Goal: Task Accomplishment & Management: Manage account settings

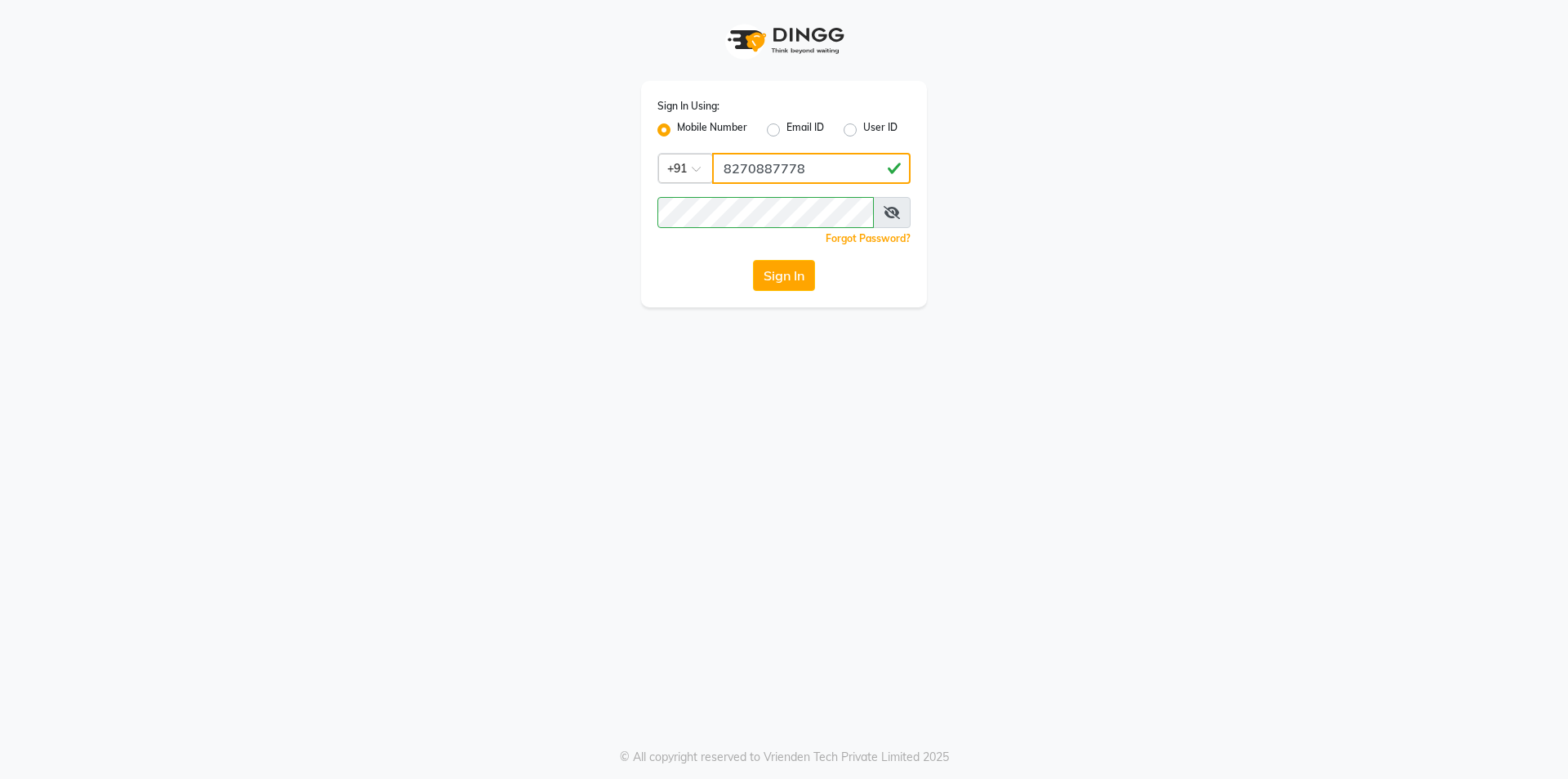
click at [827, 173] on input "8270887778" at bounding box center [811, 168] width 199 height 31
type input "7200585991"
click at [801, 285] on button "Sign In" at bounding box center [784, 276] width 62 height 31
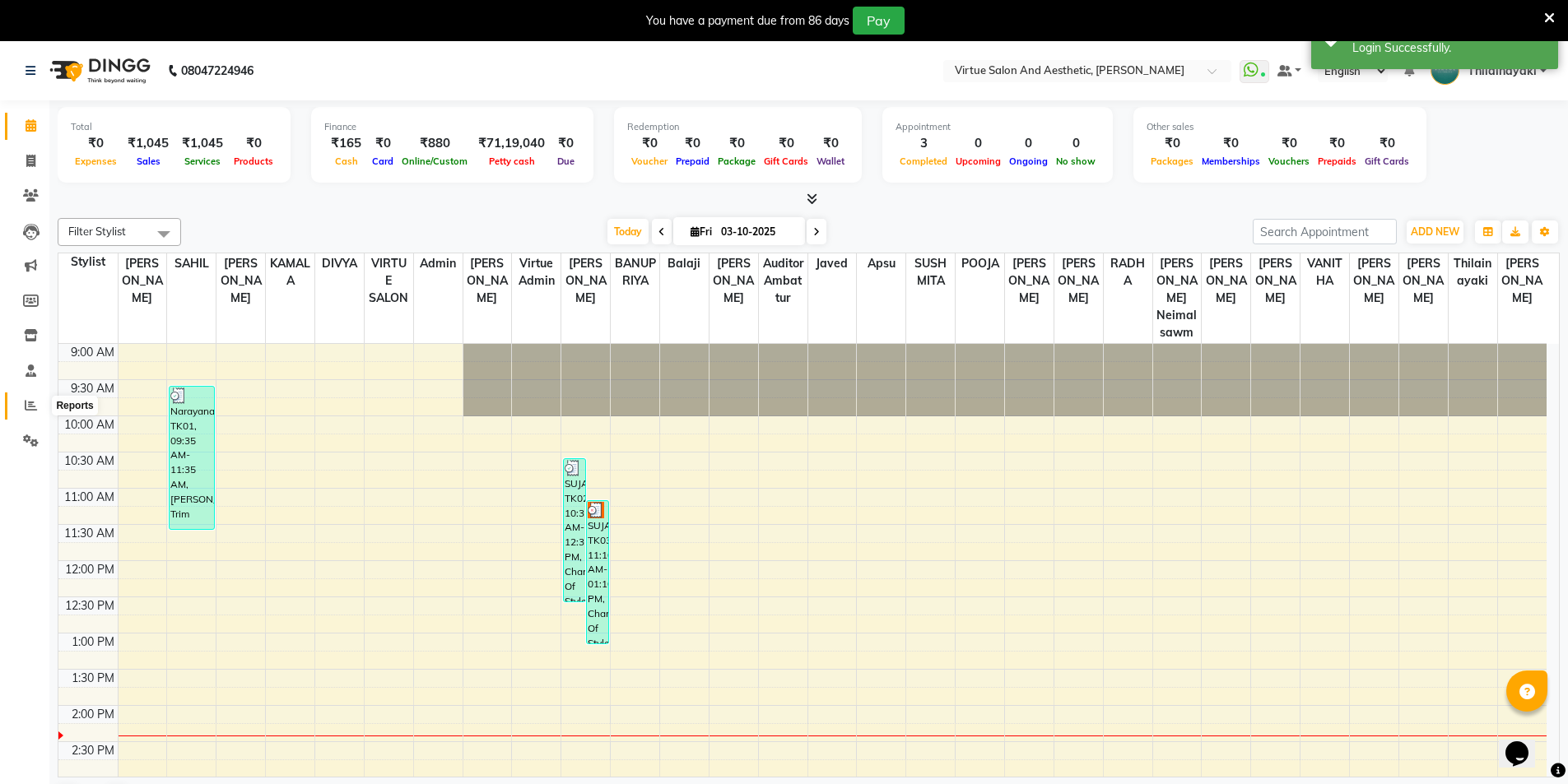
click at [39, 400] on span at bounding box center [30, 405] width 29 height 19
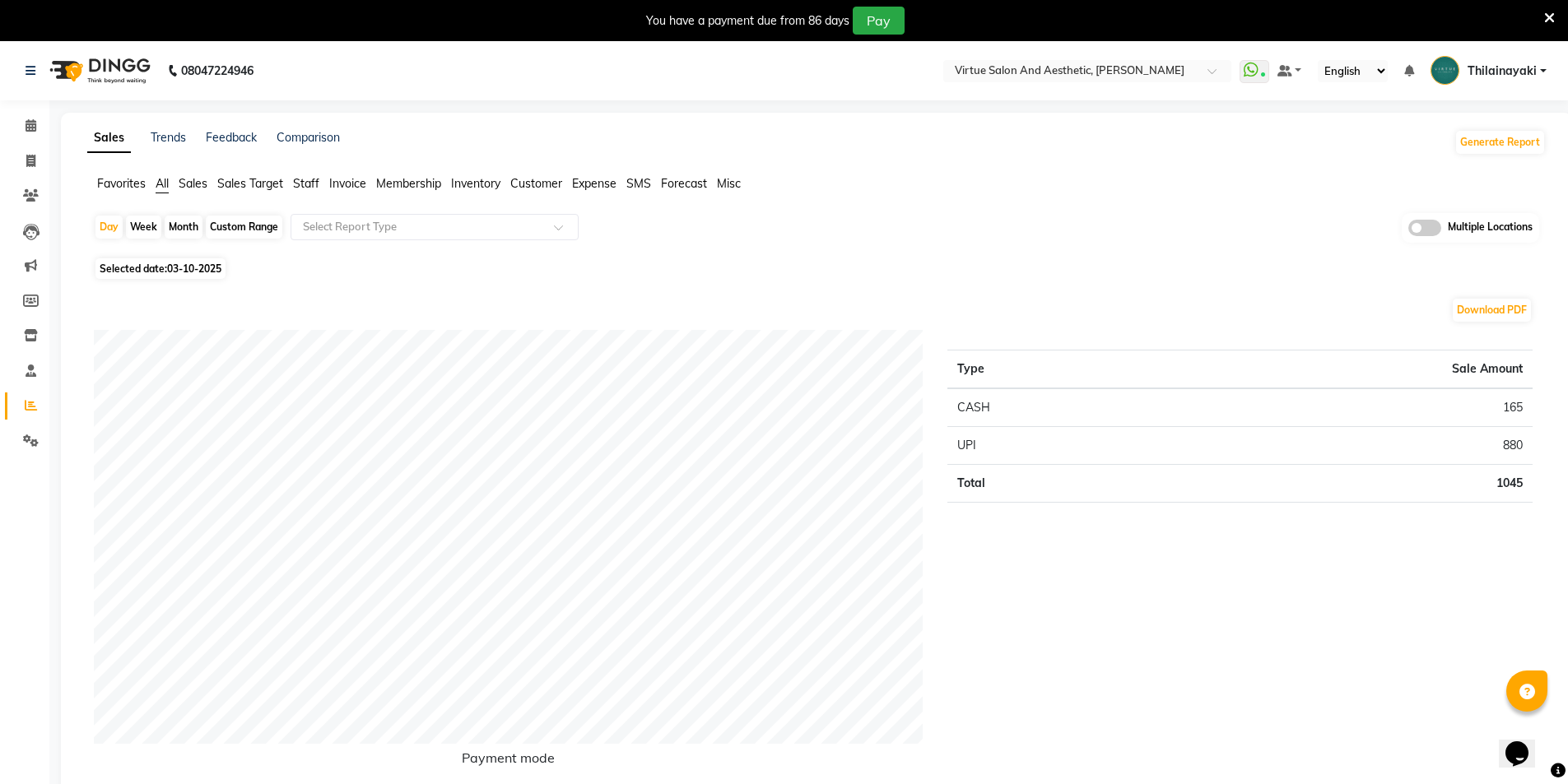
click at [363, 186] on span "Invoice" at bounding box center [348, 183] width 37 height 15
click at [357, 225] on input "text" at bounding box center [418, 228] width 237 height 17
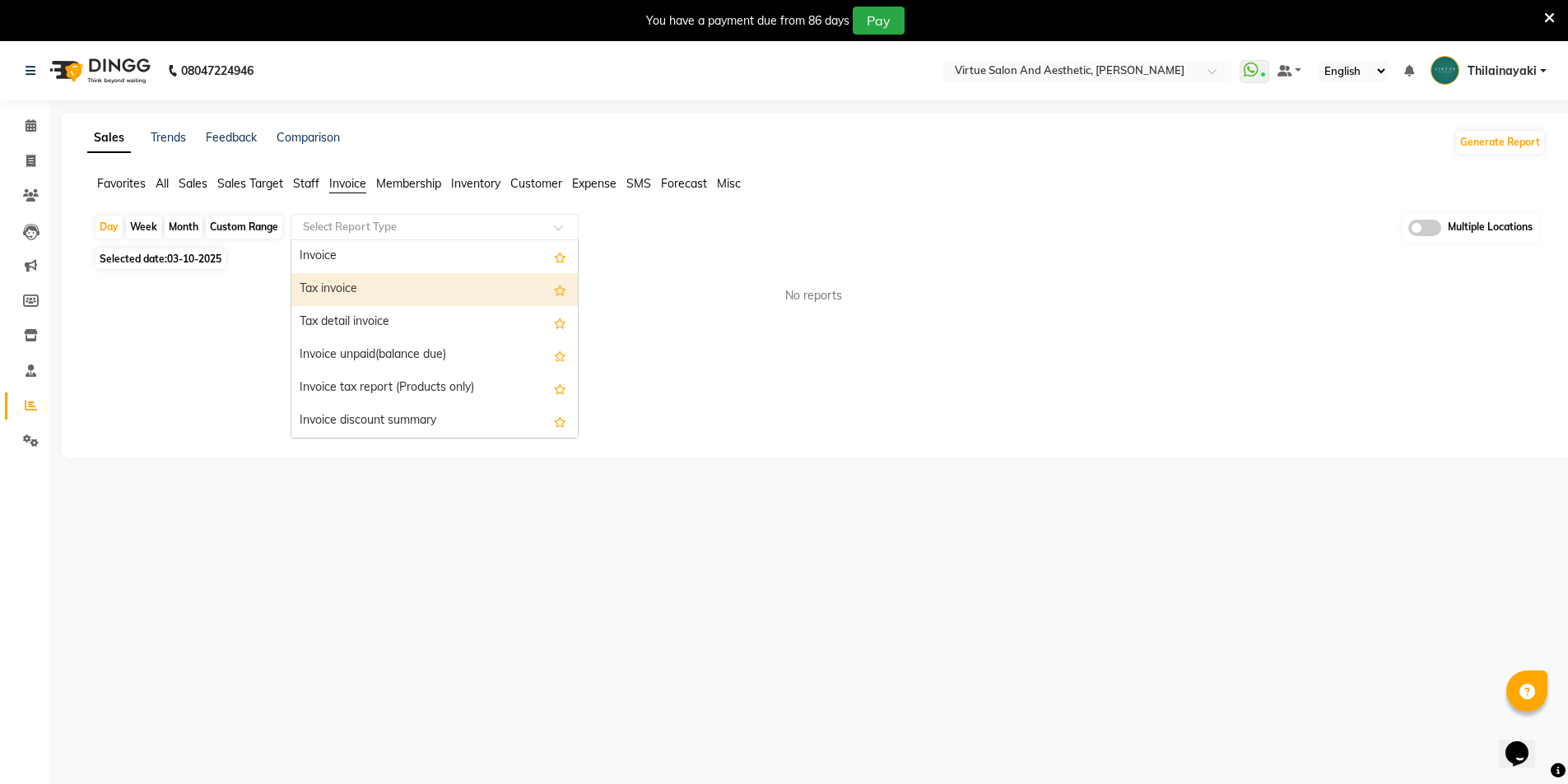
click at [354, 296] on div "Tax invoice" at bounding box center [434, 289] width 287 height 33
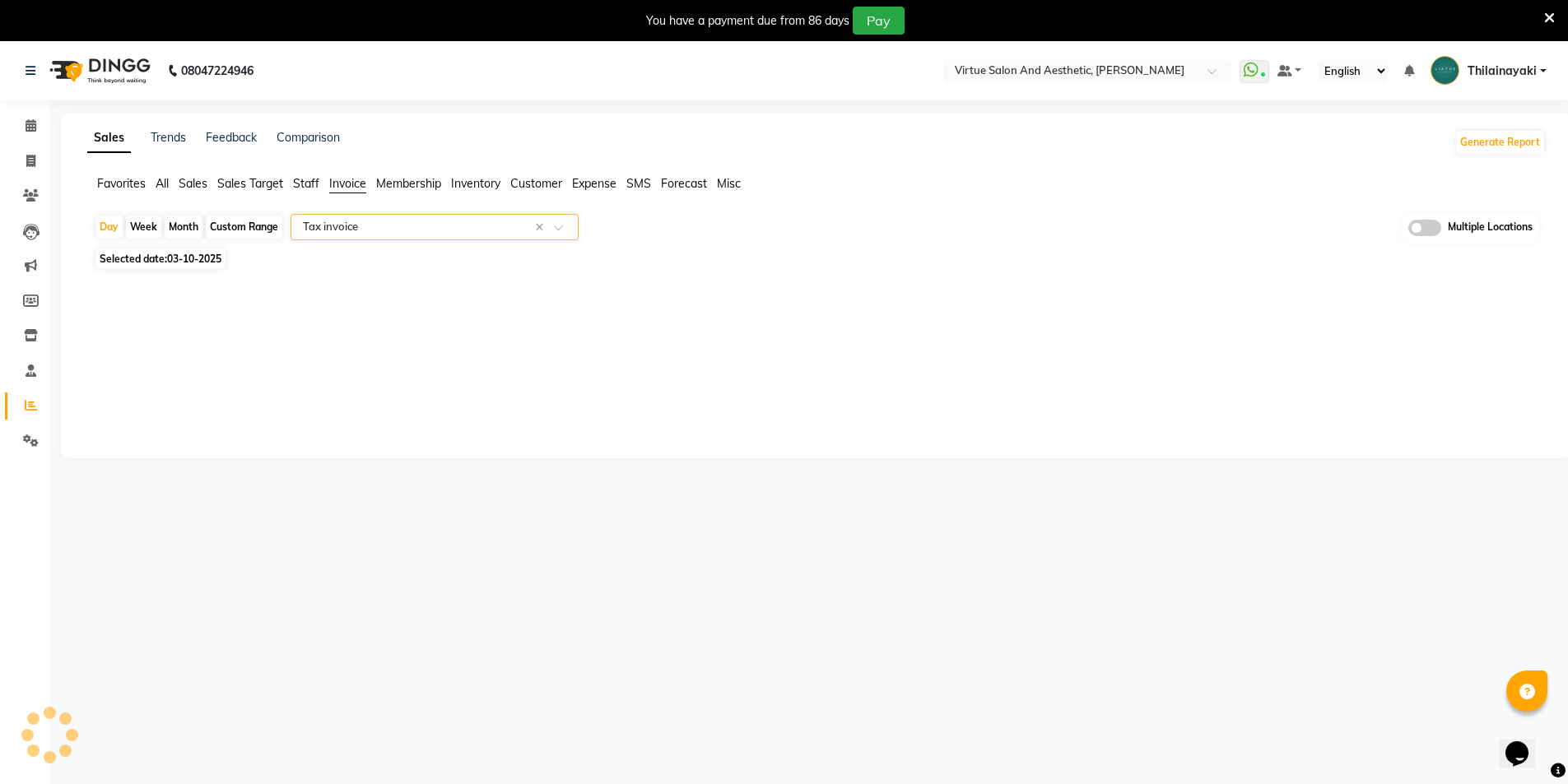
select select "full_report"
select select "csv"
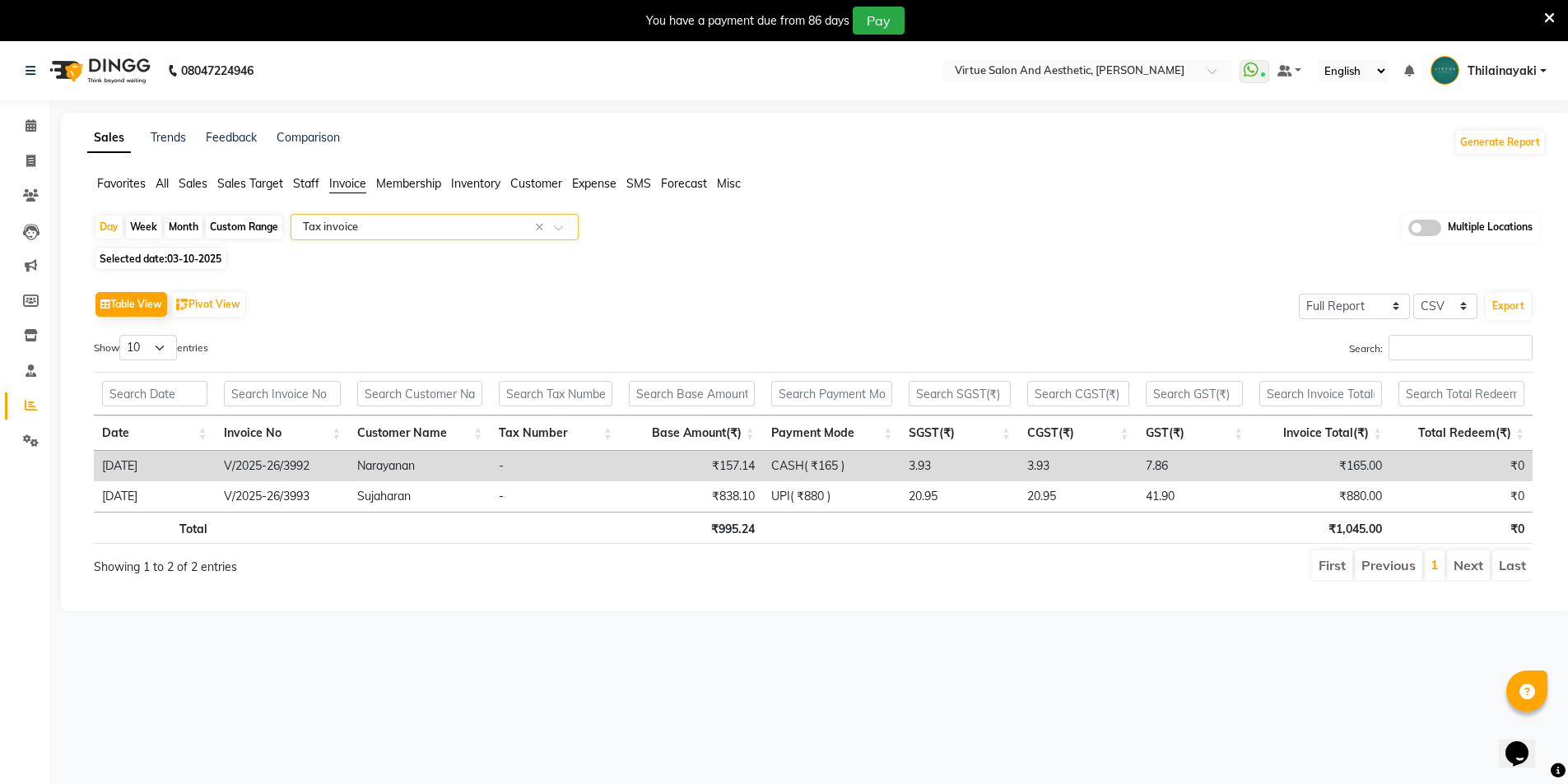
click at [399, 228] on input "text" at bounding box center [418, 228] width 237 height 17
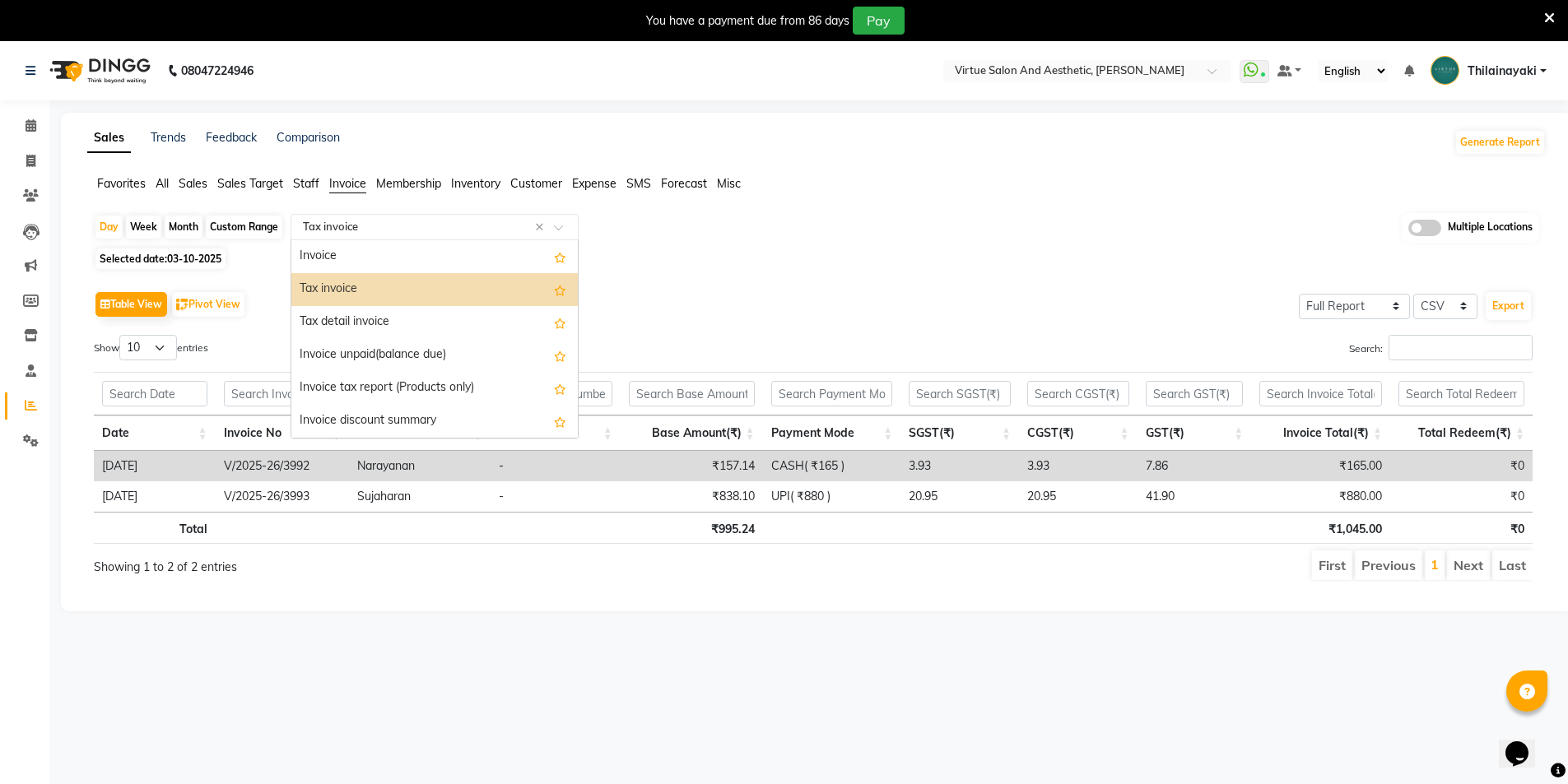
click at [383, 291] on div "Tax invoice" at bounding box center [434, 289] width 287 height 33
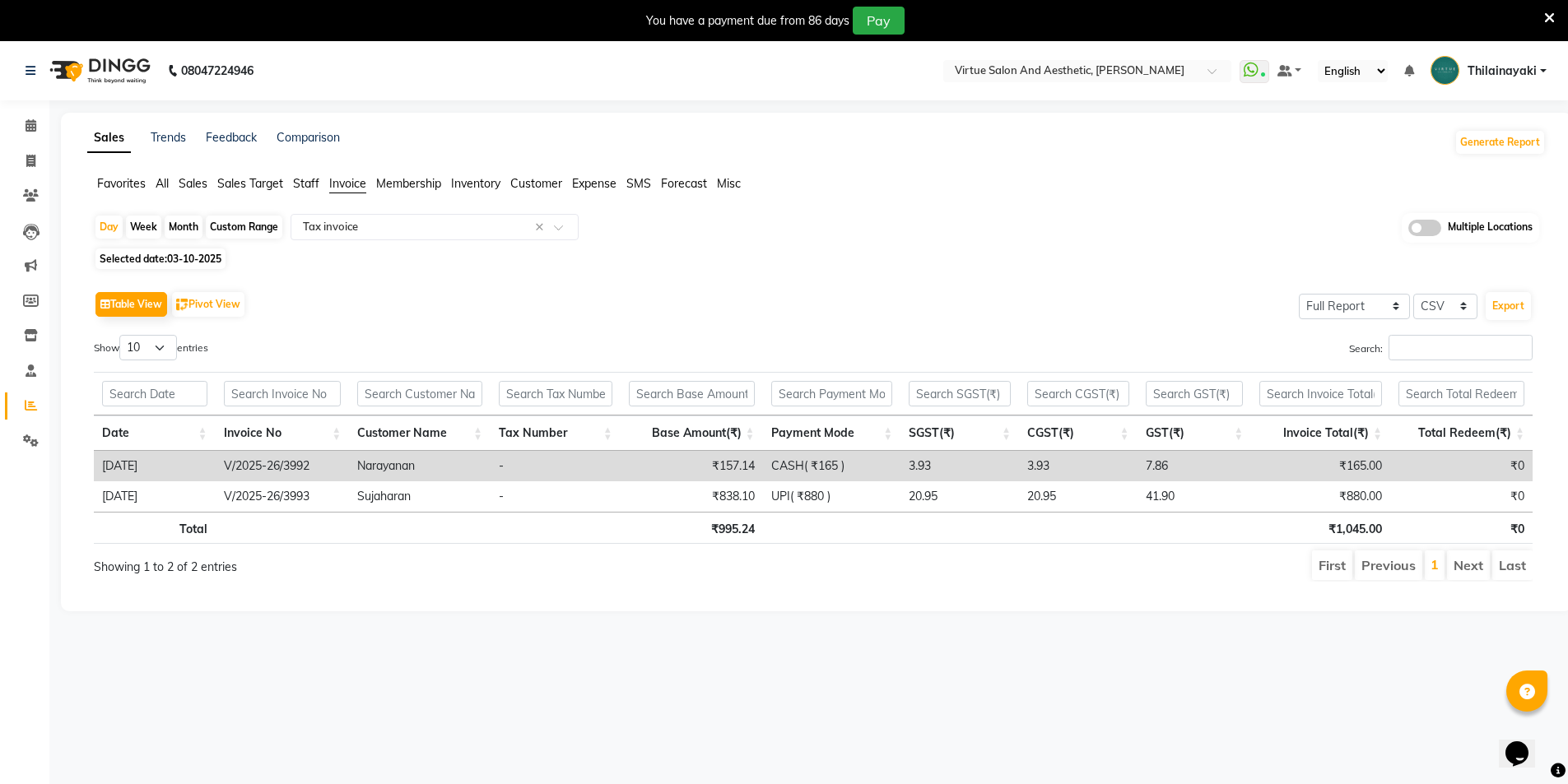
click at [206, 263] on span "03-10-2025" at bounding box center [194, 258] width 54 height 12
select select "10"
select select "2025"
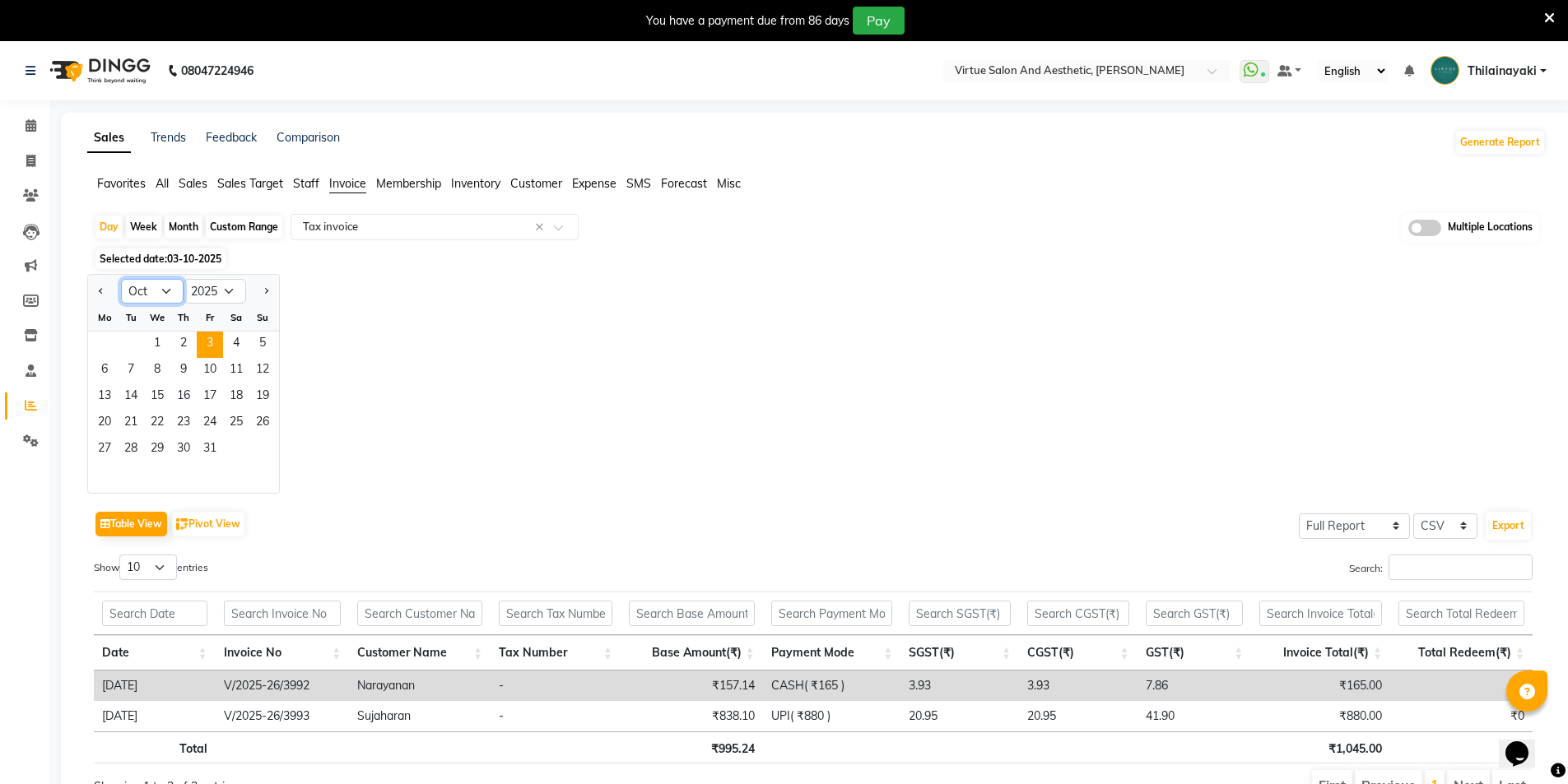
click at [167, 289] on select "Jan Feb Mar Apr May Jun Jul Aug Sep Oct Nov Dec" at bounding box center [152, 291] width 63 height 25
select select "9"
click at [121, 279] on select "Jan Feb Mar Apr May Jun Jul Aug Sep Oct Nov Dec" at bounding box center [152, 291] width 63 height 25
click at [105, 450] on span "29" at bounding box center [104, 450] width 27 height 27
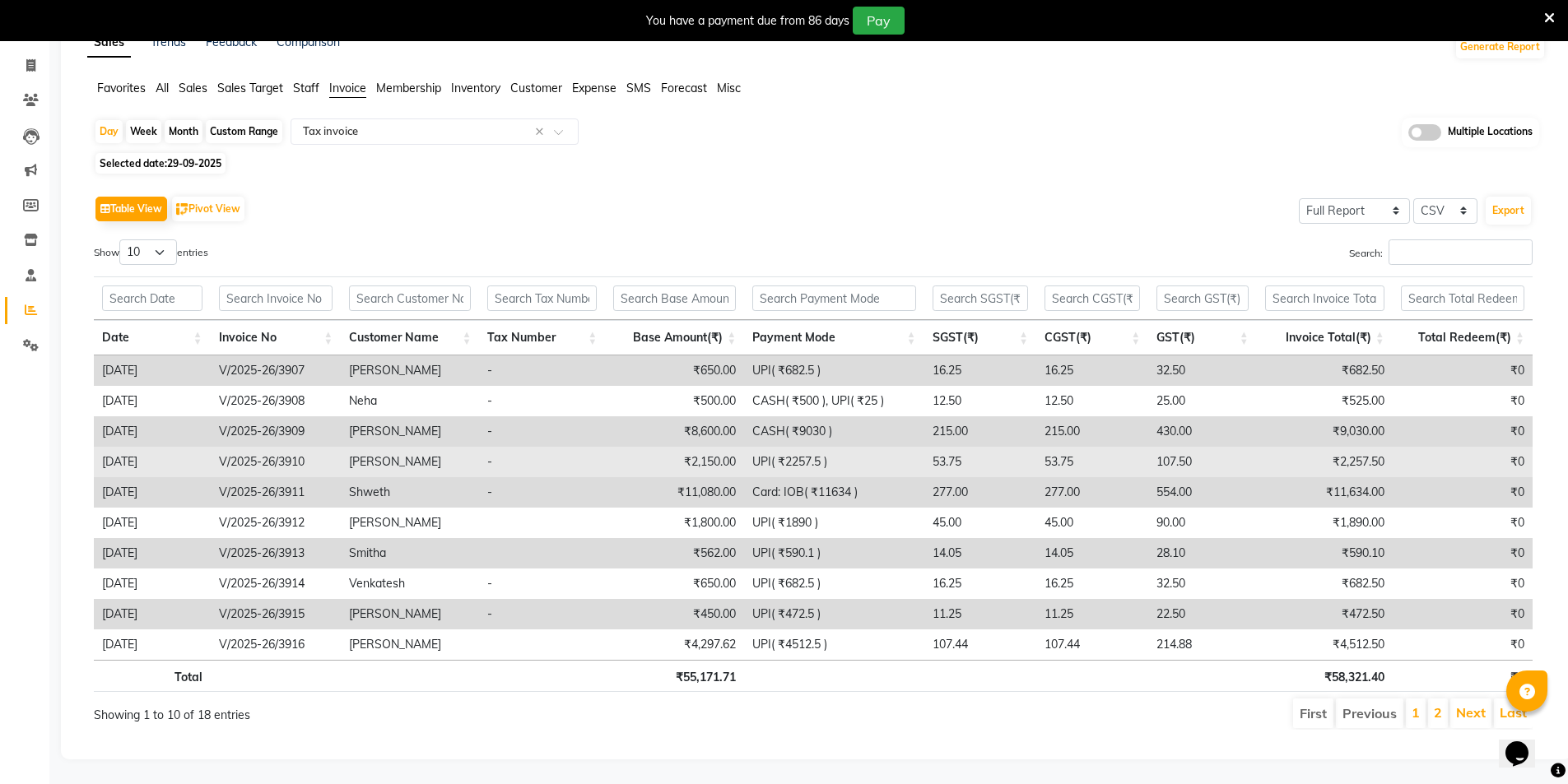
scroll to position [108, 0]
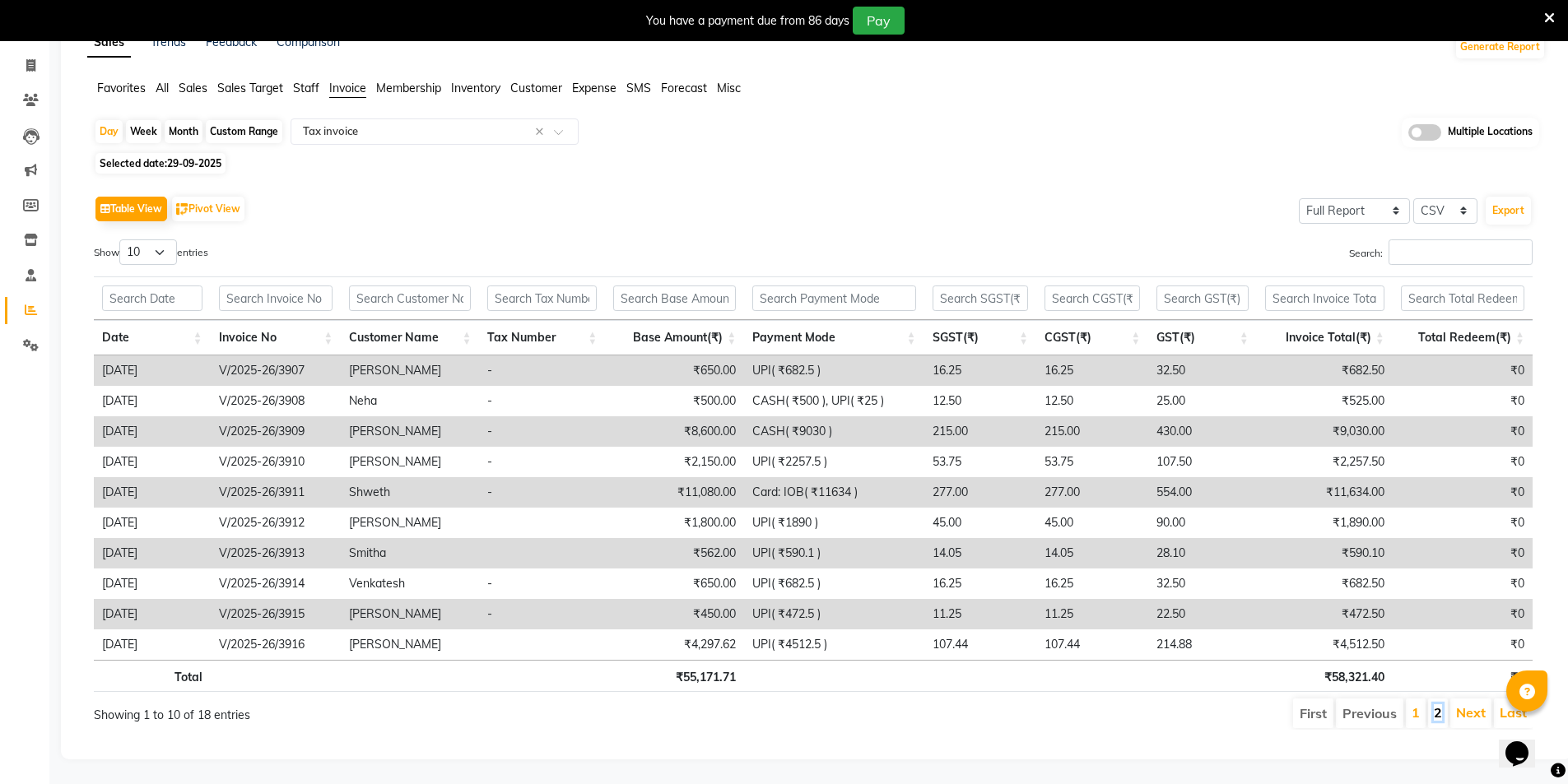
click at [1440, 704] on link "2" at bounding box center [1437, 712] width 8 height 17
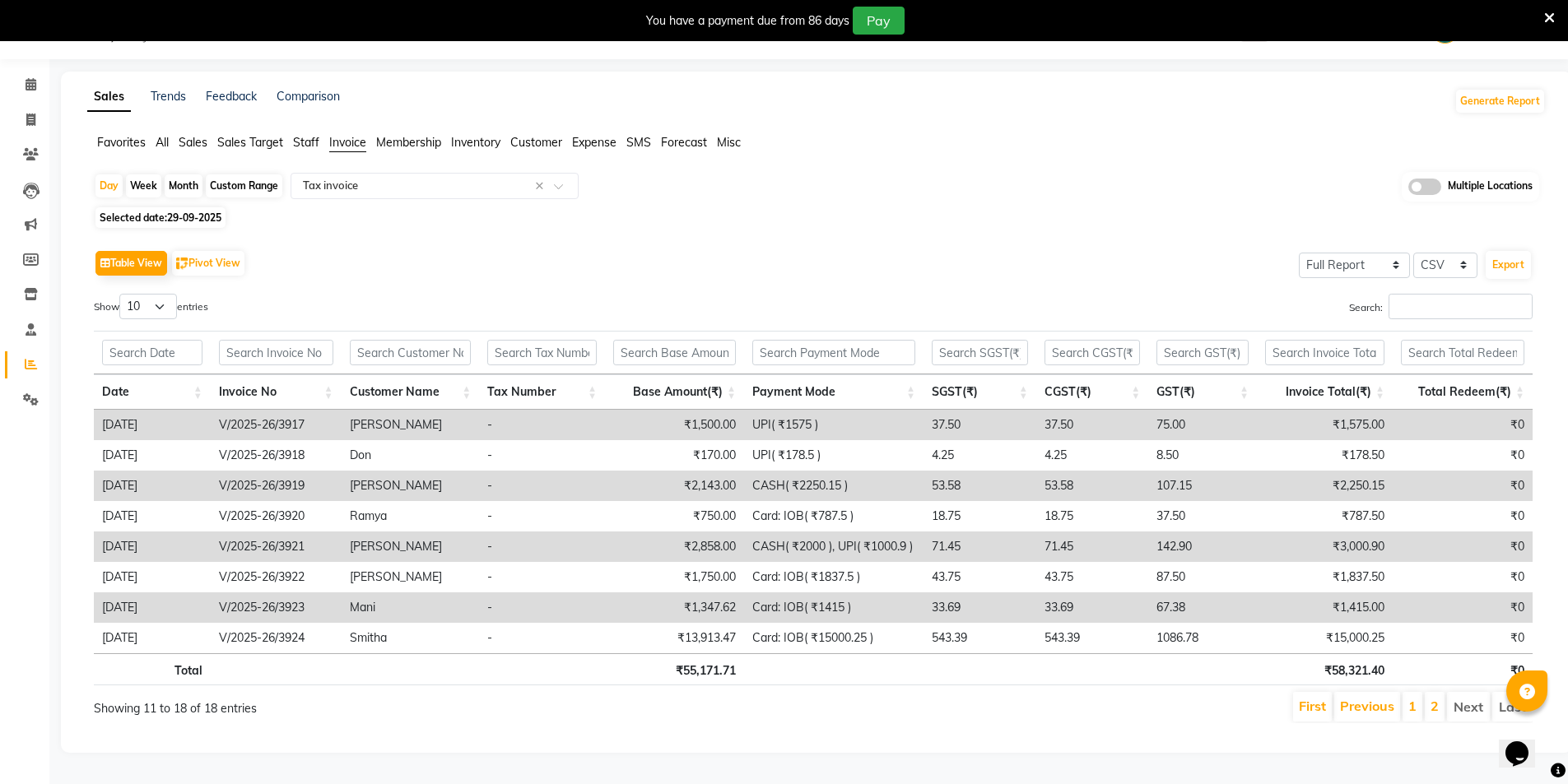
scroll to position [47, 0]
click at [1475, 700] on li "Next" at bounding box center [1468, 707] width 42 height 29
click at [165, 215] on span "Selected date: 29-09-2025" at bounding box center [160, 217] width 130 height 20
select select "9"
select select "2025"
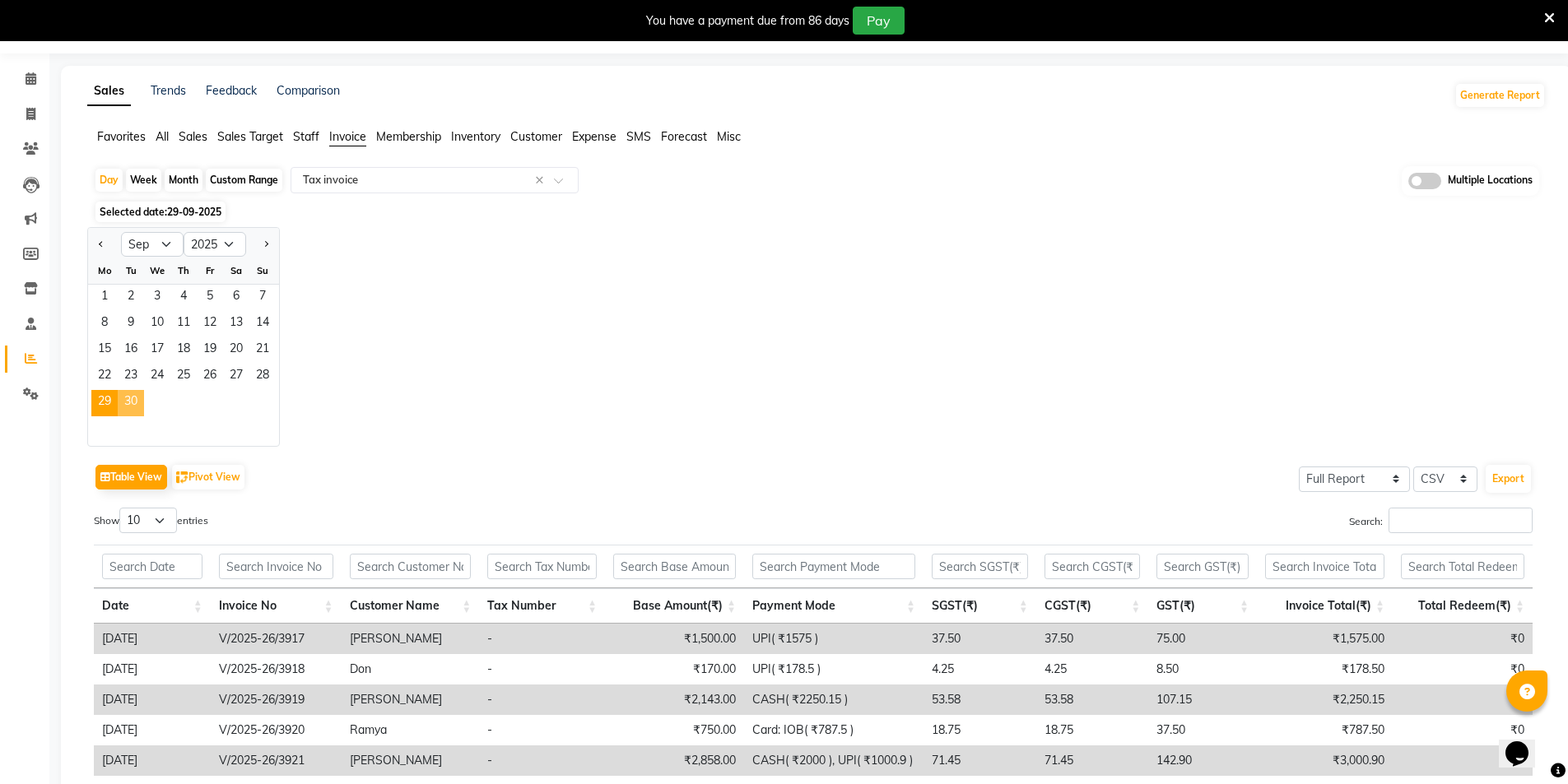
click at [136, 404] on span "30" at bounding box center [131, 403] width 27 height 27
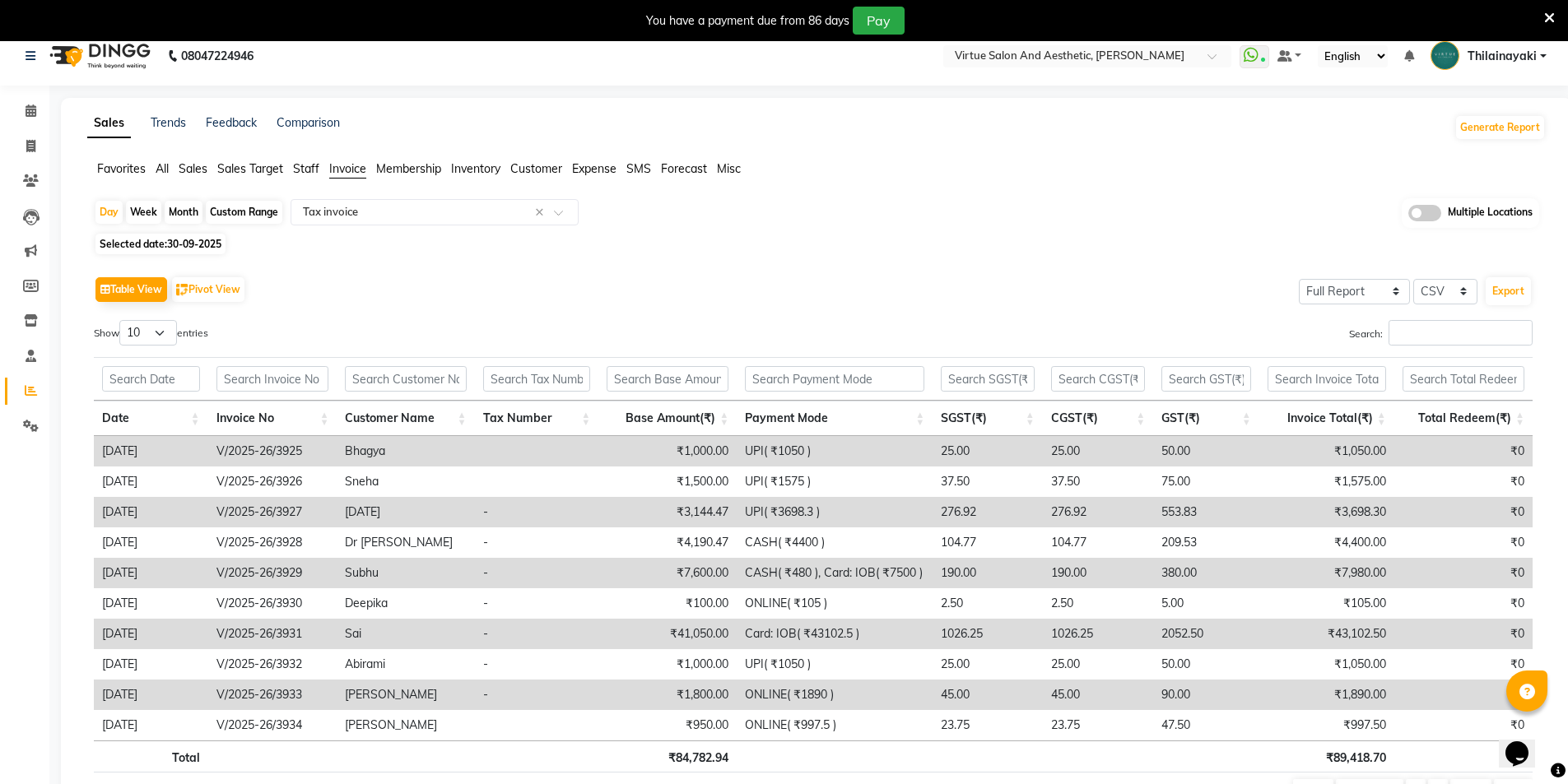
scroll to position [0, 0]
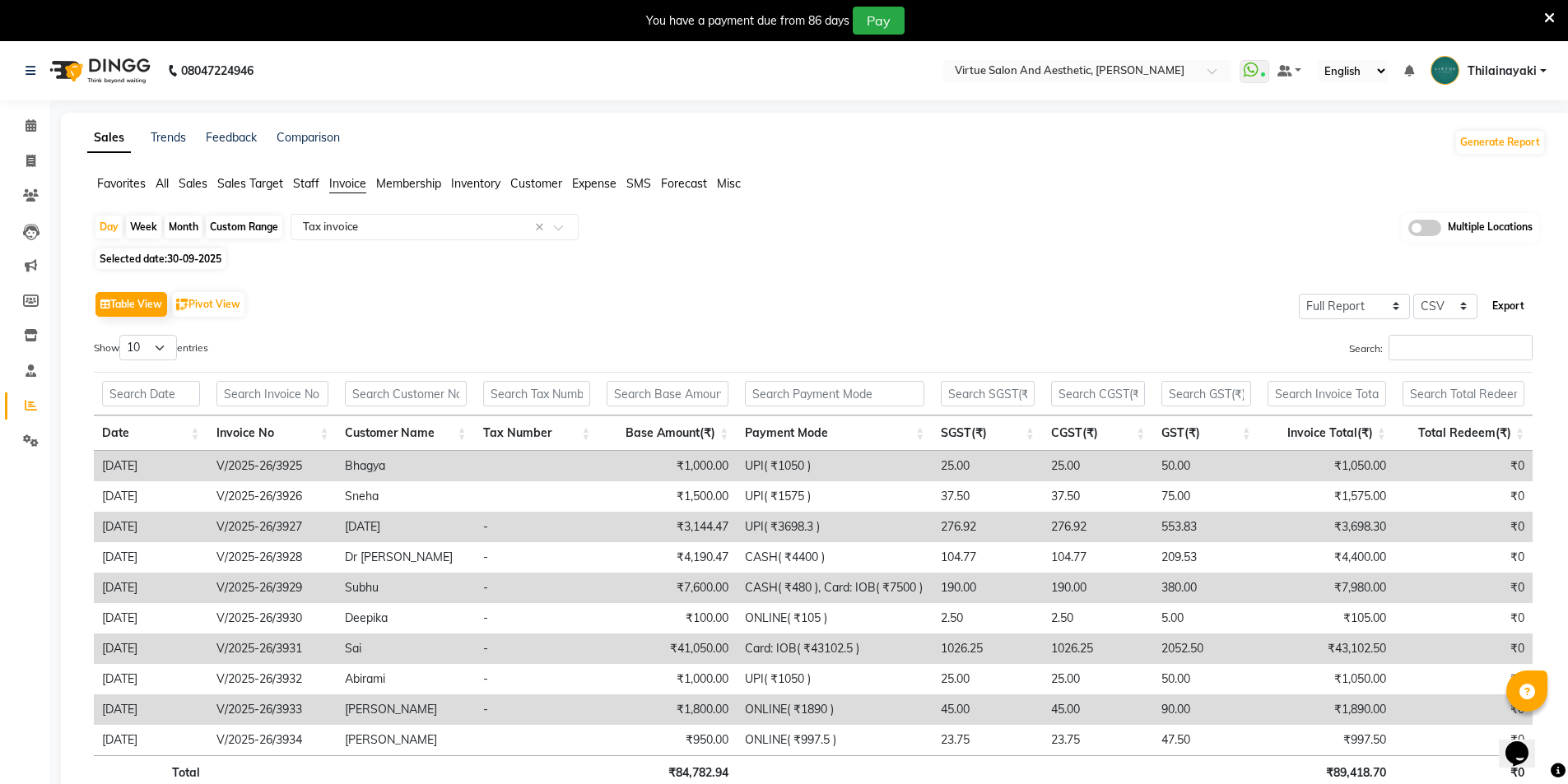
click at [1515, 303] on button "Export" at bounding box center [1508, 306] width 45 height 28
click at [1044, 77] on input "text" at bounding box center [1070, 73] width 239 height 17
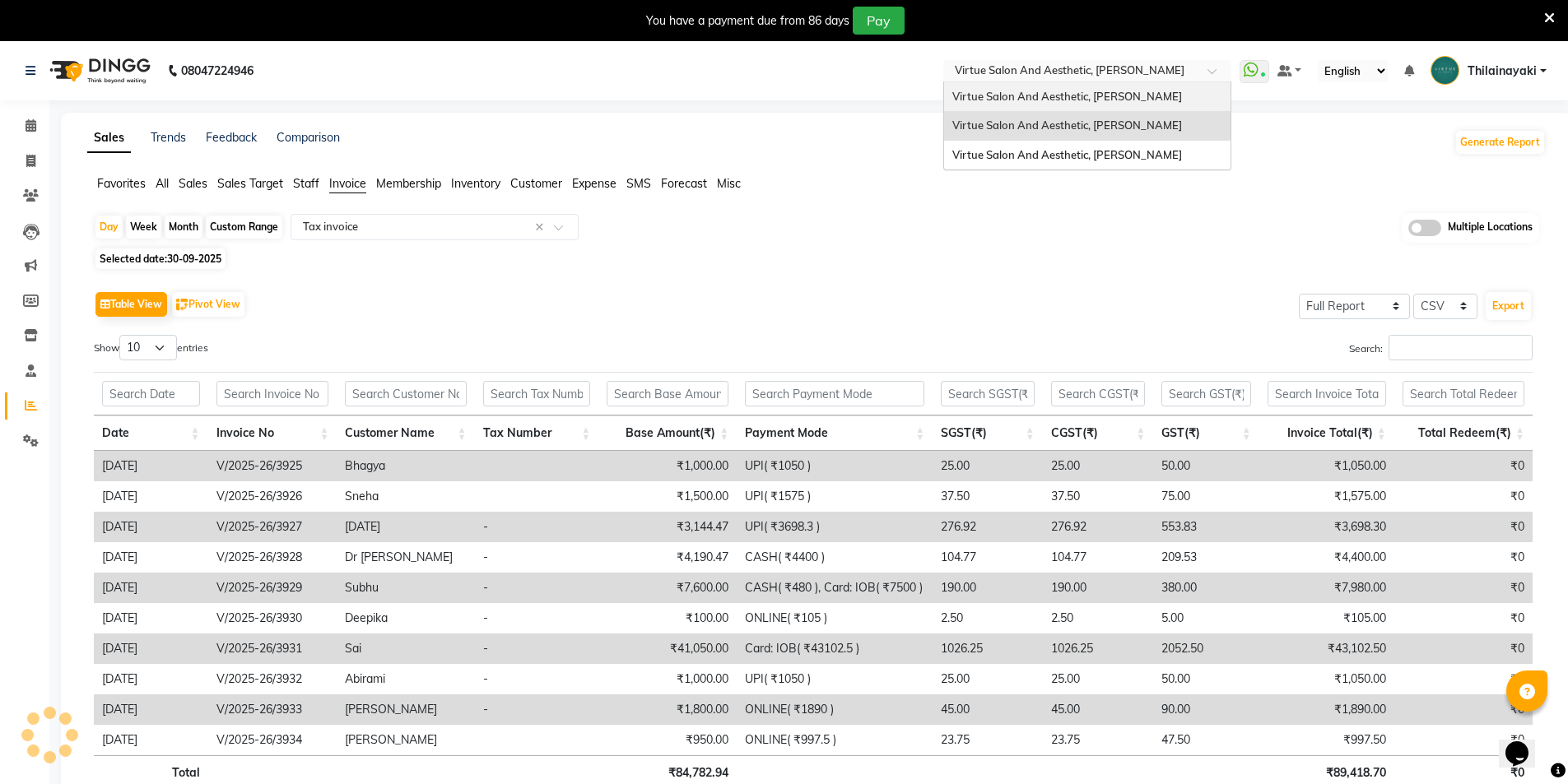
click at [1044, 97] on span "Virtue Salon And Aesthetic, Avadi" at bounding box center [1067, 96] width 230 height 13
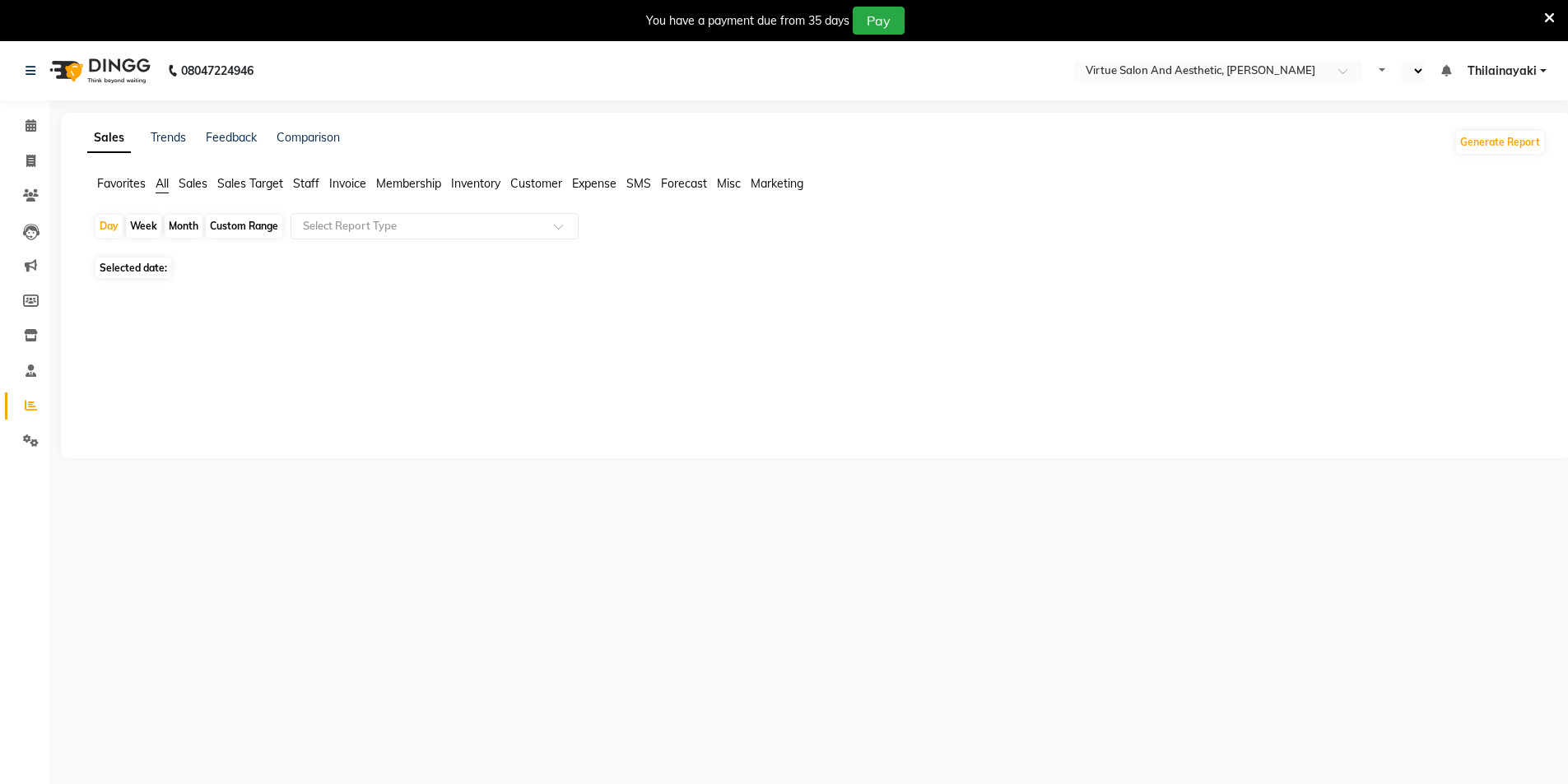
select select "en"
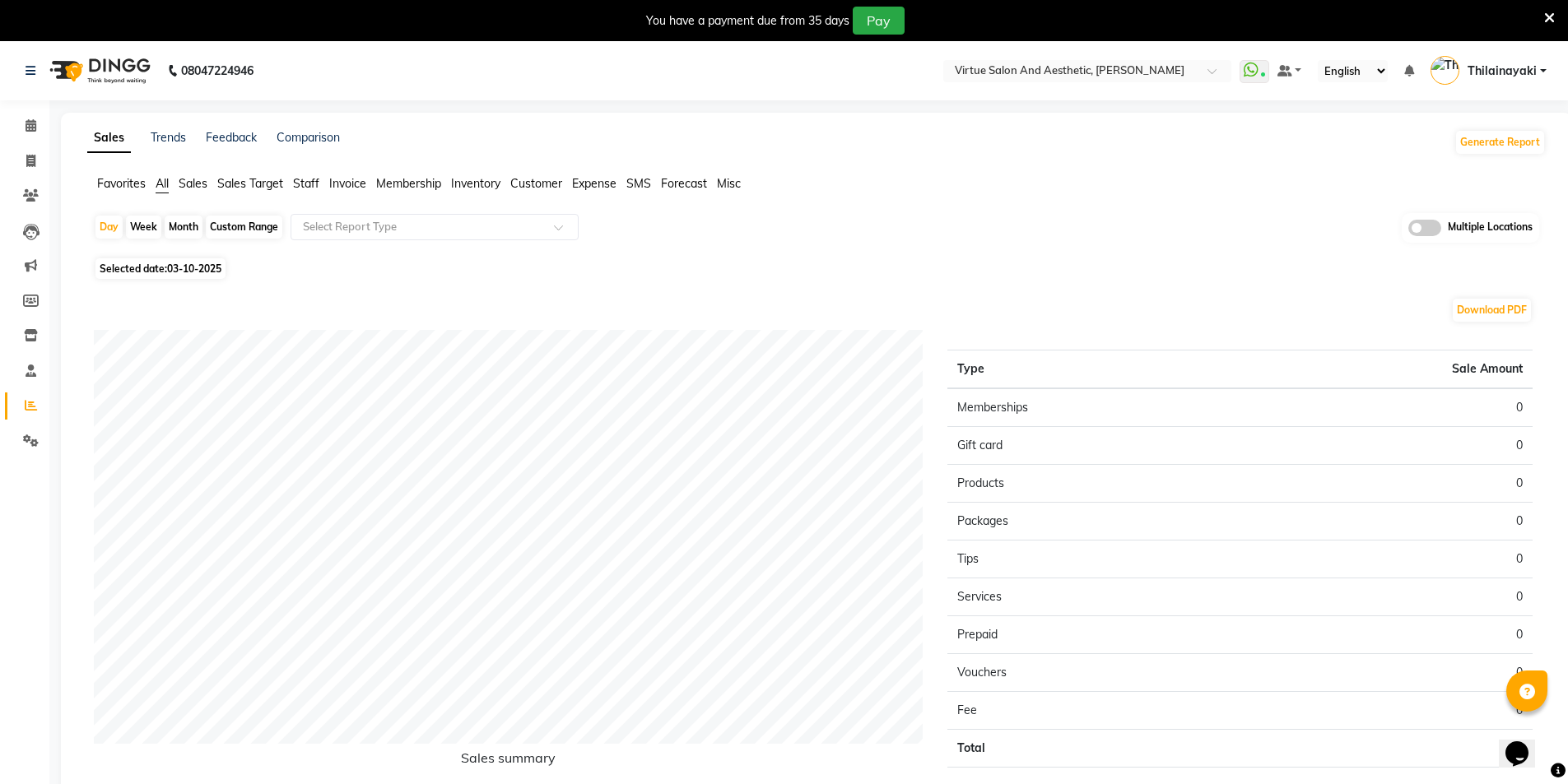
click at [351, 178] on span "Invoice" at bounding box center [348, 183] width 37 height 15
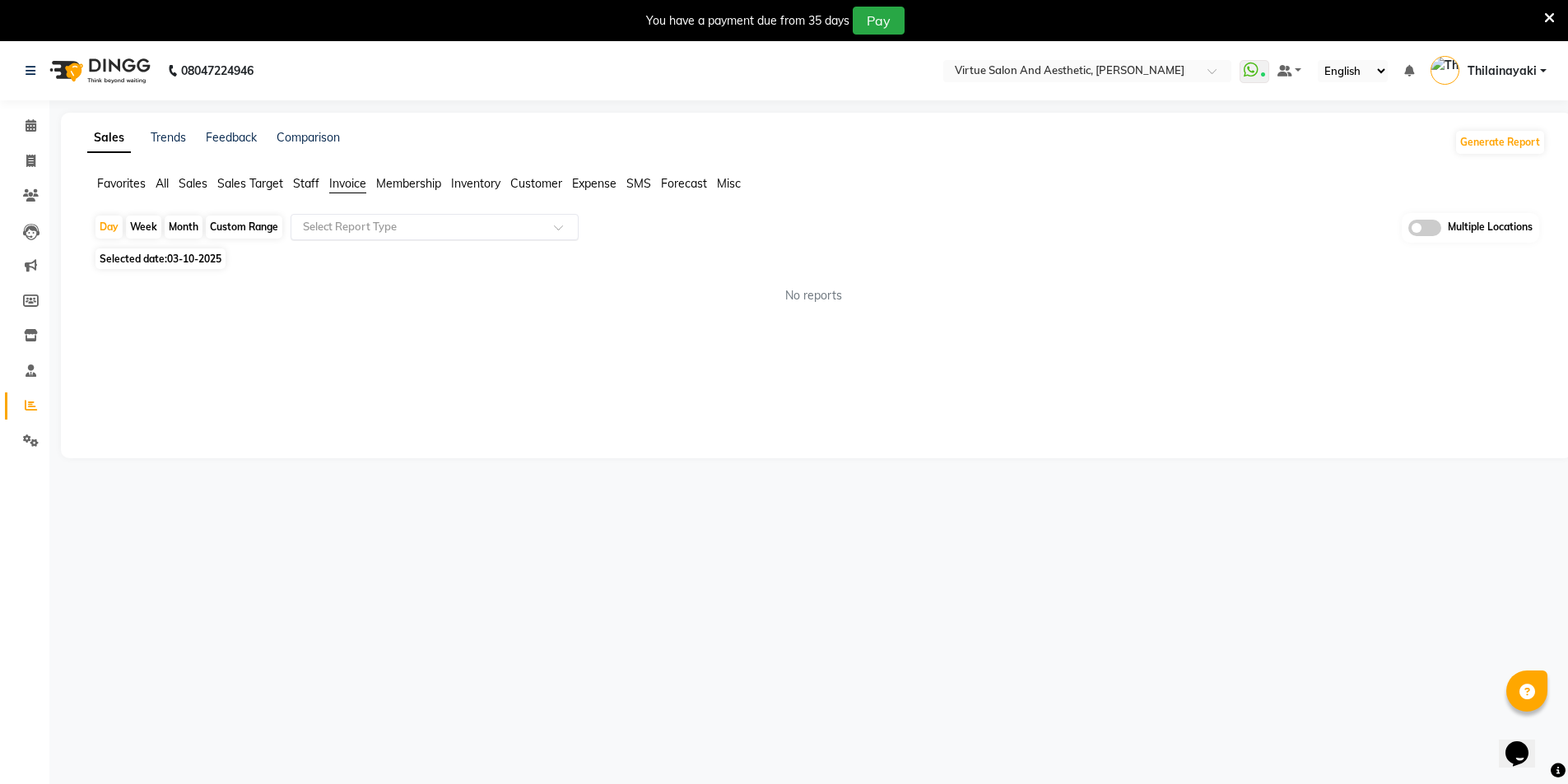
click at [349, 235] on div "Select Report Type" at bounding box center [434, 227] width 289 height 27
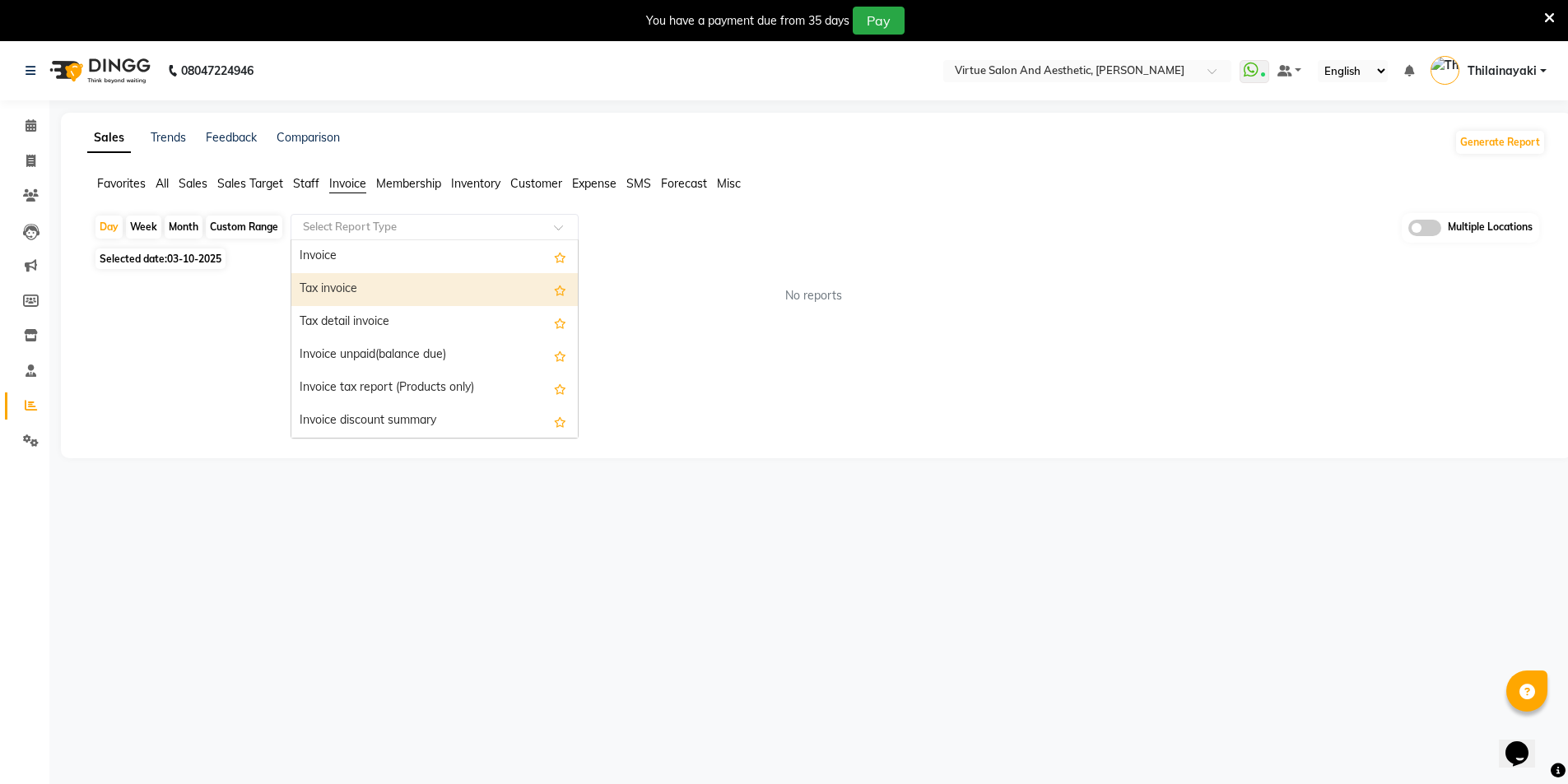
click at [346, 287] on div "Tax invoice" at bounding box center [434, 289] width 287 height 33
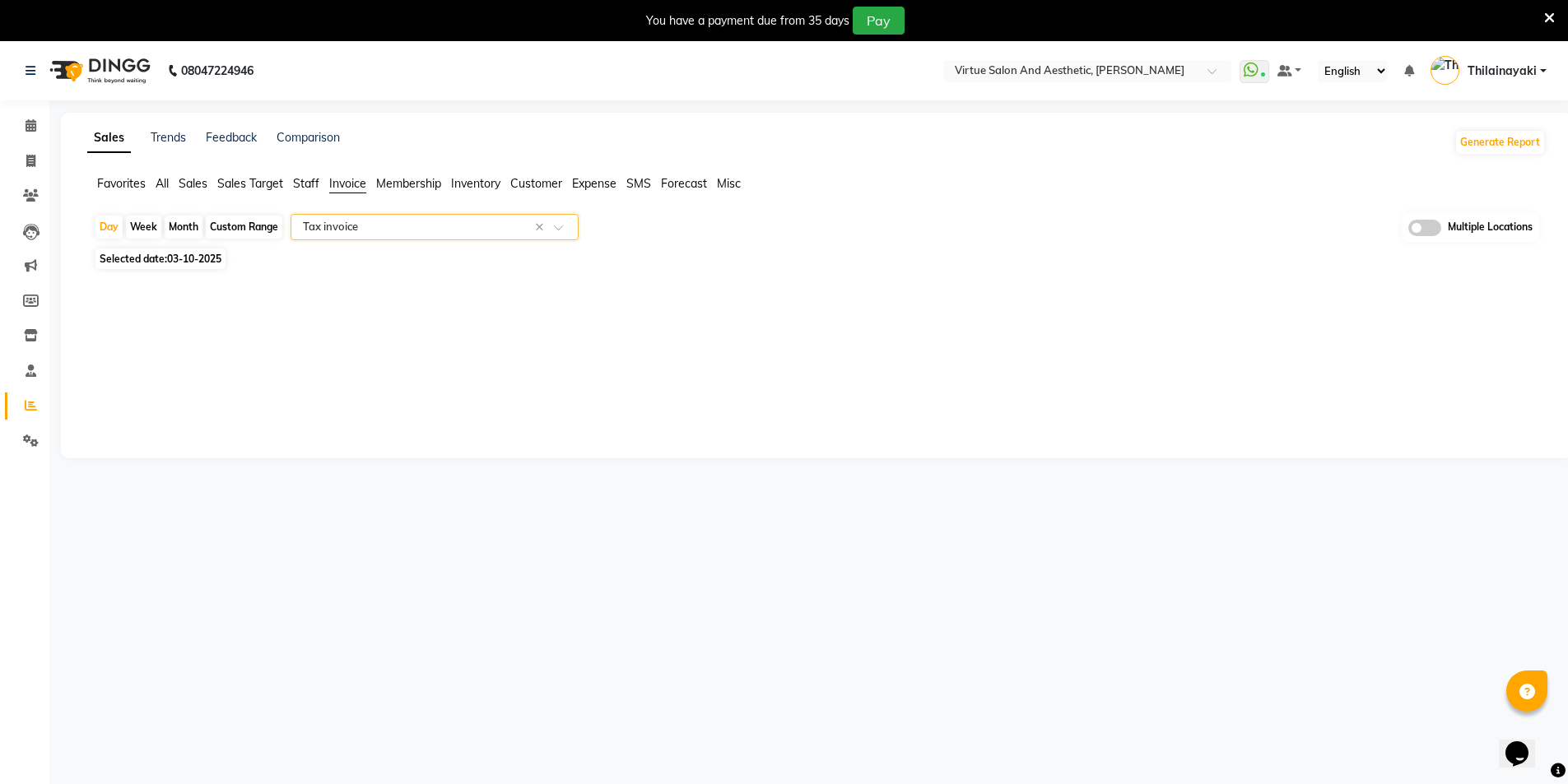
click at [208, 263] on span "03-10-2025" at bounding box center [194, 258] width 54 height 12
select select "10"
select select "2025"
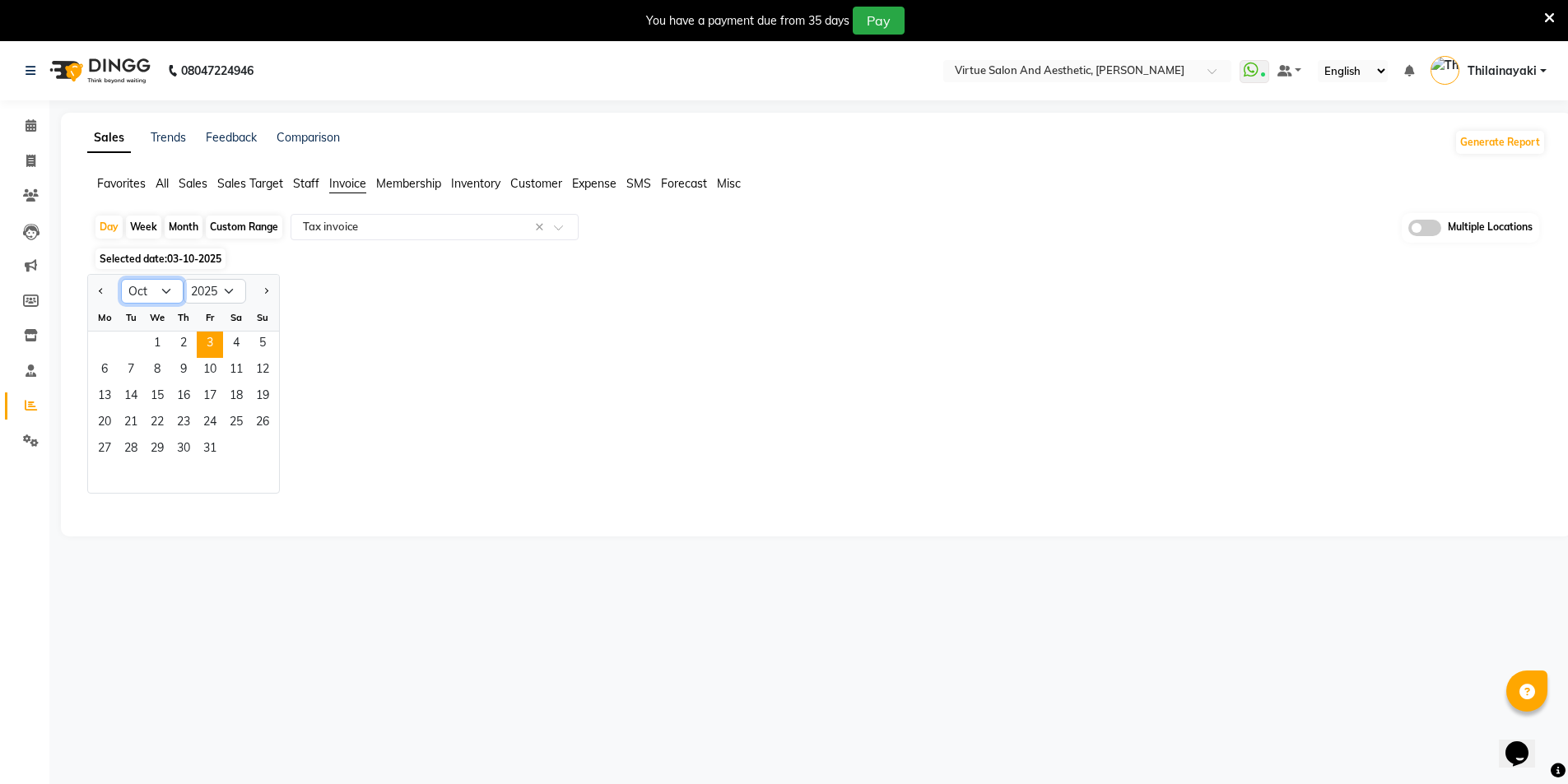
click at [174, 295] on select "Jan Feb Mar Apr May Jun Jul Aug Sep Oct Nov Dec" at bounding box center [152, 291] width 63 height 25
select select "9"
click at [121, 279] on select "Jan Feb Mar Apr May Jun Jul Aug Sep Oct Nov Dec" at bounding box center [152, 291] width 63 height 25
click at [127, 451] on span "30" at bounding box center [131, 450] width 27 height 27
select select "full_report"
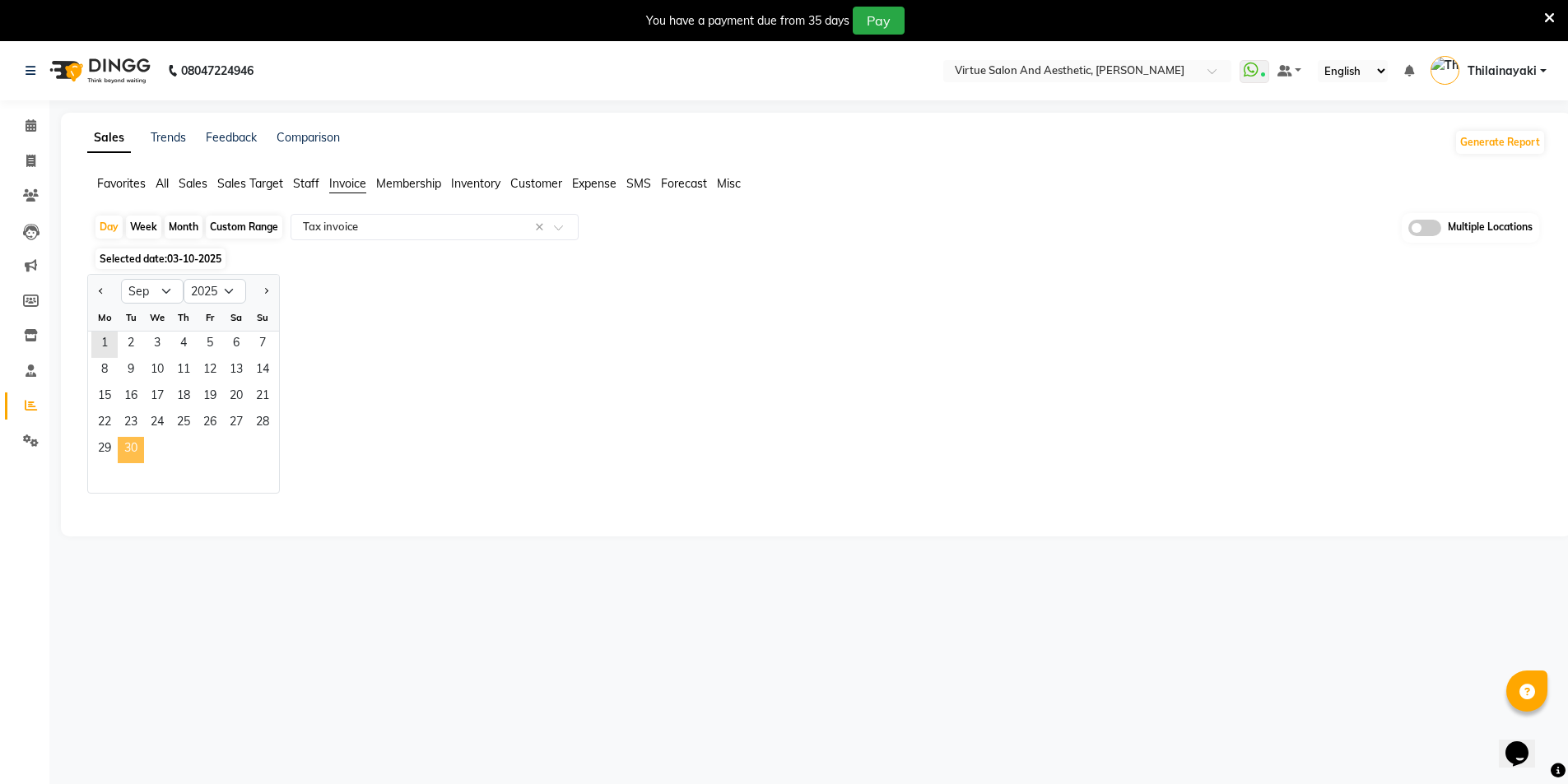
select select "csv"
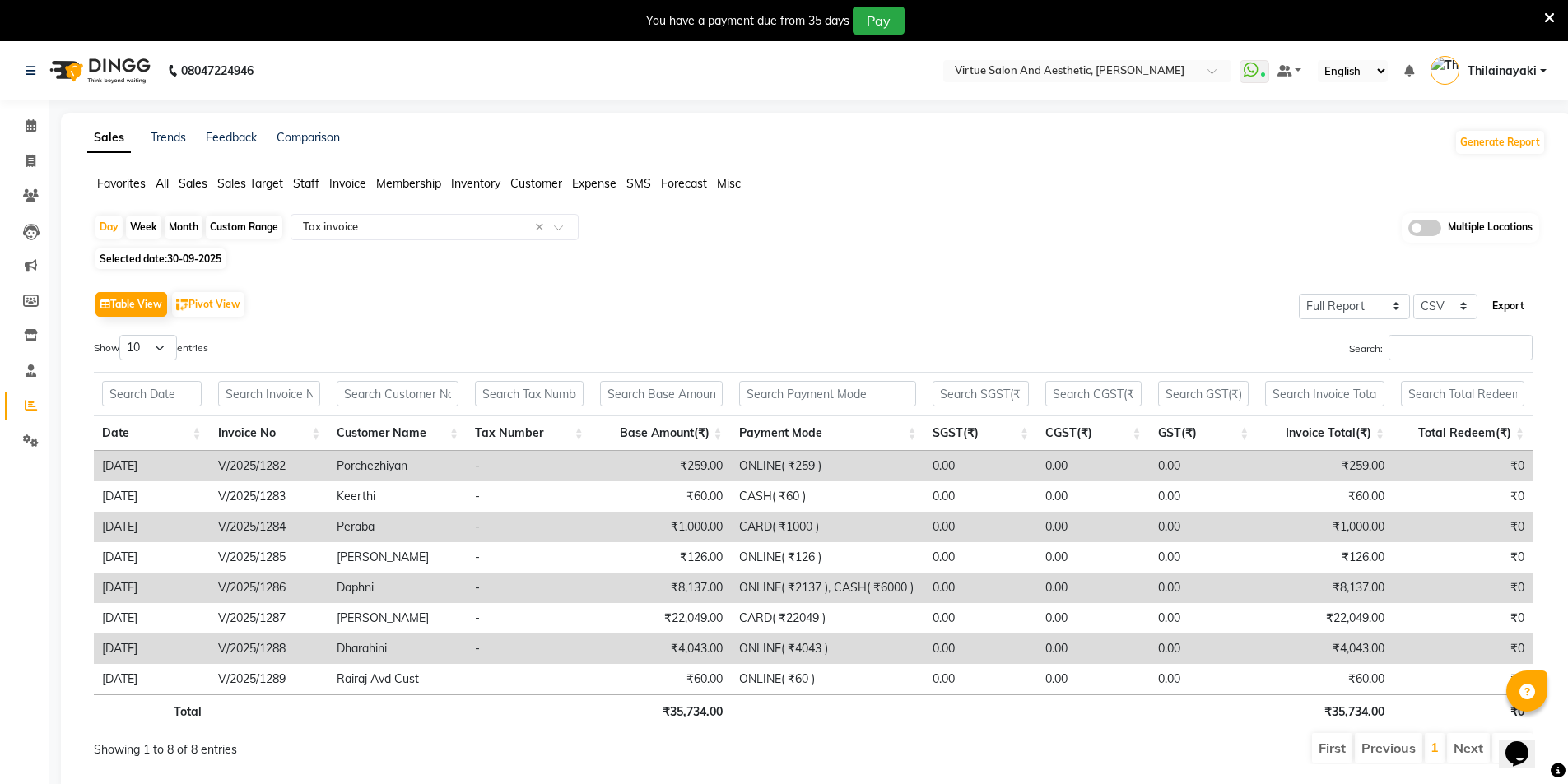
click at [1516, 311] on button "Export" at bounding box center [1508, 306] width 45 height 28
click at [1094, 63] on div "× Virtue Salon And Aesthetic, Avadi" at bounding box center [1069, 71] width 230 height 17
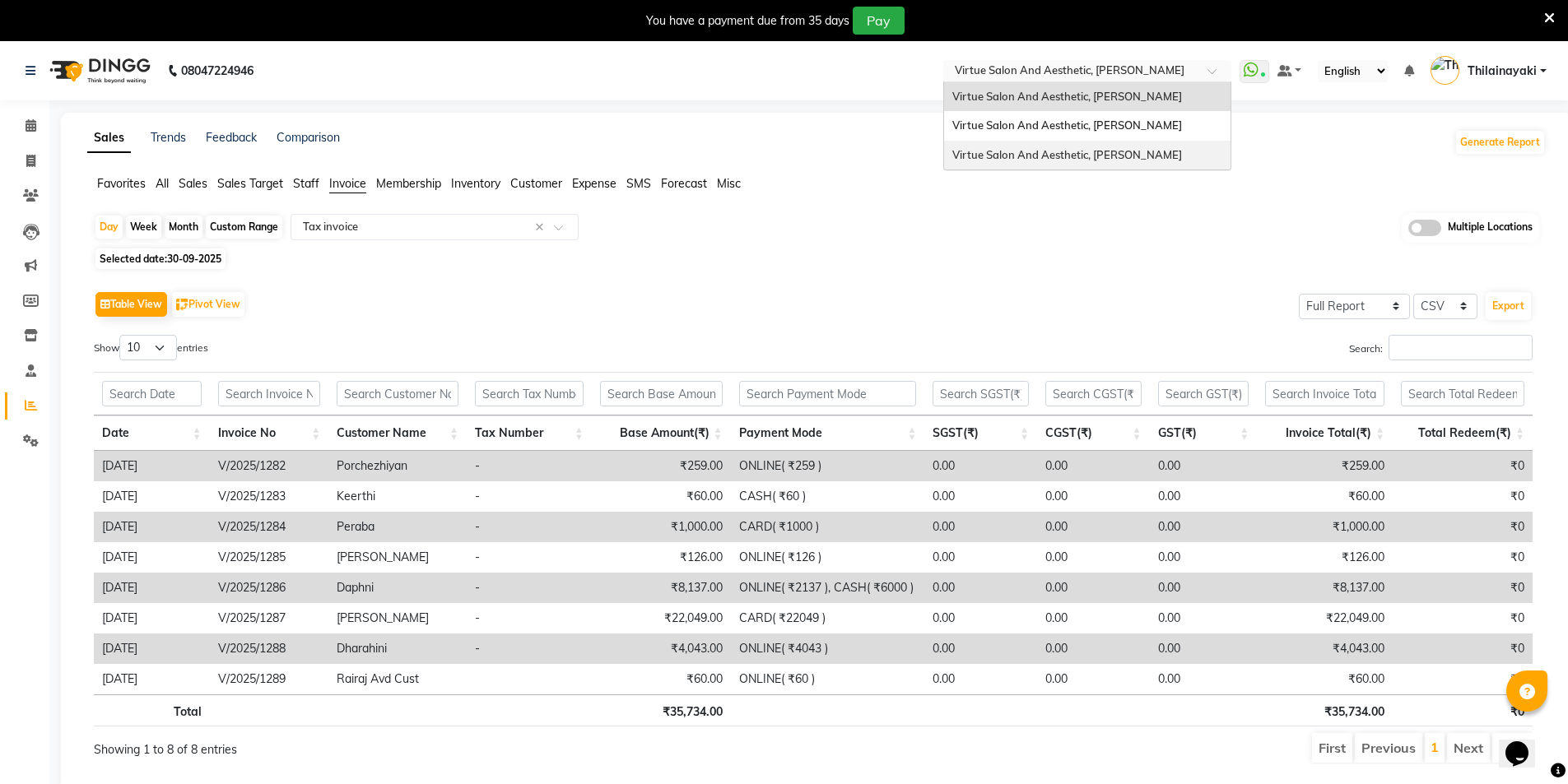
click at [1086, 143] on div "Virtue Salon And Aesthetic, [PERSON_NAME]" at bounding box center [1087, 156] width 287 height 29
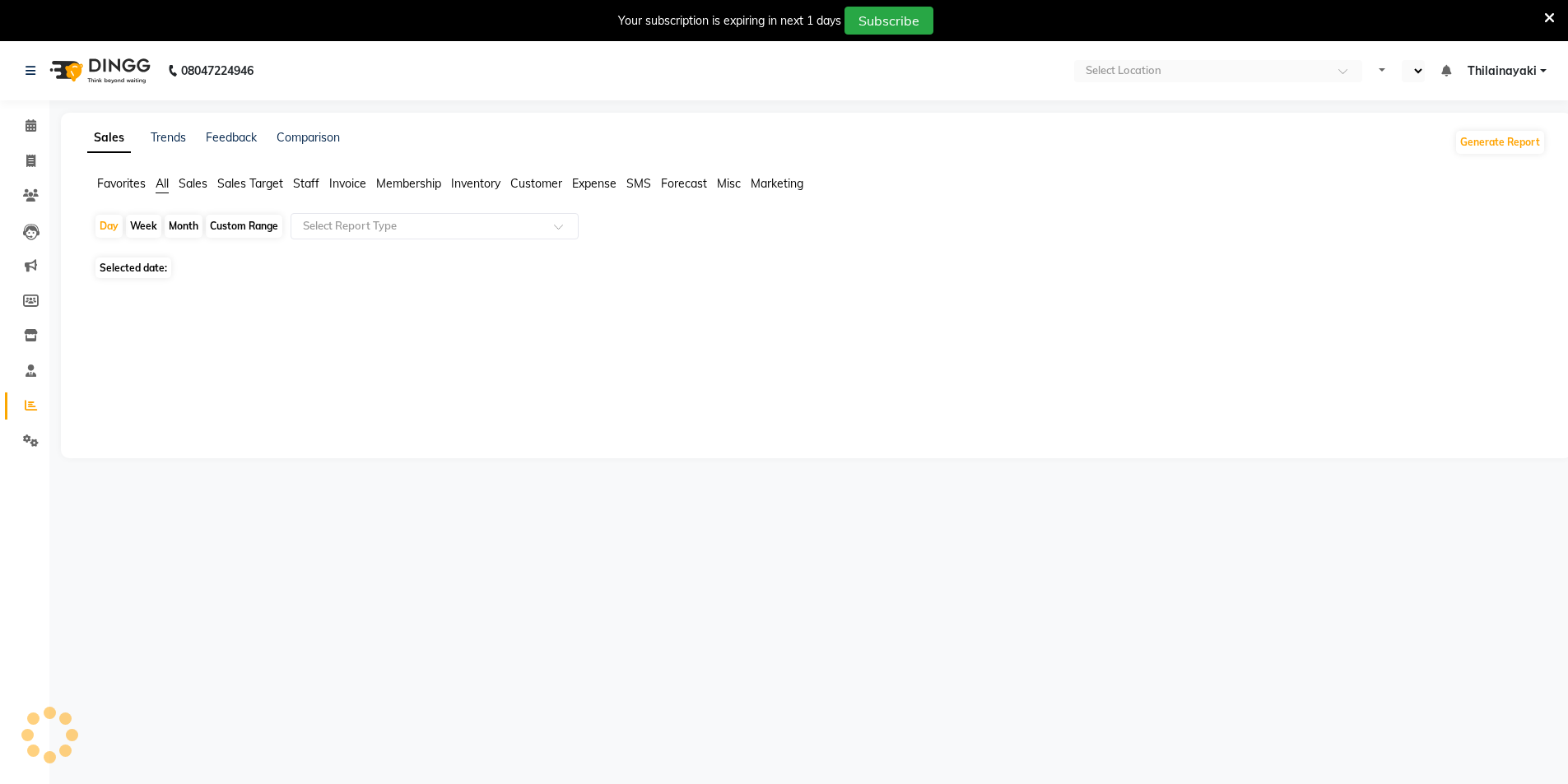
select select "en"
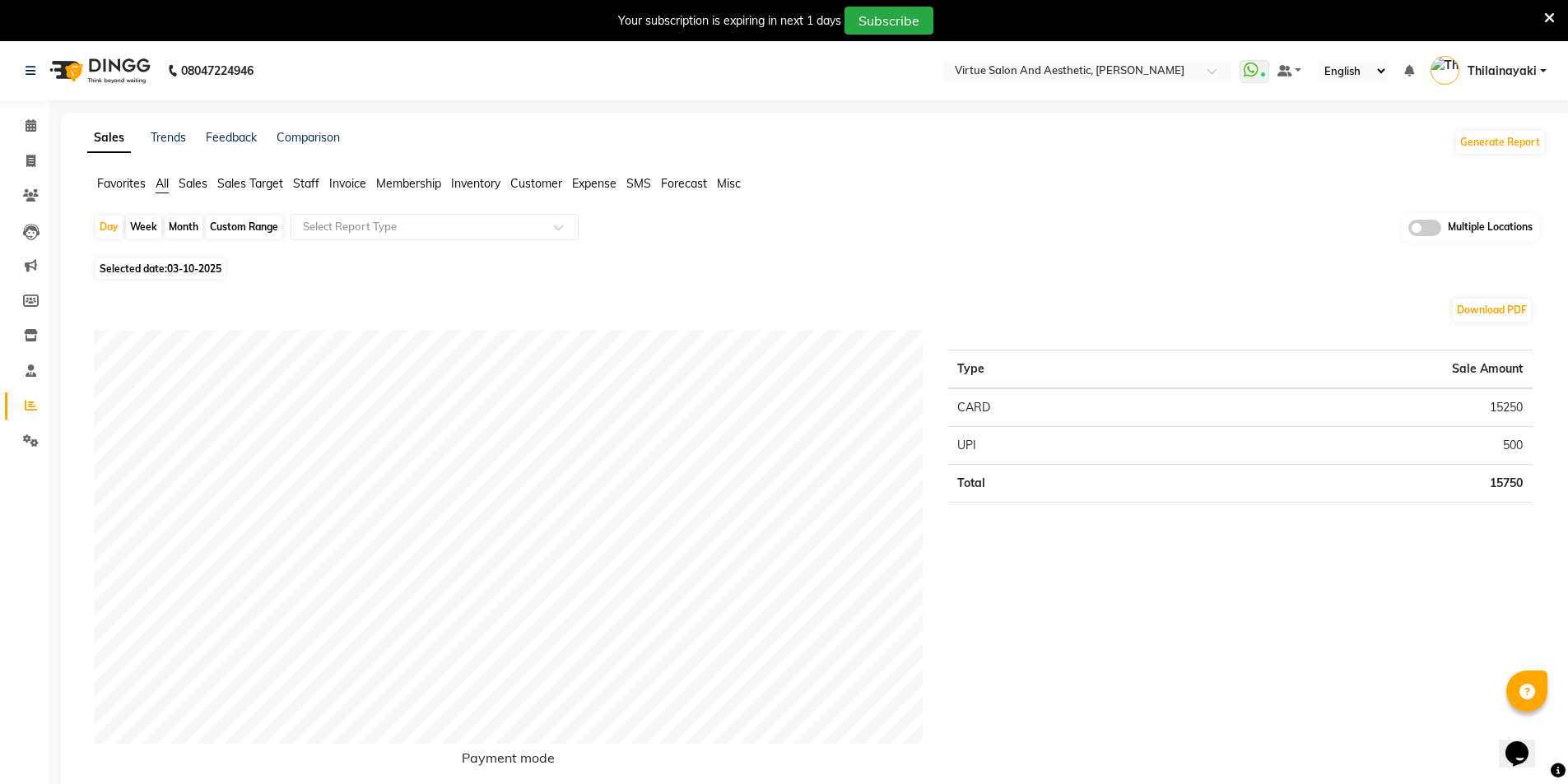
click at [353, 180] on span "Invoice" at bounding box center [348, 183] width 37 height 15
click at [344, 242] on div "Day Week Month Custom Range Select Report Type Multiple Locations" at bounding box center [817, 228] width 1445 height 30
click at [344, 238] on div "Select Report Type" at bounding box center [434, 227] width 289 height 27
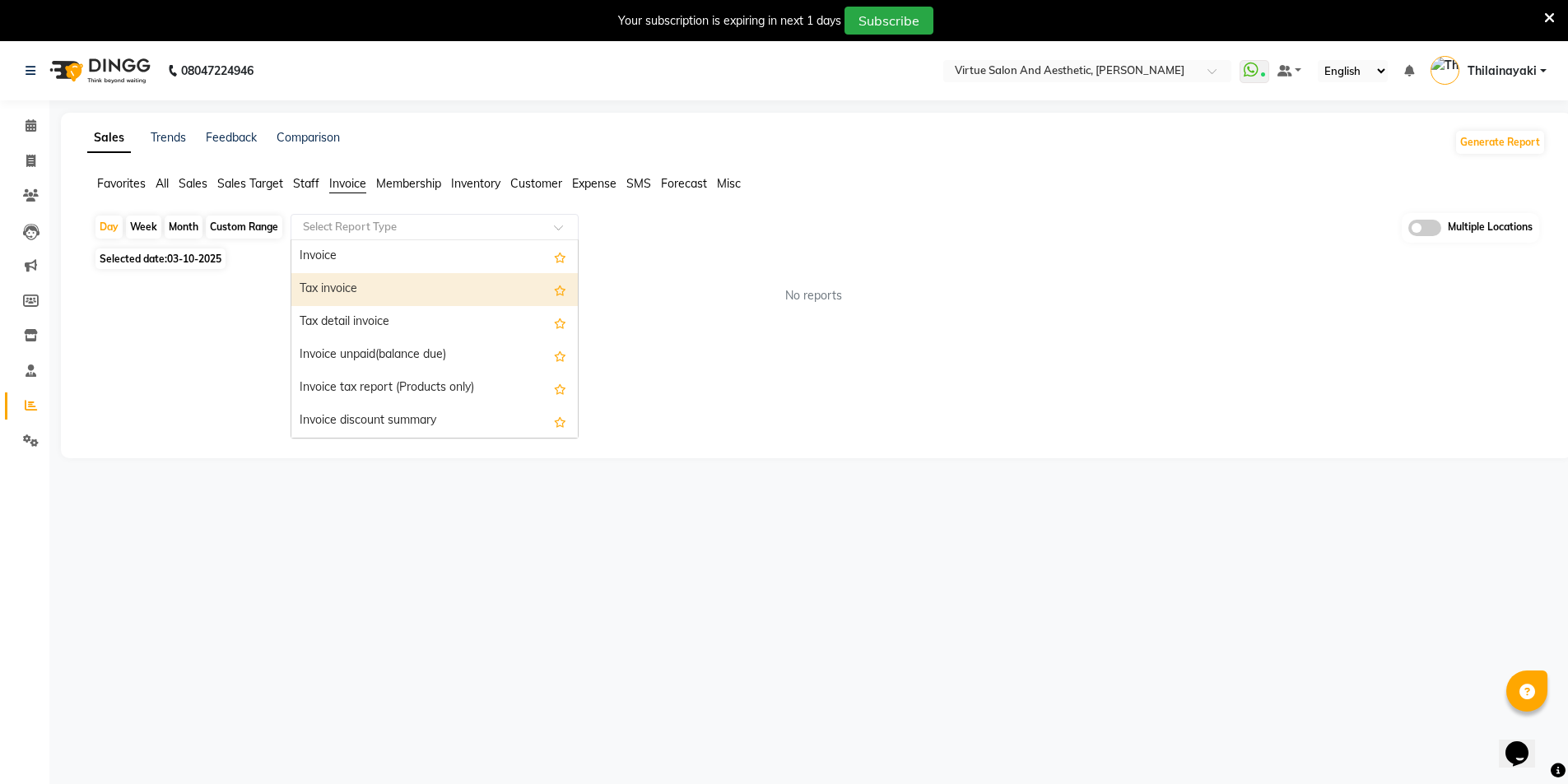
click at [342, 285] on div "Tax invoice" at bounding box center [434, 289] width 287 height 33
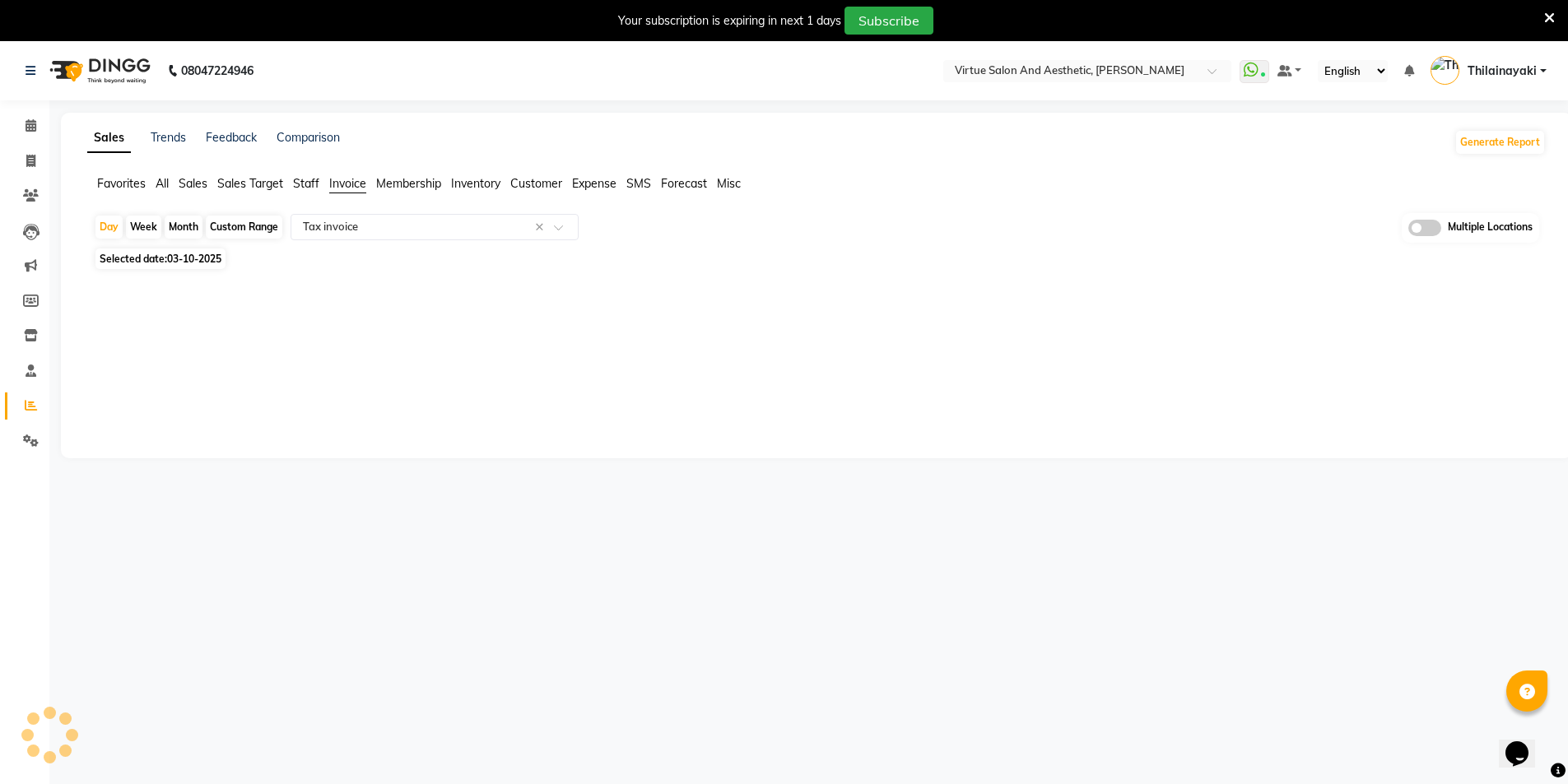
click at [206, 265] on span "Selected date: 03-10-2025" at bounding box center [160, 259] width 130 height 20
select select "10"
select select "2025"
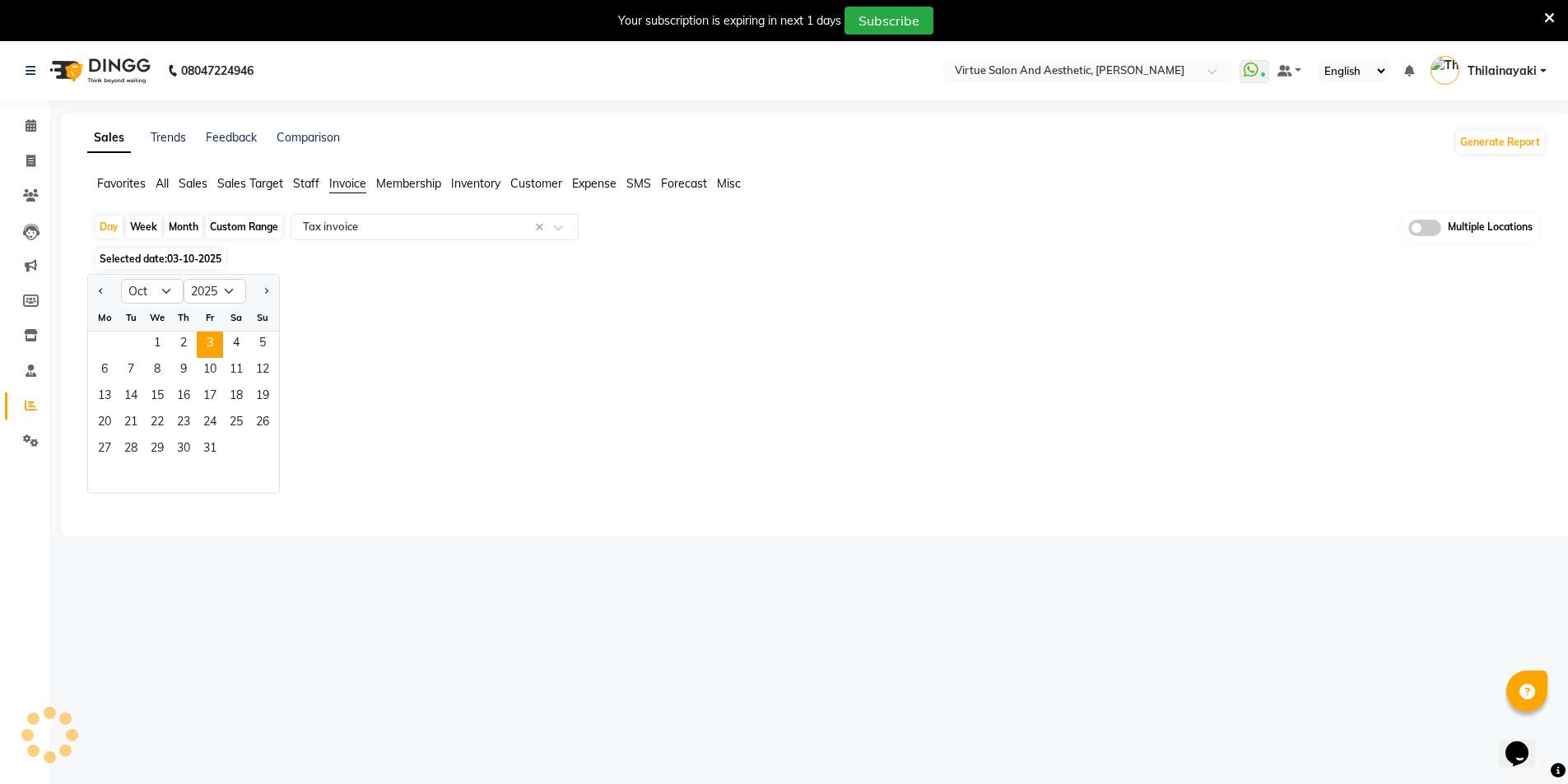
select select "full_report"
select select "csv"
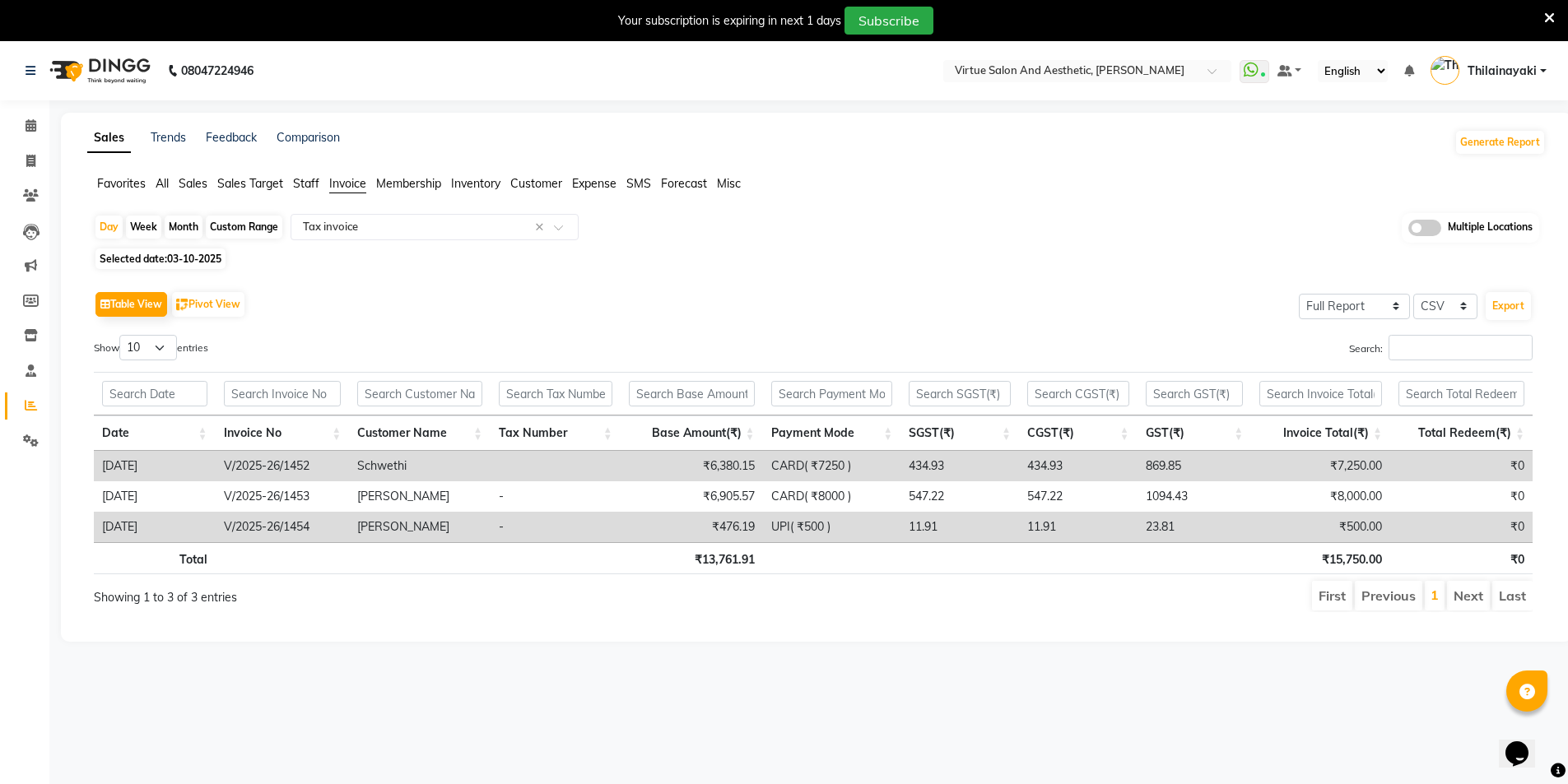
click at [190, 259] on span "03-10-2025" at bounding box center [194, 258] width 54 height 12
select select "10"
select select "2025"
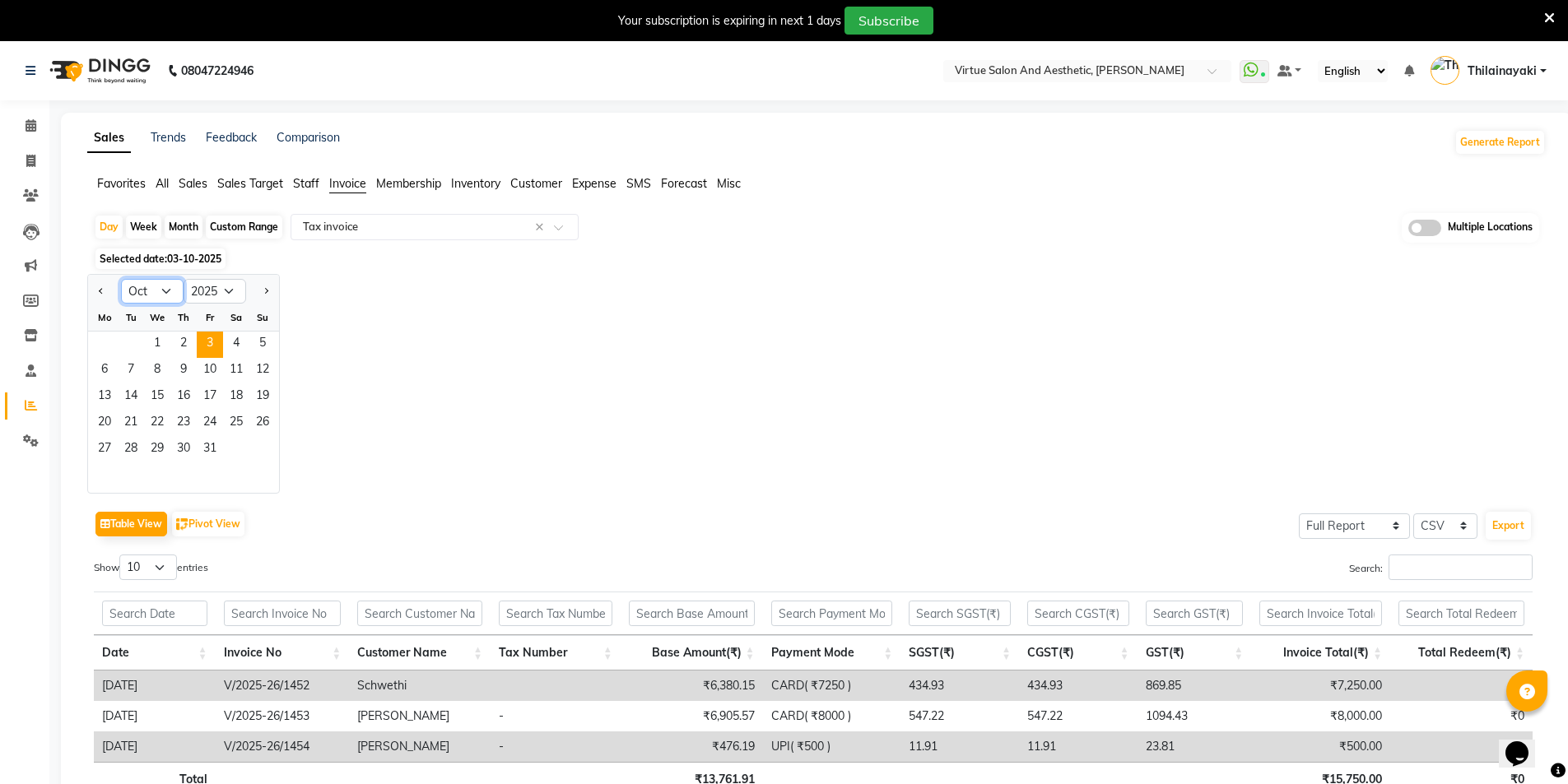
click at [165, 293] on select "Jan Feb Mar Apr May Jun Jul Aug Sep Oct Nov Dec" at bounding box center [152, 291] width 63 height 25
select select "9"
click at [121, 279] on select "Jan Feb Mar Apr May Jun Jul Aug Sep Oct Nov Dec" at bounding box center [152, 291] width 63 height 25
click at [127, 450] on span "30" at bounding box center [131, 450] width 27 height 27
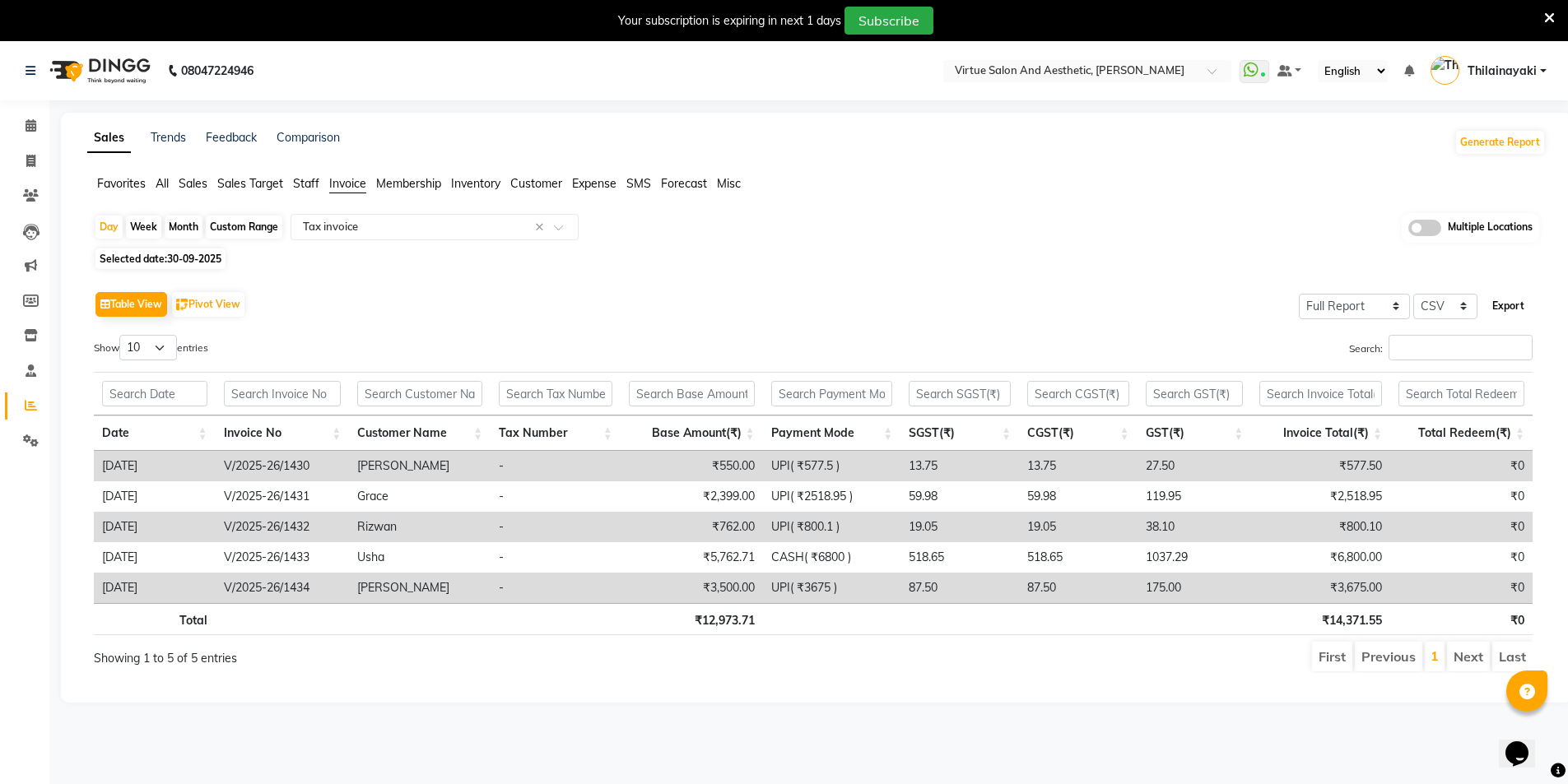
click at [1516, 303] on button "Export" at bounding box center [1508, 306] width 45 height 28
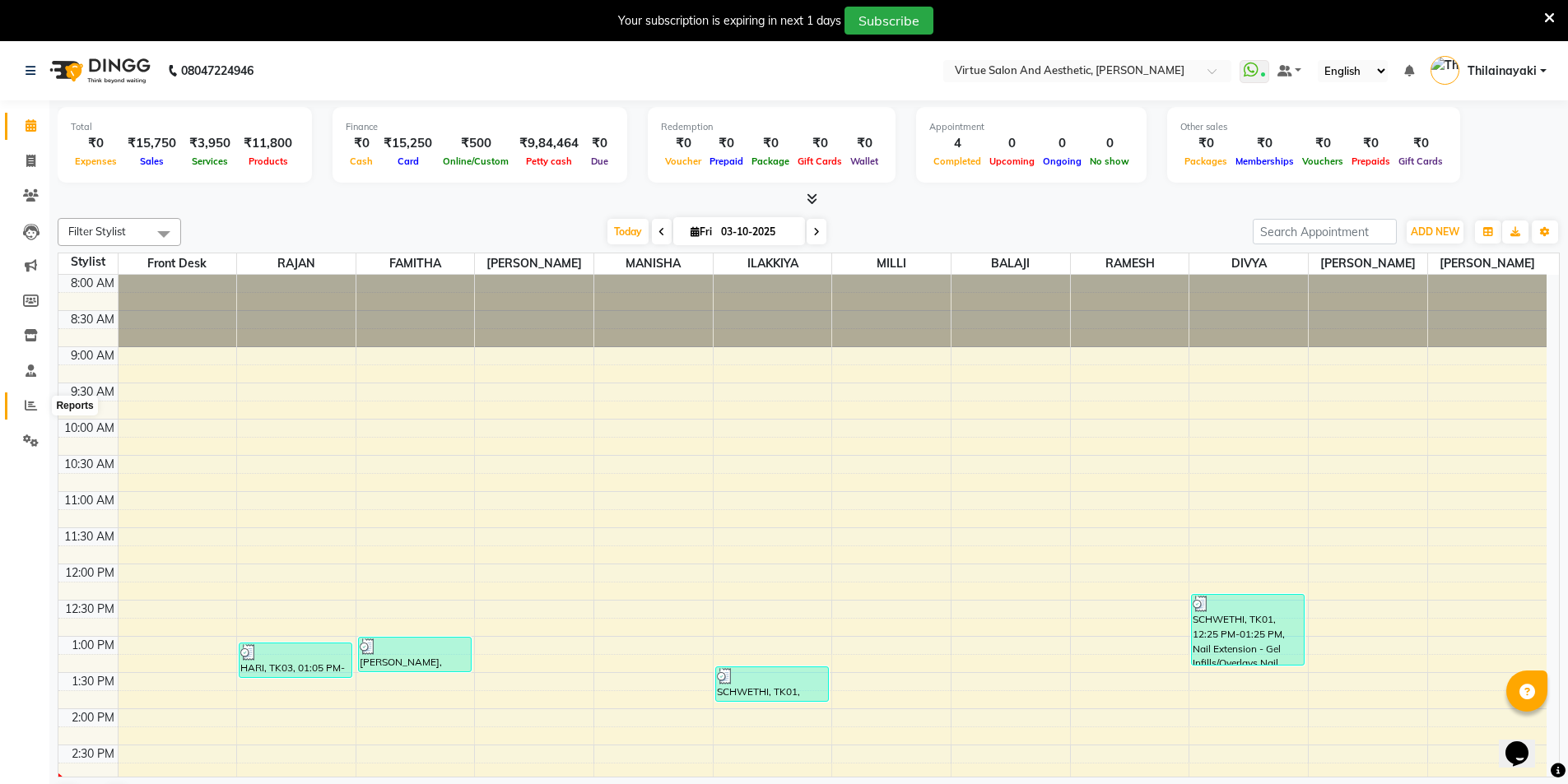
click at [32, 398] on span at bounding box center [30, 405] width 29 height 19
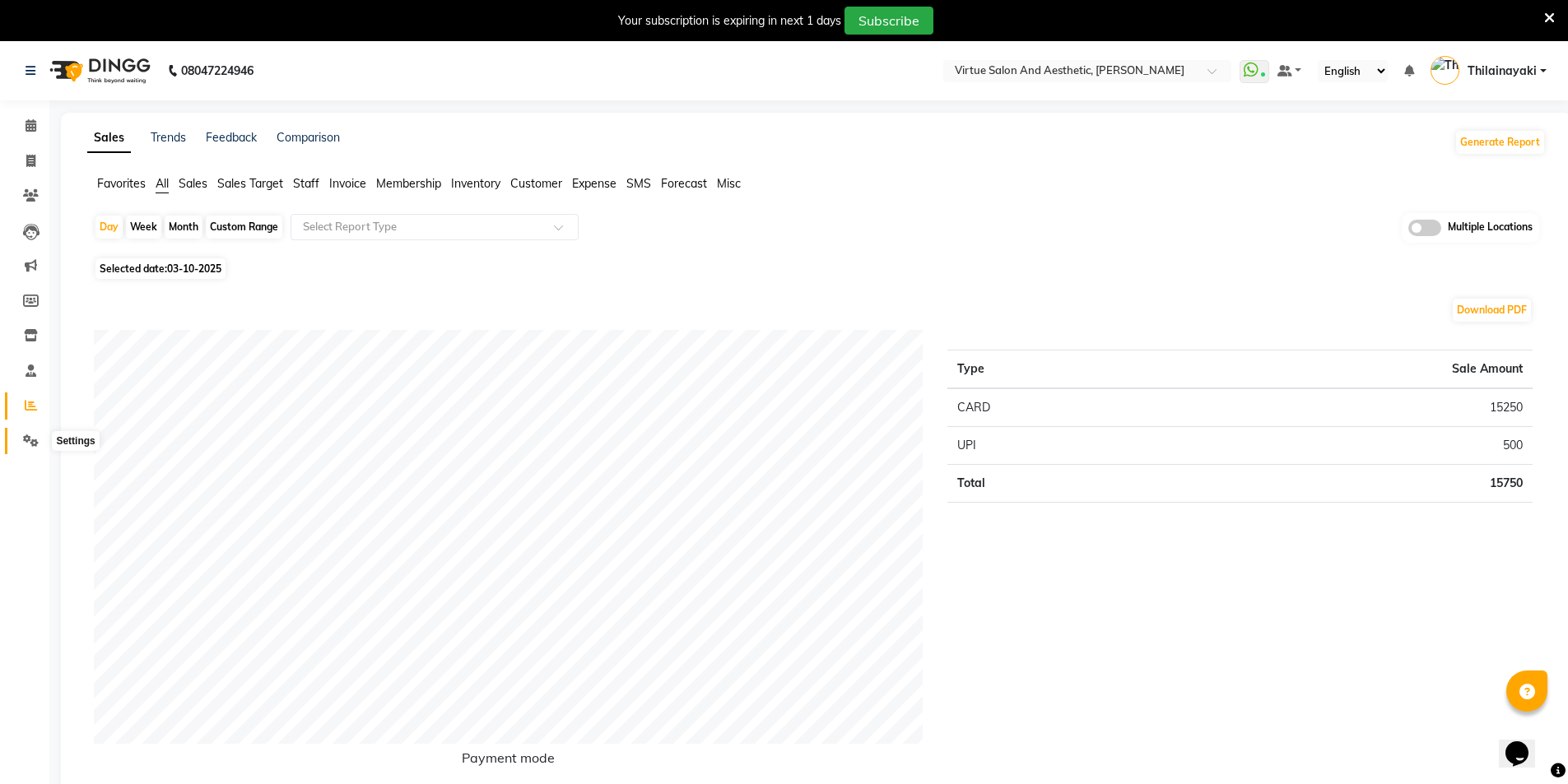
click at [32, 439] on icon at bounding box center [30, 439] width 16 height 12
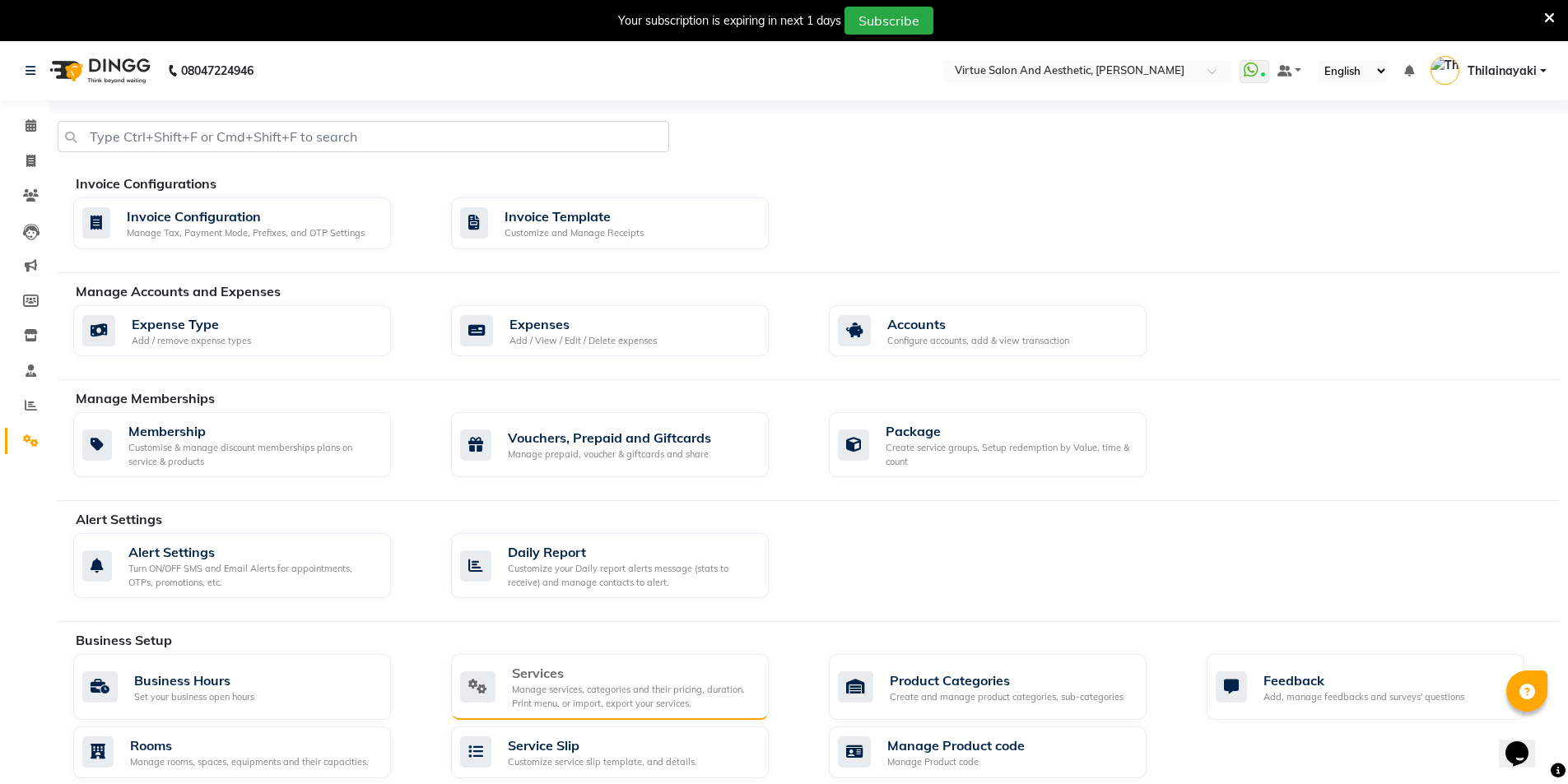
click at [606, 678] on div "Services" at bounding box center [633, 673] width 243 height 19
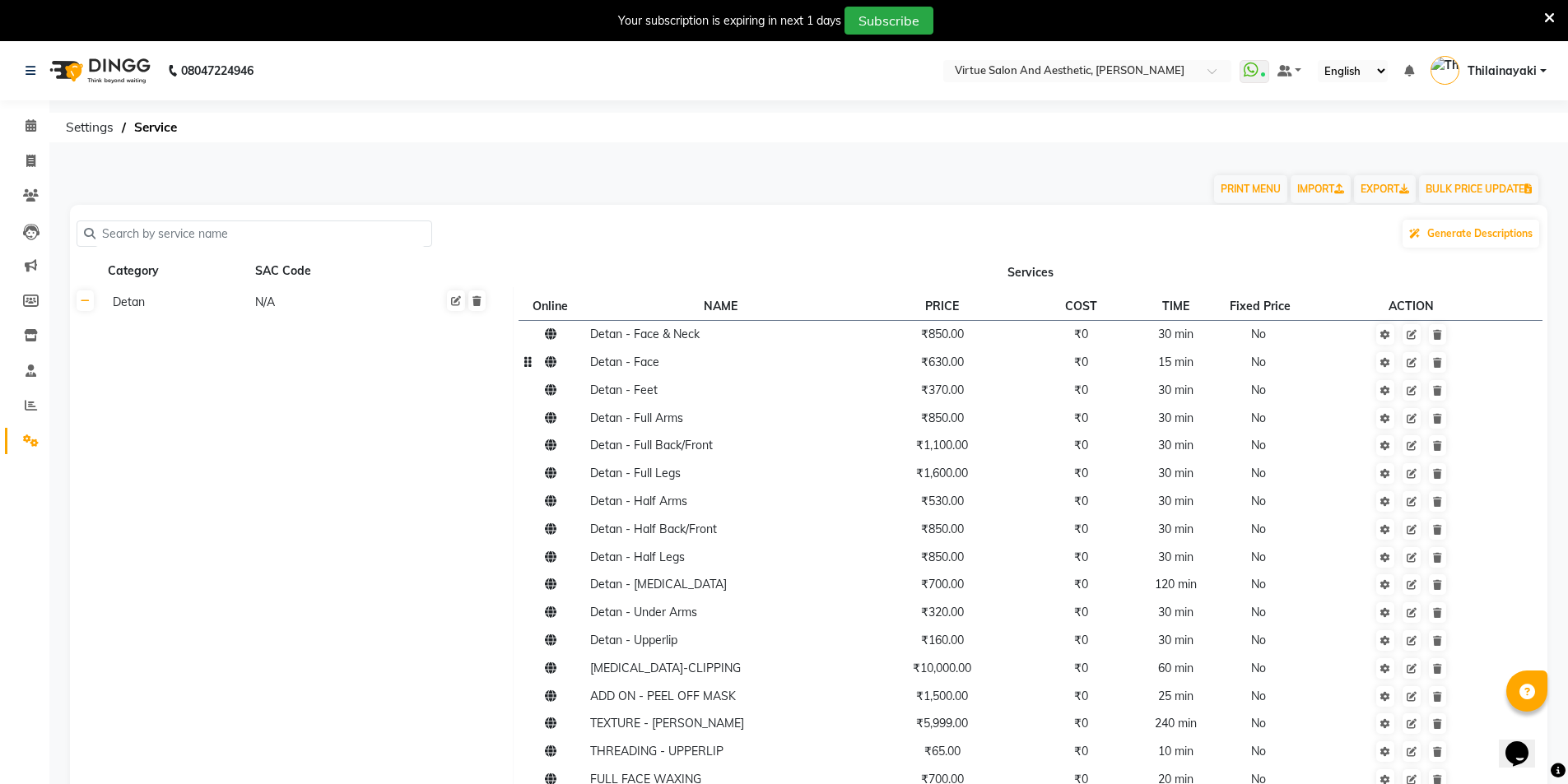
click at [959, 368] on span "₹630.00" at bounding box center [942, 362] width 42 height 15
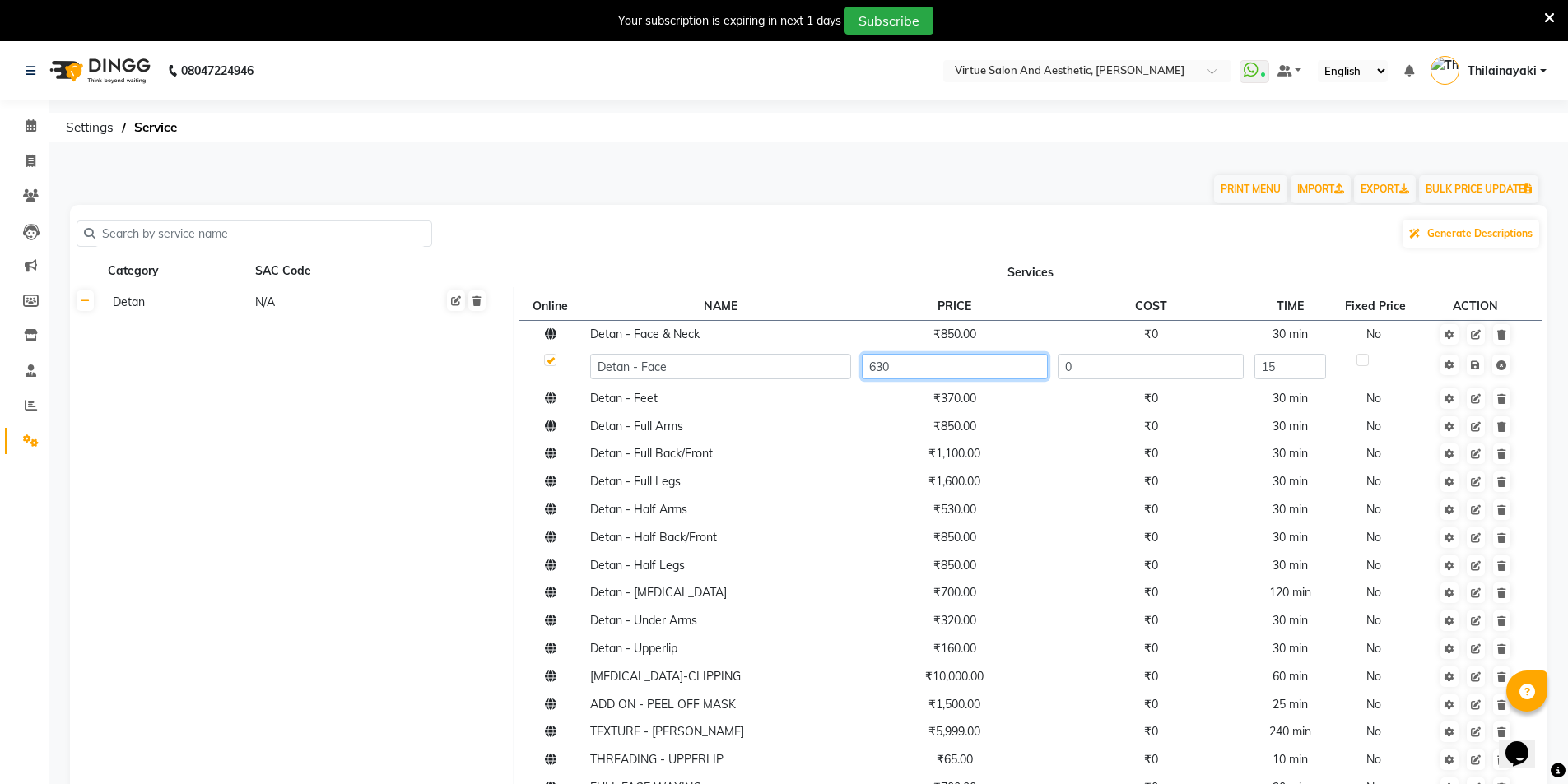
click at [958, 369] on input "630" at bounding box center [955, 367] width 186 height 26
type input "260"
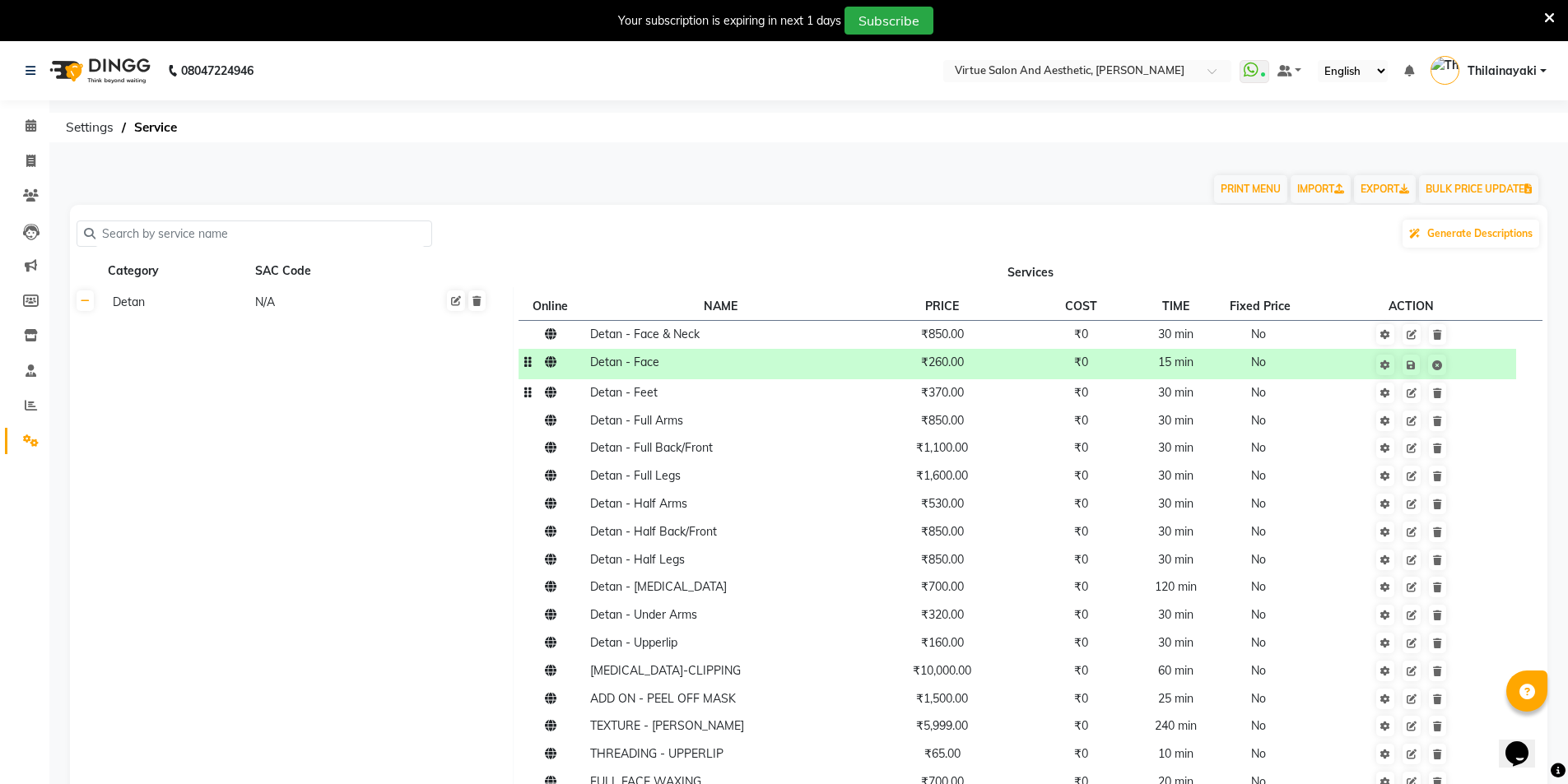
click at [969, 395] on td "₹370.00" at bounding box center [942, 393] width 172 height 28
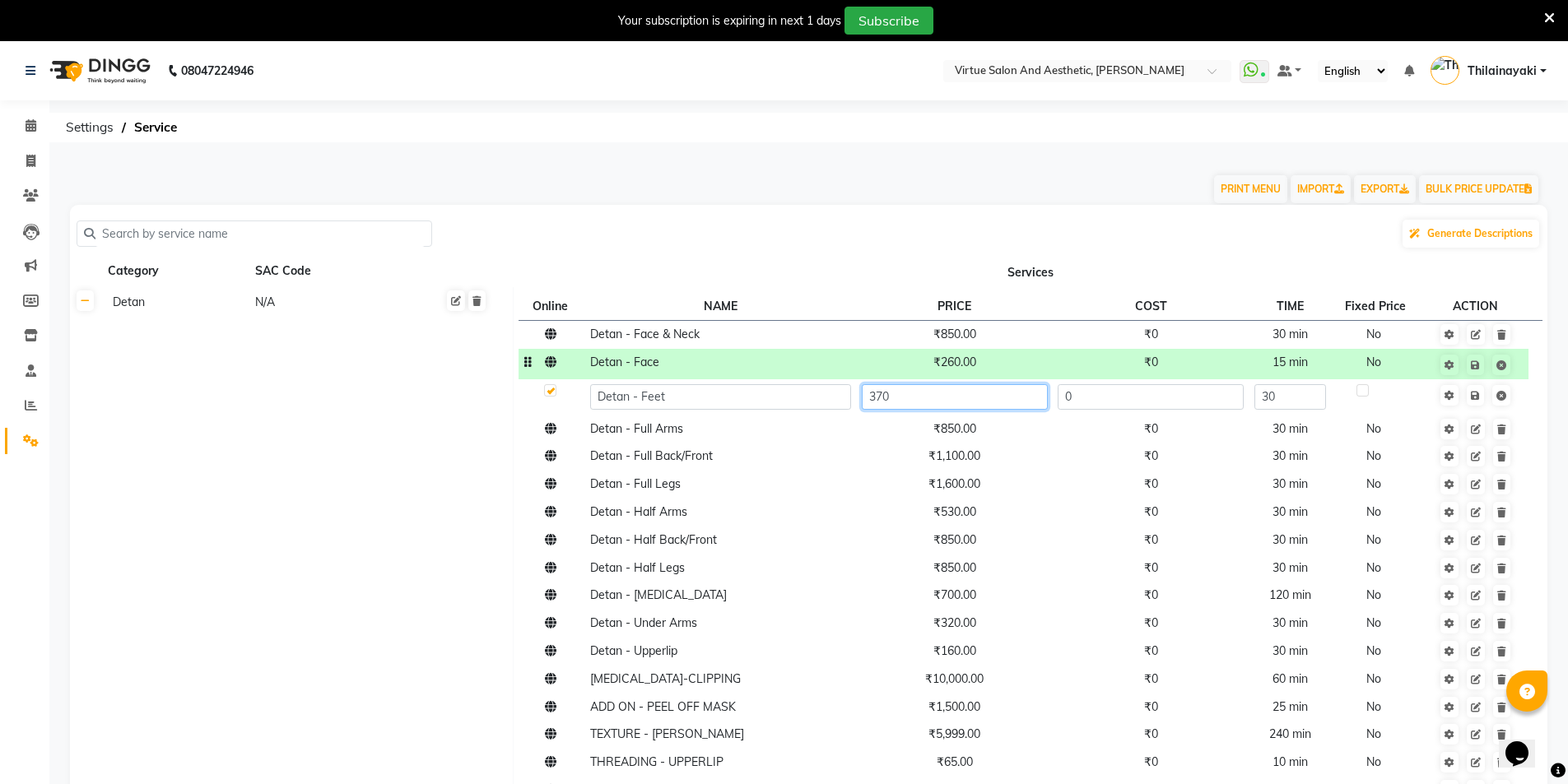
click at [968, 395] on input "370" at bounding box center [955, 397] width 186 height 26
click at [967, 396] on input "370" at bounding box center [955, 397] width 186 height 26
type input "260"
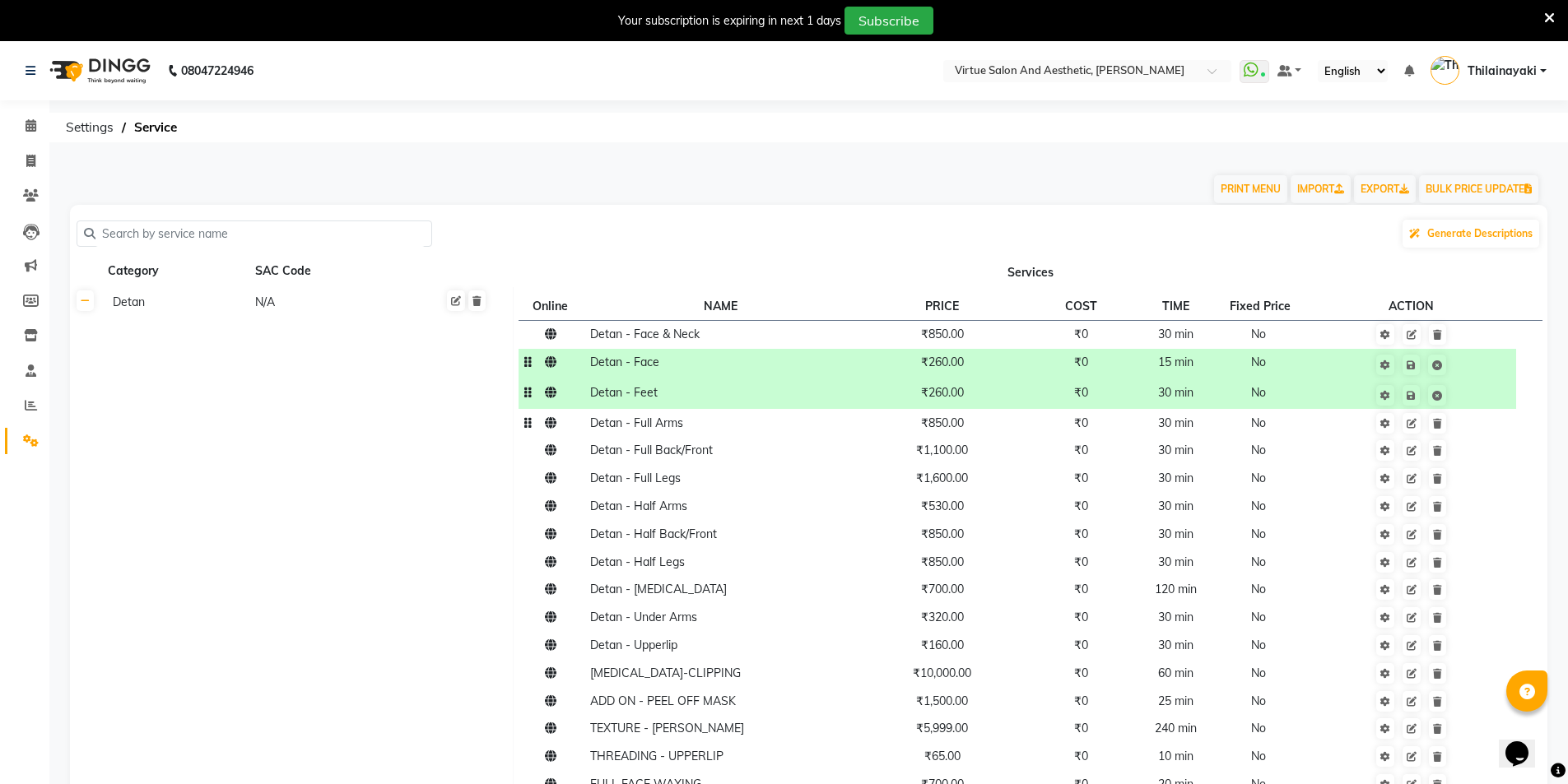
click at [961, 432] on td "₹850.00" at bounding box center [942, 423] width 172 height 28
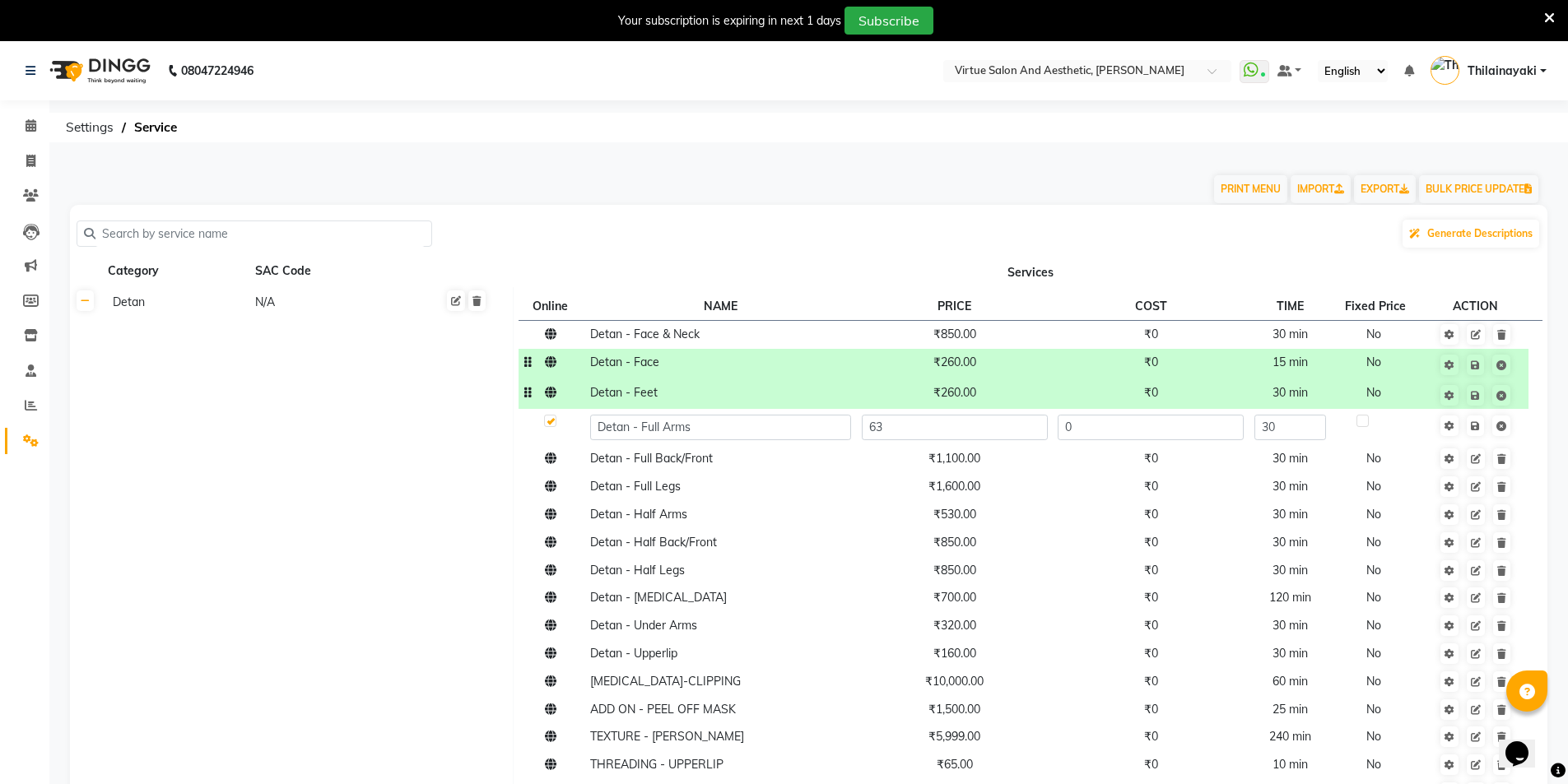
type input "630"
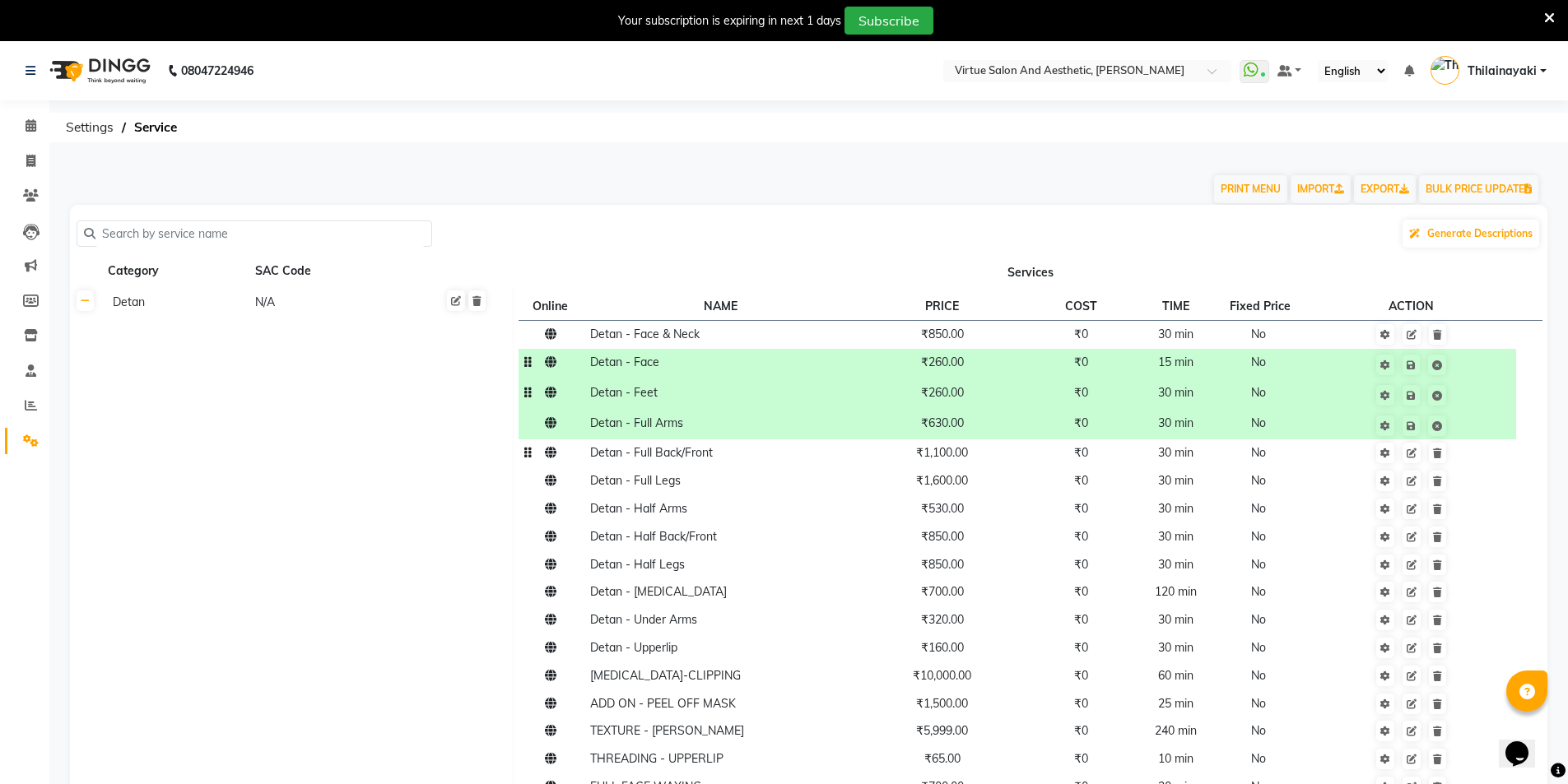
click at [944, 455] on span "₹1,100.00" at bounding box center [942, 452] width 52 height 15
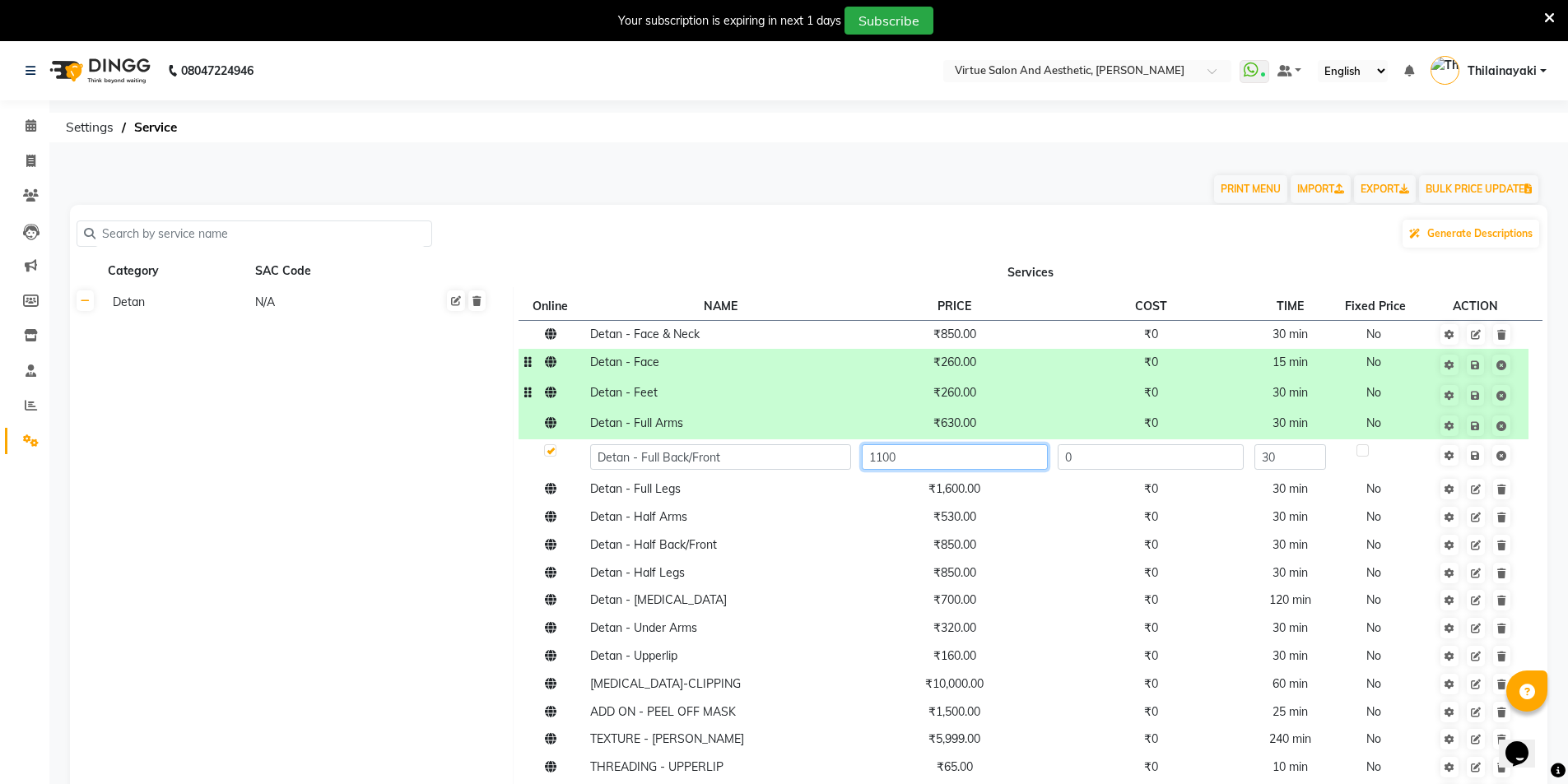
click at [944, 455] on input "1100" at bounding box center [955, 457] width 186 height 26
type input "840"
click at [949, 493] on td "₹1,600.00" at bounding box center [954, 489] width 196 height 28
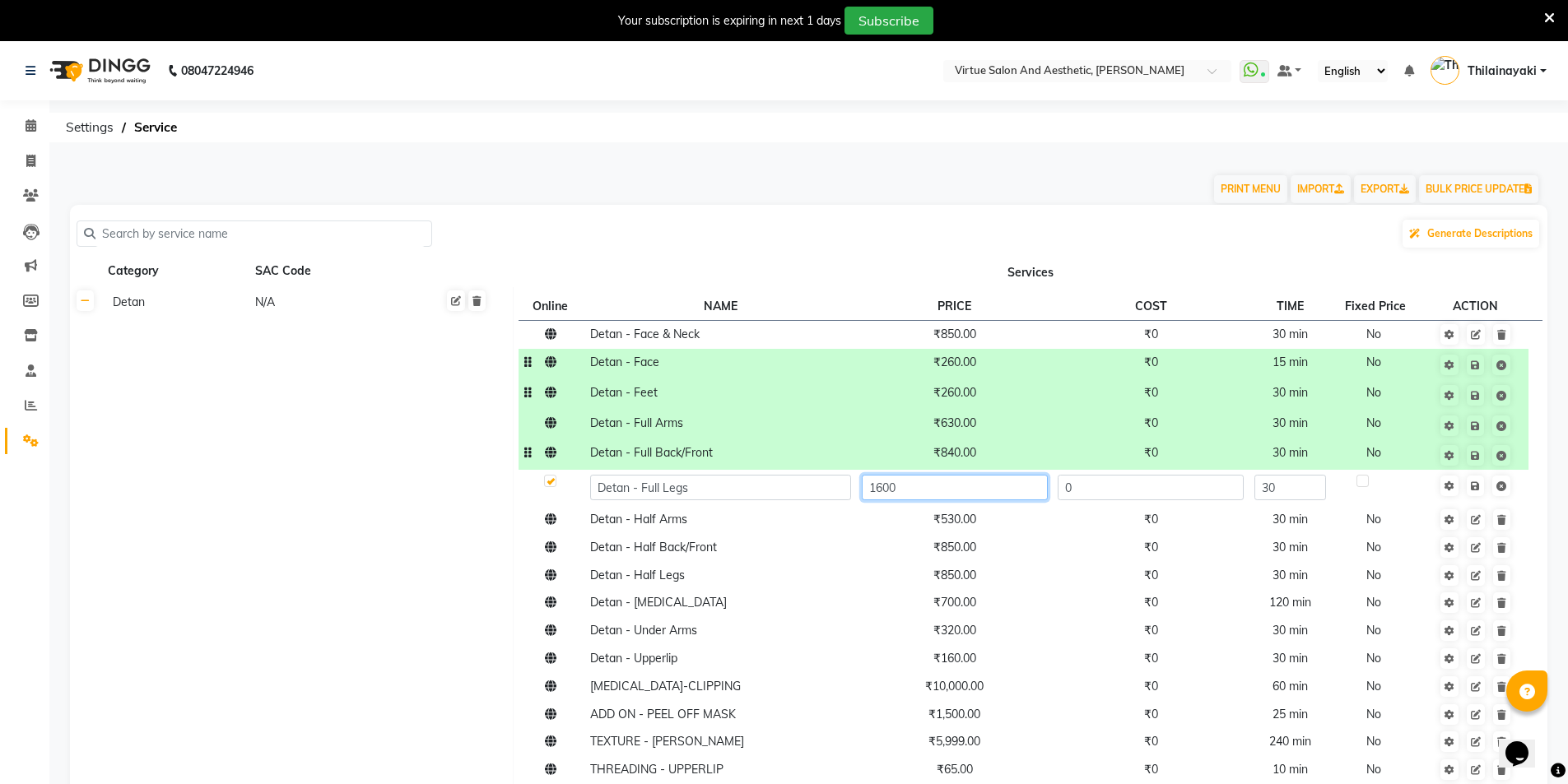
click at [949, 493] on input "1600" at bounding box center [955, 487] width 186 height 26
type input "1260"
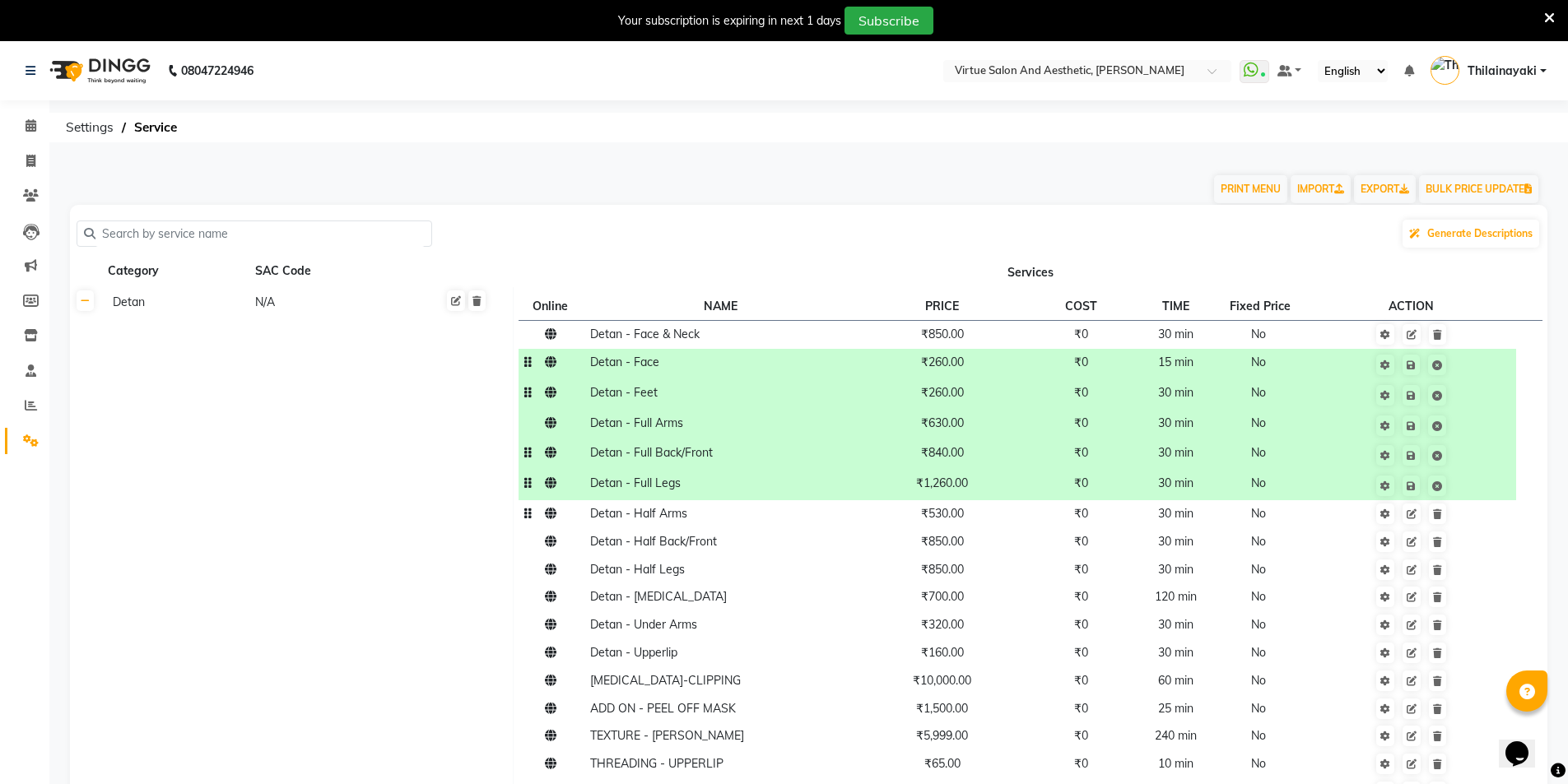
click at [959, 519] on span "₹530.00" at bounding box center [942, 513] width 42 height 15
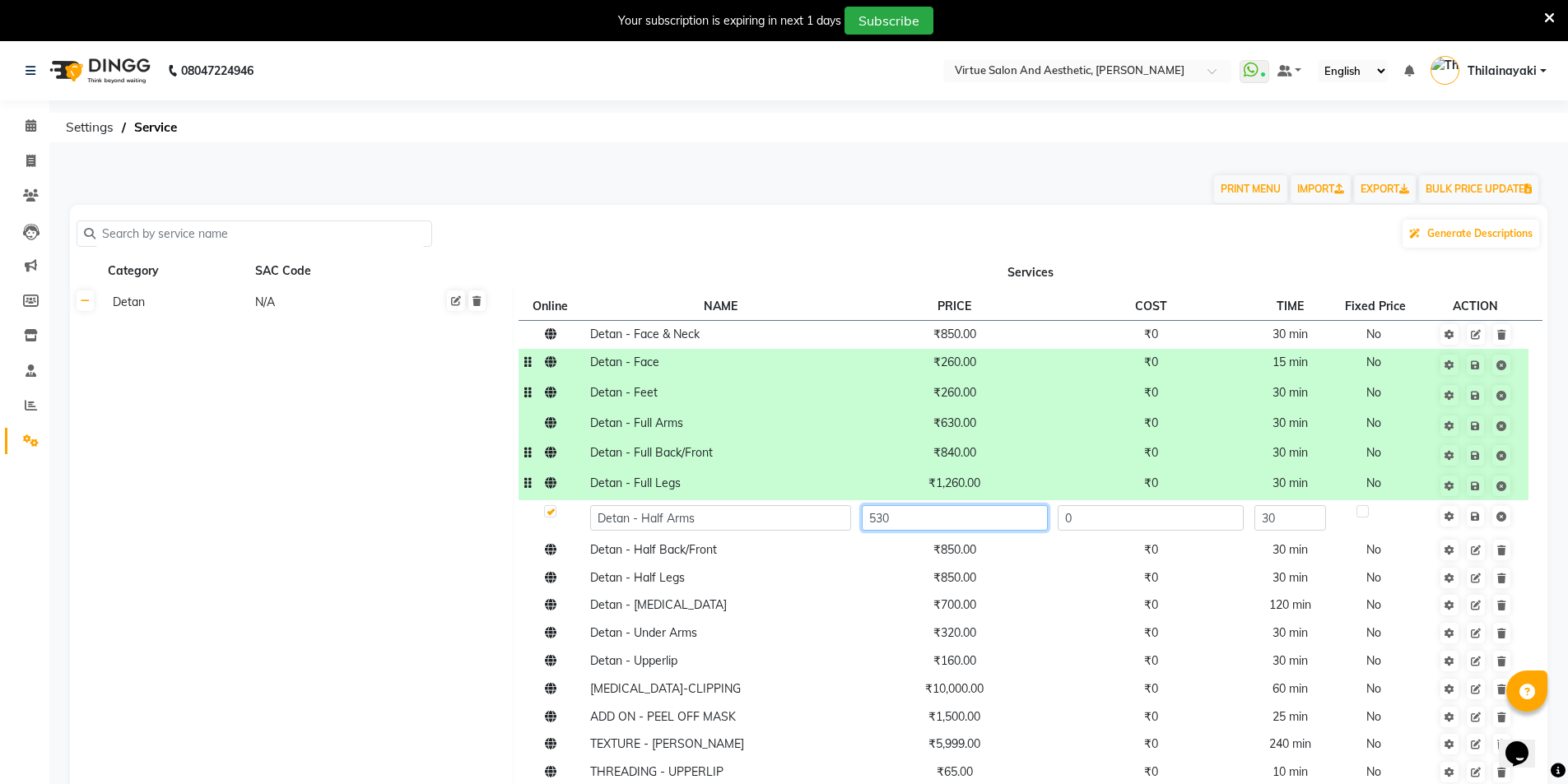
click at [959, 520] on input "530" at bounding box center [955, 518] width 186 height 26
type input "315"
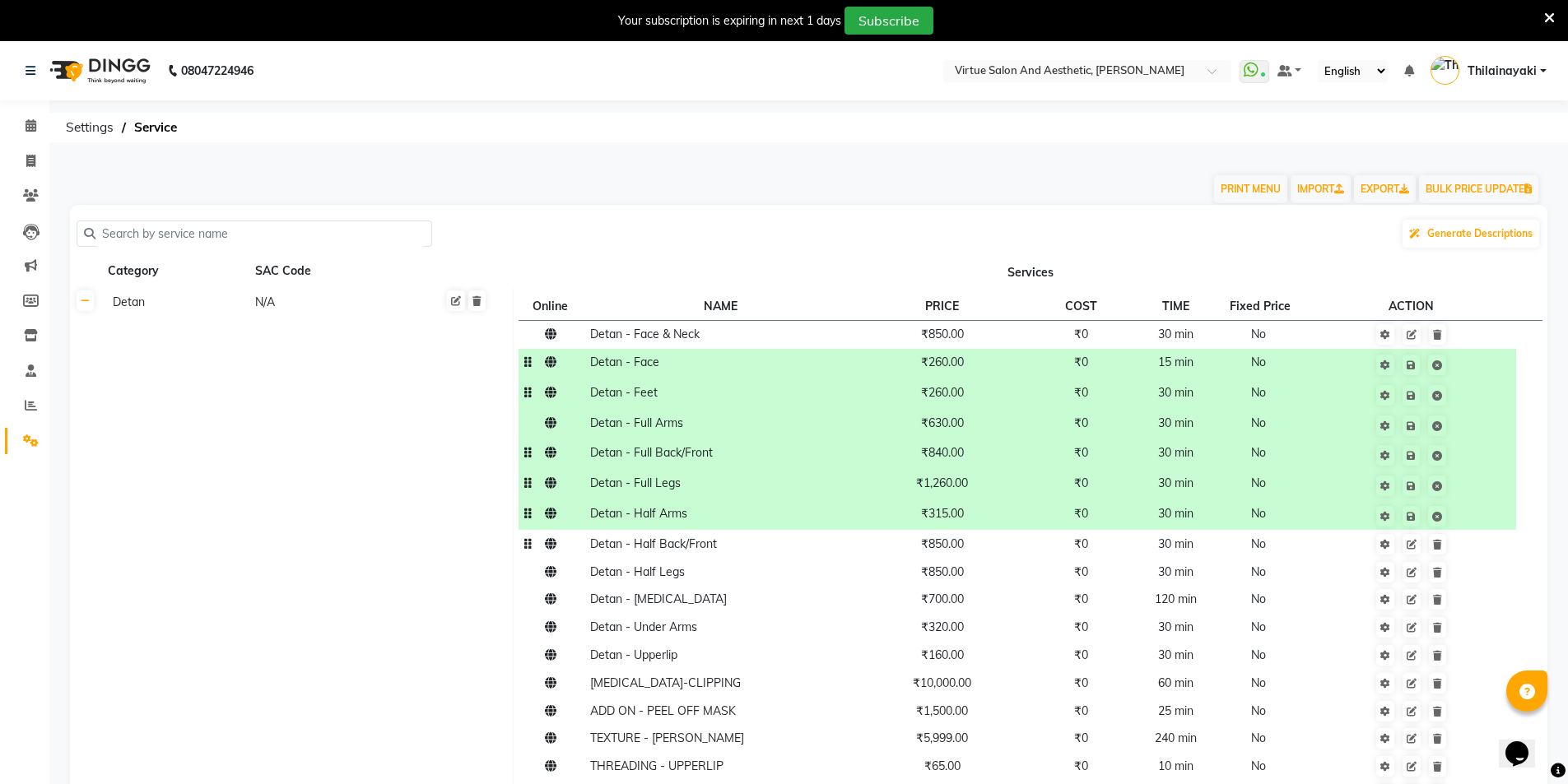
click at [957, 552] on td "₹850.00" at bounding box center [942, 544] width 172 height 28
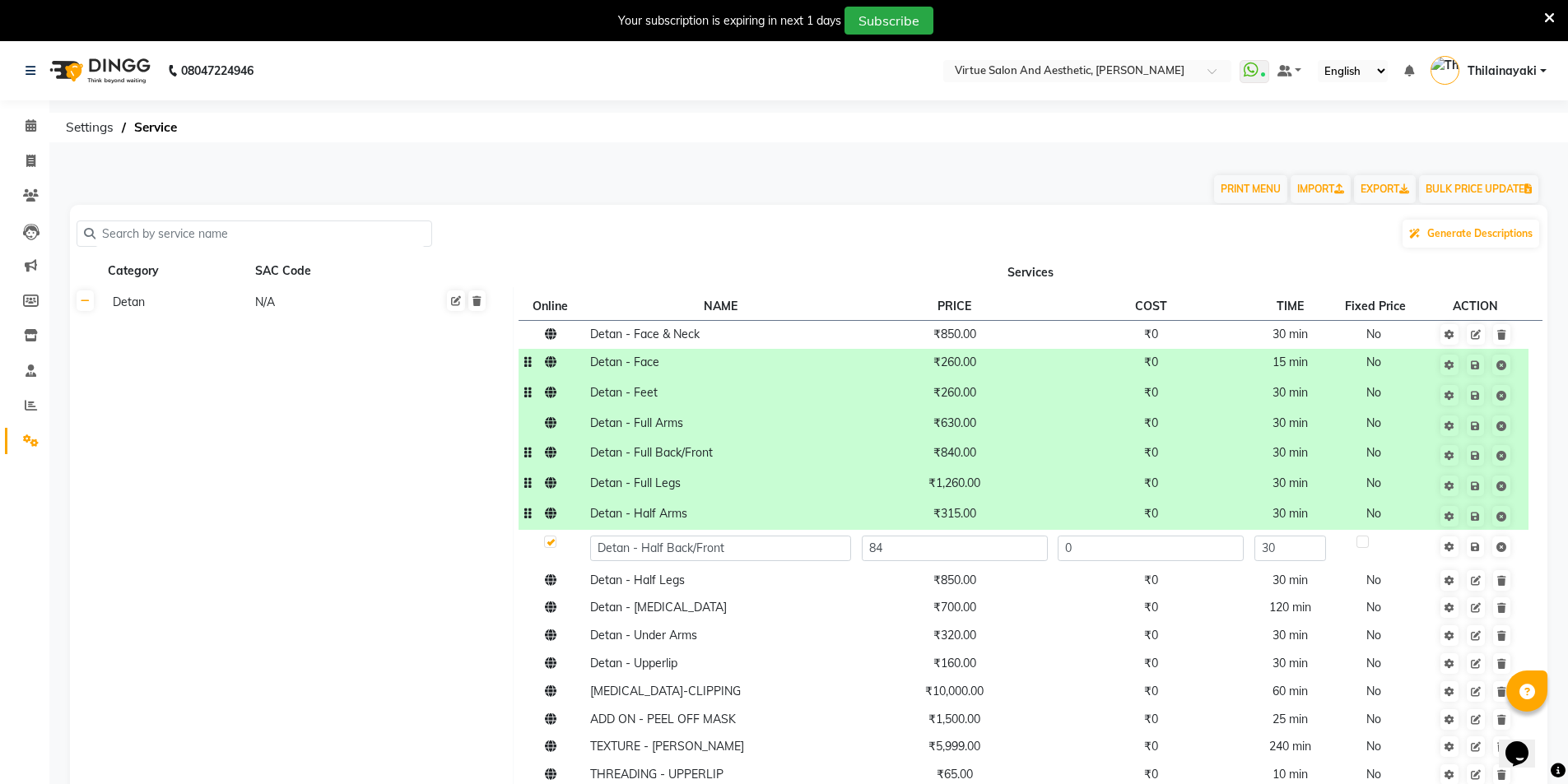
type input "840"
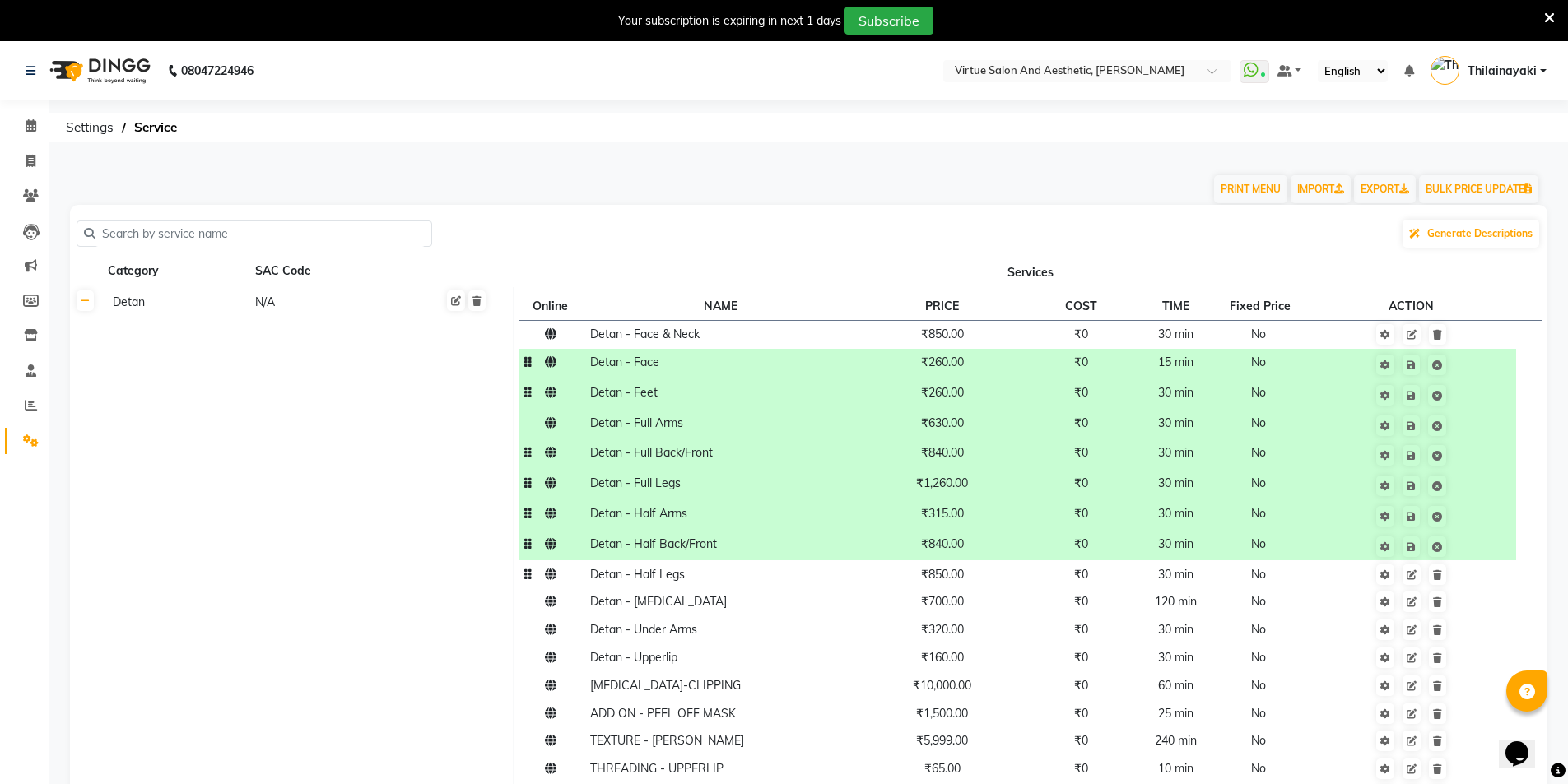
click at [955, 582] on td "₹850.00" at bounding box center [942, 574] width 172 height 28
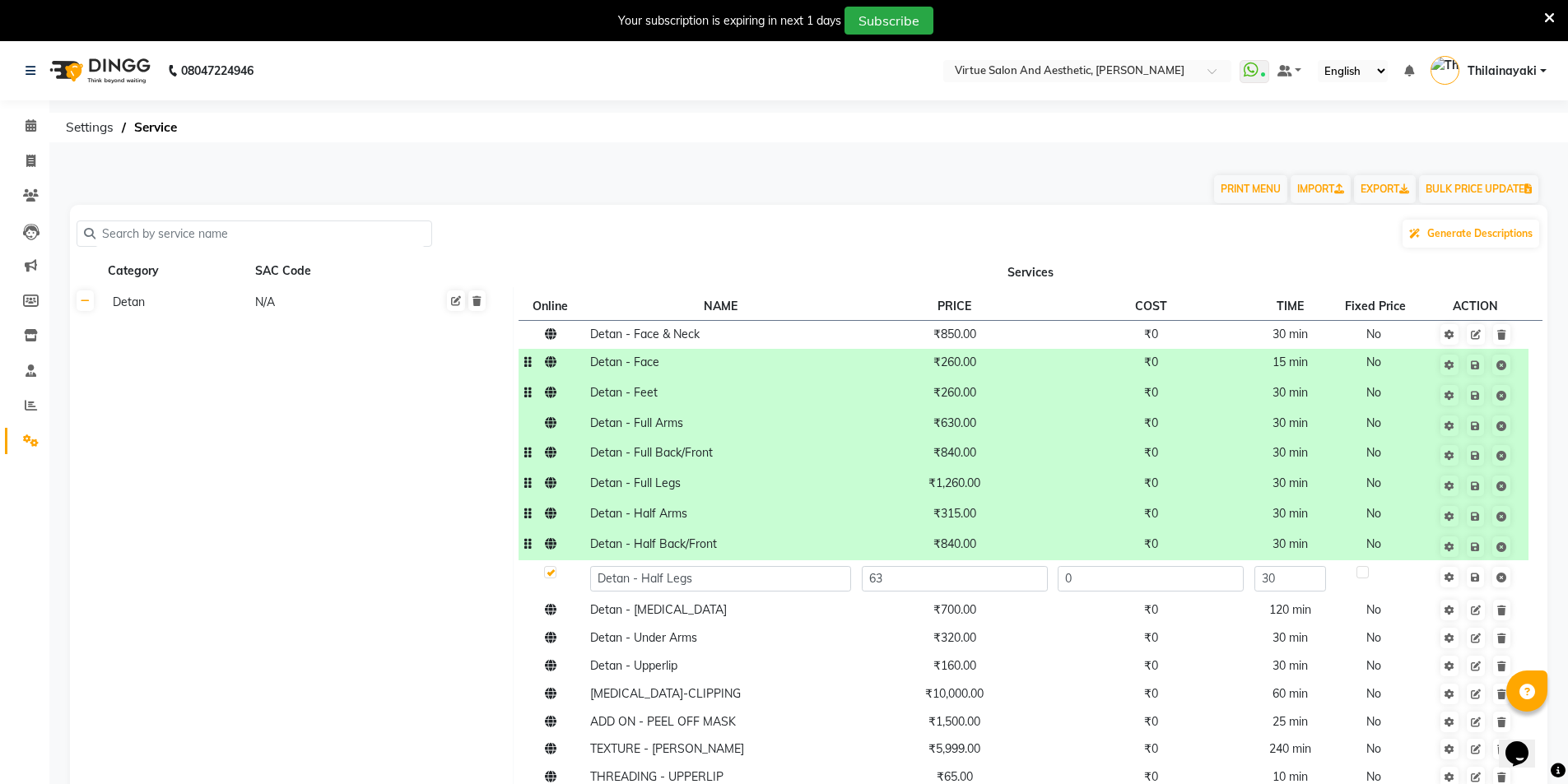
type input "630"
click at [973, 614] on td "₹700.00" at bounding box center [954, 610] width 196 height 28
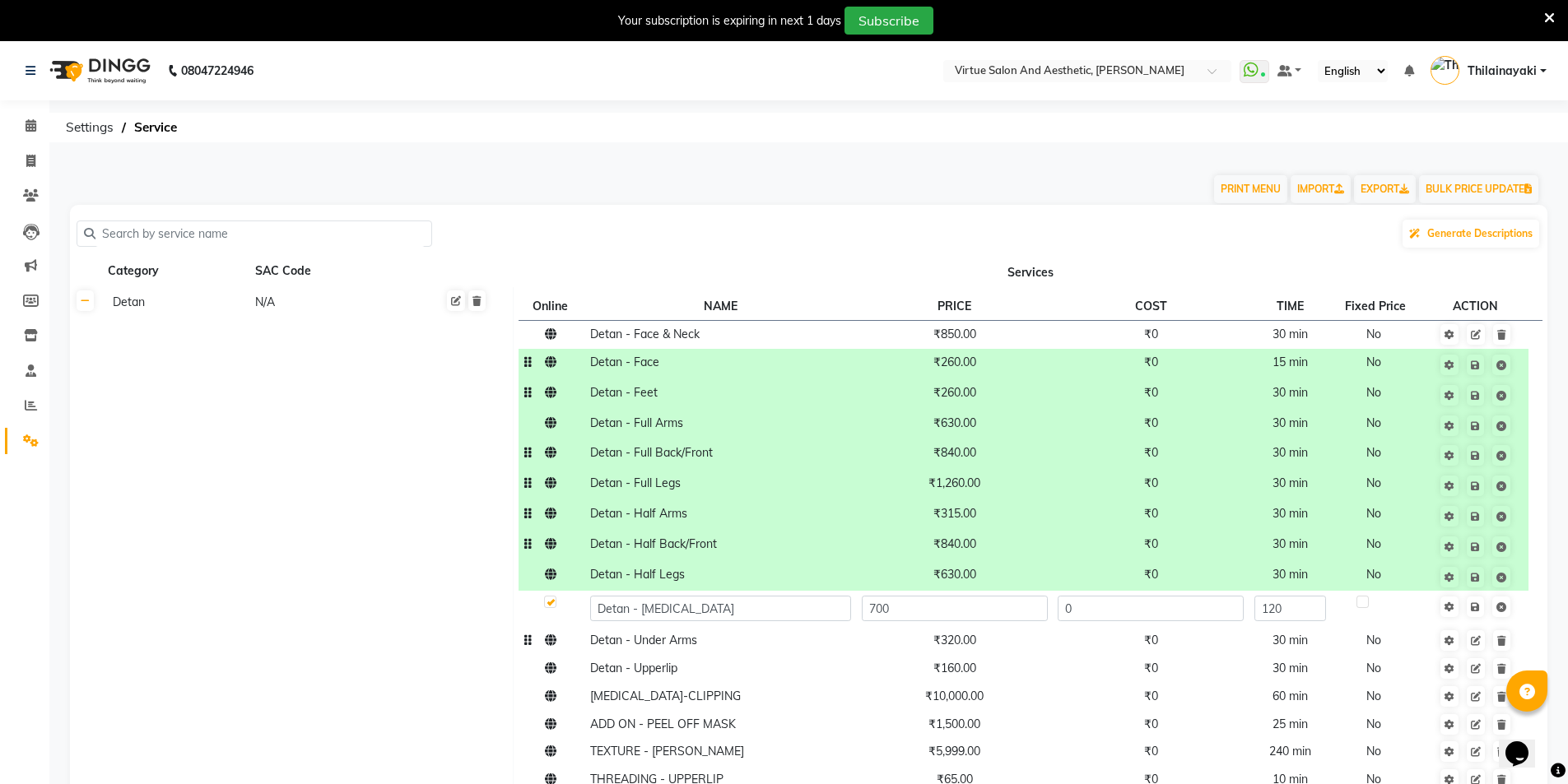
click at [970, 642] on span "₹320.00" at bounding box center [955, 640] width 42 height 15
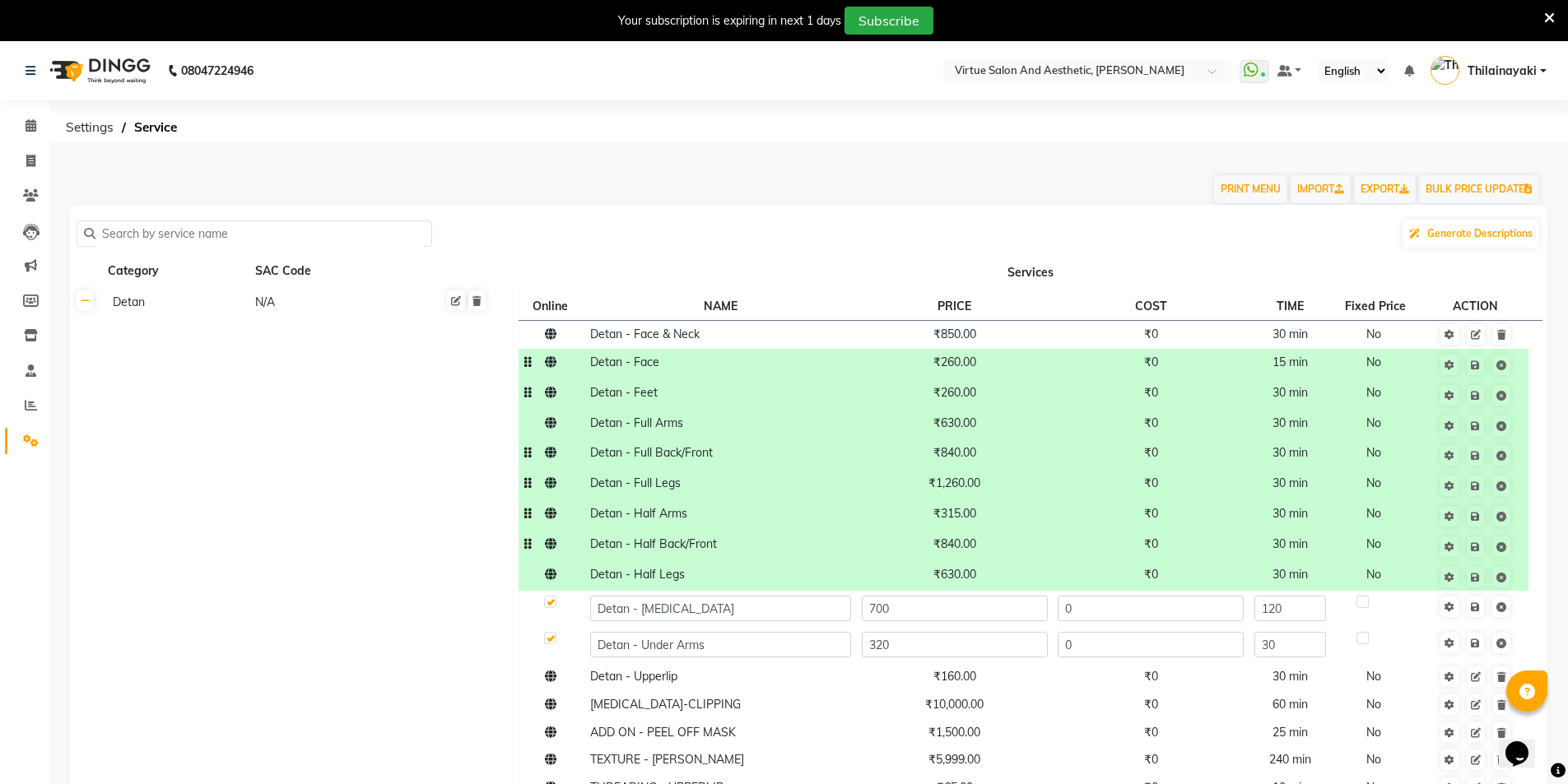
click at [971, 642] on input "320" at bounding box center [955, 645] width 186 height 26
type input "210"
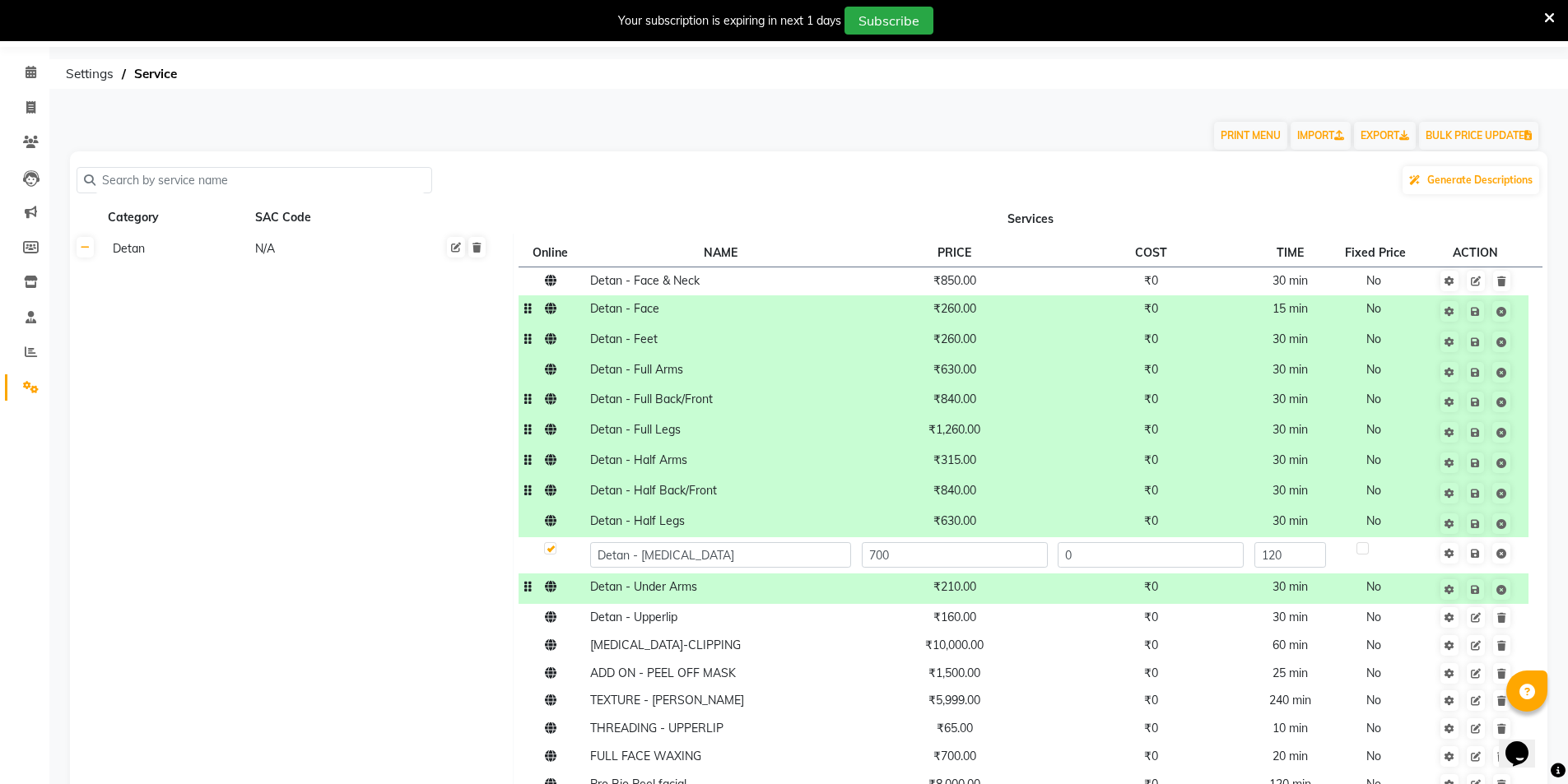
scroll to position [82, 0]
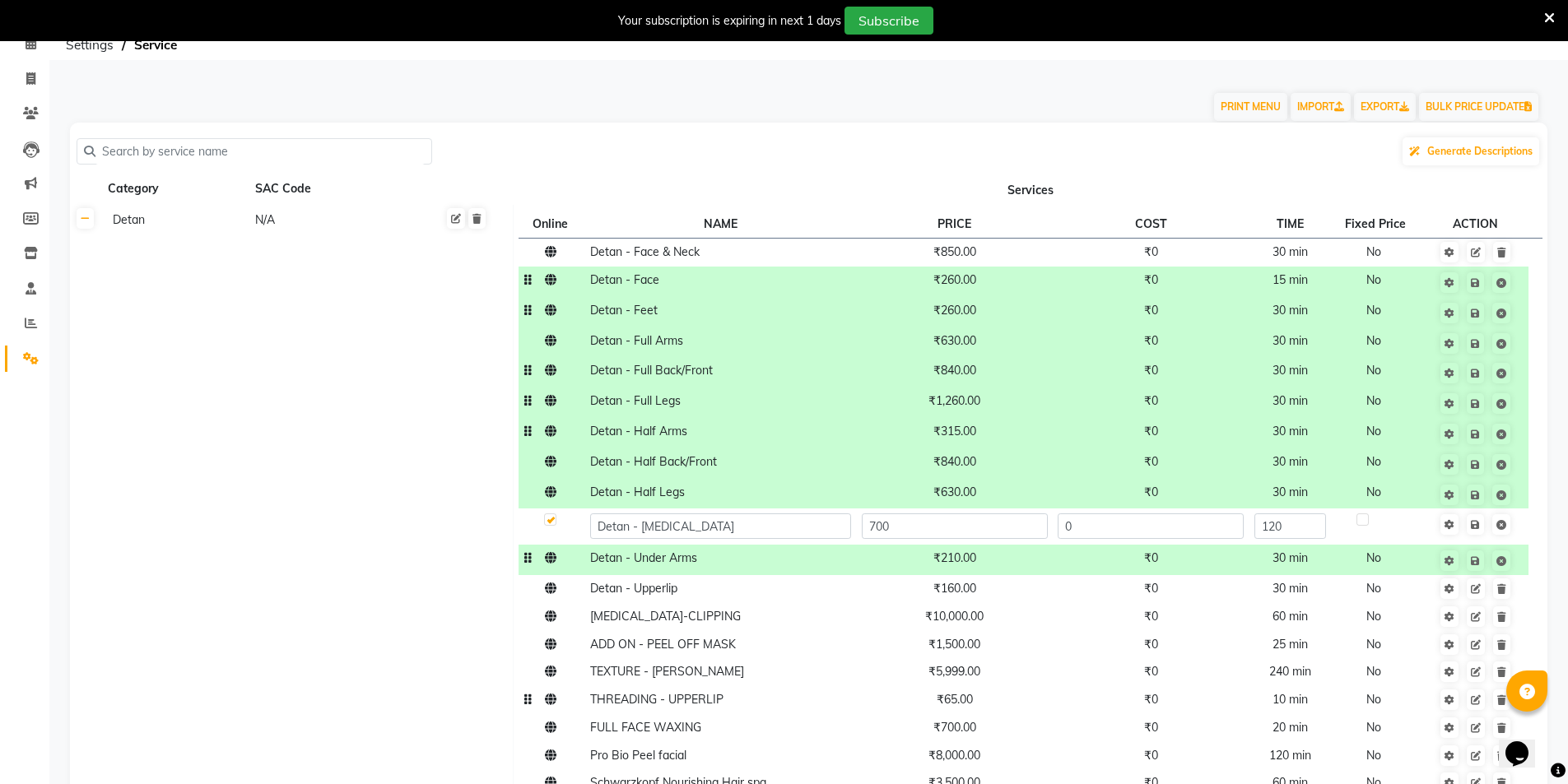
click at [970, 707] on span "₹65.00" at bounding box center [954, 699] width 36 height 15
click at [970, 708] on input "65" at bounding box center [955, 704] width 186 height 26
click at [970, 707] on input "65" at bounding box center [955, 704] width 186 height 26
click at [969, 707] on span "₹65.00" at bounding box center [954, 699] width 36 height 15
type input "42"
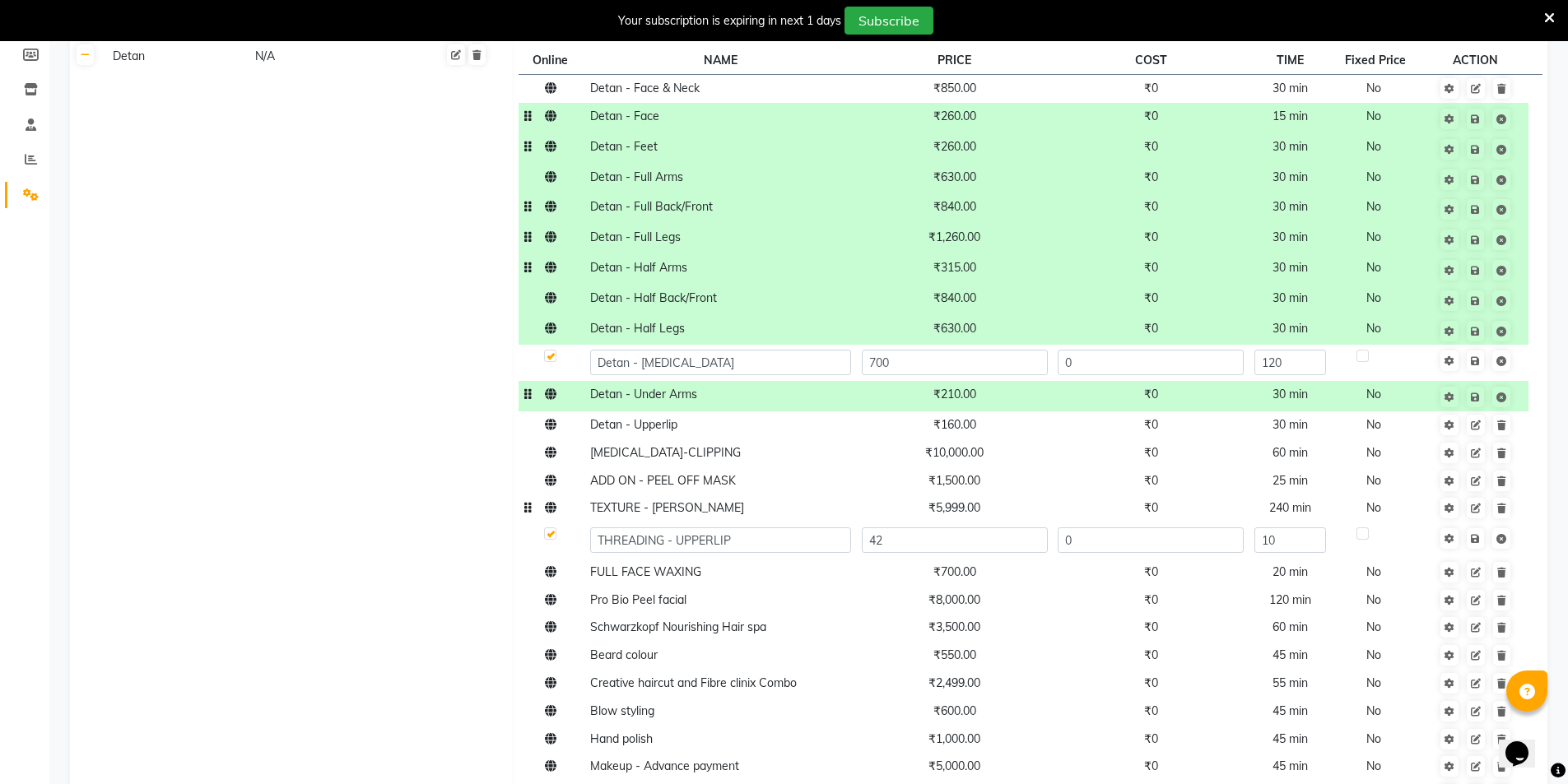
scroll to position [247, 0]
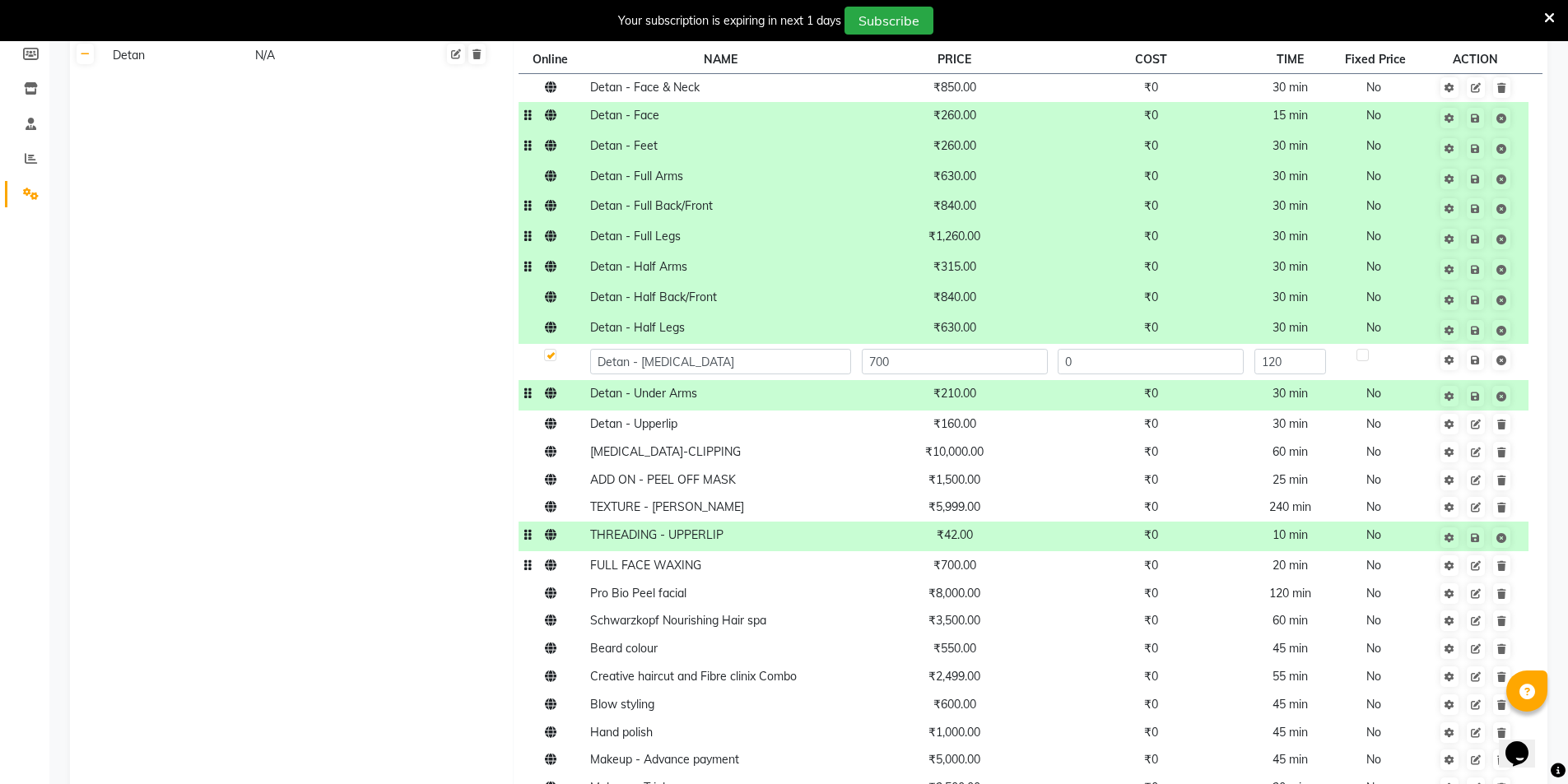
click at [972, 568] on span "₹700.00" at bounding box center [955, 565] width 42 height 15
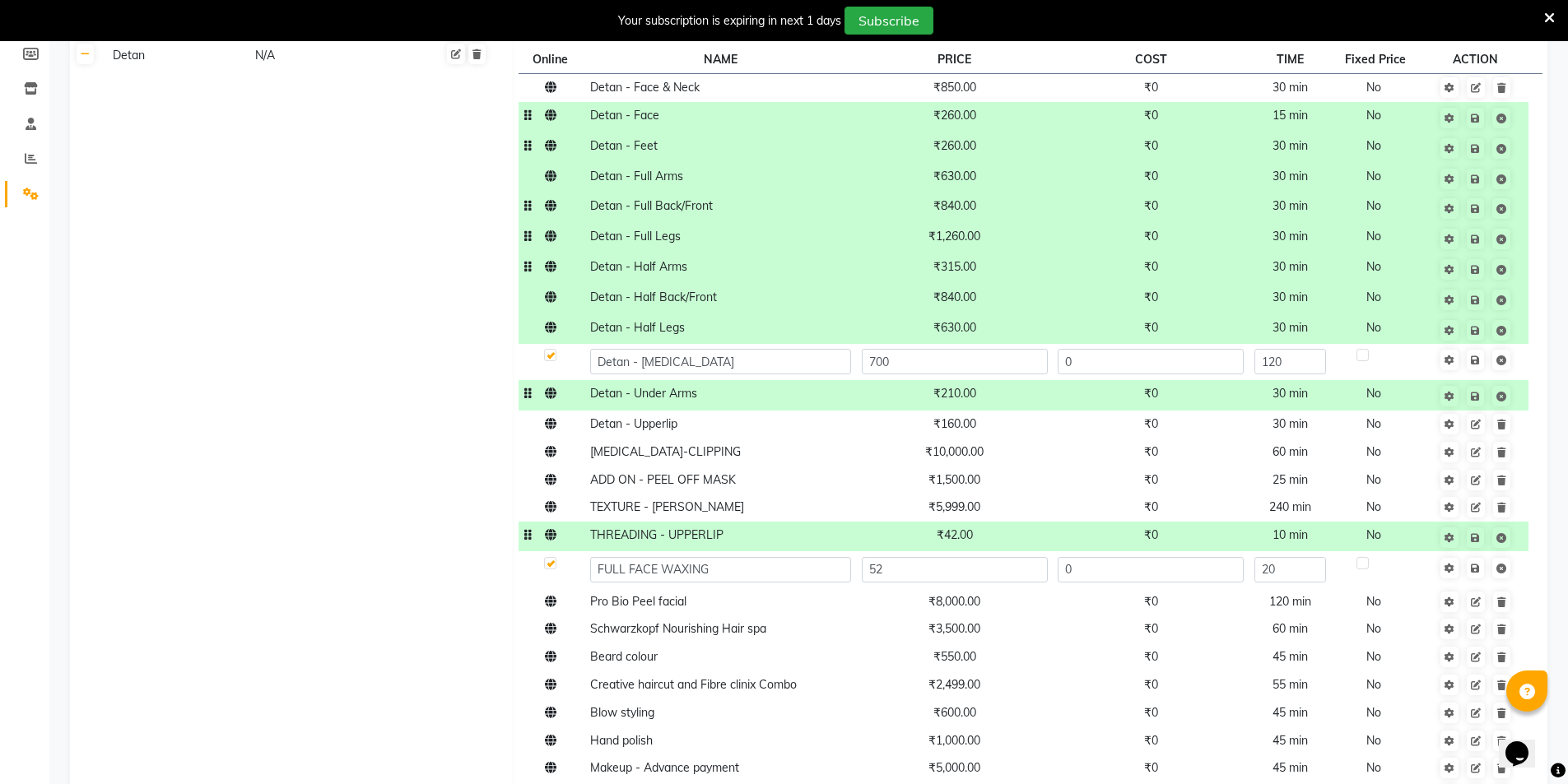
type input "525"
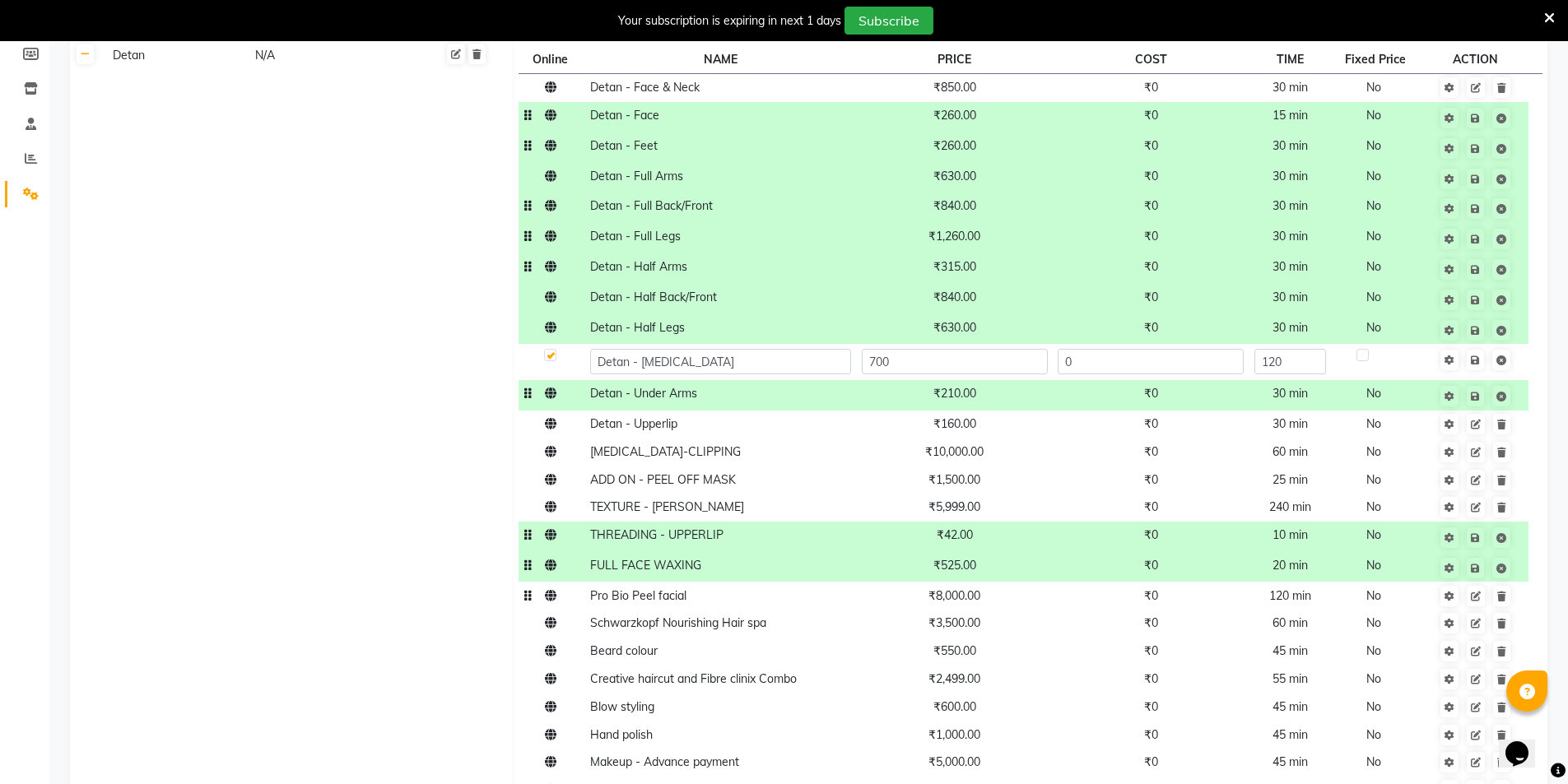
scroll to position [411, 0]
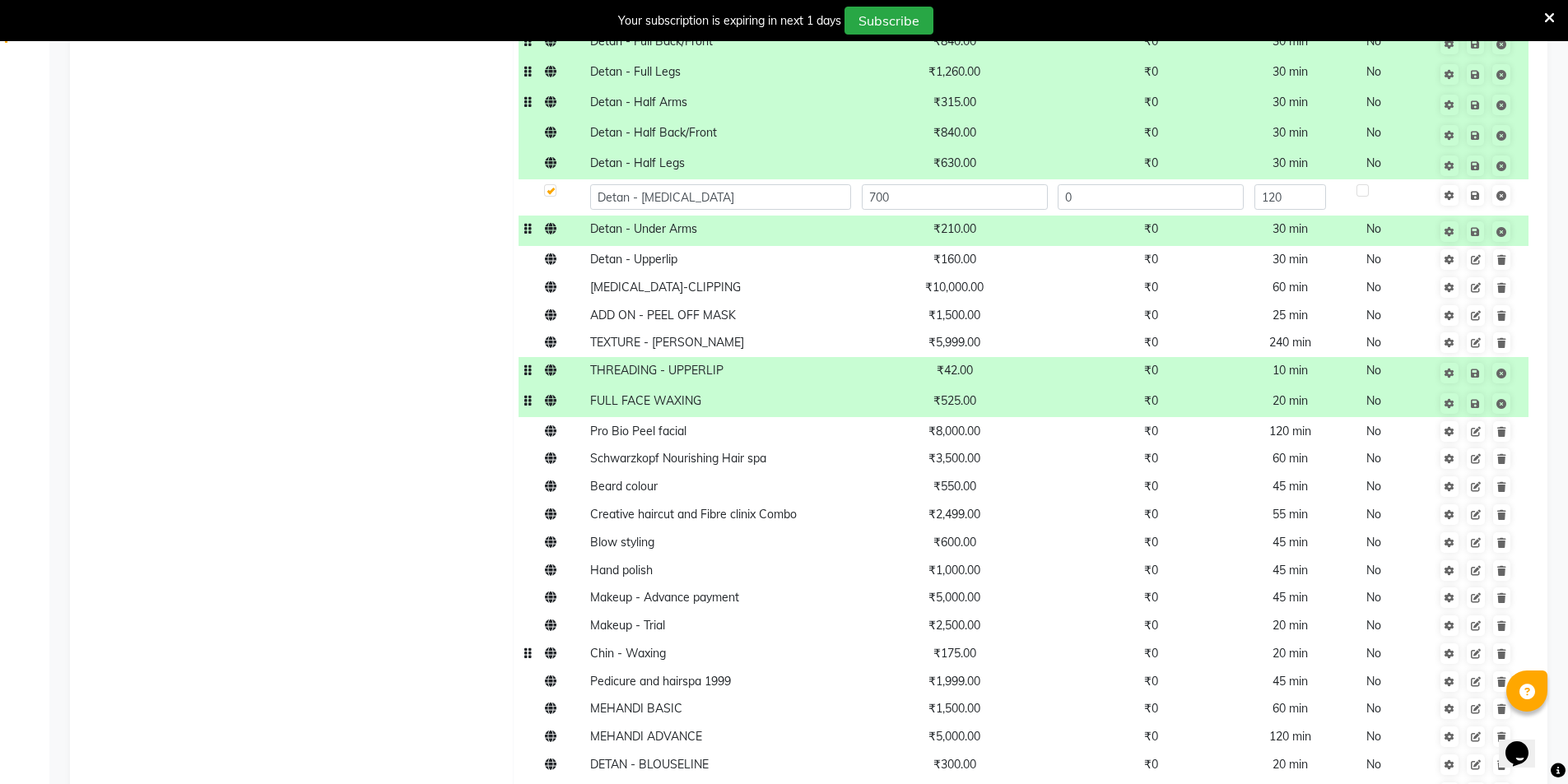
click at [971, 658] on span "₹175.00" at bounding box center [955, 653] width 42 height 15
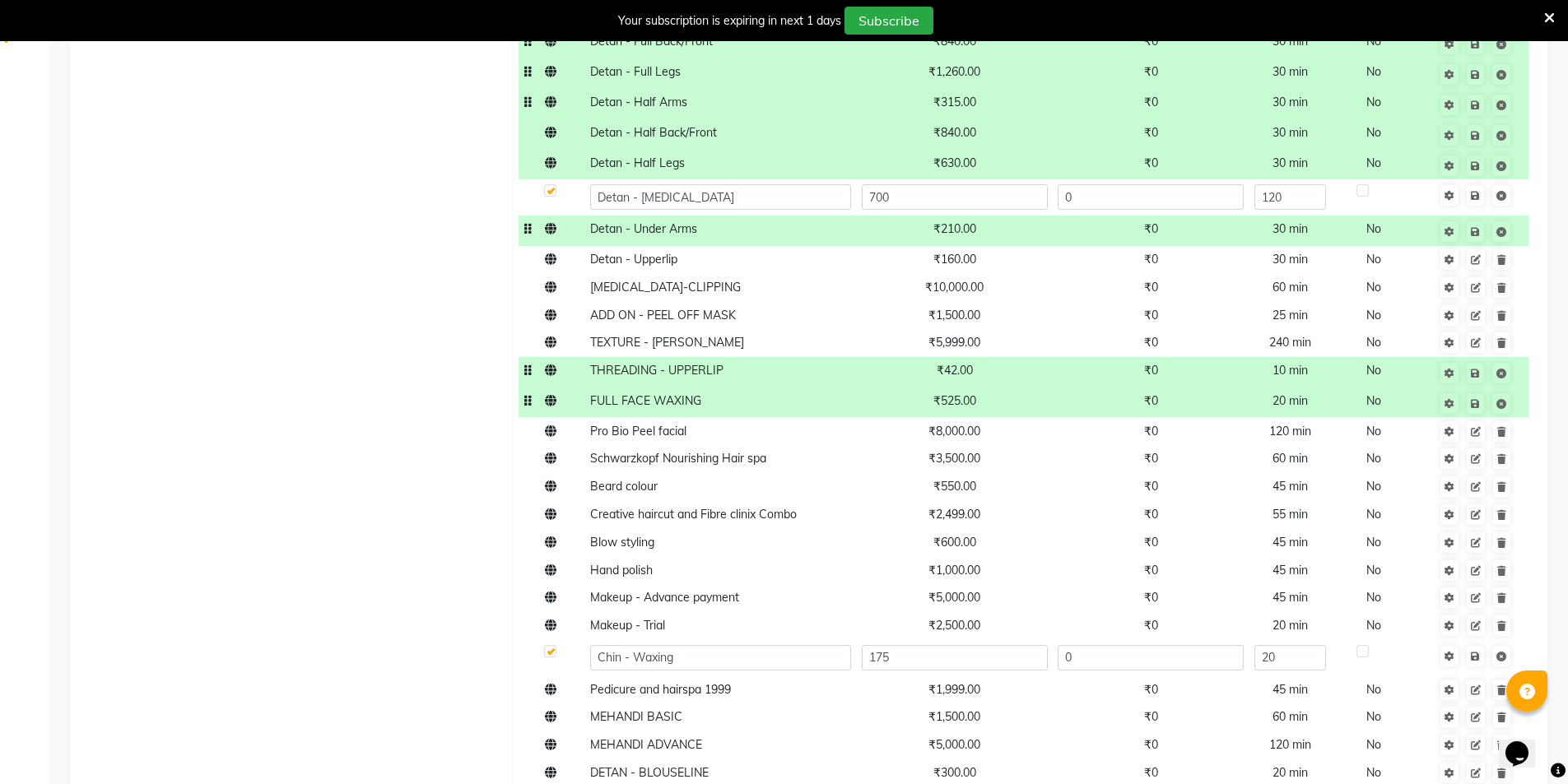
click at [971, 658] on input "175" at bounding box center [955, 658] width 186 height 26
type input "84"
click at [964, 688] on span "₹1,999.00" at bounding box center [954, 689] width 52 height 15
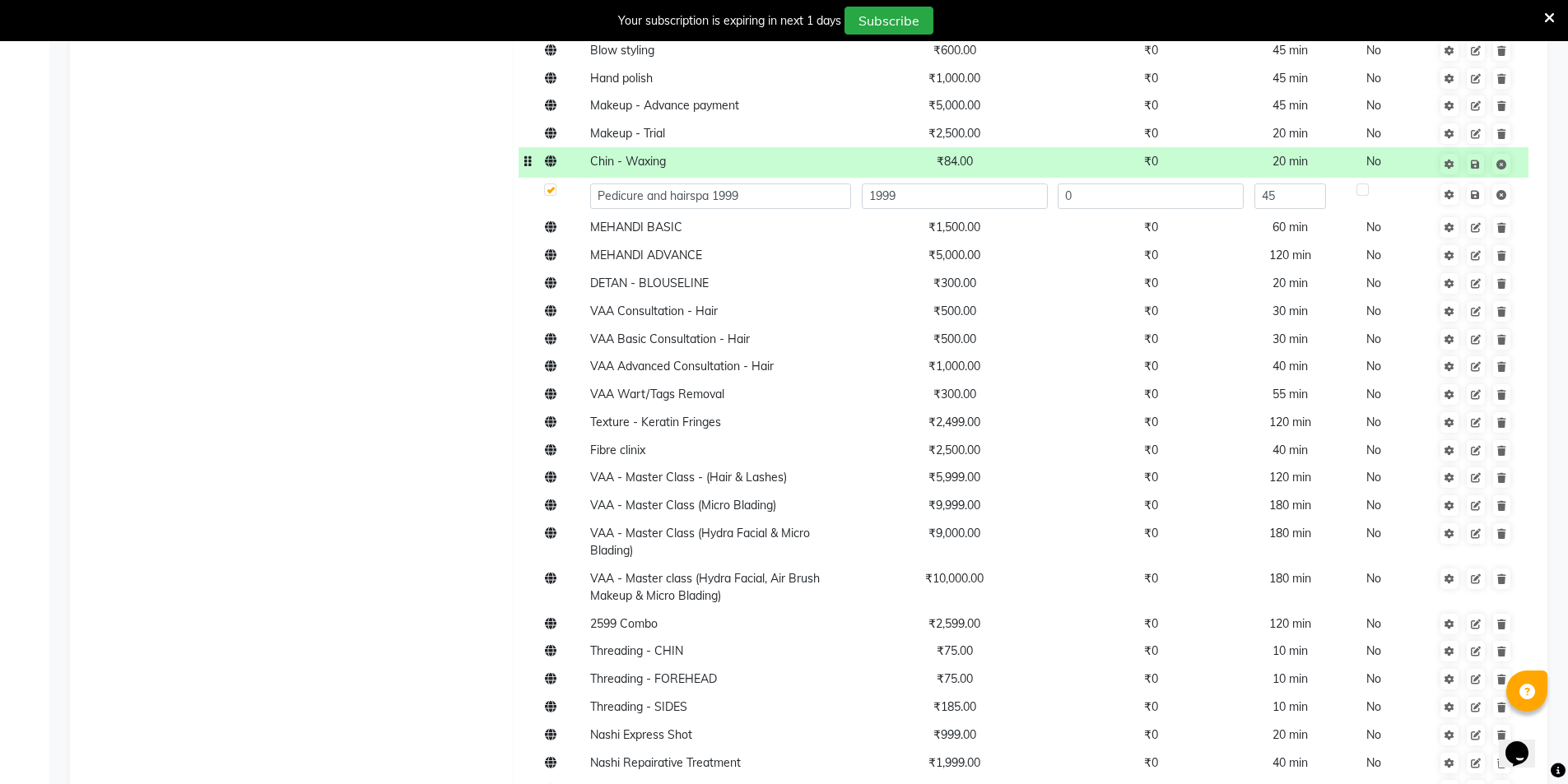
scroll to position [905, 0]
click at [964, 659] on td "₹75.00" at bounding box center [954, 649] width 196 height 28
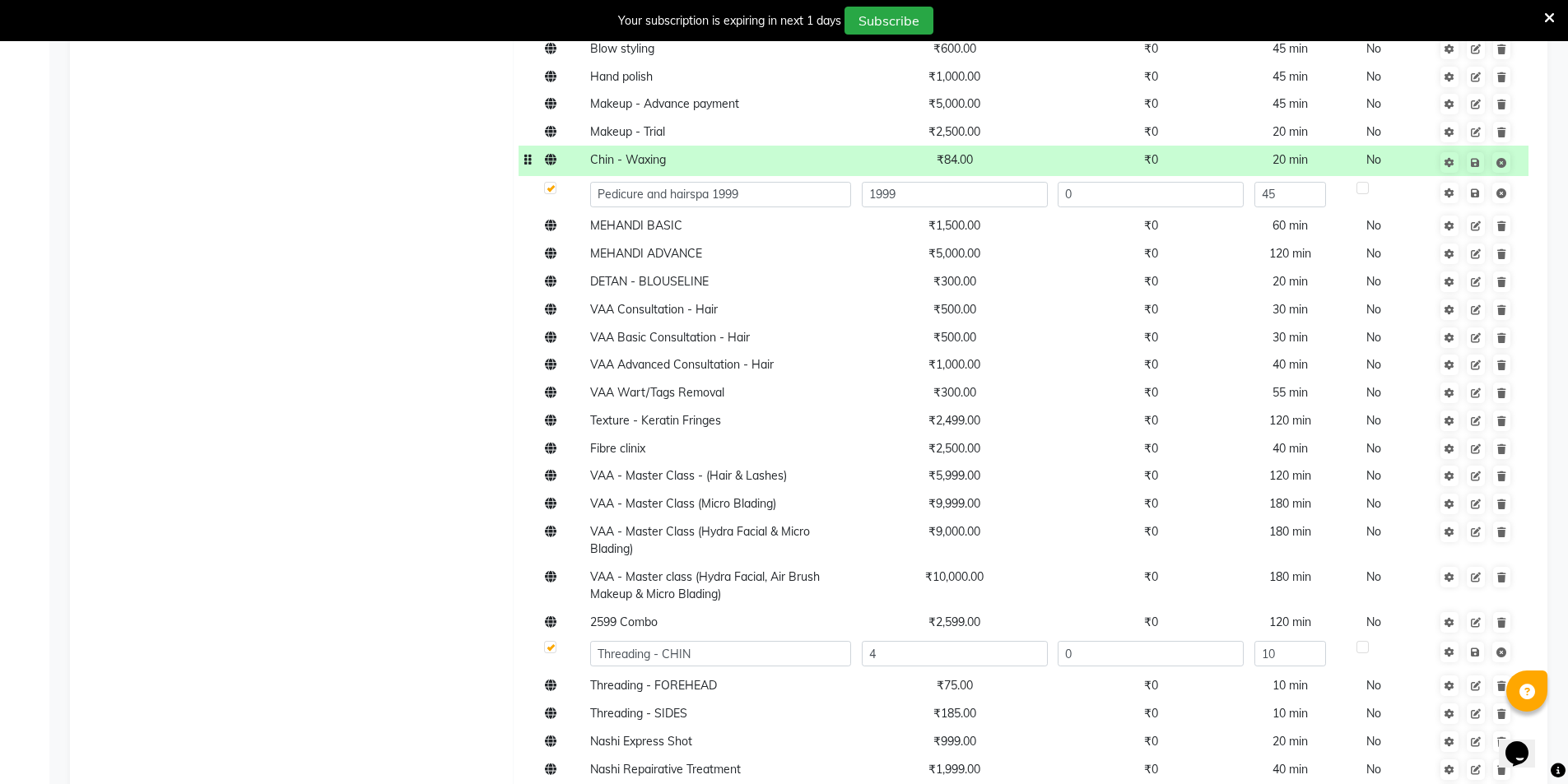
type input "42"
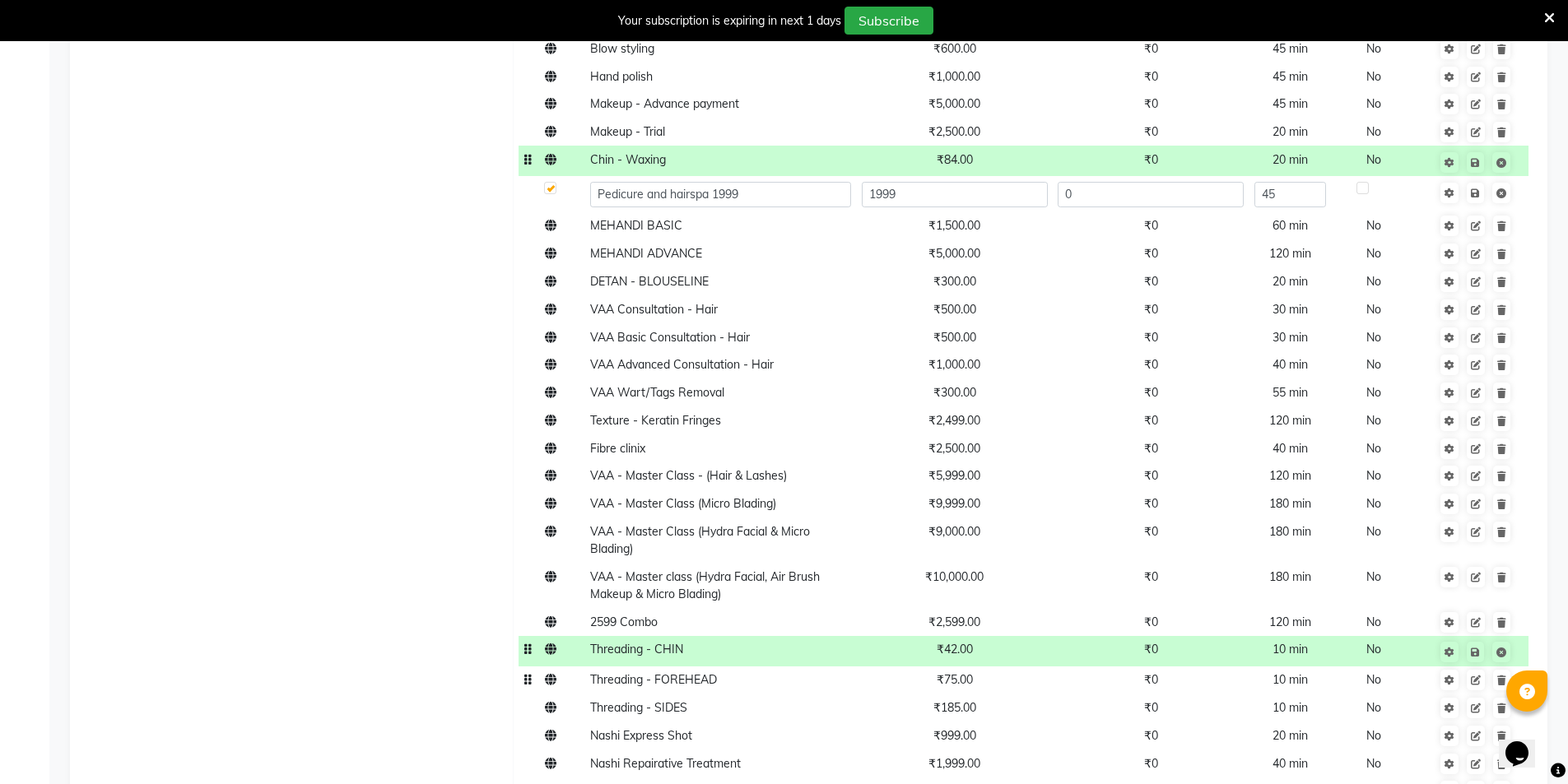
click at [973, 685] on span "₹75.00" at bounding box center [954, 679] width 36 height 15
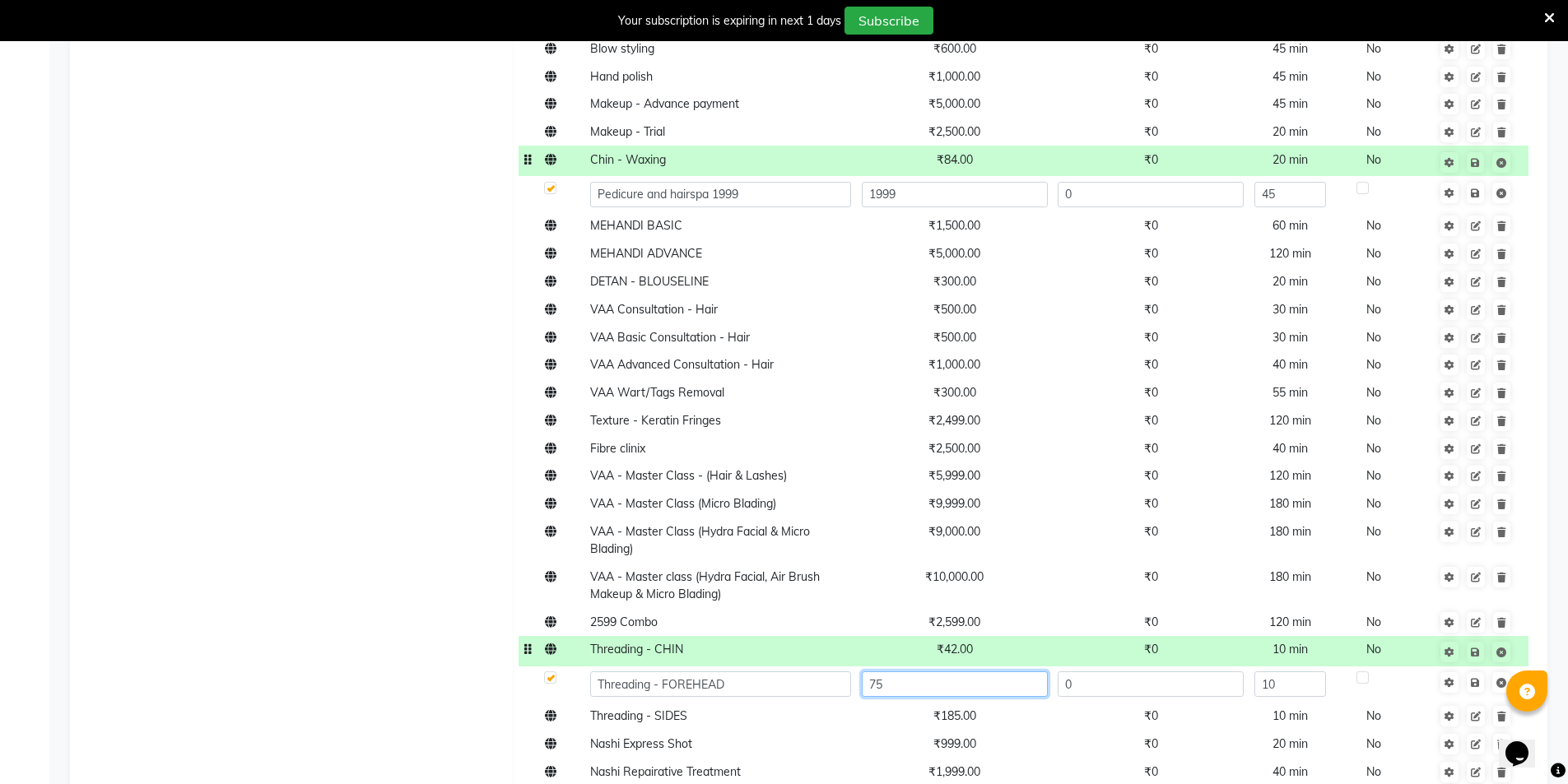
click at [973, 685] on input "75" at bounding box center [955, 685] width 186 height 26
type input "53"
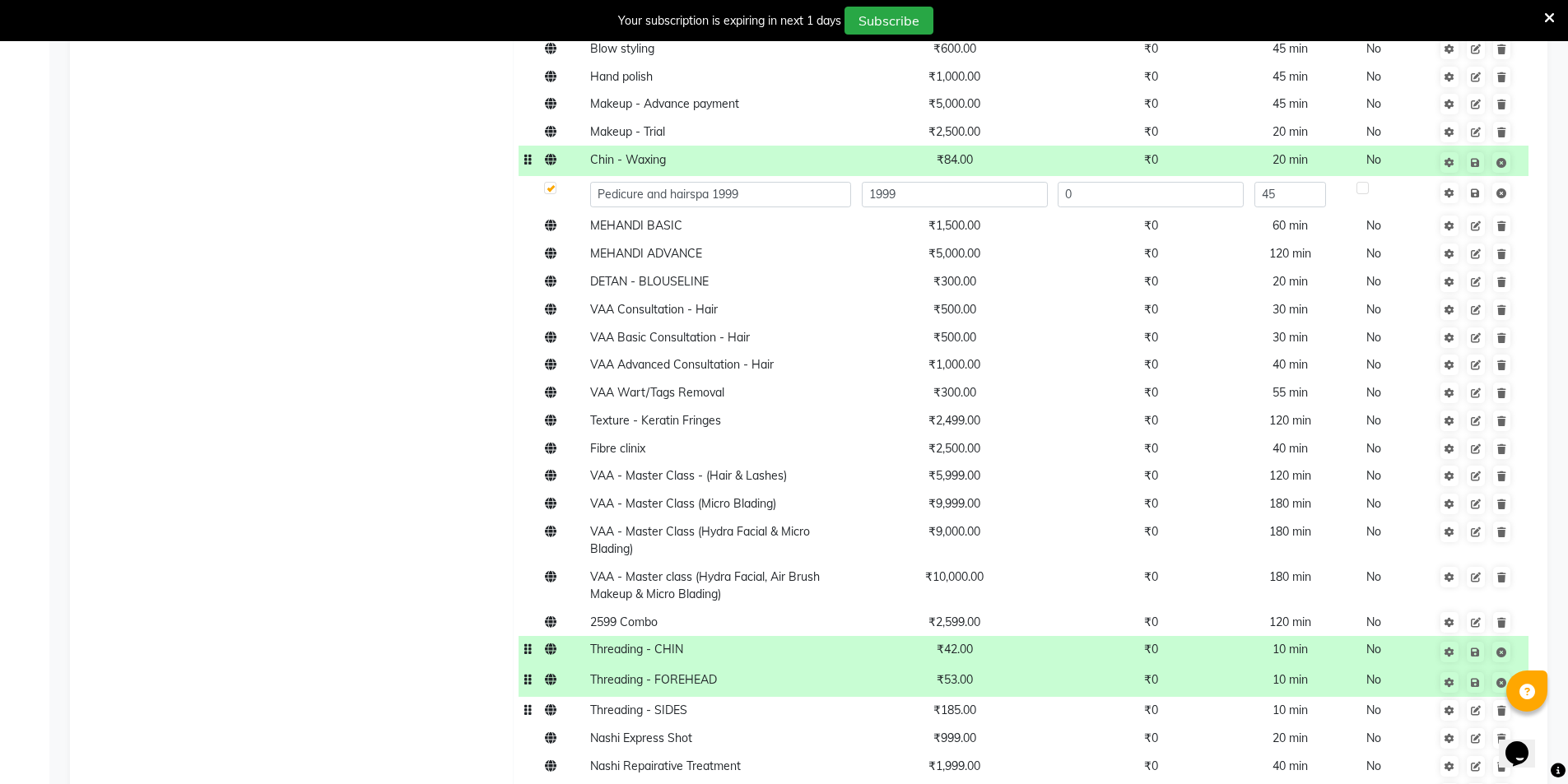
click at [968, 718] on td "₹185.00" at bounding box center [954, 710] width 196 height 28
type input "84"
click at [971, 749] on td "₹999.00" at bounding box center [954, 746] width 196 height 28
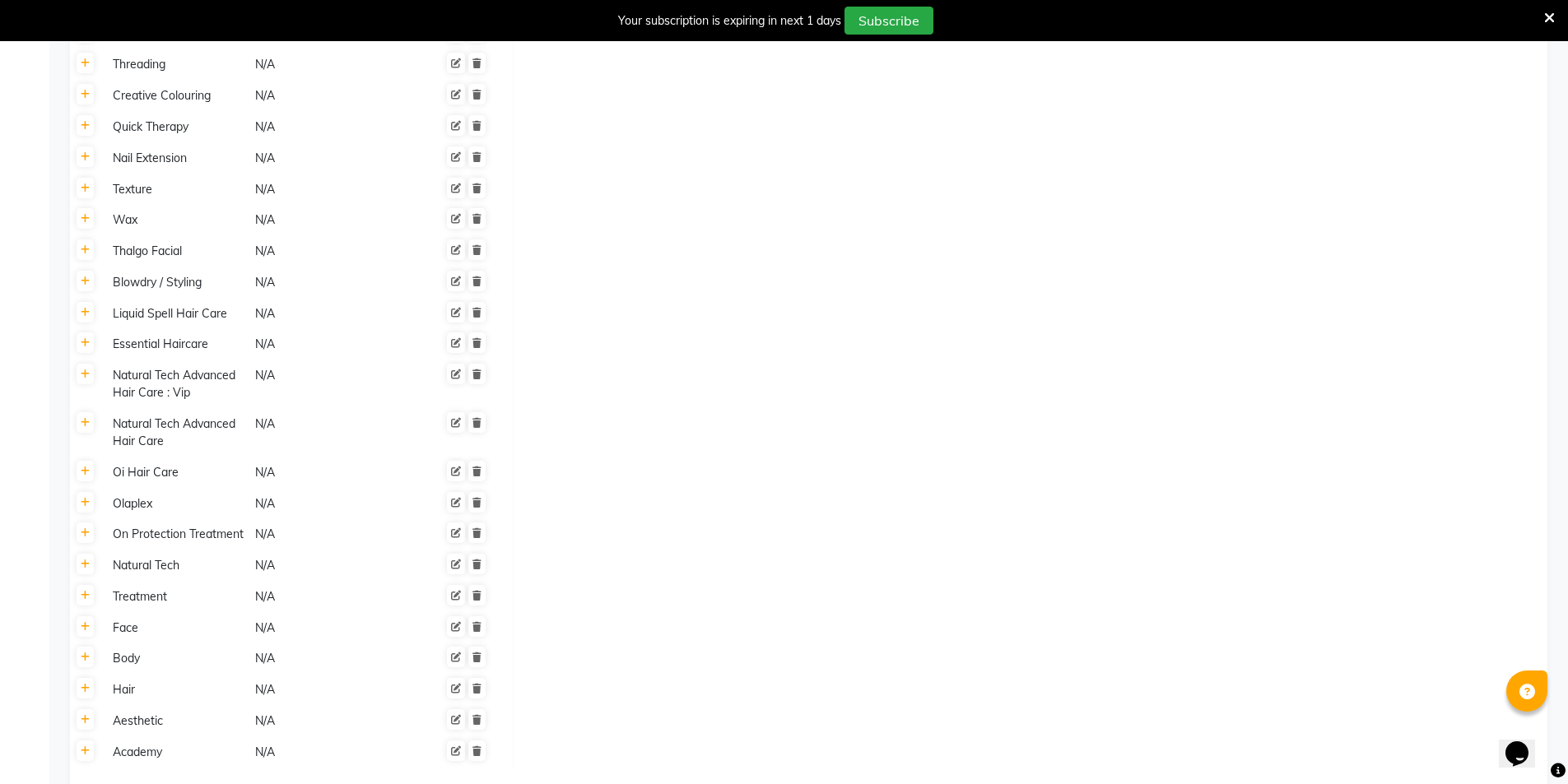
scroll to position [4094, 0]
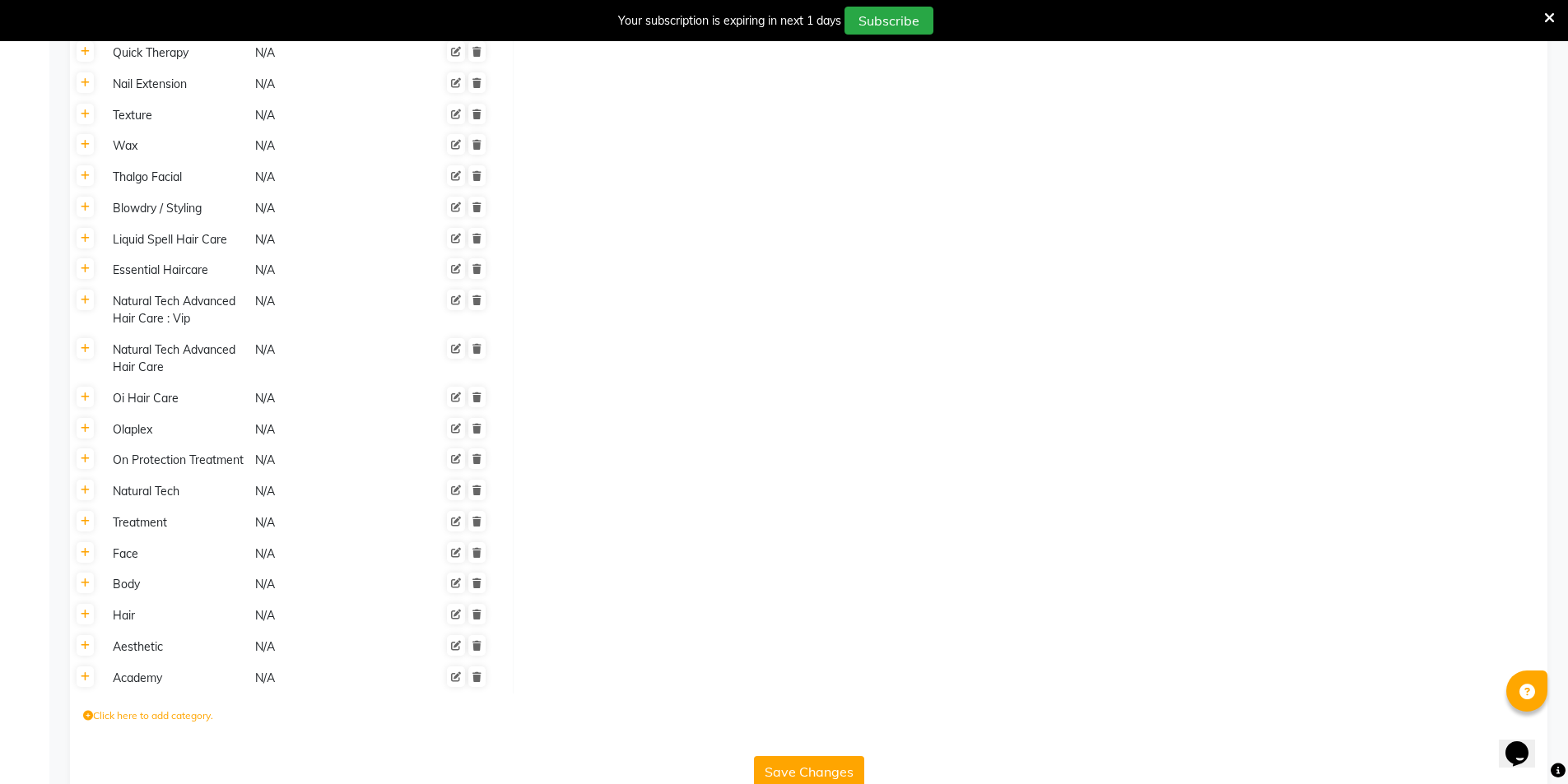
click at [819, 756] on button "Save Changes" at bounding box center [809, 772] width 111 height 31
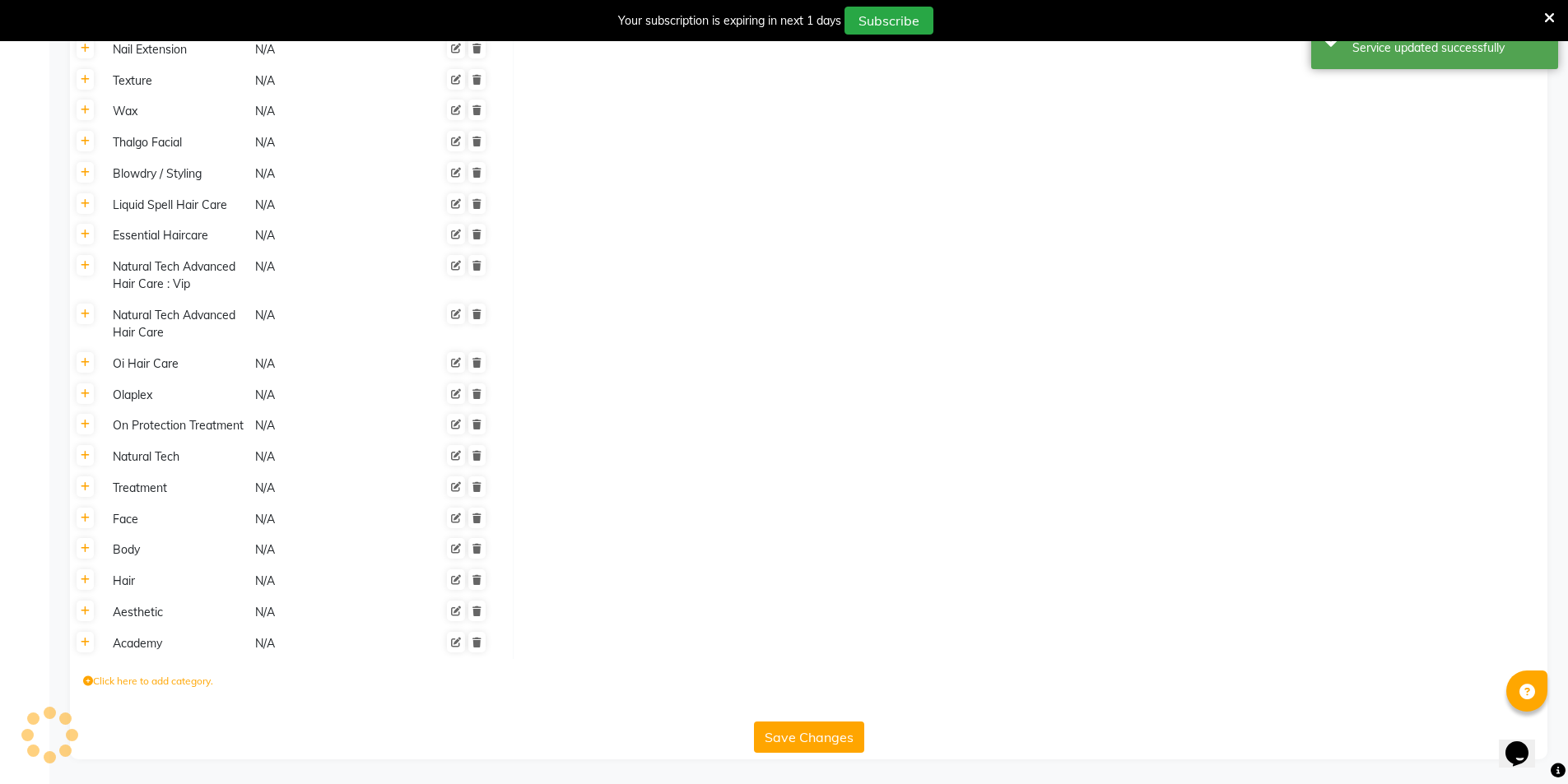
click at [819, 743] on button "Save Changes" at bounding box center [809, 737] width 111 height 31
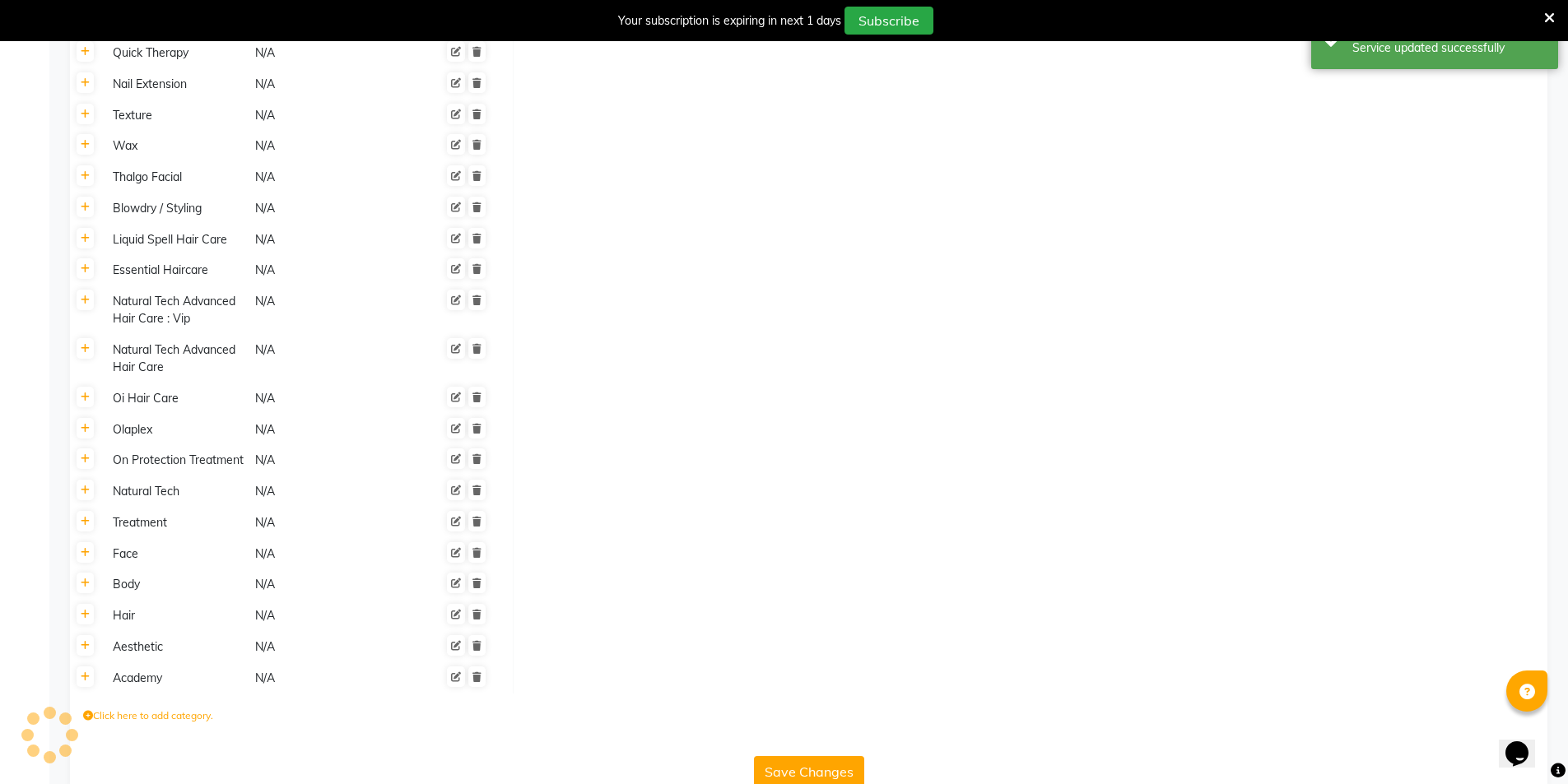
click at [819, 756] on button "Save Changes" at bounding box center [809, 772] width 111 height 31
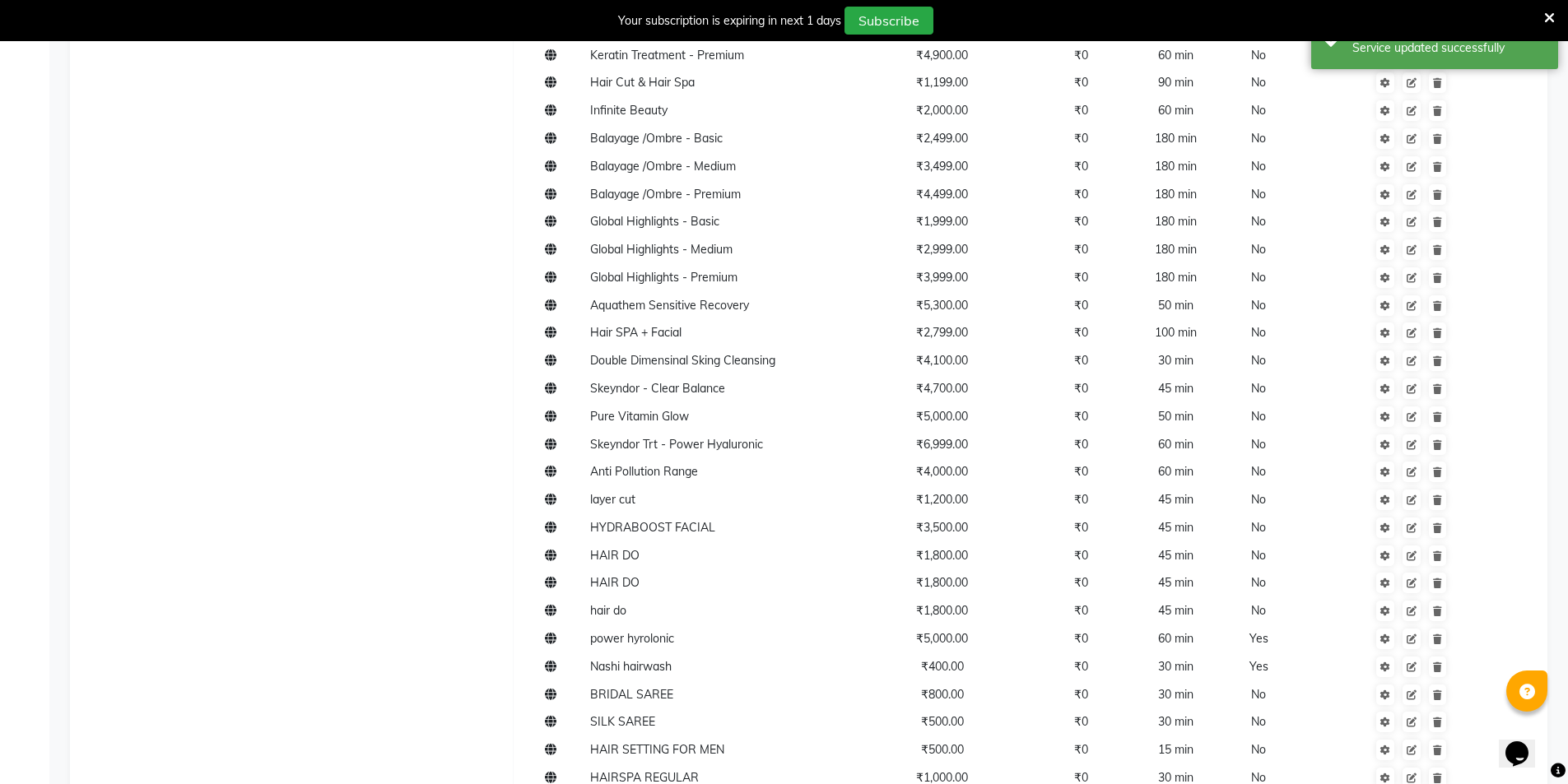
scroll to position [1564, 0]
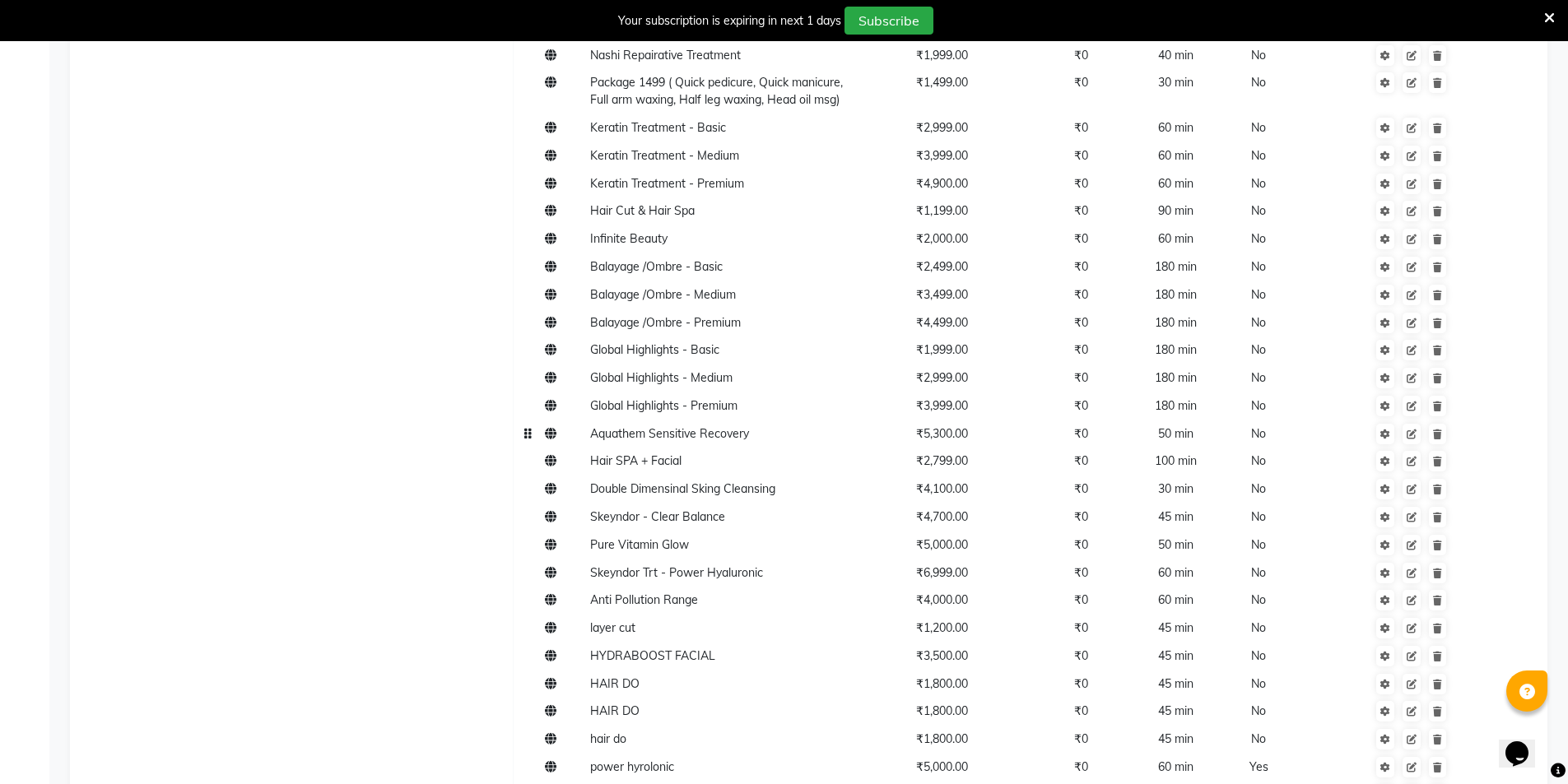
click at [961, 441] on td "₹5,300.00" at bounding box center [942, 433] width 172 height 28
click at [955, 427] on span "₹5,300.00" at bounding box center [942, 434] width 52 height 15
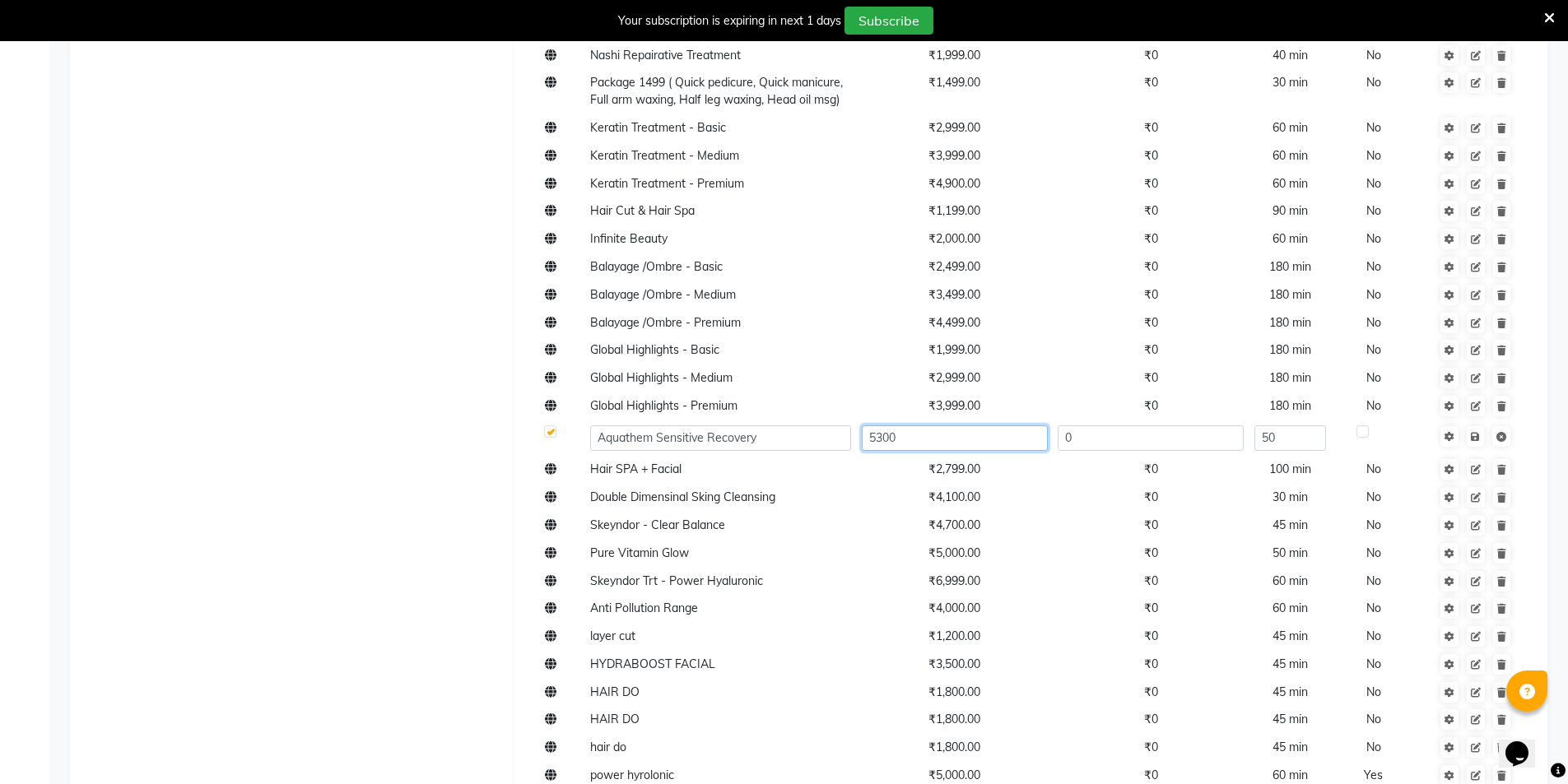
click at [953, 434] on input "5300" at bounding box center [955, 439] width 186 height 26
type input "4000"
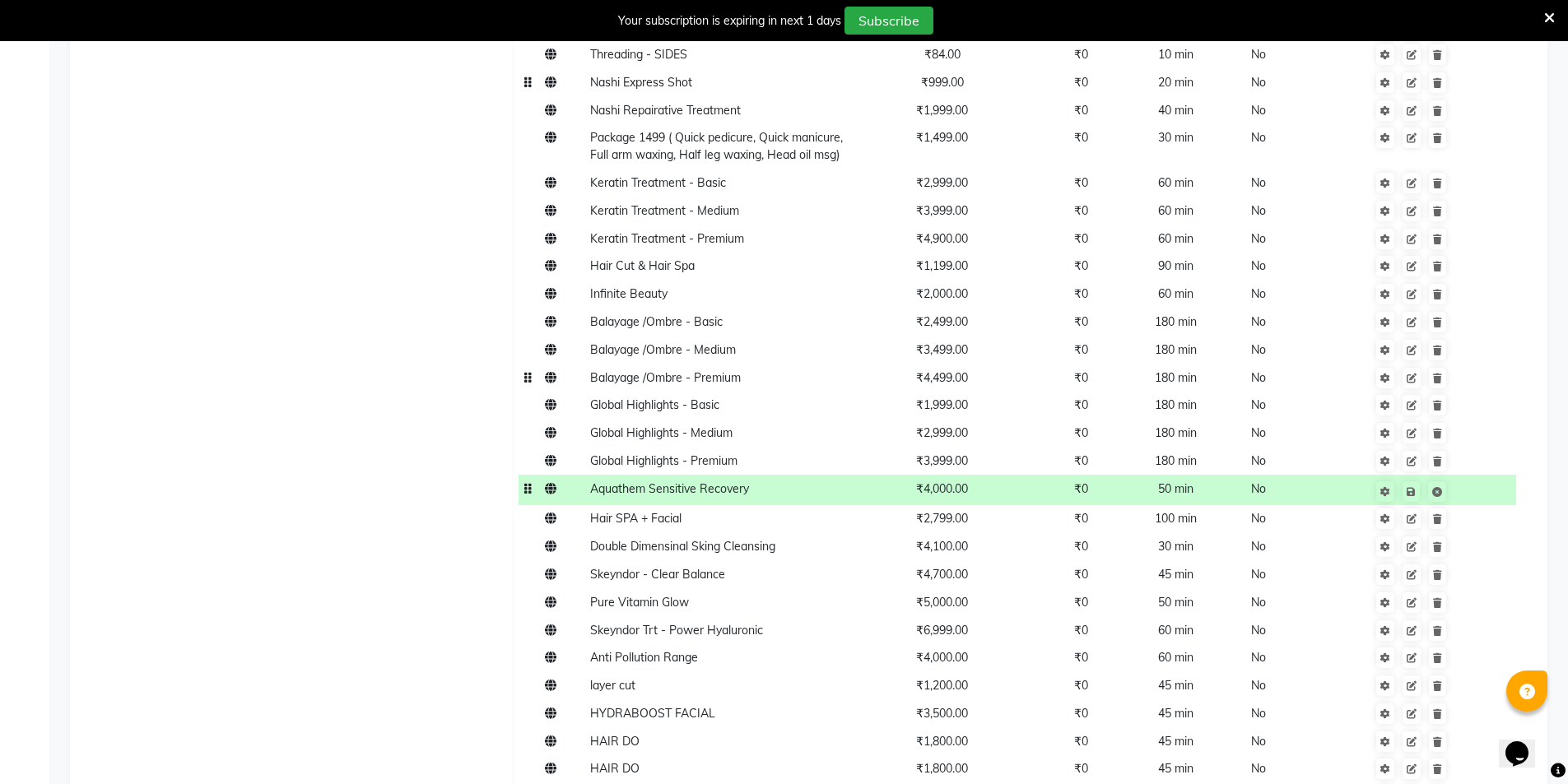
scroll to position [1645, 0]
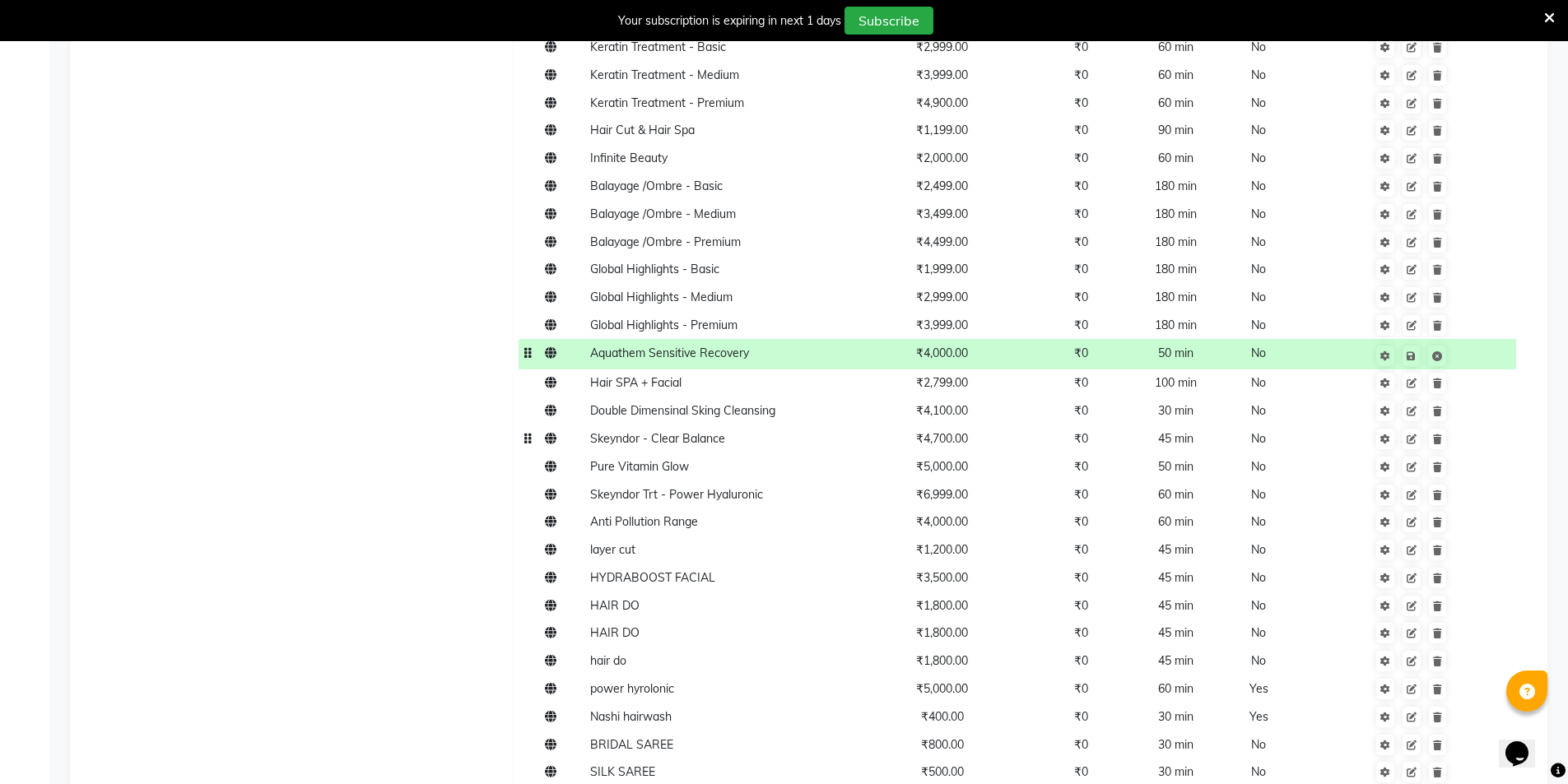
click at [962, 447] on td "₹4,700.00" at bounding box center [942, 439] width 172 height 28
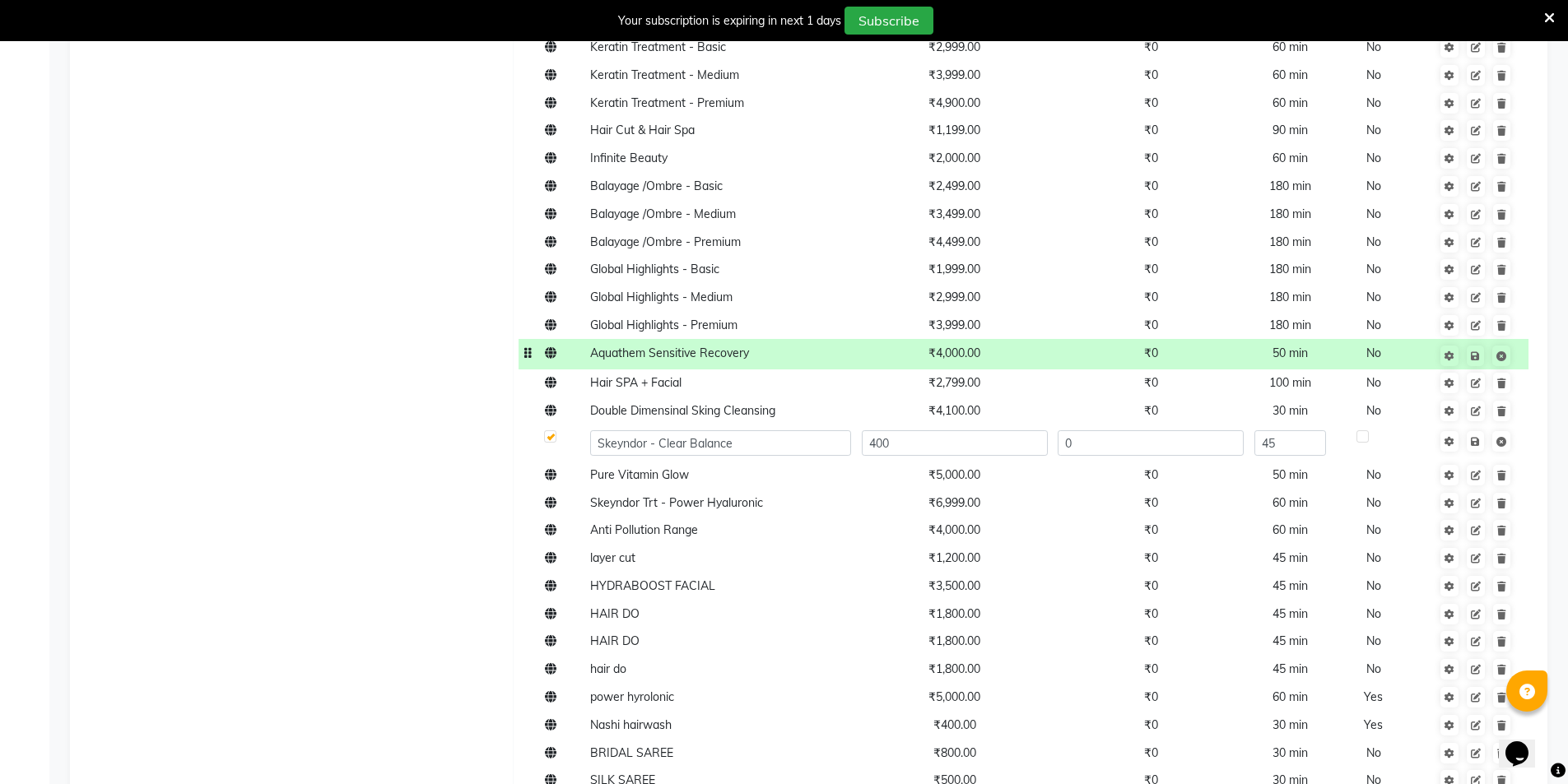
type input "4000"
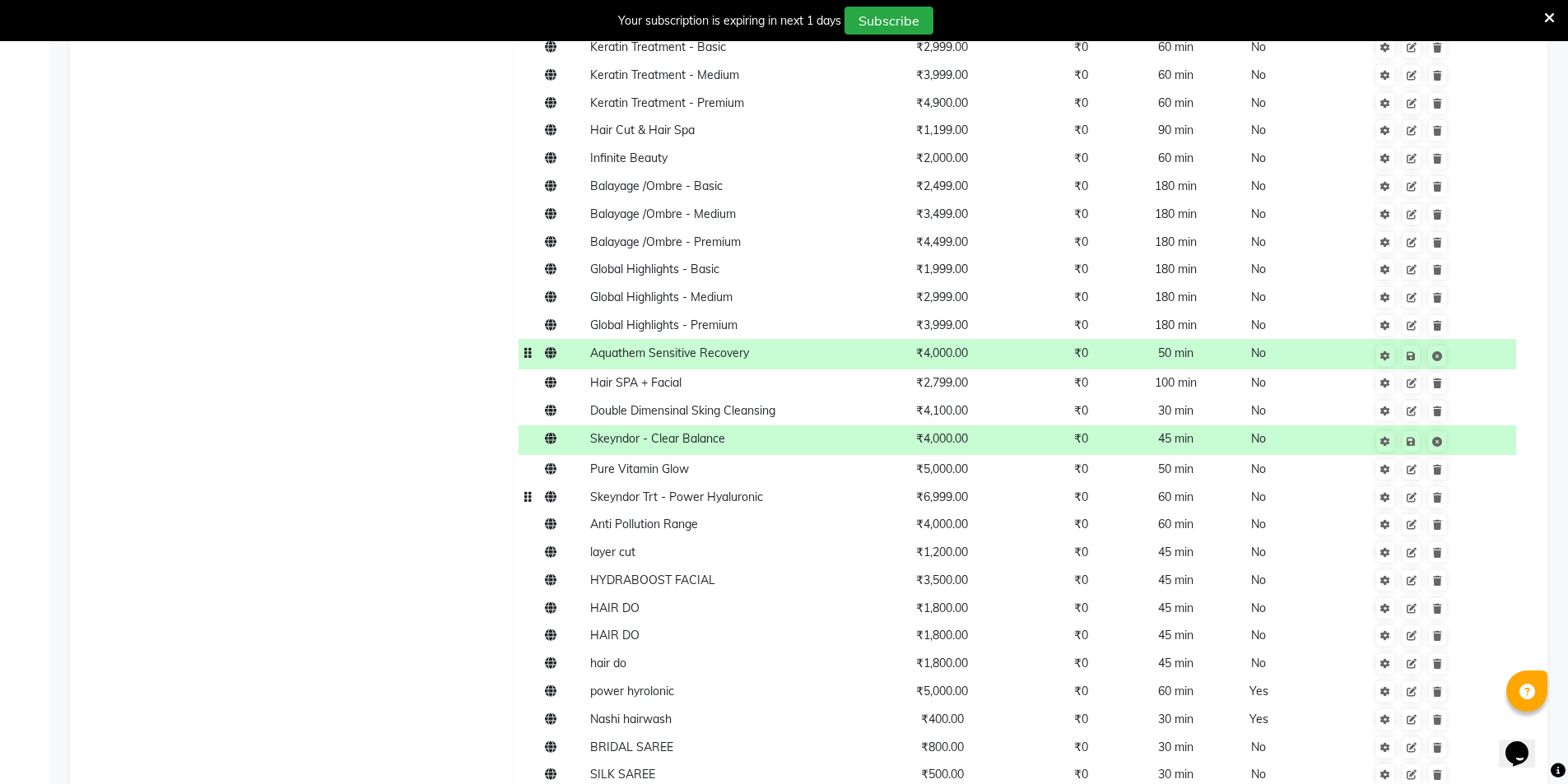
click at [965, 509] on td "₹6,999.00" at bounding box center [942, 497] width 172 height 28
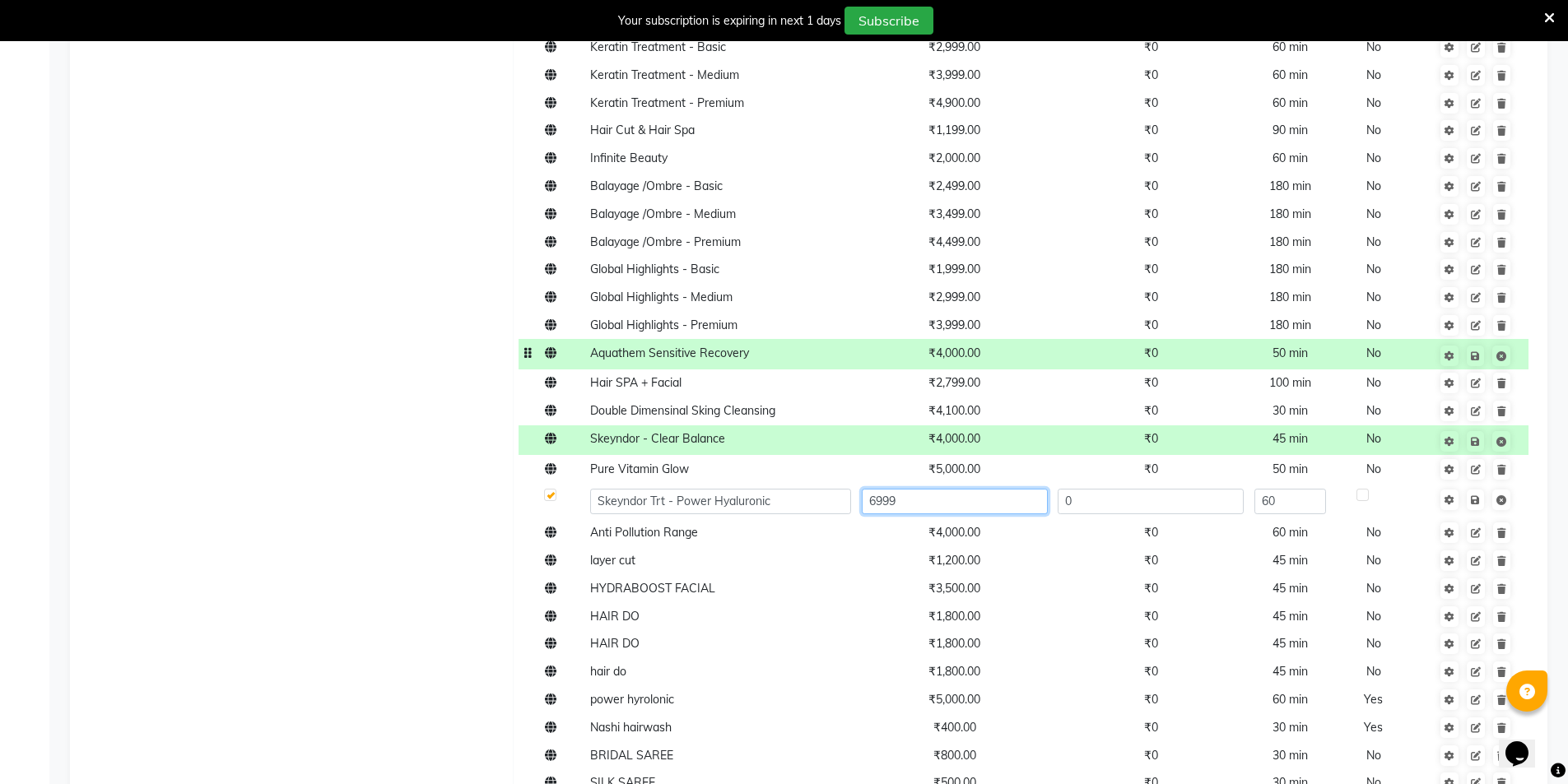
click at [965, 509] on input "6999" at bounding box center [955, 501] width 186 height 26
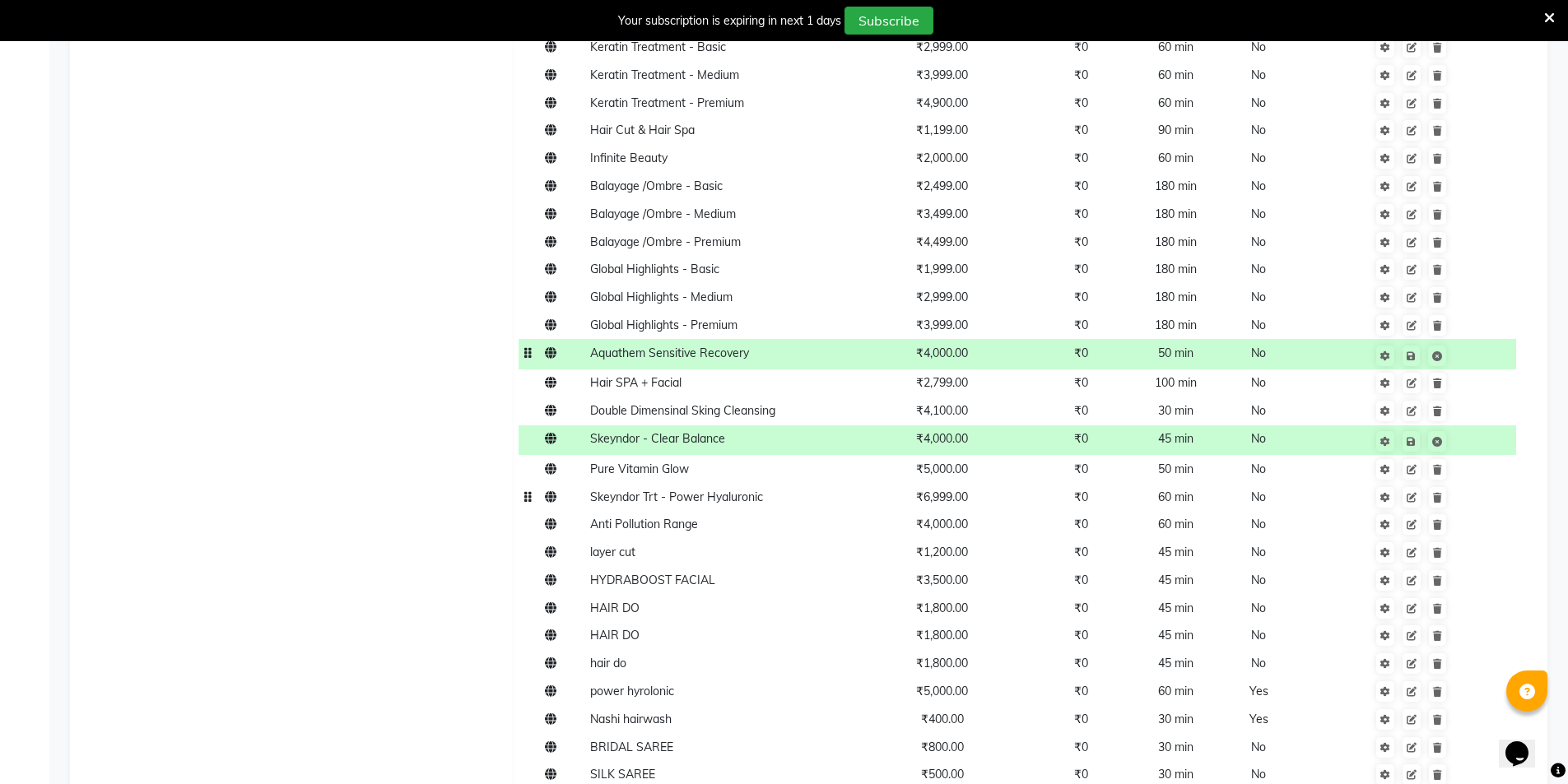
click at [963, 500] on span "₹6,999.00" at bounding box center [942, 497] width 52 height 15
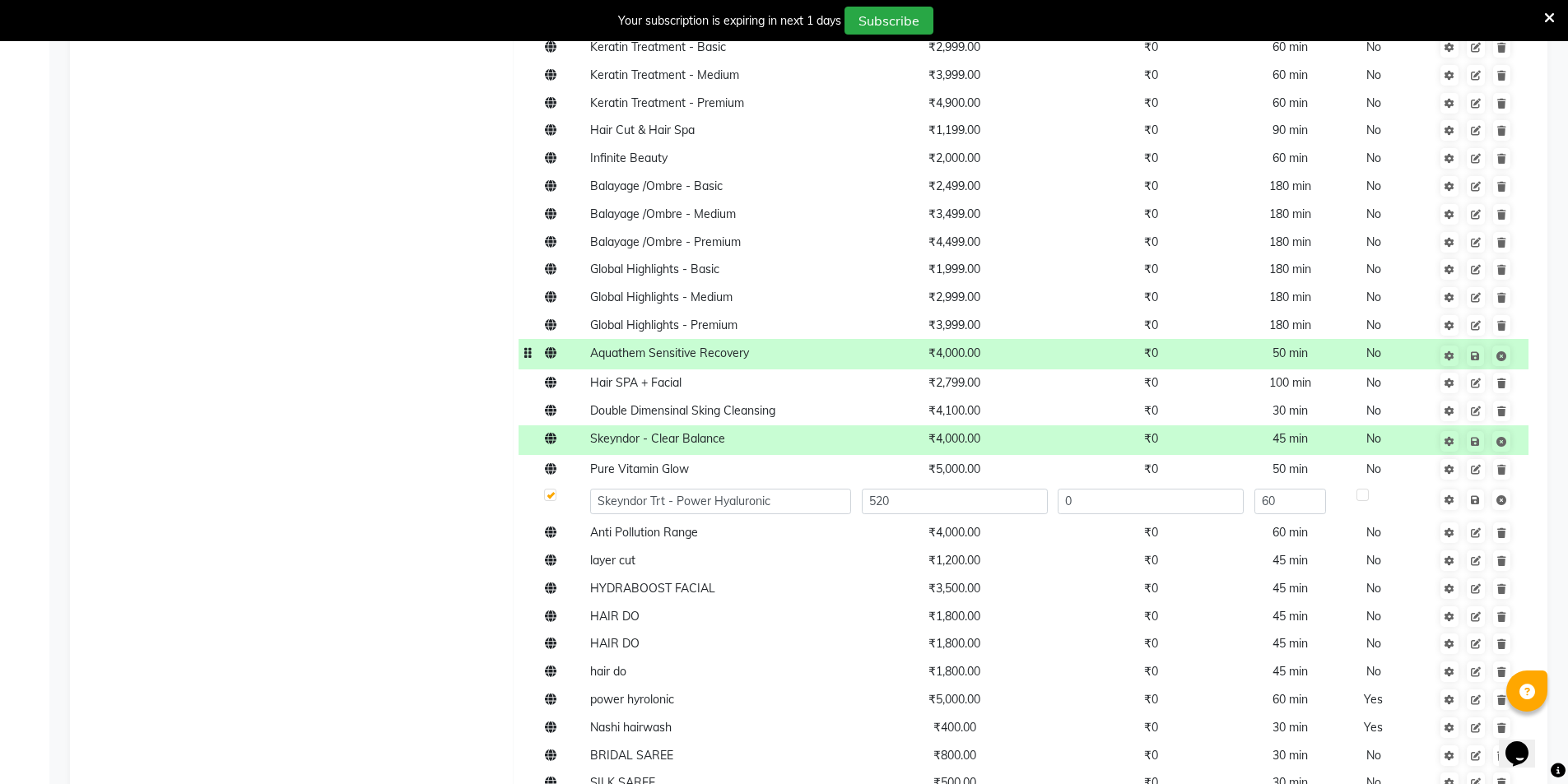
type input "5200"
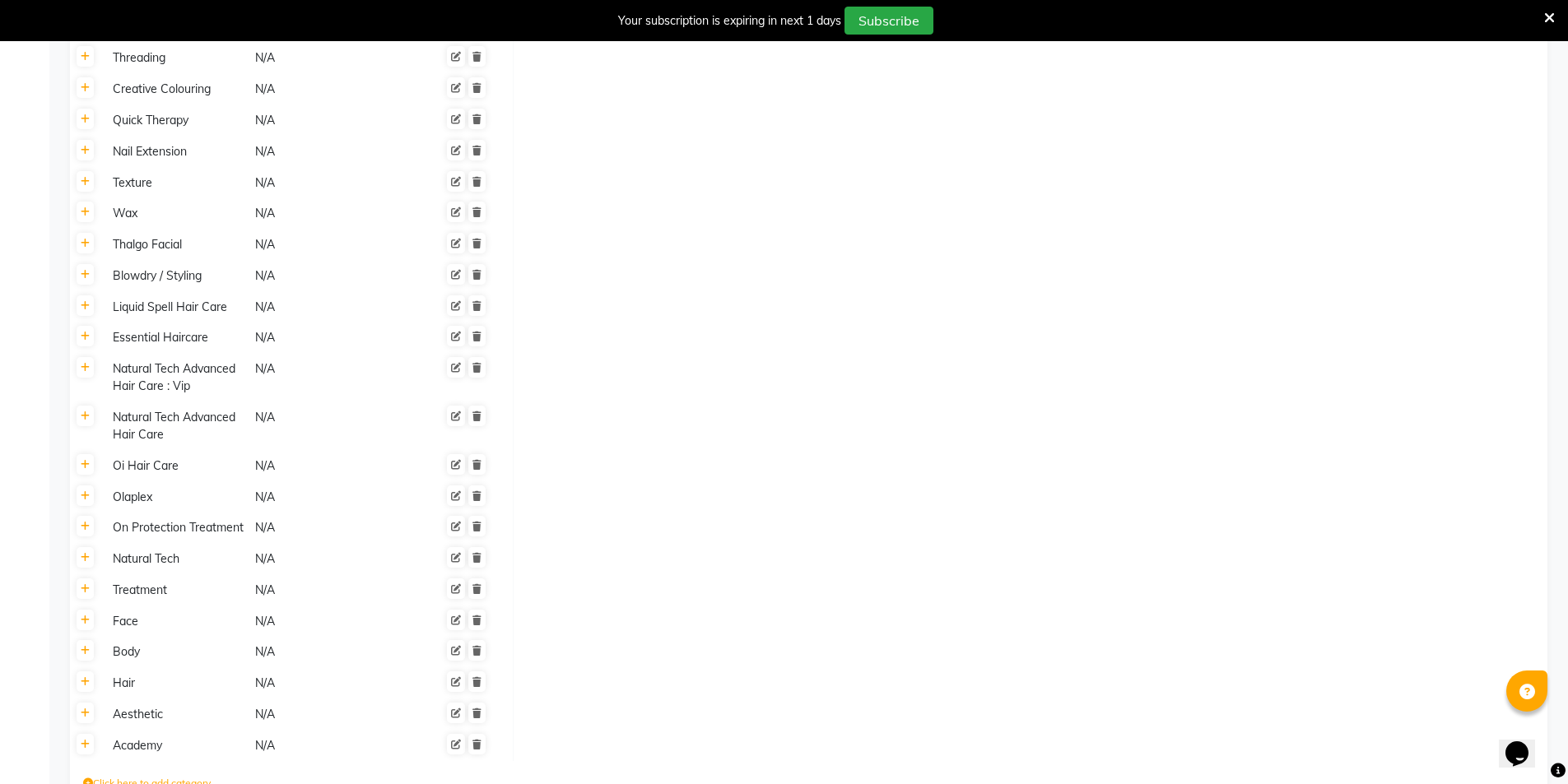
scroll to position [4040, 0]
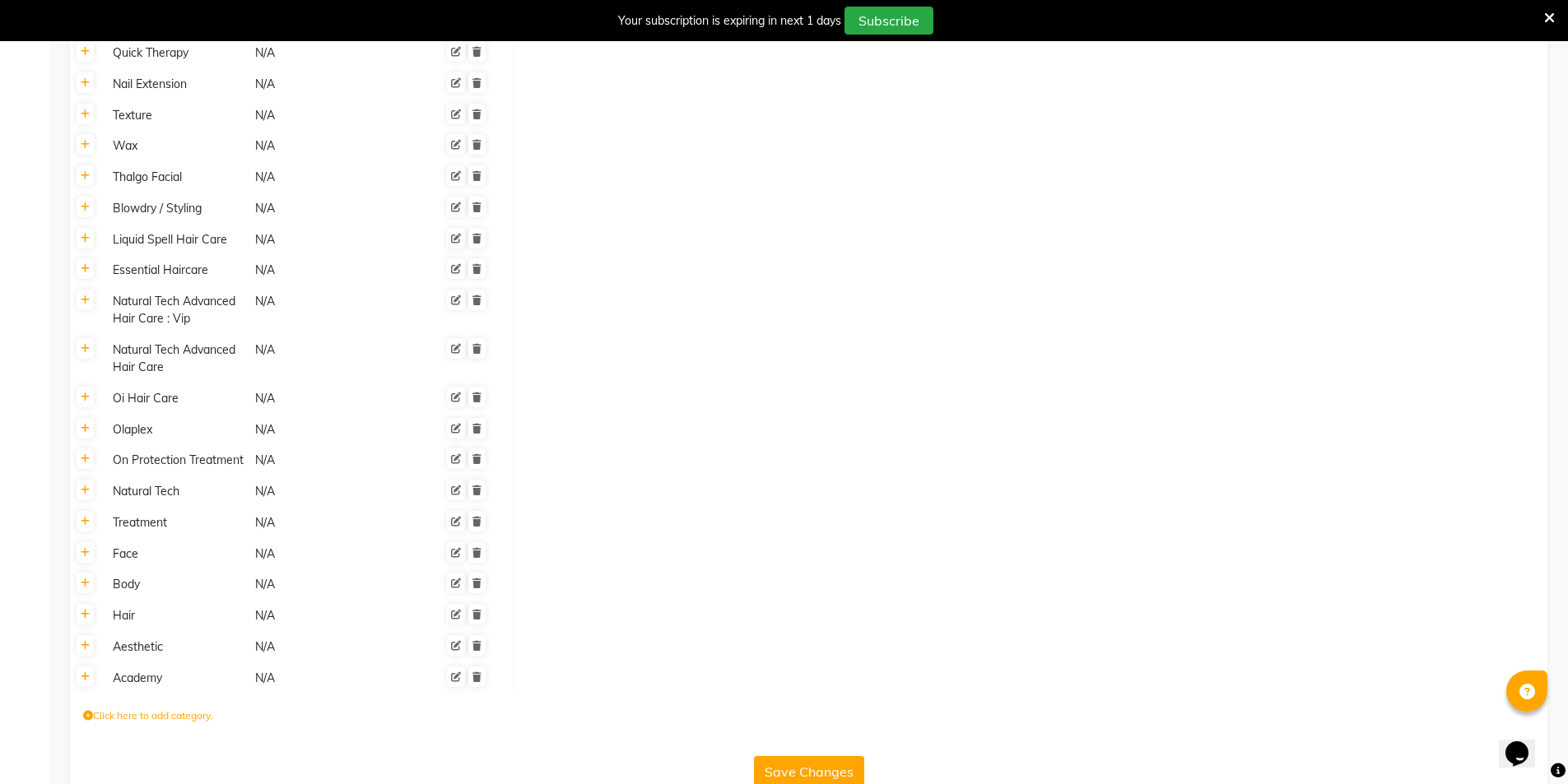
click at [831, 756] on button "Save Changes" at bounding box center [809, 772] width 111 height 31
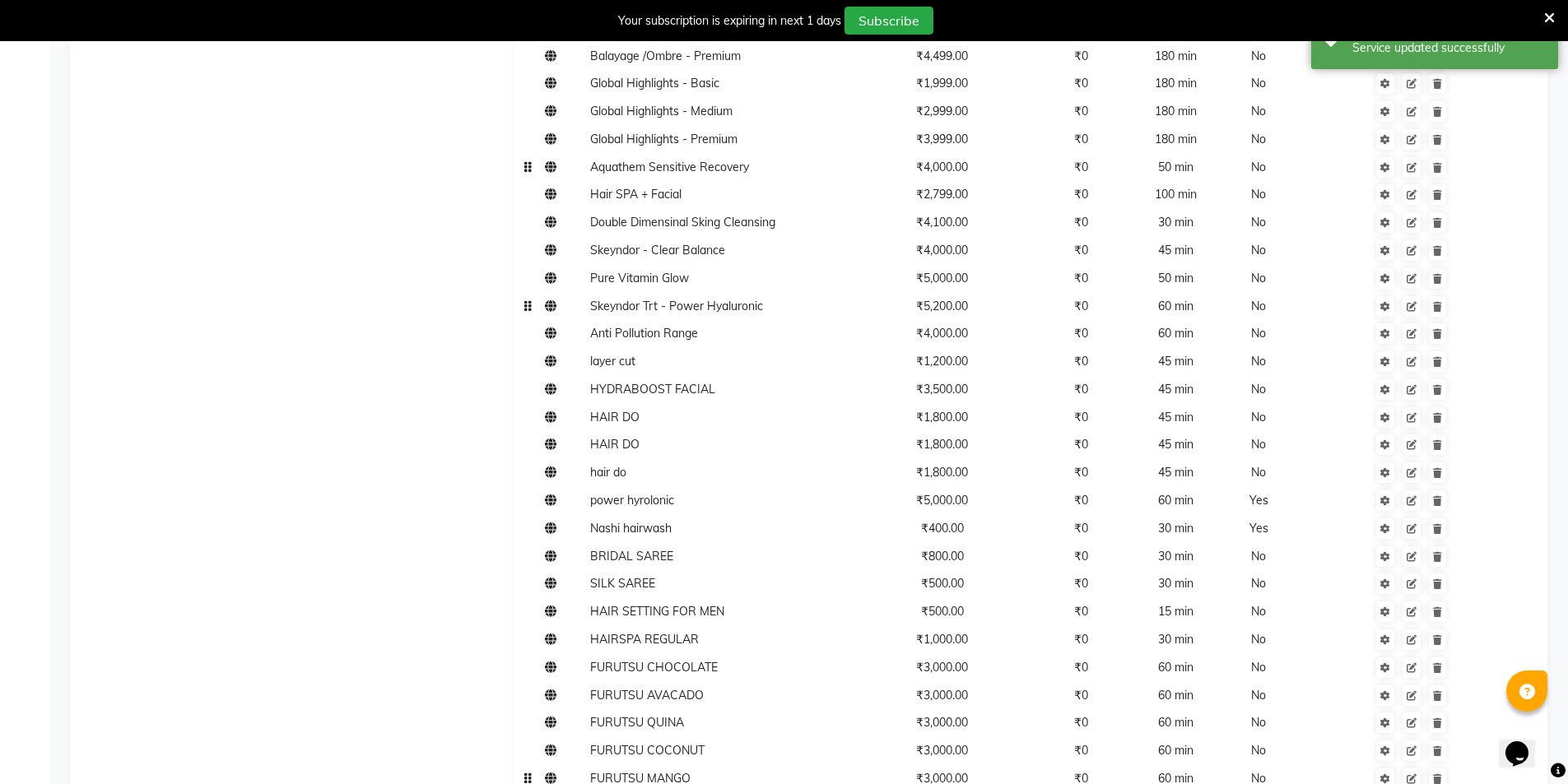
scroll to position [1737, 0]
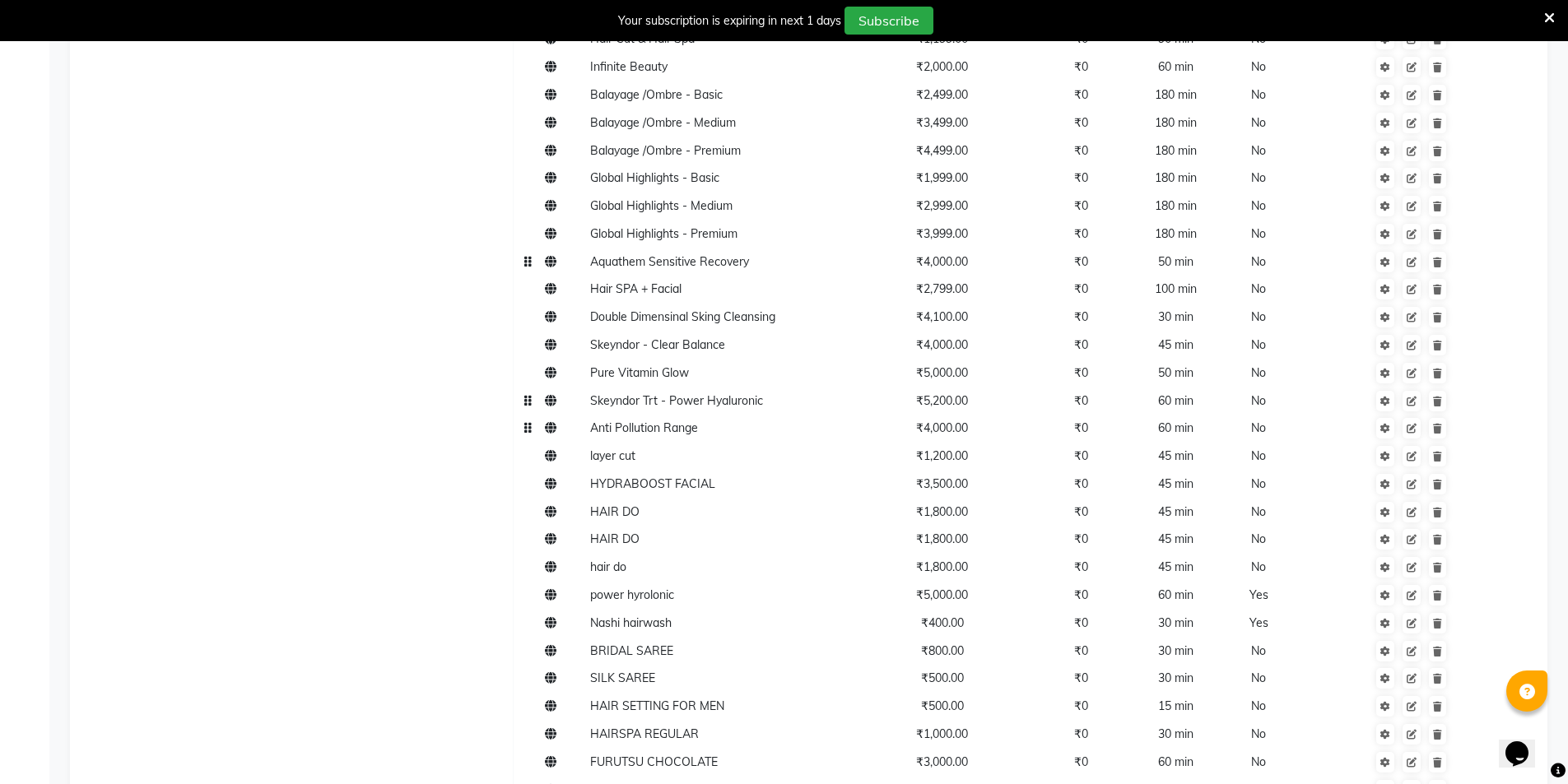
click at [964, 430] on span "₹4,000.00" at bounding box center [942, 427] width 52 height 15
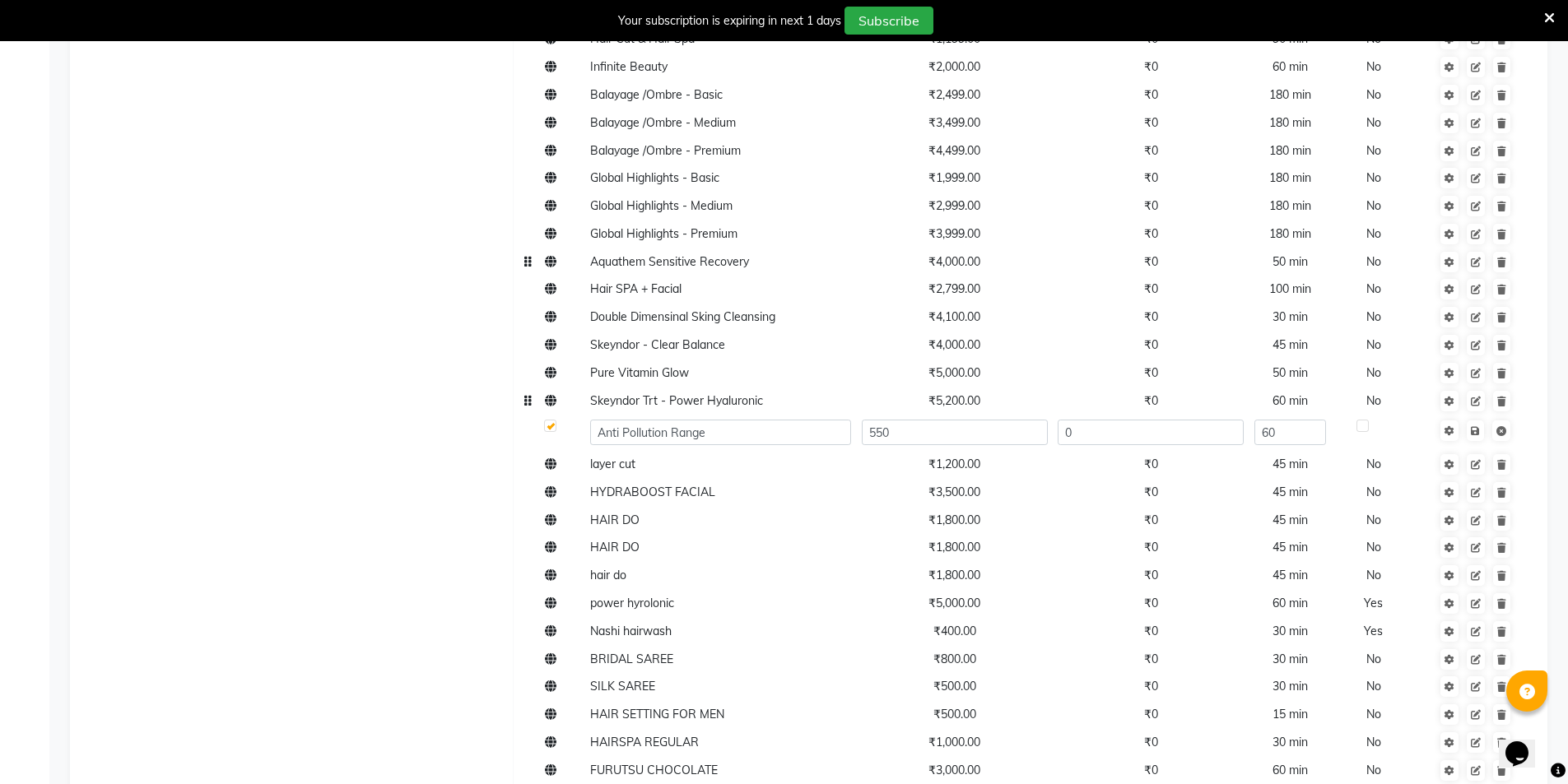
type input "5500"
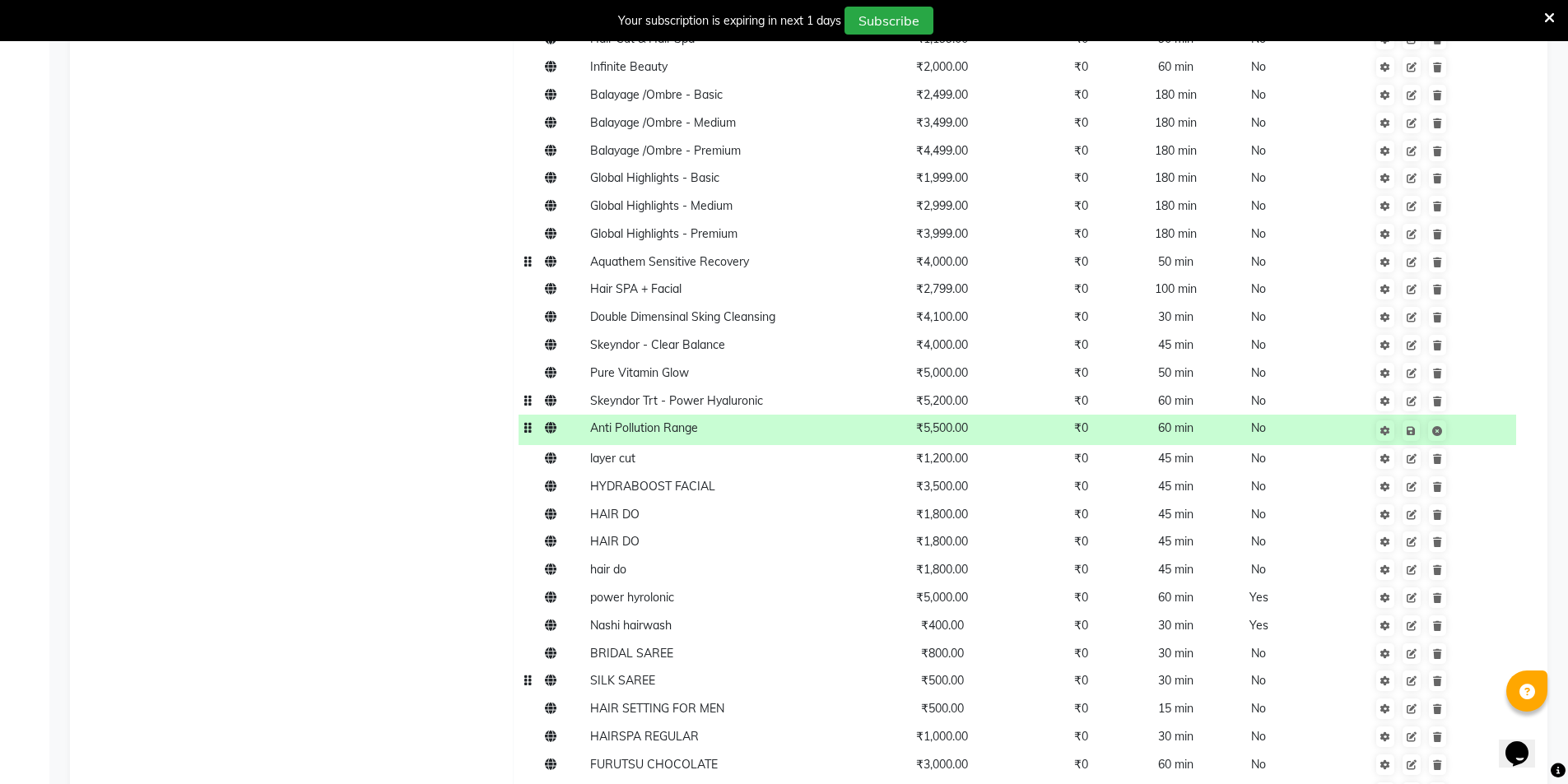
click at [948, 687] on span "₹500.00" at bounding box center [942, 680] width 42 height 15
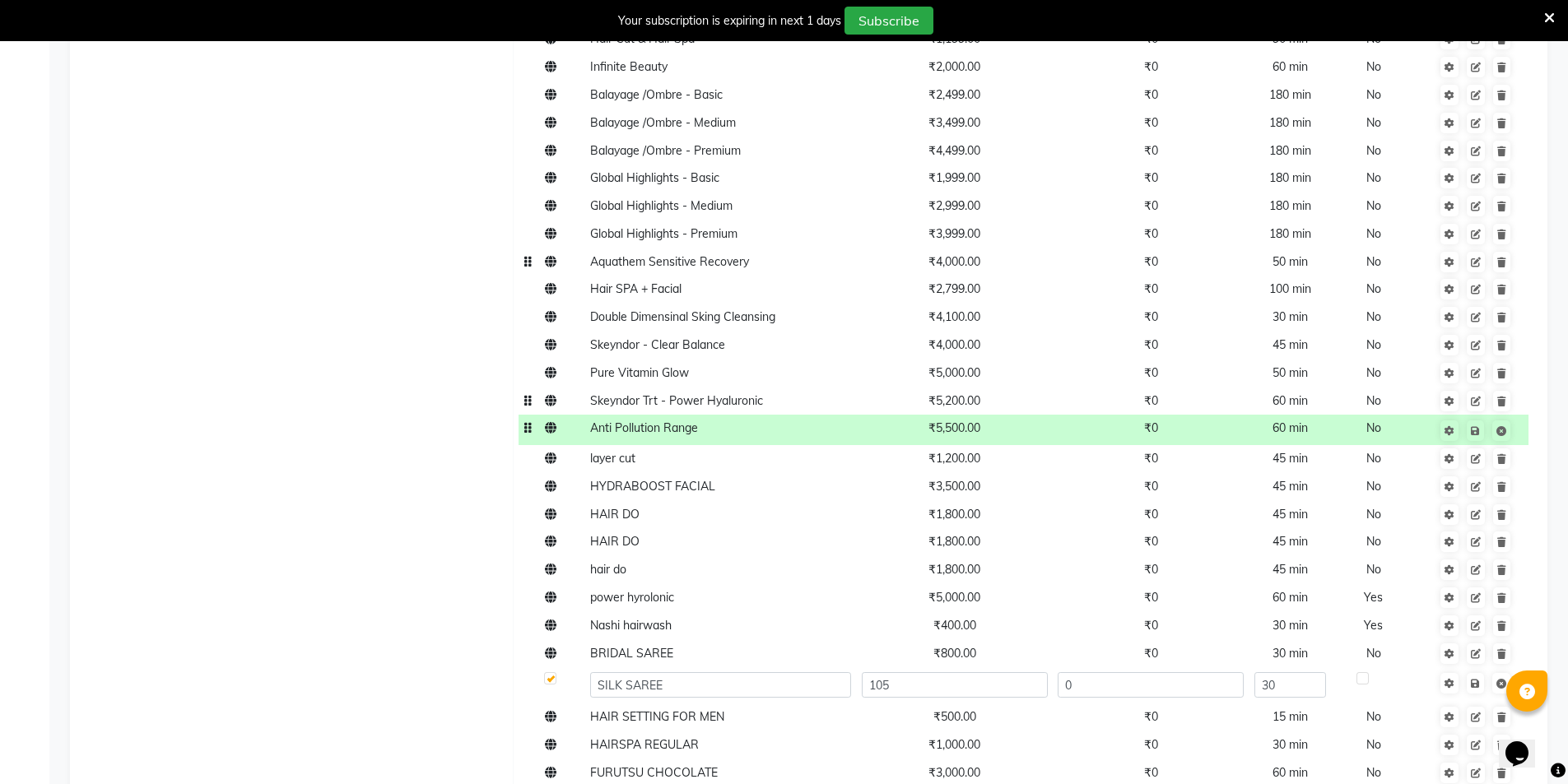
type input "1050"
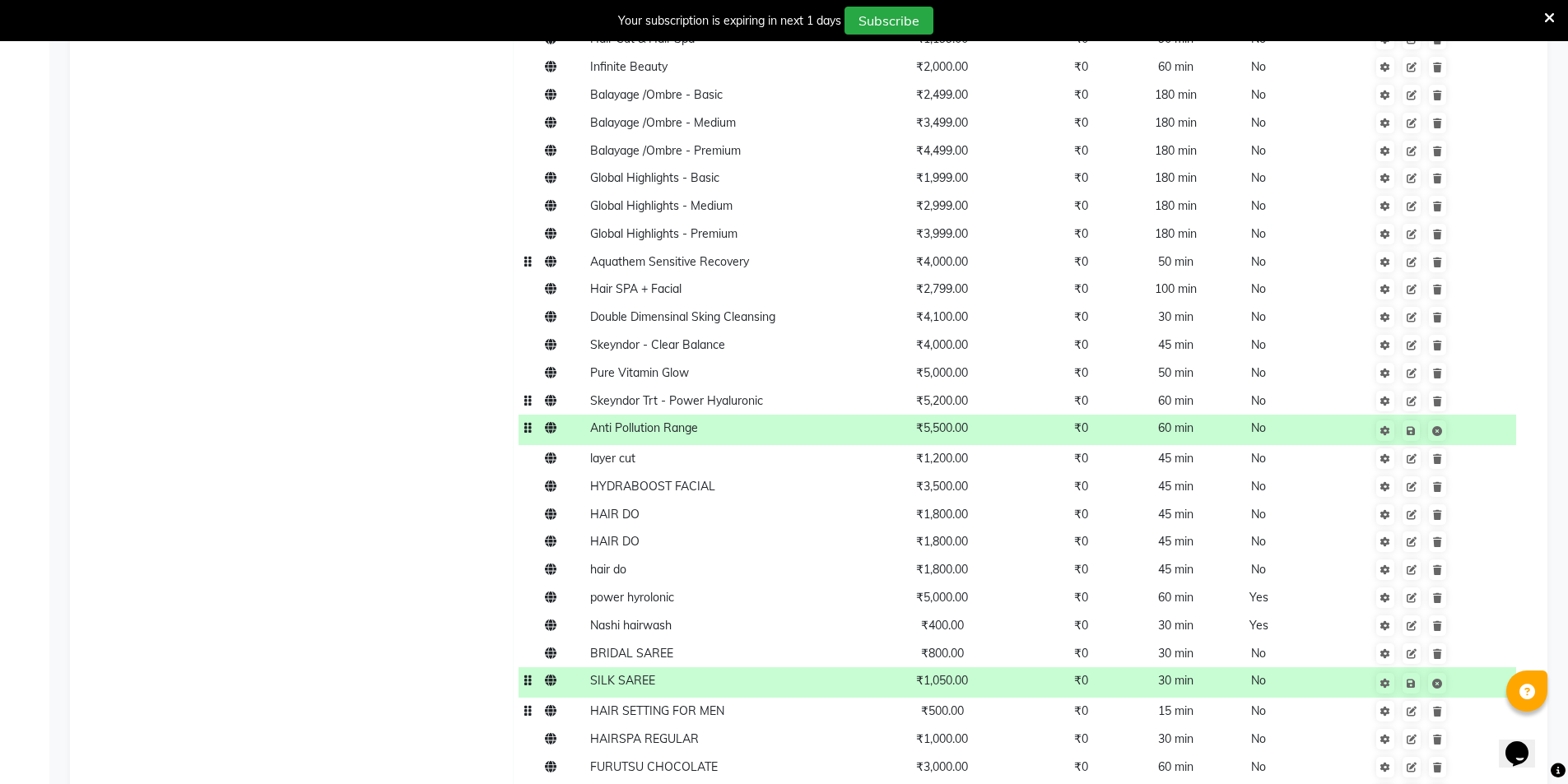
click at [950, 709] on span "₹500.00" at bounding box center [942, 710] width 42 height 15
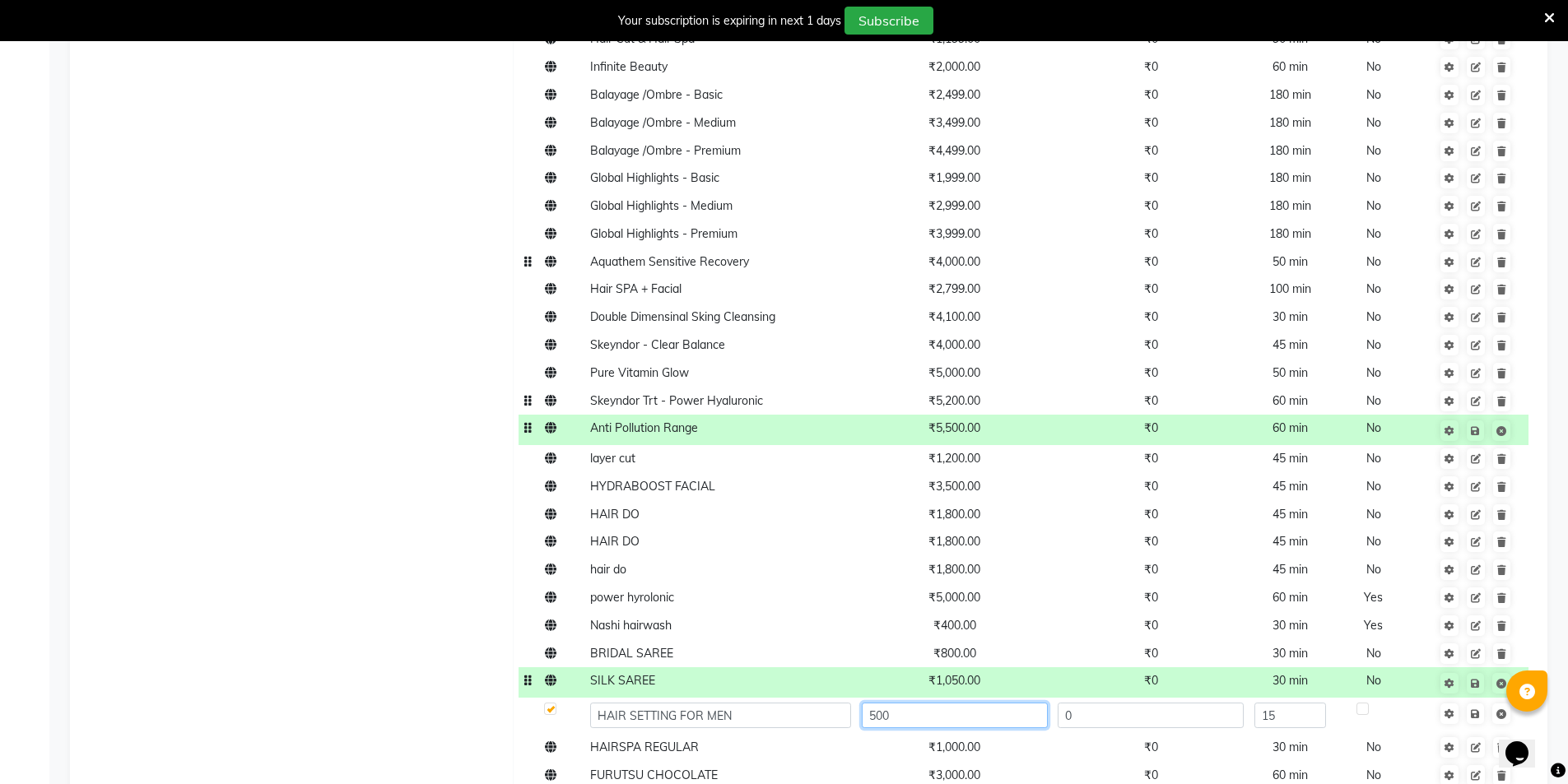
click at [950, 709] on input "500" at bounding box center [955, 716] width 186 height 26
type input "850"
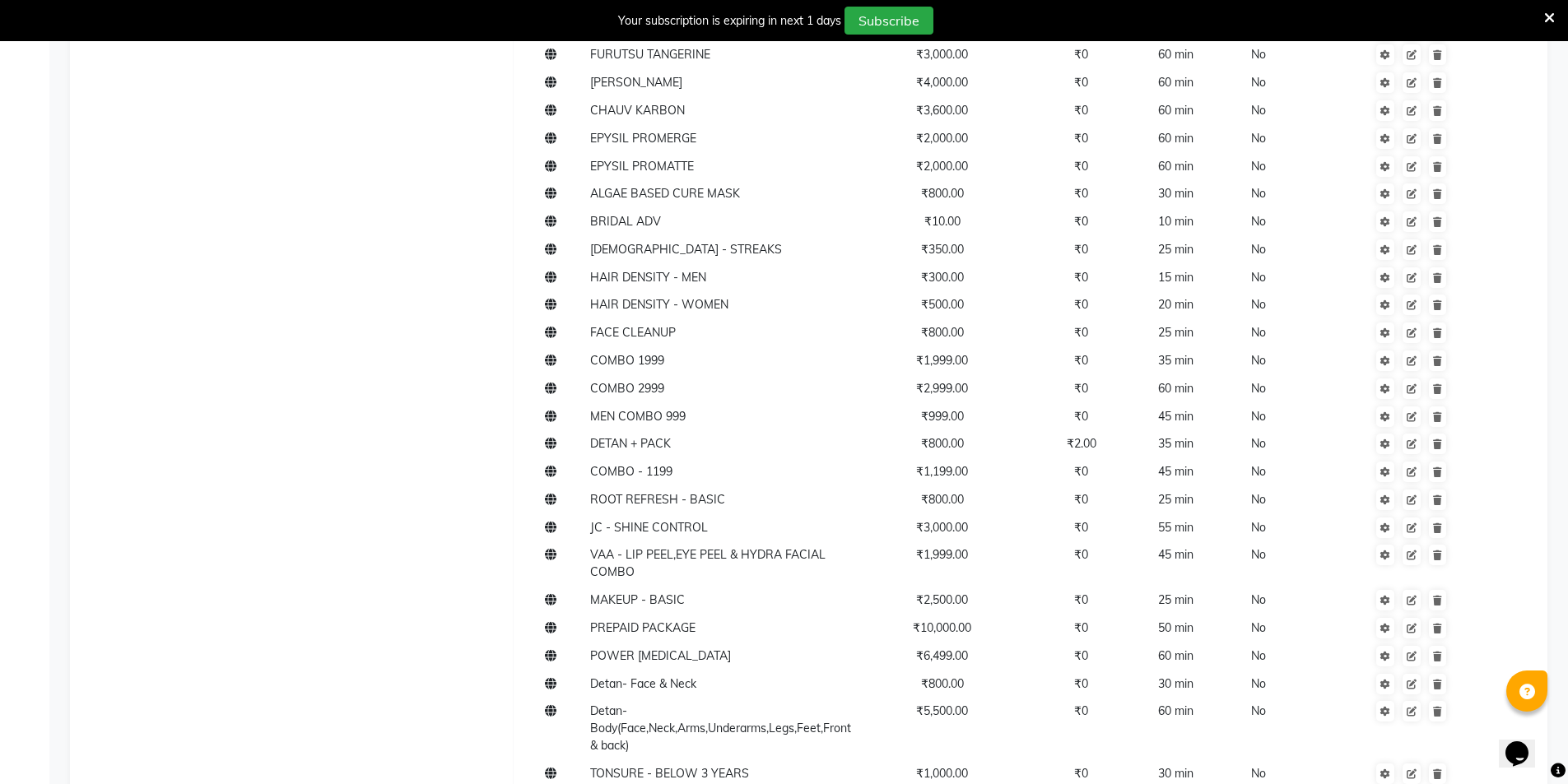
scroll to position [2641, 0]
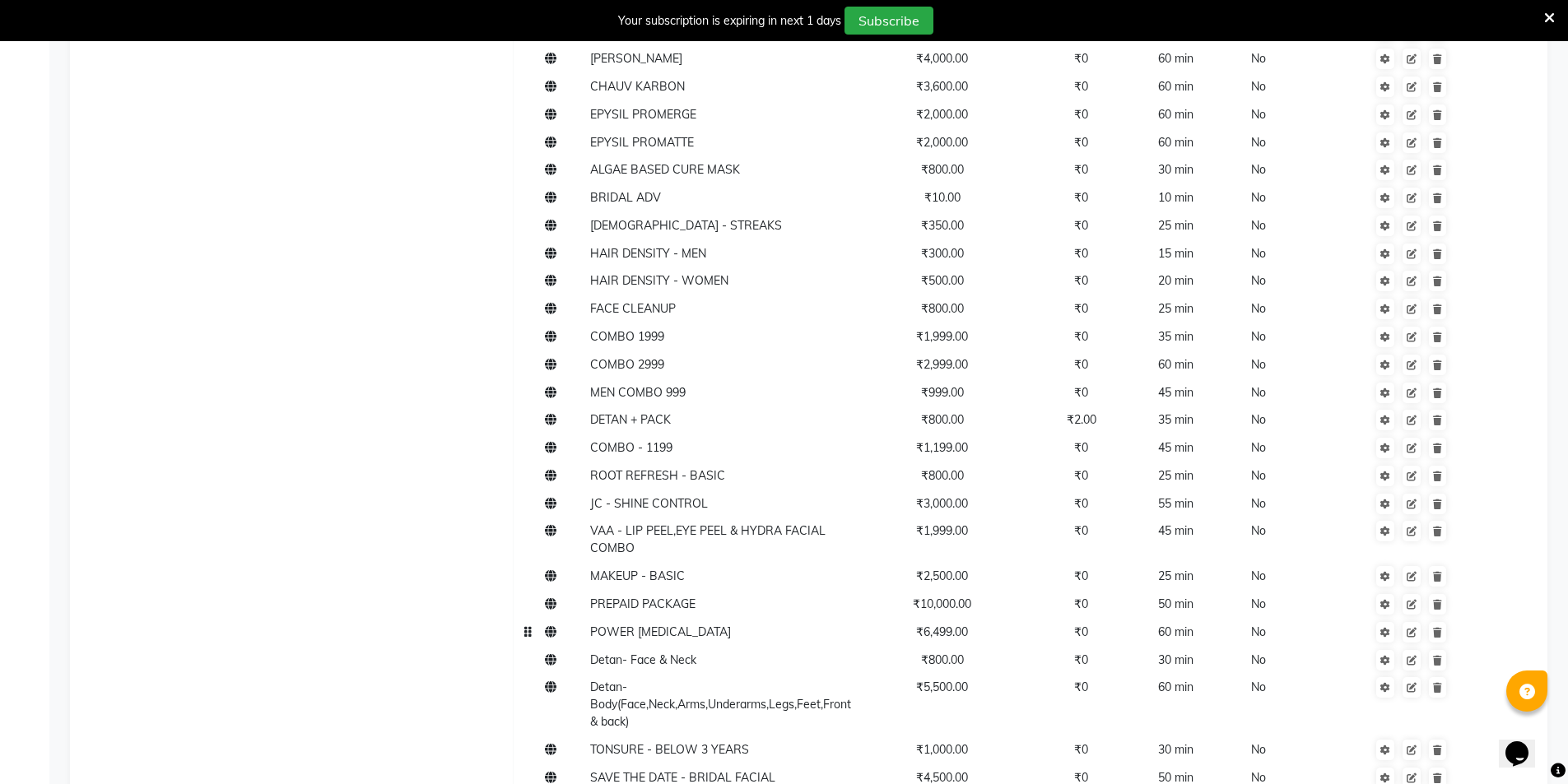
click at [949, 634] on span "₹6,499.00" at bounding box center [942, 632] width 52 height 15
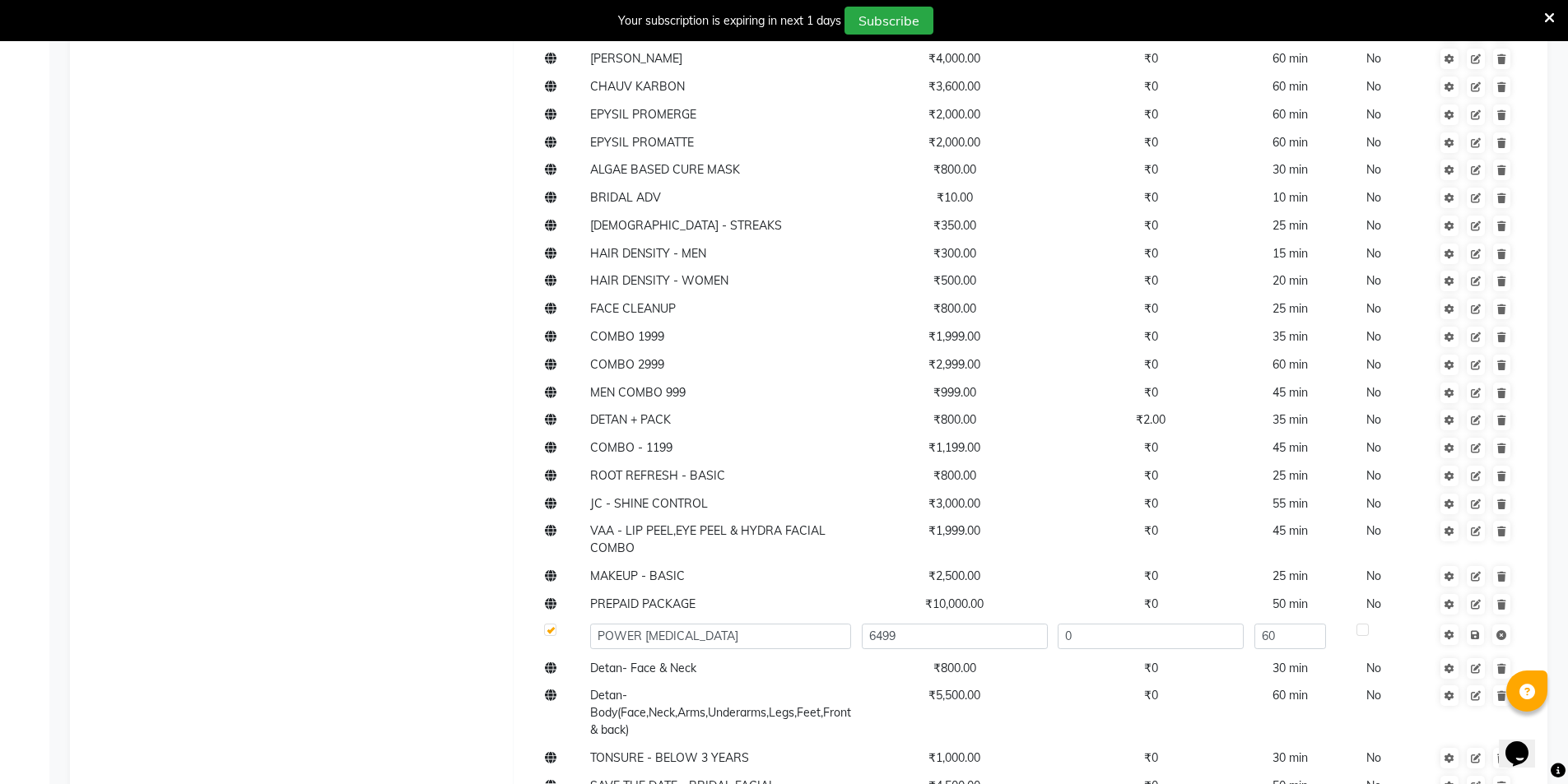
click at [949, 634] on input "6499" at bounding box center [955, 637] width 186 height 26
type input "6500"
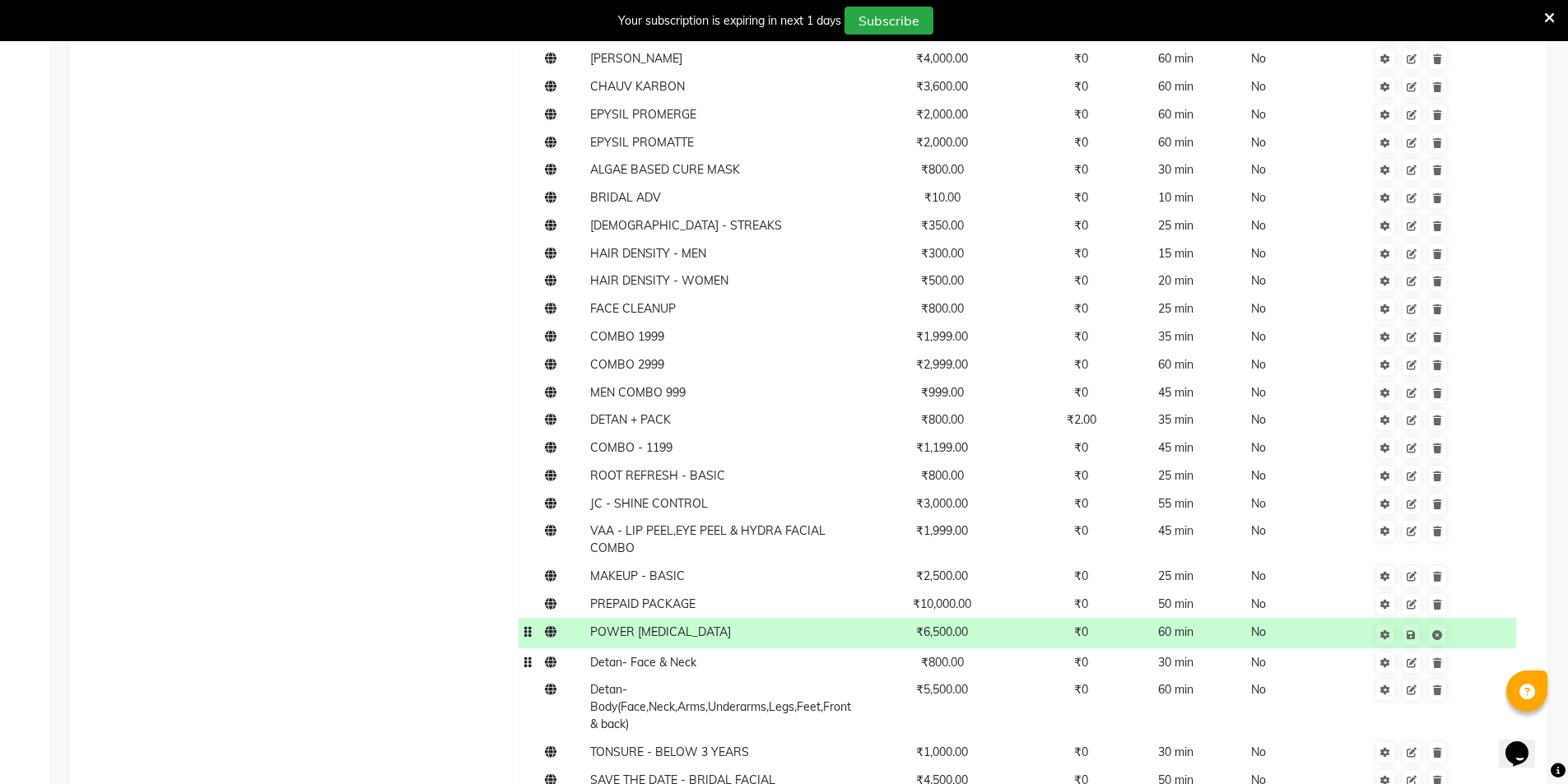
click at [948, 671] on td "₹800.00" at bounding box center [942, 662] width 172 height 28
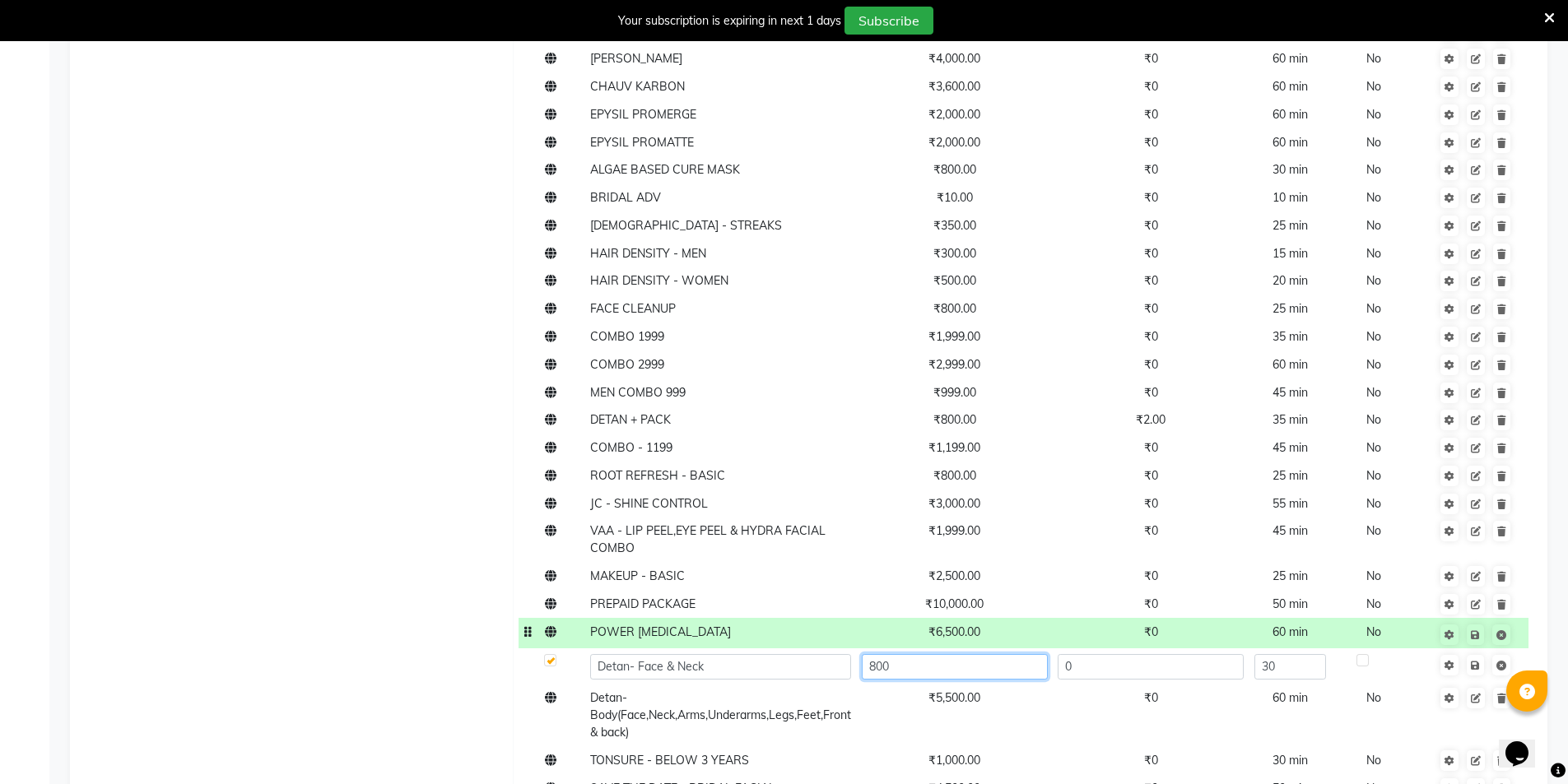
click at [948, 671] on input "800" at bounding box center [955, 667] width 186 height 26
type input "525"
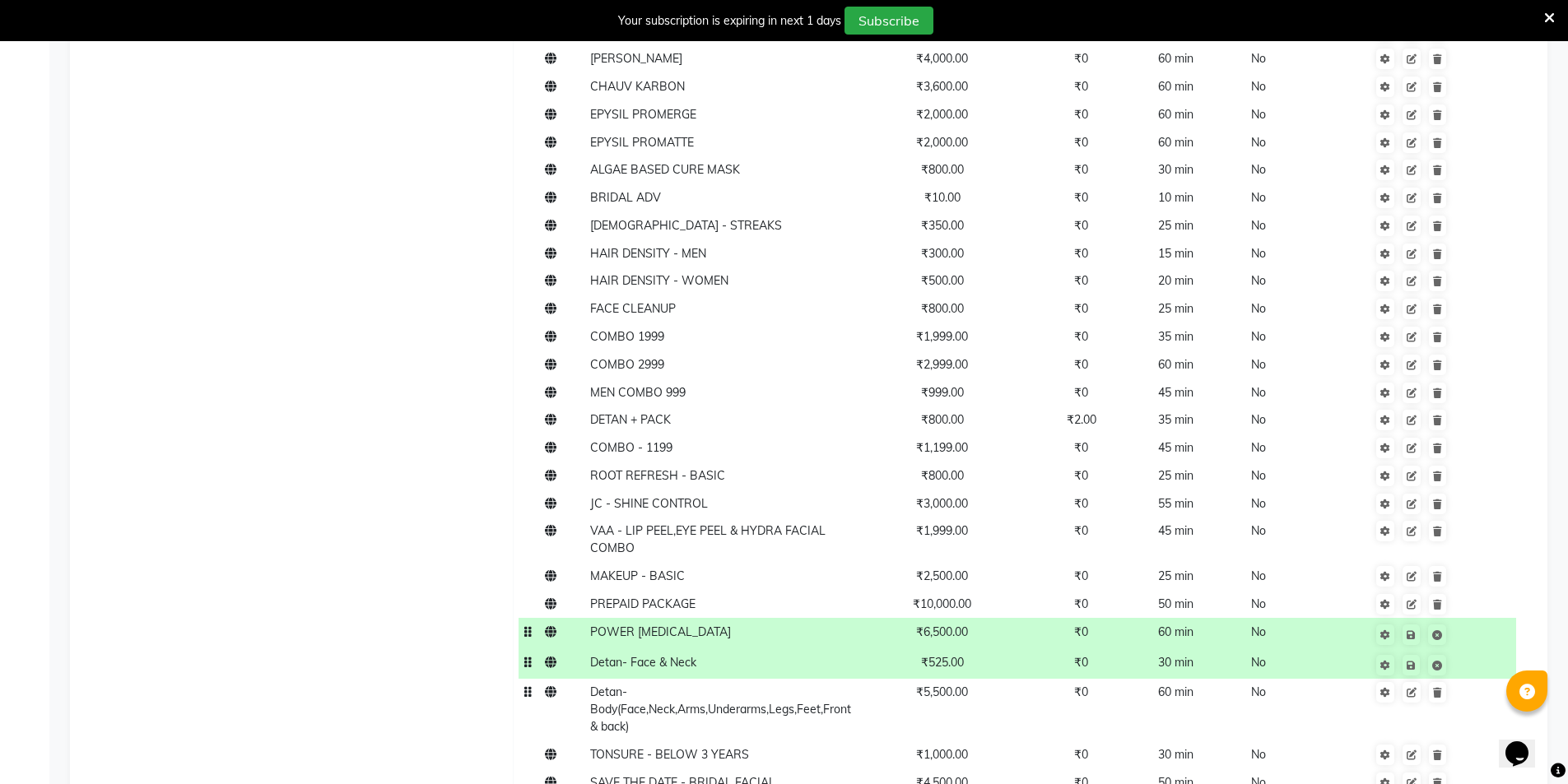
click at [954, 705] on td "₹5,500.00" at bounding box center [942, 710] width 172 height 63
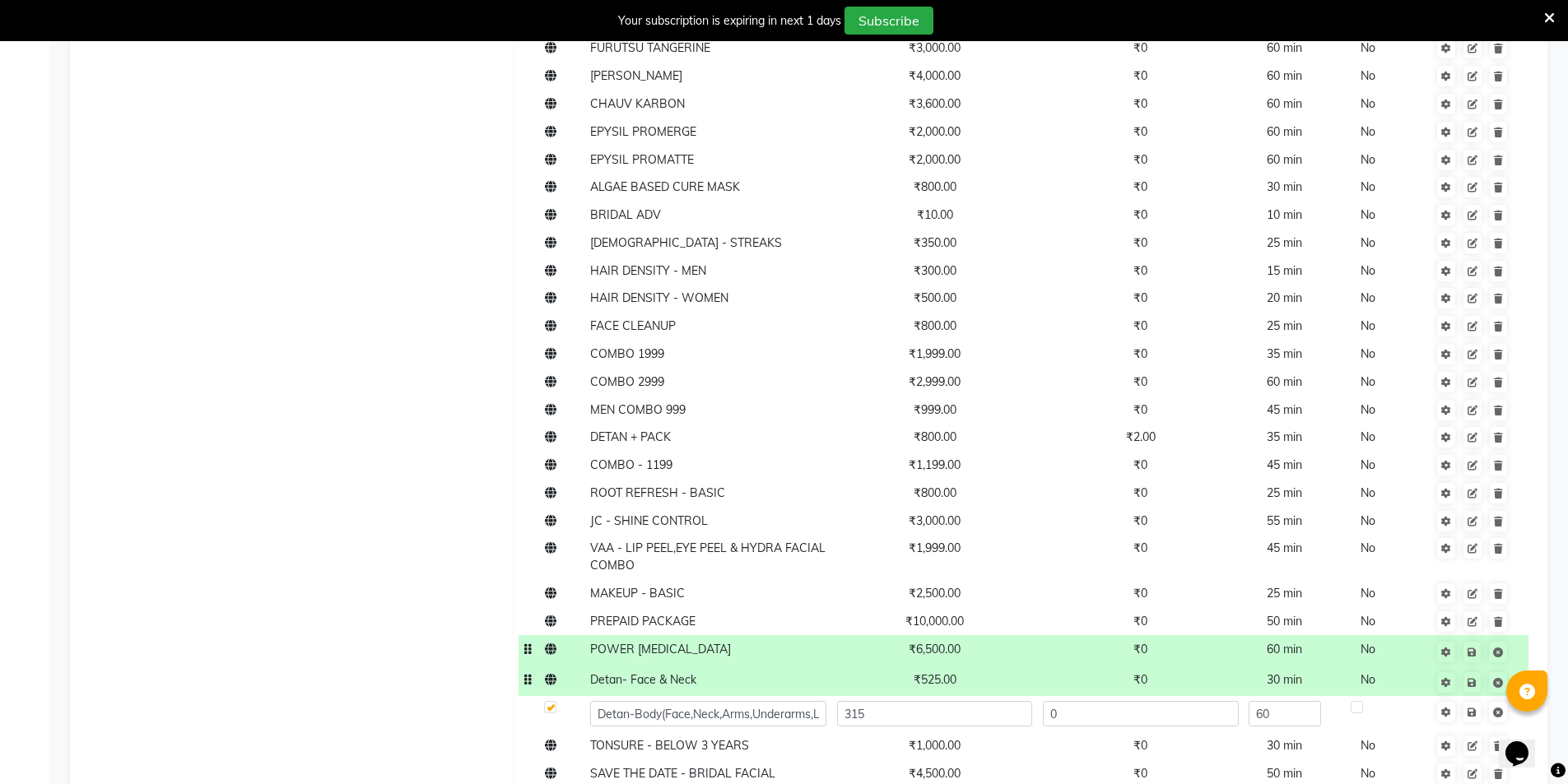
type input "3150"
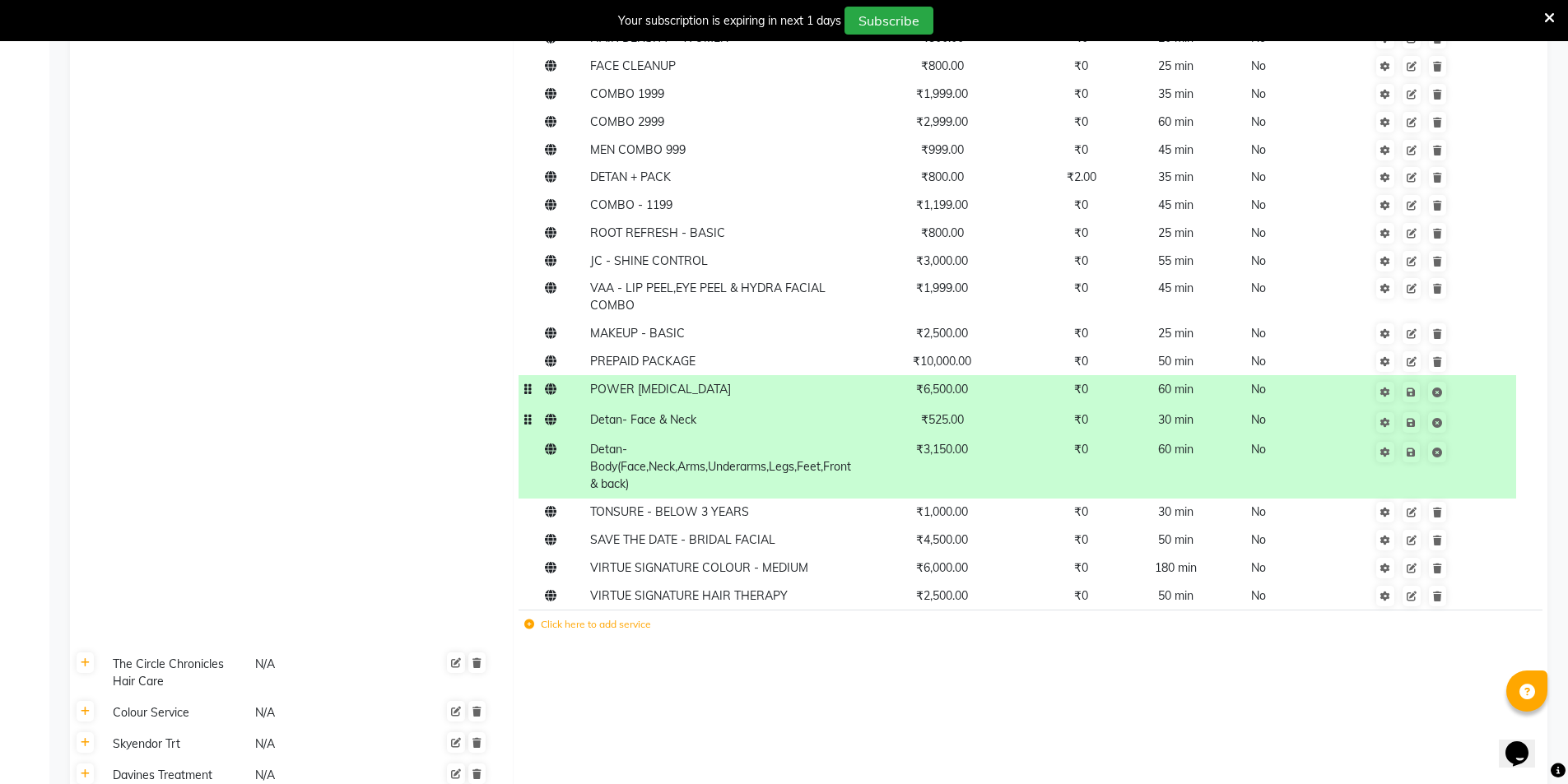
scroll to position [2888, 0]
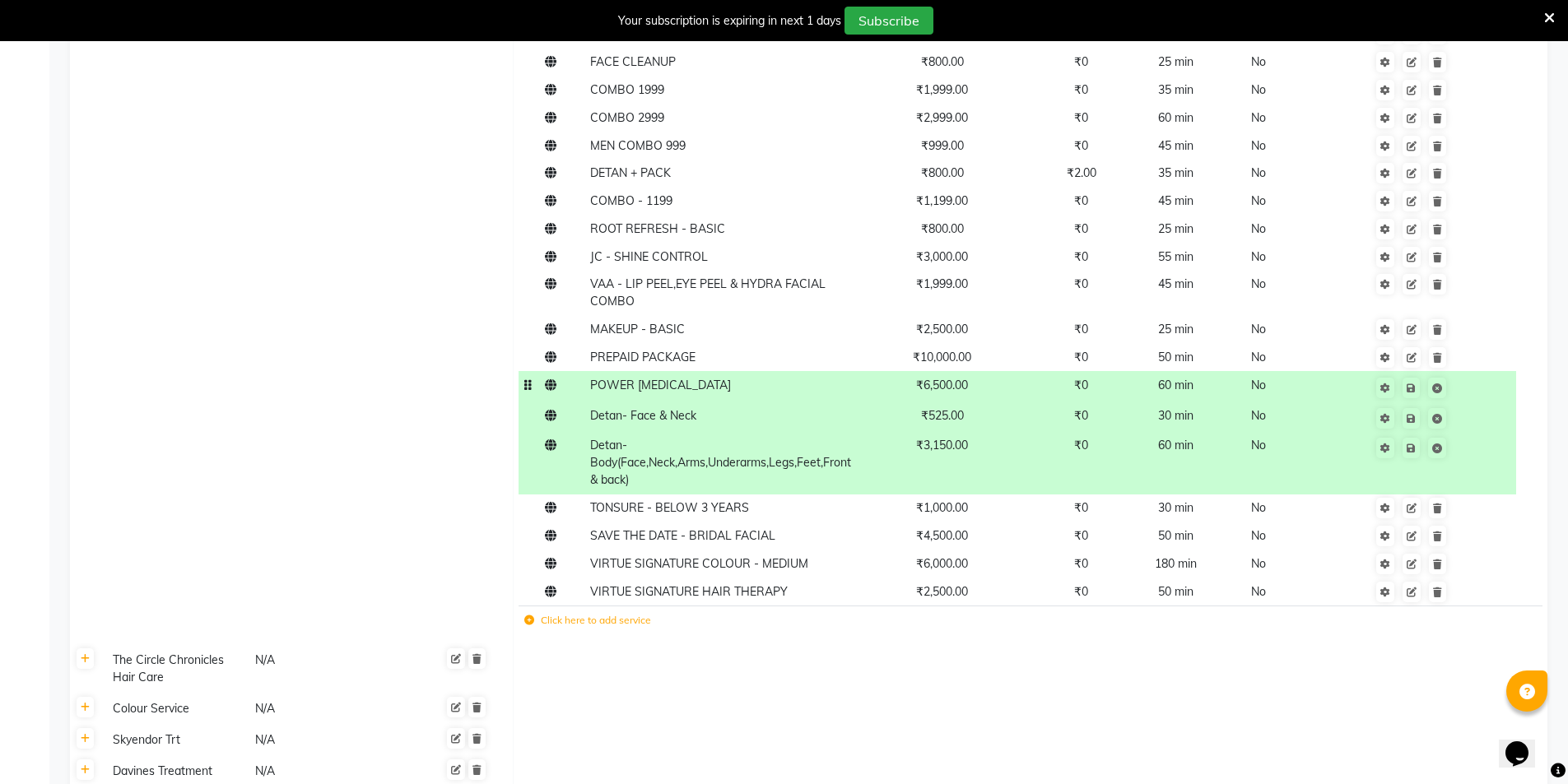
click at [943, 606] on td "Click here to add service" at bounding box center [827, 622] width 616 height 34
click at [943, 602] on td "₹2,500.00" at bounding box center [942, 591] width 172 height 28
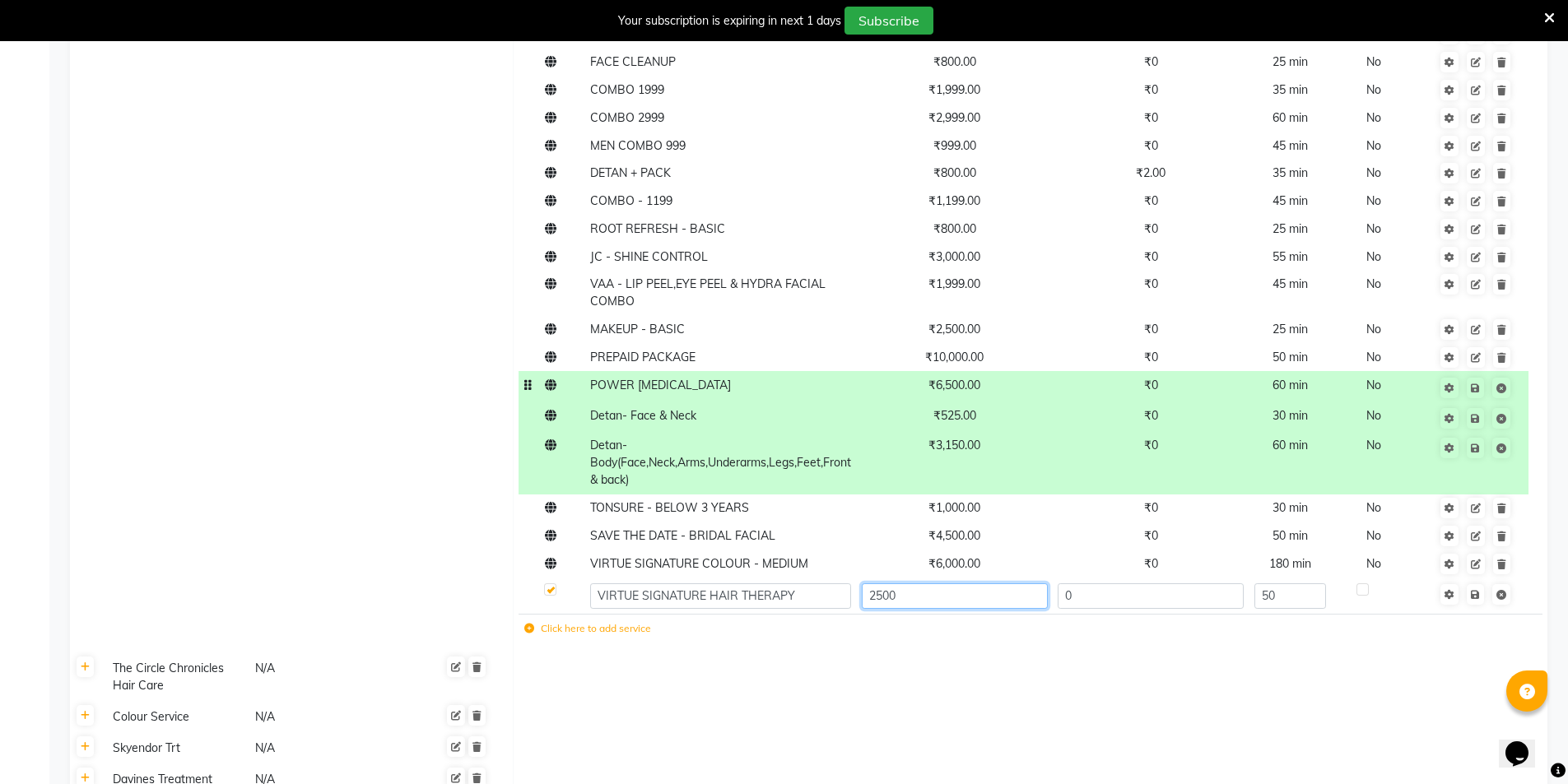
click at [943, 602] on input "2500" at bounding box center [955, 596] width 186 height 26
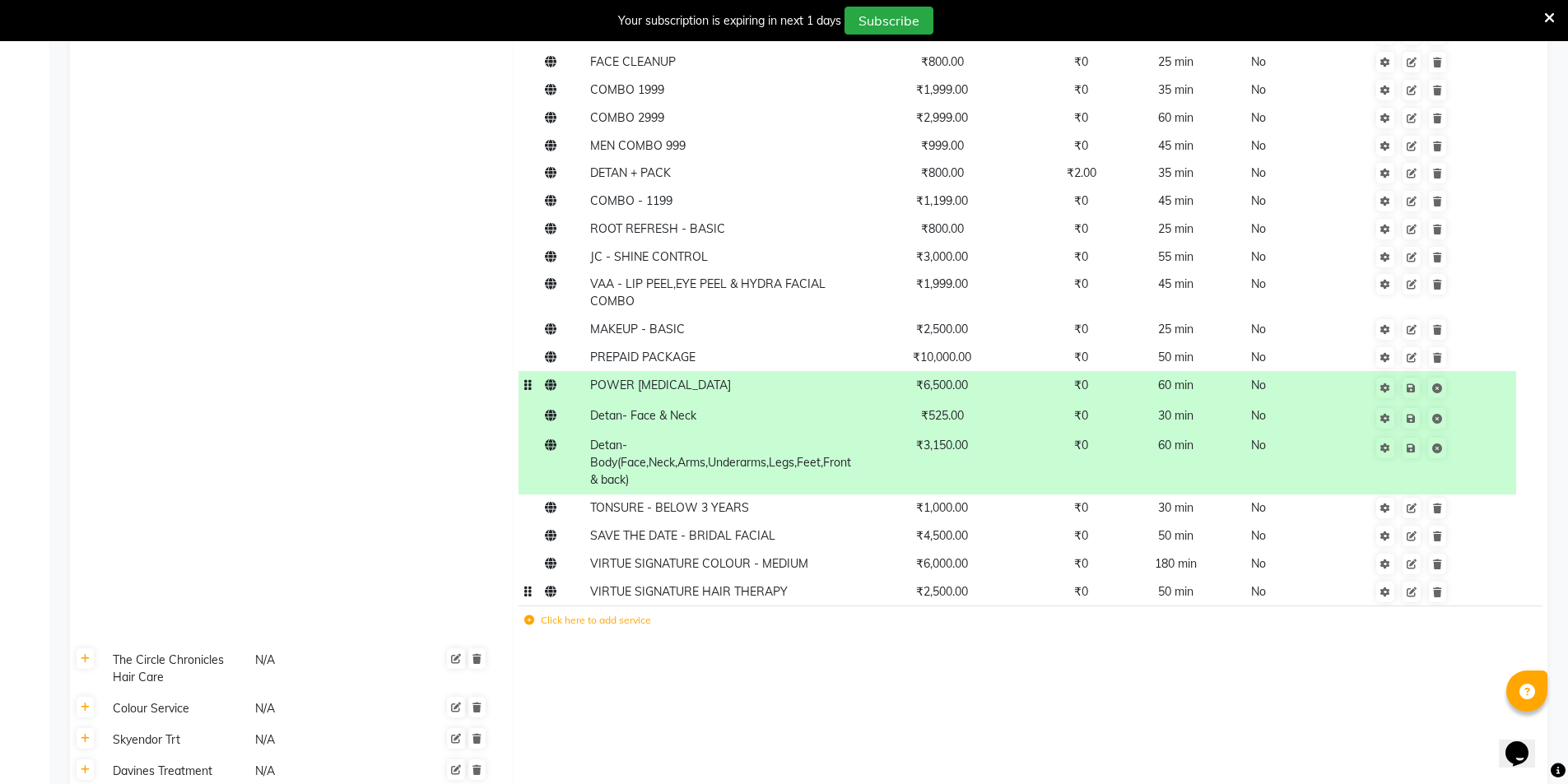
click at [949, 597] on span "₹2,500.00" at bounding box center [942, 591] width 52 height 15
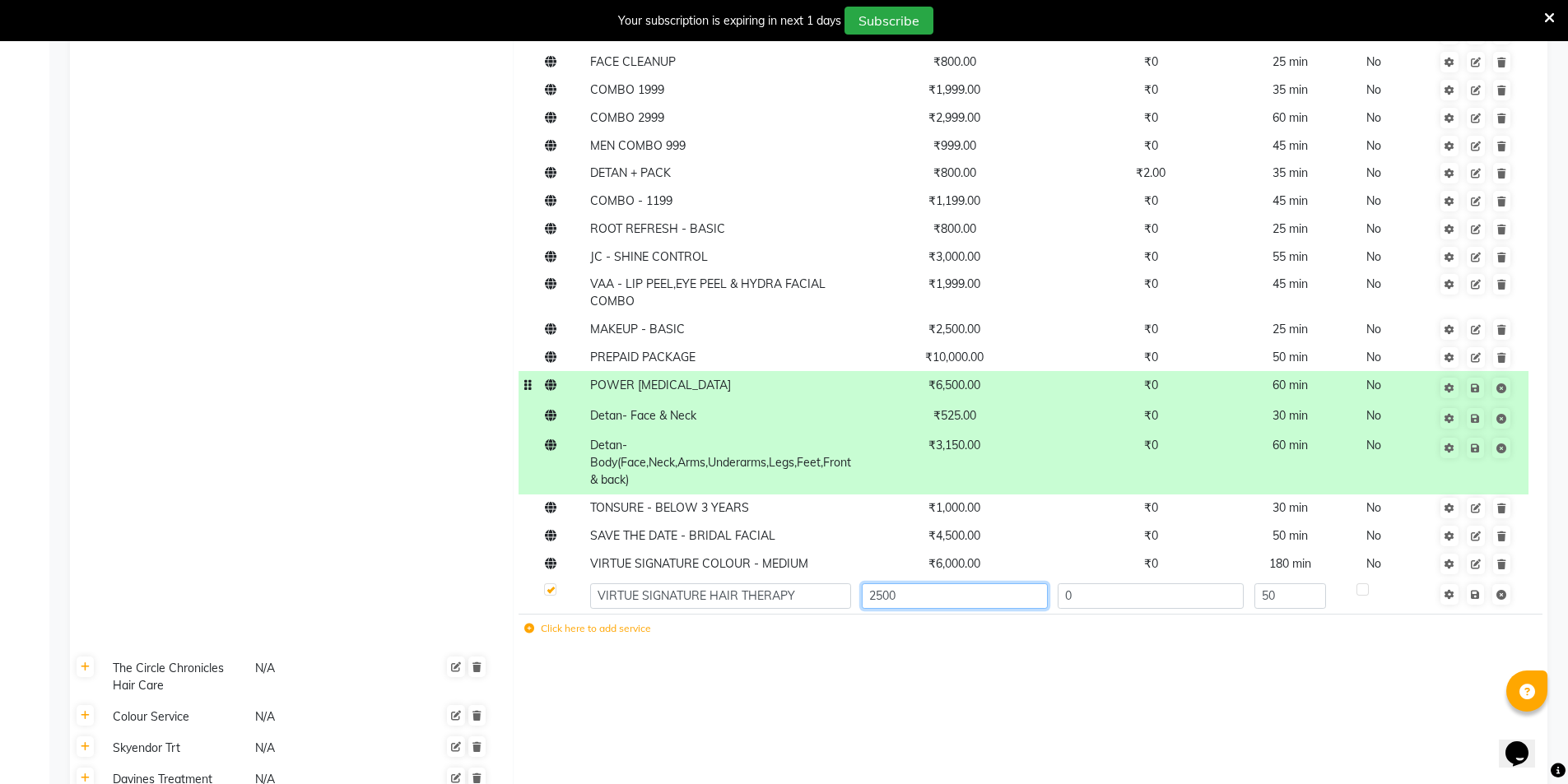
click at [949, 597] on input "2500" at bounding box center [955, 596] width 186 height 26
type input "2000"
click at [962, 708] on td at bounding box center [1031, 718] width 1034 height 31
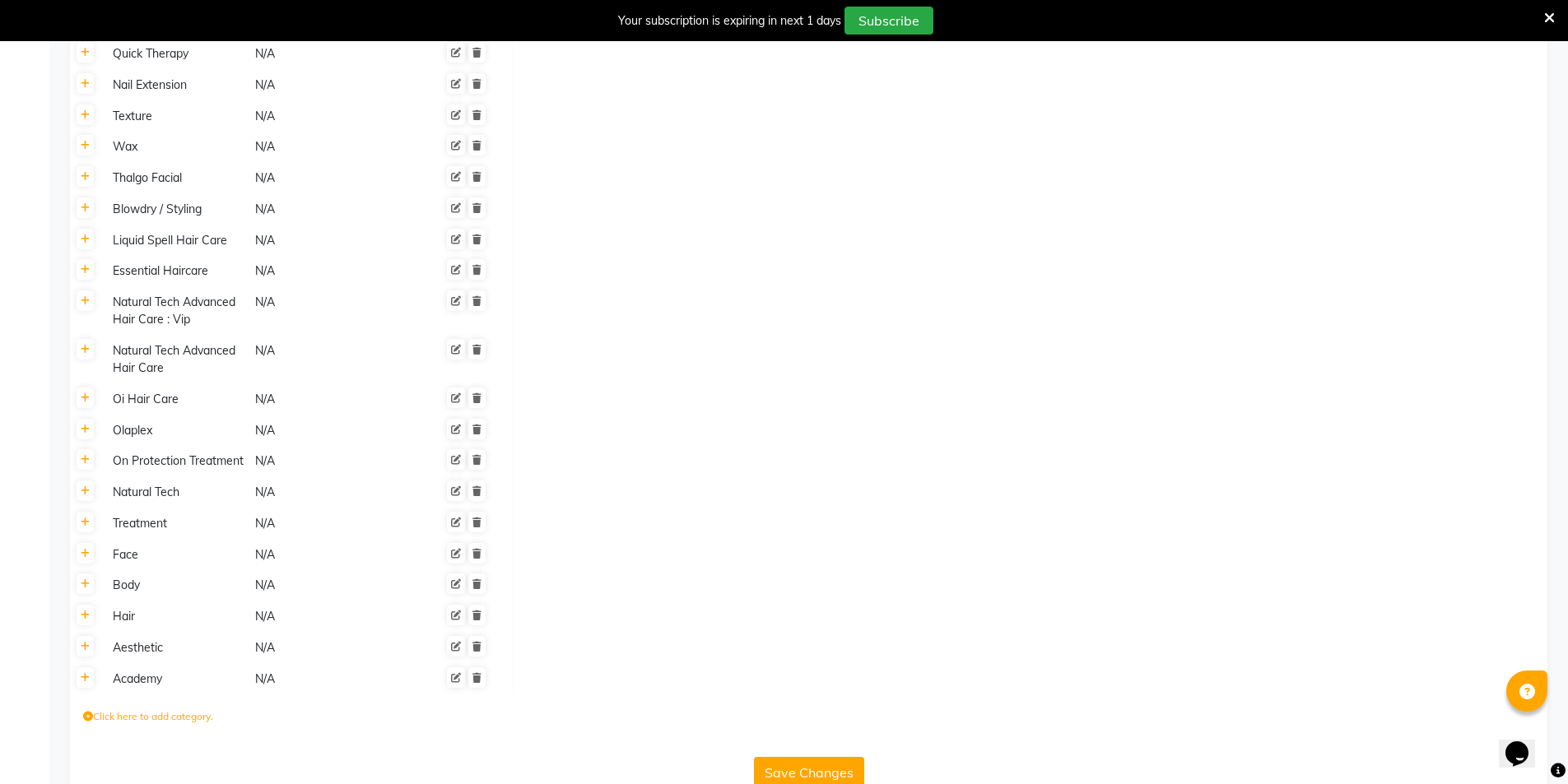
scroll to position [4047, 0]
click at [819, 756] on button "Save Changes" at bounding box center [809, 772] width 111 height 31
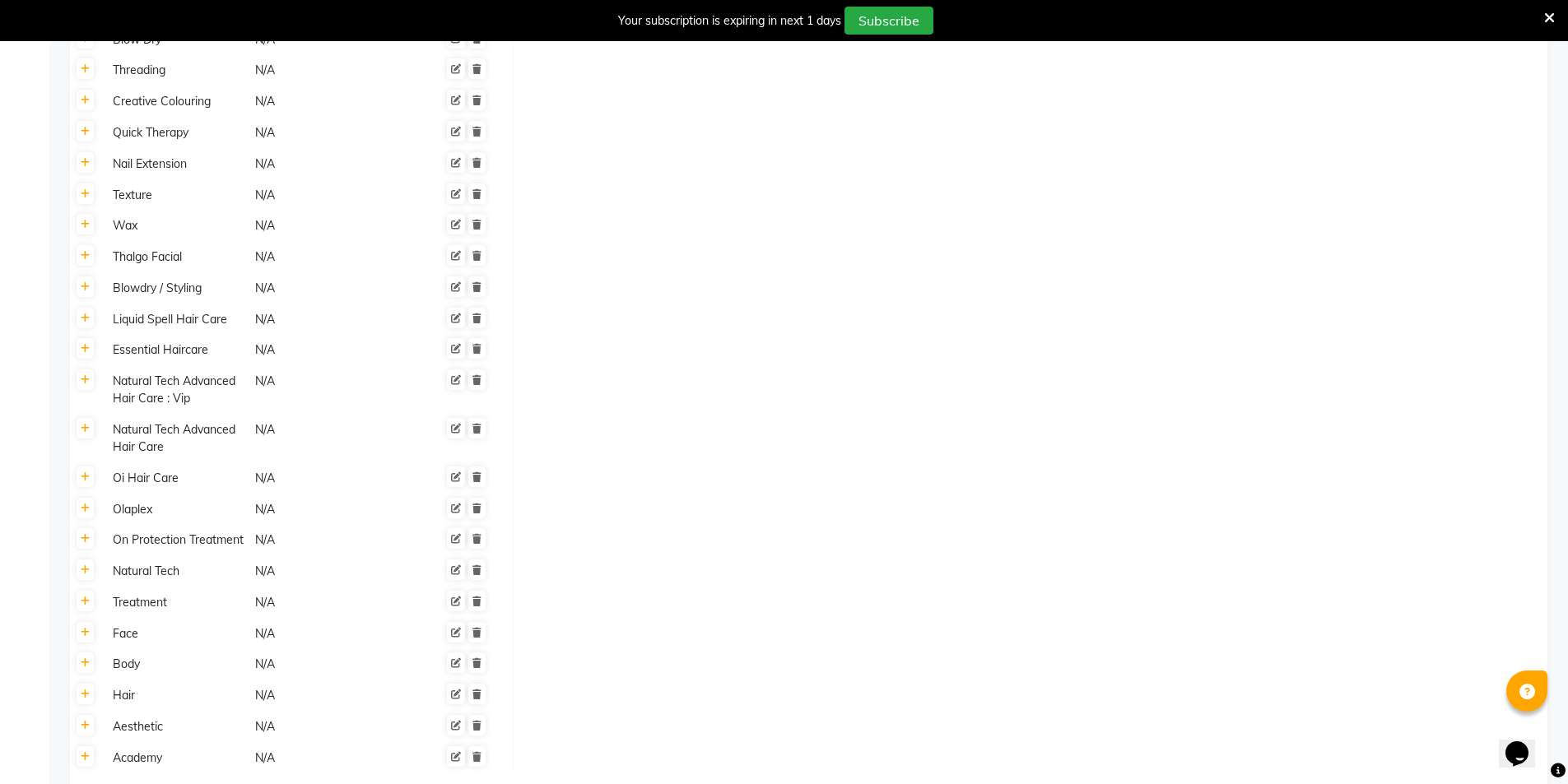
scroll to position [3785, 0]
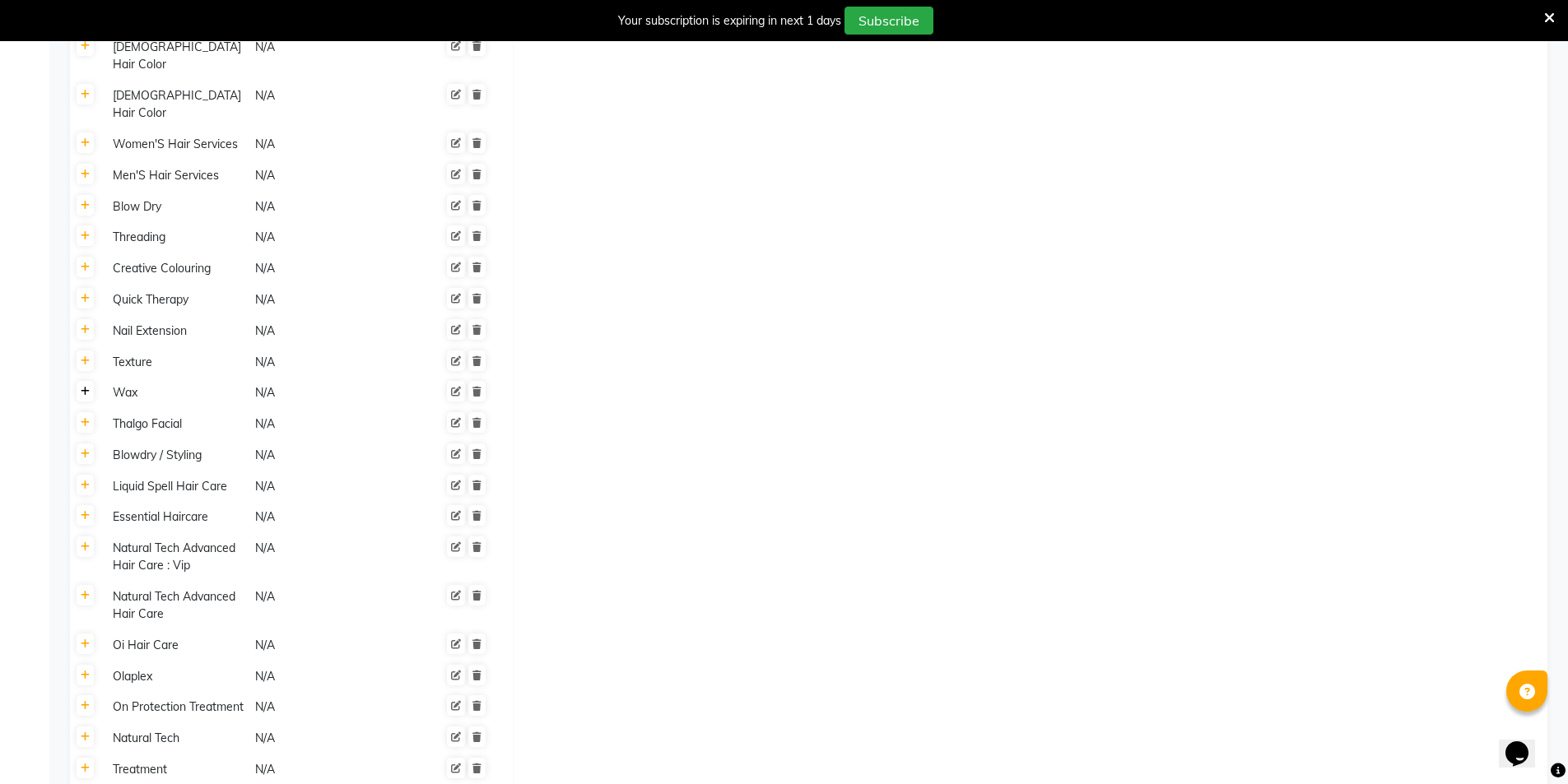
click at [88, 387] on icon at bounding box center [86, 392] width 9 height 10
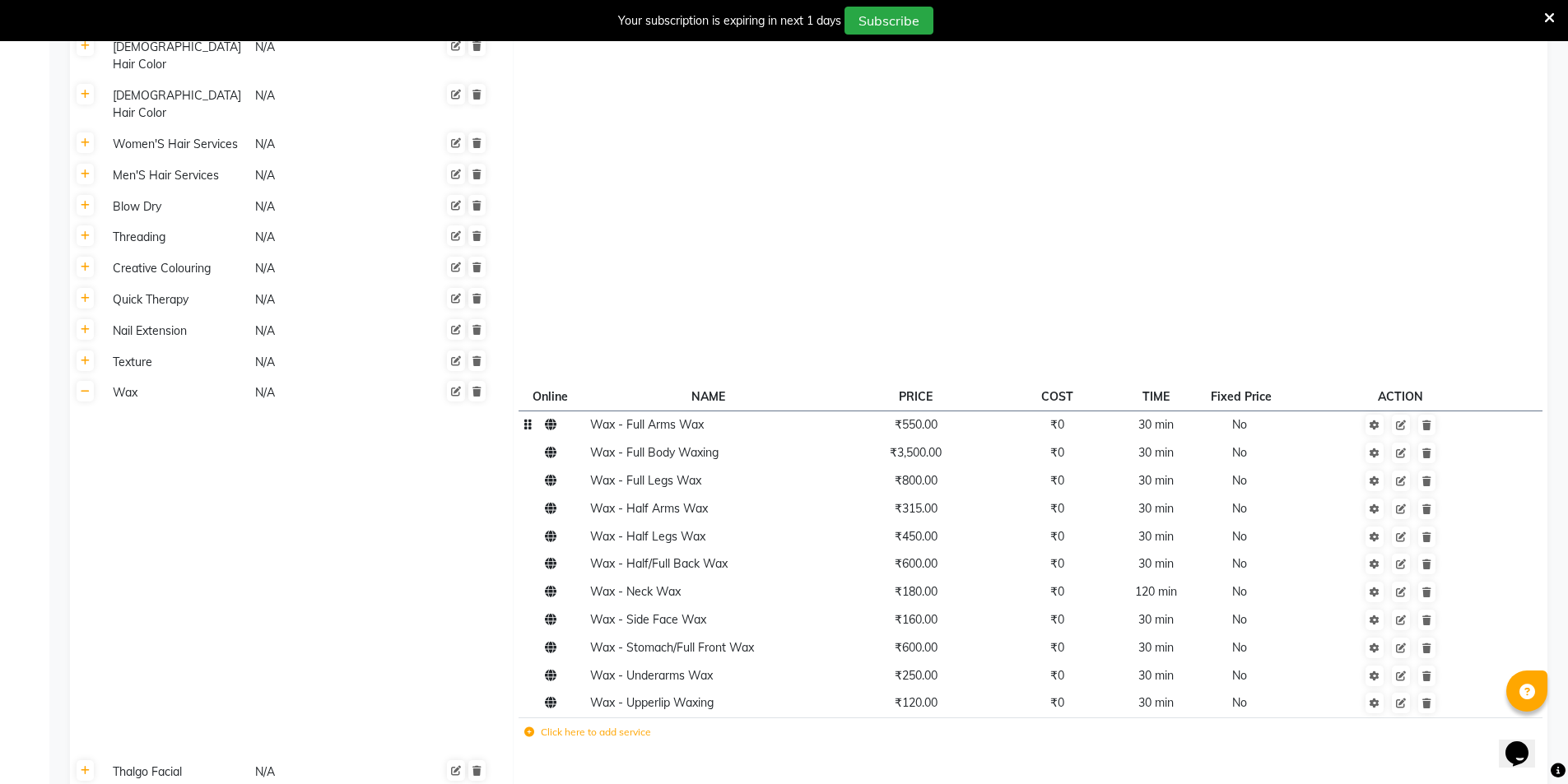
click at [936, 417] on span "₹550.00" at bounding box center [916, 425] width 42 height 15
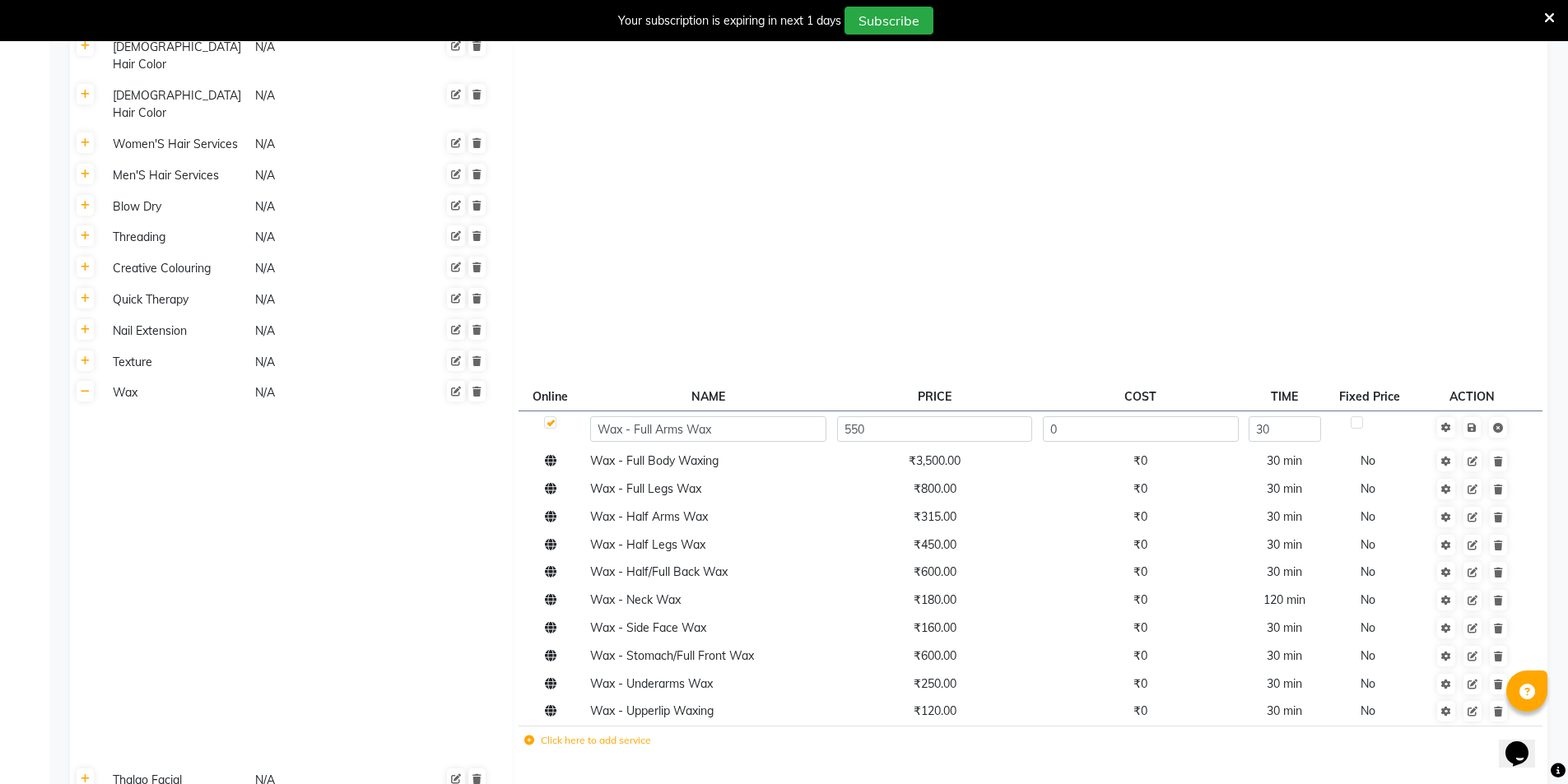
click at [936, 416] on input "550" at bounding box center [935, 429] width 195 height 26
type input "465"
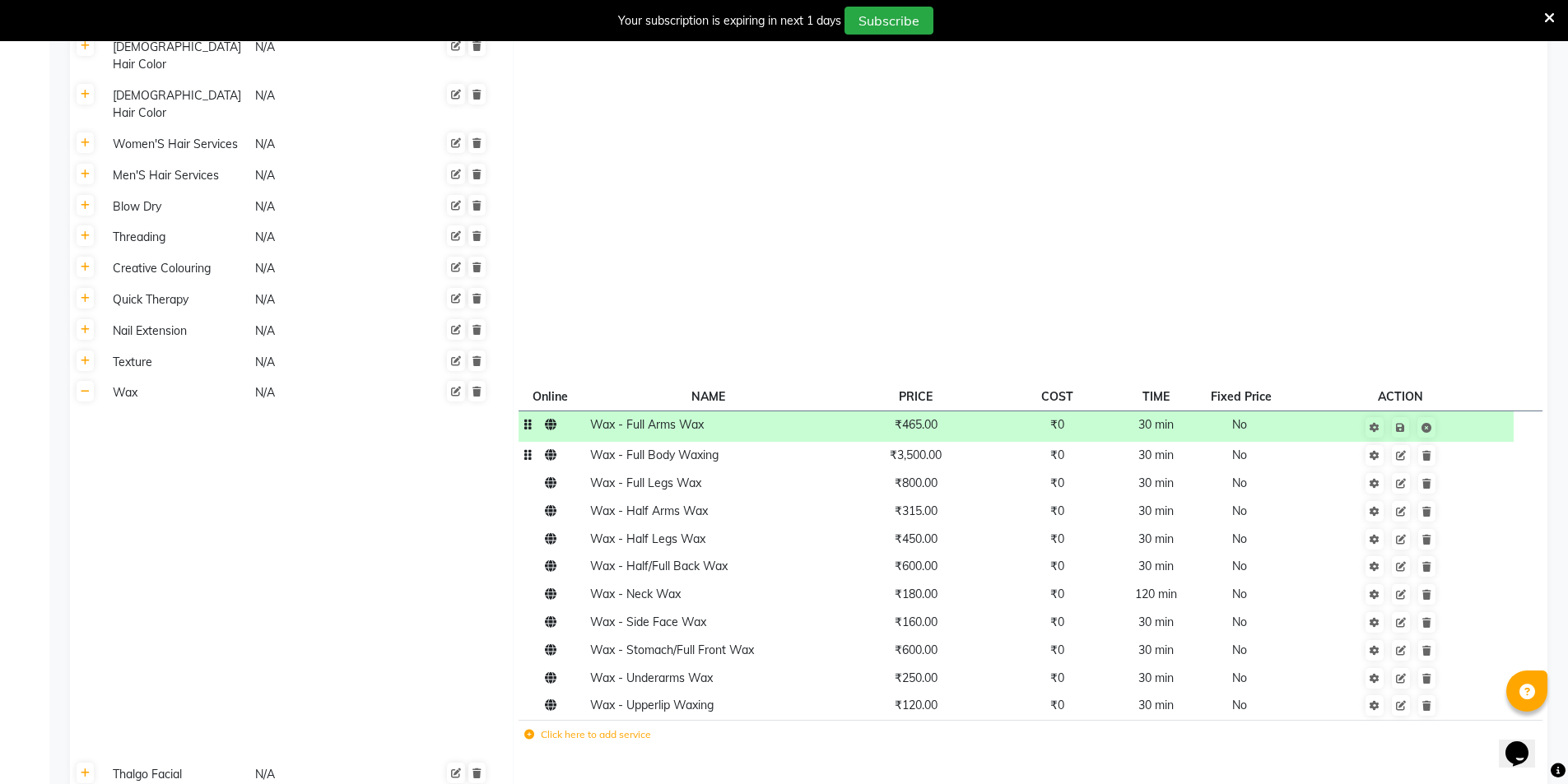
click at [940, 448] on span "₹3,500.00" at bounding box center [915, 455] width 52 height 15
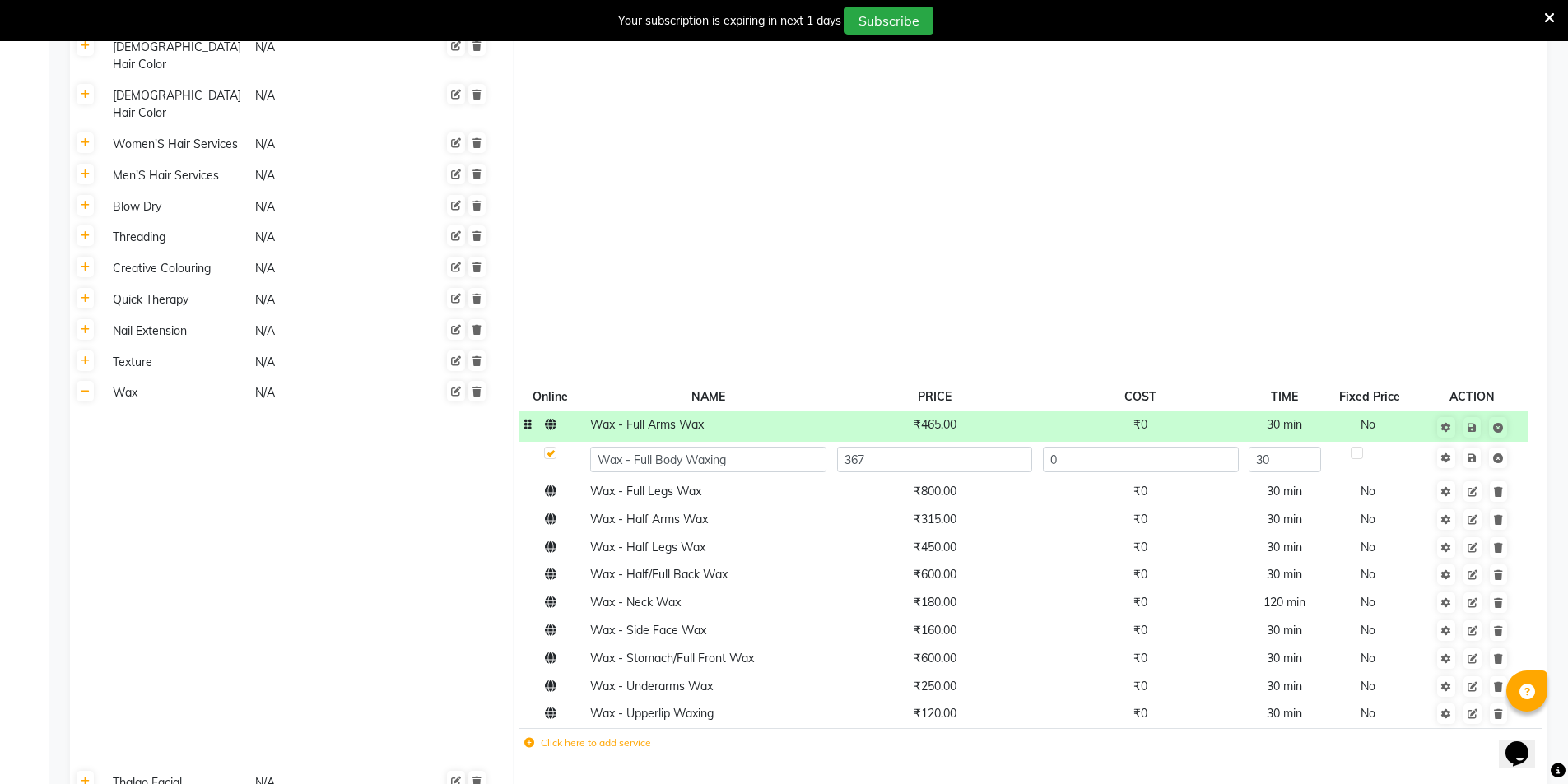
type input "3675"
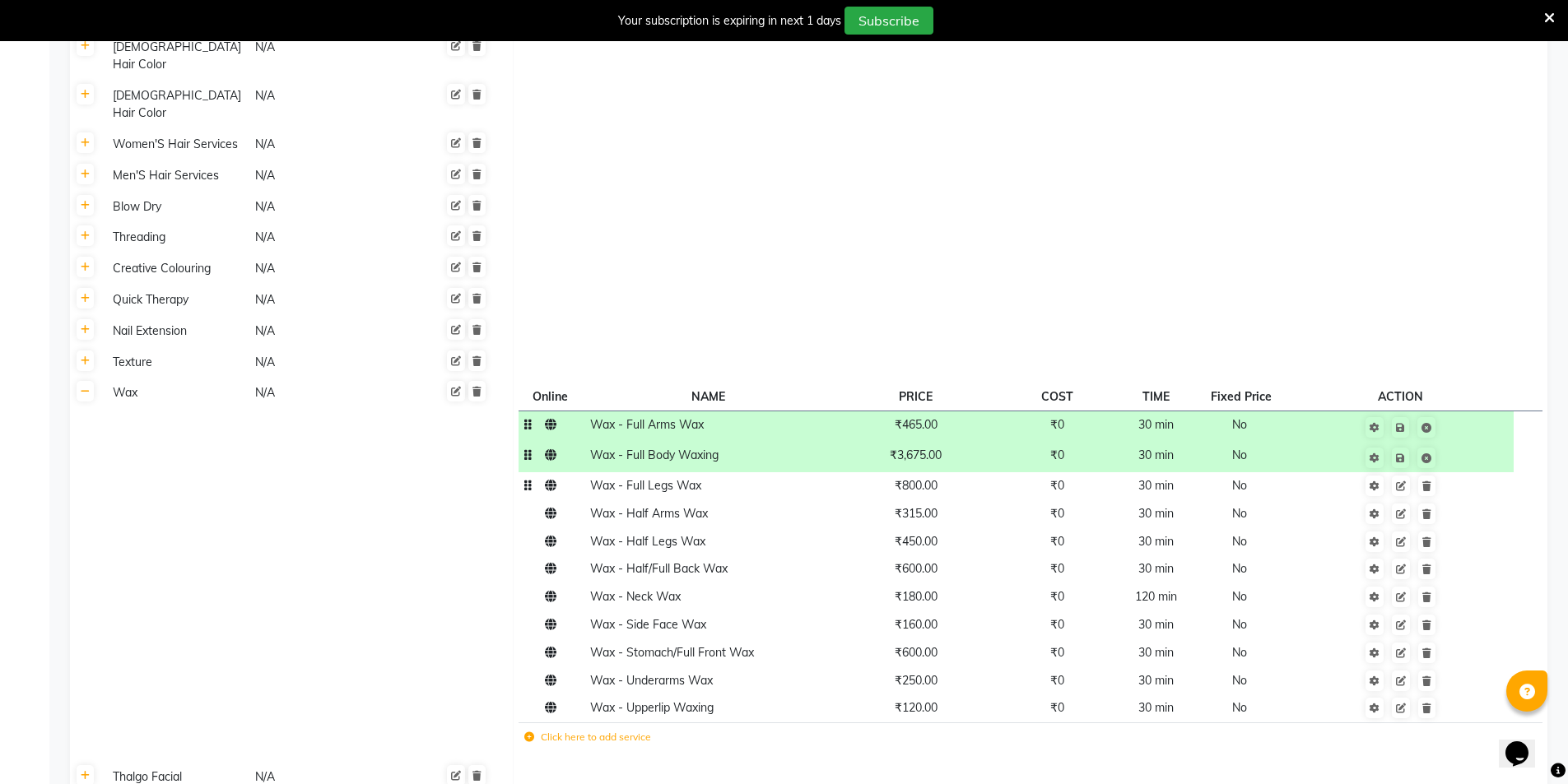
click at [940, 473] on td "₹800.00" at bounding box center [915, 486] width 168 height 28
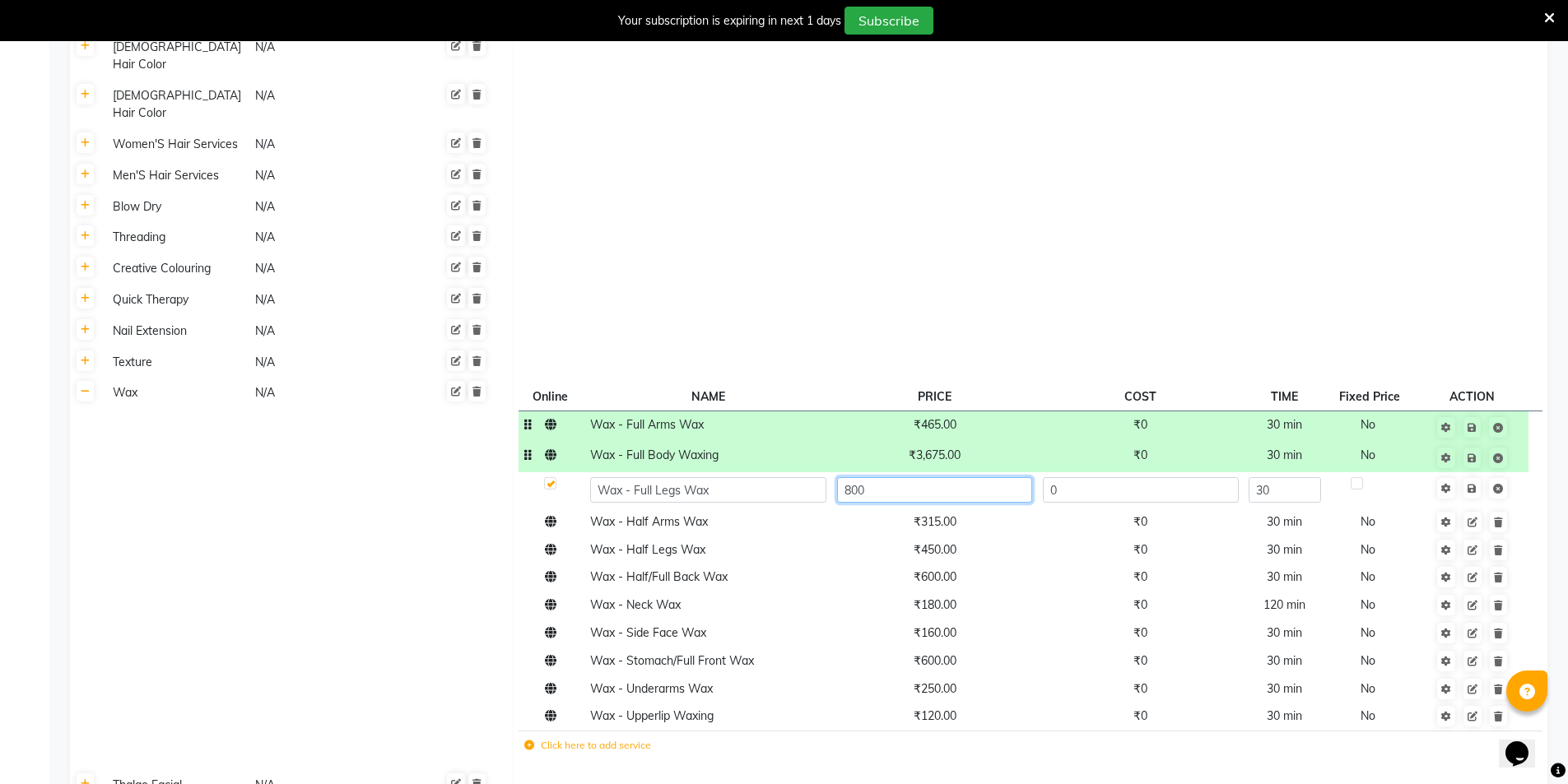
click at [940, 477] on input "800" at bounding box center [935, 490] width 195 height 26
type input "680"
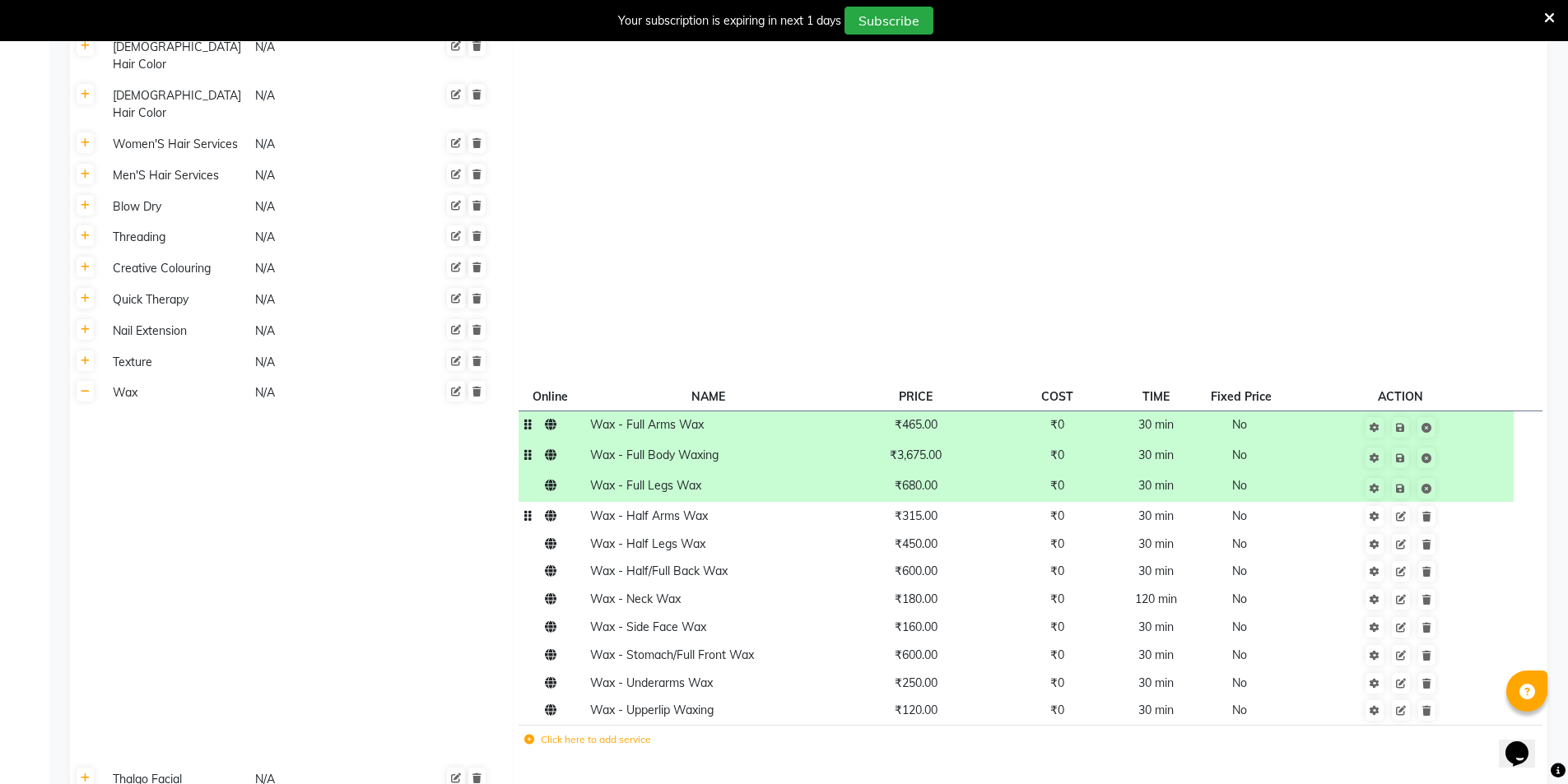
click at [936, 502] on td "₹315.00" at bounding box center [915, 516] width 168 height 28
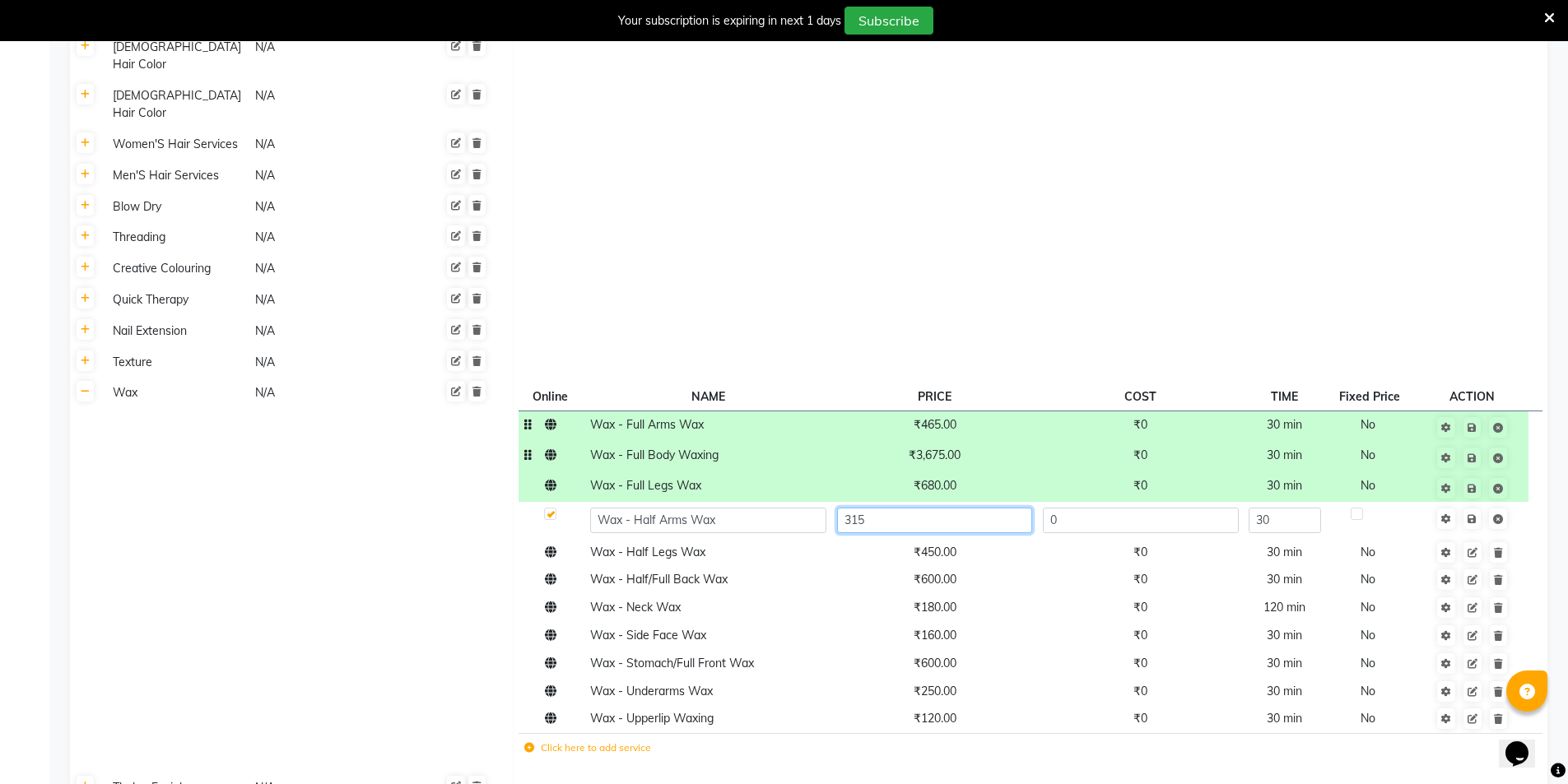
click at [936, 508] on input "315" at bounding box center [935, 521] width 195 height 26
type input "265"
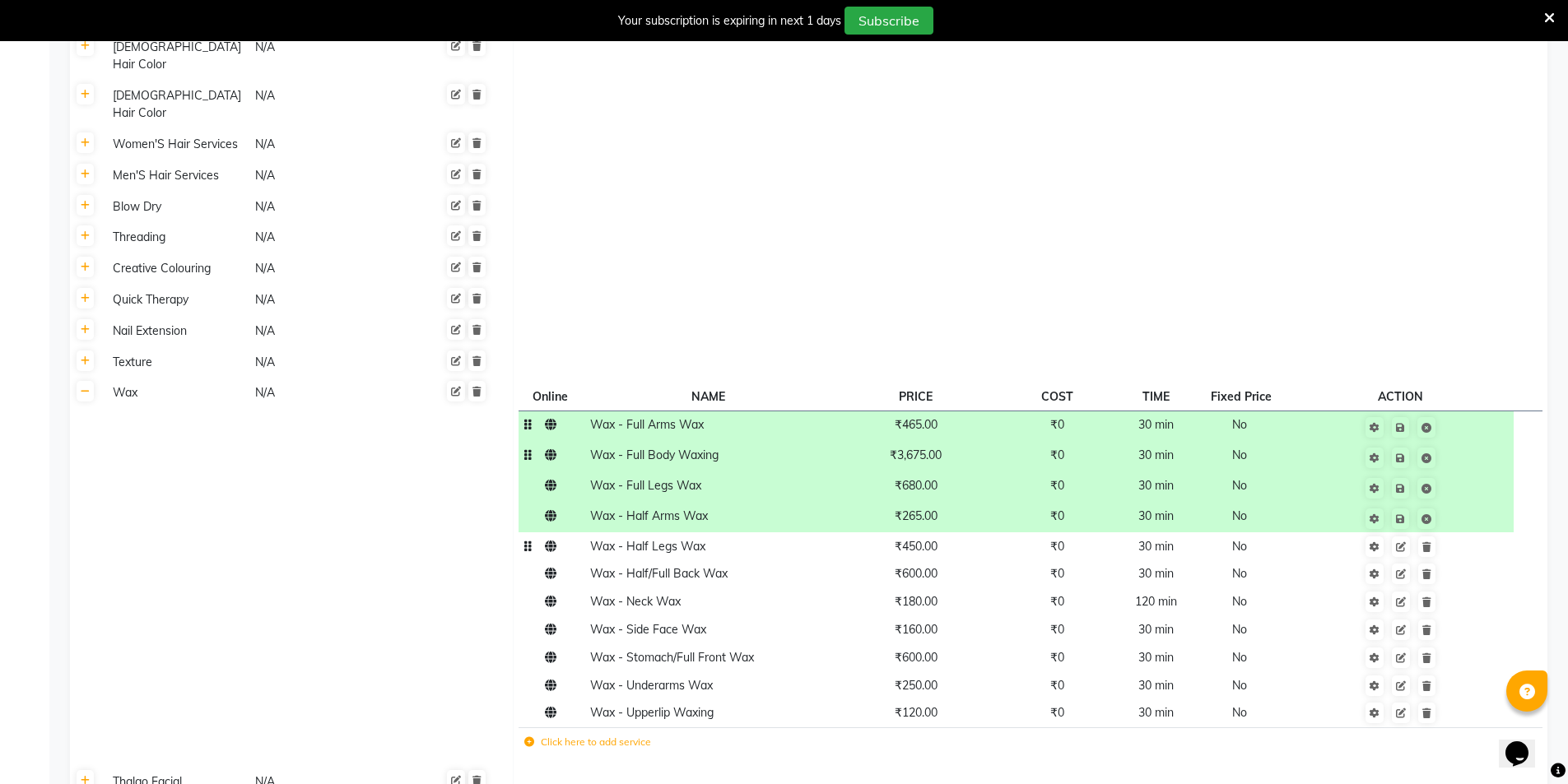
click at [936, 532] on td "₹450.00" at bounding box center [915, 546] width 168 height 28
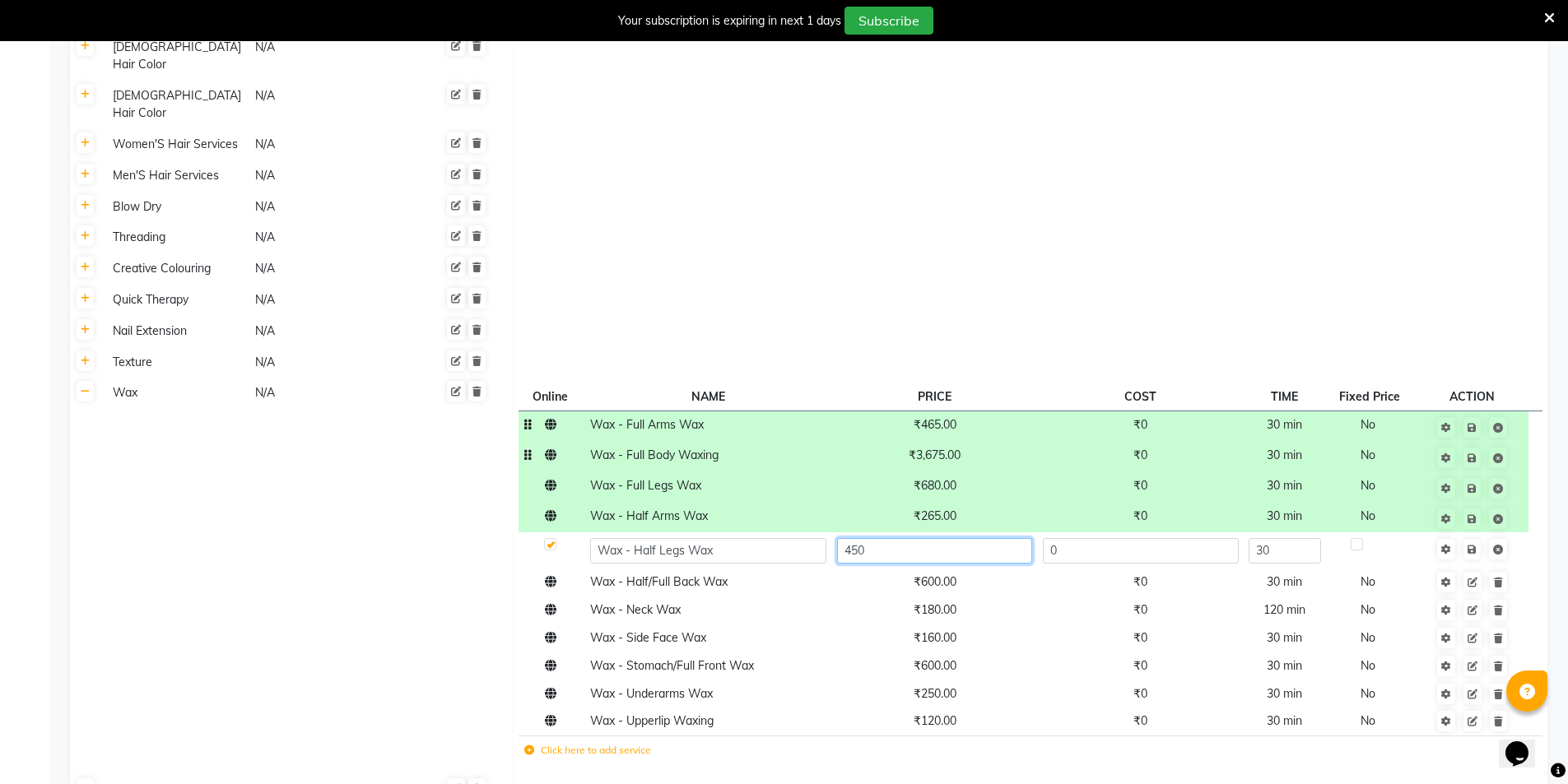
click at [936, 538] on input "450" at bounding box center [935, 551] width 195 height 26
type input "420"
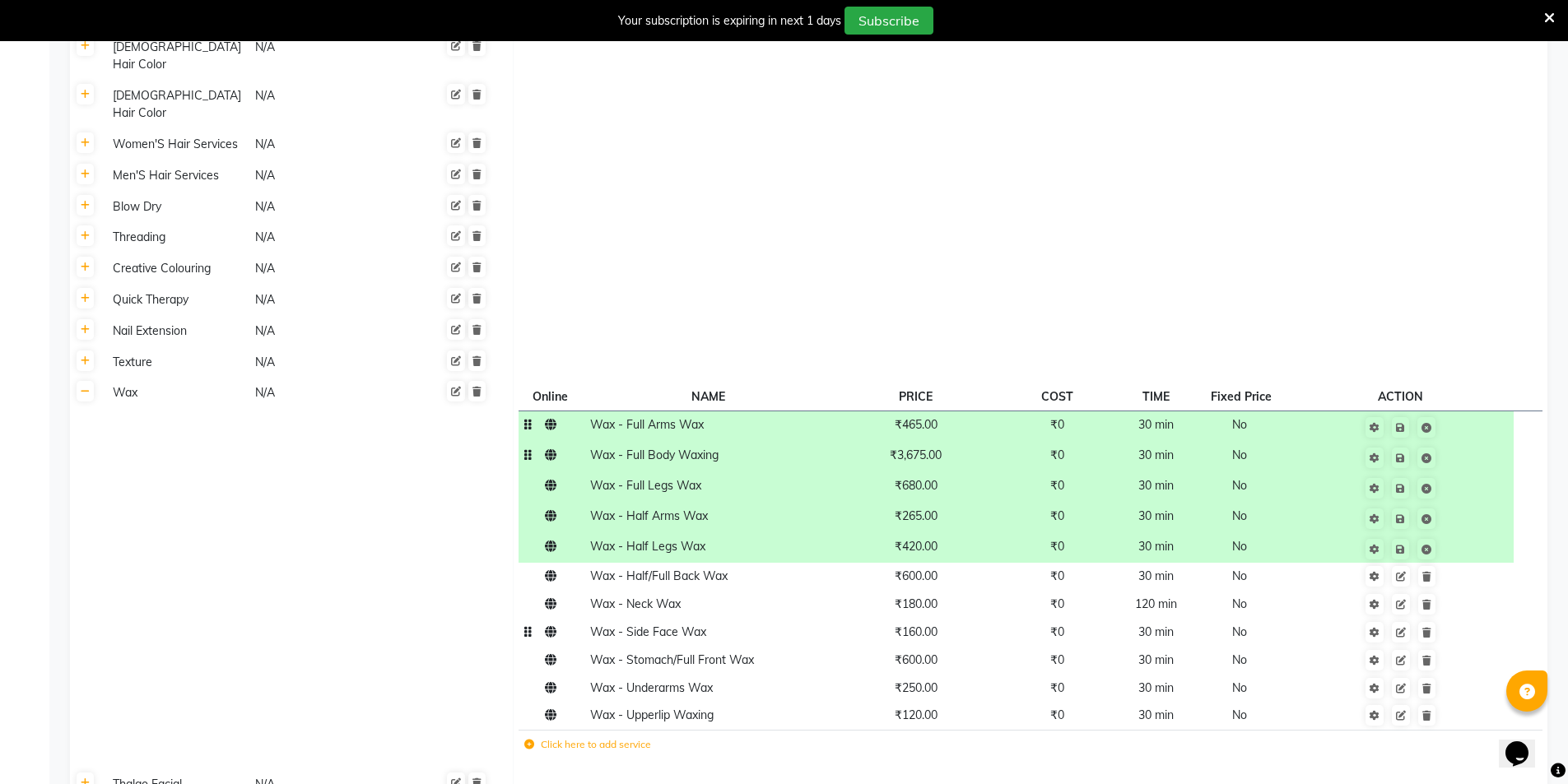
click at [933, 625] on span "₹160.00" at bounding box center [916, 632] width 42 height 15
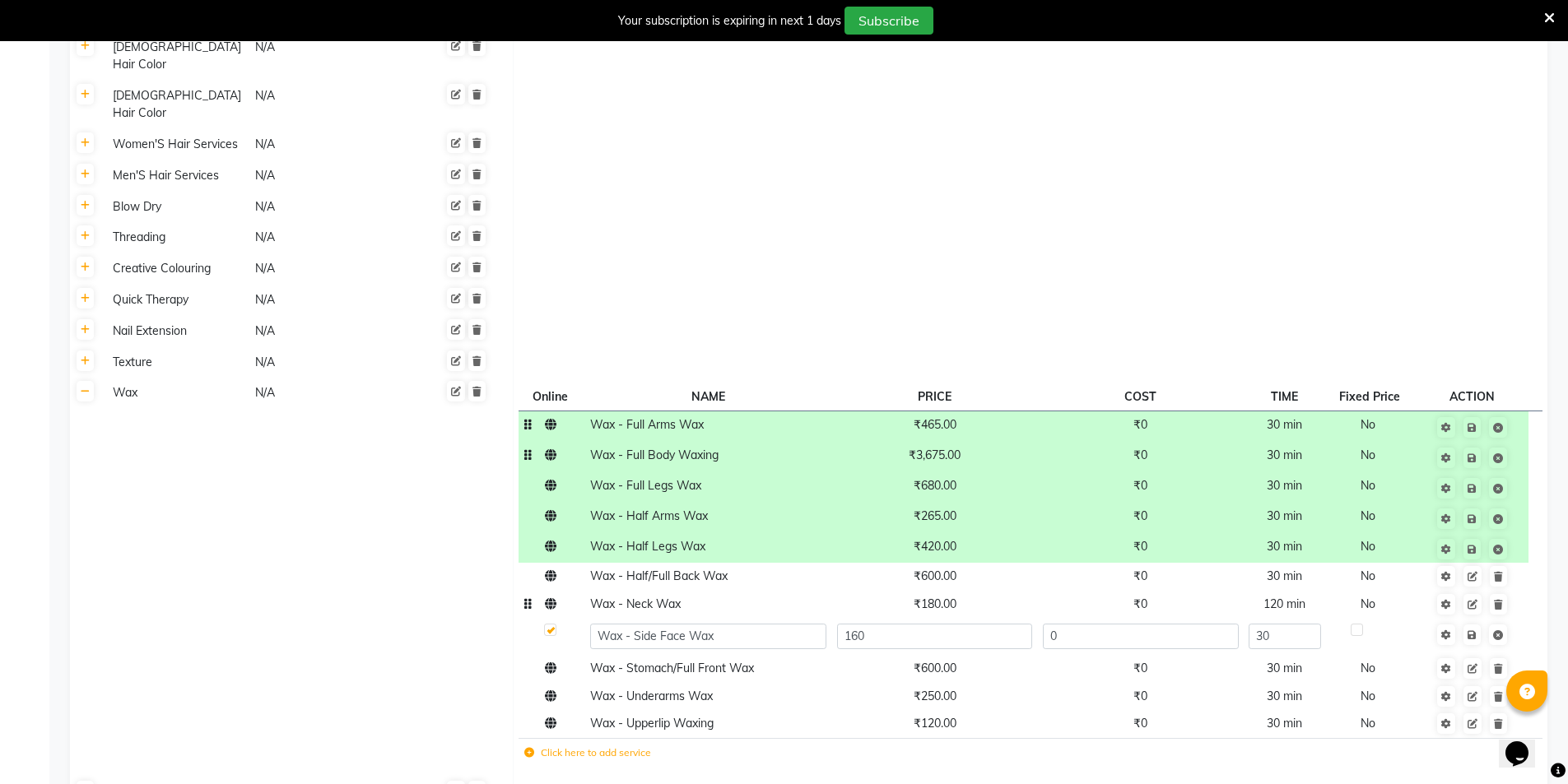
click at [957, 591] on td "₹180.00" at bounding box center [934, 604] width 206 height 28
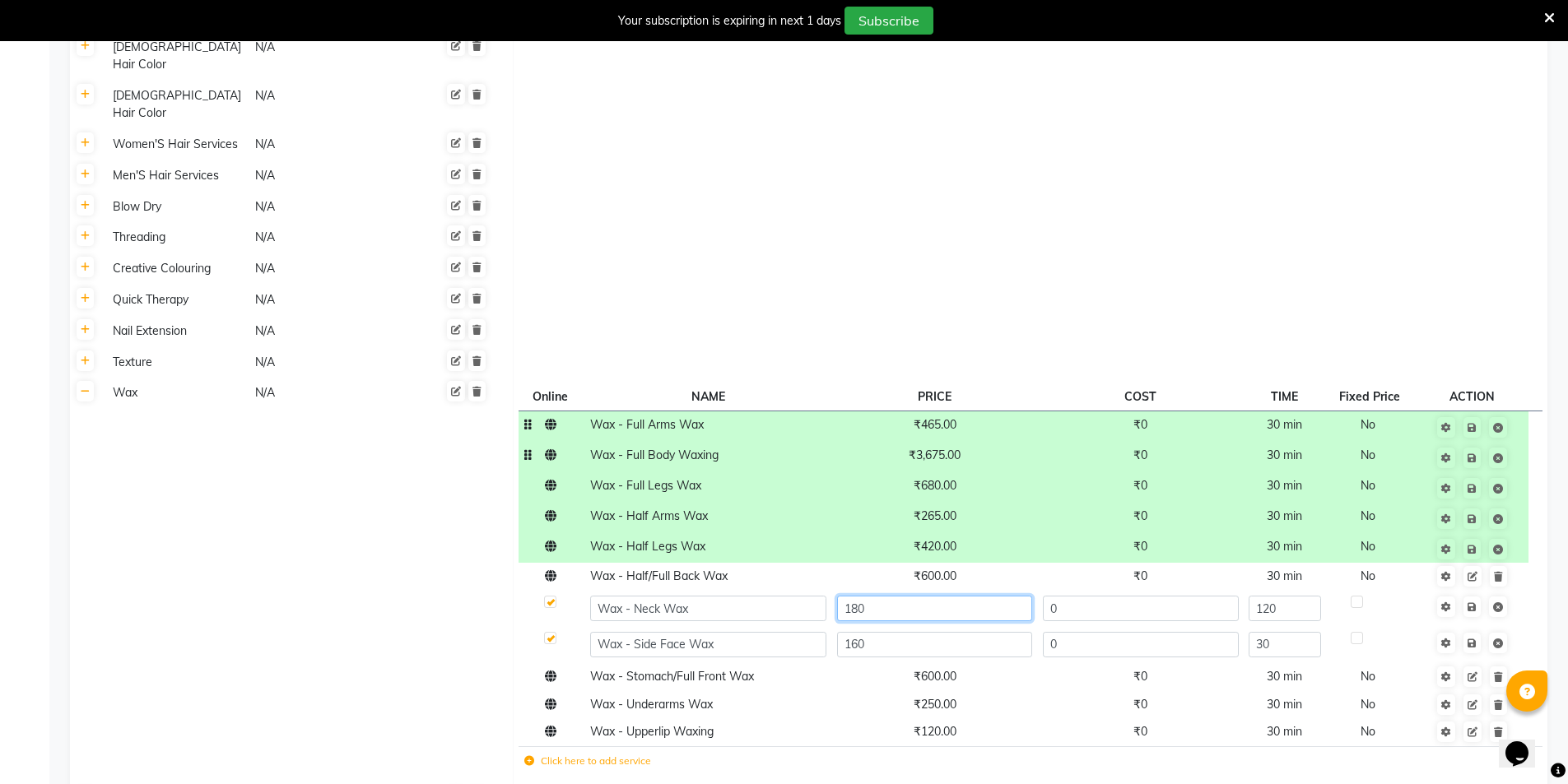
click at [957, 595] on input "180" at bounding box center [935, 608] width 195 height 26
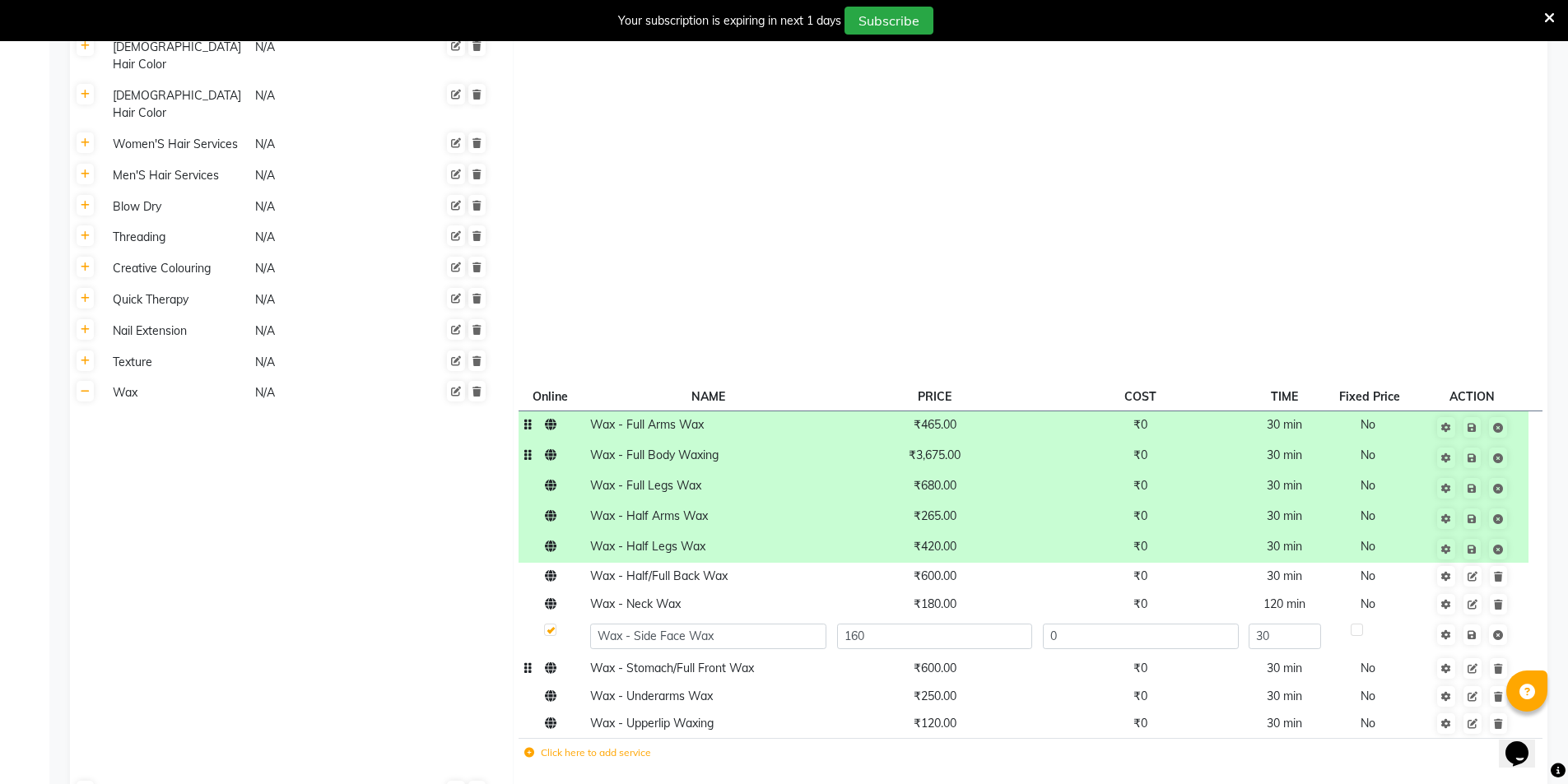
click at [961, 654] on td "₹600.00" at bounding box center [934, 668] width 206 height 28
click at [956, 660] on input "600" at bounding box center [935, 673] width 195 height 26
type input "575"
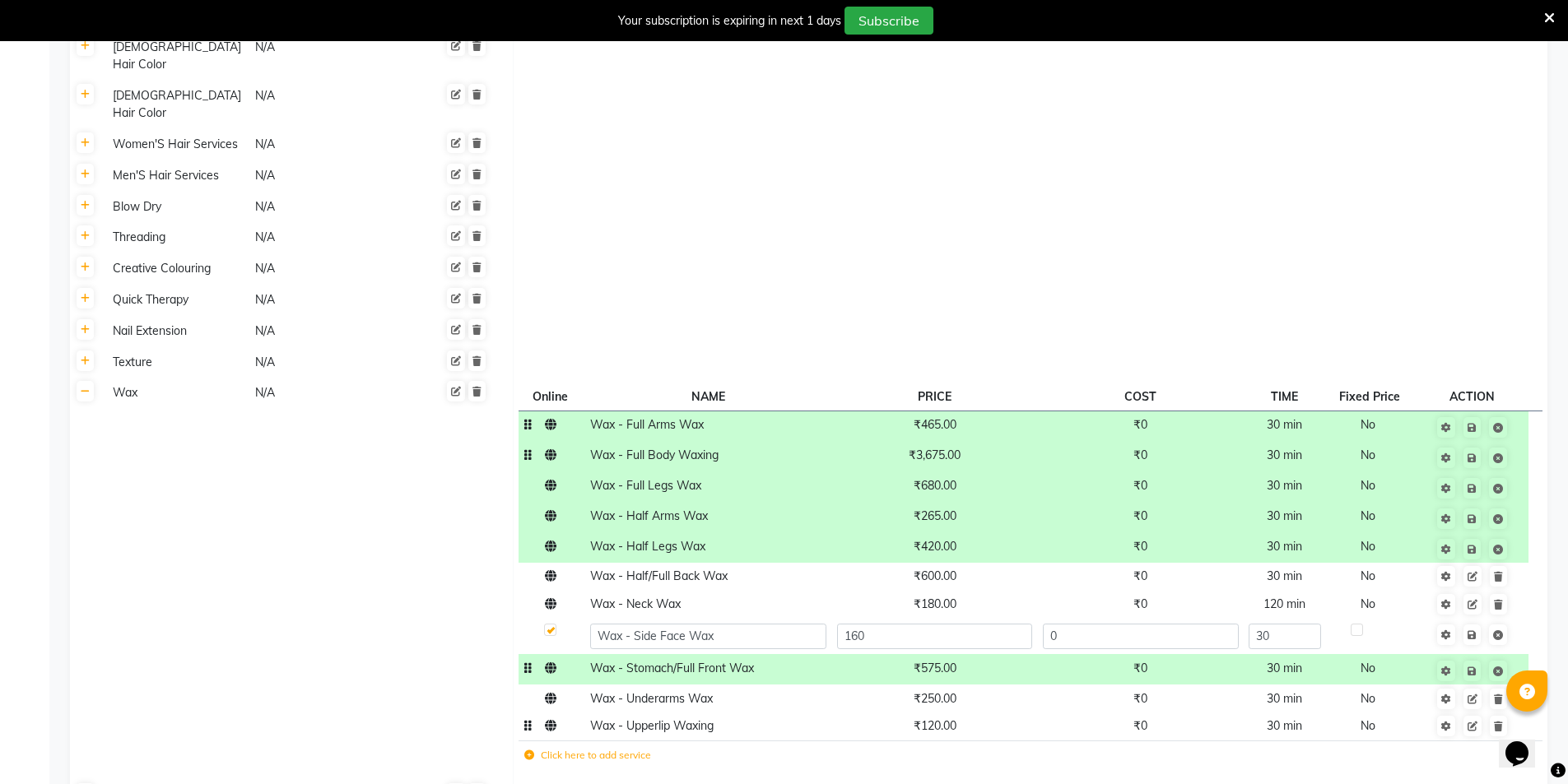
click at [945, 718] on span "₹120.00" at bounding box center [935, 725] width 42 height 15
click at [945, 718] on input "120" at bounding box center [935, 731] width 195 height 26
type input "84"
click at [891, 624] on input "160" at bounding box center [935, 637] width 195 height 26
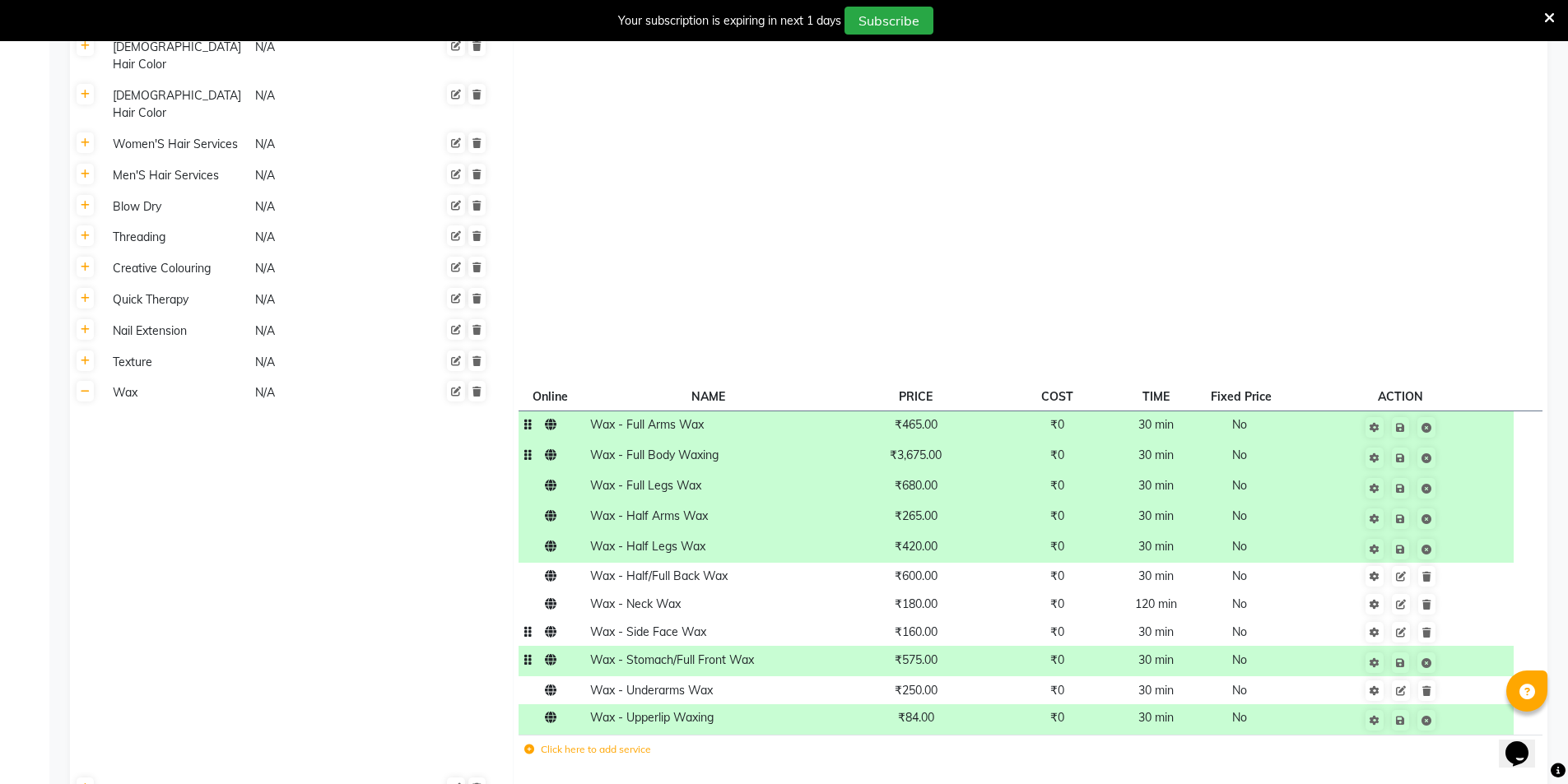
click at [937, 625] on span "₹160.00" at bounding box center [916, 632] width 42 height 15
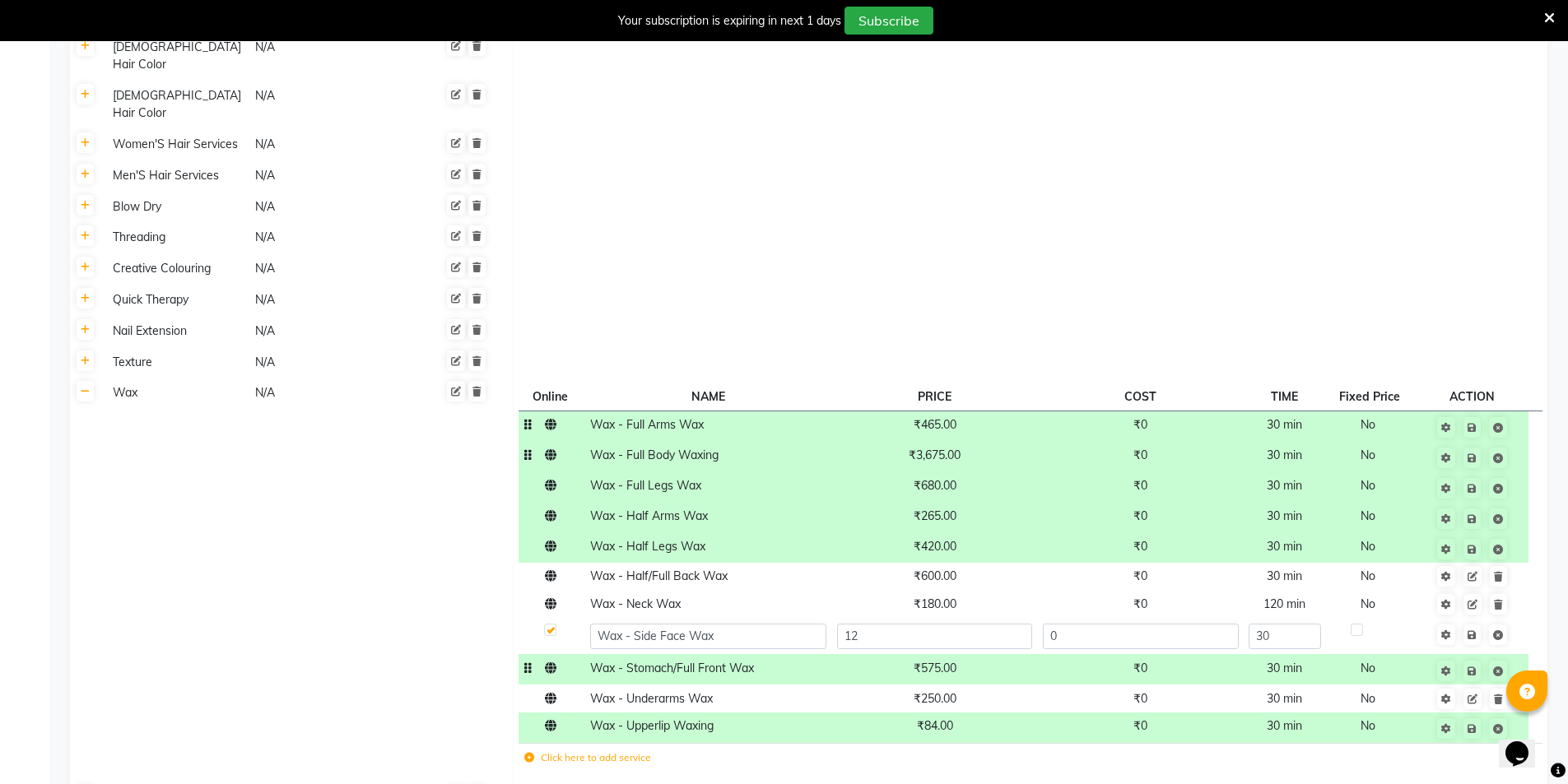
type input "126"
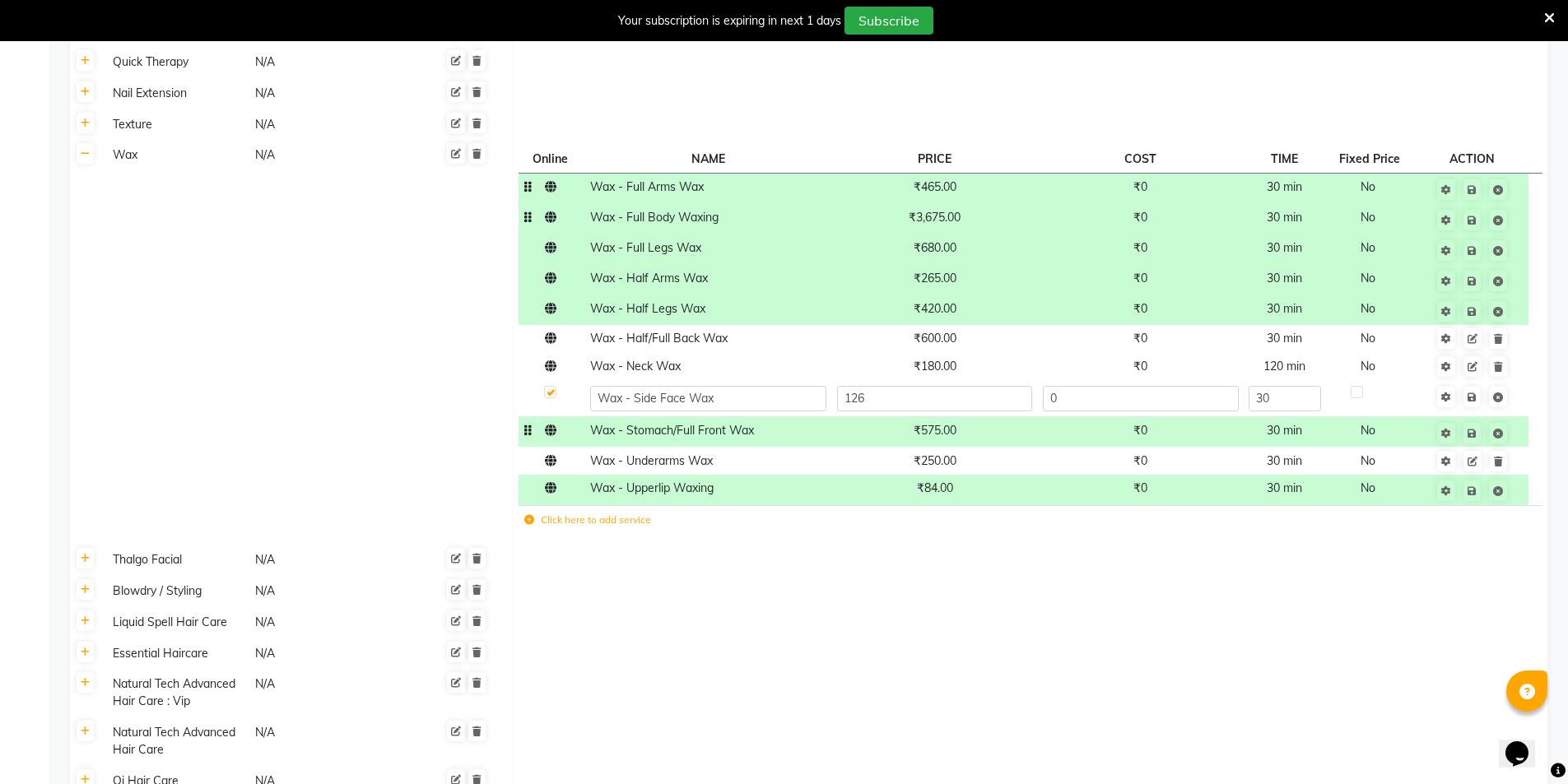
scroll to position [4032, 0]
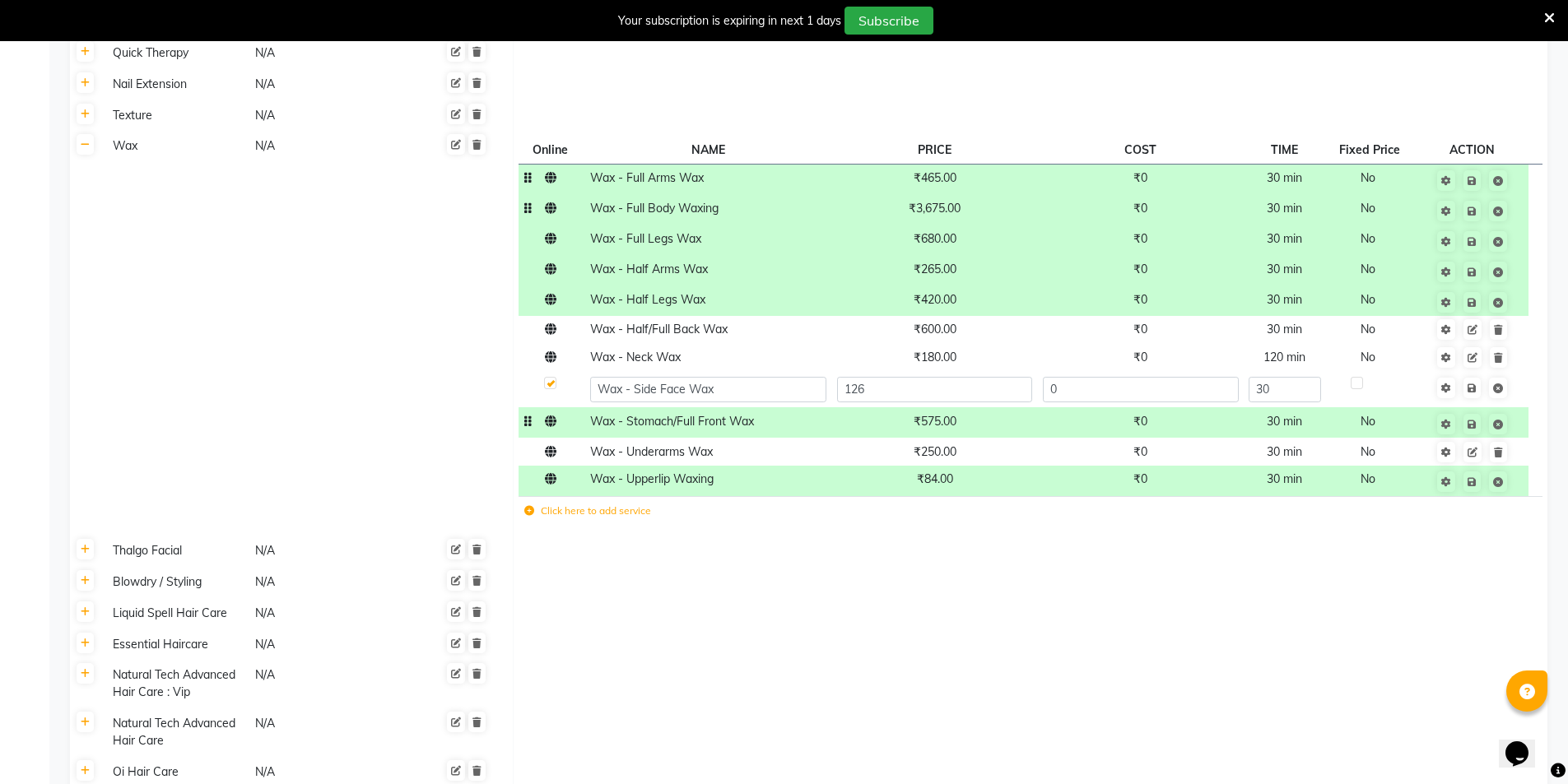
click at [918, 660] on td at bounding box center [1031, 684] width 1034 height 49
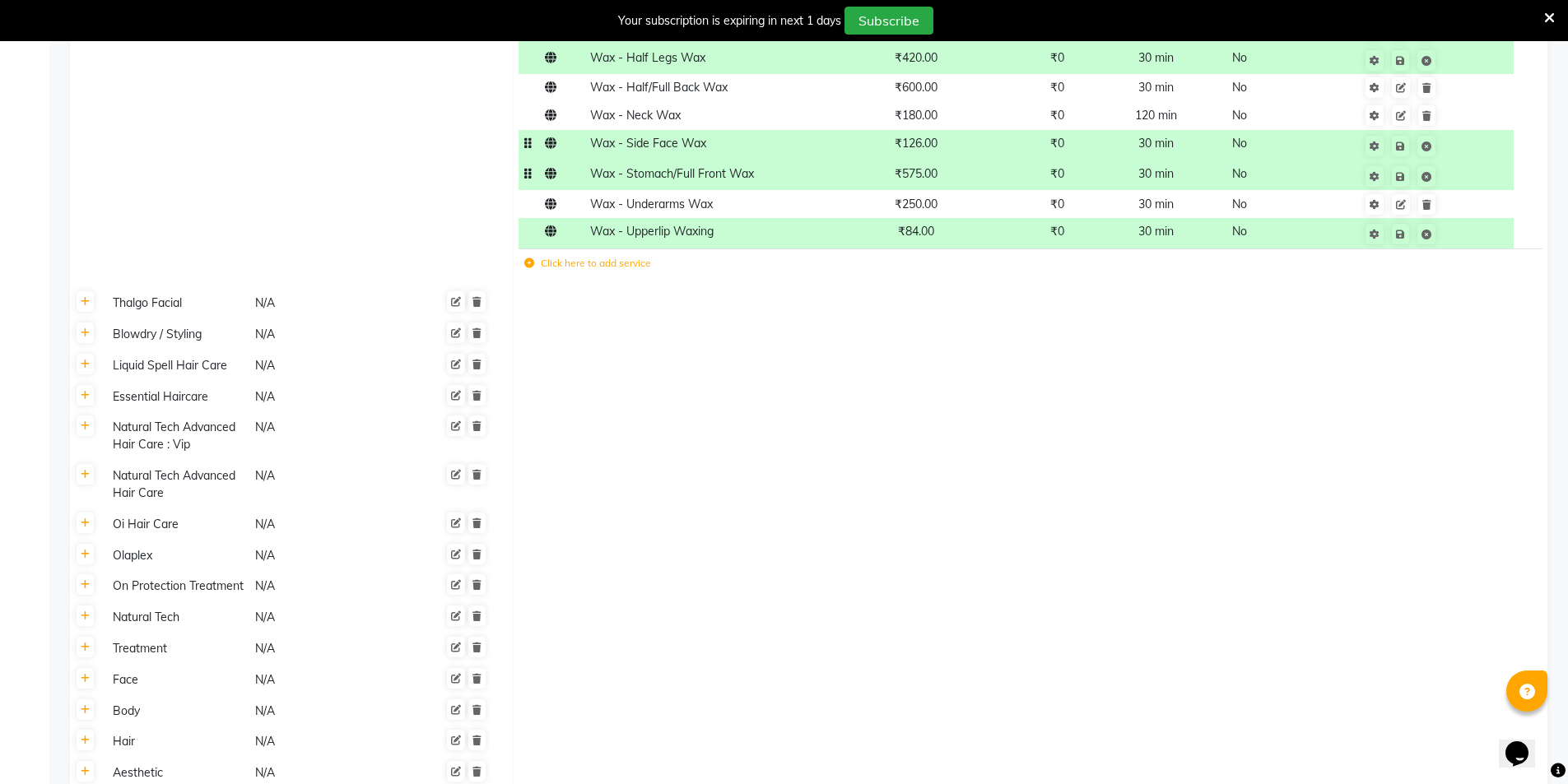
scroll to position [4400, 0]
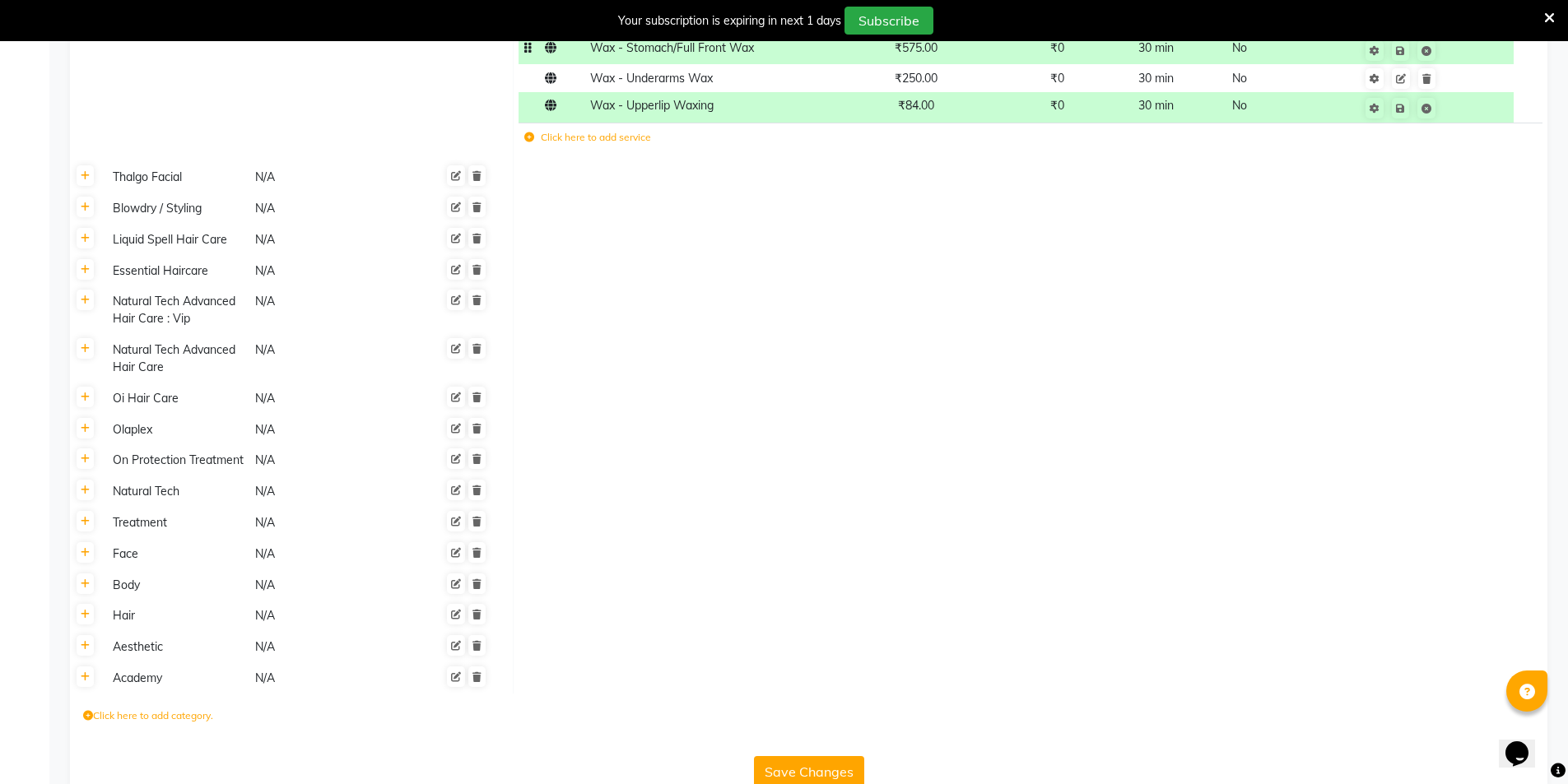
click at [819, 756] on button "Save Changes" at bounding box center [809, 772] width 111 height 31
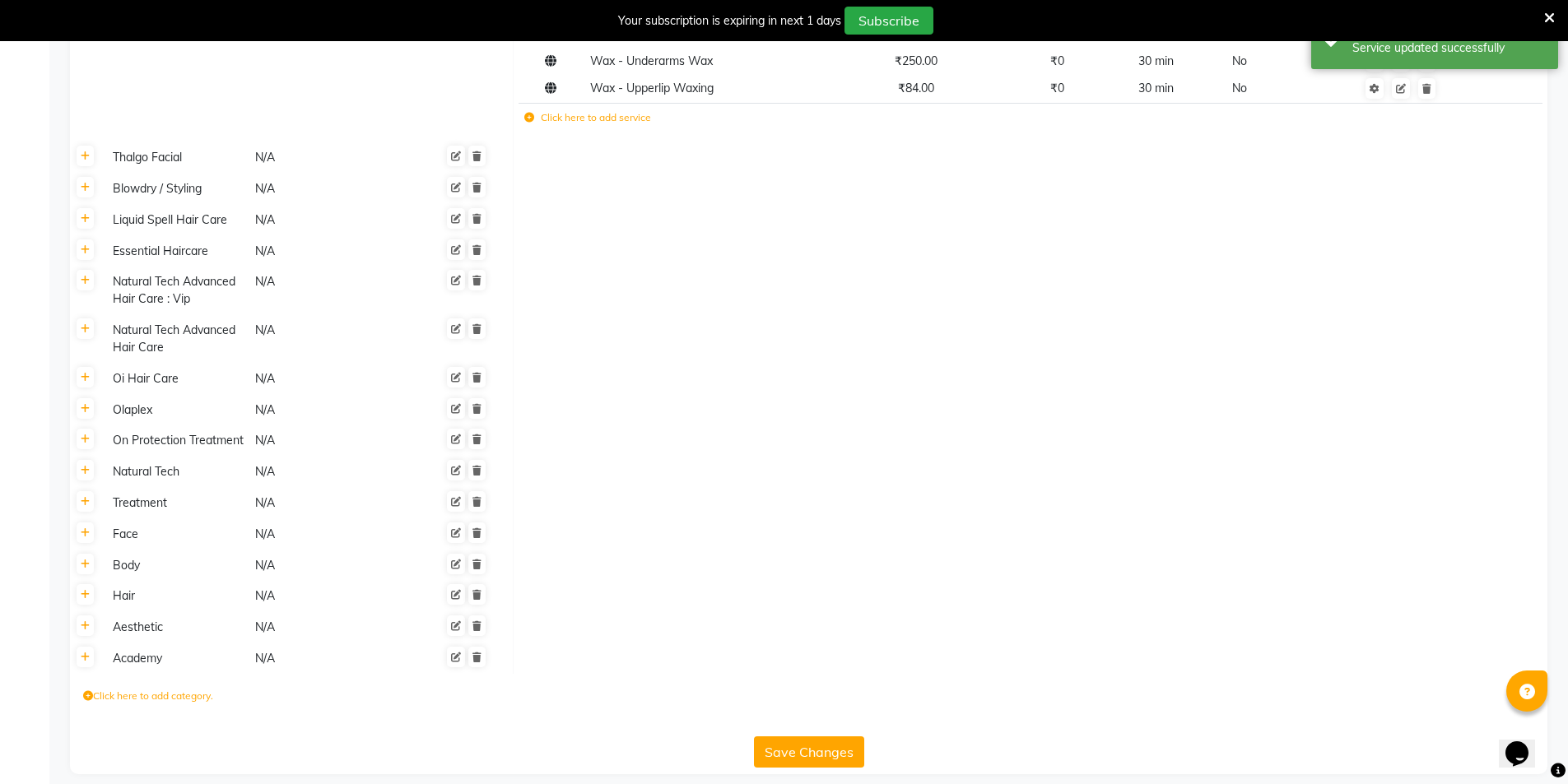
scroll to position [4381, 0]
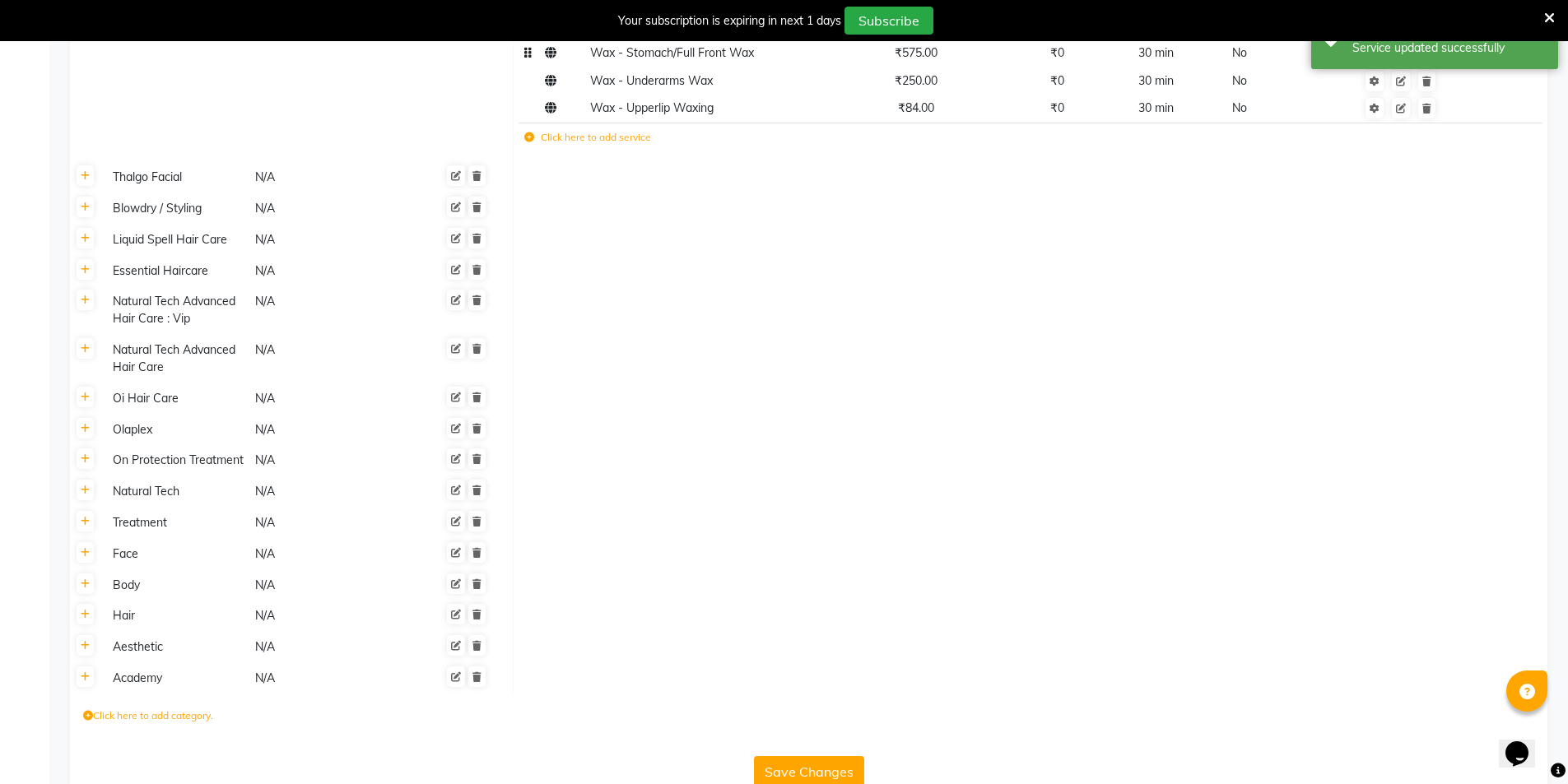
click at [819, 756] on button "Save Changes" at bounding box center [809, 772] width 111 height 31
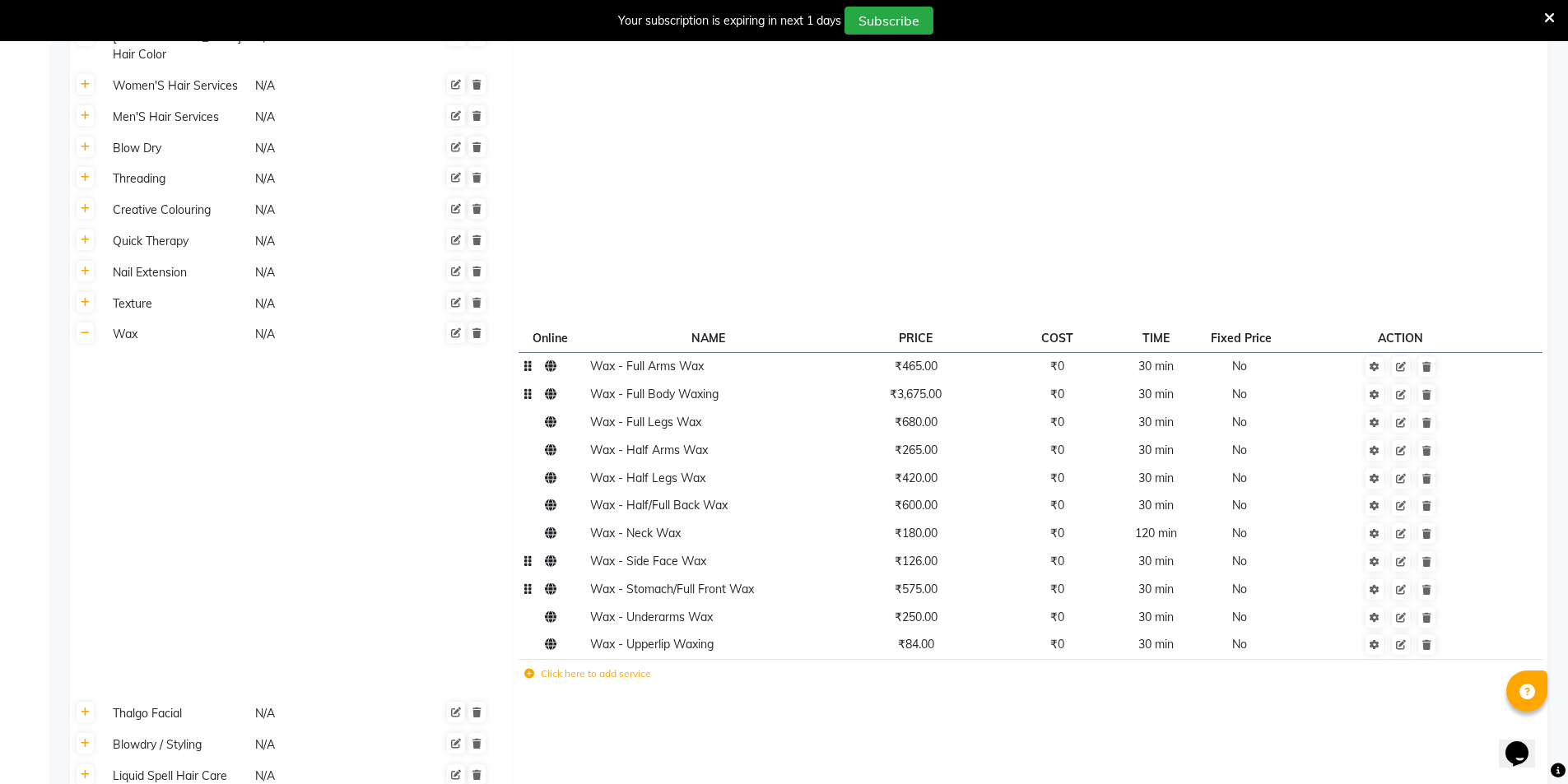
scroll to position [3640, 0]
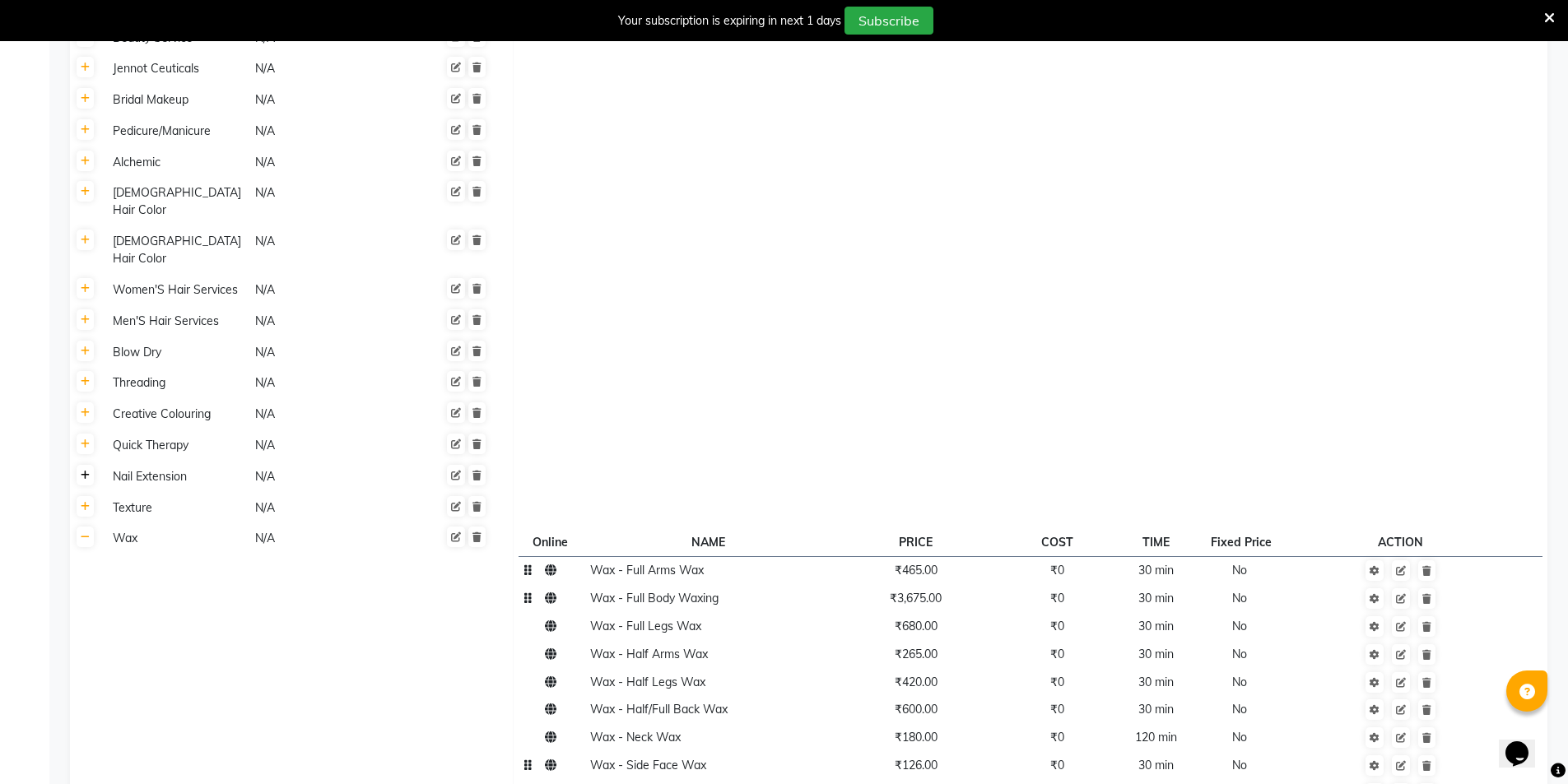
click at [87, 471] on icon at bounding box center [86, 475] width 9 height 10
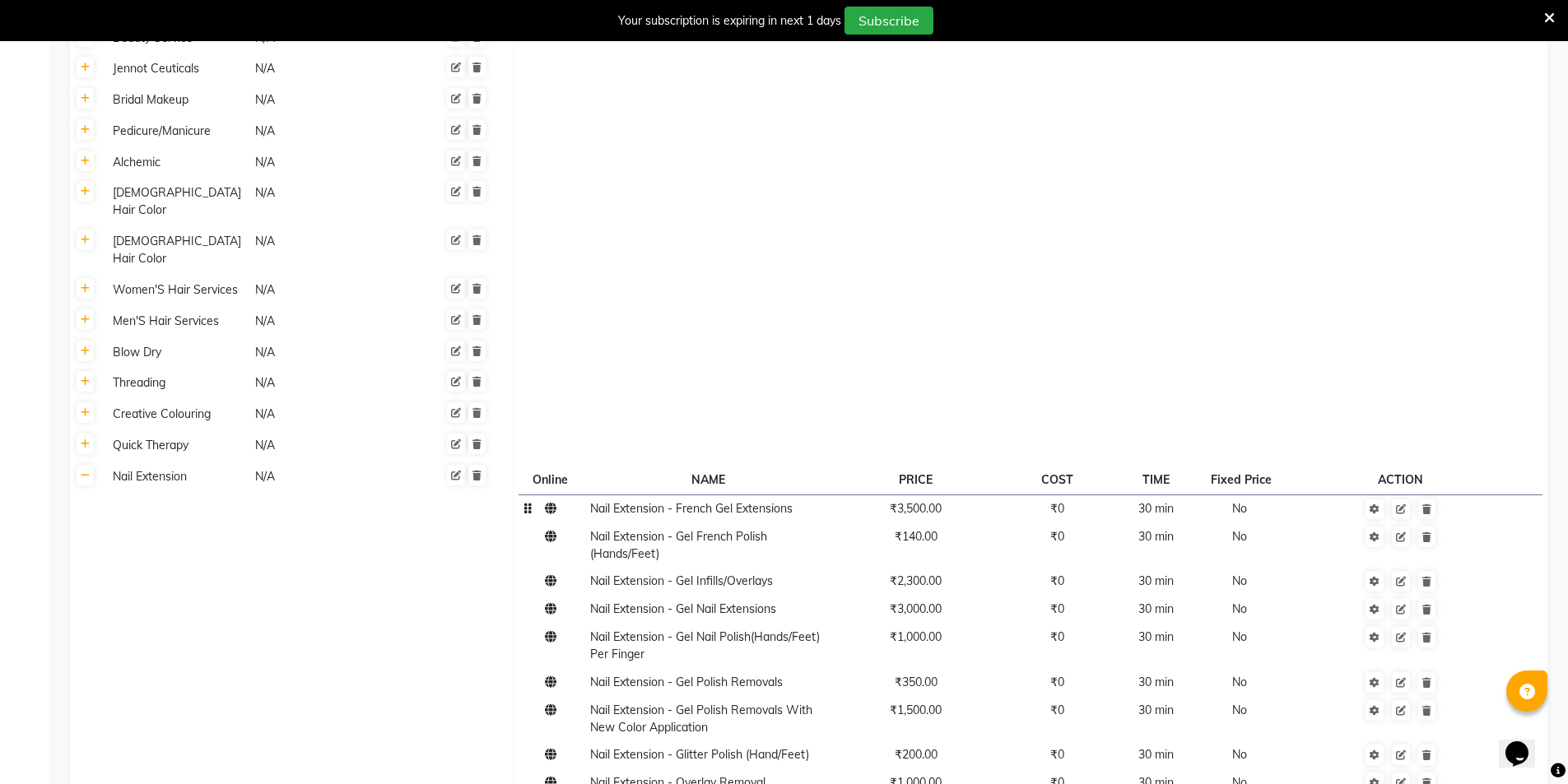
click at [925, 501] on span "₹3,500.00" at bounding box center [915, 509] width 52 height 15
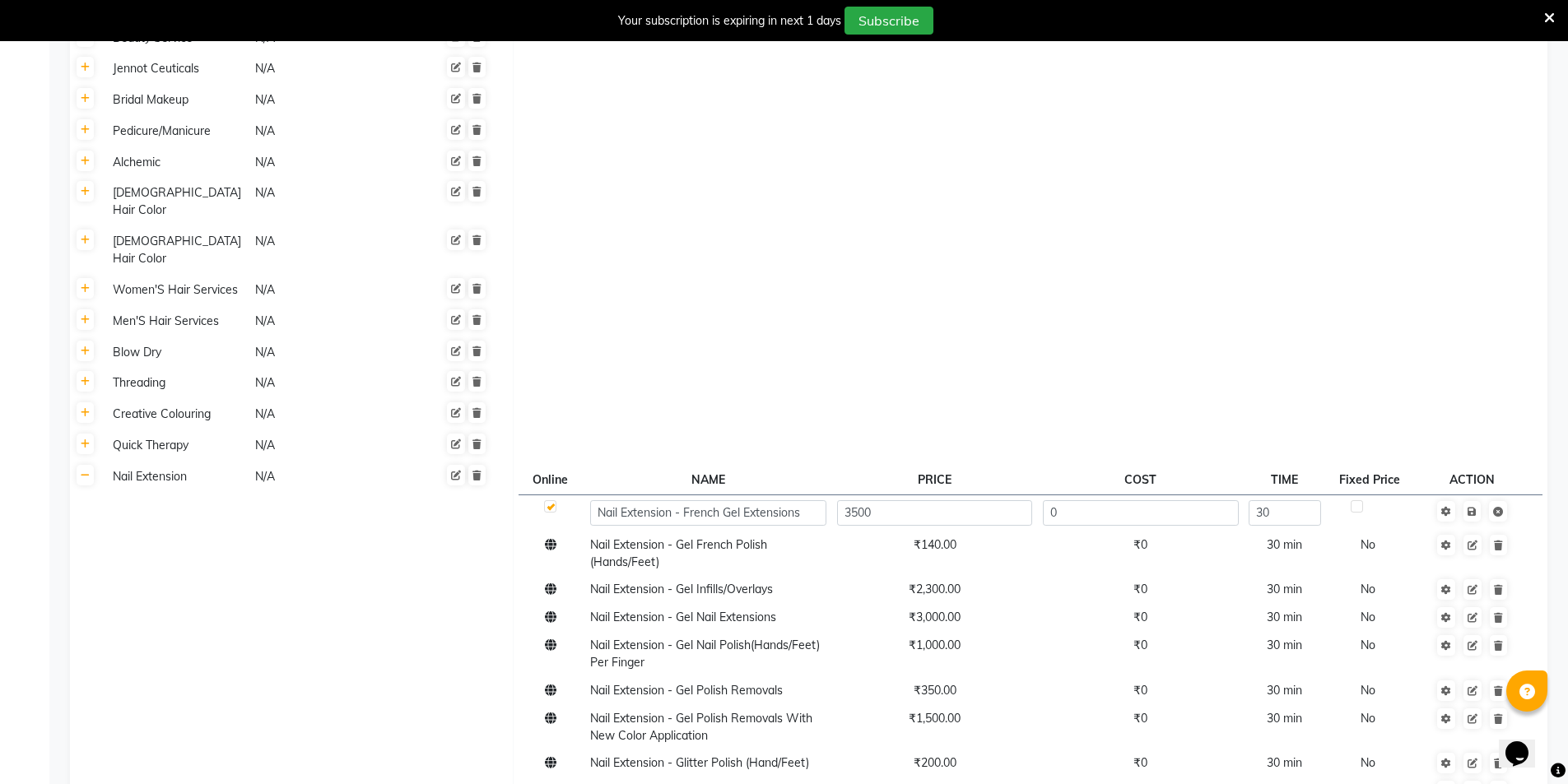
click at [925, 500] on input "3500" at bounding box center [935, 513] width 195 height 26
type input "3850"
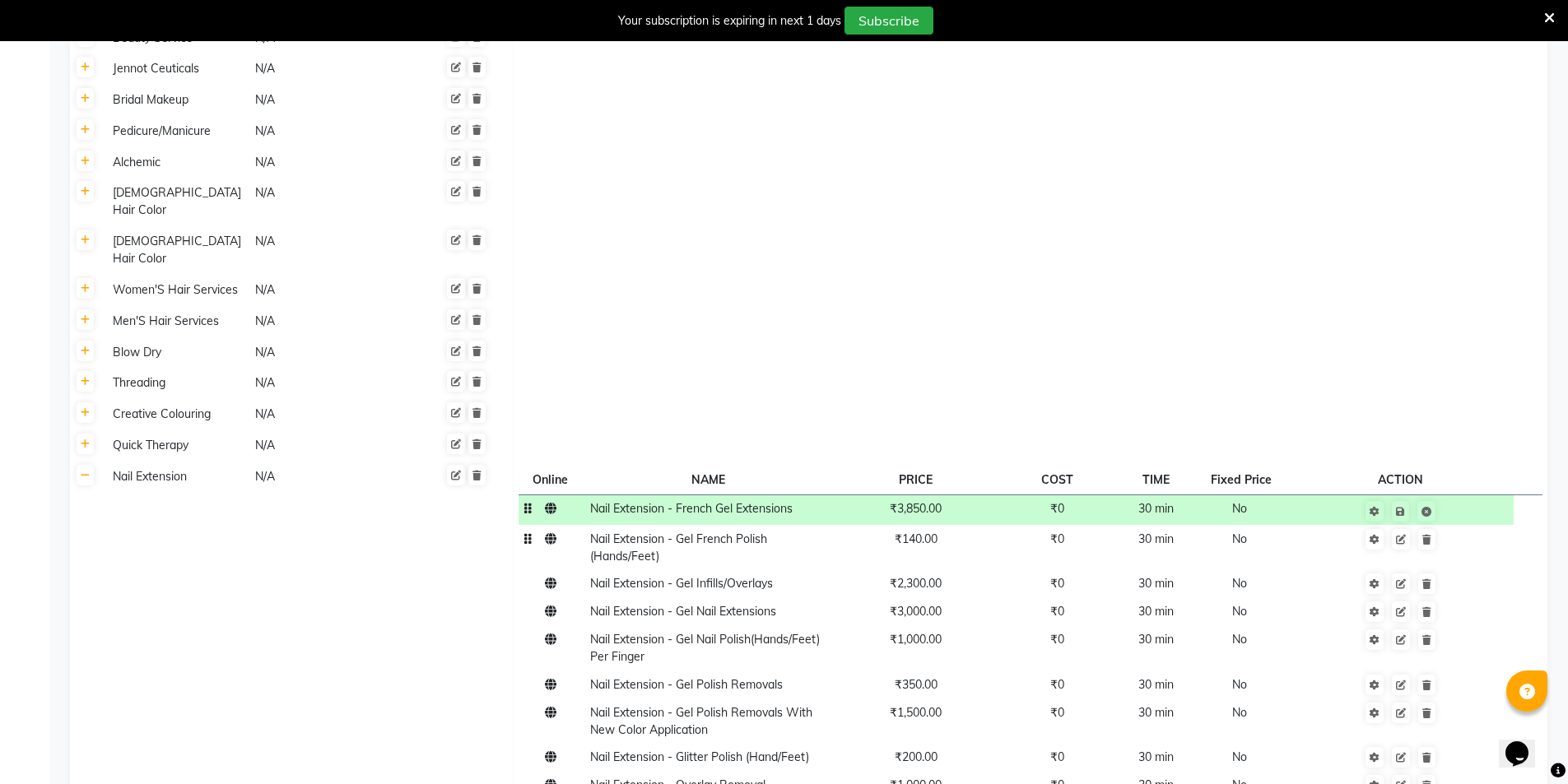
click at [939, 525] on td "₹140.00" at bounding box center [915, 547] width 168 height 45
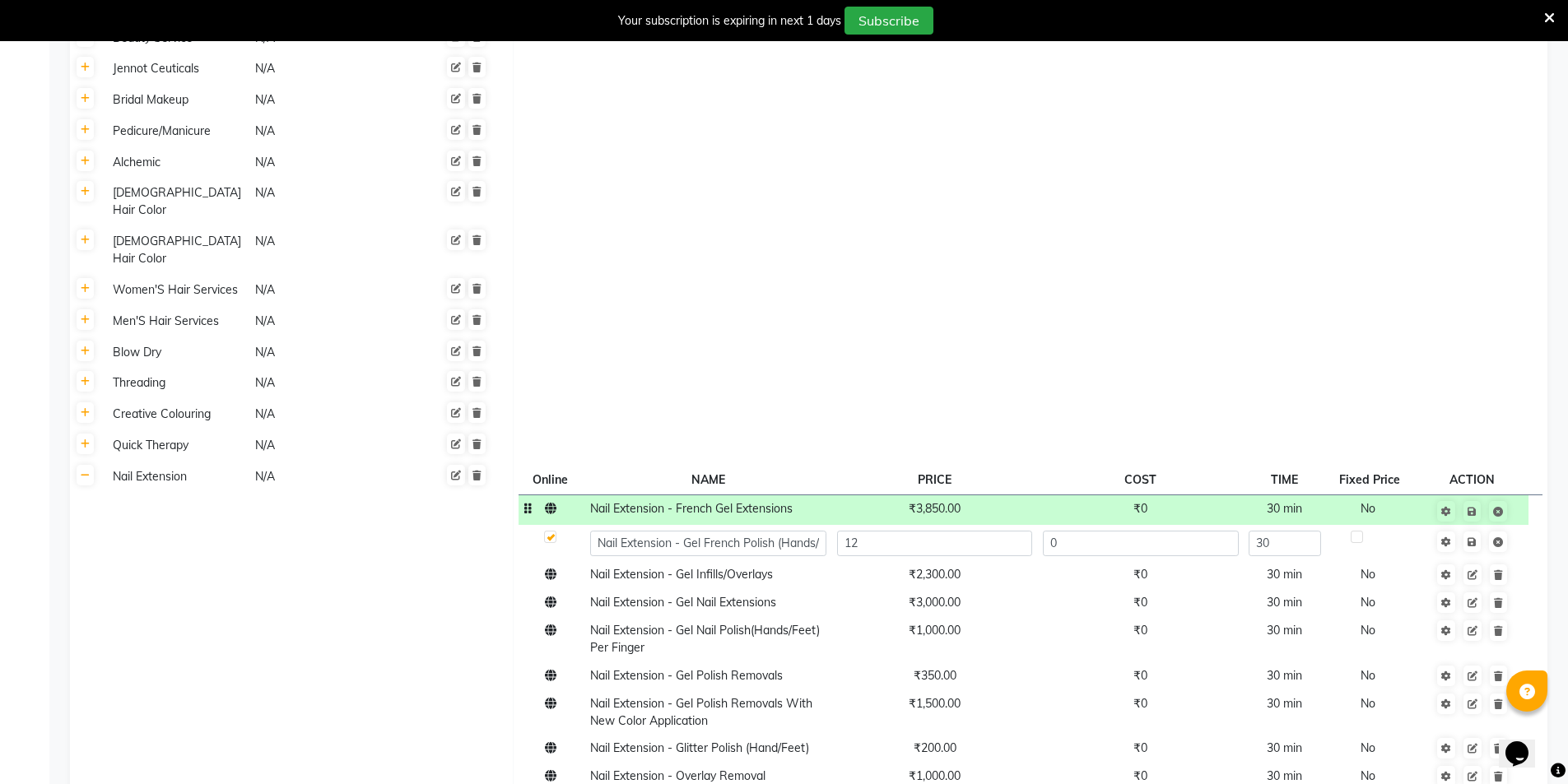
type input "120"
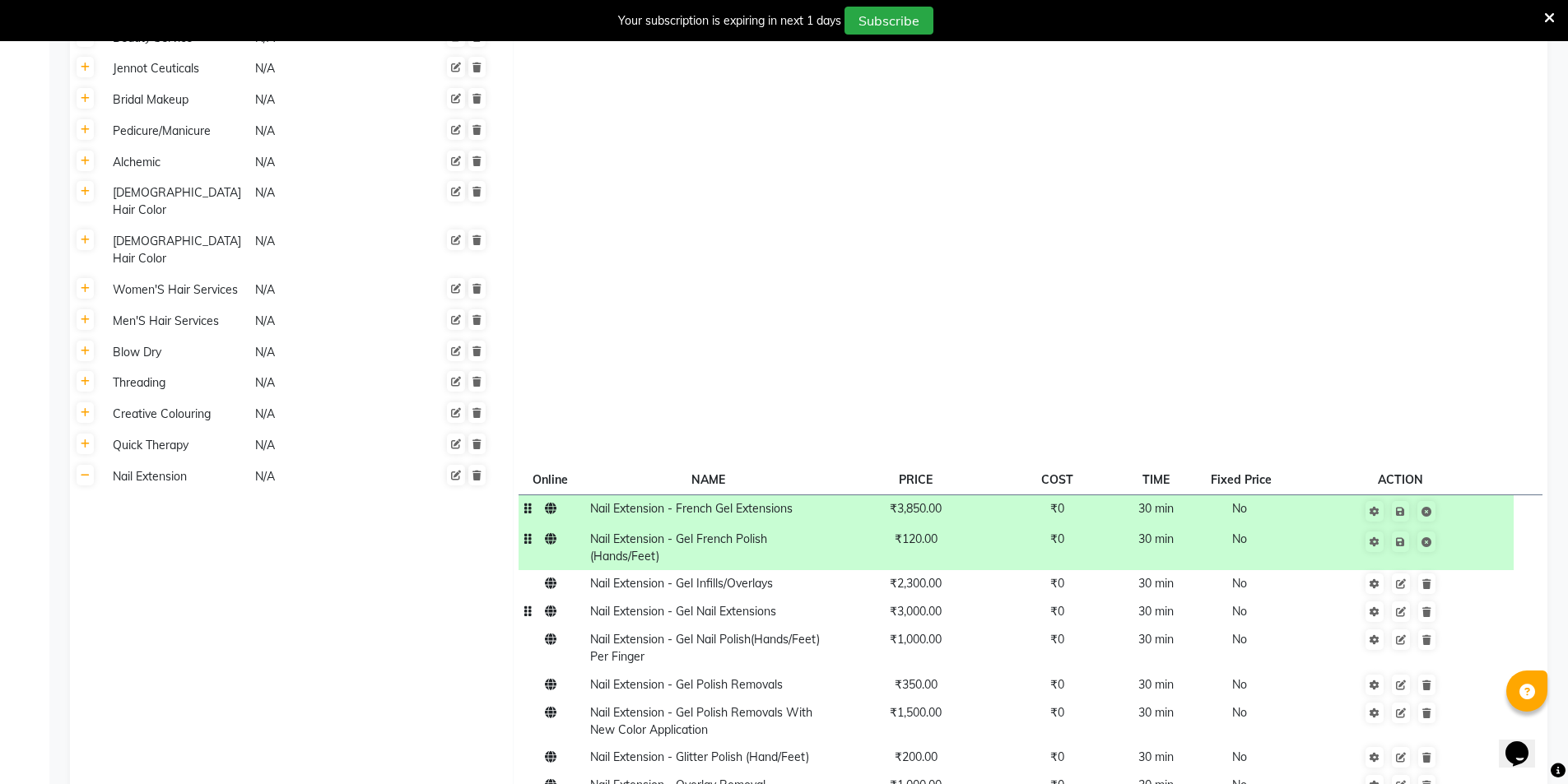
click at [934, 598] on td "₹3,000.00" at bounding box center [915, 612] width 168 height 28
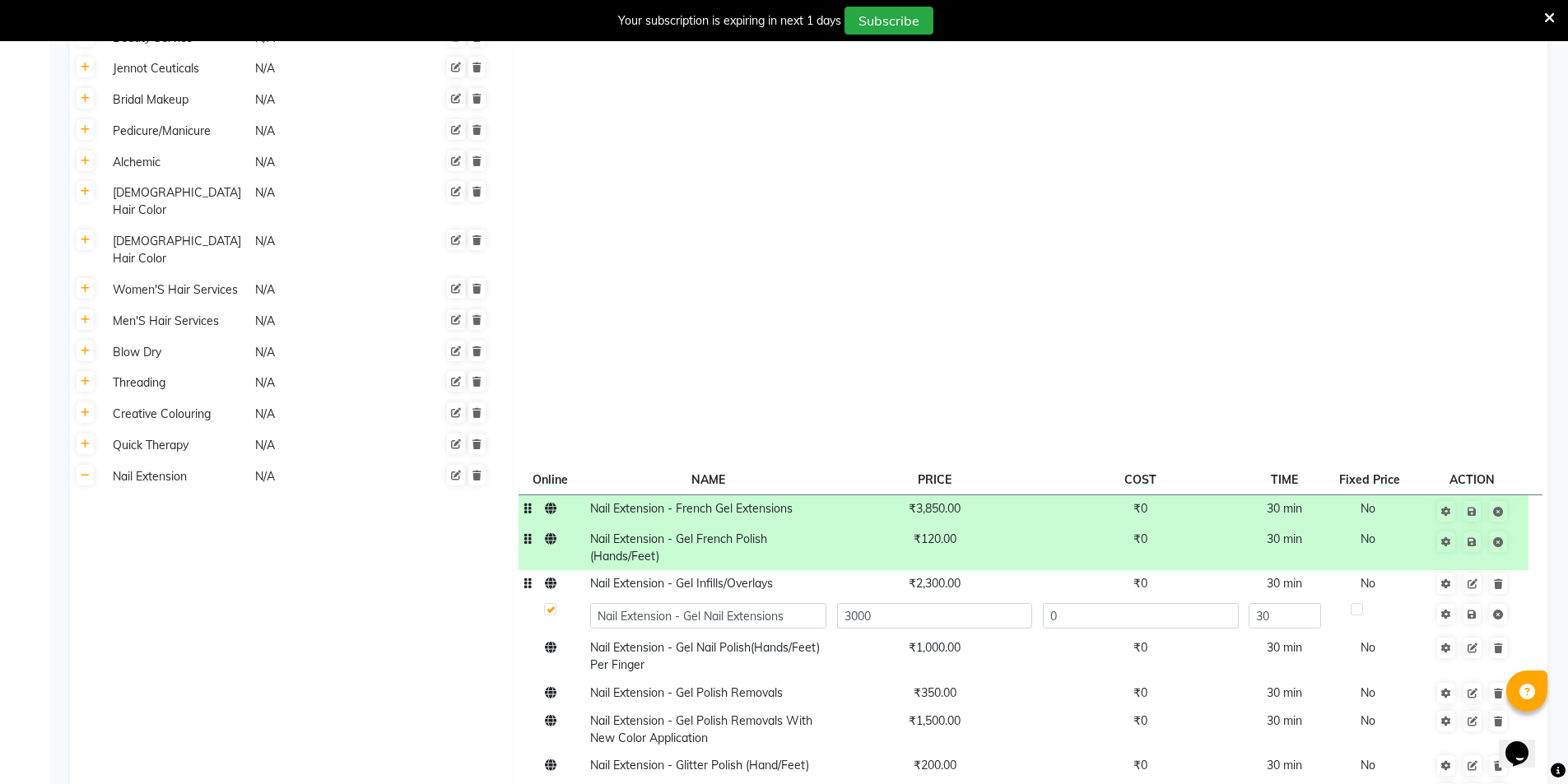
click at [934, 576] on span "₹2,300.00" at bounding box center [935, 583] width 52 height 15
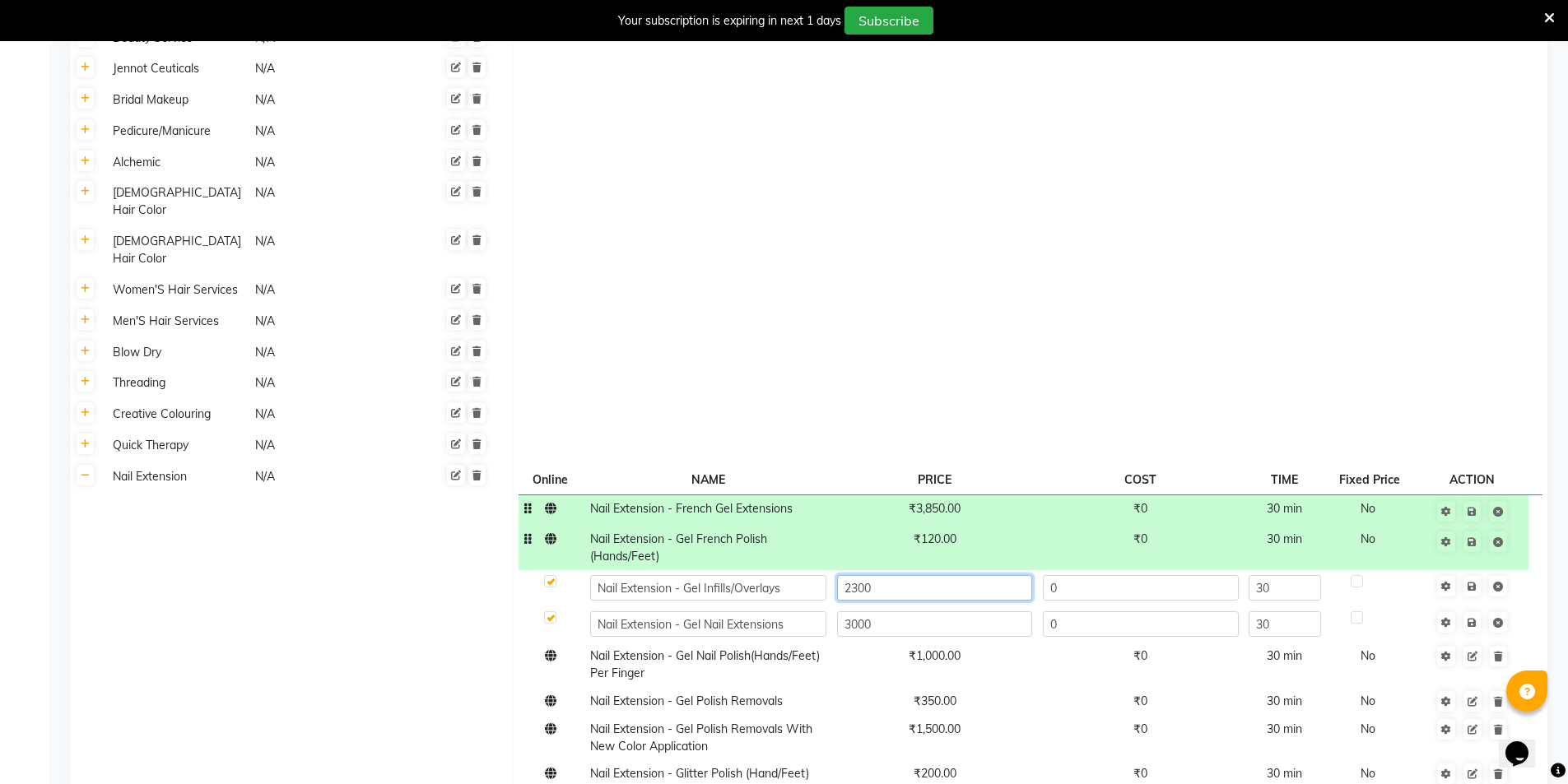
click at [934, 575] on input "2300" at bounding box center [935, 588] width 195 height 26
click at [932, 575] on input "2300" at bounding box center [935, 588] width 195 height 26
click at [931, 575] on input "2300" at bounding box center [935, 588] width 195 height 26
type input "2530"
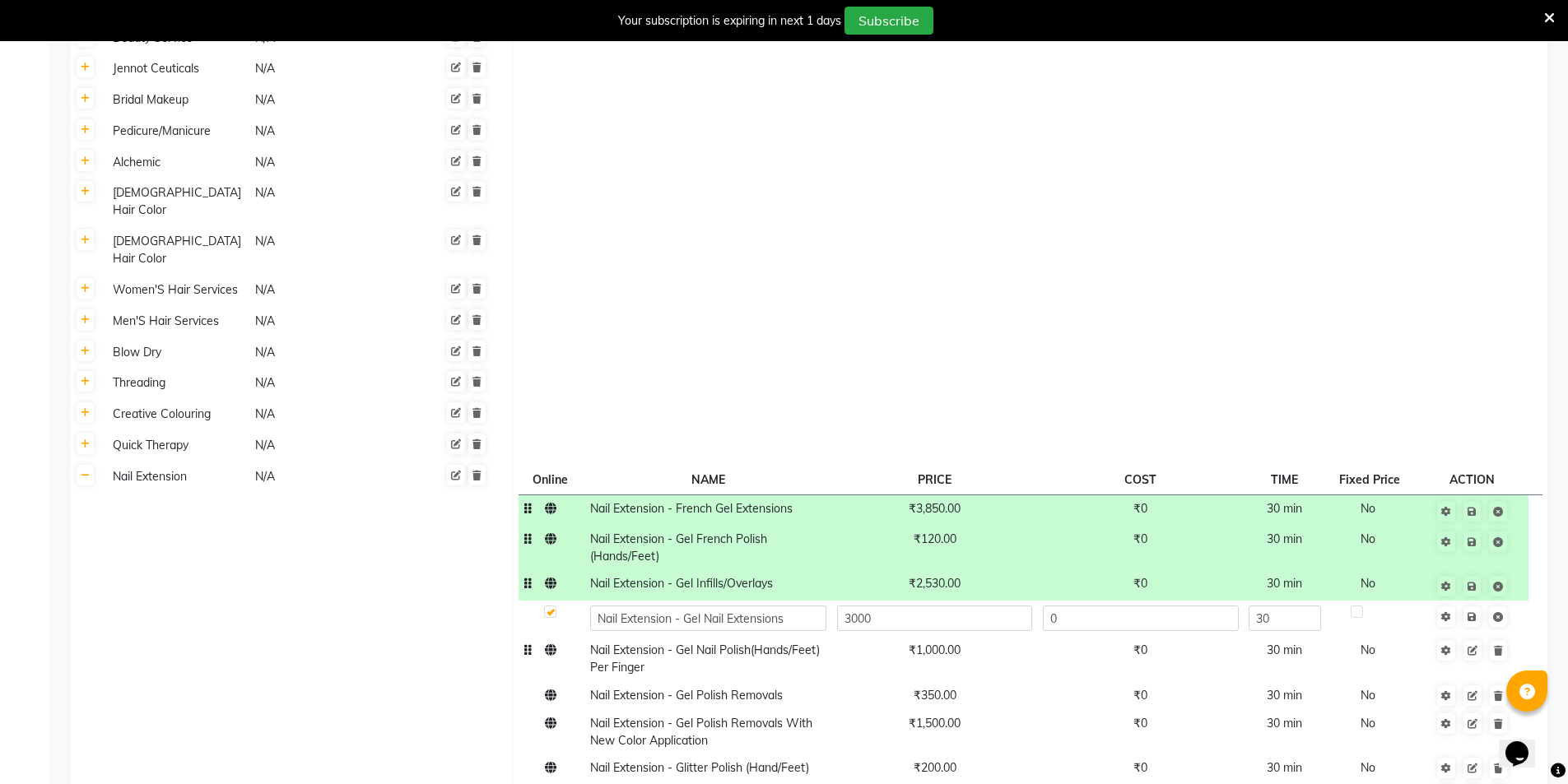
click at [937, 642] on span "₹1,000.00" at bounding box center [935, 649] width 52 height 15
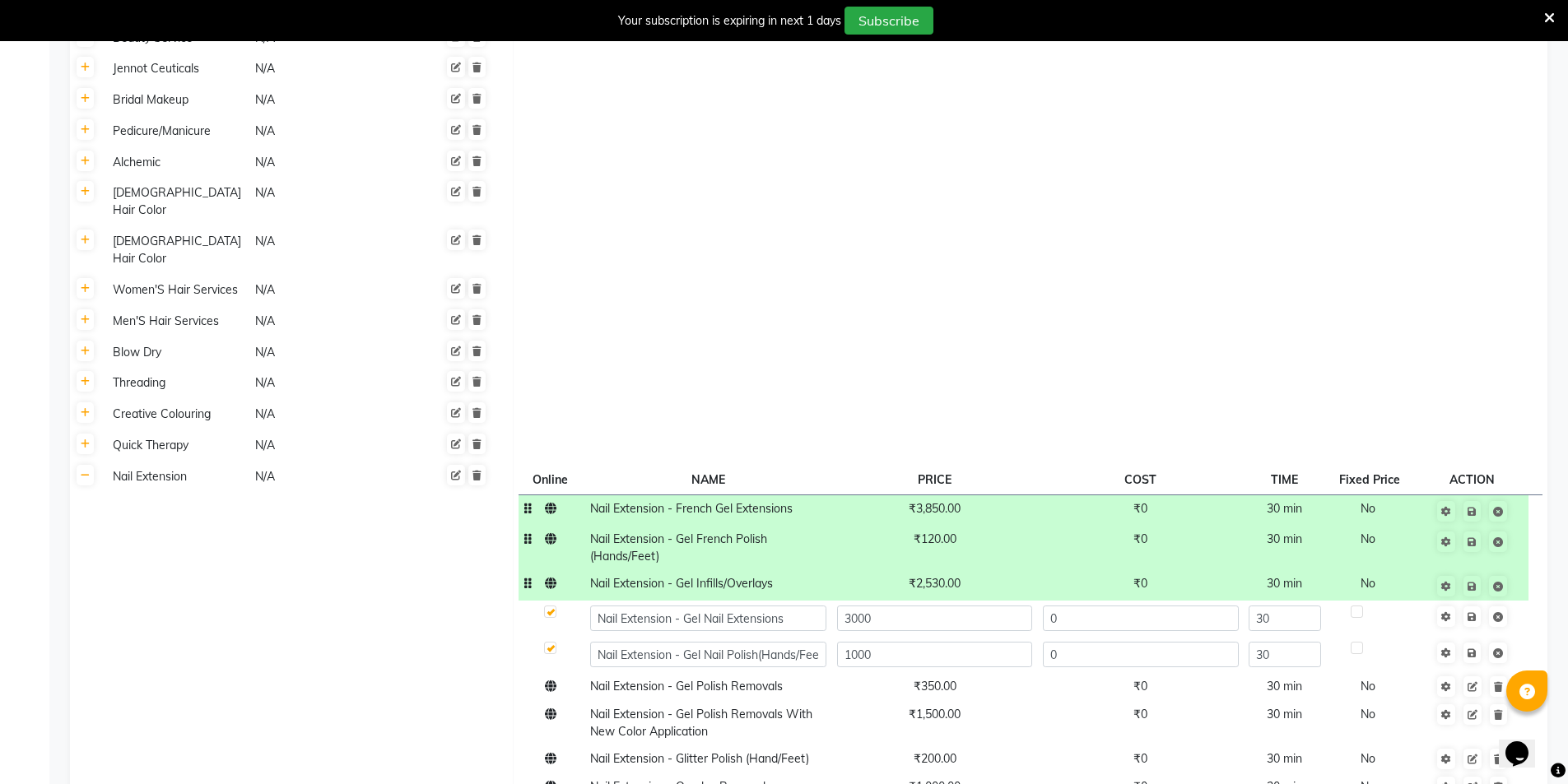
click at [937, 641] on input "1000" at bounding box center [935, 654] width 195 height 26
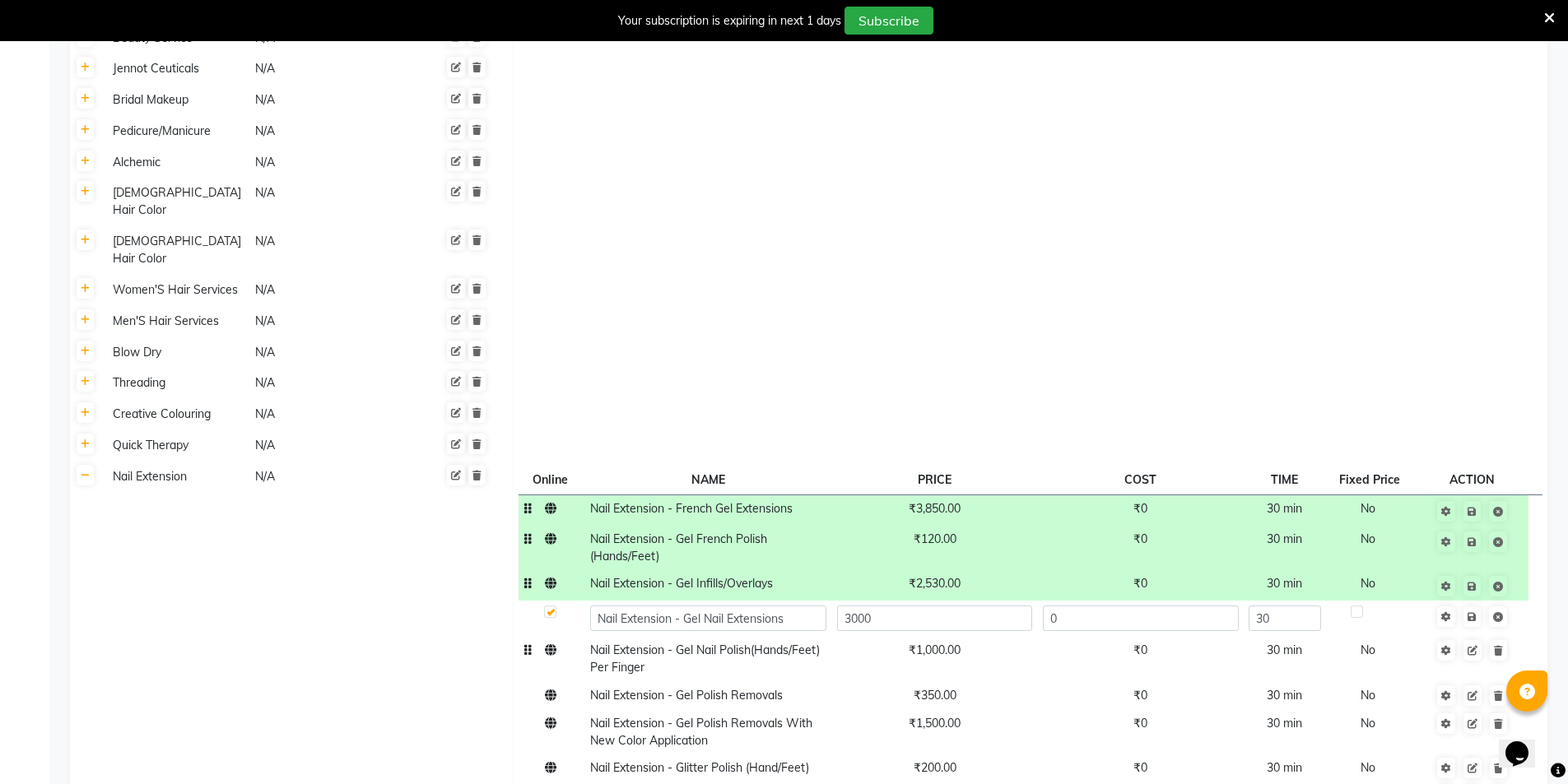
click at [937, 642] on span "₹1,000.00" at bounding box center [935, 649] width 52 height 15
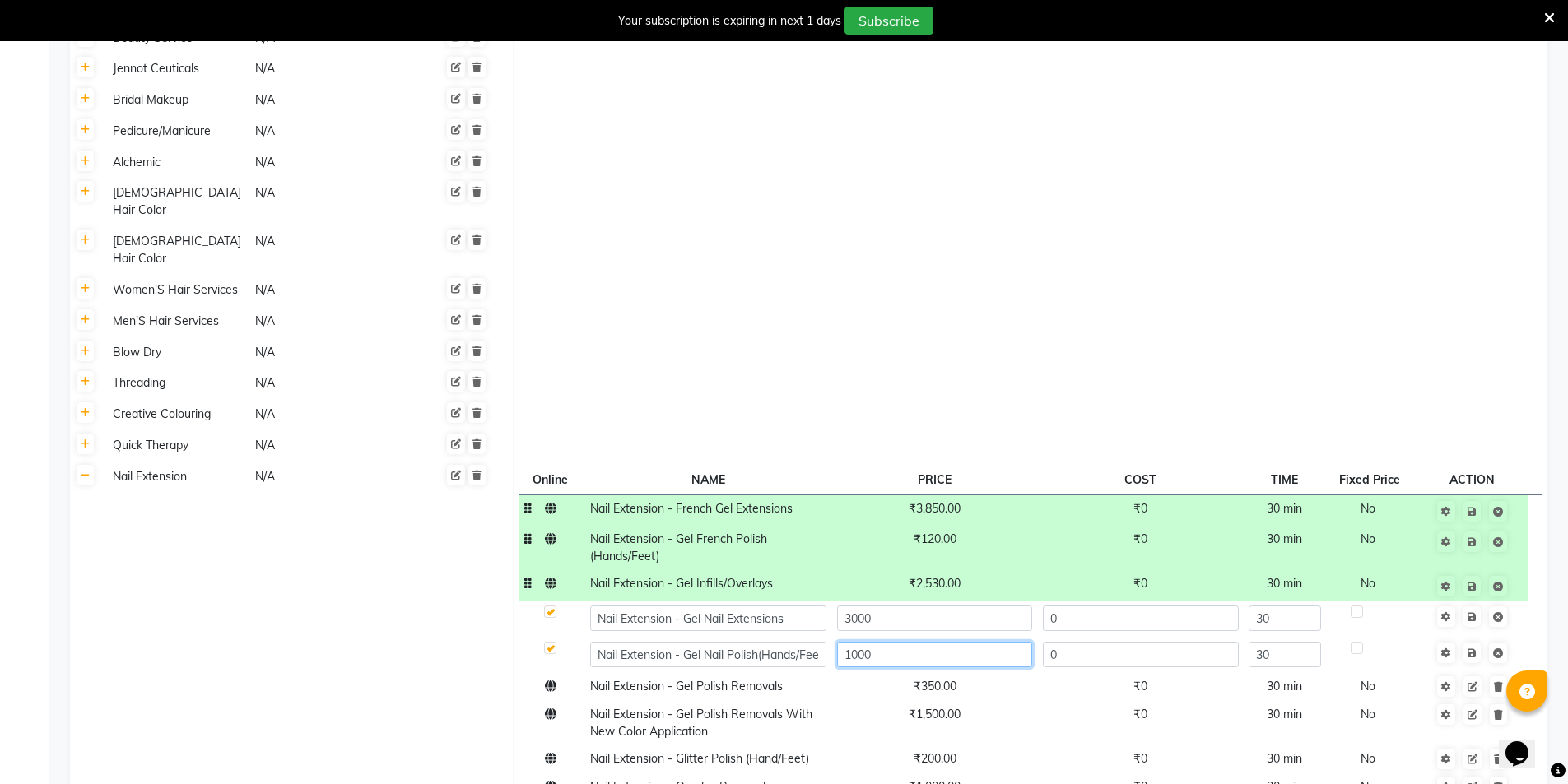
click at [900, 641] on input "1000" at bounding box center [935, 654] width 195 height 26
type input "140"
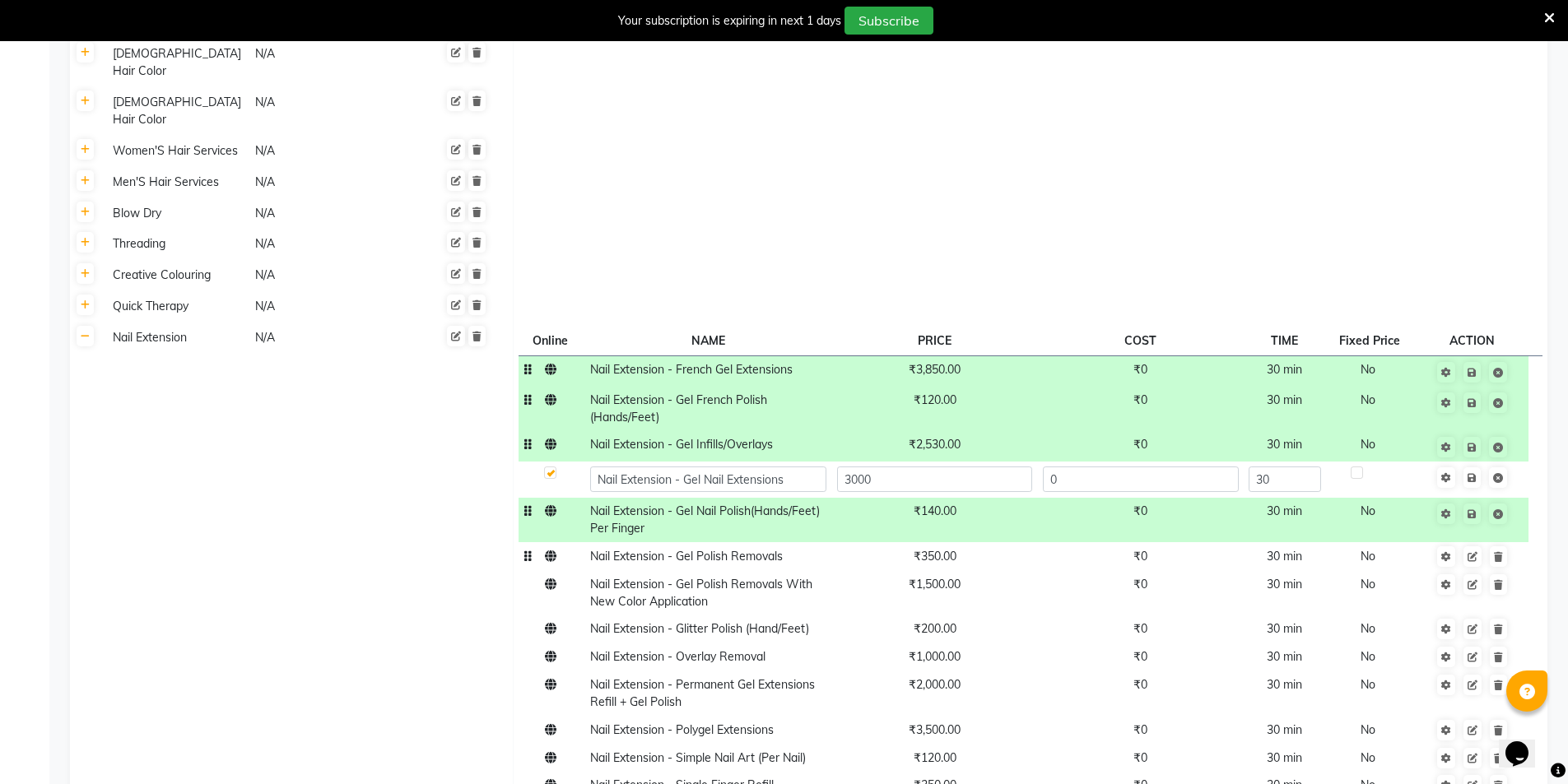
scroll to position [3805, 0]
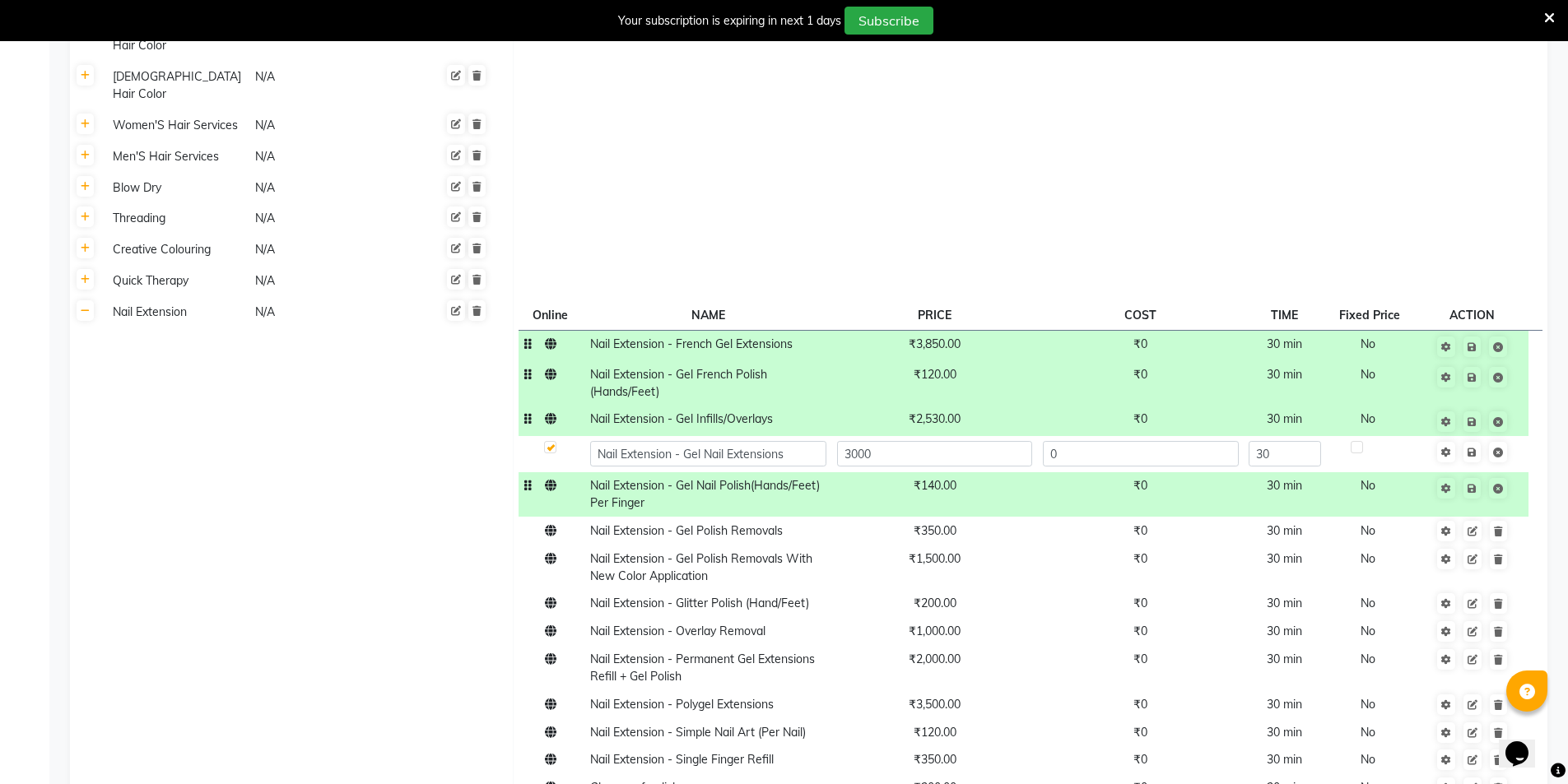
click at [936, 478] on span "₹140.00" at bounding box center [935, 486] width 42 height 15
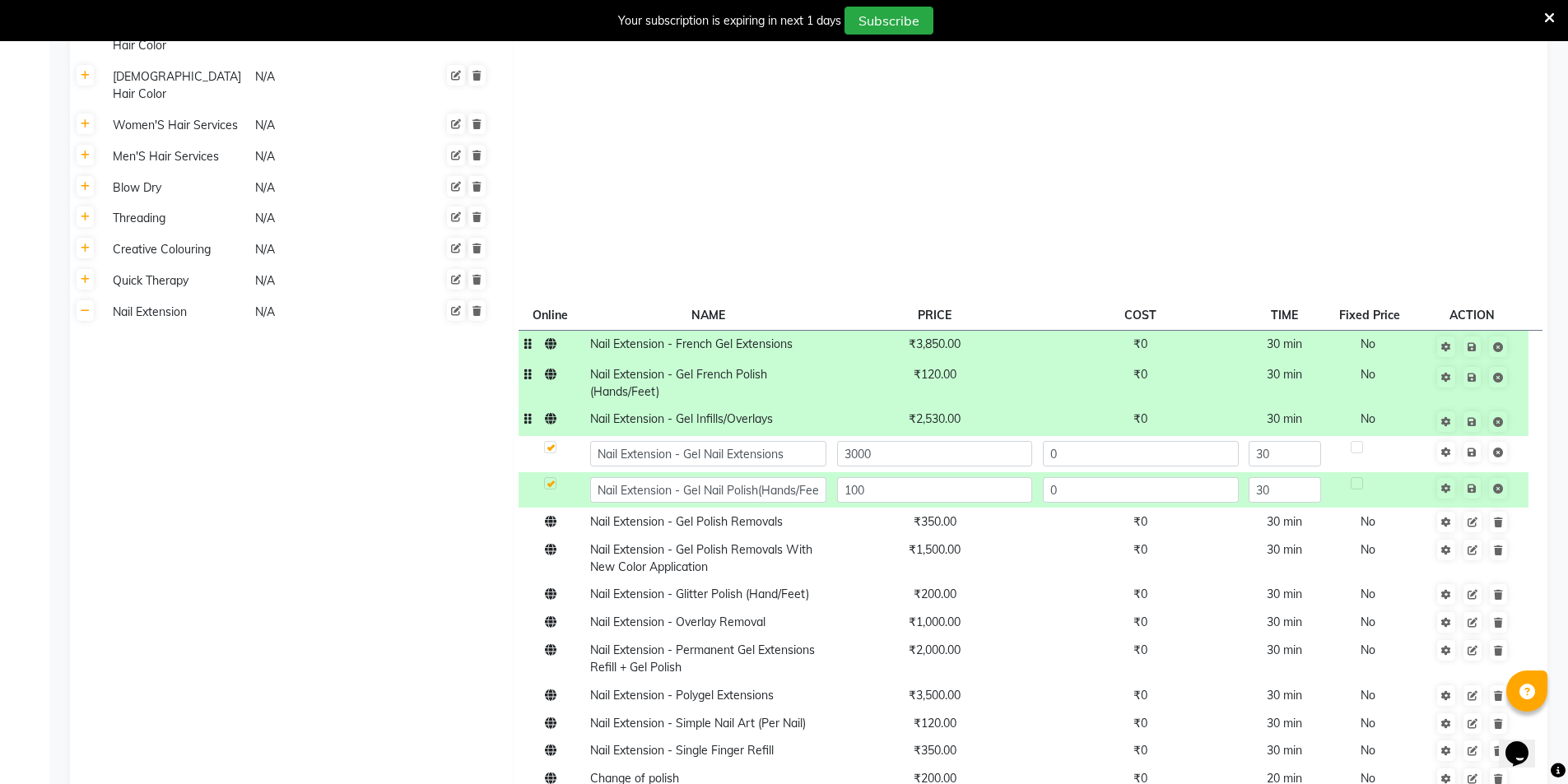
type input "1000"
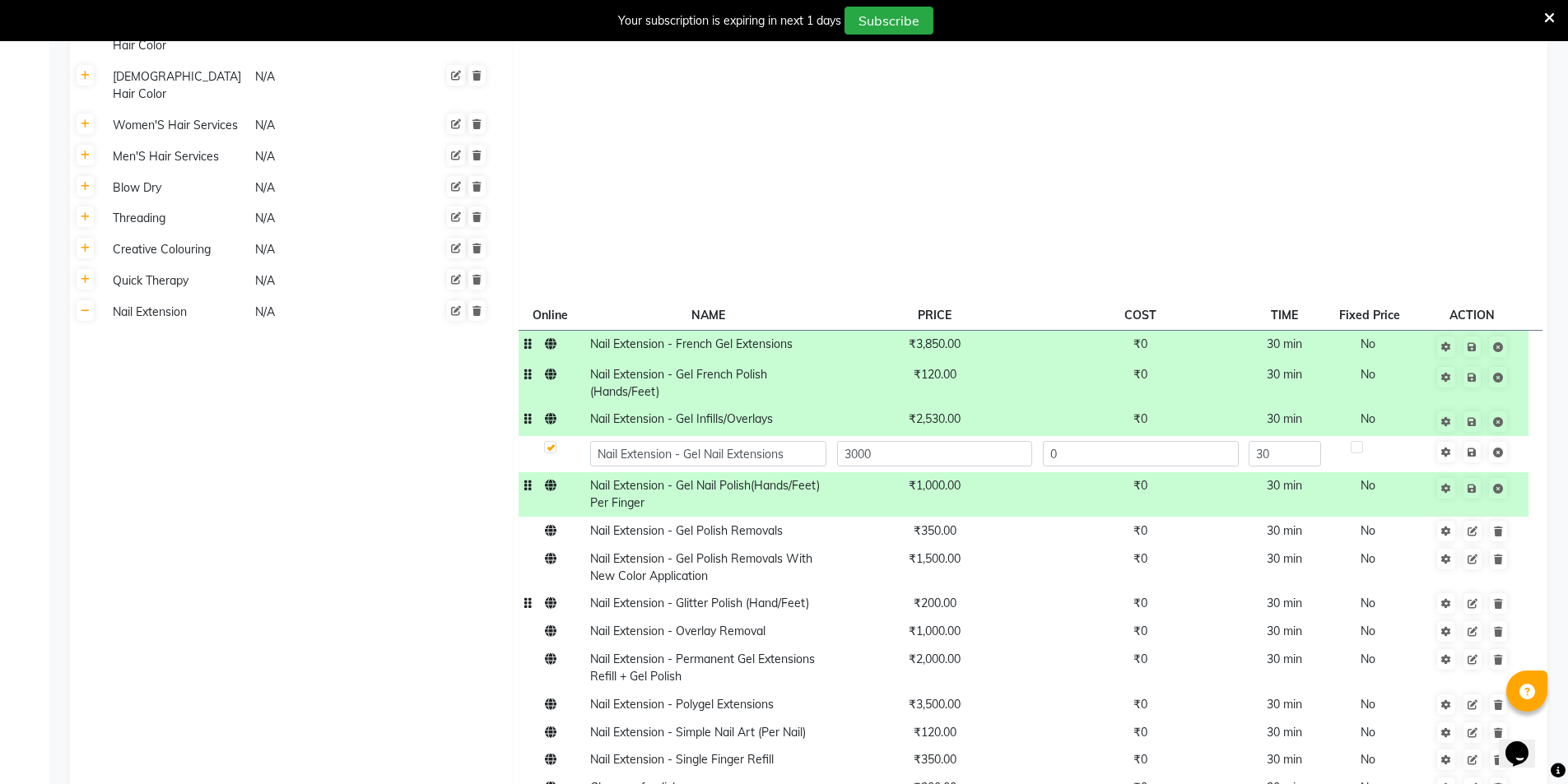
click at [945, 595] on span "₹200.00" at bounding box center [935, 603] width 42 height 15
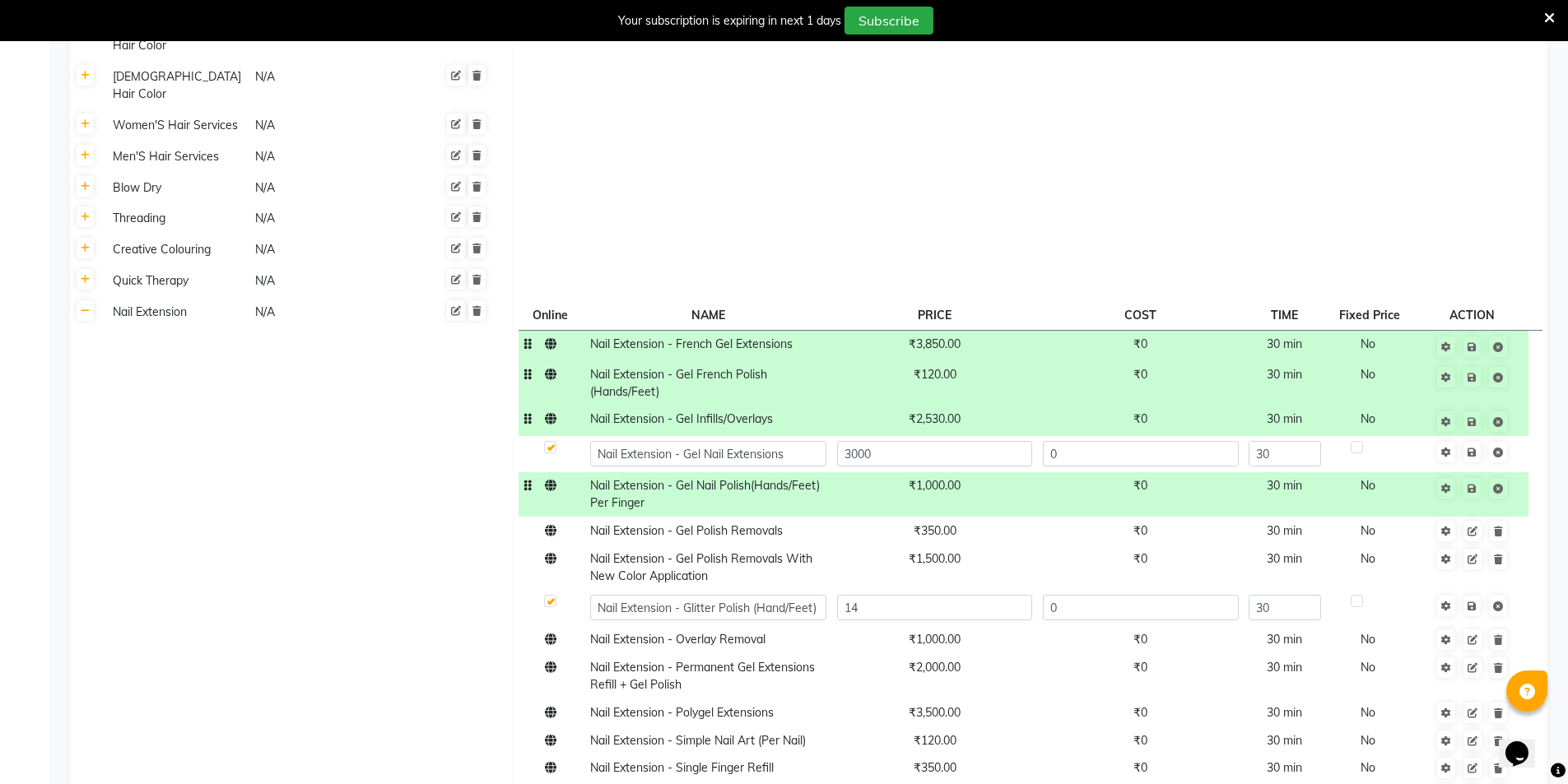
type input "140"
click at [943, 626] on td "₹1,000.00" at bounding box center [934, 639] width 206 height 28
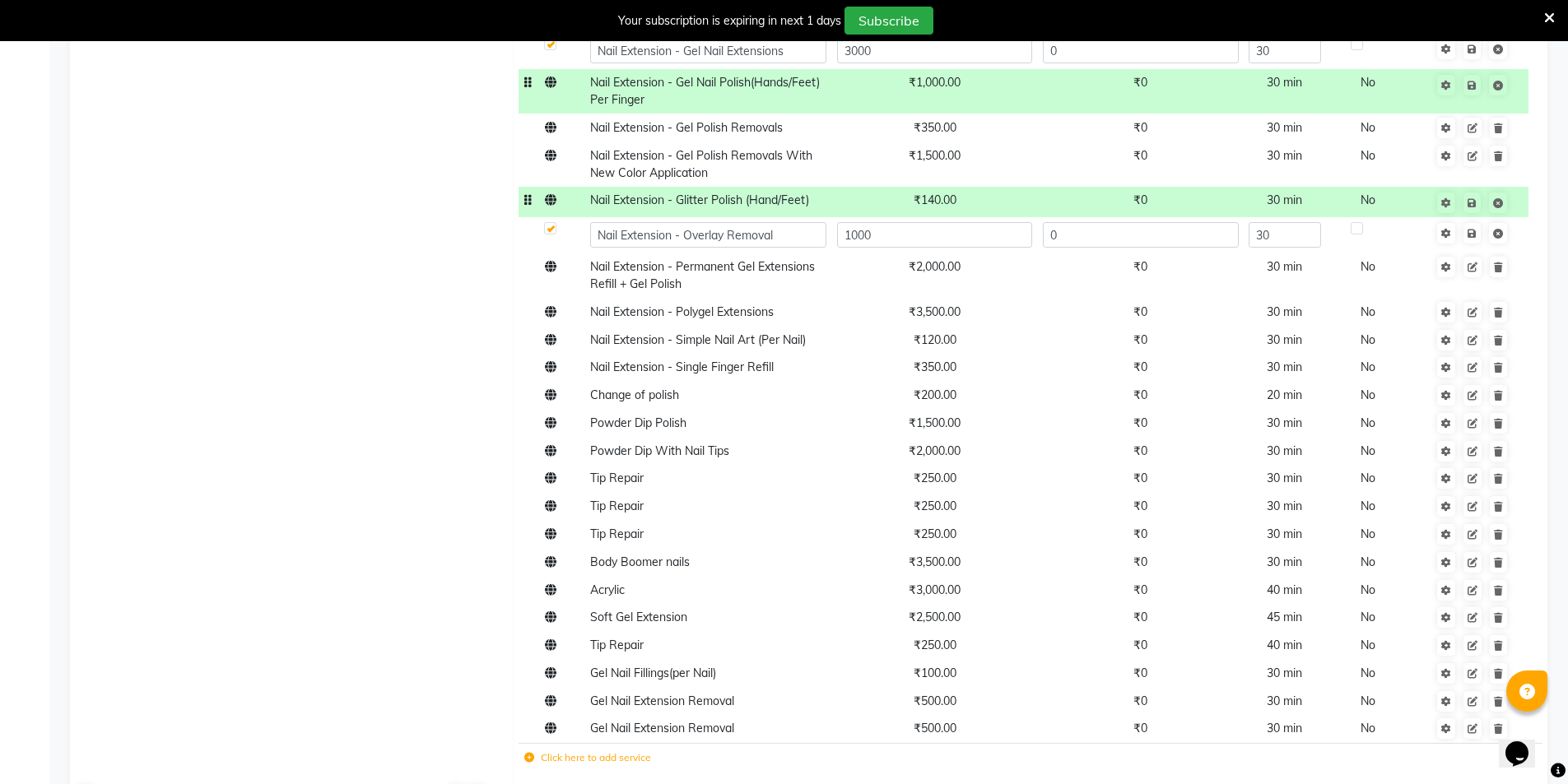
scroll to position [4051, 0]
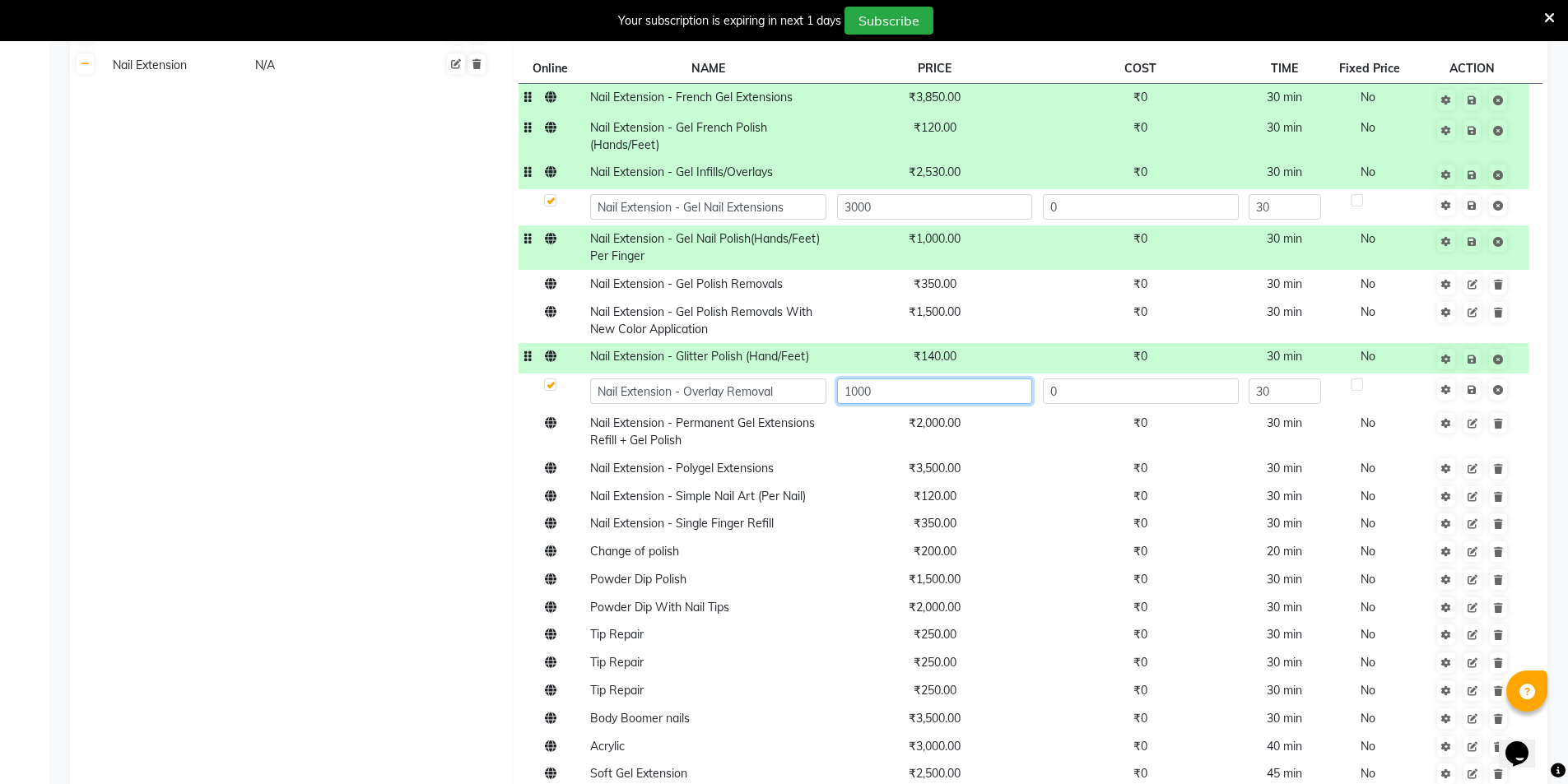
click at [929, 379] on input "1000" at bounding box center [935, 392] width 195 height 26
type input "2530"
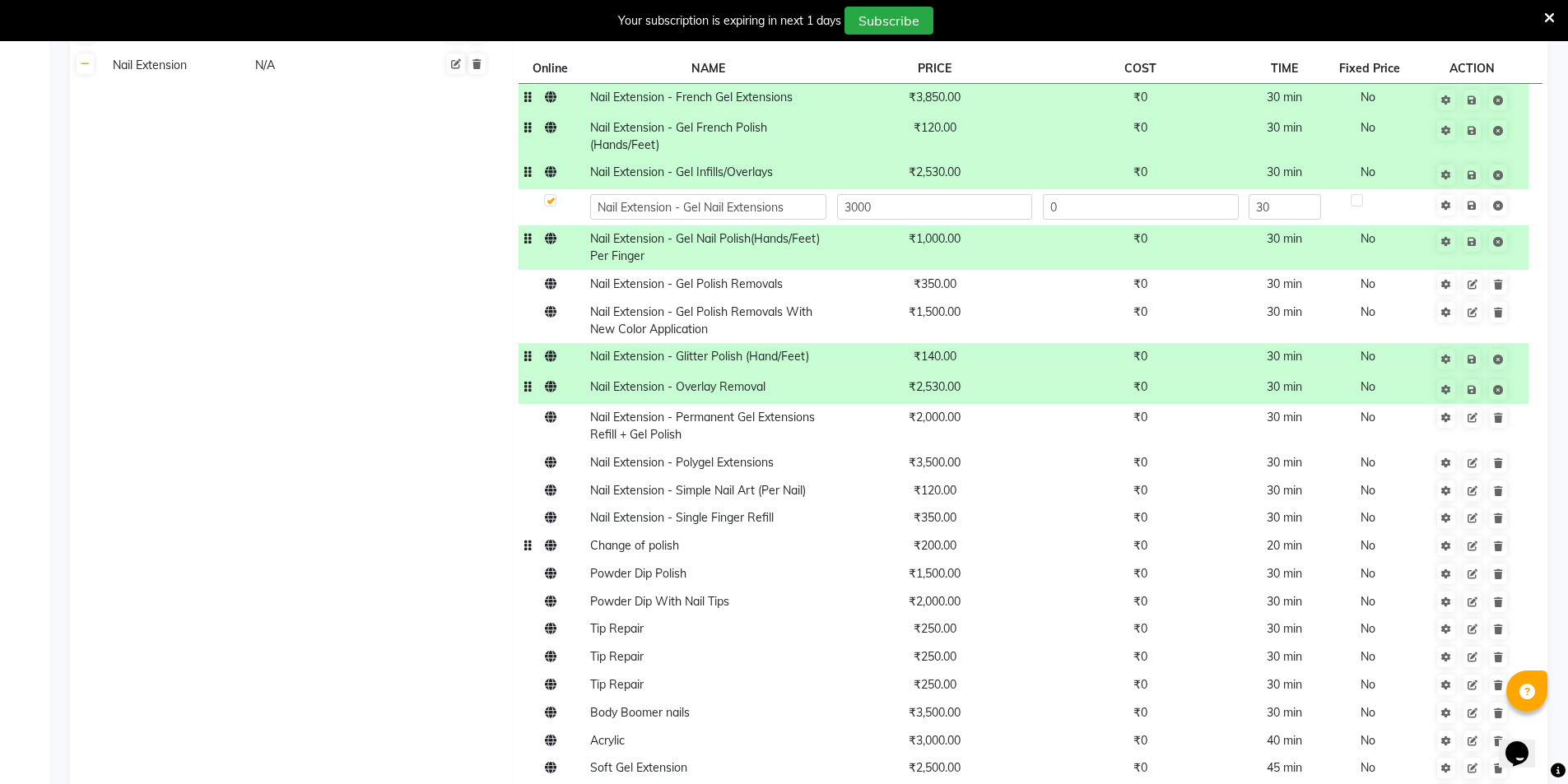
click at [925, 538] on span "₹200.00" at bounding box center [935, 545] width 42 height 15
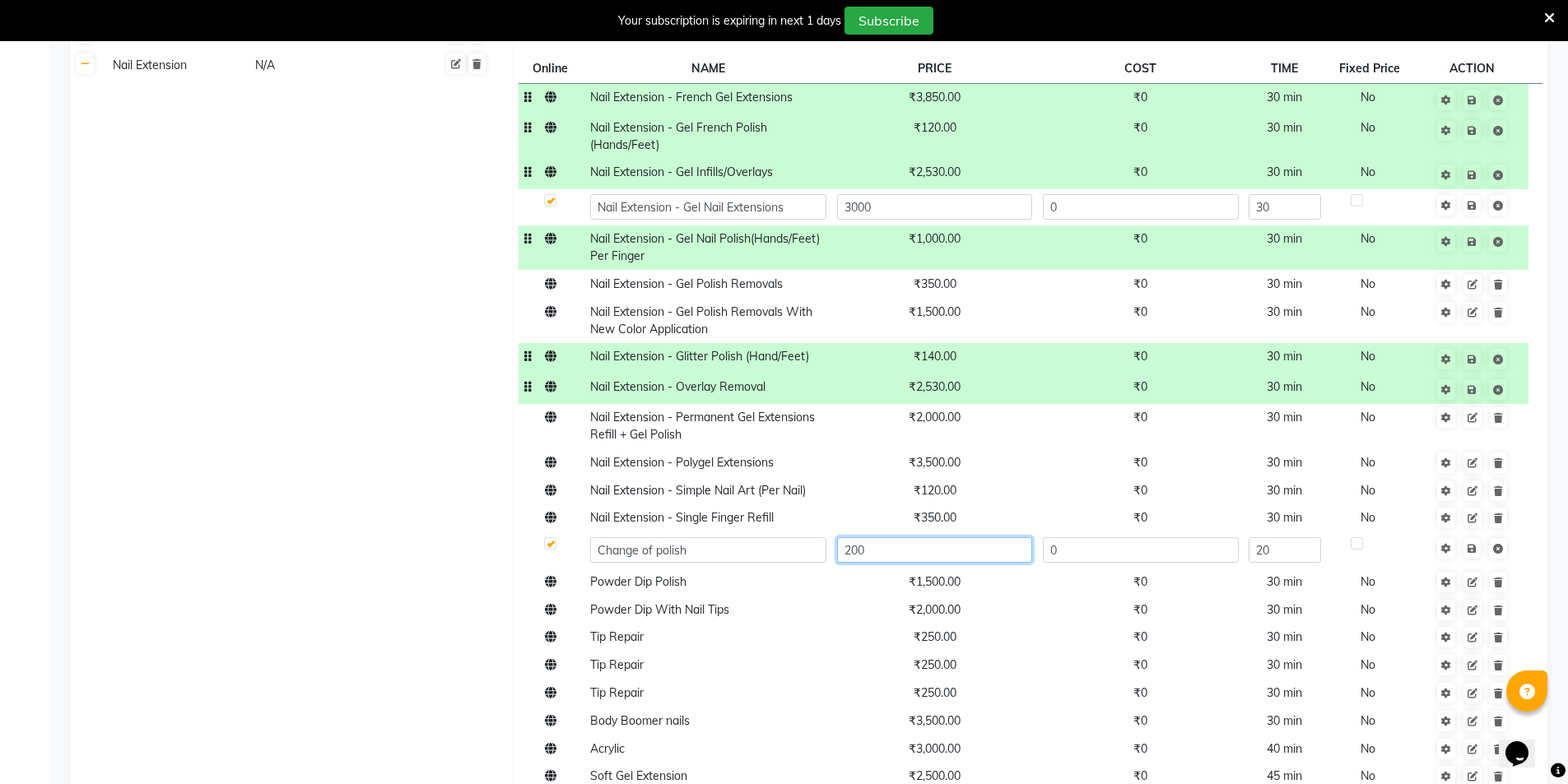
click at [925, 537] on input "200" at bounding box center [935, 550] width 195 height 26
type input "220"
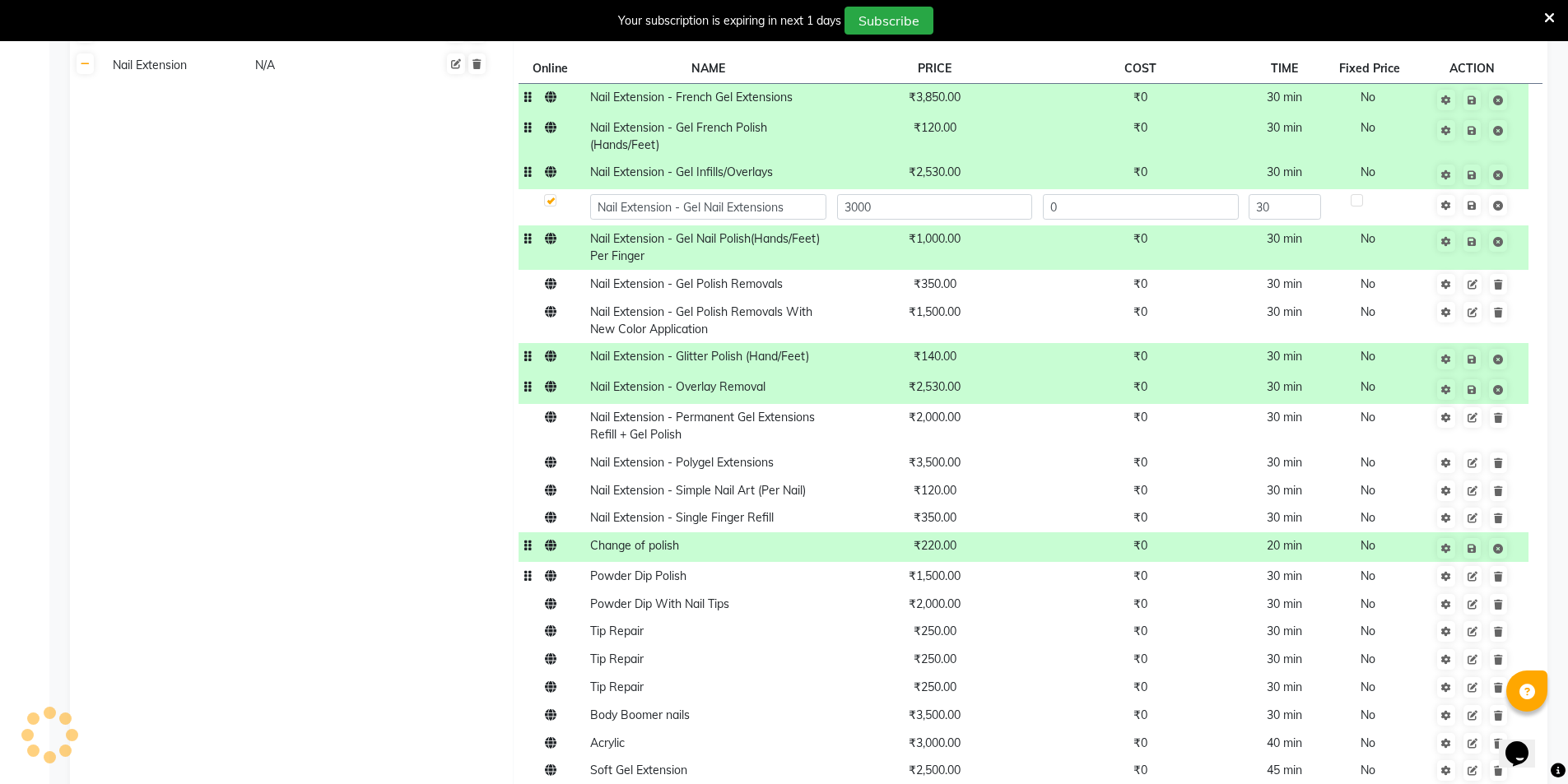
click at [941, 568] on span "₹1,500.00" at bounding box center [935, 576] width 52 height 15
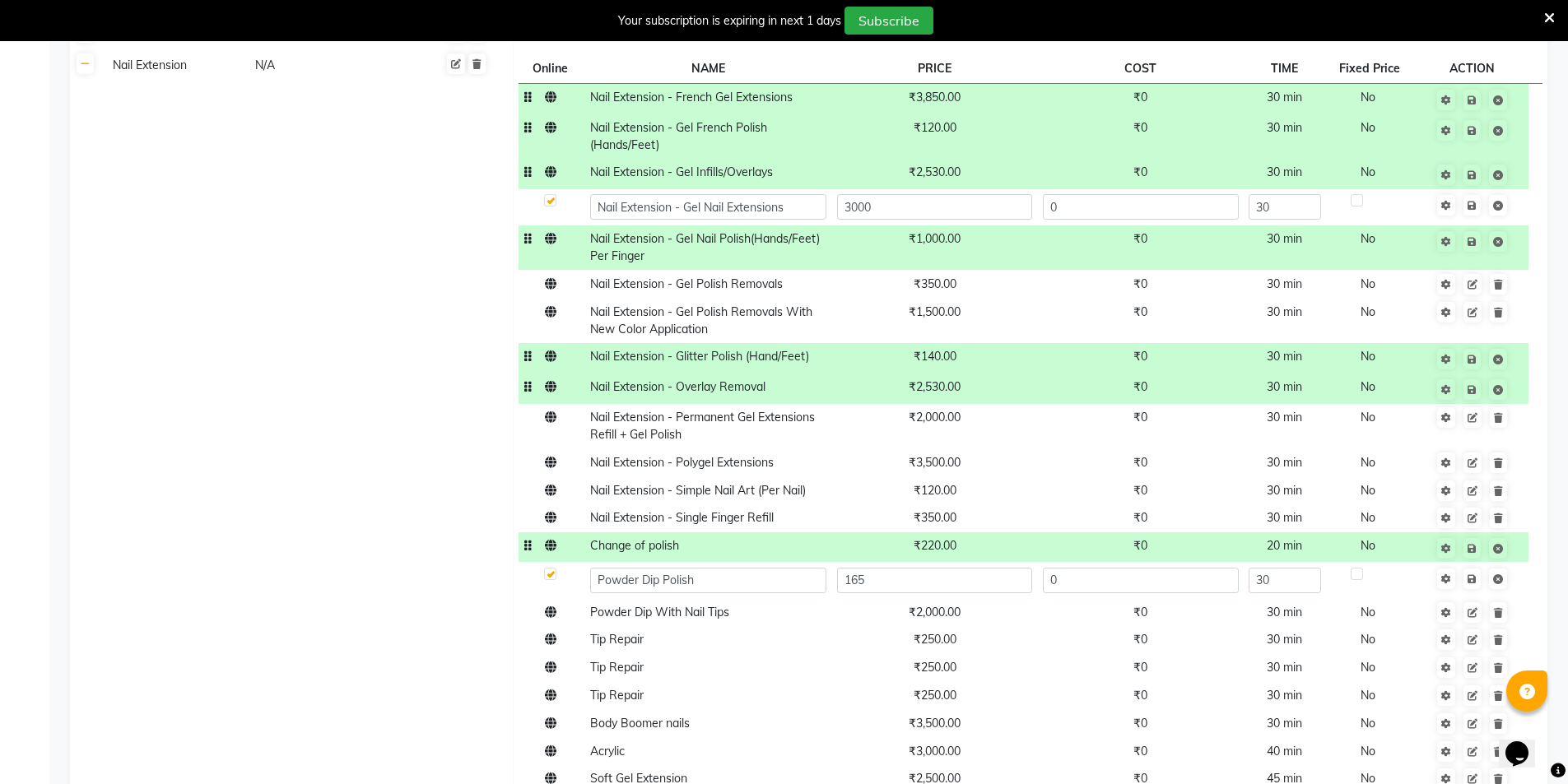
type input "1650"
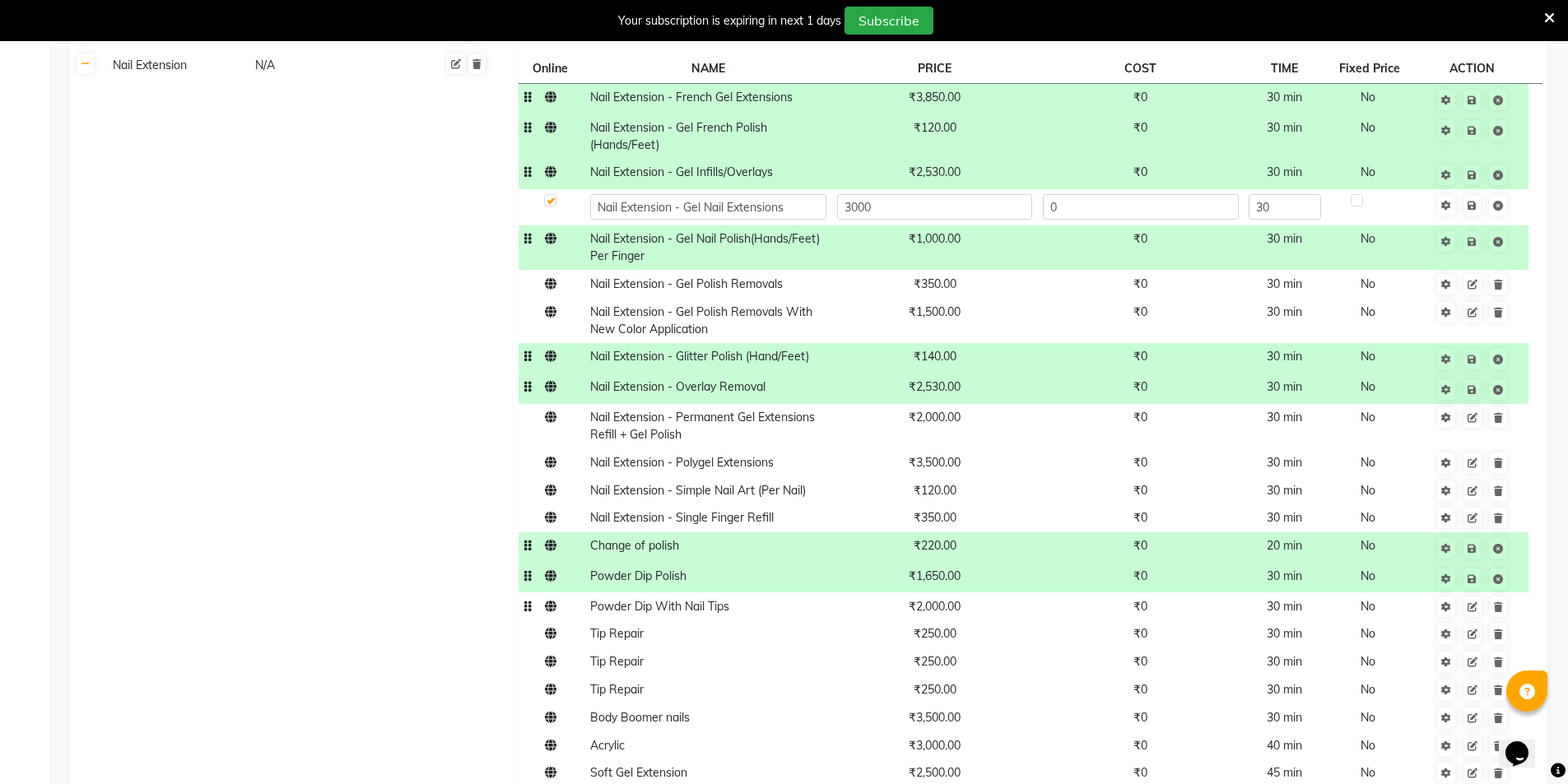
click at [944, 599] on span "₹2,000.00" at bounding box center [935, 606] width 52 height 15
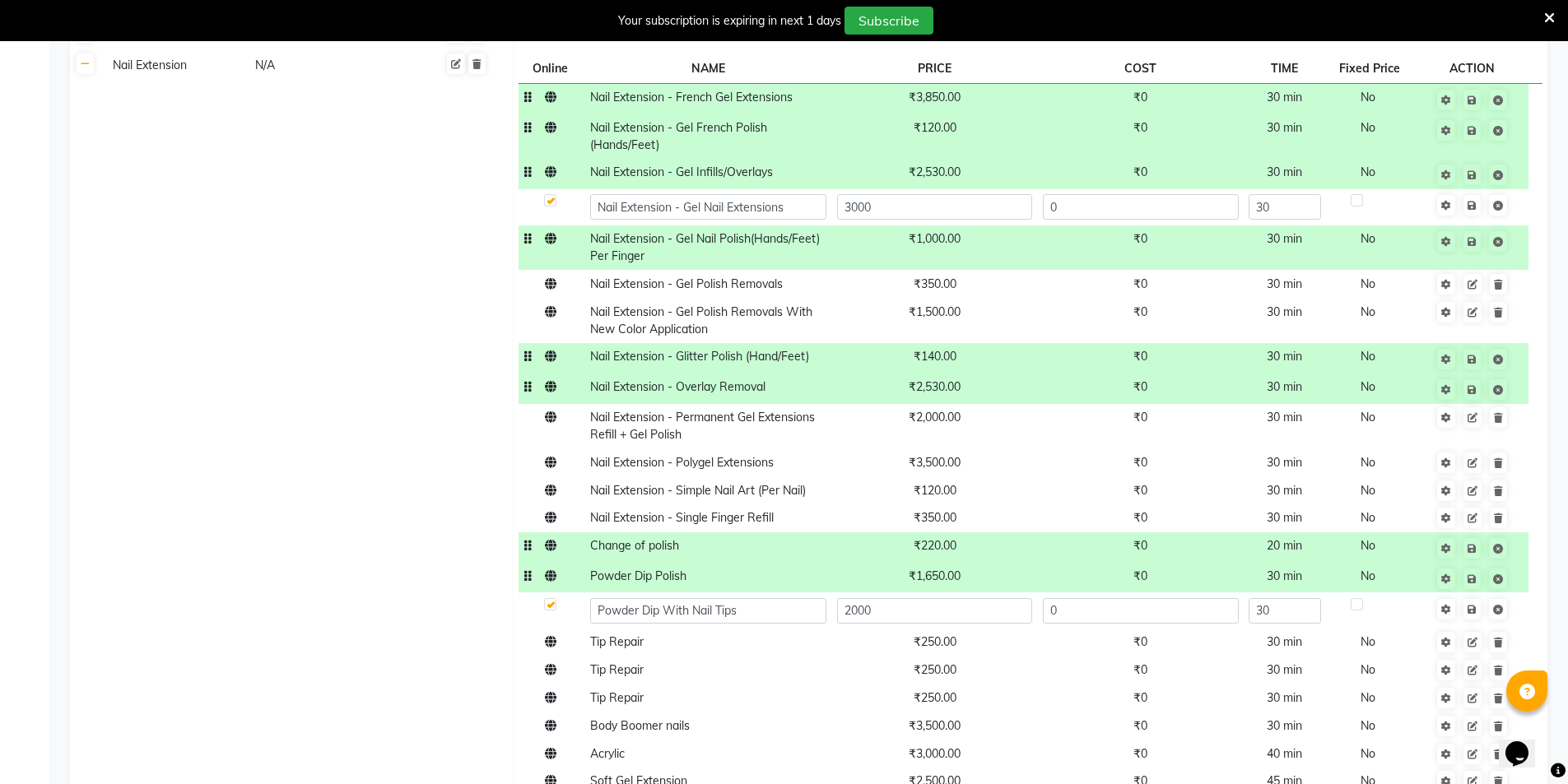
click at [944, 598] on input "2000" at bounding box center [935, 611] width 195 height 26
type input "2200"
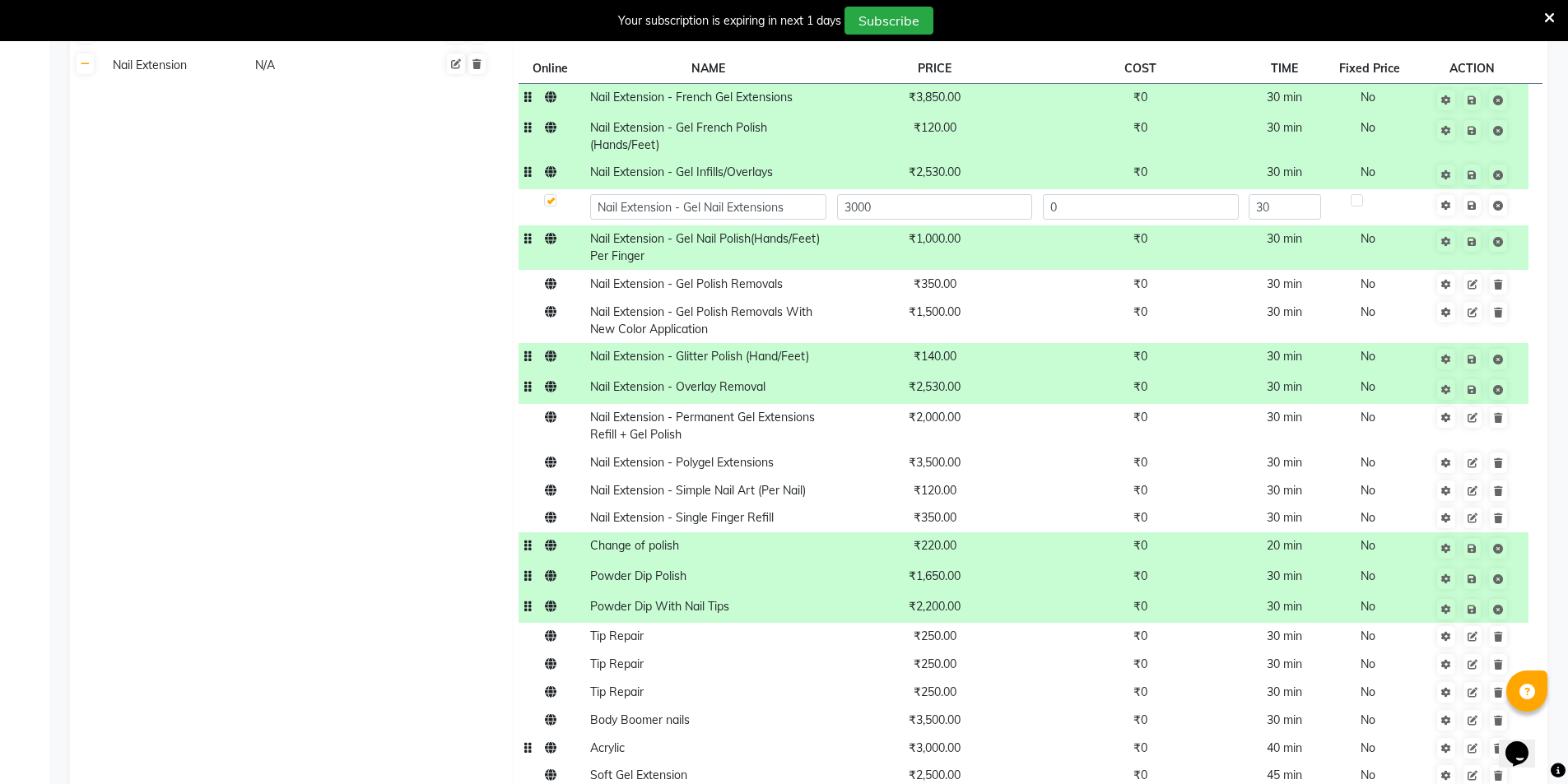
click at [934, 733] on td "₹3,000.00" at bounding box center [934, 747] width 206 height 28
click at [934, 740] on input "3000" at bounding box center [935, 753] width 195 height 26
type input "2750"
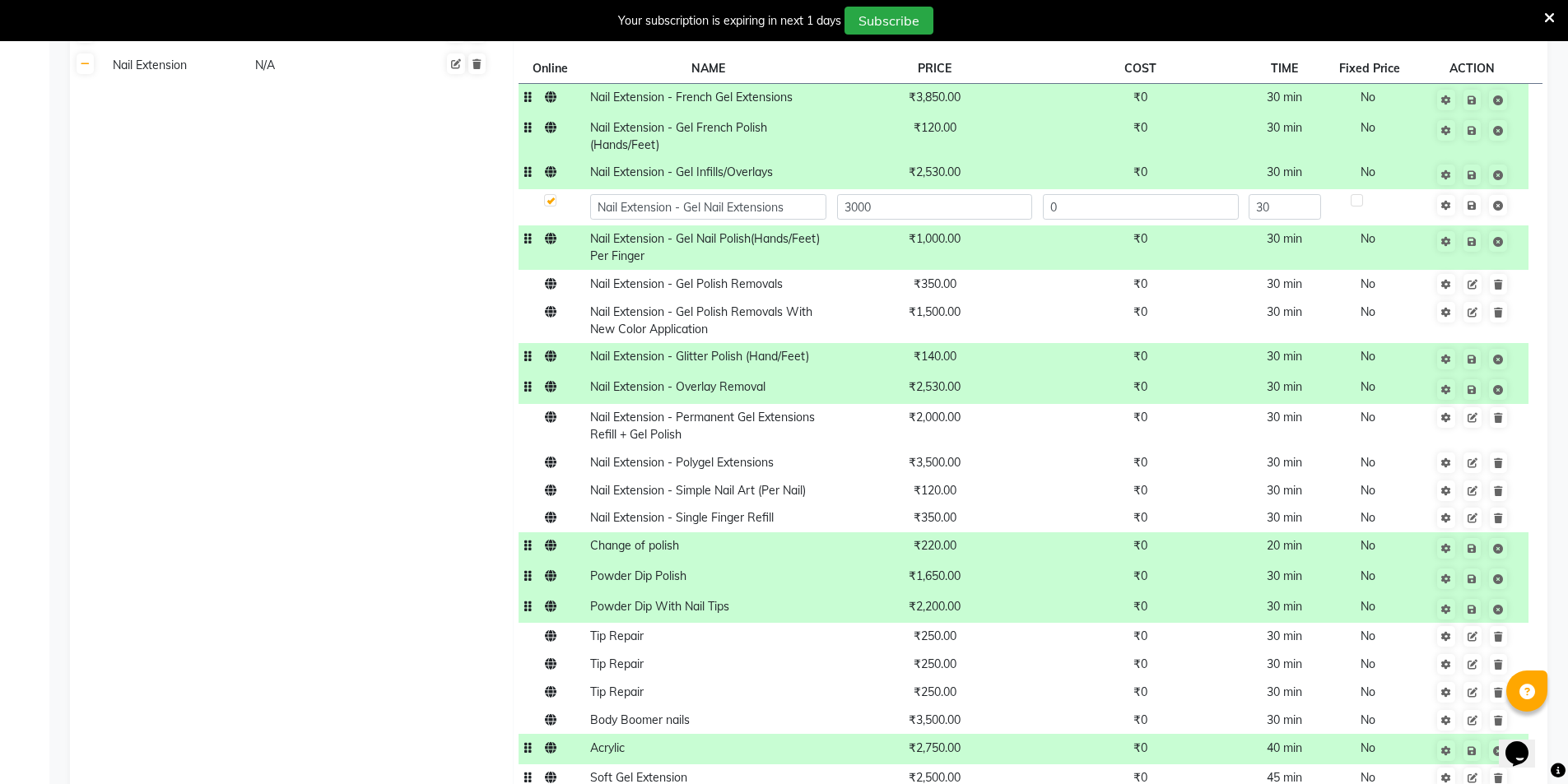
click at [972, 764] on td "₹2,500.00" at bounding box center [934, 778] width 206 height 28
type input "2750"
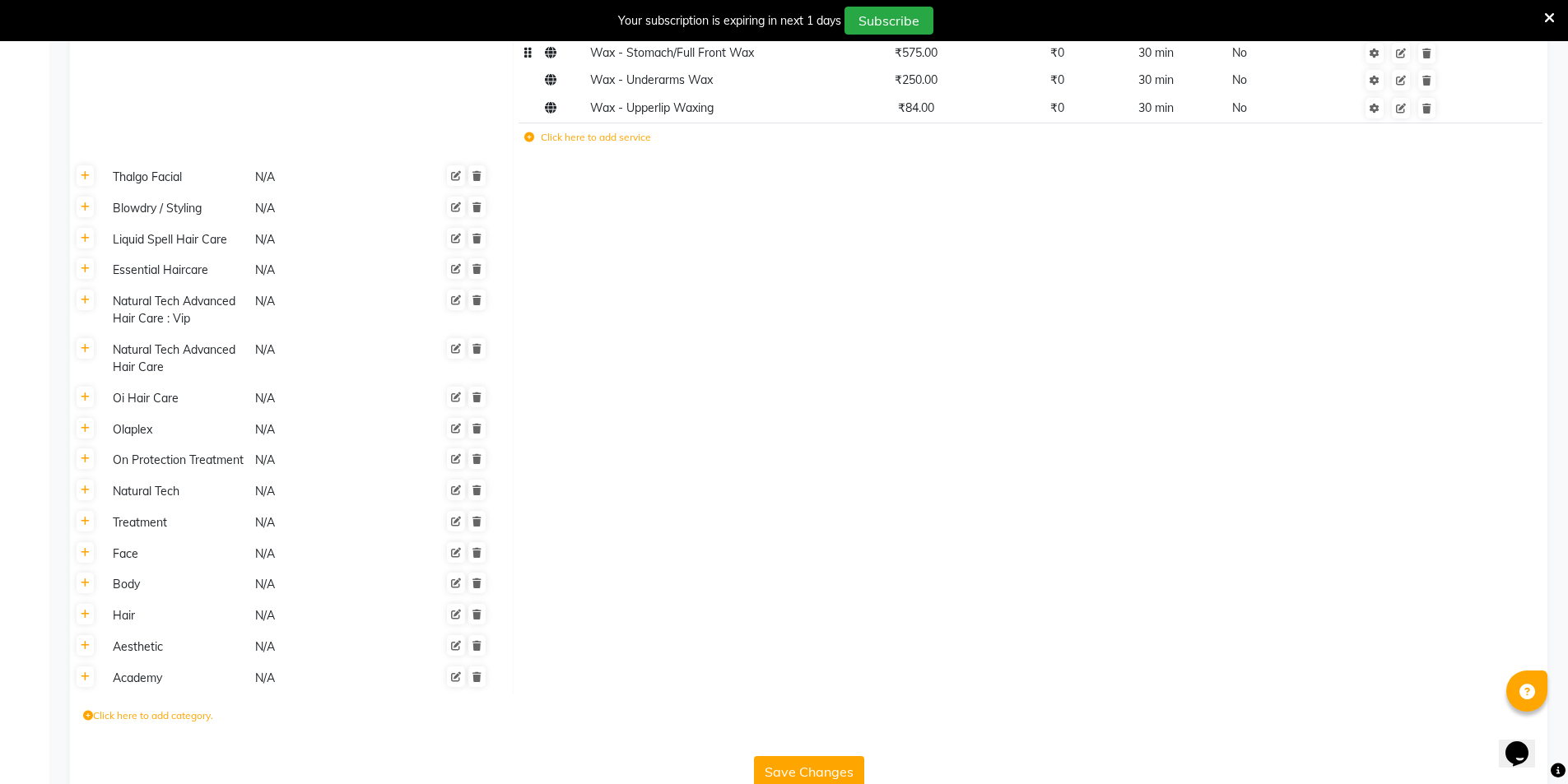
click at [848, 756] on button "Save Changes" at bounding box center [809, 772] width 111 height 31
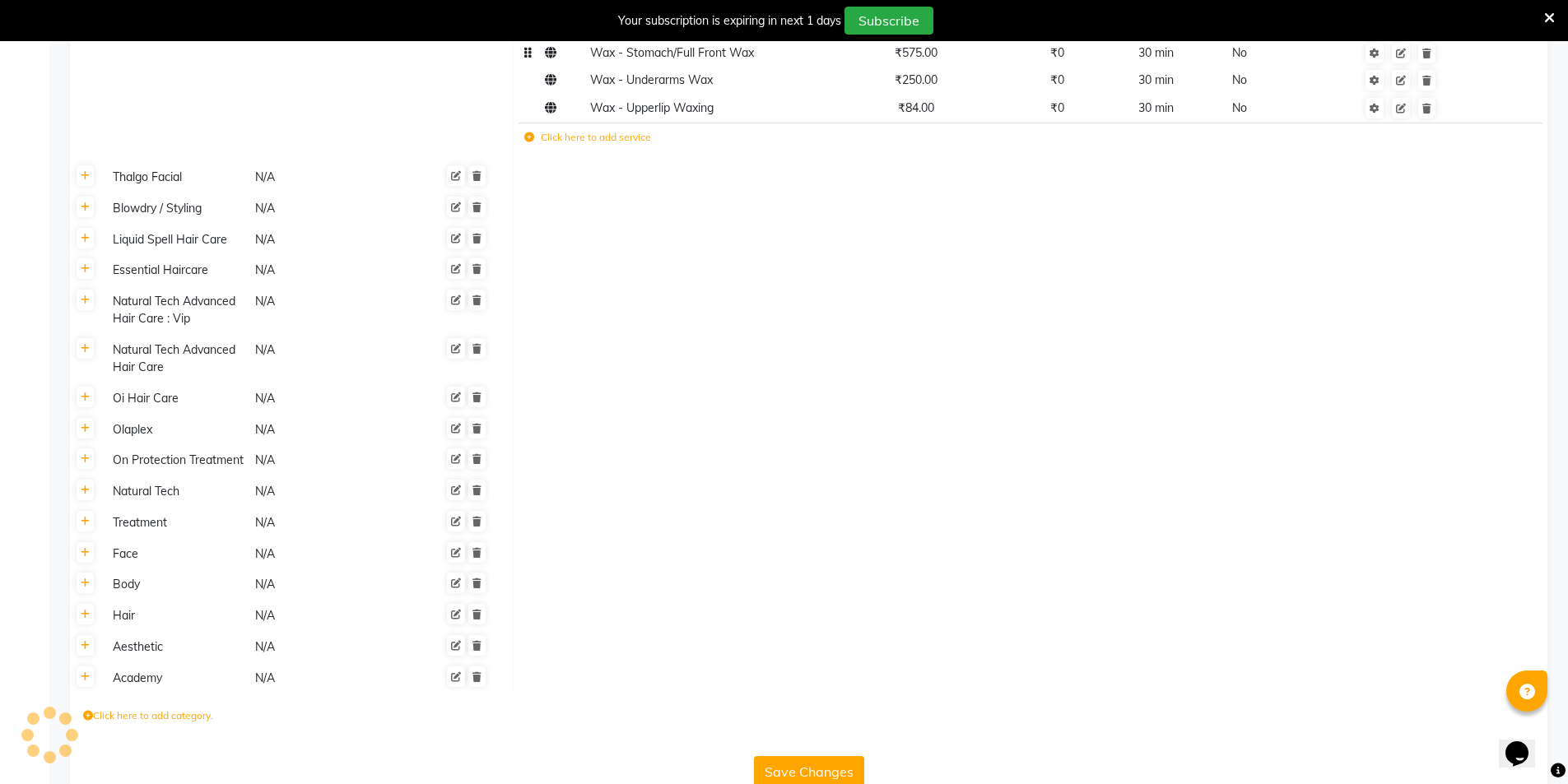
click at [848, 756] on button "Save Changes" at bounding box center [809, 772] width 111 height 31
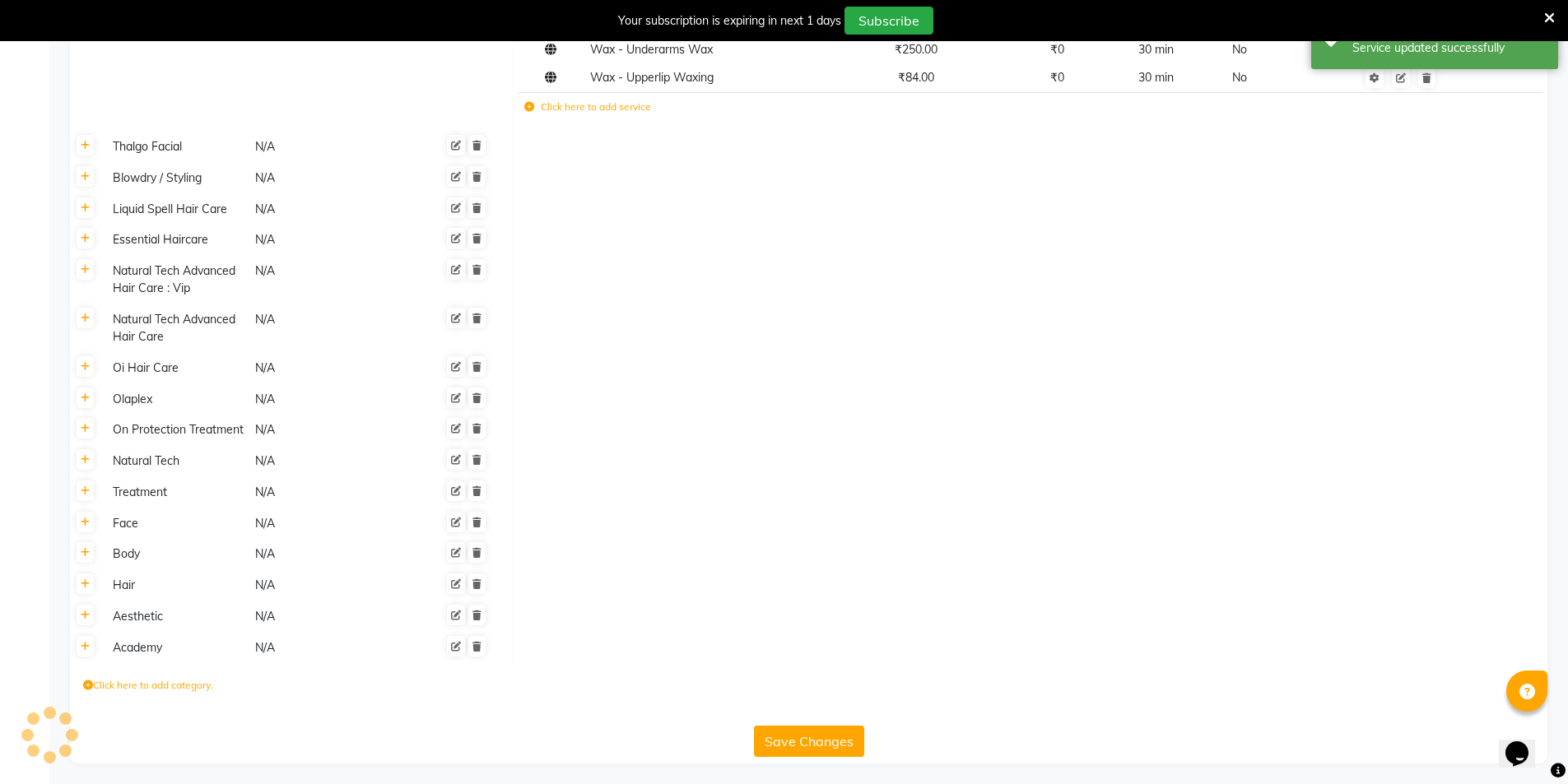
click at [848, 738] on button "Save Changes" at bounding box center [809, 742] width 111 height 31
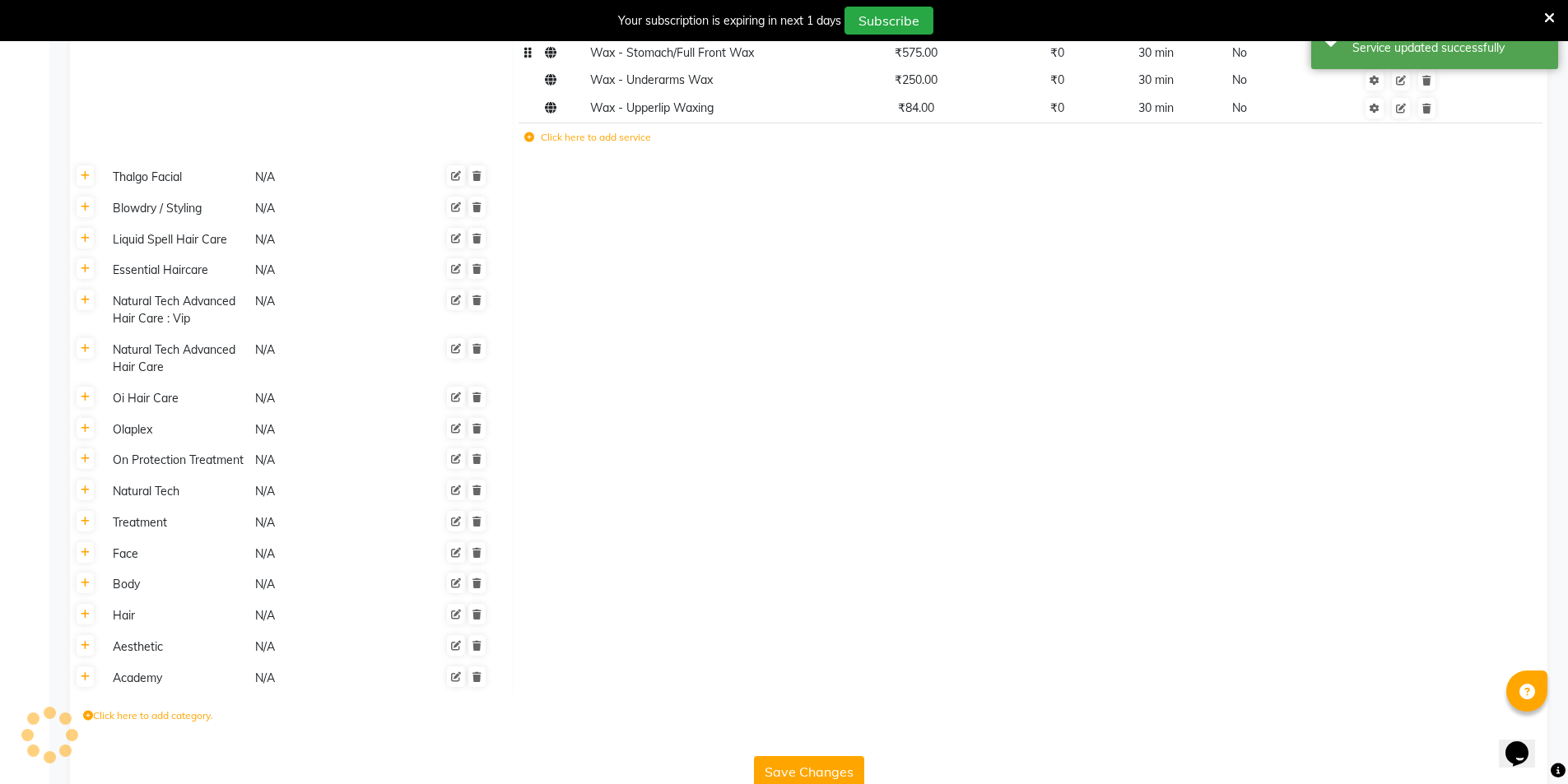
click at [848, 756] on button "Save Changes" at bounding box center [809, 772] width 111 height 31
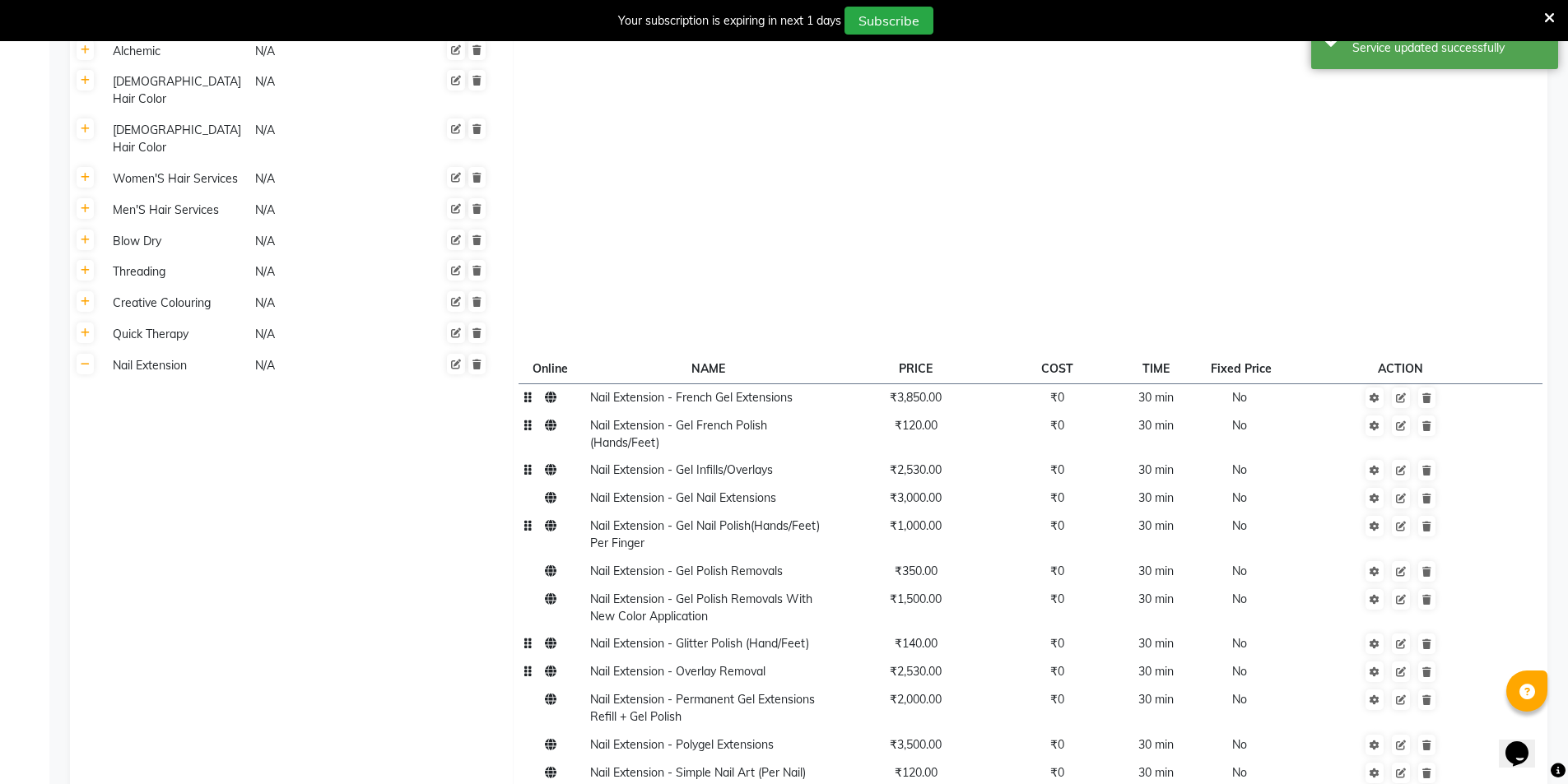
scroll to position [3569, 0]
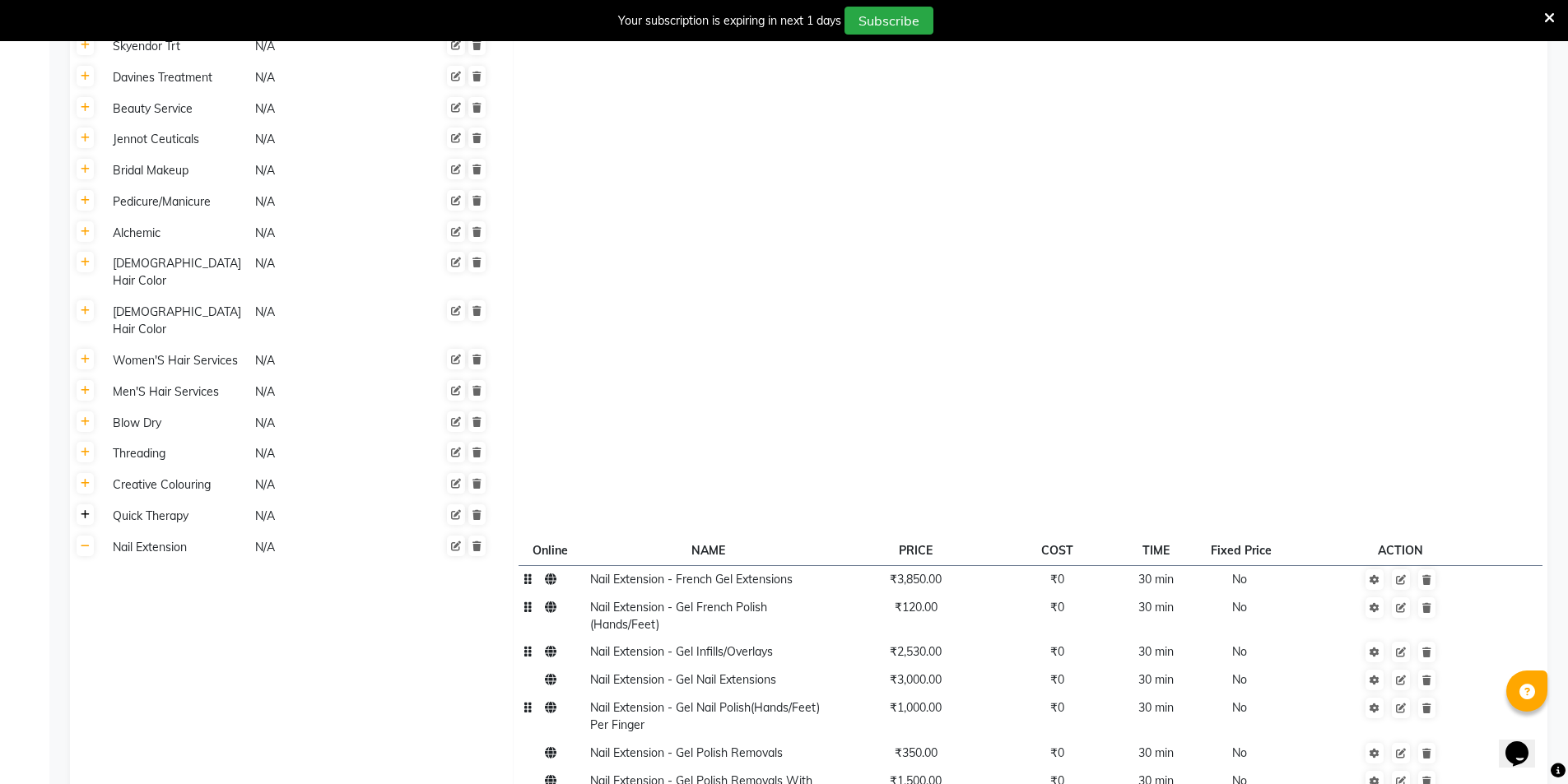
click at [91, 504] on link at bounding box center [85, 514] width 18 height 20
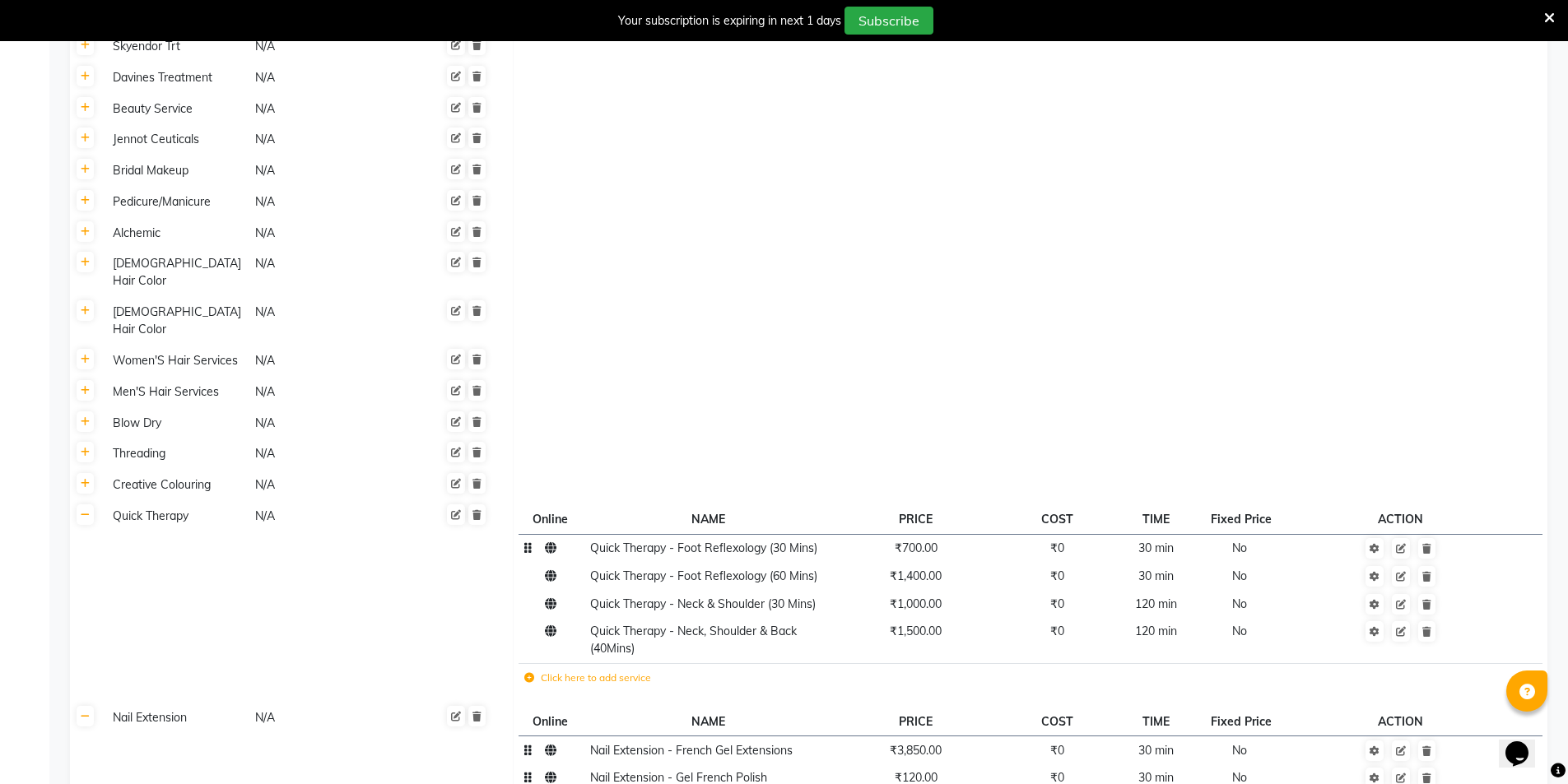
click at [937, 541] on span "₹700.00" at bounding box center [916, 548] width 42 height 15
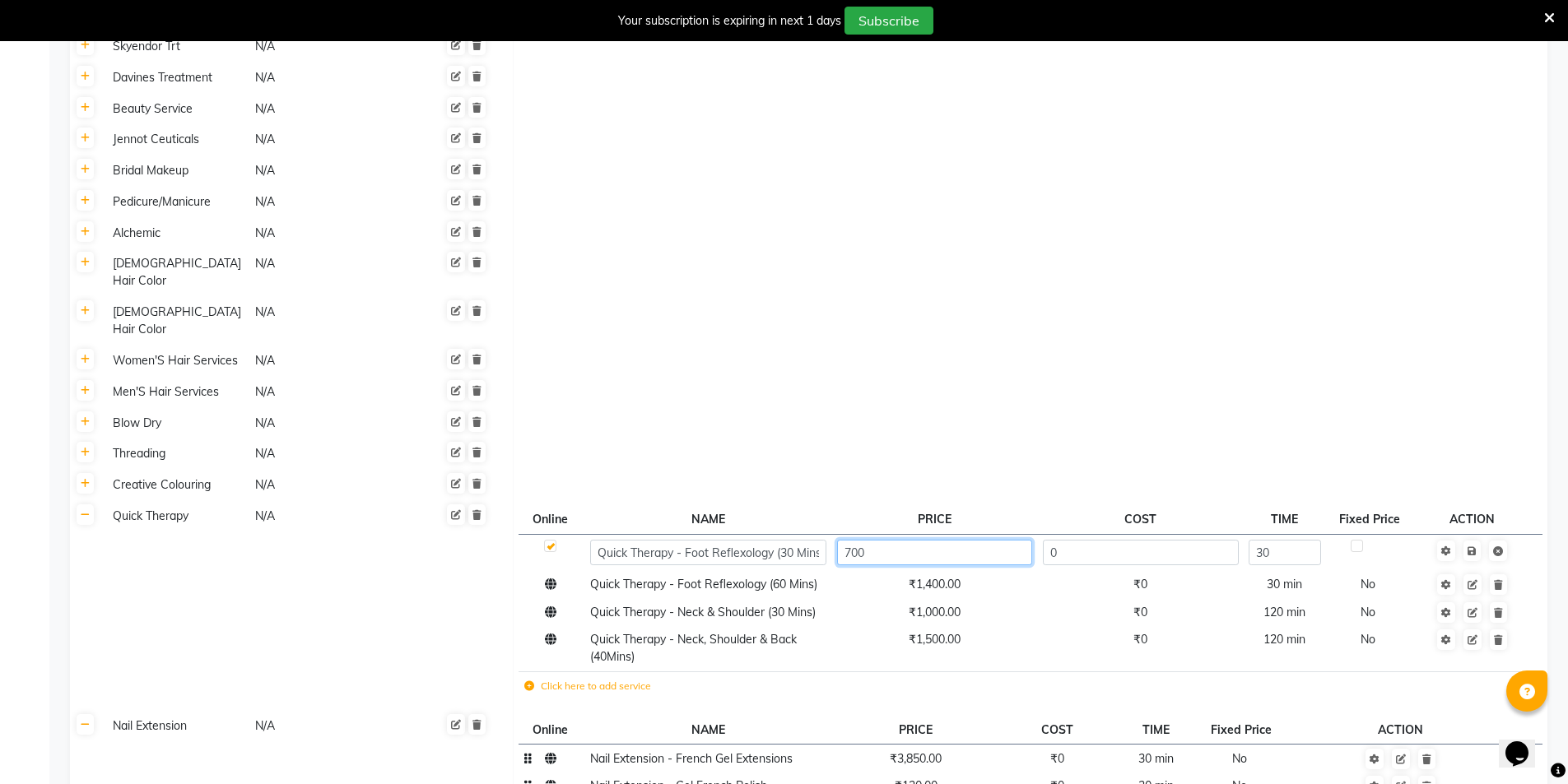
click at [939, 540] on input "700" at bounding box center [935, 553] width 195 height 26
type input "650"
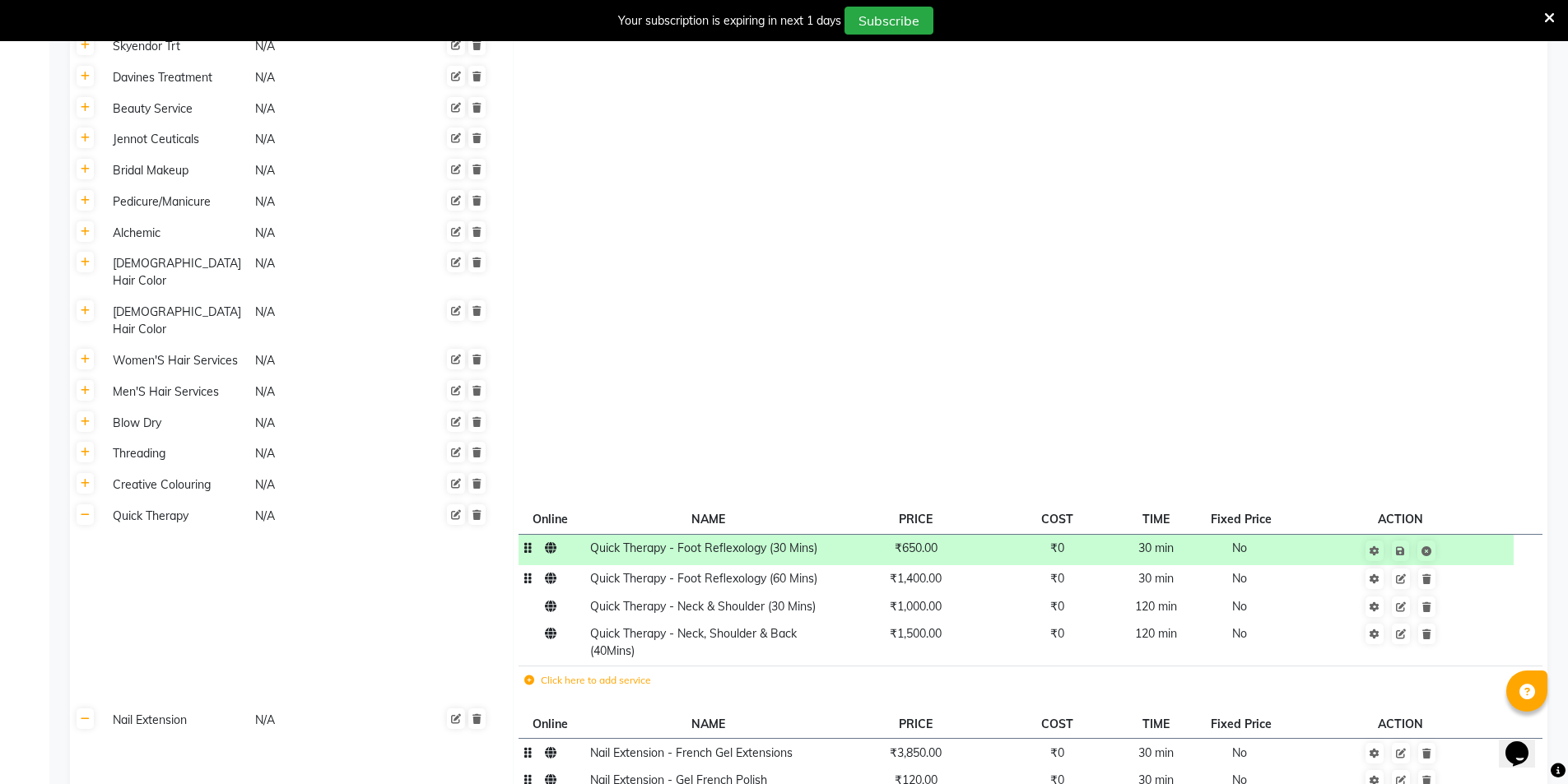
click at [946, 565] on td "₹1,400.00" at bounding box center [915, 579] width 168 height 28
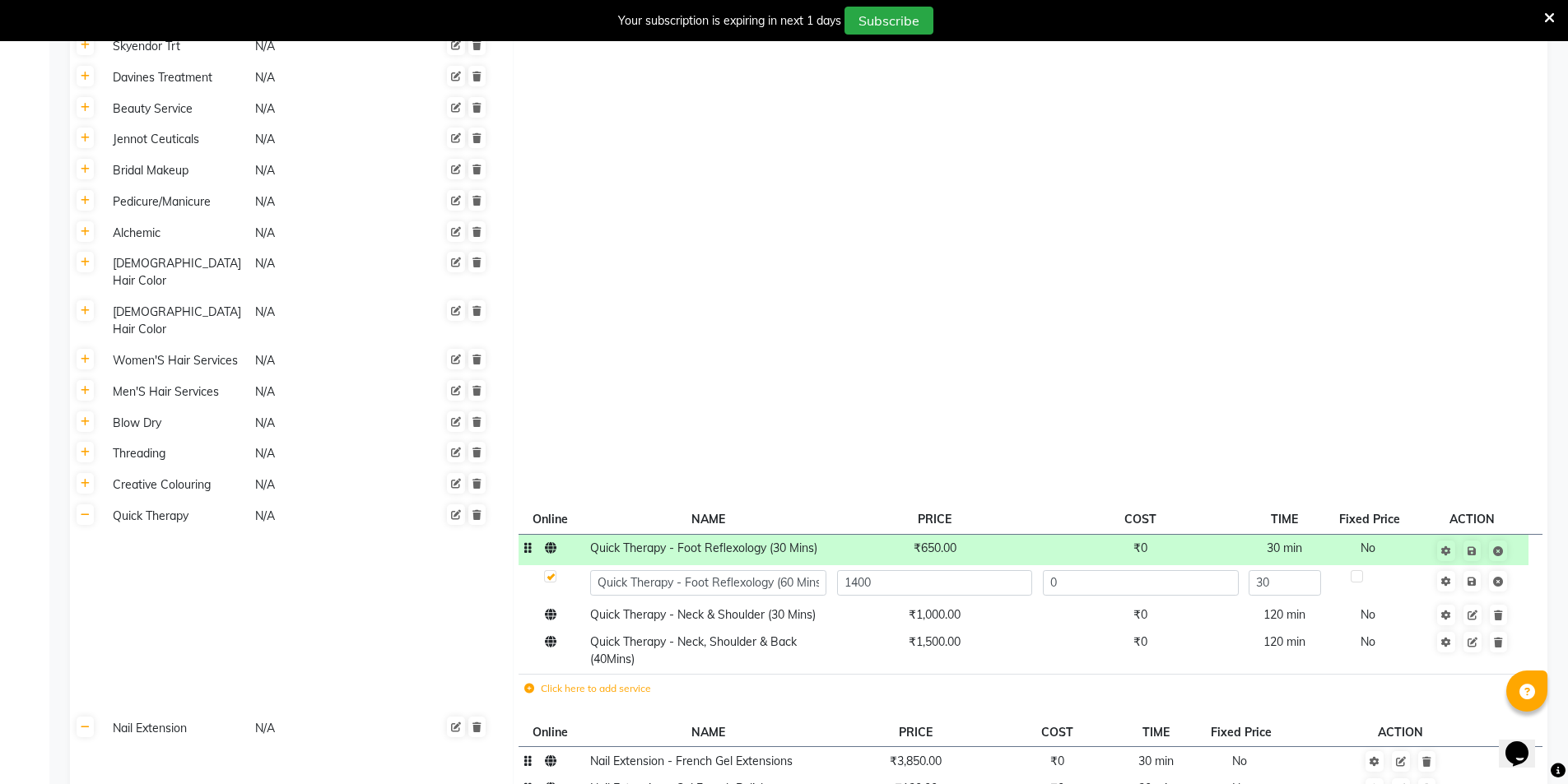
click at [946, 570] on input "1400" at bounding box center [935, 583] width 195 height 26
type input "1100"
click at [949, 601] on td "₹1,000.00" at bounding box center [934, 614] width 206 height 28
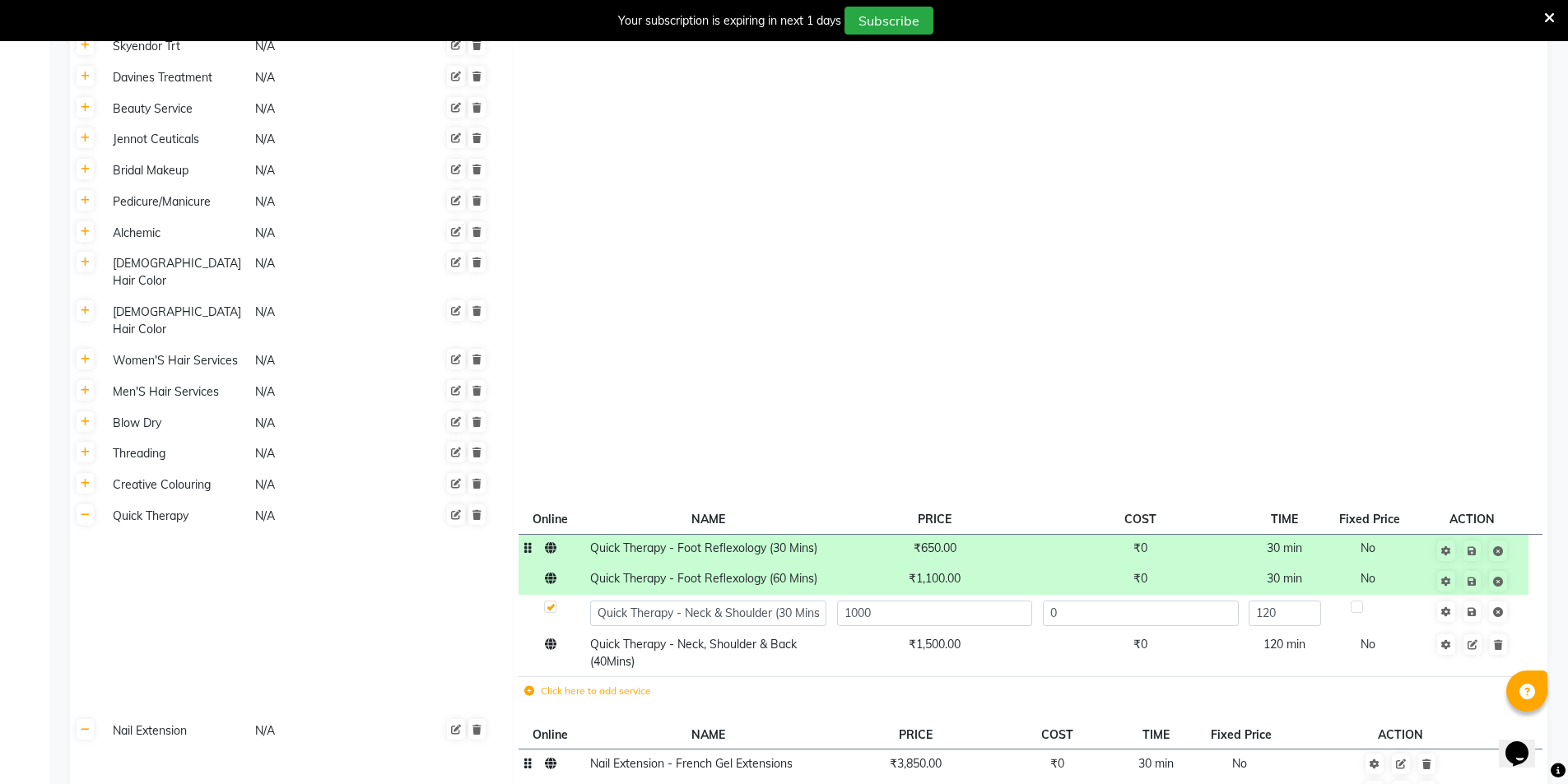
click at [949, 601] on input "1000" at bounding box center [935, 614] width 195 height 26
type input "700"
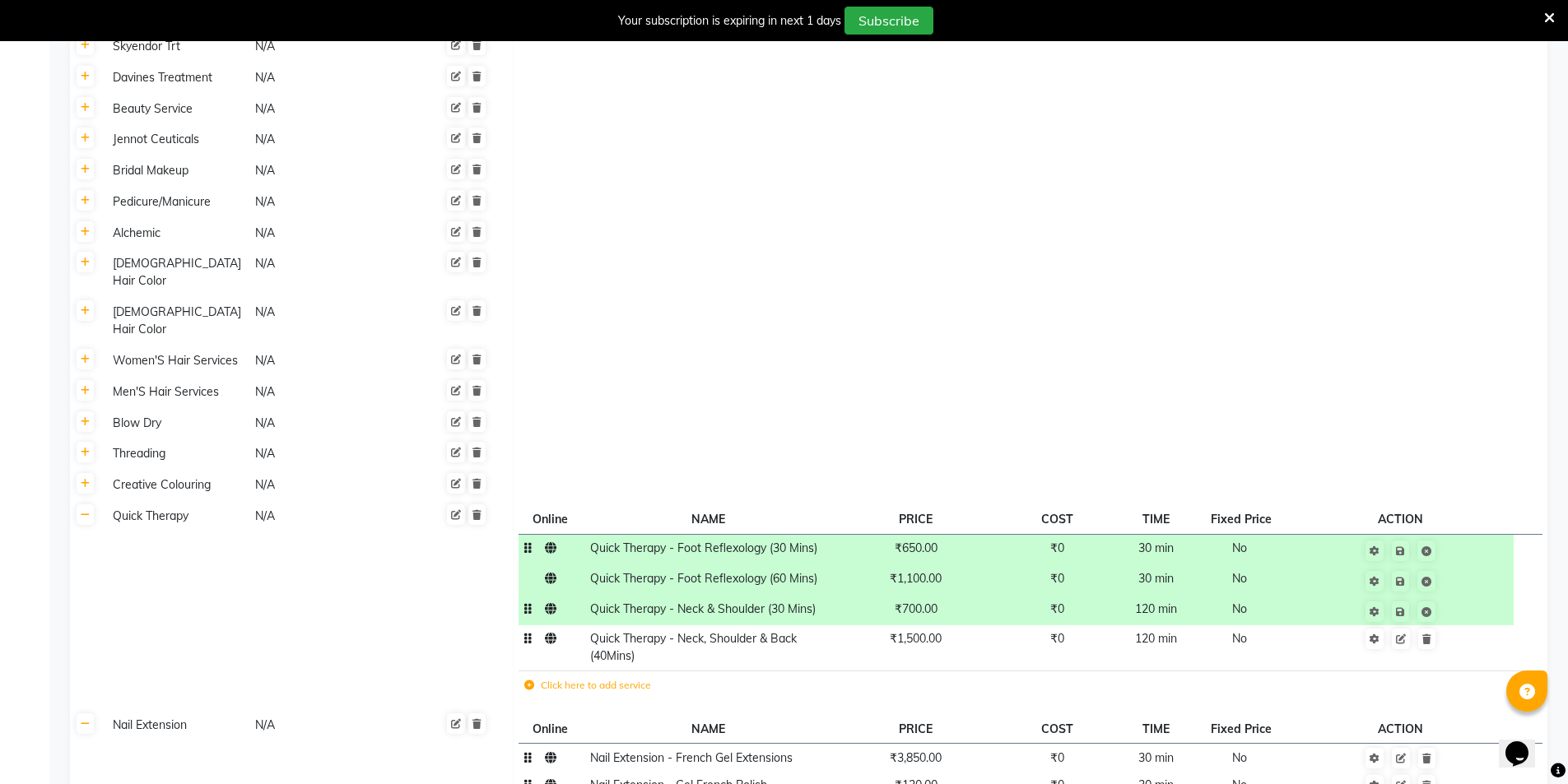
click at [944, 626] on td "₹1,500.00" at bounding box center [915, 648] width 168 height 45
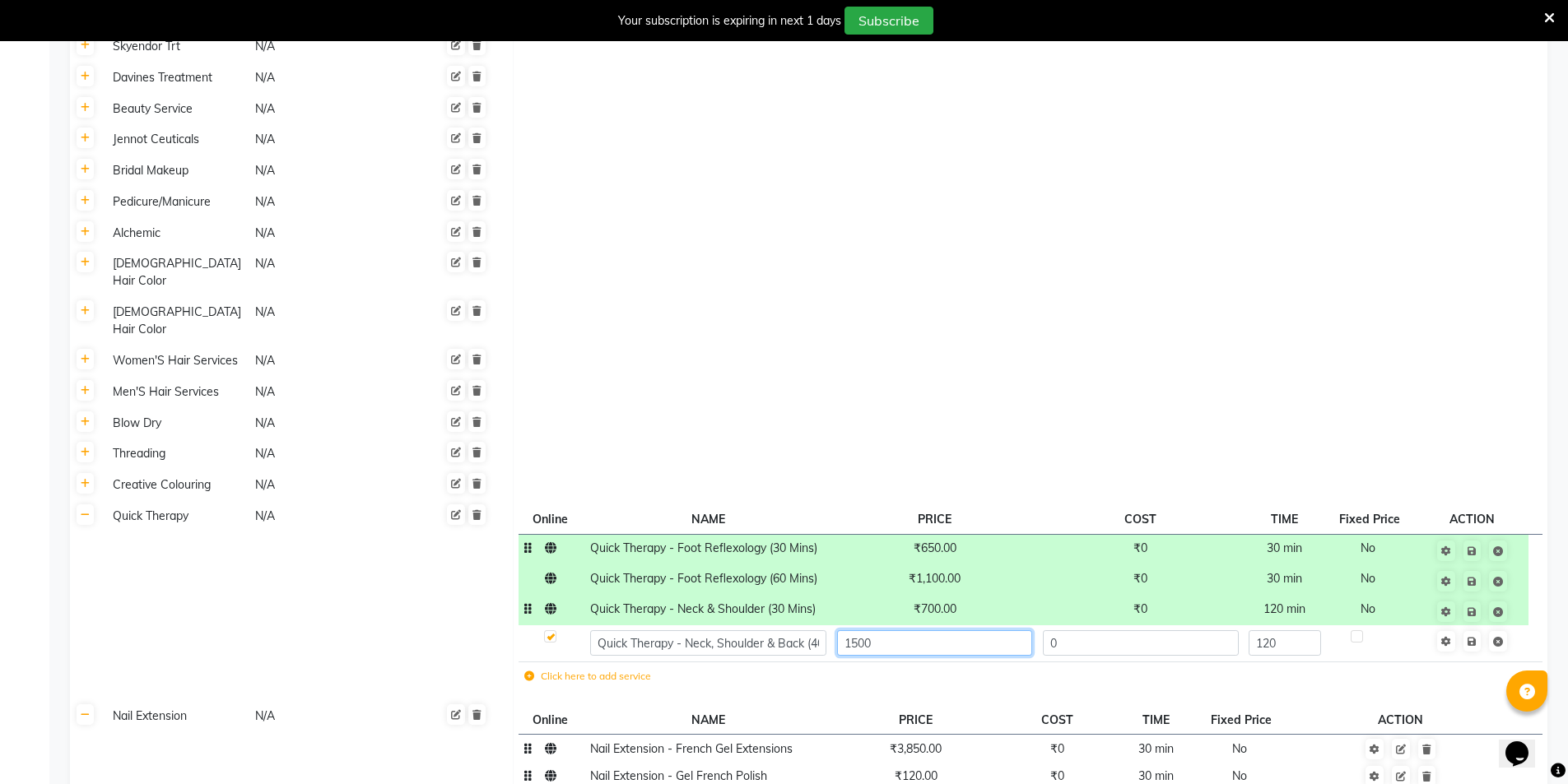
click at [944, 630] on input "1500" at bounding box center [935, 643] width 195 height 26
type input "950"
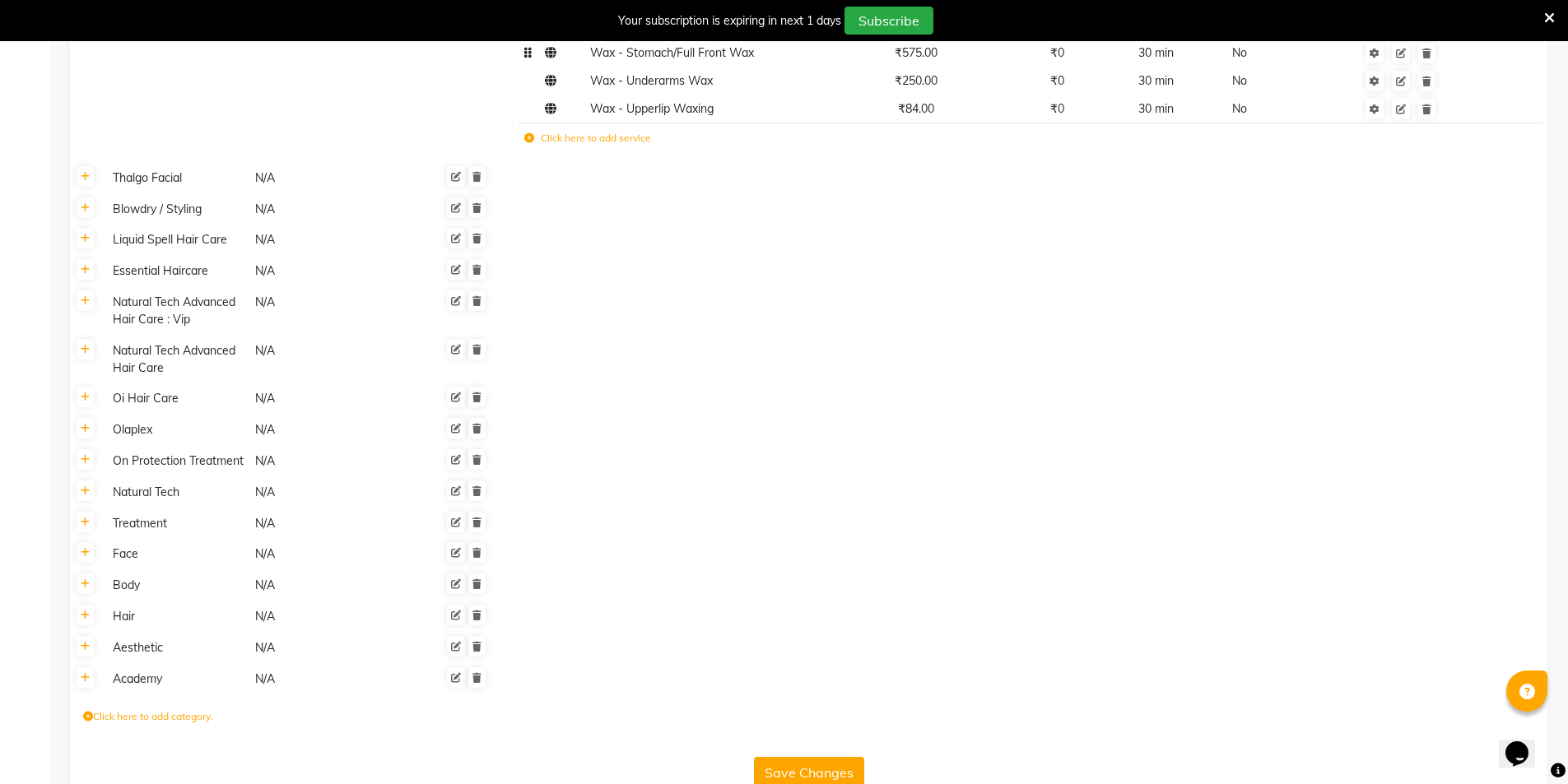
scroll to position [5384, 0]
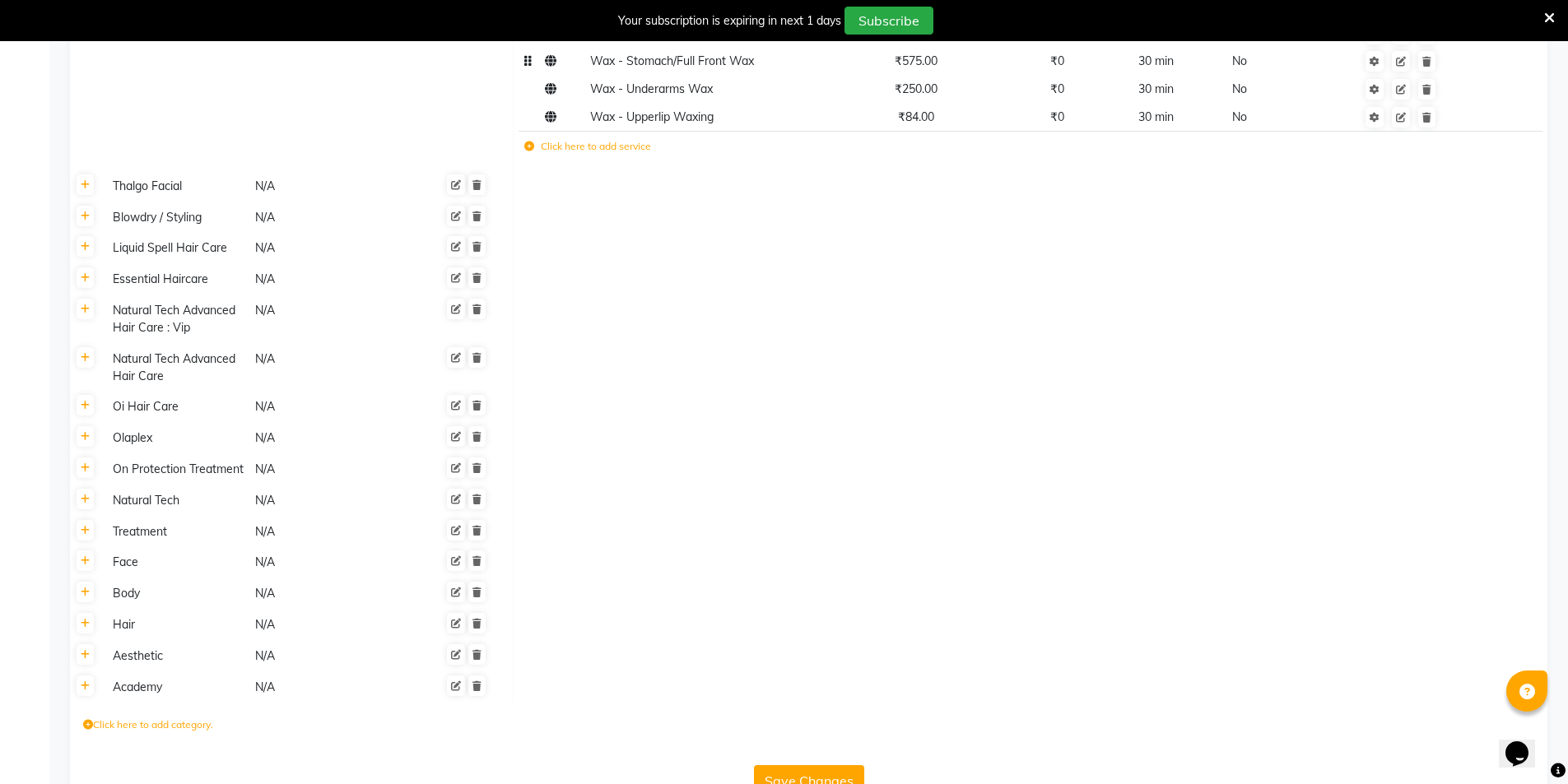
click at [810, 765] on button "Save Changes" at bounding box center [809, 780] width 111 height 31
click at [809, 765] on button "Save Changes" at bounding box center [809, 780] width 111 height 31
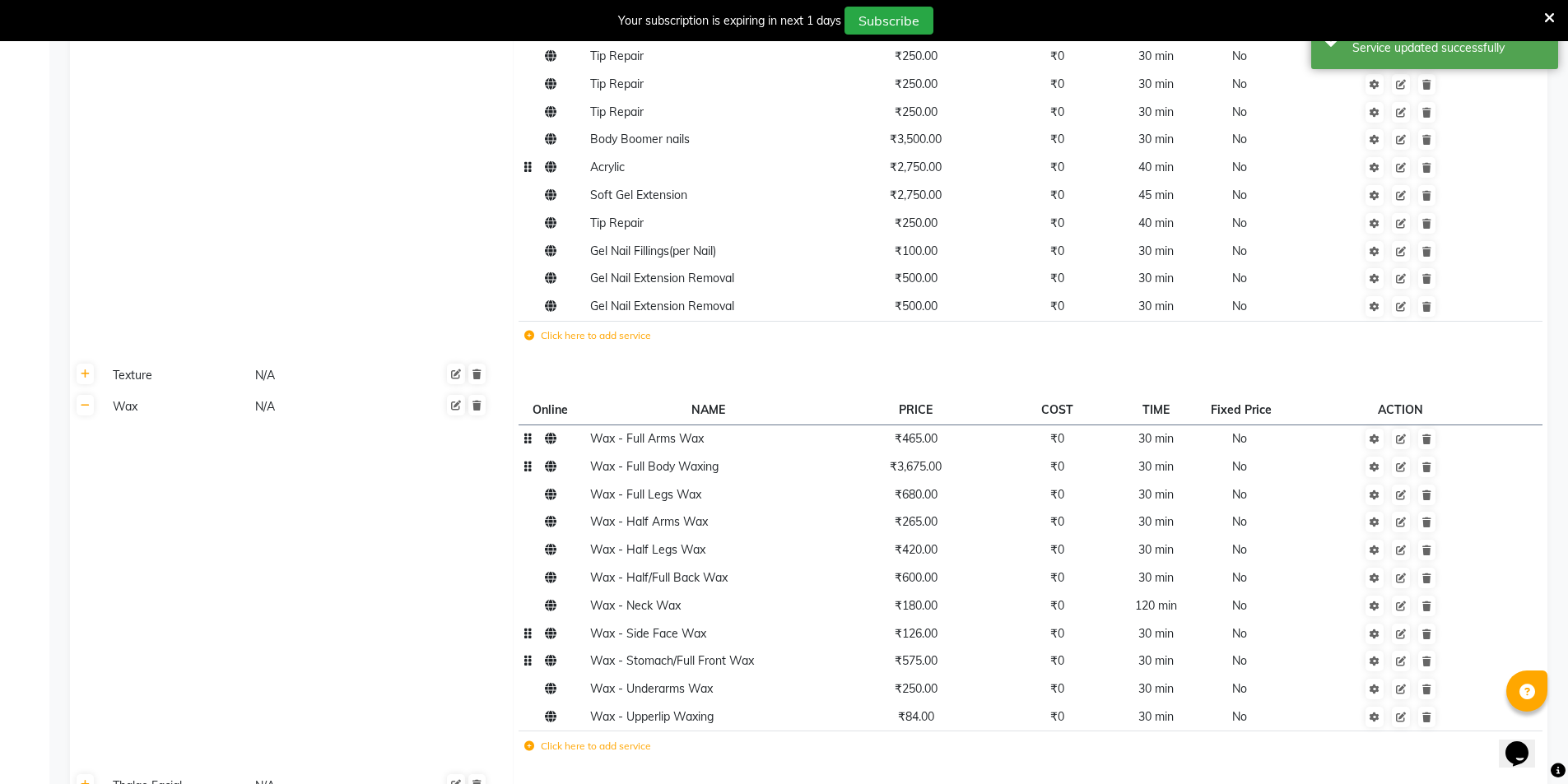
scroll to position [4643, 0]
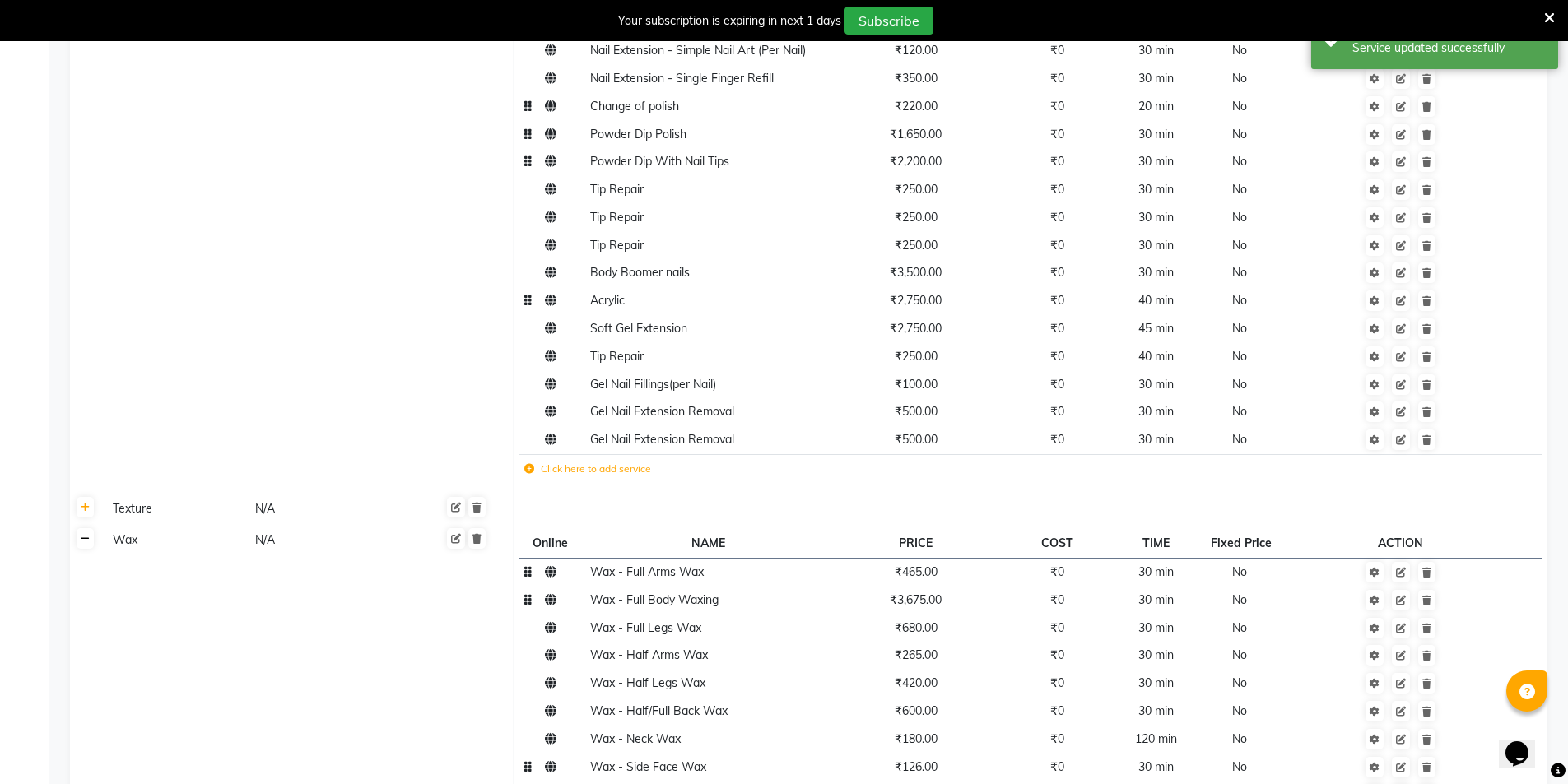
click at [87, 528] on link at bounding box center [85, 538] width 18 height 20
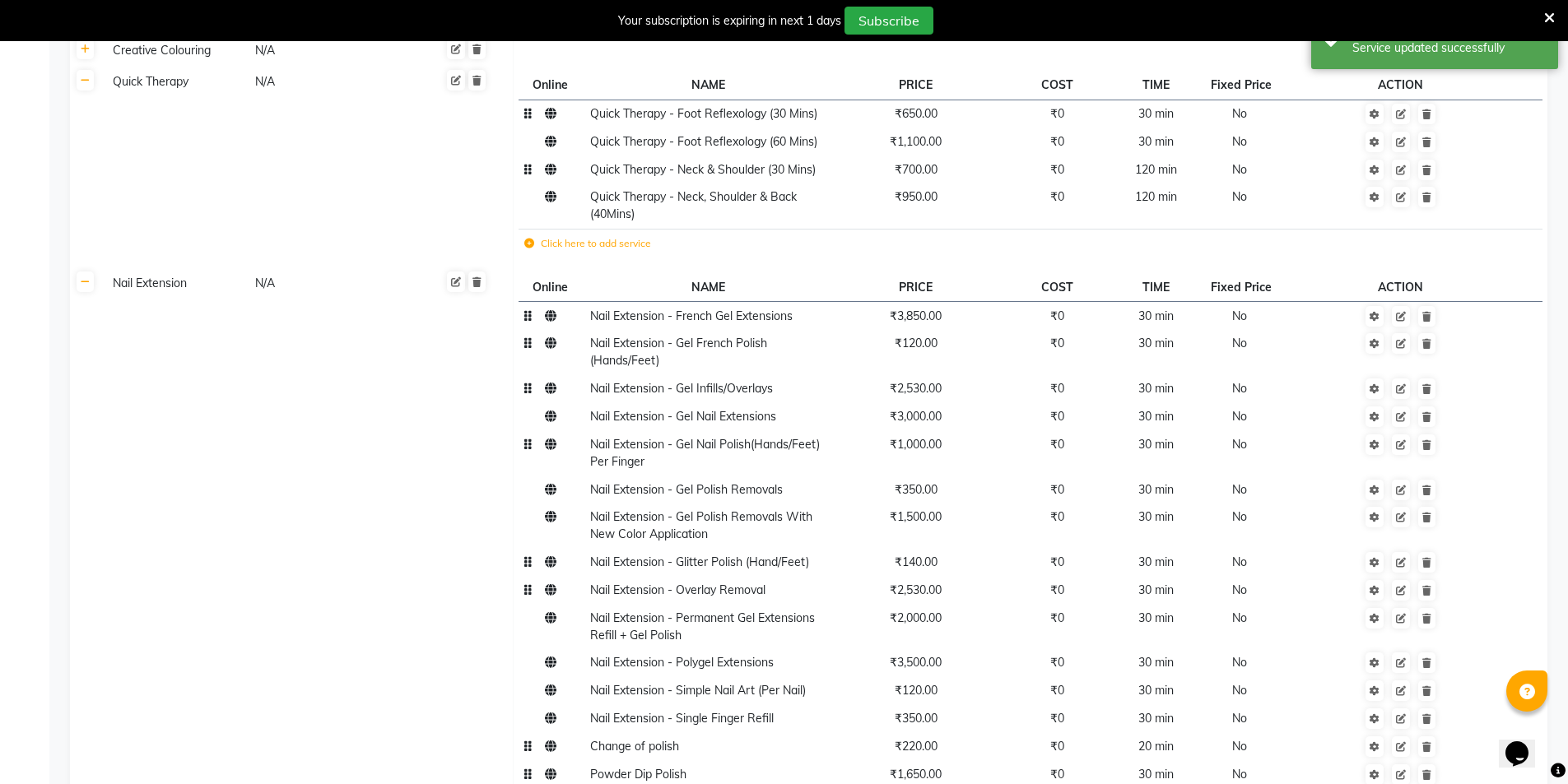
scroll to position [3821, 0]
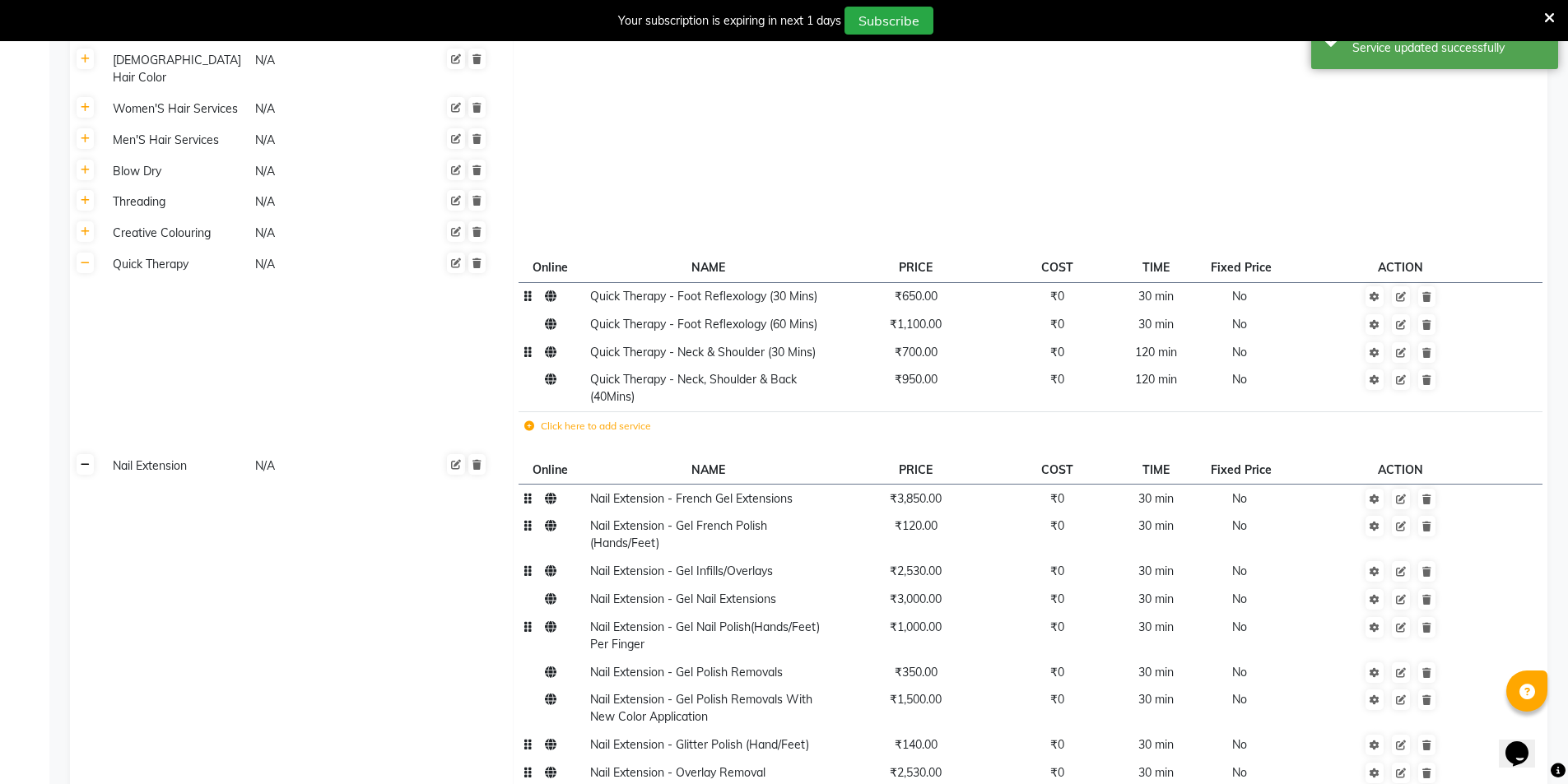
click at [88, 460] on icon at bounding box center [86, 464] width 9 height 10
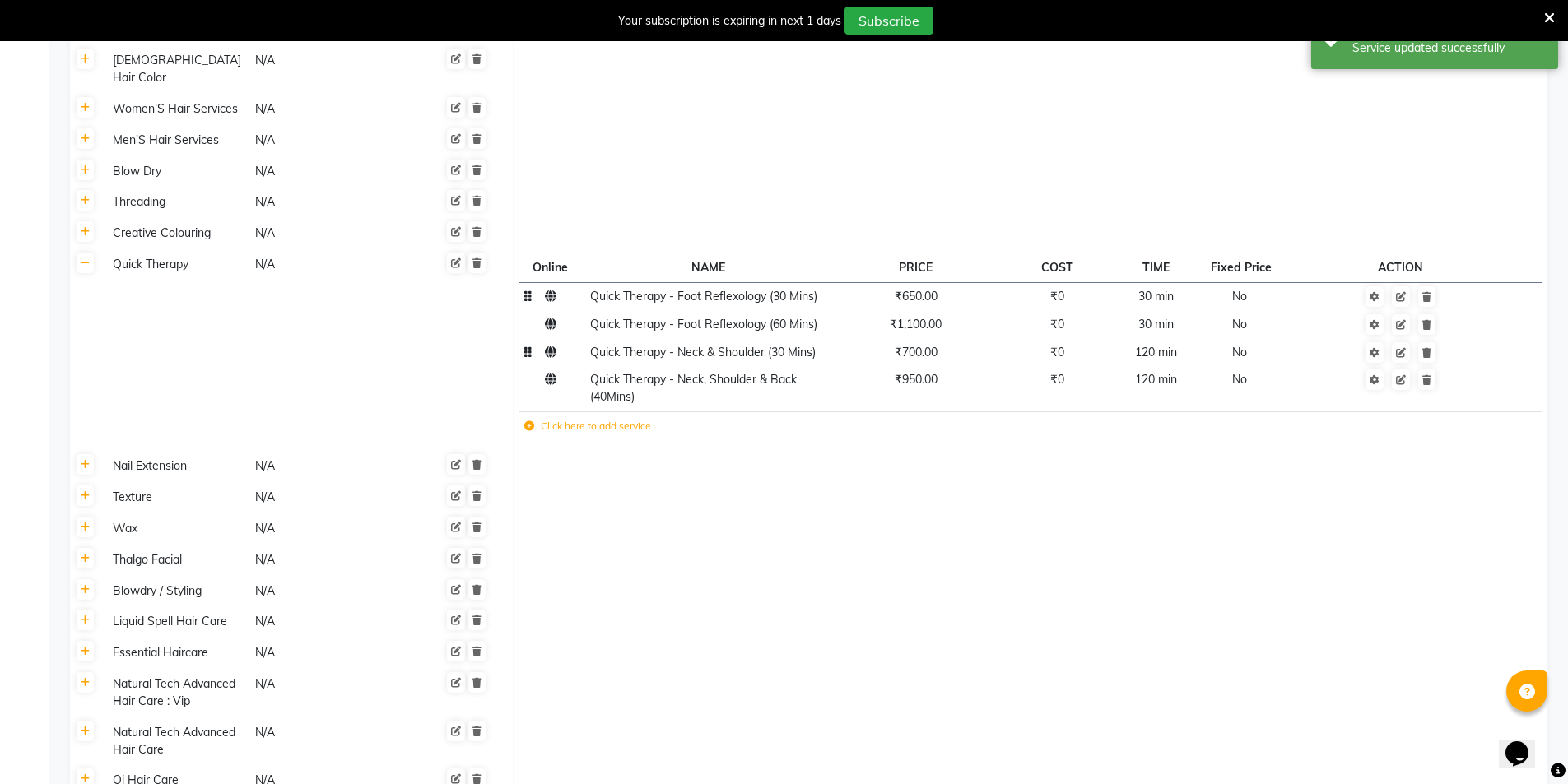
click at [96, 250] on th at bounding box center [86, 350] width 31 height 202
click at [89, 252] on link at bounding box center [85, 263] width 18 height 20
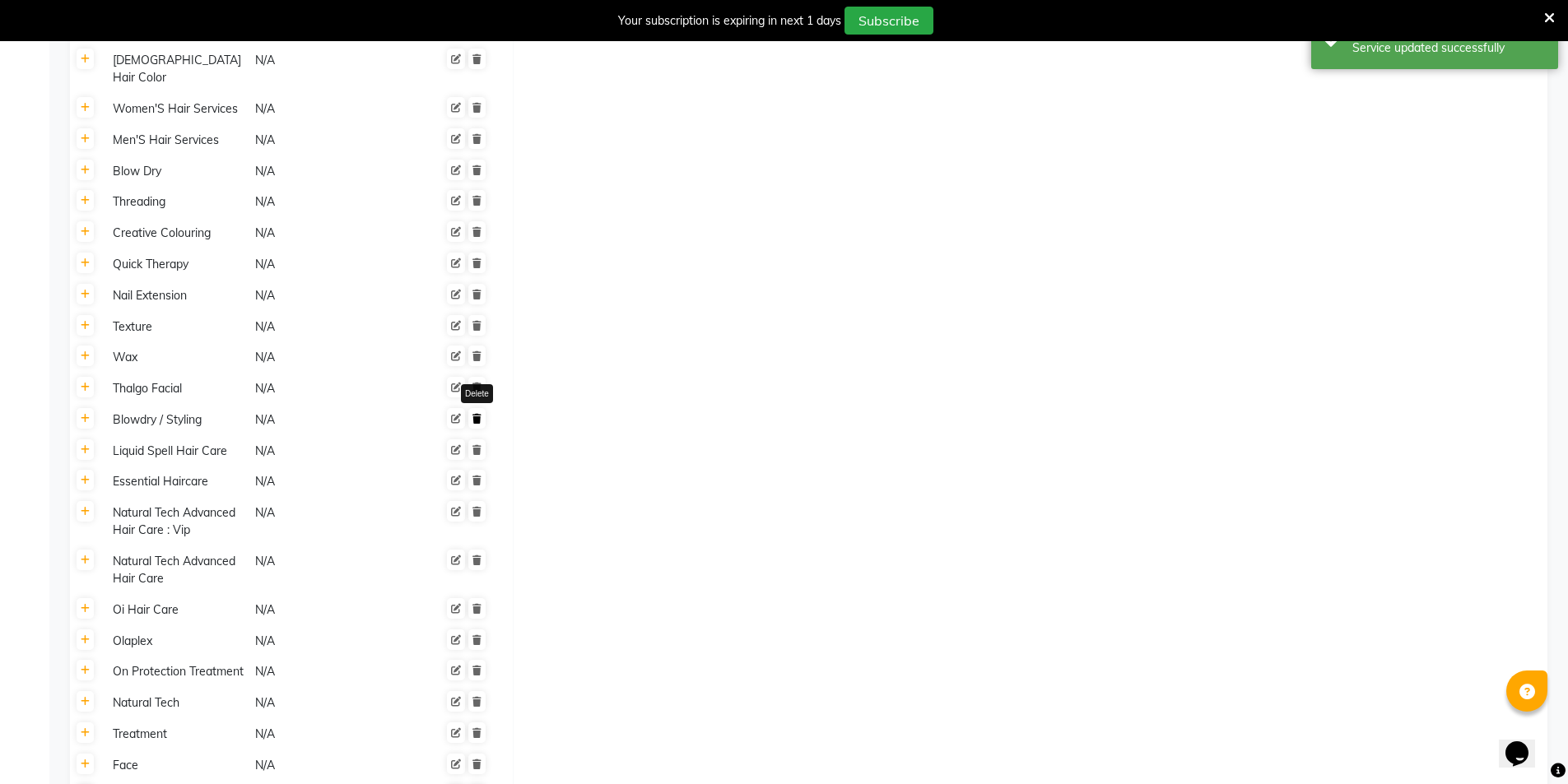
scroll to position [3575, 0]
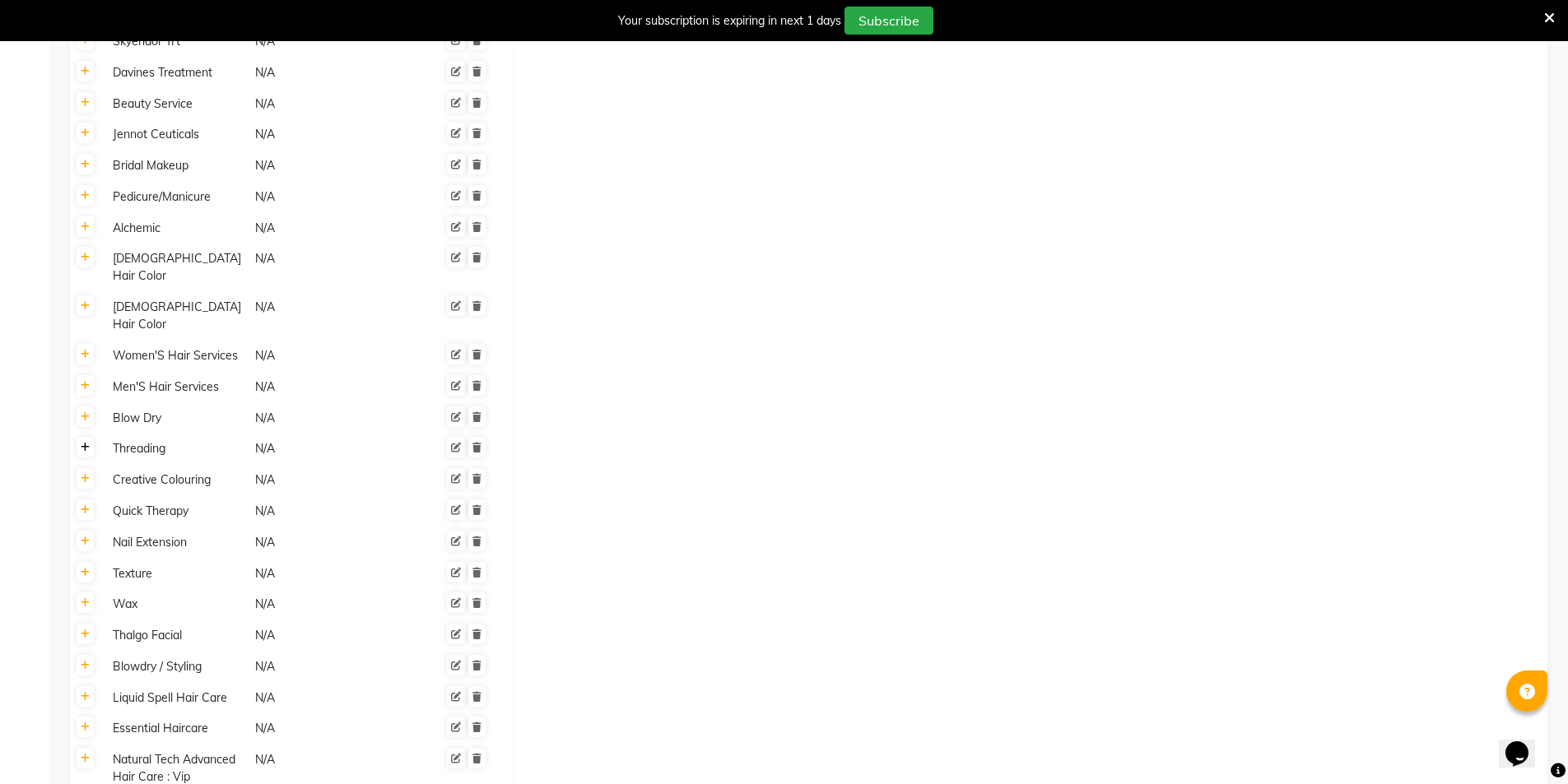
click at [92, 437] on link at bounding box center [85, 447] width 18 height 20
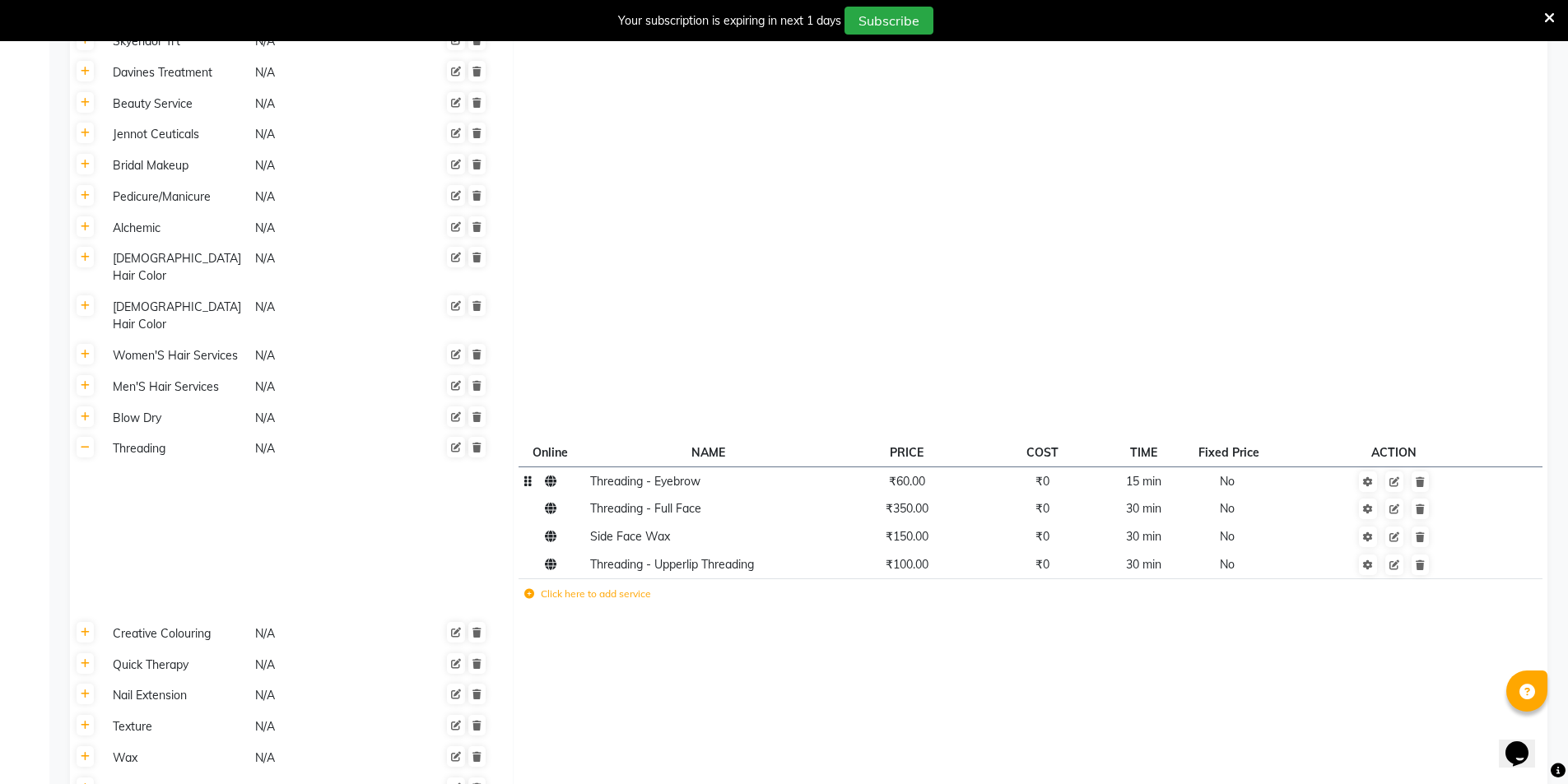
click at [925, 474] on span "₹60.00" at bounding box center [906, 481] width 36 height 15
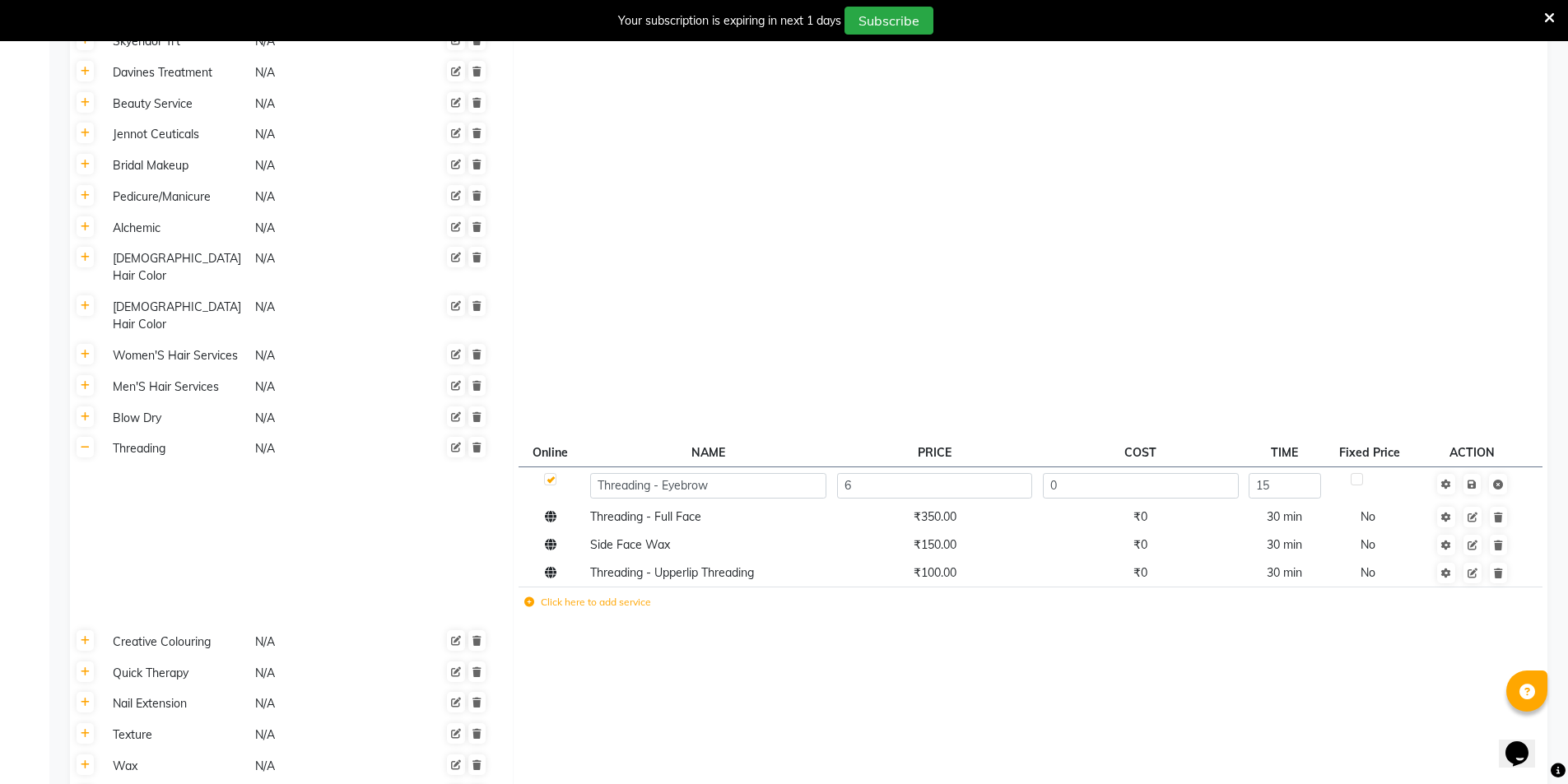
type input "63"
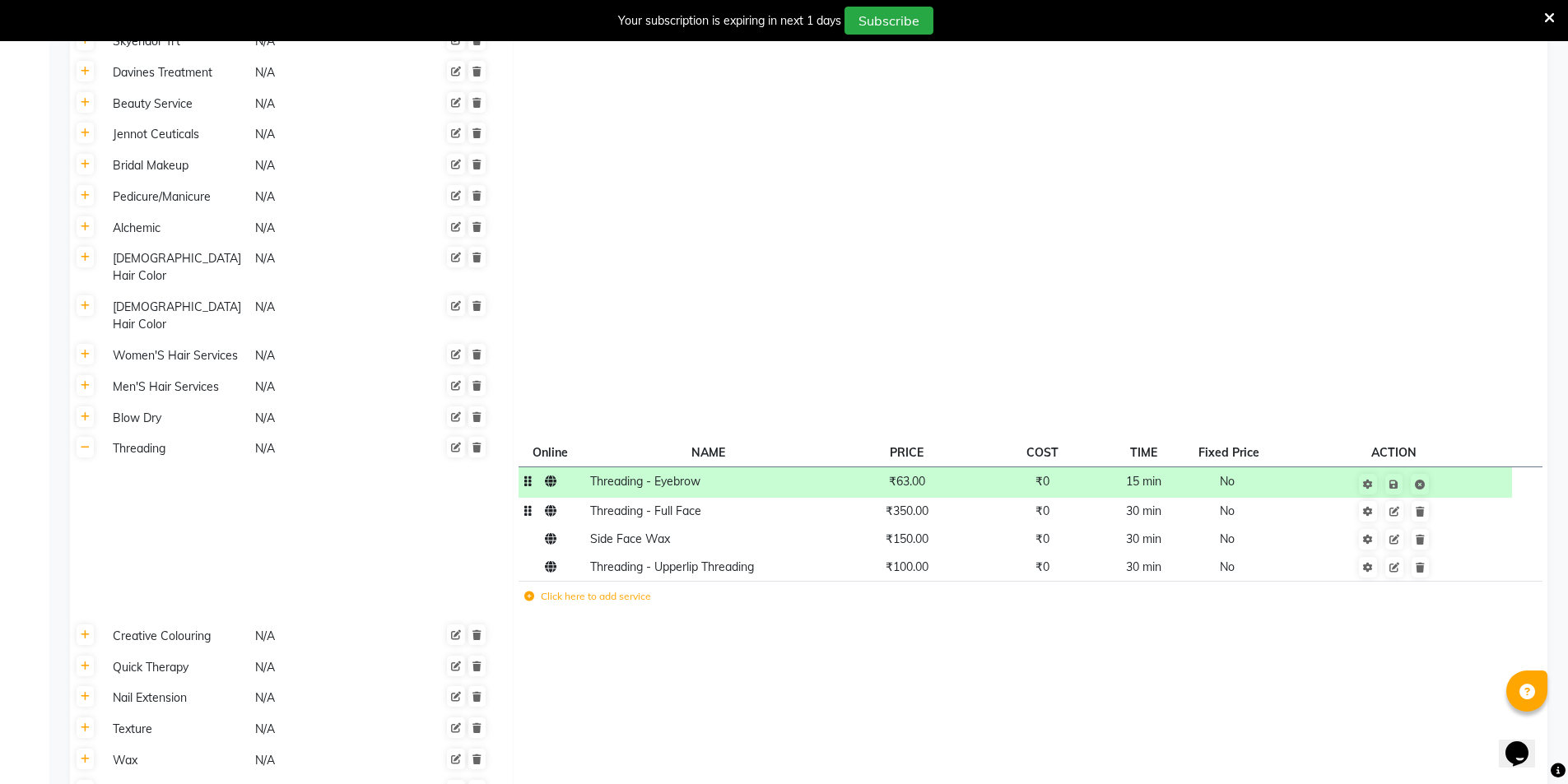
click at [918, 503] on span "₹350.00" at bounding box center [907, 510] width 42 height 15
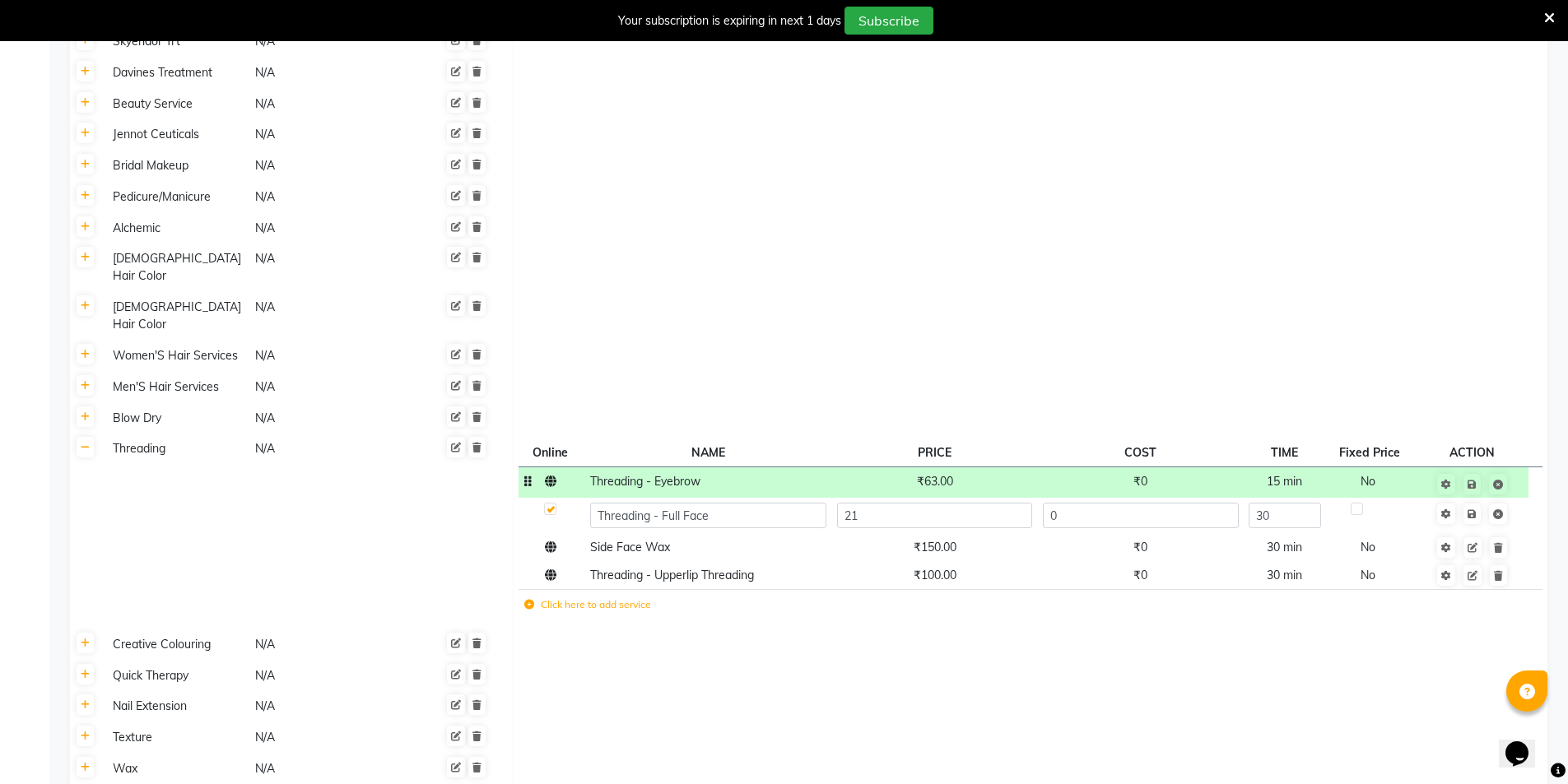
type input "210"
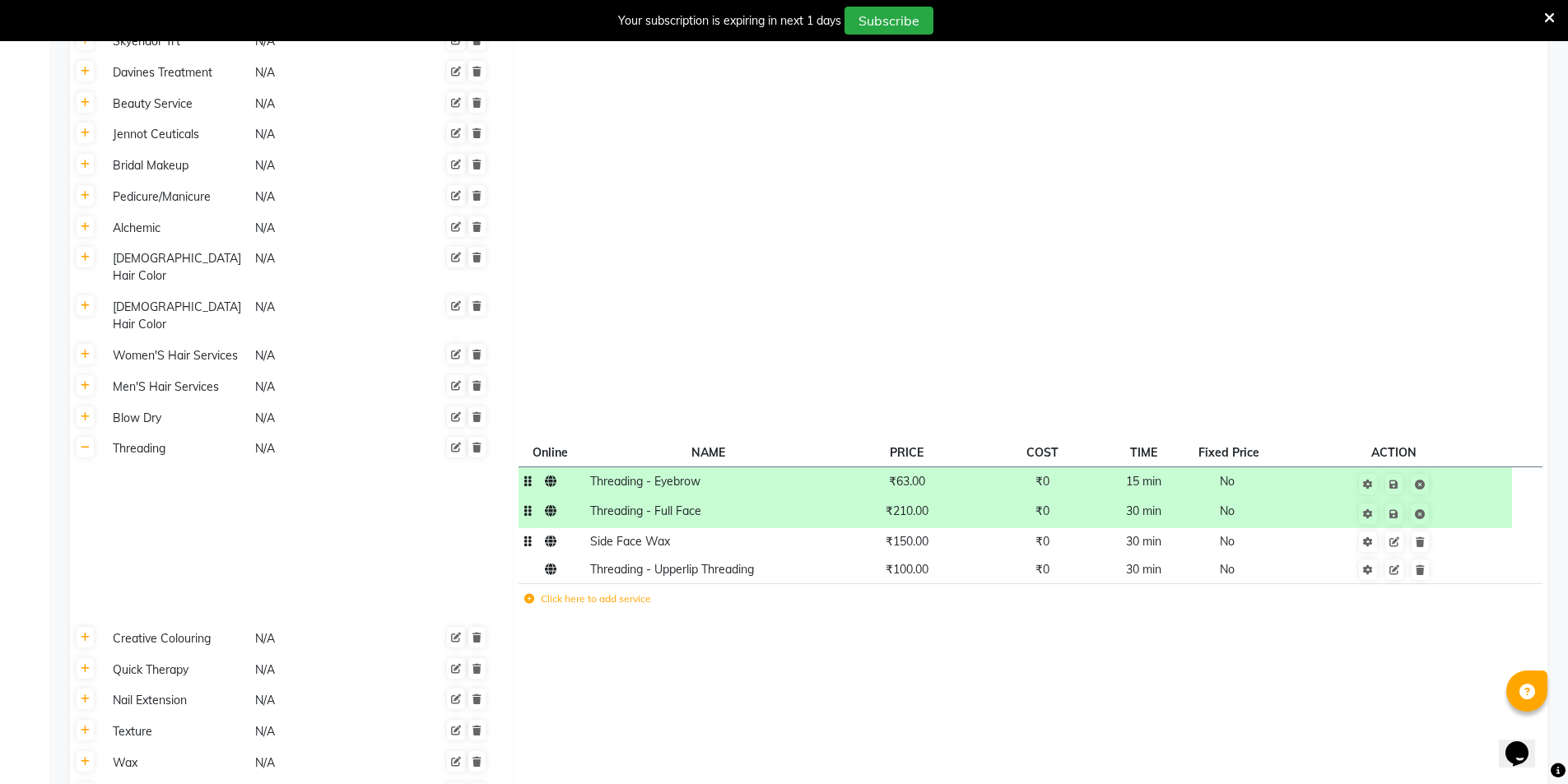
click at [921, 528] on td "₹150.00" at bounding box center [906, 542] width 150 height 28
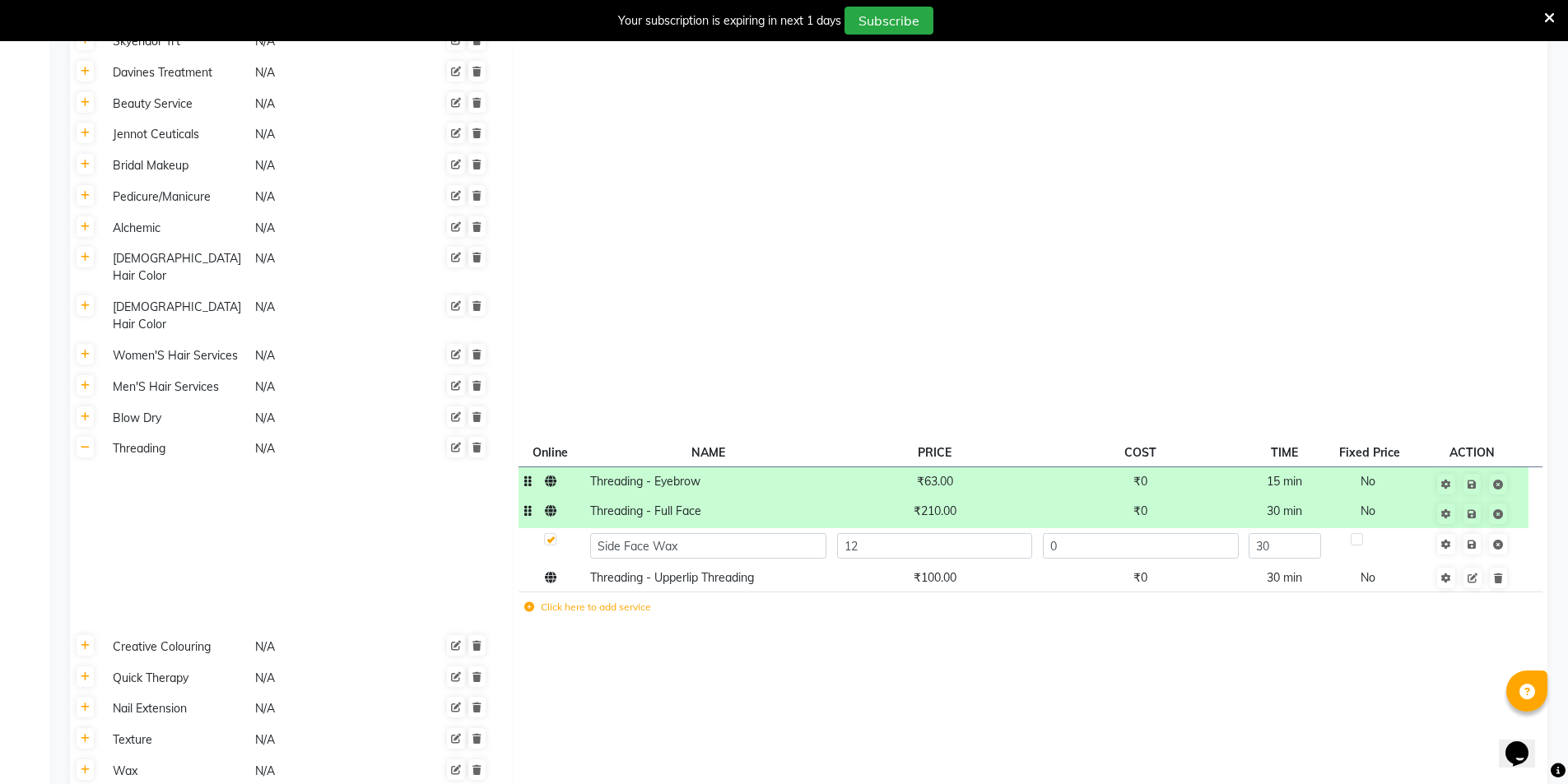
type input "126"
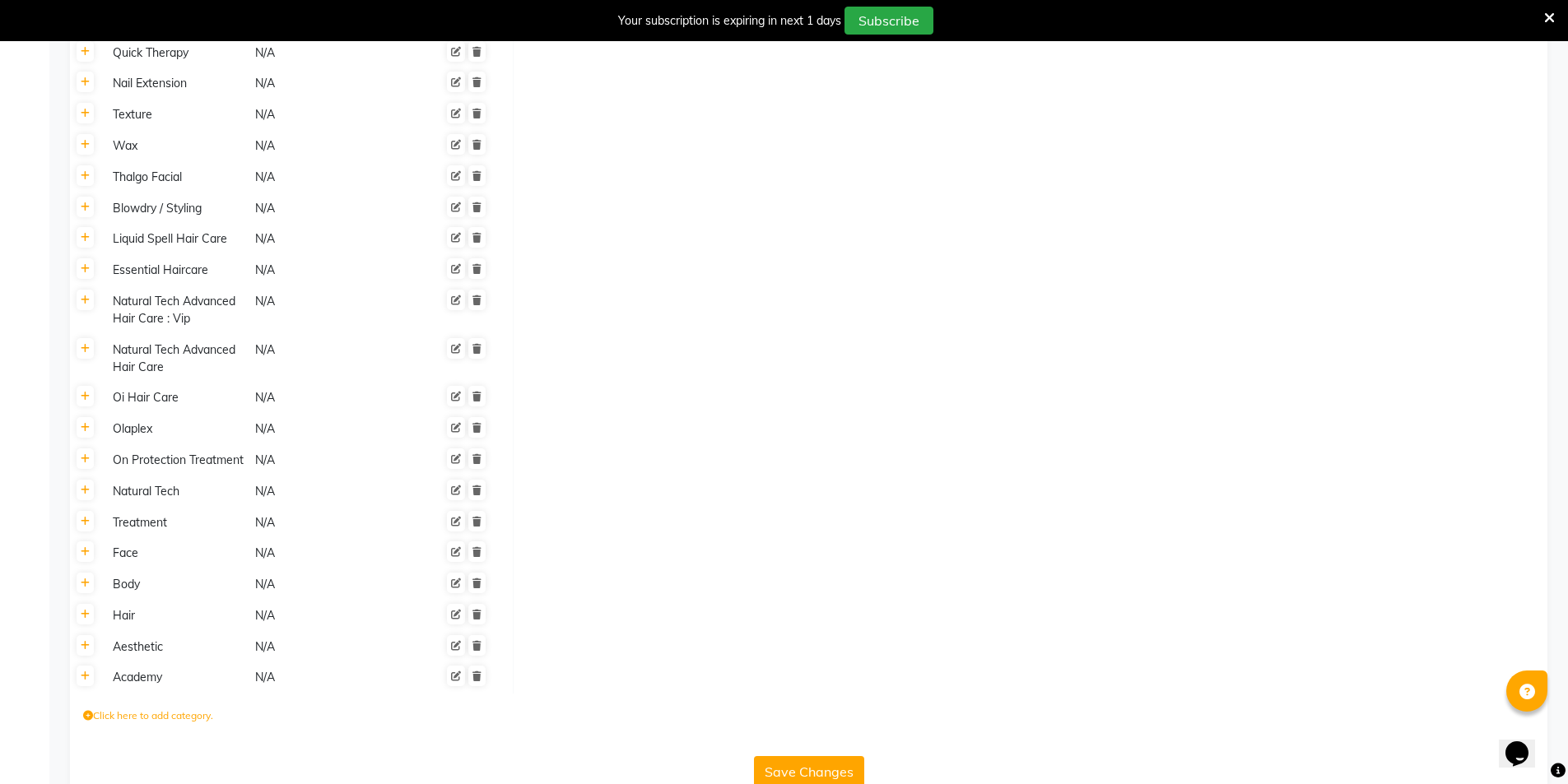
click at [815, 756] on button "Save Changes" at bounding box center [809, 772] width 111 height 31
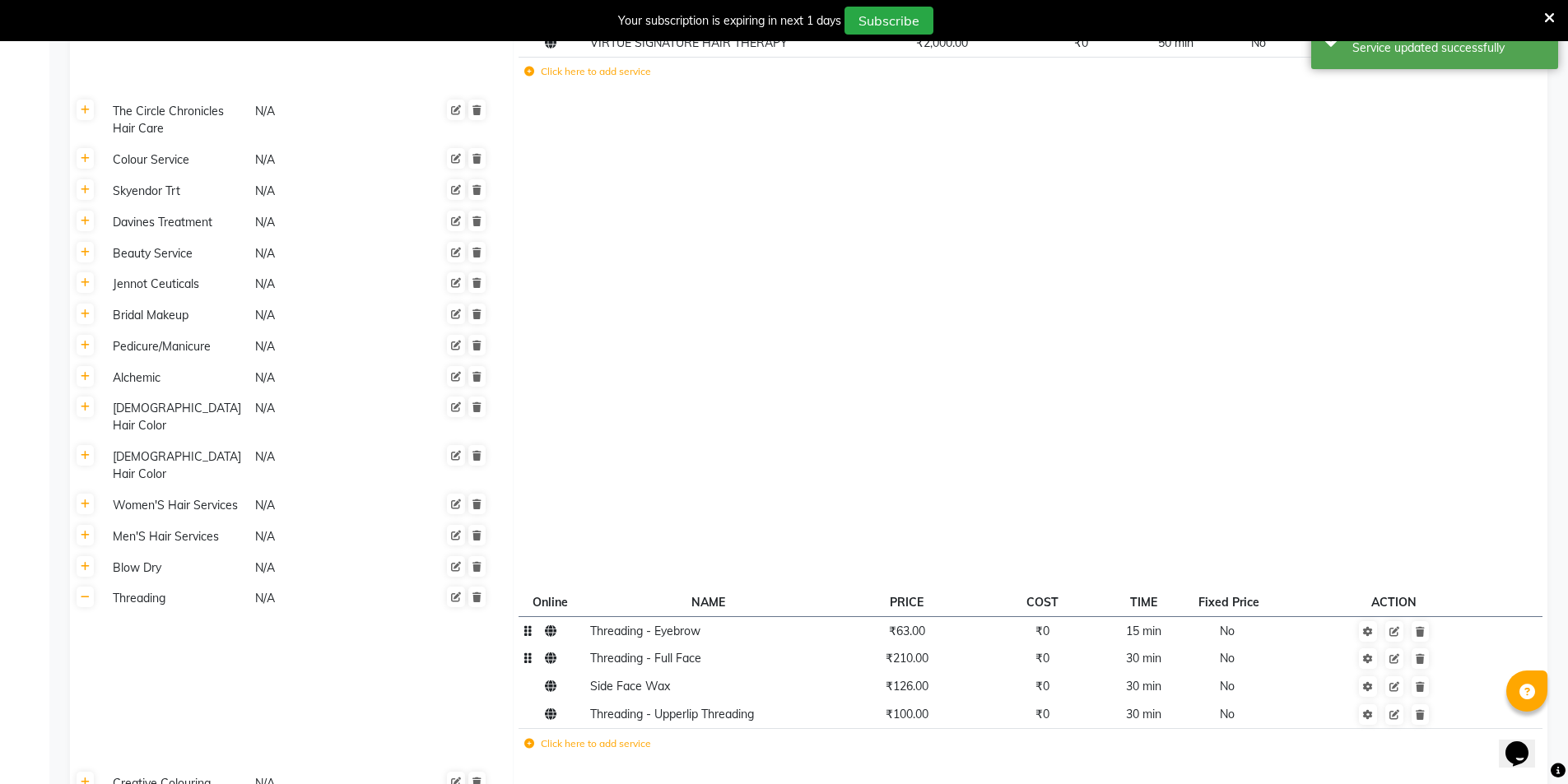
scroll to position [3528, 0]
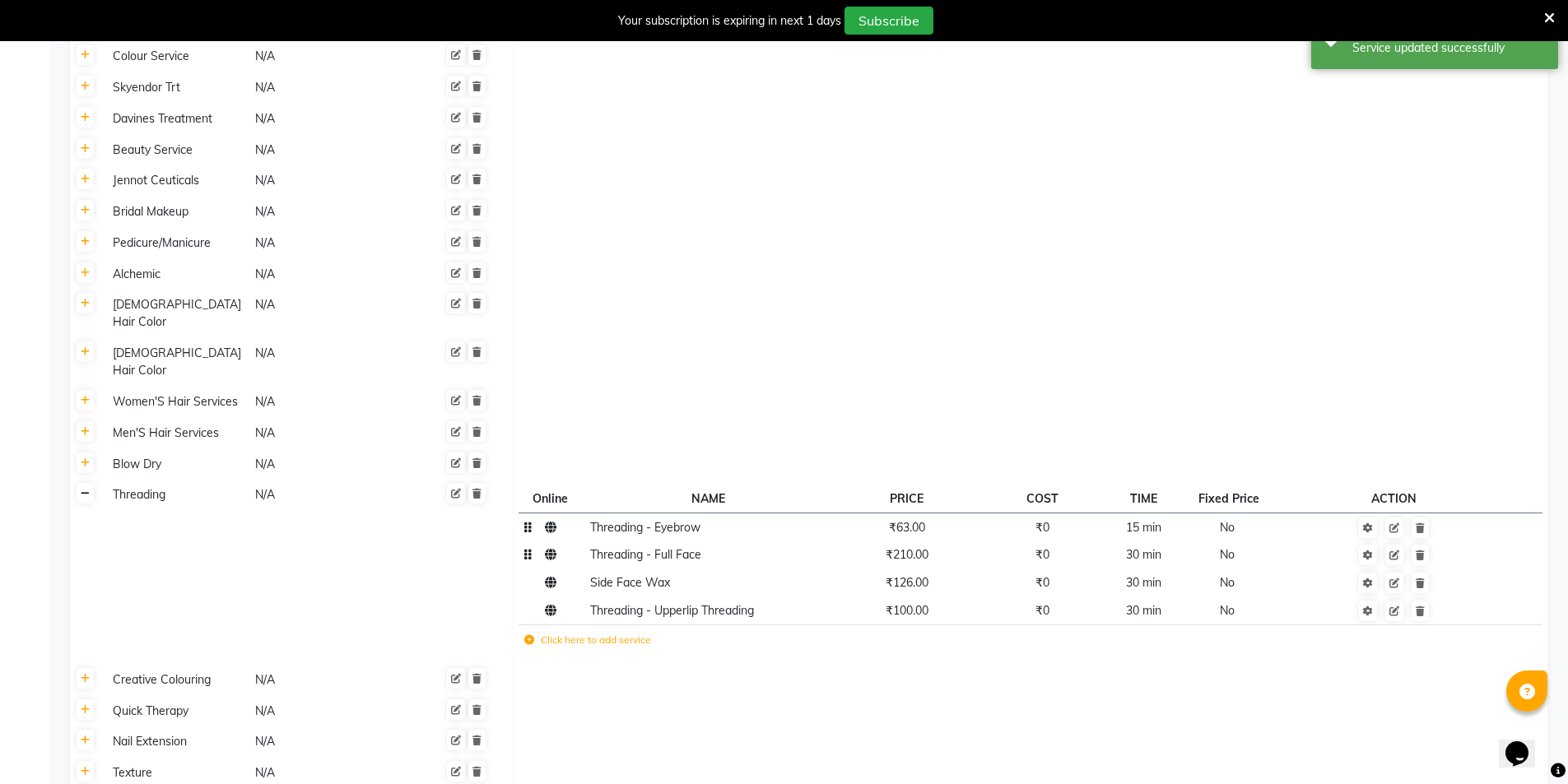
click at [88, 488] on icon at bounding box center [86, 493] width 9 height 10
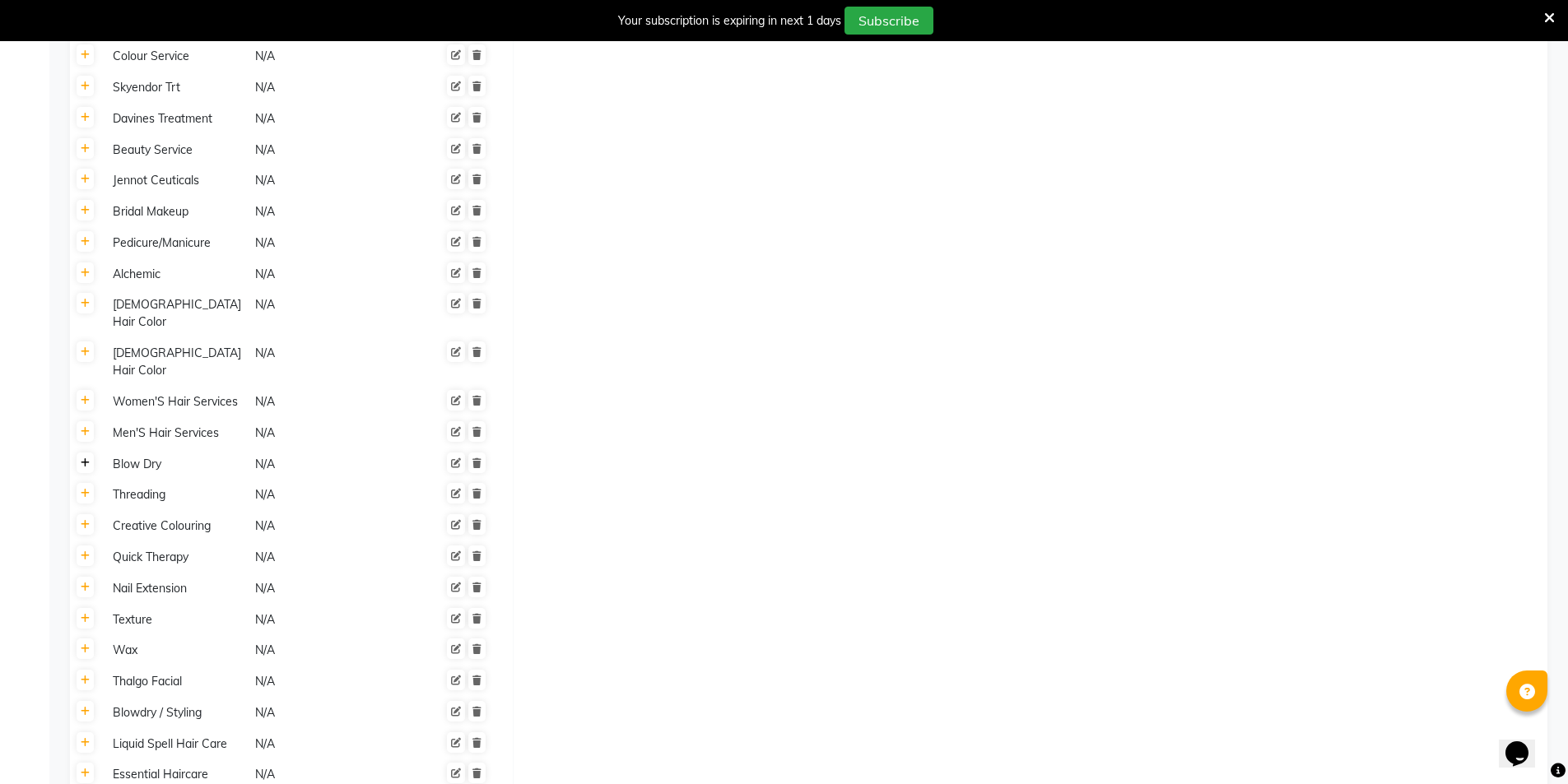
click at [88, 452] on link at bounding box center [85, 462] width 18 height 20
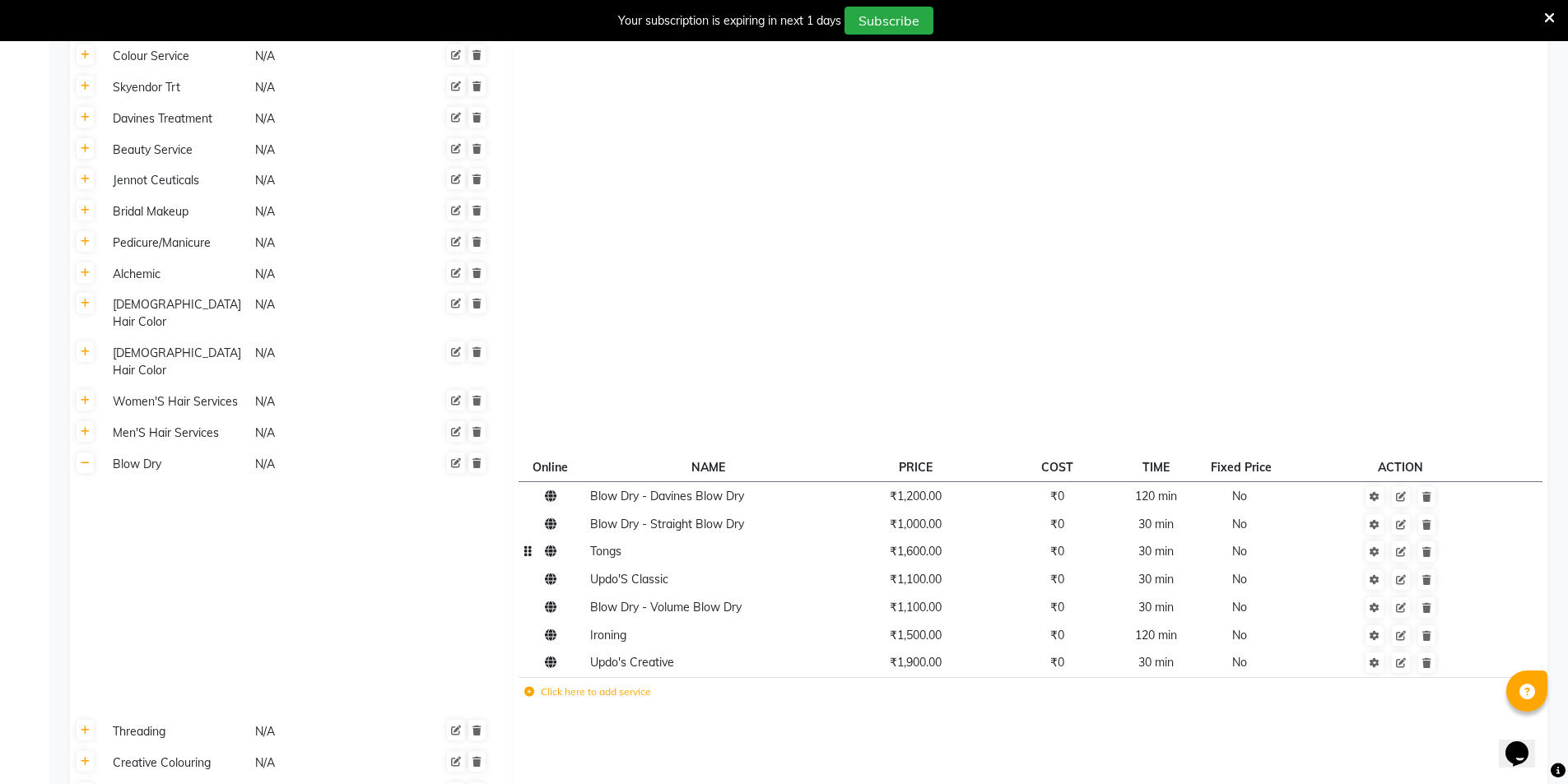
click at [921, 544] on span "₹1,600.00" at bounding box center [915, 551] width 52 height 15
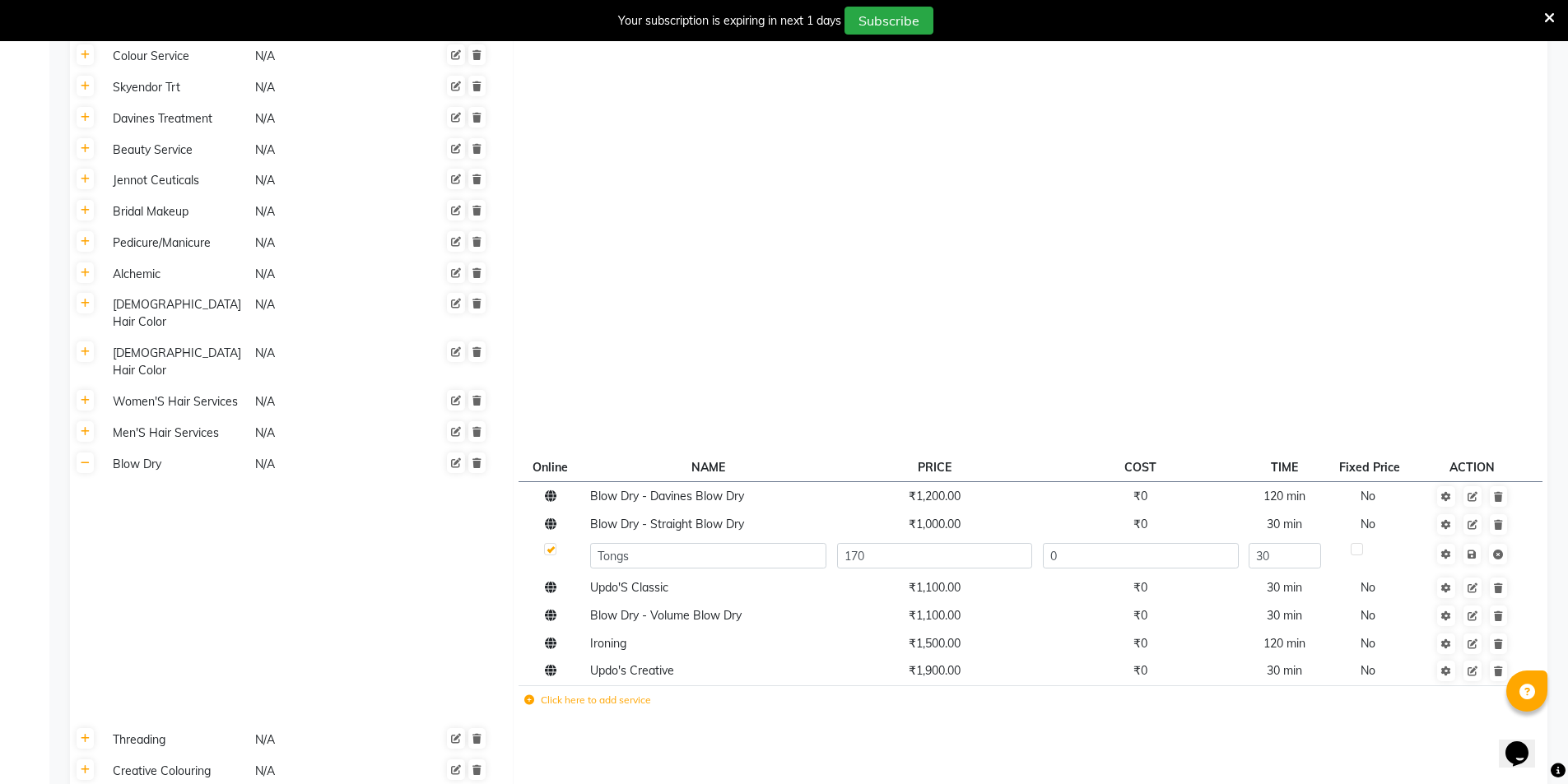
type input "1700"
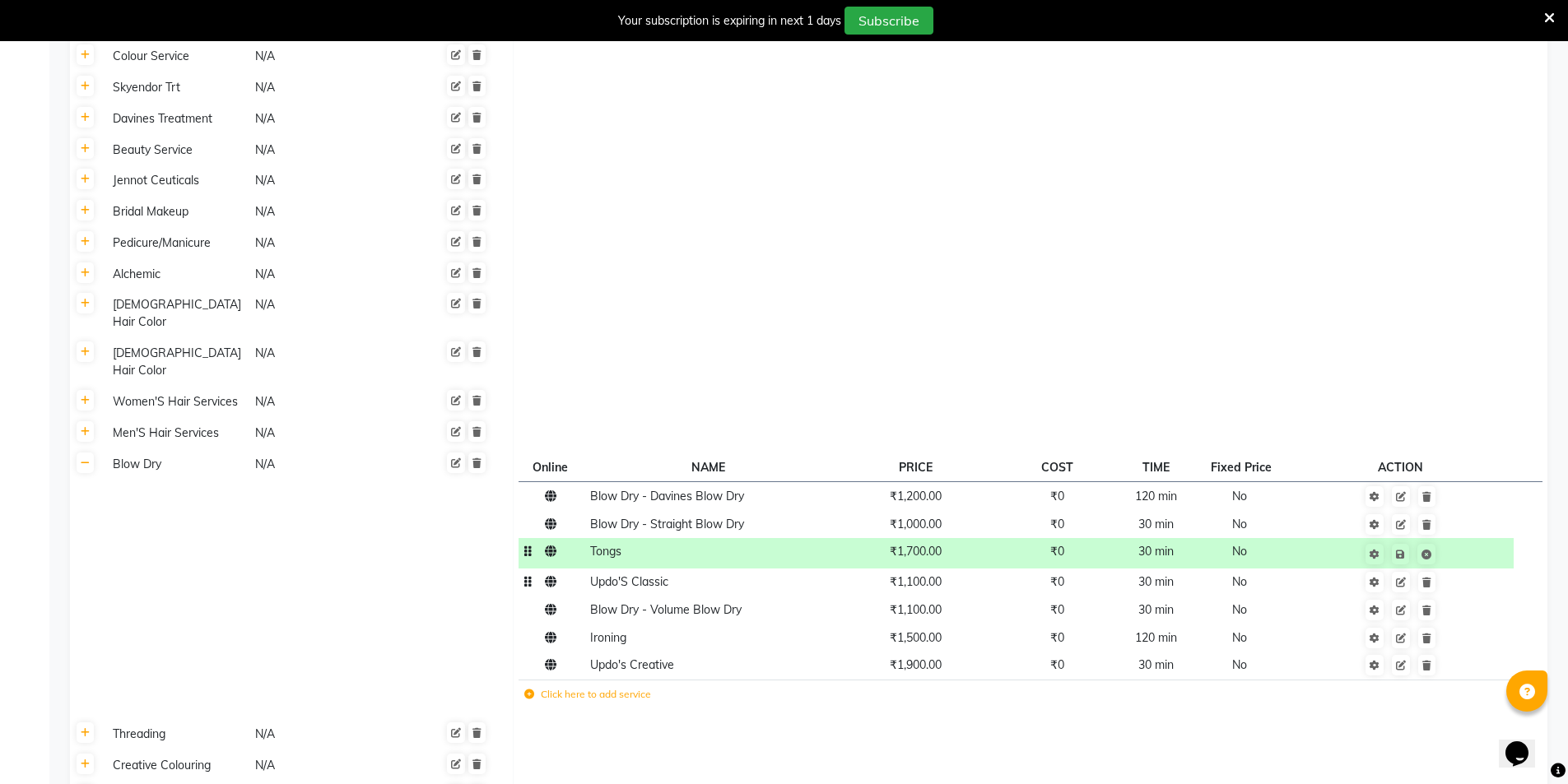
click at [925, 574] on span "₹1,100.00" at bounding box center [915, 581] width 52 height 15
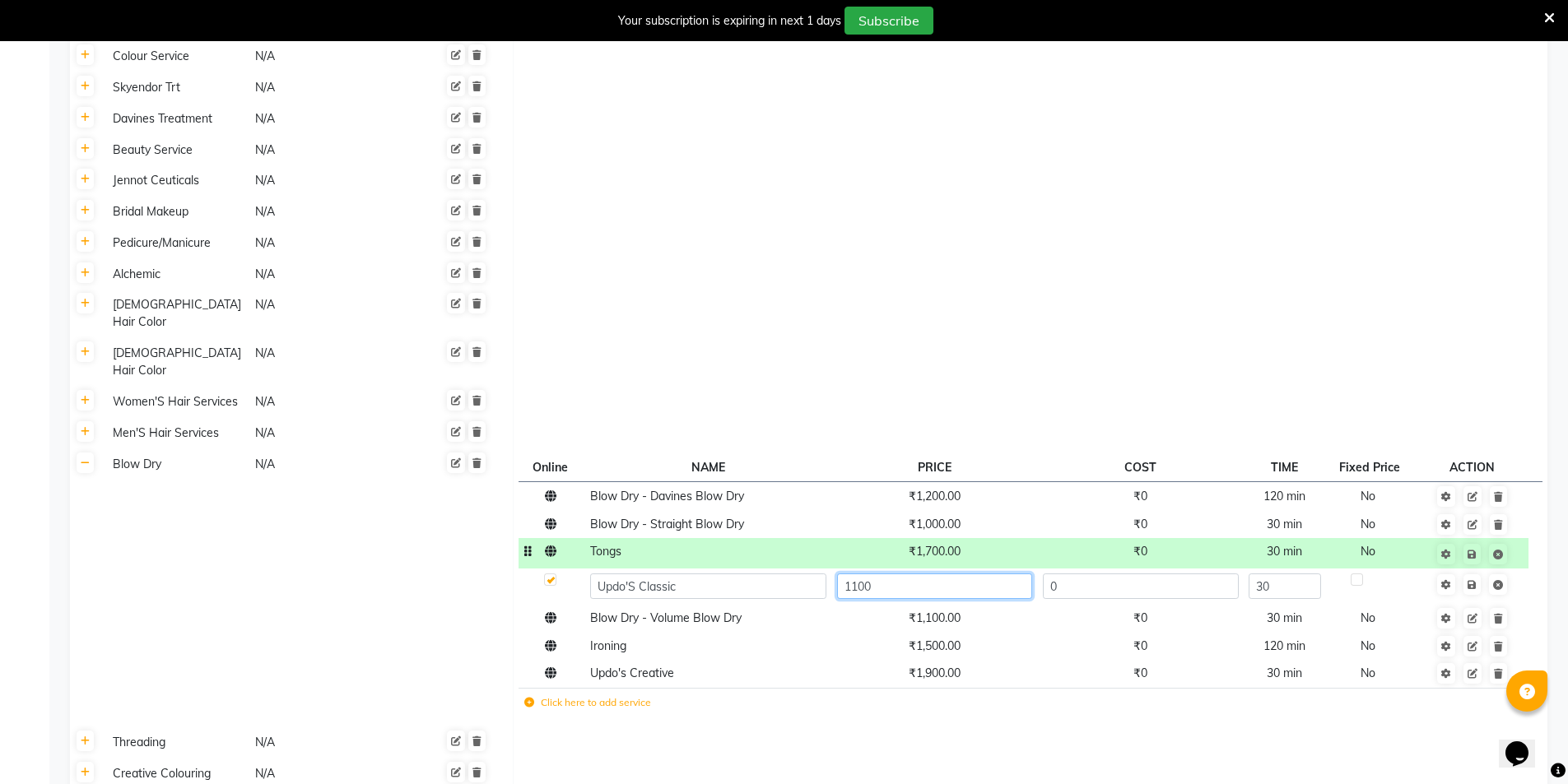
click at [925, 573] on input "1100" at bounding box center [935, 586] width 195 height 26
type input "1500"
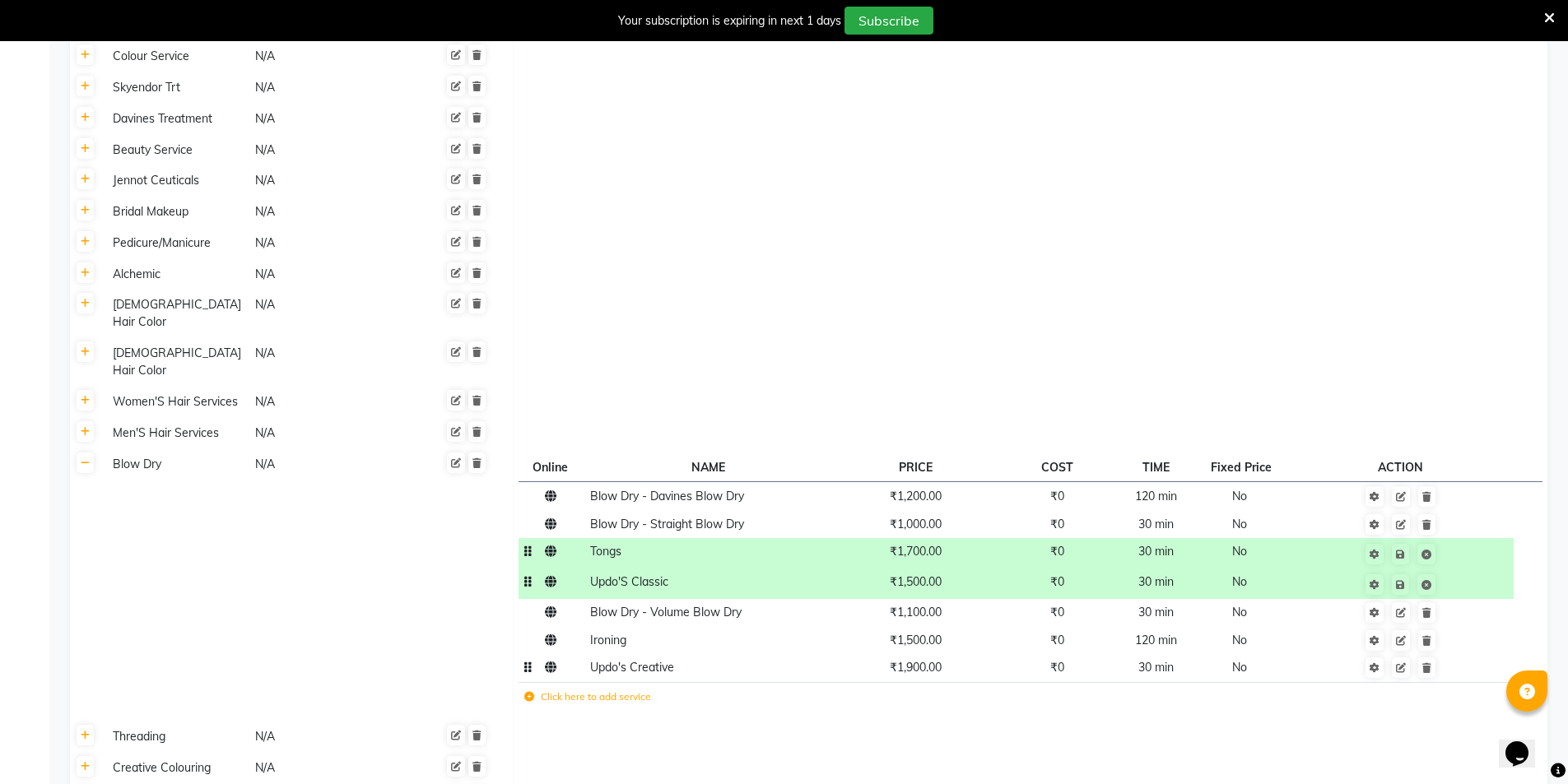
click at [917, 660] on span "₹1,900.00" at bounding box center [915, 667] width 52 height 15
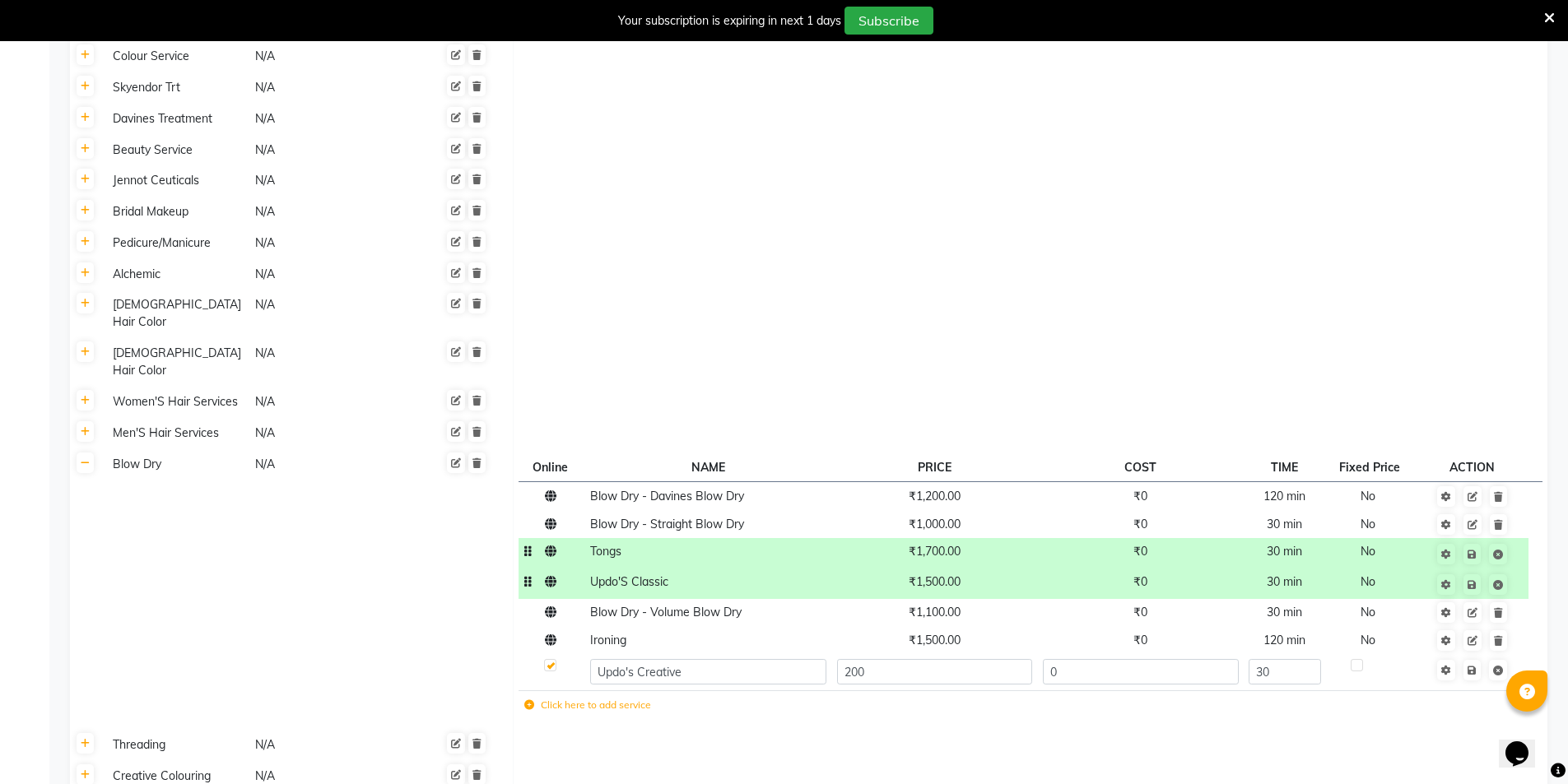
type input "2000"
click at [923, 730] on td at bounding box center [1031, 745] width 1034 height 31
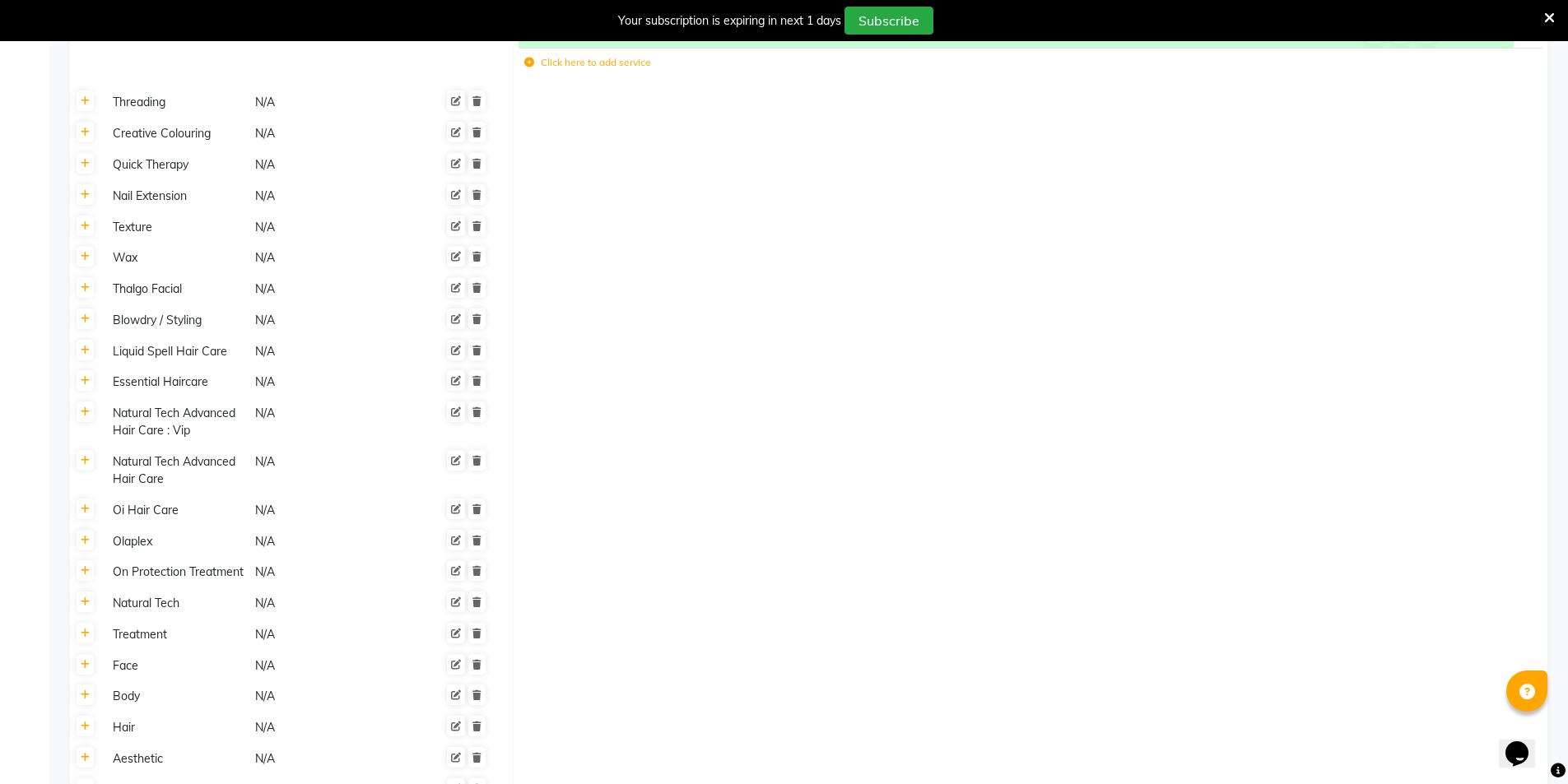
scroll to position [4277, 0]
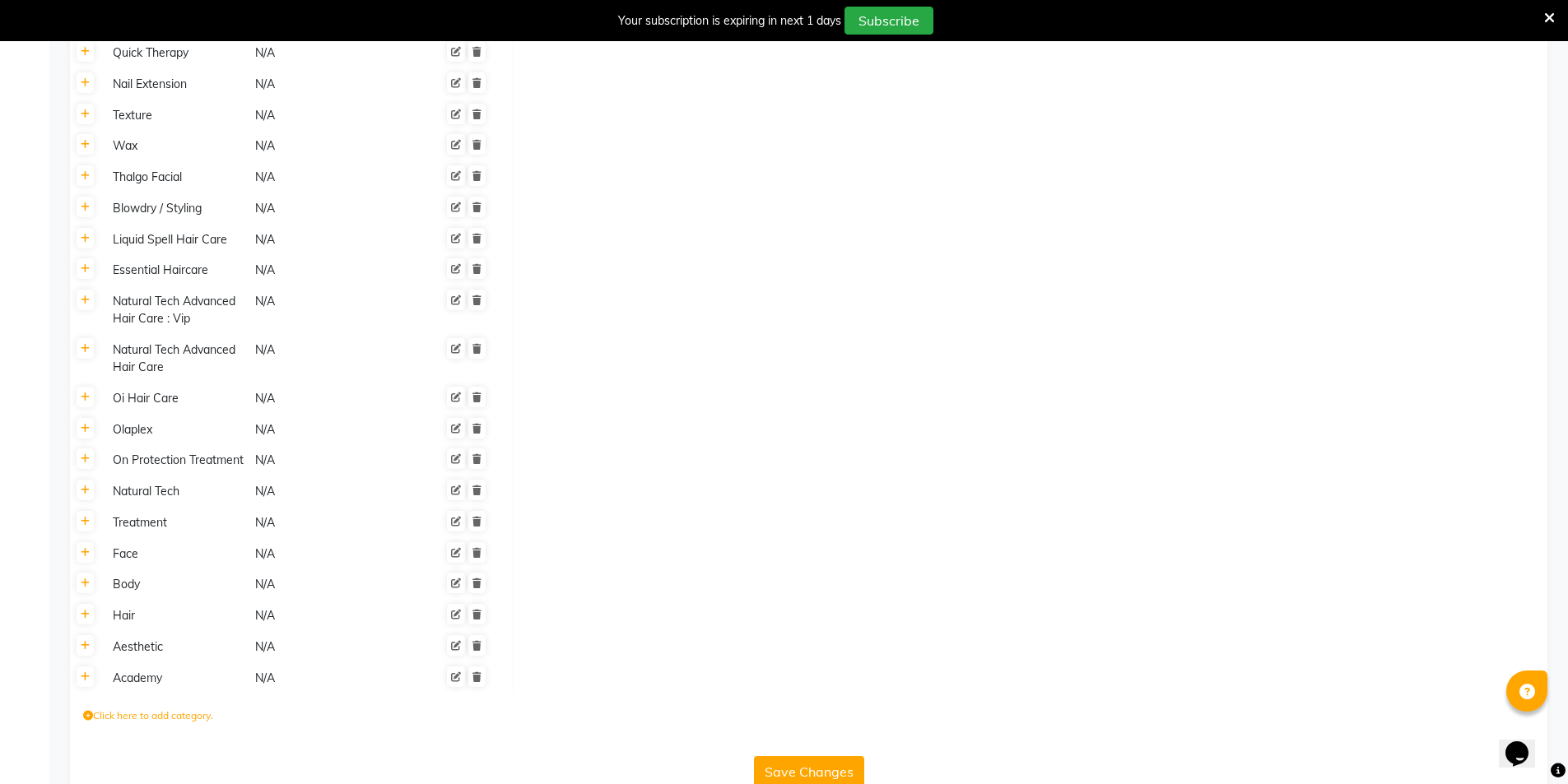
click at [819, 756] on button "Save Changes" at bounding box center [809, 772] width 111 height 31
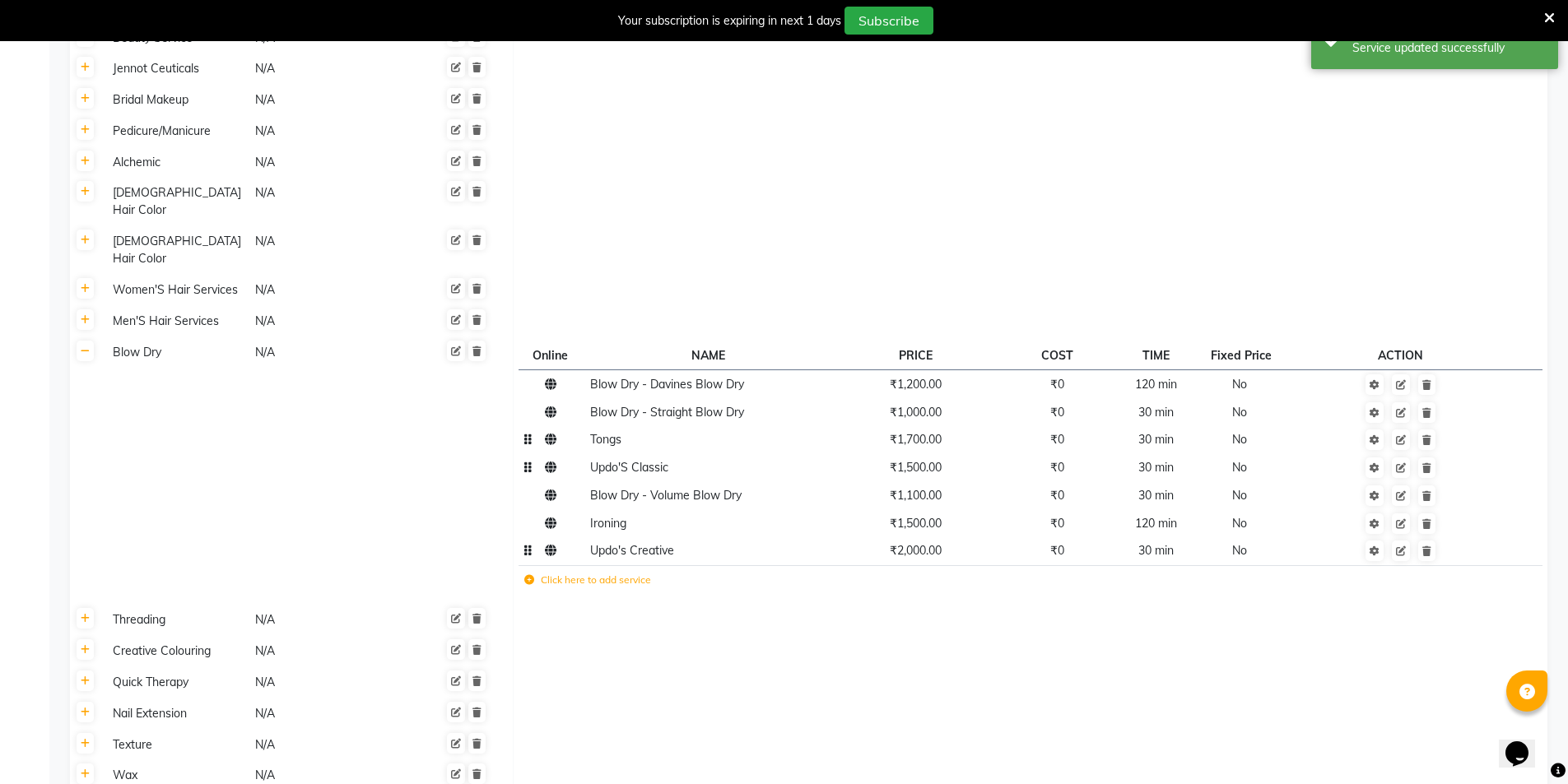
scroll to position [3528, 0]
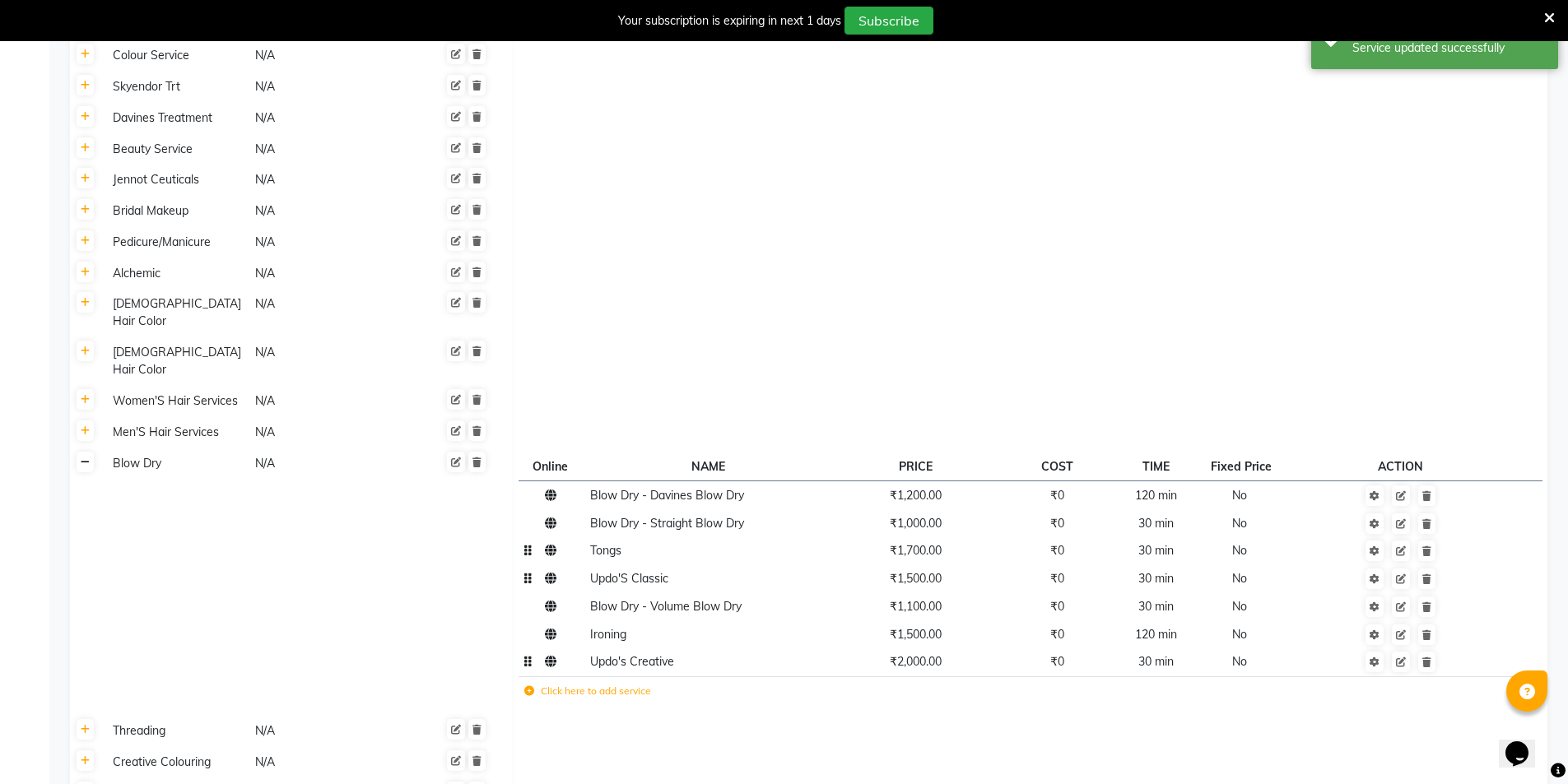
click at [90, 451] on link at bounding box center [85, 462] width 18 height 20
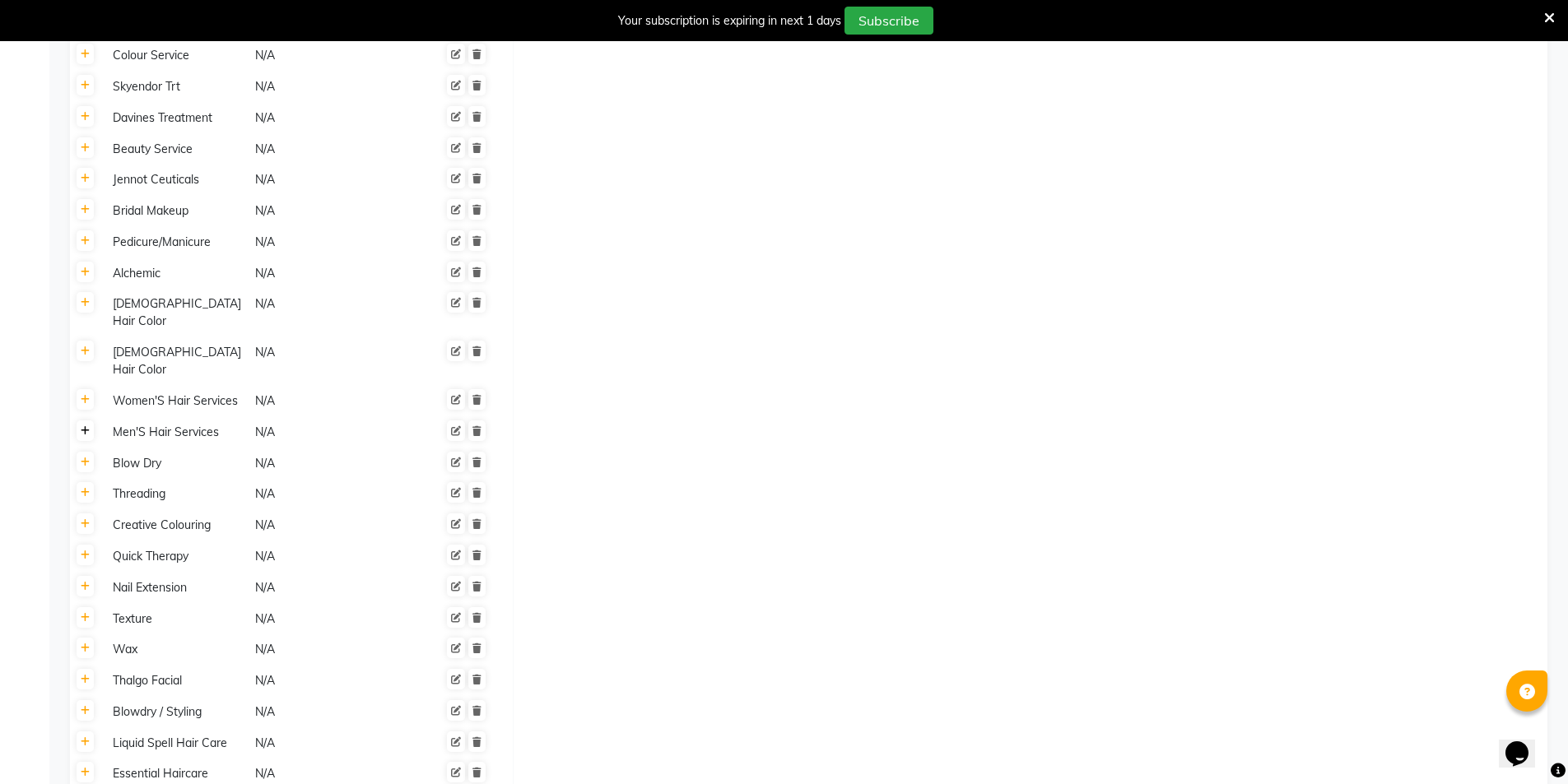
click at [88, 420] on link at bounding box center [85, 430] width 18 height 20
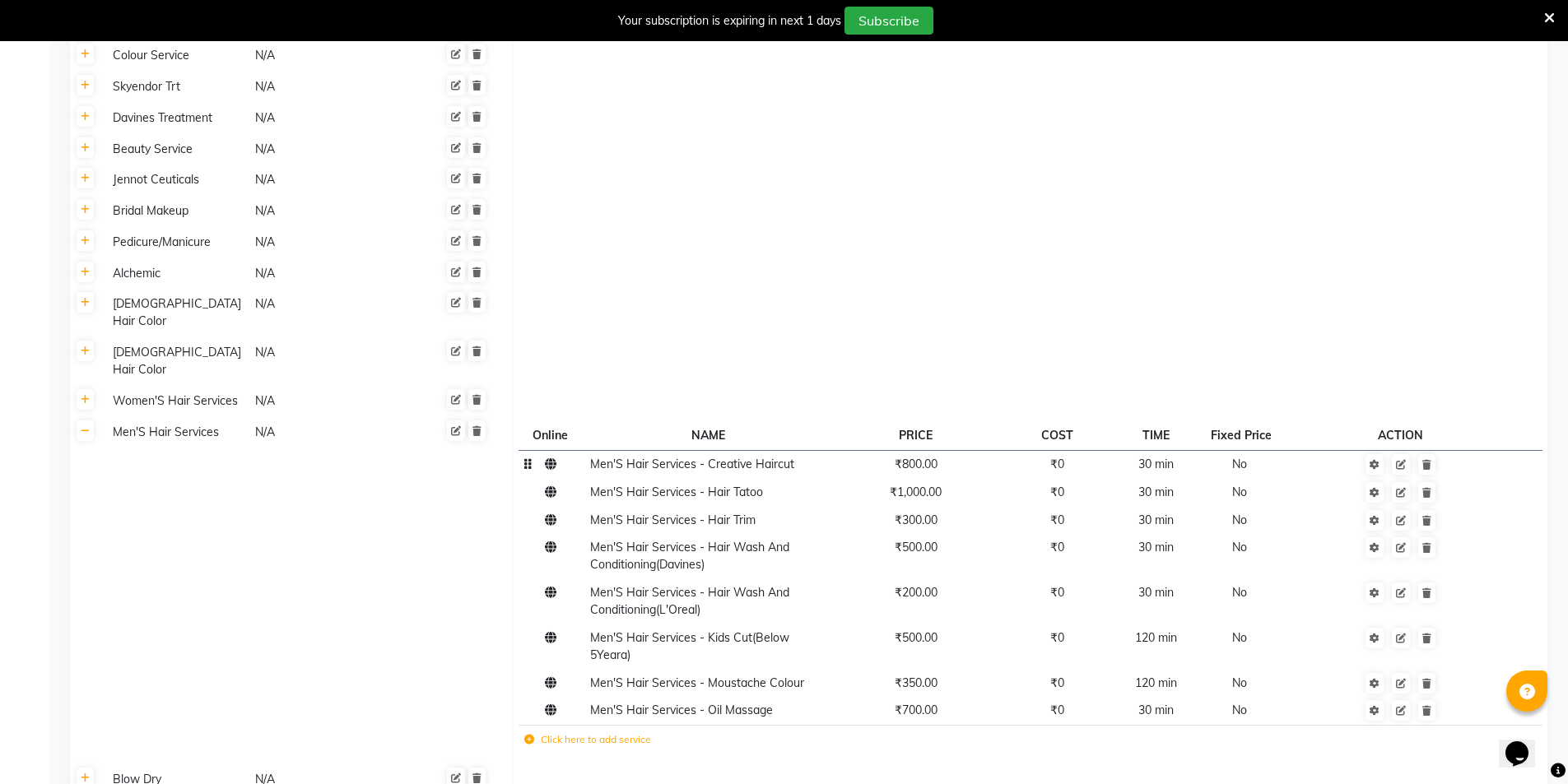
click at [922, 457] on span "₹800.00" at bounding box center [916, 464] width 42 height 15
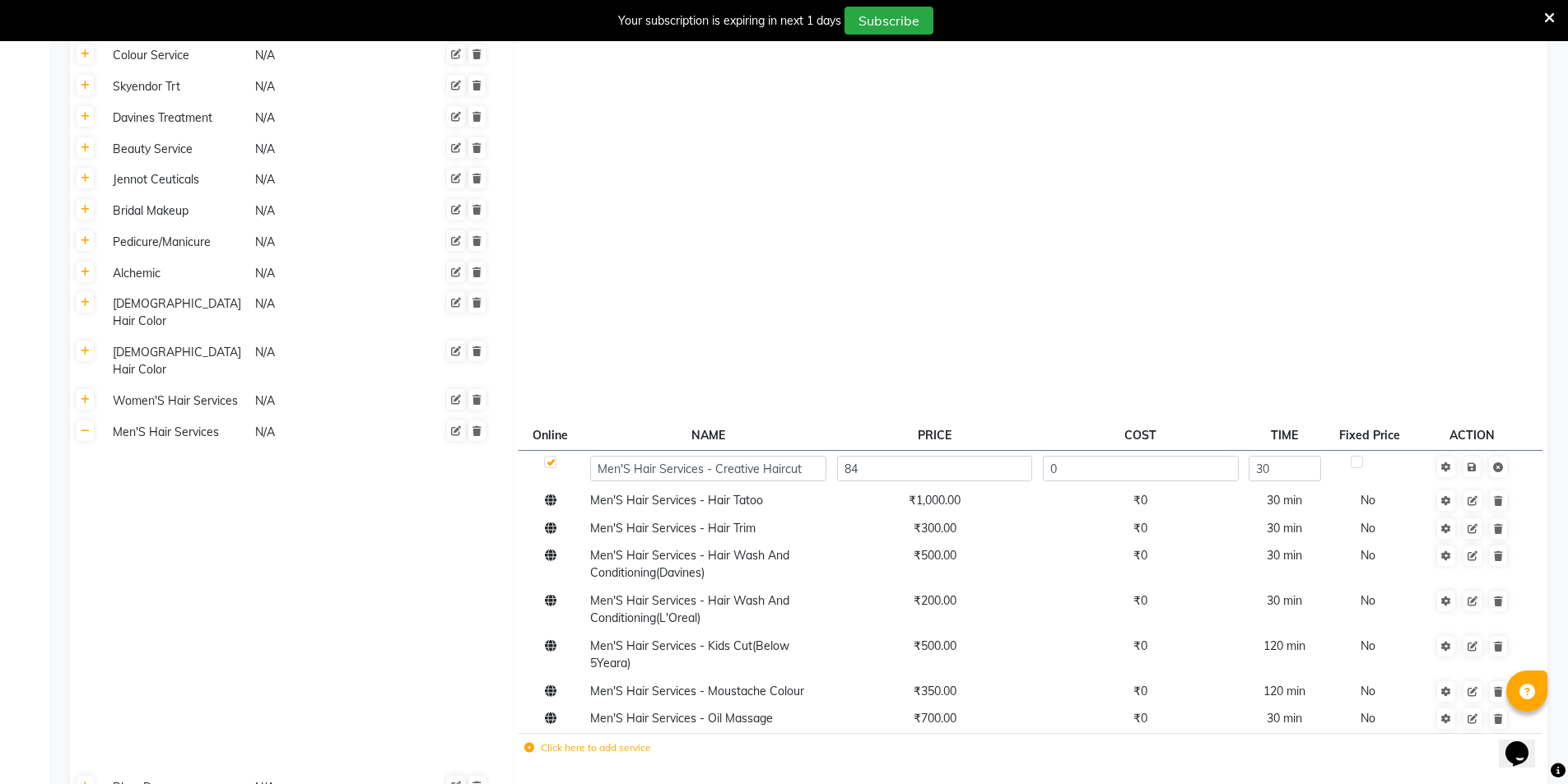
type input "840"
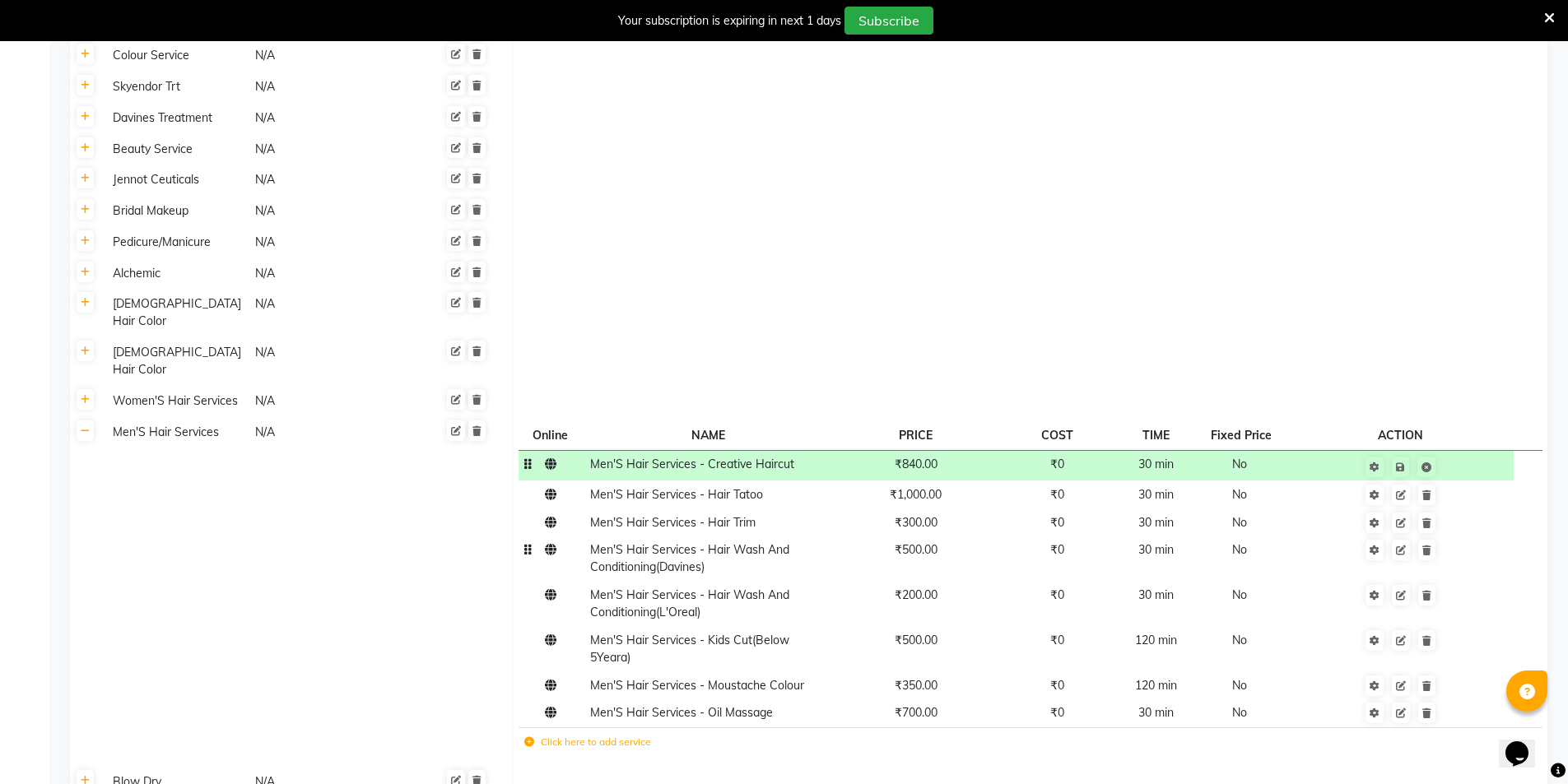
click at [931, 536] on td "₹500.00" at bounding box center [915, 558] width 168 height 45
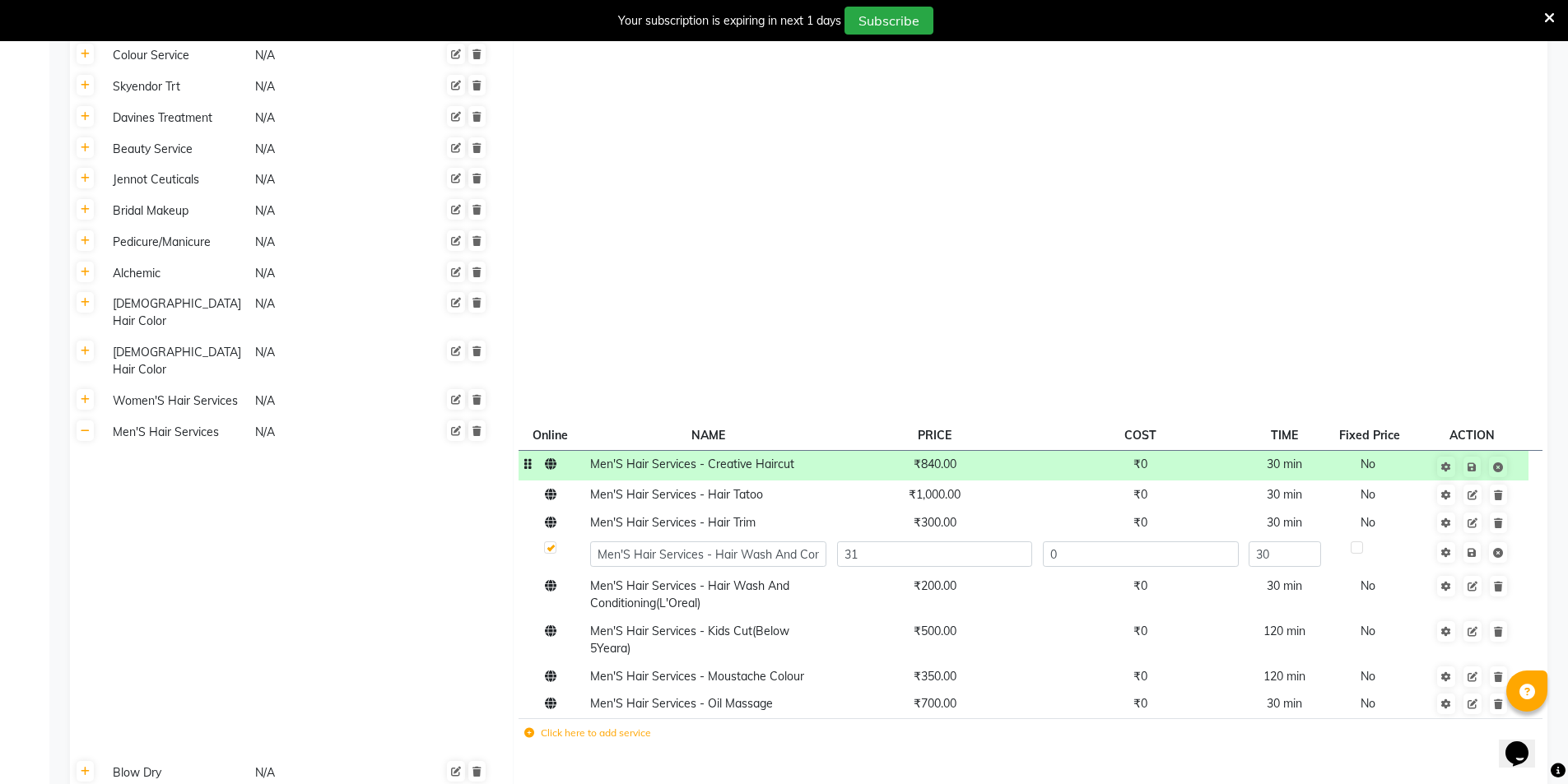
type input "315"
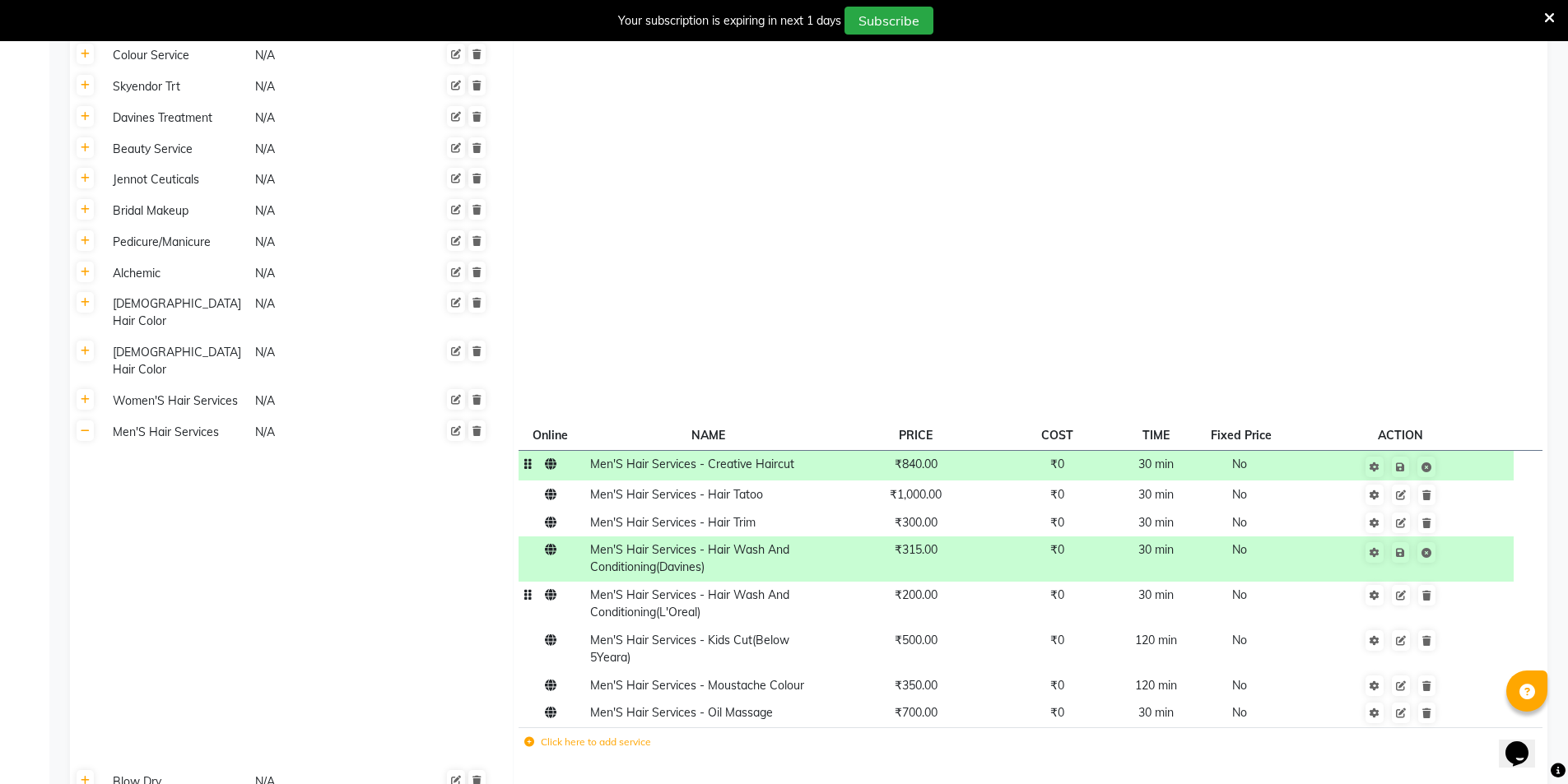
click at [925, 588] on span "₹200.00" at bounding box center [916, 595] width 42 height 15
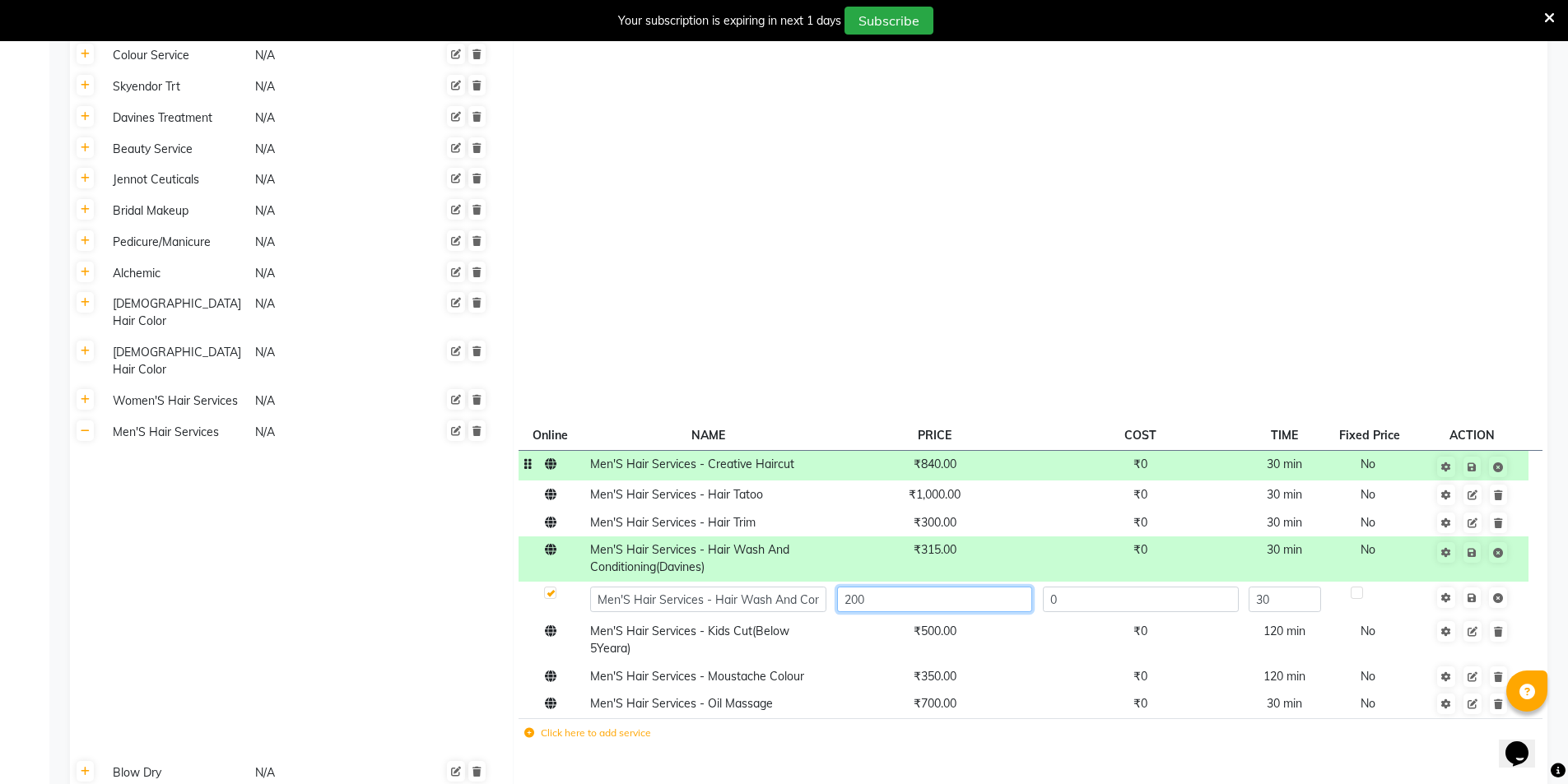
click at [925, 587] on input "200" at bounding box center [935, 600] width 195 height 26
type input "210"
click at [947, 690] on td "₹700.00" at bounding box center [934, 704] width 206 height 28
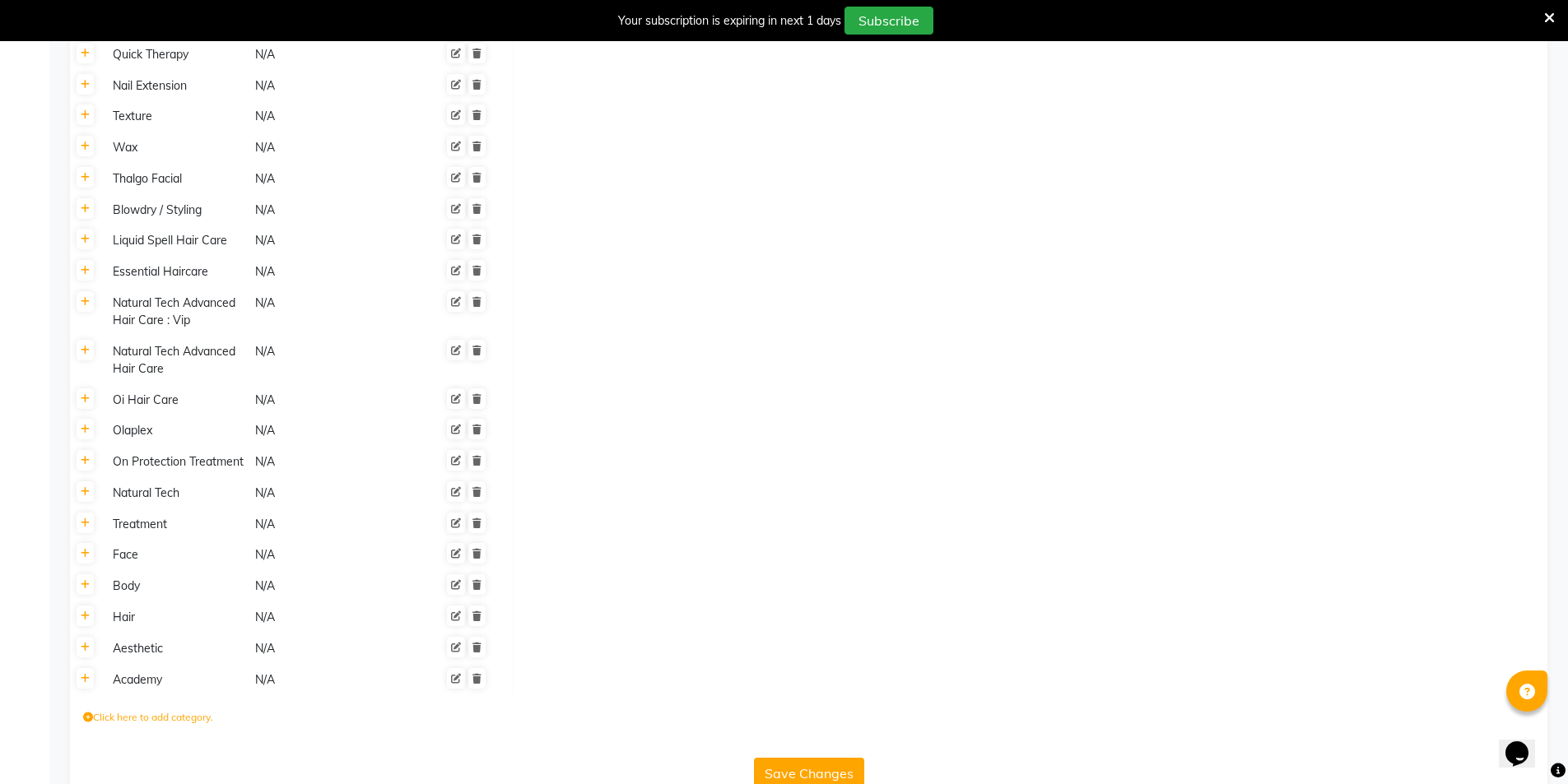
scroll to position [4359, 0]
click at [816, 756] on button "Save Changes" at bounding box center [809, 772] width 111 height 31
click at [813, 756] on button "Save Changes" at bounding box center [809, 772] width 111 height 31
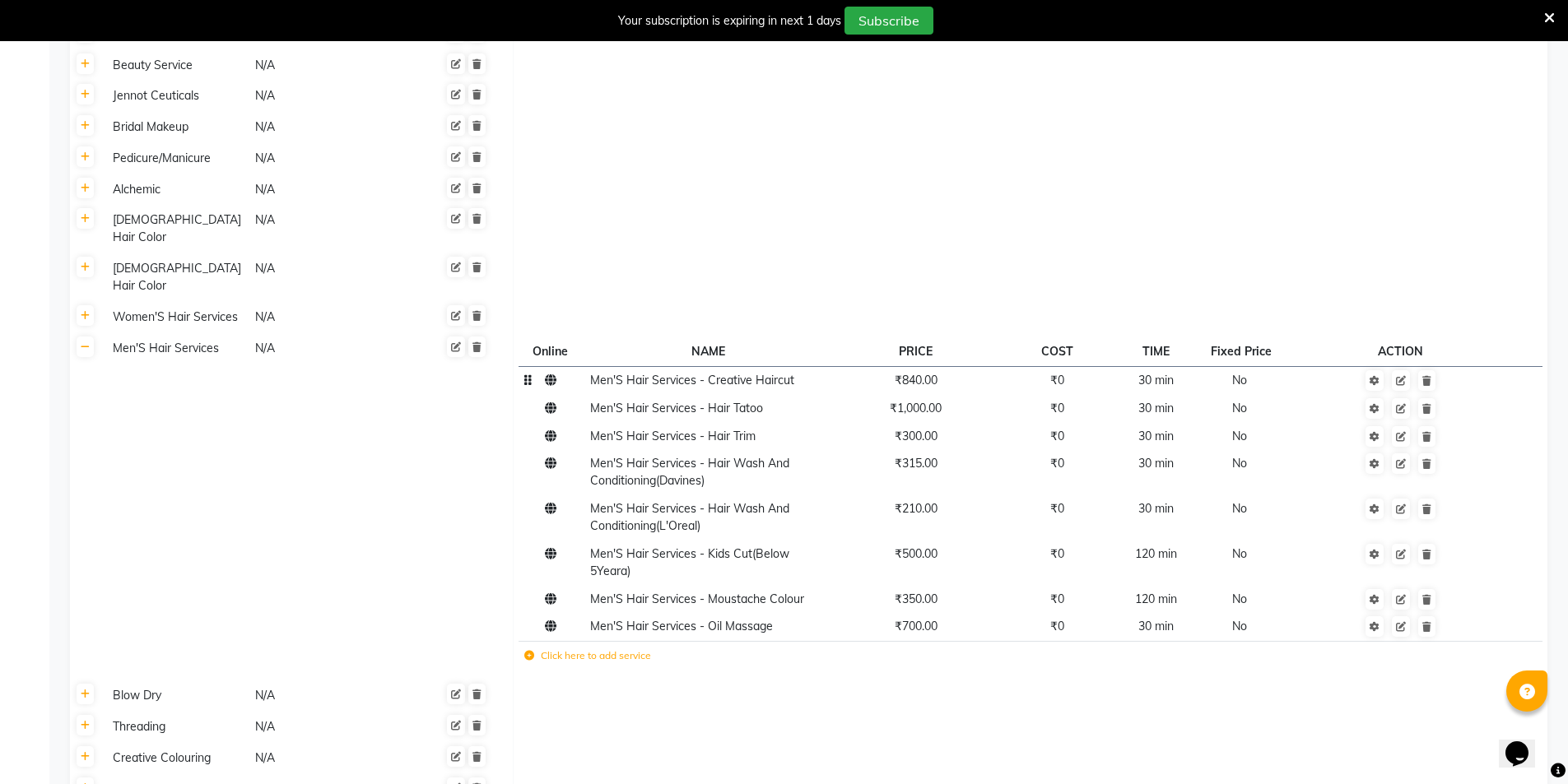
scroll to position [3609, 0]
click at [83, 346] on icon at bounding box center [86, 351] width 9 height 10
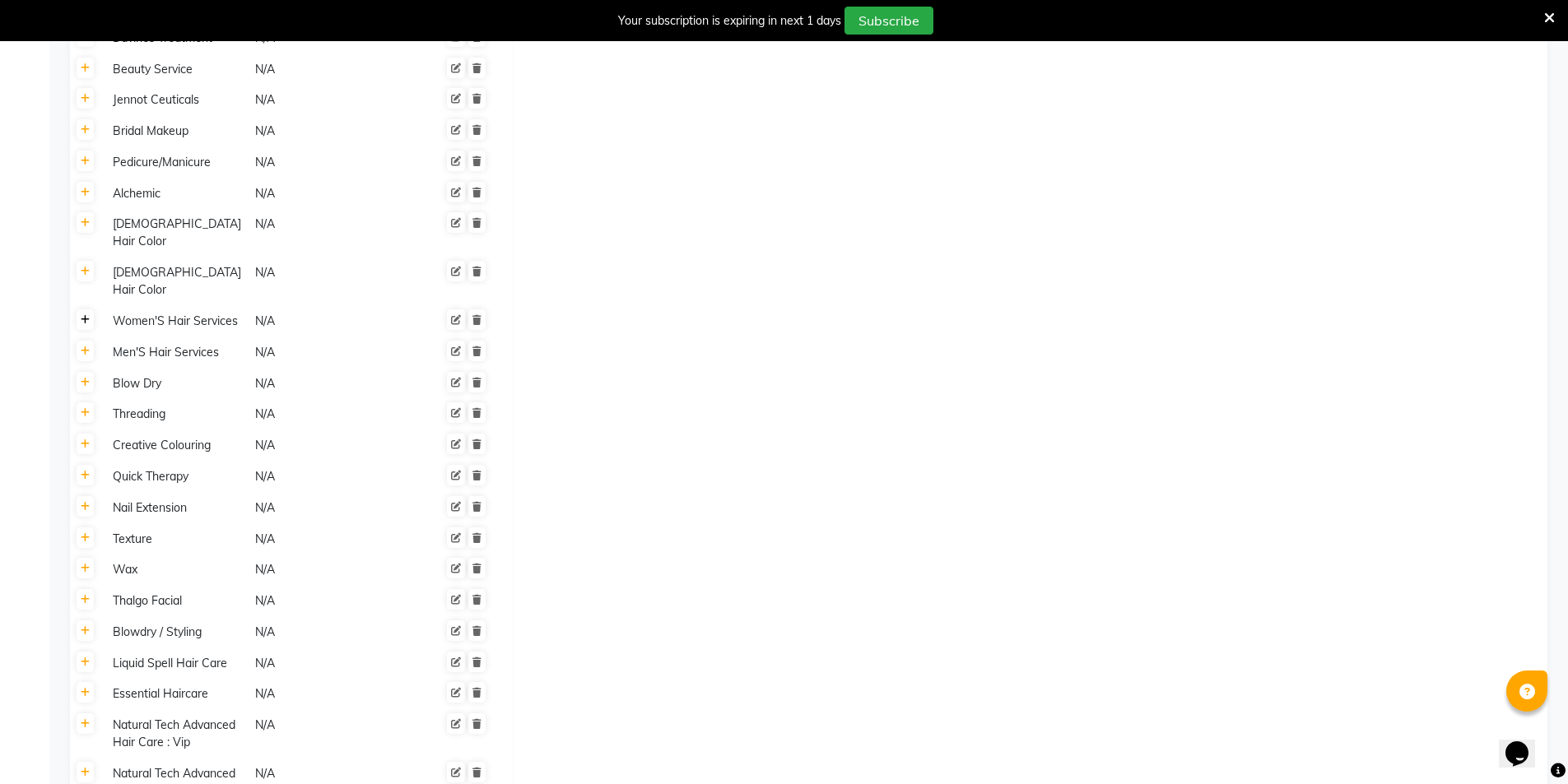
click at [85, 310] on link at bounding box center [85, 320] width 18 height 20
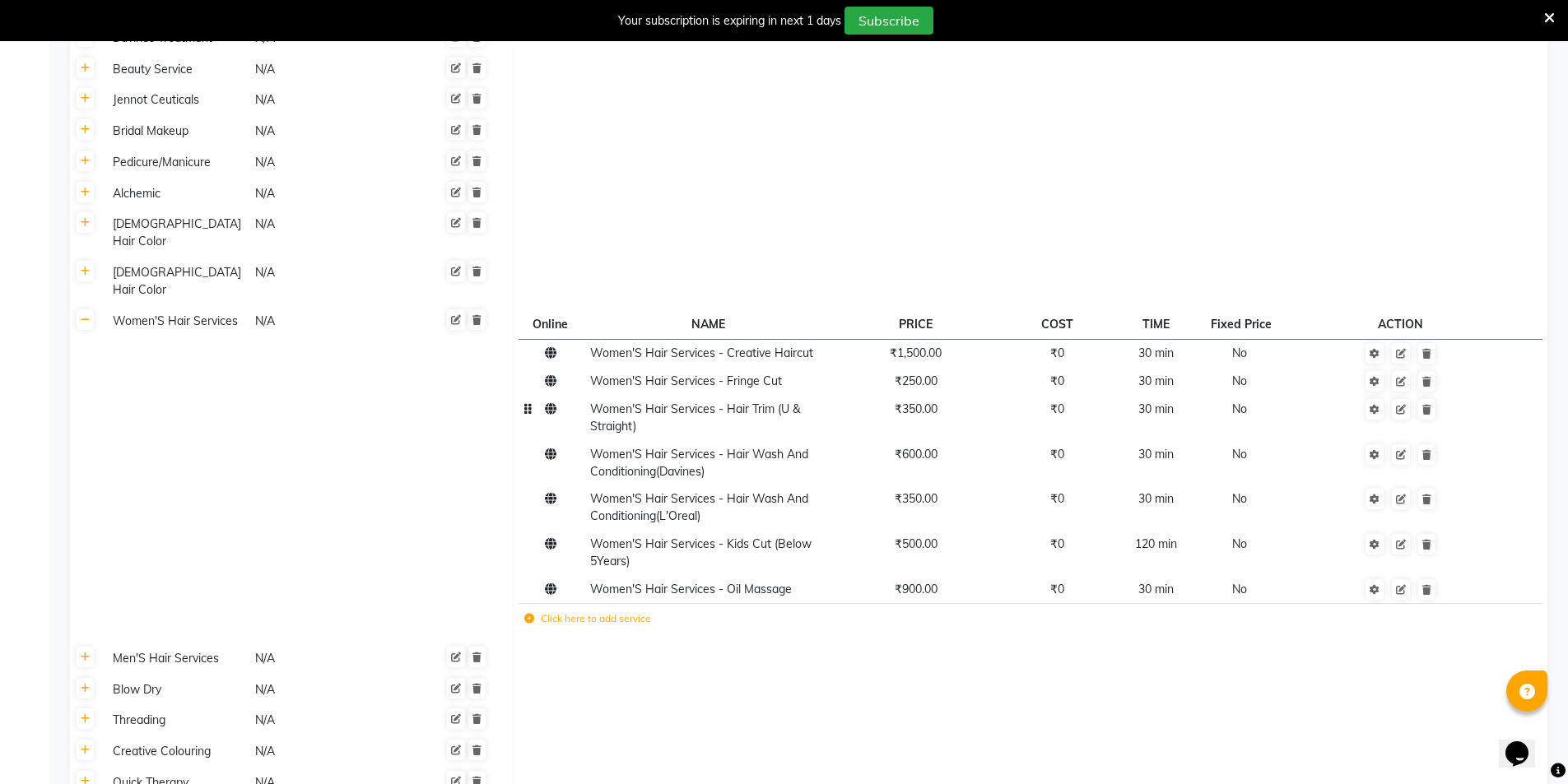
click at [933, 402] on span "₹350.00" at bounding box center [916, 409] width 42 height 15
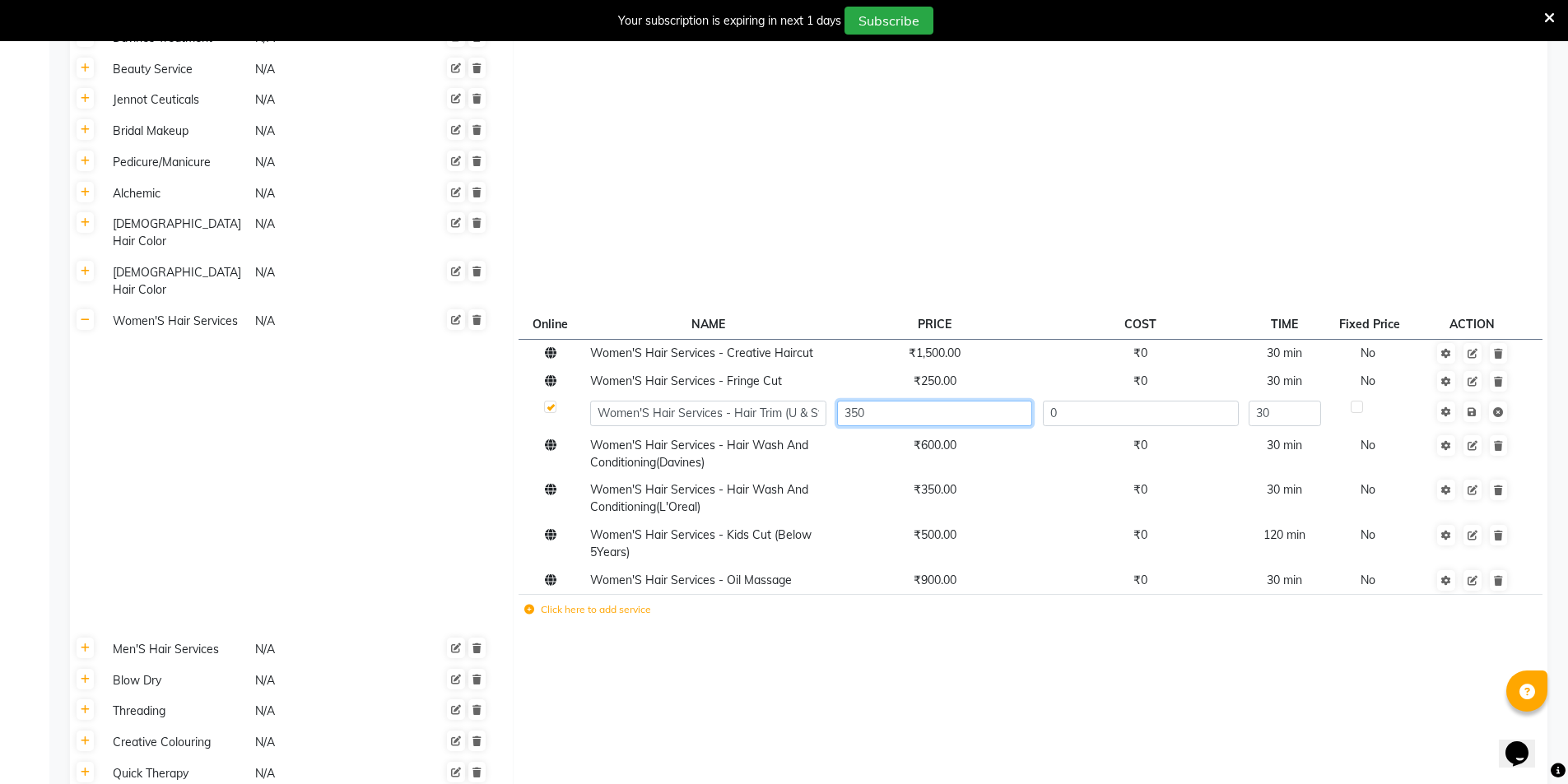
click at [933, 401] on input "350" at bounding box center [935, 414] width 195 height 26
type input "550"
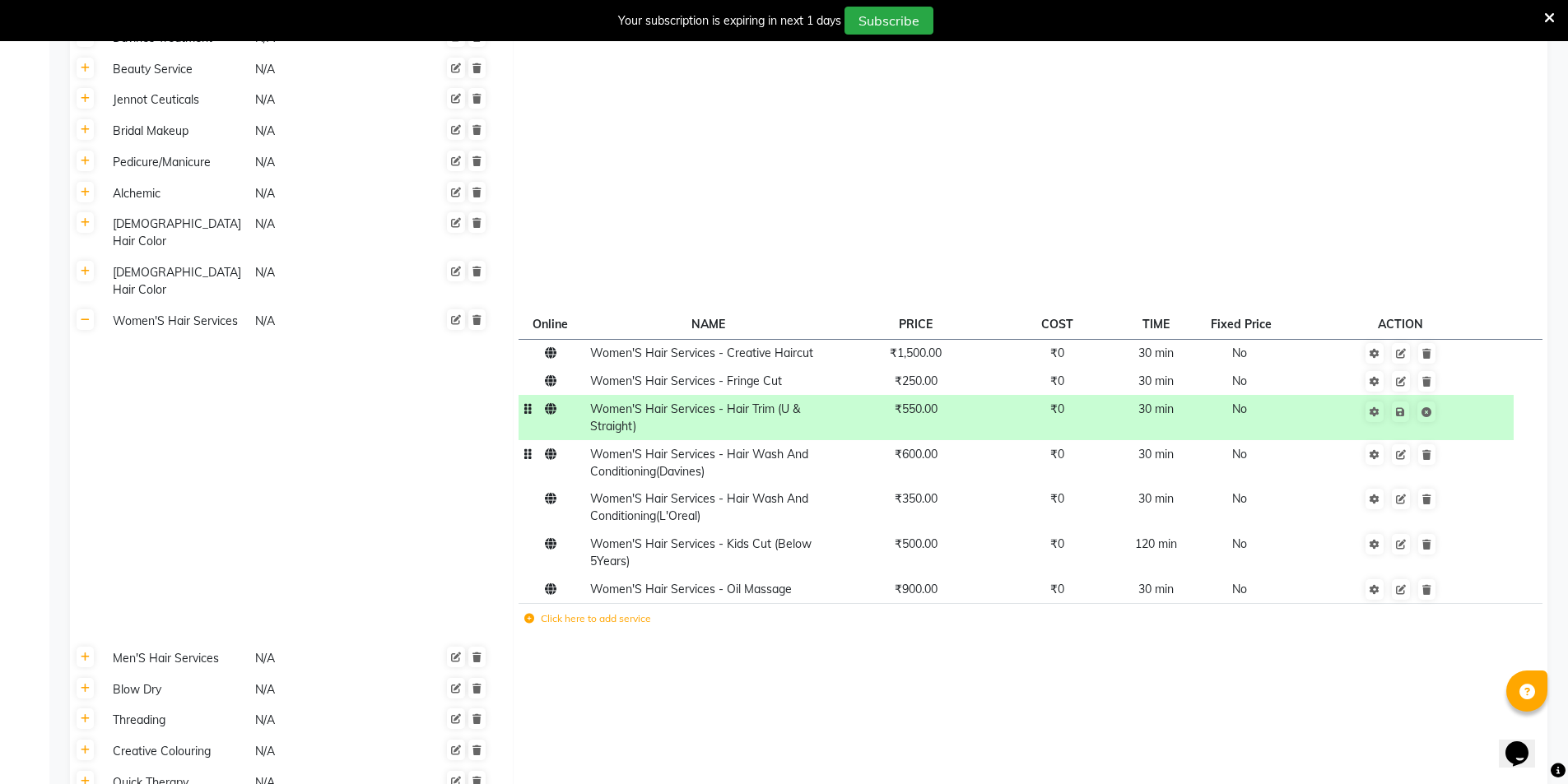
click at [927, 440] on td "₹600.00" at bounding box center [915, 462] width 168 height 45
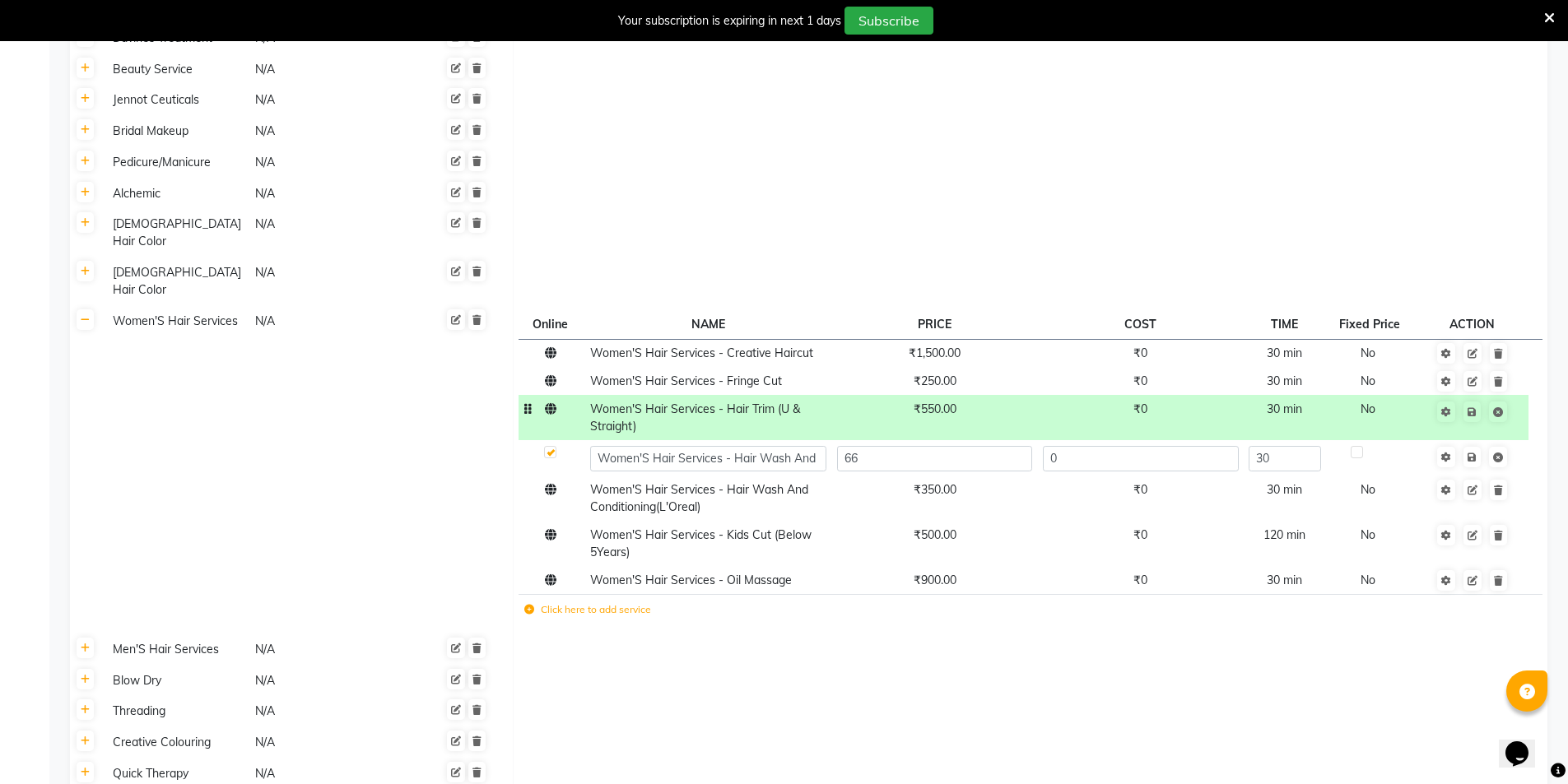
type input "660"
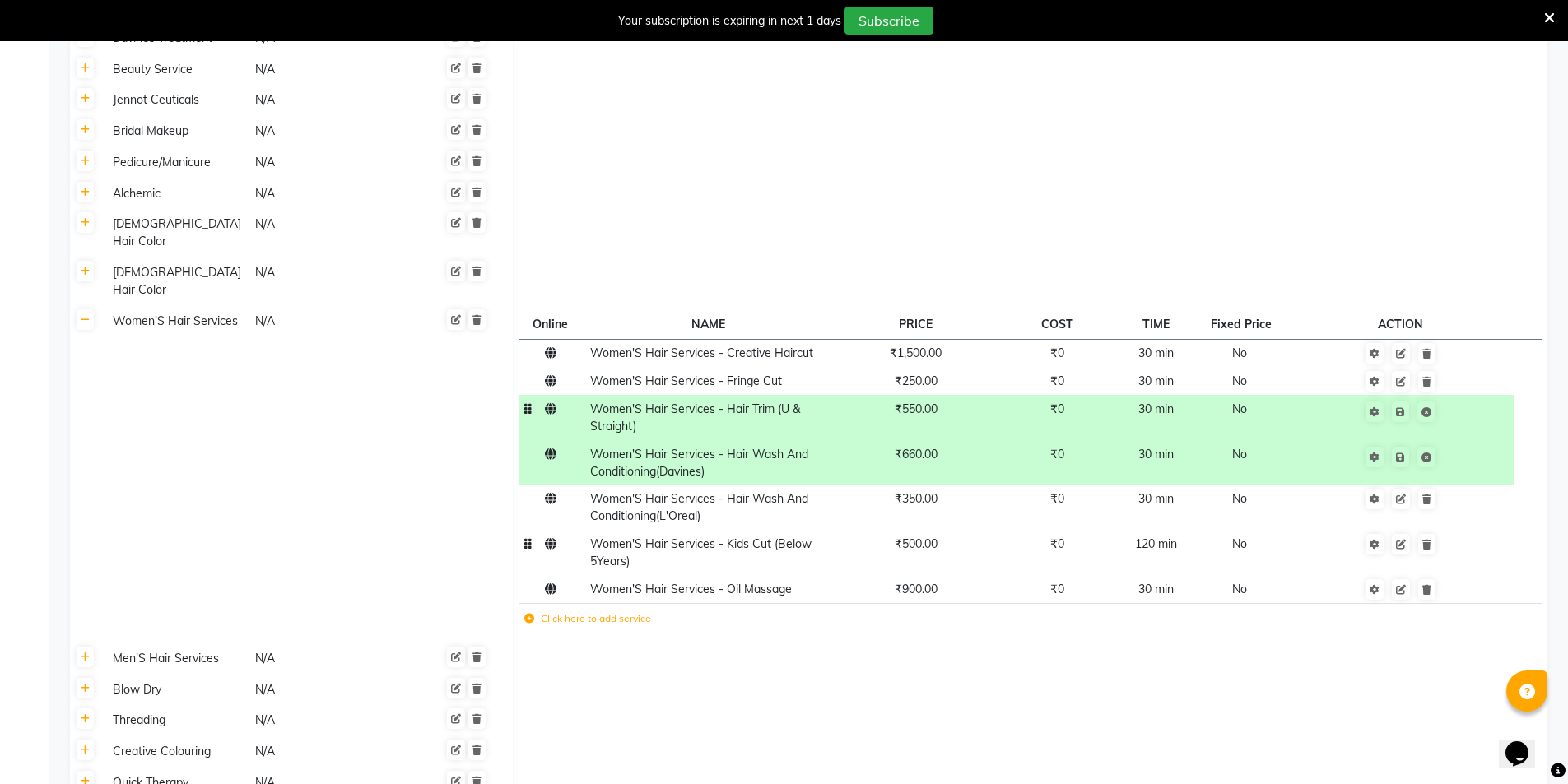
click at [924, 531] on td "₹500.00" at bounding box center [915, 553] width 168 height 45
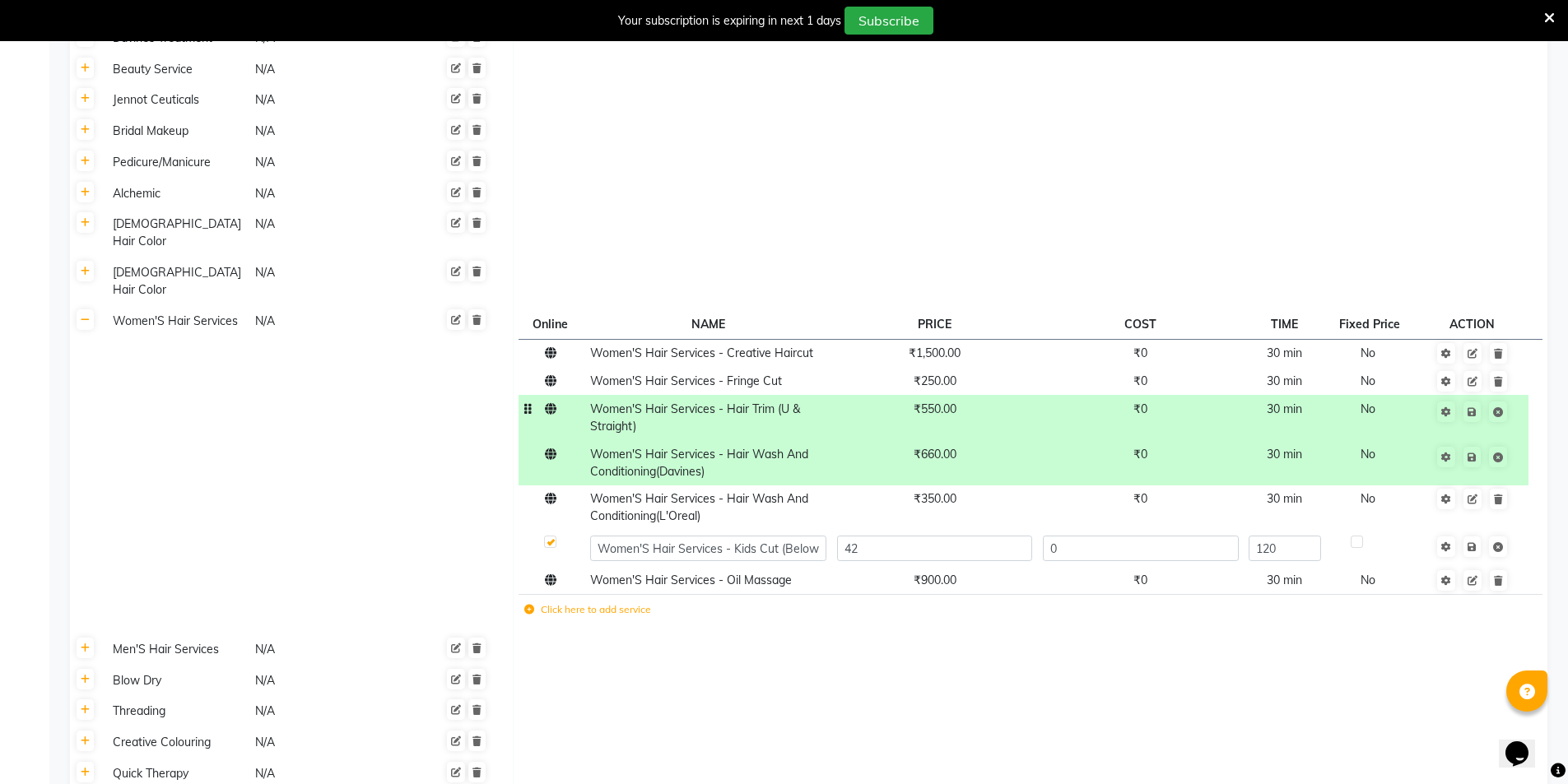
type input "420"
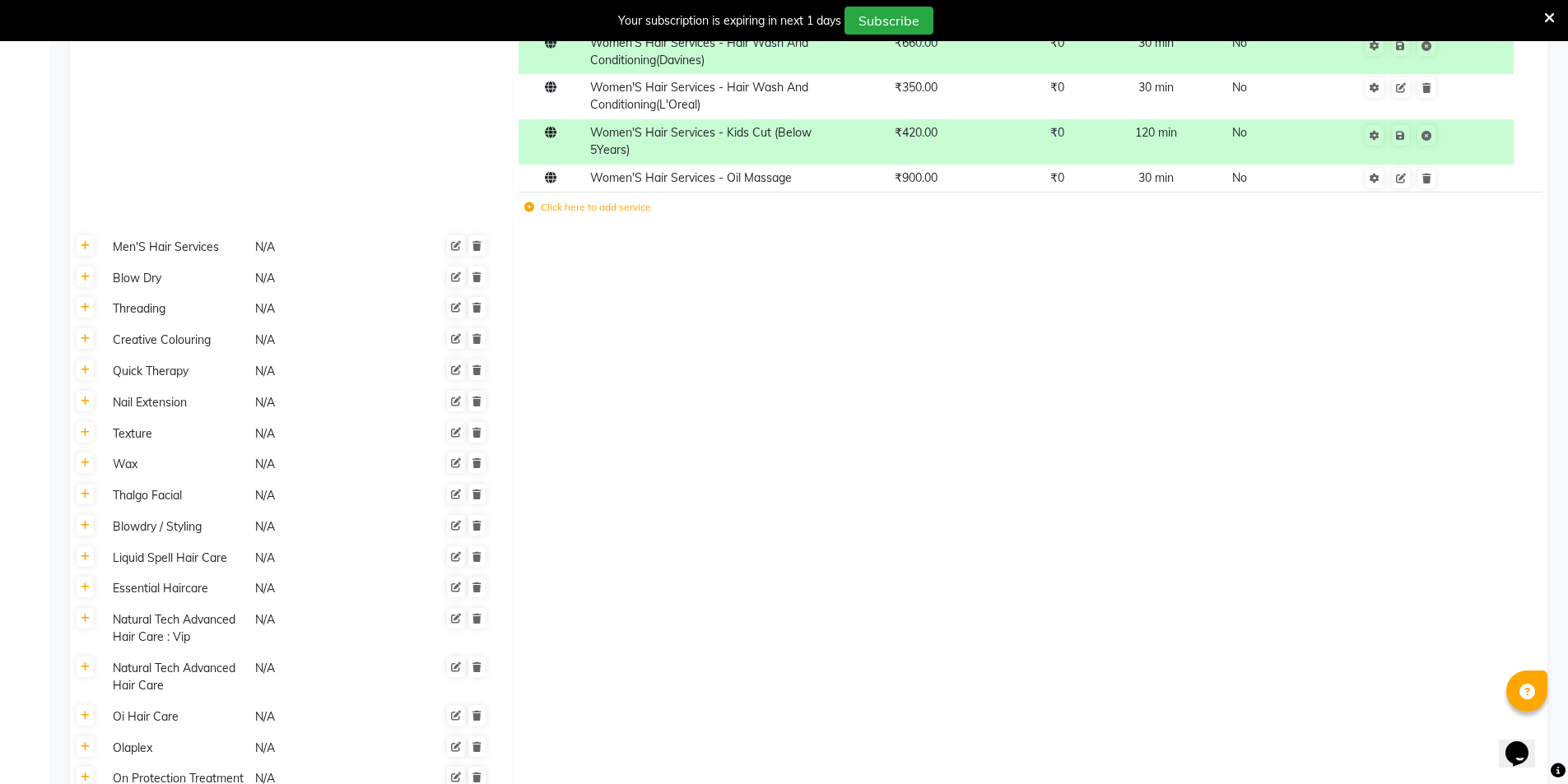
scroll to position [4338, 0]
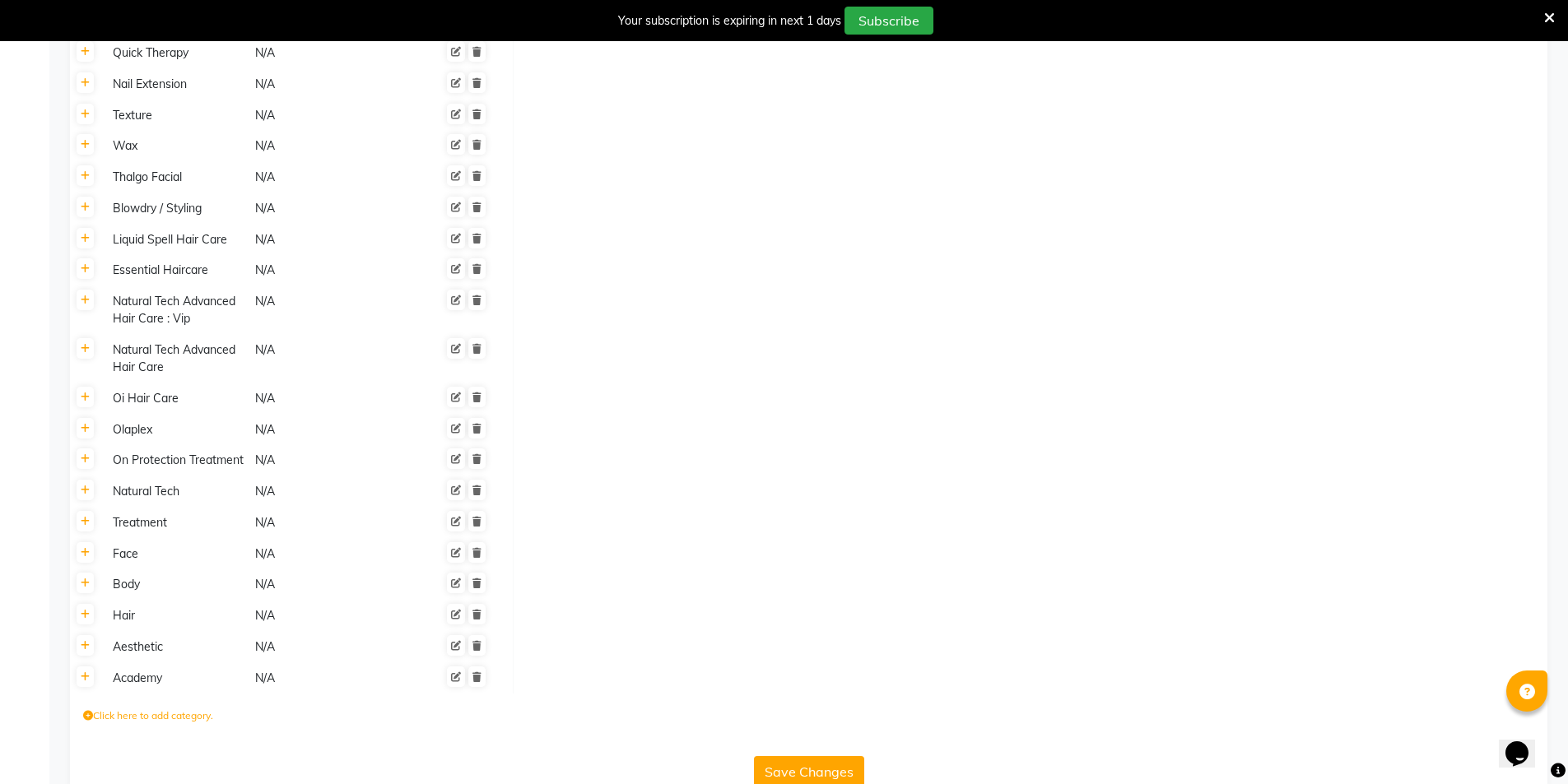
click at [811, 756] on button "Save Changes" at bounding box center [809, 772] width 111 height 31
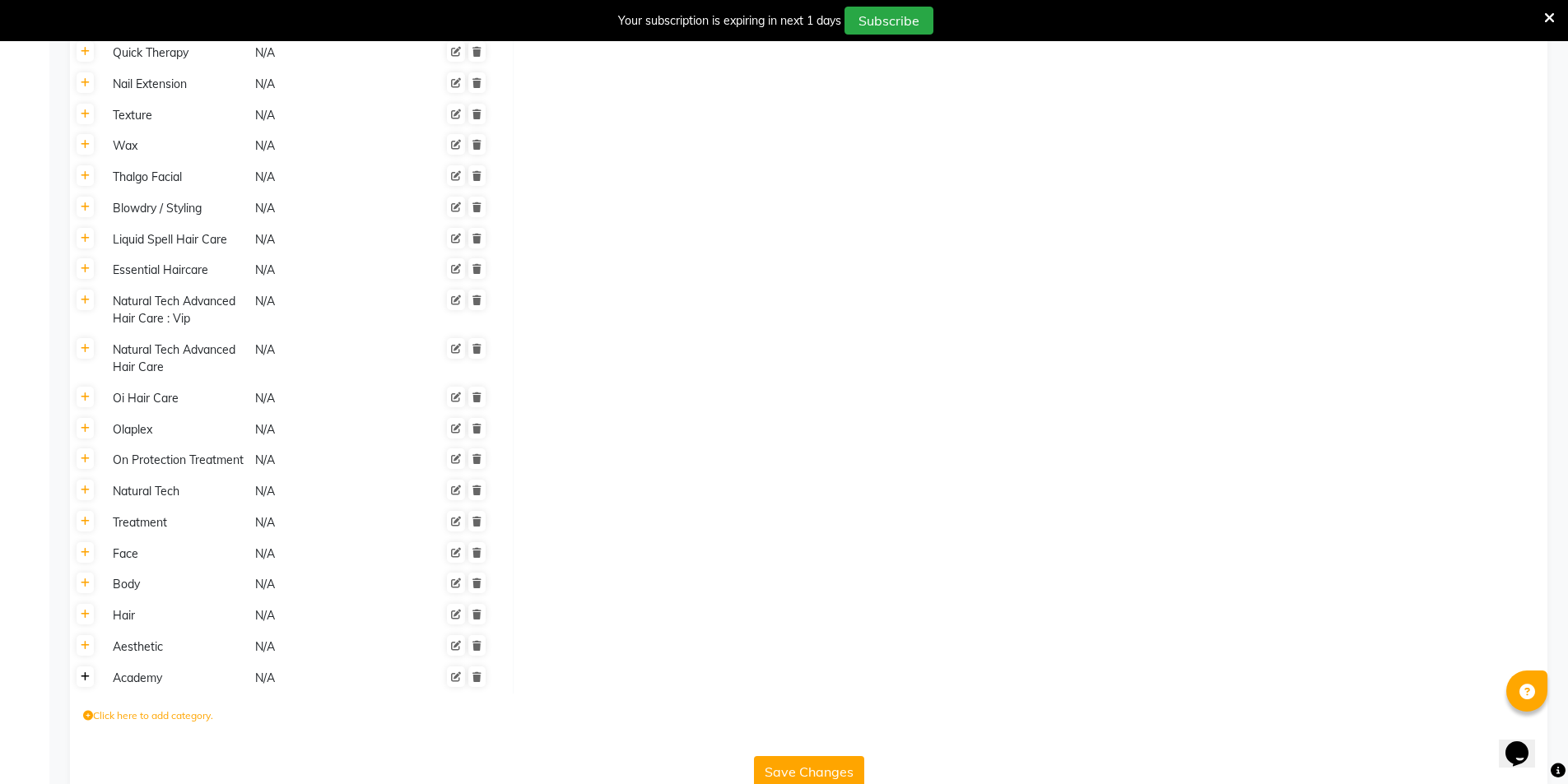
click at [86, 666] on link at bounding box center [85, 676] width 18 height 20
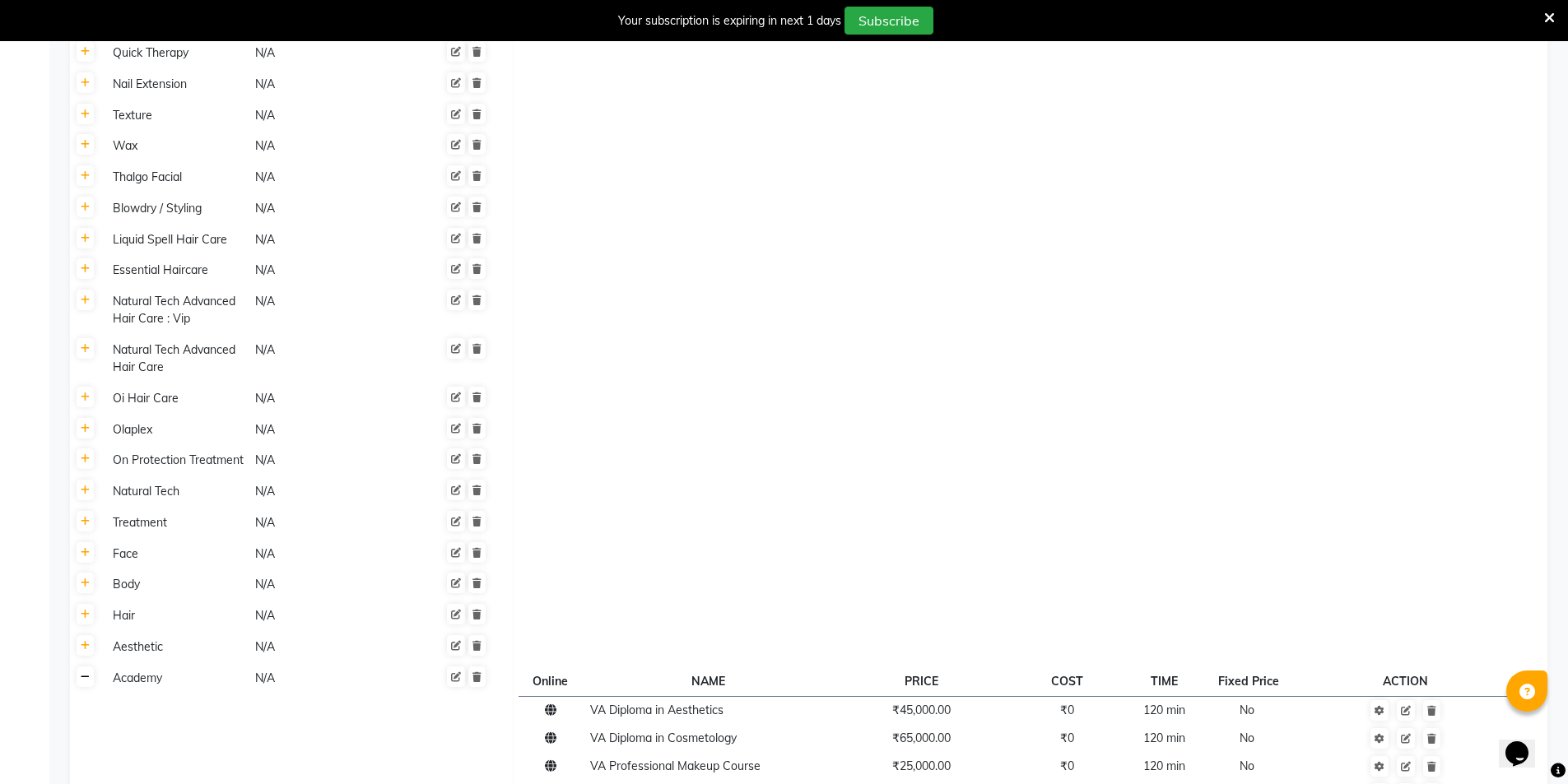
click at [86, 672] on icon at bounding box center [86, 676] width 9 height 10
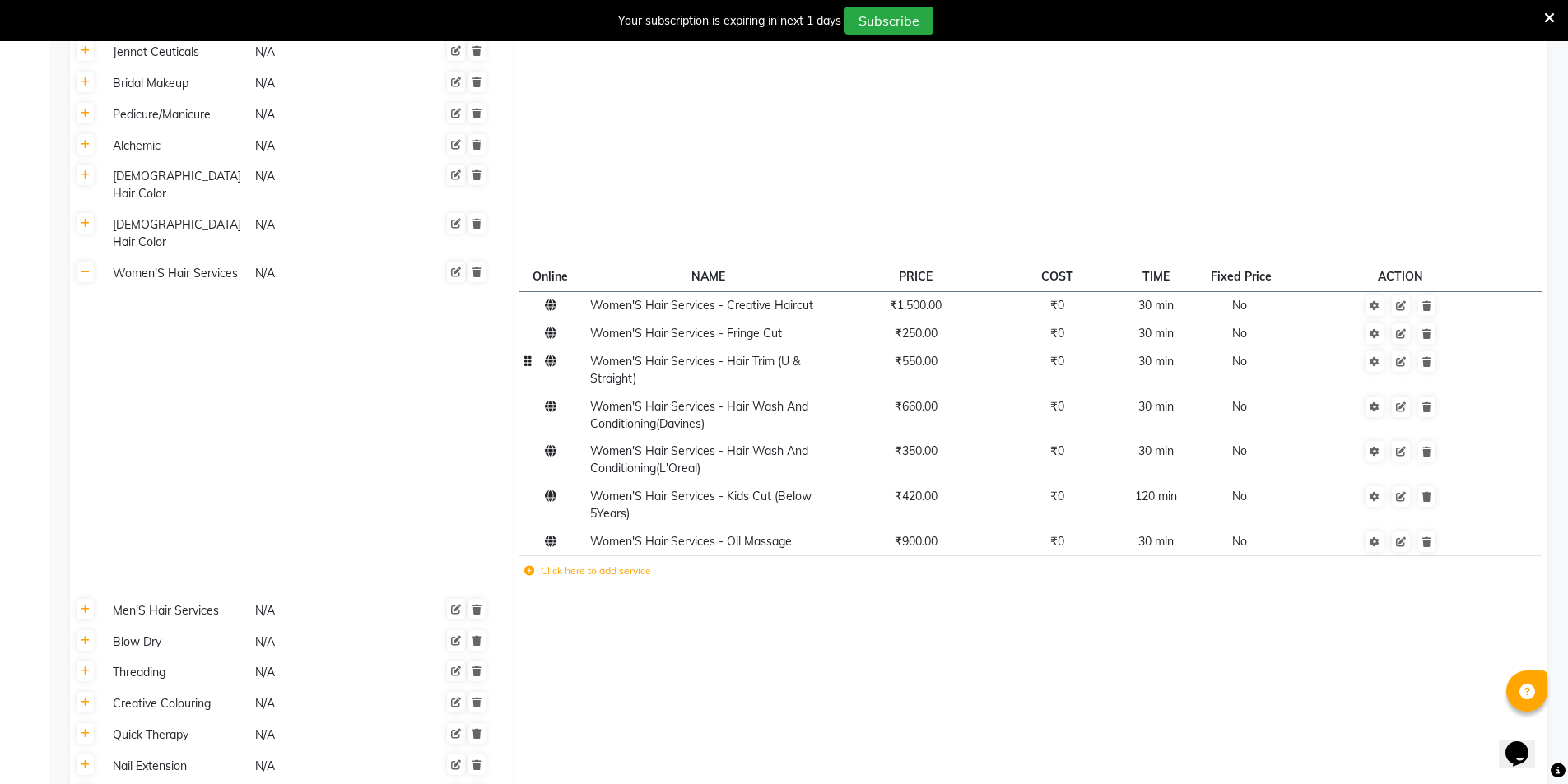
scroll to position [3516, 0]
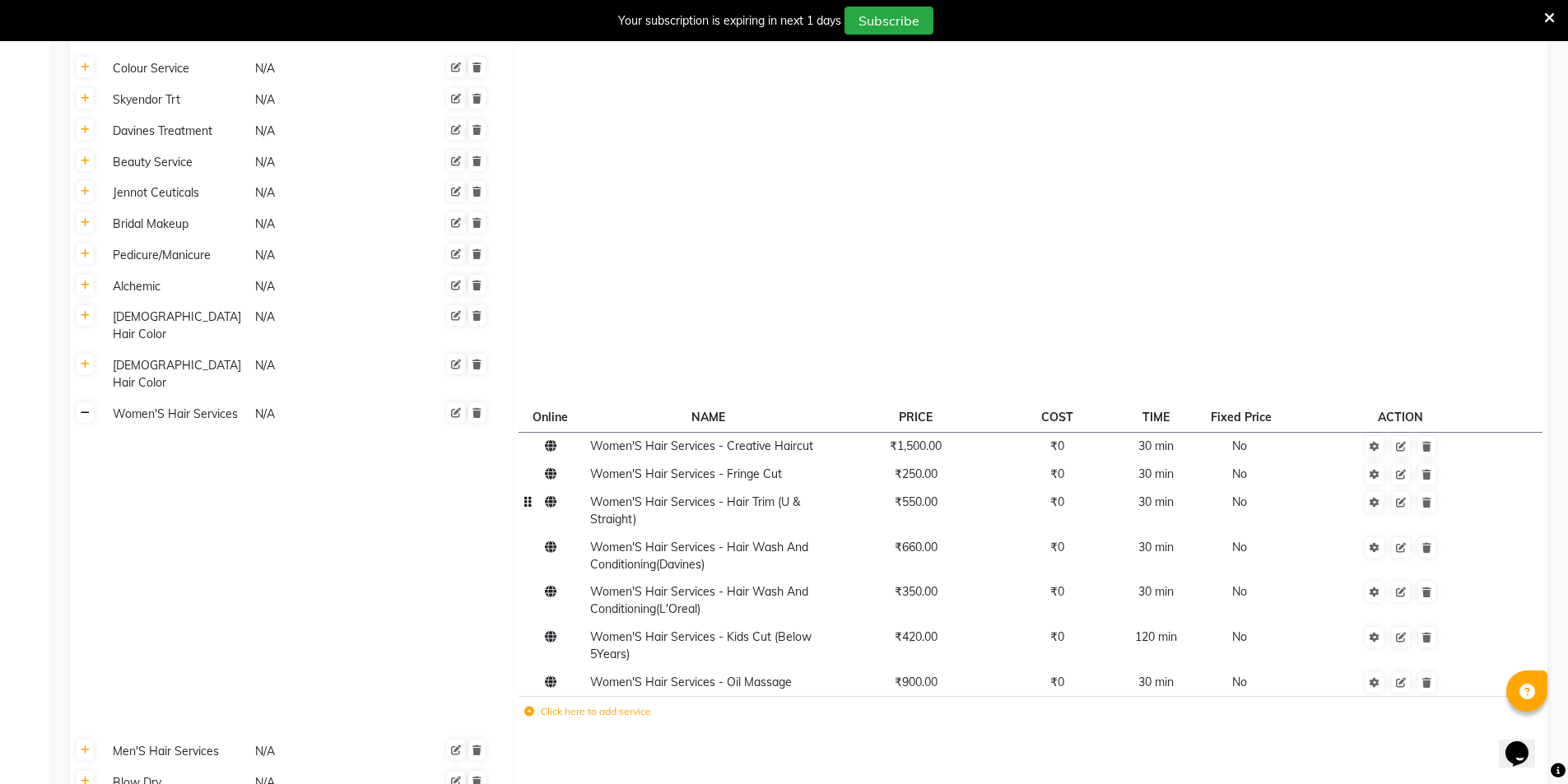
click at [87, 403] on link at bounding box center [85, 413] width 18 height 20
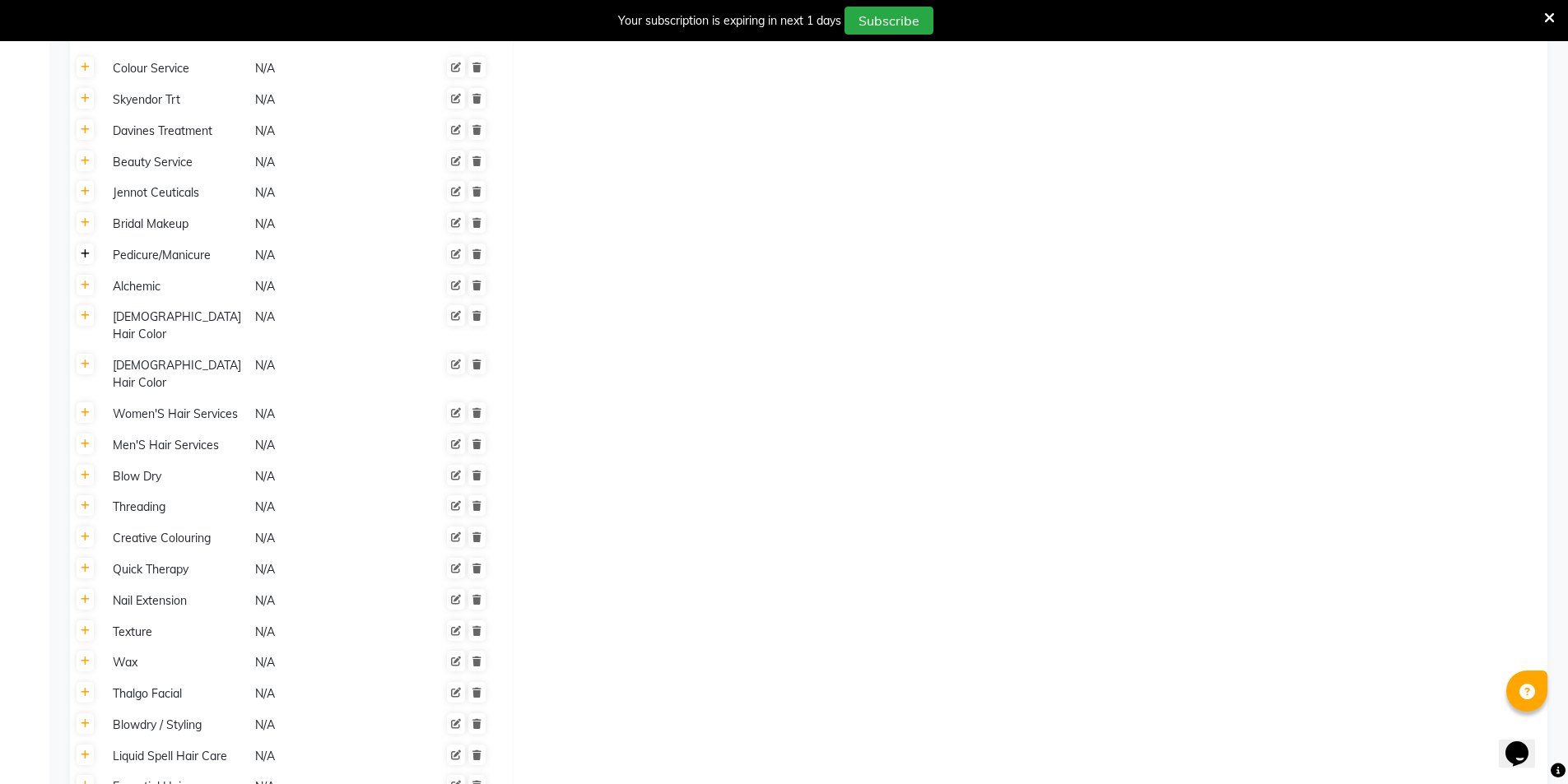
click at [91, 261] on link at bounding box center [85, 253] width 18 height 20
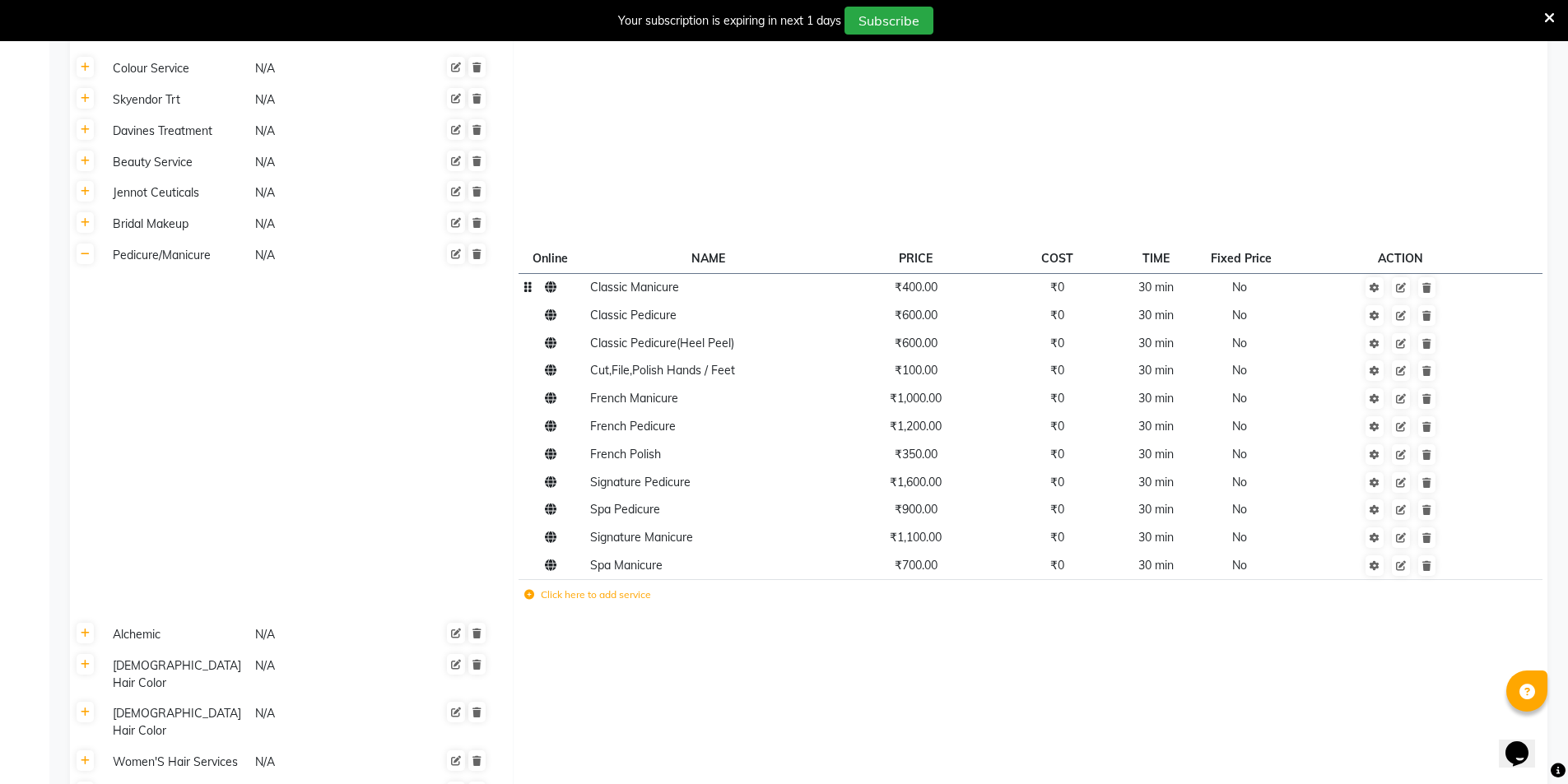
click at [922, 295] on span "₹400.00" at bounding box center [916, 287] width 42 height 15
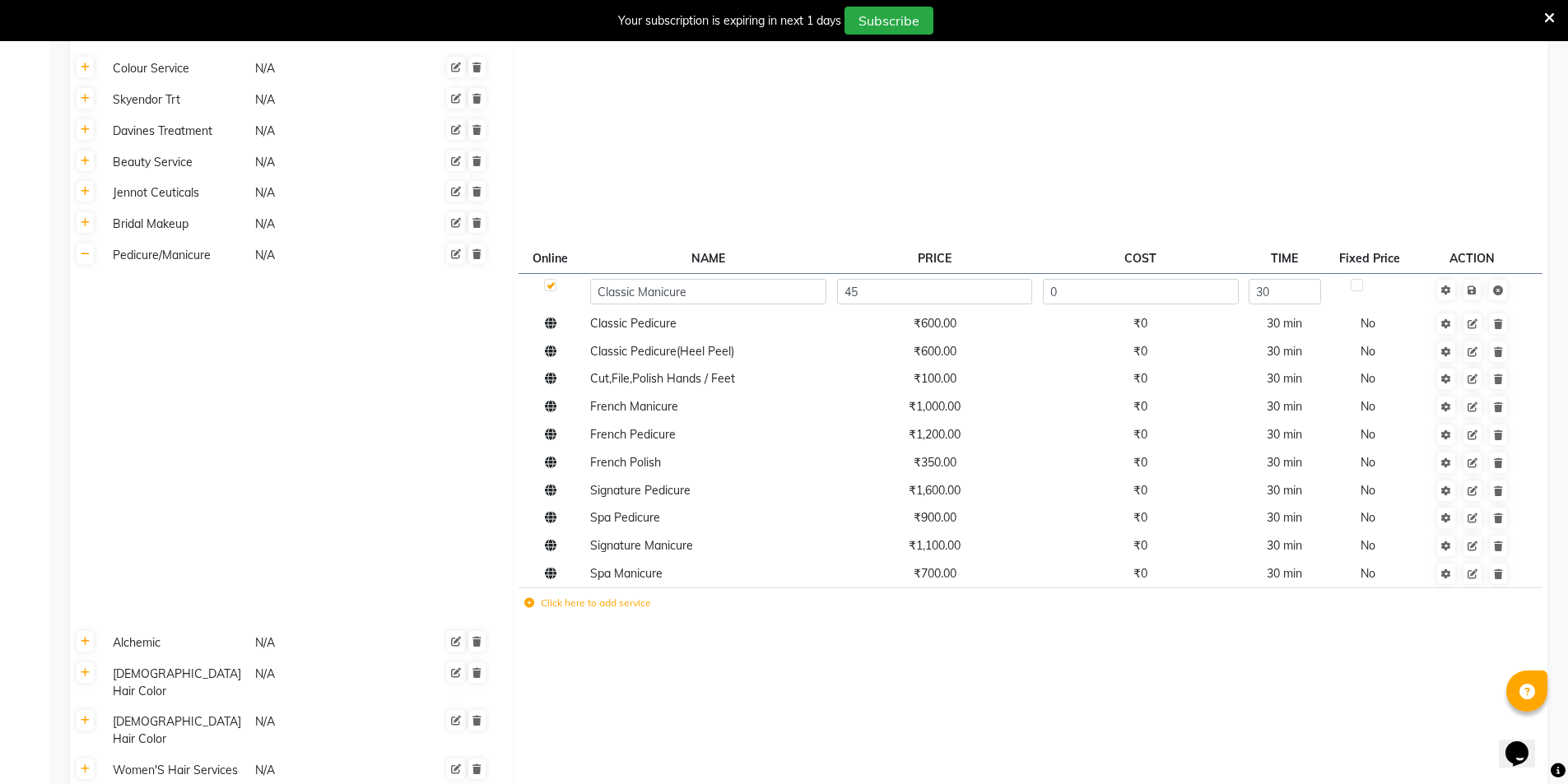
type input "450"
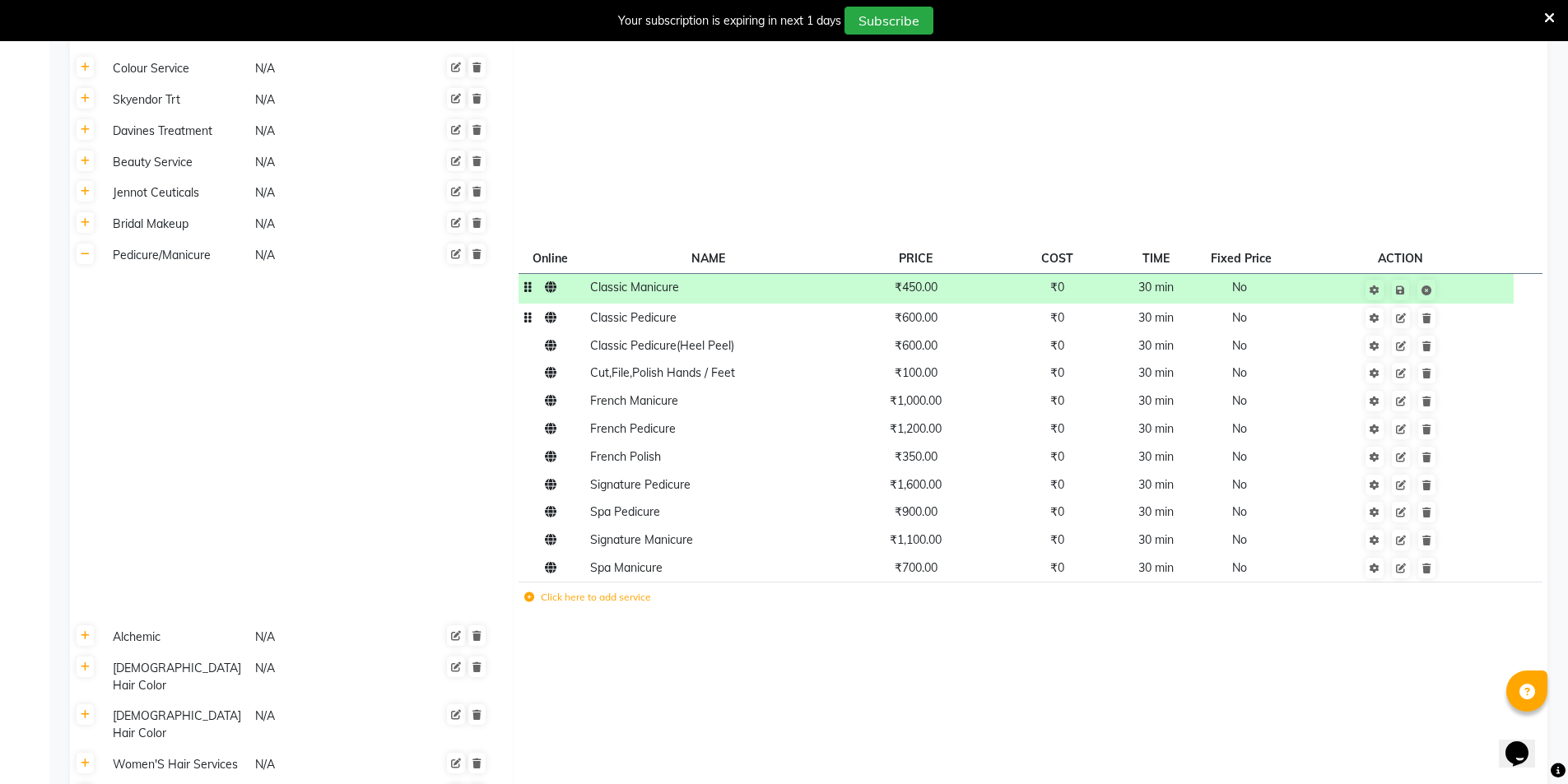
click at [930, 322] on span "₹600.00" at bounding box center [916, 318] width 42 height 15
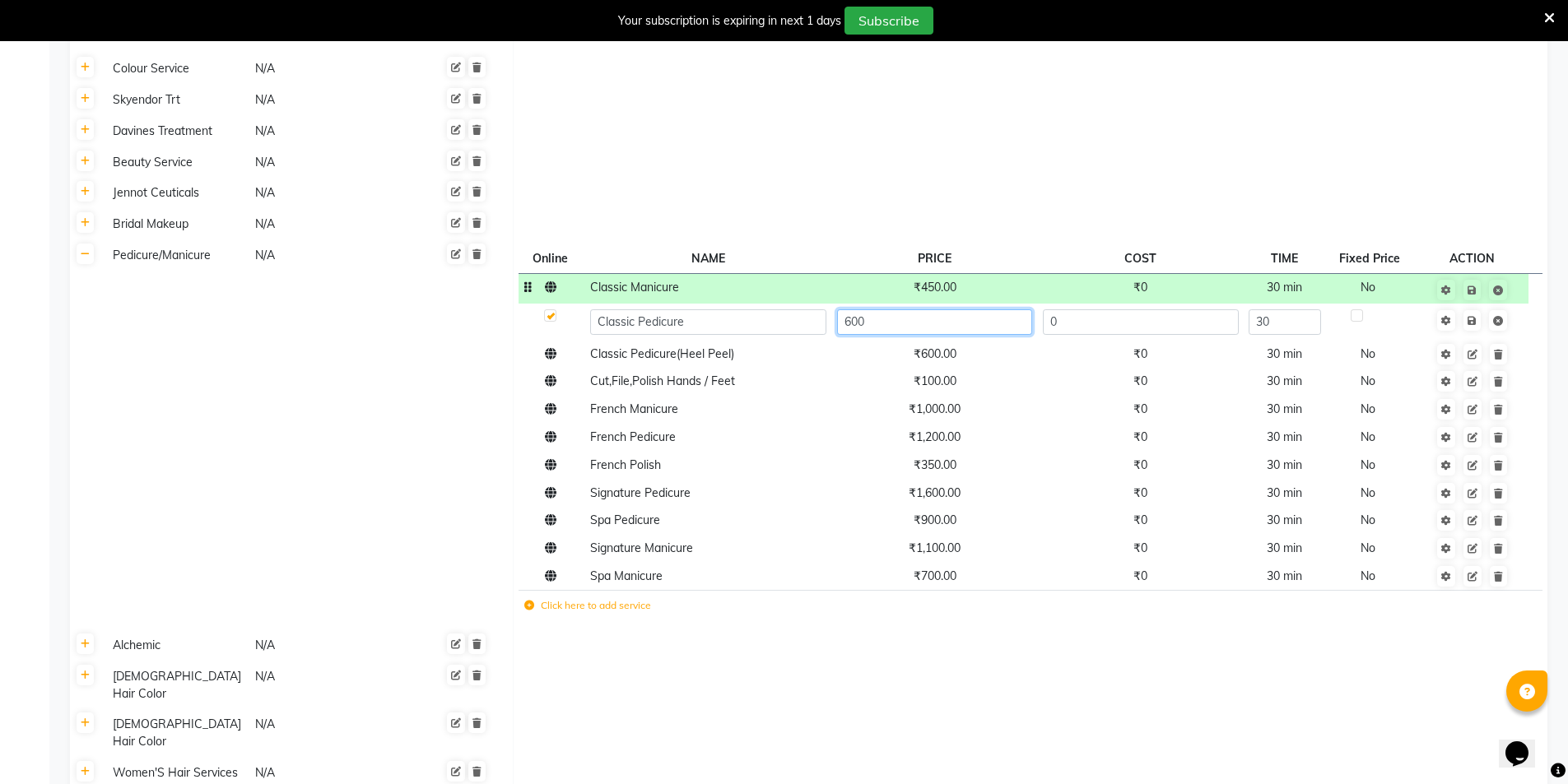
click at [930, 322] on input "600" at bounding box center [935, 322] width 195 height 26
type input "650"
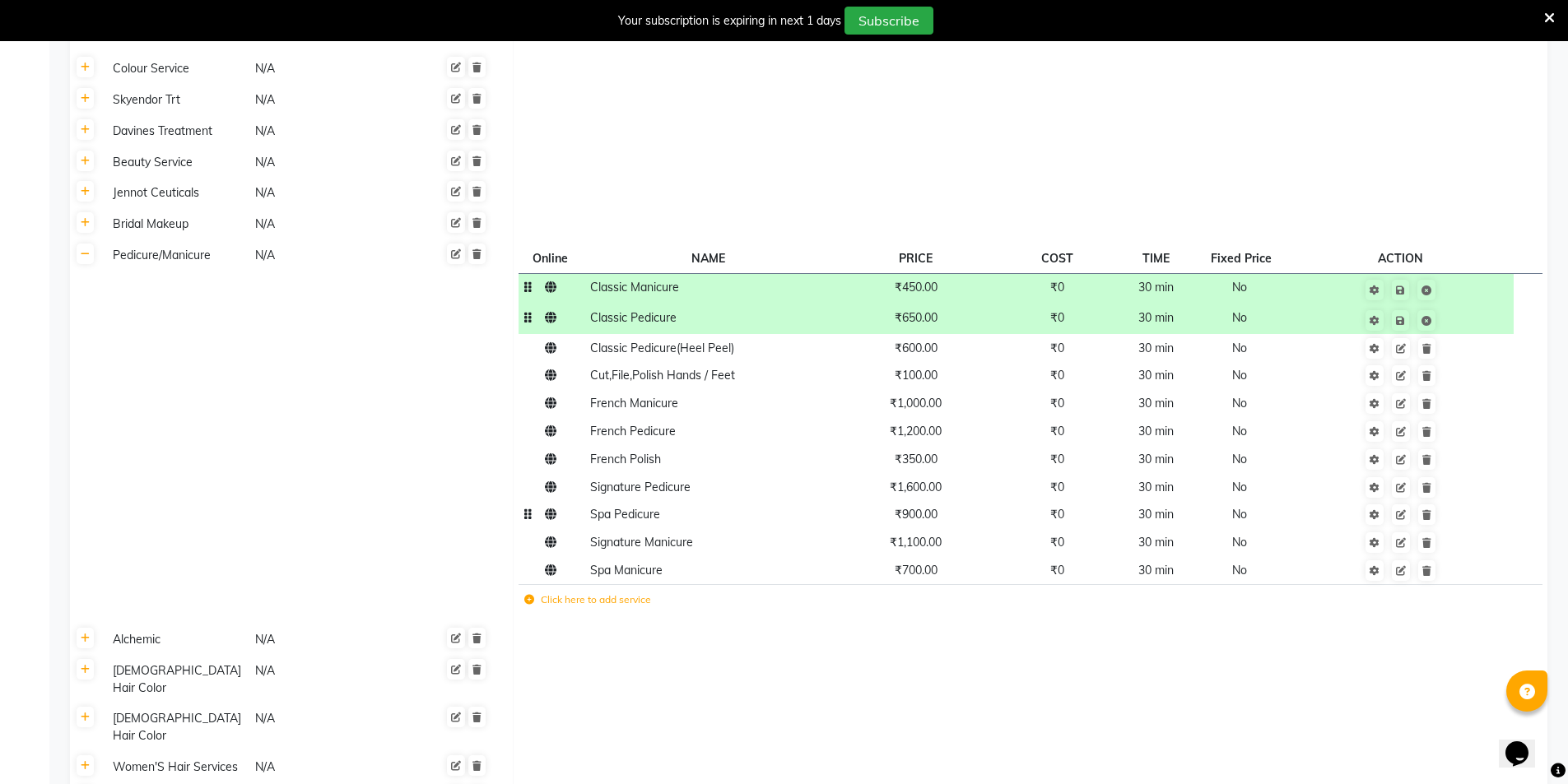
click at [926, 519] on span "₹900.00" at bounding box center [916, 514] width 42 height 15
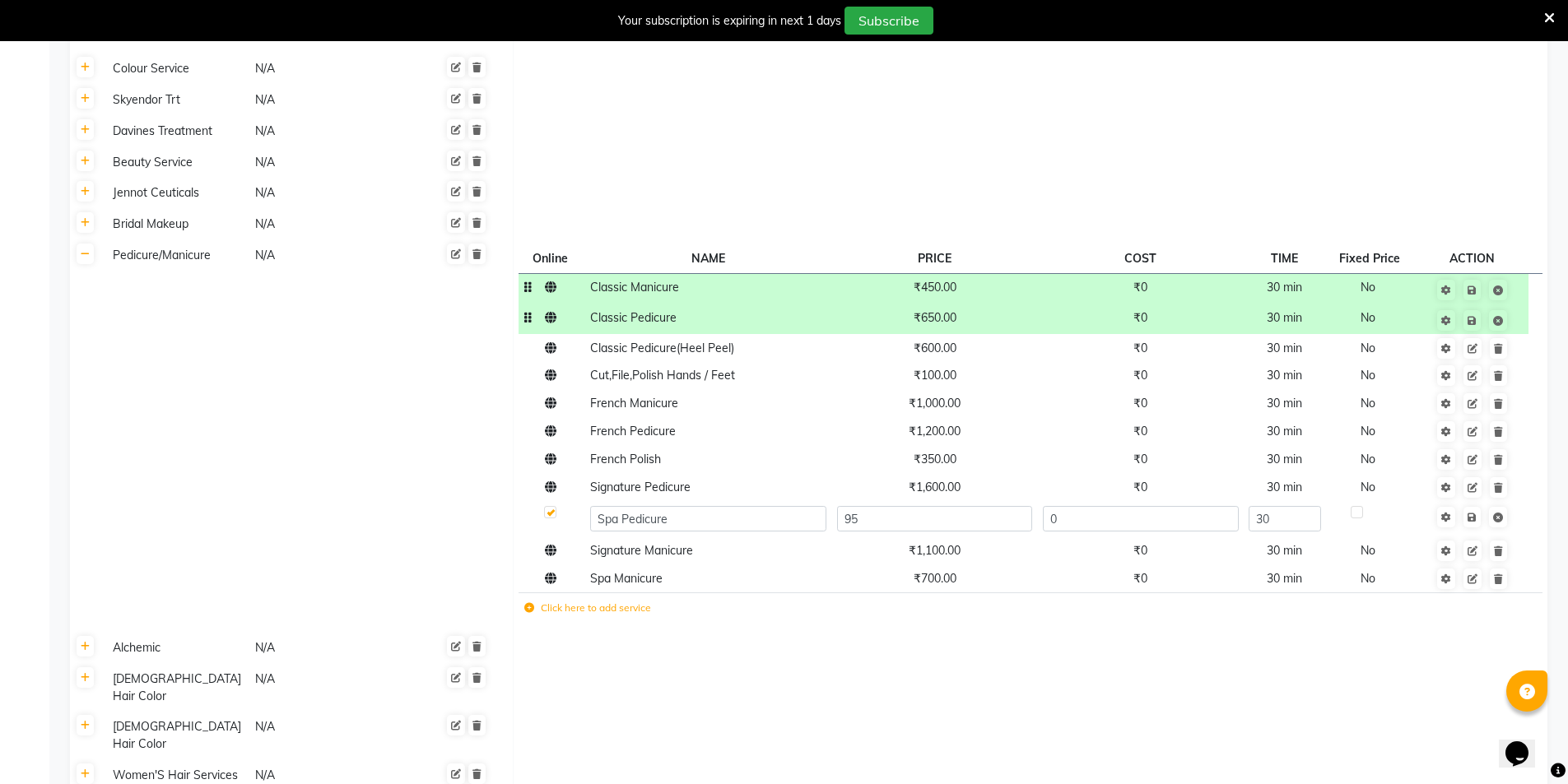
type input "950"
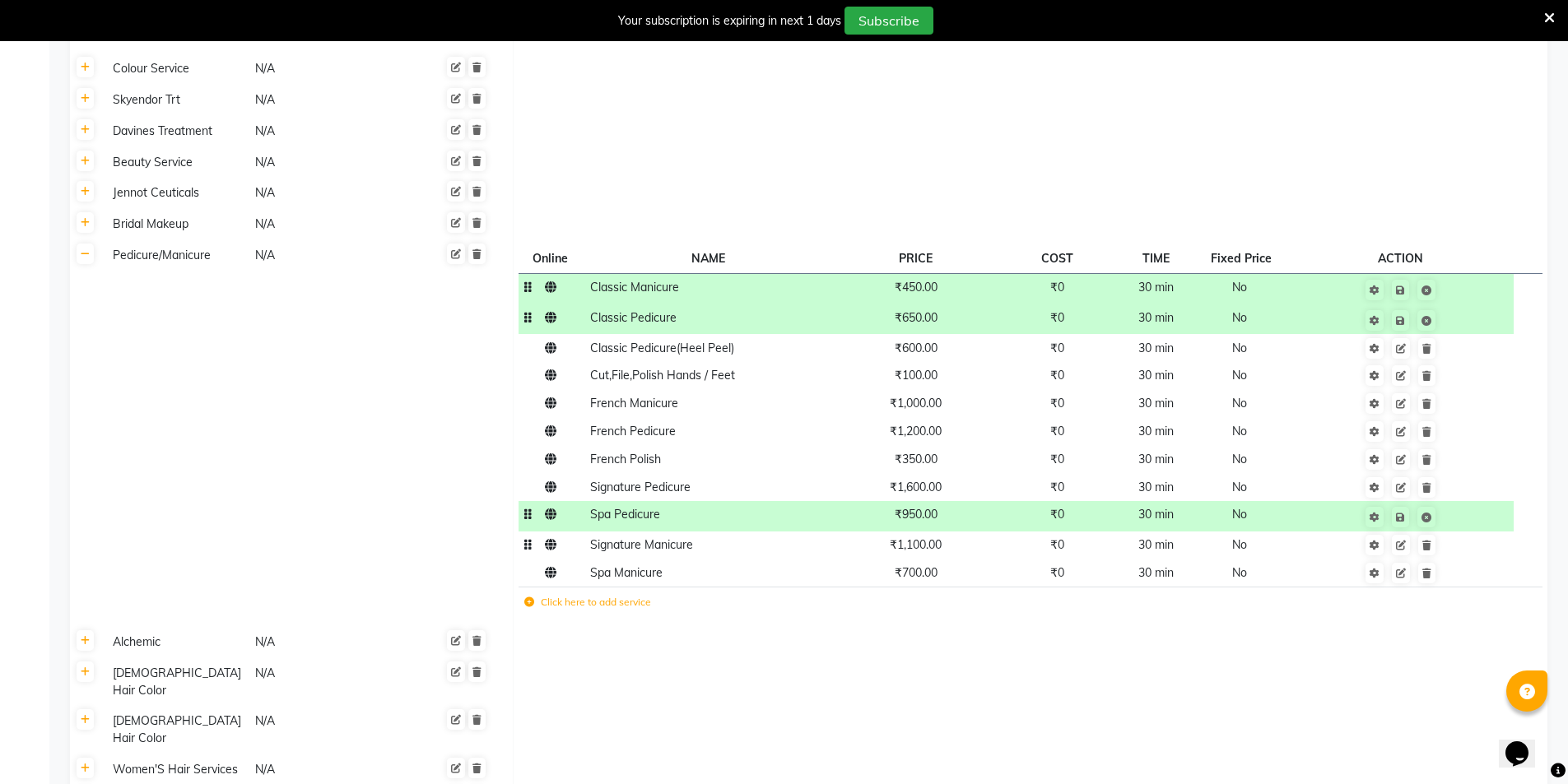
click at [926, 556] on td "₹1,100.00" at bounding box center [915, 545] width 168 height 28
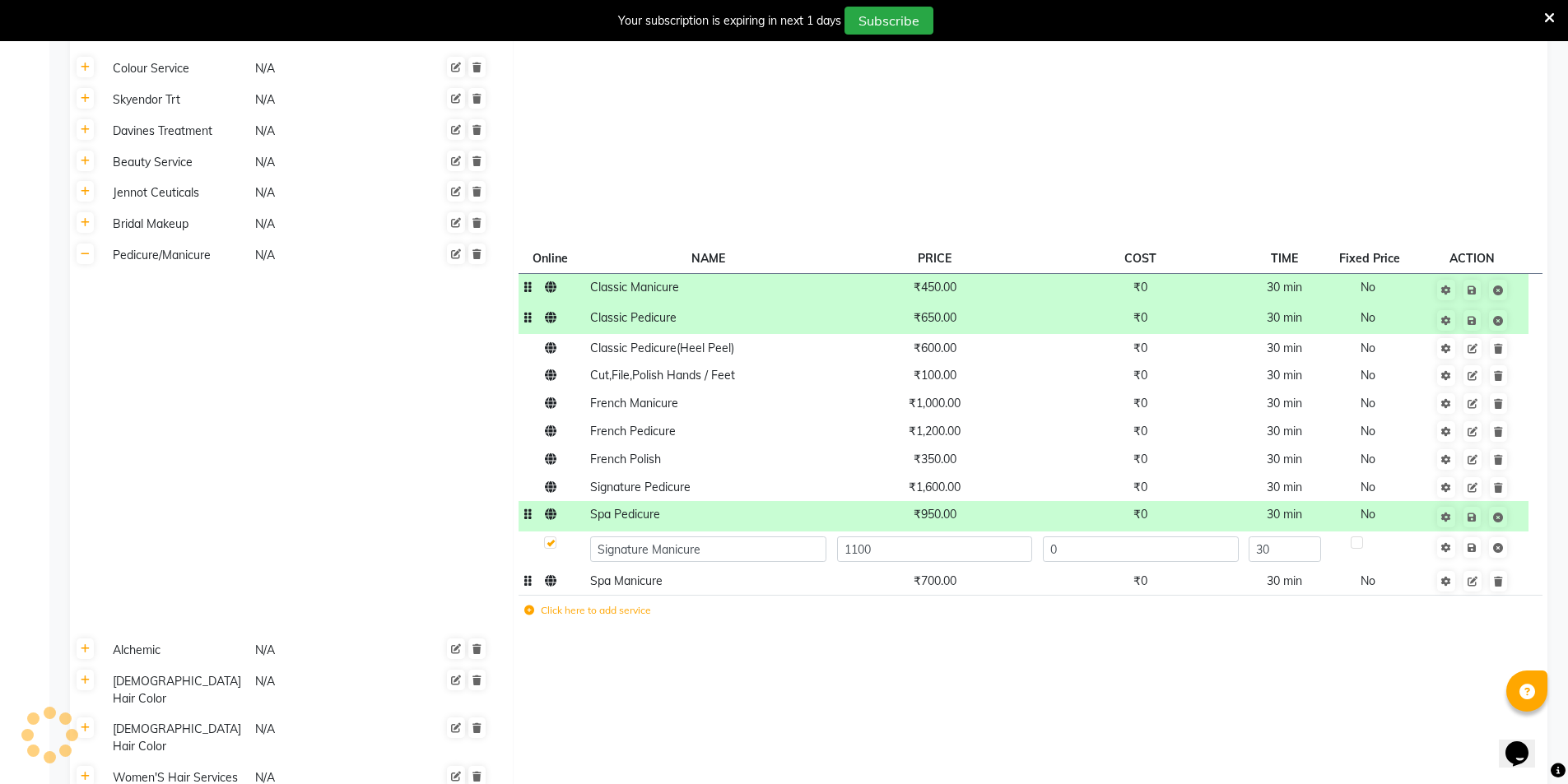
click at [937, 573] on span "₹700.00" at bounding box center [935, 580] width 42 height 15
click at [896, 579] on input "700" at bounding box center [935, 578] width 195 height 26
type input "750"
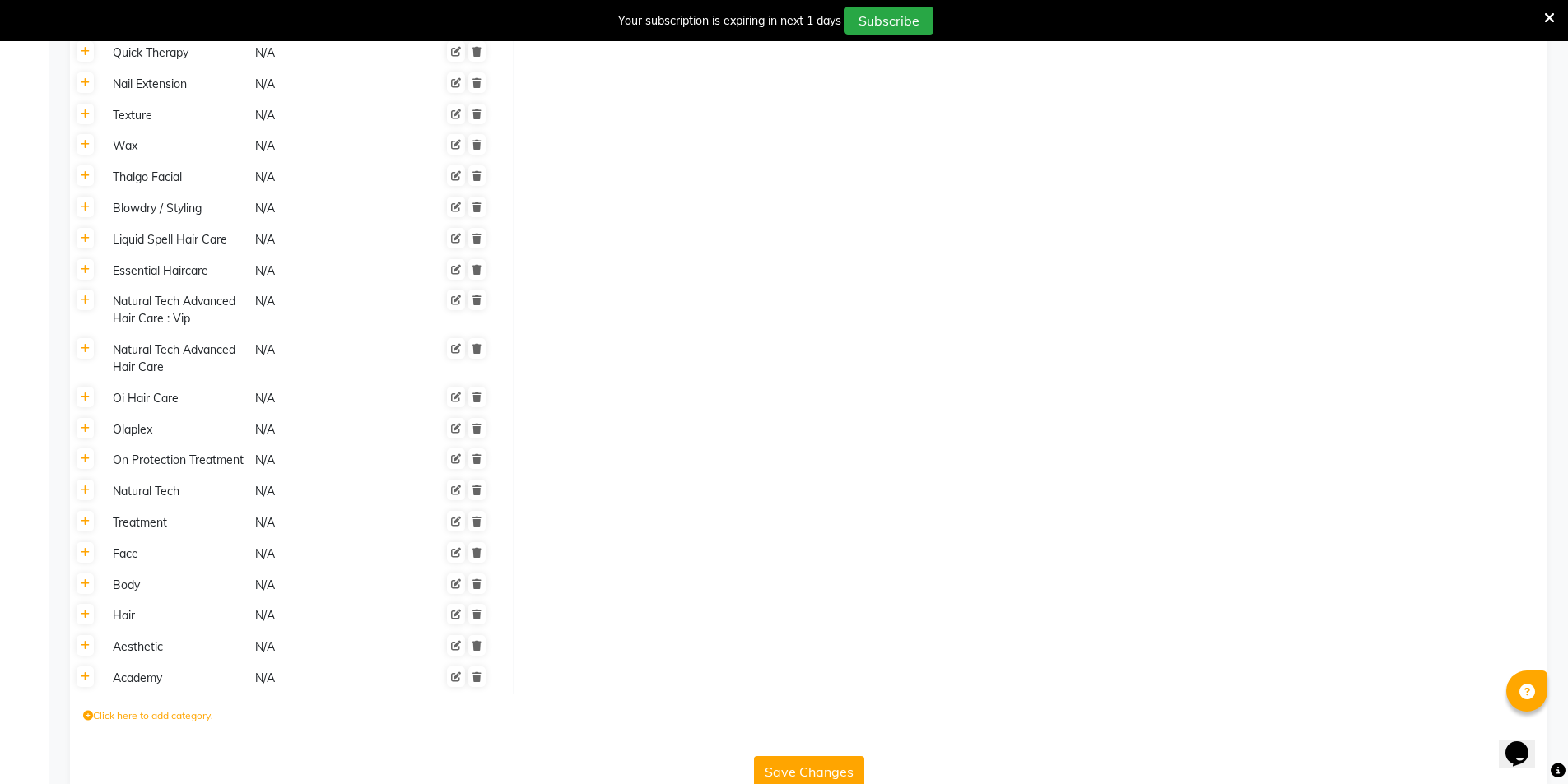
click at [829, 756] on button "Save Changes" at bounding box center [809, 772] width 111 height 31
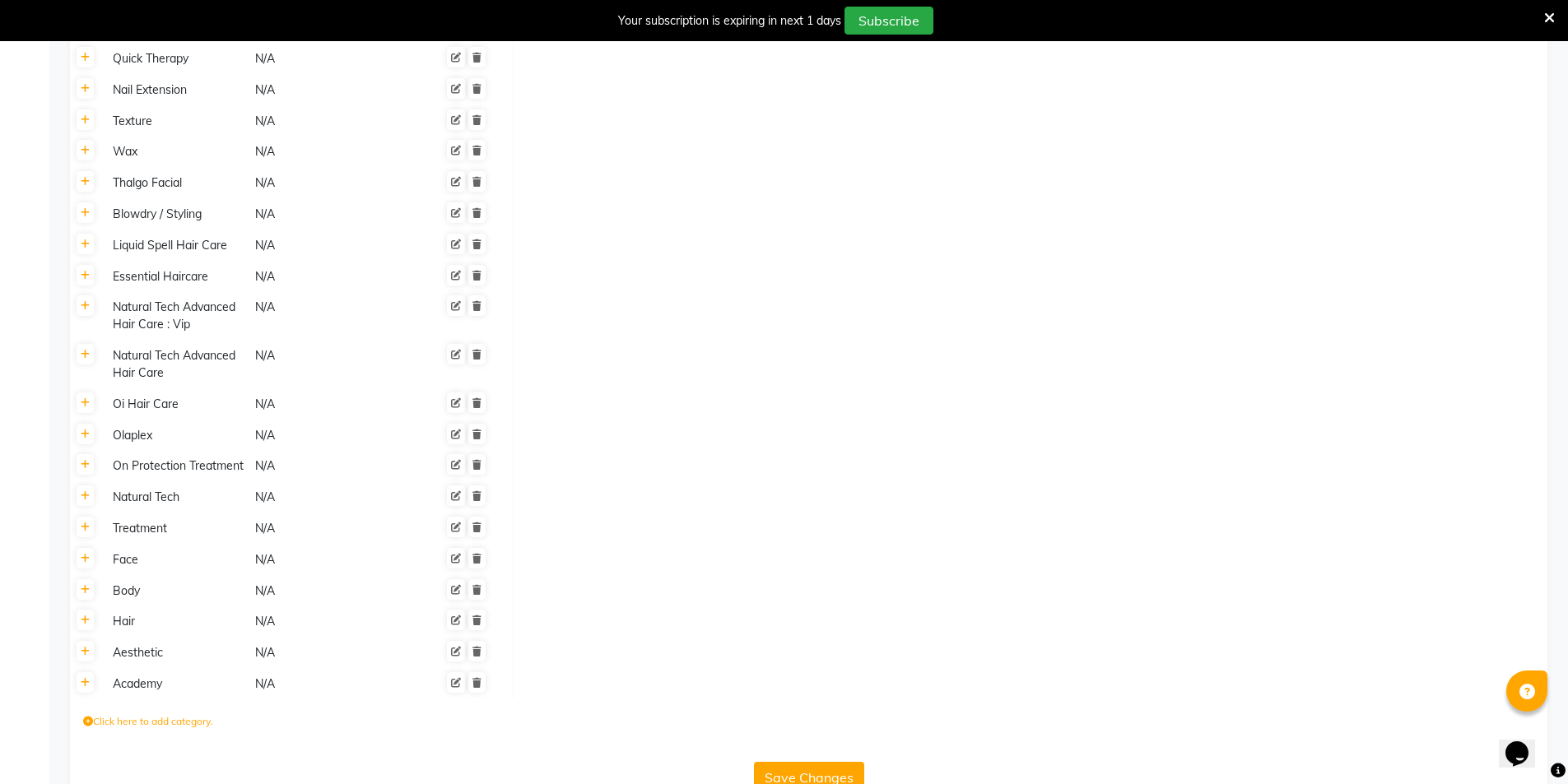
click at [829, 762] on button "Save Changes" at bounding box center [809, 778] width 111 height 31
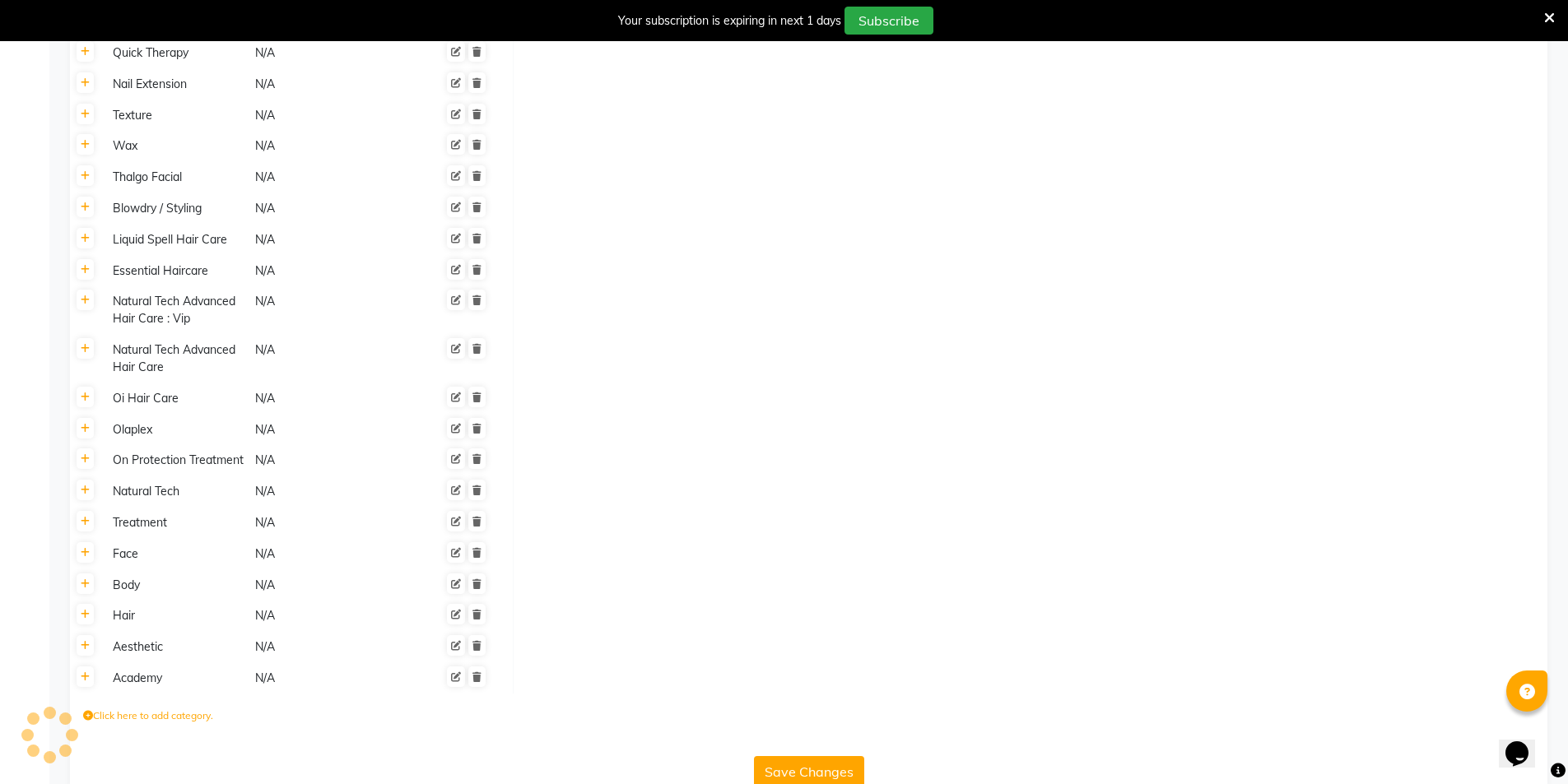
click at [829, 756] on button "Save Changes" at bounding box center [809, 772] width 111 height 31
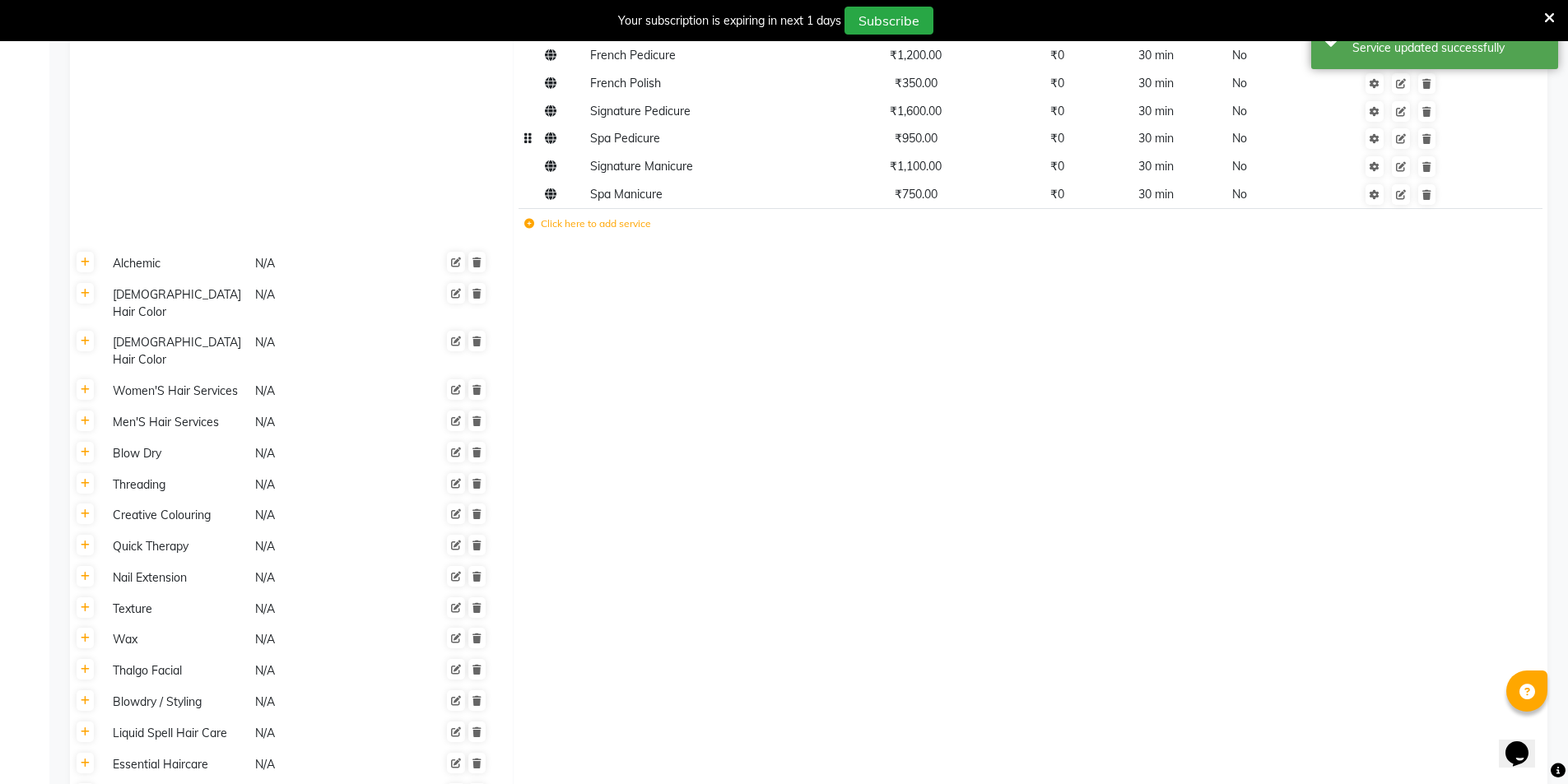
scroll to position [3558, 0]
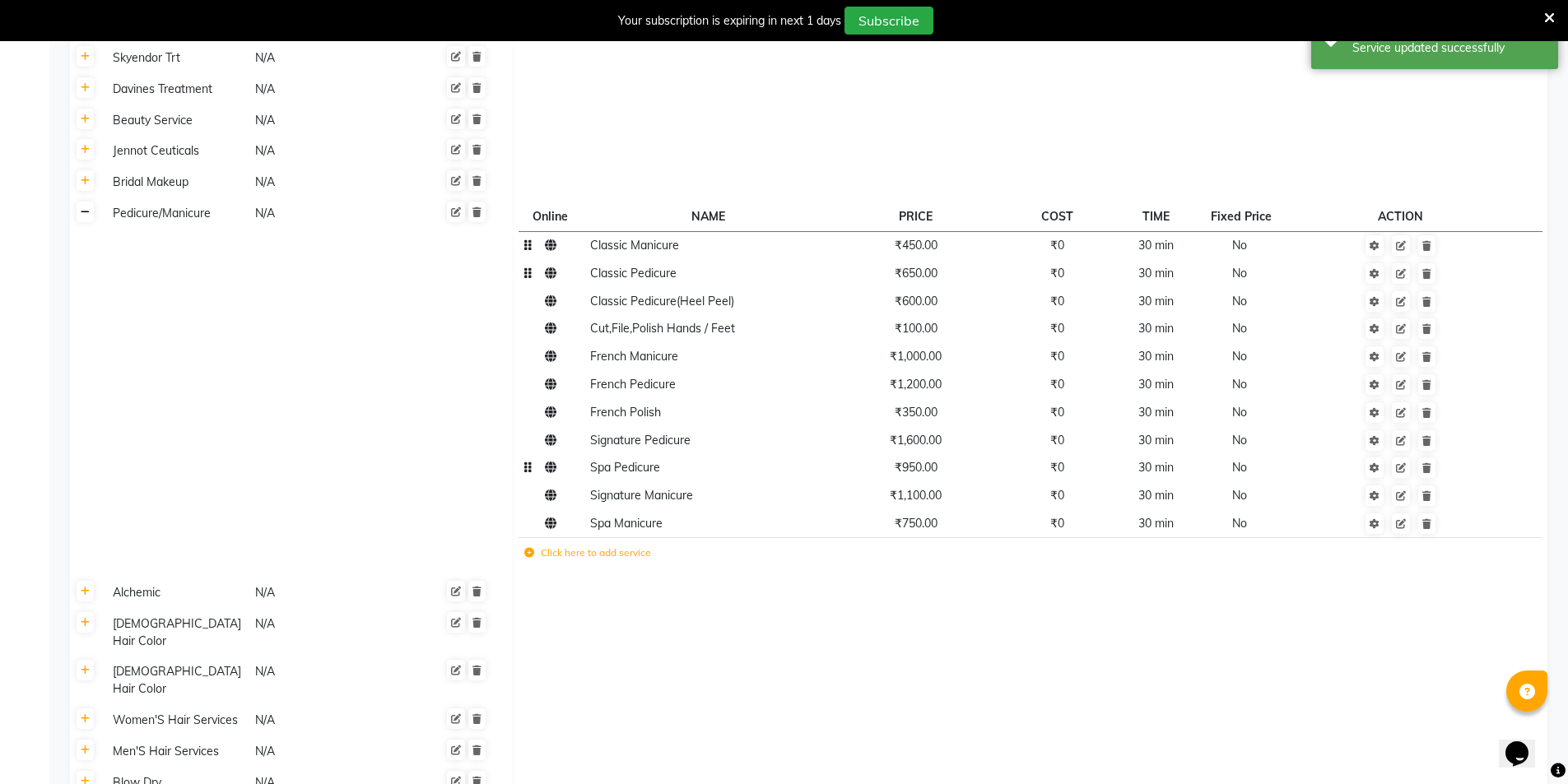
click at [90, 214] on link at bounding box center [85, 212] width 18 height 20
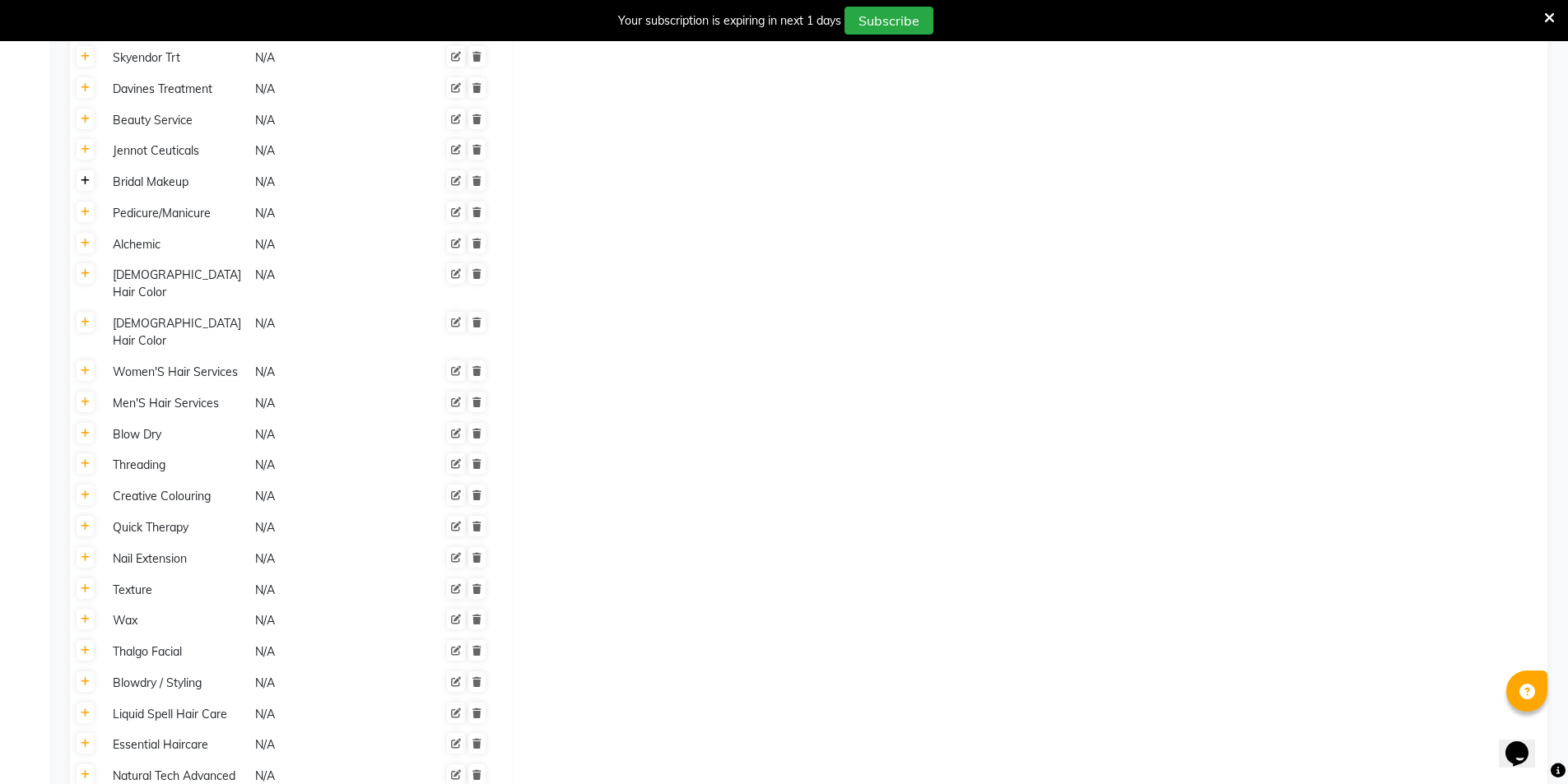
click at [88, 183] on icon at bounding box center [86, 181] width 9 height 10
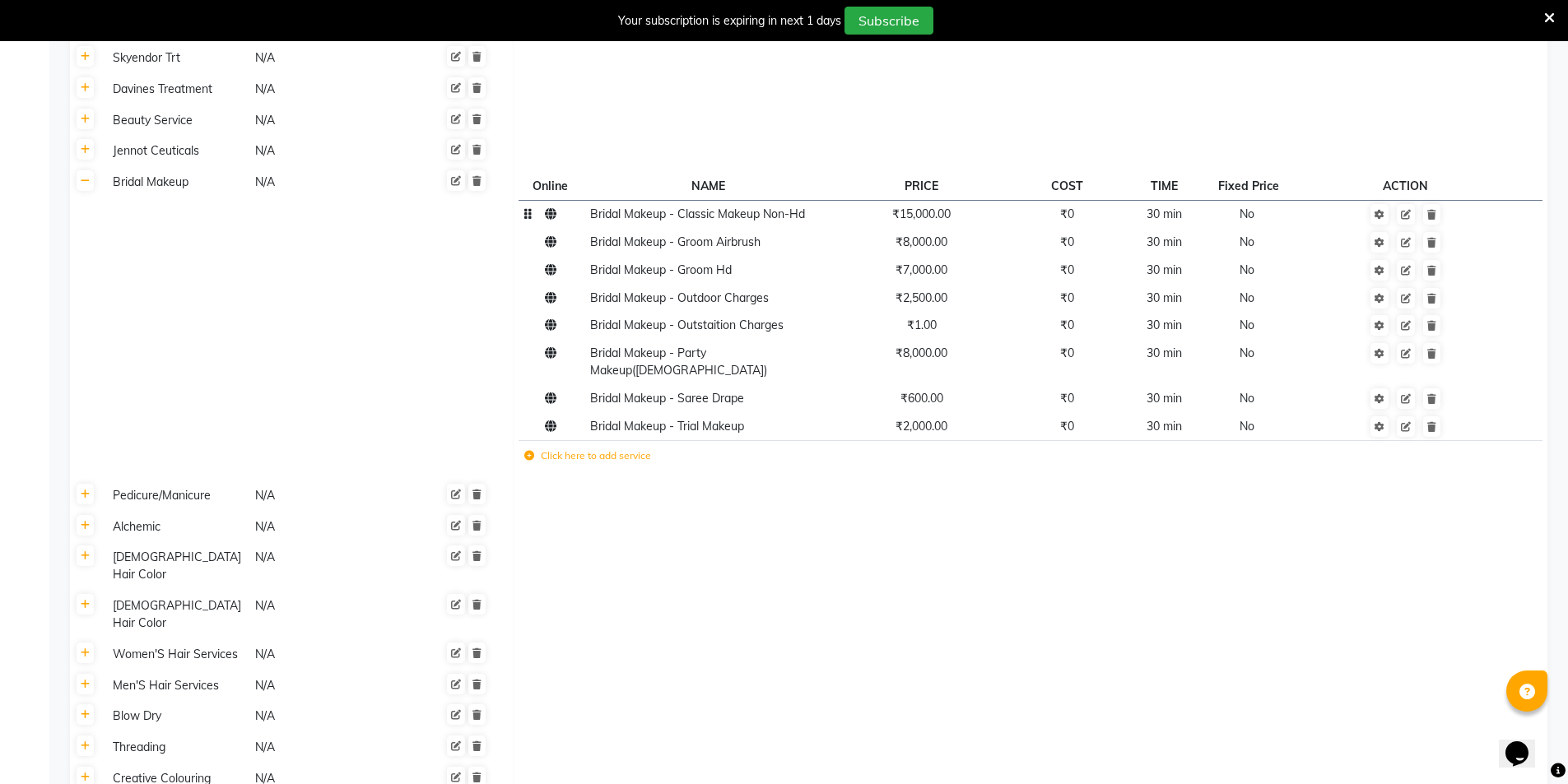
click at [943, 212] on span "₹15,000.00" at bounding box center [921, 214] width 58 height 15
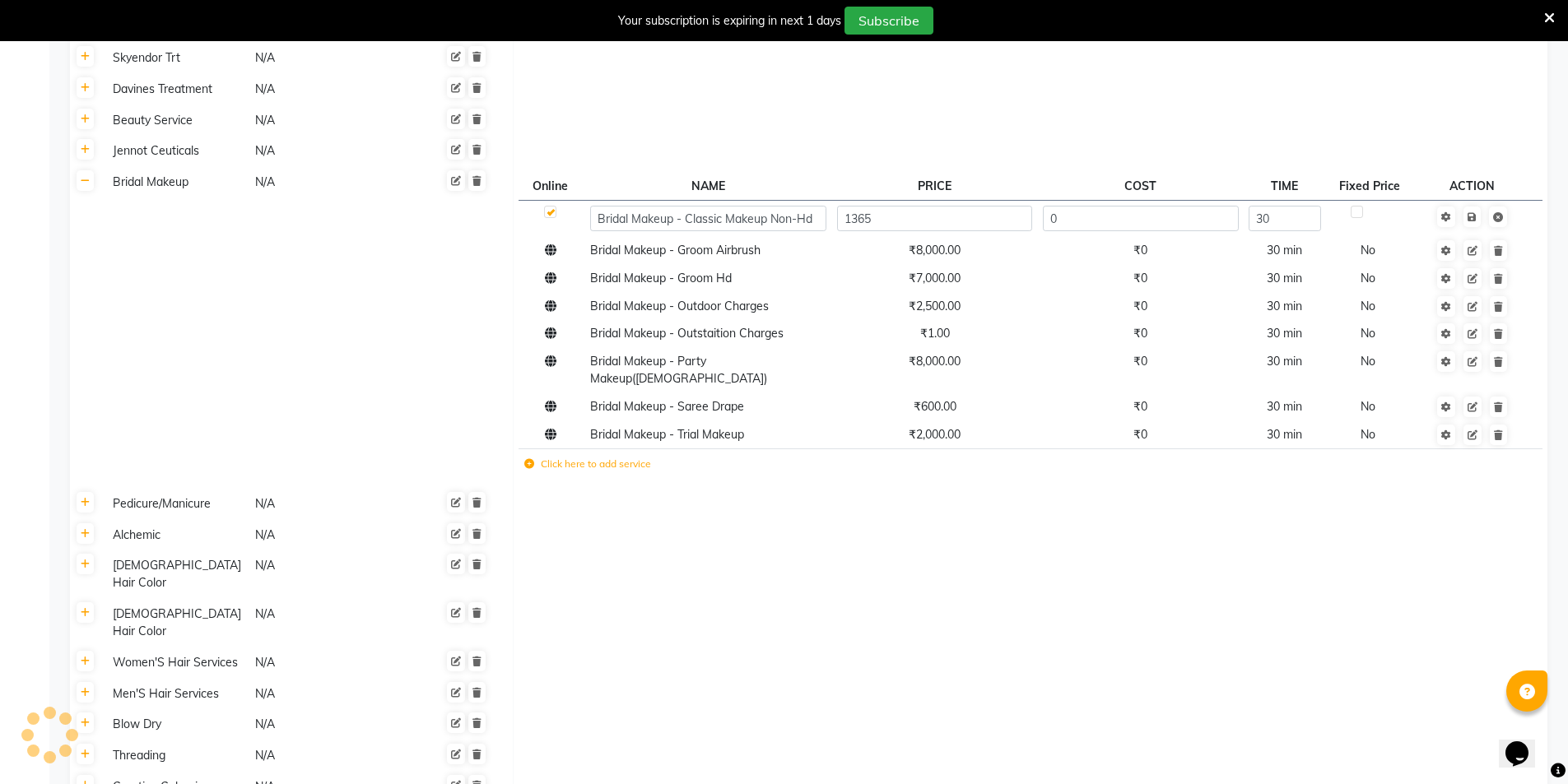
type input "13650"
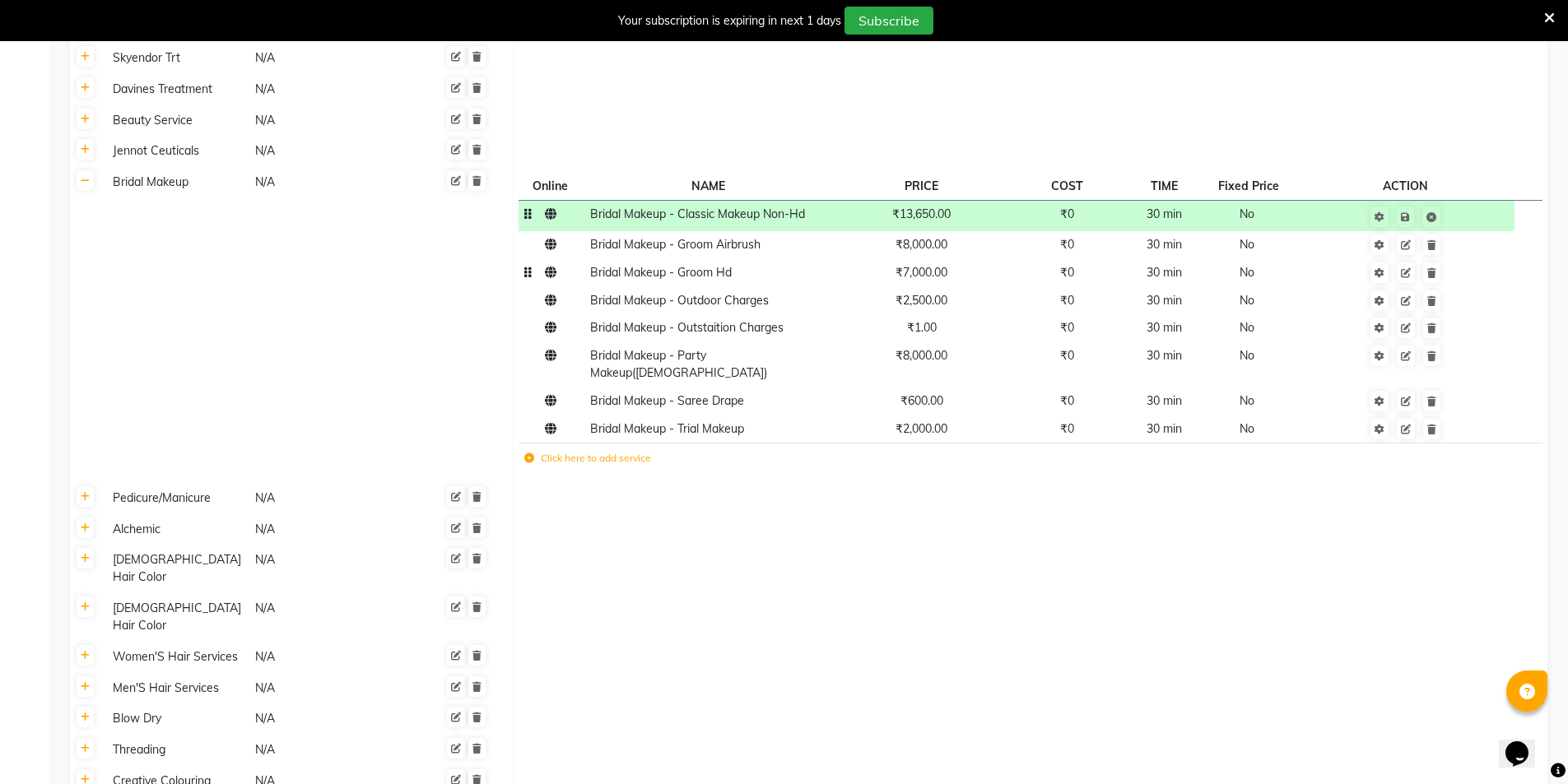
click at [943, 280] on td "₹7,000.00" at bounding box center [922, 272] width 181 height 28
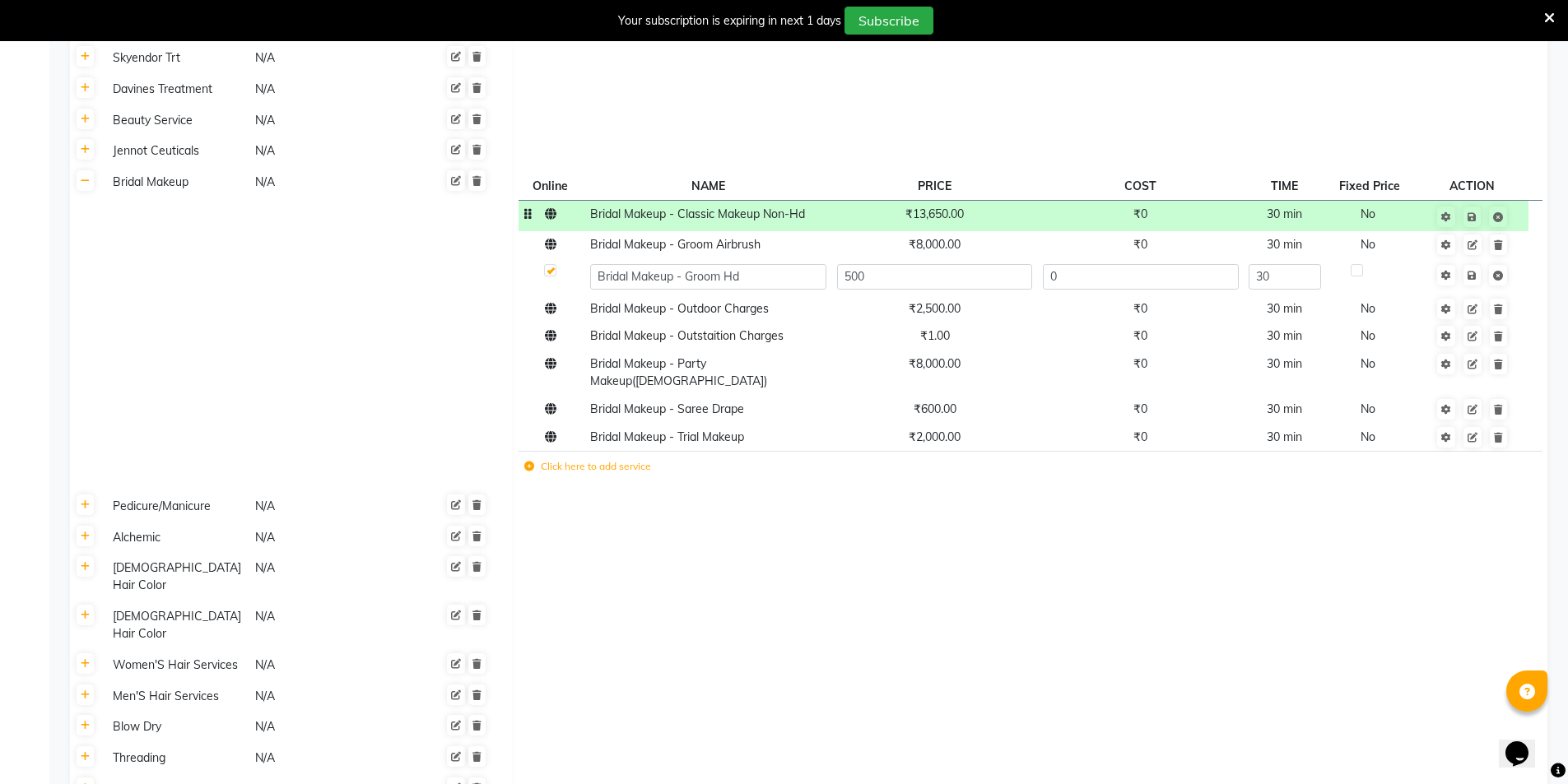
type input "5000"
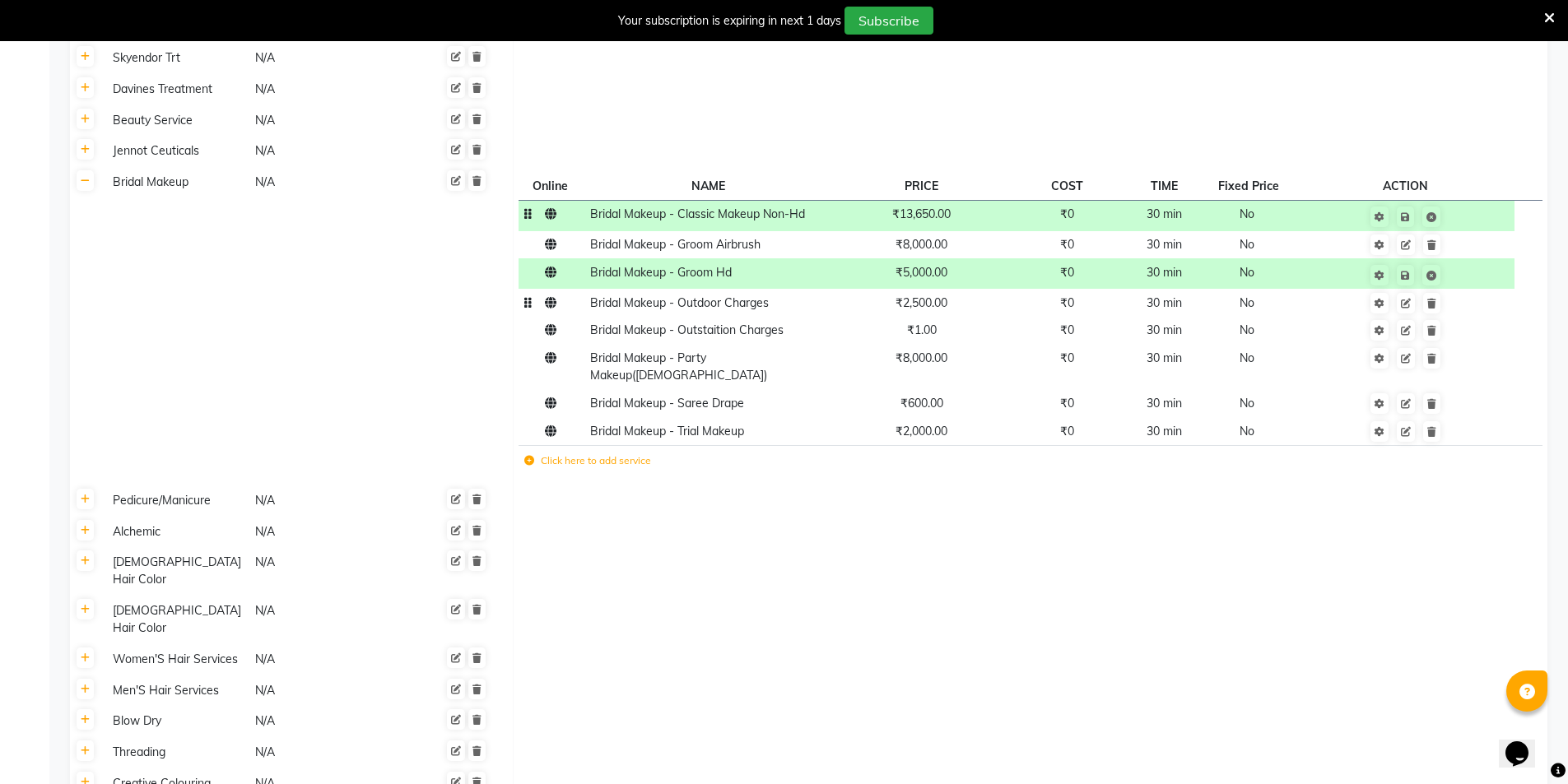
click at [937, 309] on span "₹2,500.00" at bounding box center [921, 303] width 52 height 15
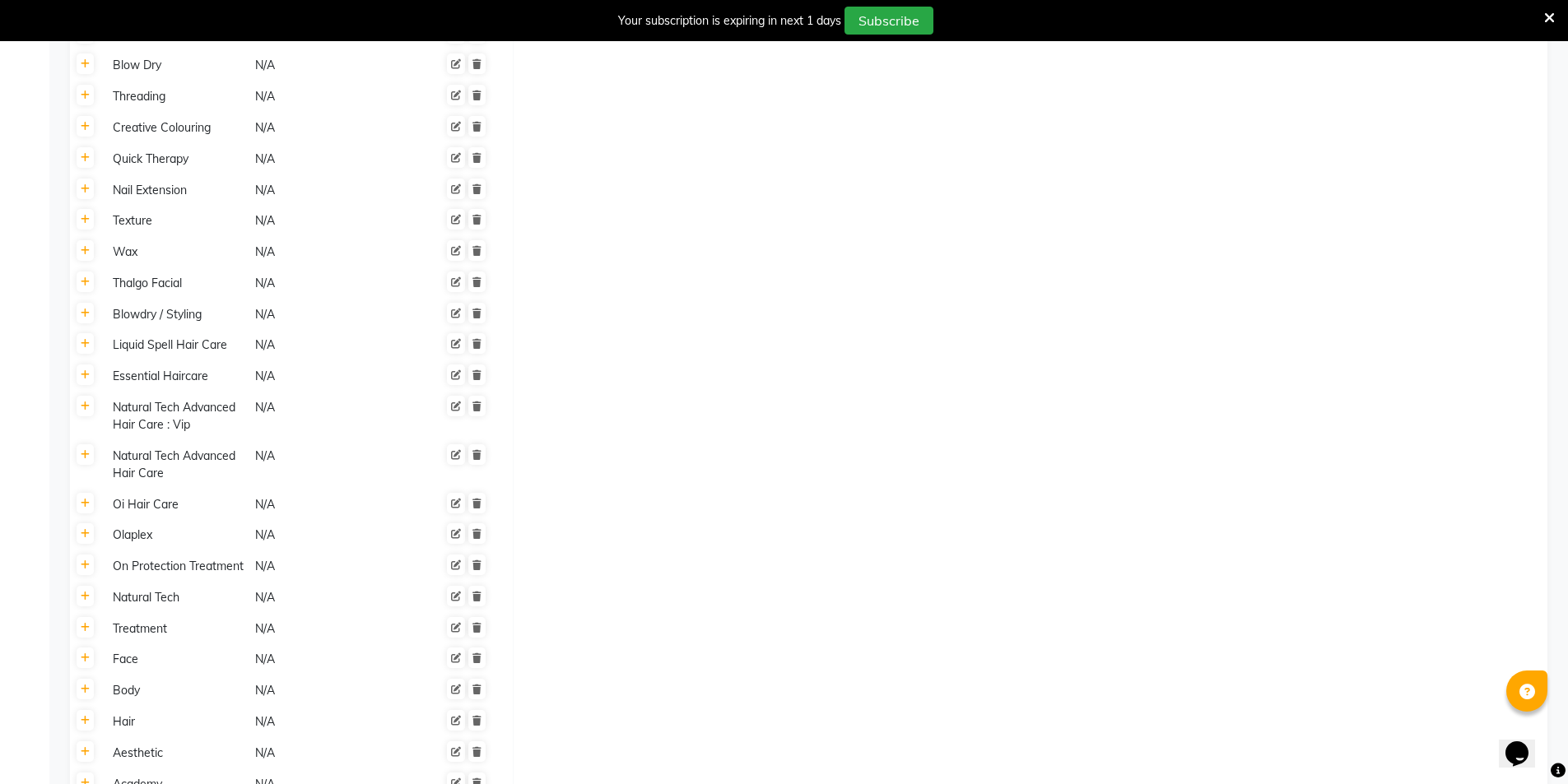
scroll to position [4311, 0]
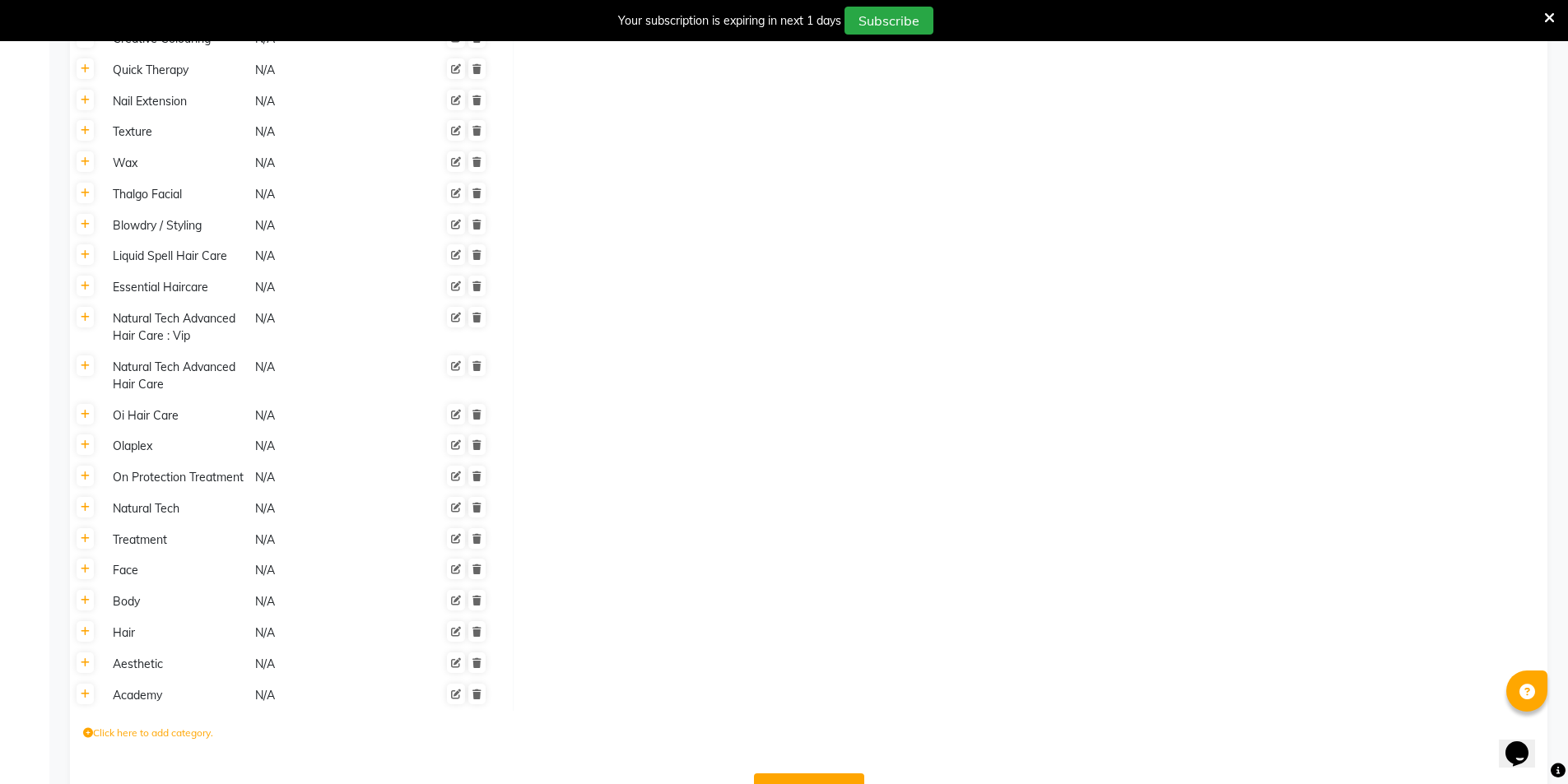
click at [826, 773] on button "Save Changes" at bounding box center [809, 789] width 111 height 31
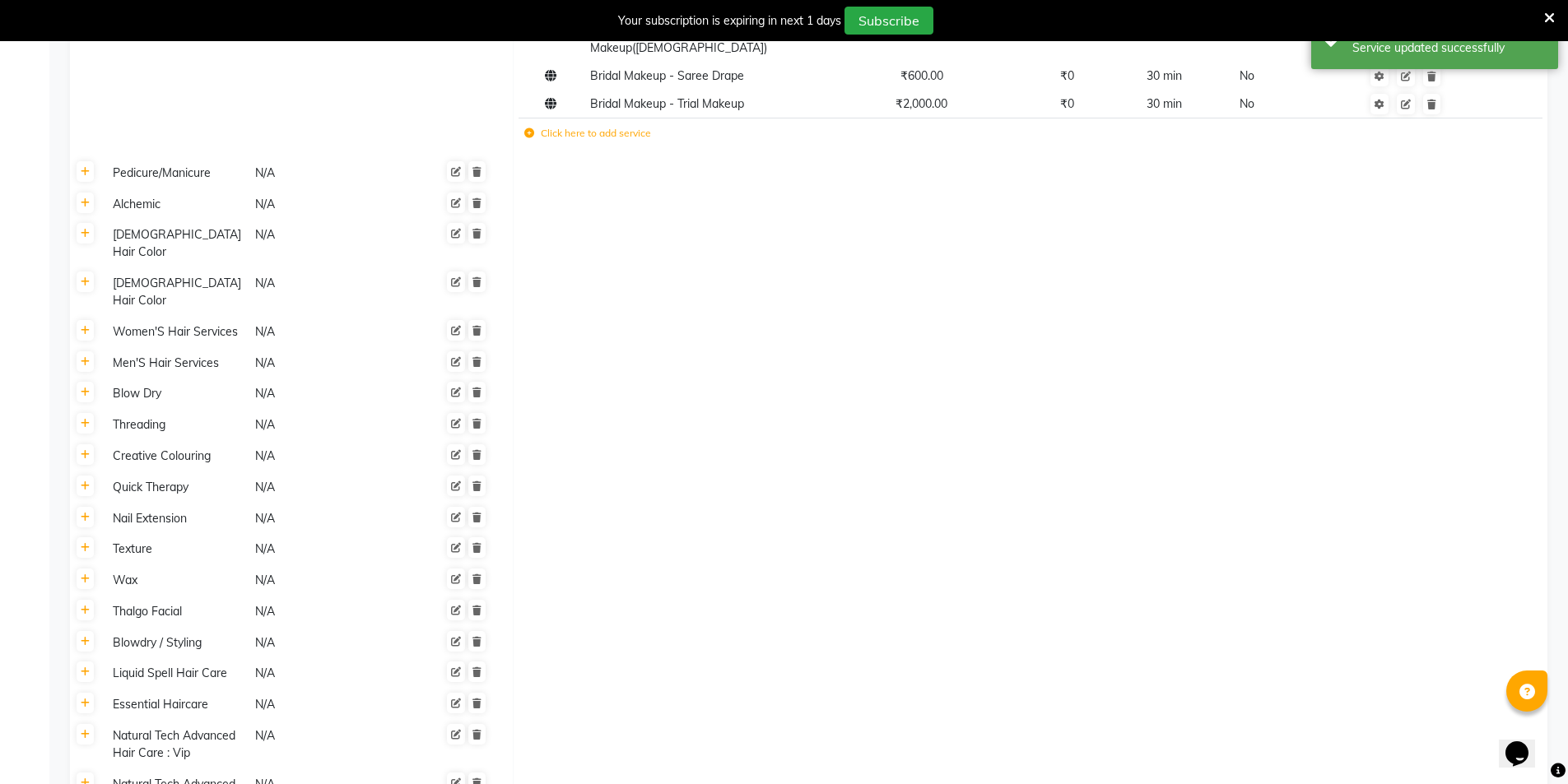
scroll to position [3475, 0]
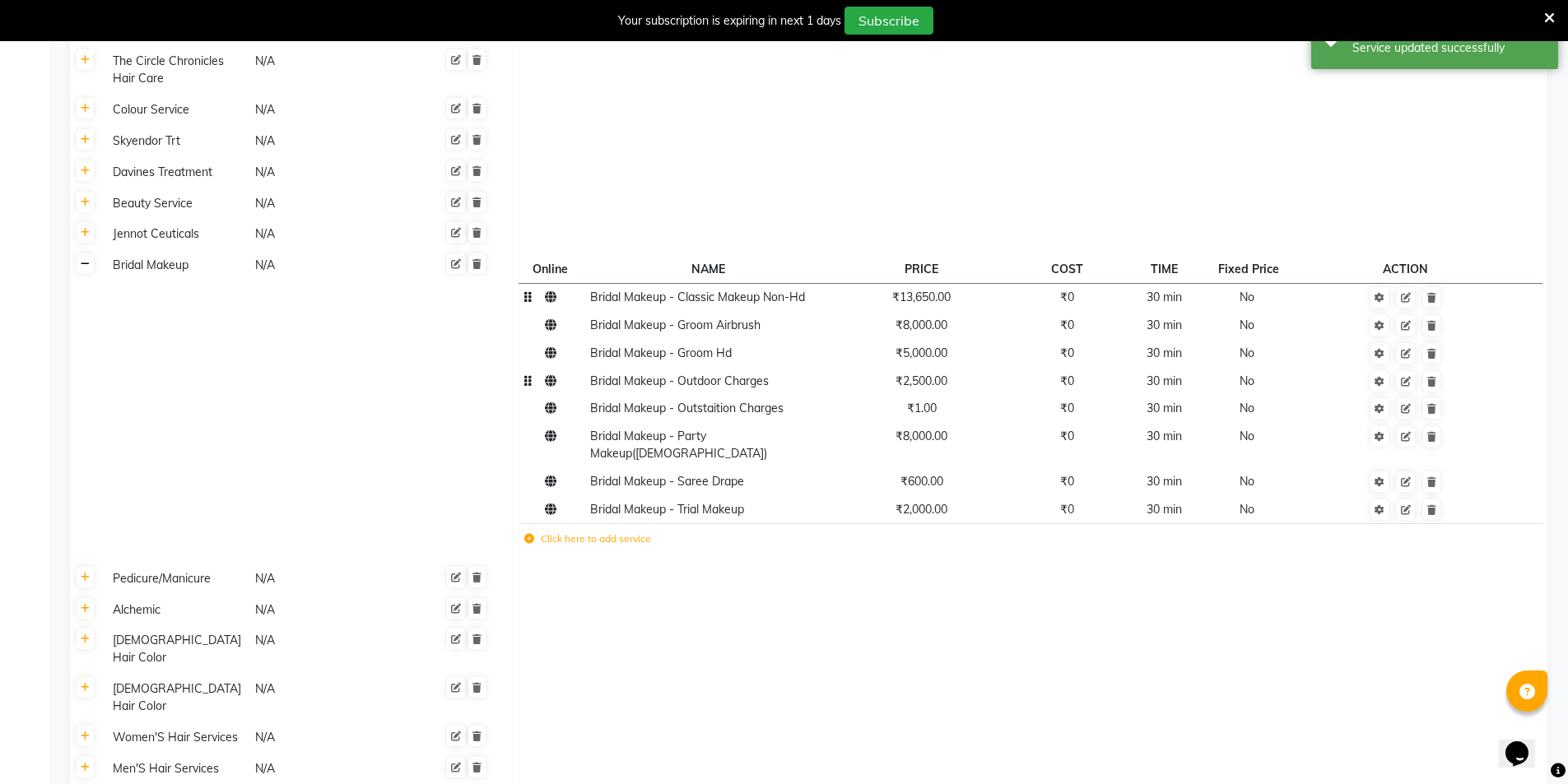
click at [82, 272] on link at bounding box center [85, 263] width 18 height 20
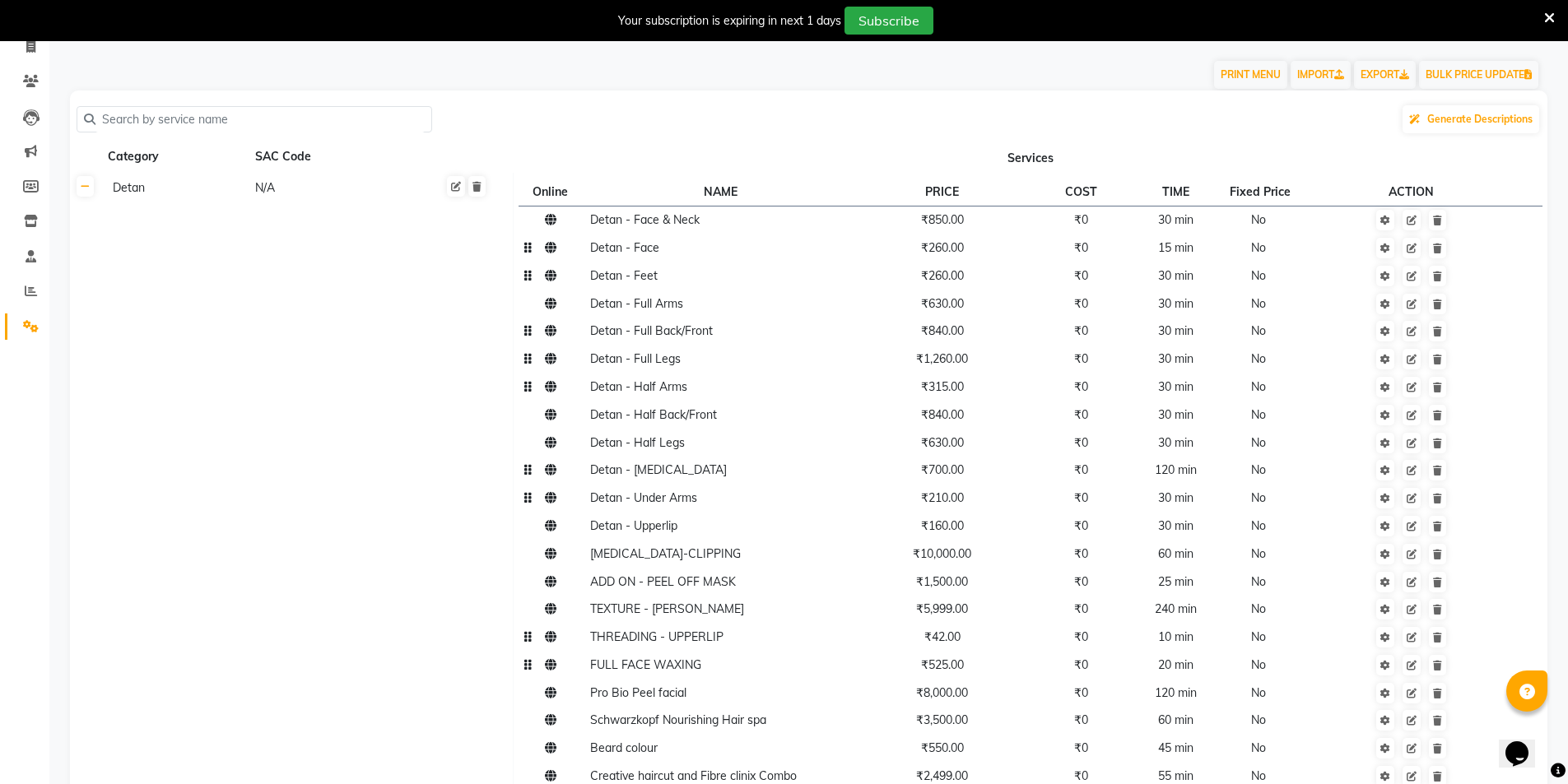
scroll to position [0, 0]
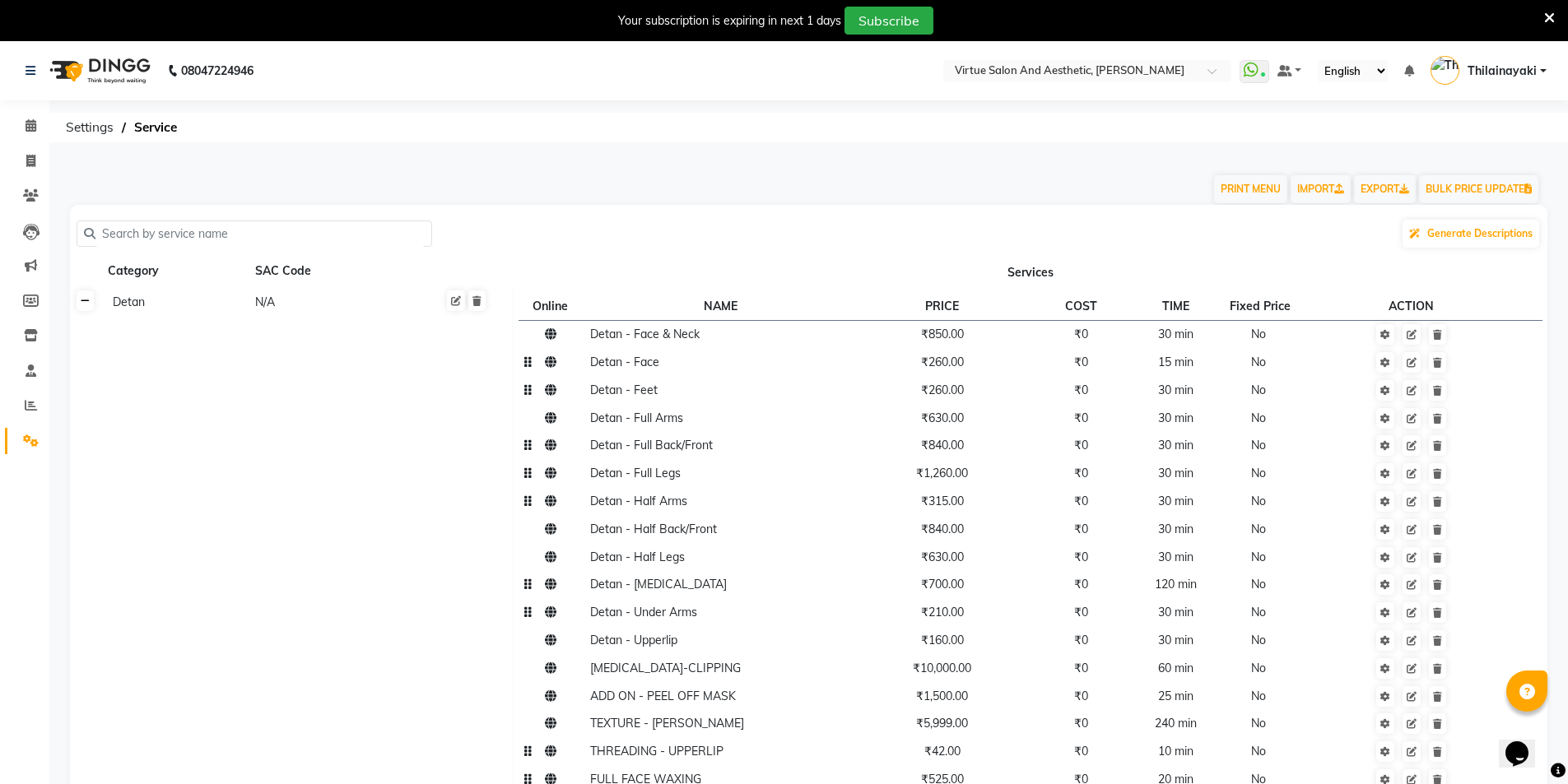
click at [88, 304] on icon at bounding box center [86, 300] width 9 height 10
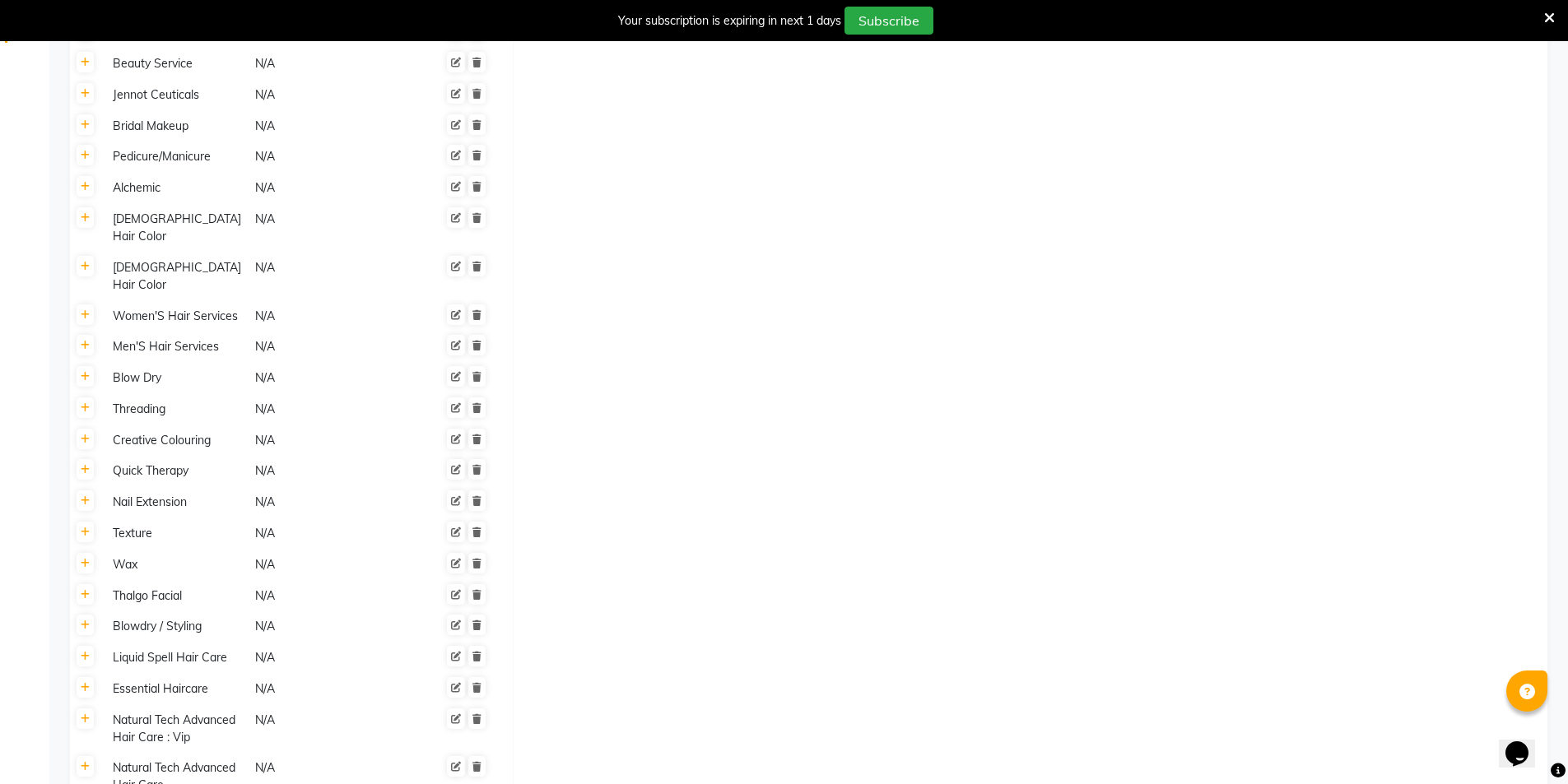
scroll to position [329, 0]
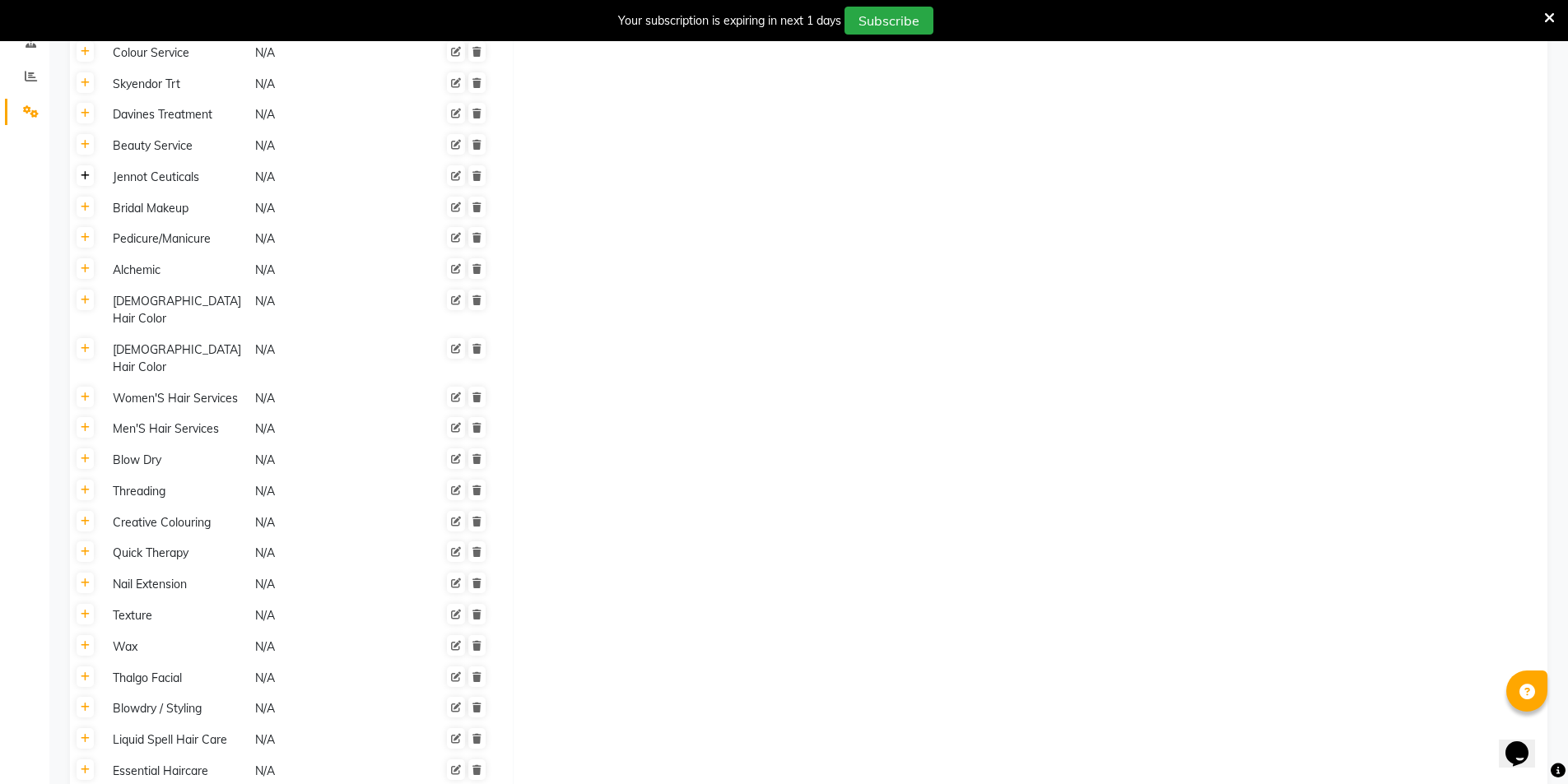
click at [86, 181] on link at bounding box center [85, 175] width 18 height 20
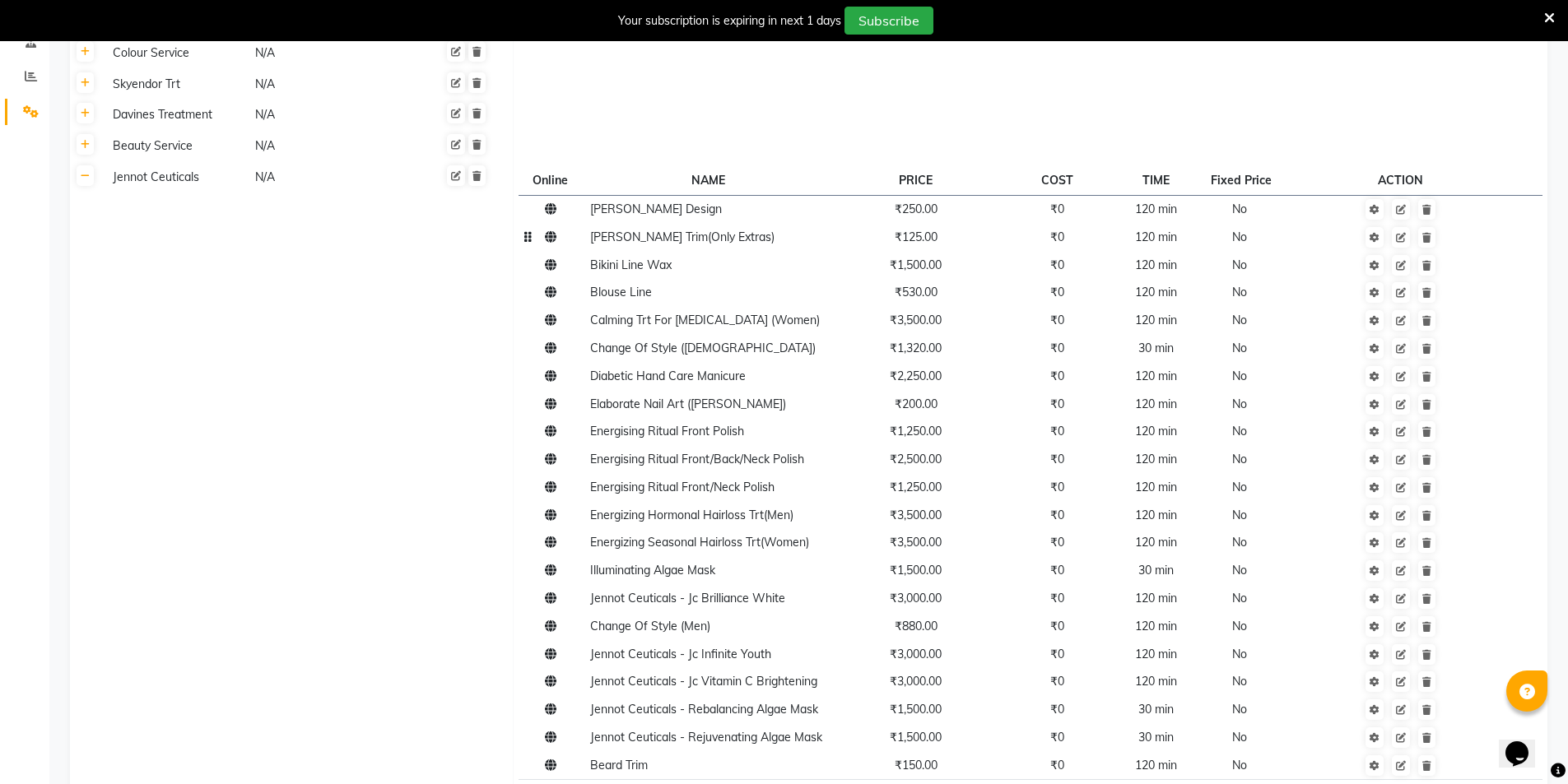
click at [924, 242] on span "₹125.00" at bounding box center [916, 237] width 42 height 15
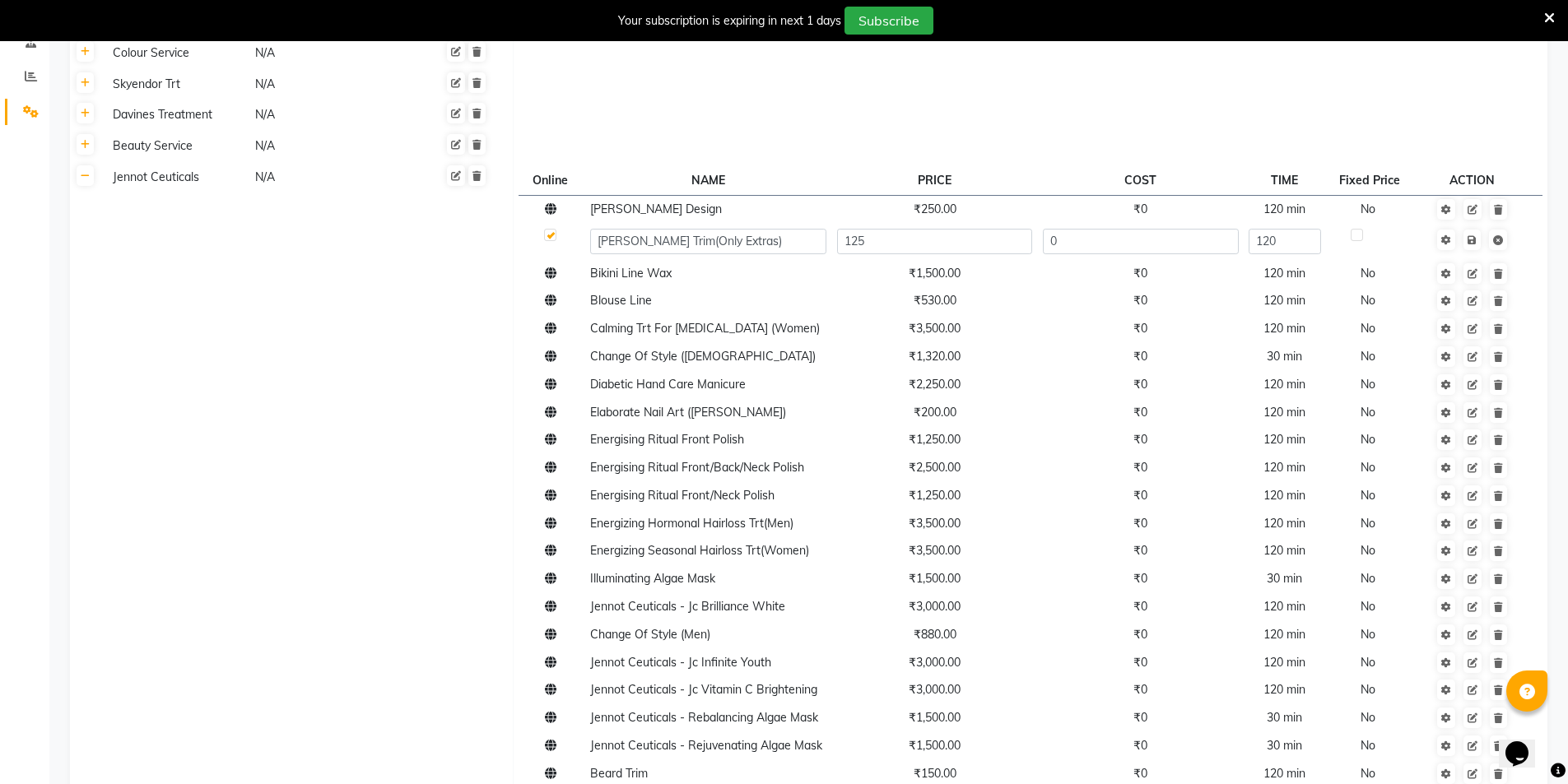
click at [924, 242] on input "125" at bounding box center [935, 241] width 195 height 26
type input "160"
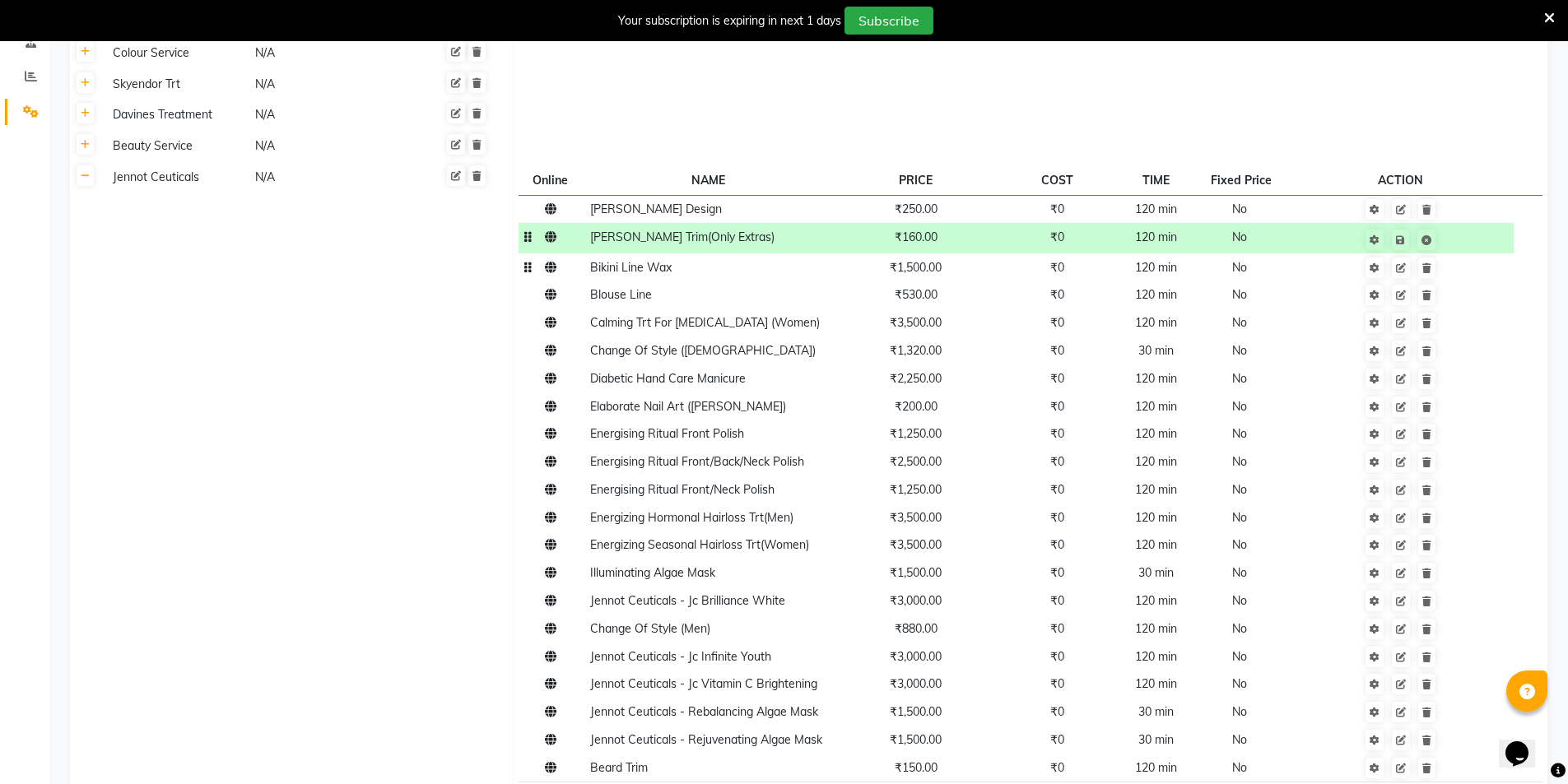
click at [910, 275] on td "₹1,500.00" at bounding box center [915, 267] width 168 height 28
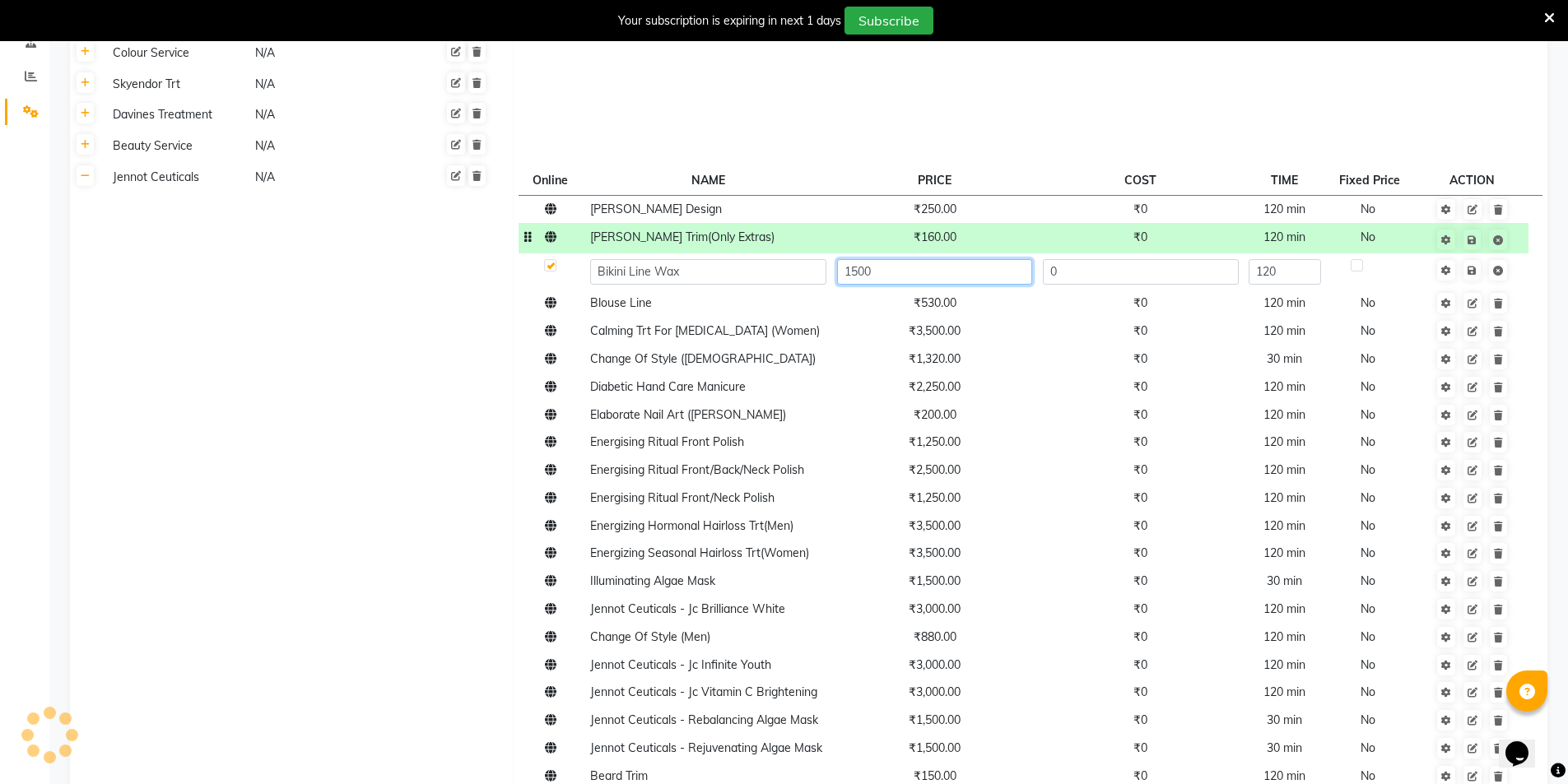
click at [910, 275] on input "1500" at bounding box center [935, 272] width 195 height 26
type input "2625"
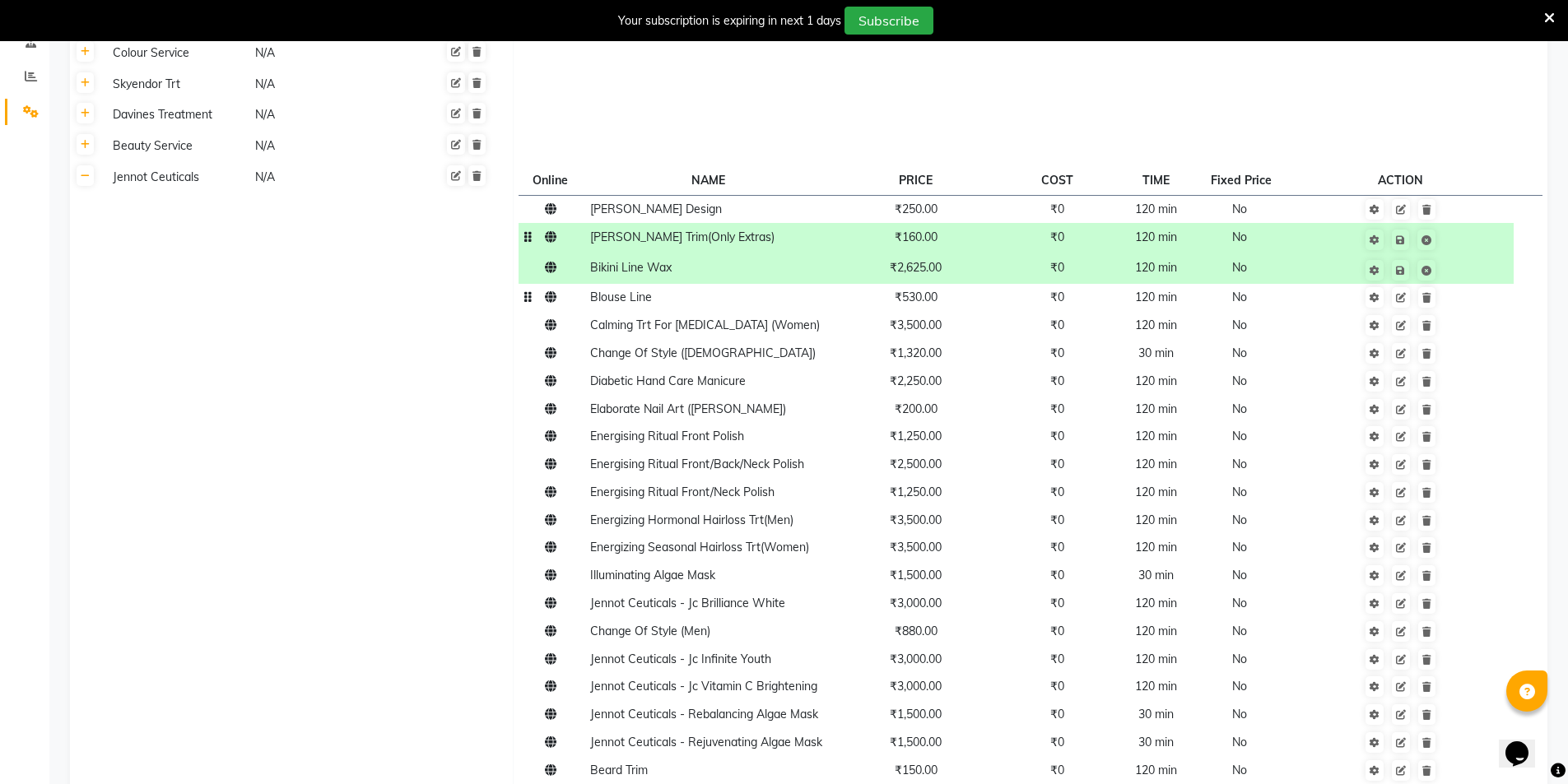
click at [921, 307] on td "₹530.00" at bounding box center [915, 298] width 168 height 28
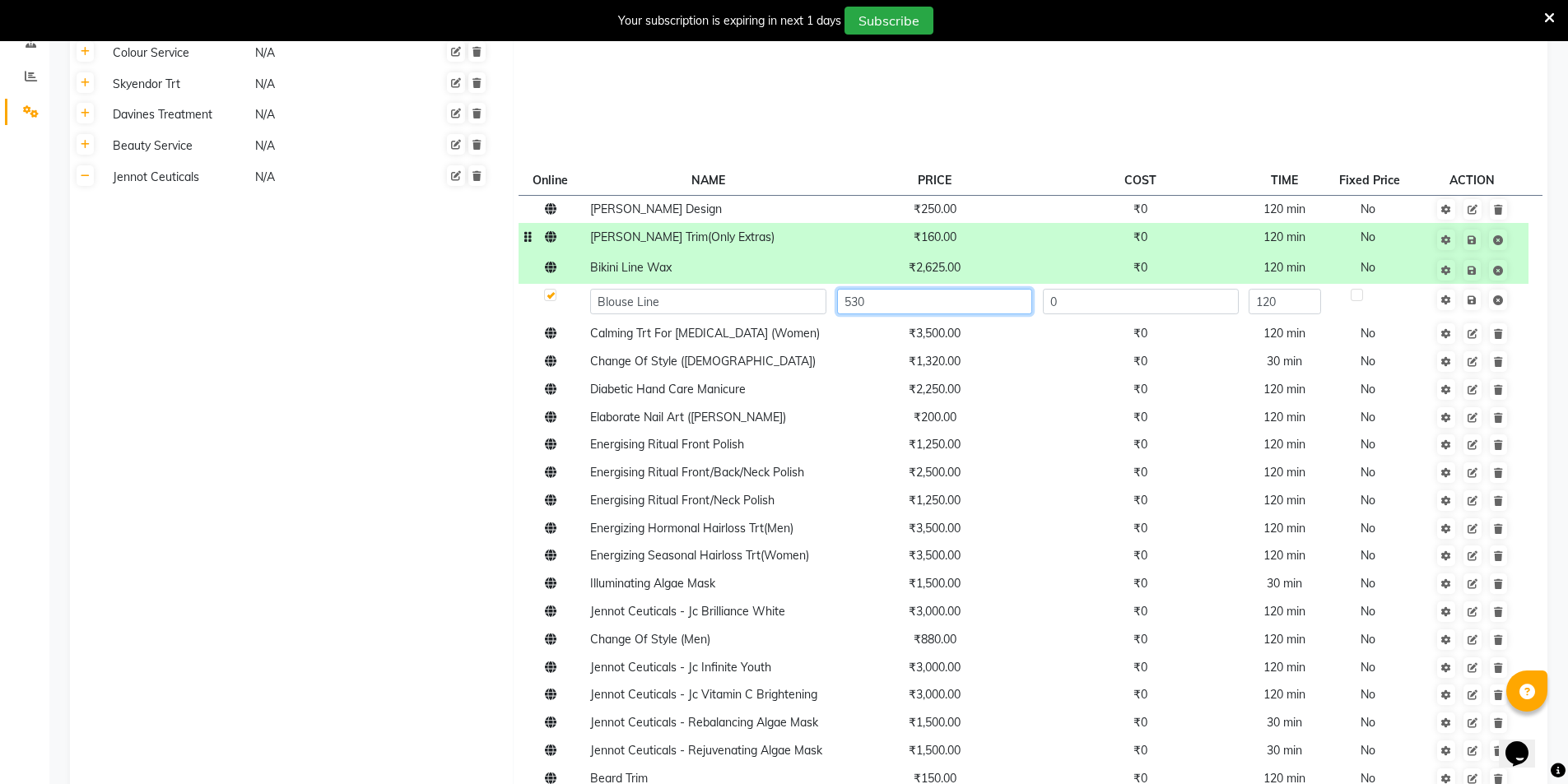
click at [921, 307] on input "530" at bounding box center [935, 301] width 195 height 26
type input "315"
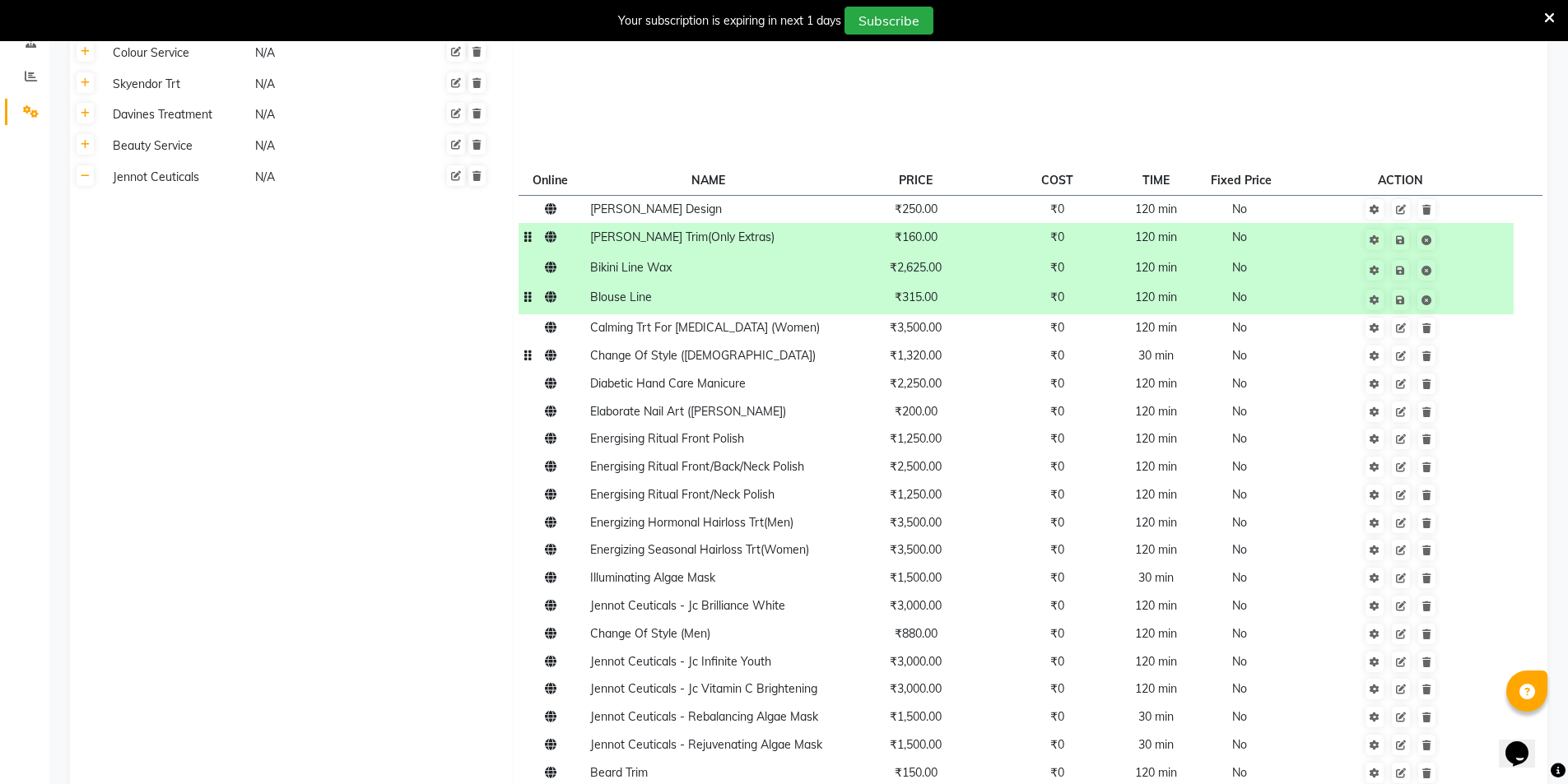
click at [921, 361] on span "₹1,320.00" at bounding box center [915, 356] width 52 height 15
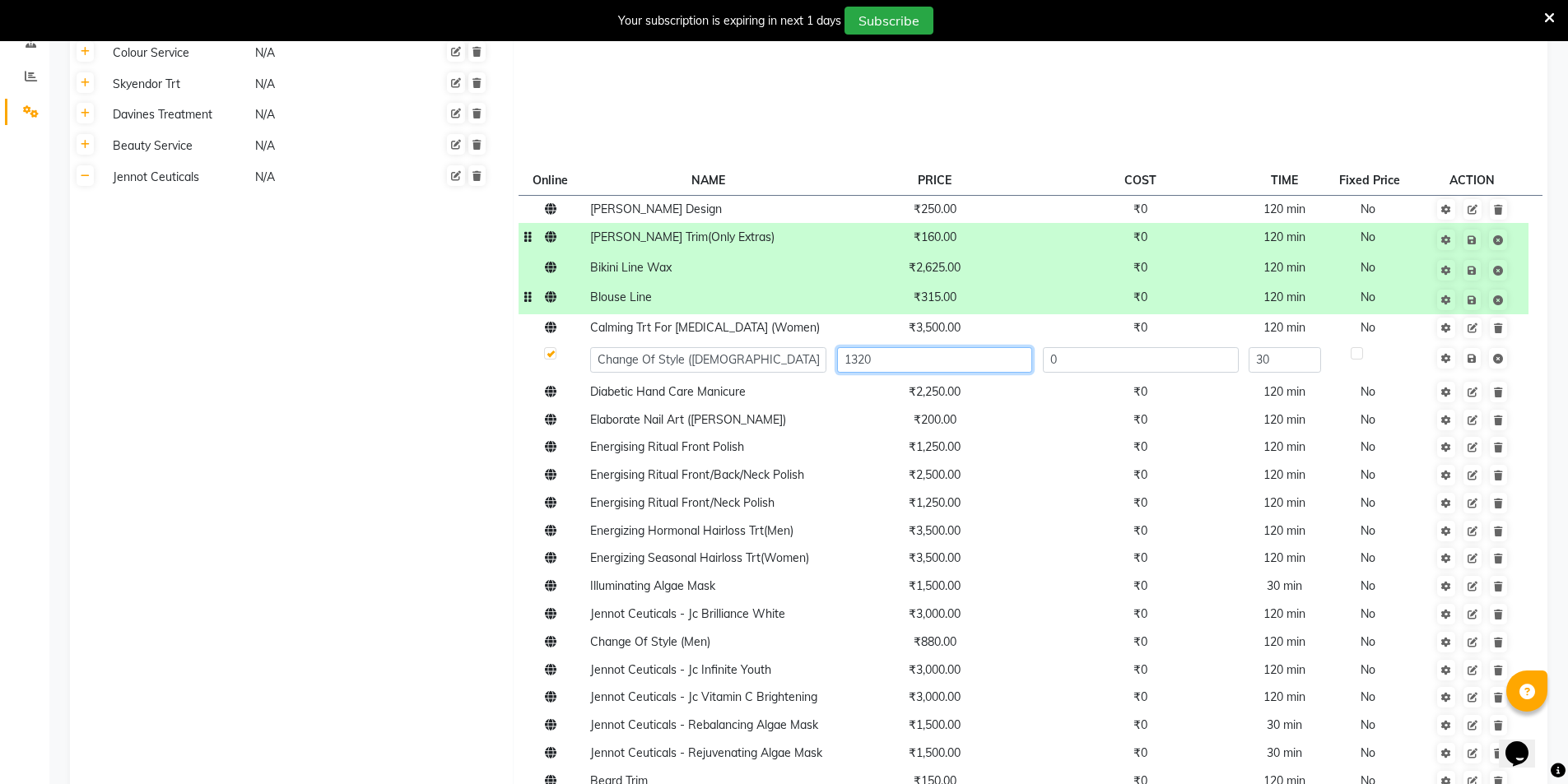
click at [921, 361] on input "1320" at bounding box center [935, 360] width 195 height 26
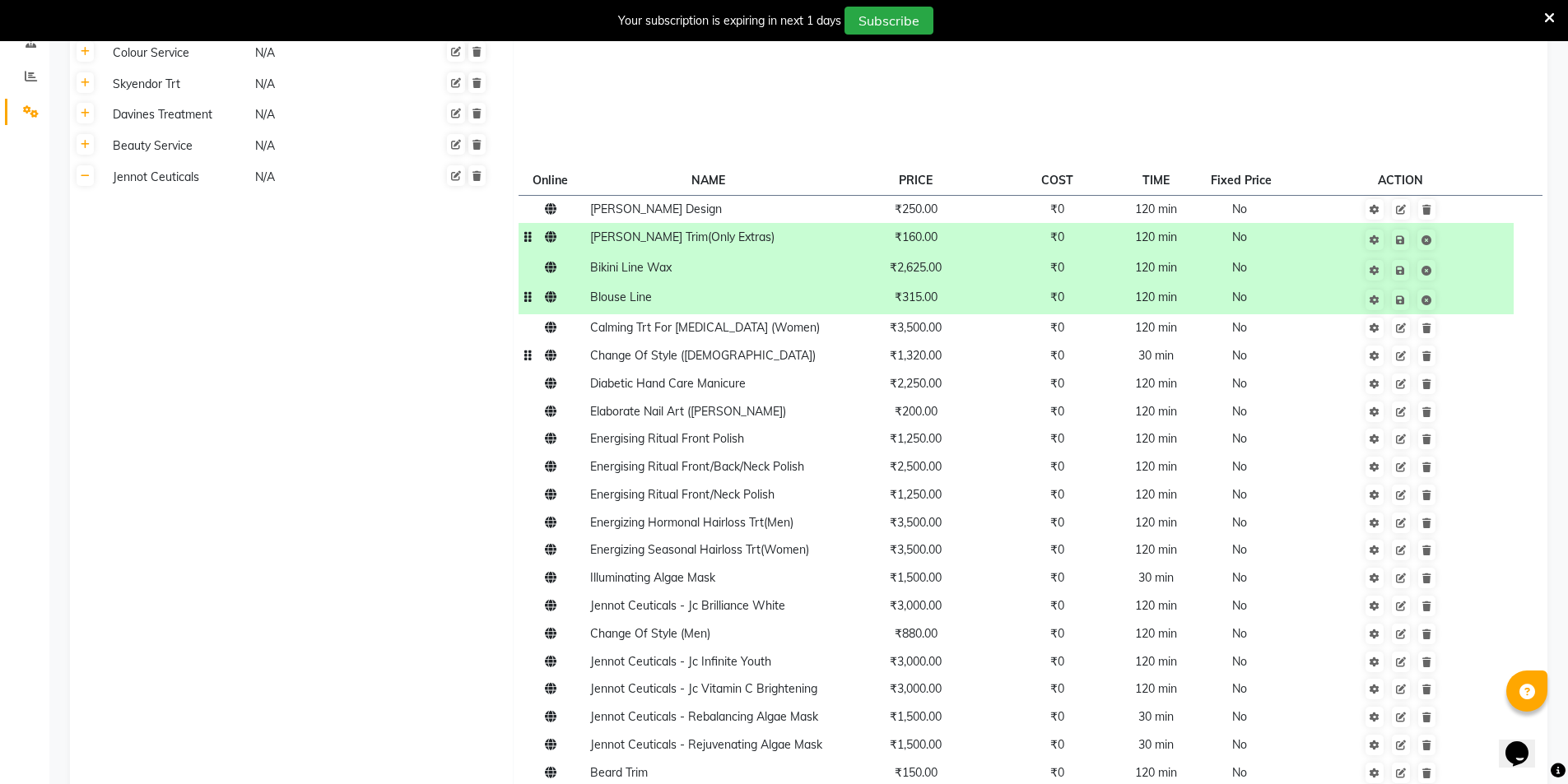
click at [921, 358] on span "₹1,320.00" at bounding box center [915, 356] width 52 height 15
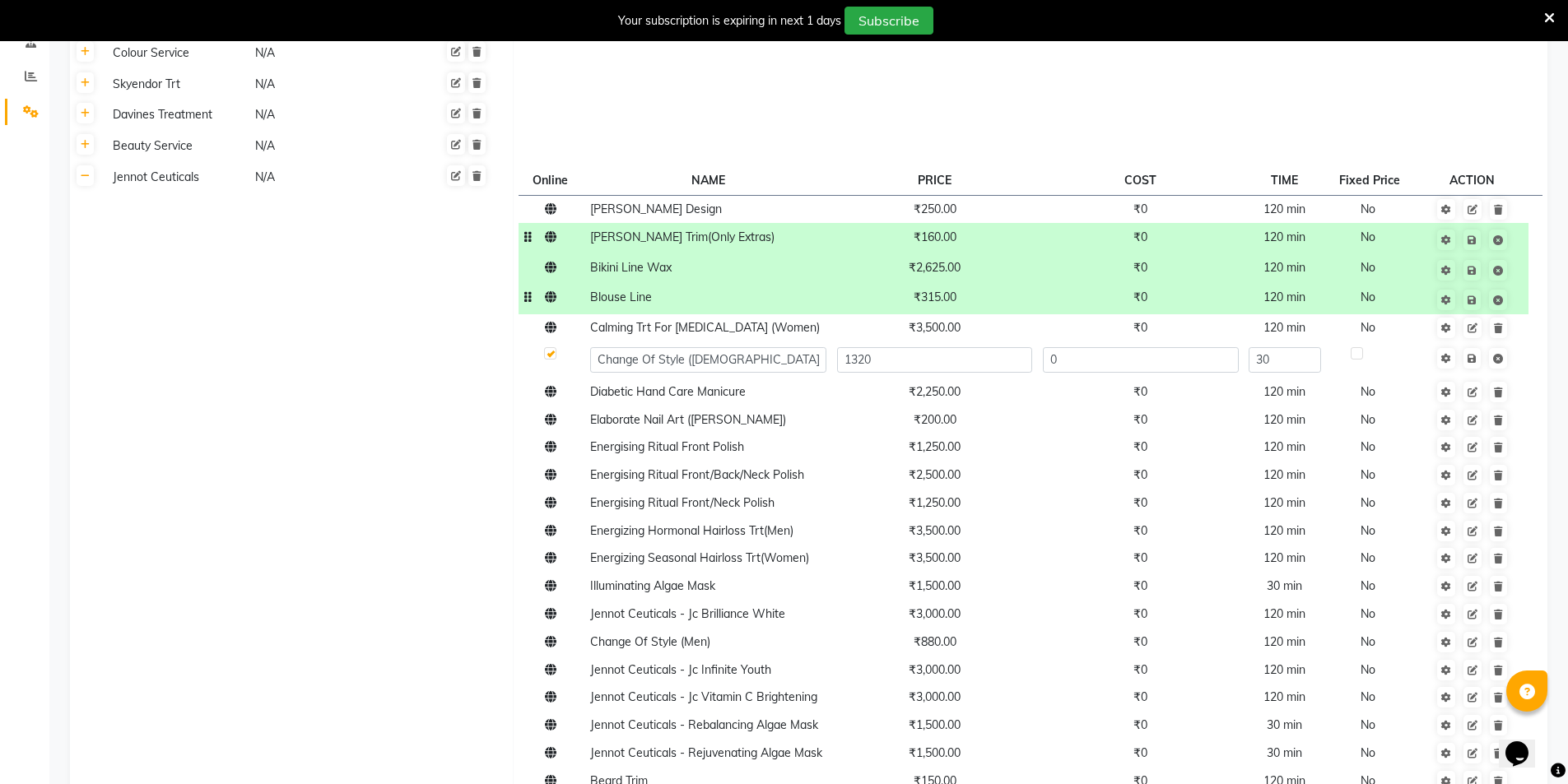
click at [921, 358] on input "1320" at bounding box center [935, 360] width 195 height 26
type input "800"
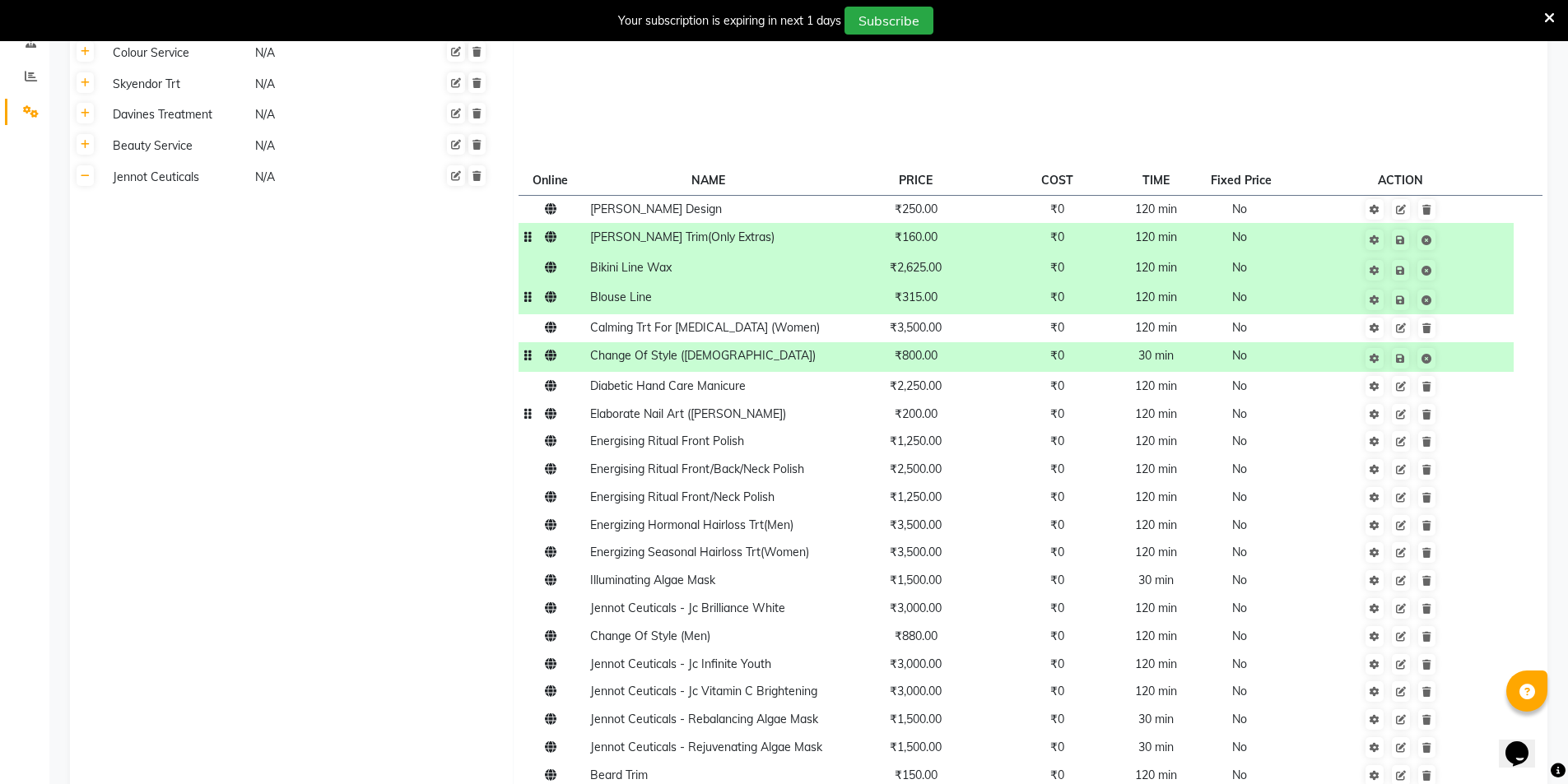
click at [933, 417] on span "₹200.00" at bounding box center [916, 414] width 42 height 15
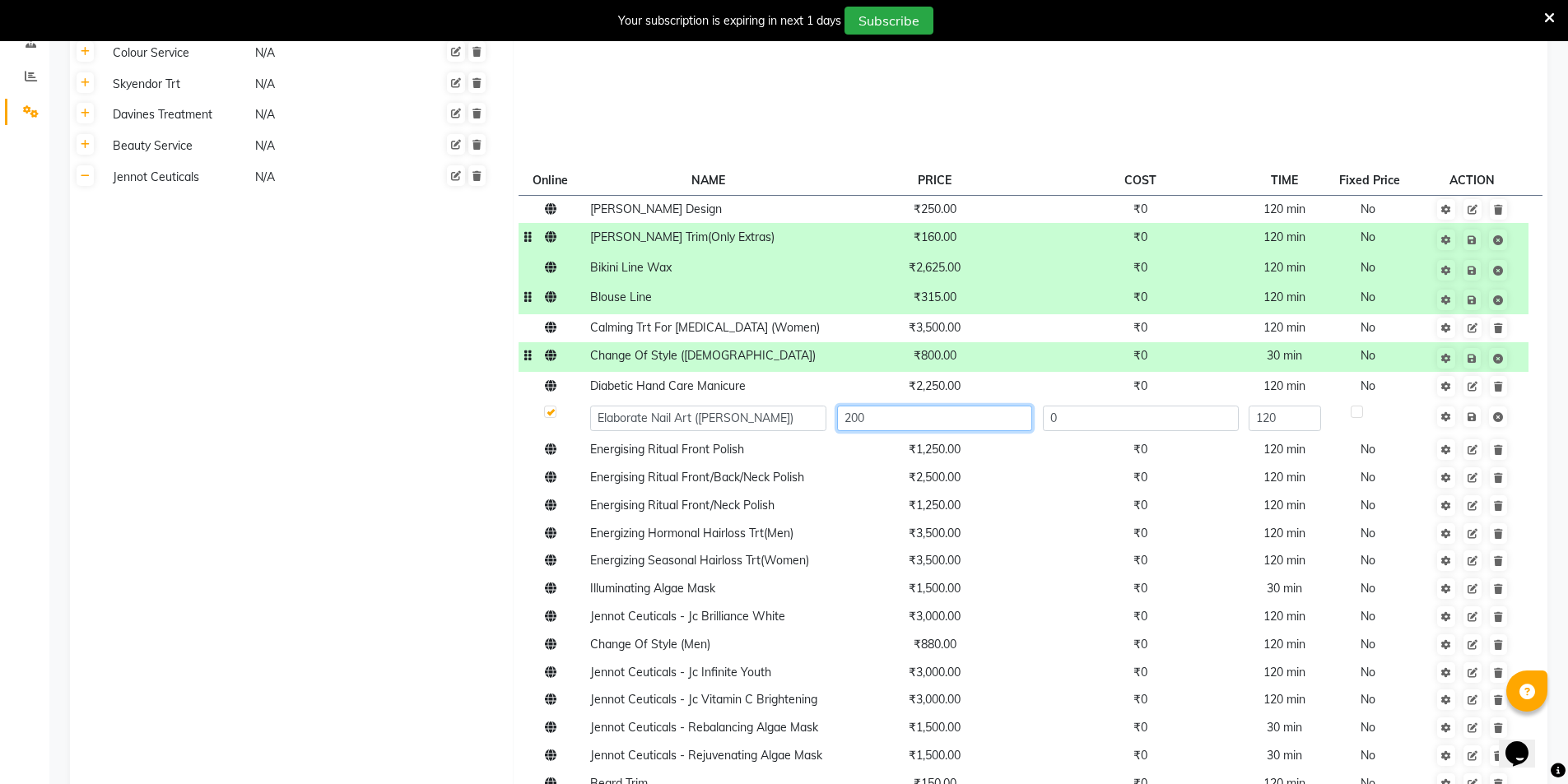
click at [933, 417] on input "200" at bounding box center [935, 418] width 195 height 26
type input "140"
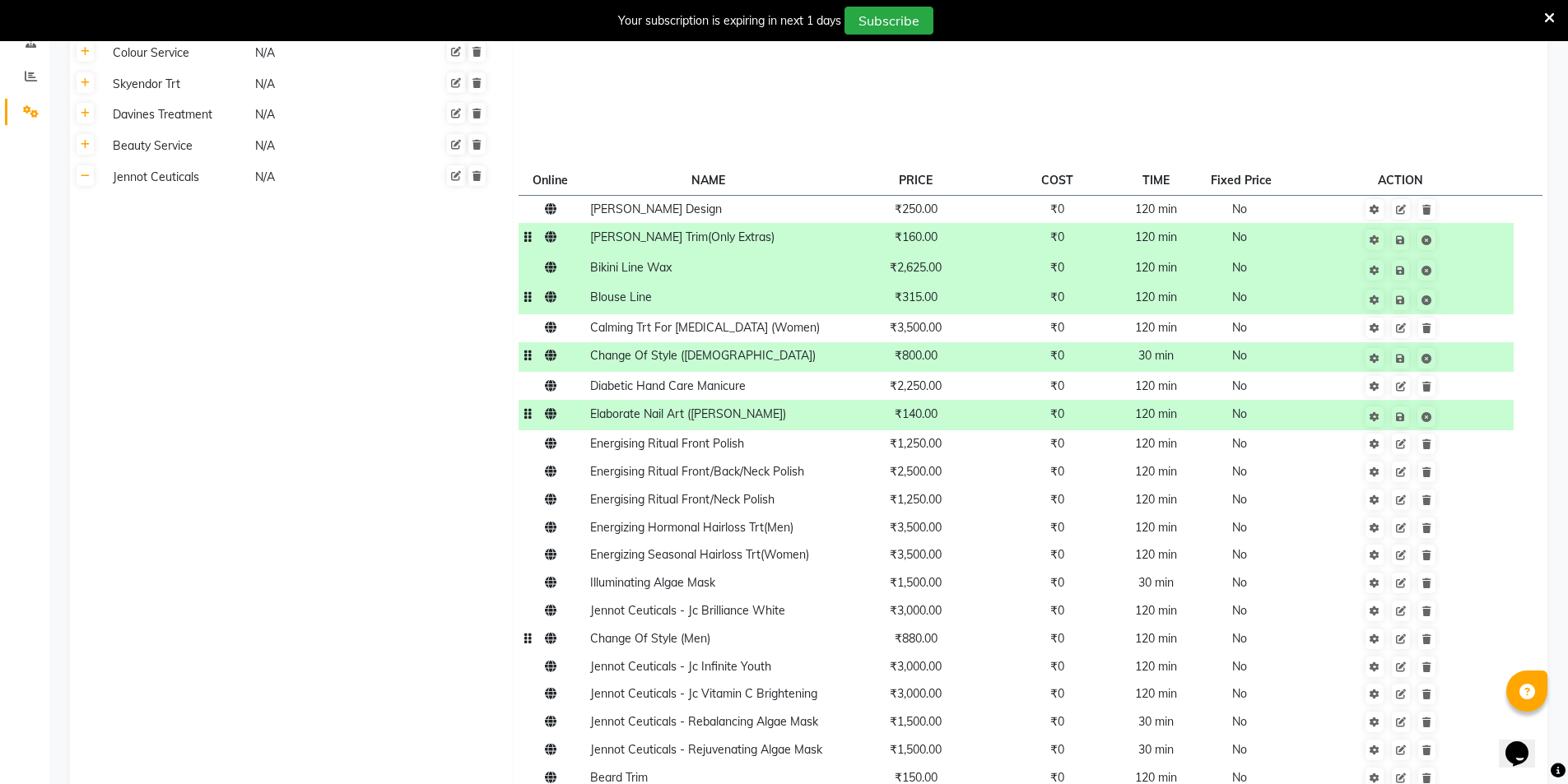
click at [911, 647] on td "₹880.00" at bounding box center [915, 638] width 168 height 28
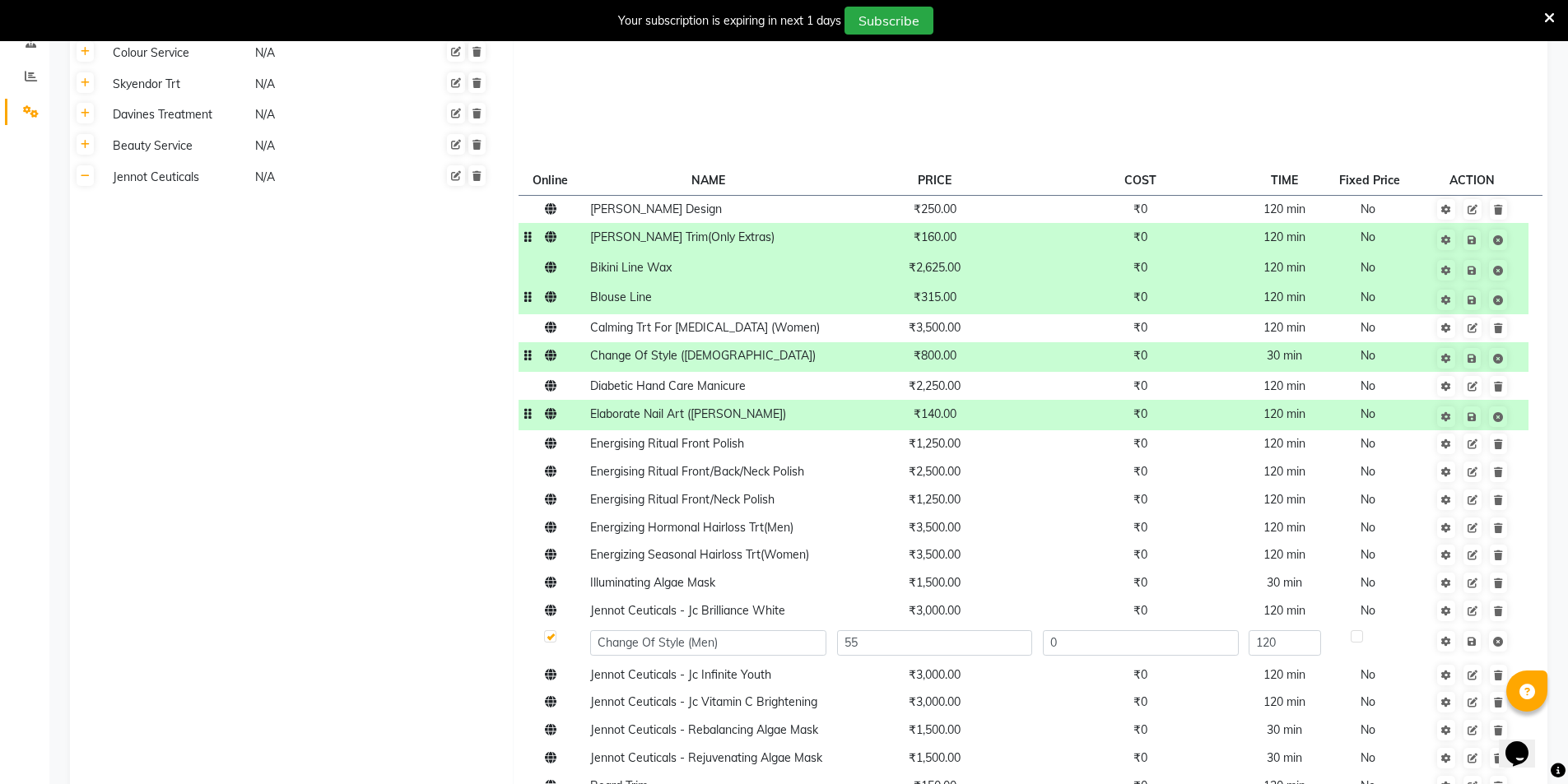
type input "550"
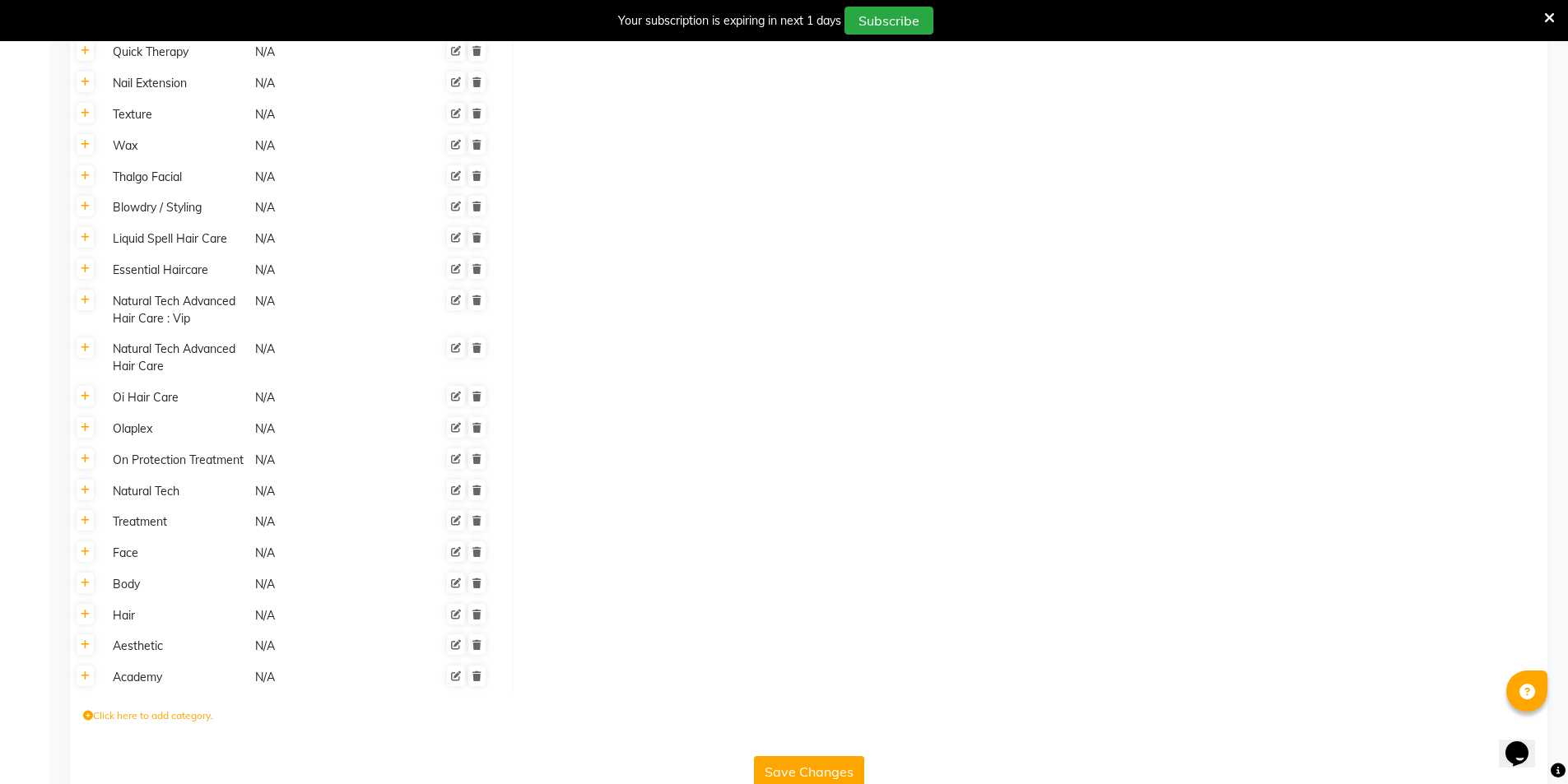
click at [799, 756] on button "Save Changes" at bounding box center [809, 772] width 111 height 31
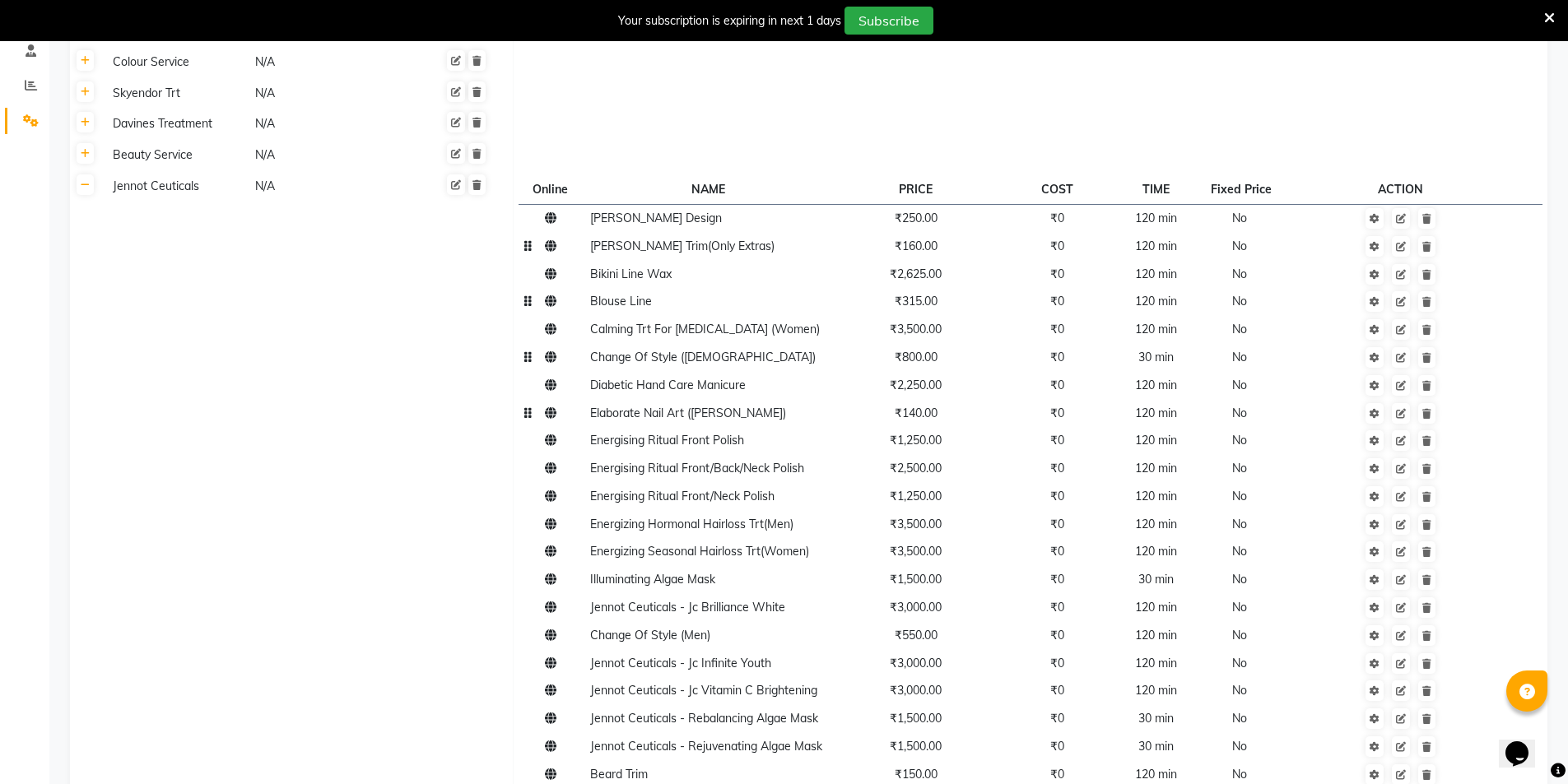
scroll to position [222, 0]
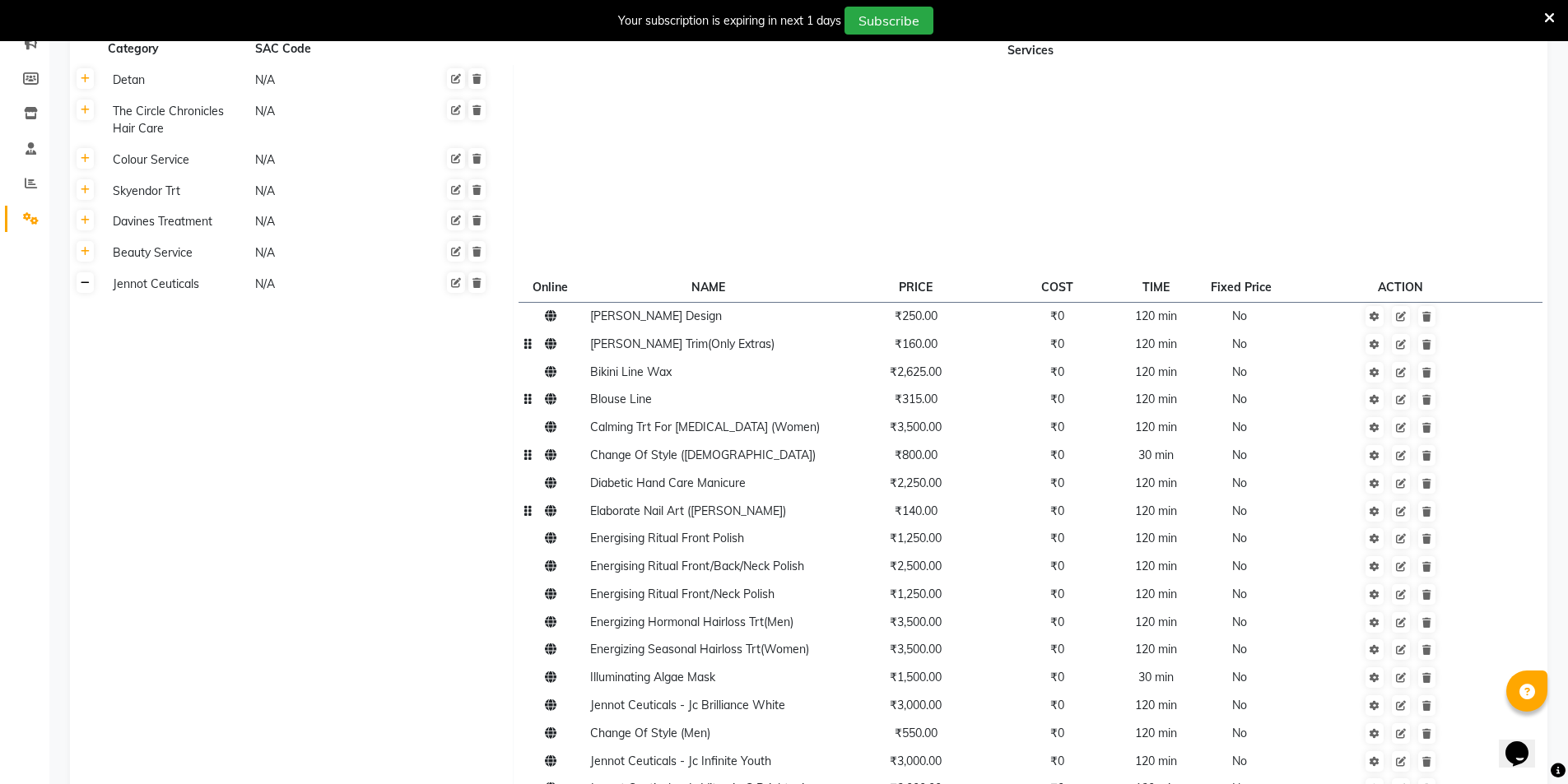
click at [88, 287] on icon at bounding box center [86, 283] width 9 height 10
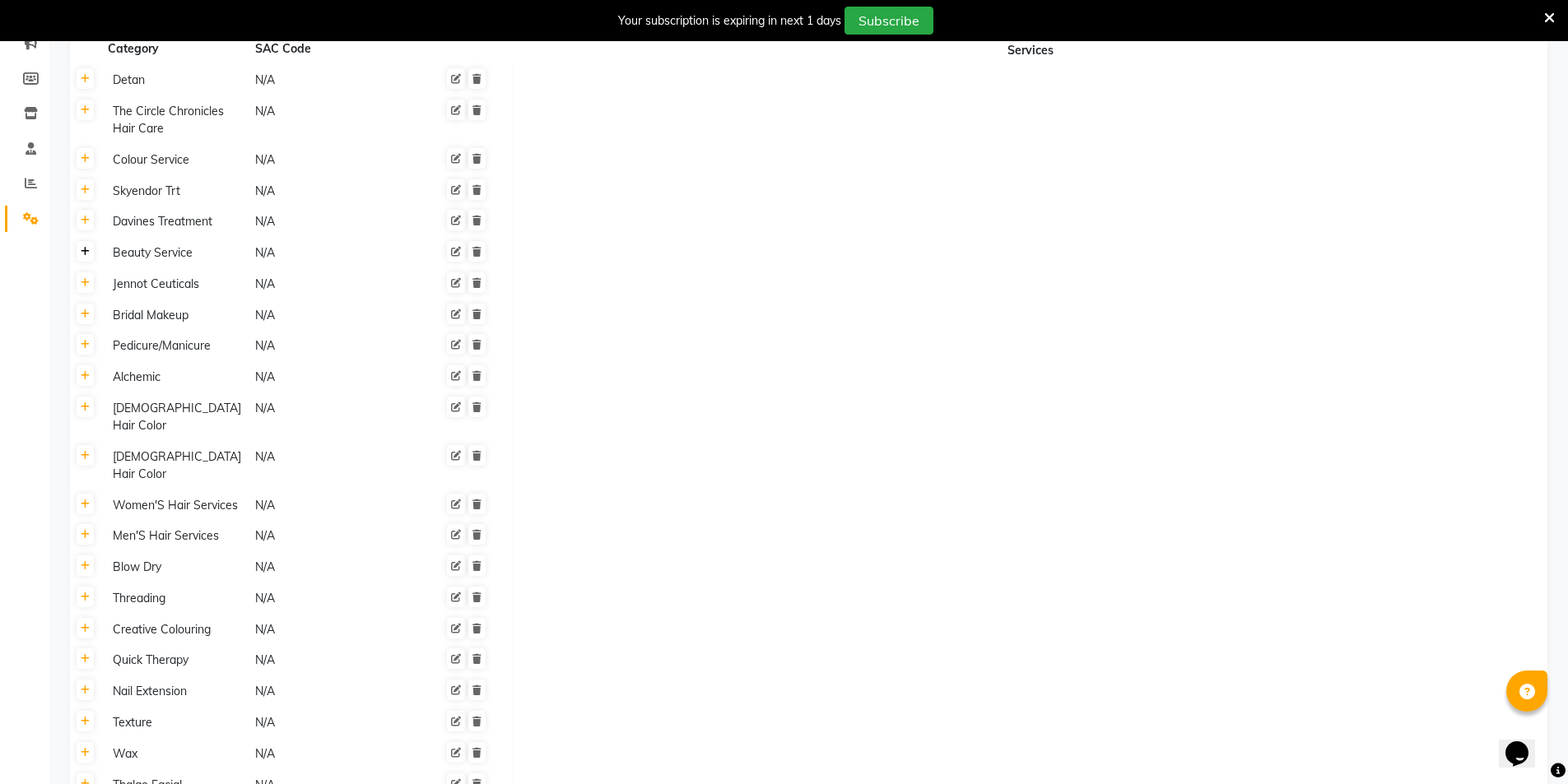
click at [86, 257] on icon at bounding box center [86, 252] width 9 height 10
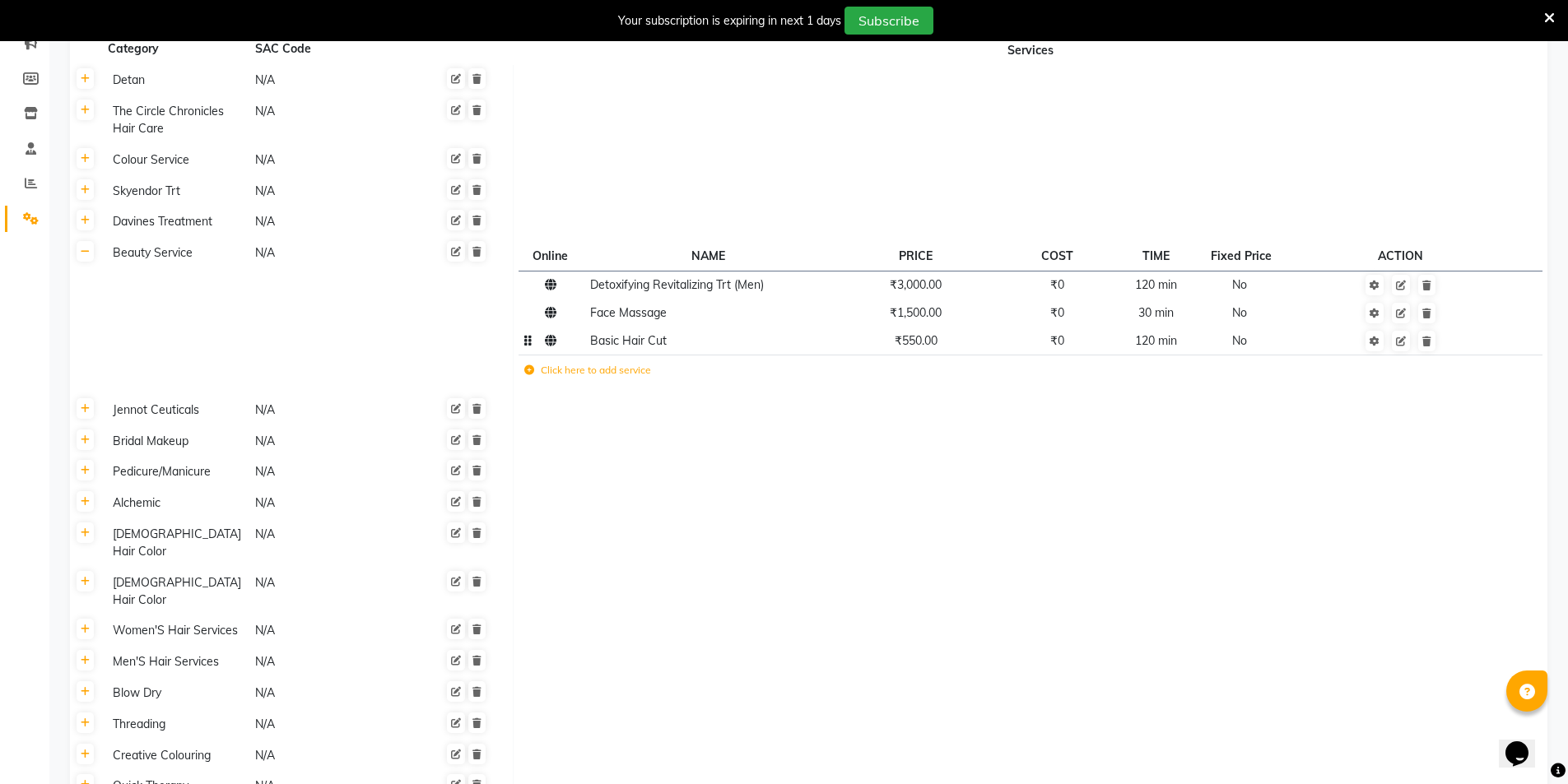
click at [926, 354] on td "₹550.00" at bounding box center [915, 340] width 168 height 28
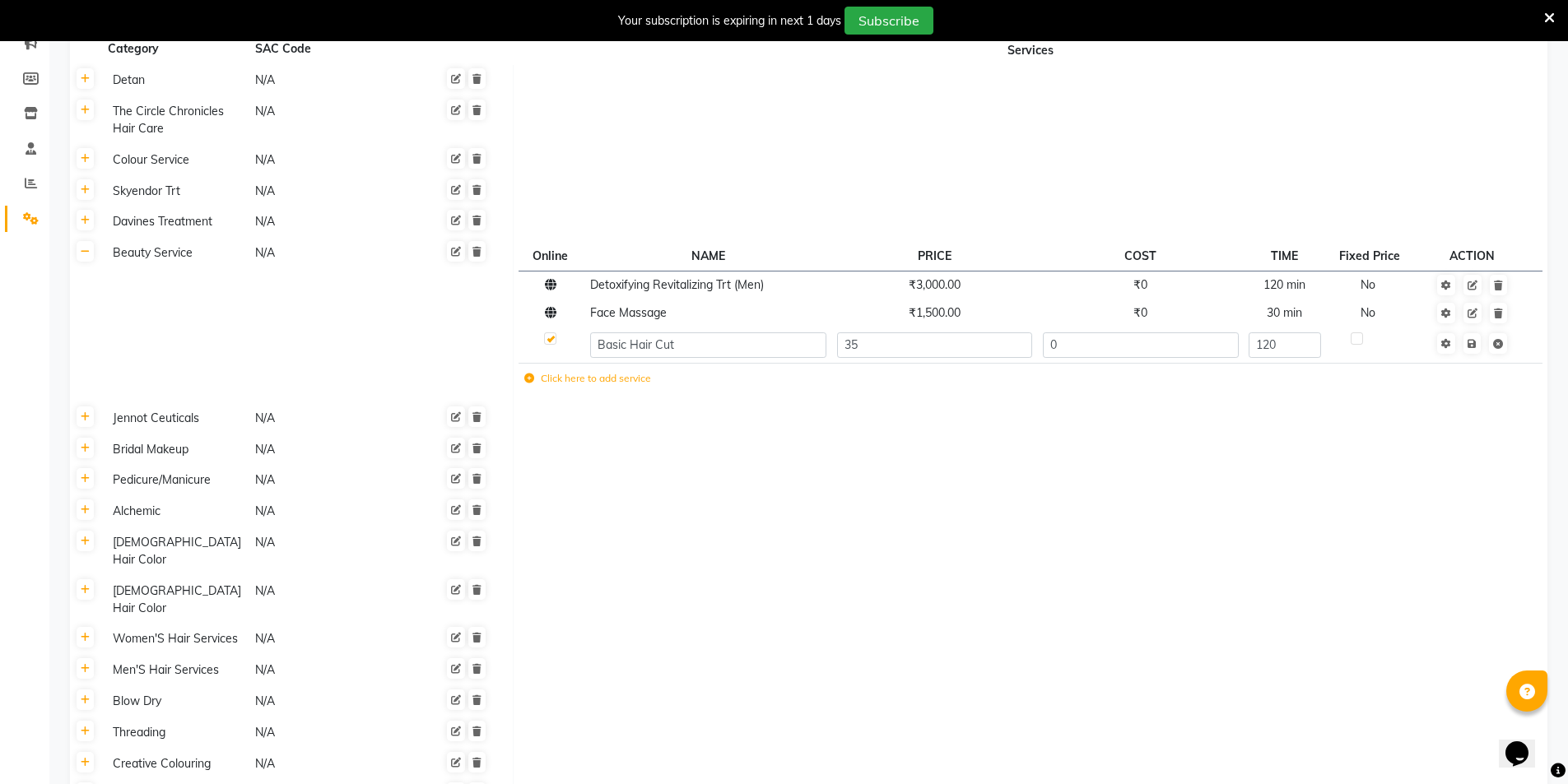
type input "350"
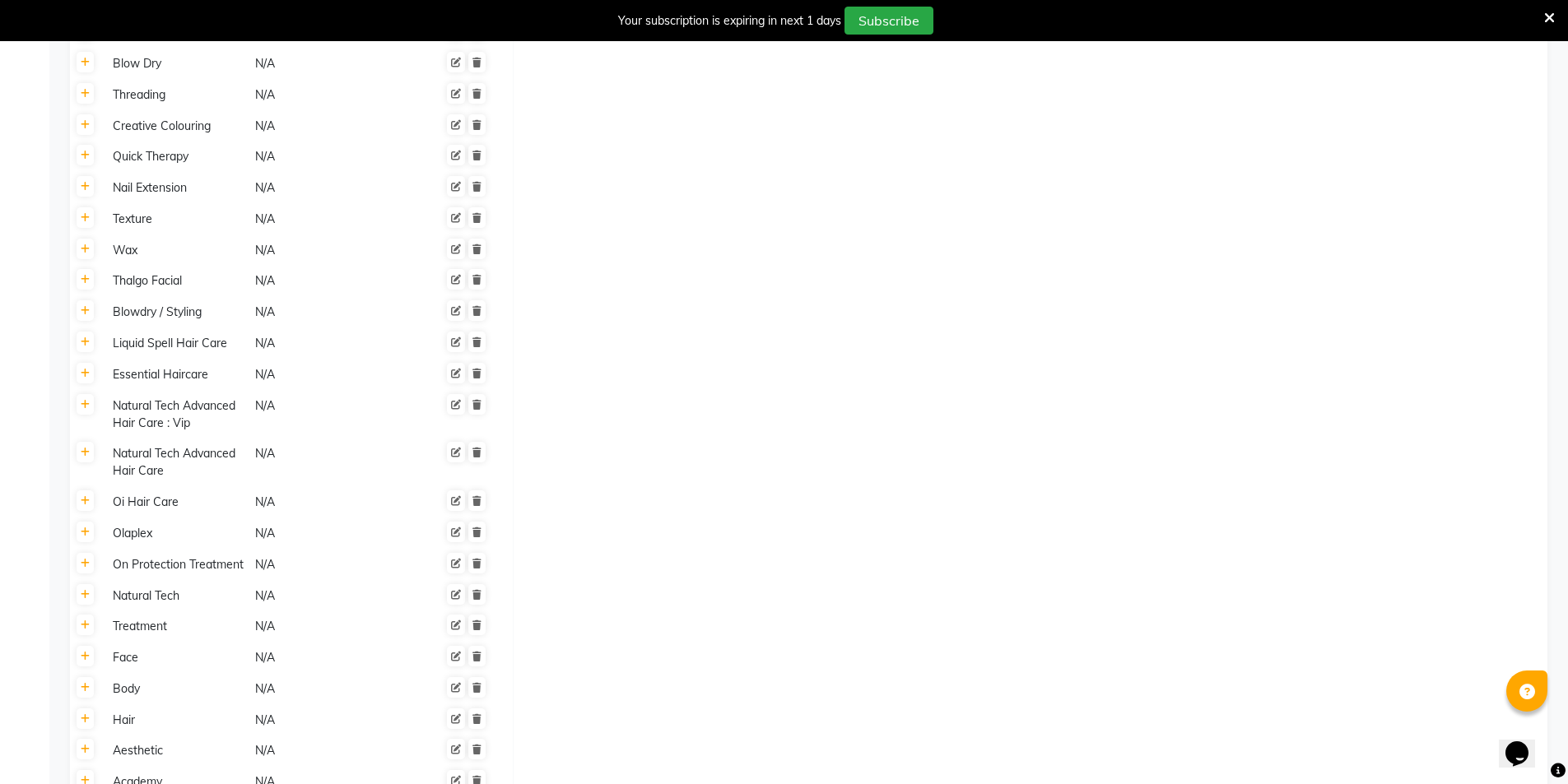
scroll to position [964, 0]
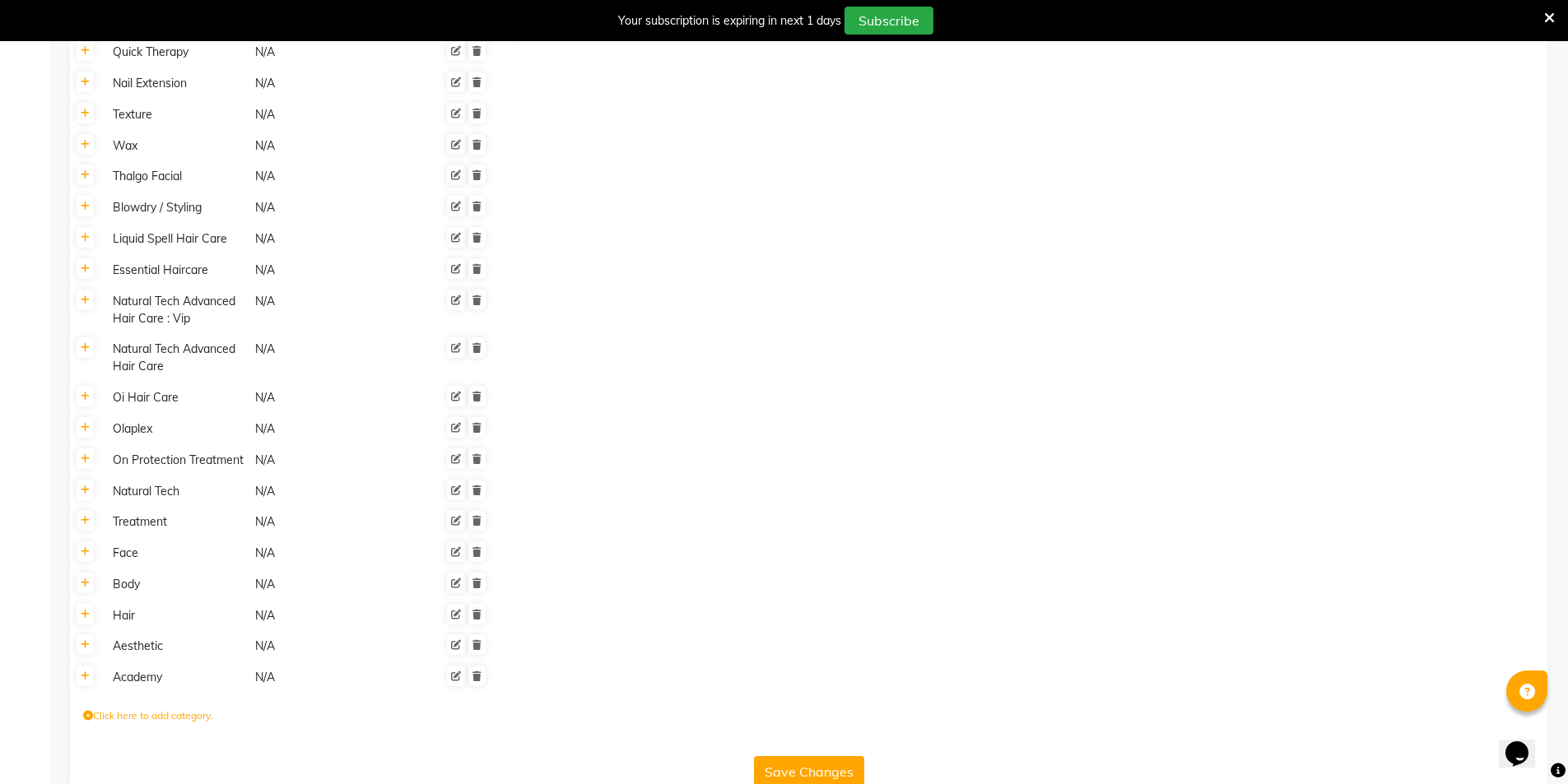
click at [827, 756] on button "Save Changes" at bounding box center [809, 772] width 111 height 31
click at [829, 756] on button "Save Changes" at bounding box center [809, 772] width 111 height 31
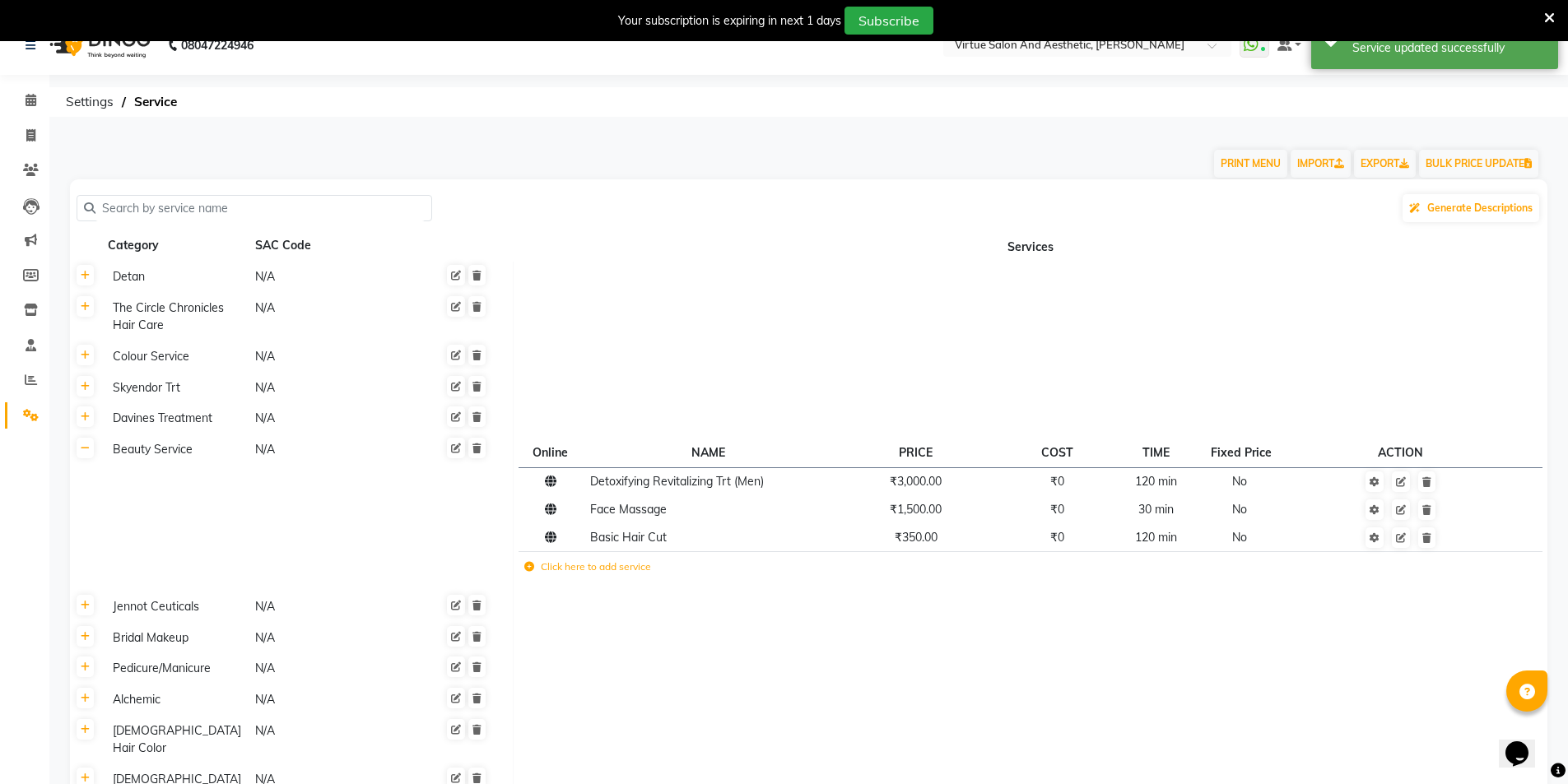
scroll to position [0, 0]
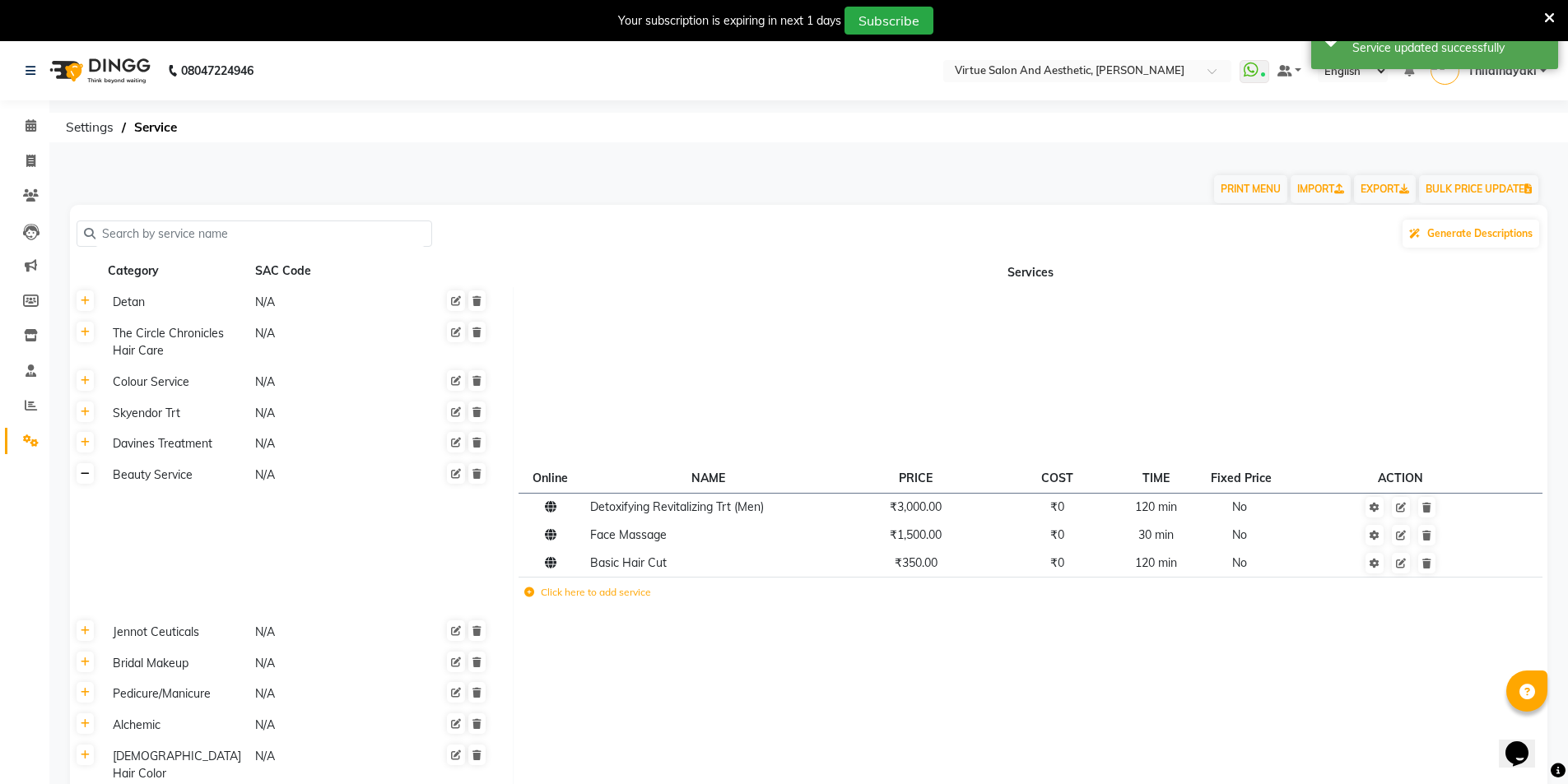
click at [86, 479] on icon at bounding box center [86, 474] width 9 height 10
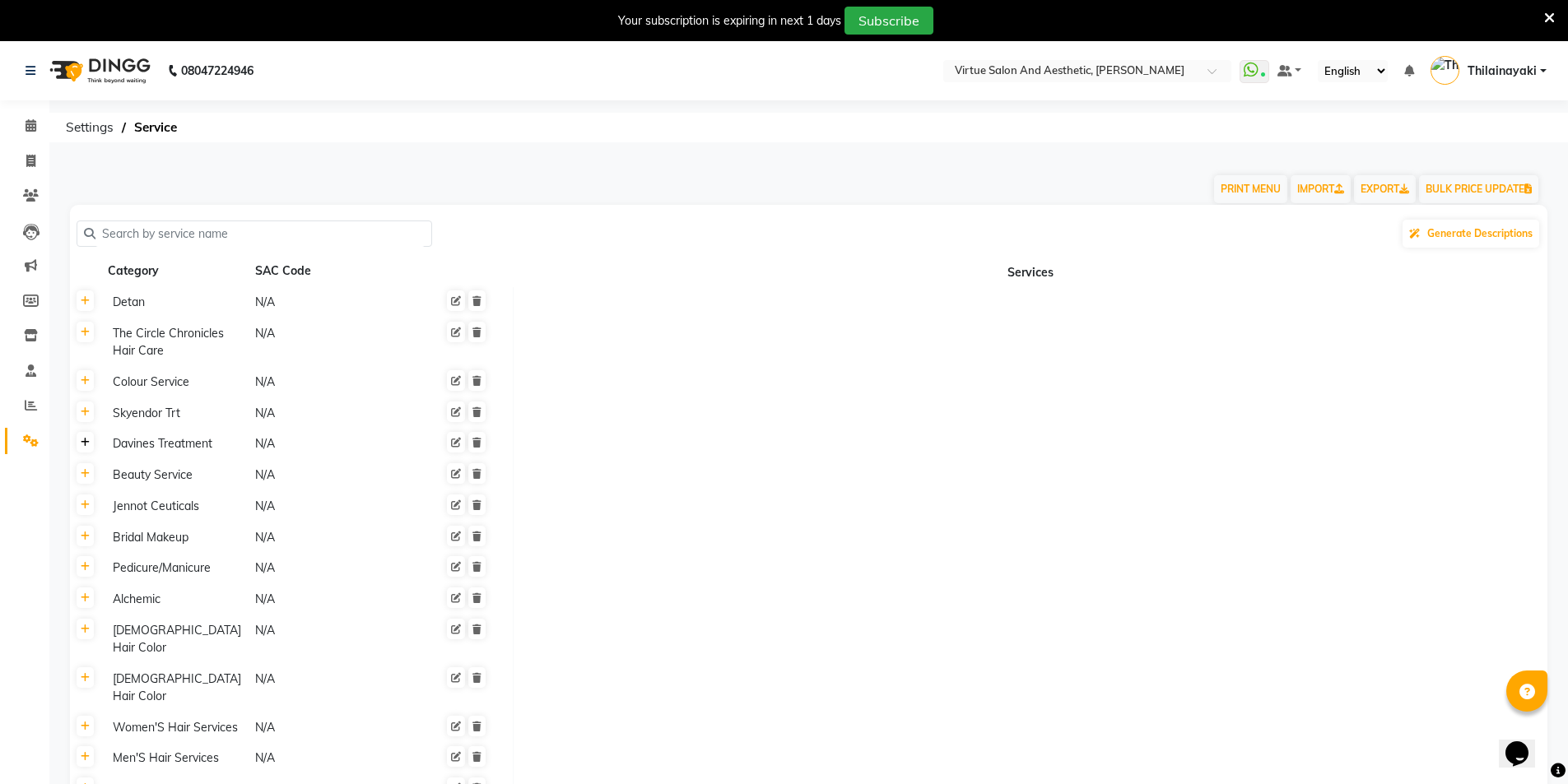
click at [91, 450] on link at bounding box center [85, 442] width 18 height 20
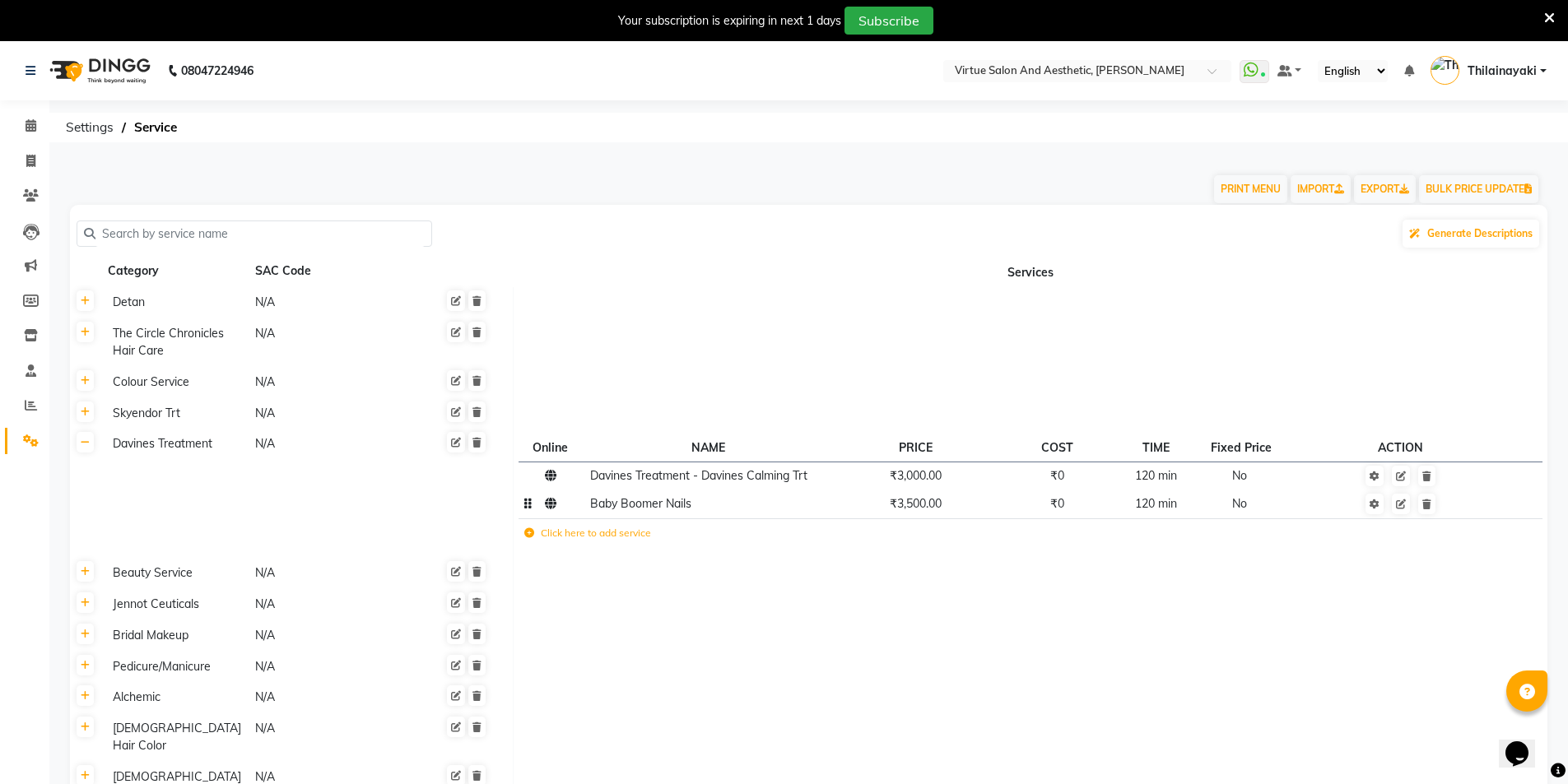
click at [939, 509] on span "₹3,500.00" at bounding box center [915, 503] width 52 height 15
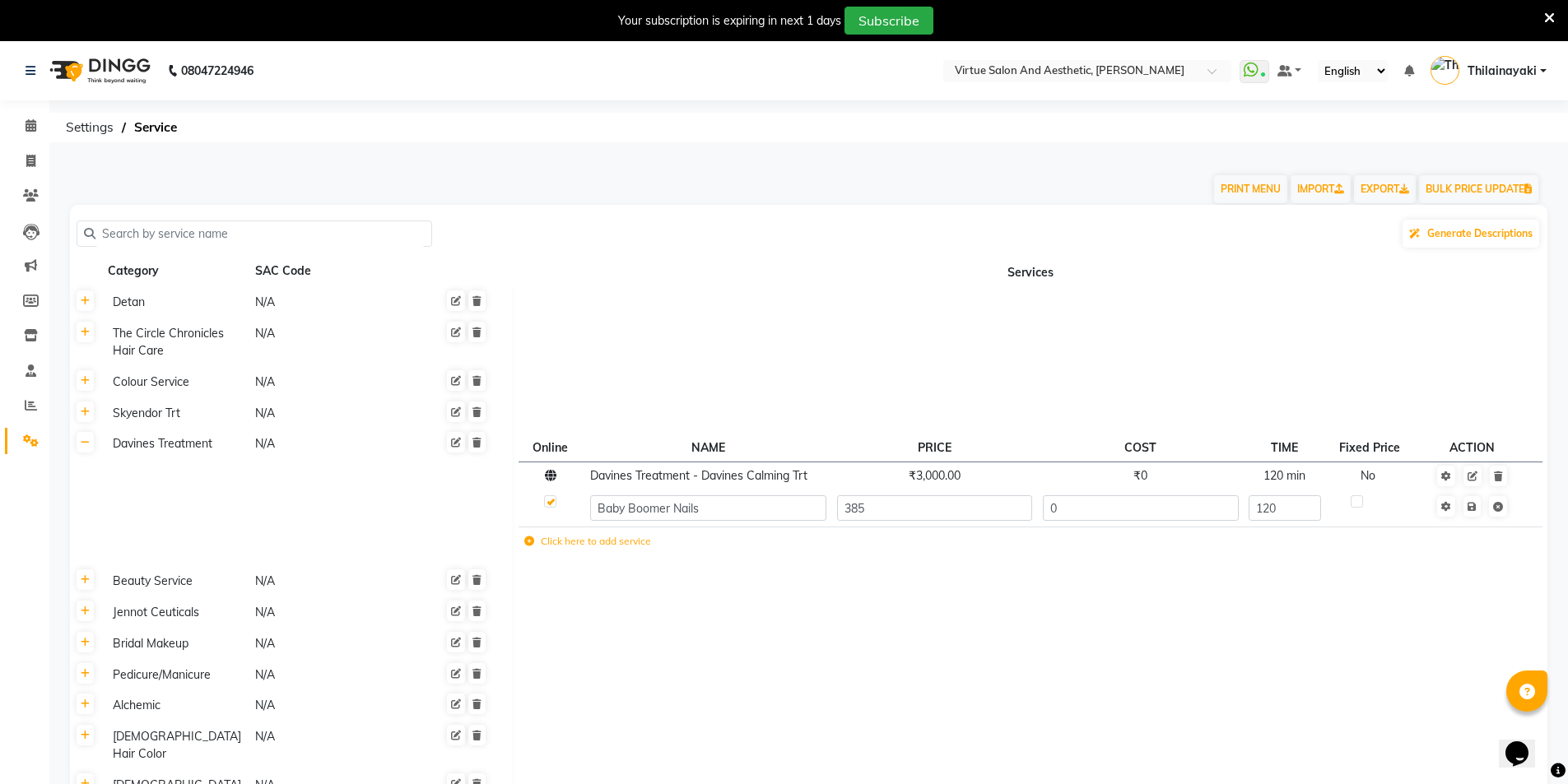
type input "3850"
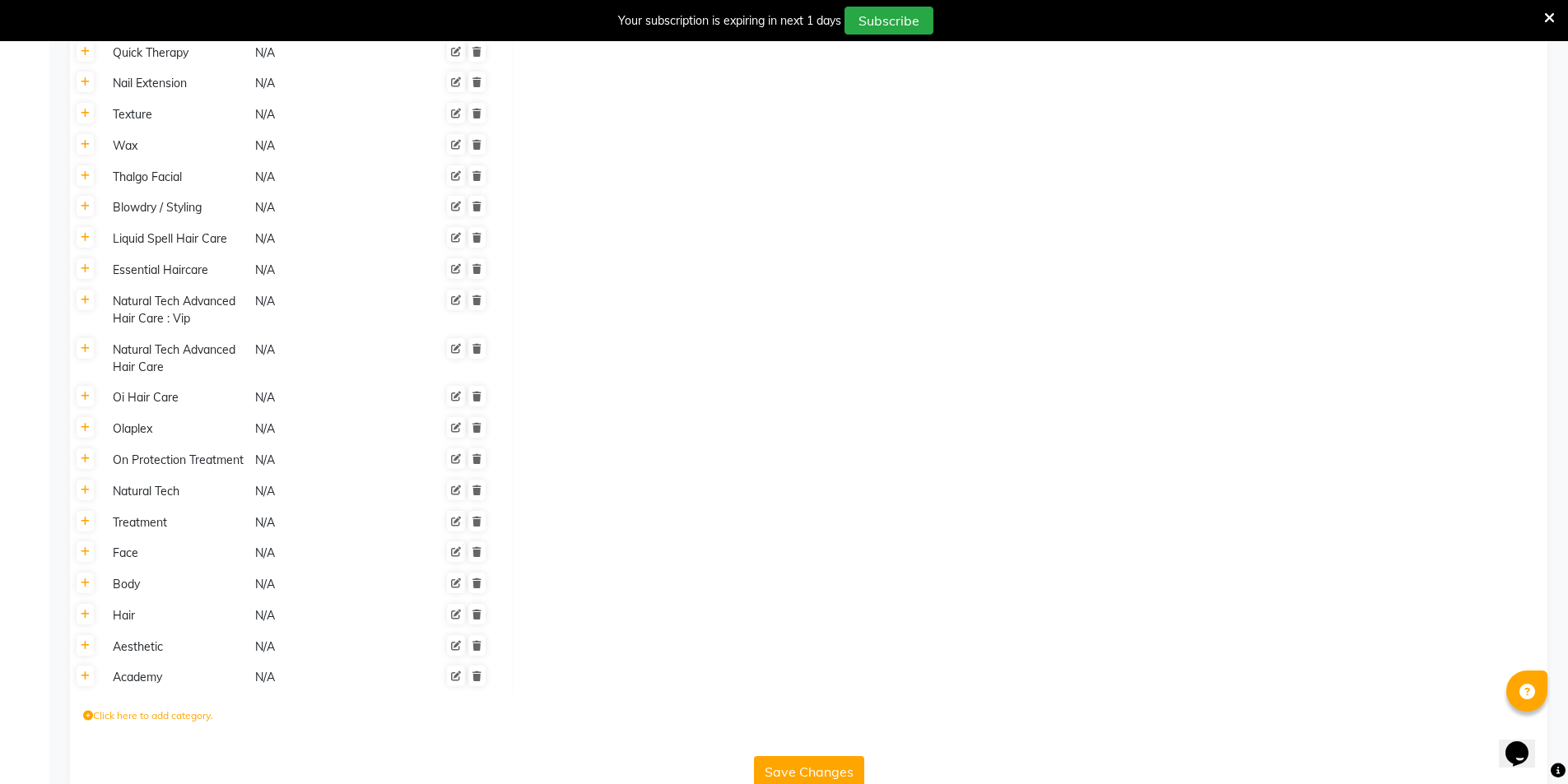
scroll to position [930, 0]
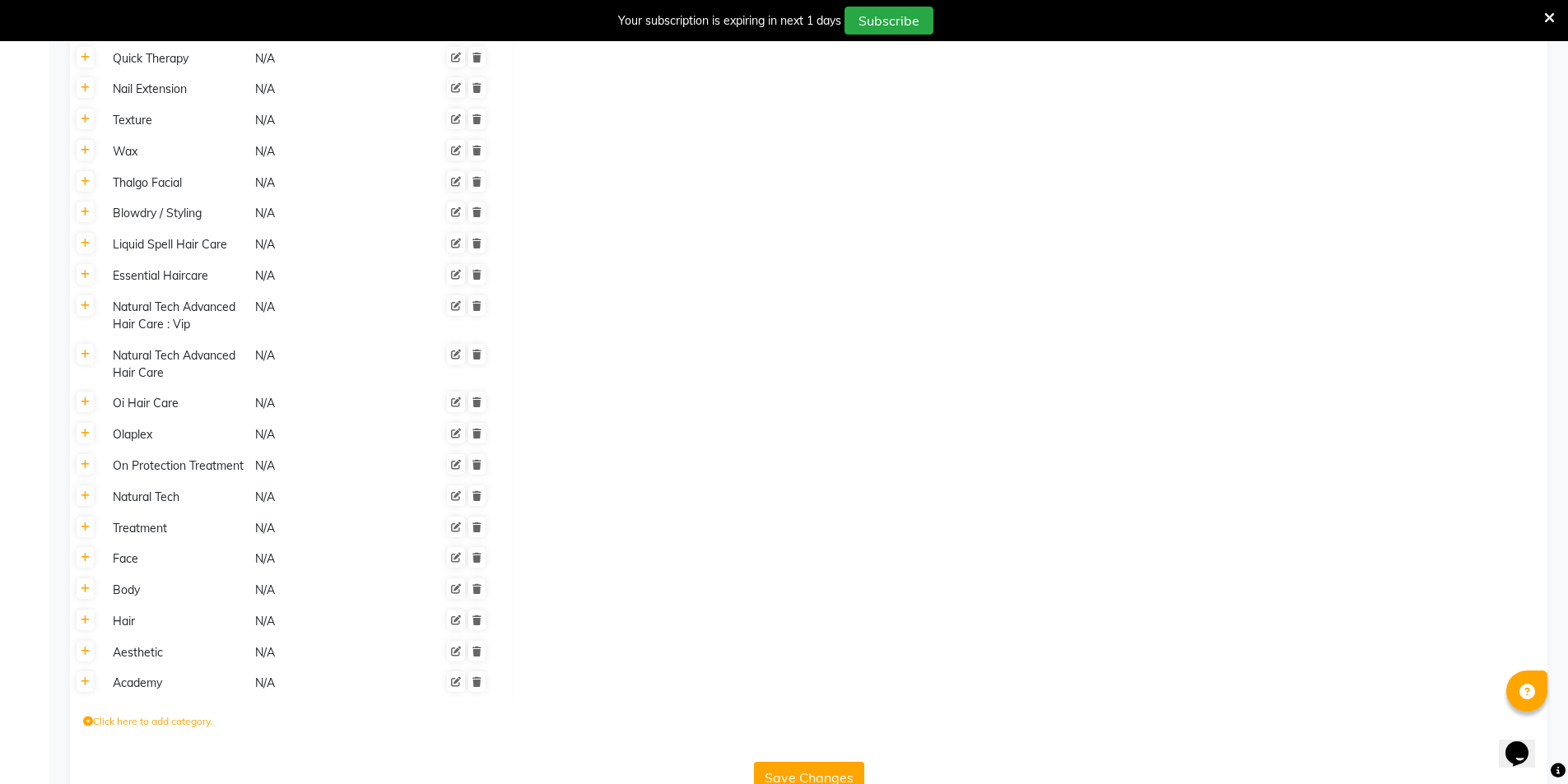
click at [822, 762] on button "Save Changes" at bounding box center [809, 778] width 111 height 31
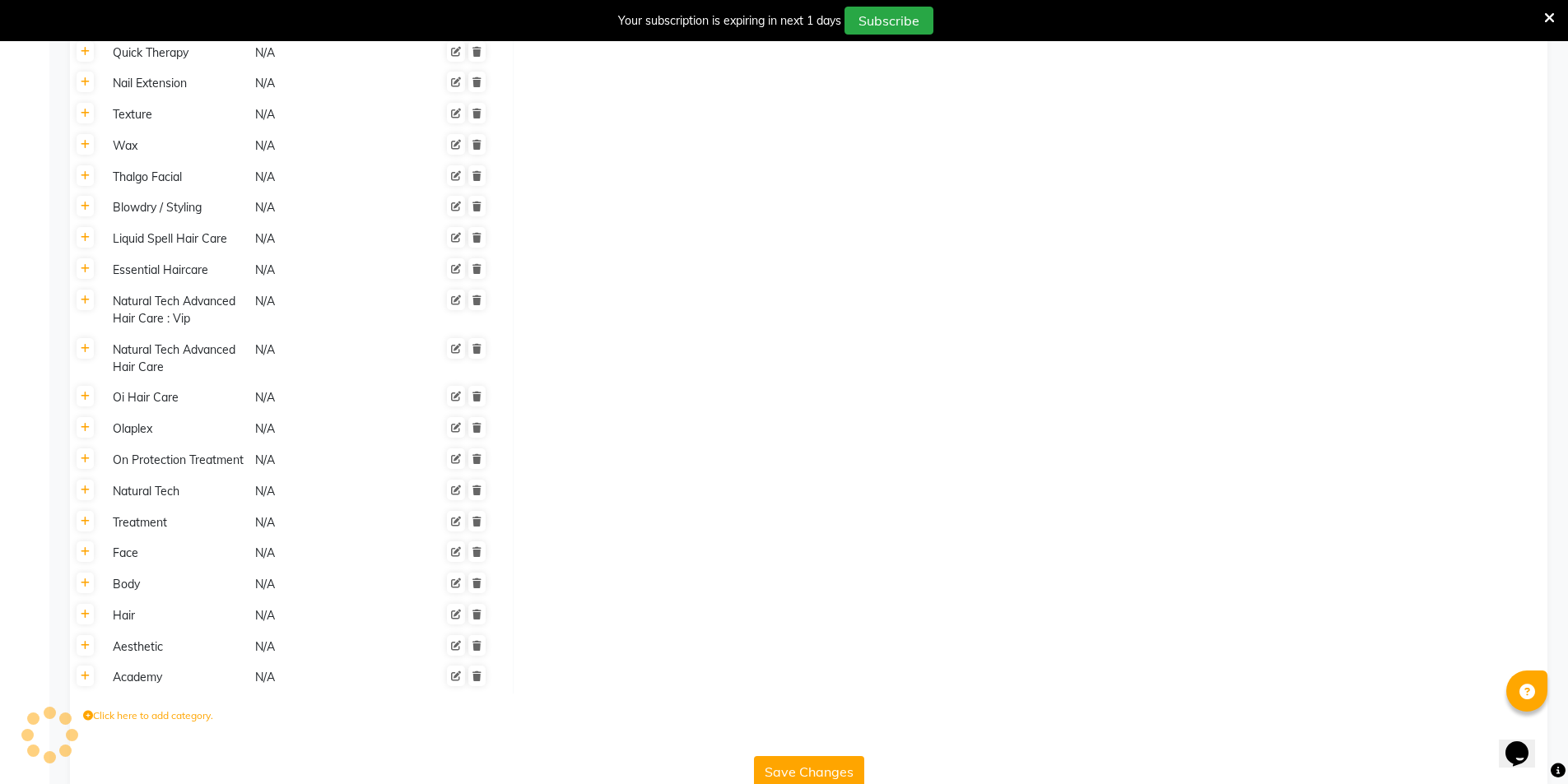
click at [822, 756] on button "Save Changes" at bounding box center [809, 772] width 111 height 31
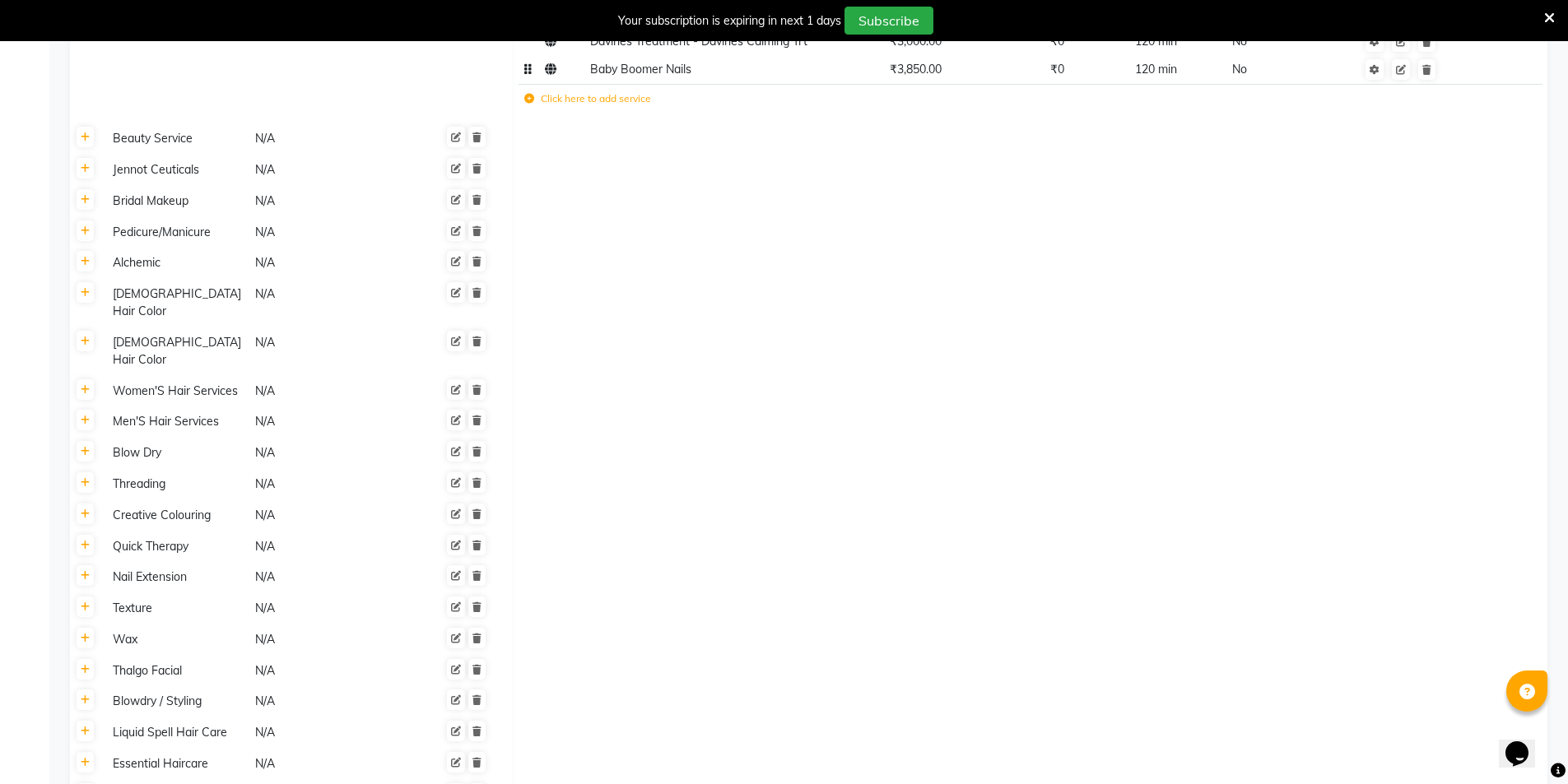
scroll to position [23, 0]
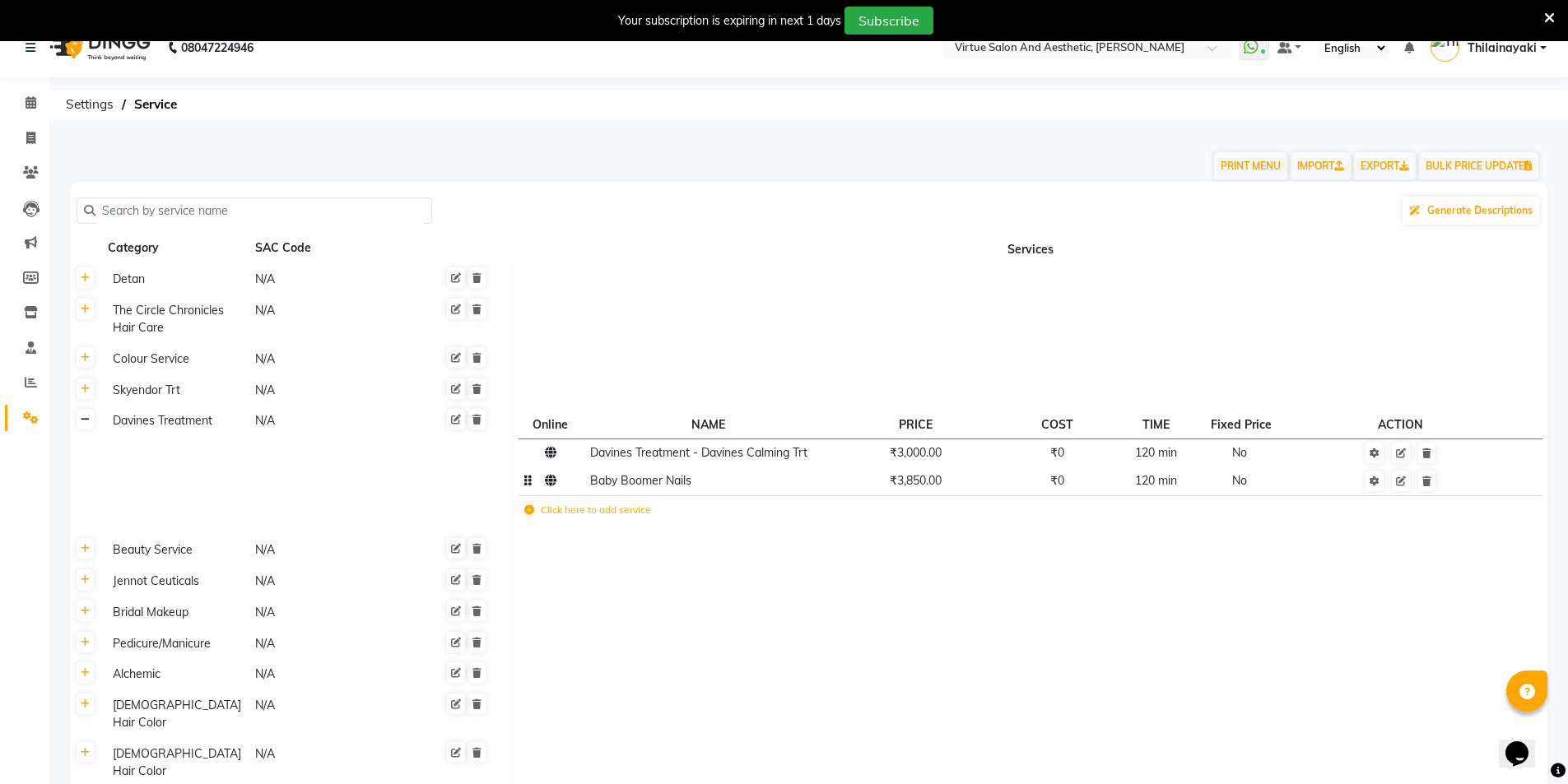
click at [85, 422] on icon at bounding box center [86, 419] width 9 height 10
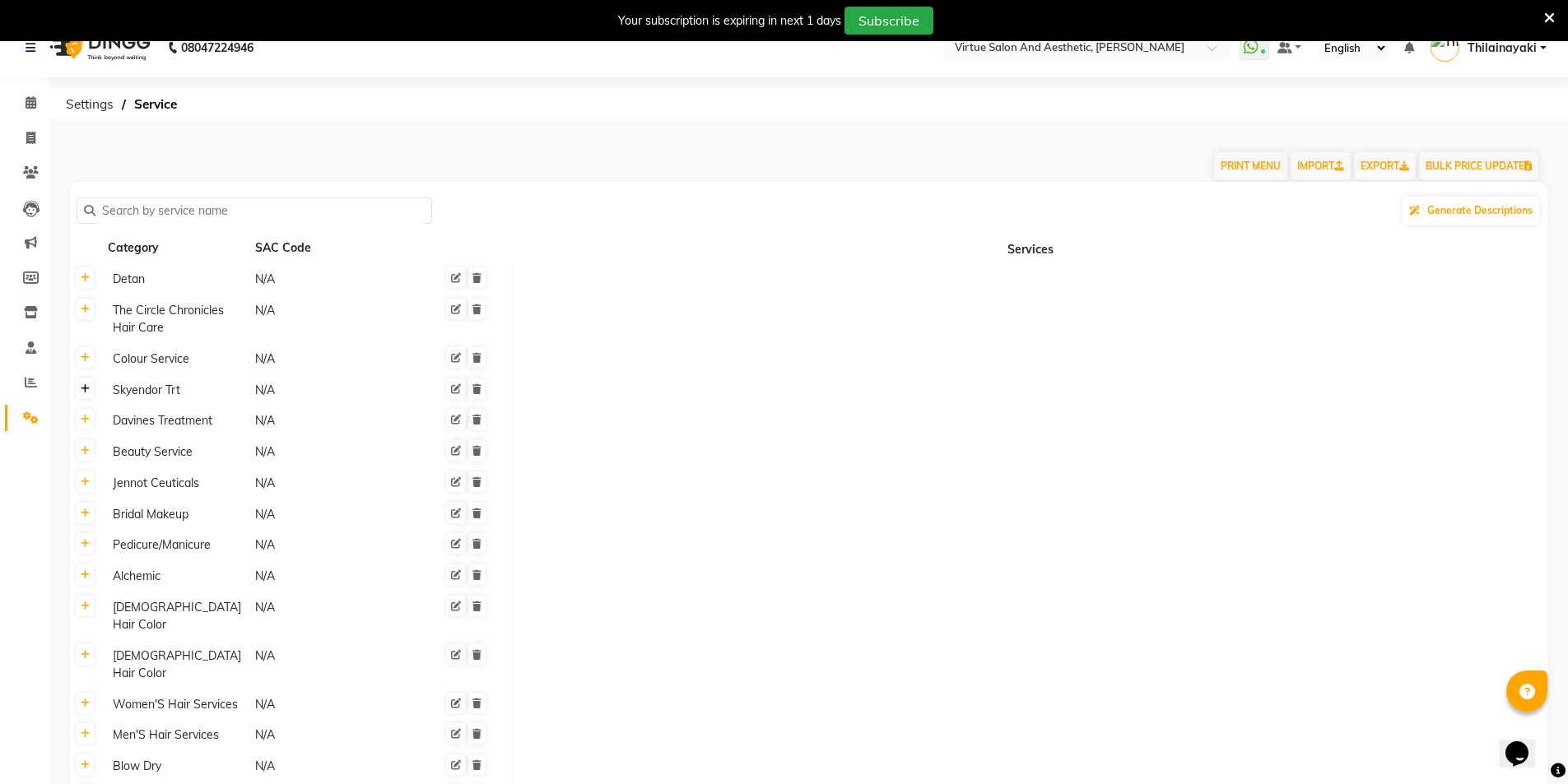
click at [84, 393] on icon at bounding box center [86, 389] width 9 height 10
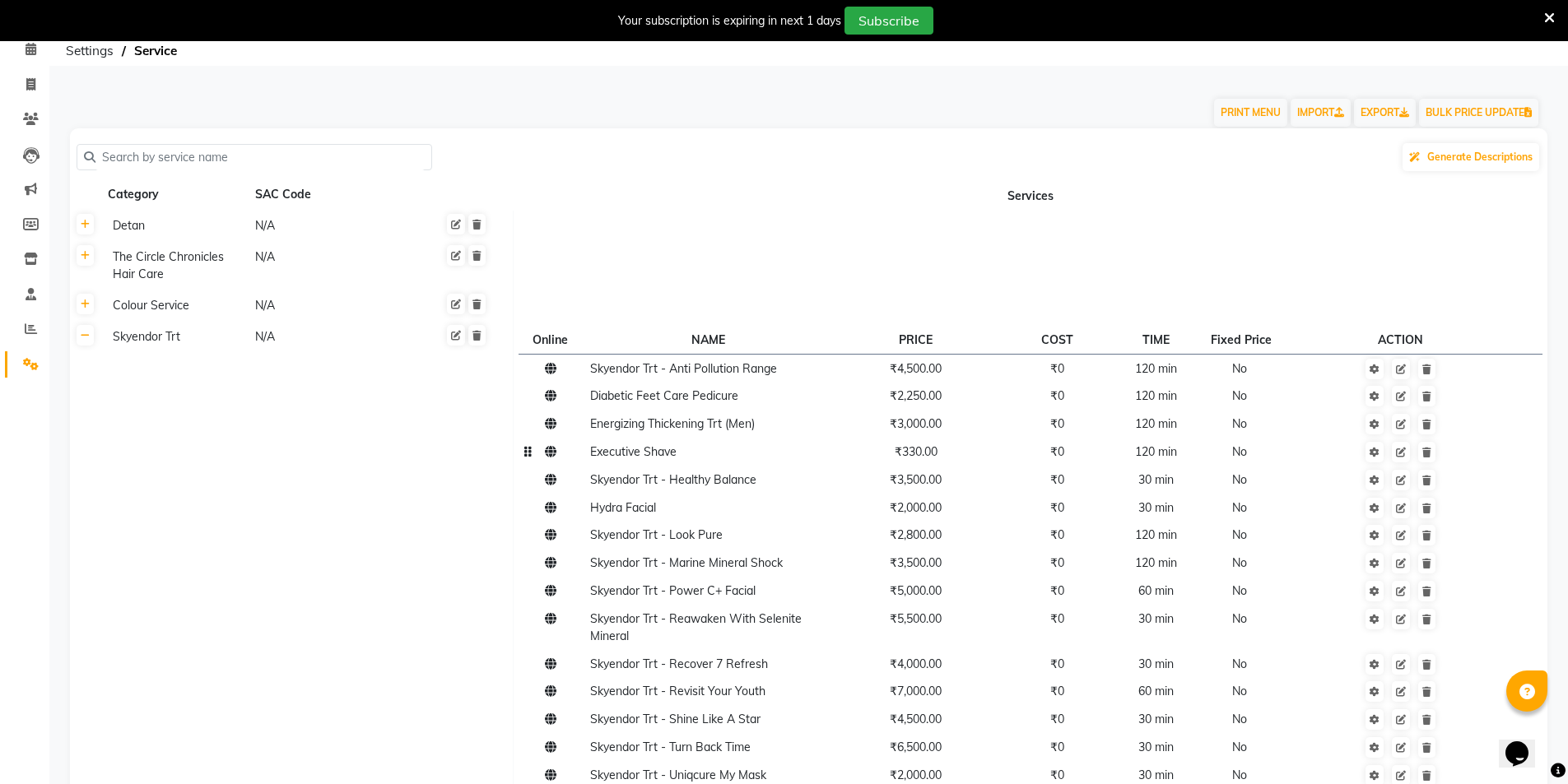
scroll to position [105, 0]
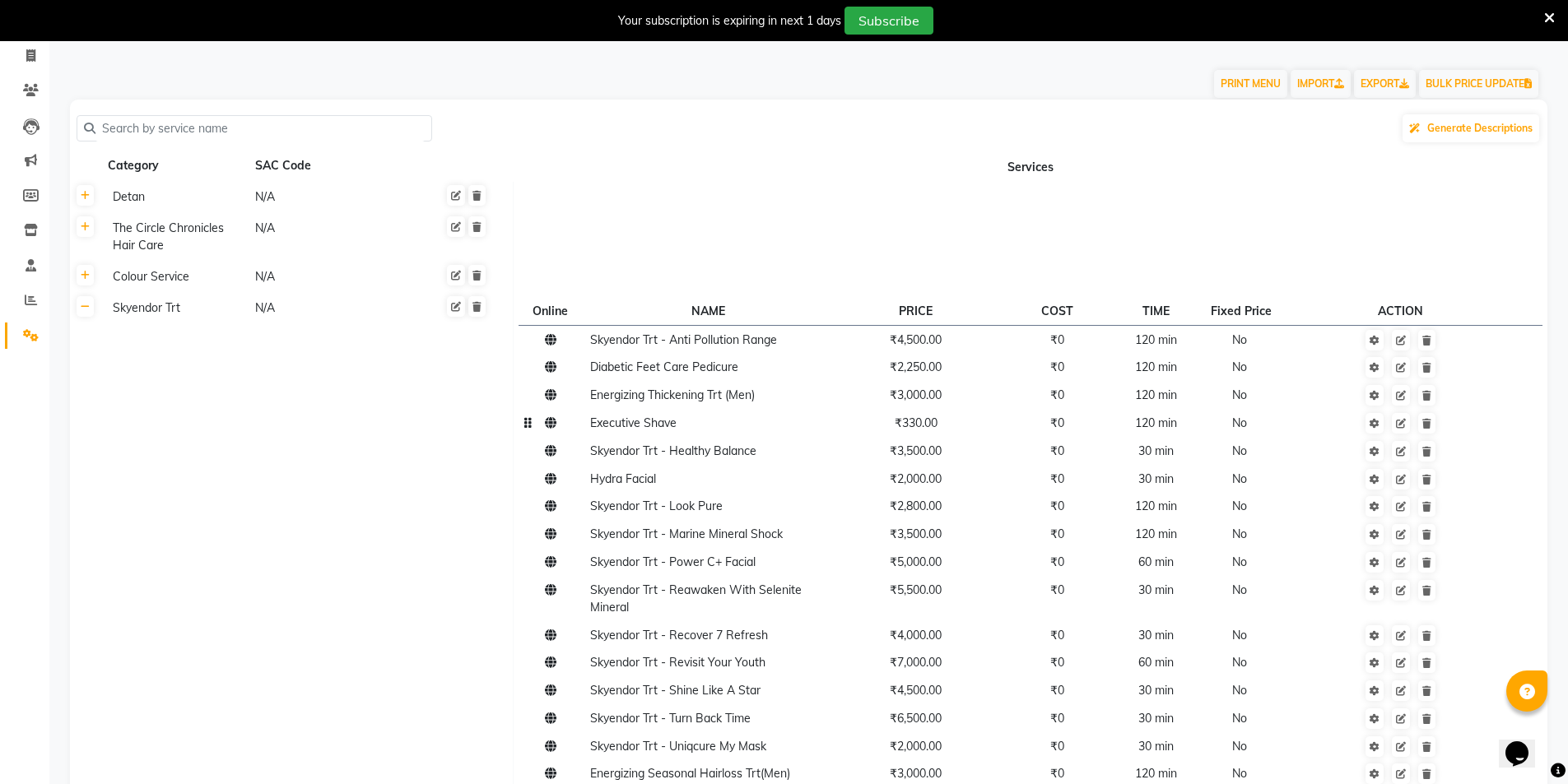
click at [912, 424] on span "₹330.00" at bounding box center [916, 423] width 42 height 15
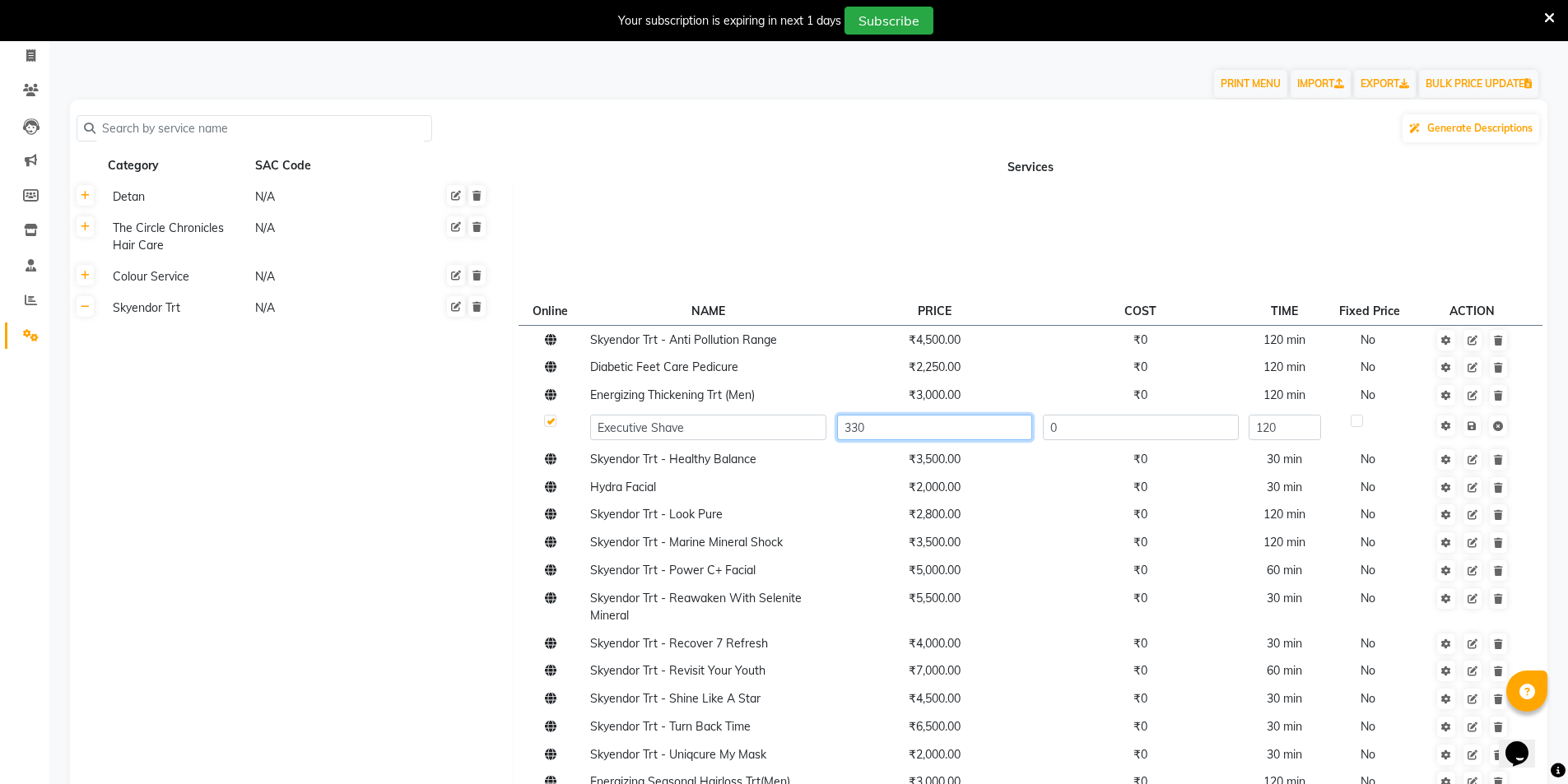
click at [912, 424] on input "330" at bounding box center [935, 427] width 195 height 26
type input "210"
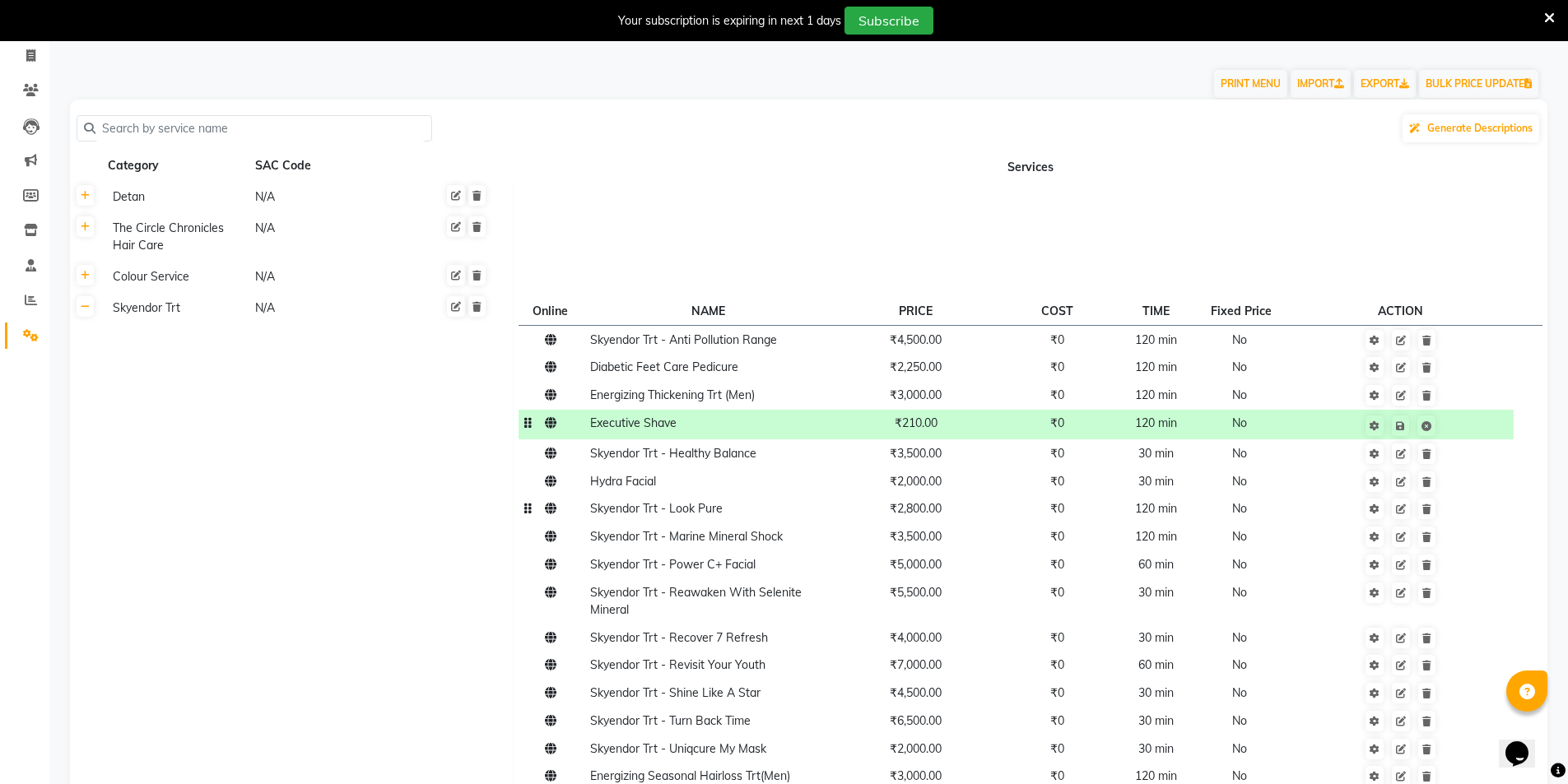
click at [941, 516] on span "₹2,800.00" at bounding box center [915, 509] width 52 height 15
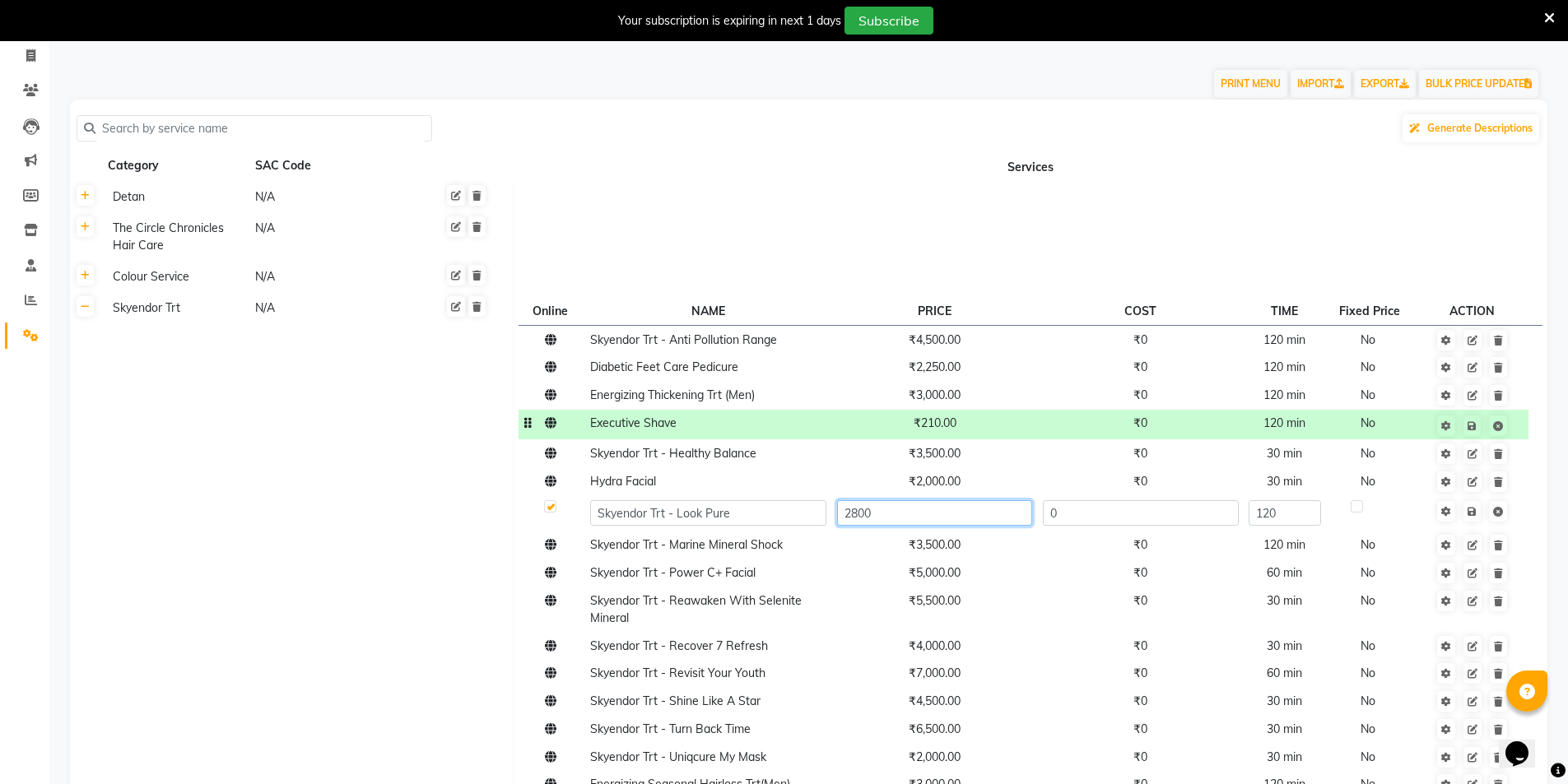
click at [943, 516] on input "2800" at bounding box center [935, 513] width 195 height 26
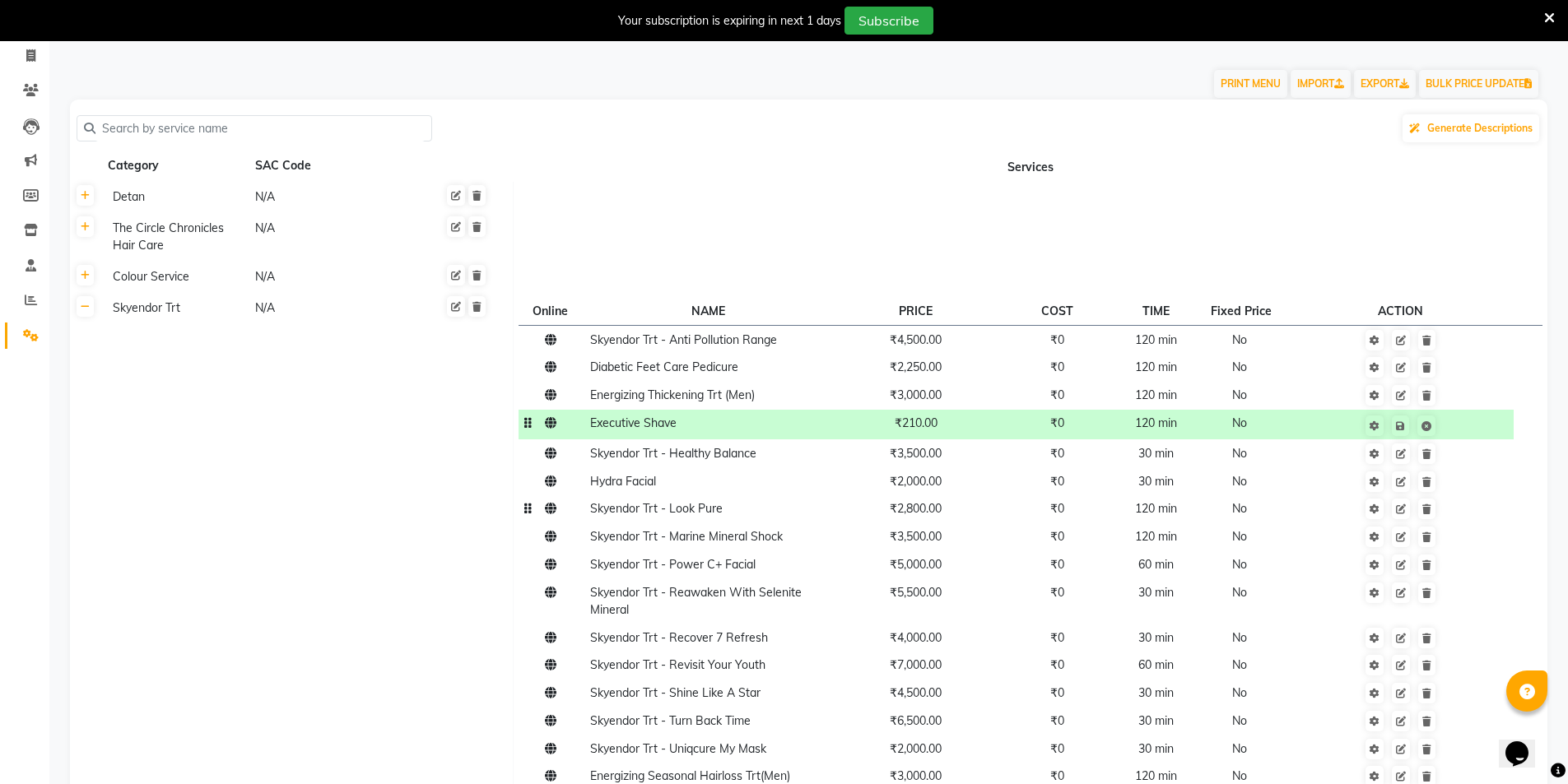
click at [925, 514] on span "₹2,800.00" at bounding box center [915, 509] width 52 height 15
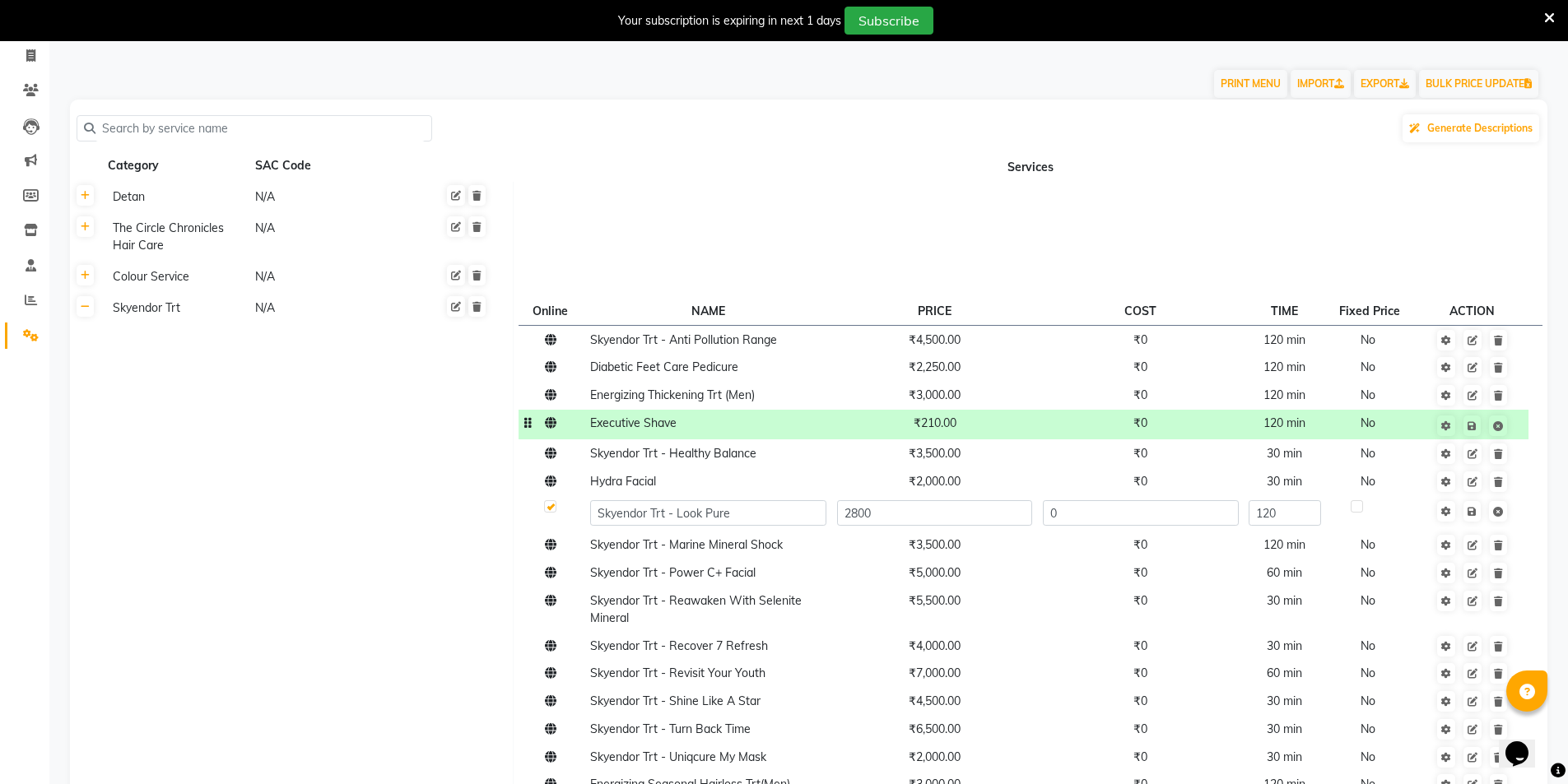
click at [925, 514] on input "2800" at bounding box center [935, 513] width 195 height 26
type input "1700"
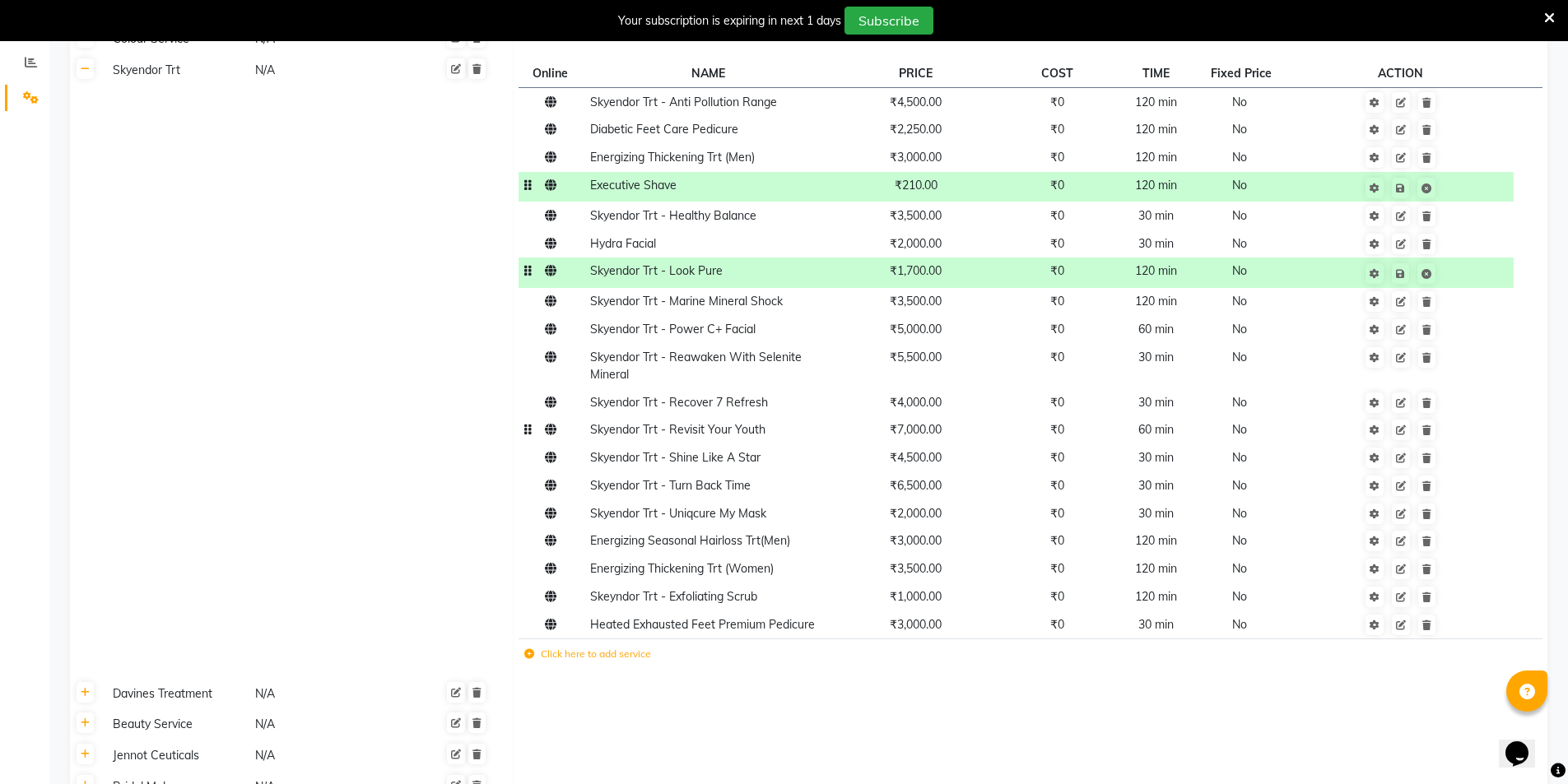
scroll to position [352, 0]
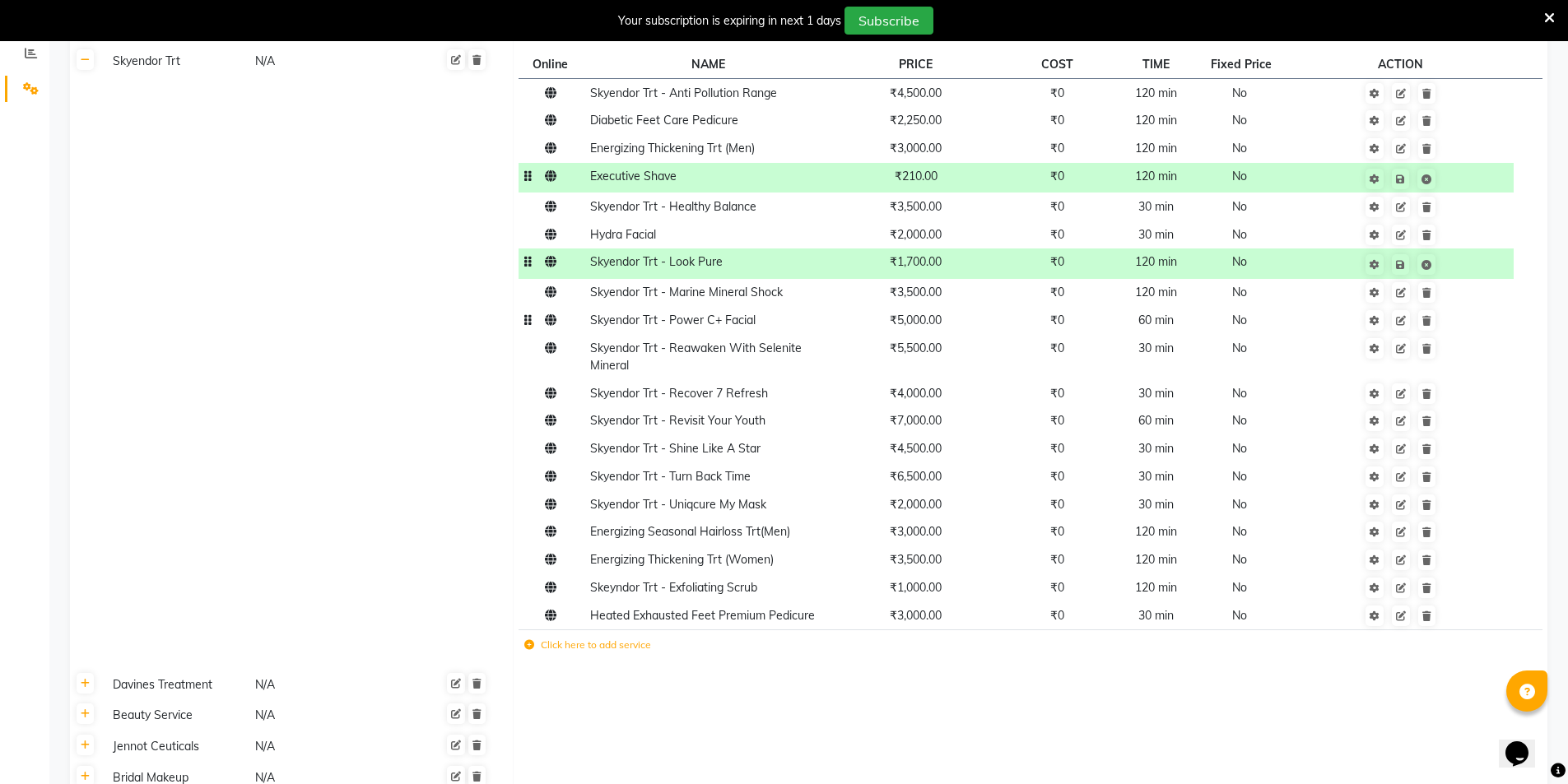
click at [930, 325] on span "₹5,000.00" at bounding box center [915, 320] width 52 height 15
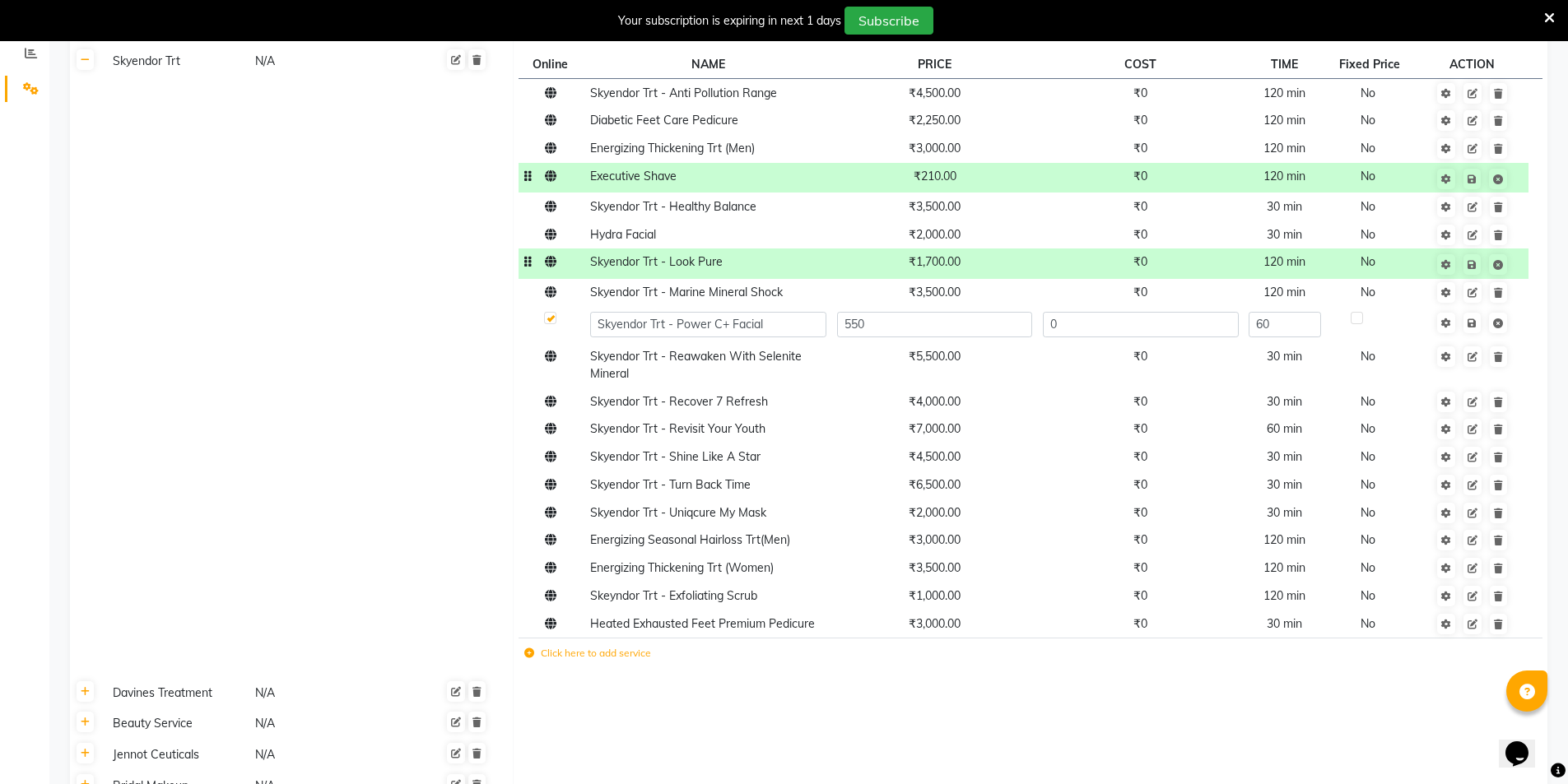
type input "5500"
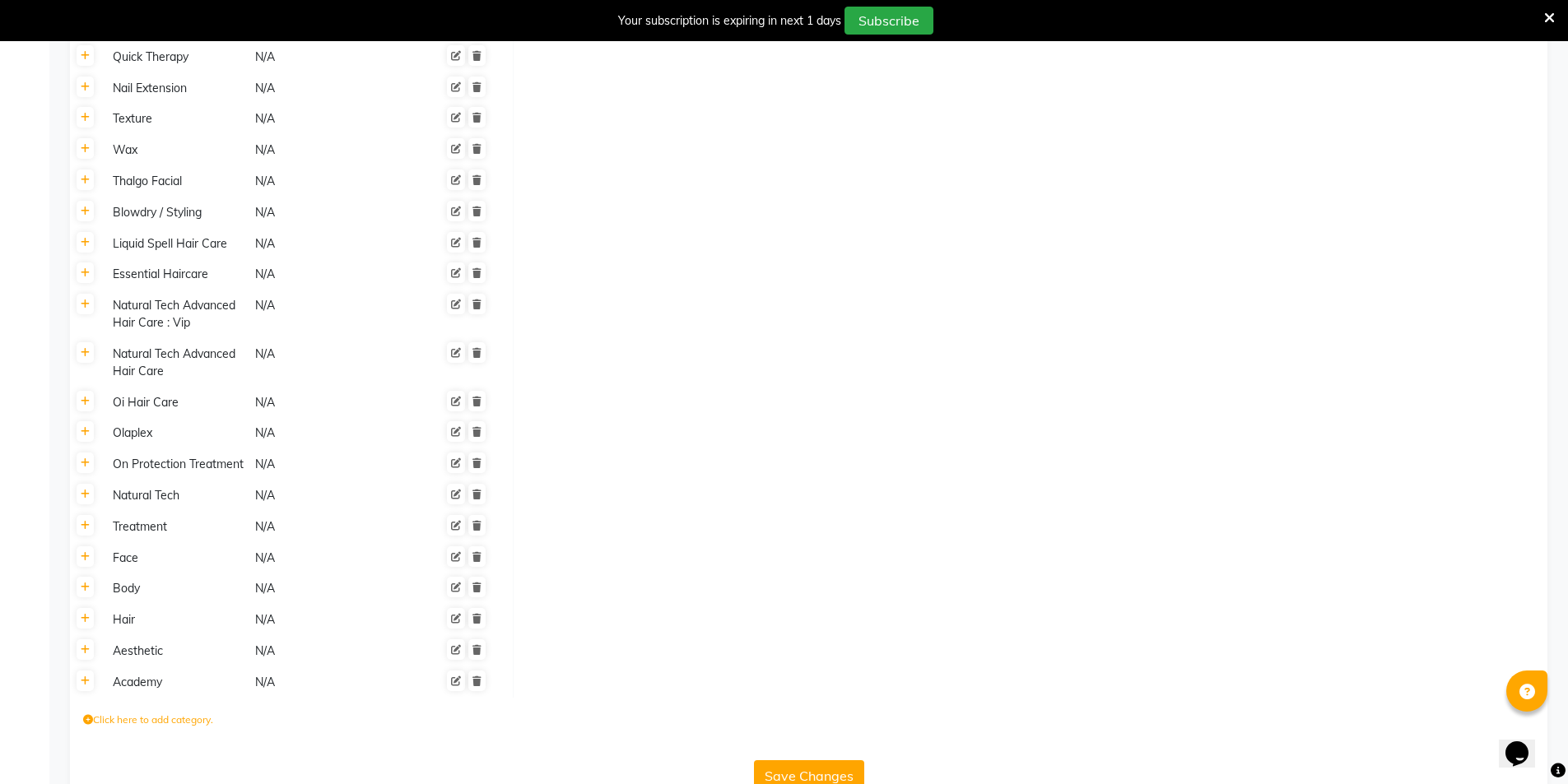
scroll to position [1431, 0]
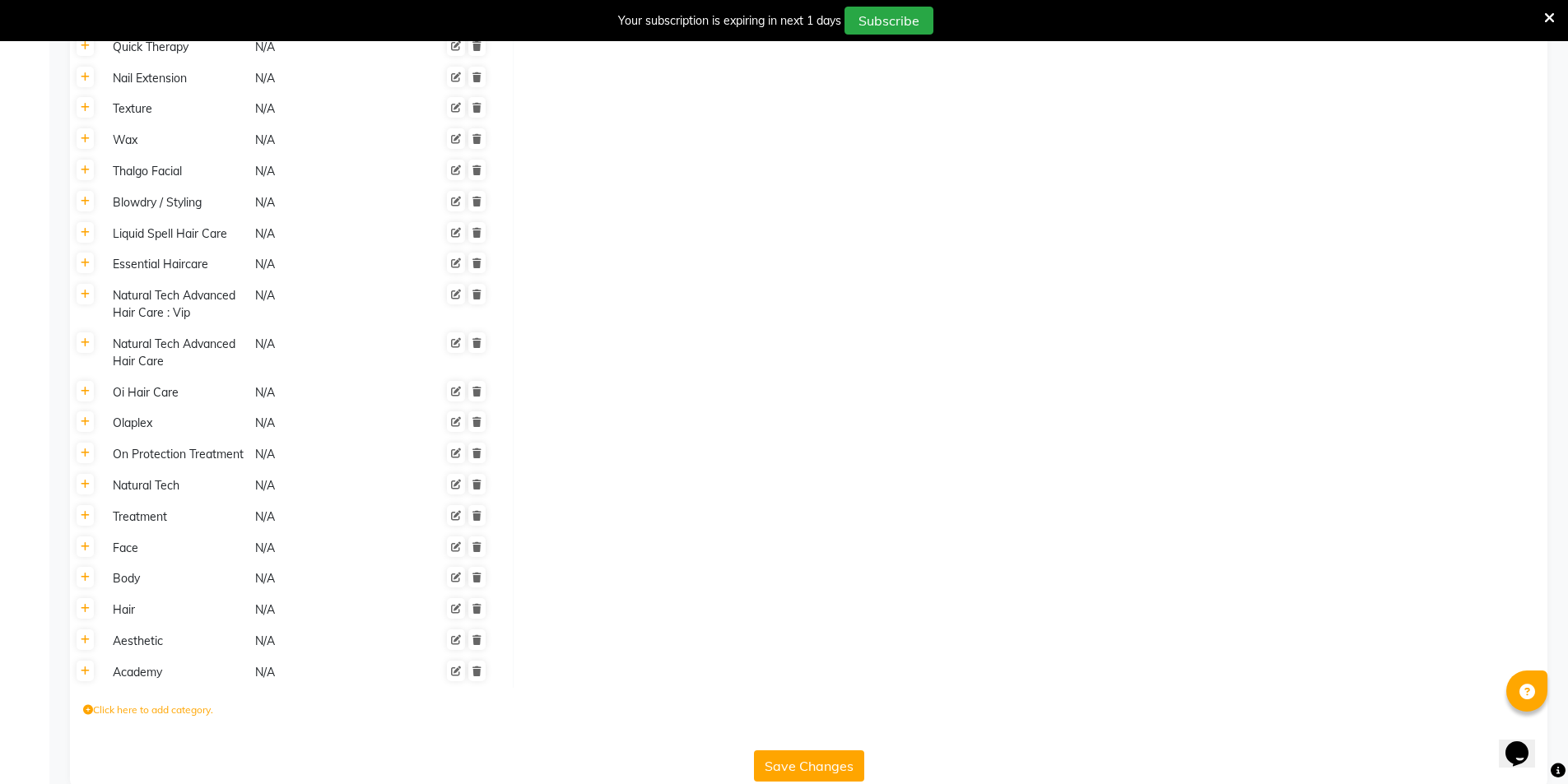
click at [822, 750] on button "Save Changes" at bounding box center [809, 766] width 111 height 31
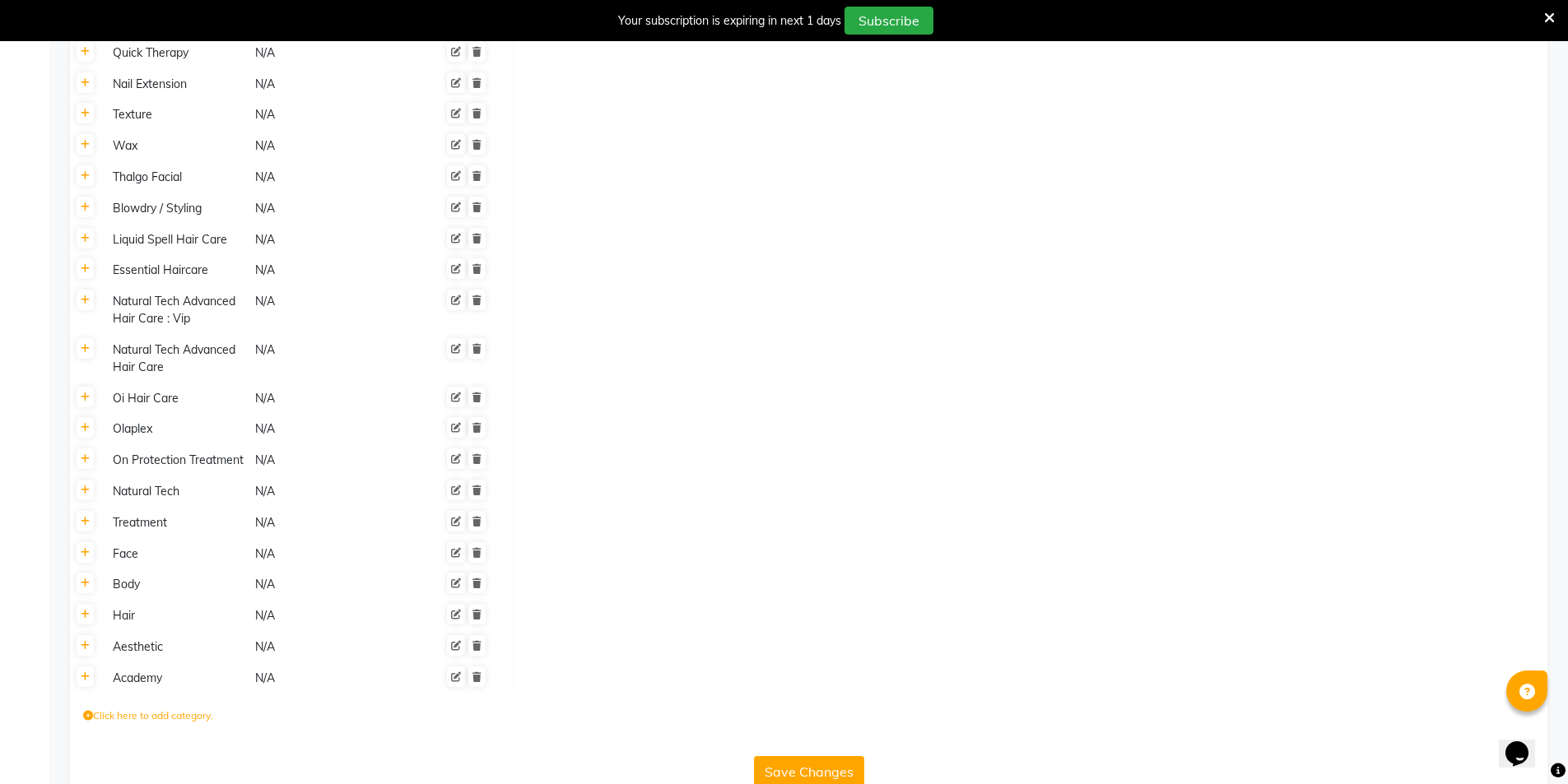
click at [823, 756] on button "Save Changes" at bounding box center [809, 772] width 111 height 31
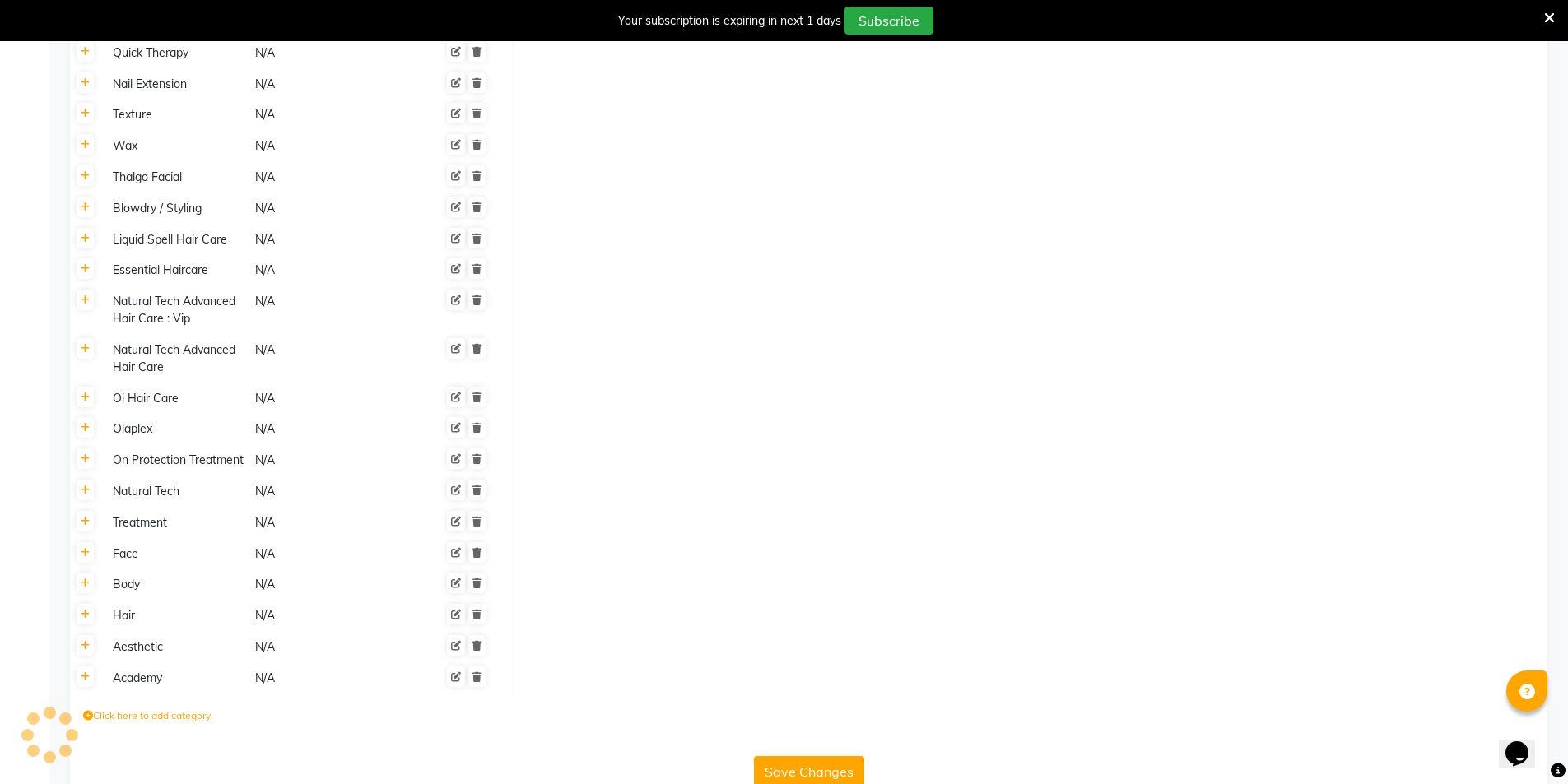
click at [823, 756] on button "Save Changes" at bounding box center [809, 772] width 111 height 31
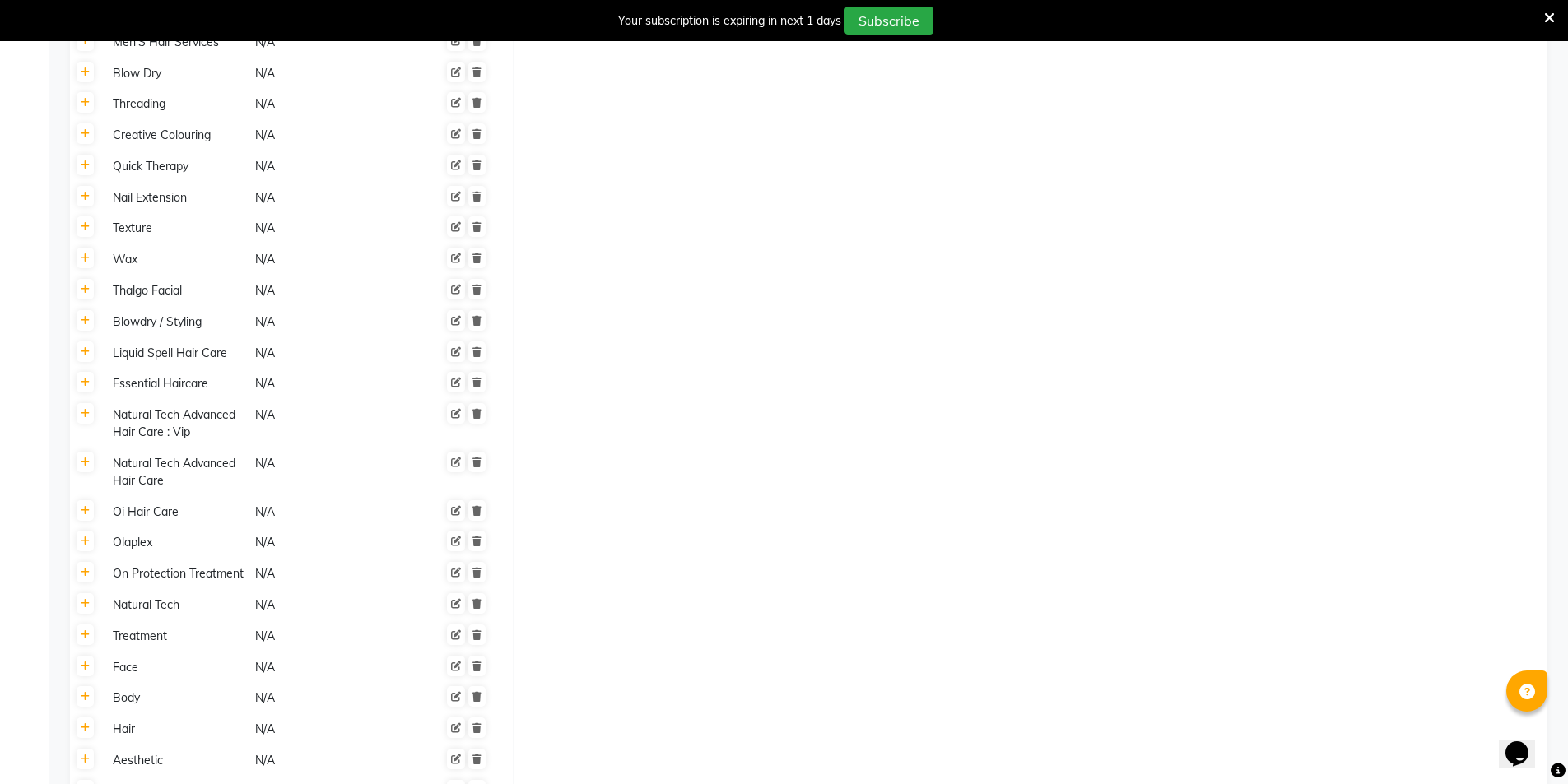
scroll to position [1417, 0]
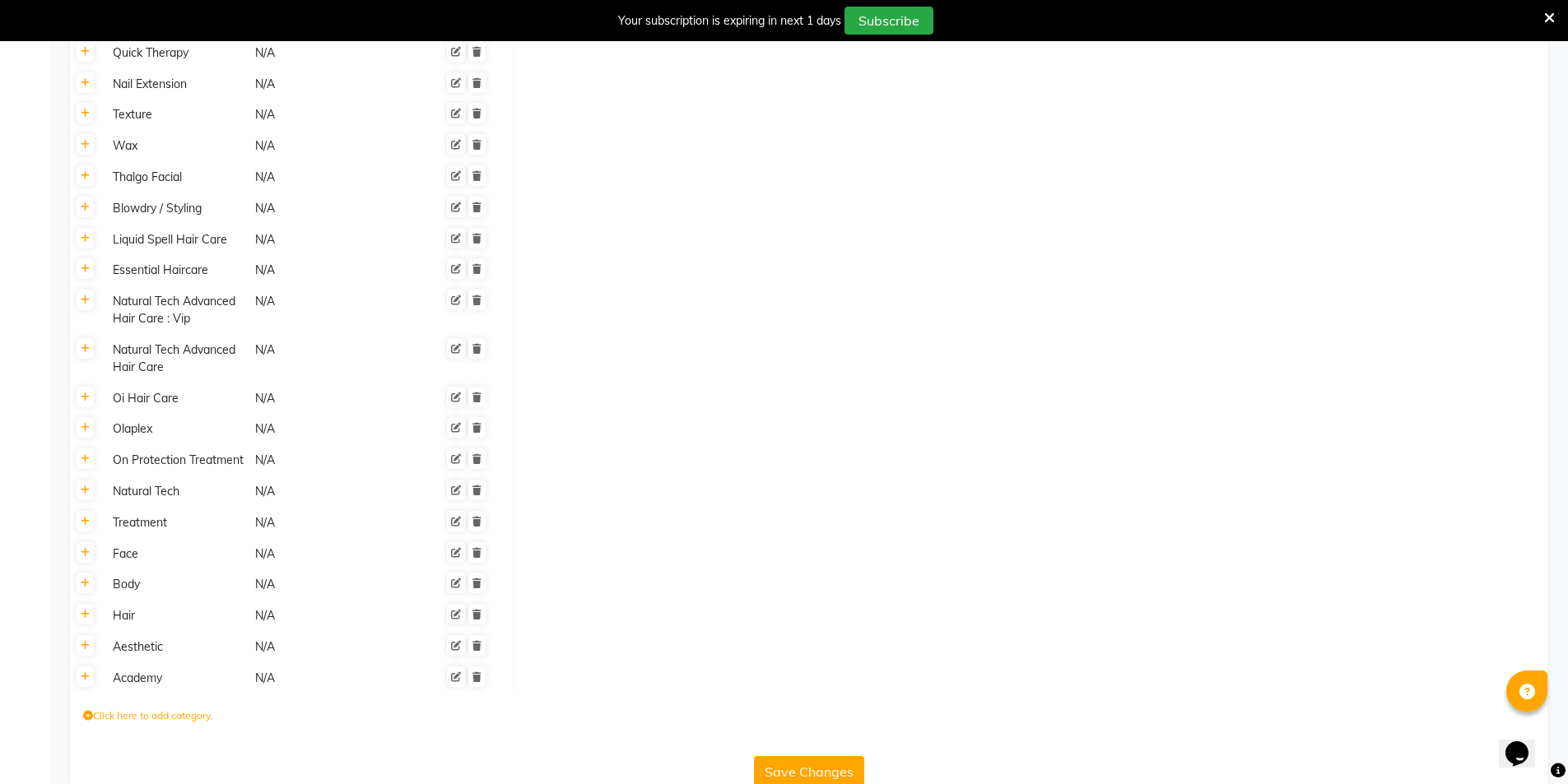
click at [759, 756] on button "Save Changes" at bounding box center [809, 772] width 111 height 31
click at [760, 756] on button "Save Changes" at bounding box center [809, 772] width 111 height 31
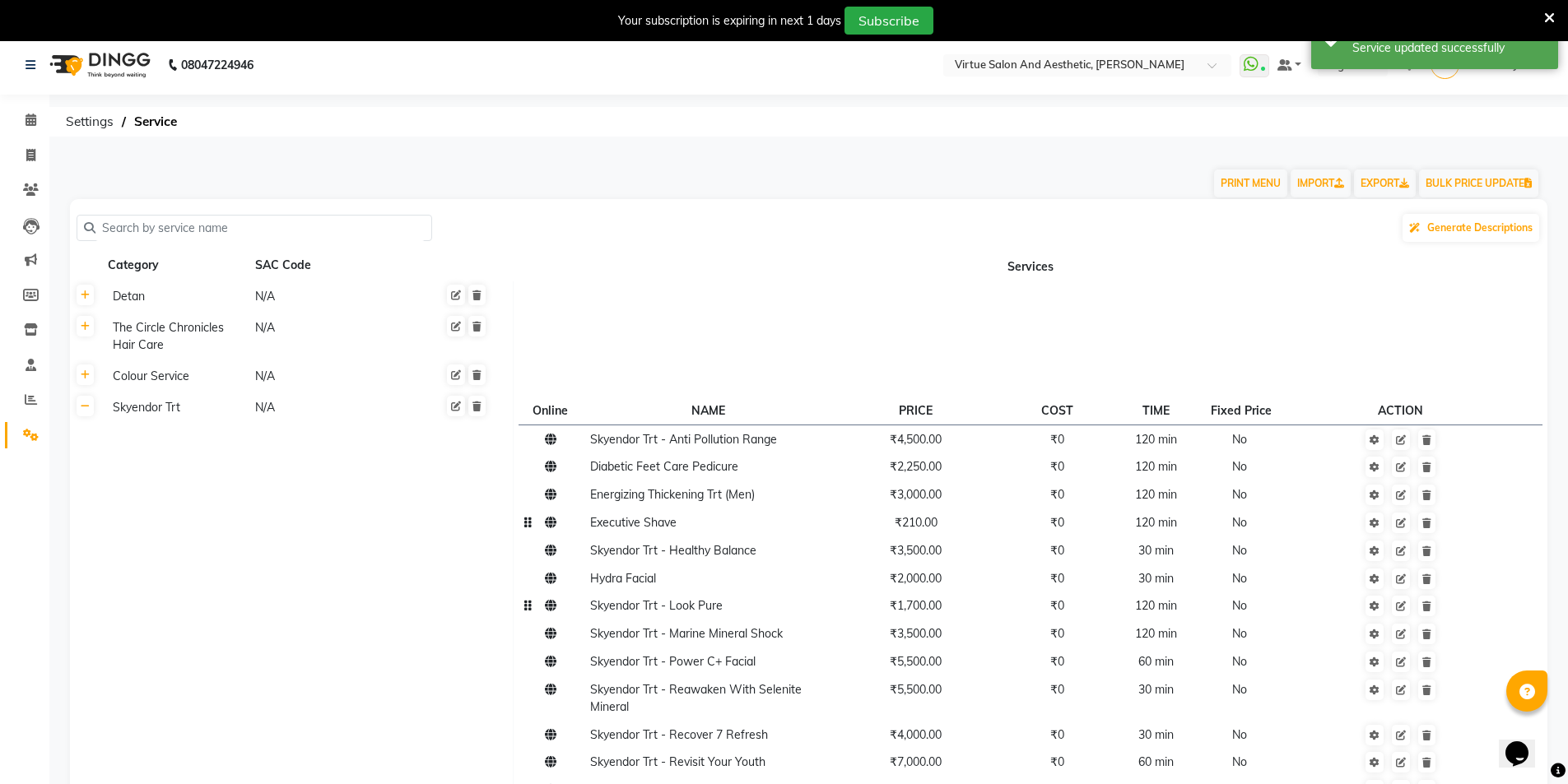
scroll to position [0, 0]
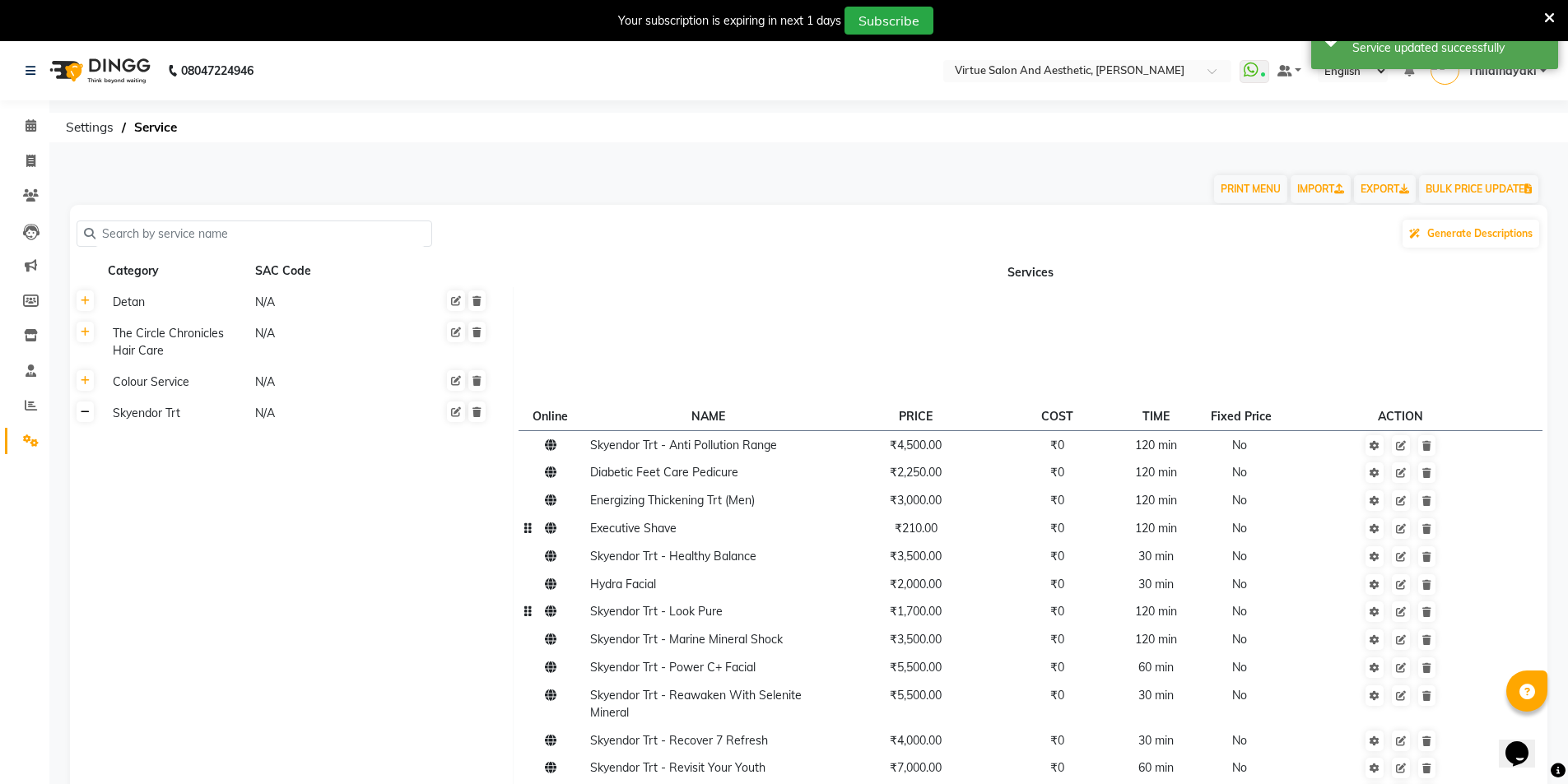
click at [85, 416] on icon at bounding box center [86, 412] width 9 height 10
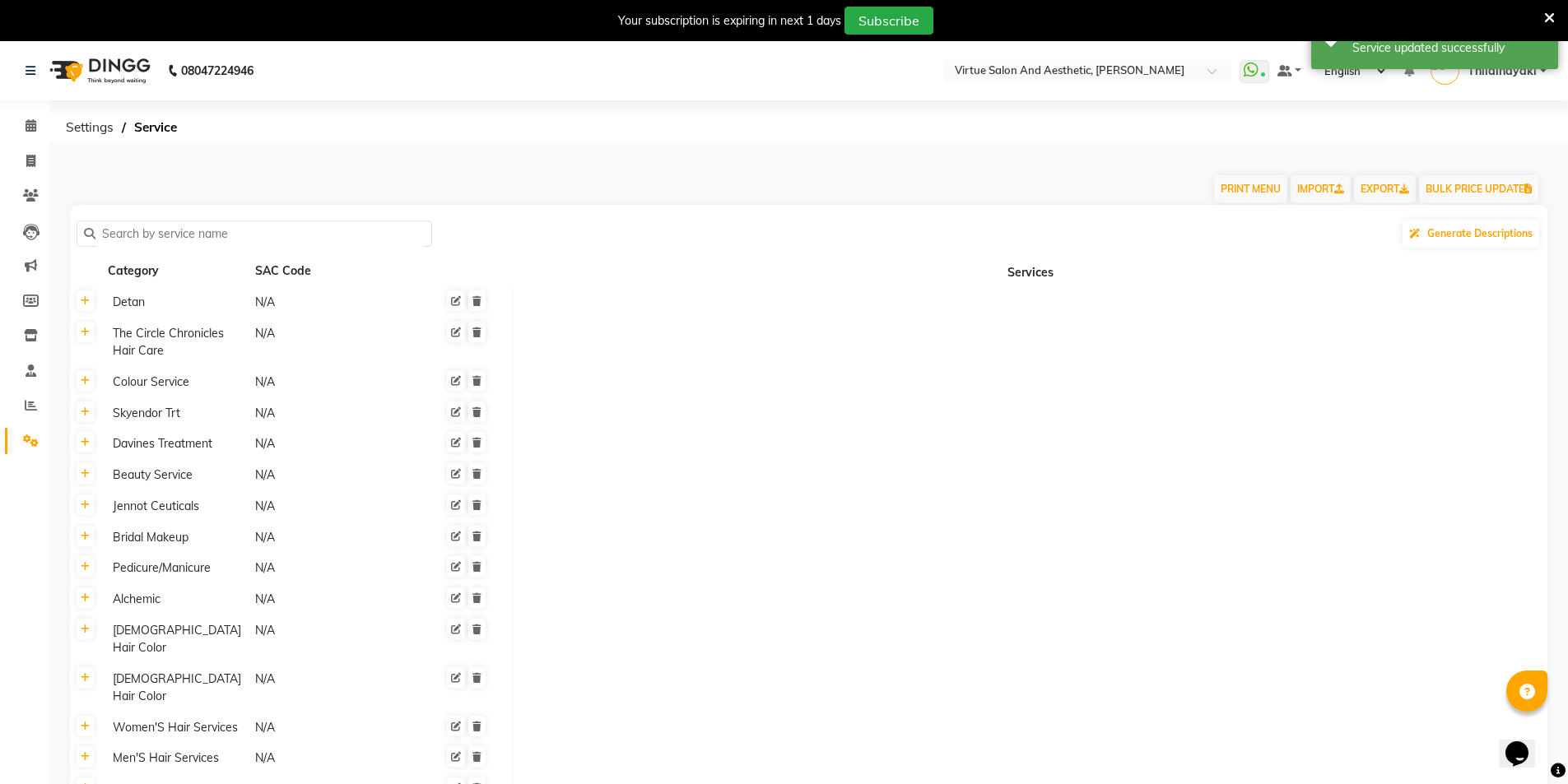
click at [142, 245] on input "text" at bounding box center [260, 234] width 329 height 26
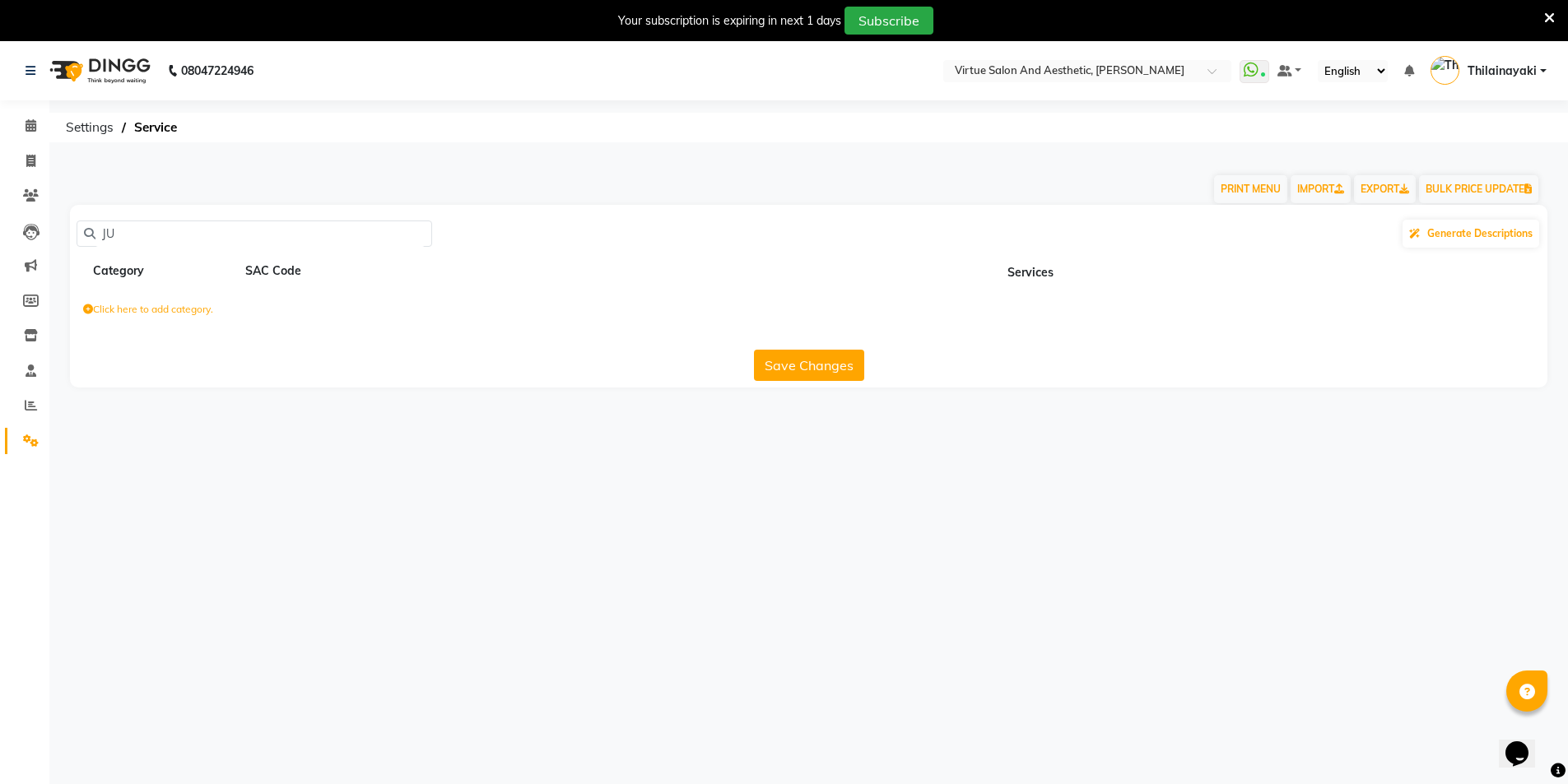
type input "J"
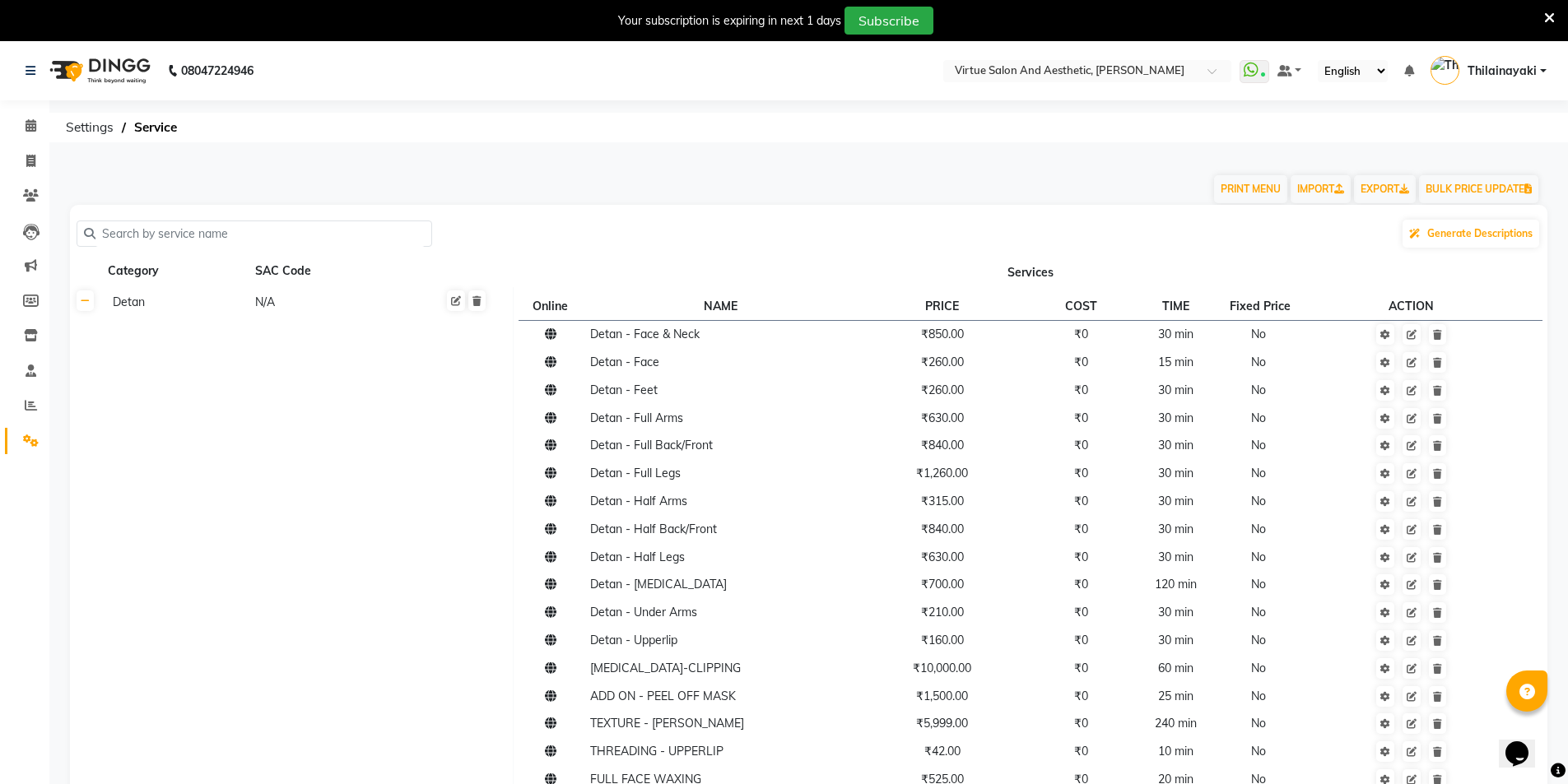
click at [90, 309] on link at bounding box center [85, 300] width 18 height 20
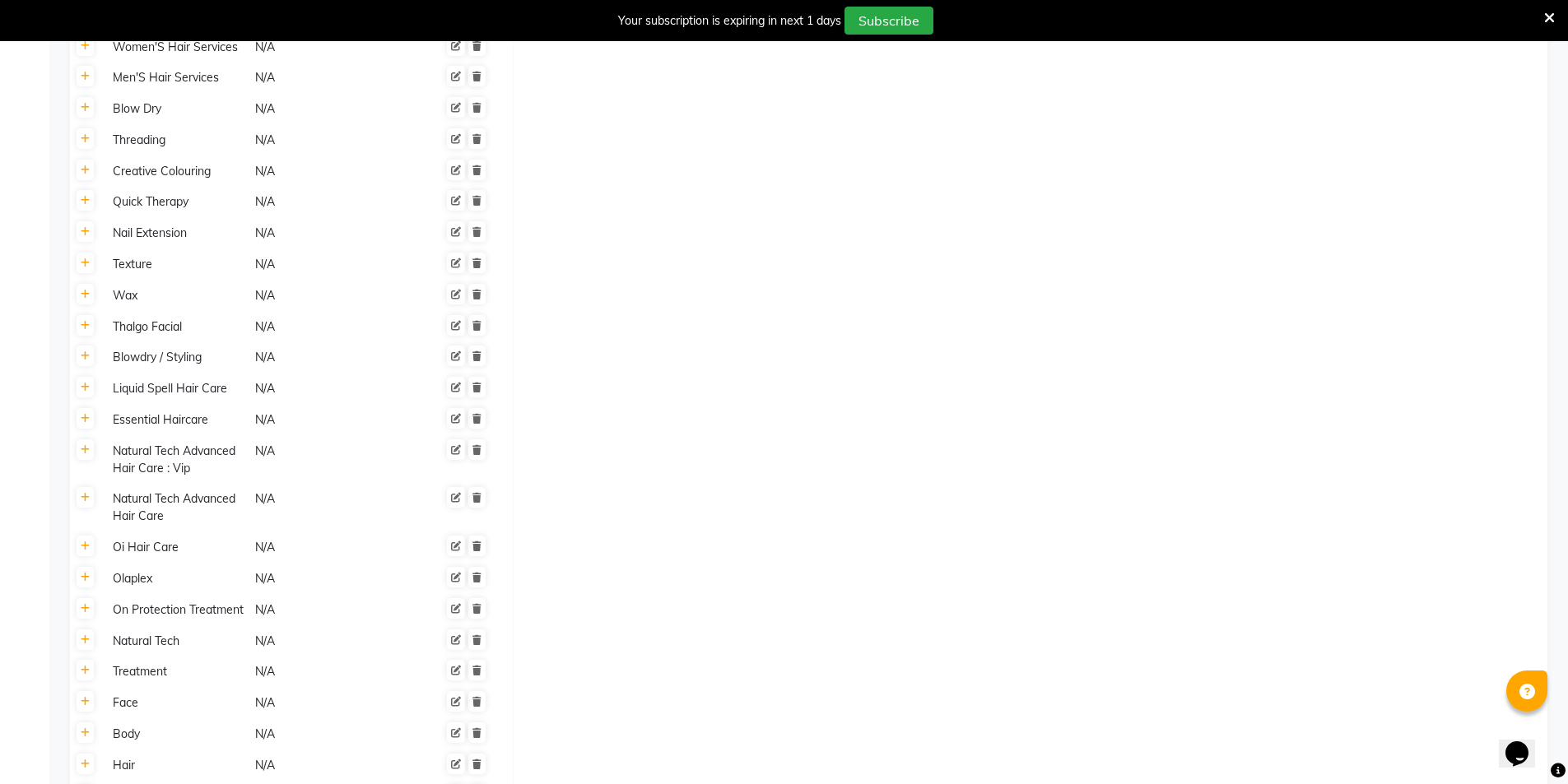
scroll to position [823, 0]
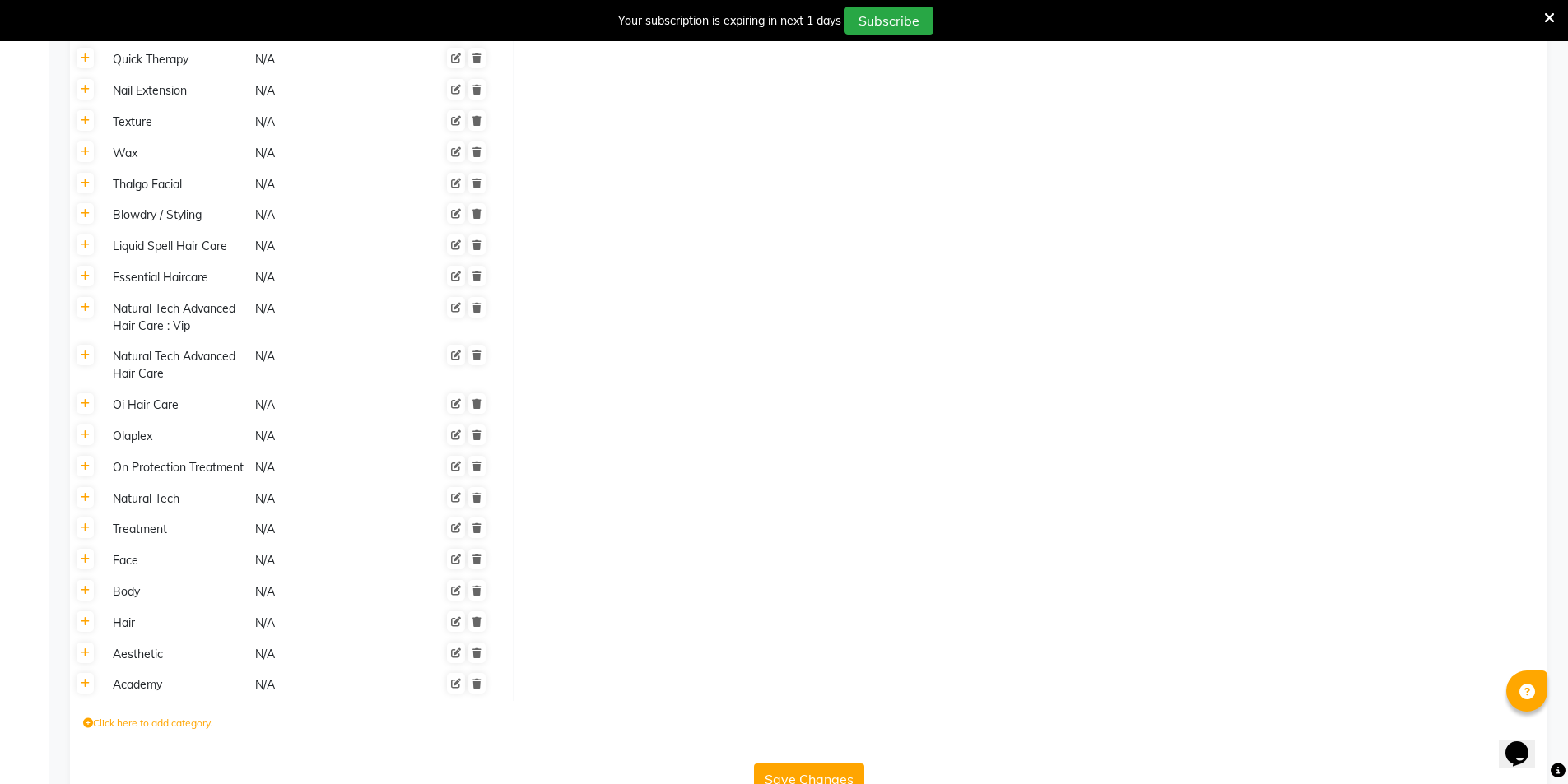
click at [86, 718] on icon at bounding box center [88, 722] width 10 height 10
click at [127, 714] on input at bounding box center [155, 727] width 144 height 26
type input "COLOUR PLAY"
click at [399, 722] on icon "submit" at bounding box center [395, 727] width 9 height 10
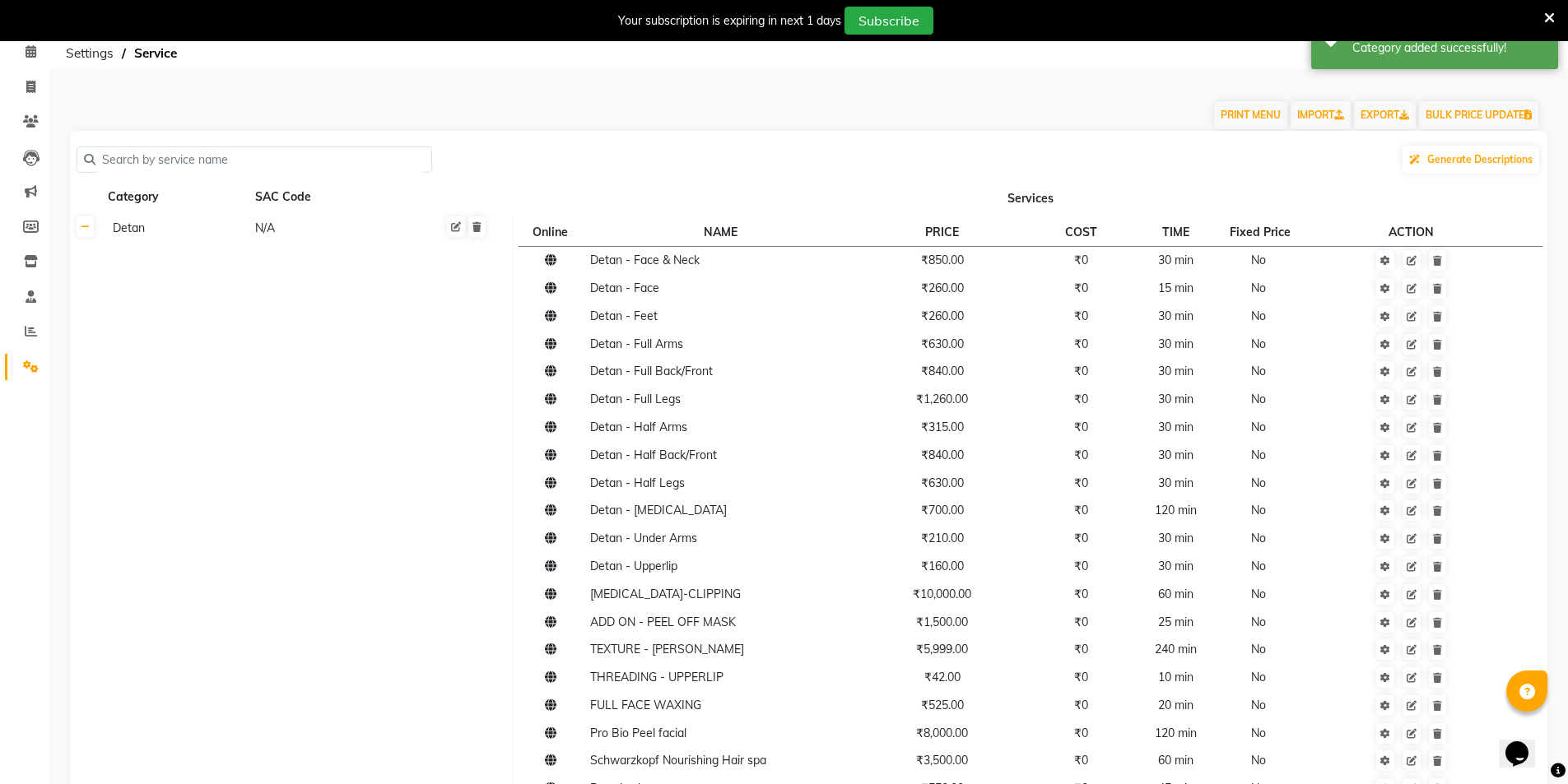
scroll to position [0, 0]
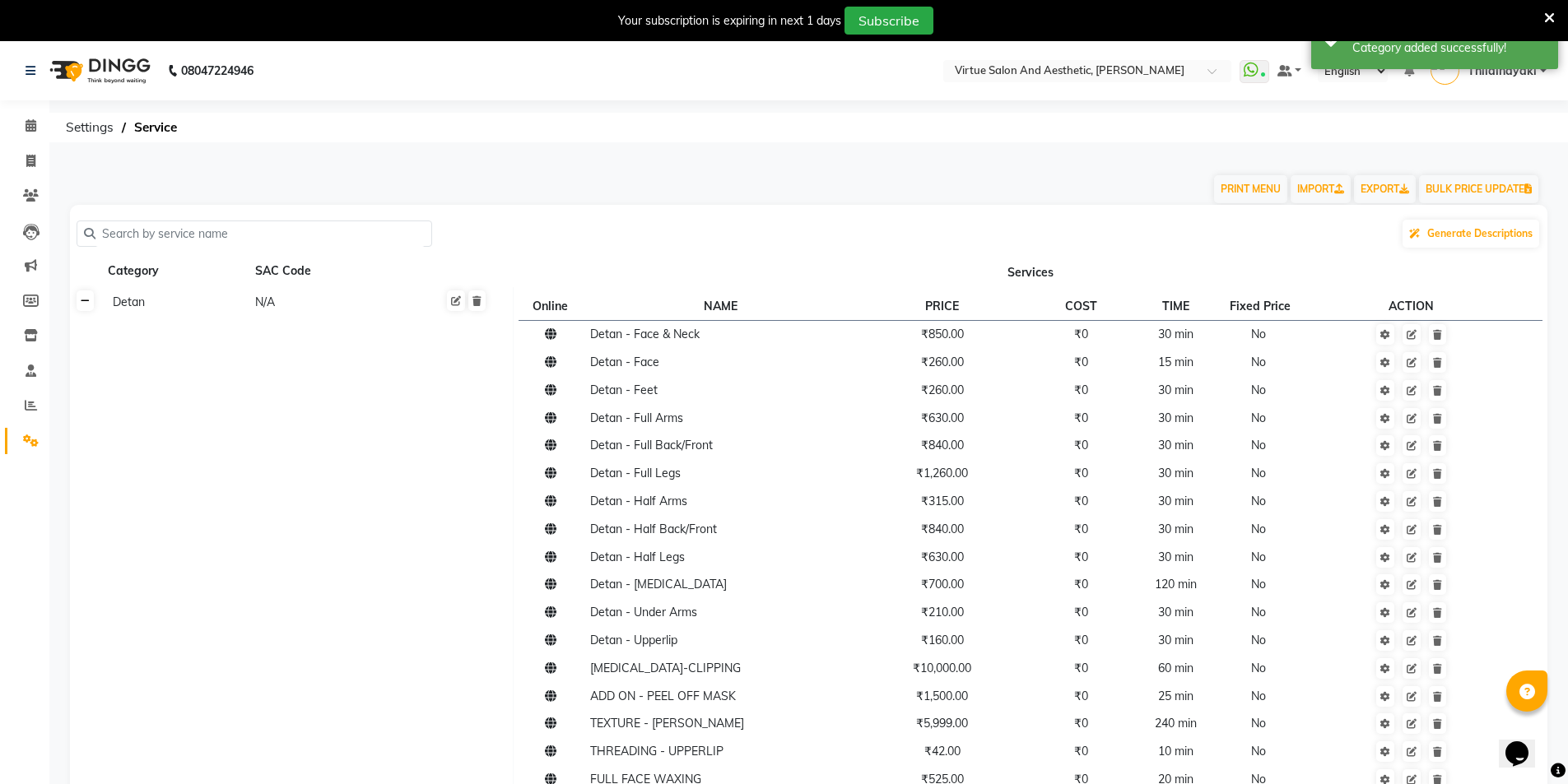
click at [88, 303] on icon at bounding box center [86, 300] width 9 height 10
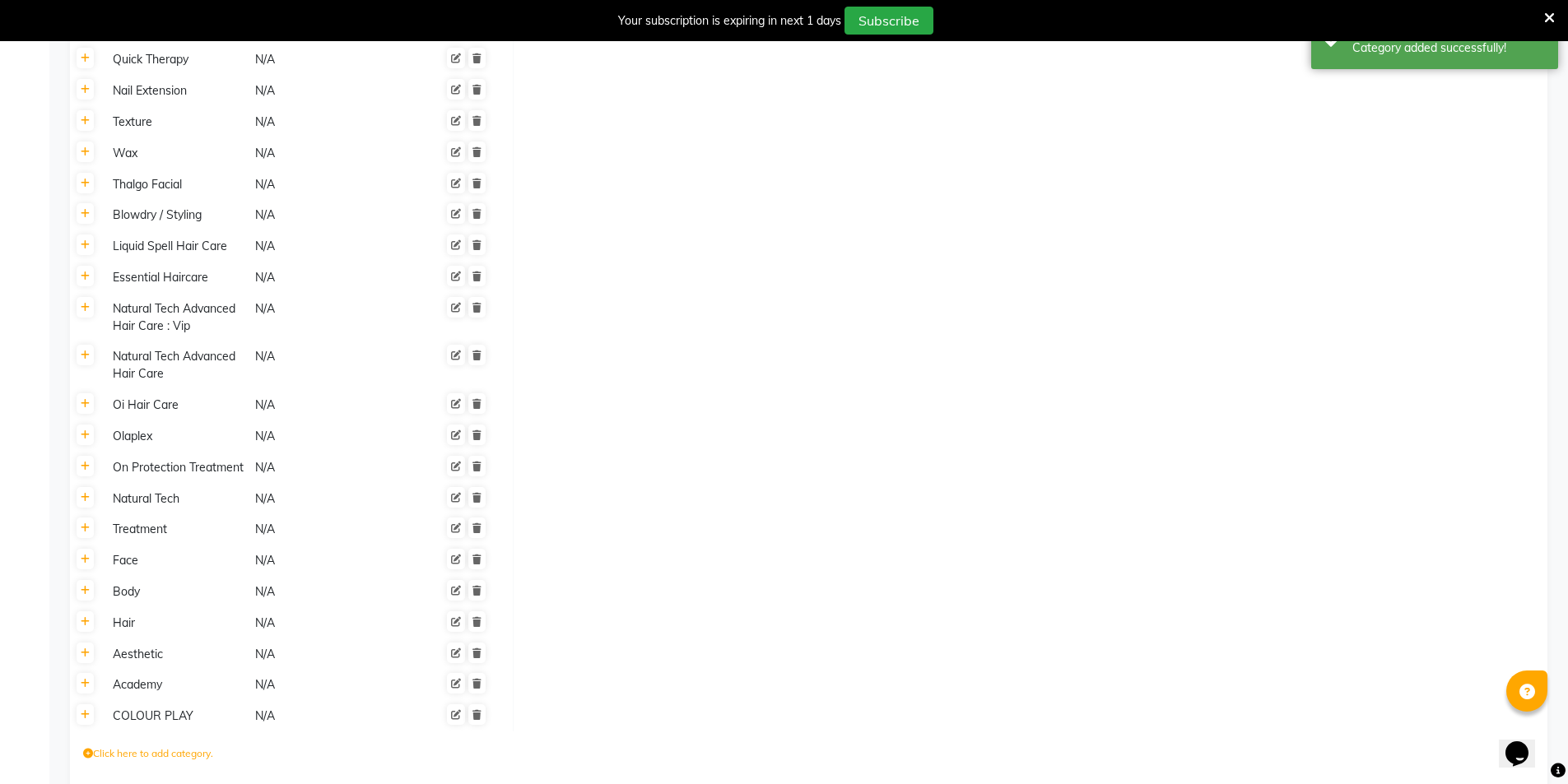
scroll to position [860, 0]
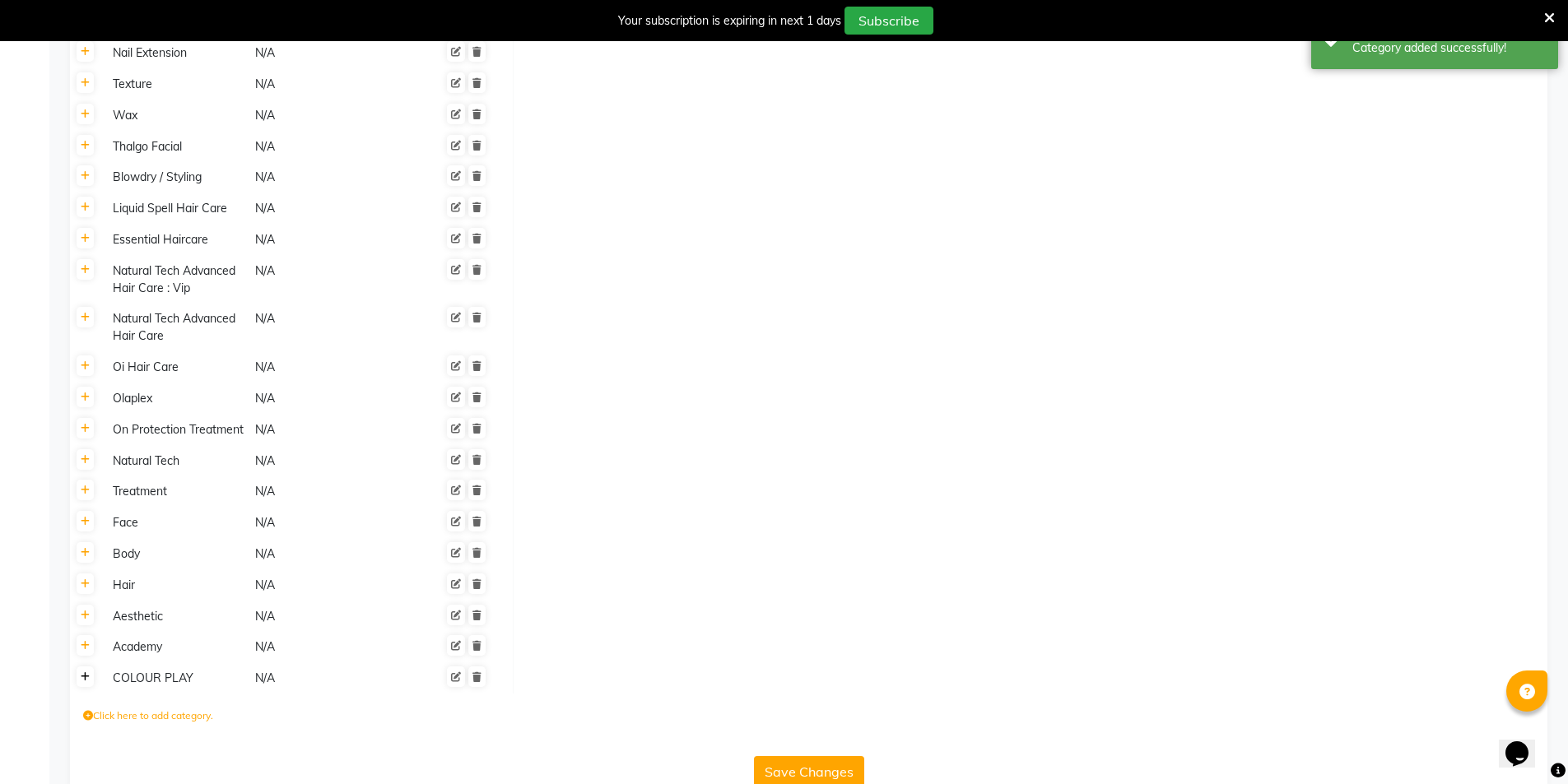
click at [90, 666] on link at bounding box center [85, 676] width 18 height 20
click at [578, 675] on label "Click here to add service" at bounding box center [588, 683] width 127 height 15
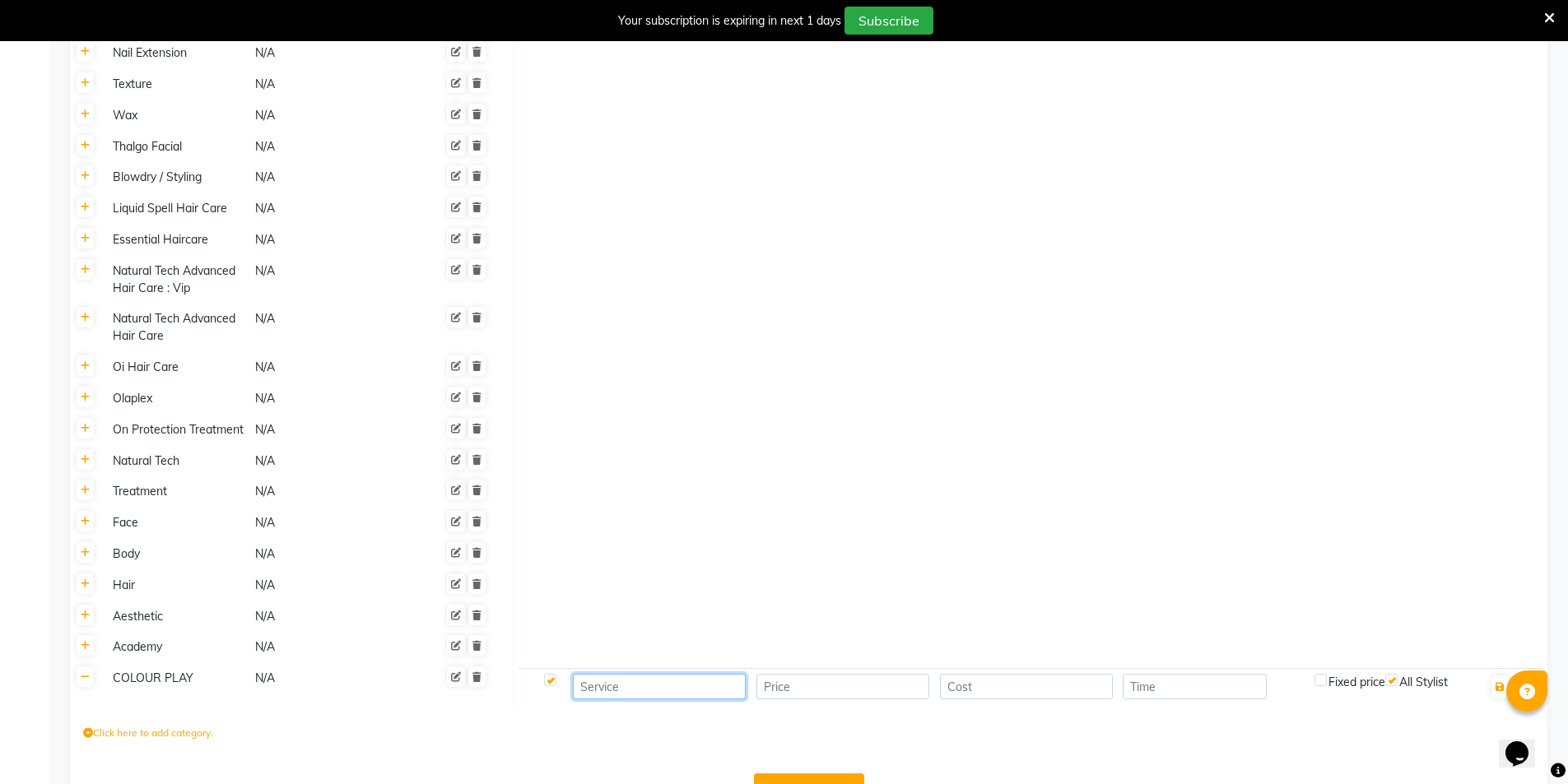
click at [627, 673] on input at bounding box center [659, 686] width 173 height 26
paste input "COLOUR PLAY - JUST MY ROOTS (ONWARDS)"
type input "COLOUR PLAY - JUST MY ROOTS (ONWARDS)"
click at [790, 673] on input "number" at bounding box center [843, 686] width 173 height 26
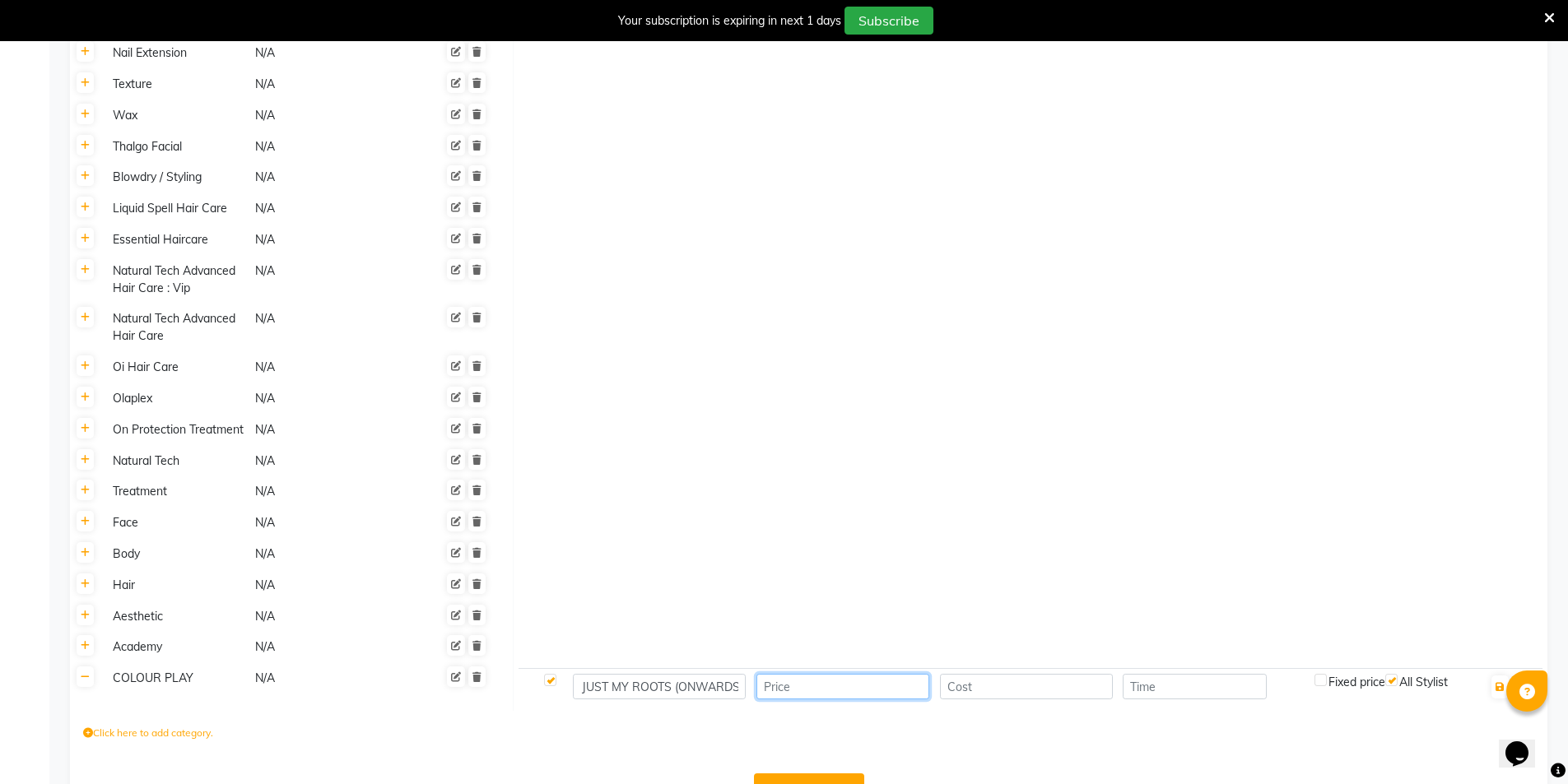
scroll to position [0, 0]
type input "1500"
type input "0"
type input "30"
click at [1503, 682] on icon "button" at bounding box center [1500, 686] width 9 height 10
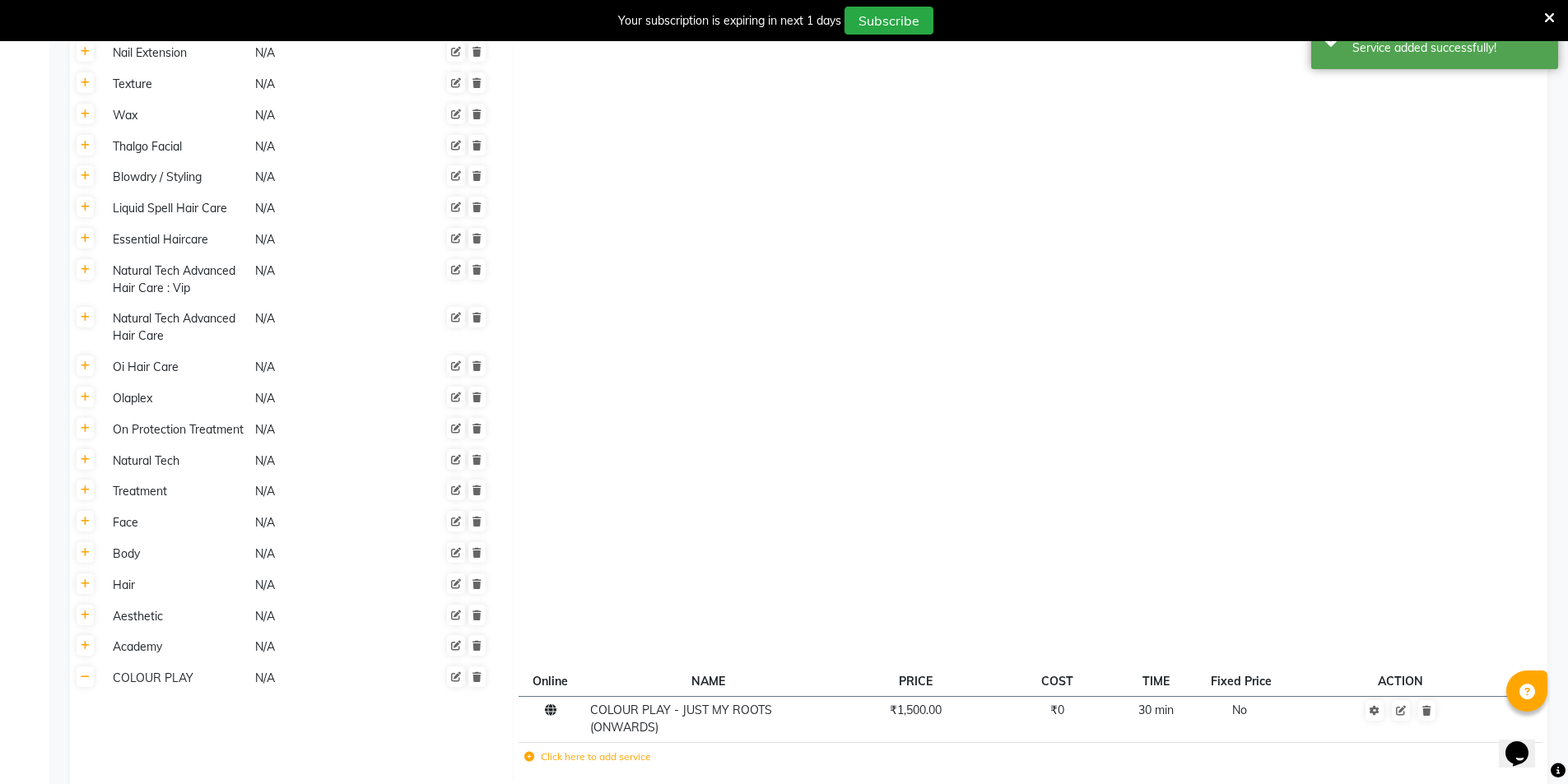
click at [528, 752] on icon at bounding box center [529, 756] width 10 height 10
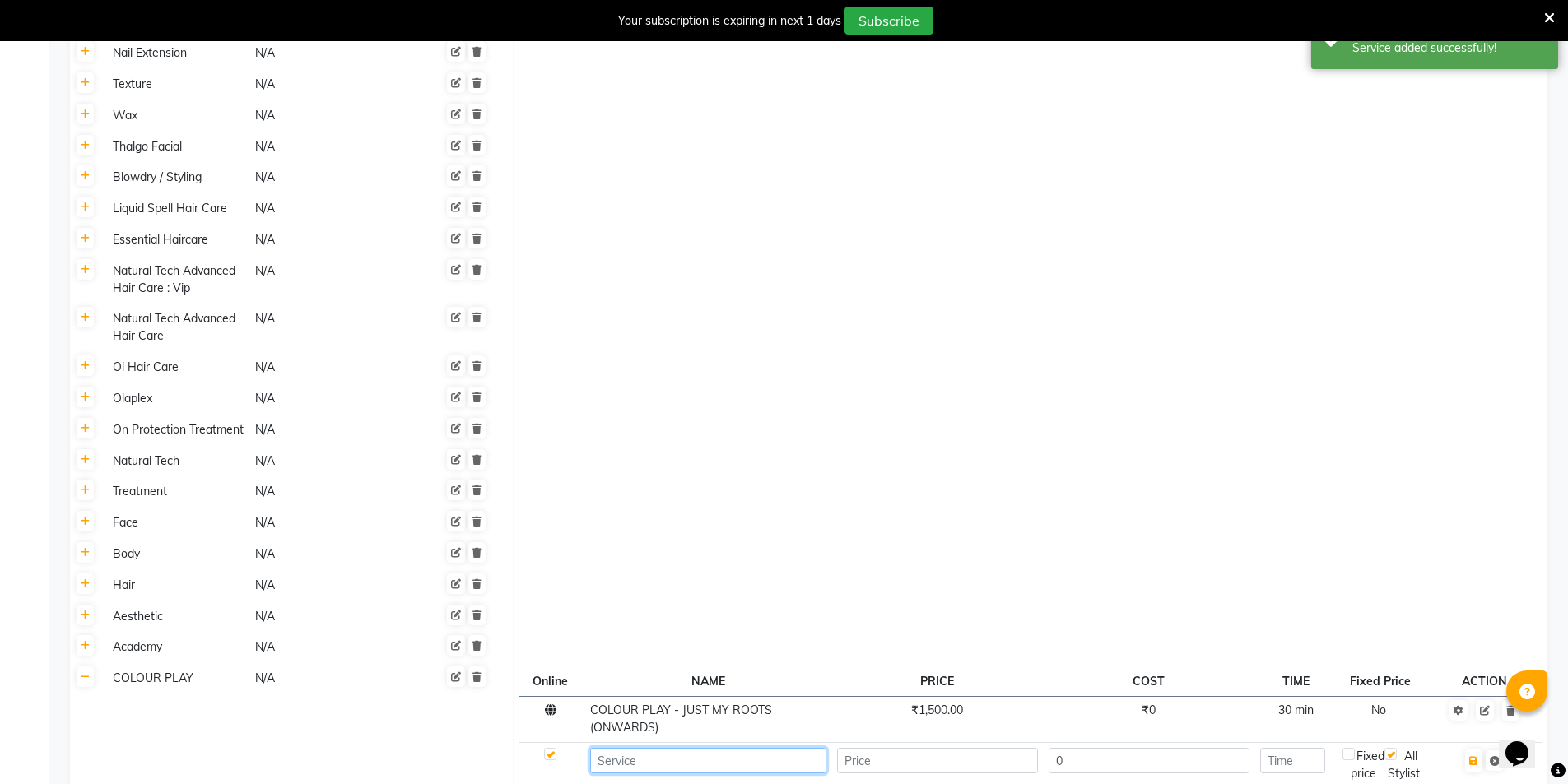
click at [643, 748] on input at bounding box center [708, 761] width 236 height 26
paste input "COLOUR PLAY - EXPRESS RETOUCH - T LINE ONLY"
type input "COLOUR PLAY - EXPRESS RETOUCH - T LINE ONLY"
click at [911, 748] on input "number" at bounding box center [937, 761] width 201 height 26
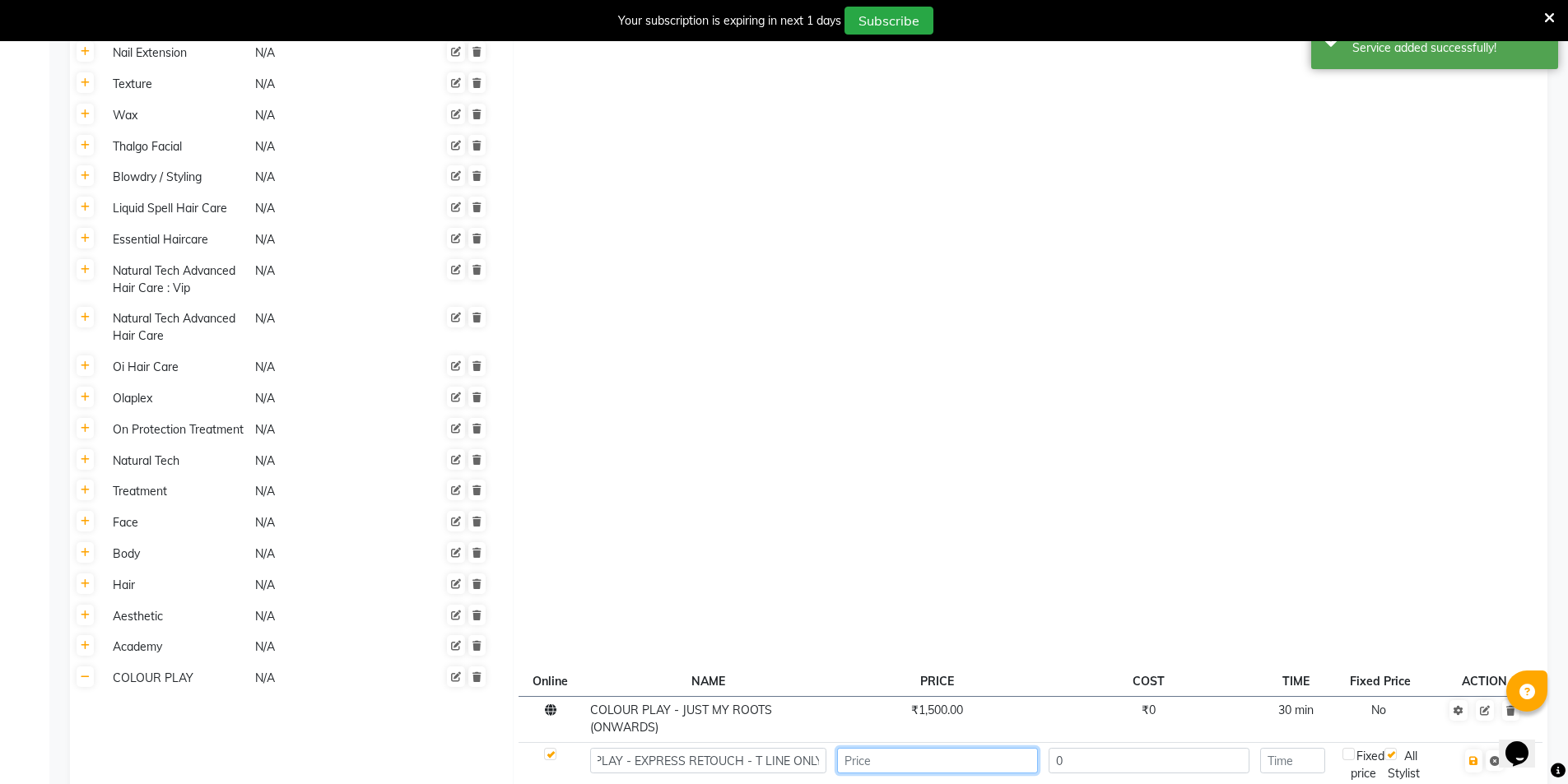
scroll to position [0, 0]
type input "950"
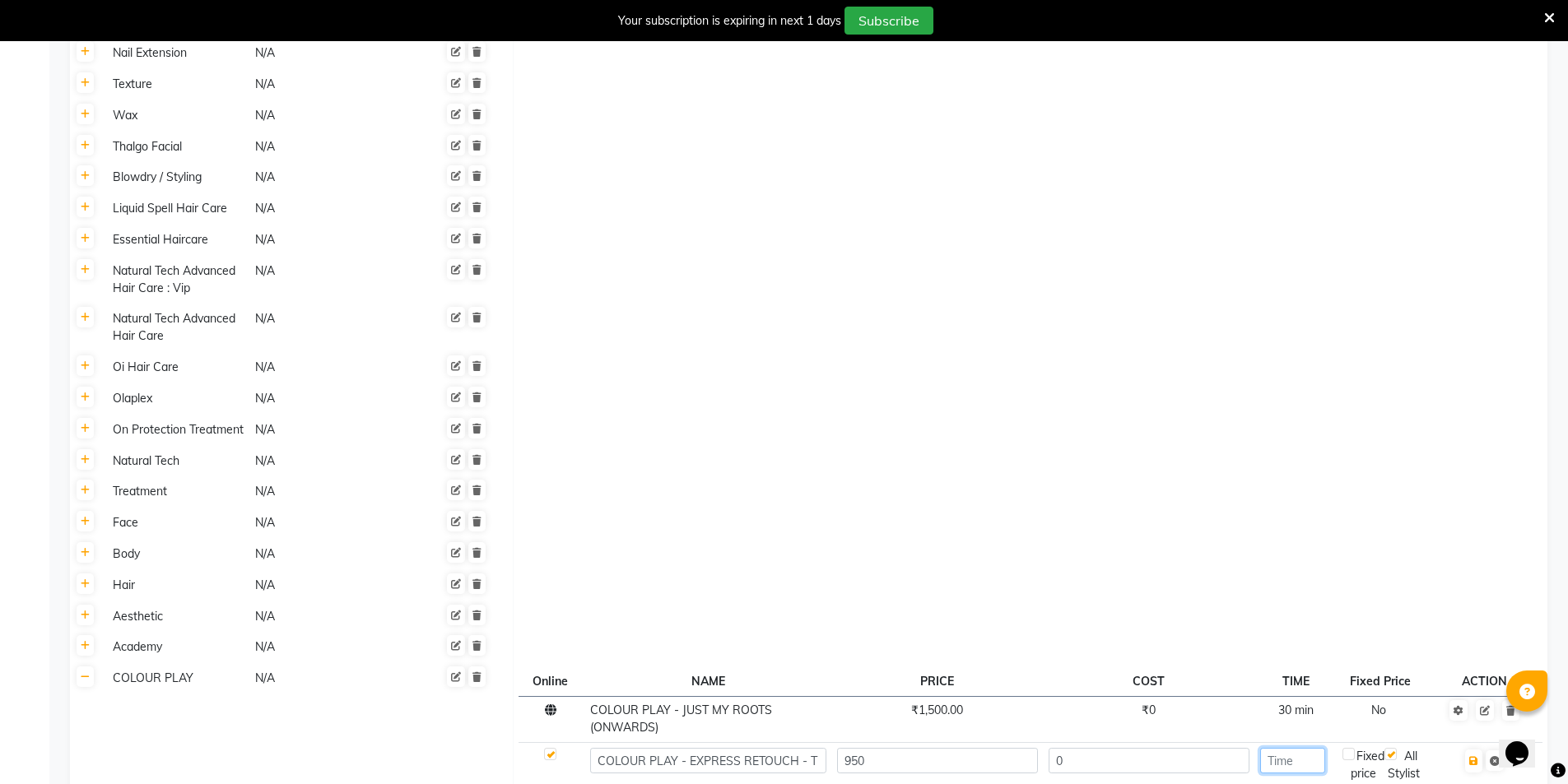
click at [1304, 748] on input "number" at bounding box center [1292, 761] width 65 height 26
type input "30"
click at [1480, 749] on button "button" at bounding box center [1473, 760] width 18 height 23
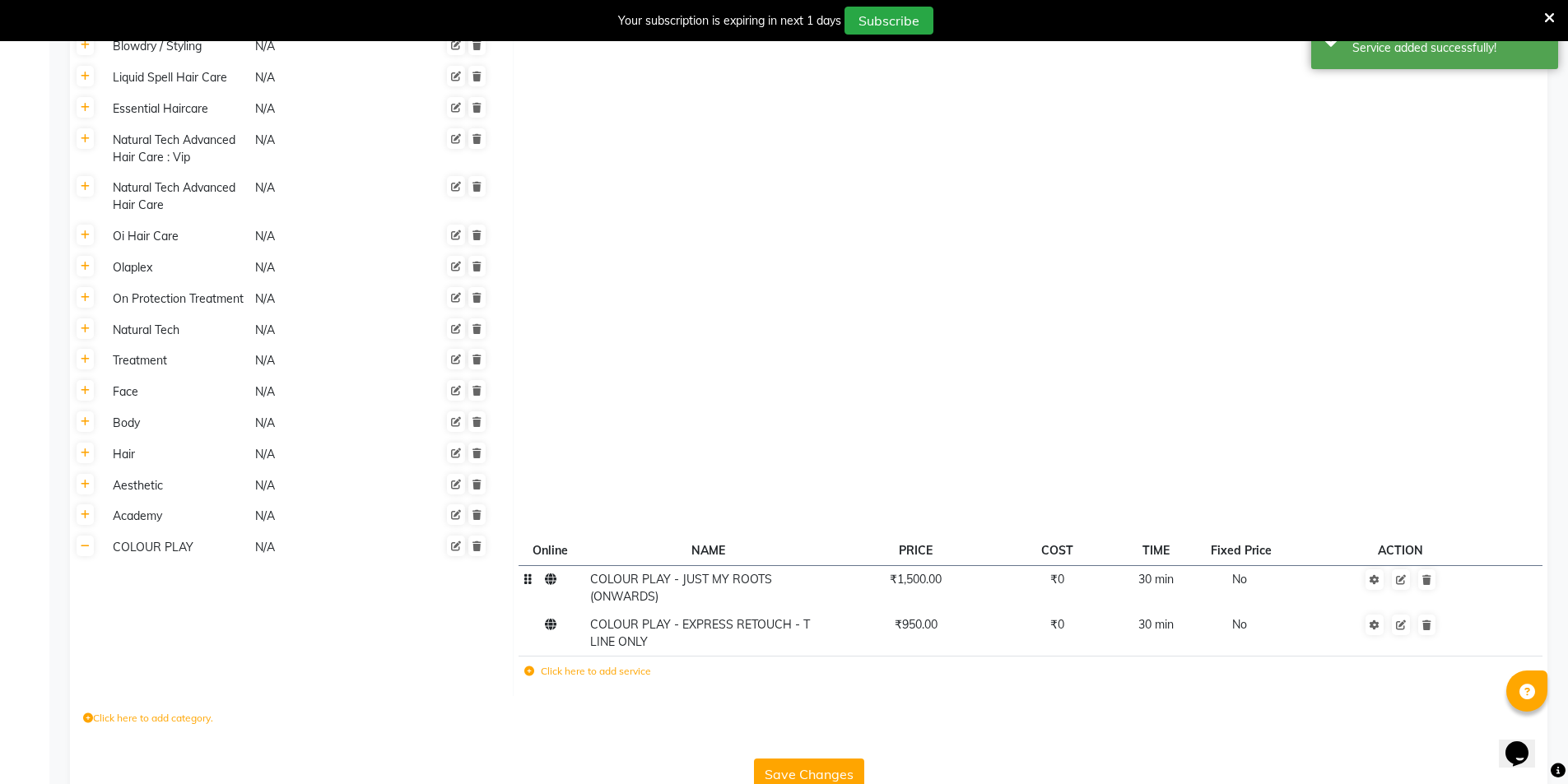
scroll to position [994, 0]
click at [840, 756] on button "Save Changes" at bounding box center [809, 772] width 111 height 31
click at [528, 664] on icon at bounding box center [529, 669] width 10 height 10
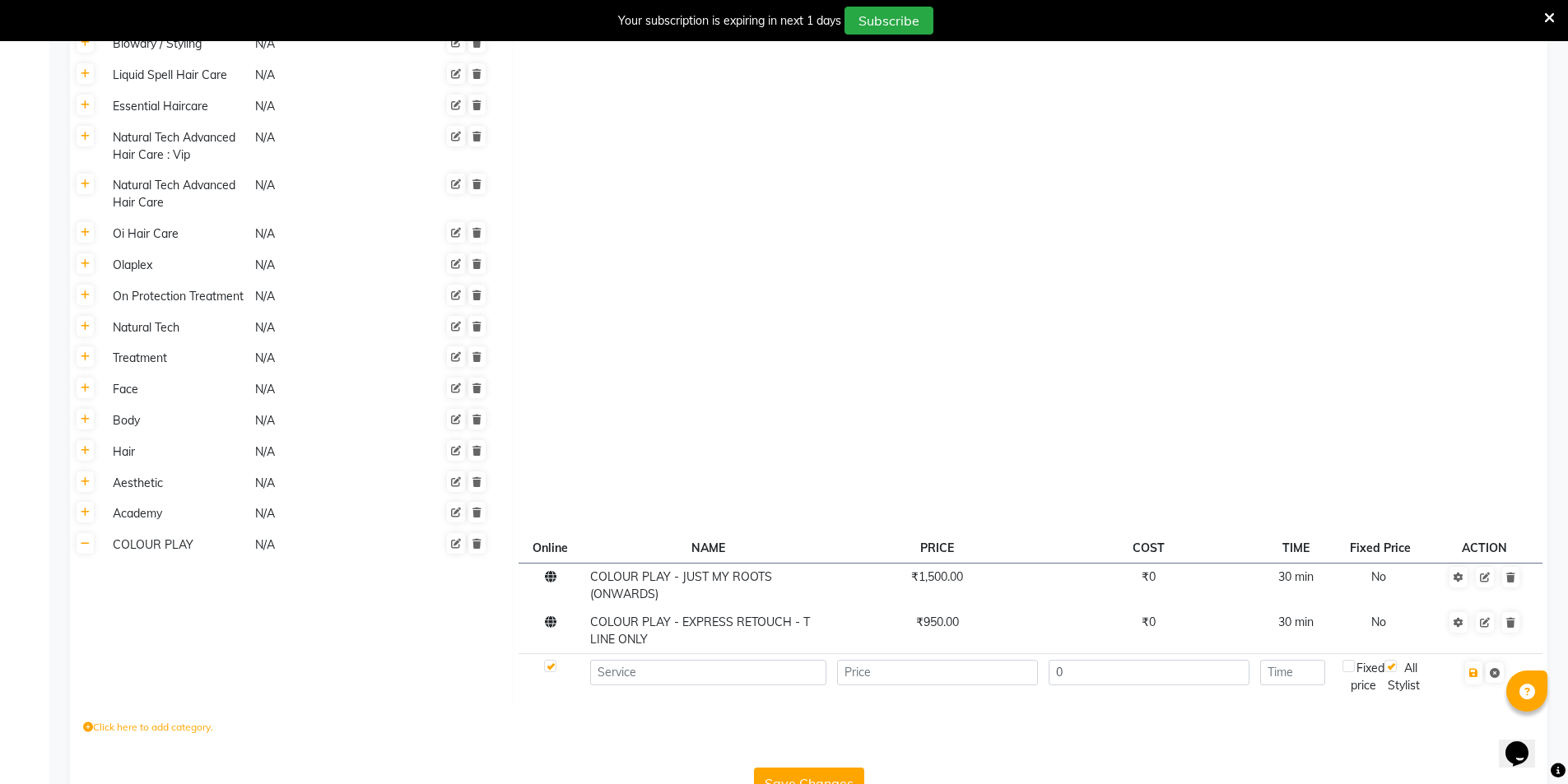
click at [643, 654] on td at bounding box center [708, 676] width 247 height 45
click at [643, 660] on input at bounding box center [708, 673] width 236 height 26
paste input "COLOUR PLAY - GO GLOBAL (ONWARDS)"
type input "COLOUR PLAY - GO GLOBAL (ONWARDS) - [DEMOGRAPHIC_DATA]"
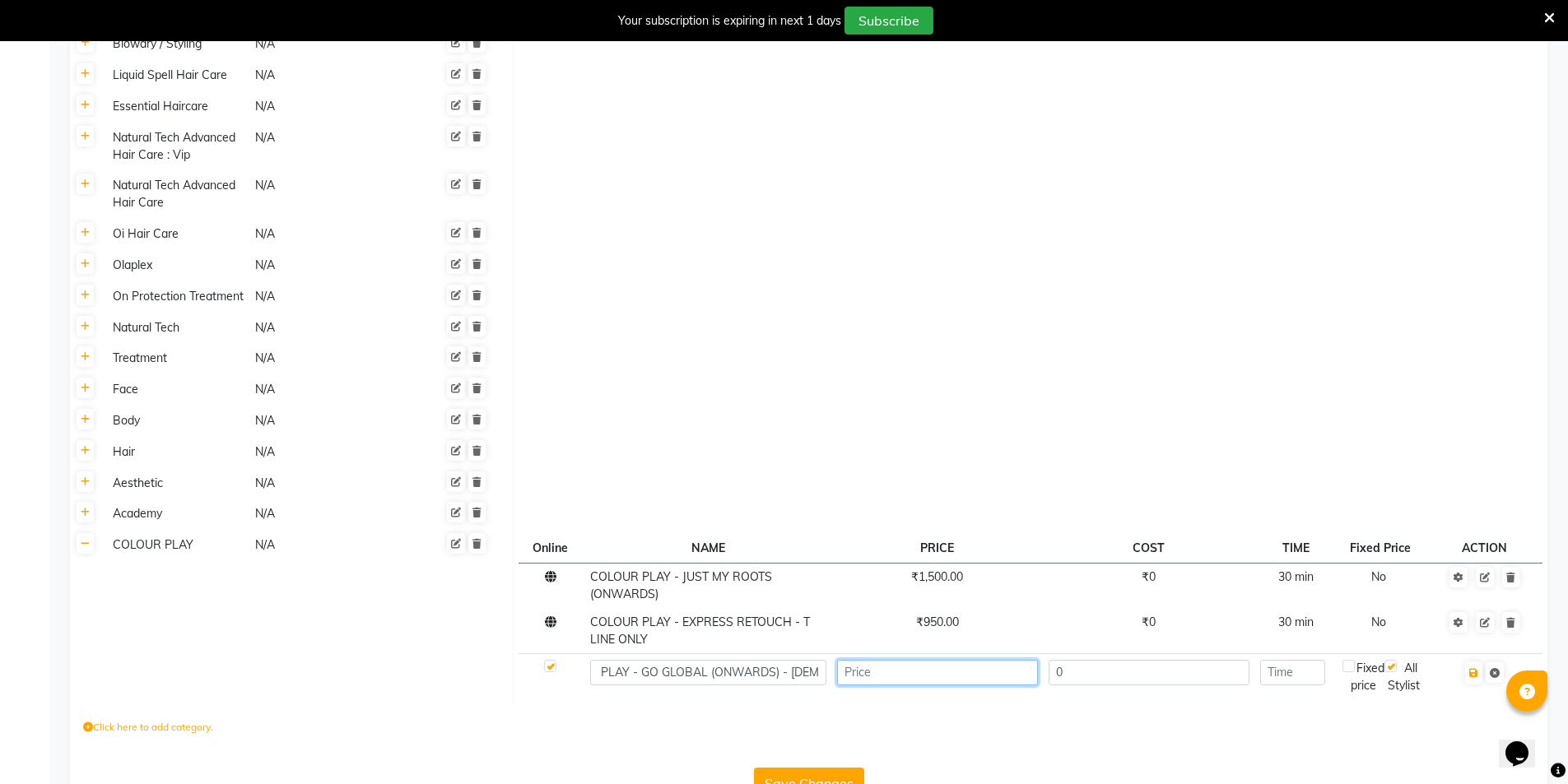
scroll to position [0, 0]
type input "1300"
type input "30"
click at [1475, 668] on icon "button" at bounding box center [1474, 673] width 9 height 10
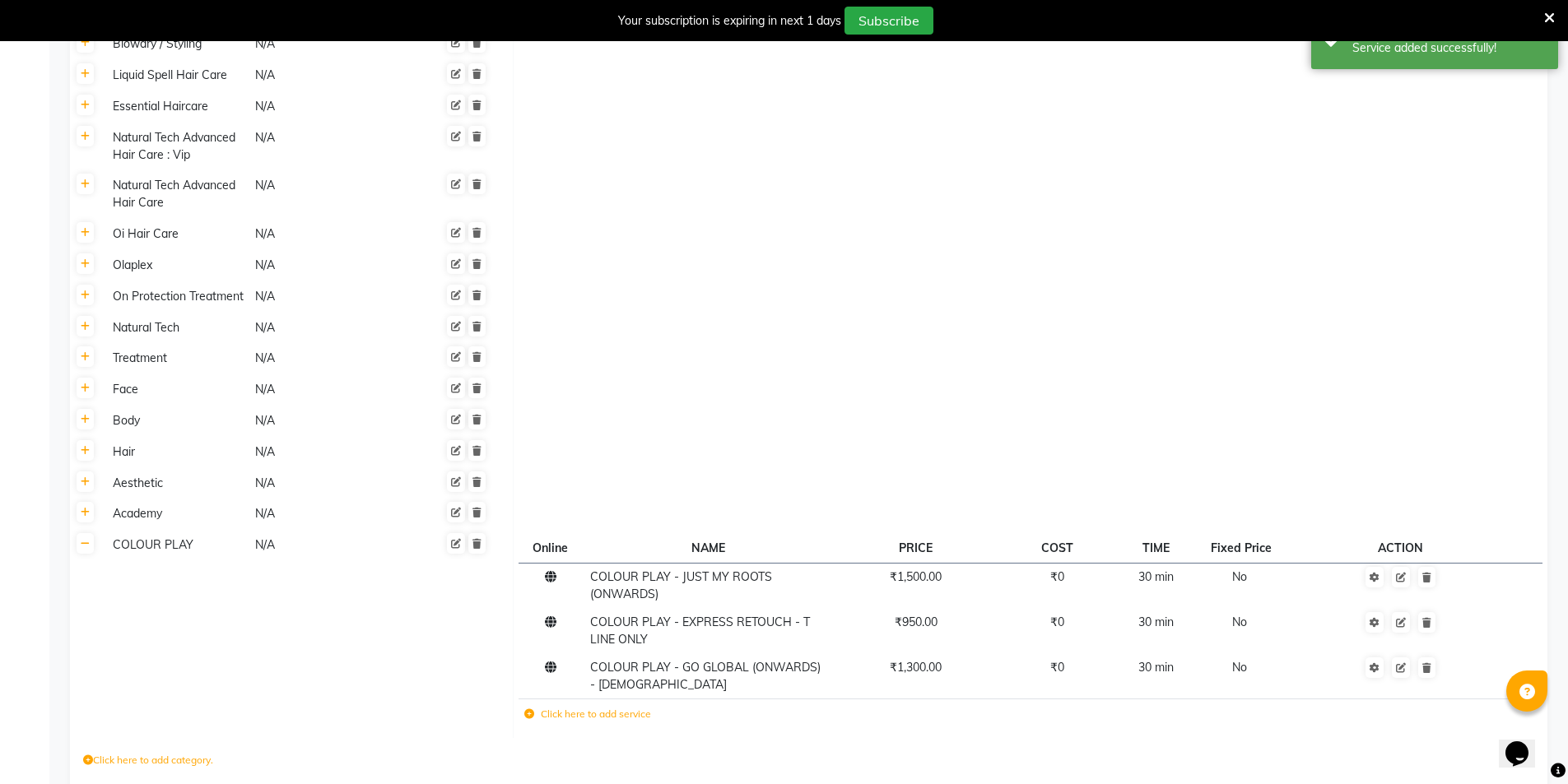
click at [526, 709] on icon at bounding box center [529, 714] width 10 height 10
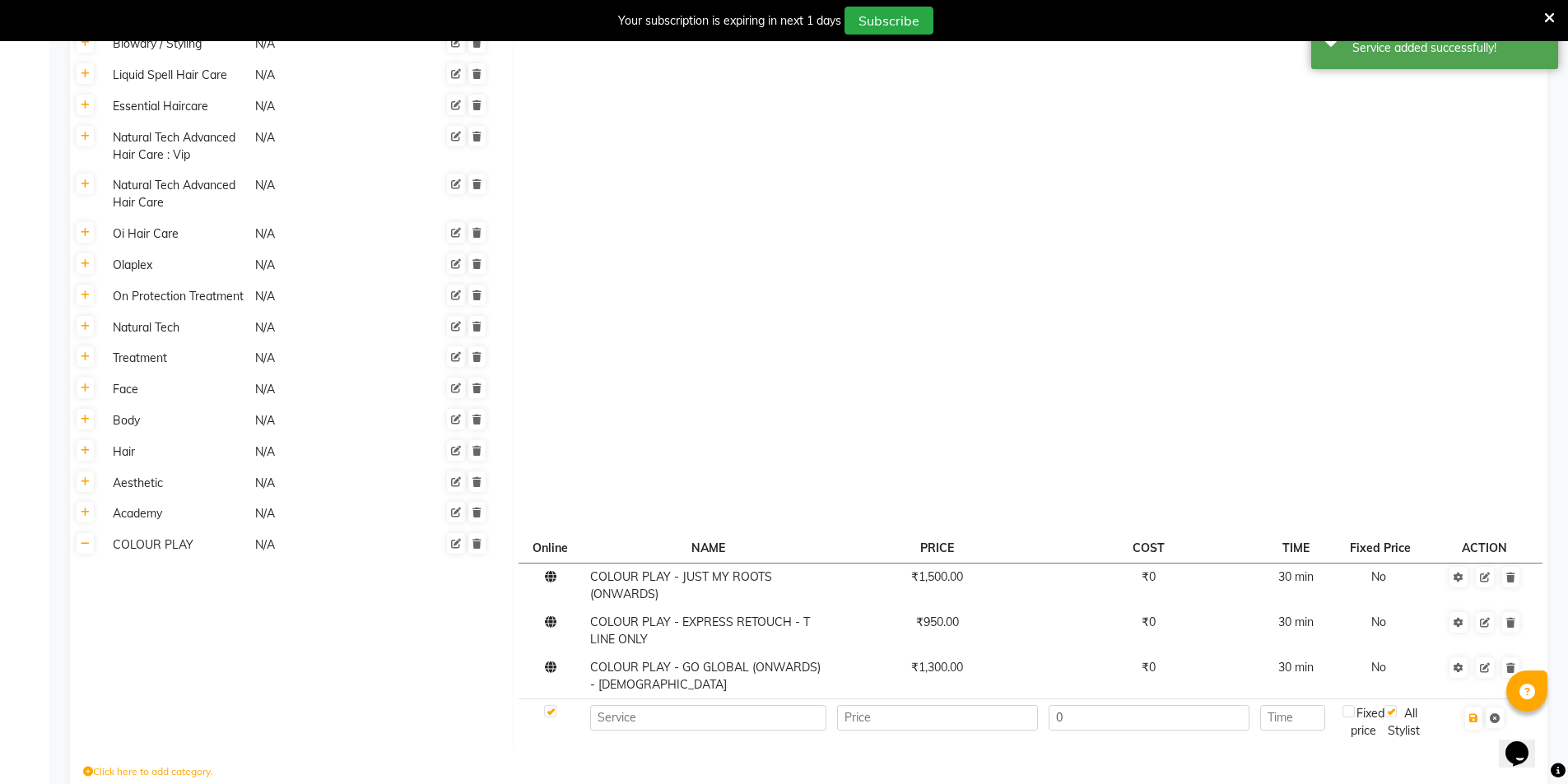
click at [658, 699] on td at bounding box center [708, 721] width 247 height 45
click at [660, 705] on input at bounding box center [708, 718] width 236 height 26
paste input "COLOUR PLAY - GO GLOBAL (ONWARDS)"
type input "COLOUR PLAY - GO GLOBAL (ONWARDS) - [DEMOGRAPHIC_DATA]"
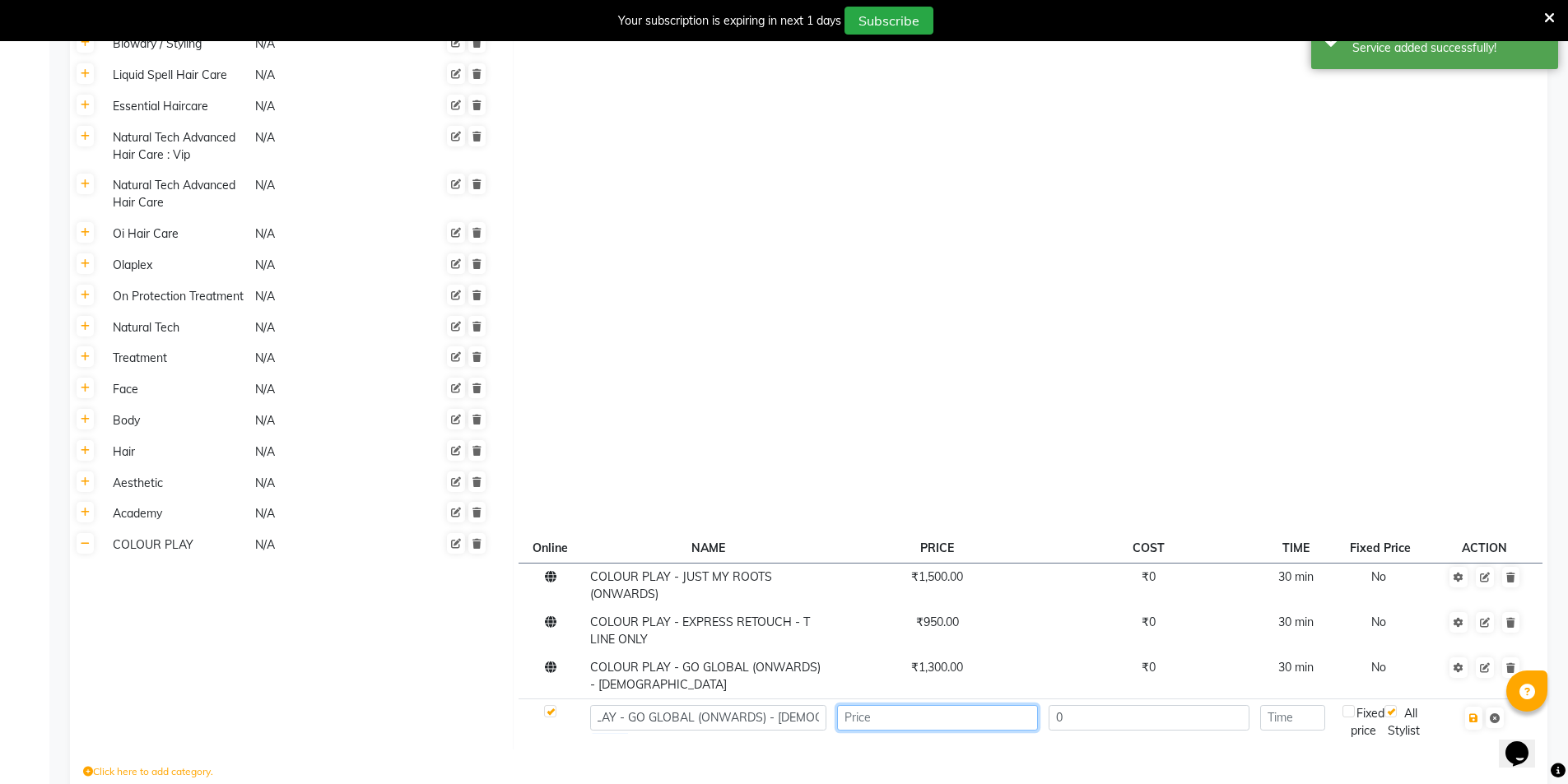
scroll to position [0, 0]
type input "2999"
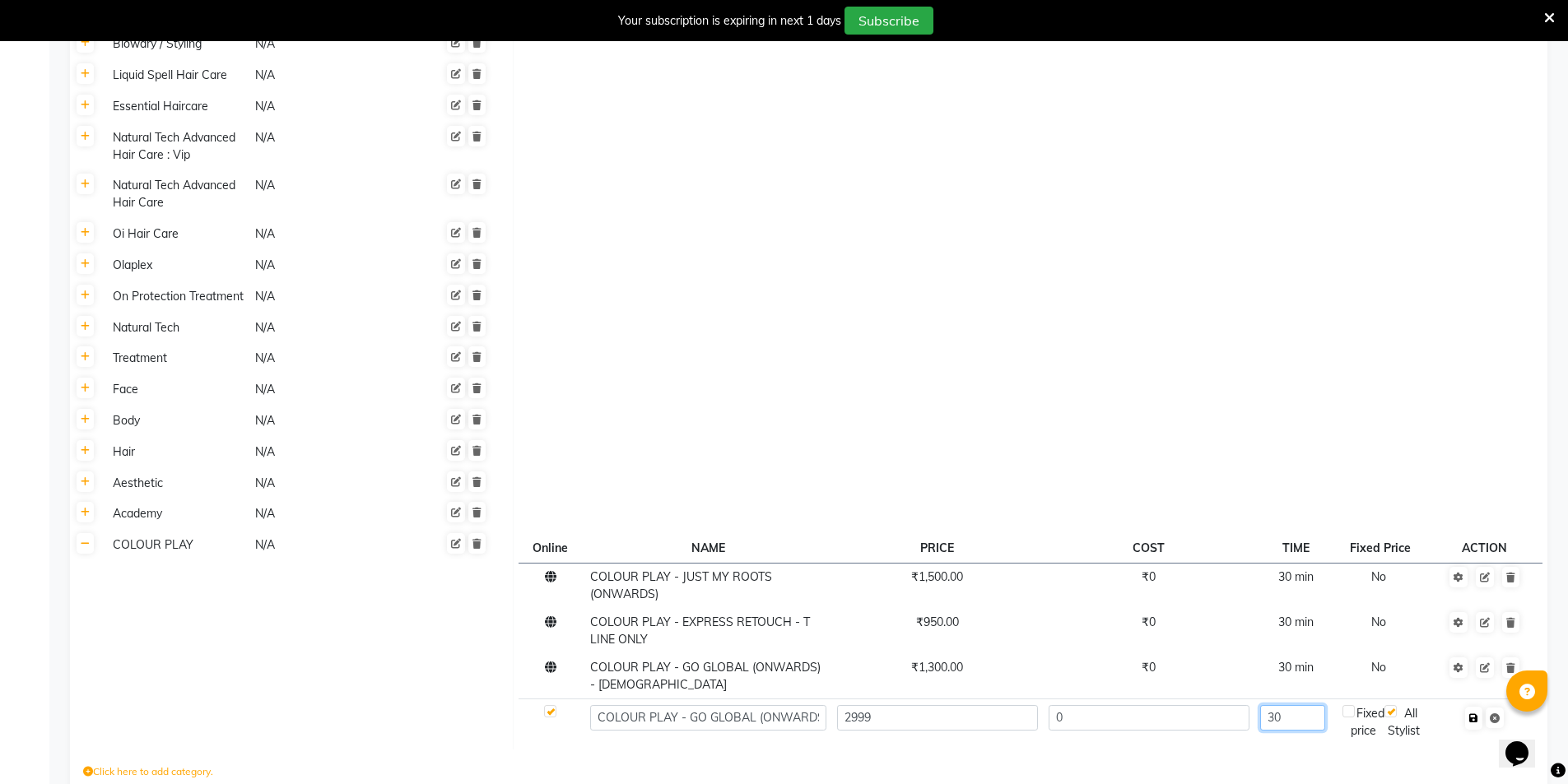
type input "30"
click at [1477, 713] on icon "button" at bounding box center [1474, 718] width 9 height 10
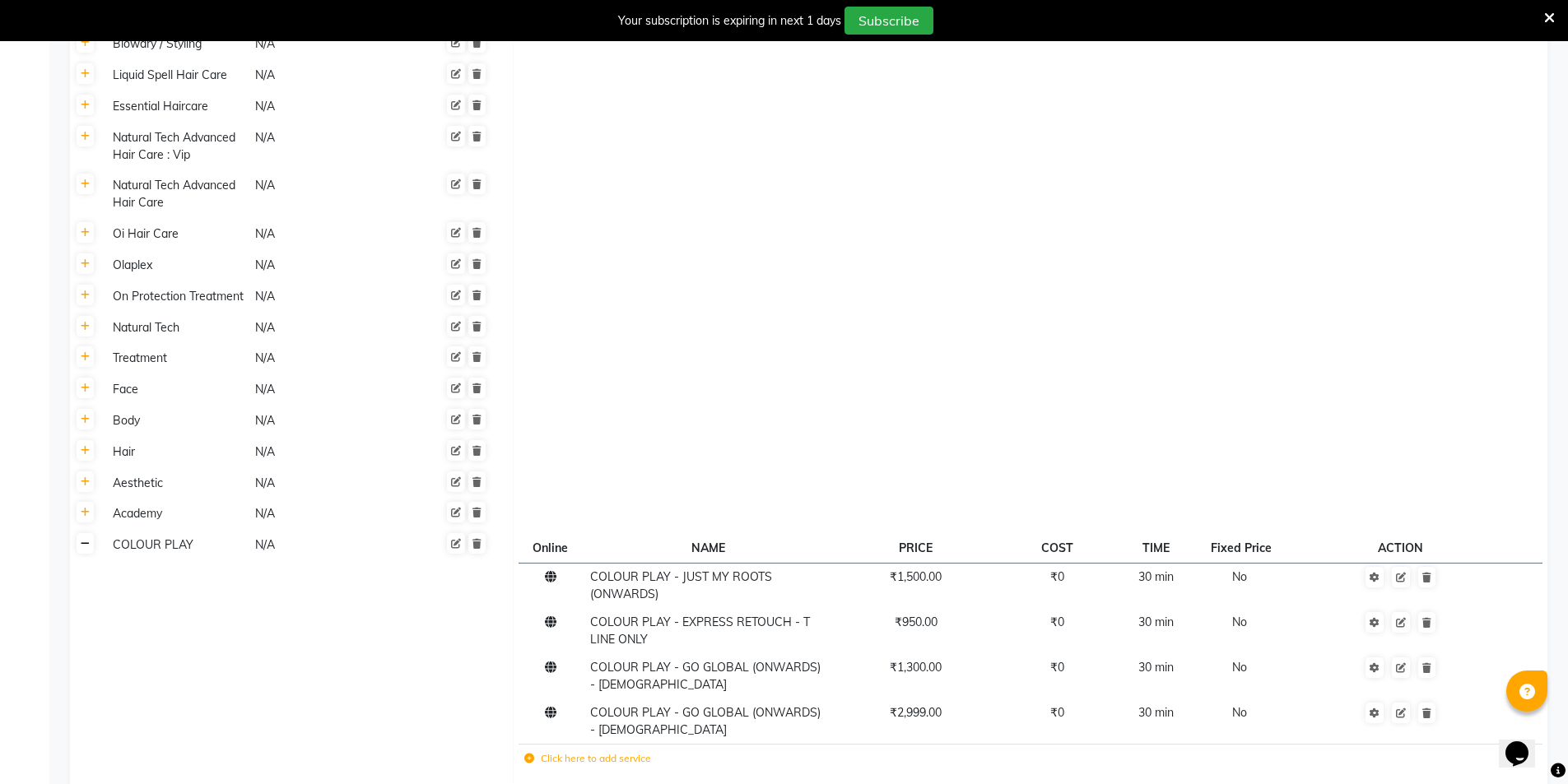
click at [88, 539] on icon at bounding box center [86, 544] width 9 height 10
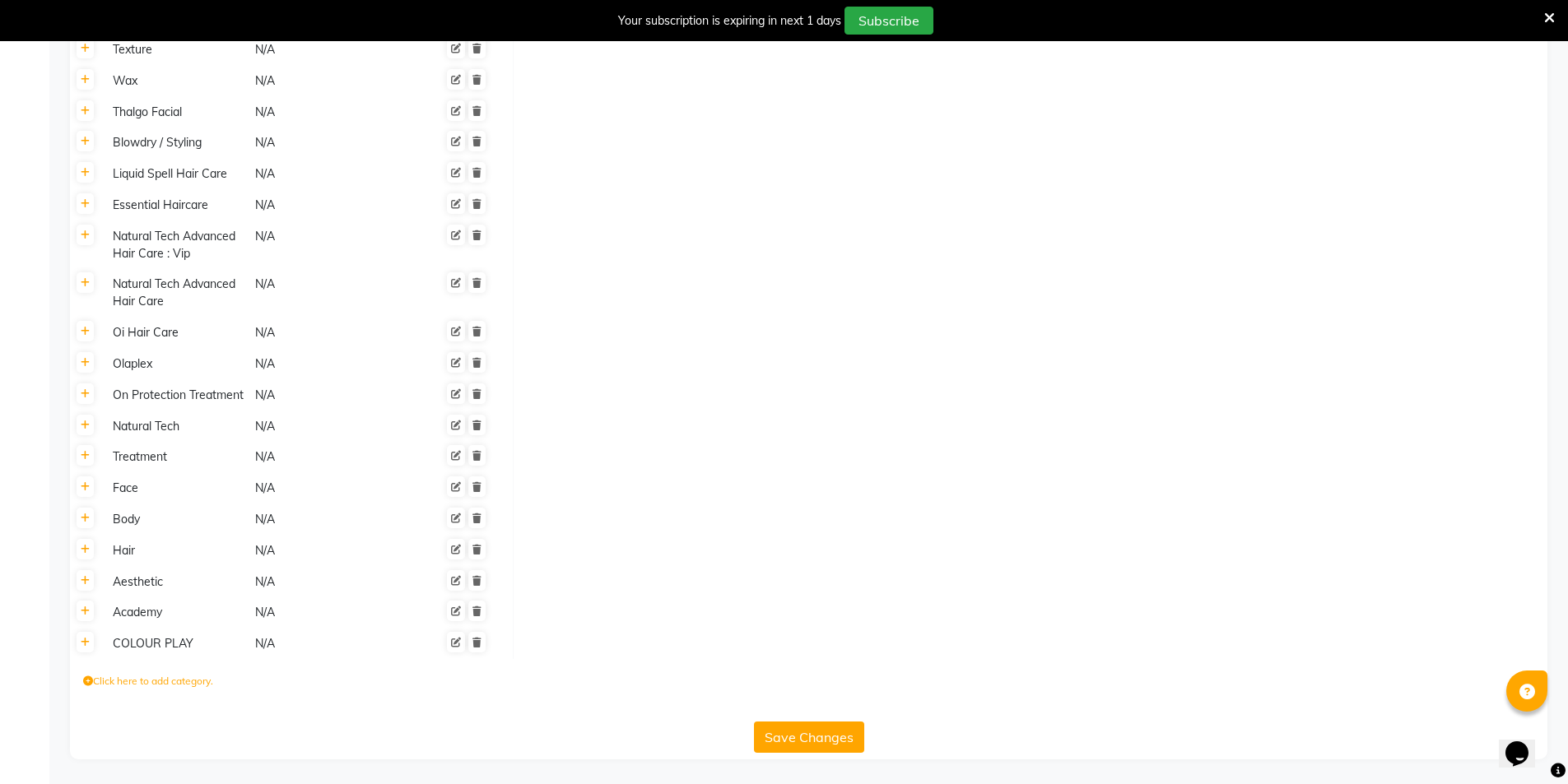
scroll to position [860, 0]
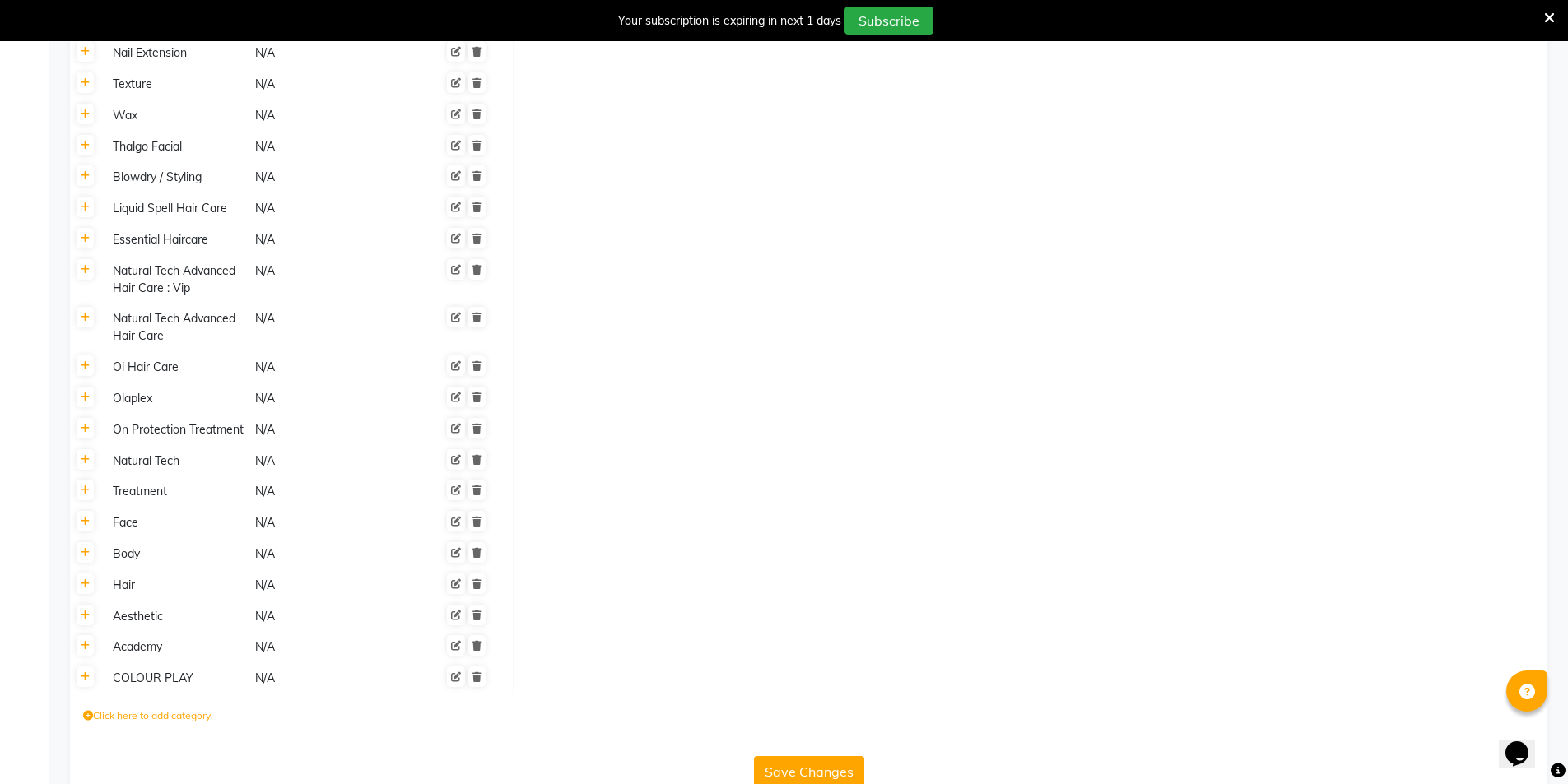
click at [85, 710] on icon at bounding box center [88, 715] width 10 height 10
click at [158, 704] on input at bounding box center [155, 717] width 144 height 26
paste input "A LA CARTE COLOUR"
type input "A LA CARTE COLOUR"
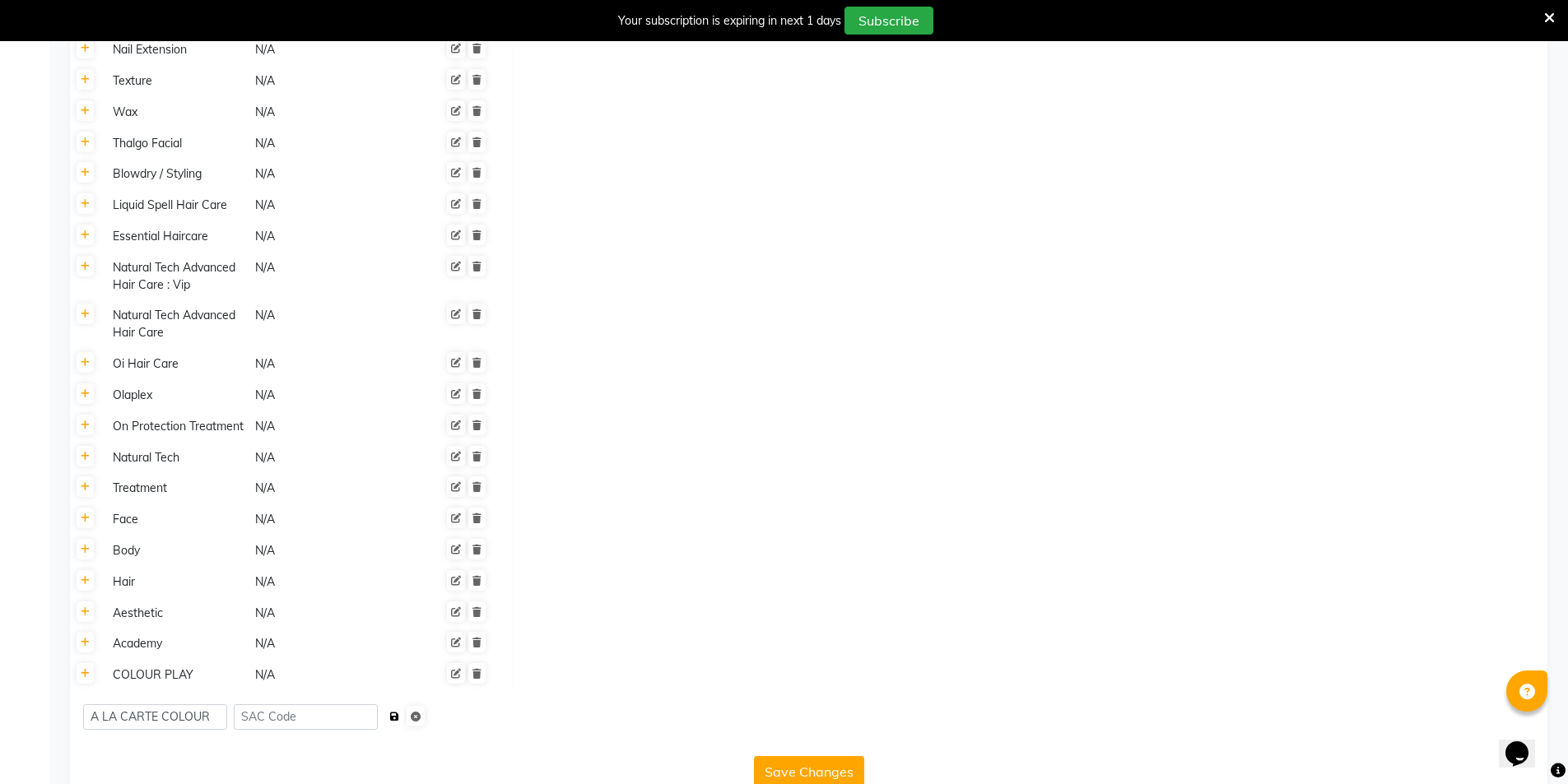
click at [404, 705] on button "submit" at bounding box center [395, 716] width 18 height 23
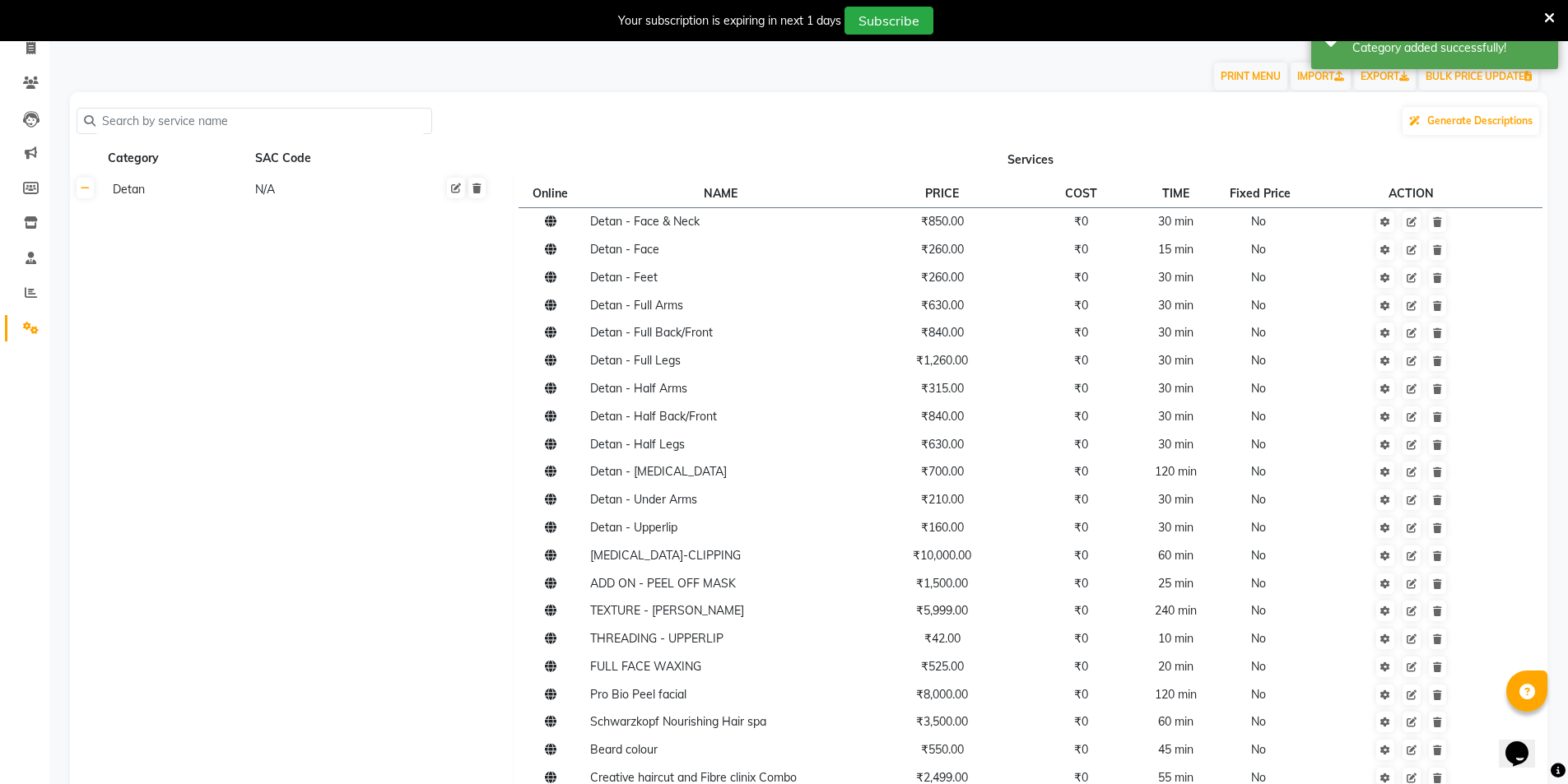
scroll to position [0, 0]
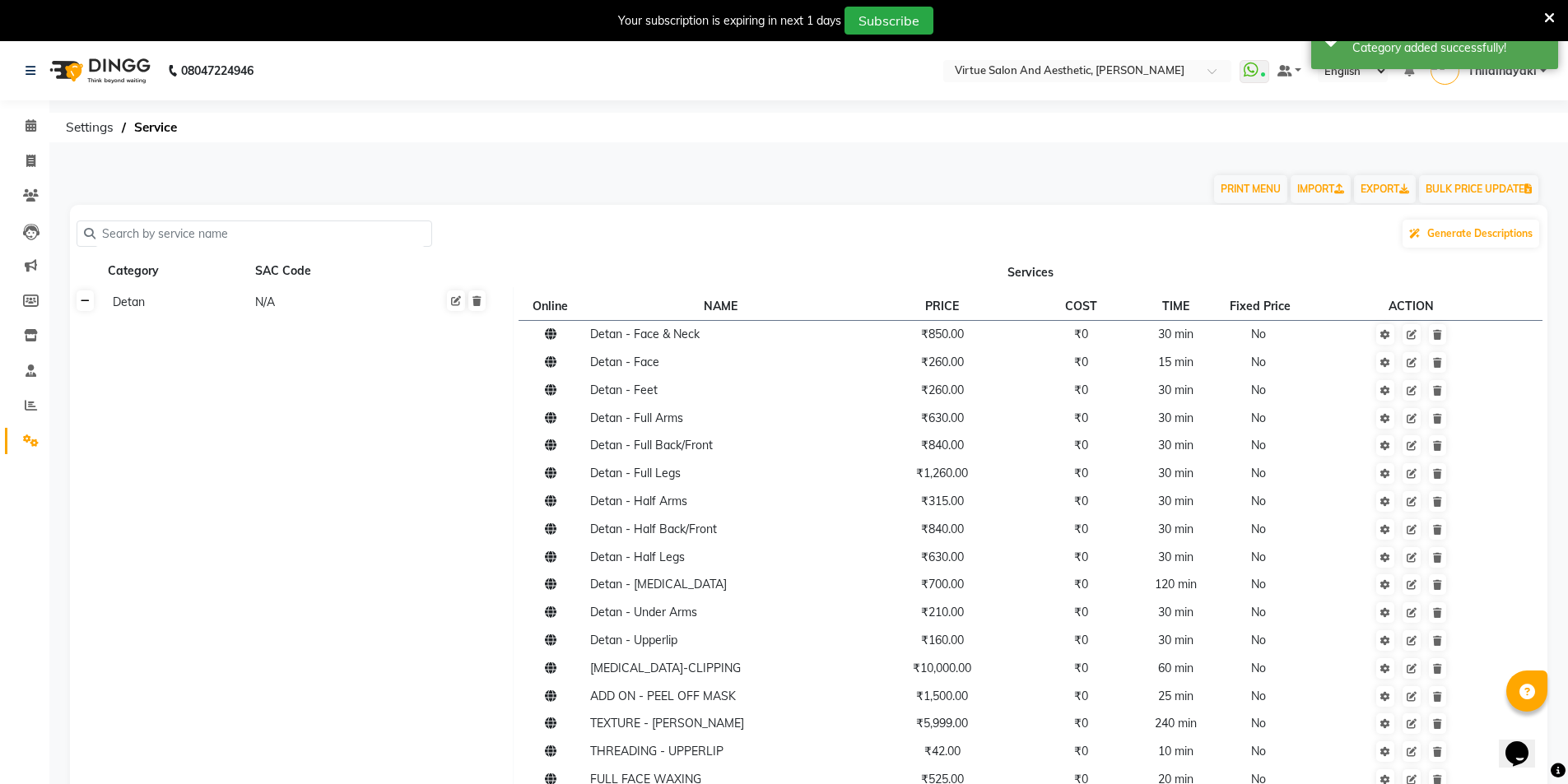
click at [87, 297] on icon at bounding box center [86, 300] width 9 height 10
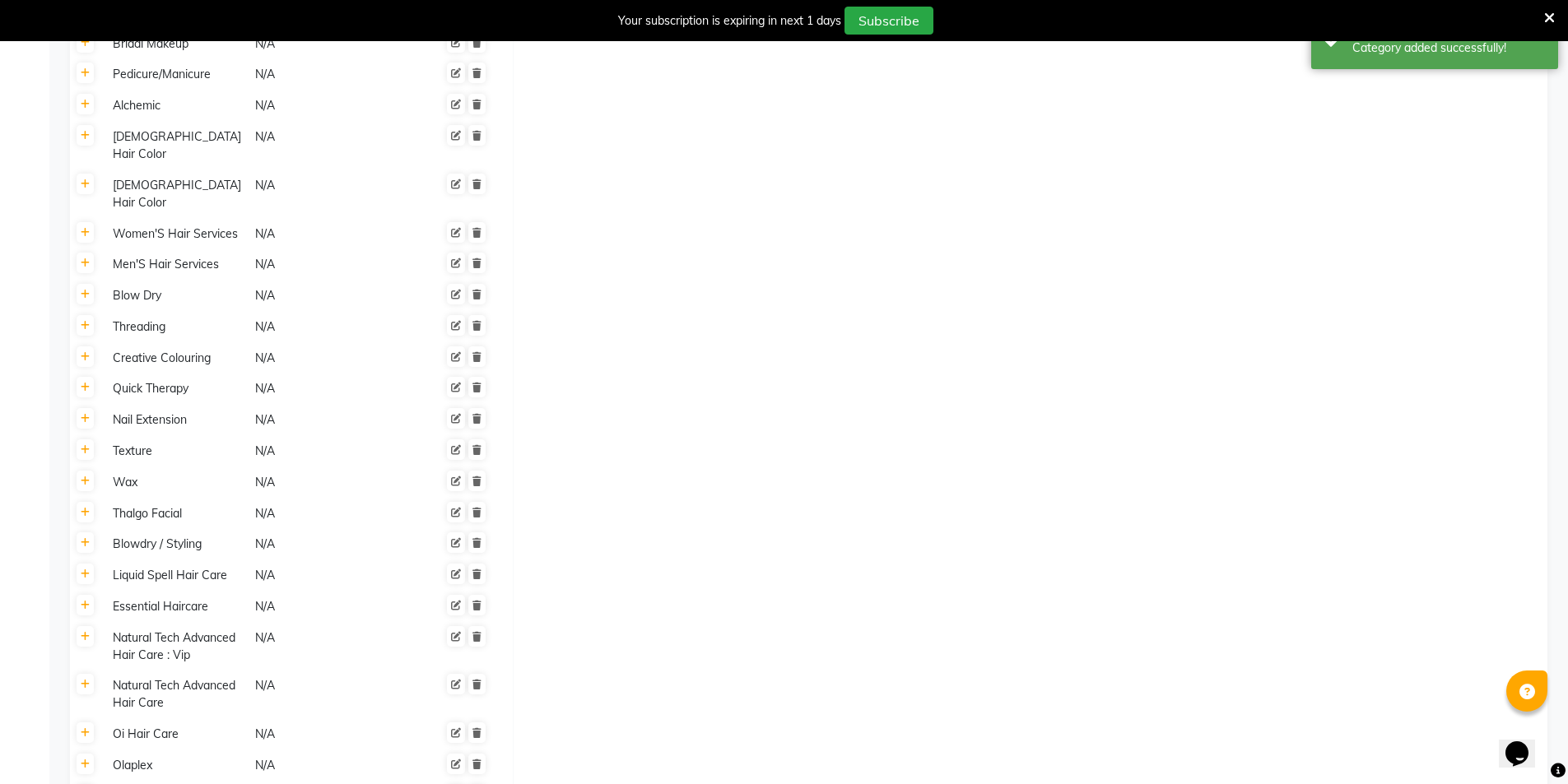
scroll to position [892, 0]
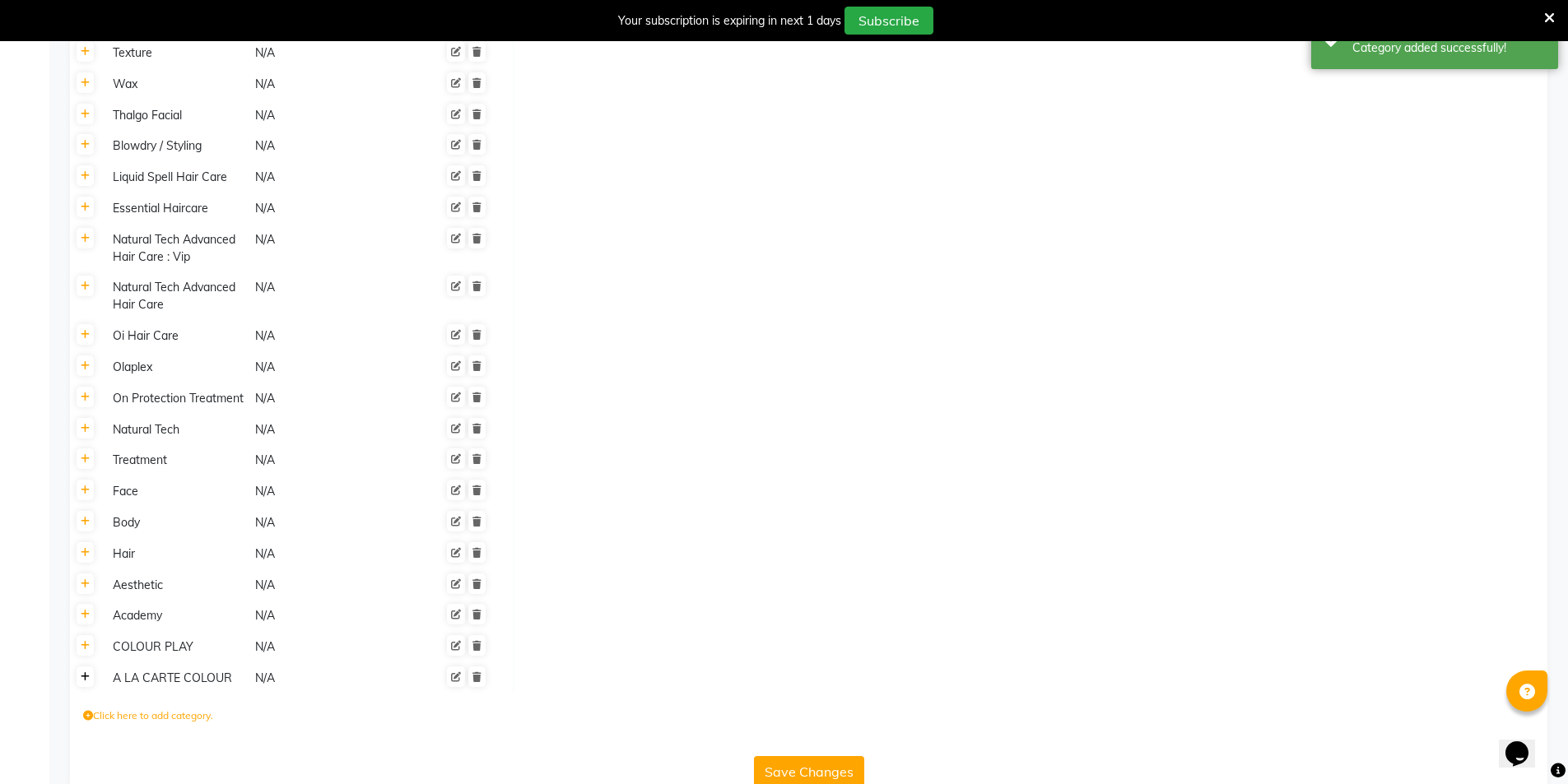
click at [81, 666] on link at bounding box center [85, 676] width 18 height 20
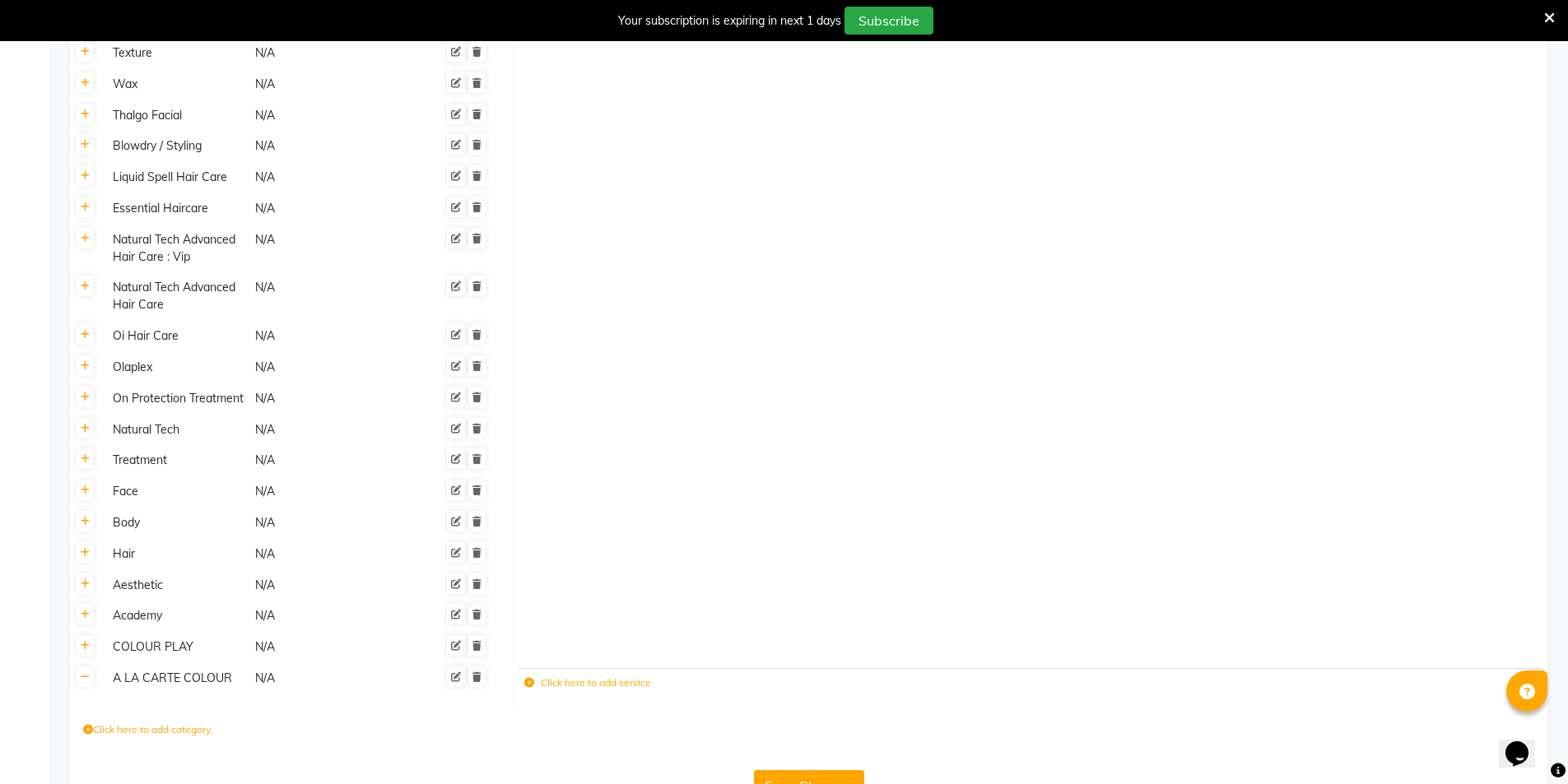
click at [572, 675] on label "Click here to add service" at bounding box center [588, 683] width 127 height 15
click at [692, 673] on input at bounding box center [659, 686] width 173 height 26
paste input "A LA CARTE COLOUR - HAIR PAINTING - BALAYAGE (ONWARDS)- SCHWARZKOPF"
type input "A LA CARTE COLOUR - HAIR PAINTING - BALAYAGE (ONWARDS)- SCHWARZKOPF"
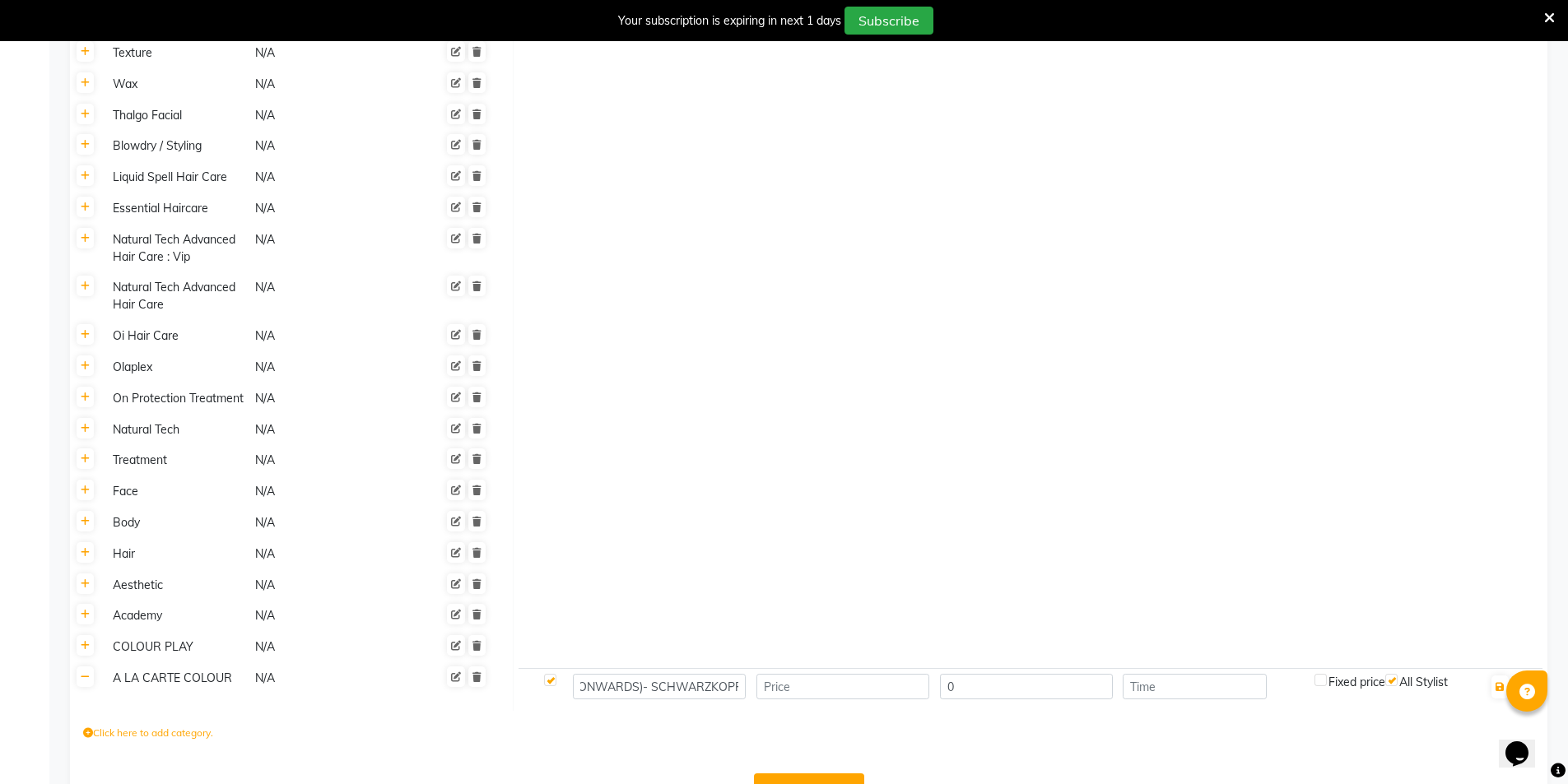
scroll to position [0, 0]
click at [827, 673] on input "number" at bounding box center [843, 686] width 173 height 26
type input "3999"
click at [1267, 673] on input "number" at bounding box center [1195, 686] width 144 height 26
type input "30"
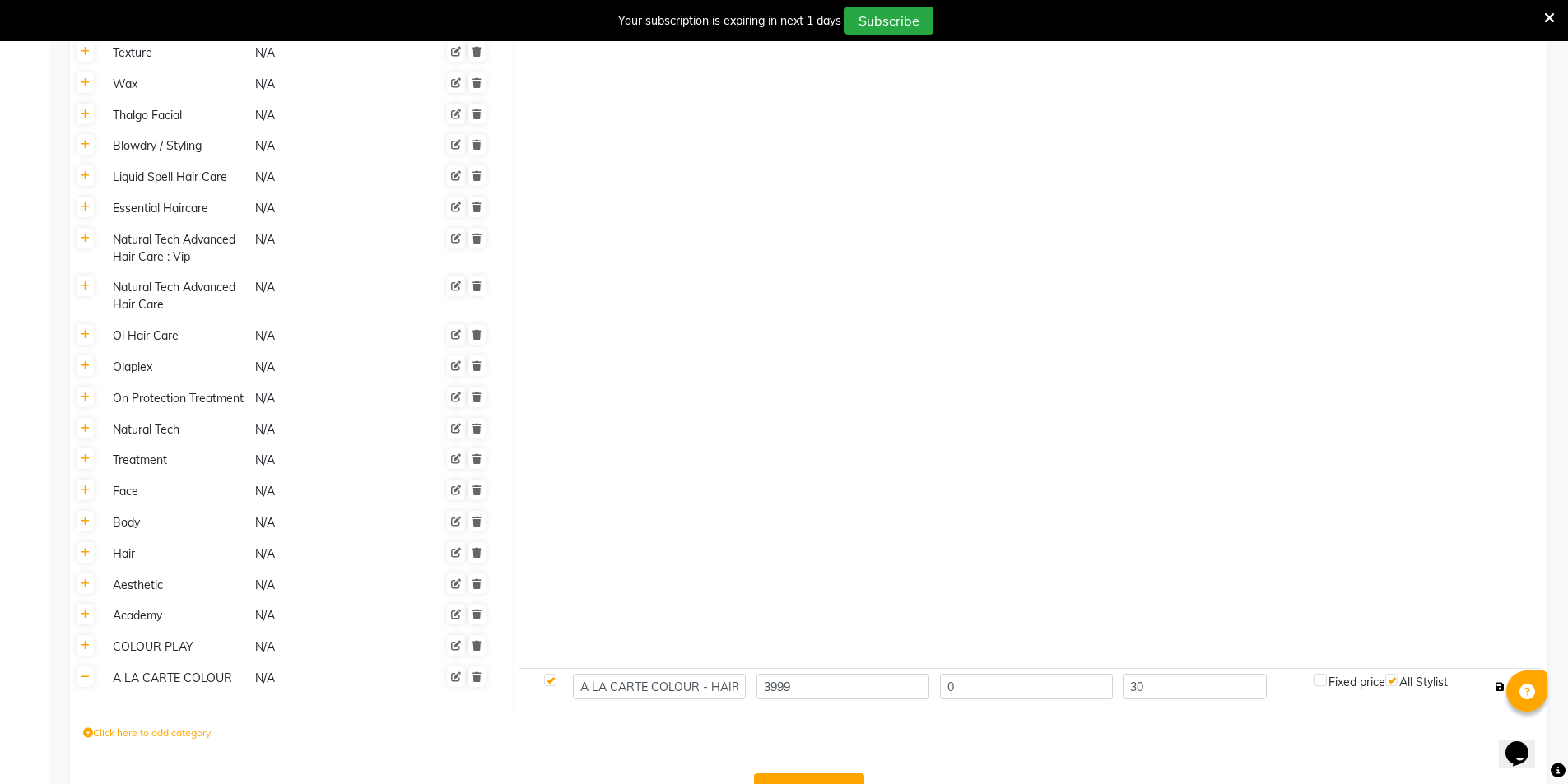
click at [1507, 675] on button "button" at bounding box center [1500, 686] width 18 height 23
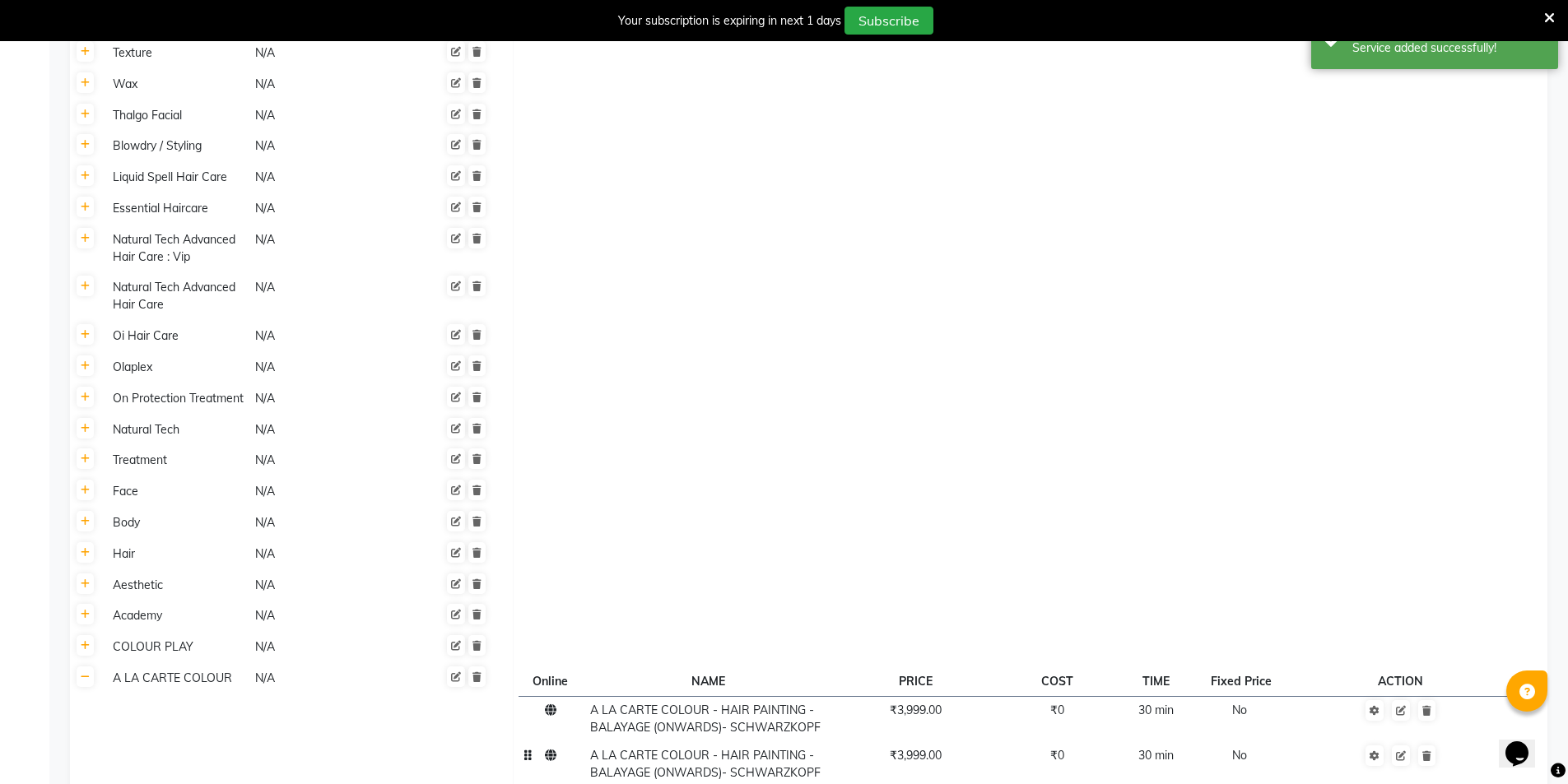
click at [764, 745] on td "A LA CARTE COLOUR - HAIR PAINTING - BALAYAGE (ONWARDS)- SCHWARZKOPF" at bounding box center [708, 763] width 247 height 45
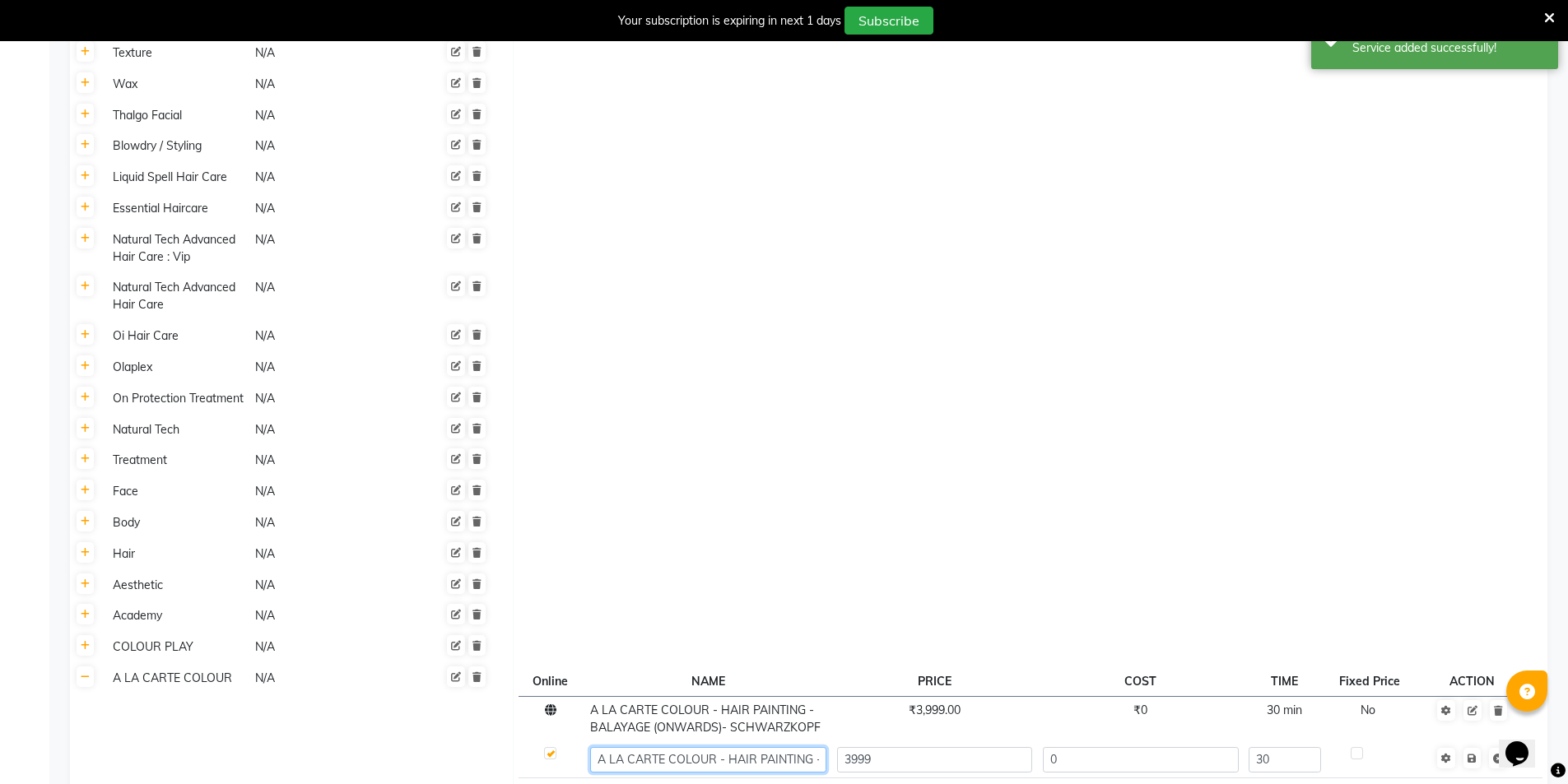
click at [819, 747] on input "A LA CARTE COLOUR - HAIR PAINTING - BALAYAGE (ONWARDS)- SCHWARZKOPF" at bounding box center [708, 760] width 236 height 26
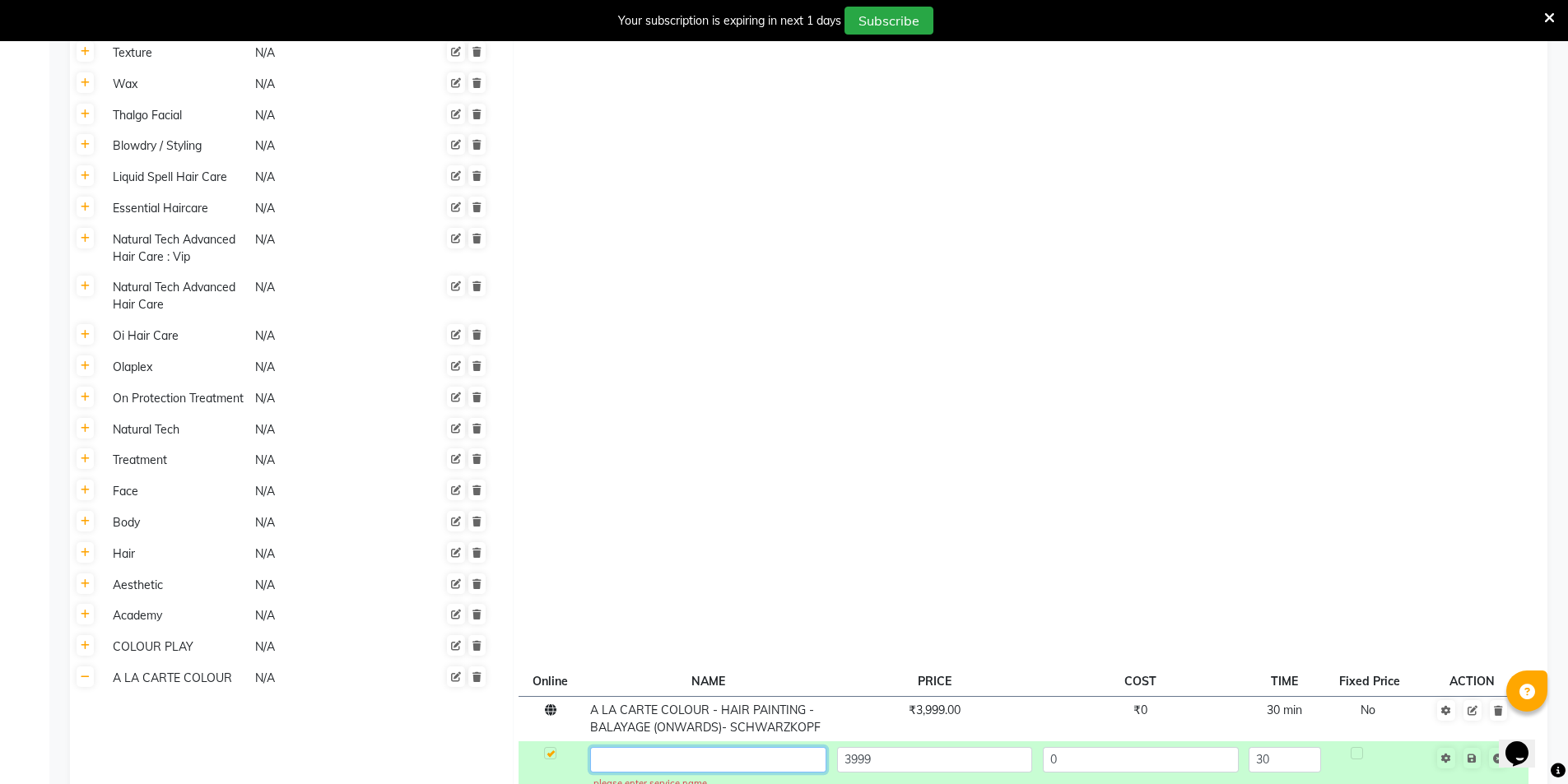
paste input "A LA CARTE COLOUR - HAIR PAINTING - BALAYAGE (ONWARDS)-DAVINES"
type input "A LA CARTE COLOUR - HAIR PAINTING - BALAYAGE (ONWARDS)-DAVINES"
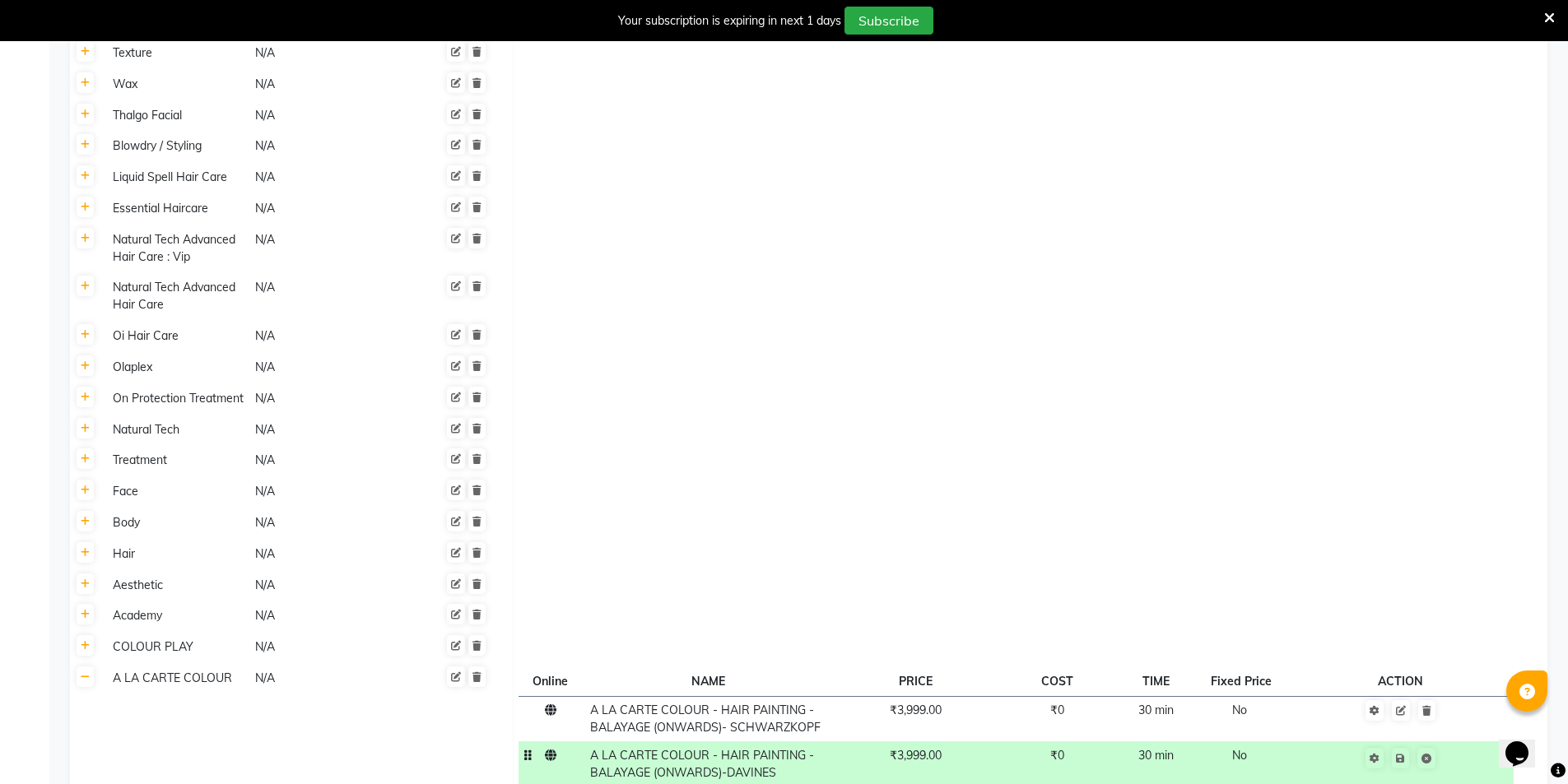
click at [949, 741] on td "₹3,999.00" at bounding box center [915, 763] width 168 height 45
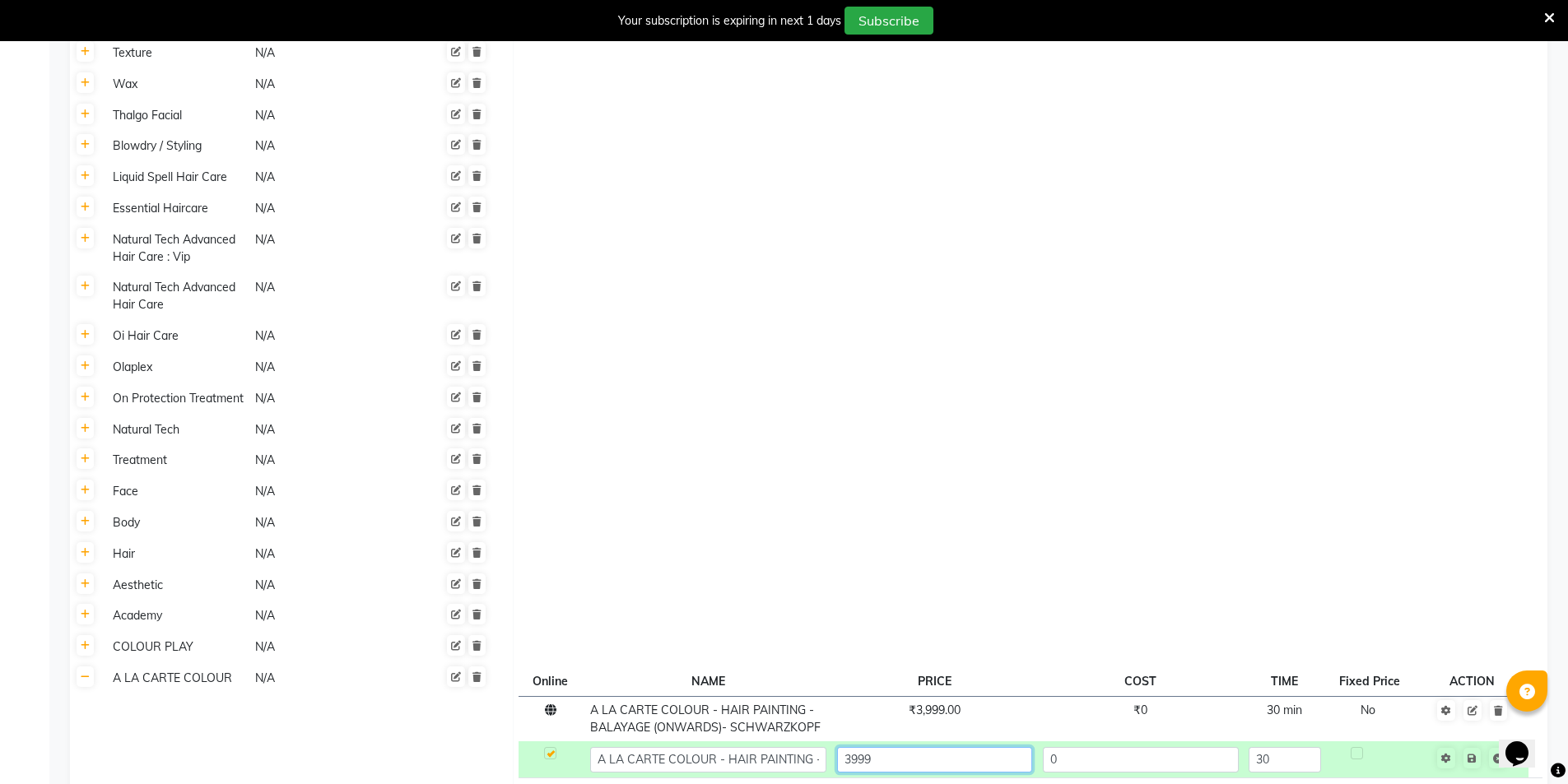
click at [949, 747] on input "3999" at bounding box center [935, 760] width 195 height 26
type input "4999"
click at [1478, 741] on td "Save" at bounding box center [1472, 758] width 112 height 36
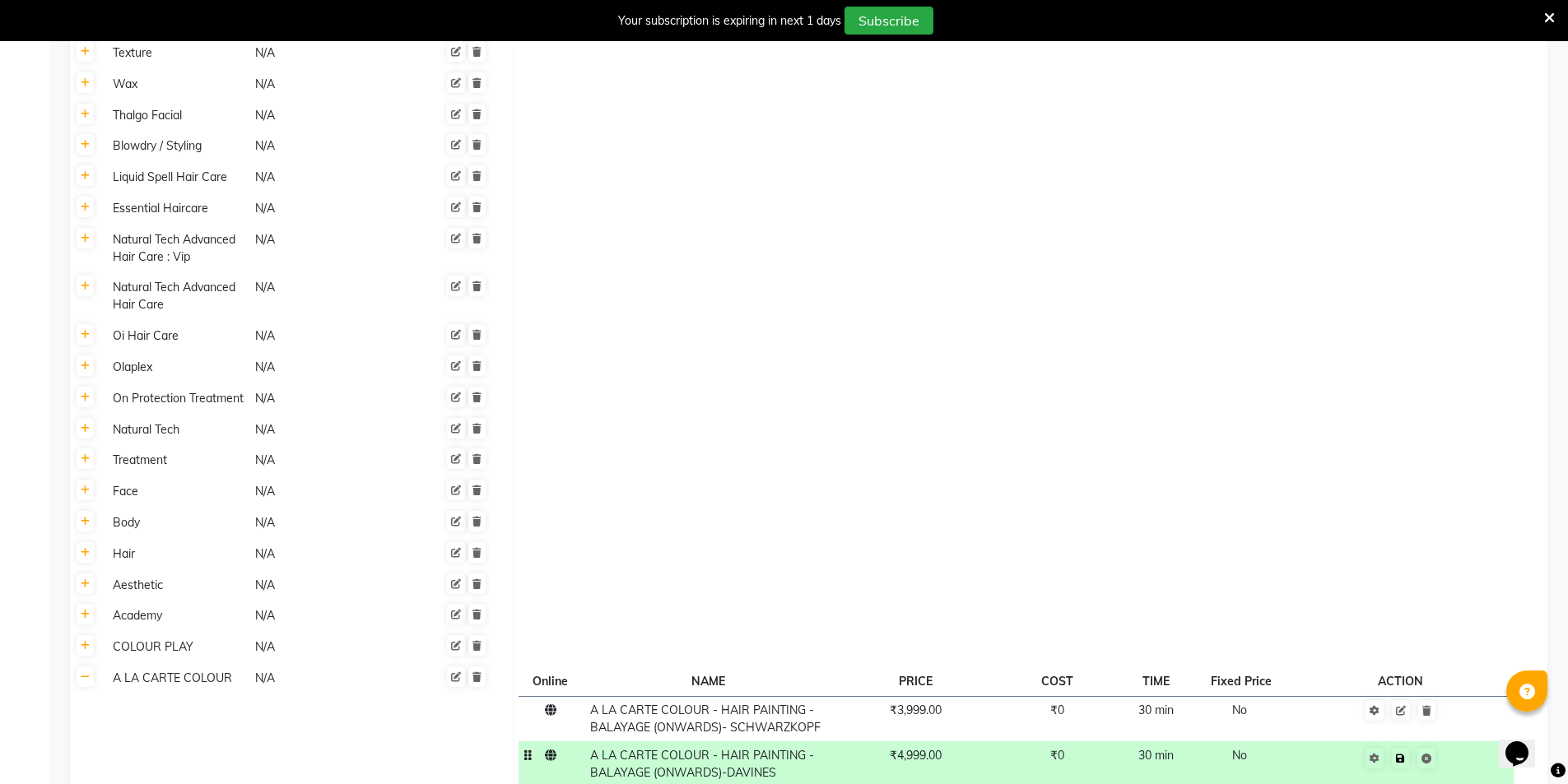
click at [1478, 741] on td at bounding box center [1401, 763] width 227 height 45
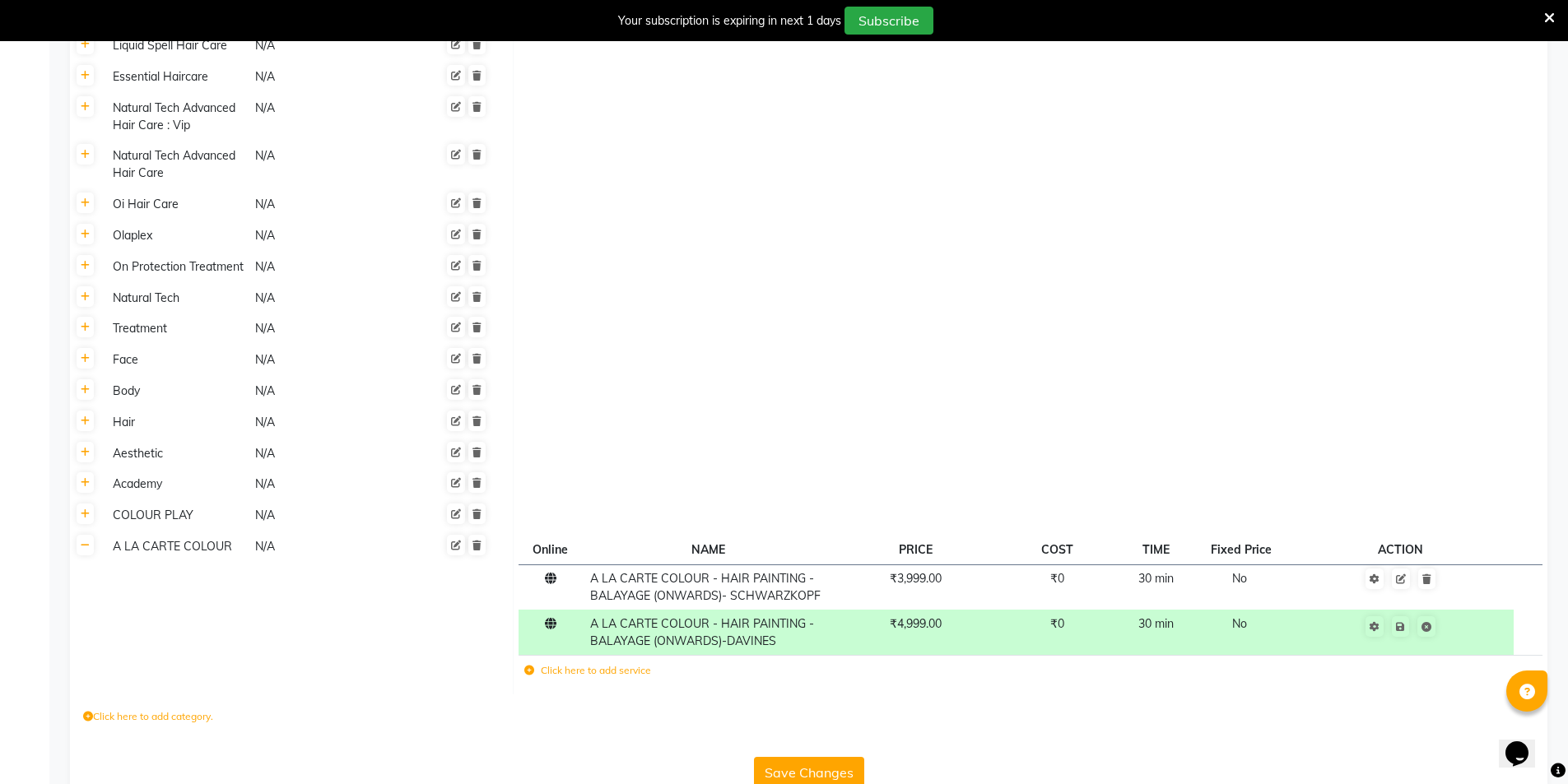
scroll to position [1024, 0]
click at [529, 664] on icon at bounding box center [529, 669] width 10 height 10
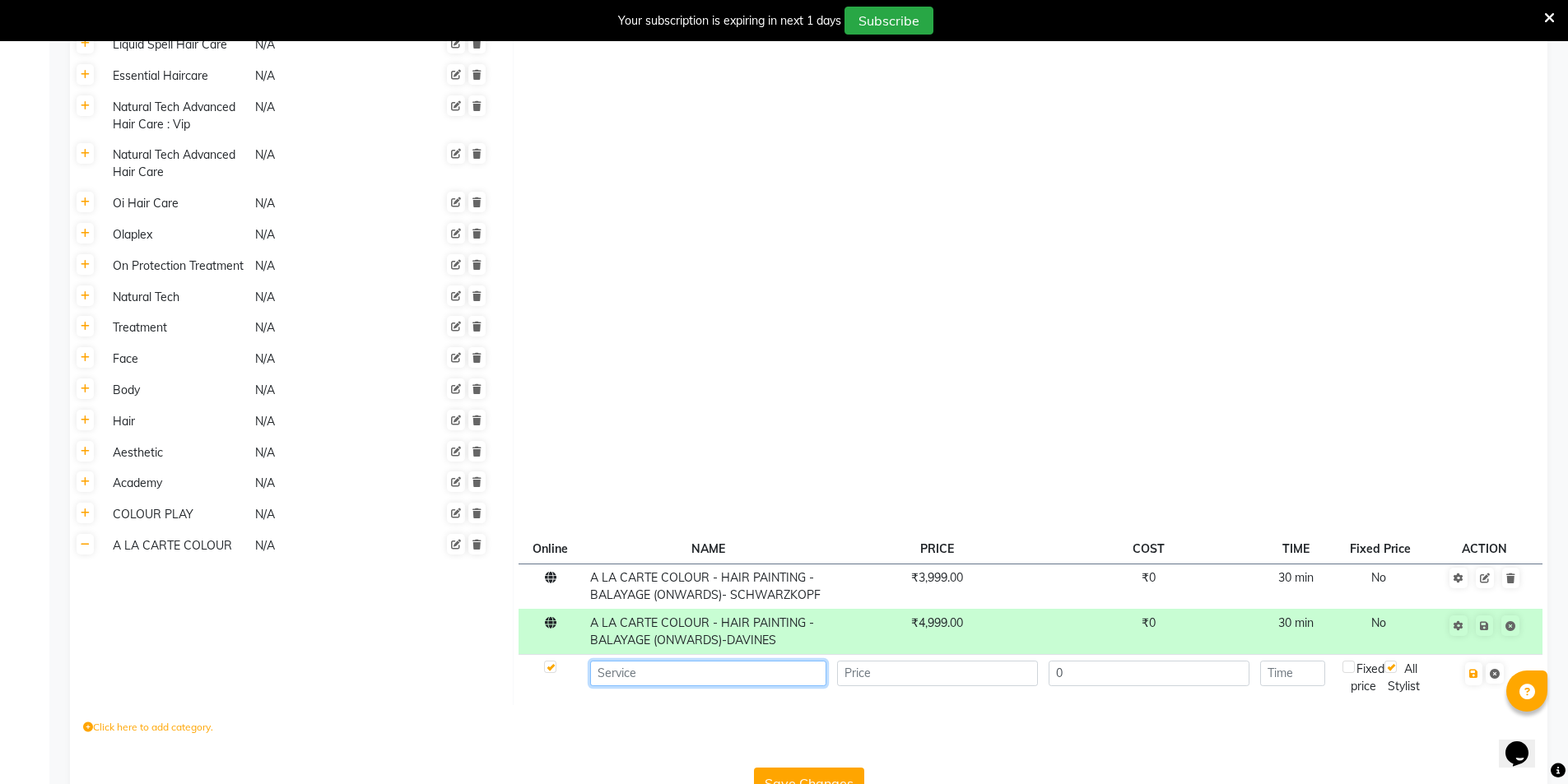
click at [674, 661] on input at bounding box center [708, 673] width 236 height 26
paste input "A LA CARTE COLOUR - COLOUR MELTING - OMBRE(ONWARDS)- SCHWARZKOPF"
type input "A LA CARTE COLOUR - COLOUR MELTING - OMBRE(ONWARDS)- SCHWARZKOPF"
click at [905, 661] on input "number" at bounding box center [937, 673] width 201 height 26
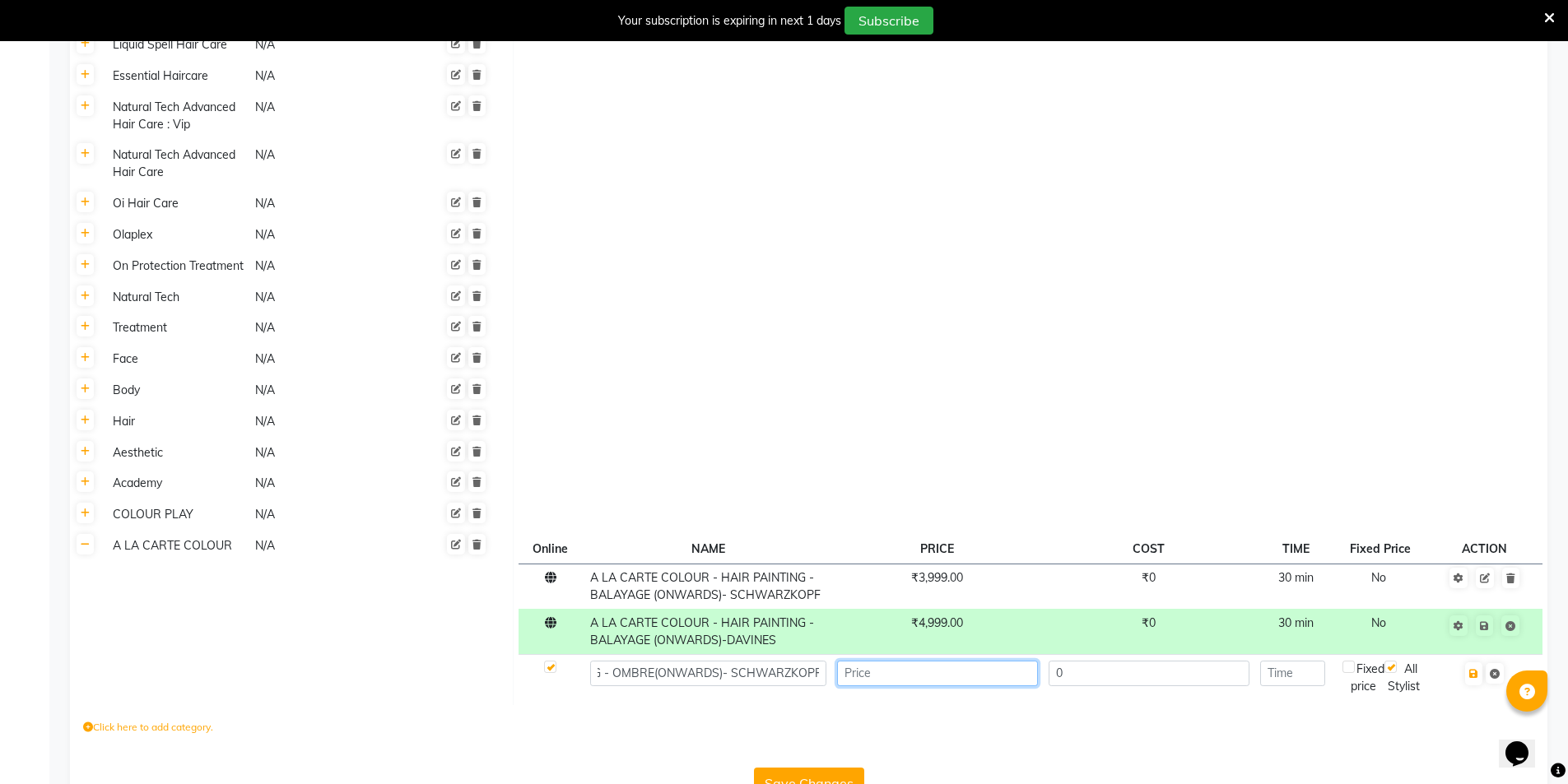
scroll to position [0, 0]
type input "3499"
type input "30"
click at [1479, 669] on icon "button" at bounding box center [1474, 673] width 9 height 10
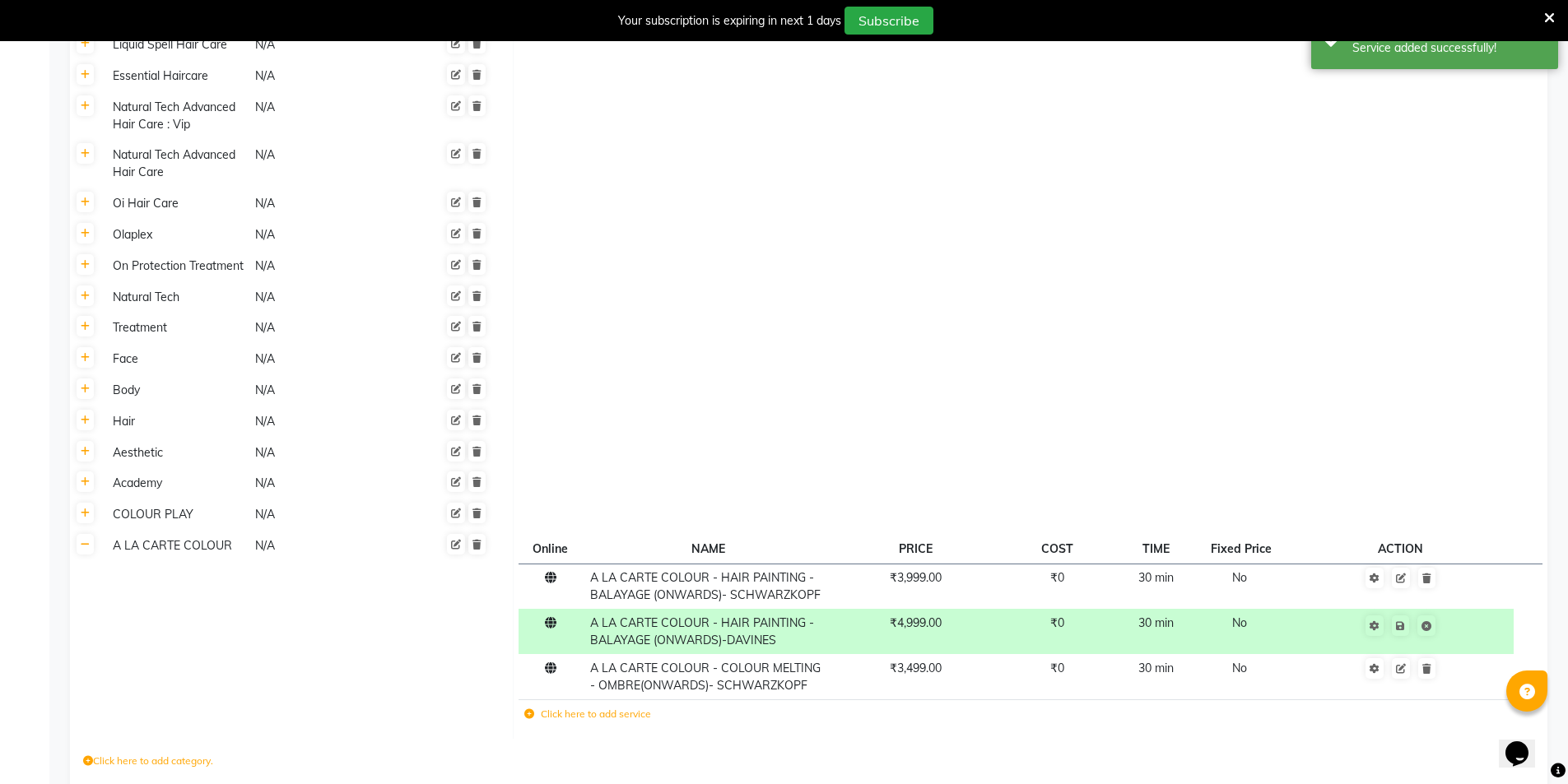
click at [526, 709] on icon at bounding box center [529, 714] width 10 height 10
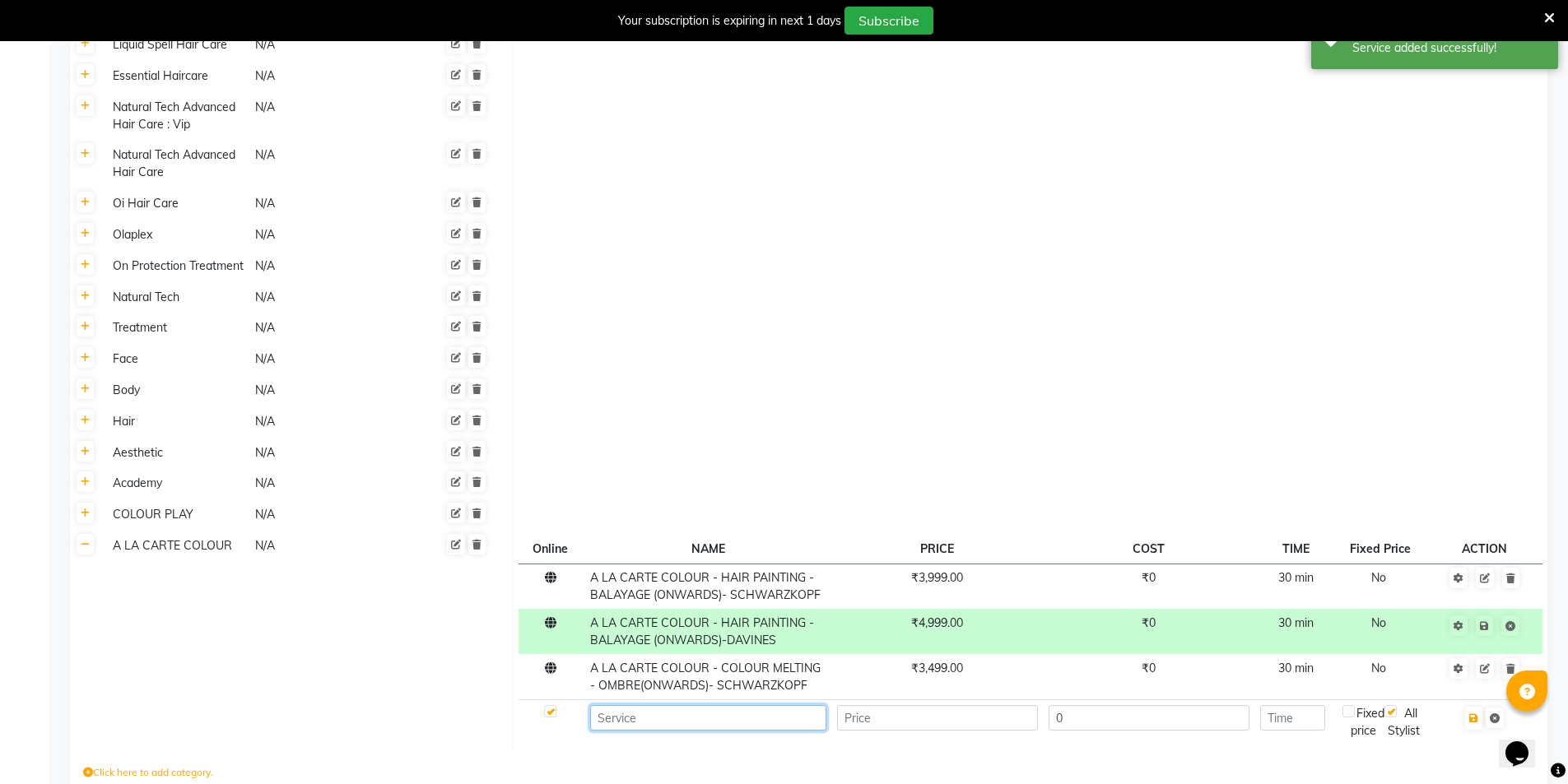
click at [646, 705] on input at bounding box center [708, 718] width 236 height 26
paste input "A LA CARTE COLOUR - COLOUR MELTING - OMBRE(ONWARDS)-DAVINES"
type input "A LA CARTE COLOUR - COLOUR MELTING - OMBRE(ONWARDS)-DAVINES"
click at [902, 705] on input "number" at bounding box center [937, 718] width 201 height 26
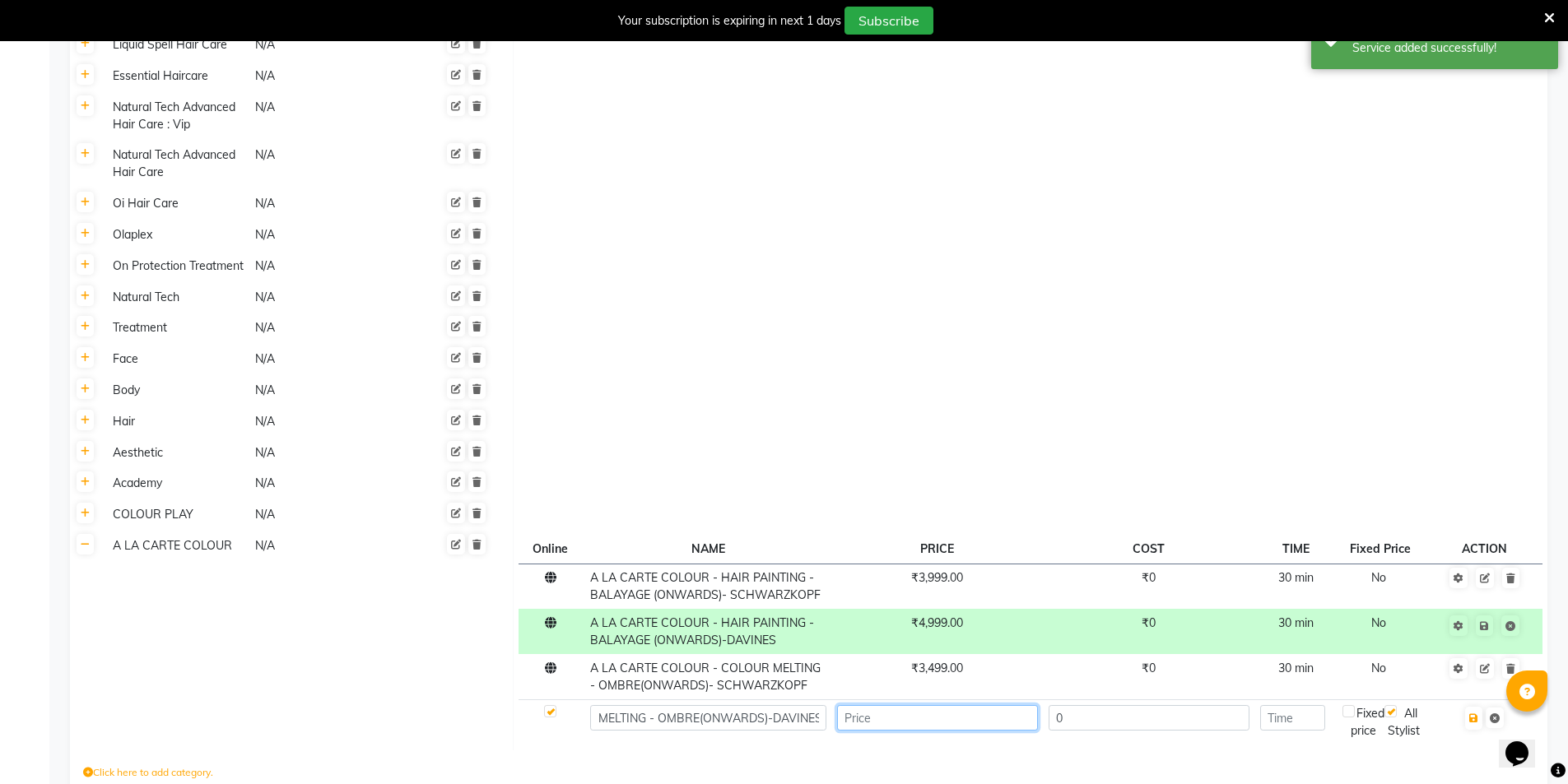
scroll to position [0, 0]
type input "4499"
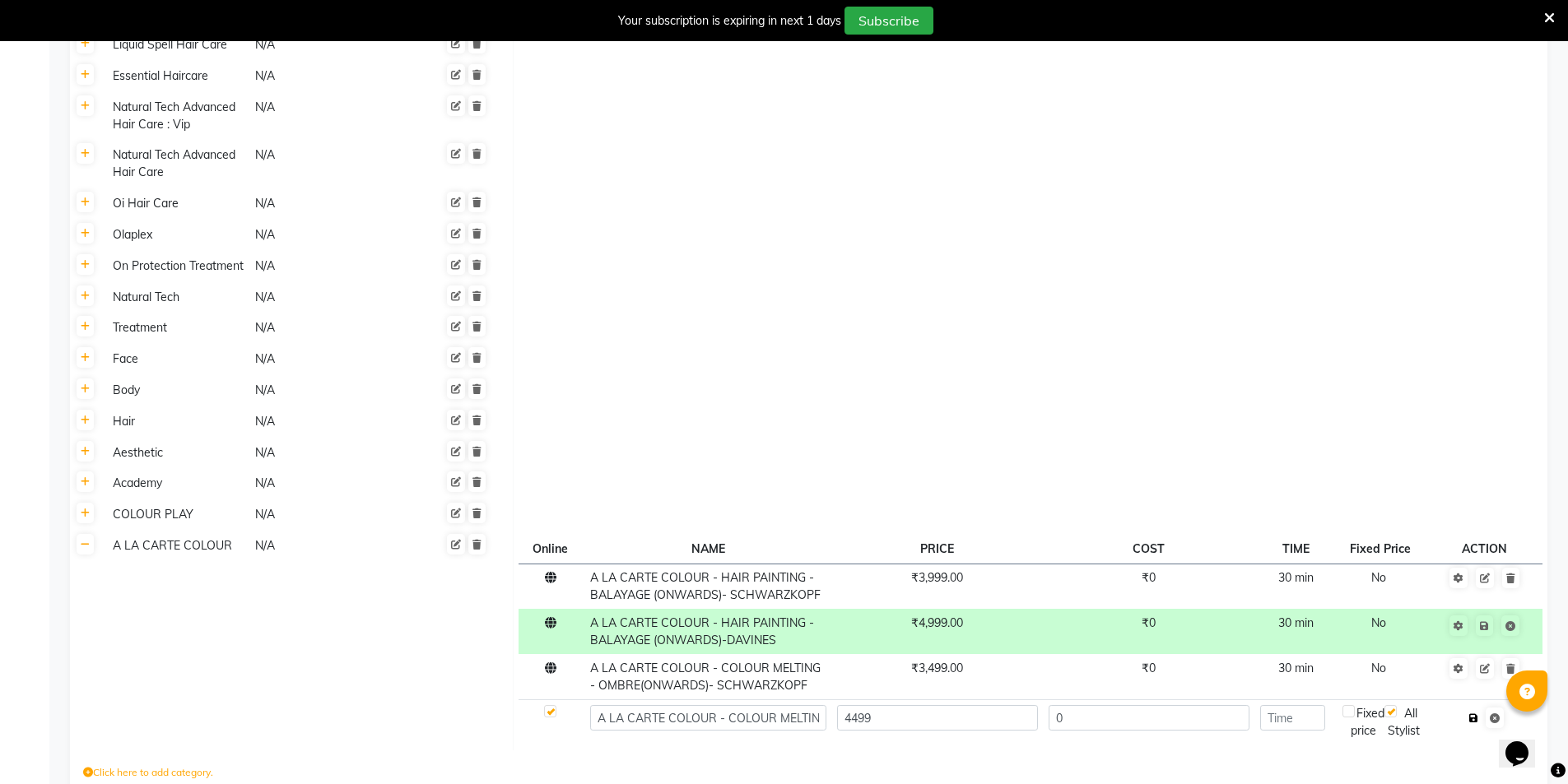
click at [1477, 713] on icon "button" at bounding box center [1474, 718] width 9 height 10
click at [1319, 705] on input "number" at bounding box center [1292, 718] width 65 height 26
type input "30"
click at [1477, 713] on icon "button" at bounding box center [1474, 718] width 9 height 10
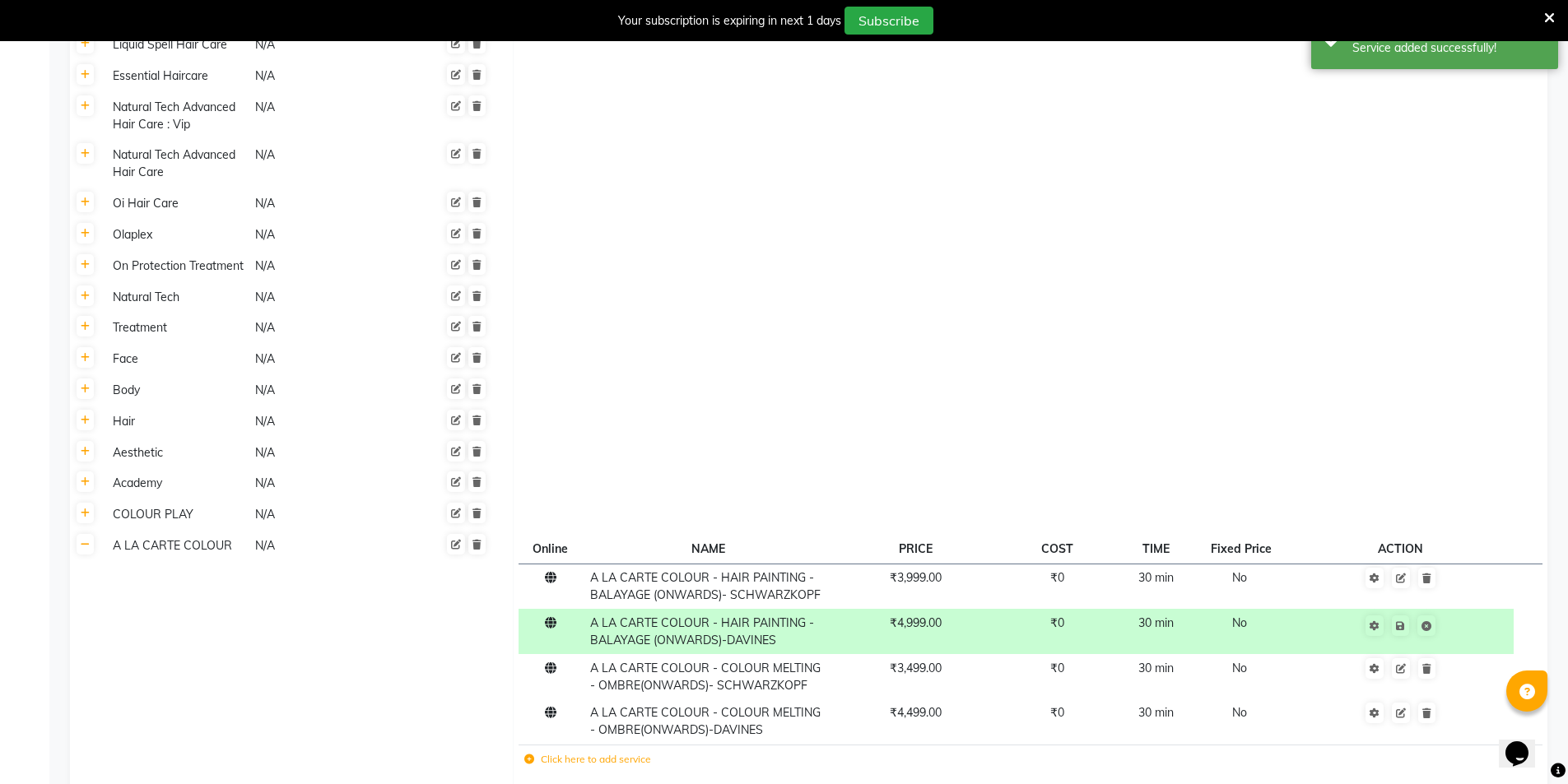
click at [529, 755] on icon at bounding box center [529, 759] width 10 height 10
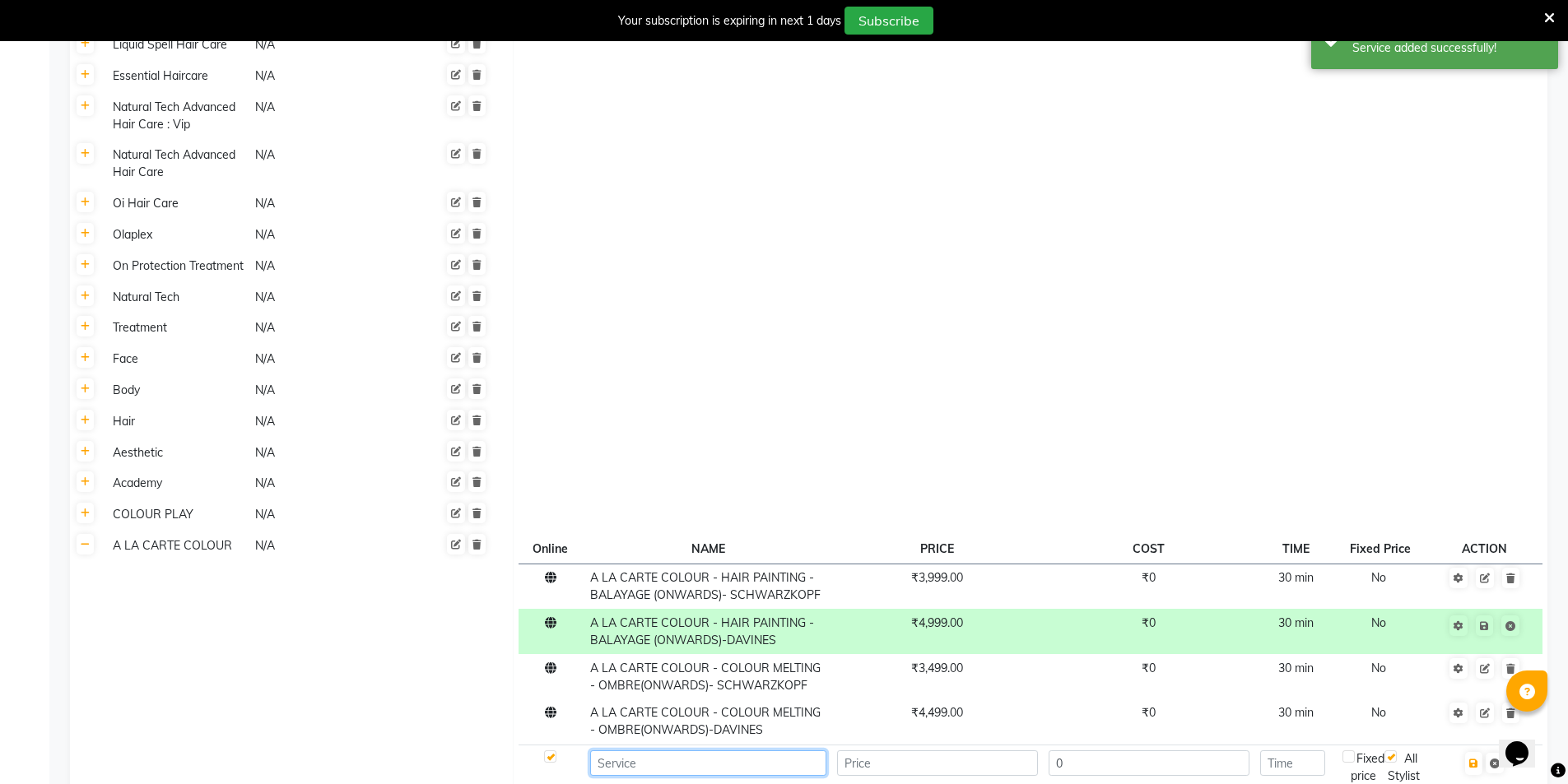
click at [607, 750] on input at bounding box center [708, 763] width 236 height 26
paste input "A LA CARTE COLOUR - VIRTUE ETERNAL COLOUR(ONWARDS)- SCHWARZKOPF"
type input "A LA CARTE COLOUR - VIRTUE ETERNAL COLOUR(ONWARDS)- SCHWARZKOPF"
click at [880, 750] on input "number" at bounding box center [937, 763] width 201 height 26
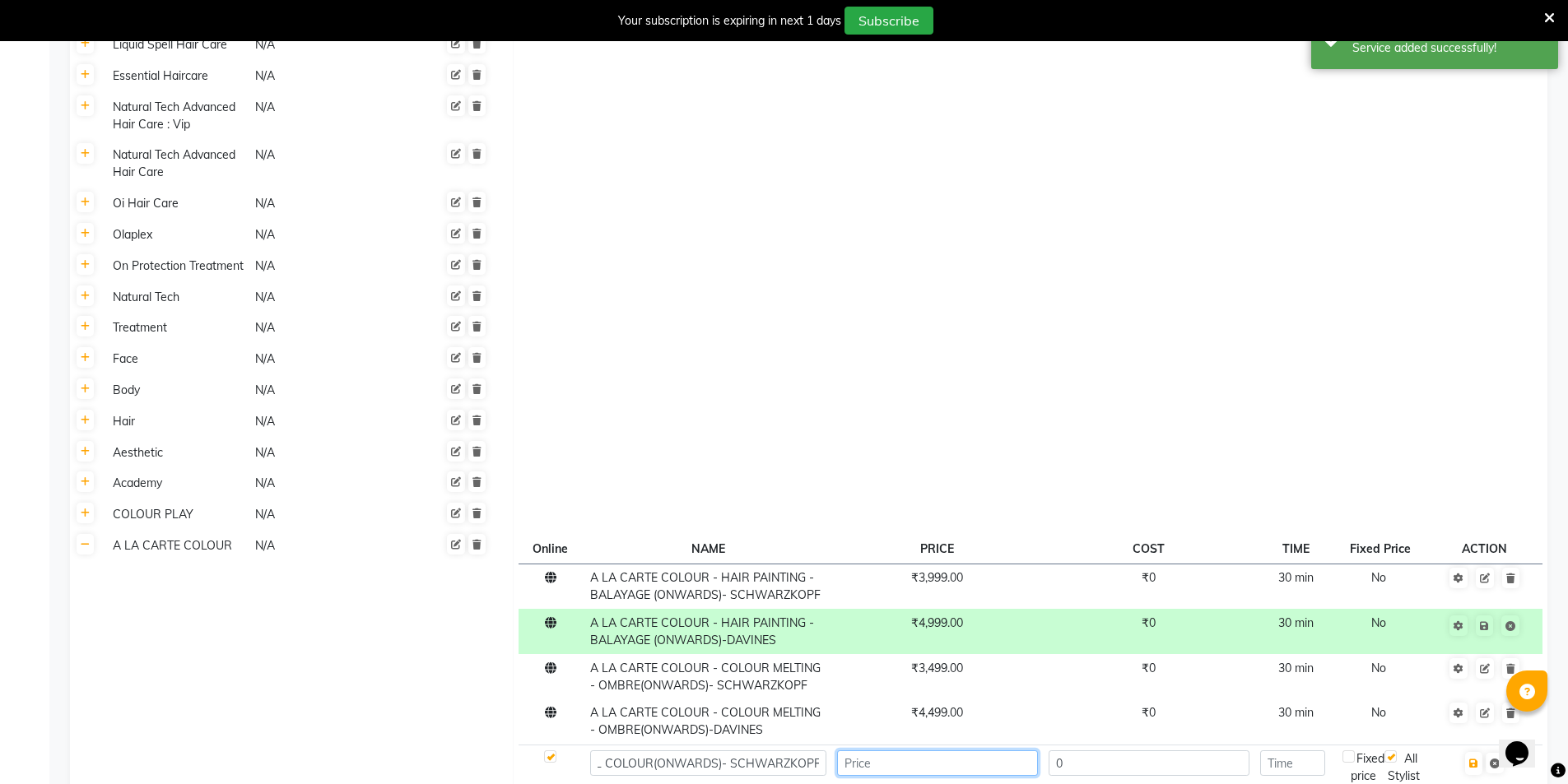
scroll to position [0, 0]
type input "4999"
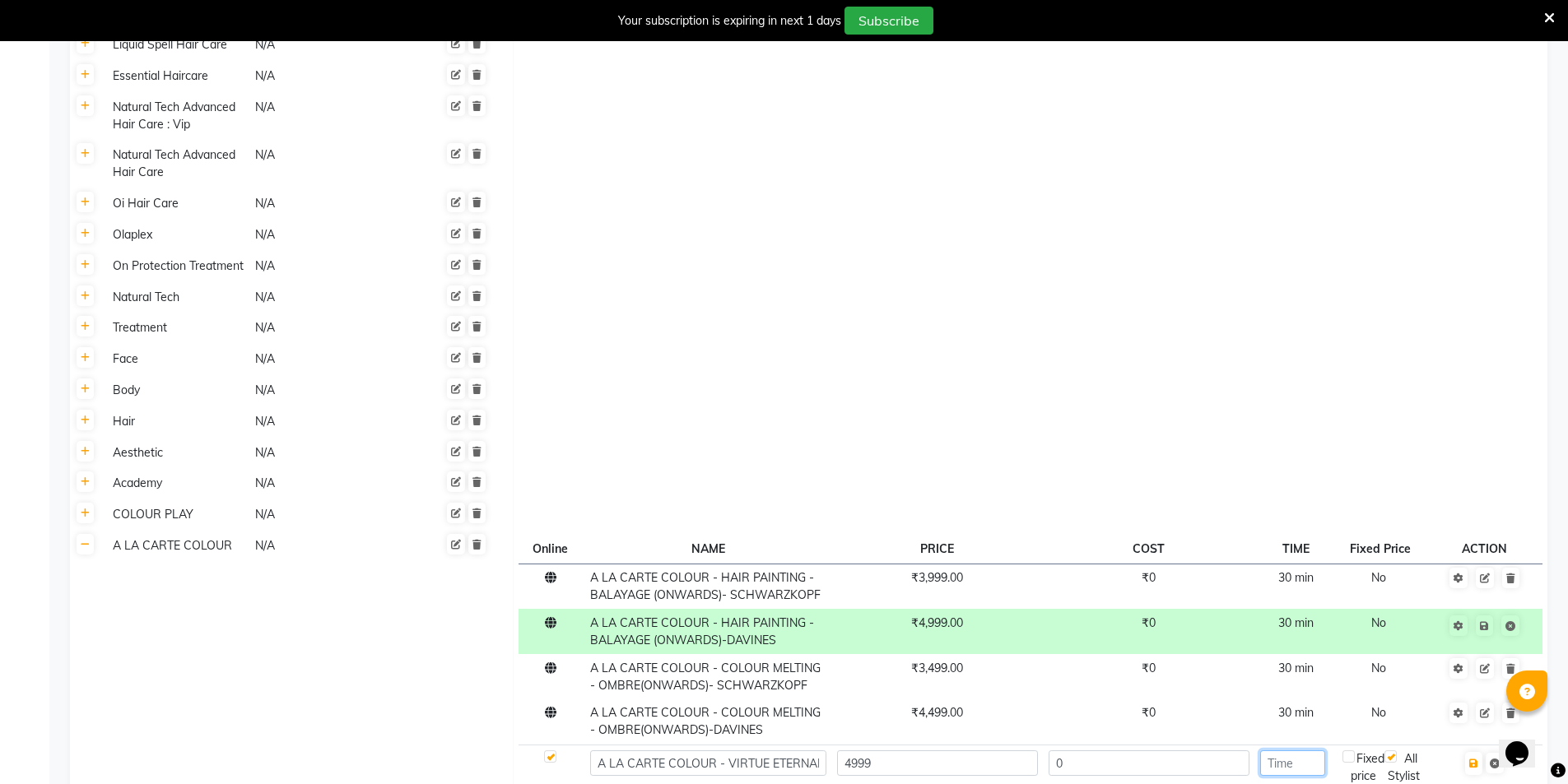
click at [1303, 750] on input "number" at bounding box center [1292, 763] width 65 height 26
type input "30"
click at [1476, 752] on button "button" at bounding box center [1473, 763] width 18 height 23
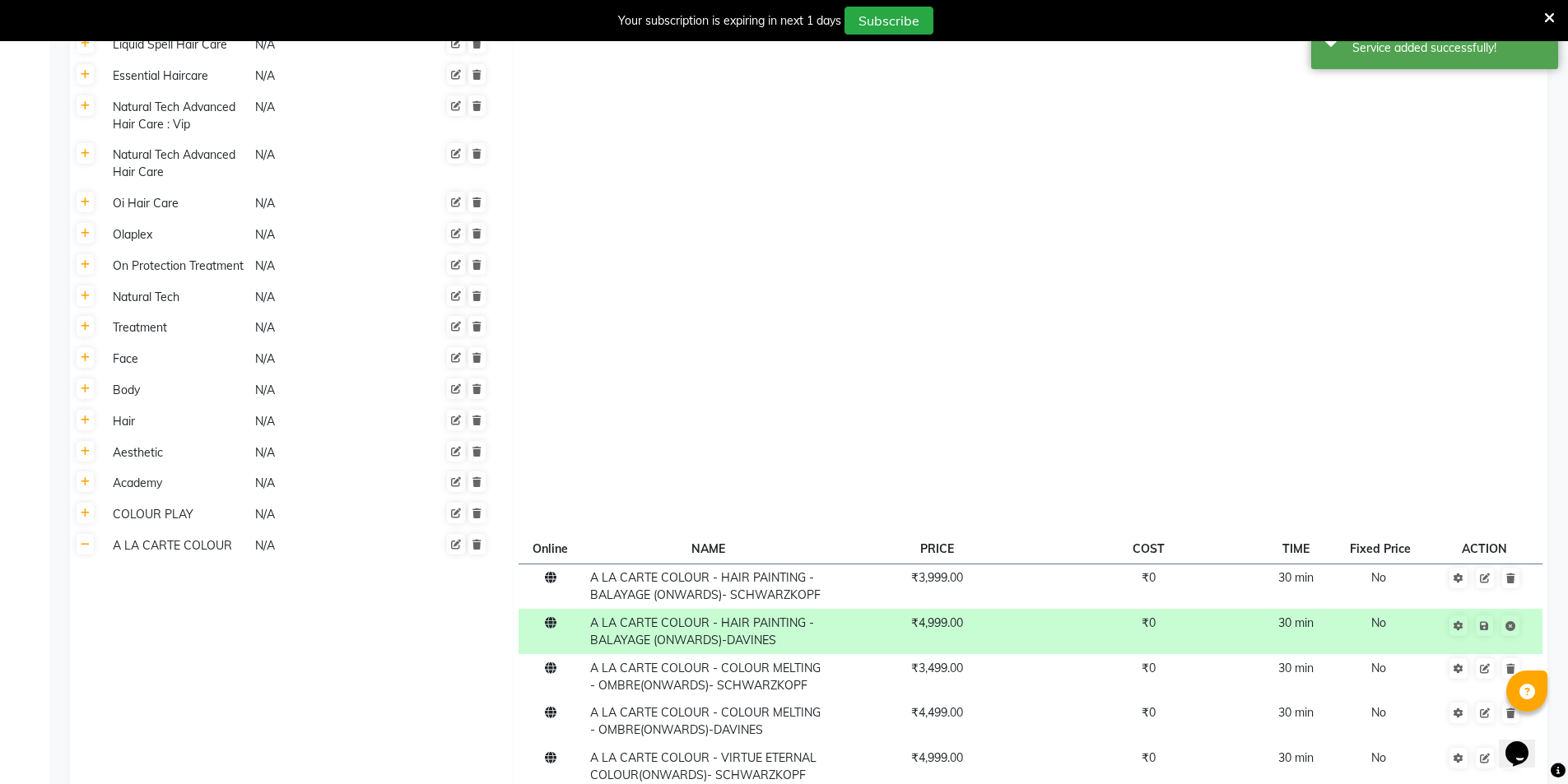
paste input "A LA CARTE COLOUR - VIRTUE ETERNAL COLOUR(ONWARDS)-DAVINES"
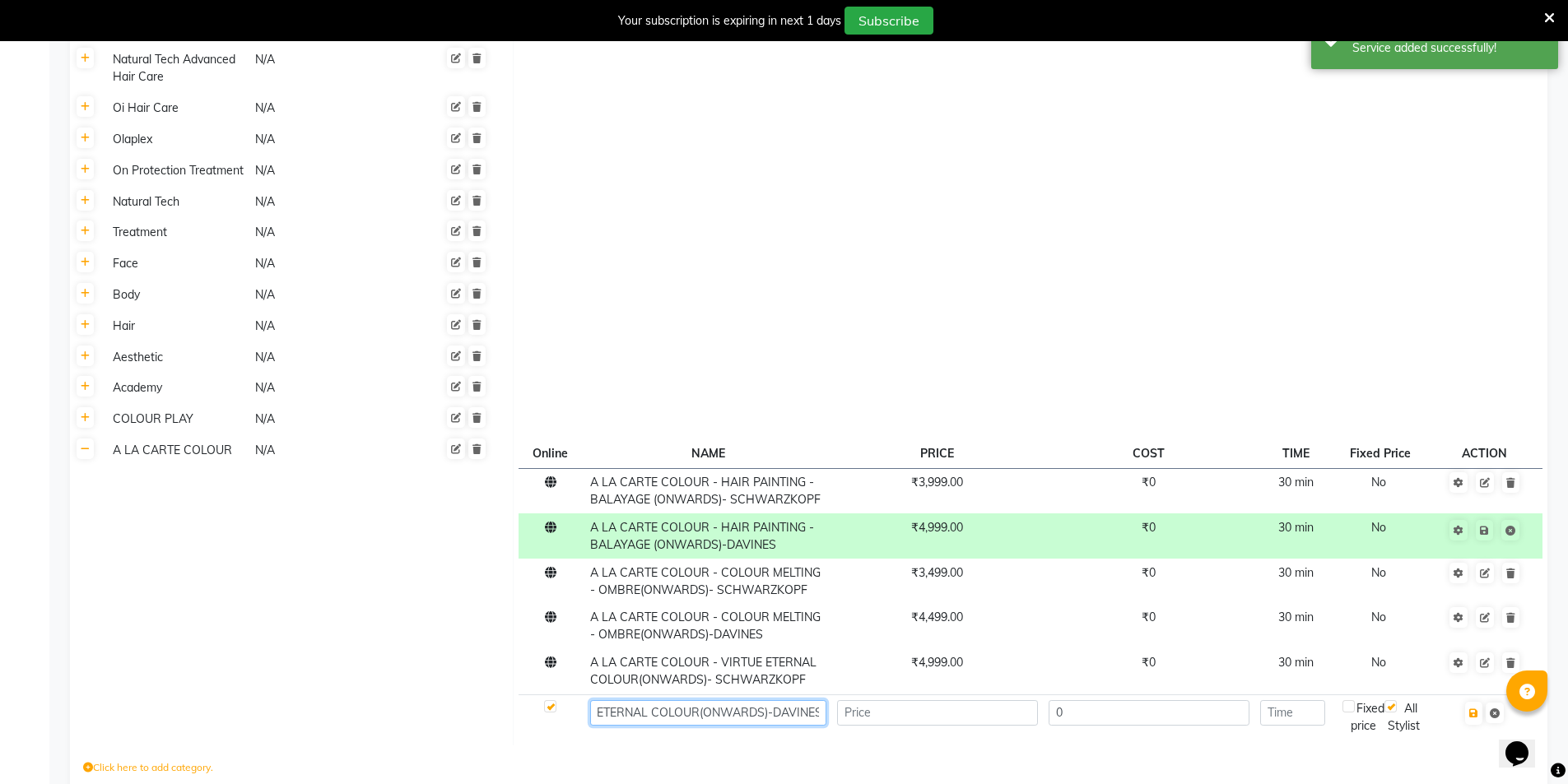
scroll to position [1188, 0]
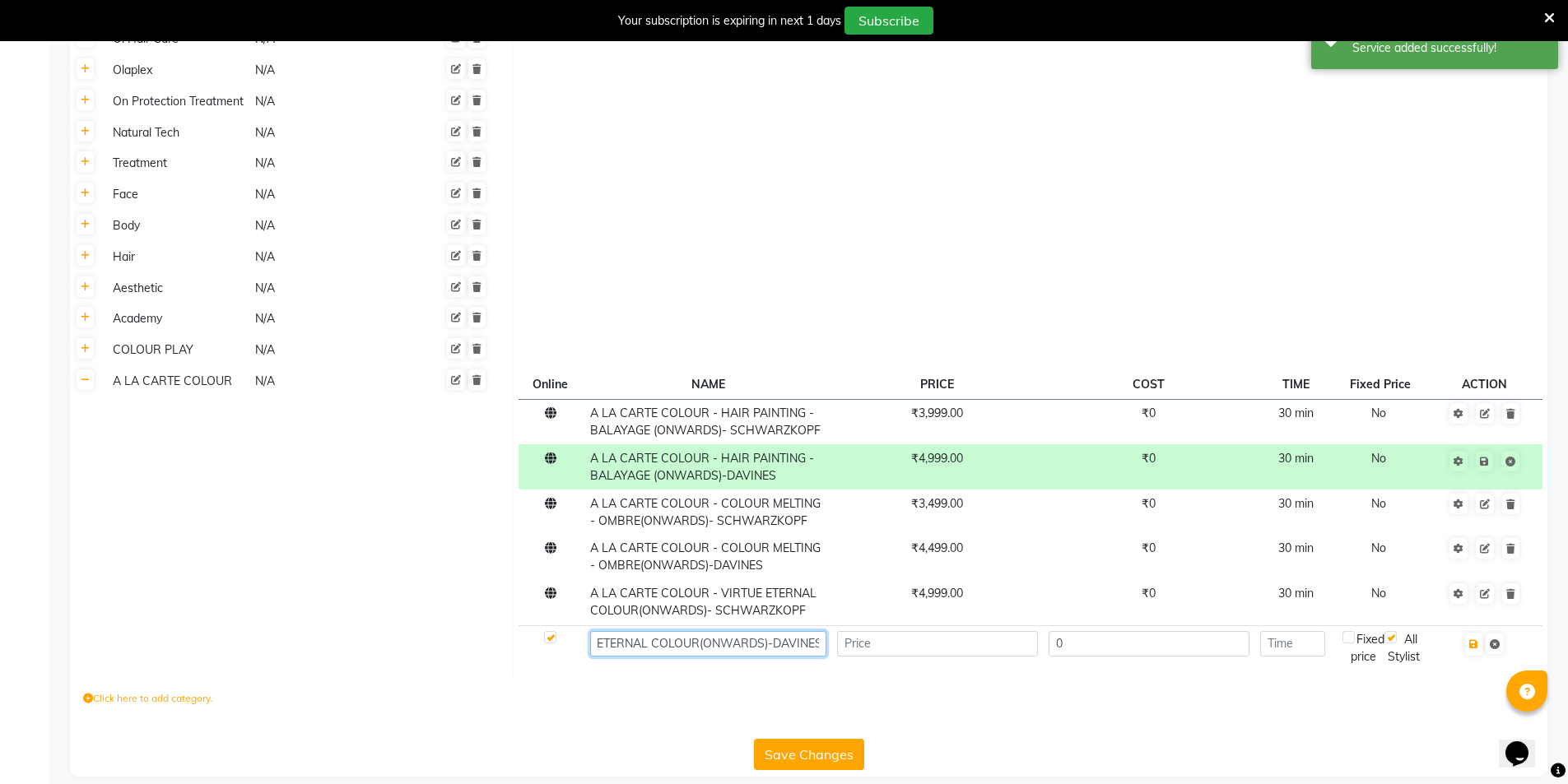
type input "A LA CARTE COLOUR - VIRTUE ETERNAL COLOUR(ONWARDS)-DAVINES"
click at [934, 631] on input "number" at bounding box center [937, 644] width 201 height 26
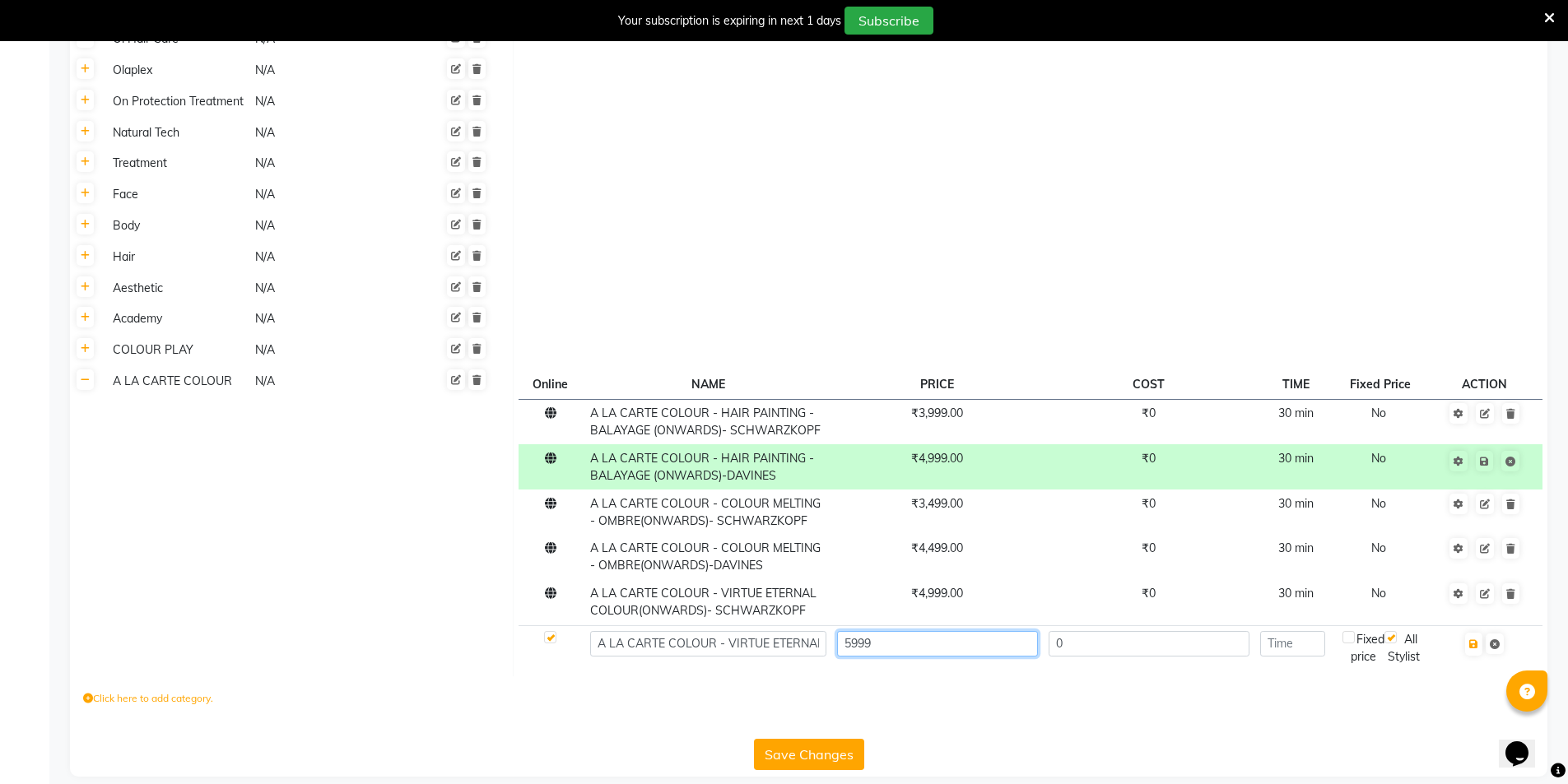
type input "5999"
type input "30"
click at [1482, 633] on button "button" at bounding box center [1473, 644] width 18 height 23
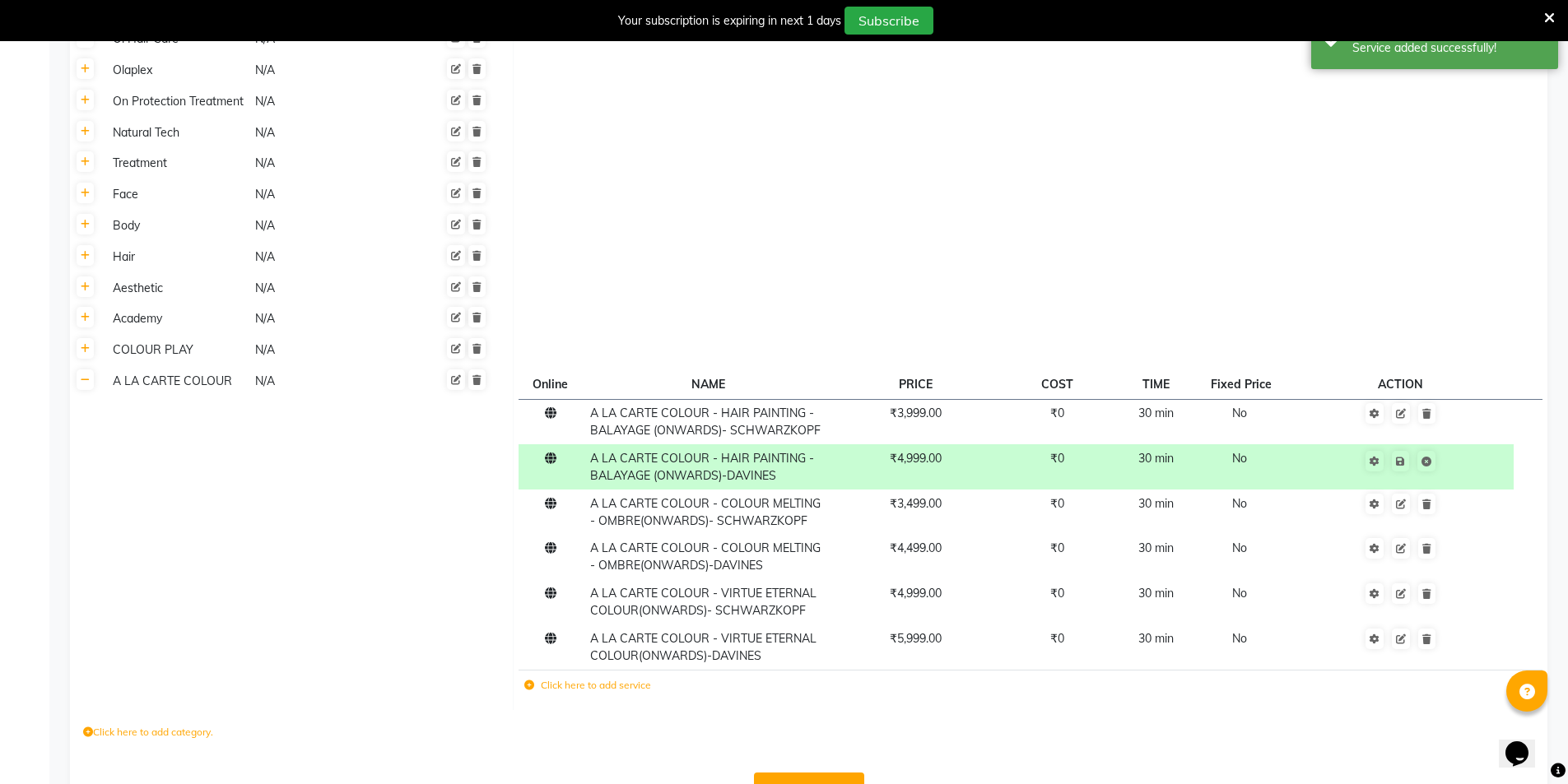
click at [523, 671] on td "Click here to add service" at bounding box center [817, 687] width 595 height 34
click at [526, 678] on label "Click here to add service" at bounding box center [588, 685] width 127 height 15
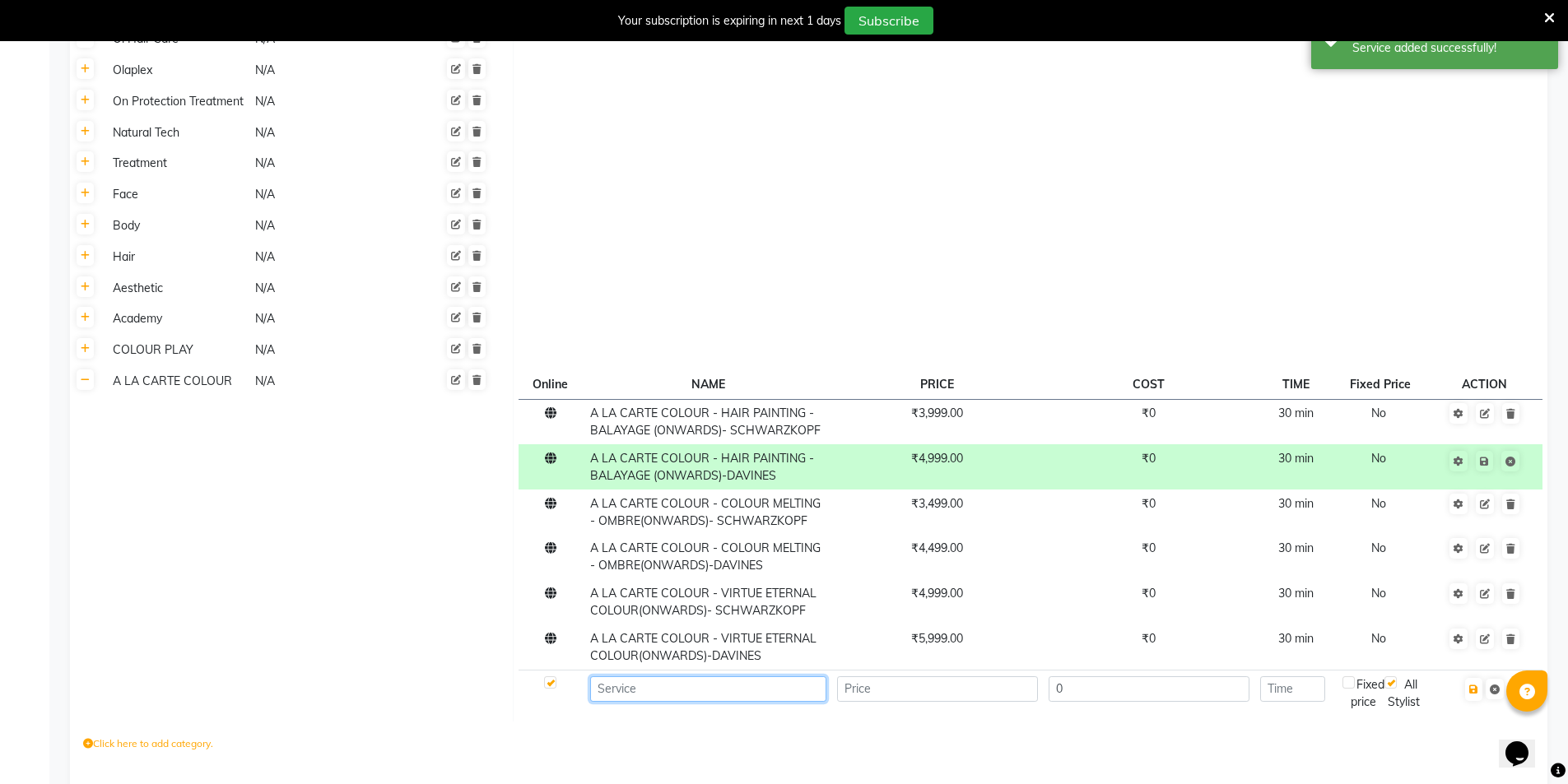
click at [677, 676] on input at bounding box center [708, 689] width 236 height 26
paste input "VIRTUE SIGNATURE HIGHLIGHTS (ONWARDS))-DAVINES"
type input "VIRTUE SIGNATURE HIGHLIGHTS (ONWARDS))-DAVINES"
click at [969, 676] on input "number" at bounding box center [937, 689] width 201 height 26
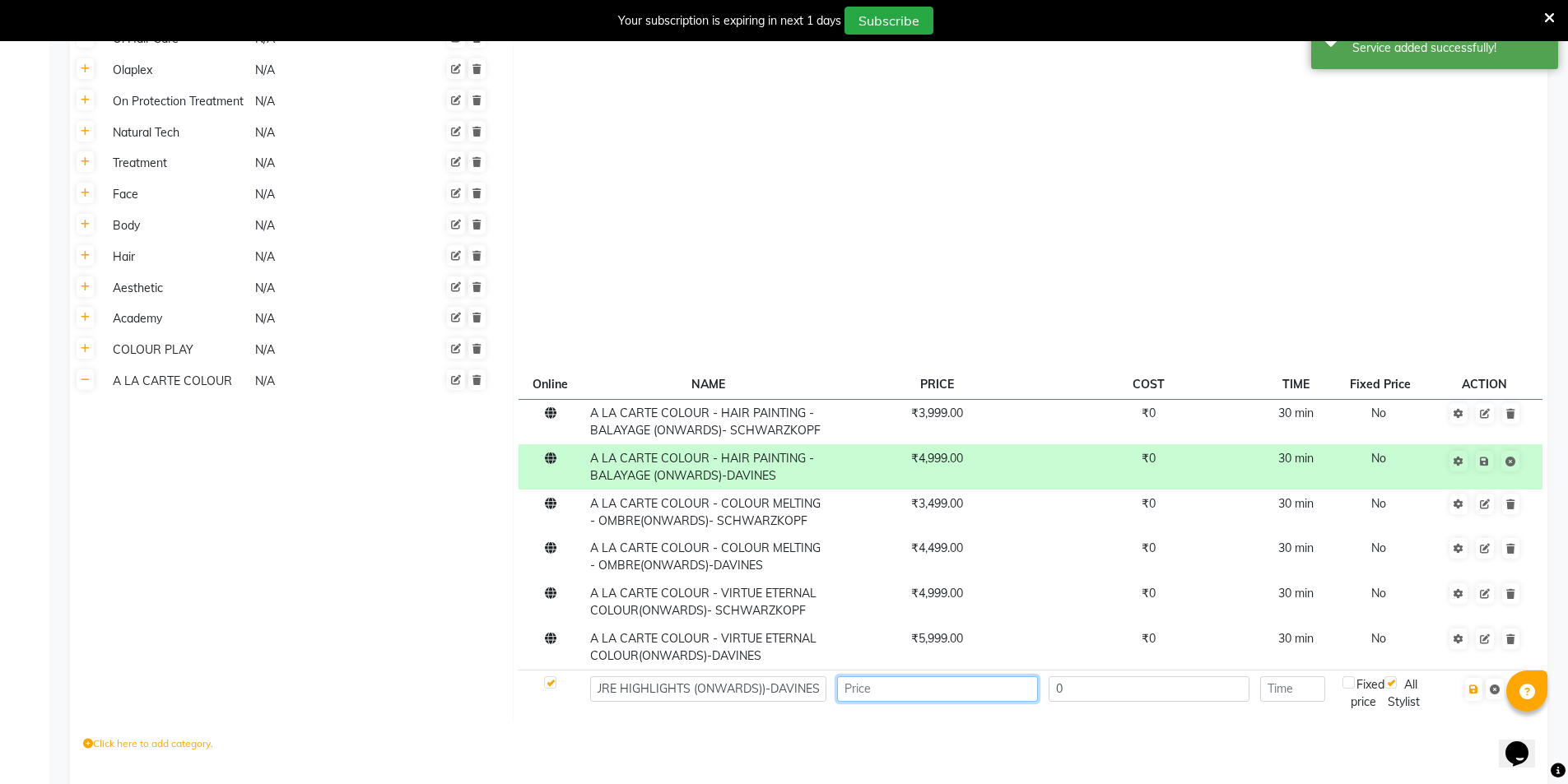
scroll to position [0, 0]
type input "7000"
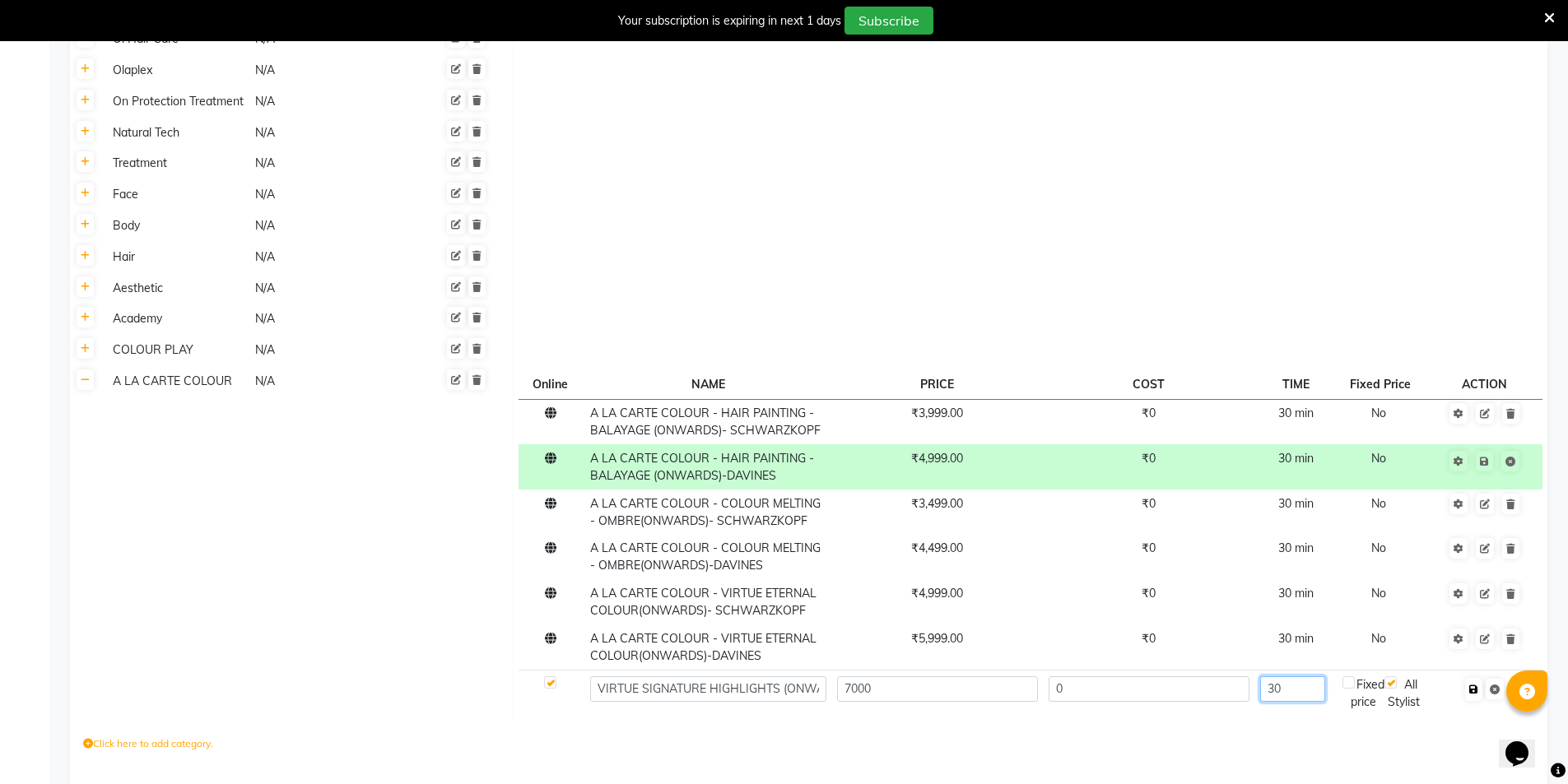
type input "30"
click at [1481, 678] on button "button" at bounding box center [1473, 689] width 18 height 23
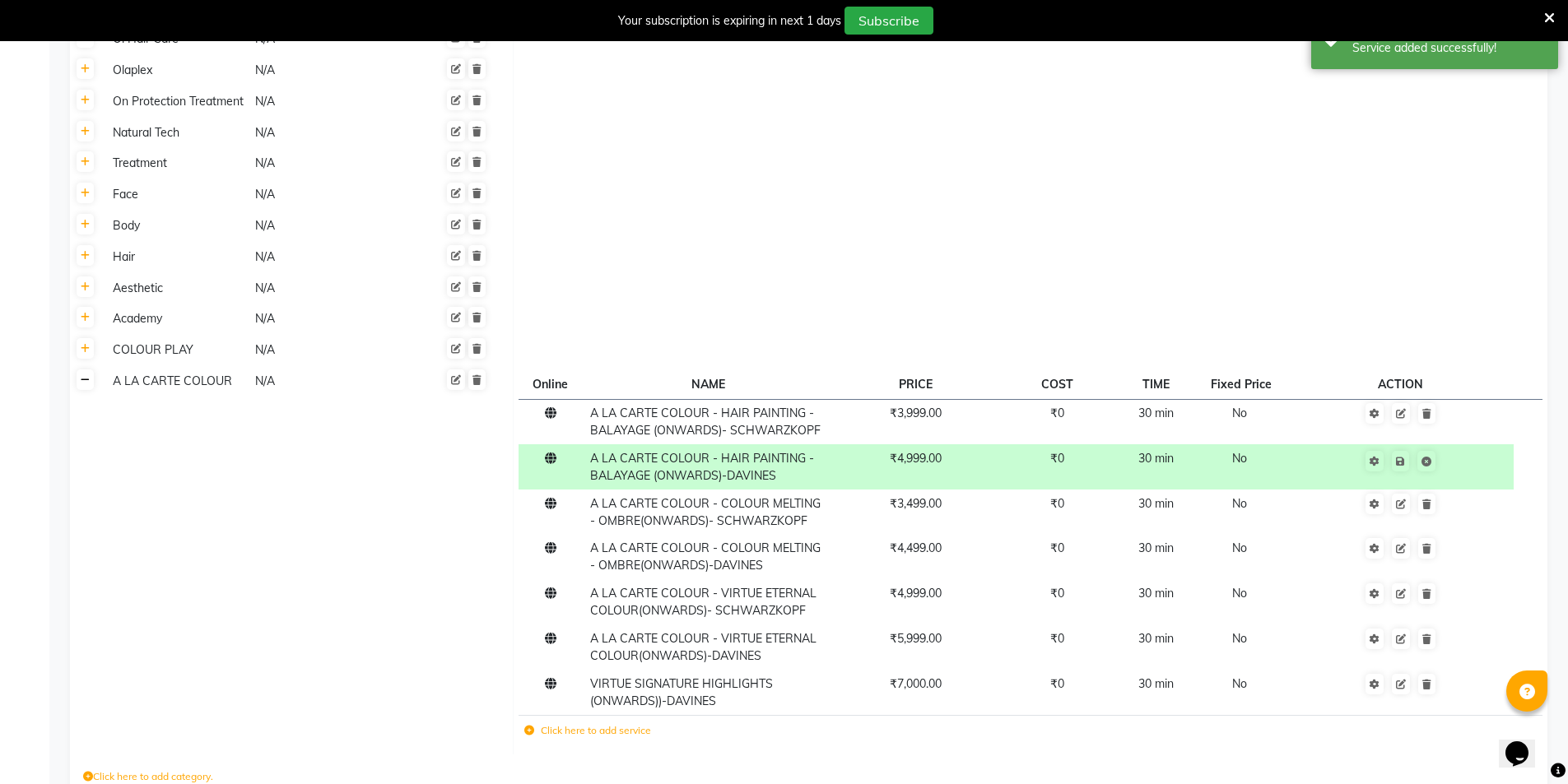
click at [90, 369] on link at bounding box center [85, 380] width 18 height 20
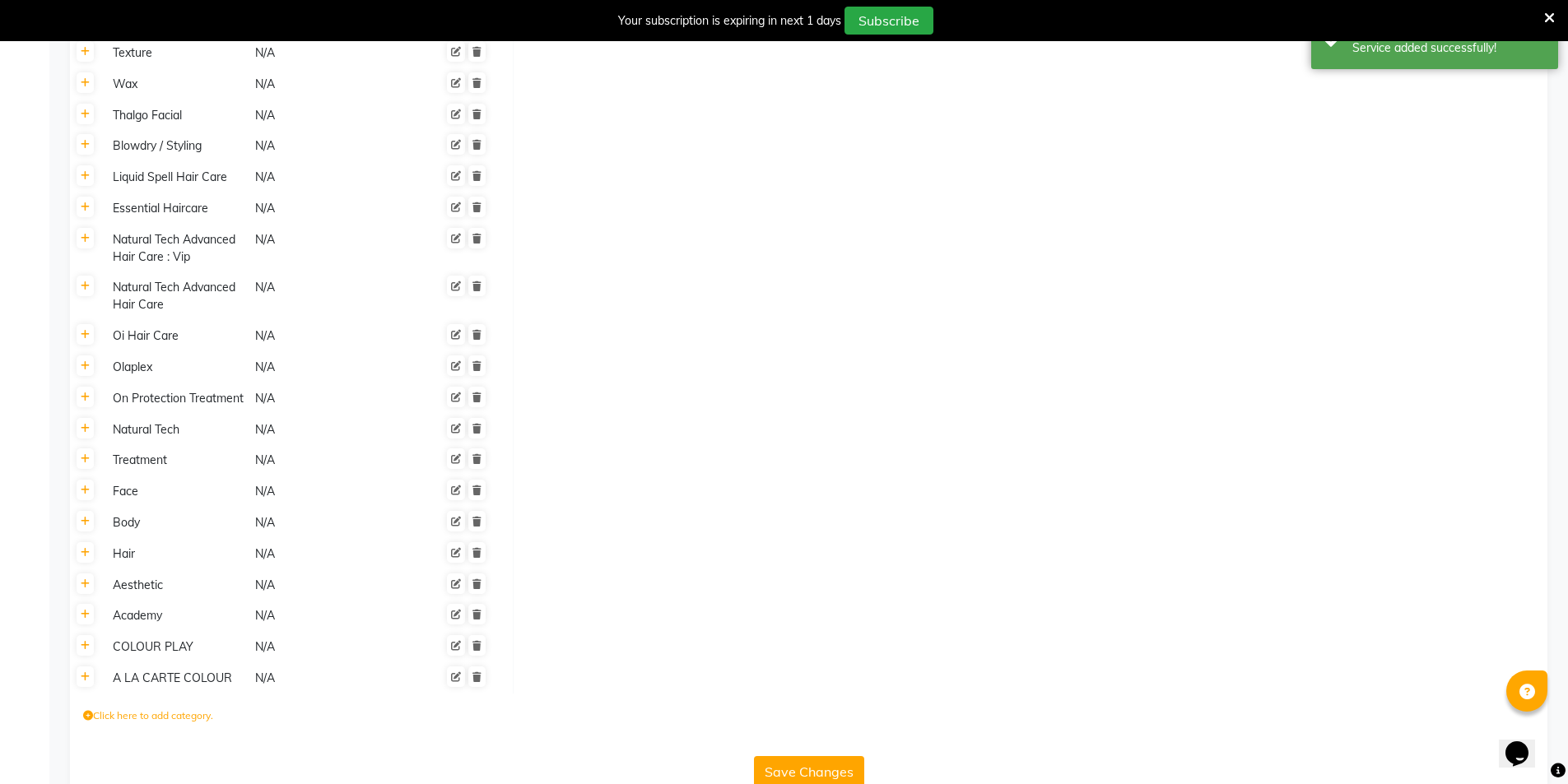
click at [810, 756] on button "Save Changes" at bounding box center [809, 772] width 111 height 31
click at [88, 710] on icon at bounding box center [88, 715] width 10 height 10
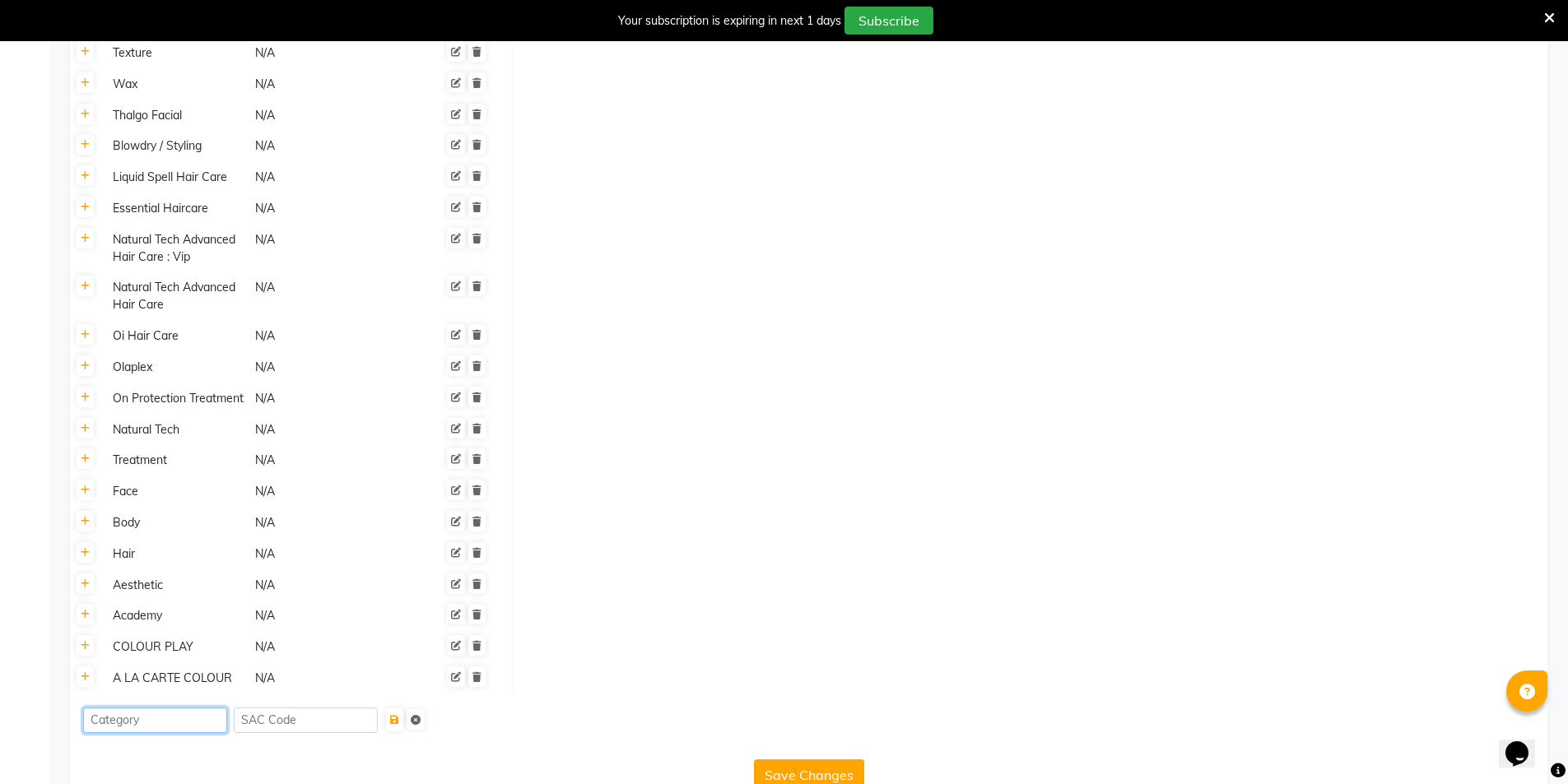
click at [114, 708] on input at bounding box center [155, 720] width 144 height 26
paste input "ADD-ONS"
type input "ADD-ONS"
click at [399, 715] on icon "submit" at bounding box center [395, 720] width 9 height 10
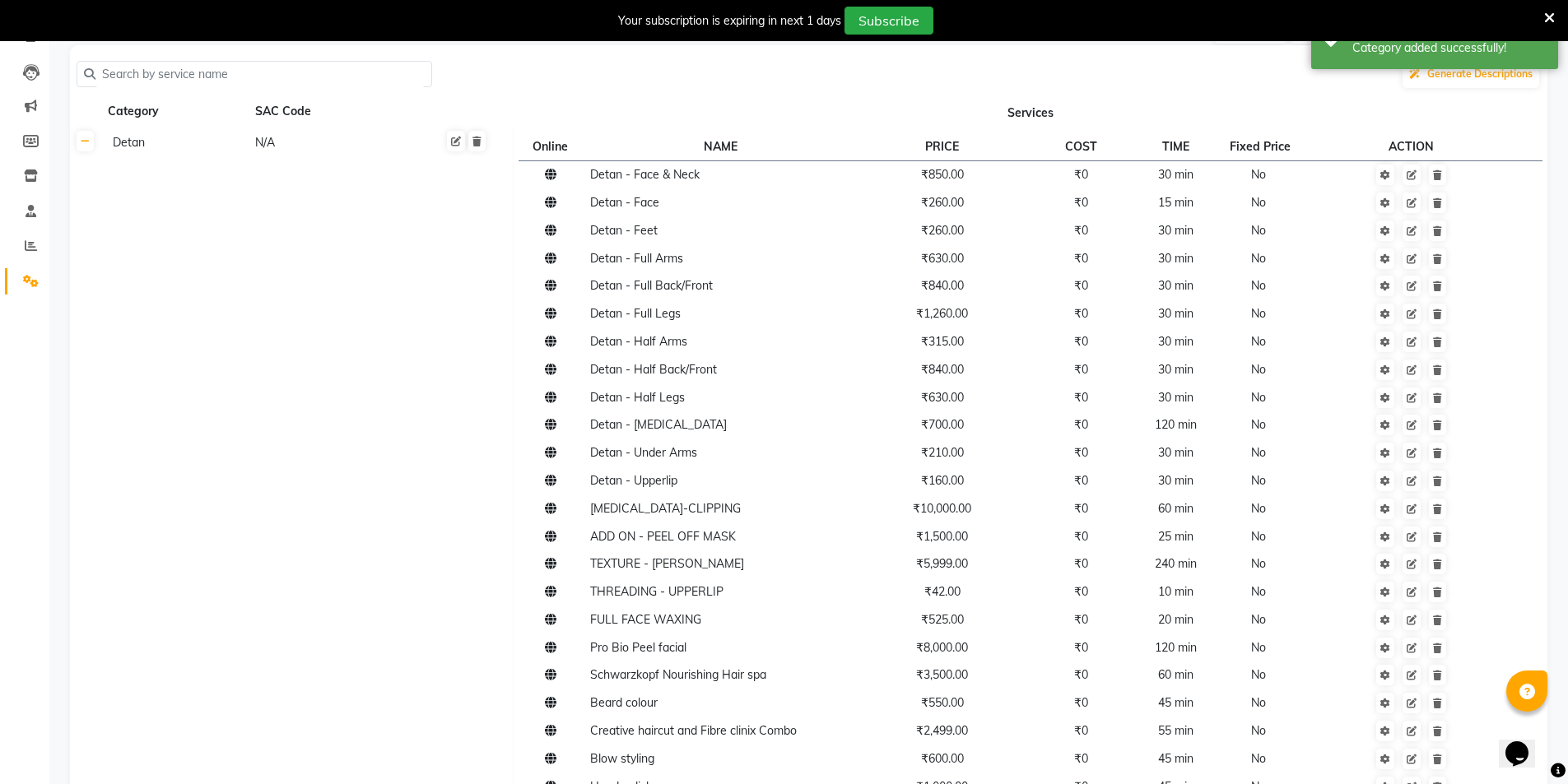
scroll to position [0, 0]
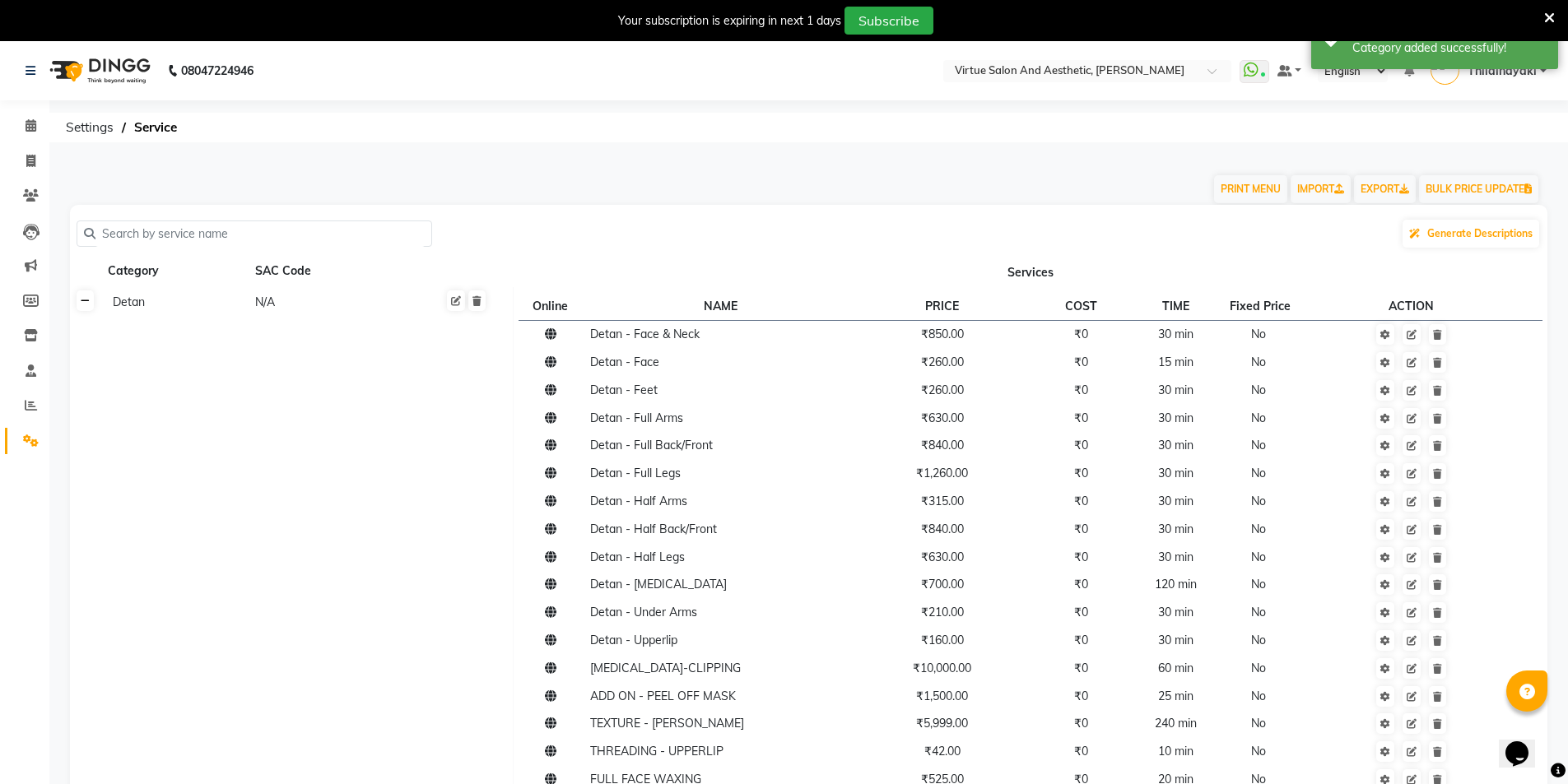
click at [85, 294] on link at bounding box center [85, 300] width 18 height 20
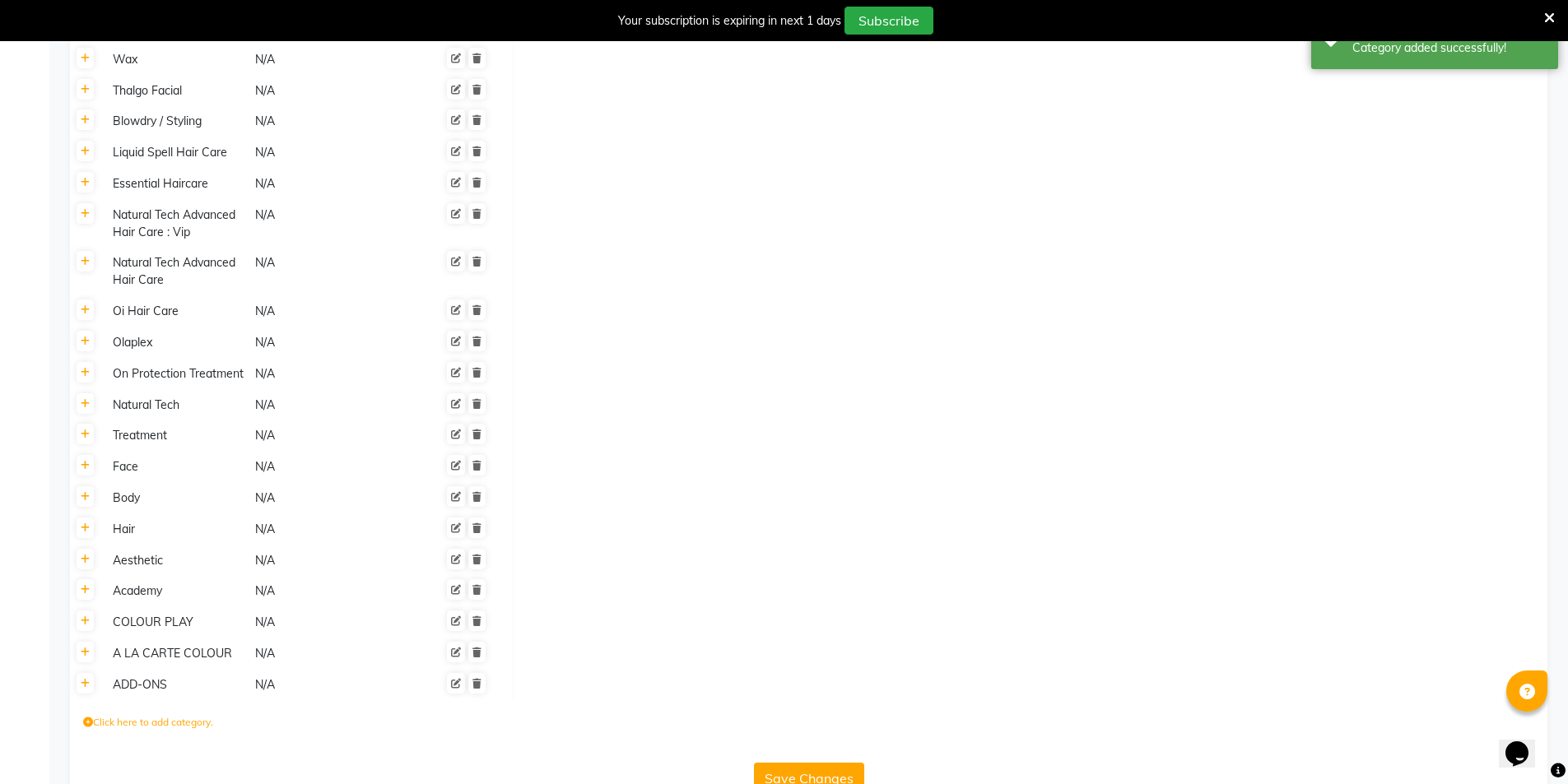
scroll to position [923, 0]
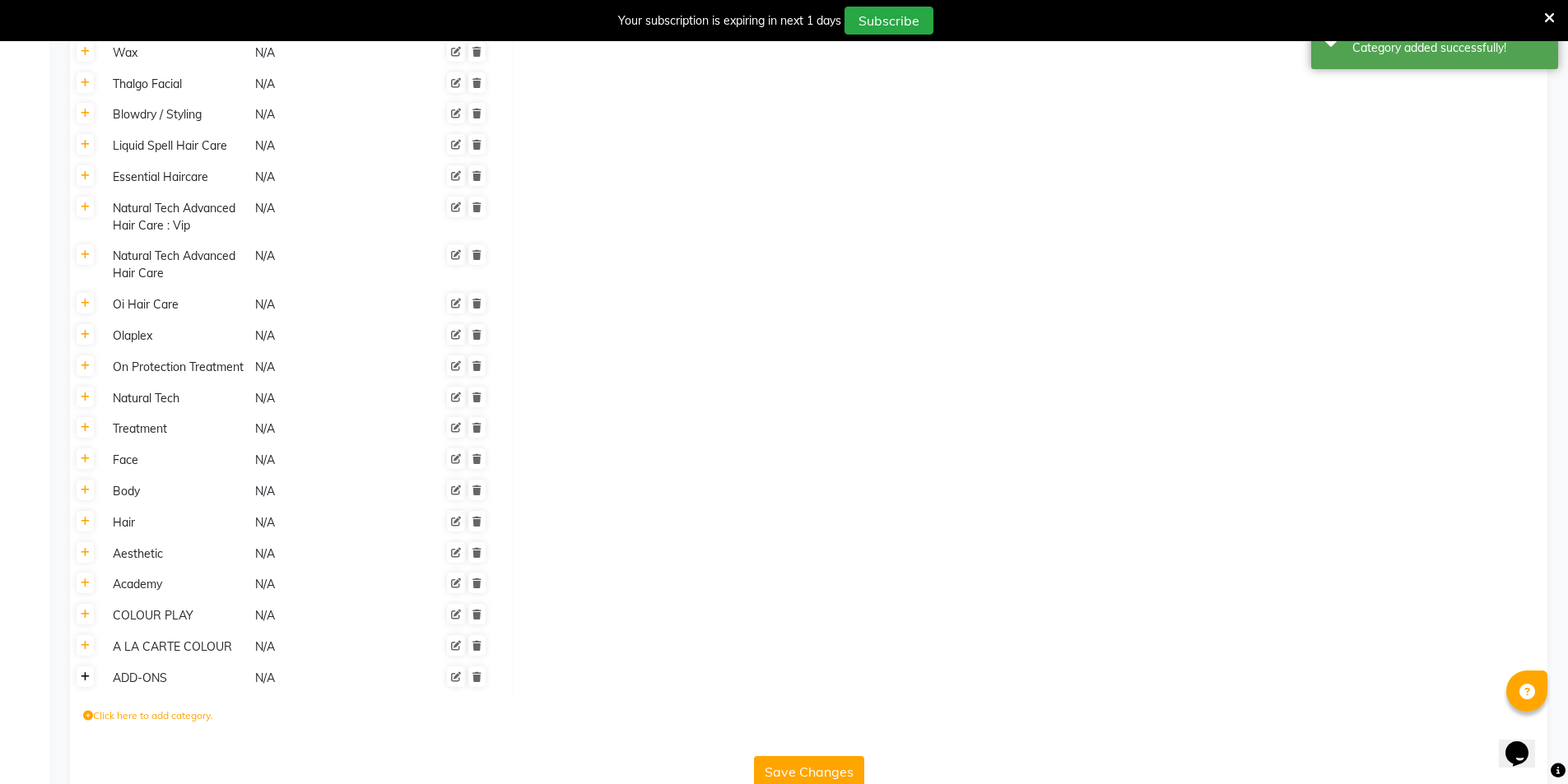
click at [88, 672] on icon at bounding box center [86, 676] width 9 height 10
click at [555, 675] on label "Click here to add service" at bounding box center [588, 683] width 127 height 15
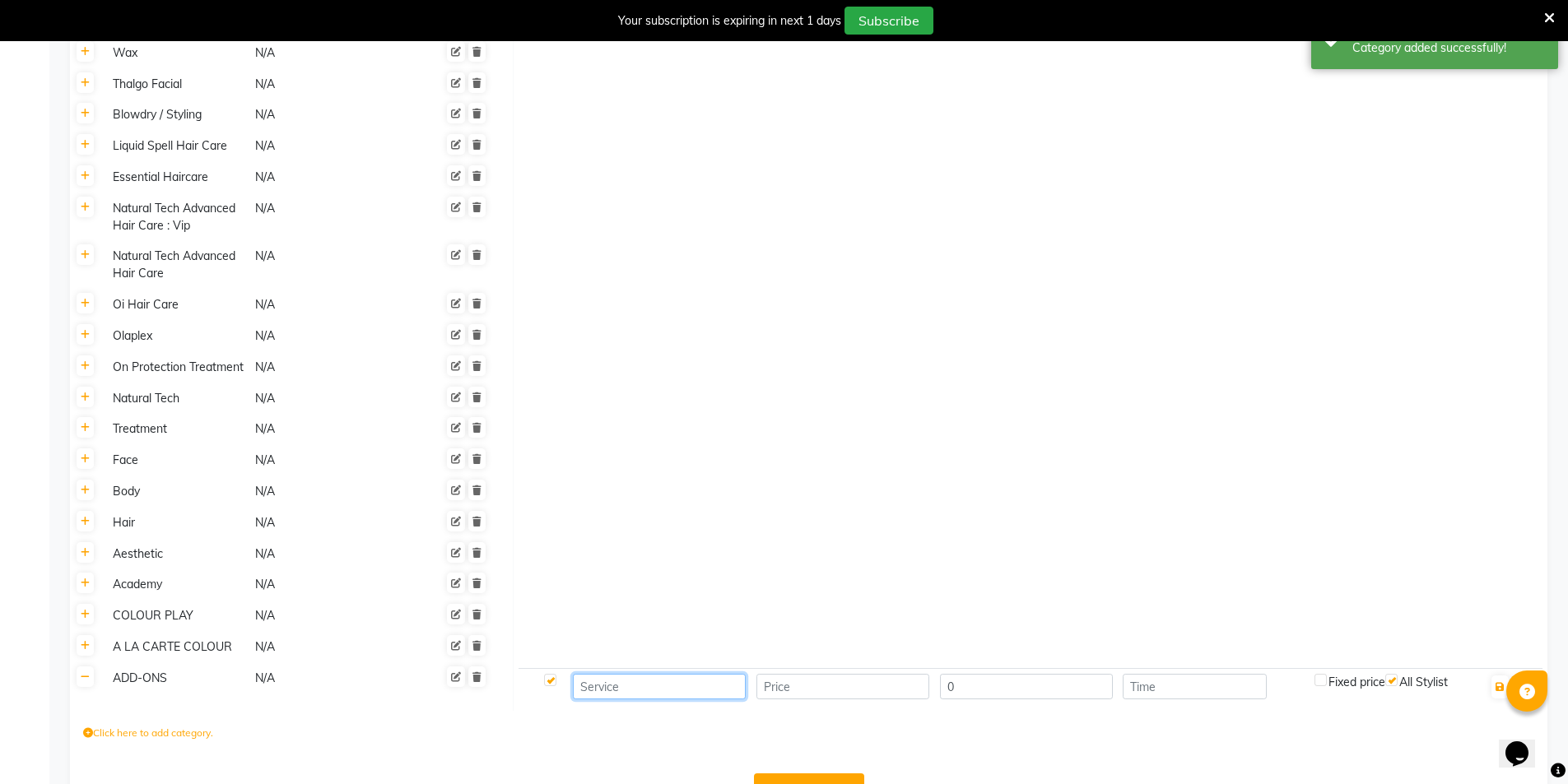
click at [595, 673] on input at bounding box center [659, 686] width 173 height 26
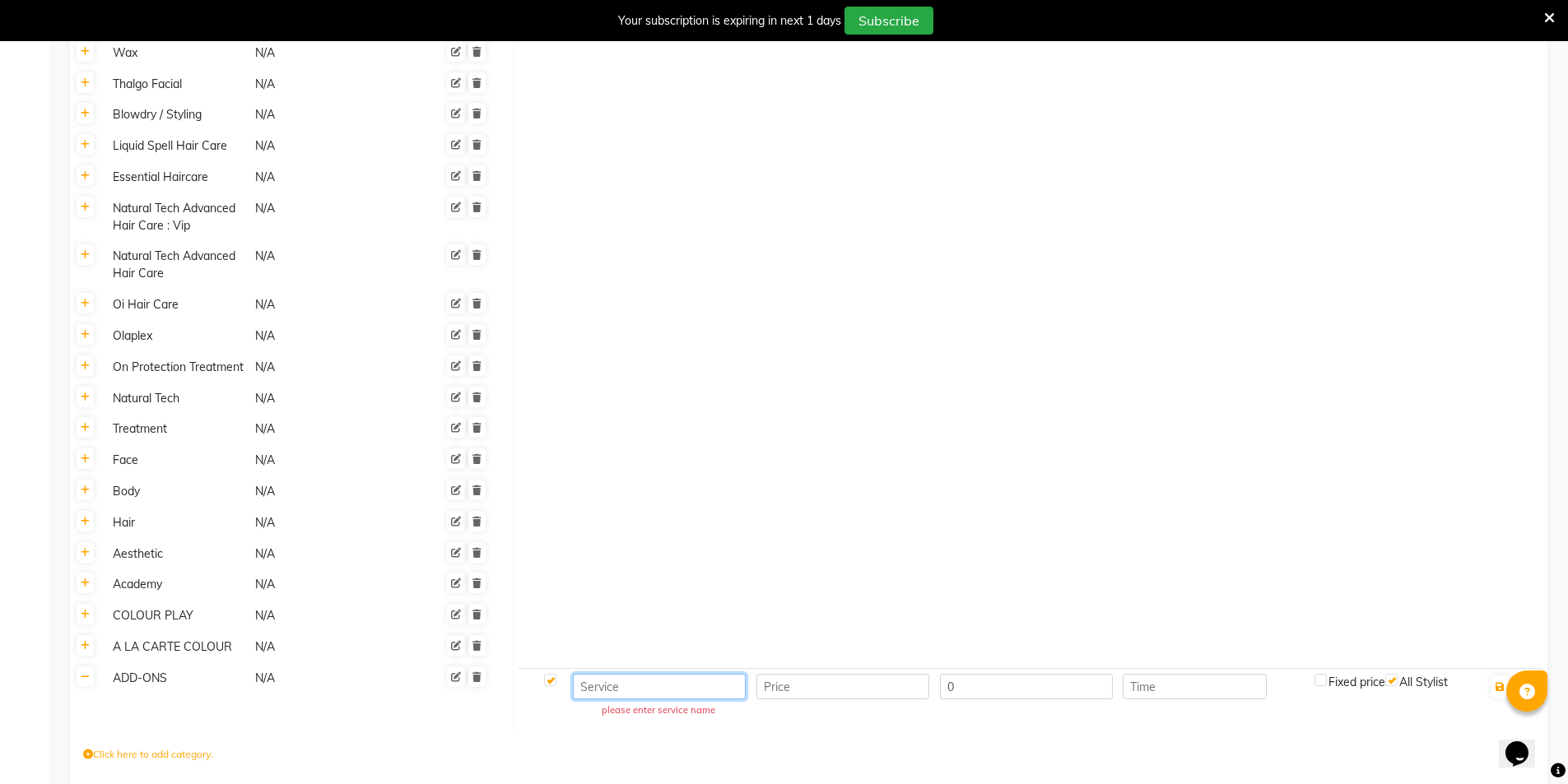
paste input "ADD-ONS -Tone Me (onwards)"
type input "ADD-ONS -Tone Me (onwards)"
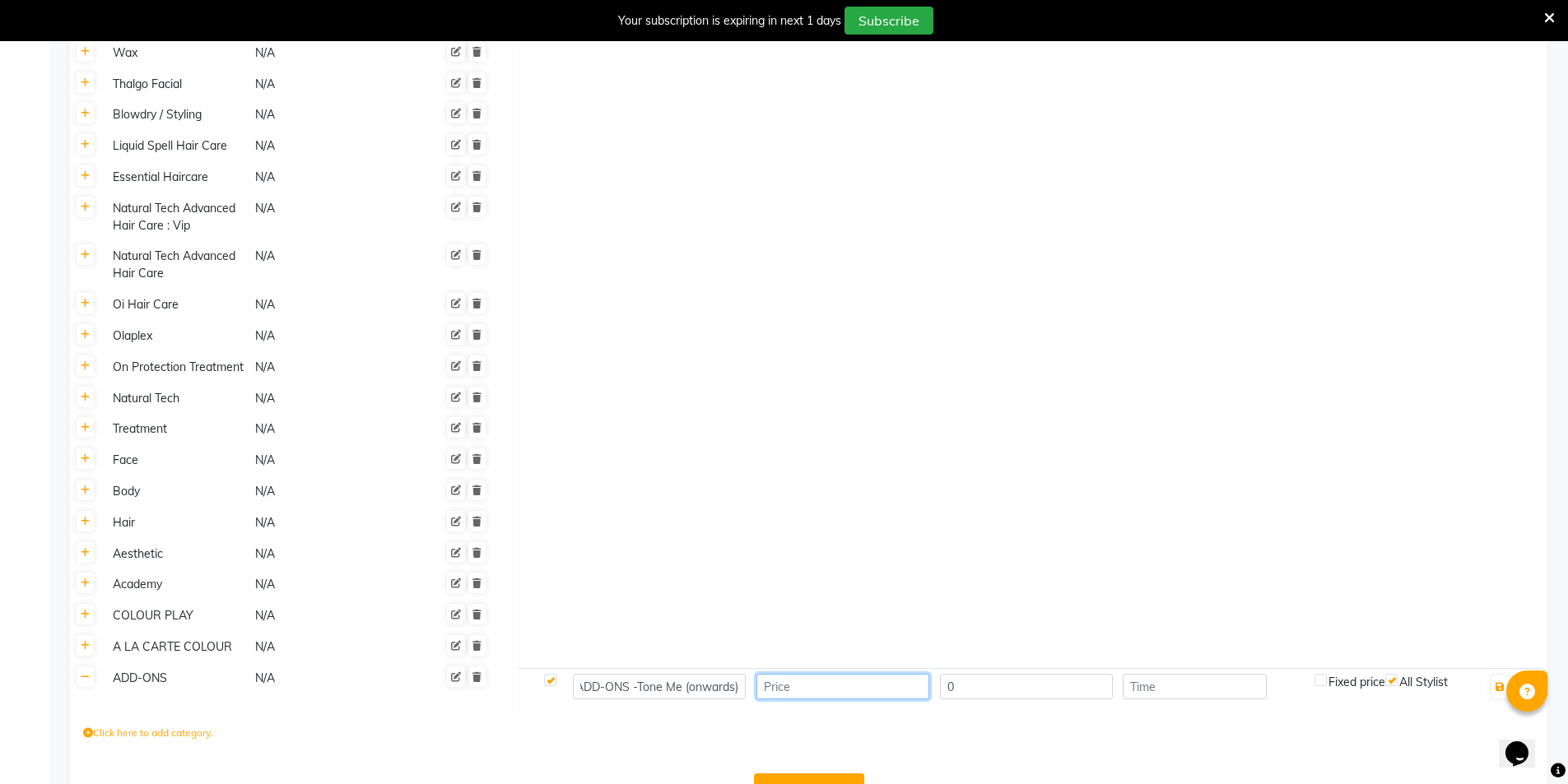
scroll to position [0, 0]
type input "2600"
type input "30"
click at [1503, 682] on icon "button" at bounding box center [1500, 686] width 9 height 10
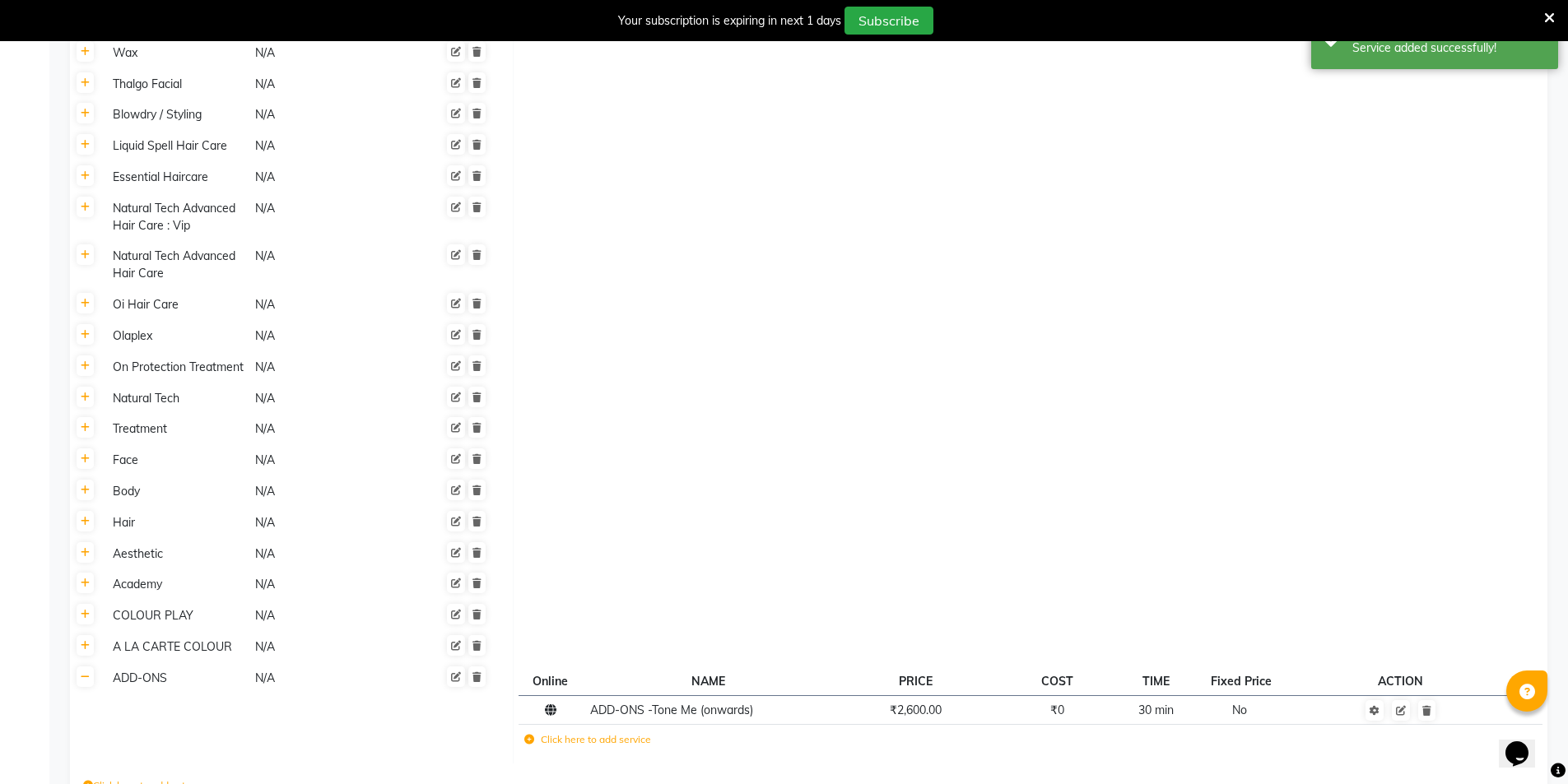
click at [529, 734] on icon at bounding box center [529, 739] width 10 height 10
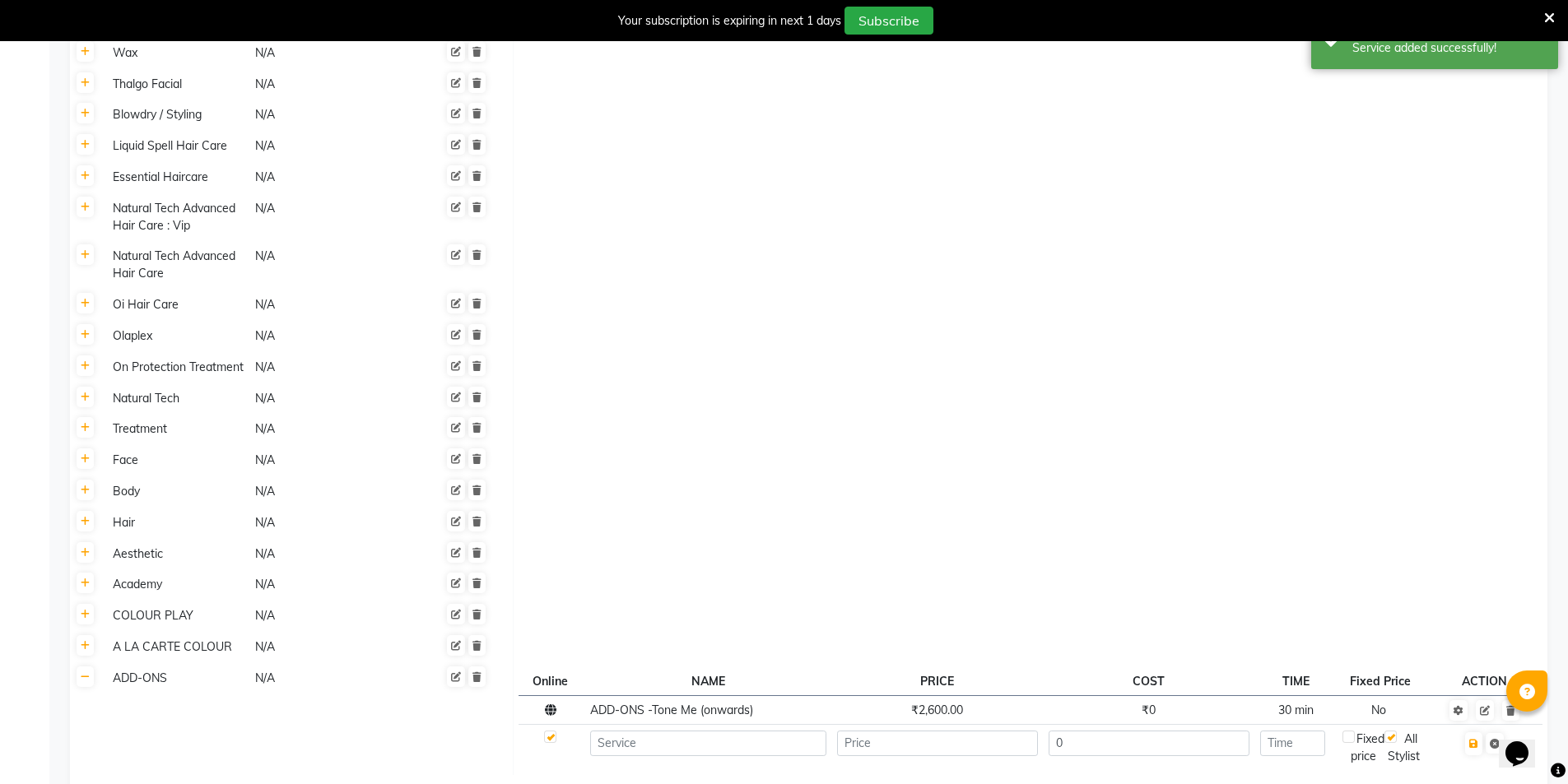
click at [618, 725] on td at bounding box center [708, 747] width 247 height 45
click at [619, 731] on input at bounding box center [708, 743] width 236 height 26
paste input "ADD-ONS - Box Colour /Henna Removal"
type input "ADD-ONS - Box Colour /Henna Removal"
click at [939, 731] on input "number" at bounding box center [937, 743] width 201 height 26
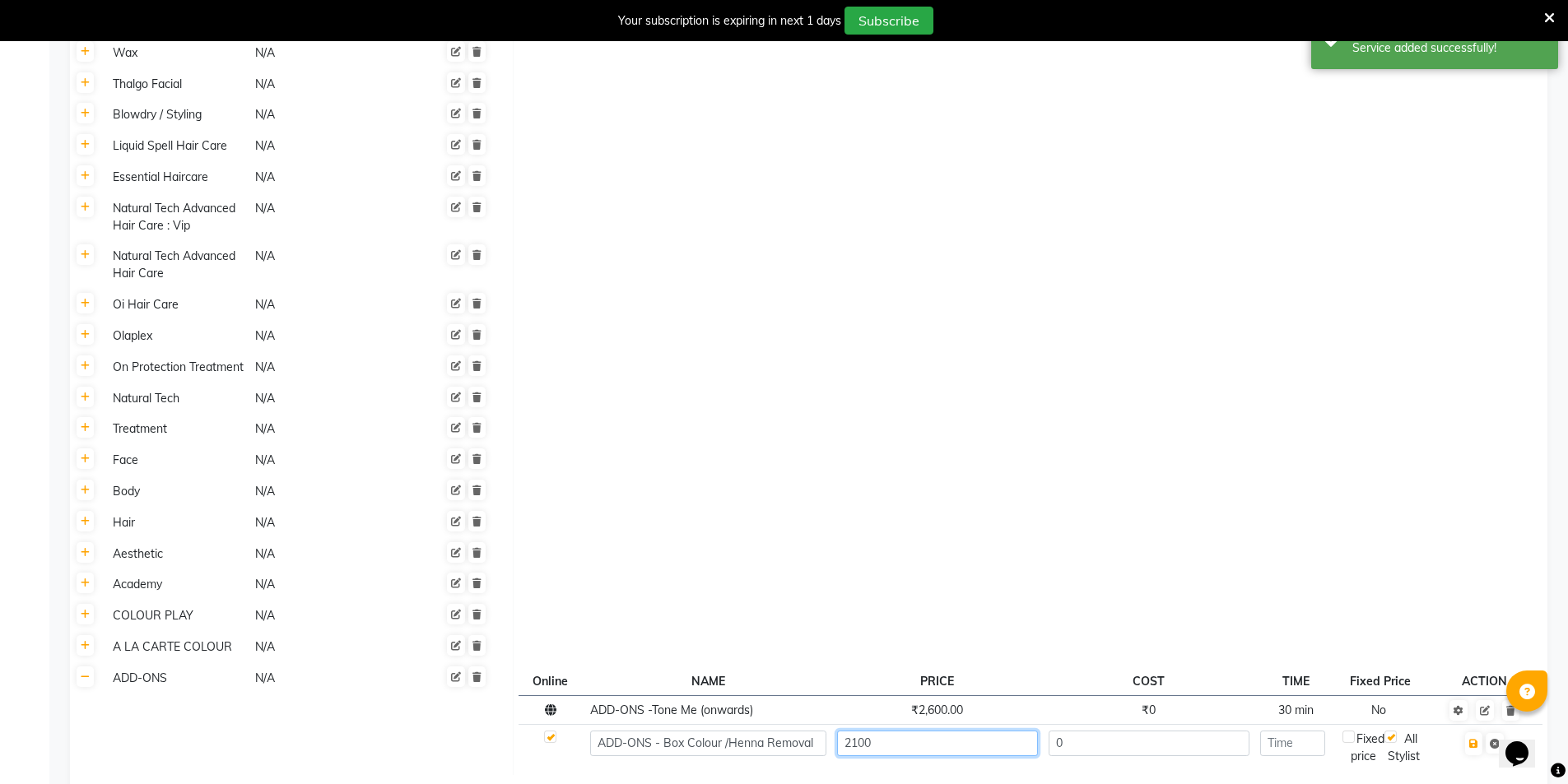
type input "2100"
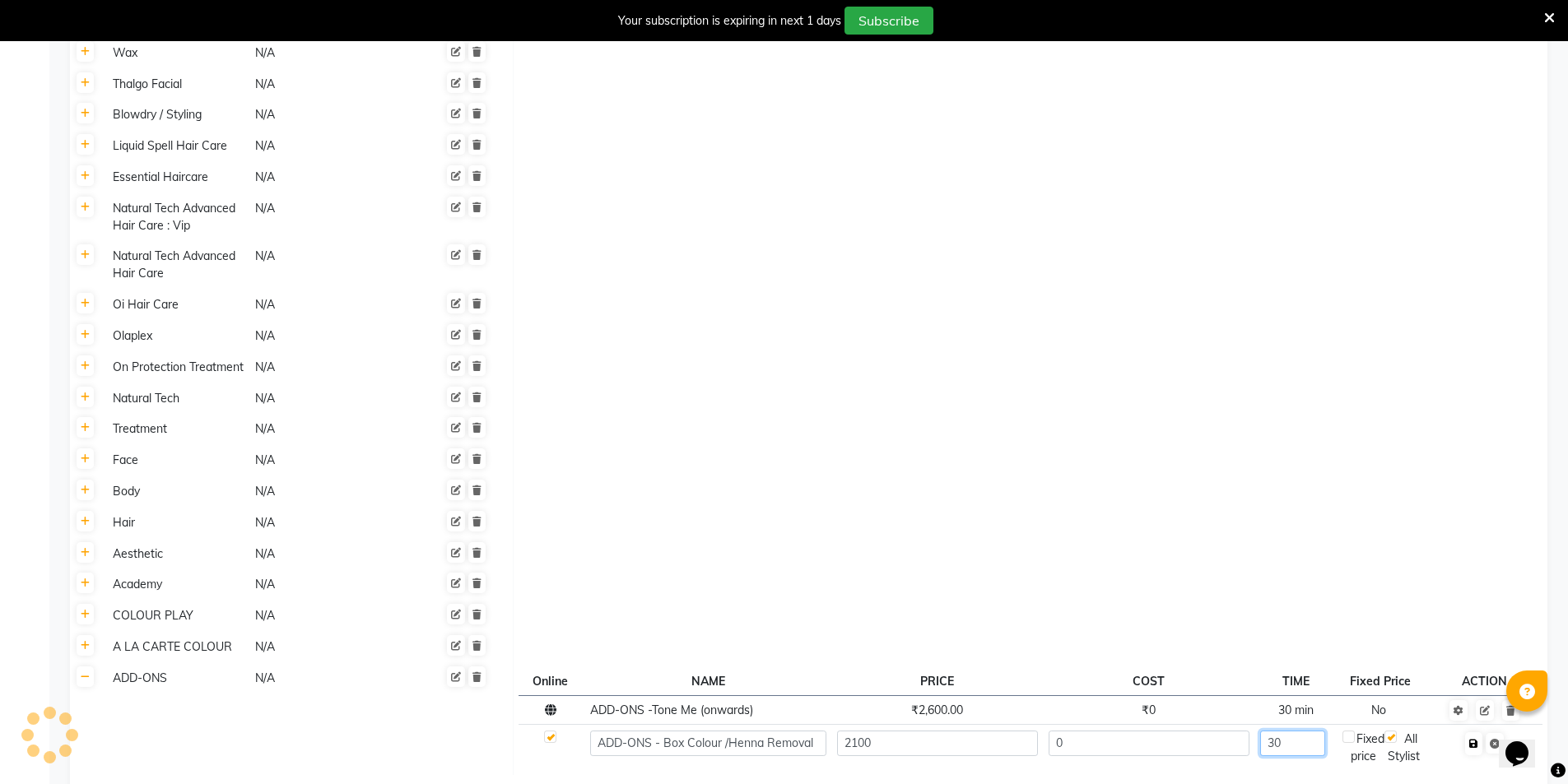
type input "30"
click at [1476, 739] on icon "button" at bounding box center [1474, 743] width 9 height 10
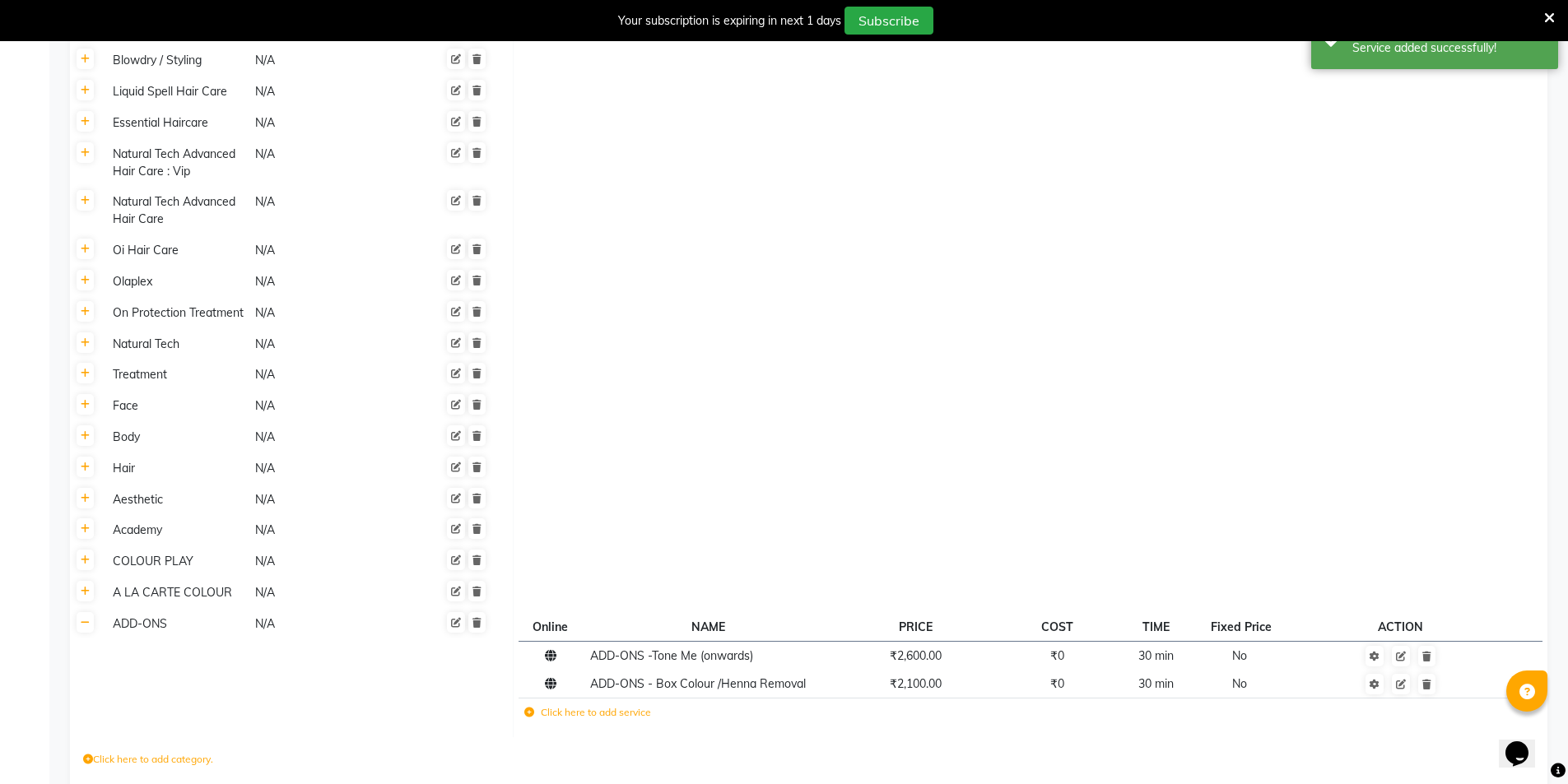
scroll to position [1021, 0]
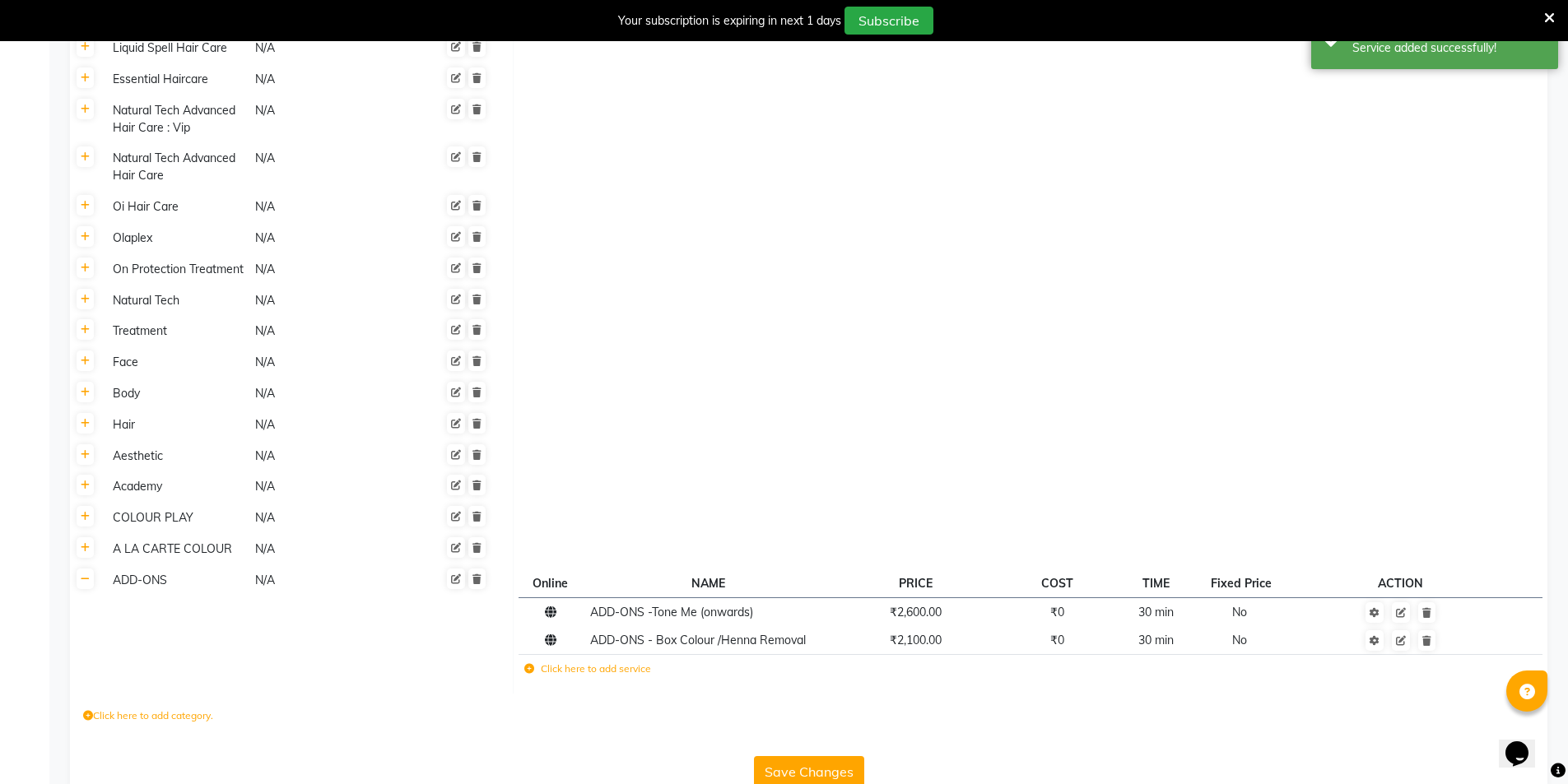
click at [531, 664] on icon at bounding box center [529, 669] width 10 height 10
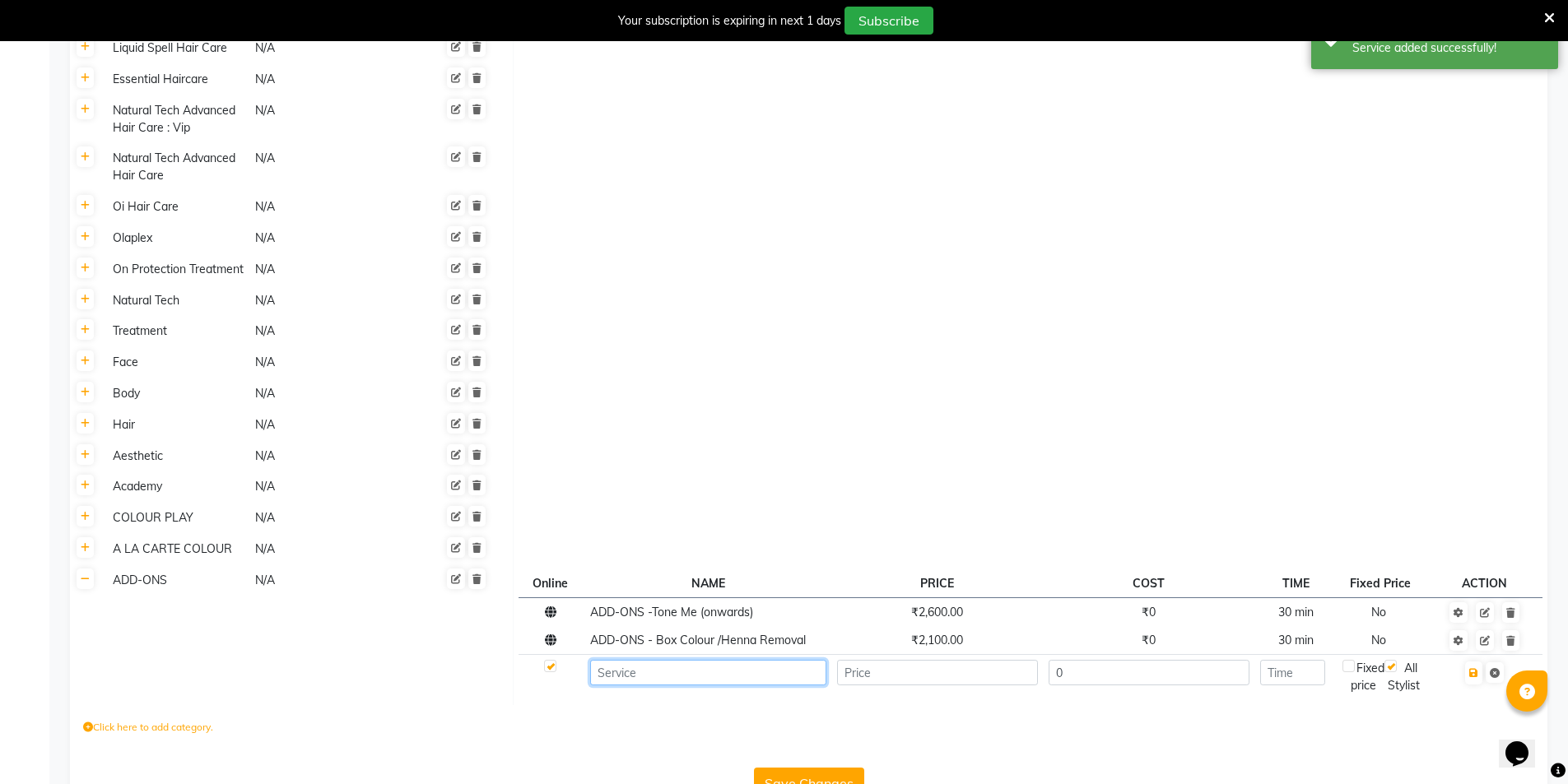
click at [631, 660] on input at bounding box center [708, 673] width 236 height 26
paste input "ADD-ONS - Just My Roots (Along with A La Carte Colour)"
type input "ADD-ONS - Just My Roots (Along with A La Carte Colour)"
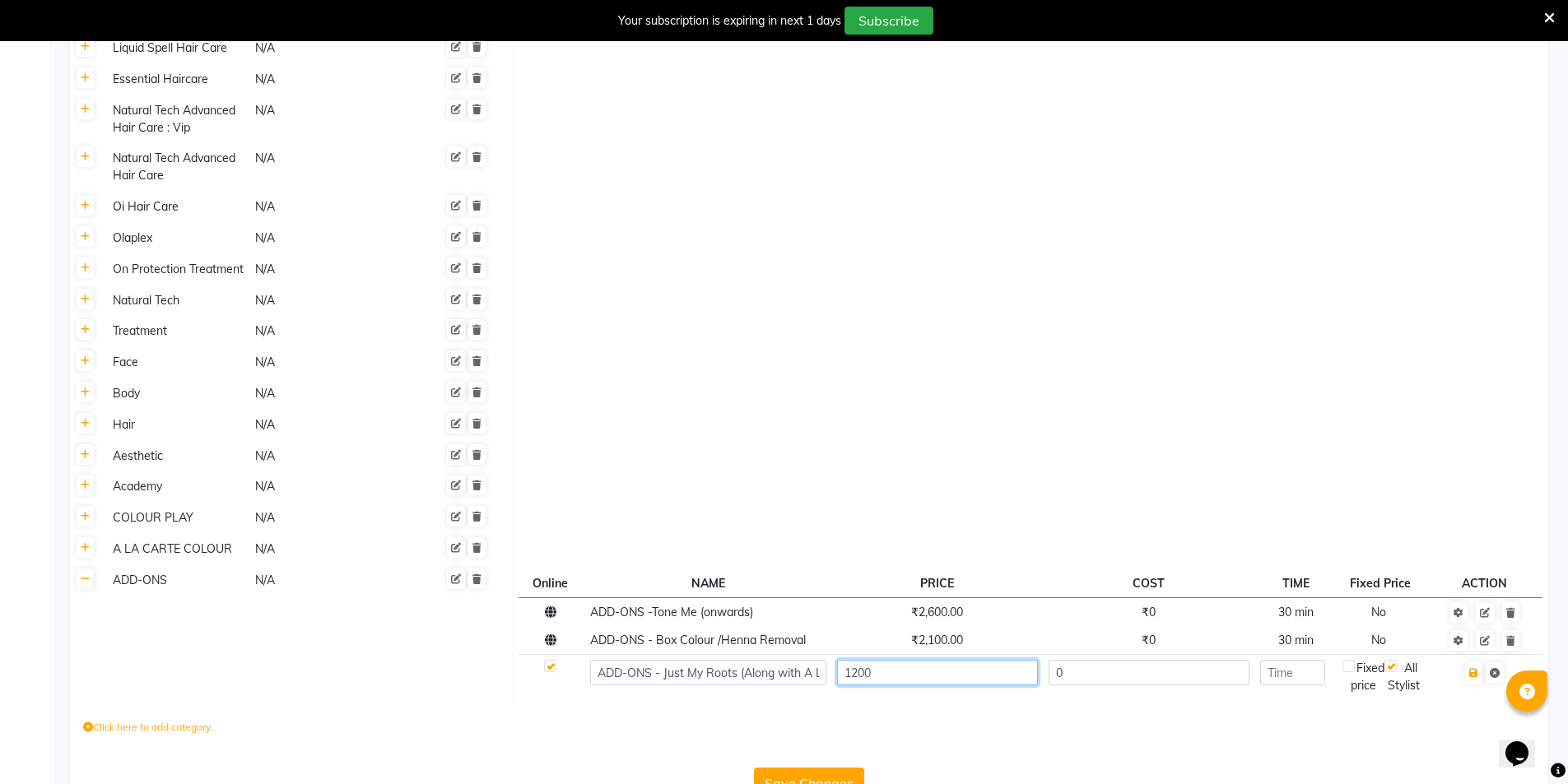
type input "1200"
type input "30"
click at [1479, 668] on icon "button" at bounding box center [1474, 673] width 9 height 10
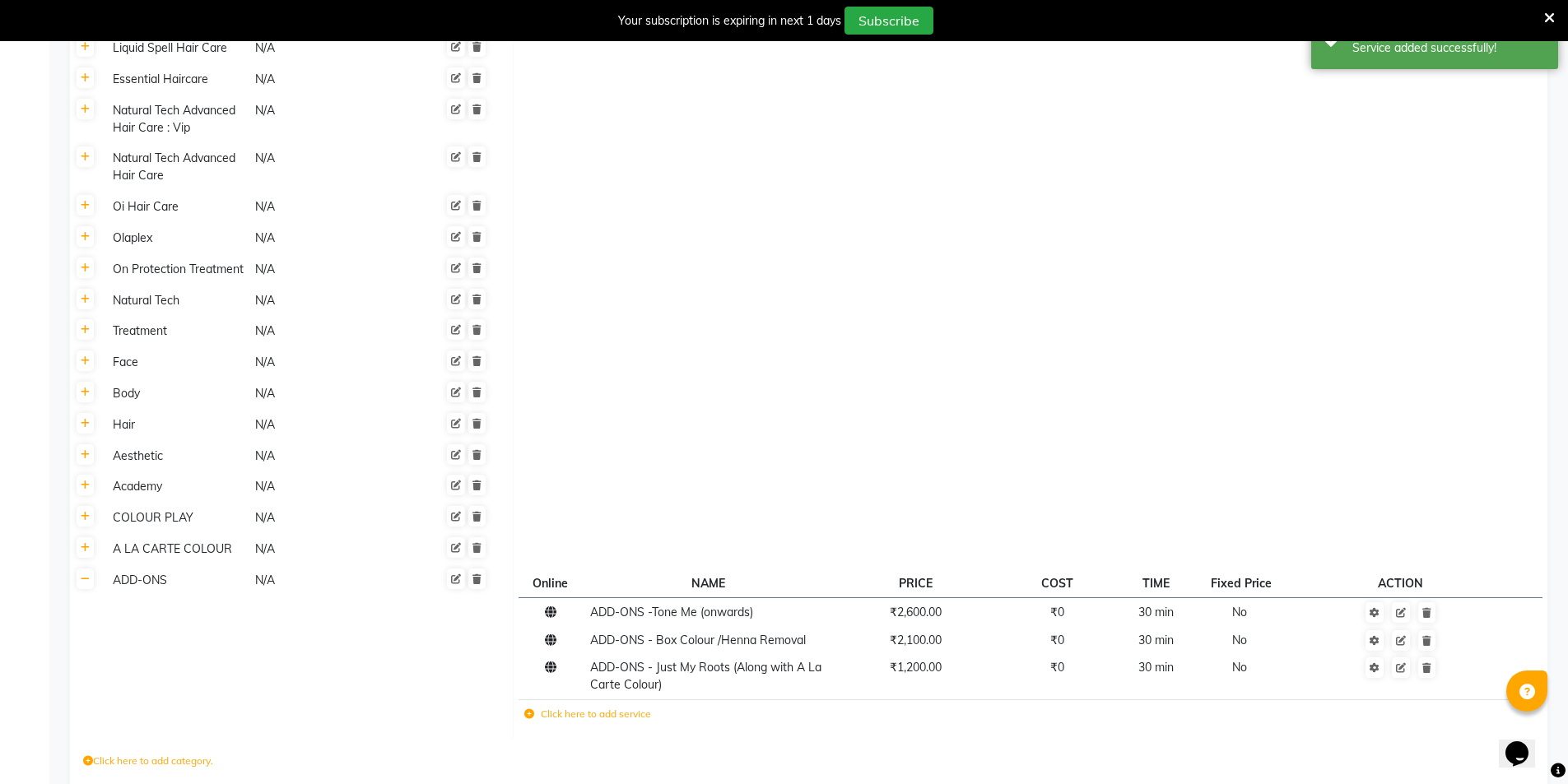
click at [528, 709] on icon at bounding box center [529, 714] width 10 height 10
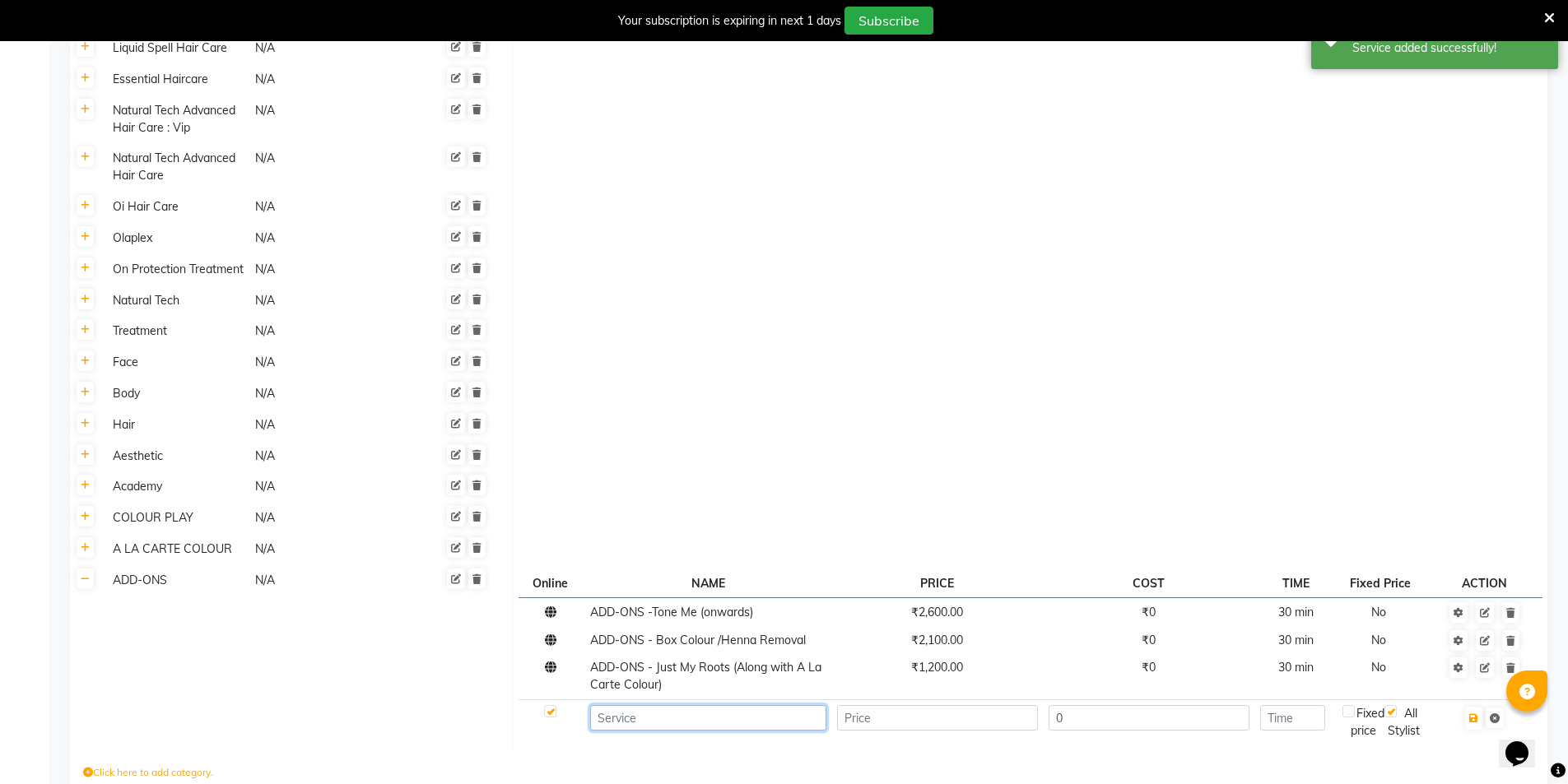
click at [643, 705] on input at bounding box center [708, 718] width 236 height 26
paste input "ADD-ONS - Streaks (per Streaks)"
type input "ADD-ONS - Streaks (per Streaks)"
type input "500"
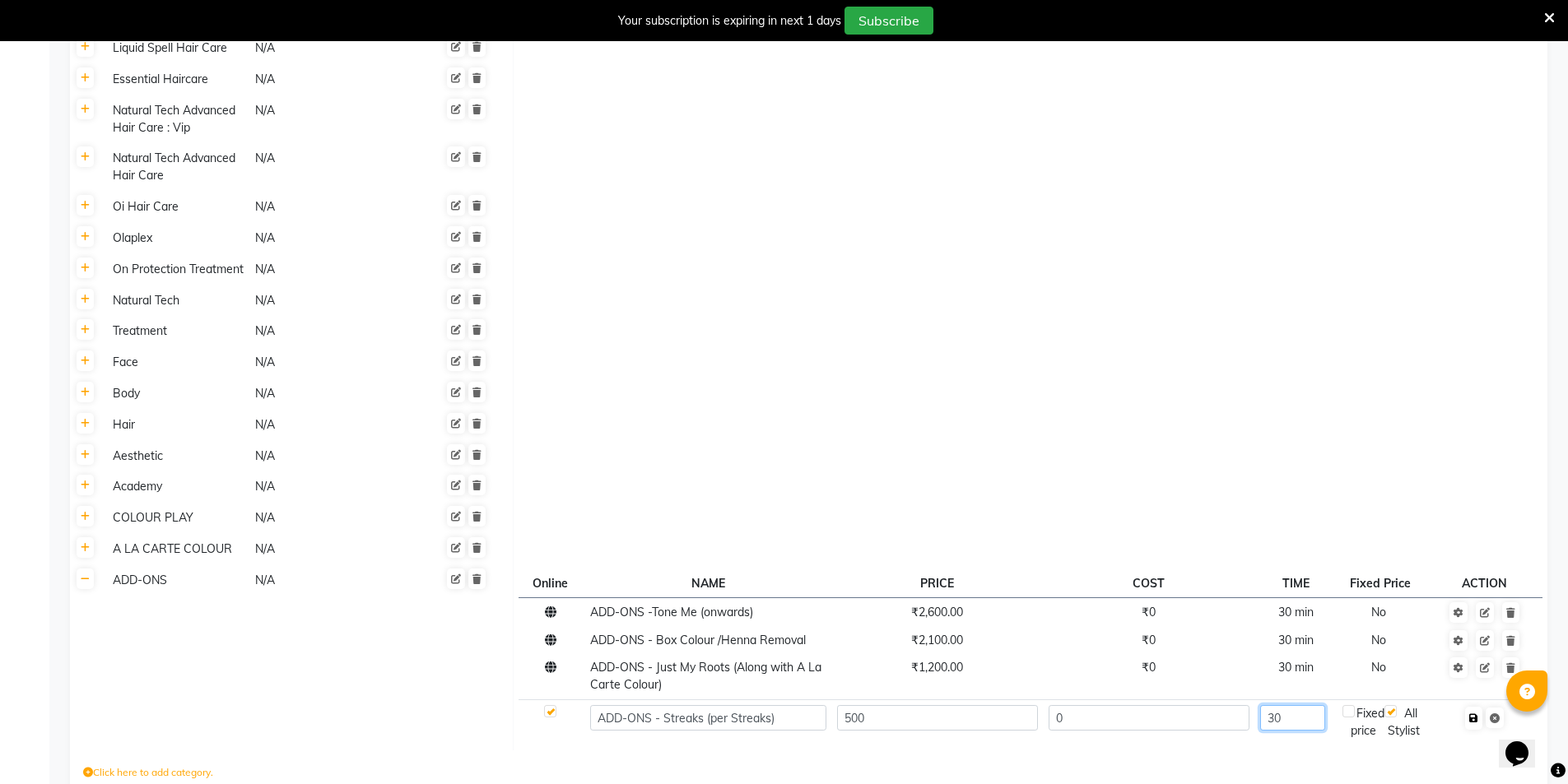
type input "30"
click at [1479, 713] on icon "button" at bounding box center [1474, 718] width 9 height 10
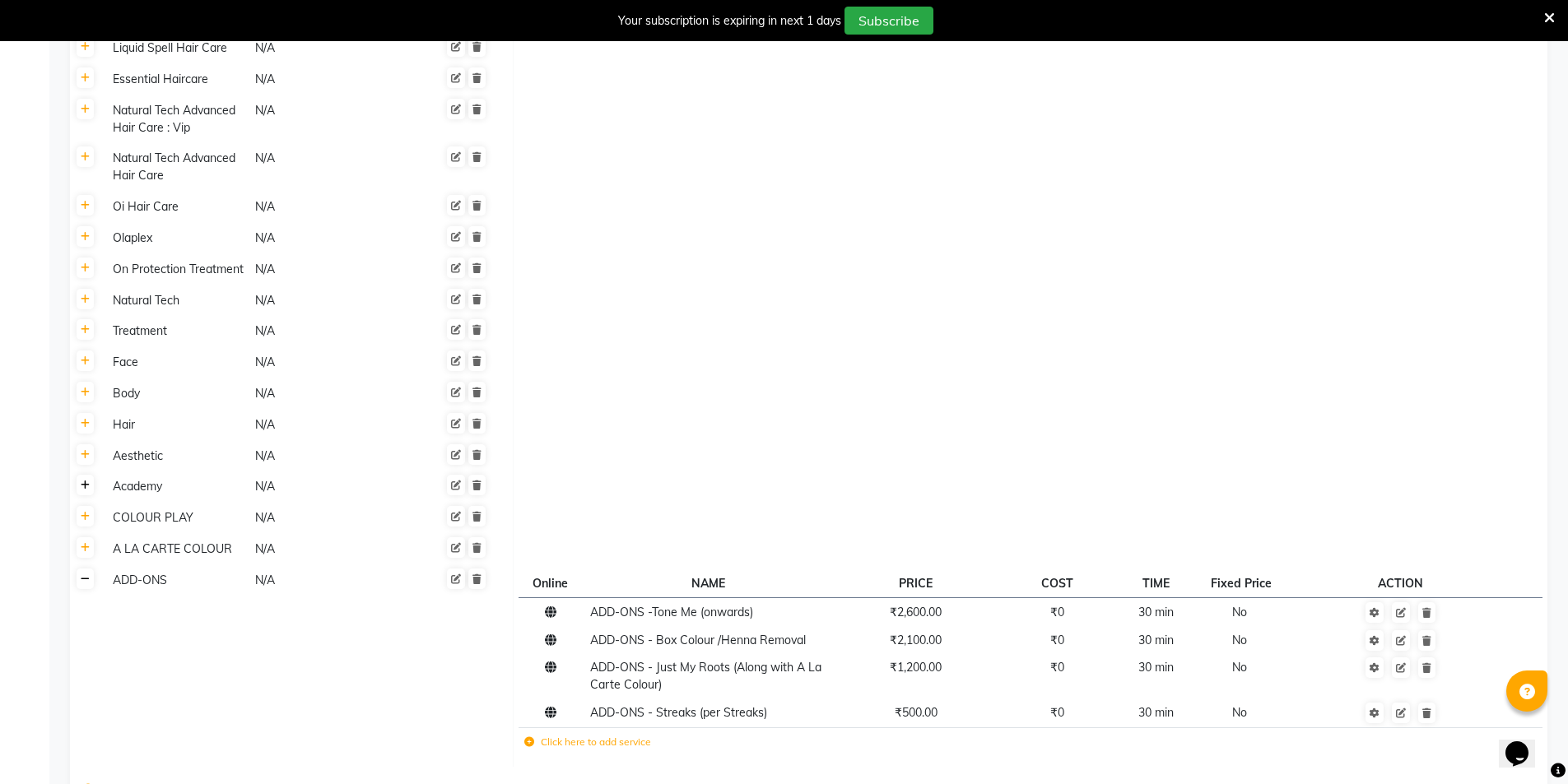
click at [87, 574] on icon at bounding box center [86, 579] width 9 height 10
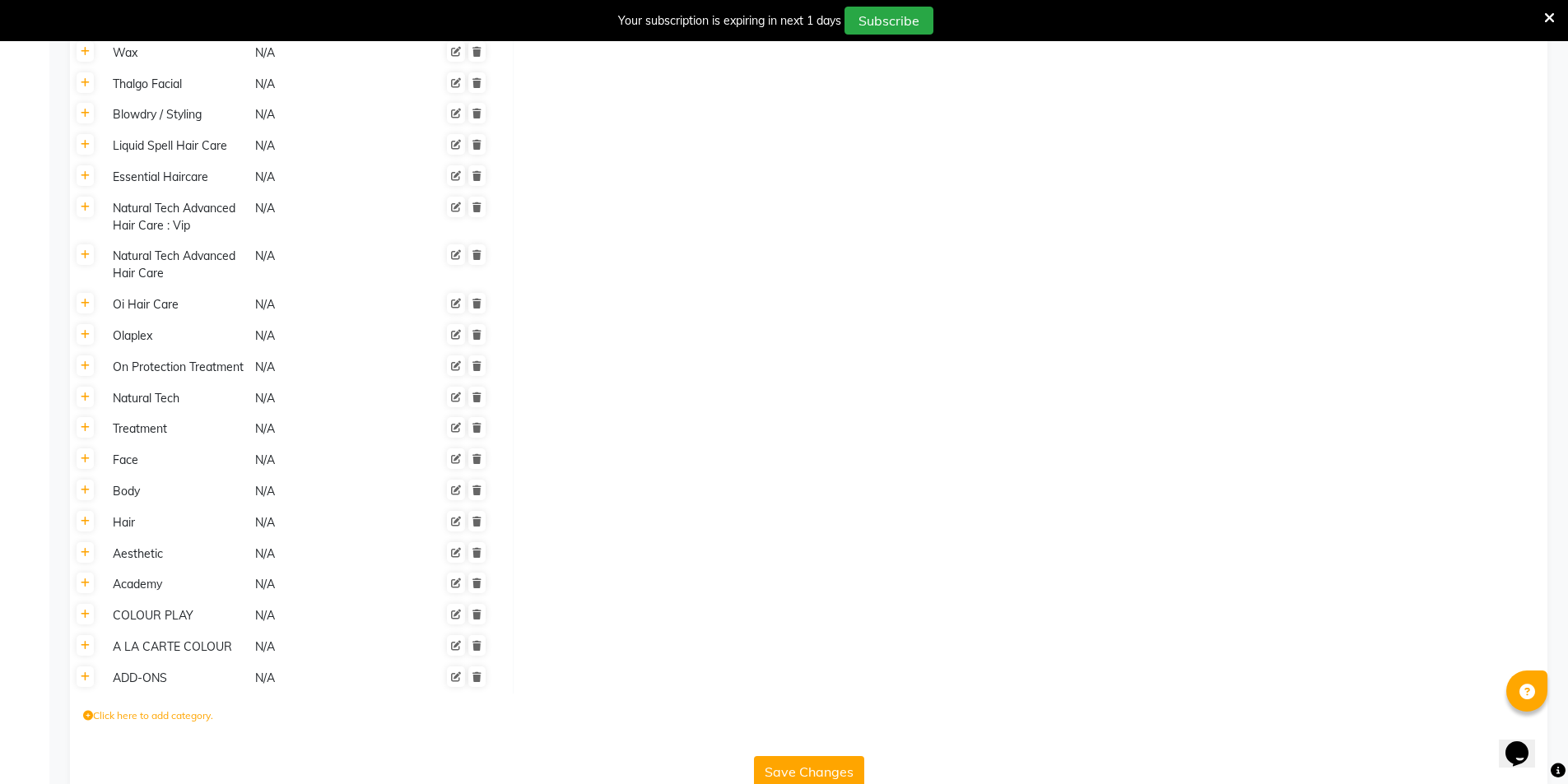
scroll to position [594, 0]
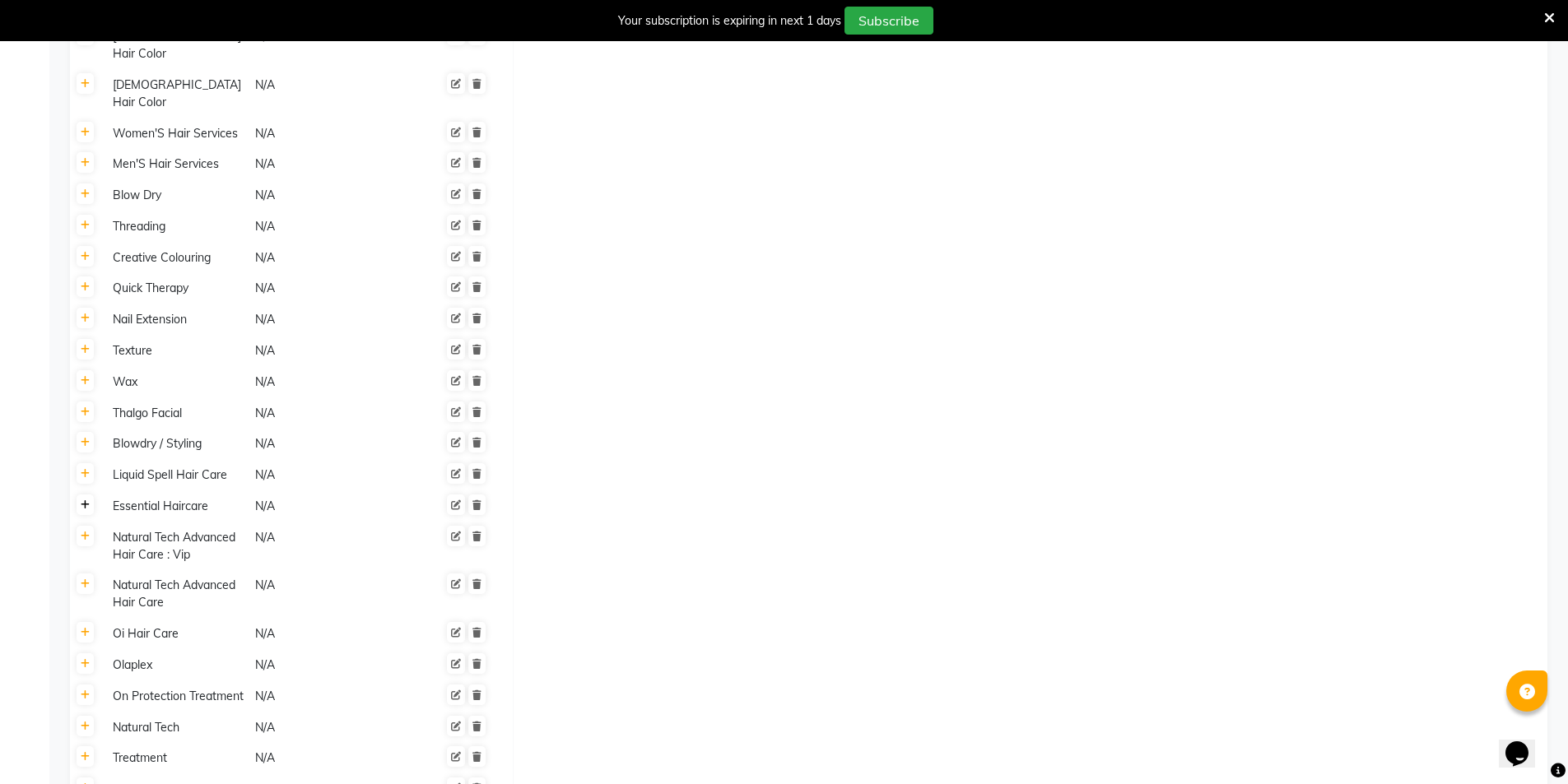
click at [85, 500] on icon at bounding box center [86, 505] width 9 height 10
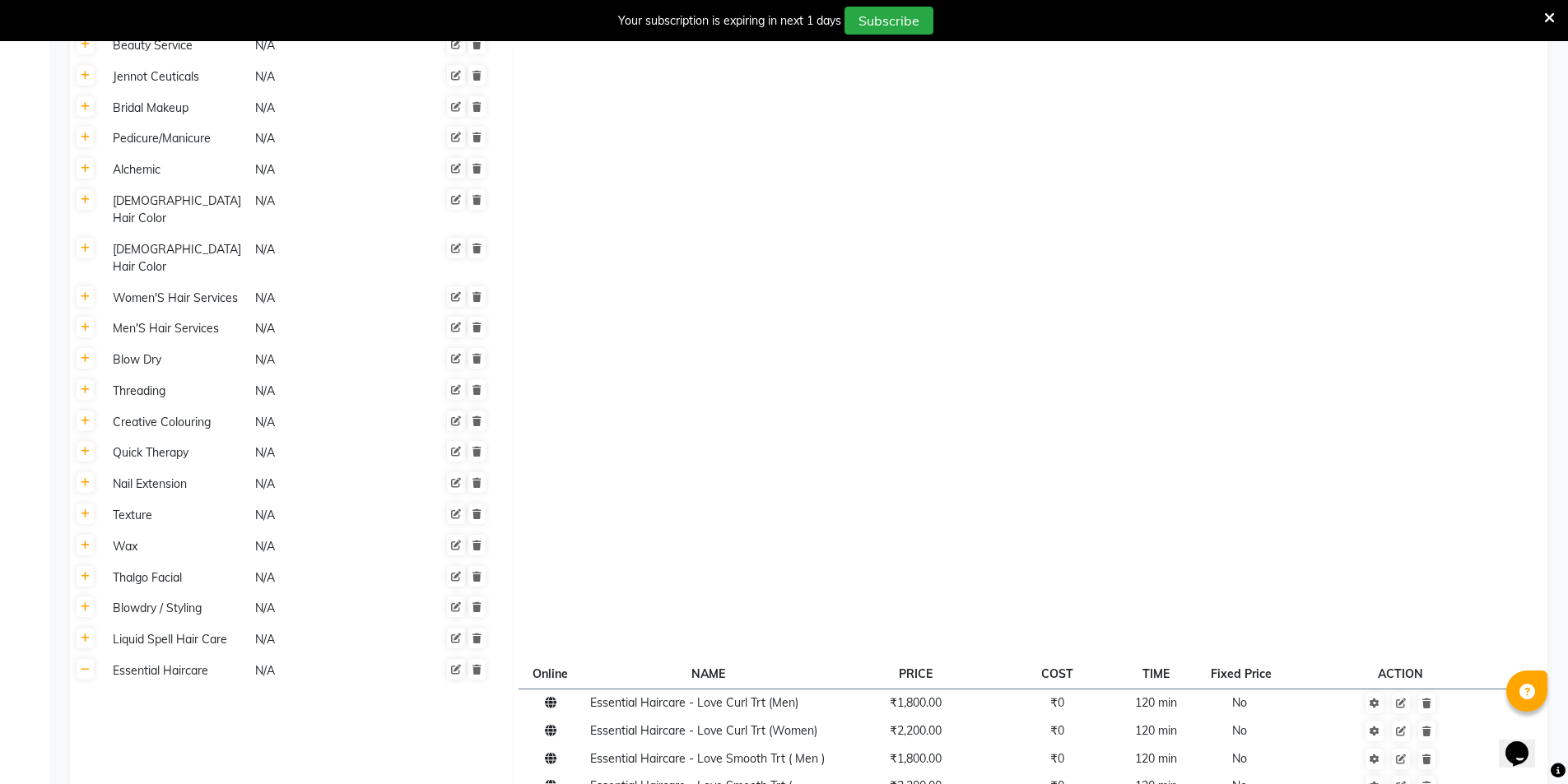
scroll to position [100, 0]
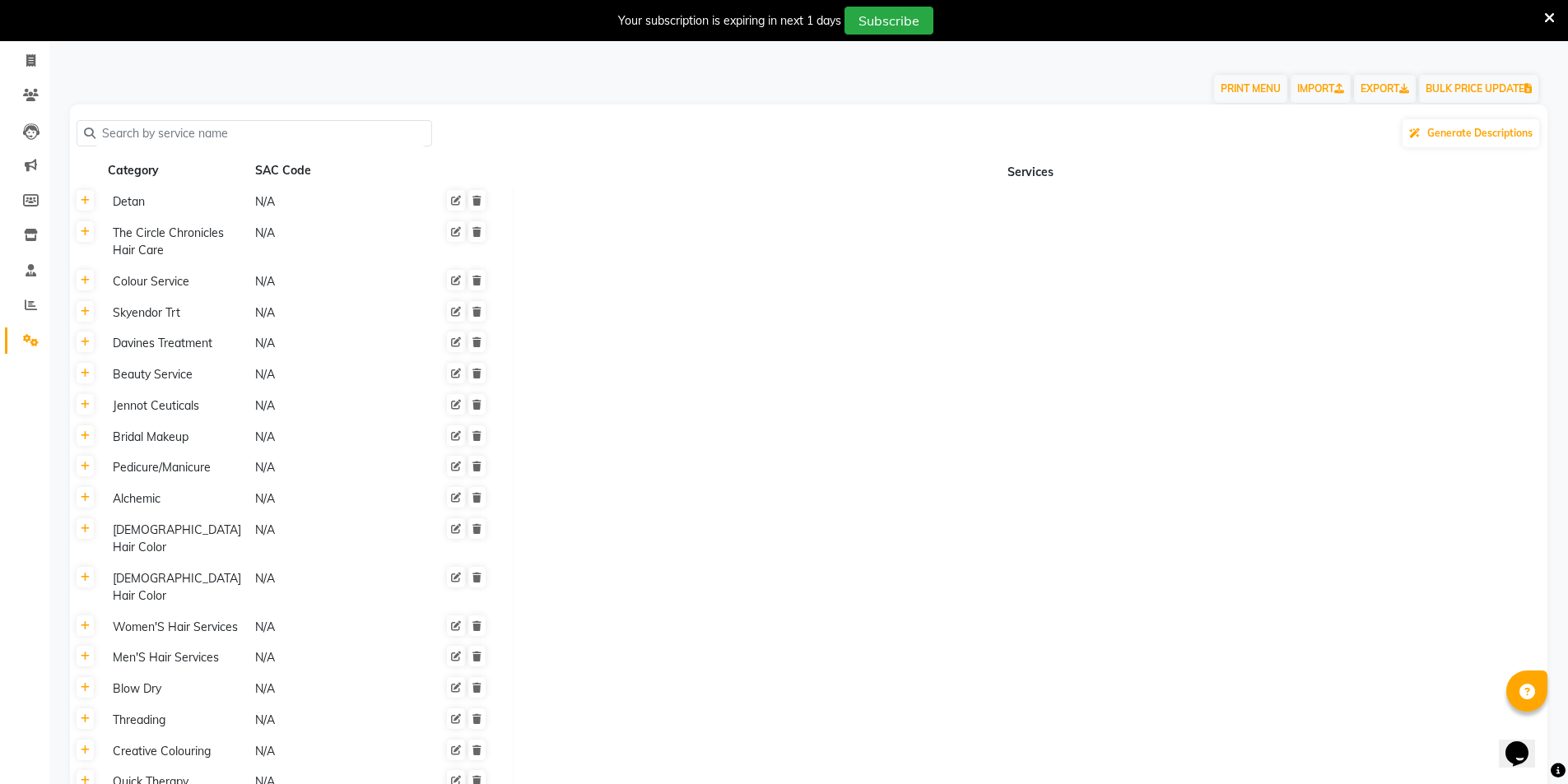
click at [164, 139] on input "text" at bounding box center [260, 134] width 329 height 26
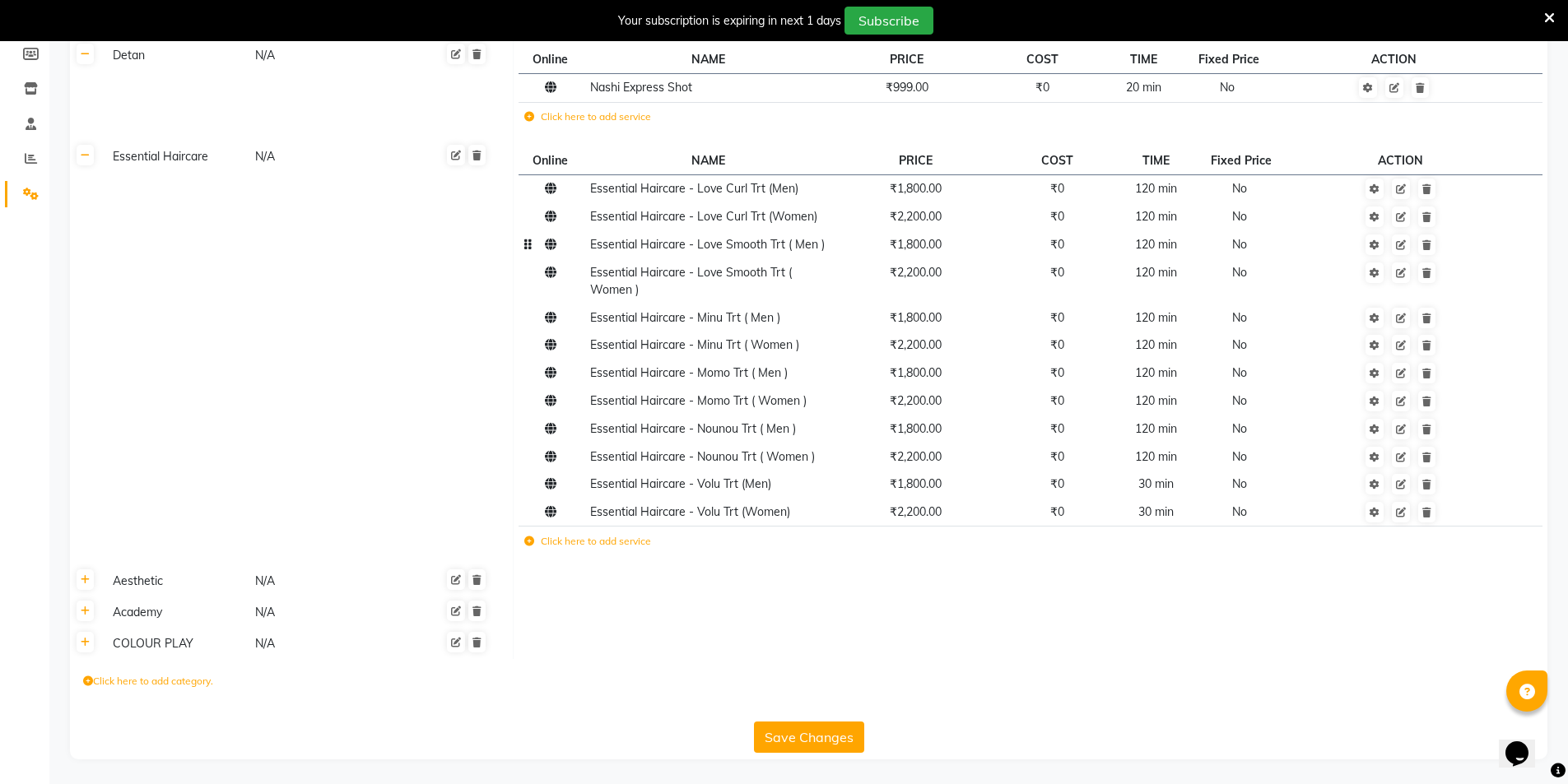
scroll to position [0, 0]
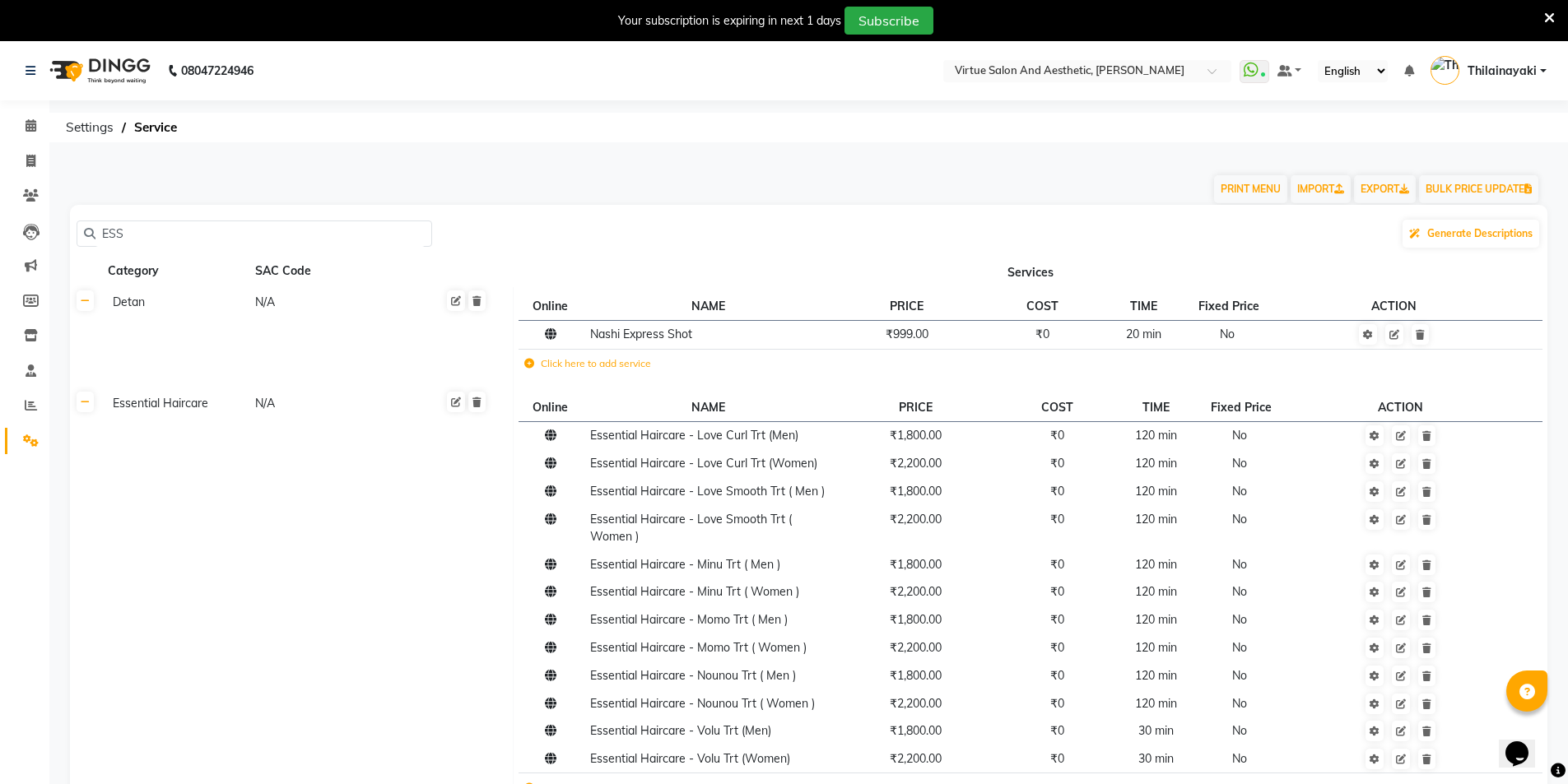
click at [165, 238] on input "ESS" at bounding box center [260, 234] width 329 height 26
type input "E"
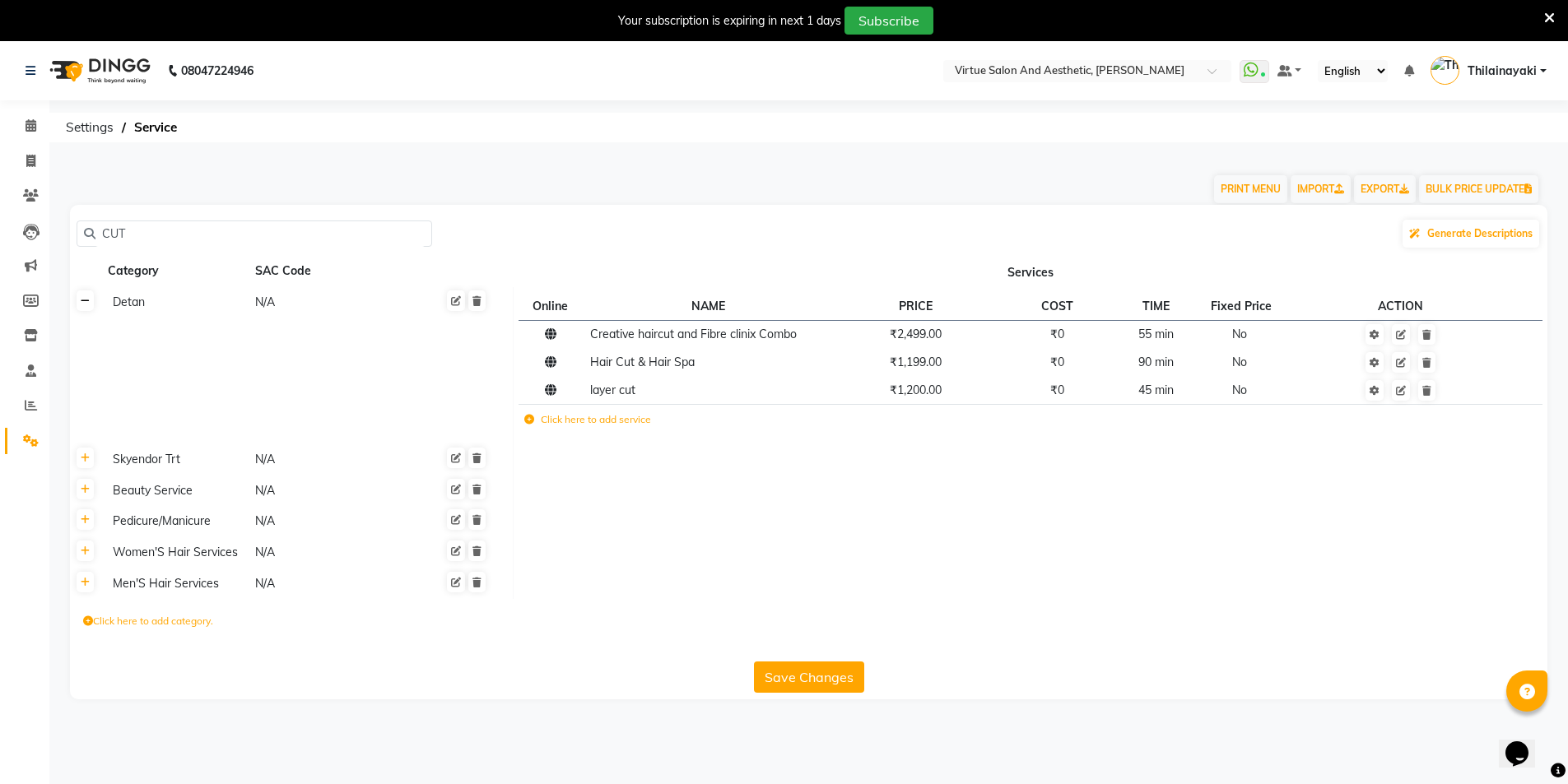
type input "CUT"
click at [81, 303] on icon at bounding box center [86, 300] width 9 height 10
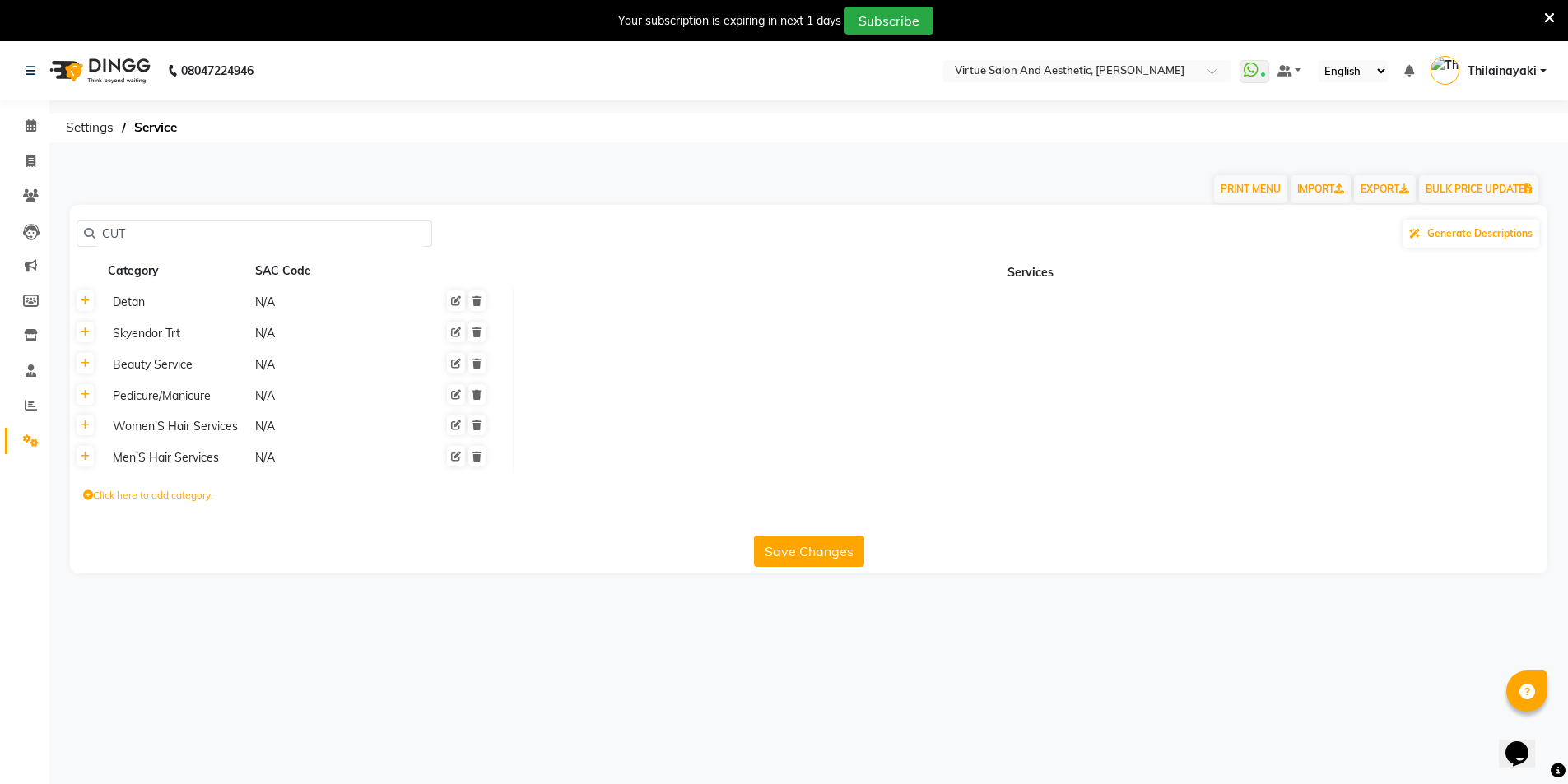
drag, startPoint x: 158, startPoint y: 235, endPoint x: 77, endPoint y: 232, distance: 81.1
click at [77, 232] on div "CUT" at bounding box center [254, 233] width 356 height 27
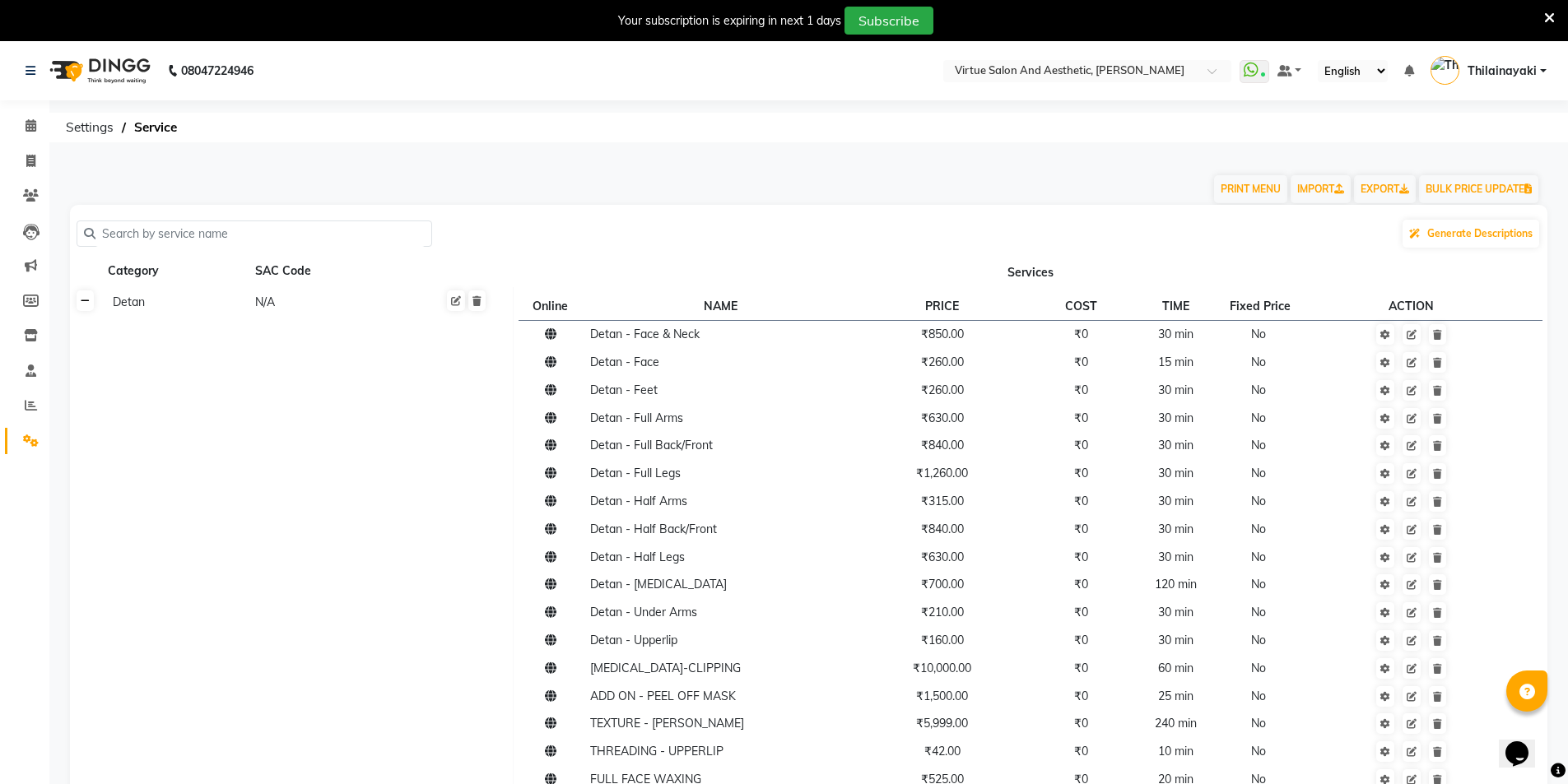
click at [90, 302] on link at bounding box center [85, 300] width 18 height 20
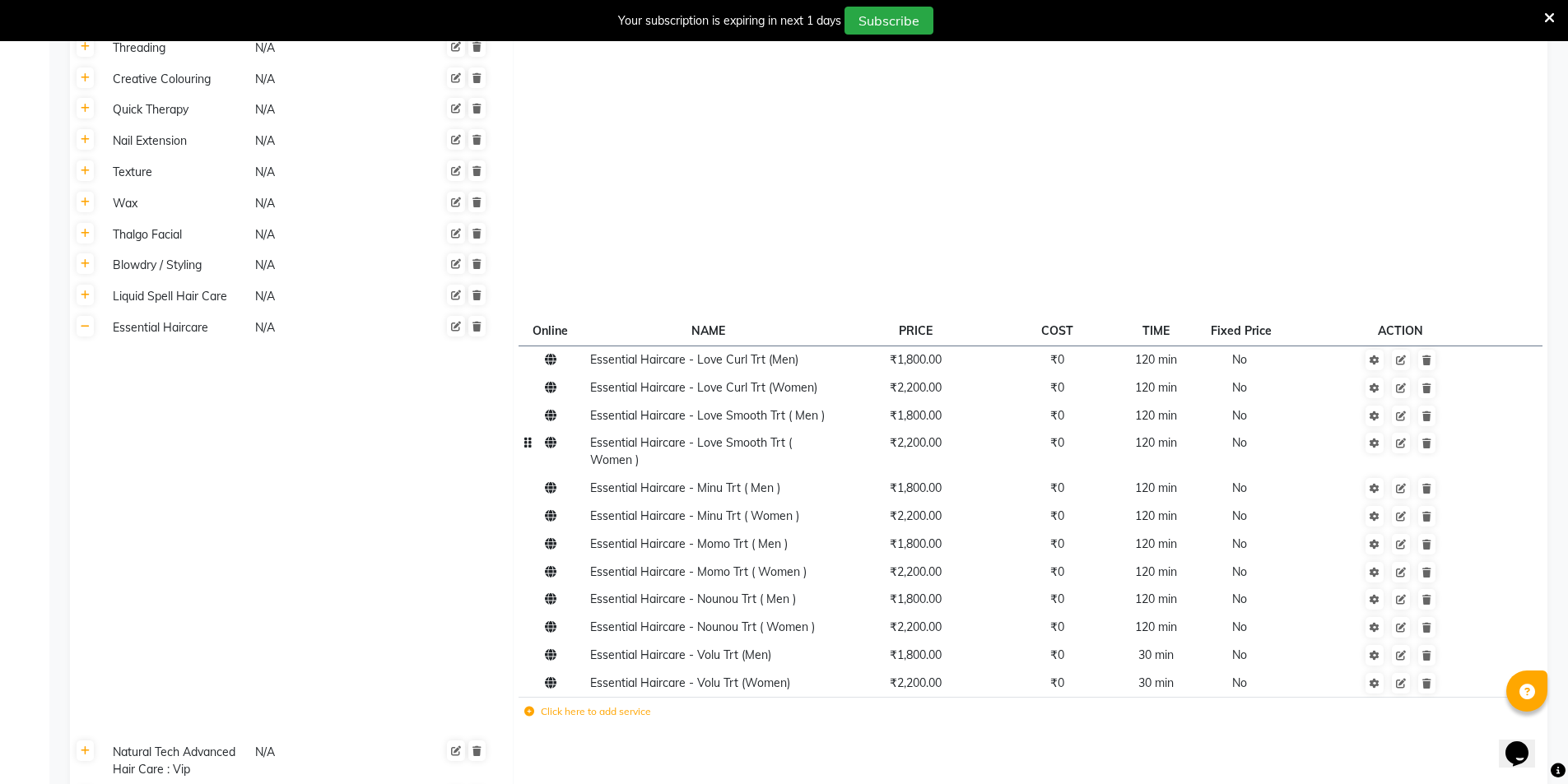
scroll to position [823, 0]
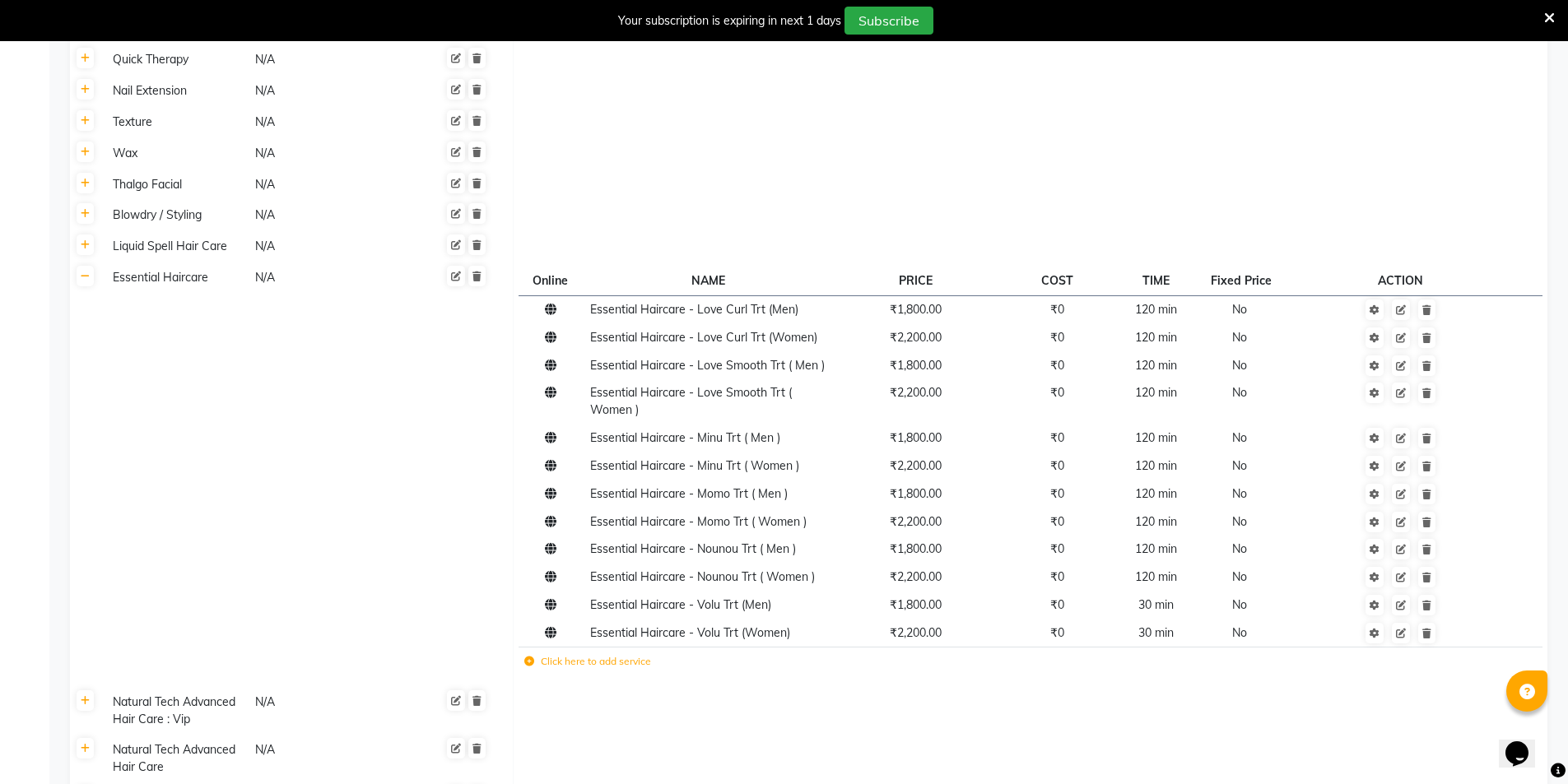
click at [532, 657] on icon at bounding box center [529, 661] width 10 height 10
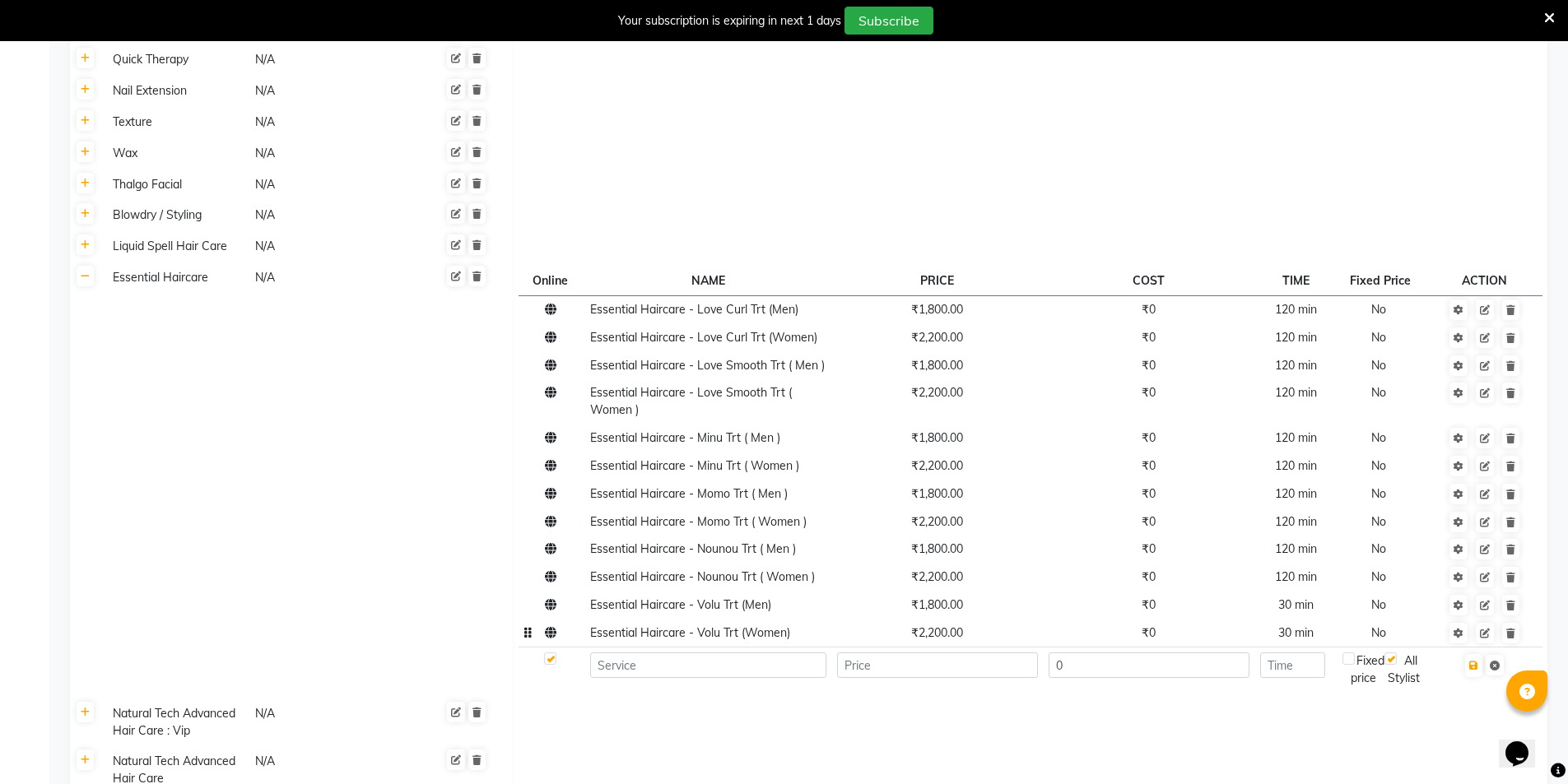
click at [684, 618] on td "Essential Haircare - Volu Trt (Women)" at bounding box center [708, 632] width 247 height 28
click at [666, 652] on input at bounding box center [708, 665] width 236 height 26
paste input "Essential Haircare"
paste input "Cut & File"
type input "Essential Haircare - Cut & File"
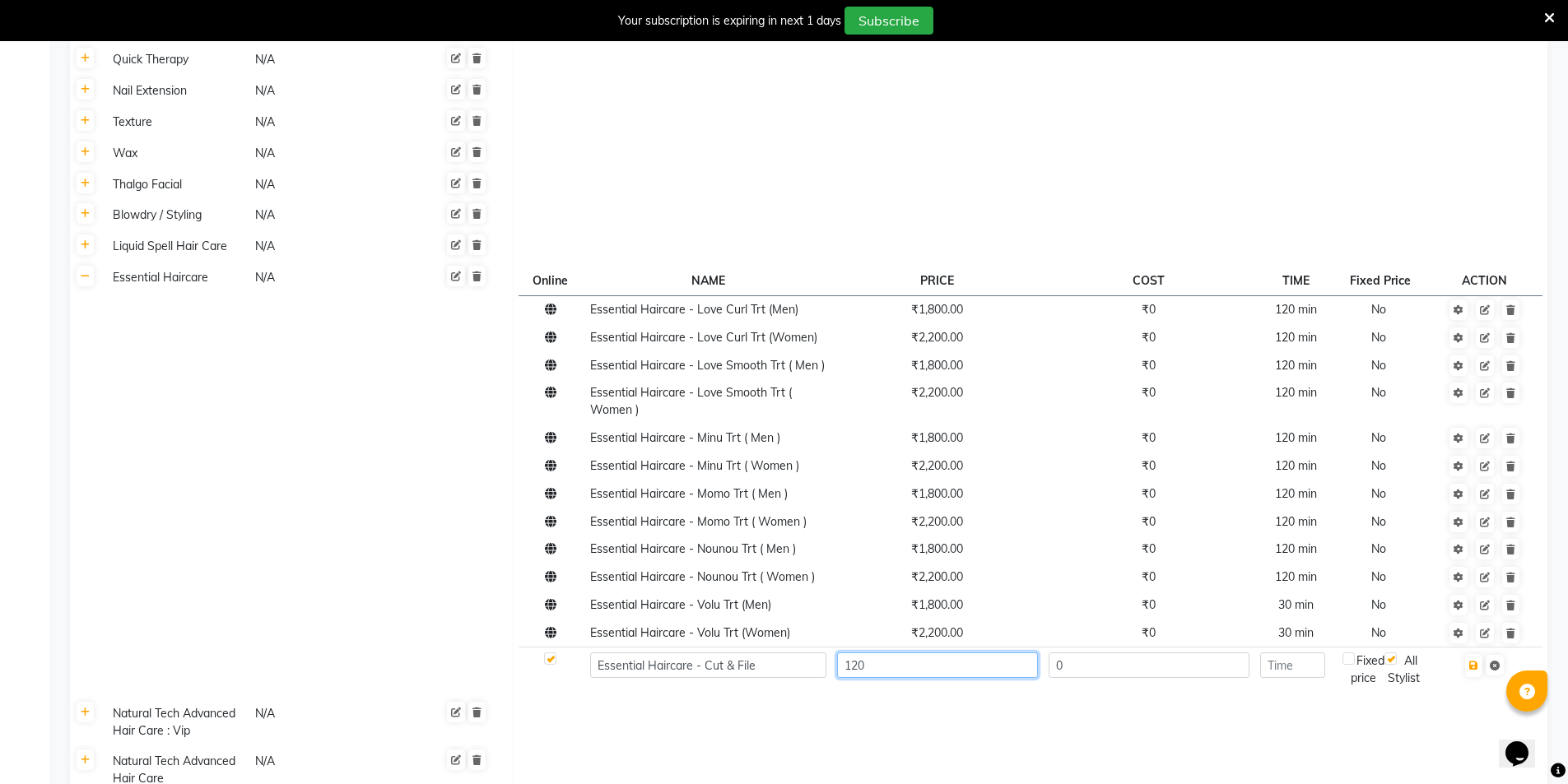
type input "120"
type input "30"
click at [1477, 661] on icon "button" at bounding box center [1474, 665] width 9 height 10
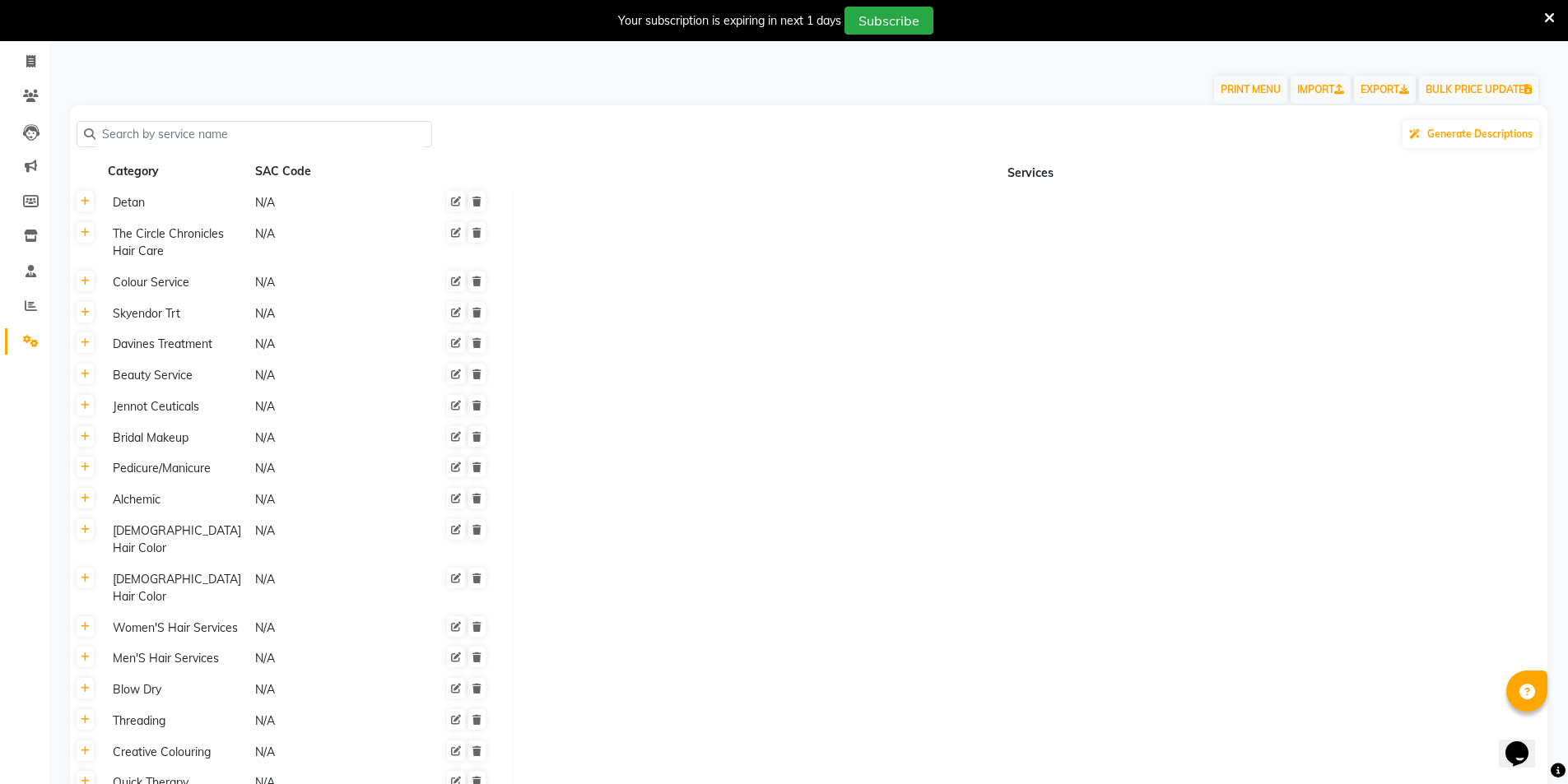
scroll to position [0, 0]
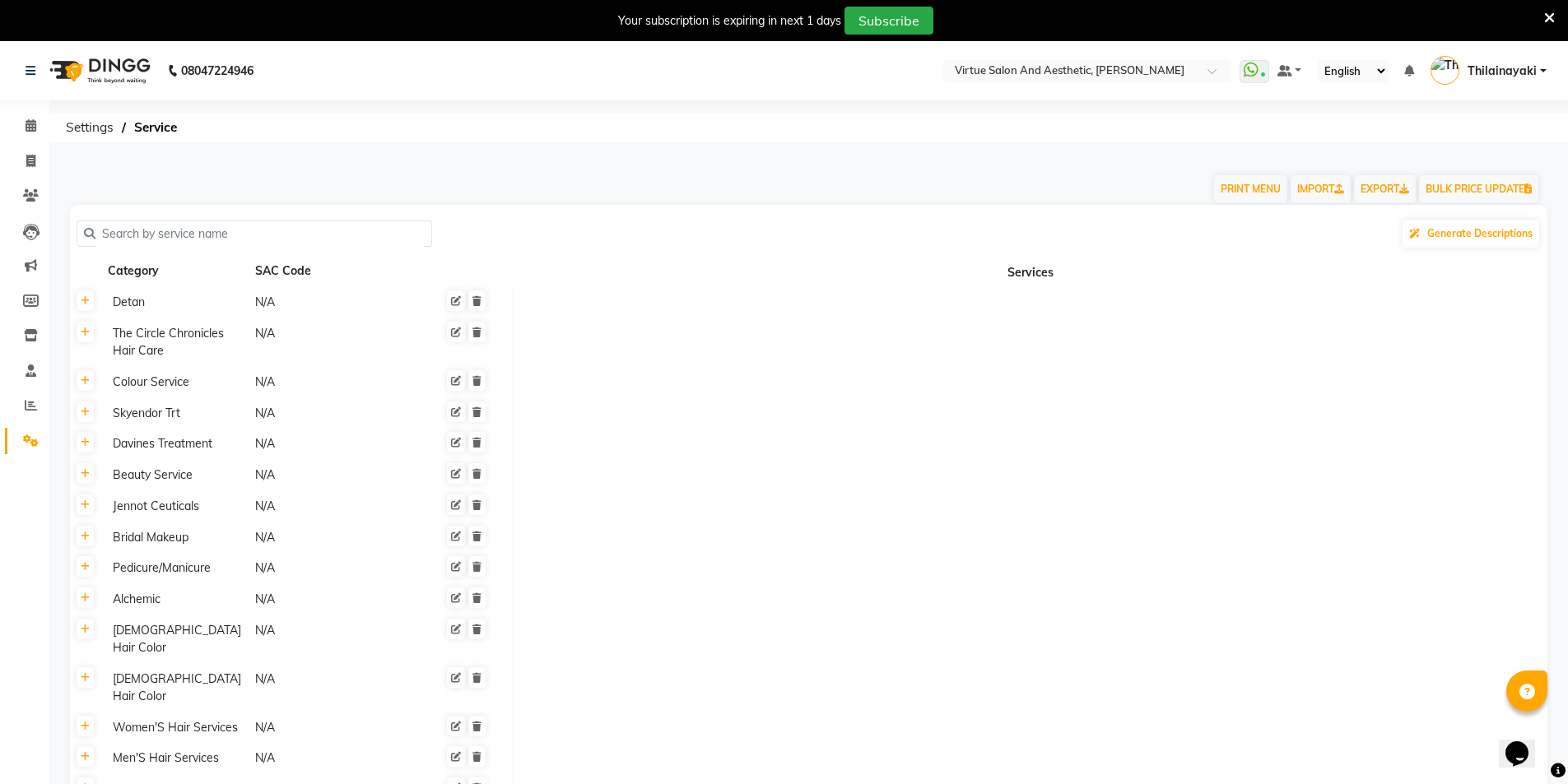
click at [193, 230] on input "text" at bounding box center [260, 234] width 329 height 26
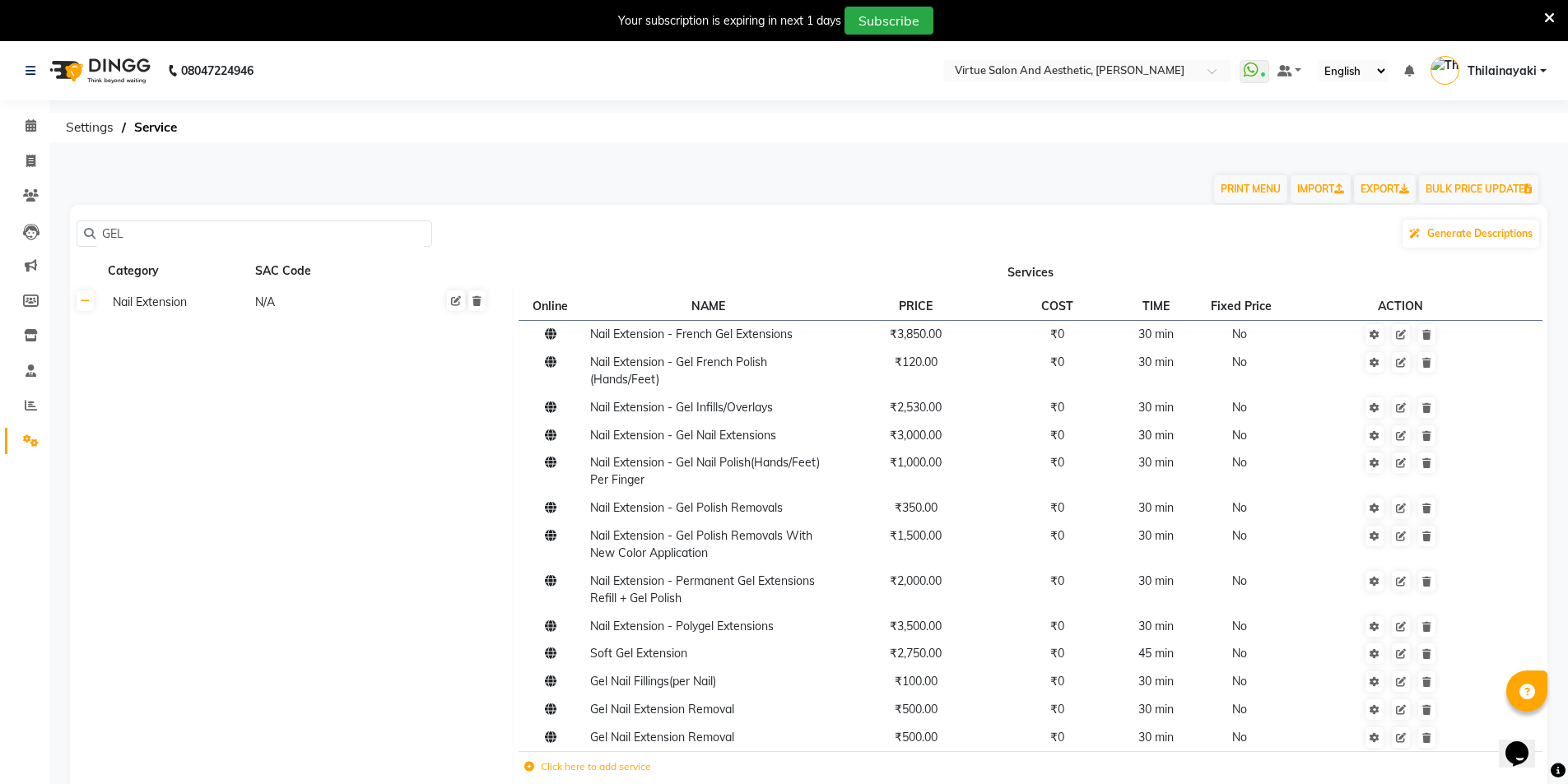
type input "GEL"
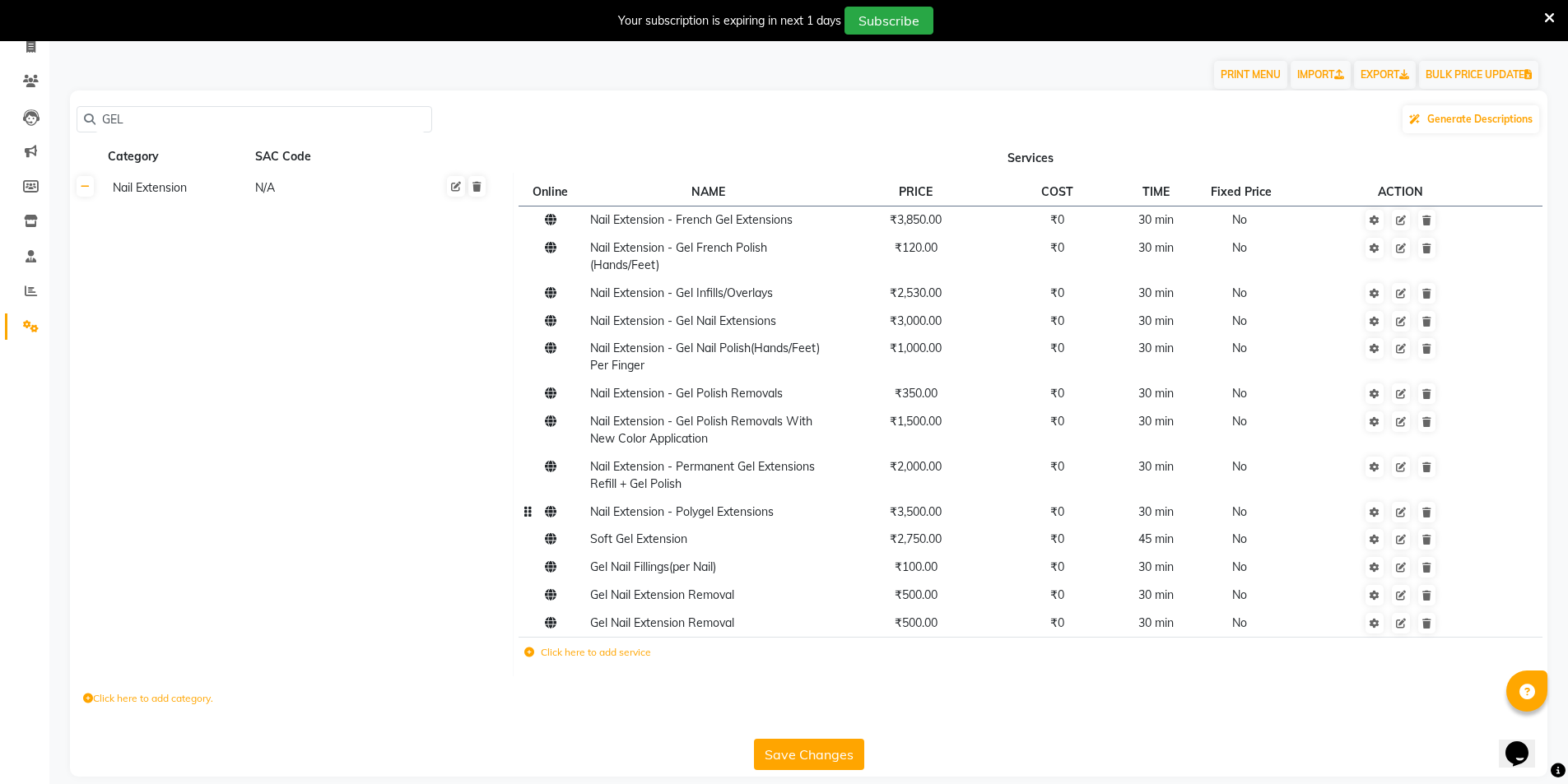
scroll to position [132, 0]
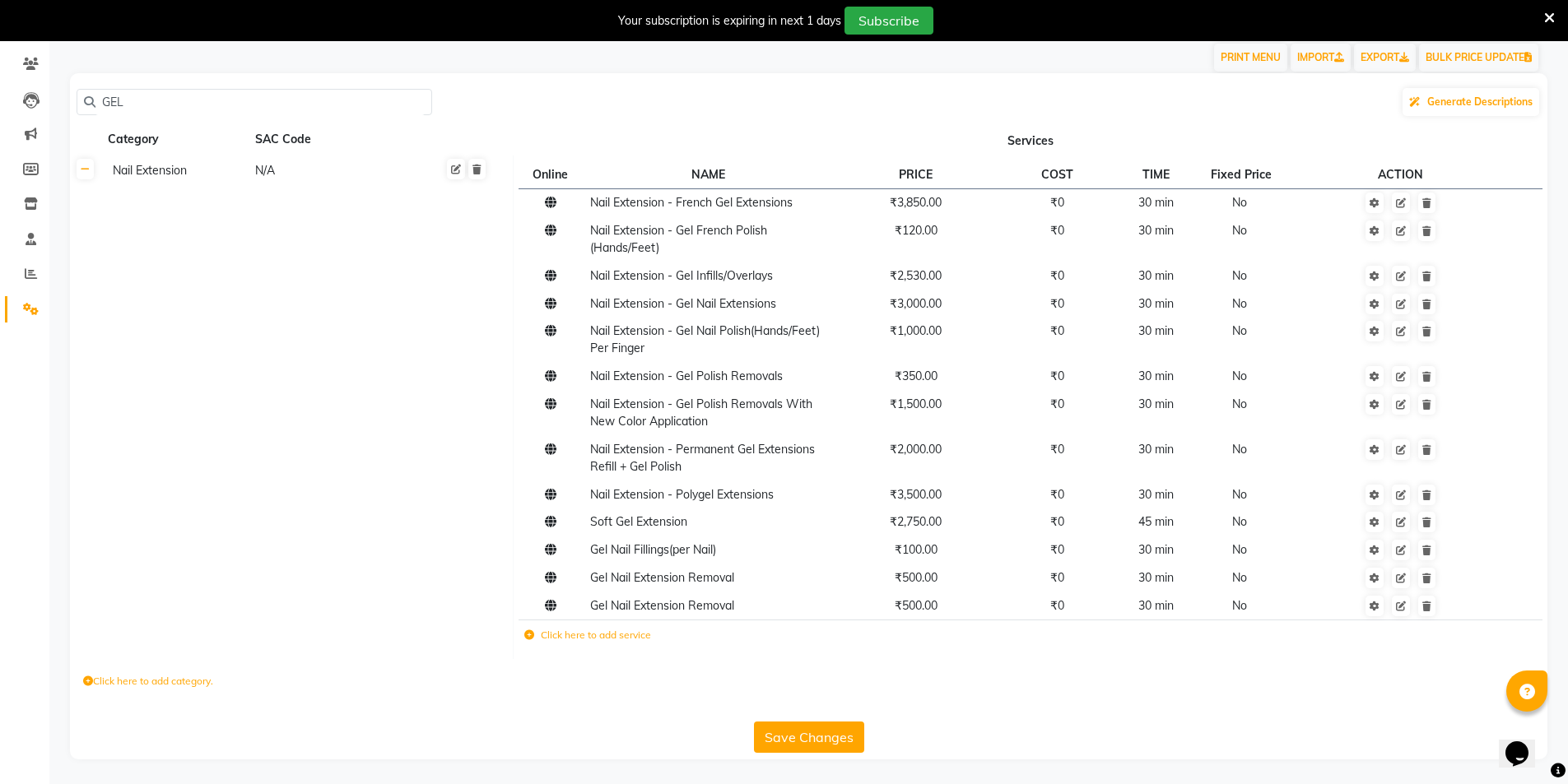
click at [88, 680] on icon at bounding box center [88, 681] width 10 height 10
click at [122, 692] on input at bounding box center [155, 685] width 144 height 26
paste input "GEL POLISH"
type input "GEL POLISH"
click at [399, 686] on icon "submit" at bounding box center [395, 685] width 9 height 10
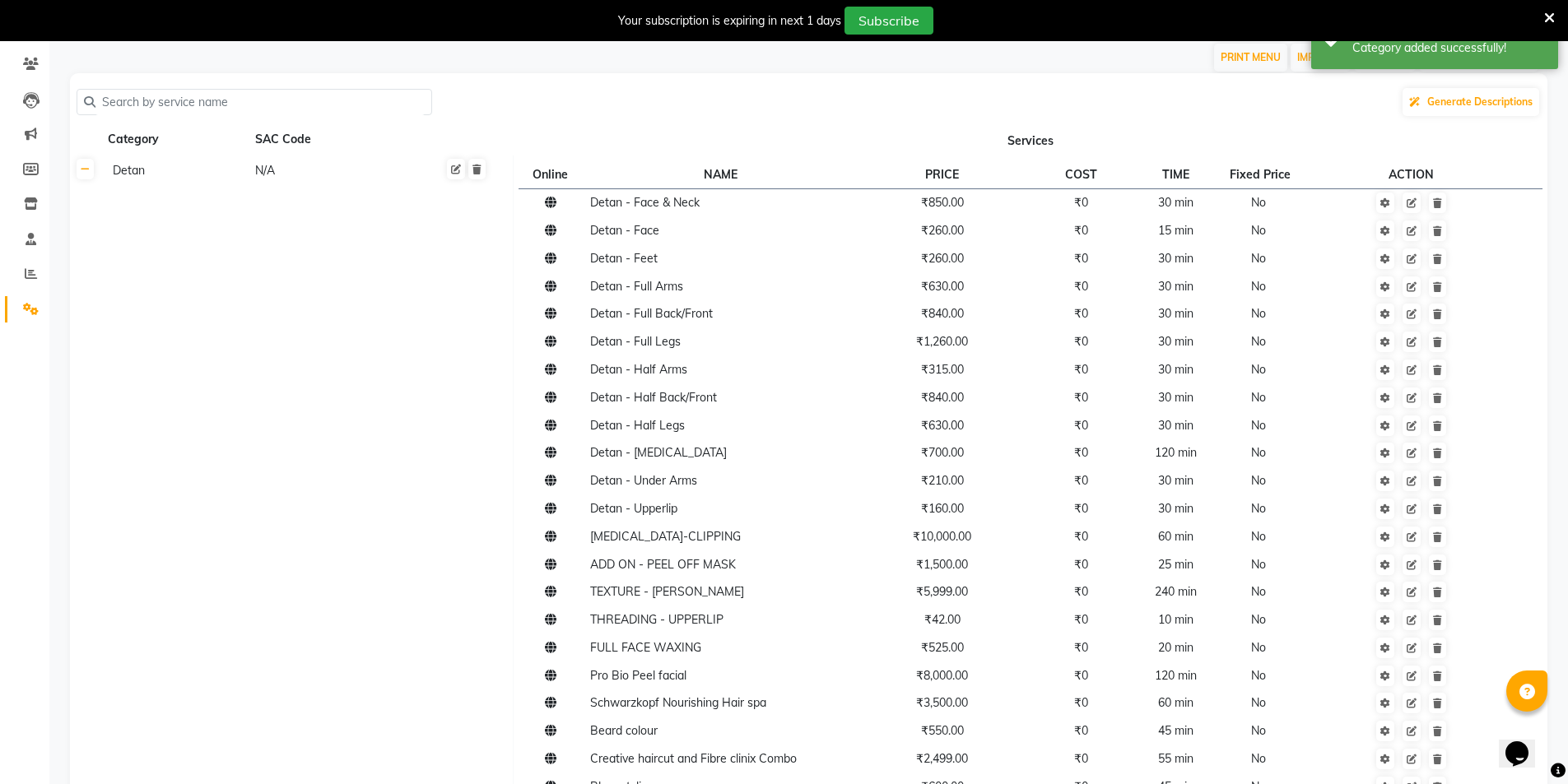
scroll to position [214, 0]
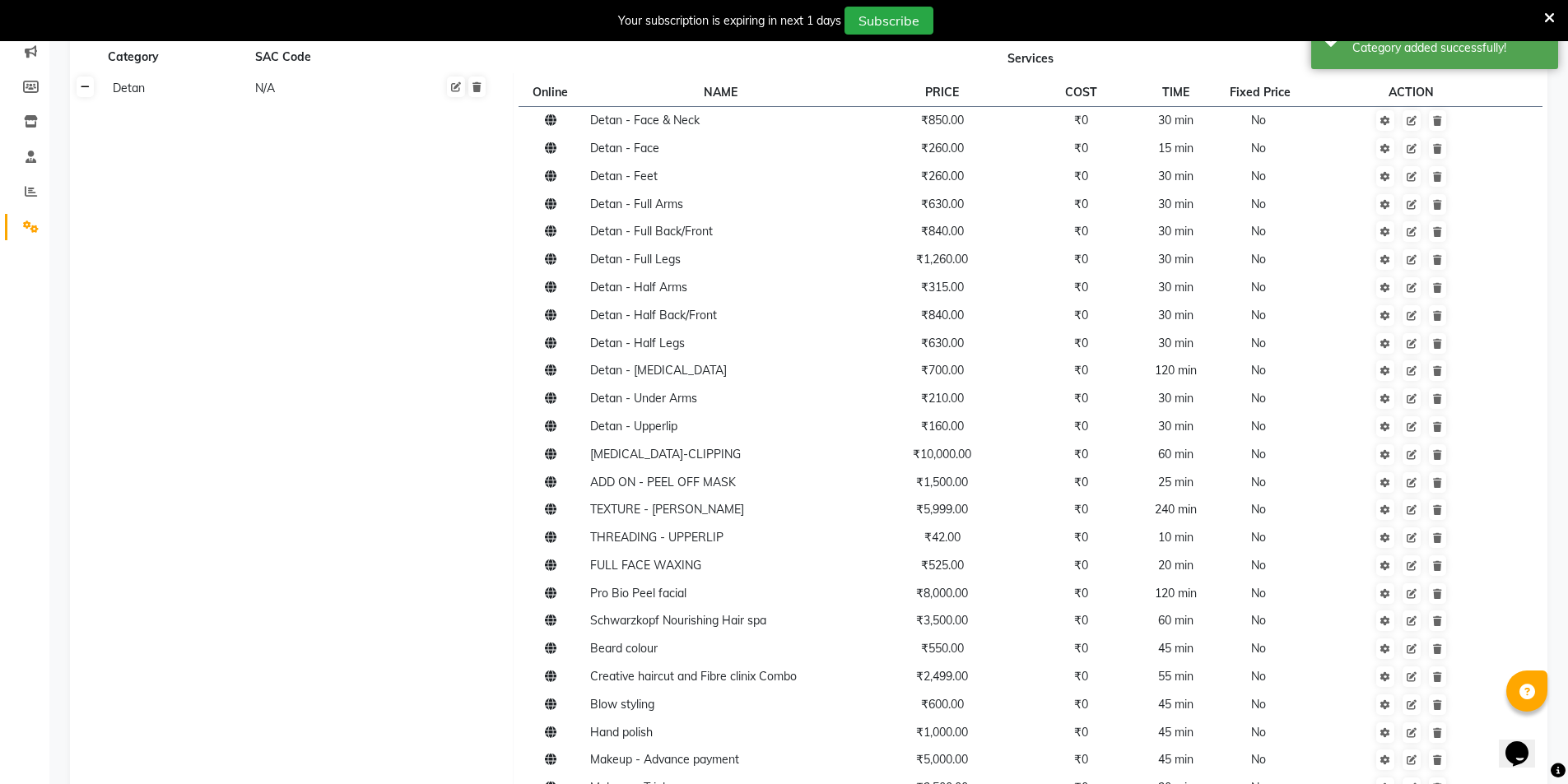
click at [82, 82] on icon at bounding box center [86, 87] width 9 height 10
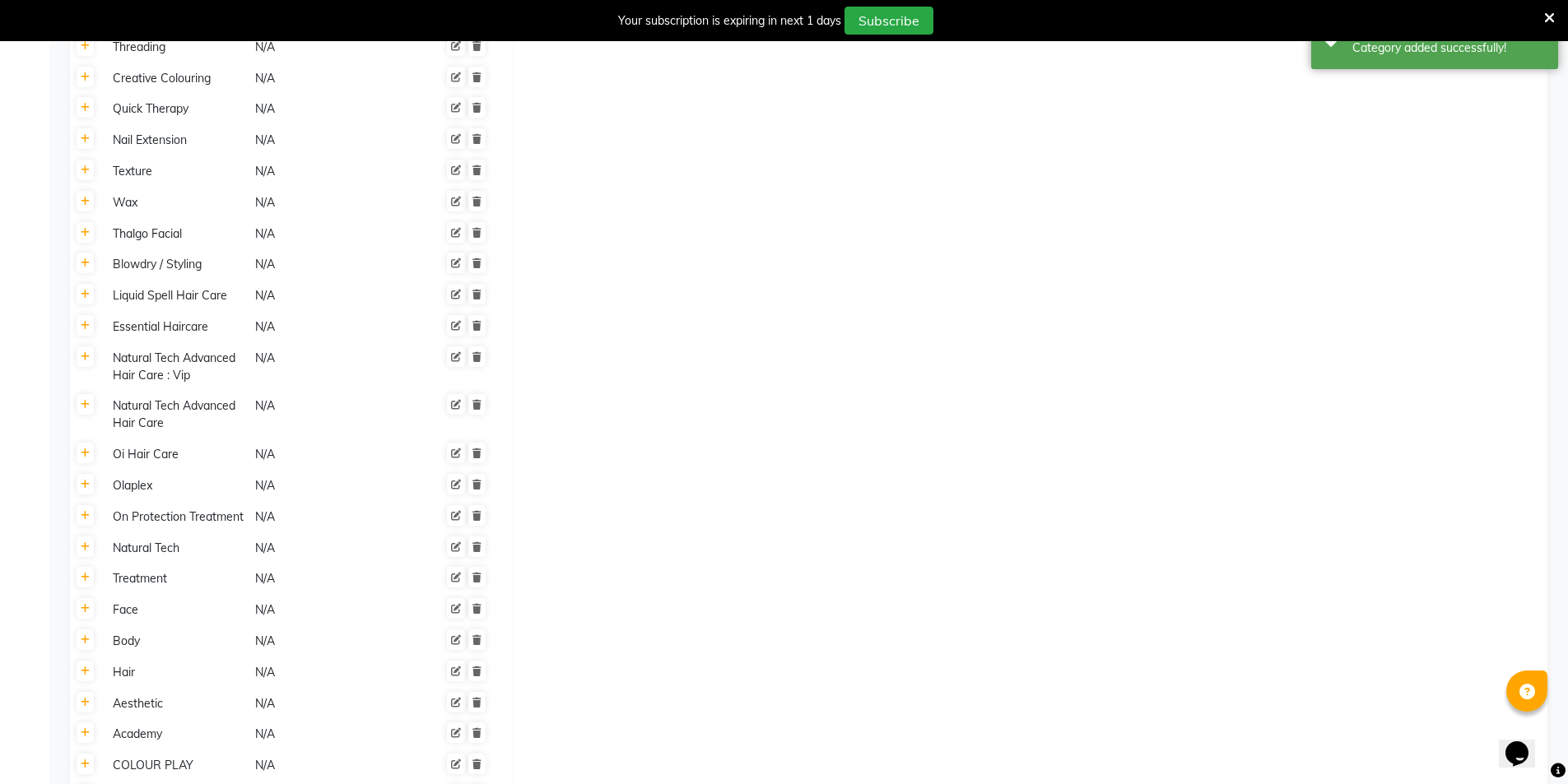
scroll to position [954, 0]
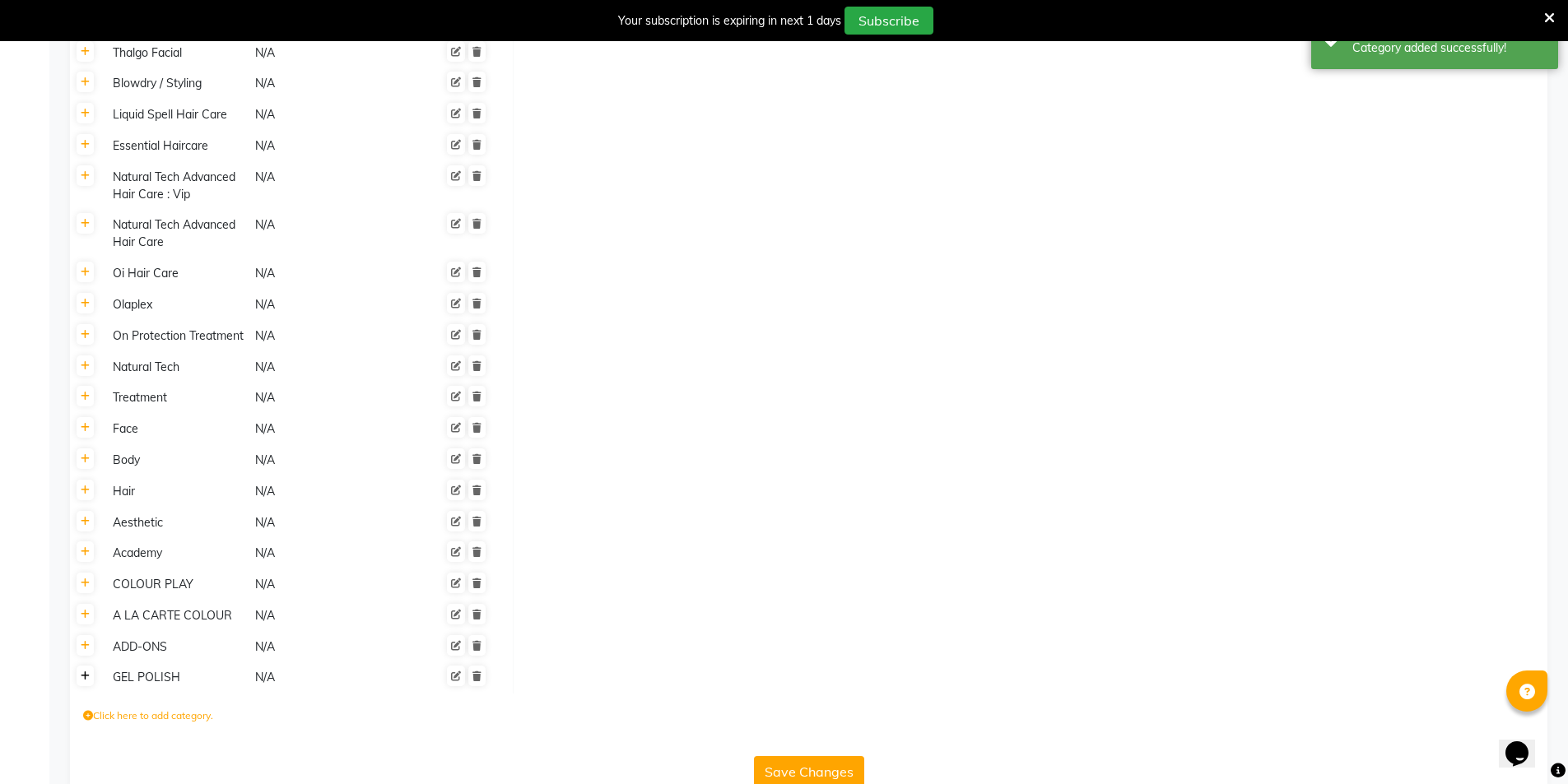
click at [90, 665] on link at bounding box center [85, 675] width 18 height 20
click at [560, 675] on label "Click here to add service" at bounding box center [588, 683] width 127 height 15
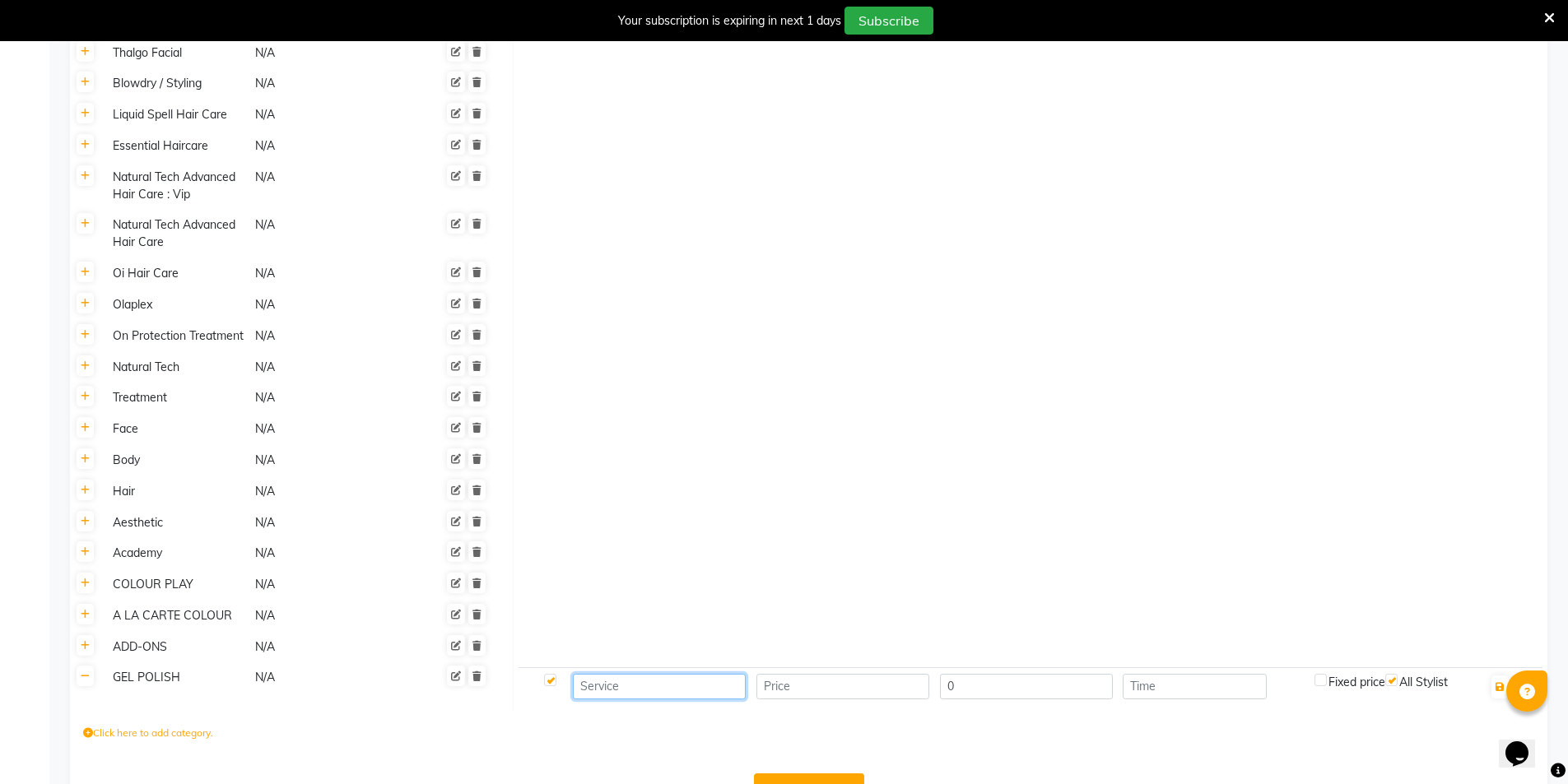
click at [697, 673] on input at bounding box center [659, 686] width 173 height 26
paste input "Gel Polish - Gel Polish Application"
type input "Gel Polish - Gel Polish Application"
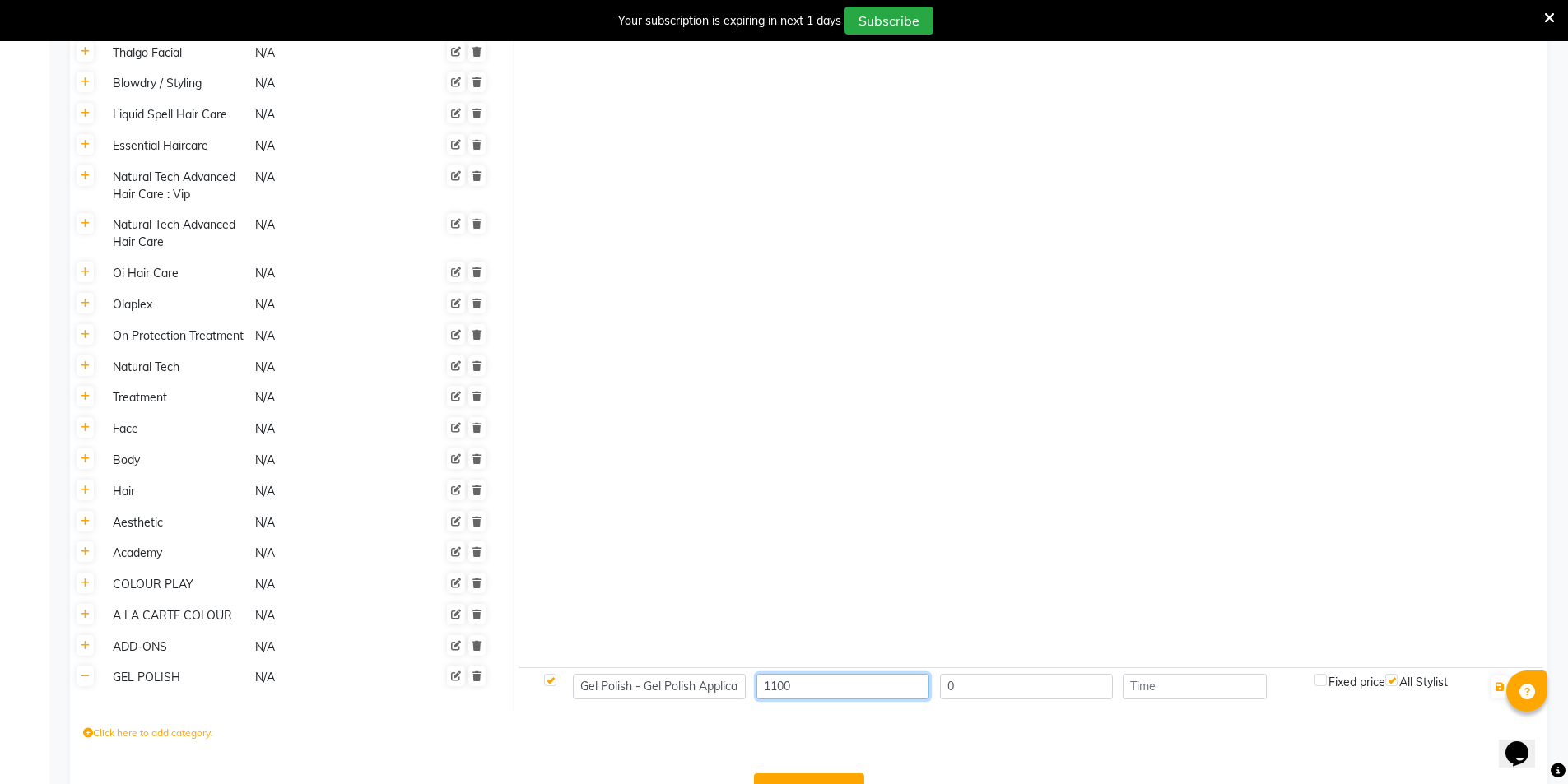
type input "1100"
type input "30"
click at [1502, 682] on icon "button" at bounding box center [1500, 686] width 9 height 10
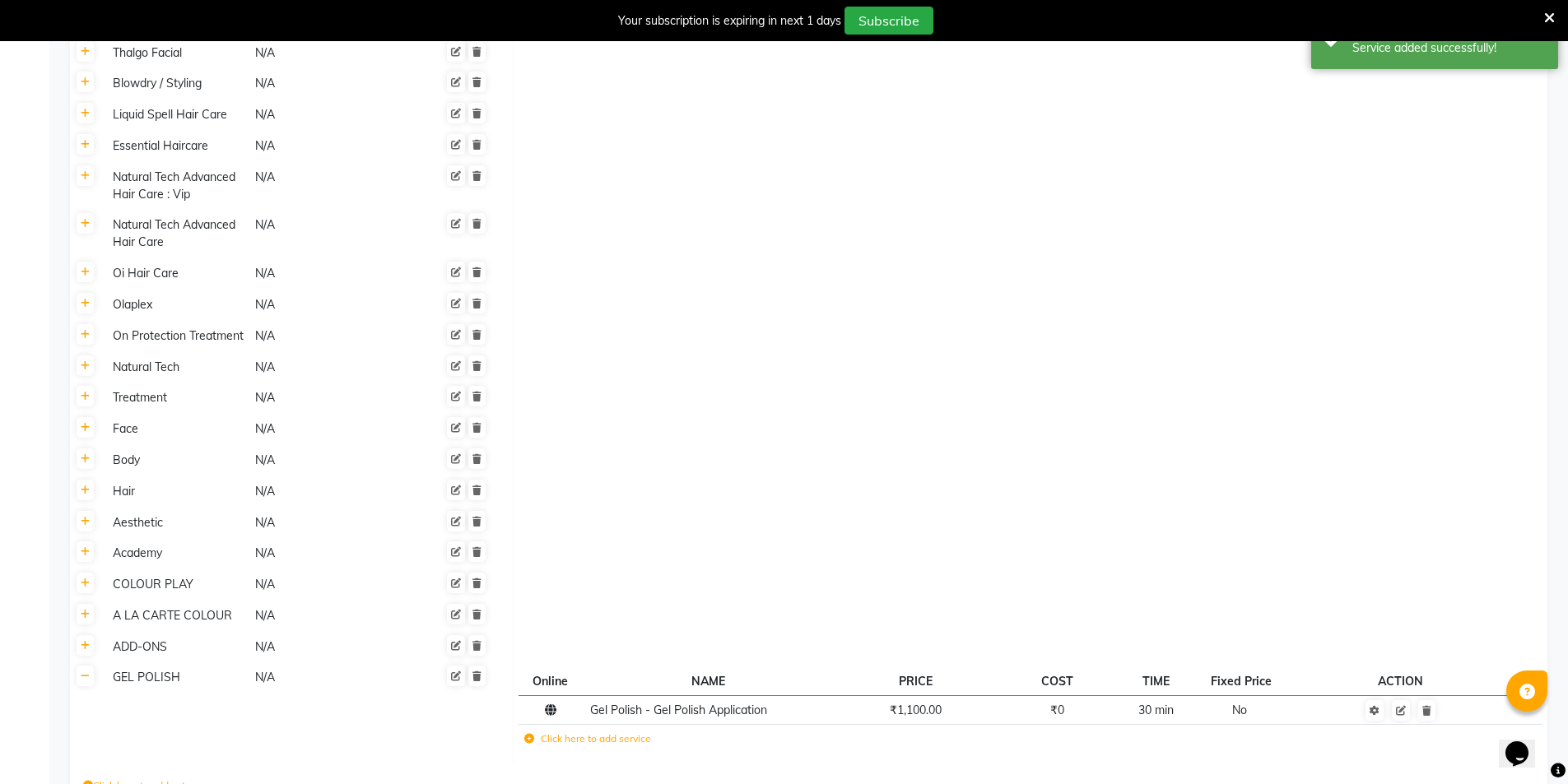
click at [529, 733] on icon at bounding box center [529, 738] width 10 height 10
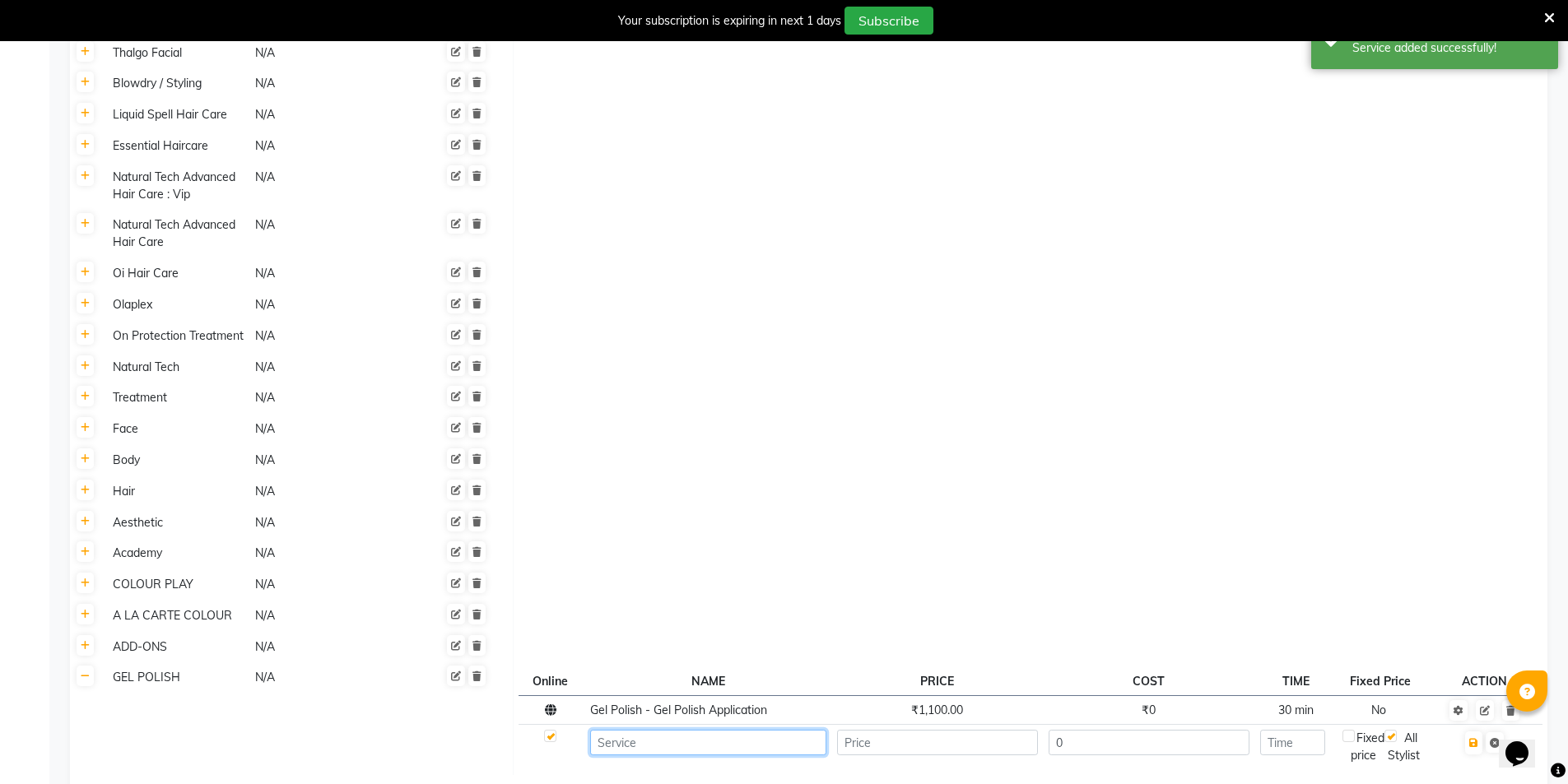
click at [735, 730] on input at bounding box center [708, 743] width 236 height 26
paste input "Gel Polish - Gel Polish Removal"
type input "Gel Polish - Gel Polish Removal"
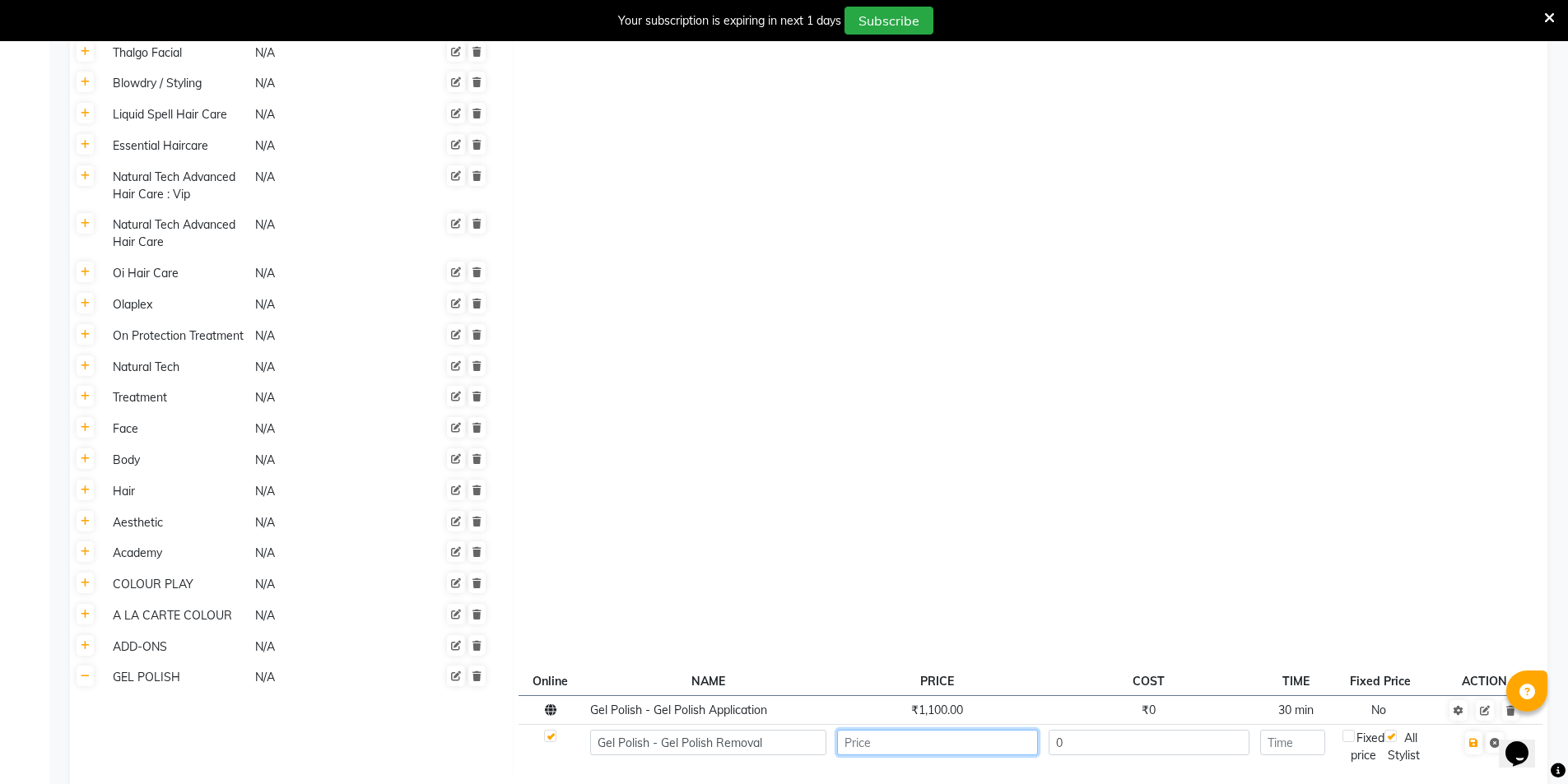
click at [931, 730] on input "number" at bounding box center [937, 743] width 201 height 26
type input "385"
type input "30"
click at [1478, 731] on button "button" at bounding box center [1473, 743] width 18 height 23
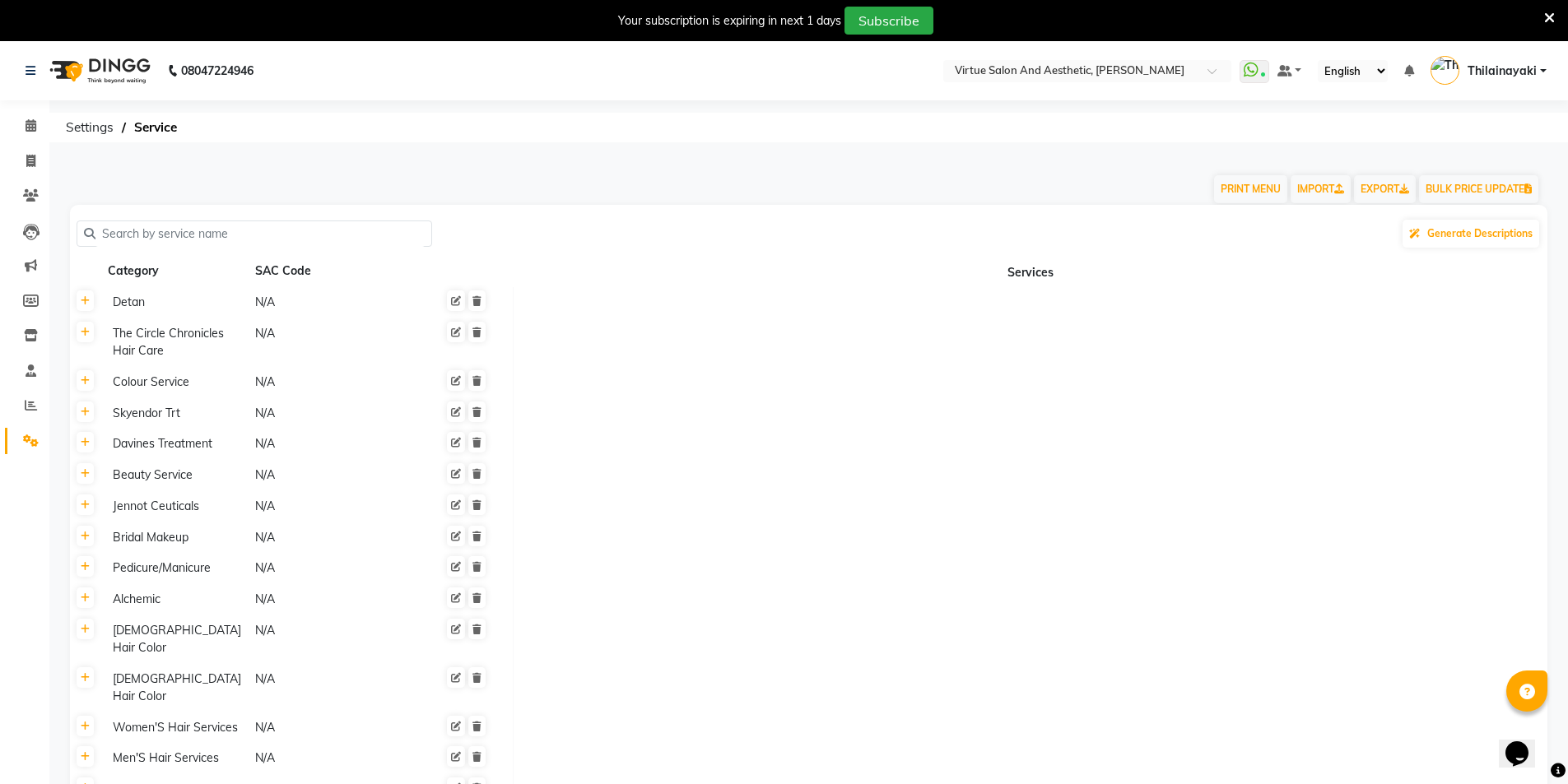
click at [147, 226] on input "text" at bounding box center [260, 234] width 329 height 26
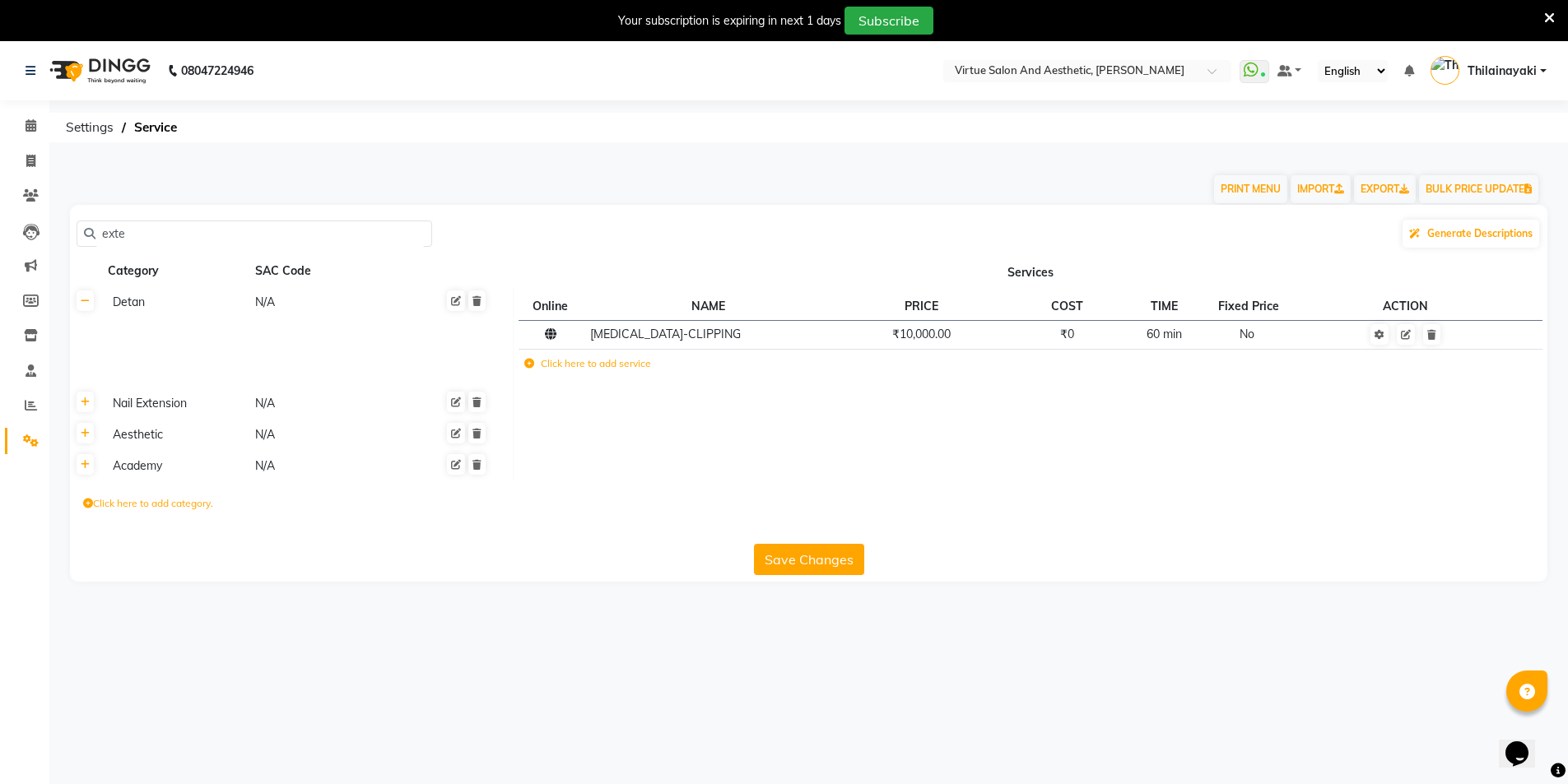
type input "exte"
click at [88, 408] on link at bounding box center [85, 402] width 18 height 20
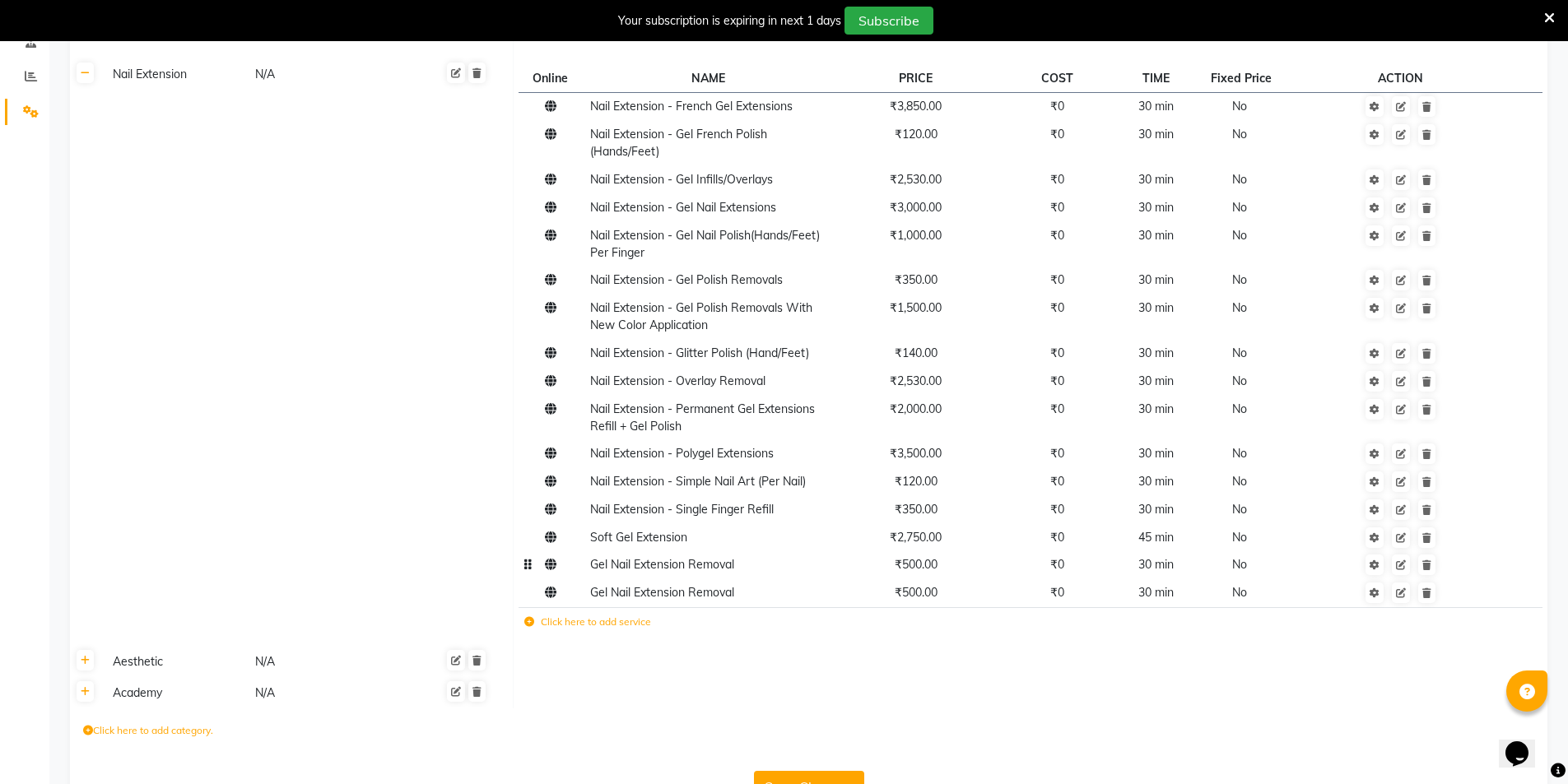
scroll to position [379, 0]
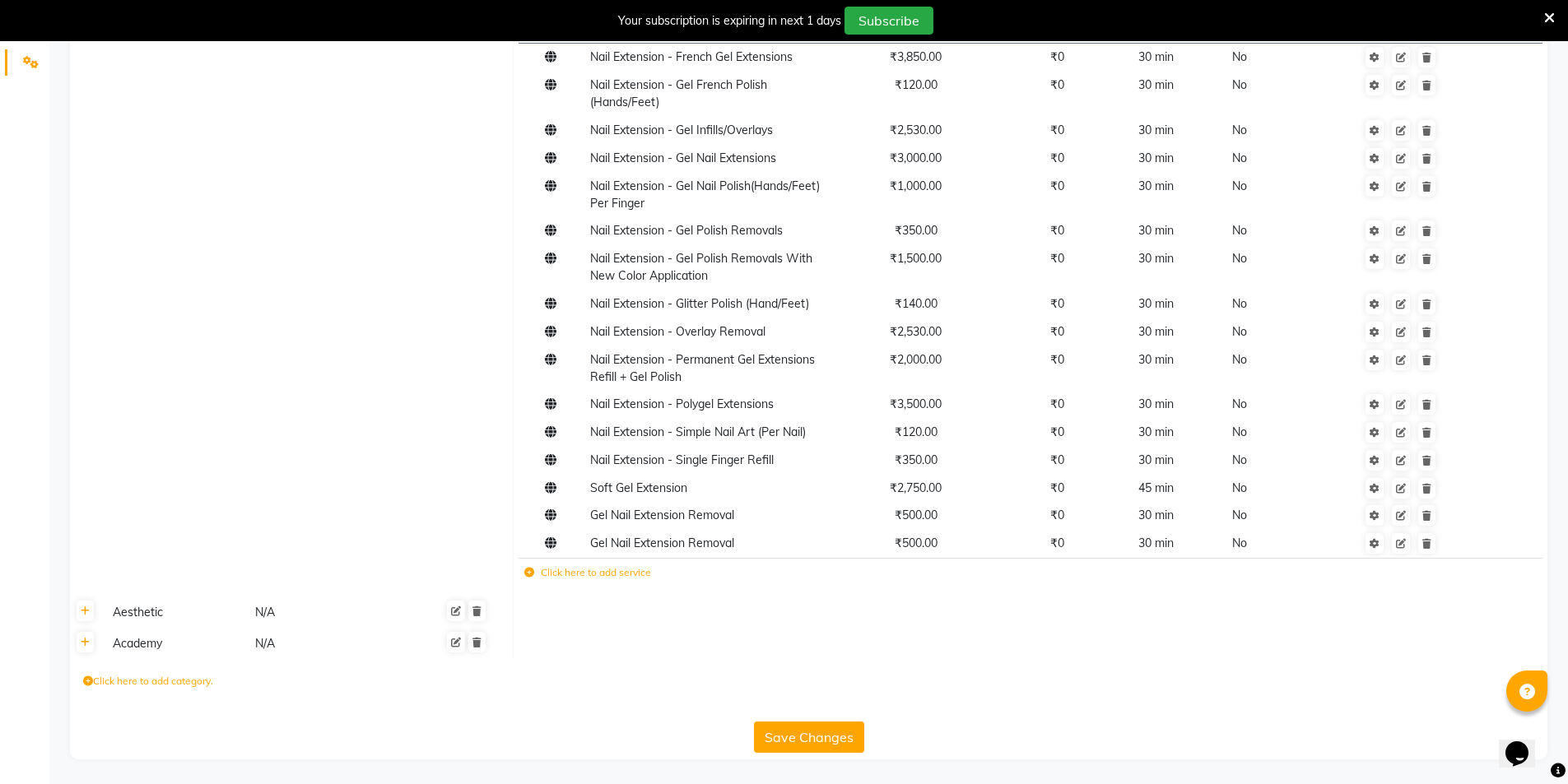
click at [532, 572] on icon at bounding box center [529, 572] width 10 height 10
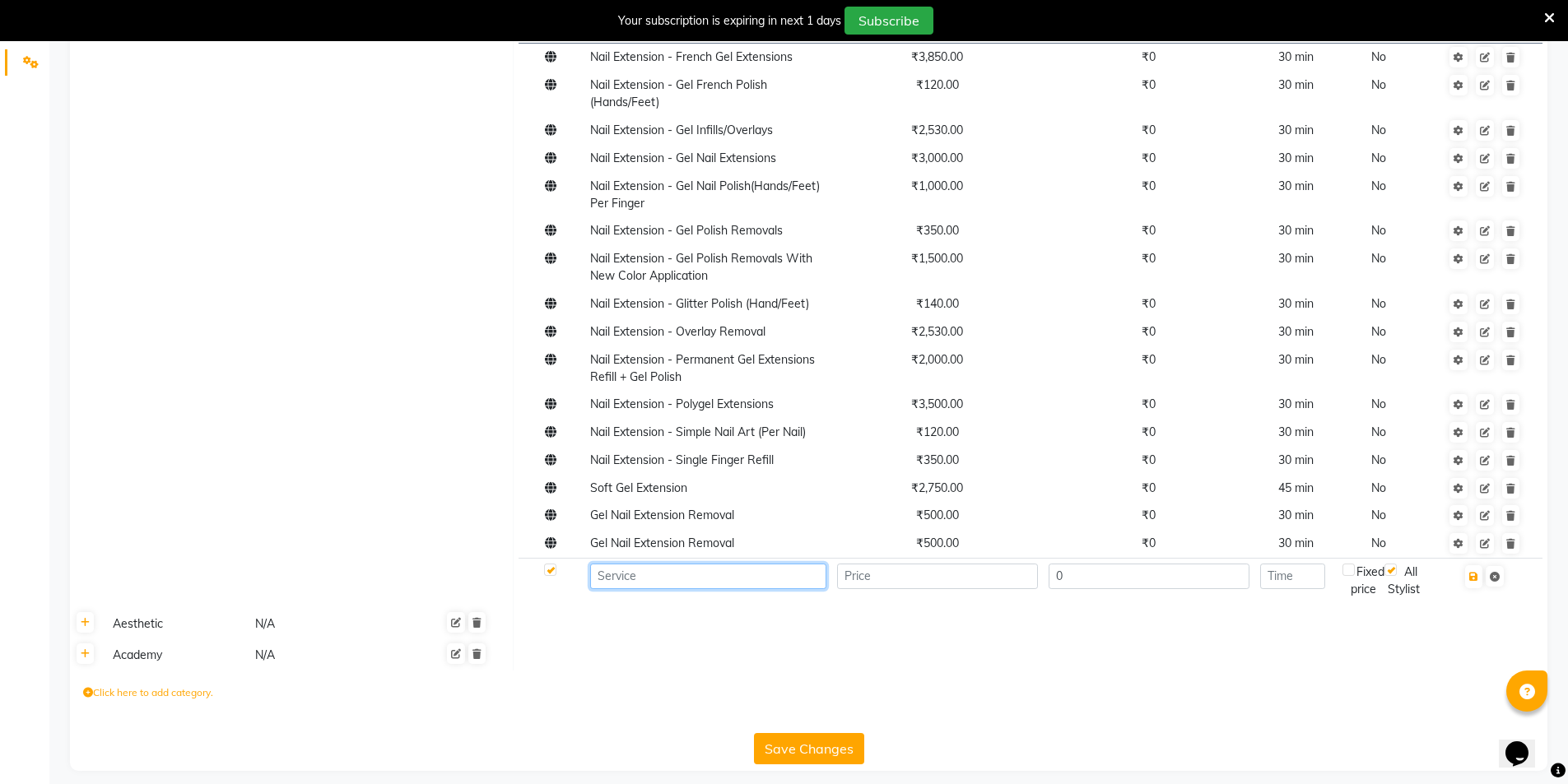
click at [677, 580] on input at bounding box center [708, 577] width 236 height 26
paste input "Permanent Gel Extensions Hands/Feet + Gel Polish"
type input "Permanent Gel Extensions Hands/Feet + Gel Polish"
click at [920, 584] on input "number" at bounding box center [937, 577] width 201 height 26
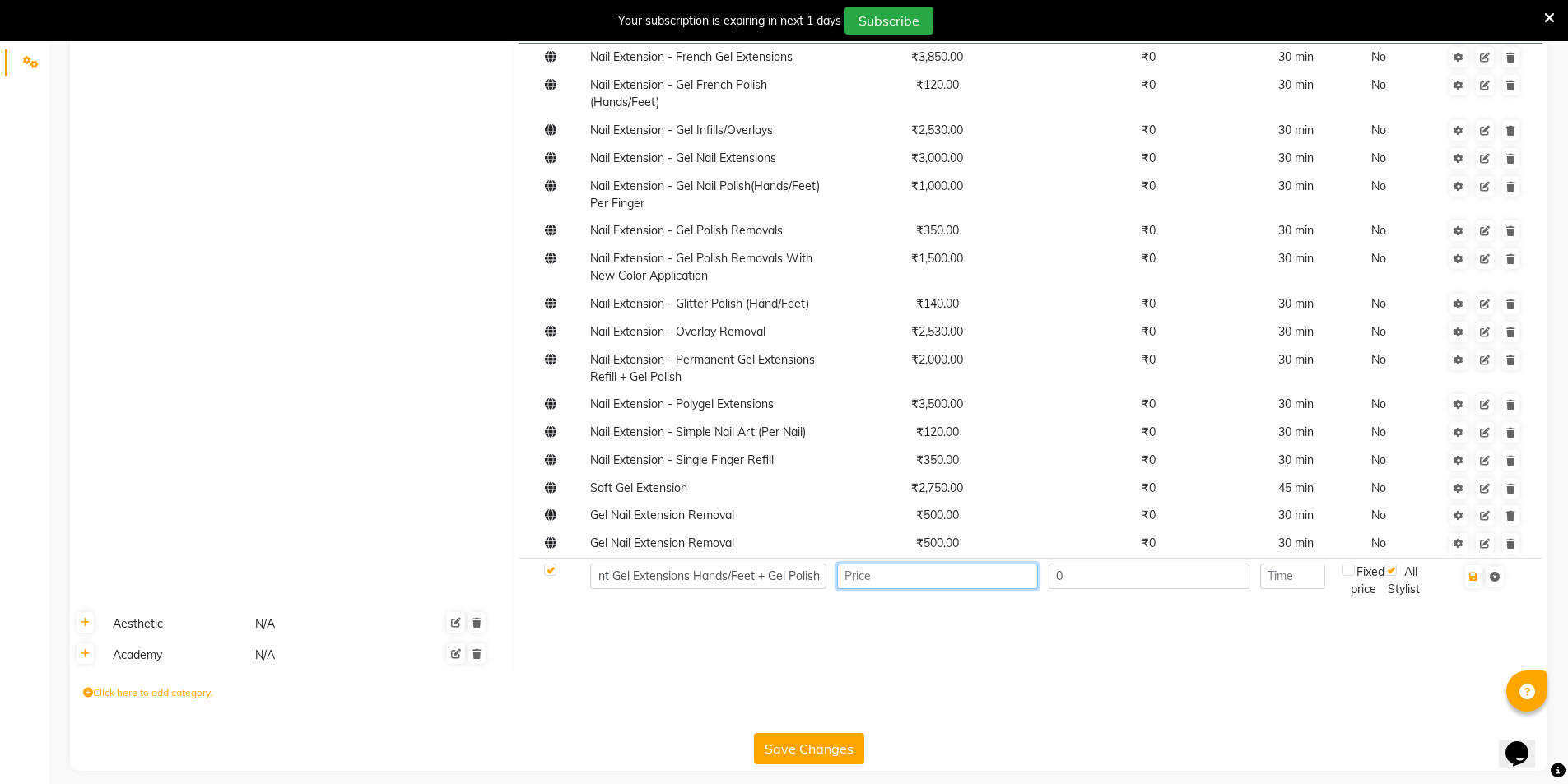
scroll to position [0, 0]
type input "3300"
type input "30"
click at [1479, 574] on icon "button" at bounding box center [1474, 577] width 9 height 10
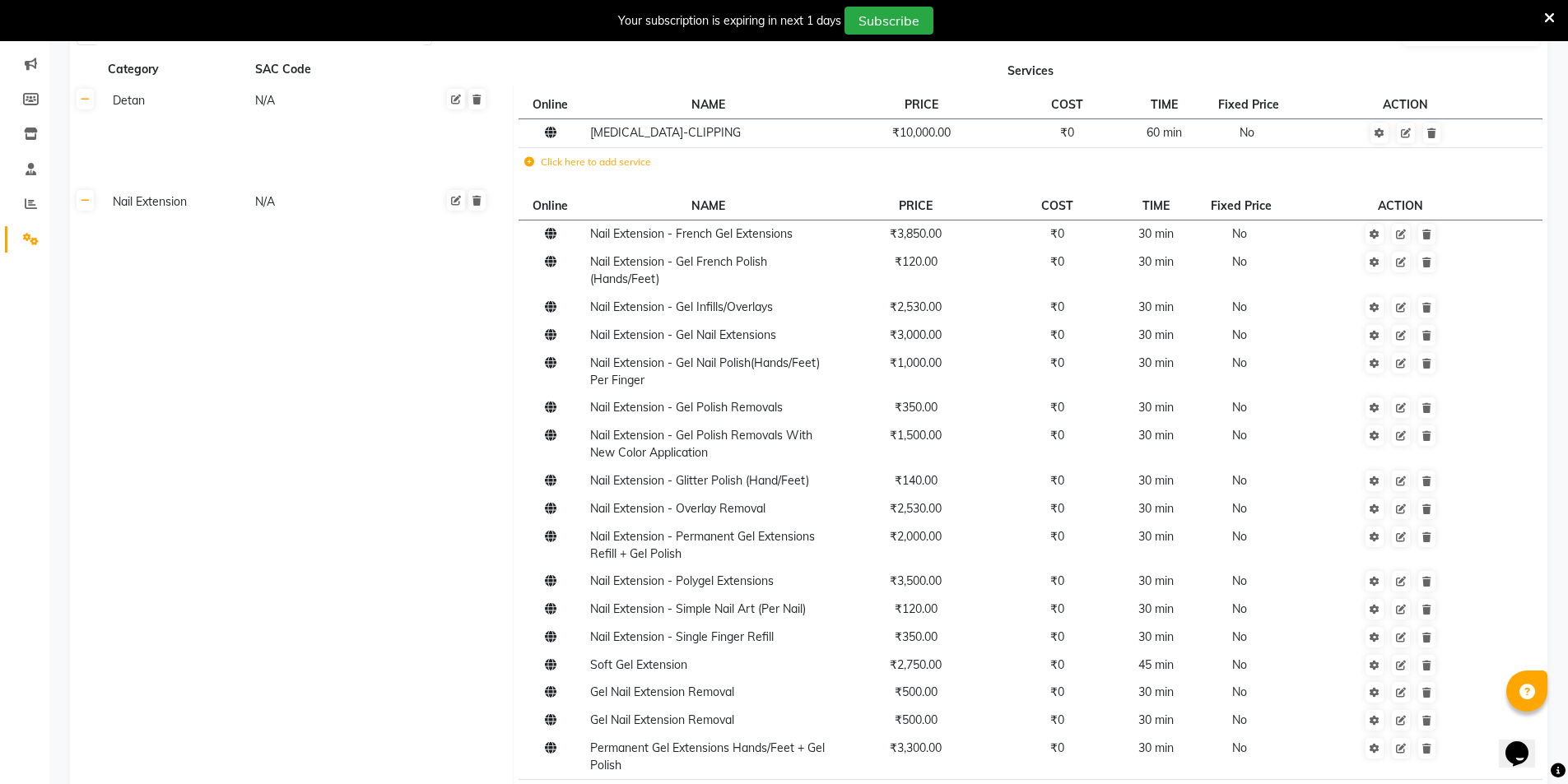
scroll to position [50, 0]
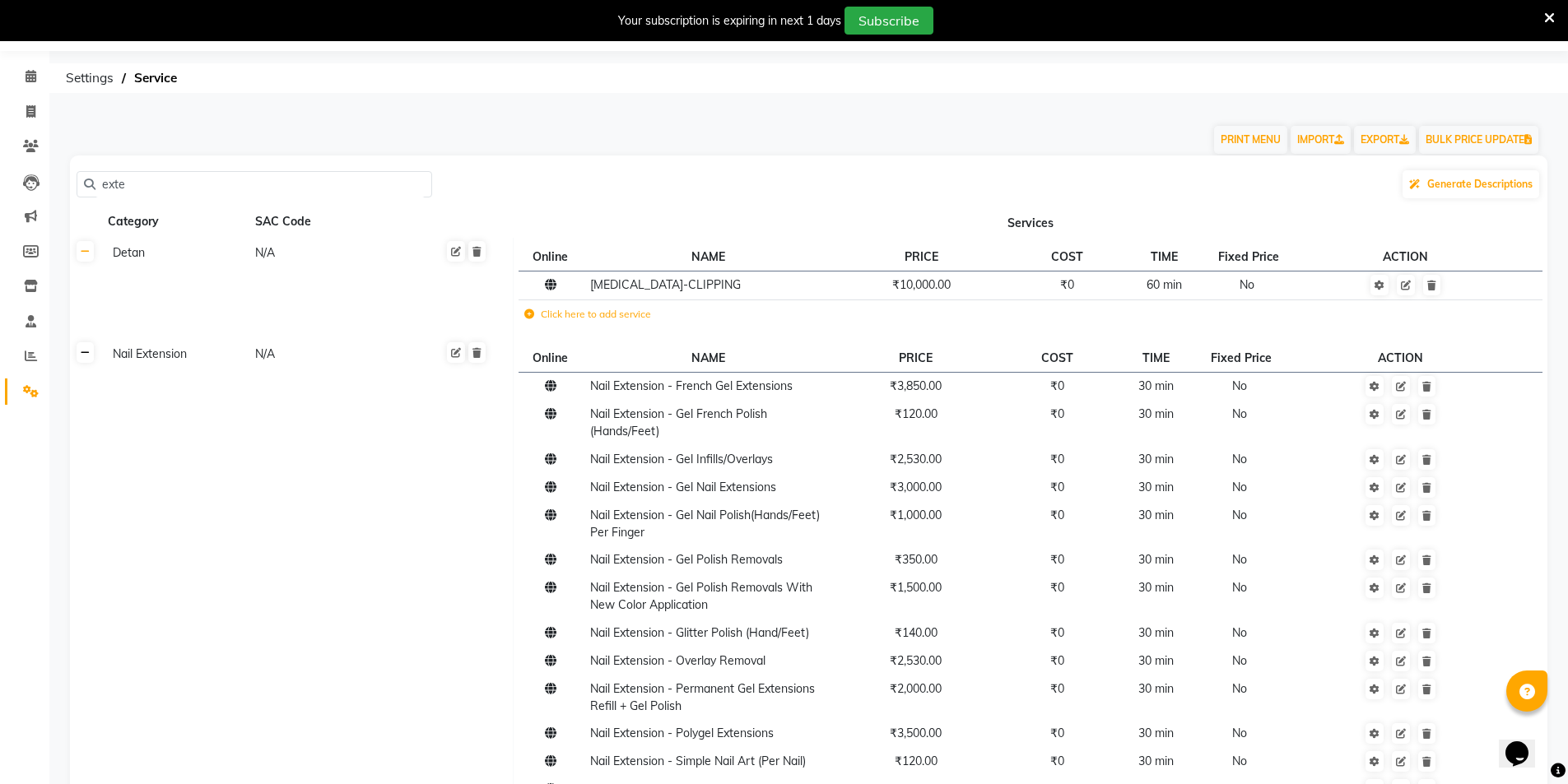
click at [88, 355] on icon at bounding box center [86, 353] width 9 height 10
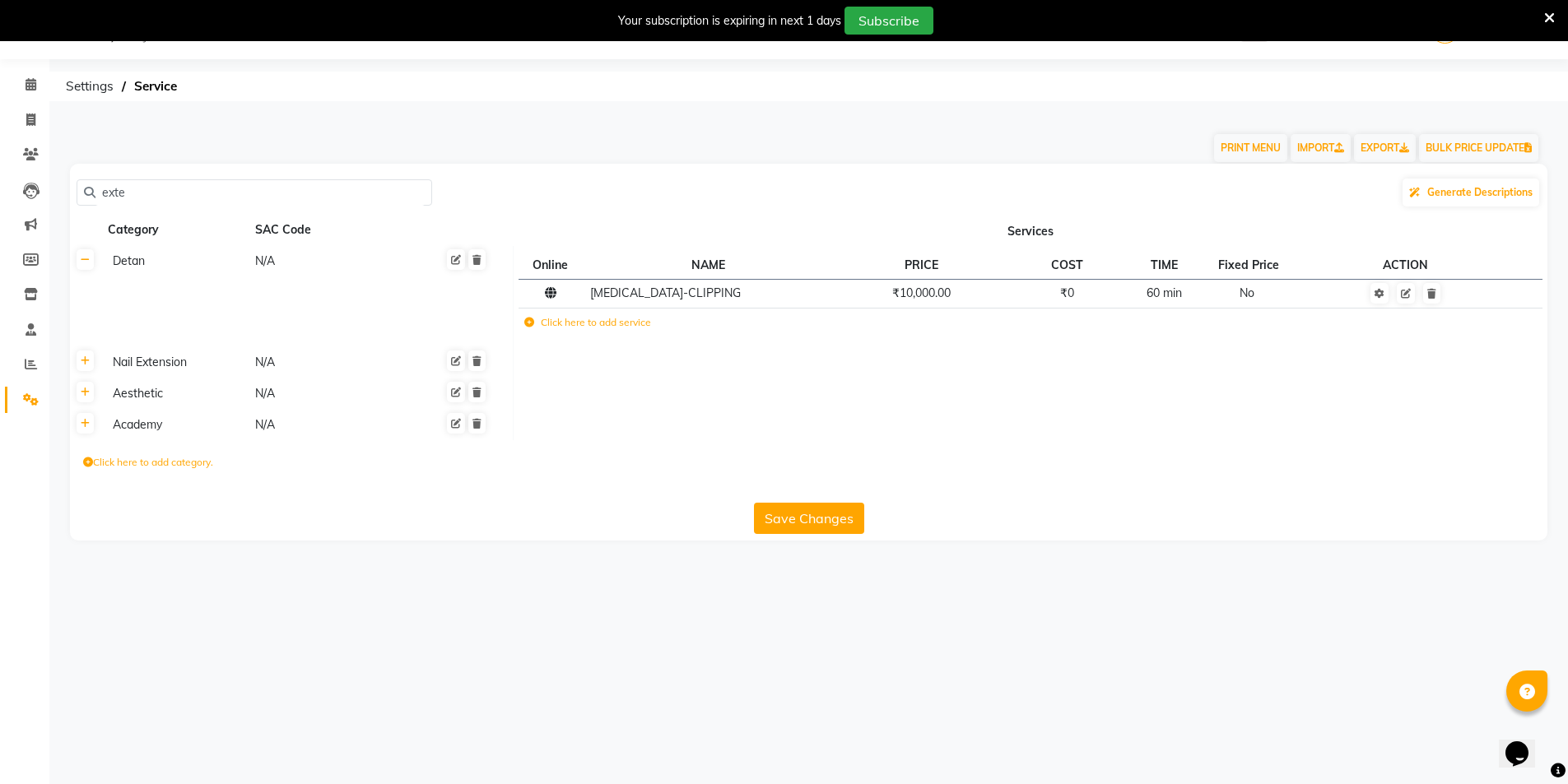
scroll to position [41, 0]
click at [87, 264] on icon at bounding box center [86, 260] width 9 height 10
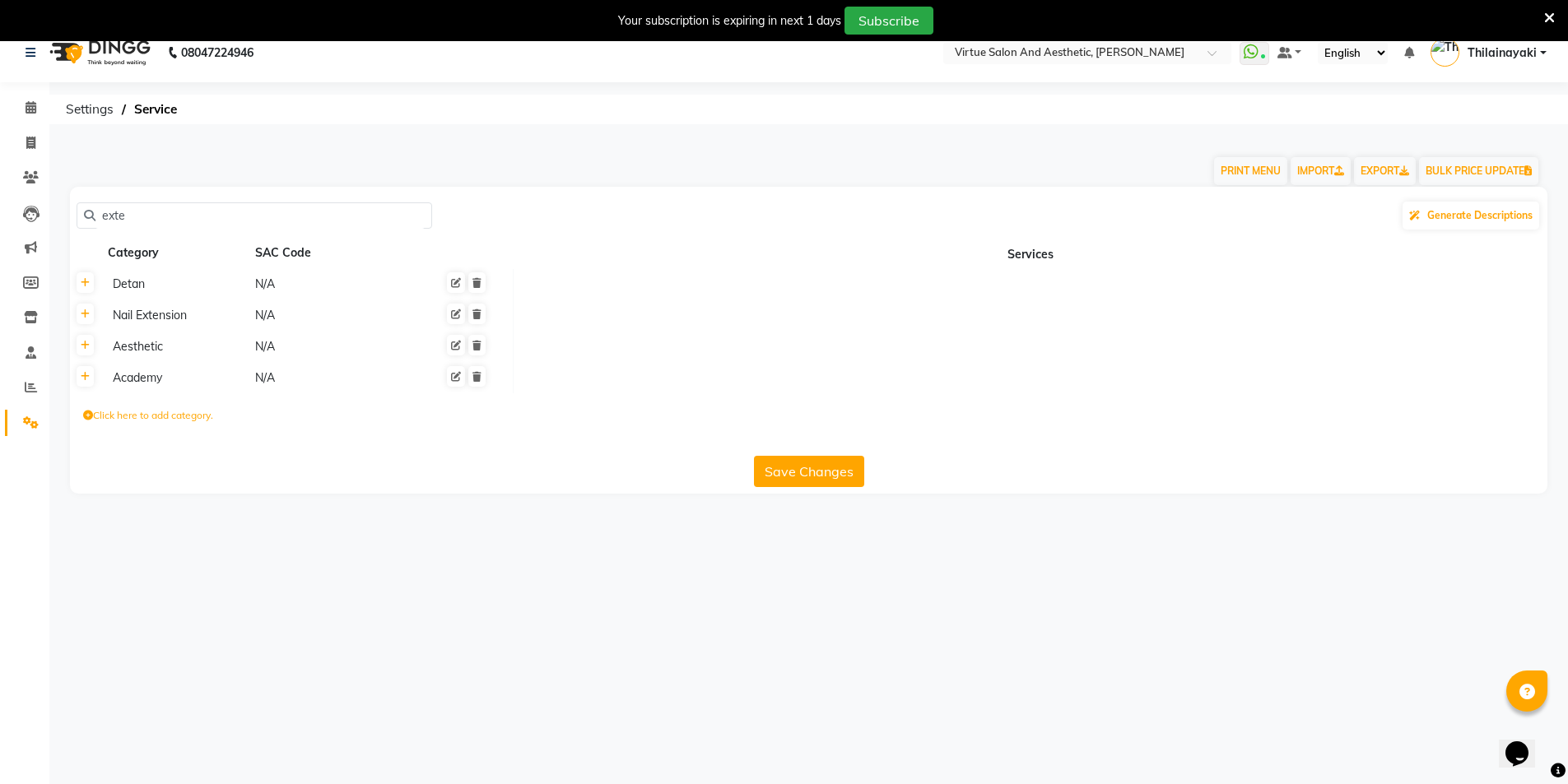
scroll to position [0, 0]
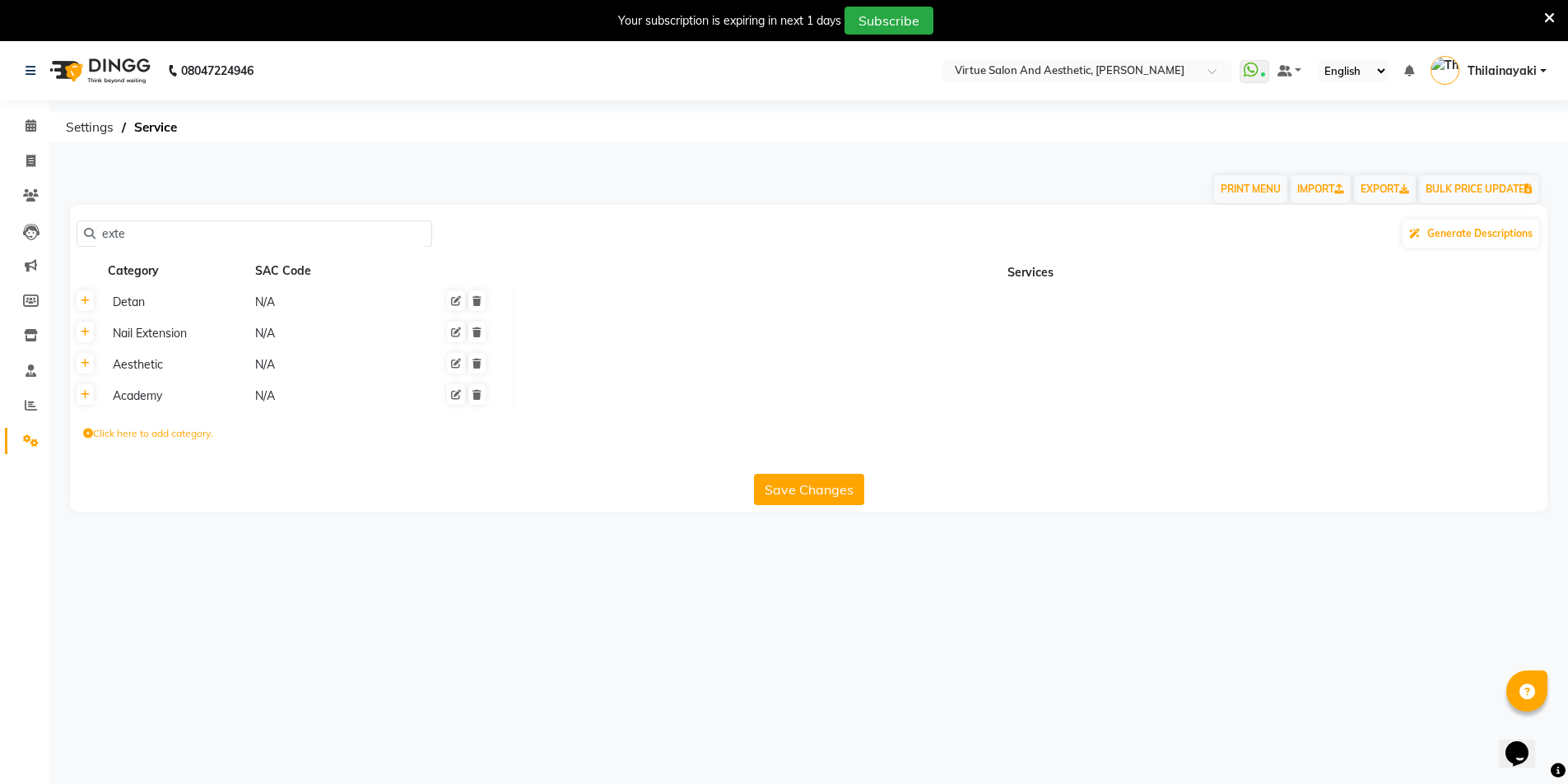
click at [154, 240] on input "exte" at bounding box center [260, 234] width 329 height 26
type input "nail"
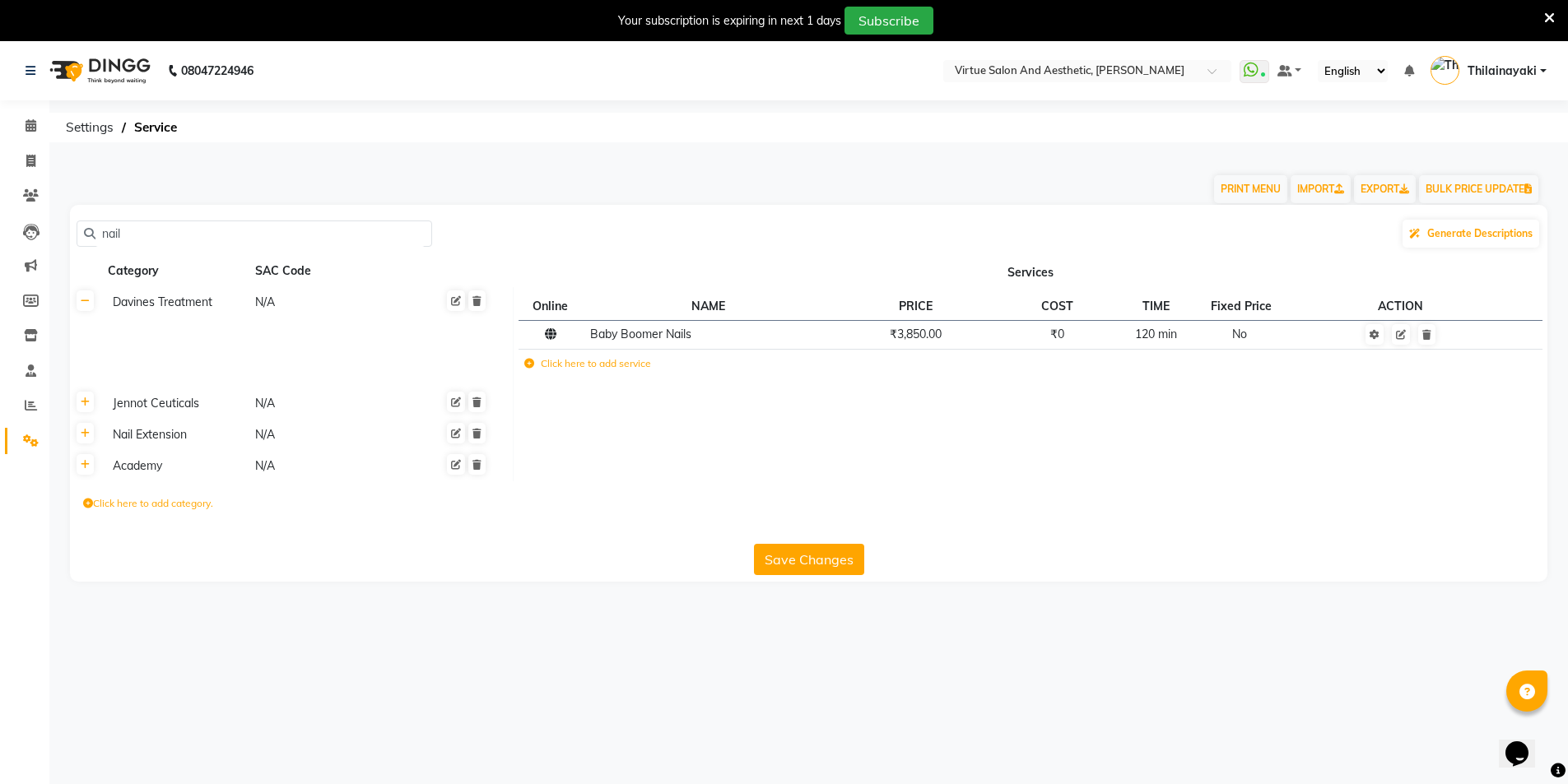
drag, startPoint x: 169, startPoint y: 232, endPoint x: 48, endPoint y: 230, distance: 121.0
click at [48, 230] on app-home "08047224946 Select Location × Virtue Salon And Aesthetic, Kolathur WhatsApp Sta…" at bounding box center [784, 323] width 1568 height 565
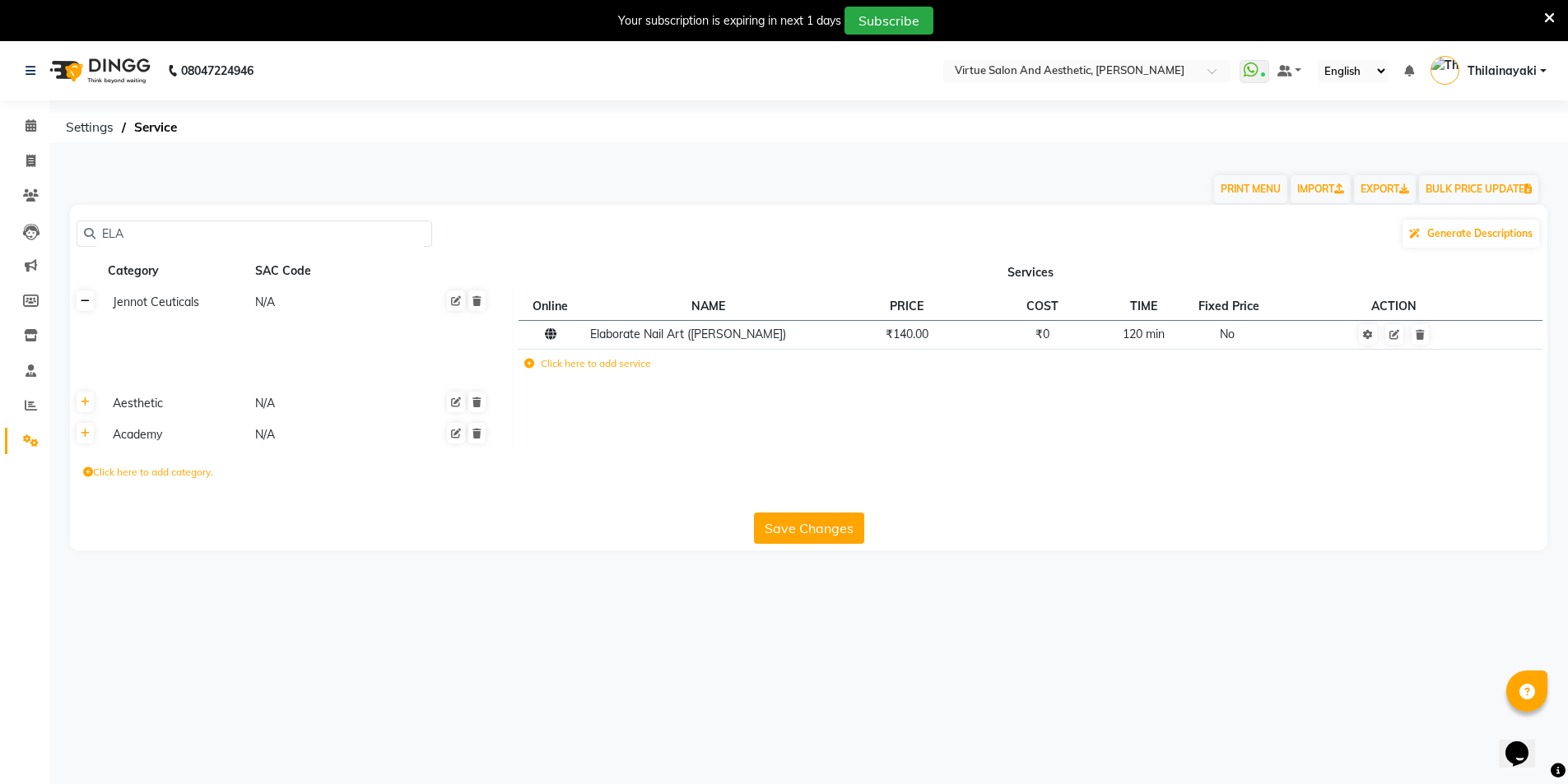
click at [91, 303] on link at bounding box center [85, 300] width 18 height 20
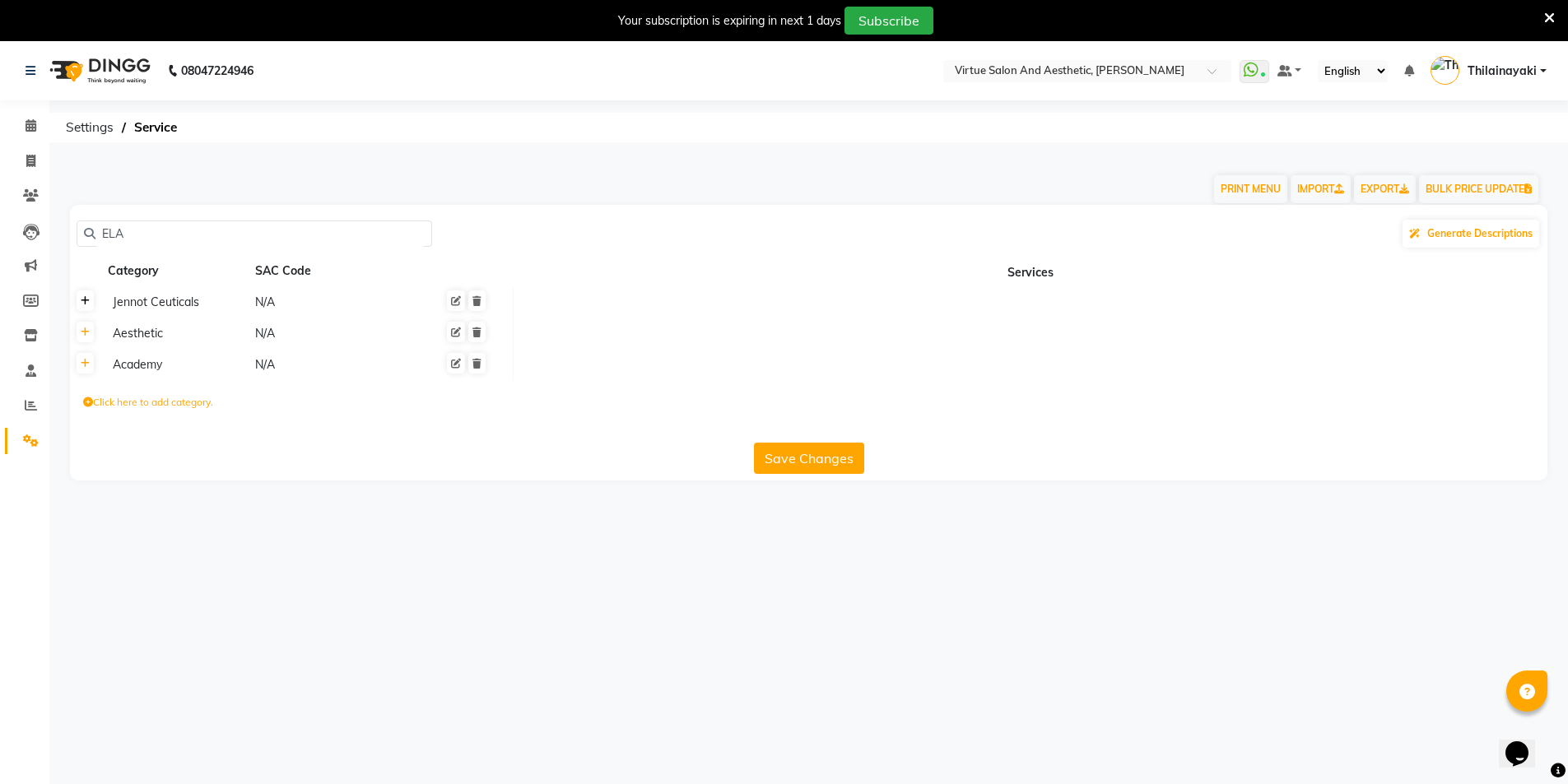
click at [87, 297] on icon at bounding box center [86, 300] width 9 height 10
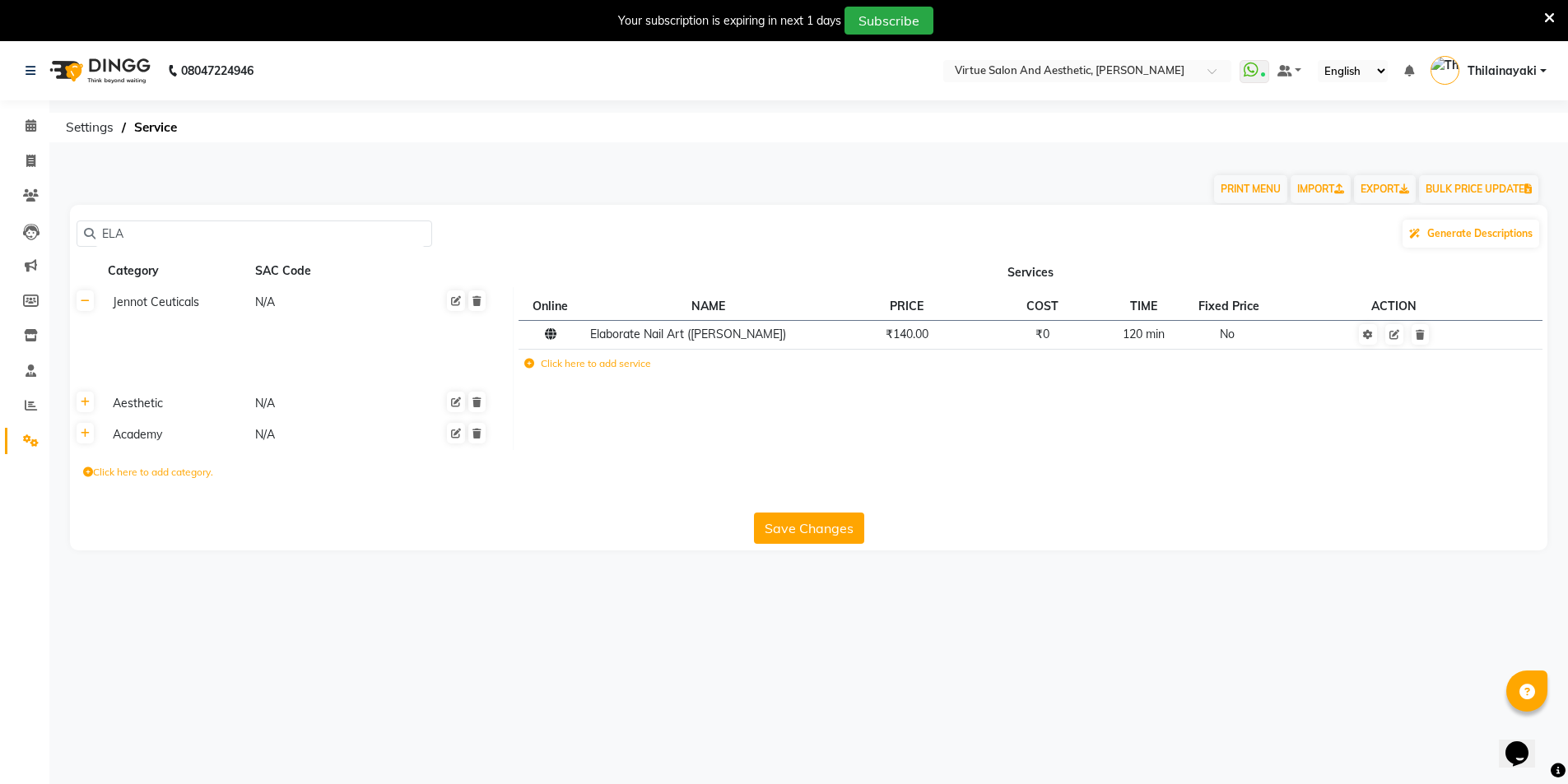
click at [149, 227] on input "ELA" at bounding box center [260, 234] width 329 height 26
type input "E"
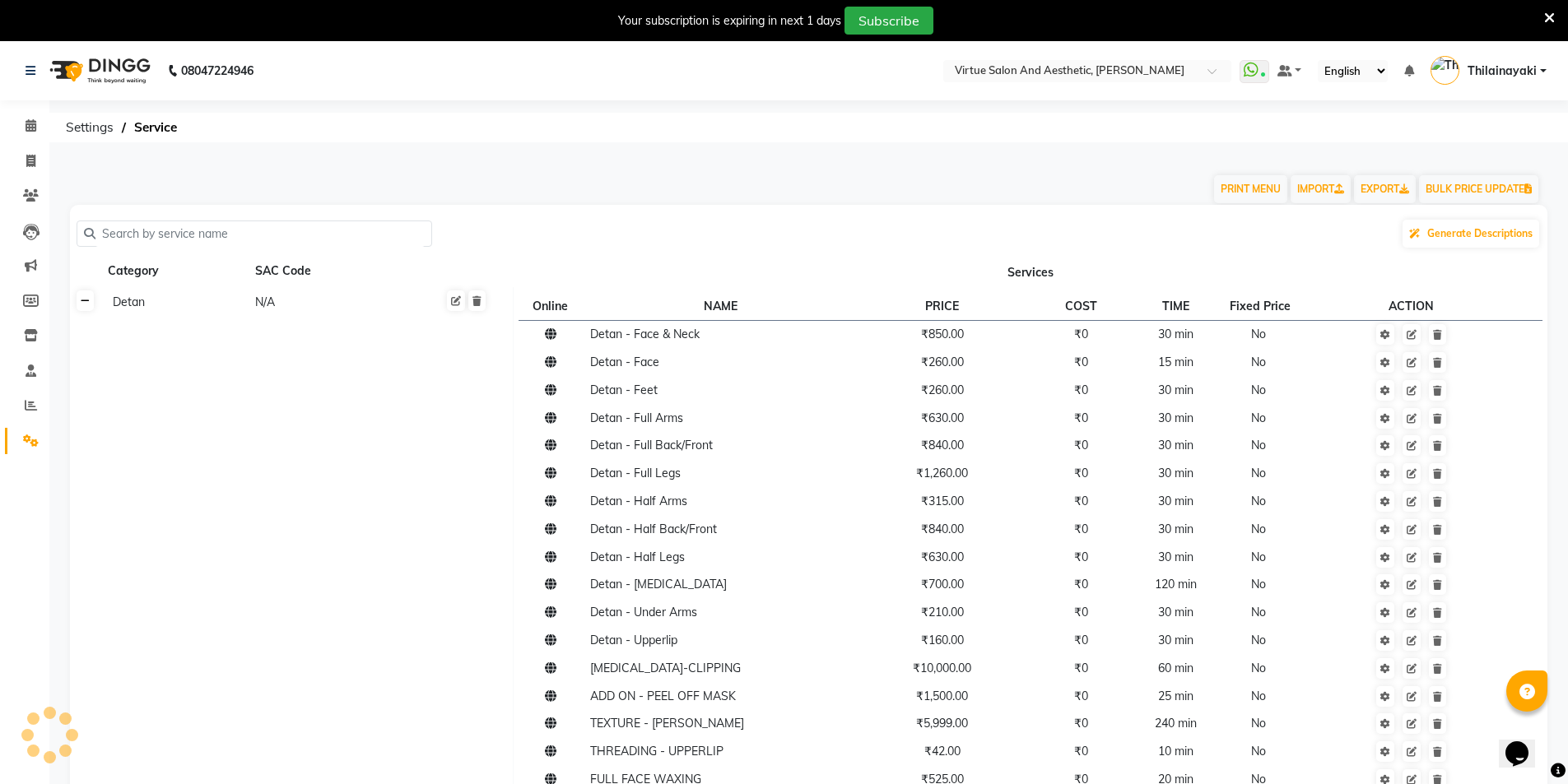
click at [88, 303] on icon at bounding box center [86, 300] width 9 height 10
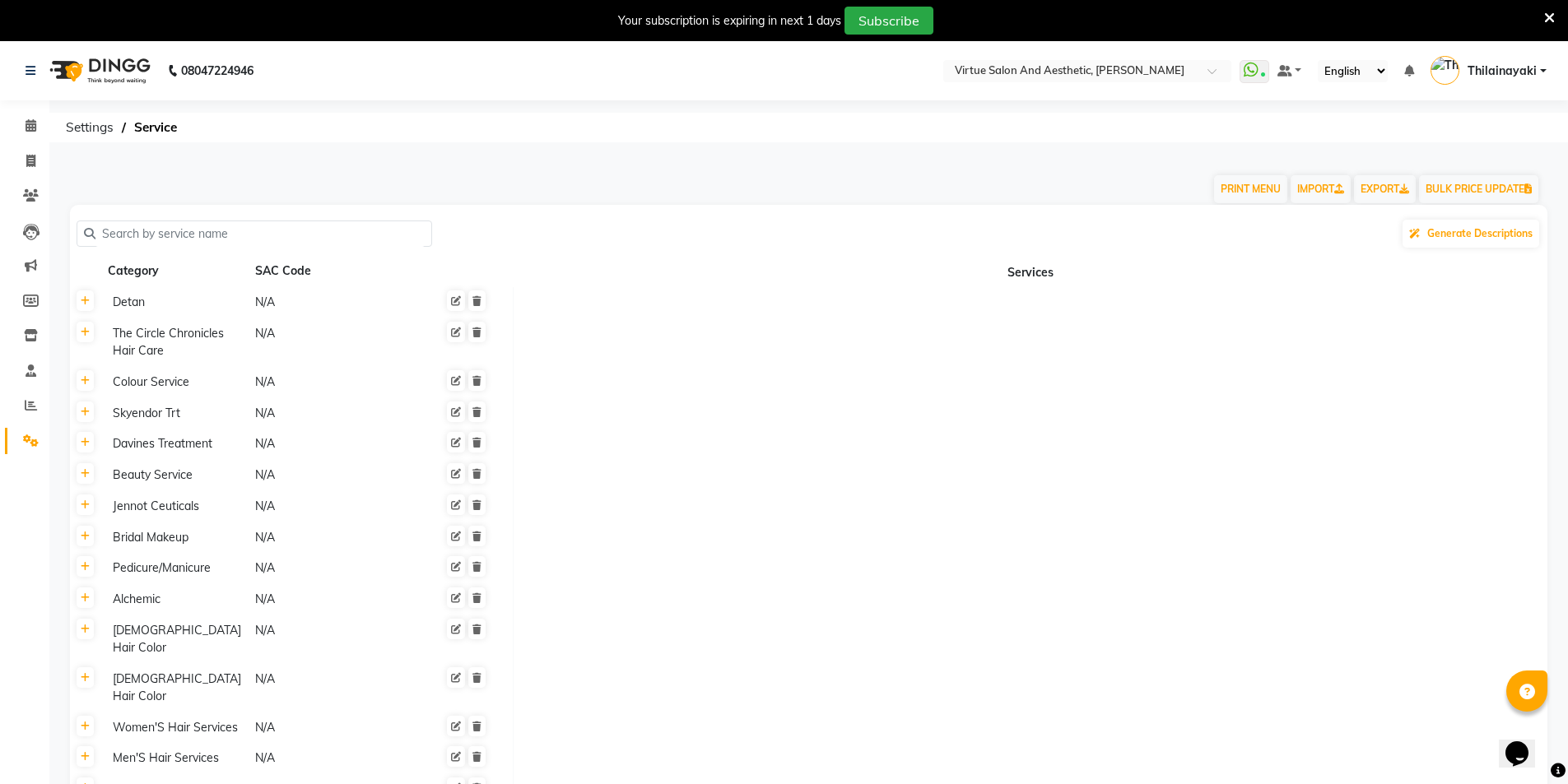
scroll to position [247, 0]
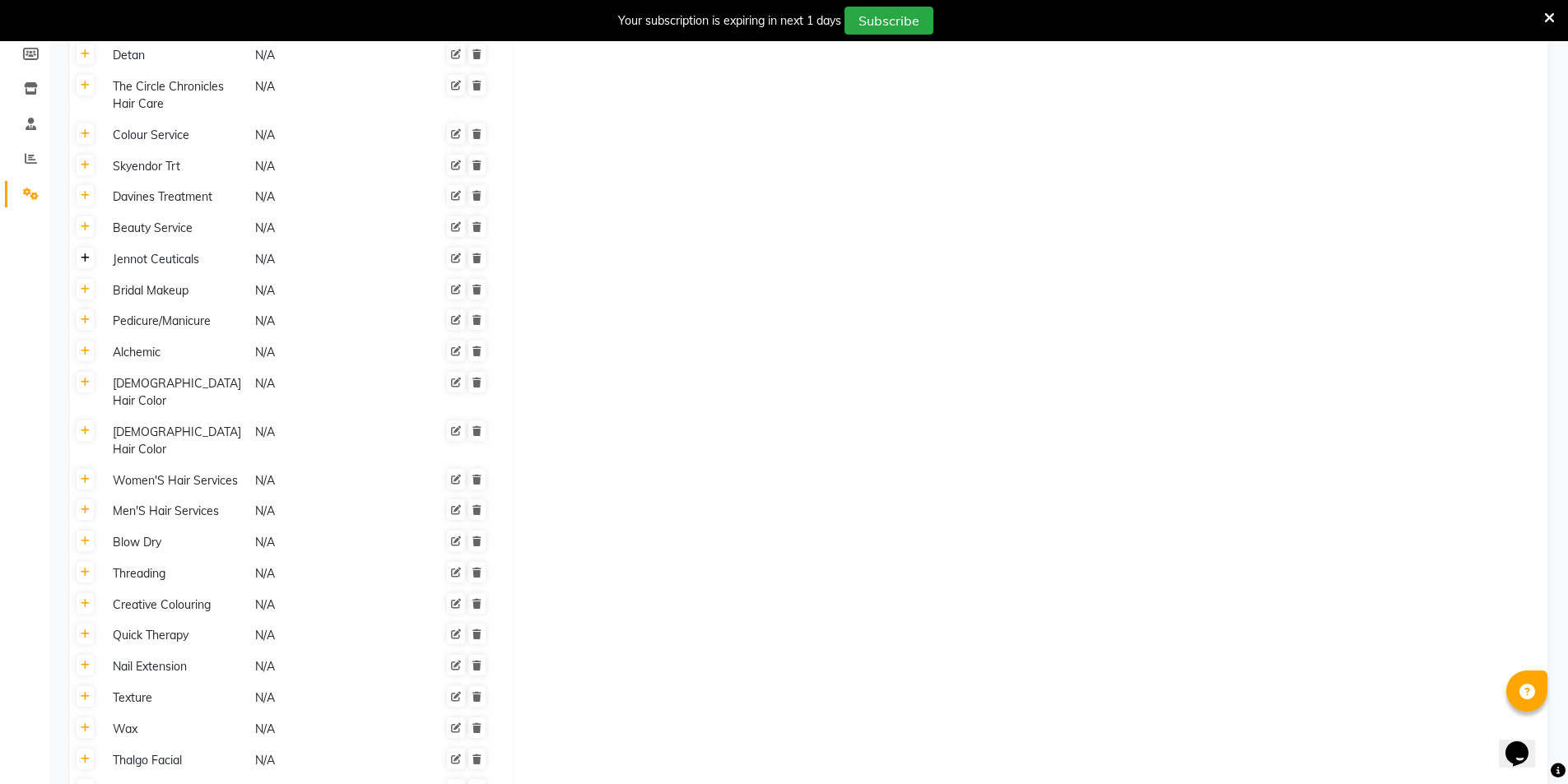
click at [88, 264] on link at bounding box center [85, 258] width 18 height 20
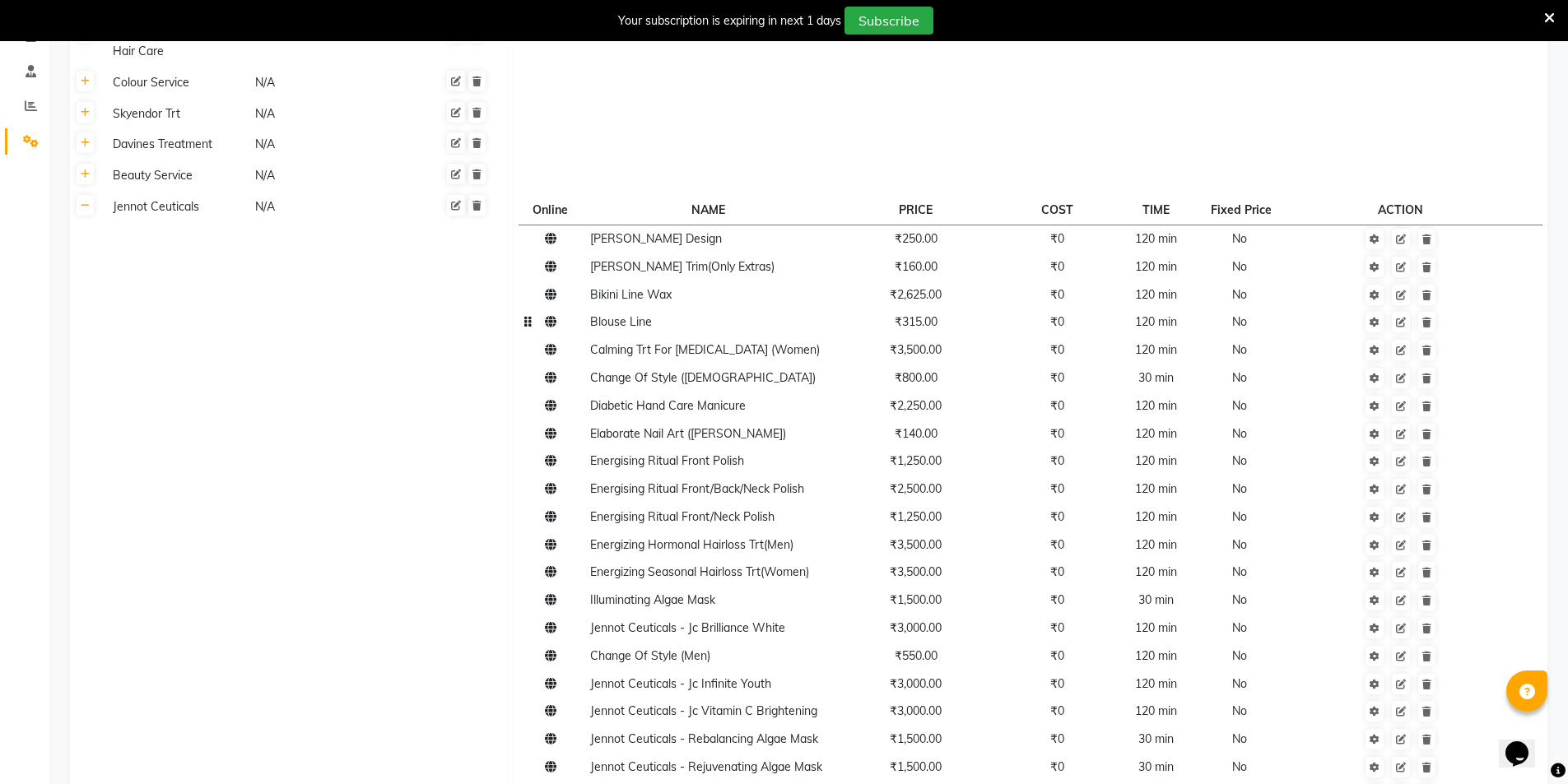
scroll to position [494, 0]
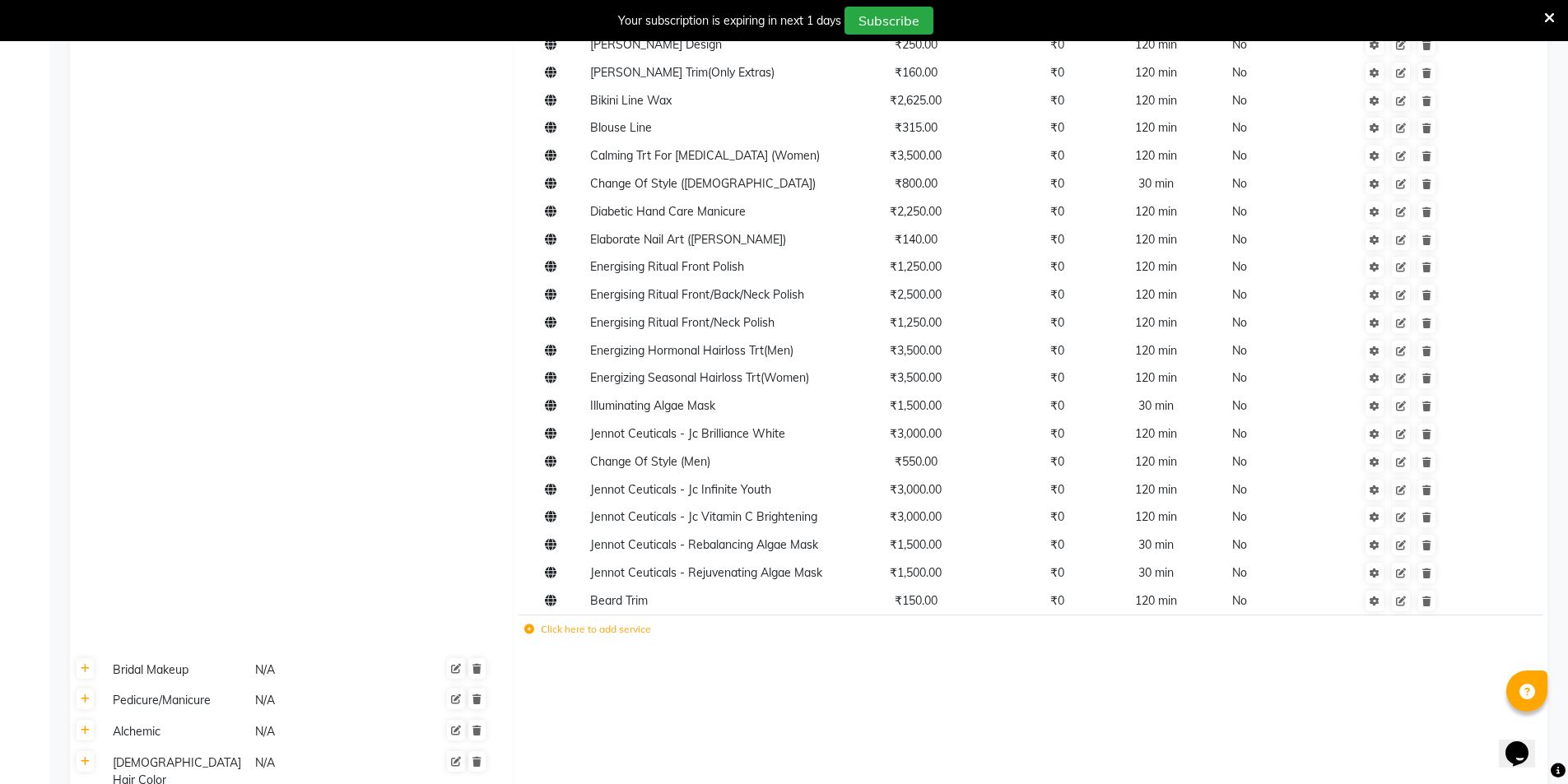
click at [533, 627] on icon at bounding box center [529, 629] width 10 height 10
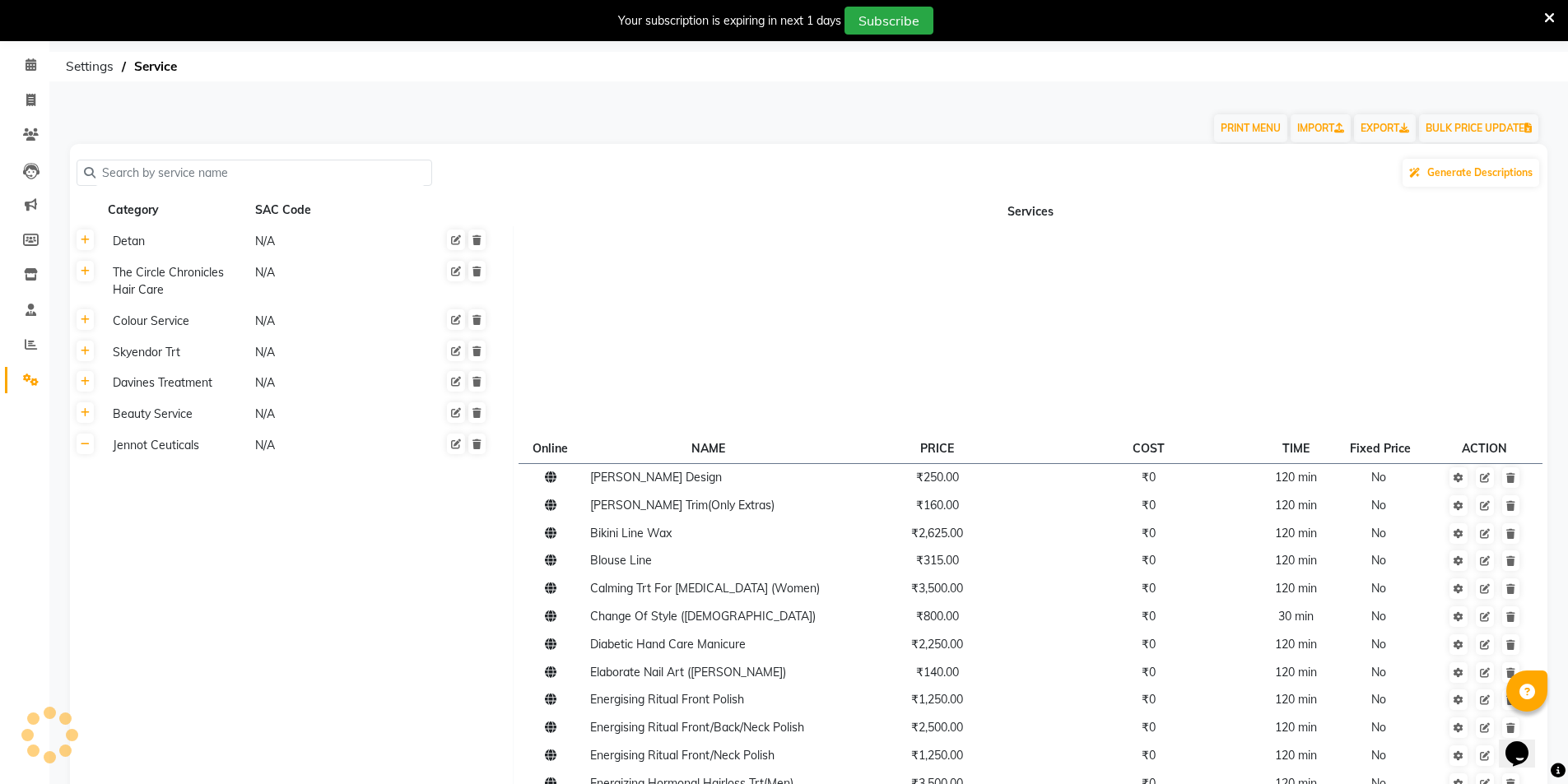
scroll to position [0, 0]
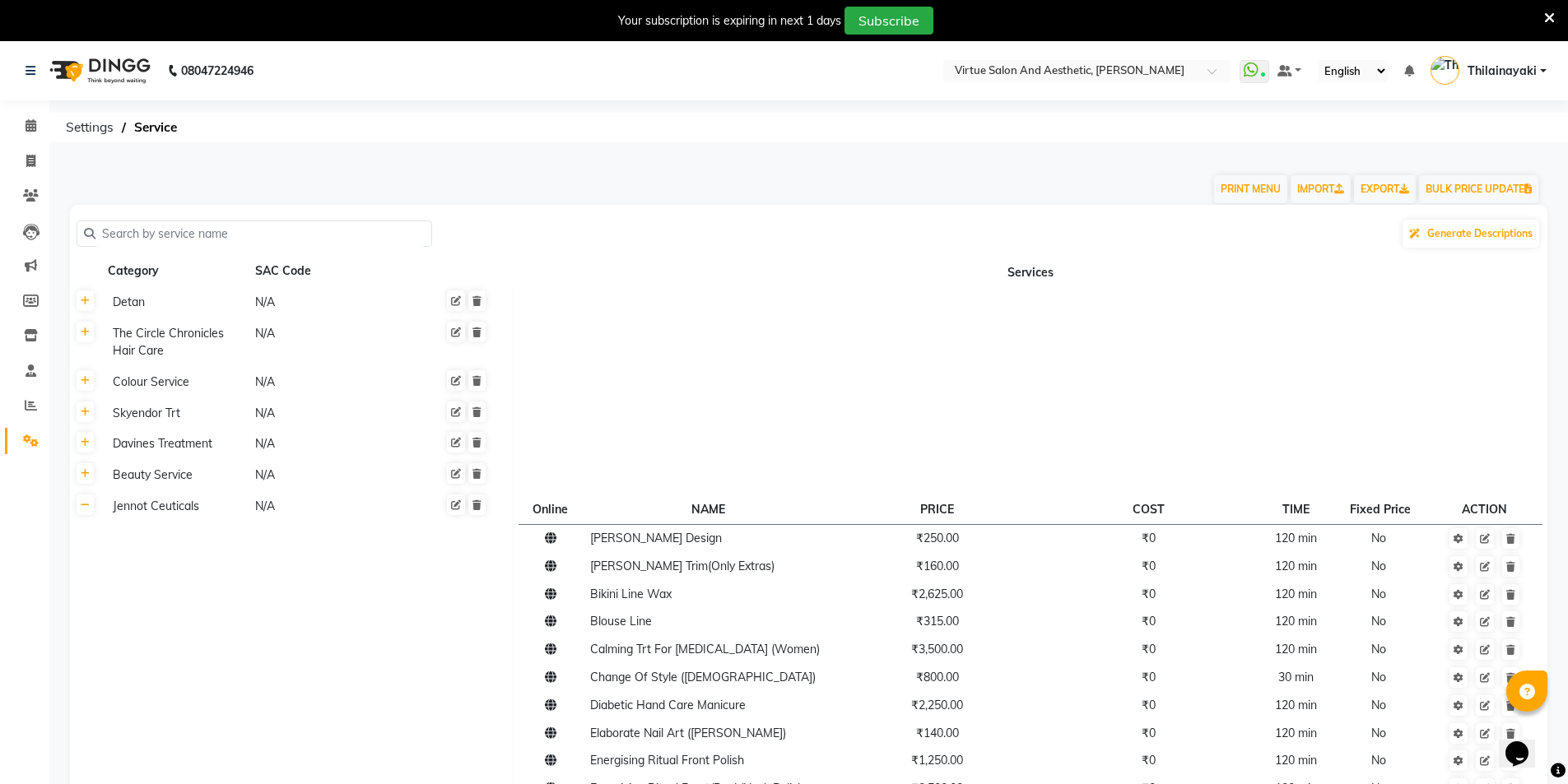
click at [227, 229] on input "text" at bounding box center [260, 234] width 329 height 26
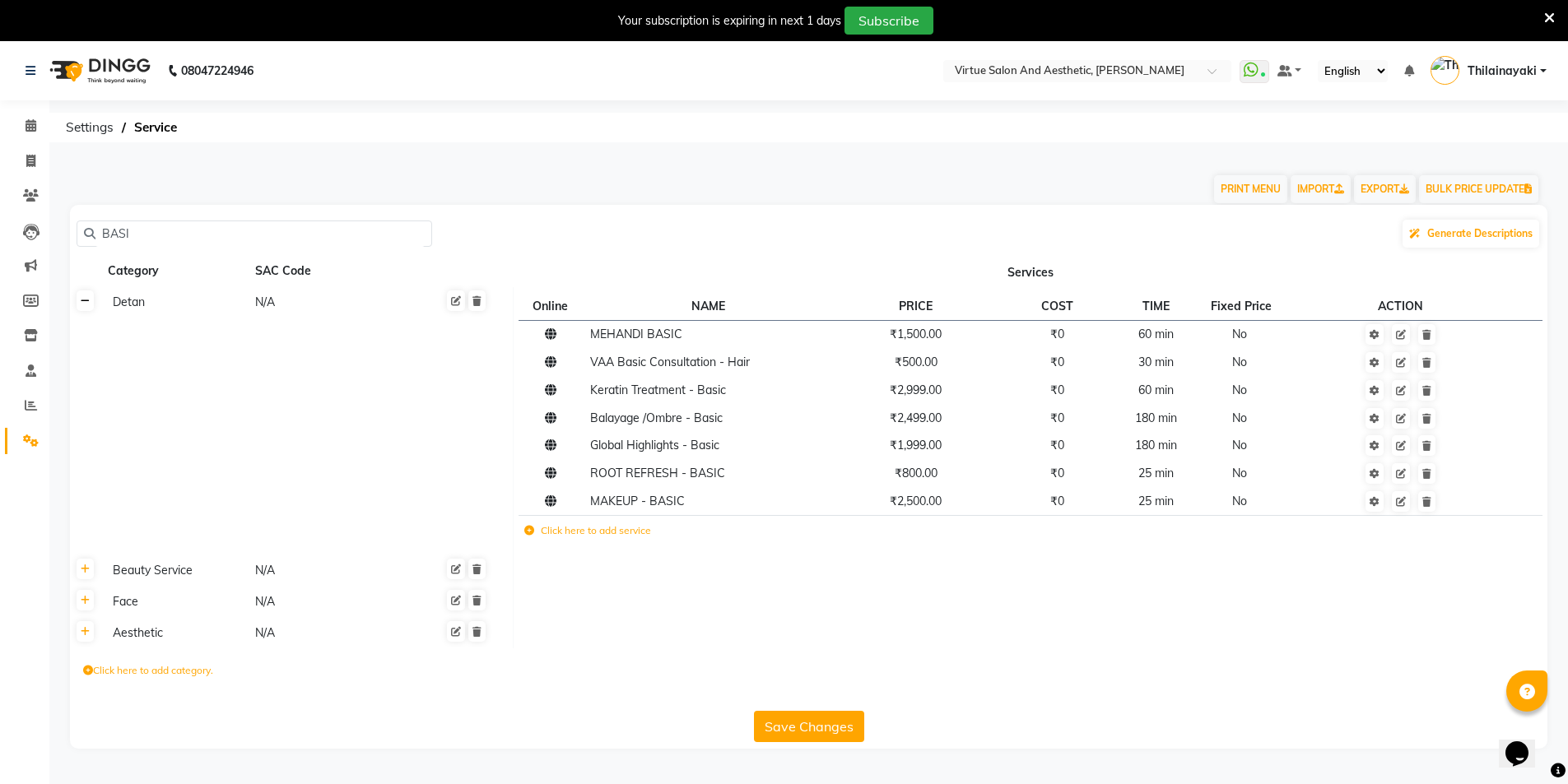
type input "BASI"
click at [90, 304] on link at bounding box center [85, 300] width 18 height 20
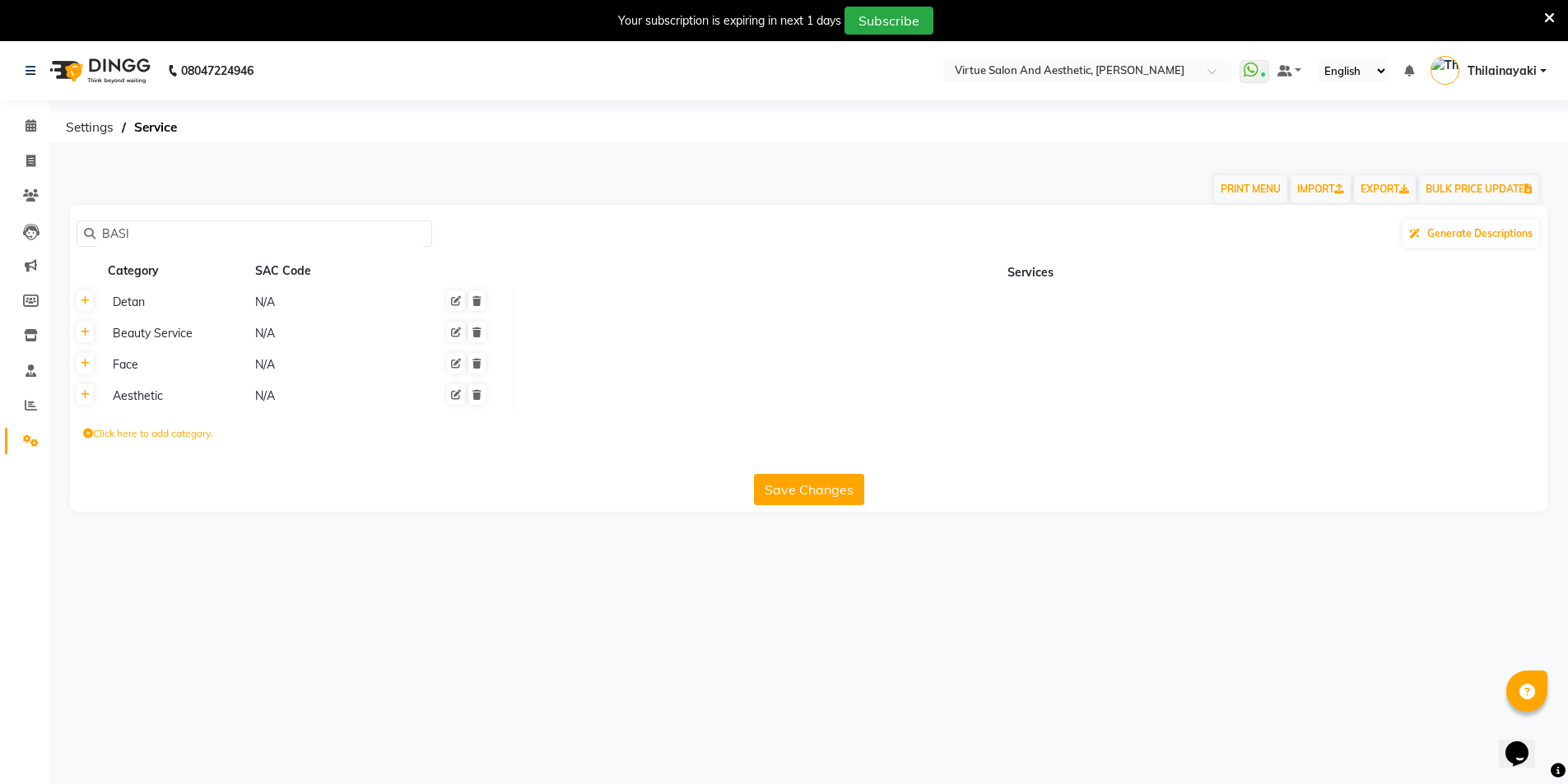
drag, startPoint x: 146, startPoint y: 236, endPoint x: 88, endPoint y: 236, distance: 58.0
click at [88, 236] on div "BASI" at bounding box center [254, 233] width 356 height 27
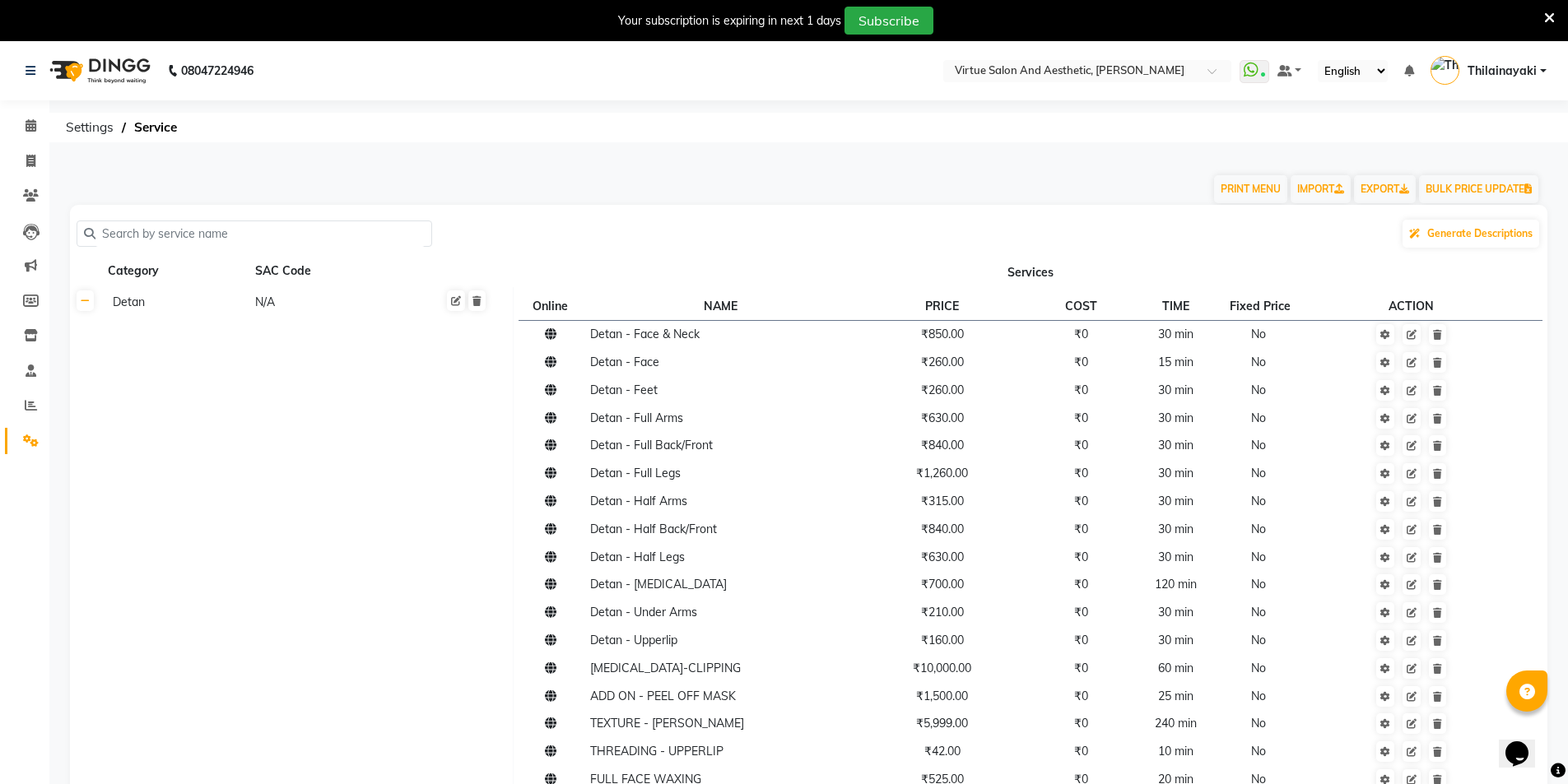
click at [88, 306] on icon at bounding box center [86, 300] width 9 height 10
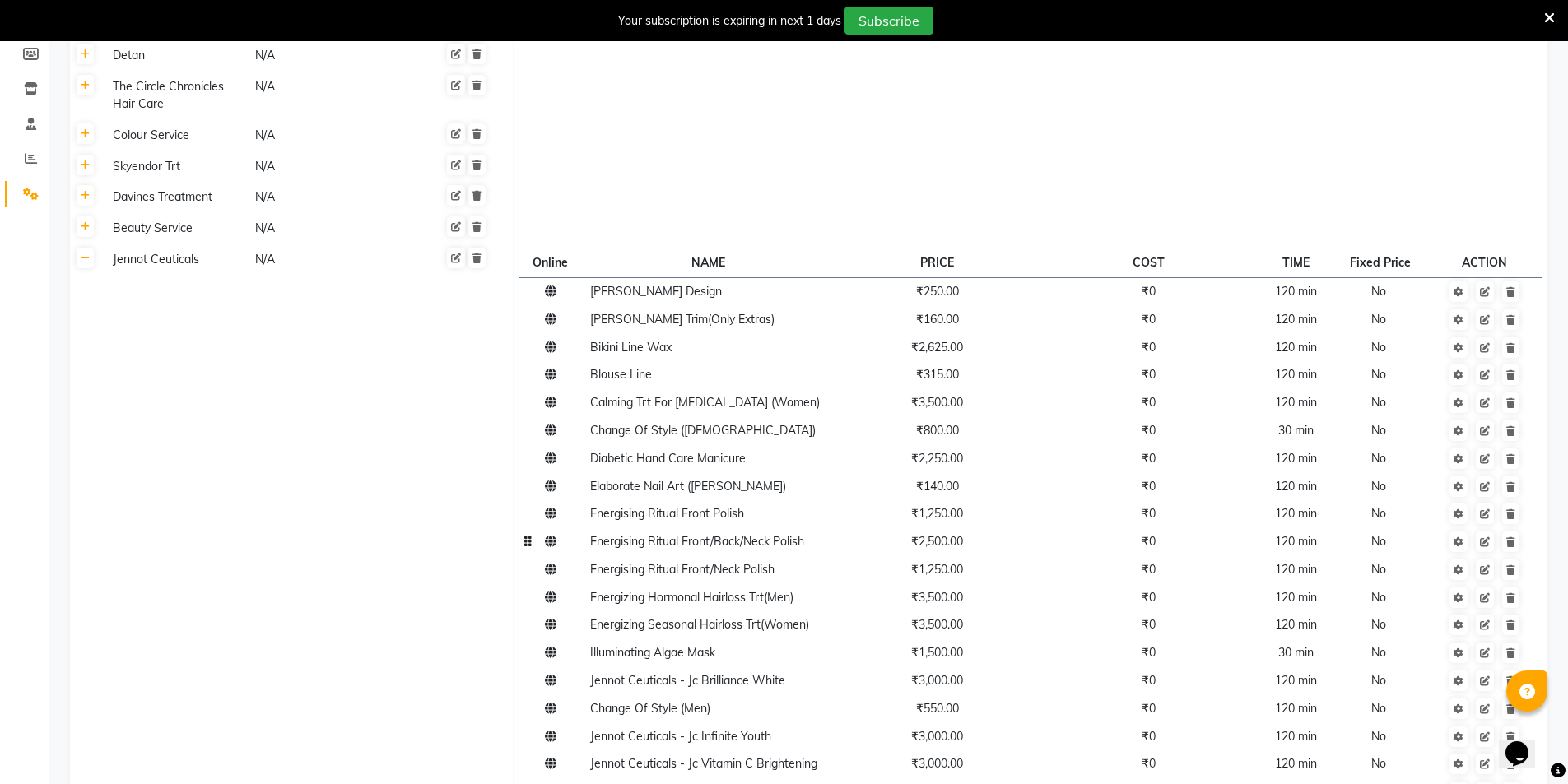
scroll to position [658, 0]
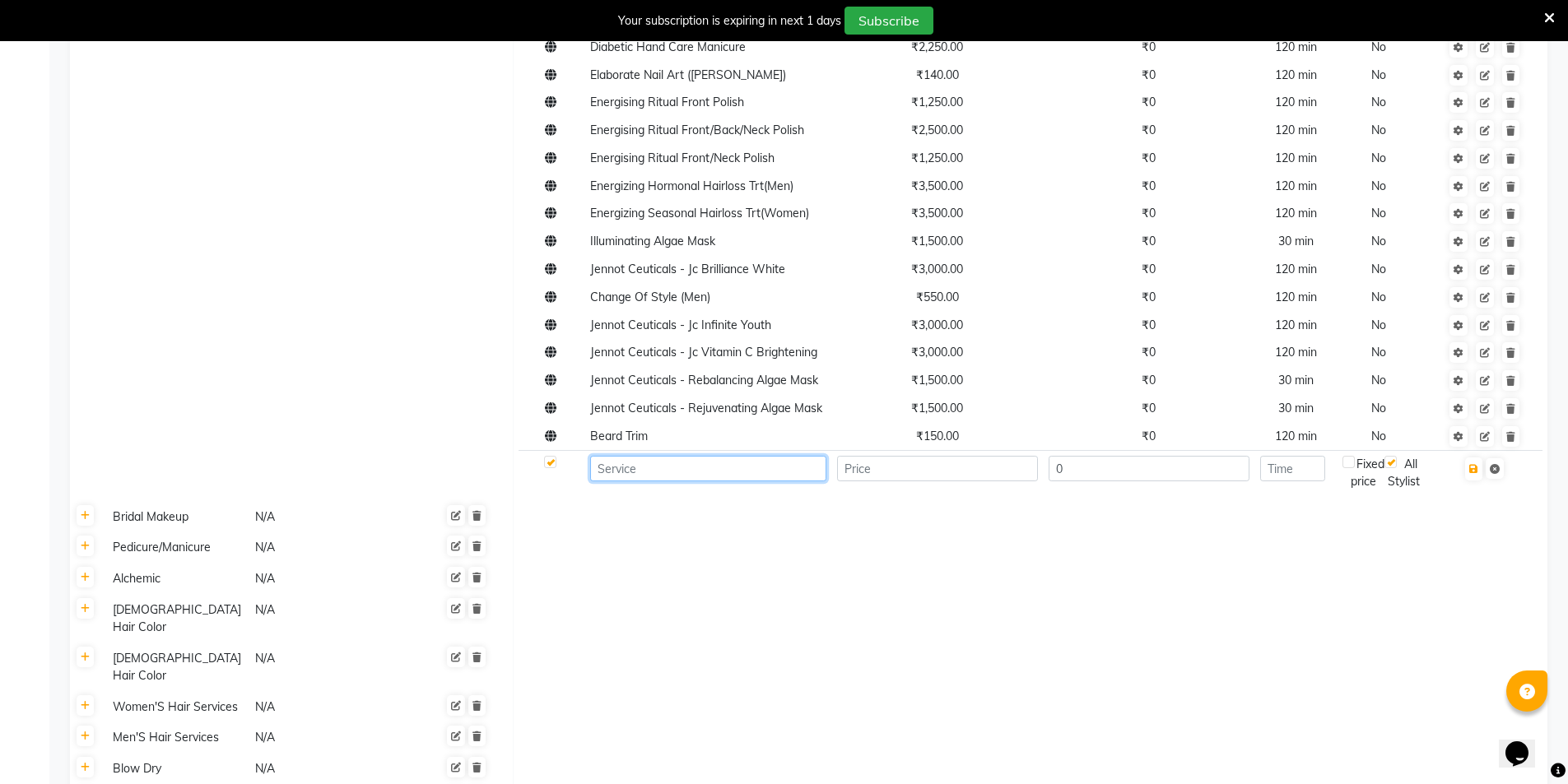
click at [640, 466] on input at bounding box center [708, 469] width 236 height 26
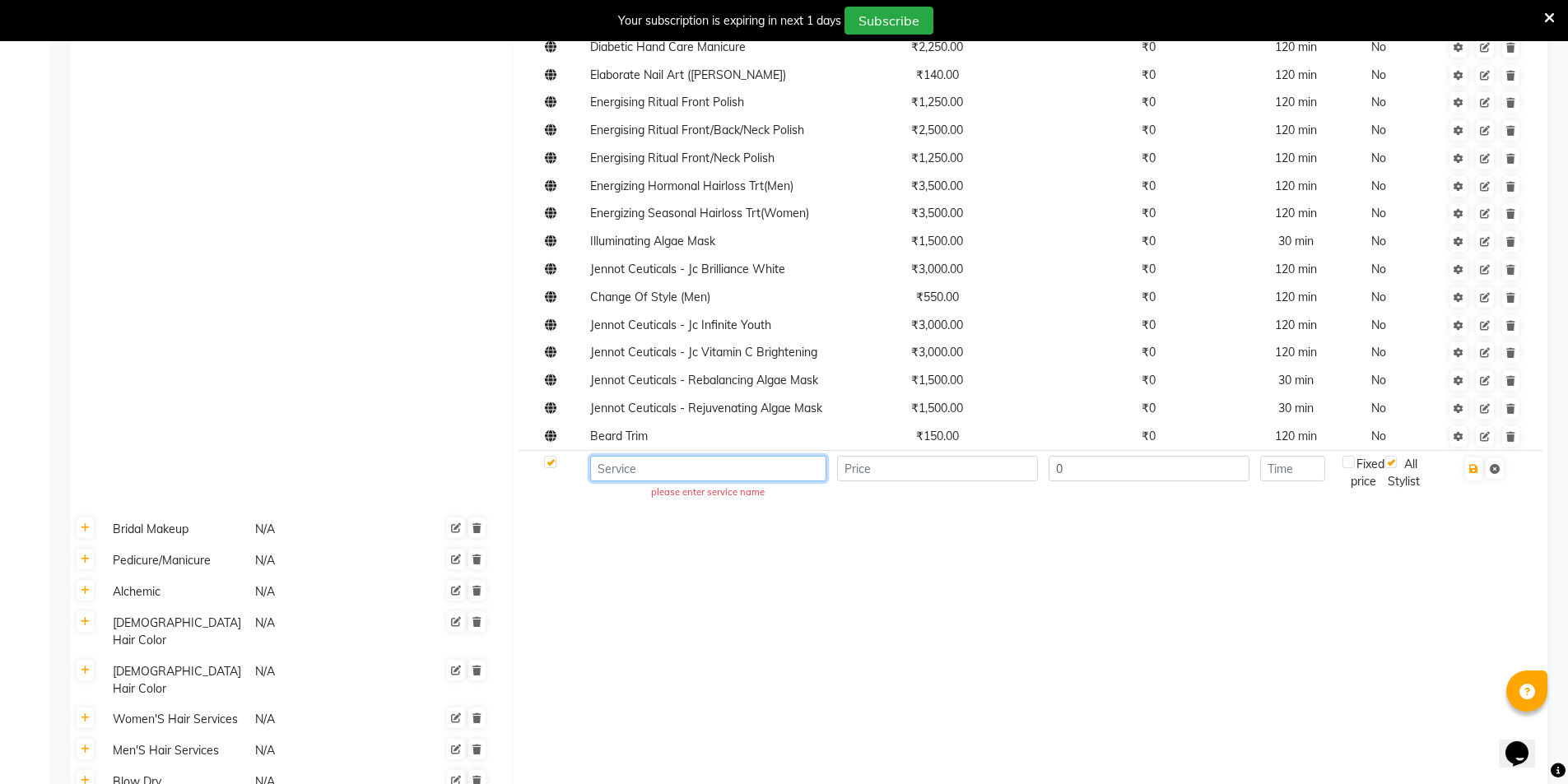
paste input "Nail Art (Per nail) - Basic Nail Art"
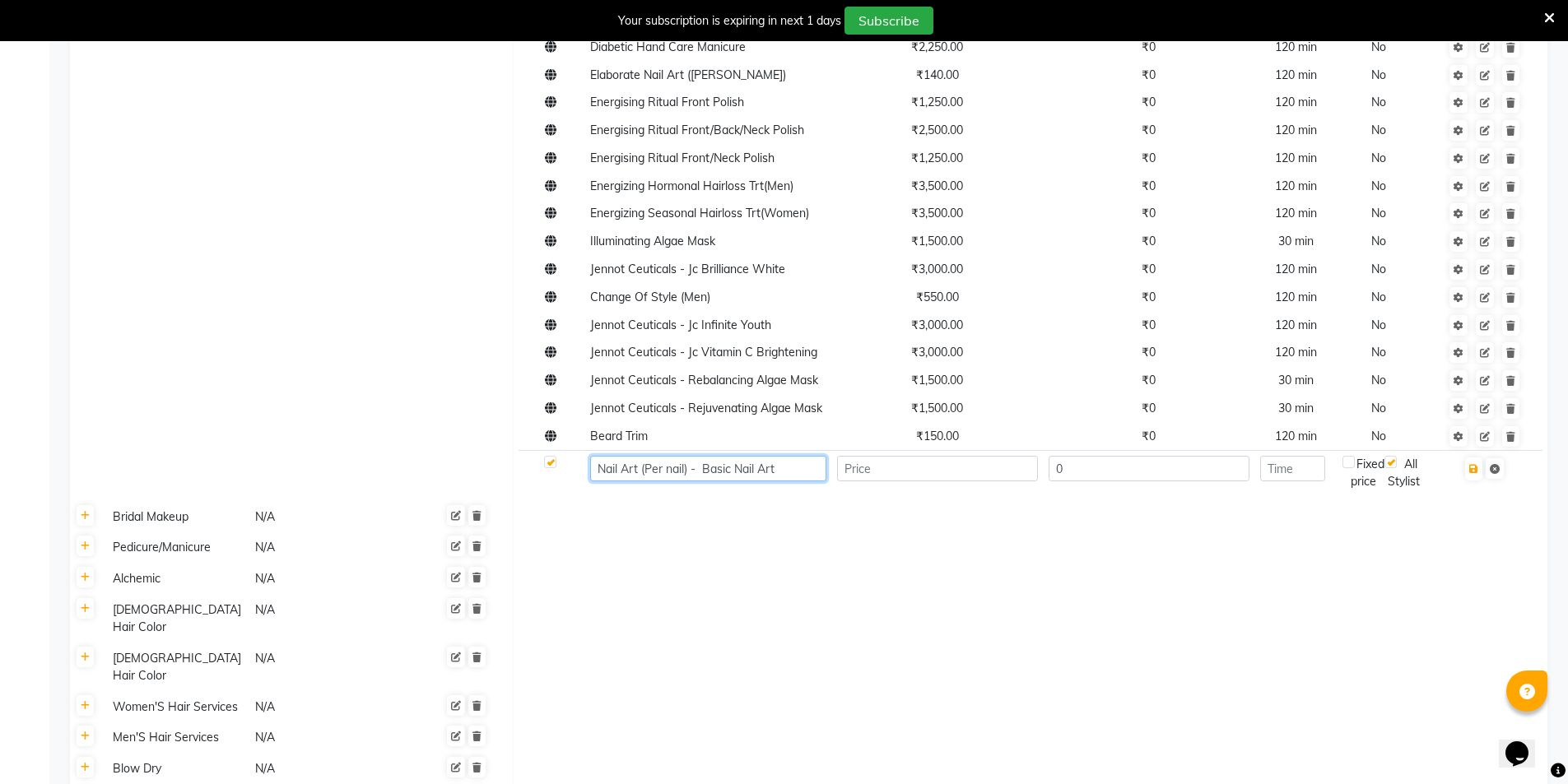
type input "Nail Art (Per nail) - Basic Nail Art"
type input "80"
type input "30"
click at [1479, 472] on icon "button" at bounding box center [1474, 469] width 9 height 10
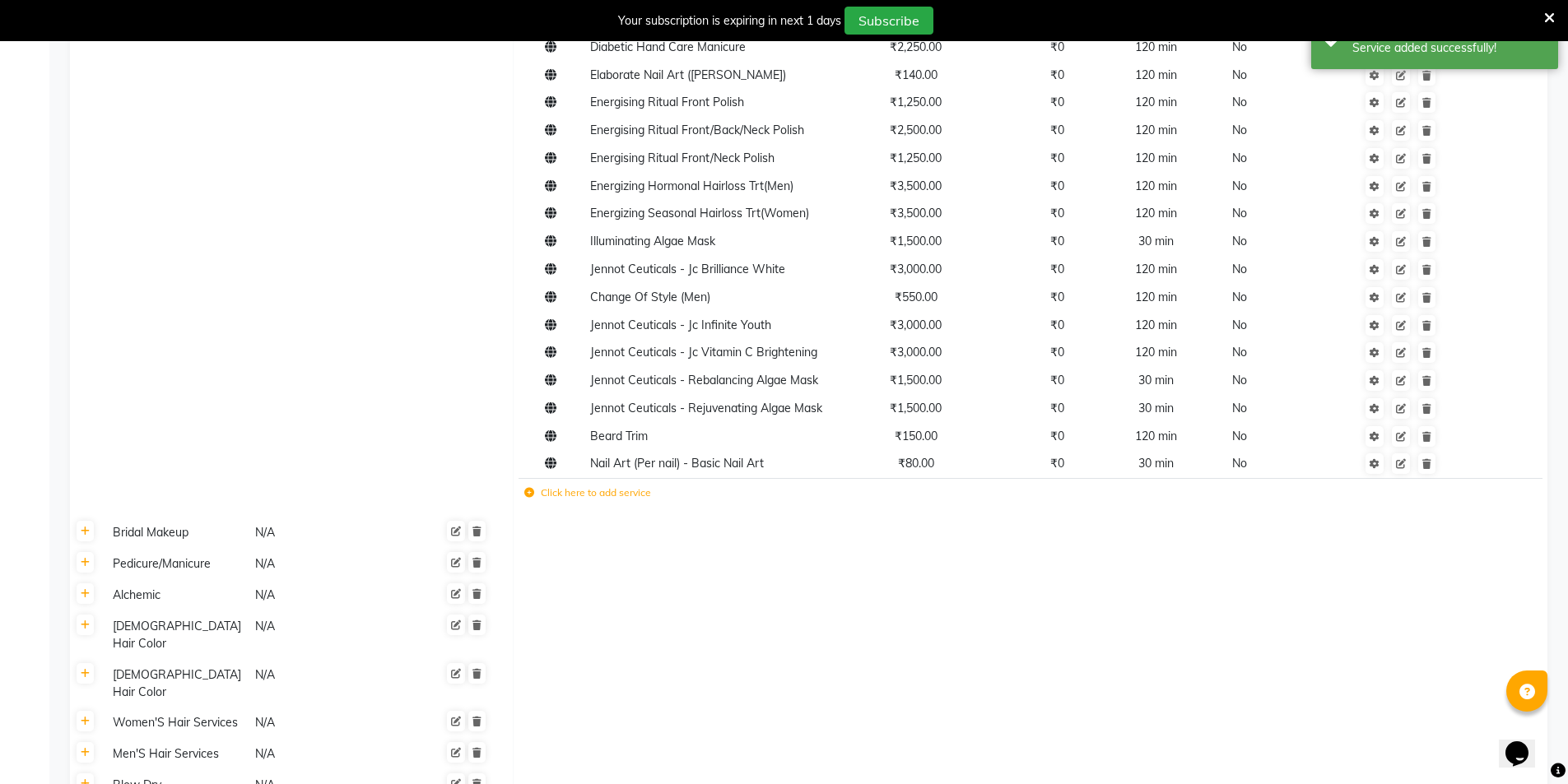
click at [527, 492] on icon at bounding box center [529, 492] width 10 height 10
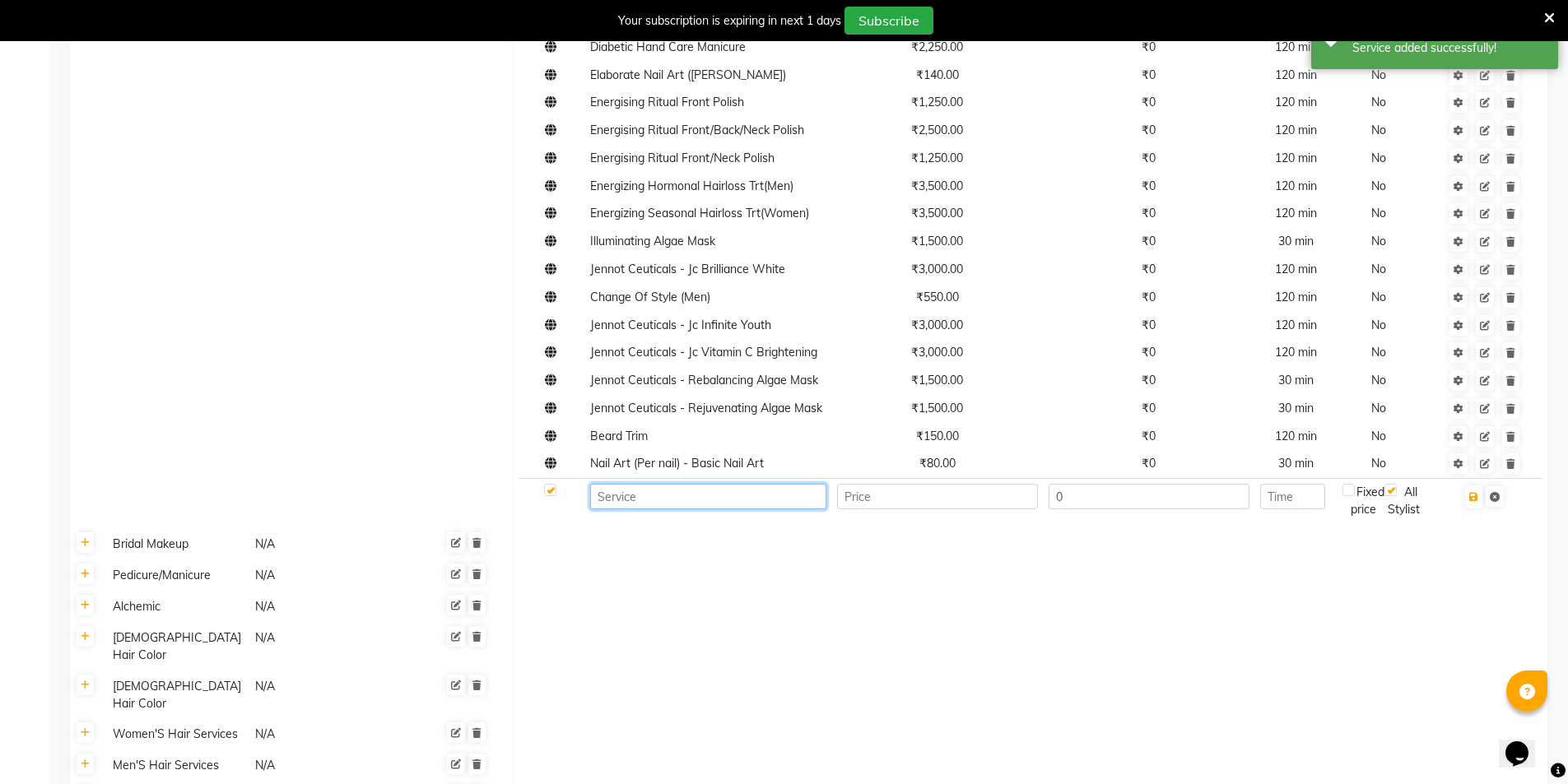
click at [657, 492] on input at bounding box center [708, 497] width 236 height 26
paste input "Nail Art (Per nail) - Chrome Polish (Hands / feets)"
type input "Nail Art (Per nail) - Chrome Polish (Hands / feets)"
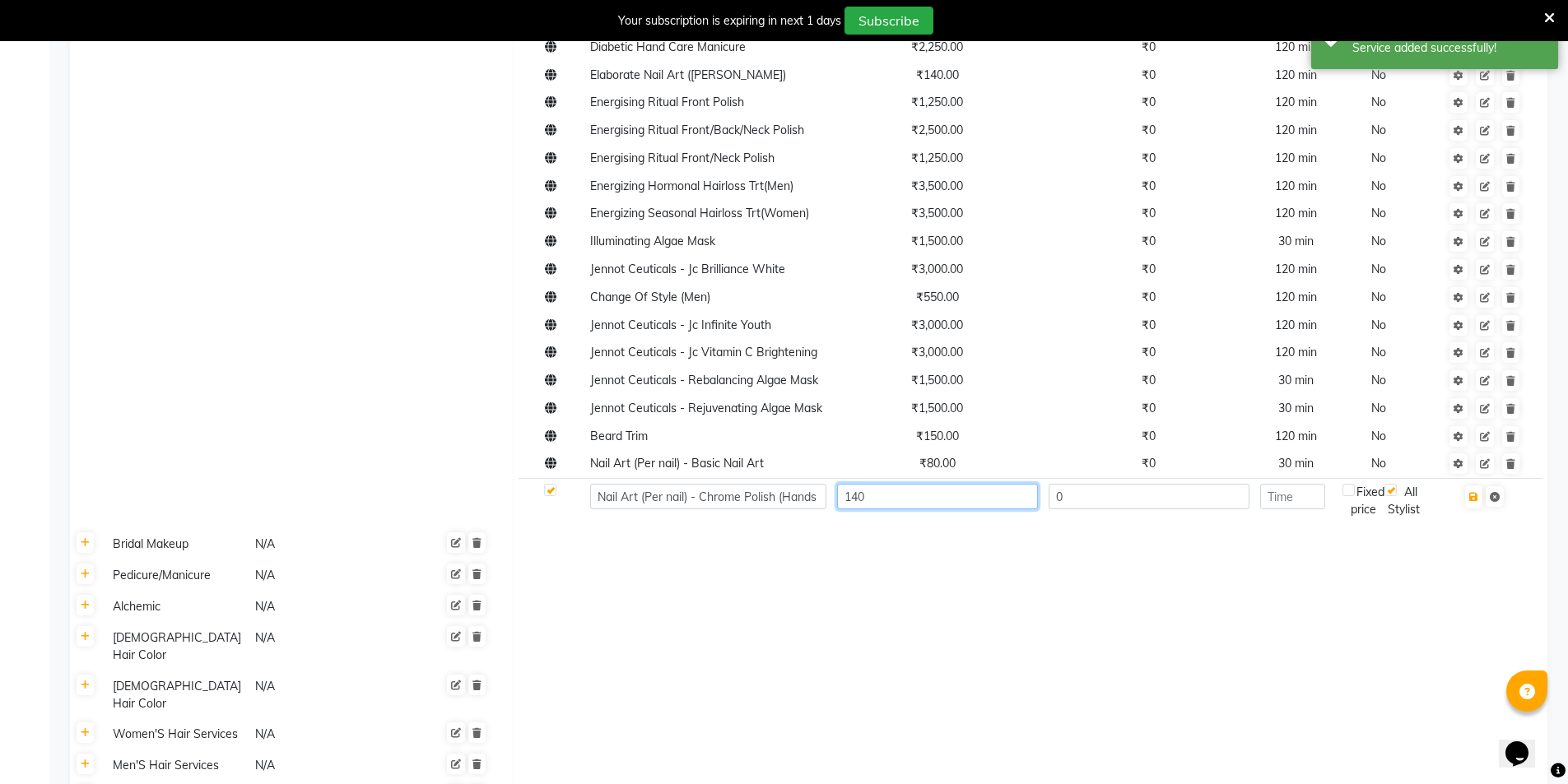
type input "140"
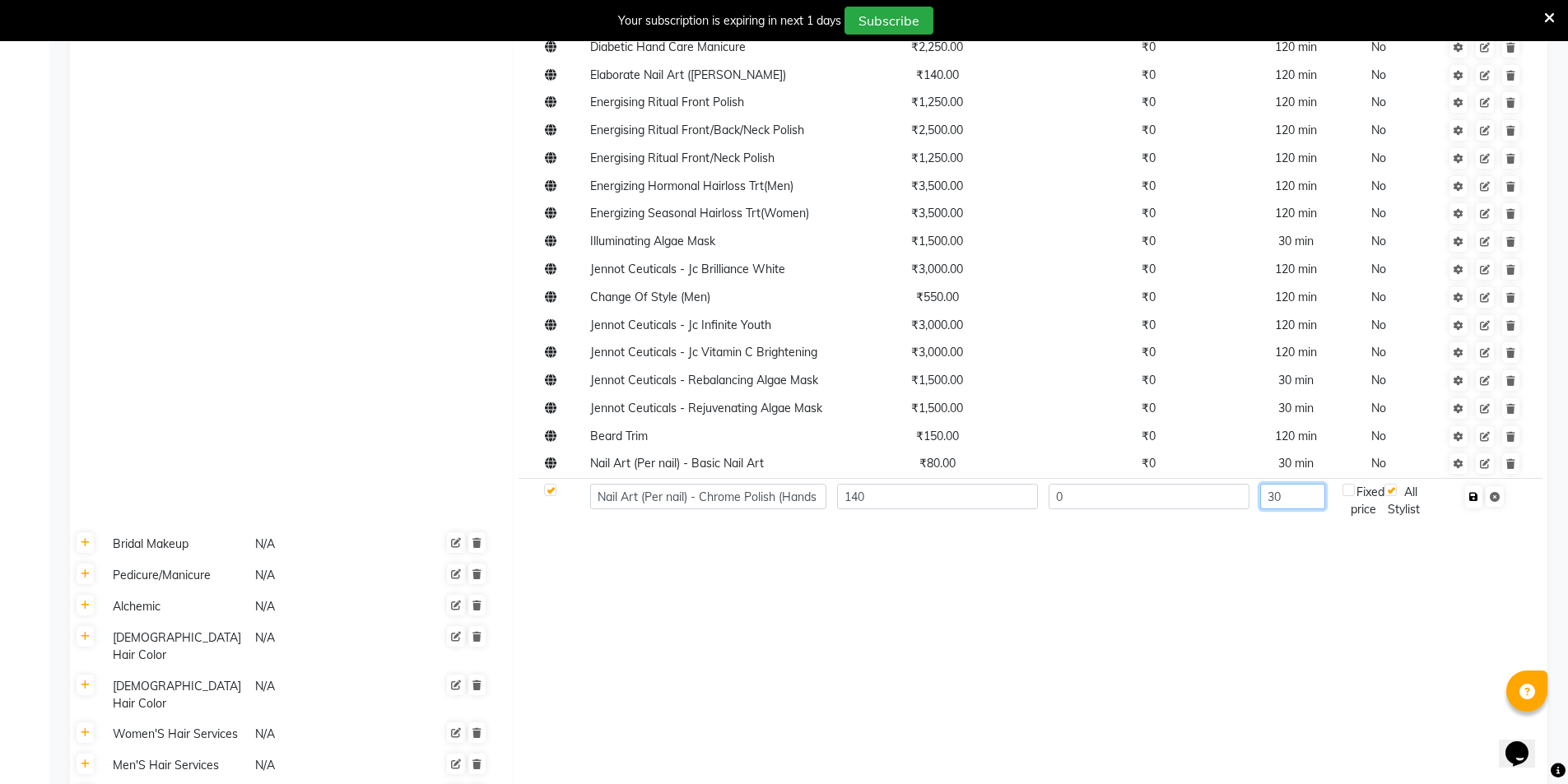
type input "30"
click at [1477, 497] on icon "button" at bounding box center [1474, 497] width 9 height 10
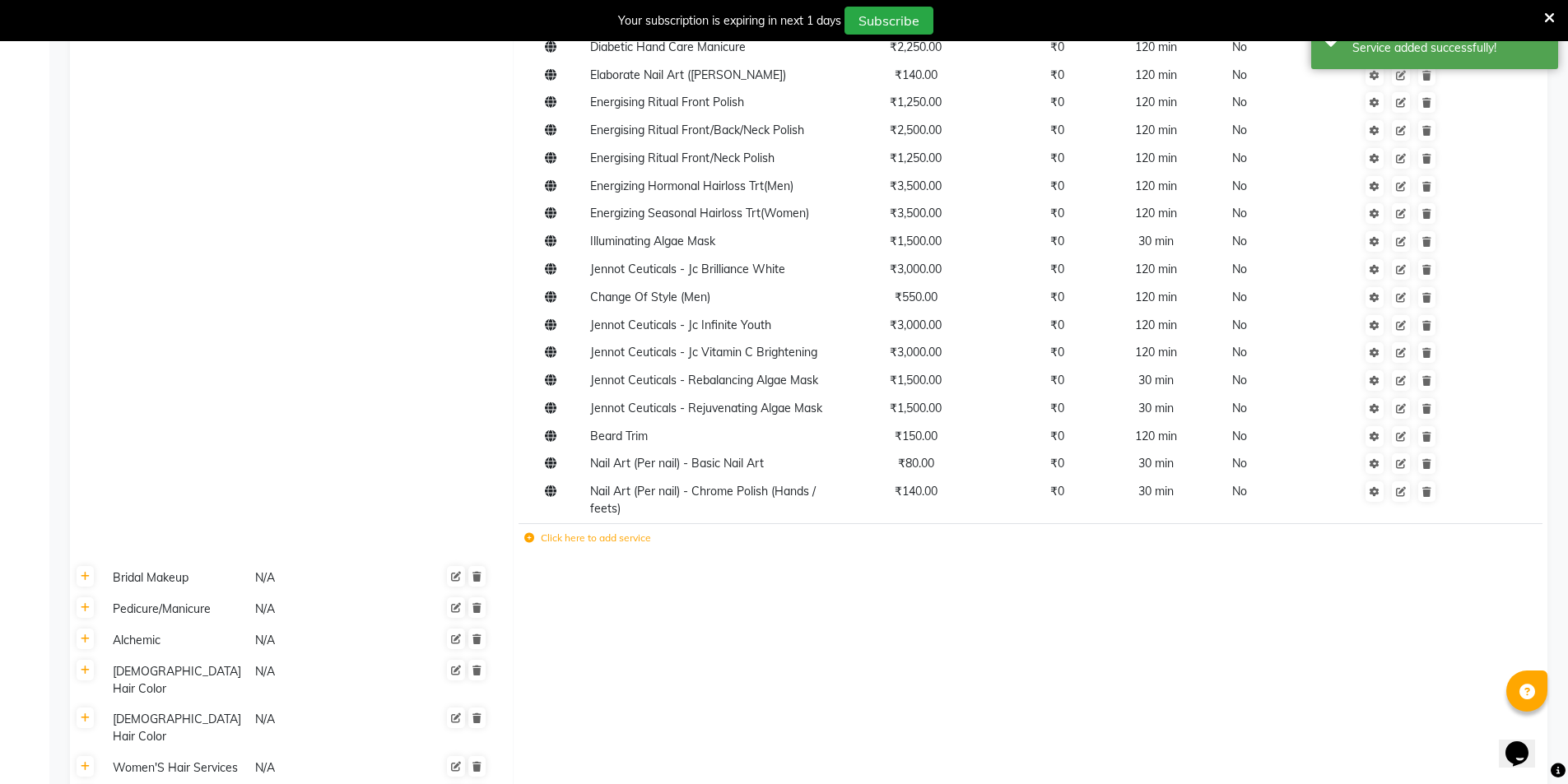
click at [531, 535] on icon at bounding box center [529, 538] width 10 height 10
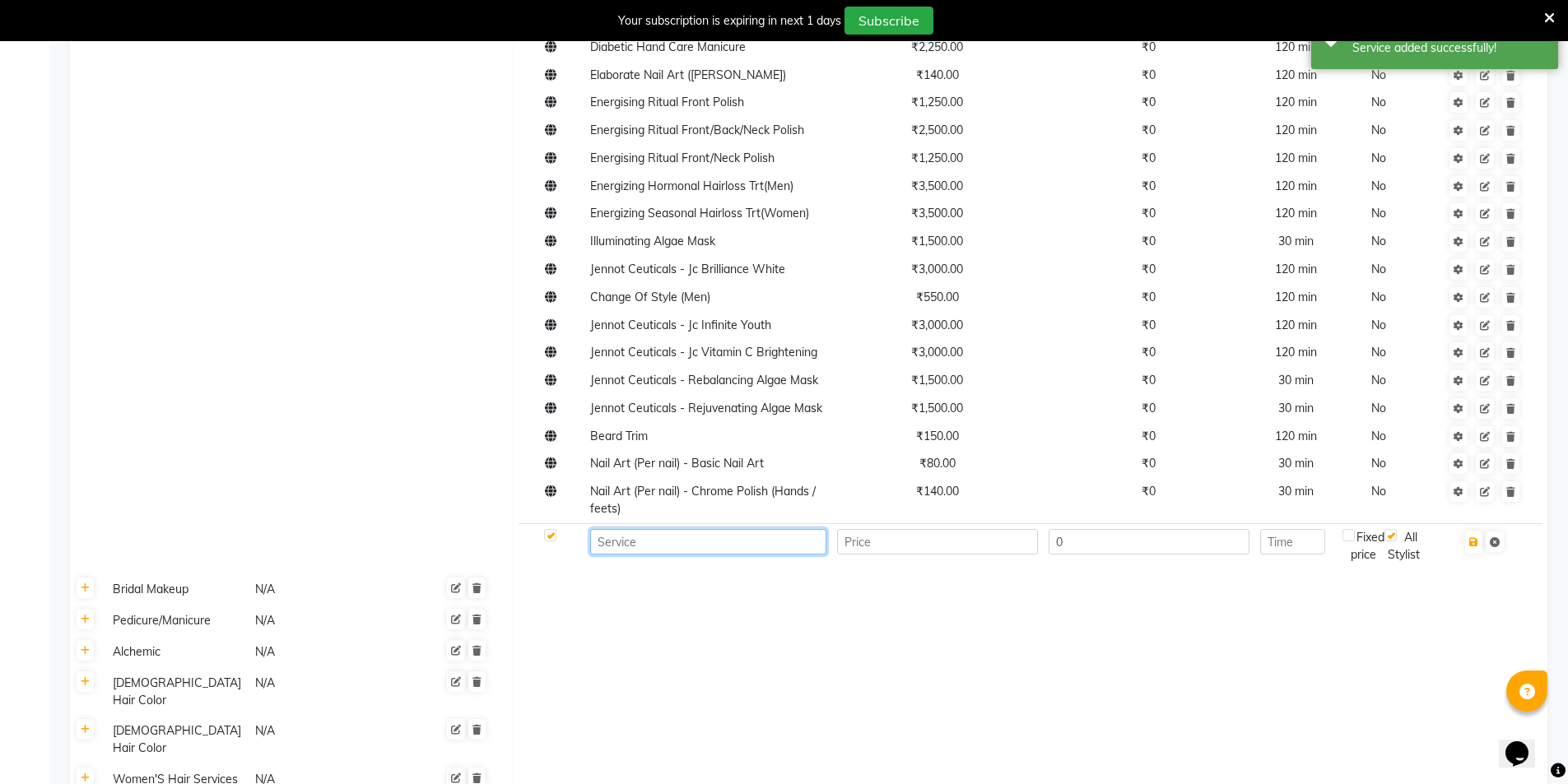
click at [629, 547] on input at bounding box center [708, 542] width 236 height 26
paste input "Nail Art (Per nail) - Cat Eye (Hands/feets)"
type input "Nail Art (Per nail) - Cat Eye (Hands/feets)"
type input "150"
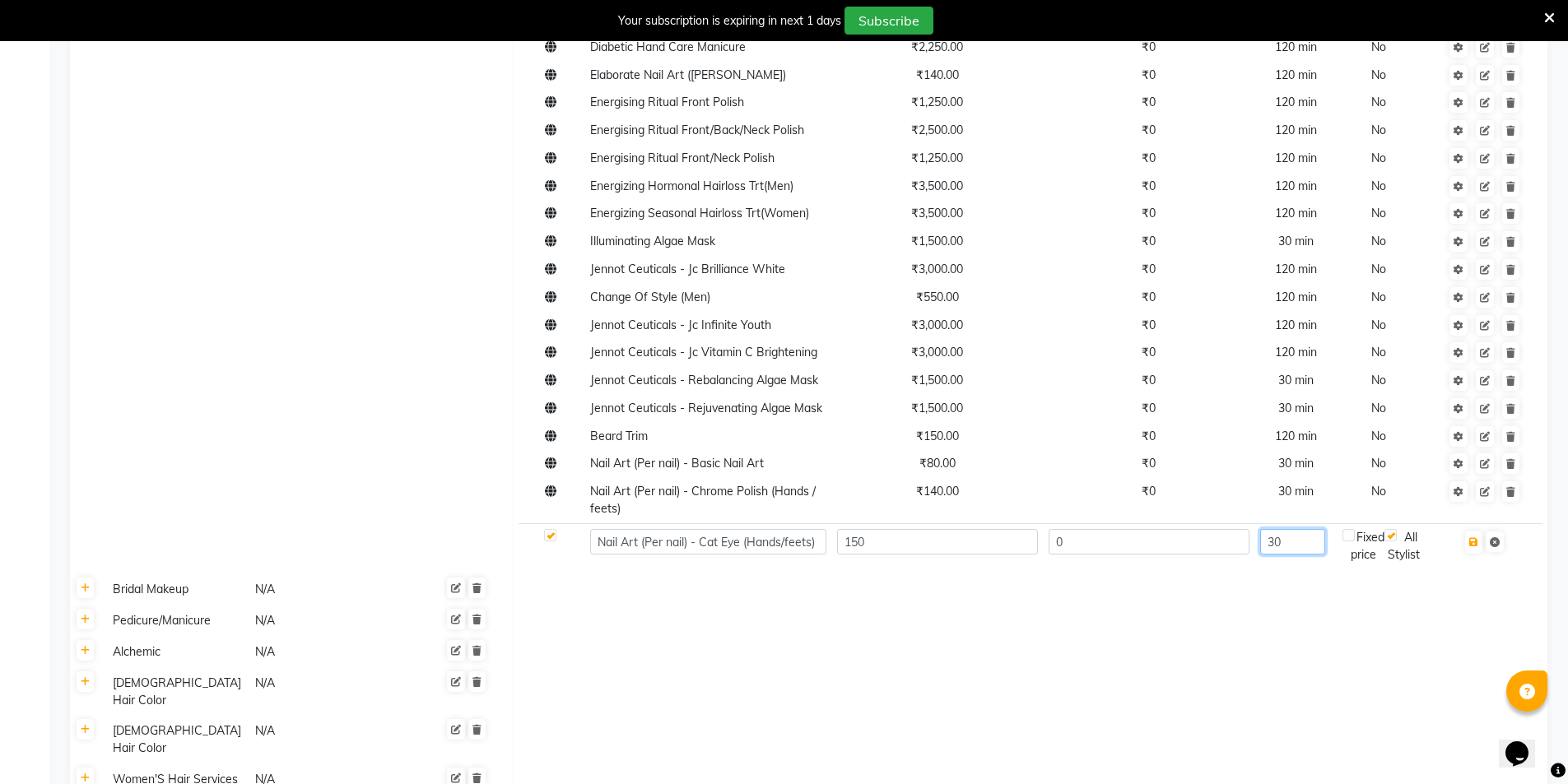
type input "30"
click at [1478, 549] on button "button" at bounding box center [1473, 542] width 18 height 23
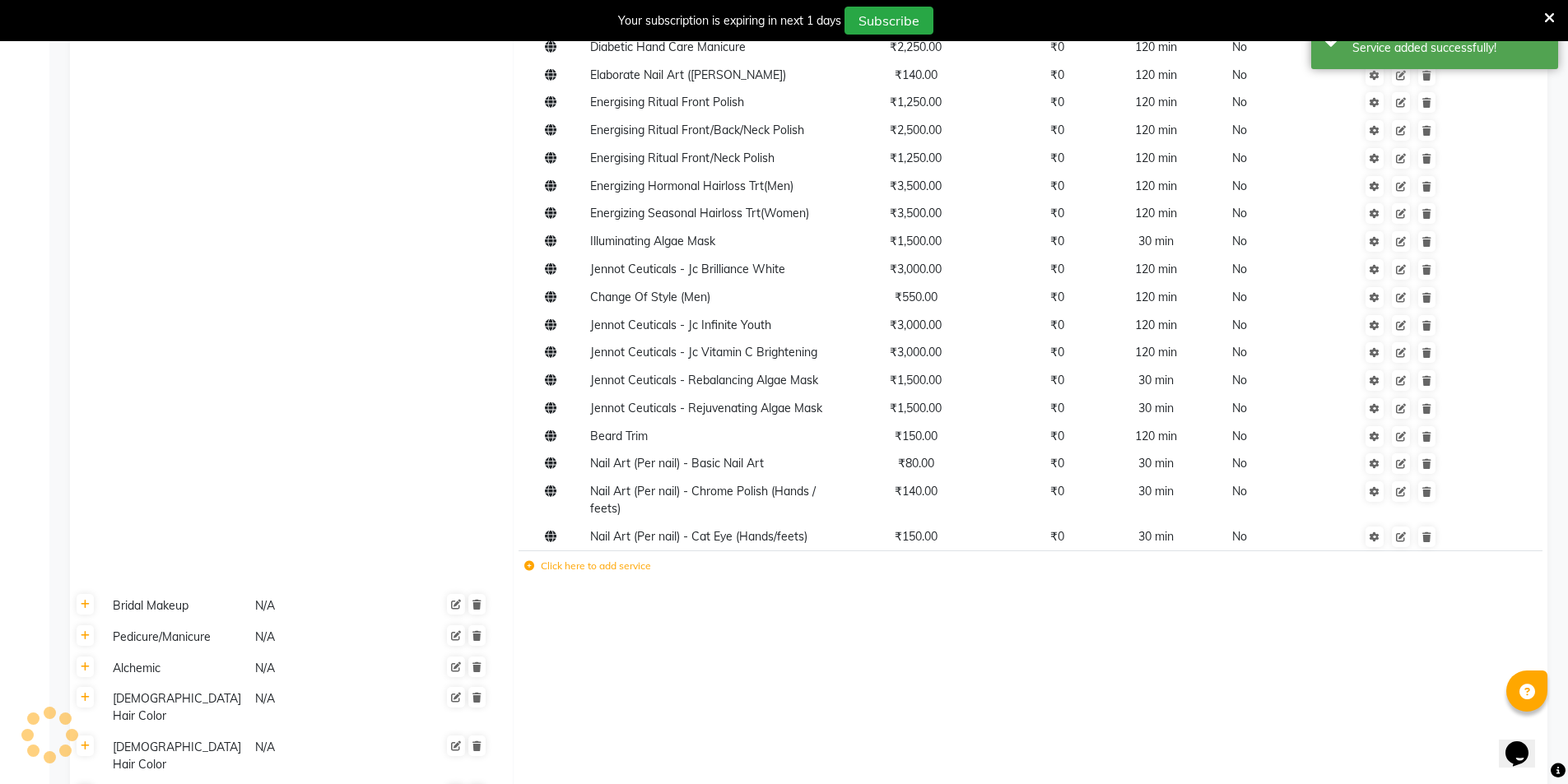
click at [528, 568] on icon at bounding box center [529, 566] width 10 height 10
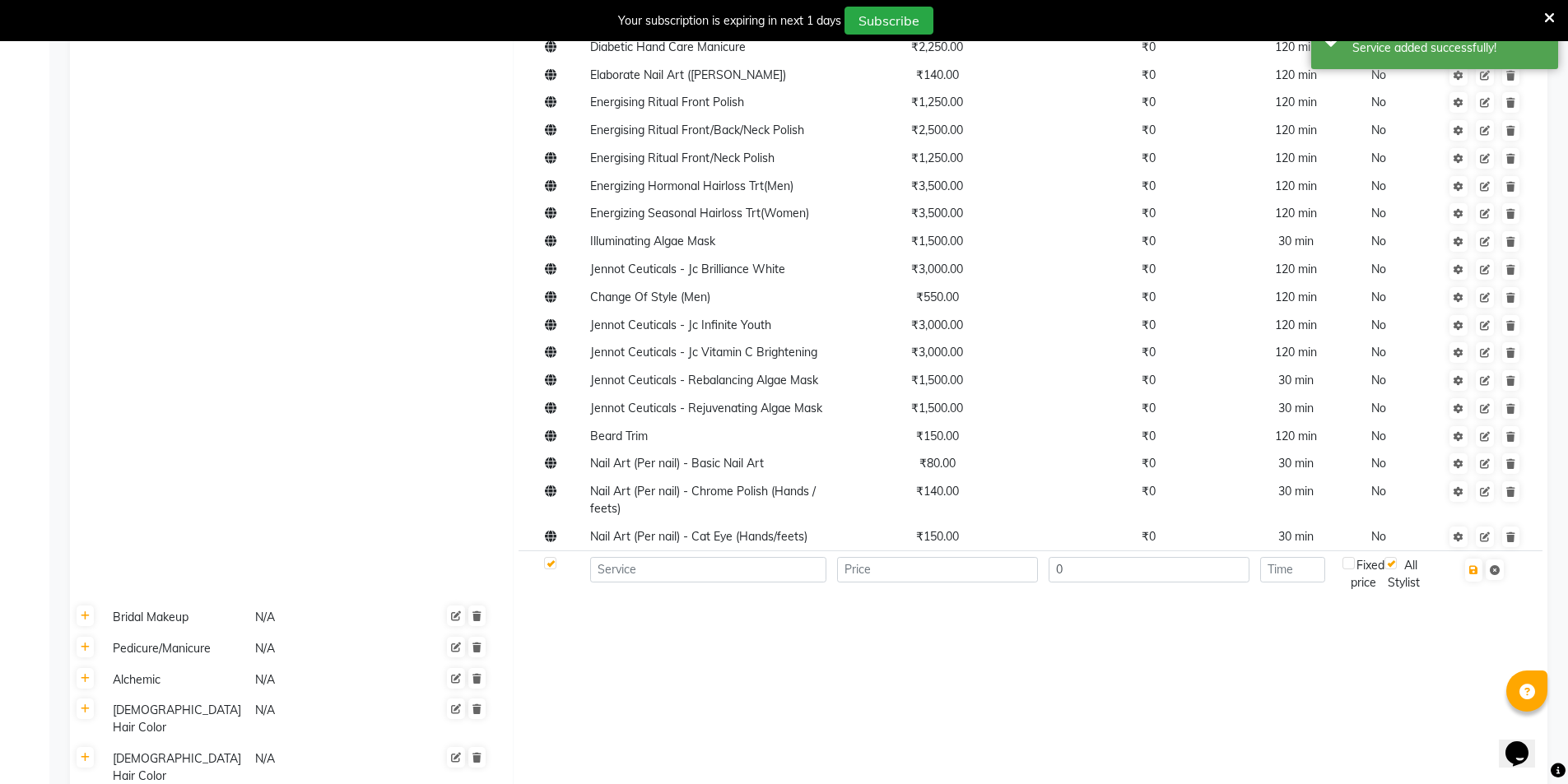
click at [643, 583] on td at bounding box center [708, 573] width 247 height 45
click at [642, 570] on input at bounding box center [708, 569] width 236 height 26
paste input "Nail Art (Per nail) - Bridal Nail Art (Hands/feets)"
type input "Nail Art (Per nail) - Bridal Nail Art (Hands/feets)"
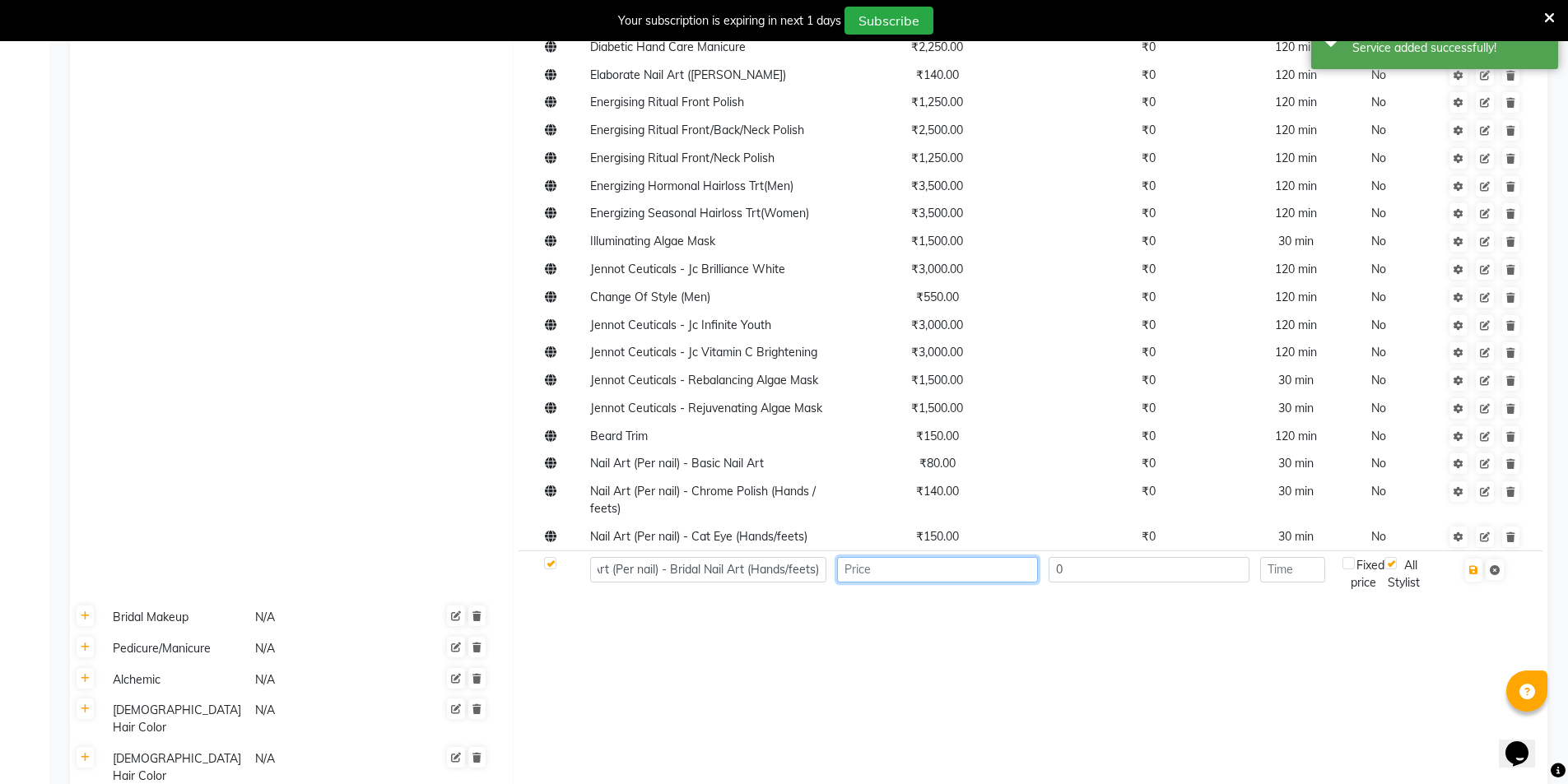
scroll to position [0, 0]
type input "150"
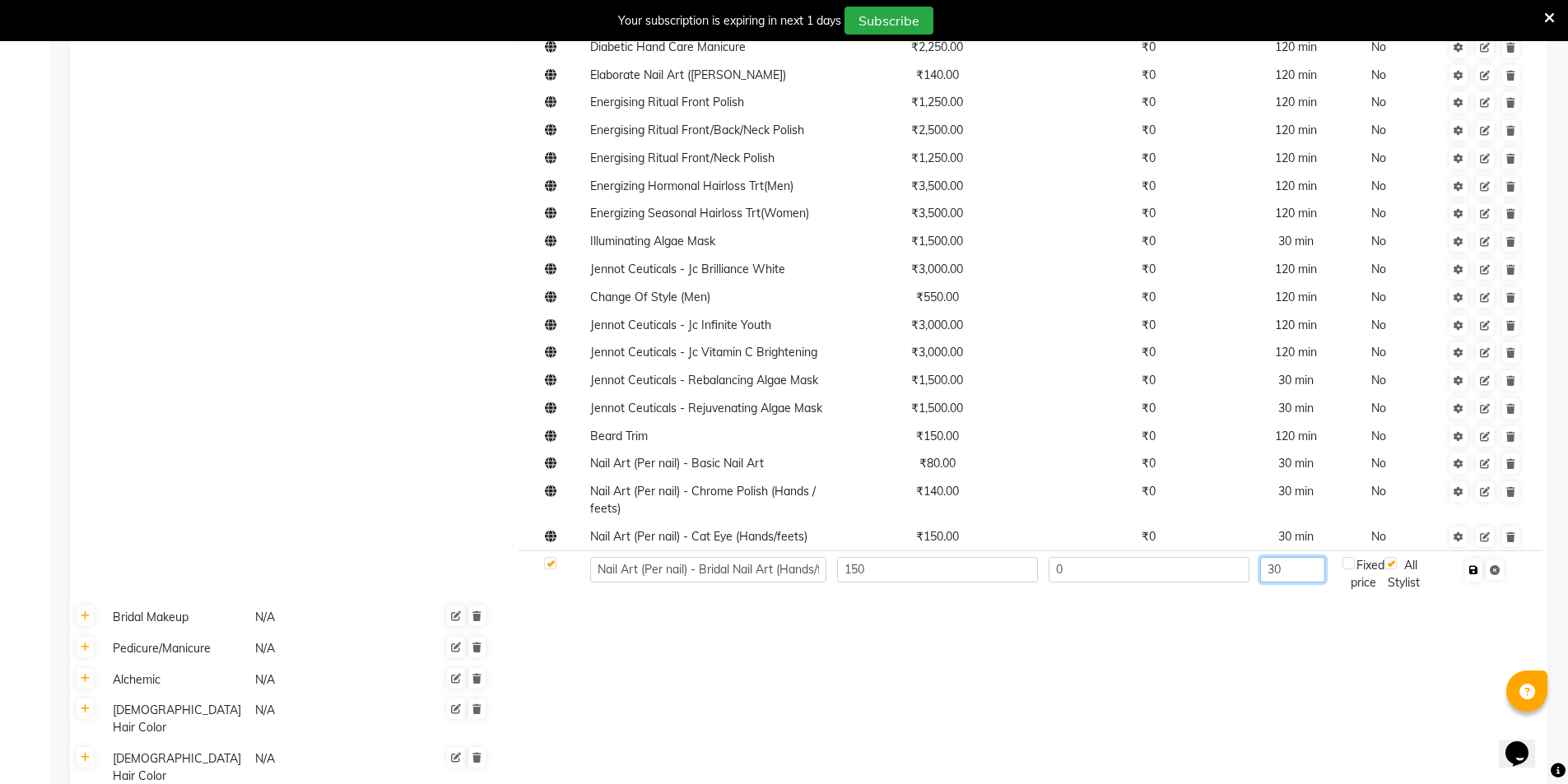
type input "30"
click at [1478, 575] on button "button" at bounding box center [1473, 569] width 18 height 23
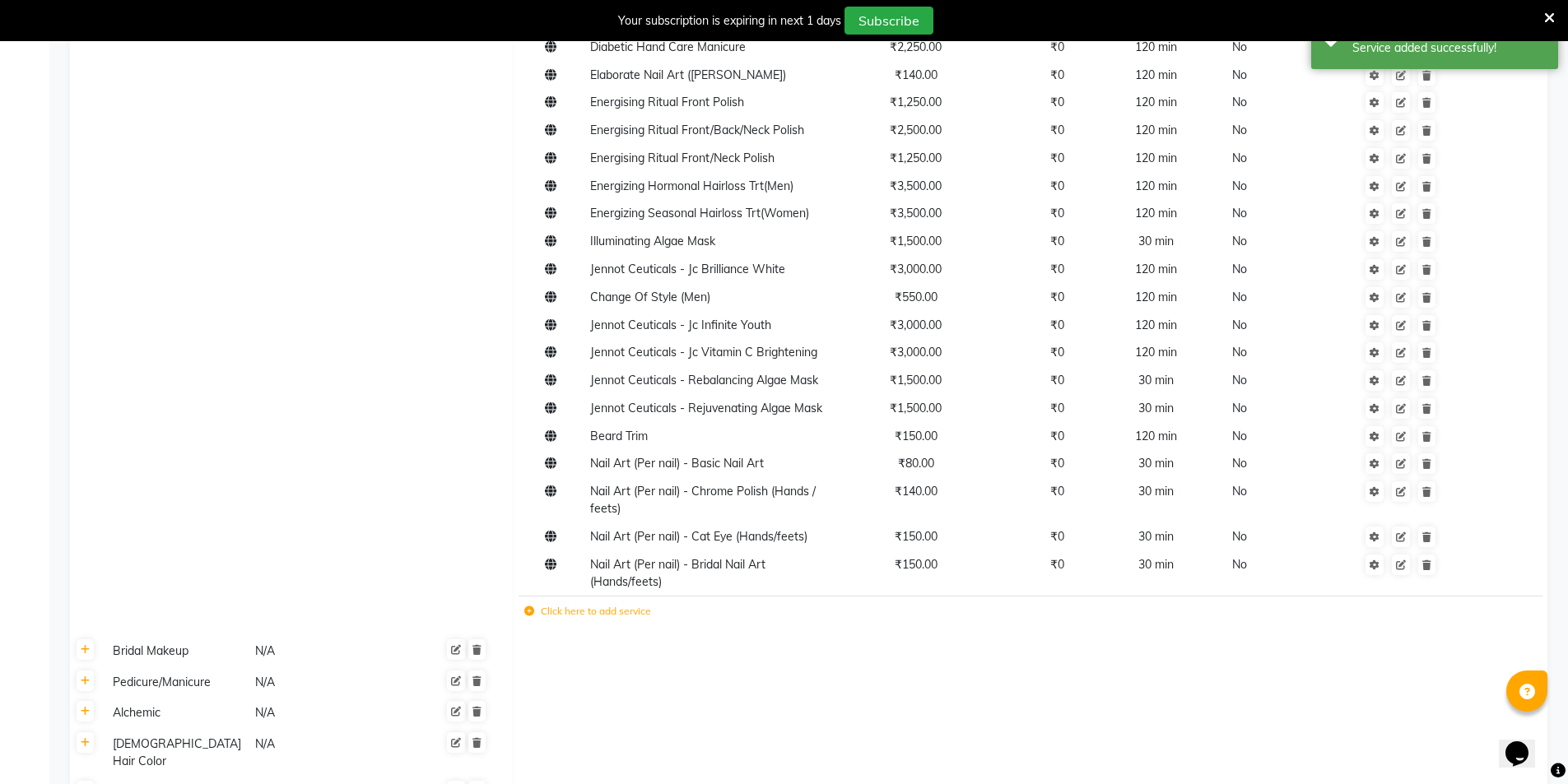
click at [530, 616] on label "Click here to add service" at bounding box center [588, 611] width 127 height 15
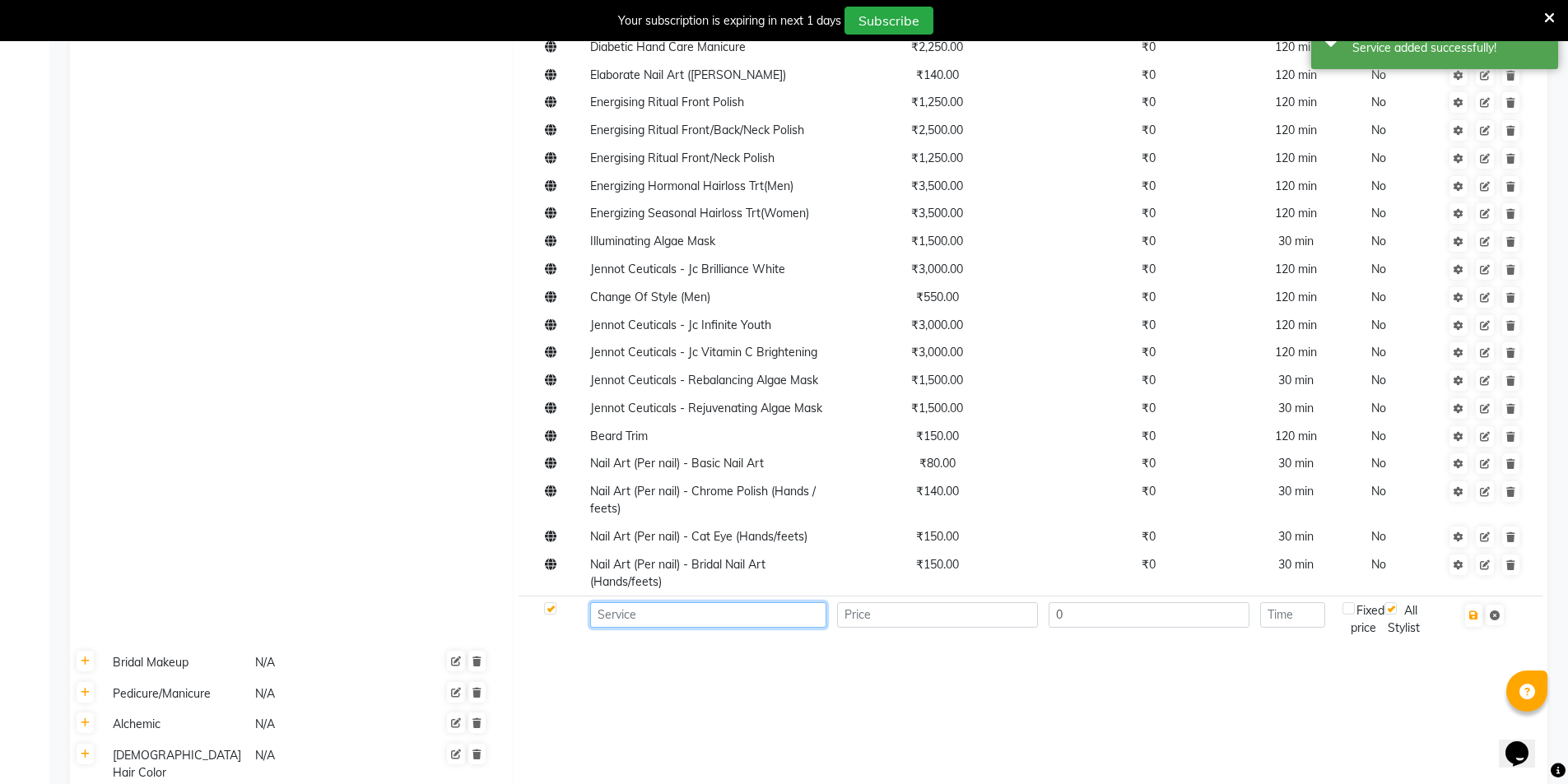
click at [624, 611] on input at bounding box center [708, 615] width 236 height 26
paste input "Nail Art (Per nail) - Ombre"
type input "Nail Art (Per nail) - Ombre"
type input "140"
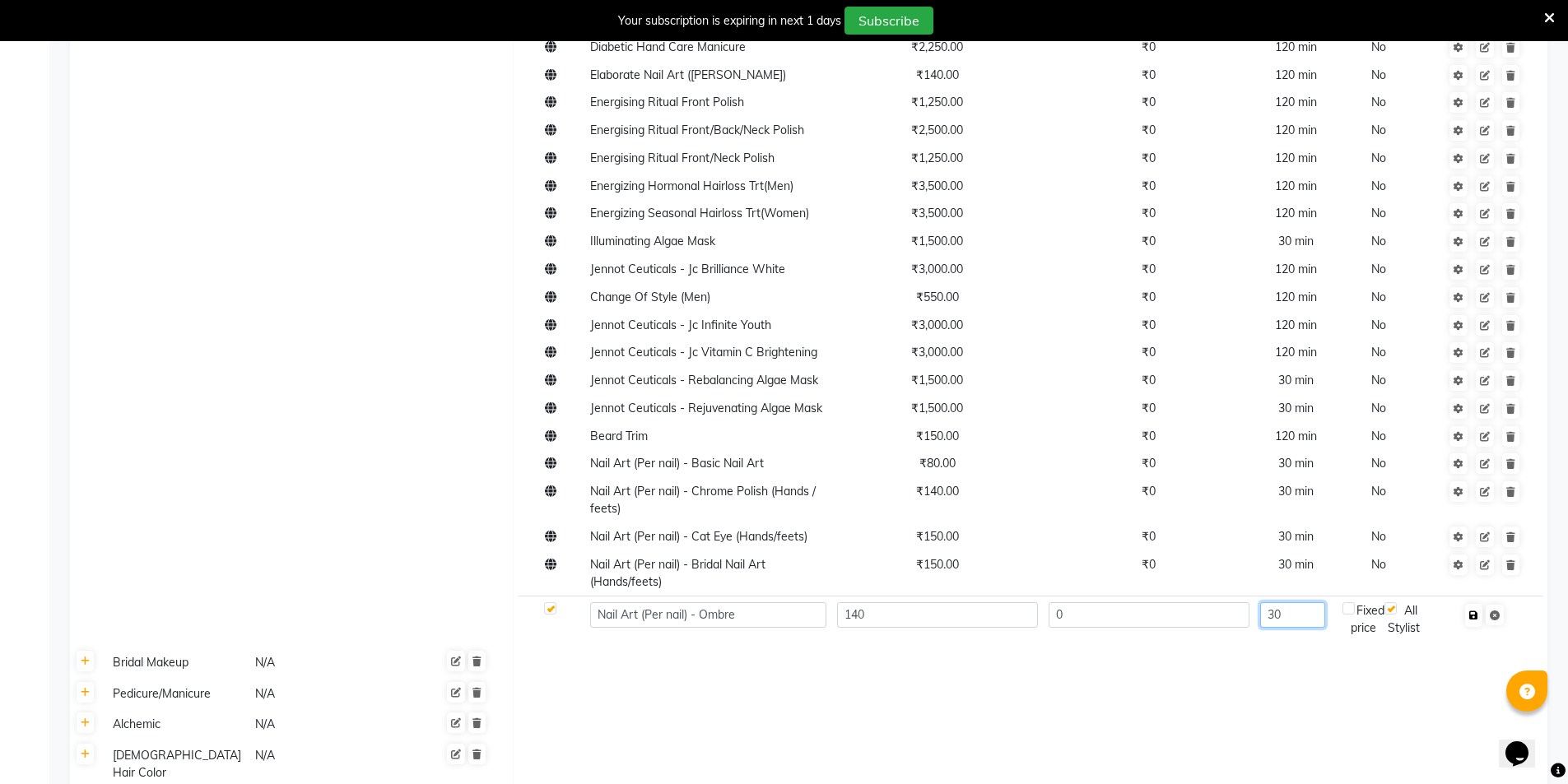
type input "30"
click at [1473, 618] on icon "button" at bounding box center [1474, 615] width 9 height 10
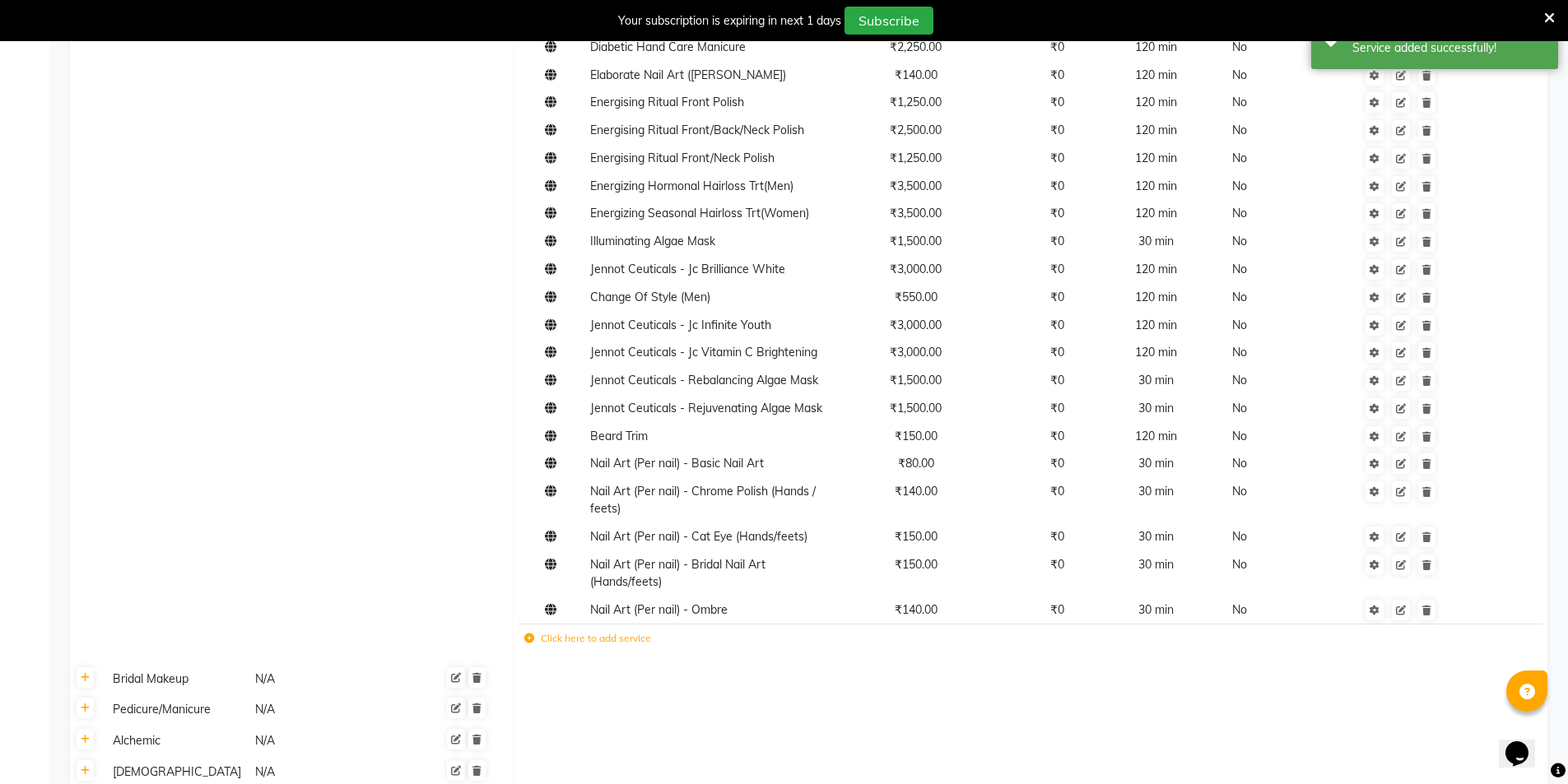
click at [530, 640] on icon at bounding box center [529, 638] width 10 height 10
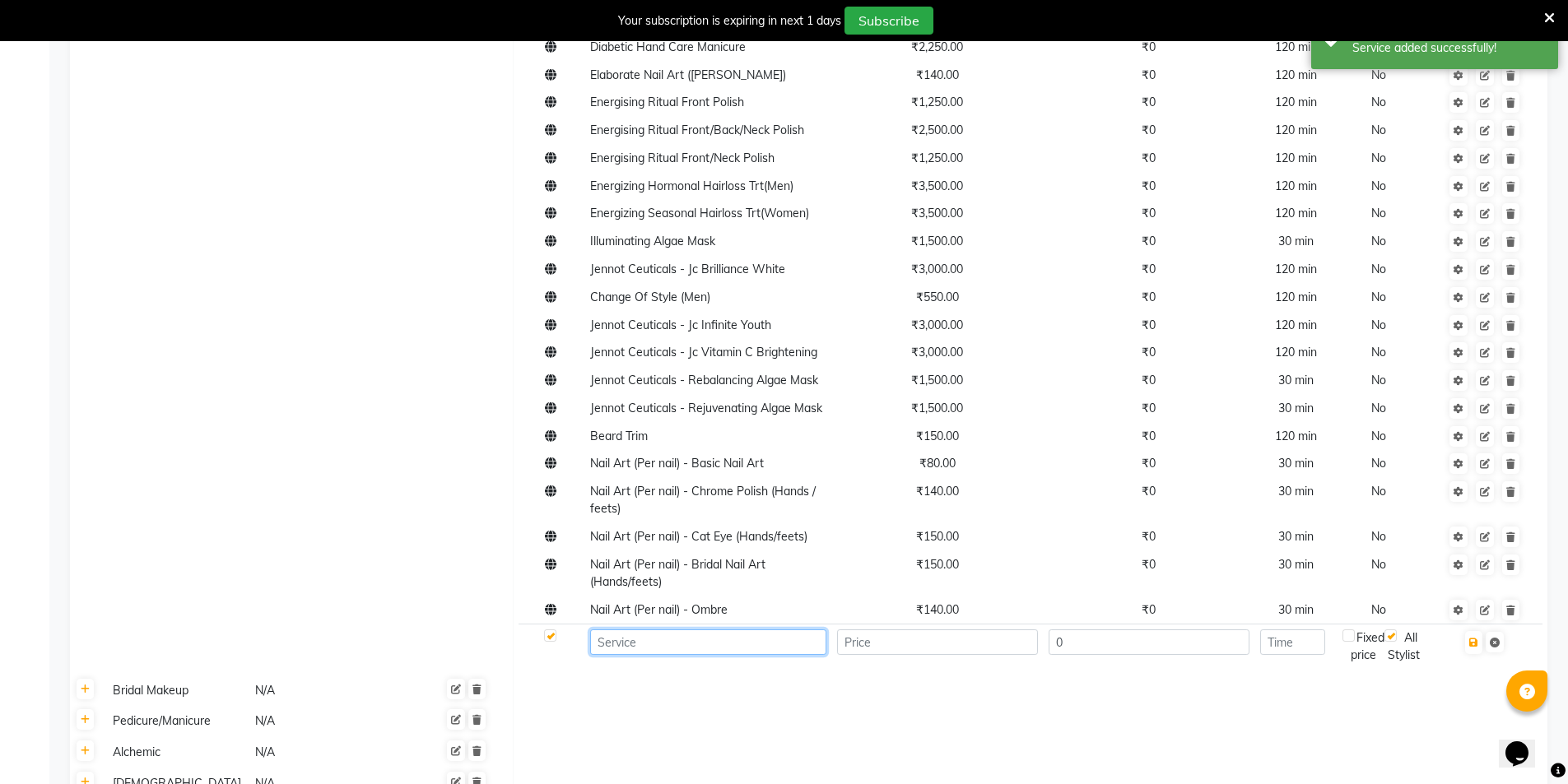
click at [640, 633] on input at bounding box center [708, 642] width 236 height 26
paste input "Nail Art (Per nail) - Virtue Signature 3D Nail Art"
type input "Nail Art (Per nail) - Virtue Signature 3D Nail Art"
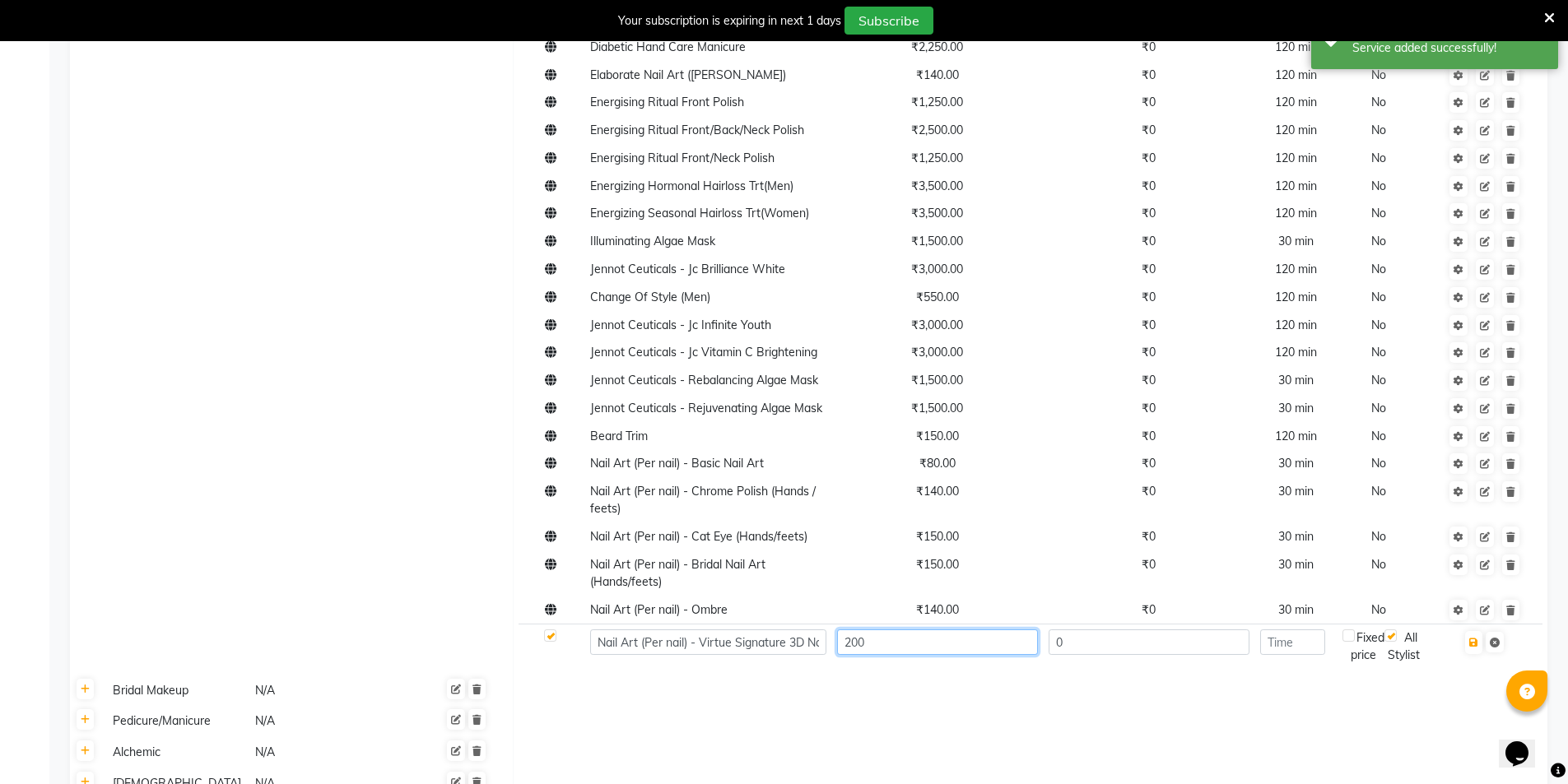
type input "200"
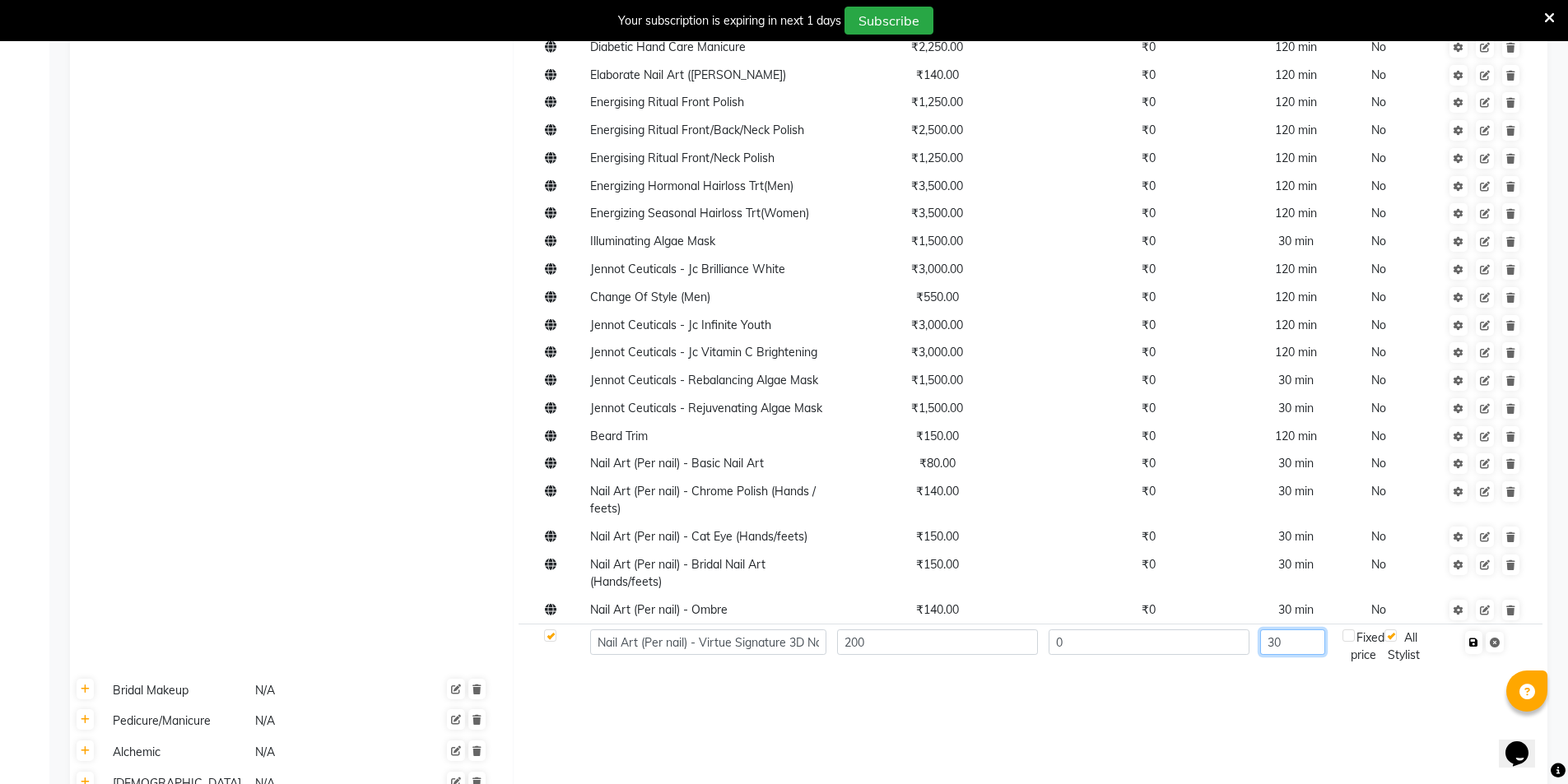
type input "30"
click at [1476, 649] on button "button" at bounding box center [1473, 642] width 18 height 23
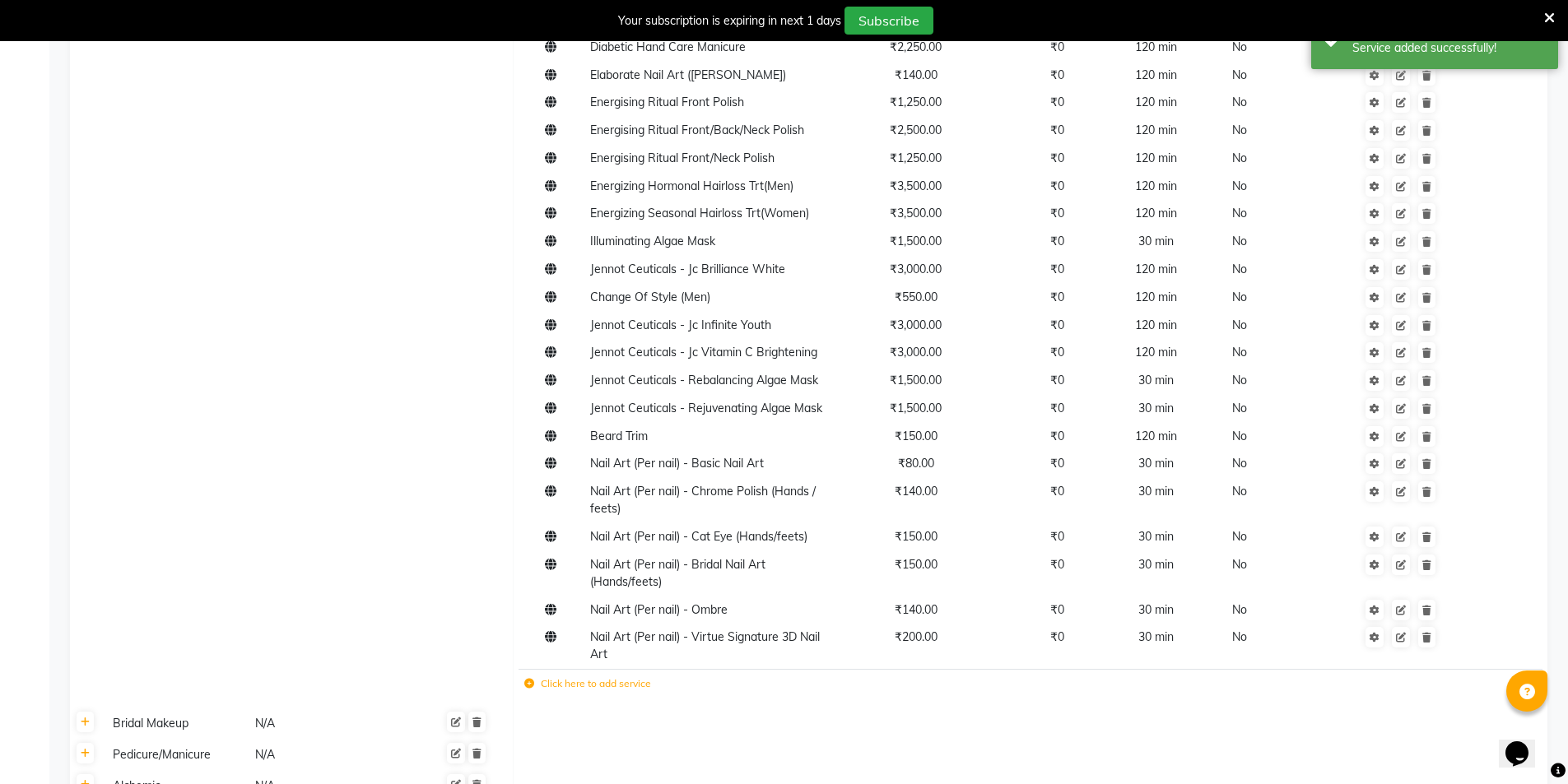
click at [526, 686] on icon at bounding box center [529, 684] width 10 height 10
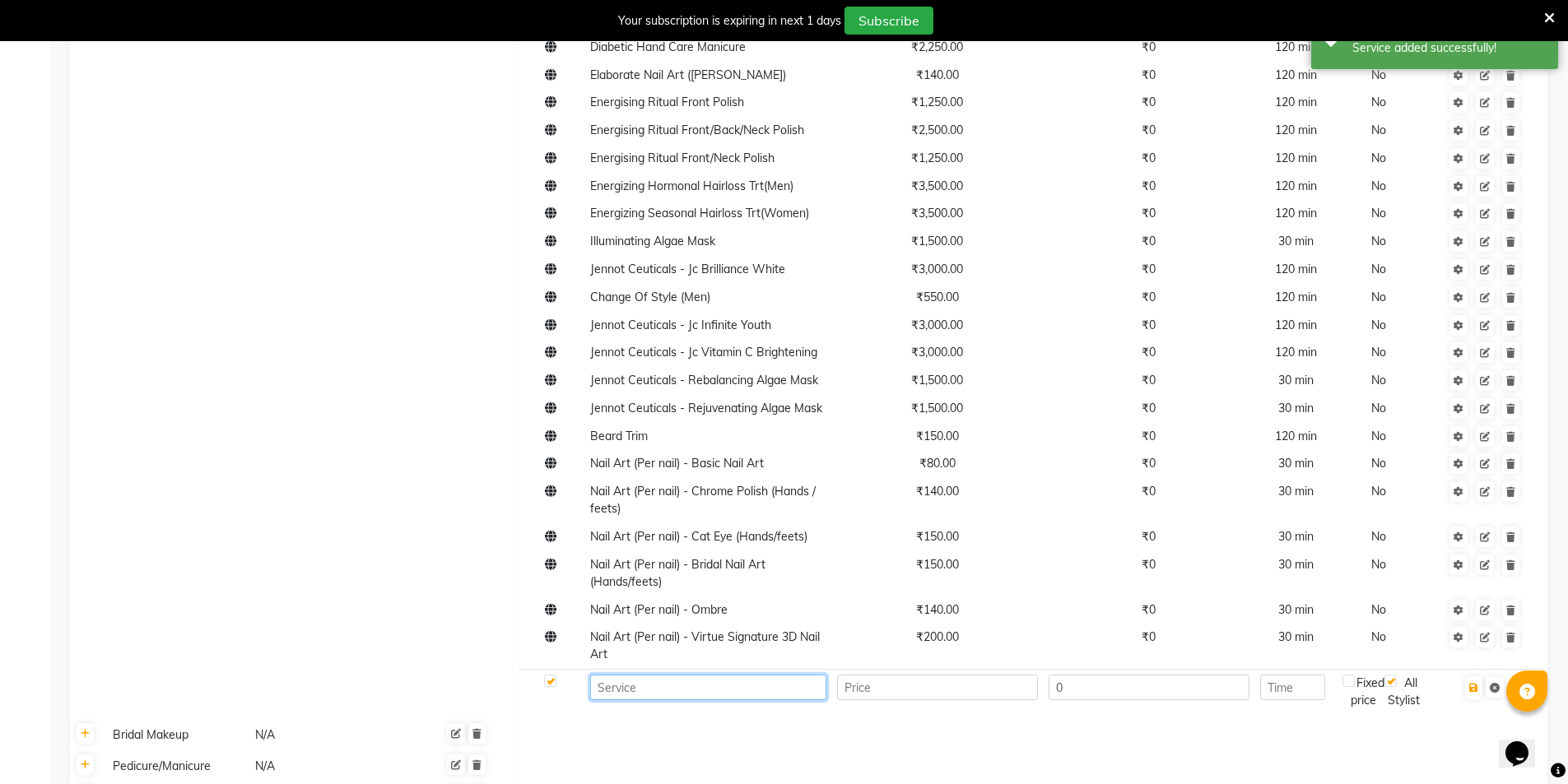
click at [657, 685] on input at bounding box center [708, 687] width 236 height 26
paste input "Nail Art (Per nail) - Per Stone"
type input "Nail Art (Per nail) - Per Stone"
type input "10"
type input "30"
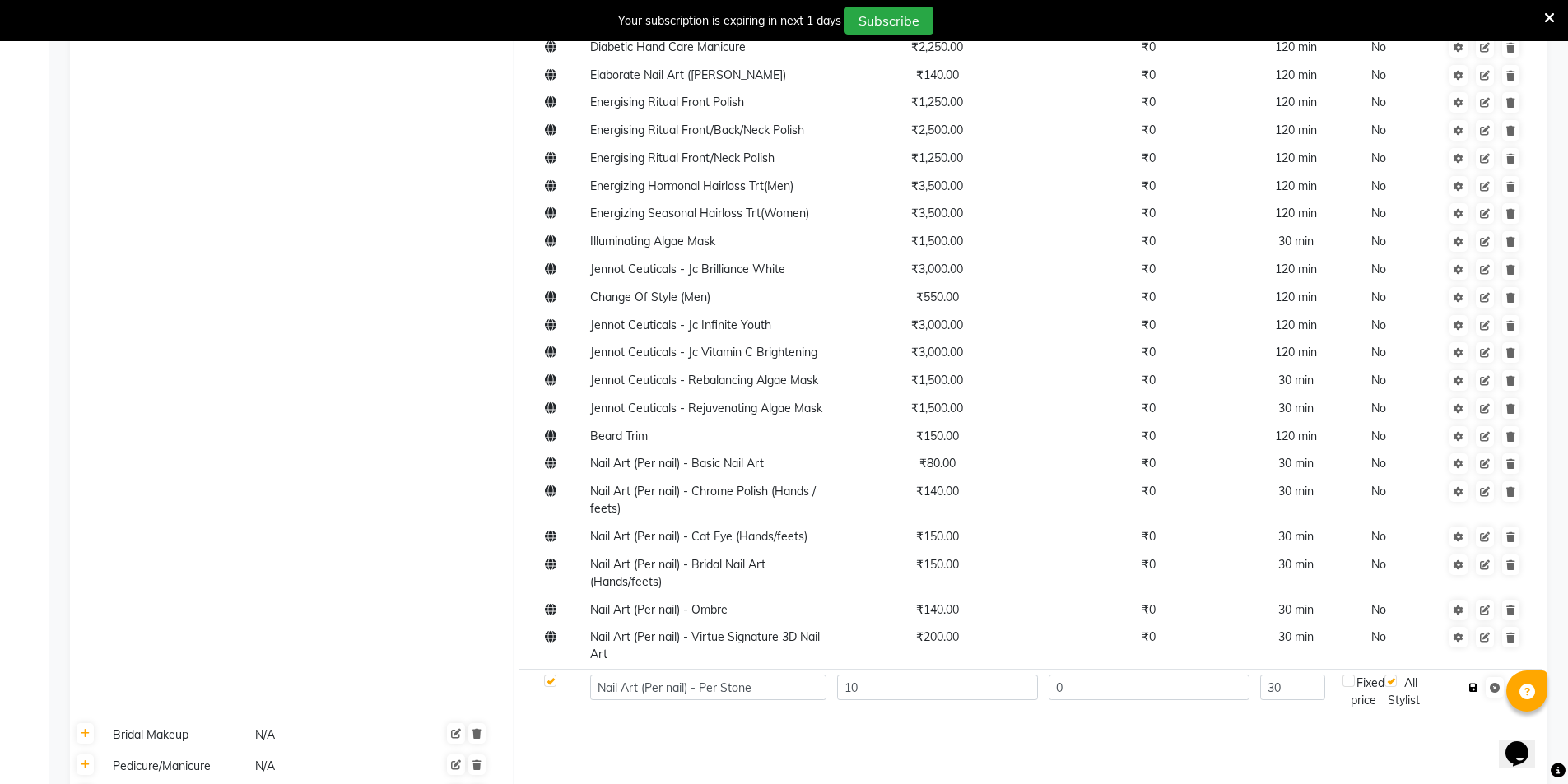
click at [1479, 685] on icon "button" at bounding box center [1474, 687] width 9 height 10
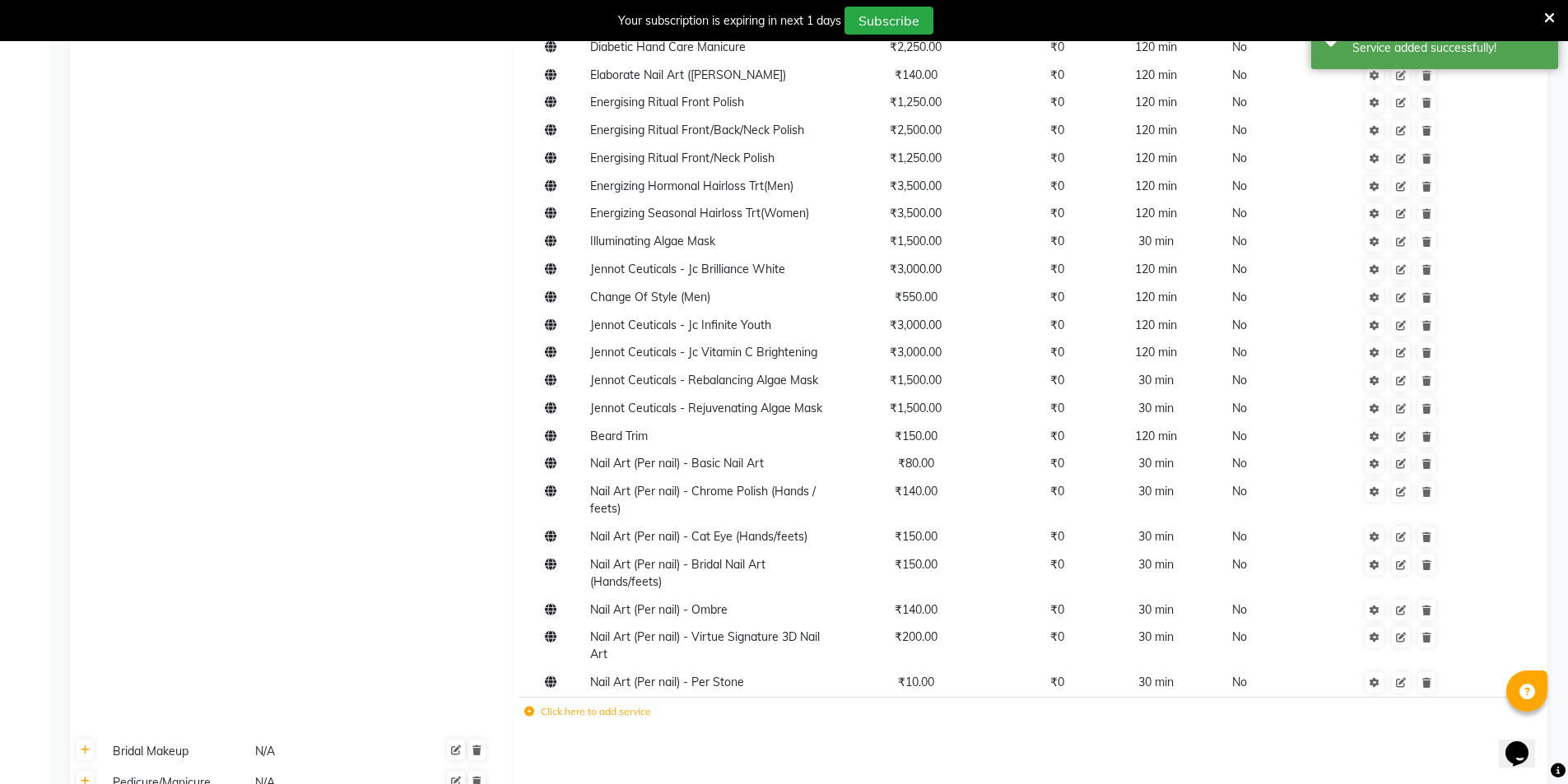
click at [534, 718] on label "Click here to add service" at bounding box center [588, 711] width 127 height 15
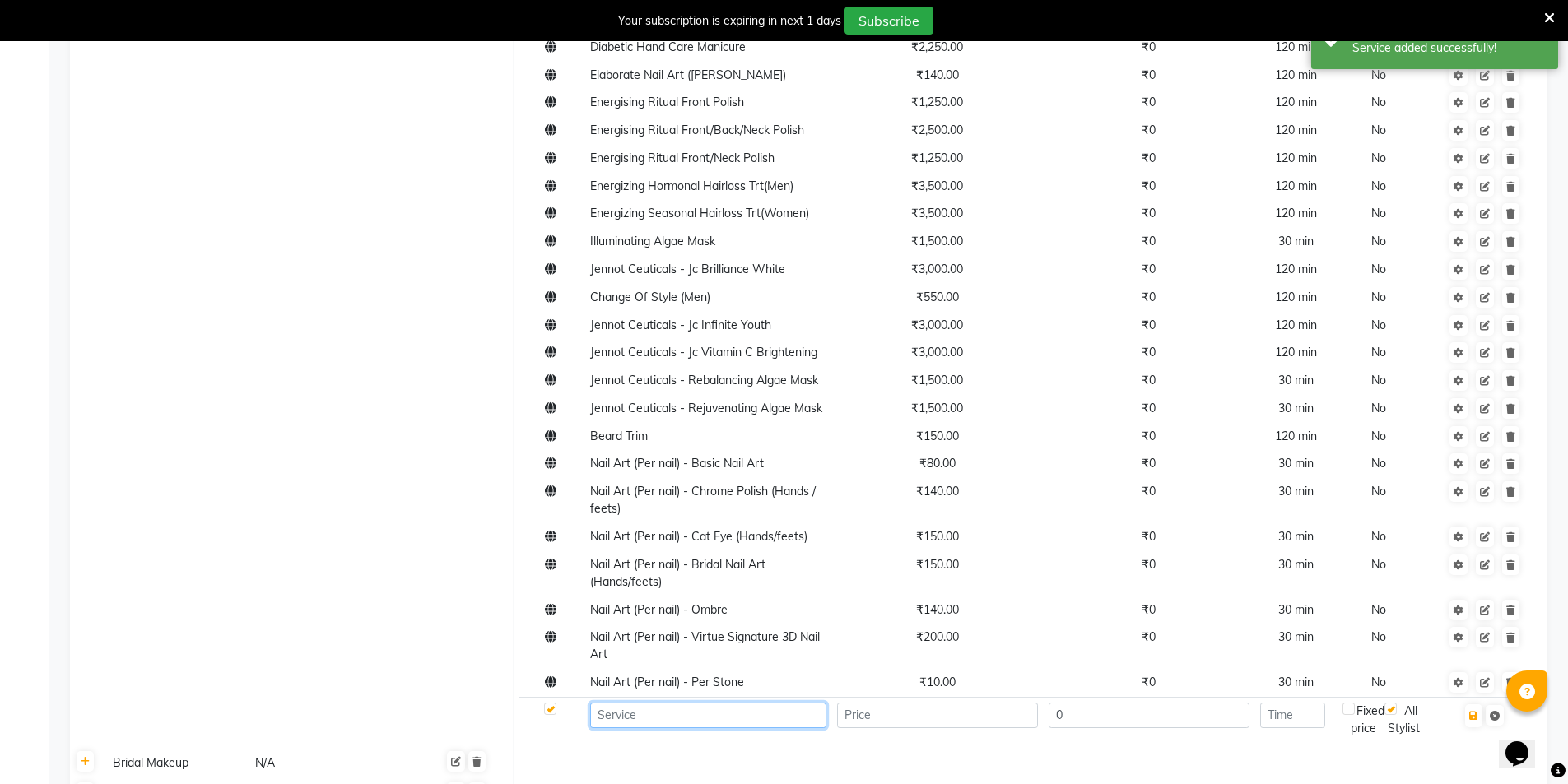
click at [670, 715] on input at bounding box center [708, 716] width 236 height 26
paste input "Nail Art (Per nail) - Virtue's Floral 3D Nail Art (Depends on Size)"
type input "Nail Art (Per nail) - Virtue's Floral 3D Nail Art (Depends on Size)"
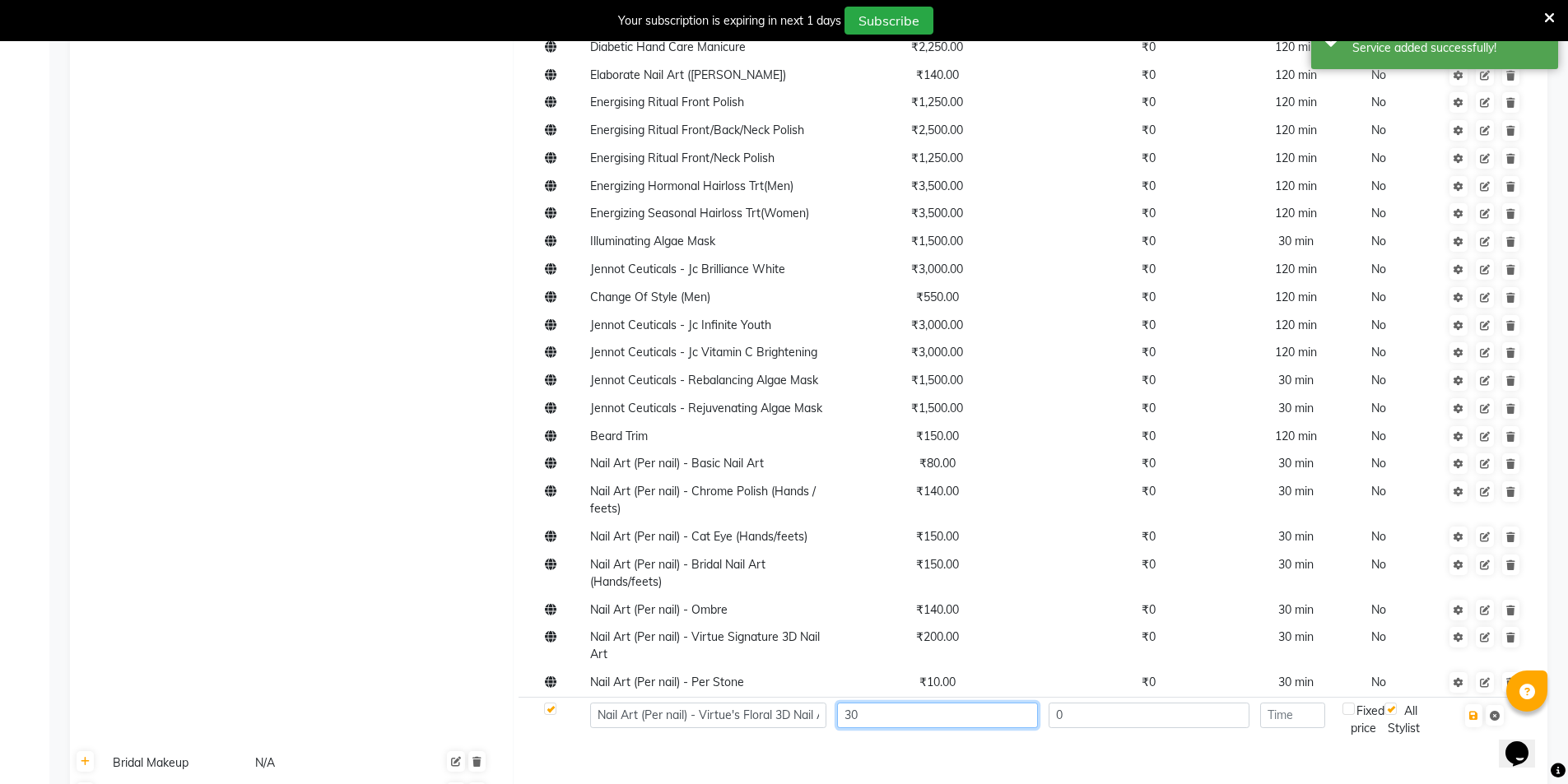
type input "3"
type input "50"
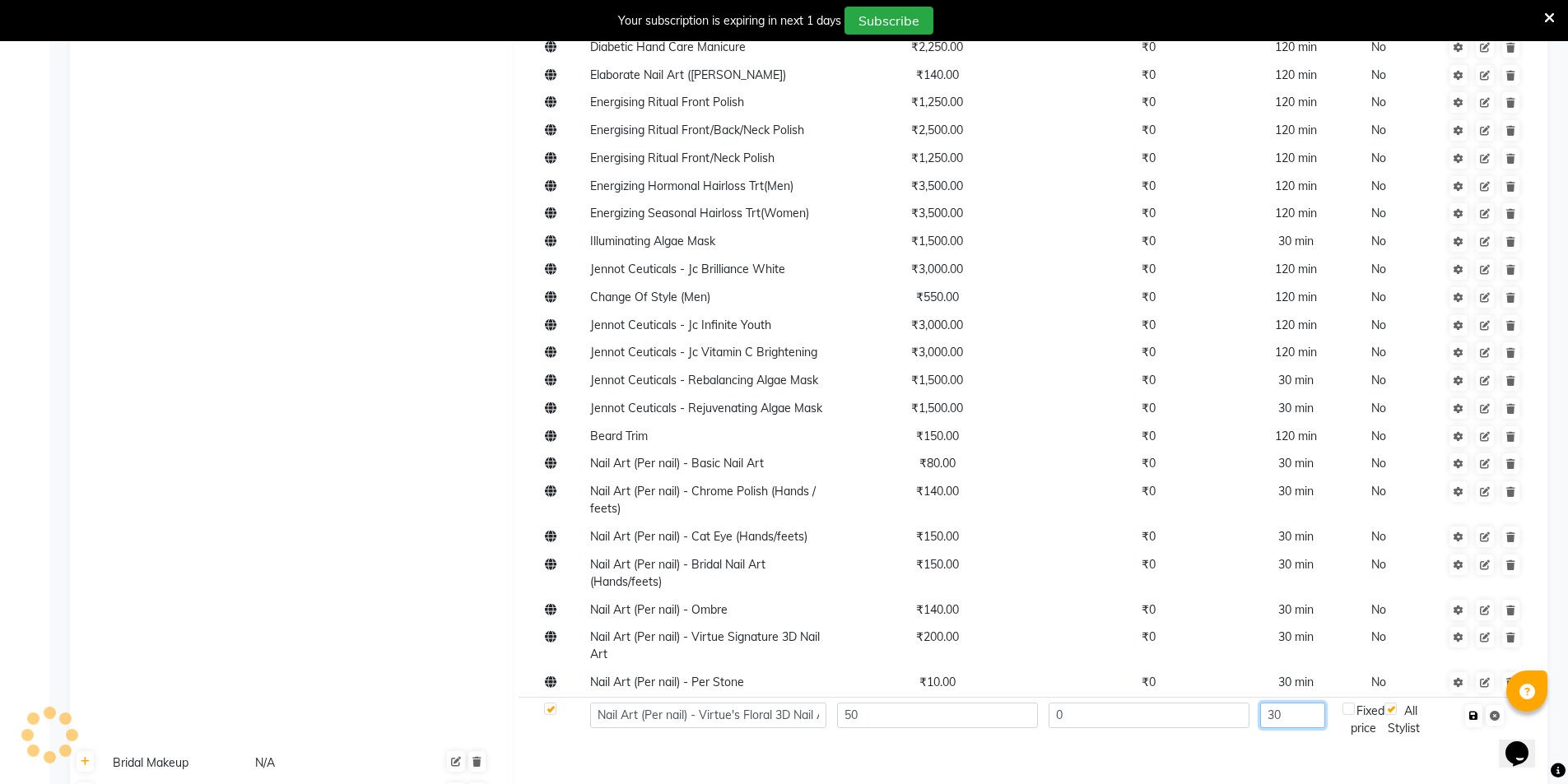
type input "30"
click at [1473, 718] on icon "button" at bounding box center [1474, 715] width 9 height 10
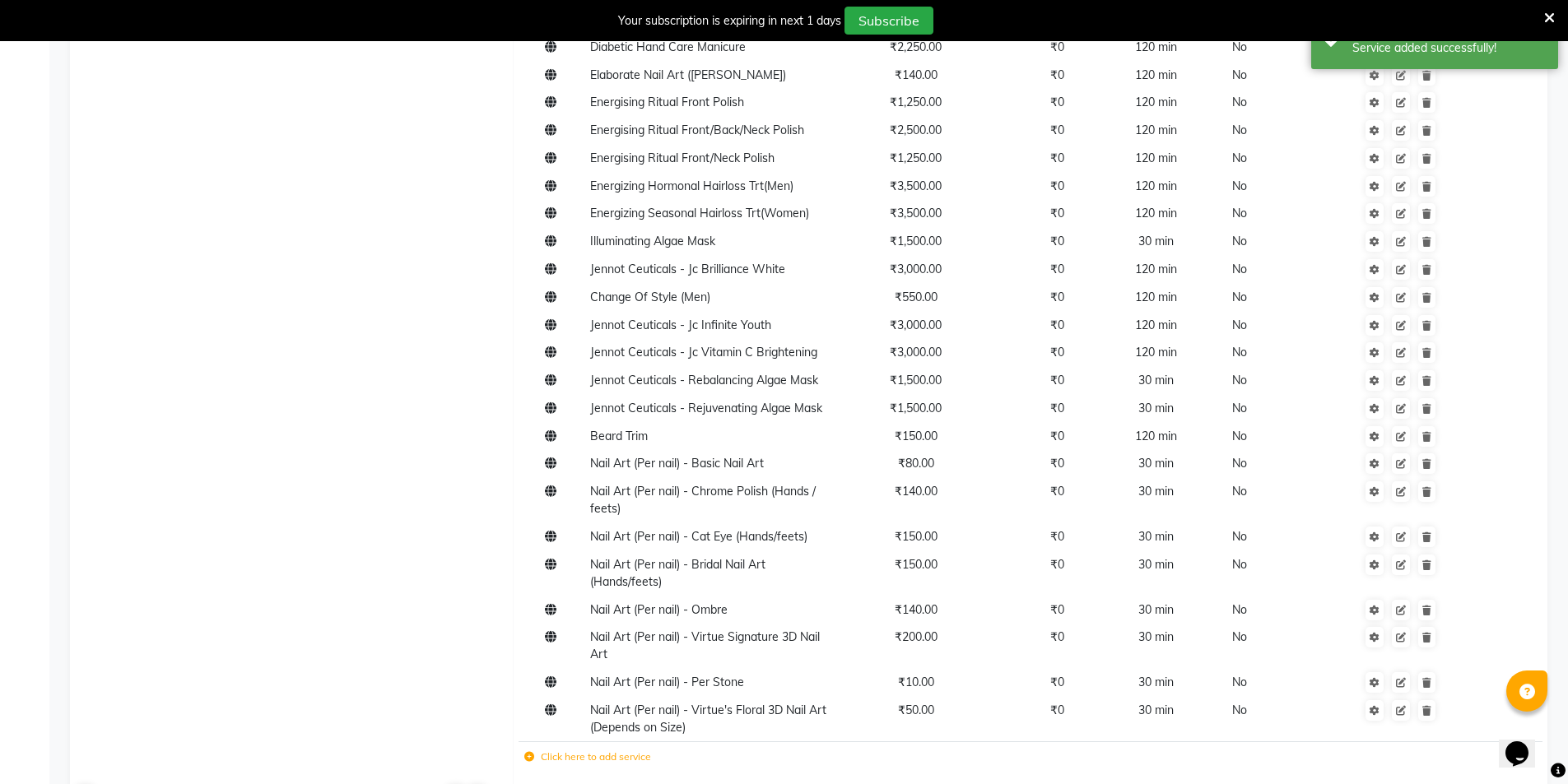
scroll to position [165, 0]
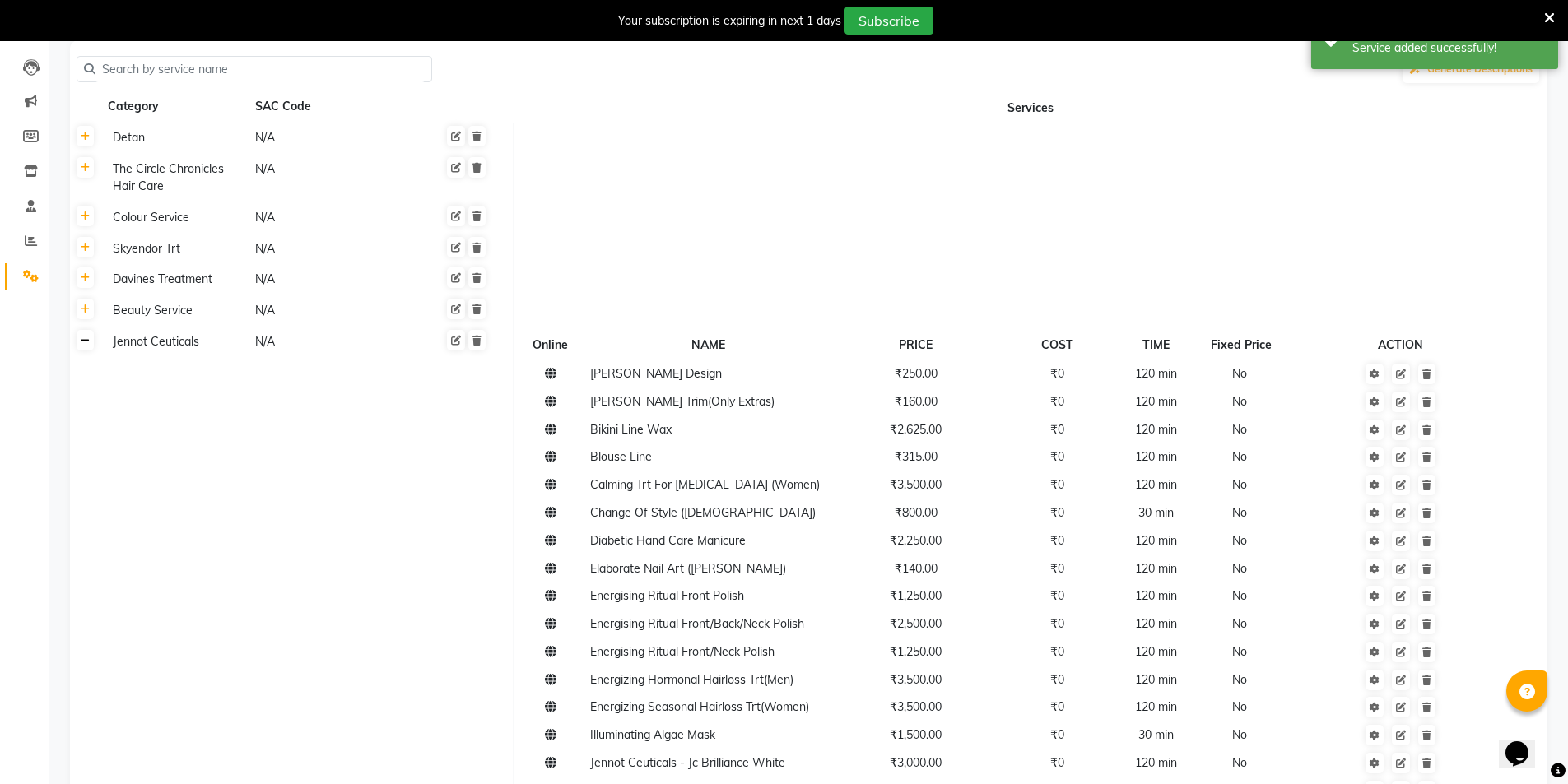
click at [88, 340] on icon at bounding box center [86, 340] width 9 height 10
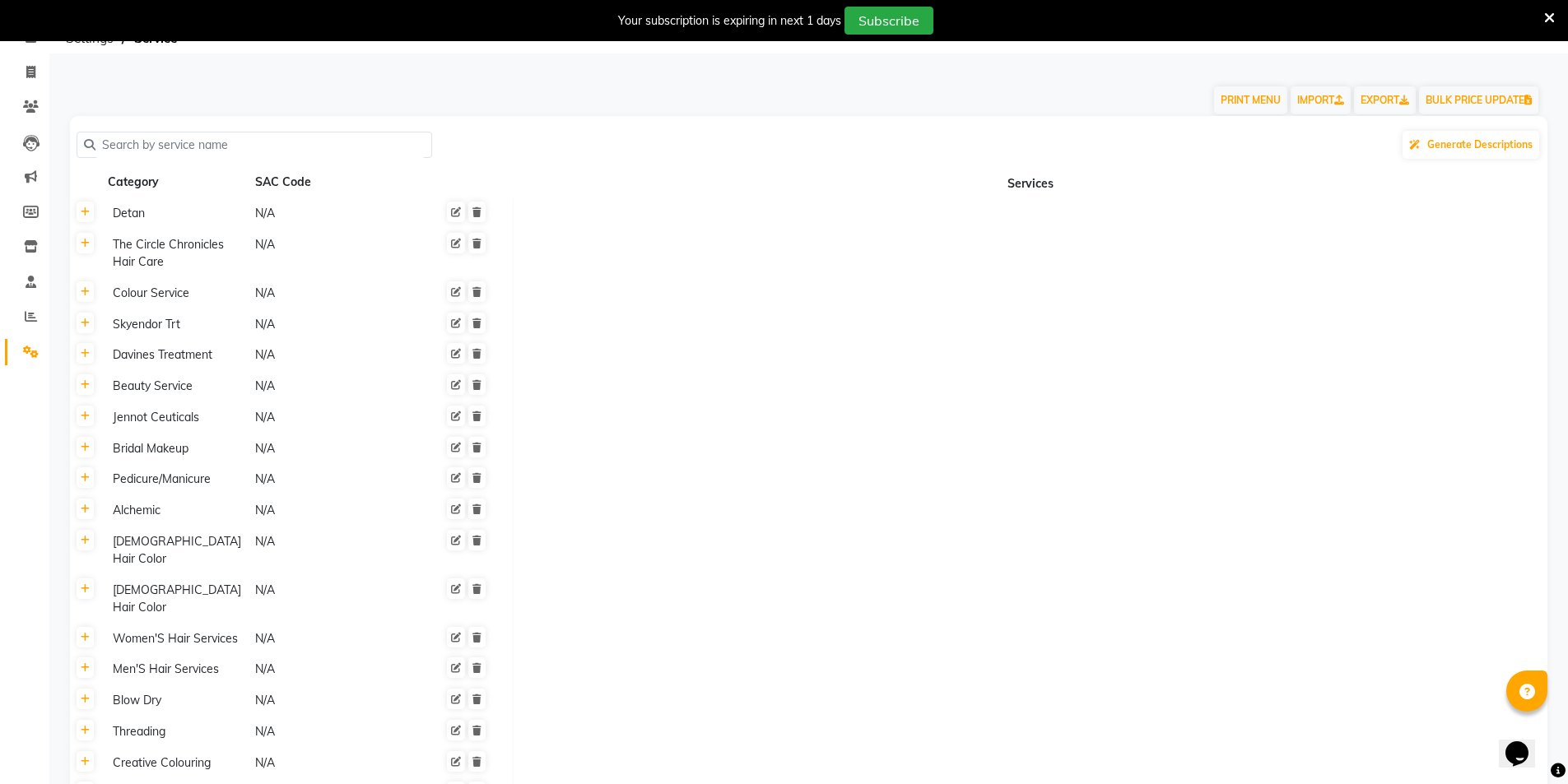
scroll to position [0, 0]
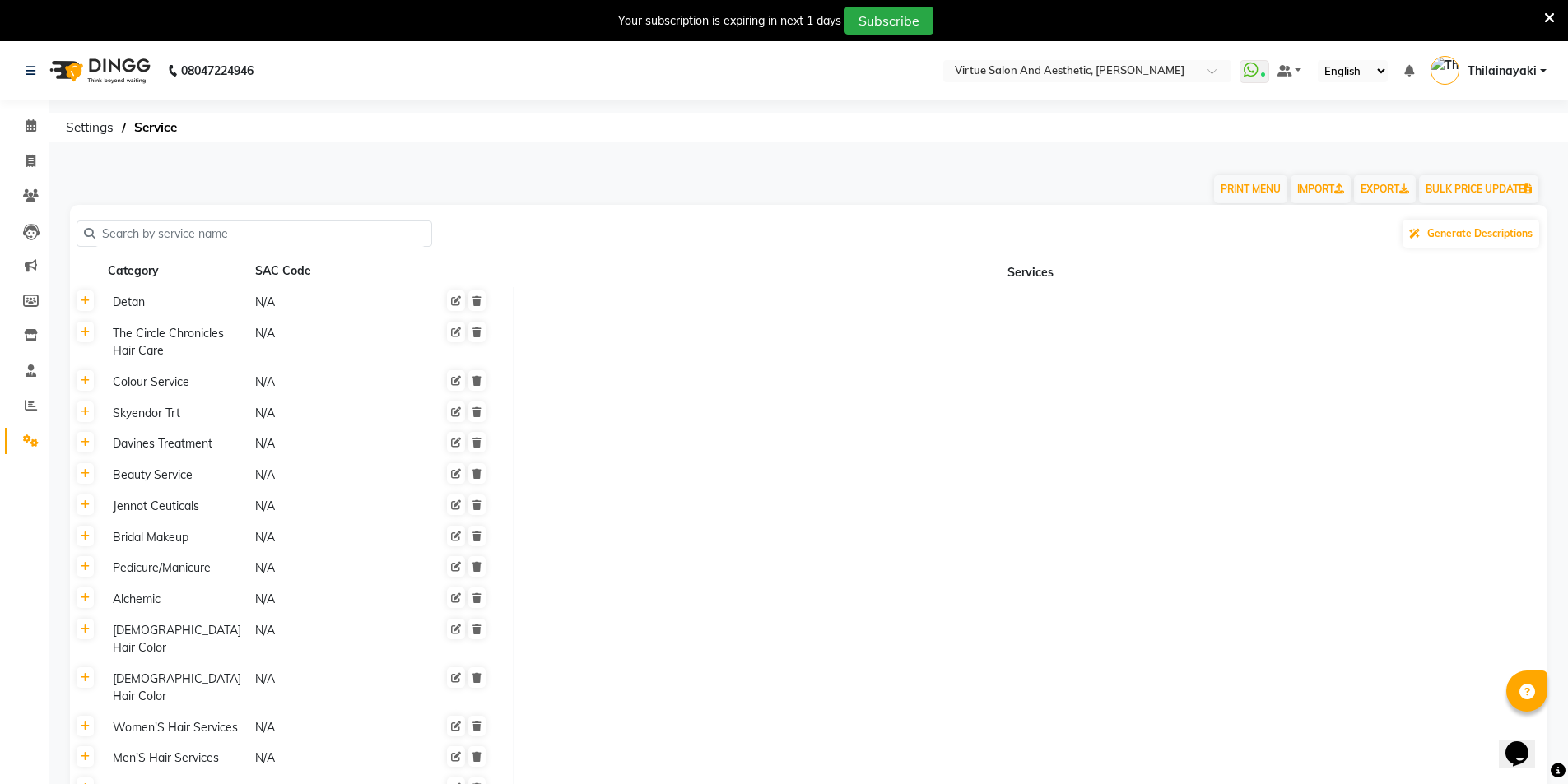
click at [158, 222] on input "text" at bounding box center [260, 234] width 329 height 26
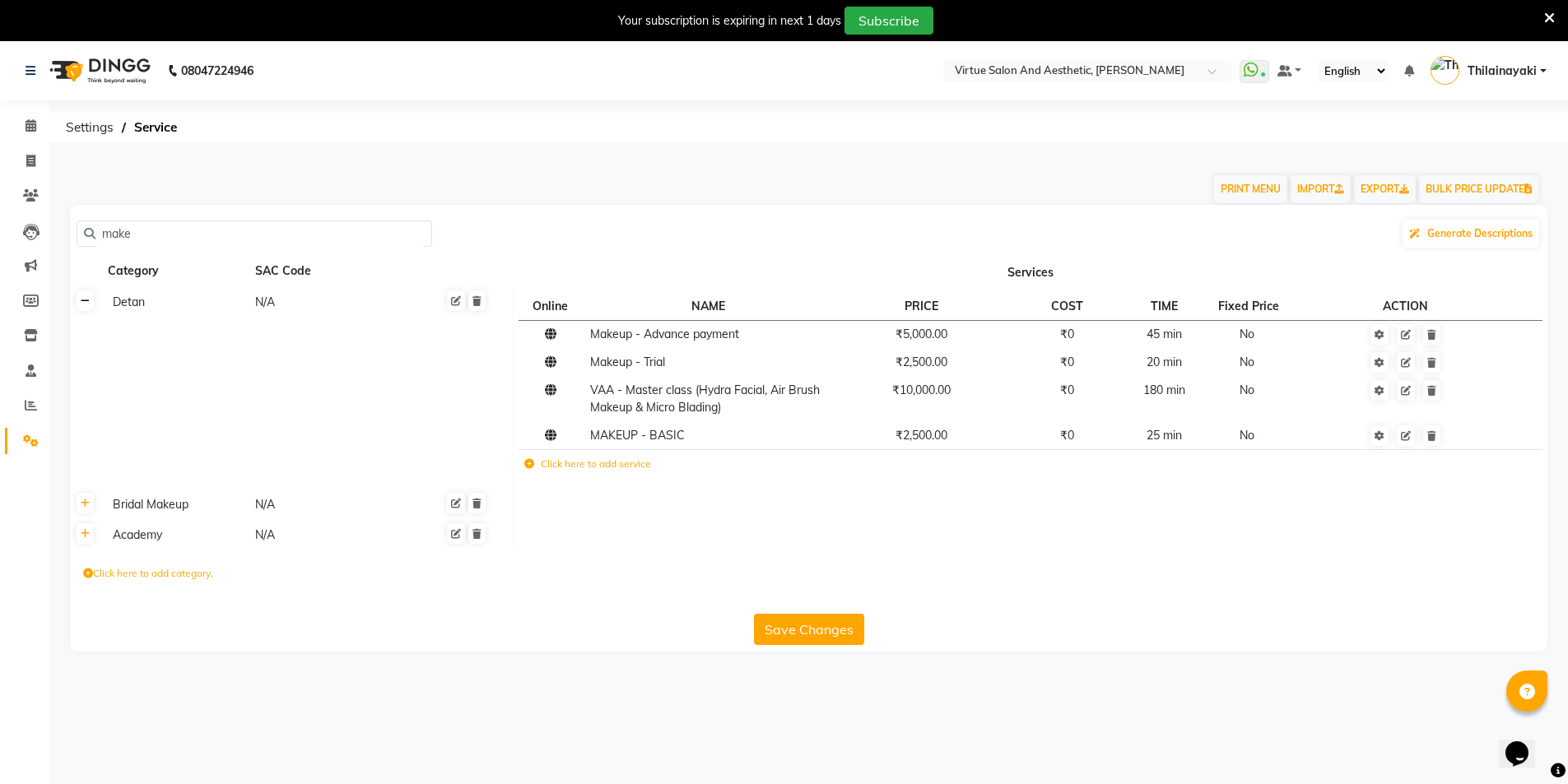
type input "make"
click at [88, 305] on icon at bounding box center [86, 300] width 9 height 10
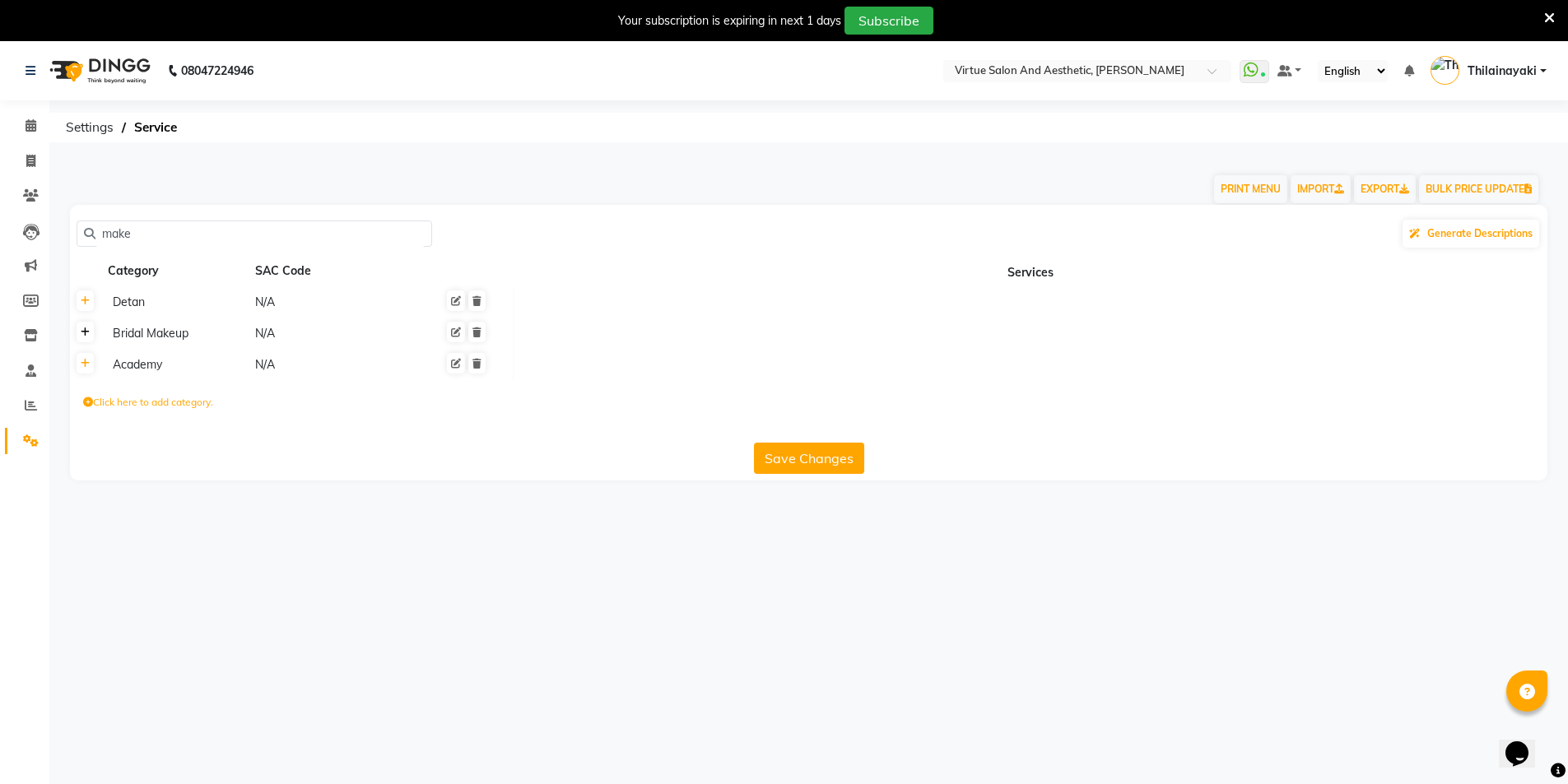
click at [83, 334] on icon at bounding box center [86, 332] width 9 height 10
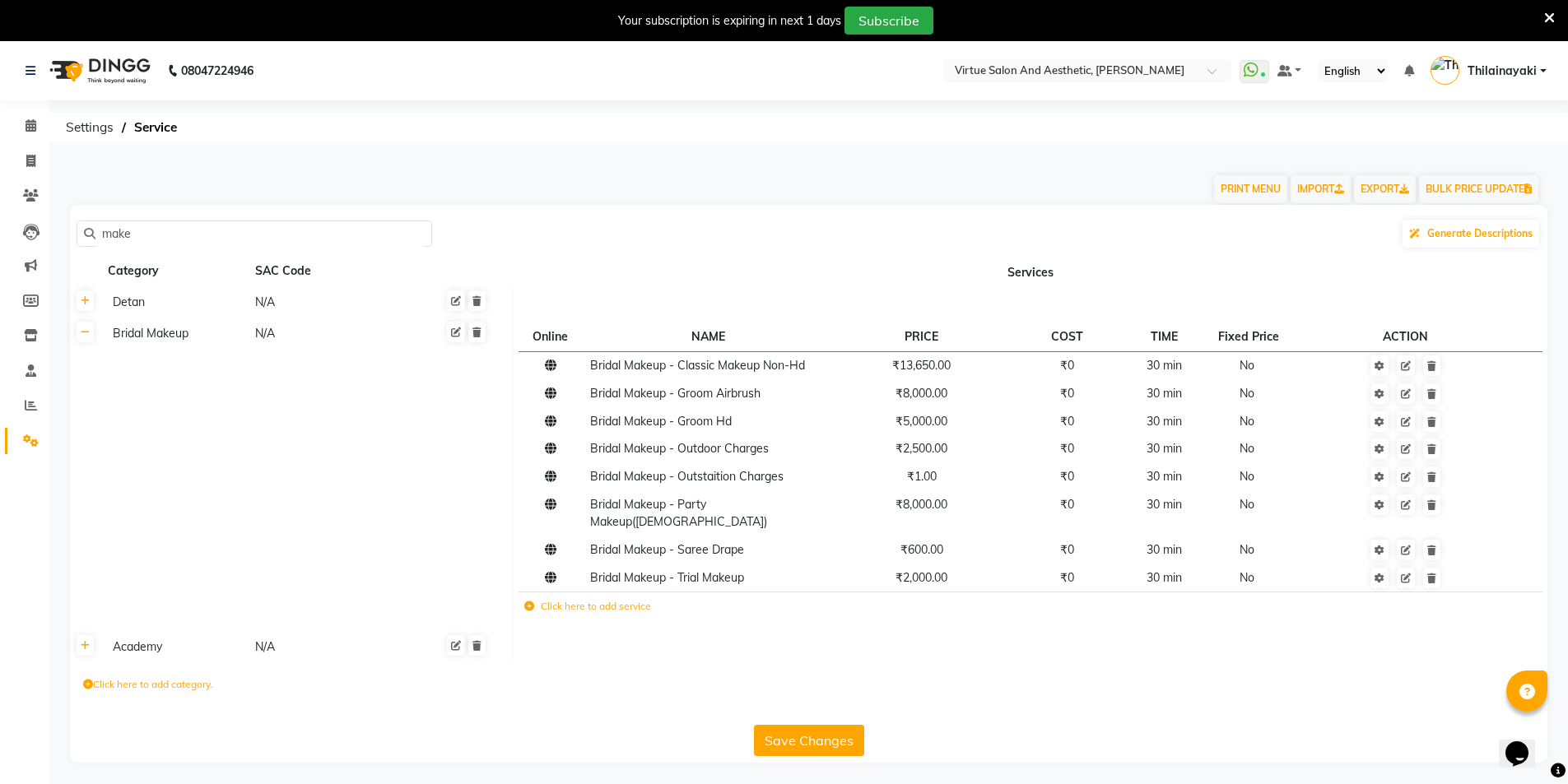
click at [529, 602] on icon at bounding box center [529, 606] width 10 height 10
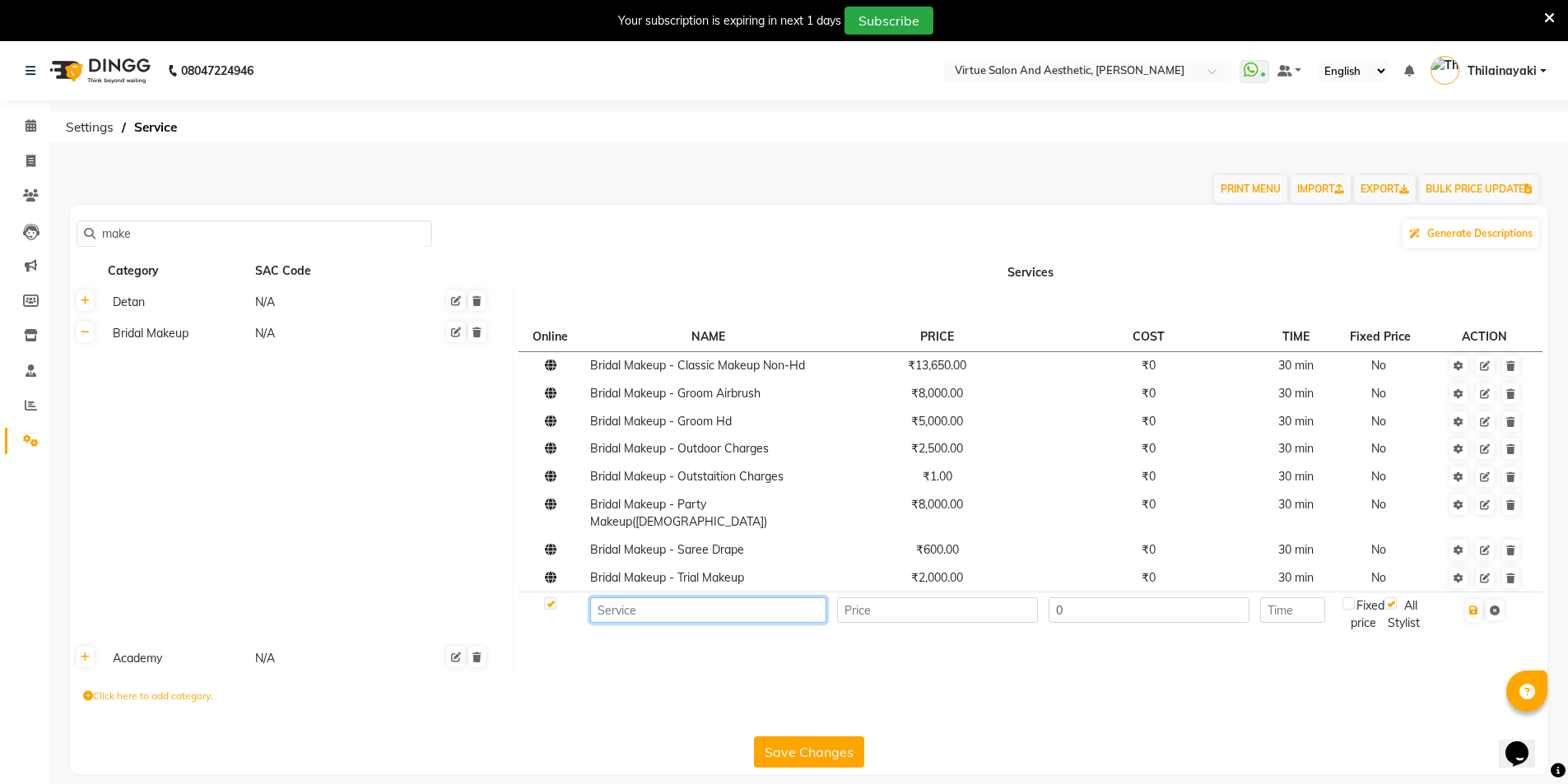
click at [649, 597] on input at bounding box center [708, 610] width 236 height 26
paste input "Party Makeup"
type input "Party Makeup"
type input "6300"
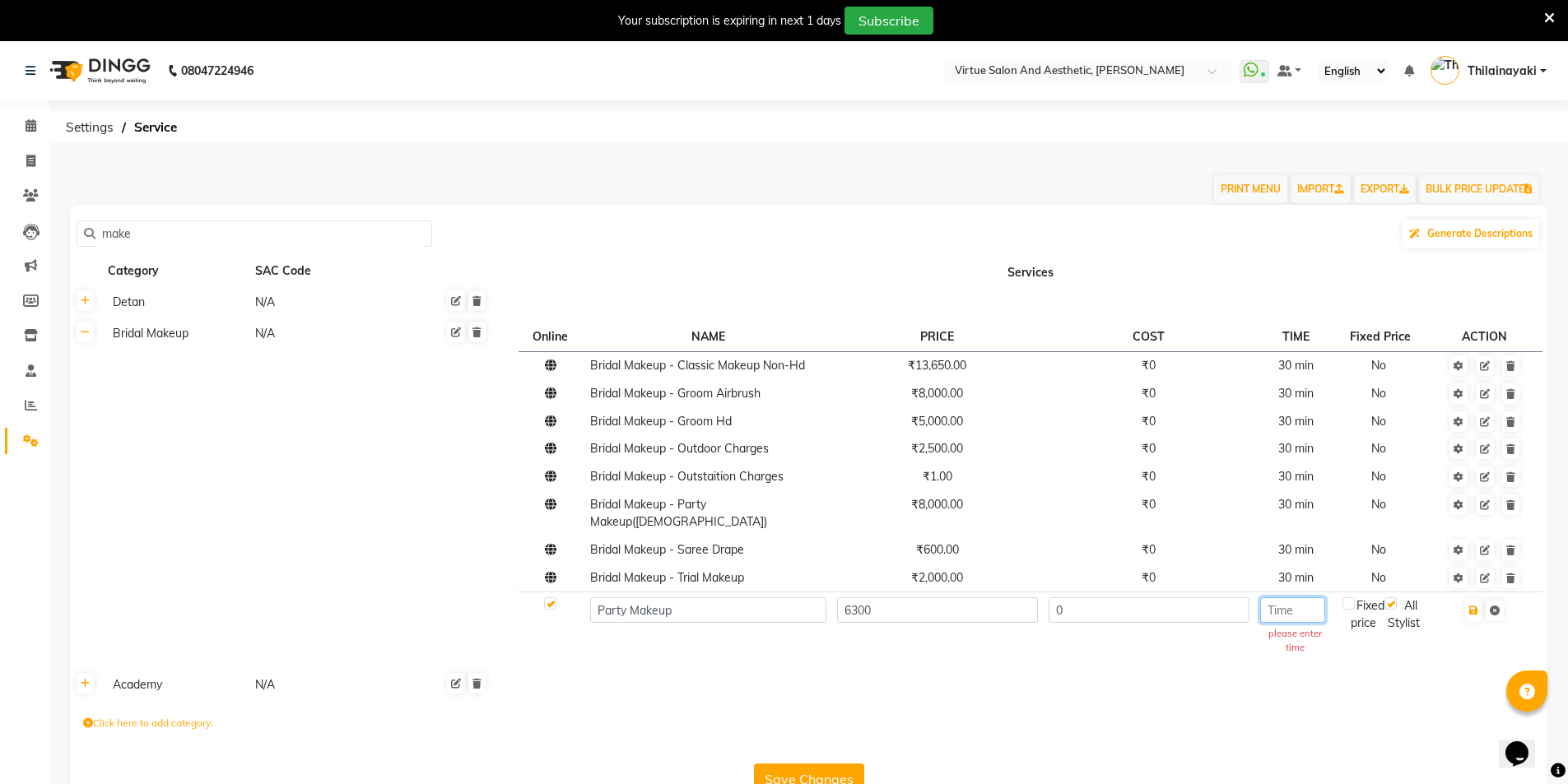
type input "0"
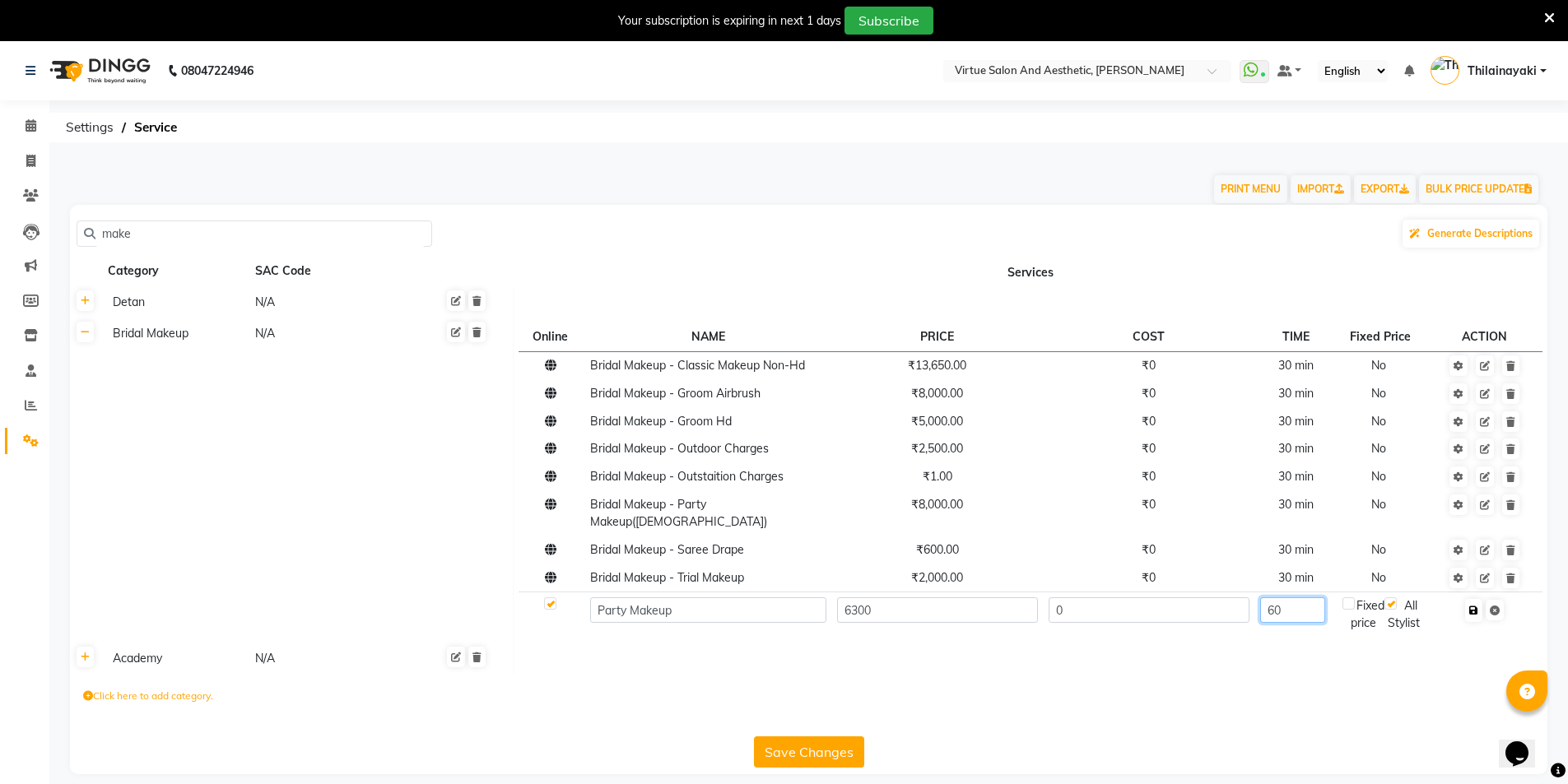
type input "60"
click at [1474, 605] on icon "button" at bounding box center [1474, 610] width 9 height 10
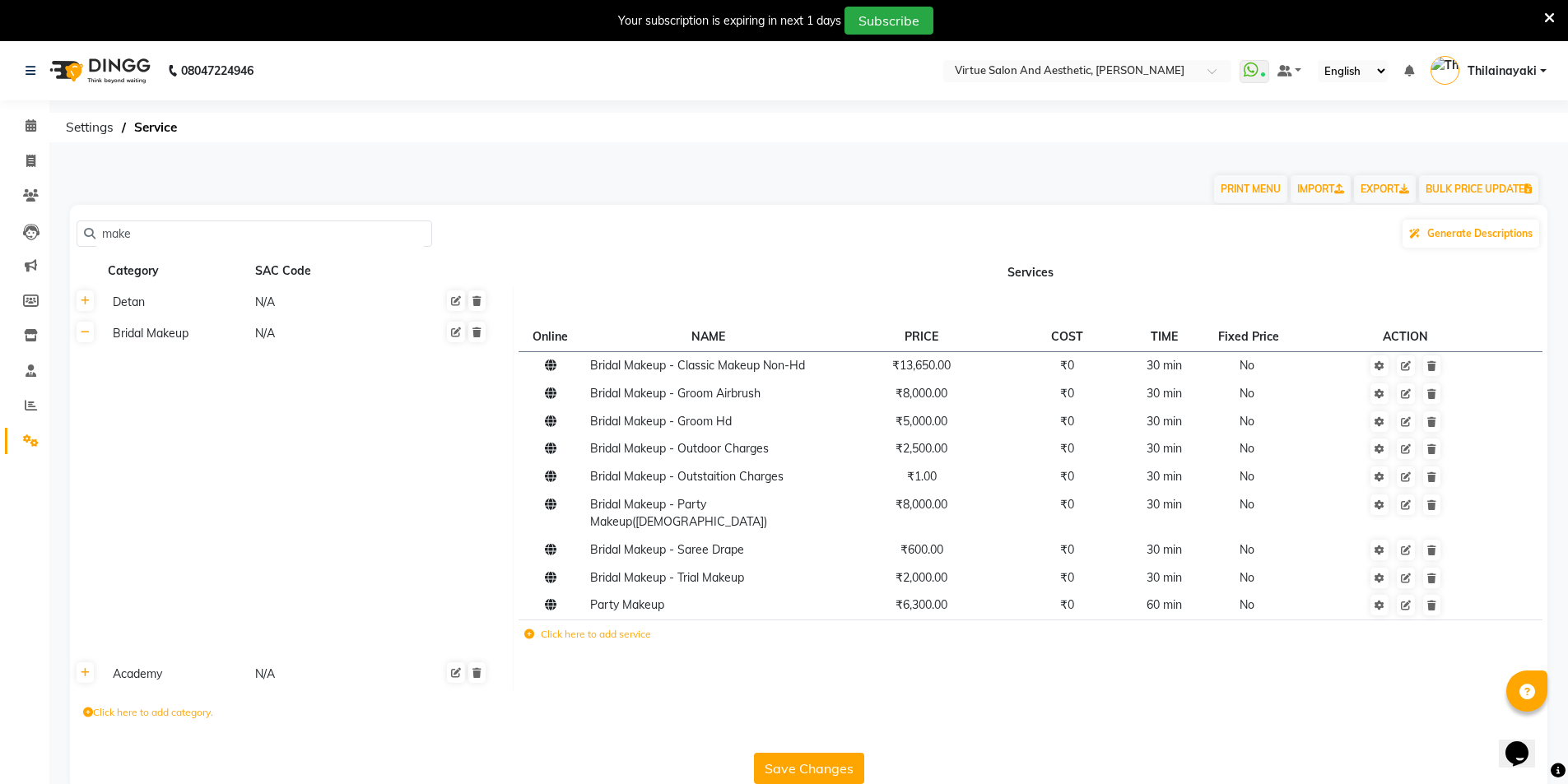
click at [153, 233] on input "make" at bounding box center [260, 234] width 329 height 26
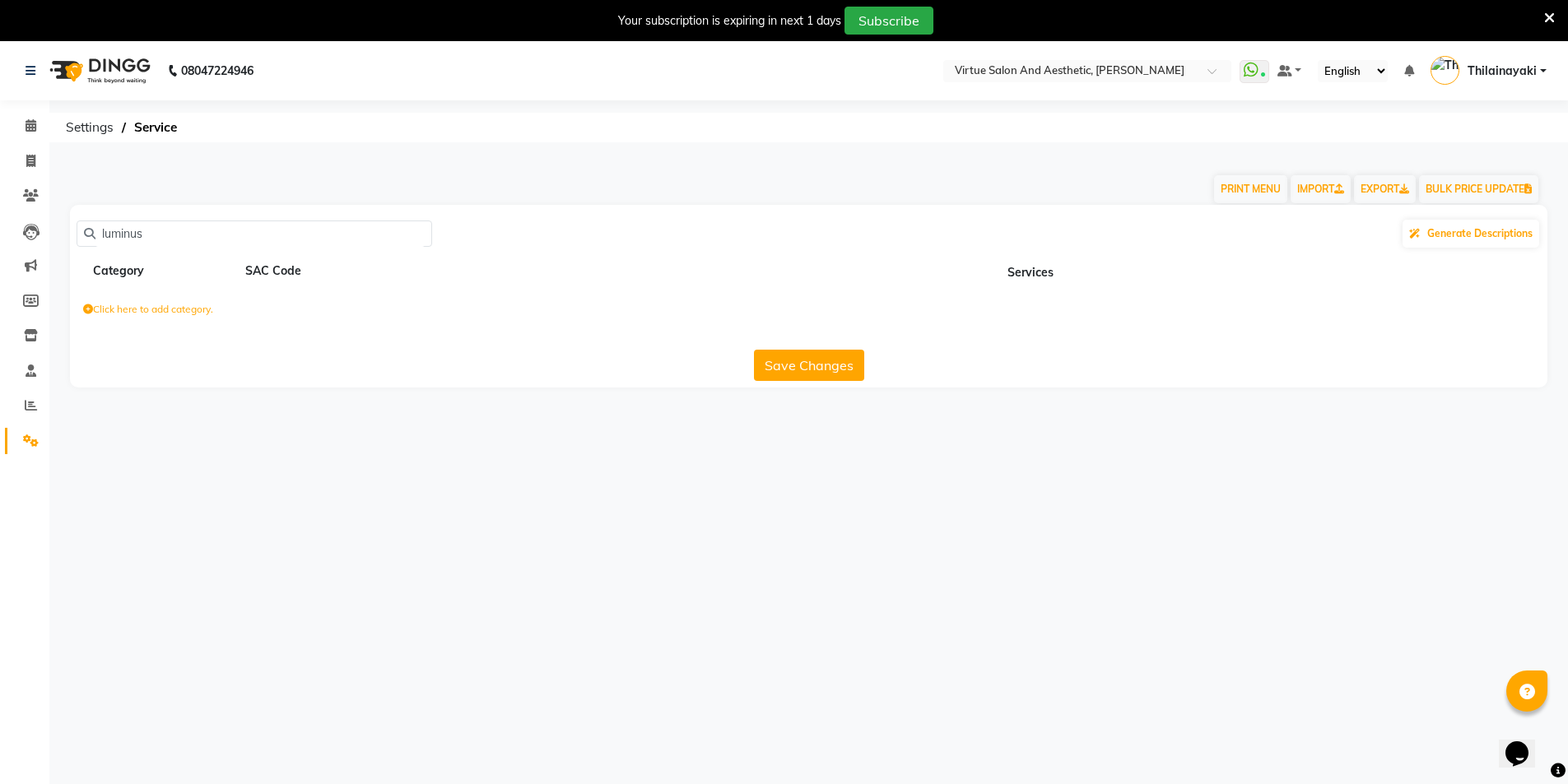
type input "luminus"
click at [85, 305] on icon at bounding box center [88, 309] width 10 height 10
click at [151, 308] on input at bounding box center [155, 313] width 144 height 26
paste input "LUMINOUS AIRBRUSH MAKEUP"
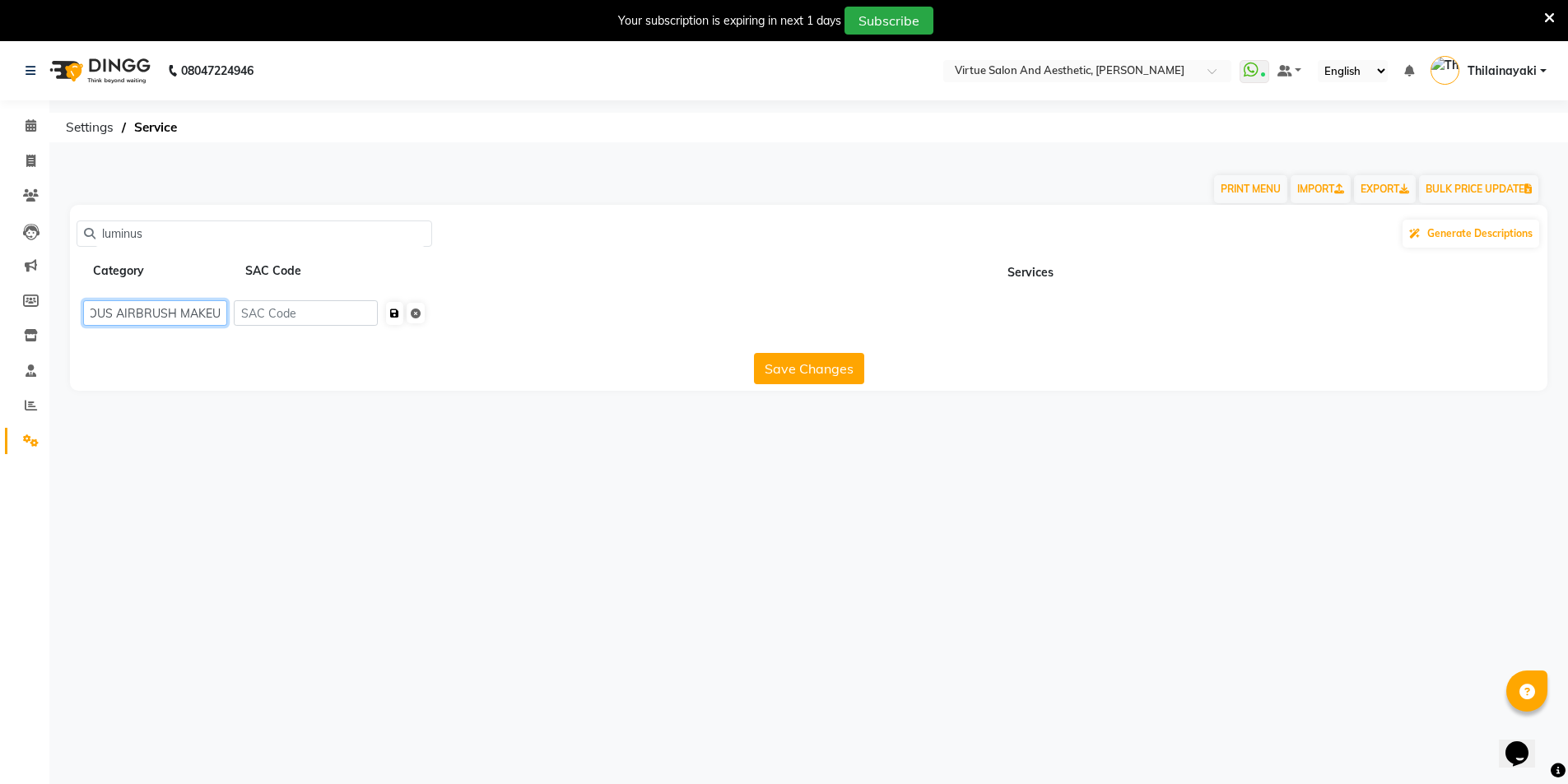
type input "LUMINOUS AIRBRUSH MAKEUP"
click at [399, 312] on icon "submit" at bounding box center [395, 313] width 9 height 10
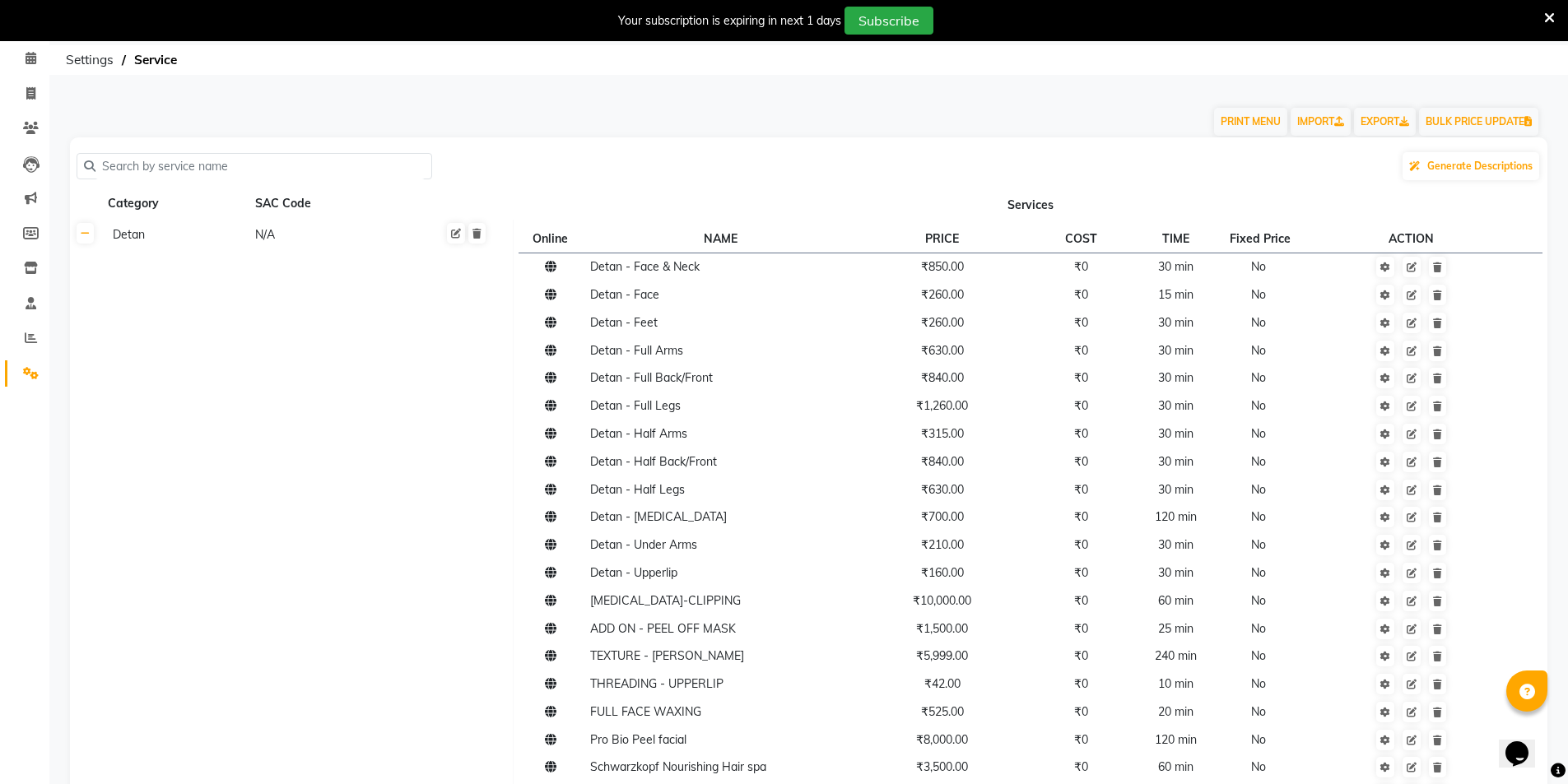
scroll to position [0, 0]
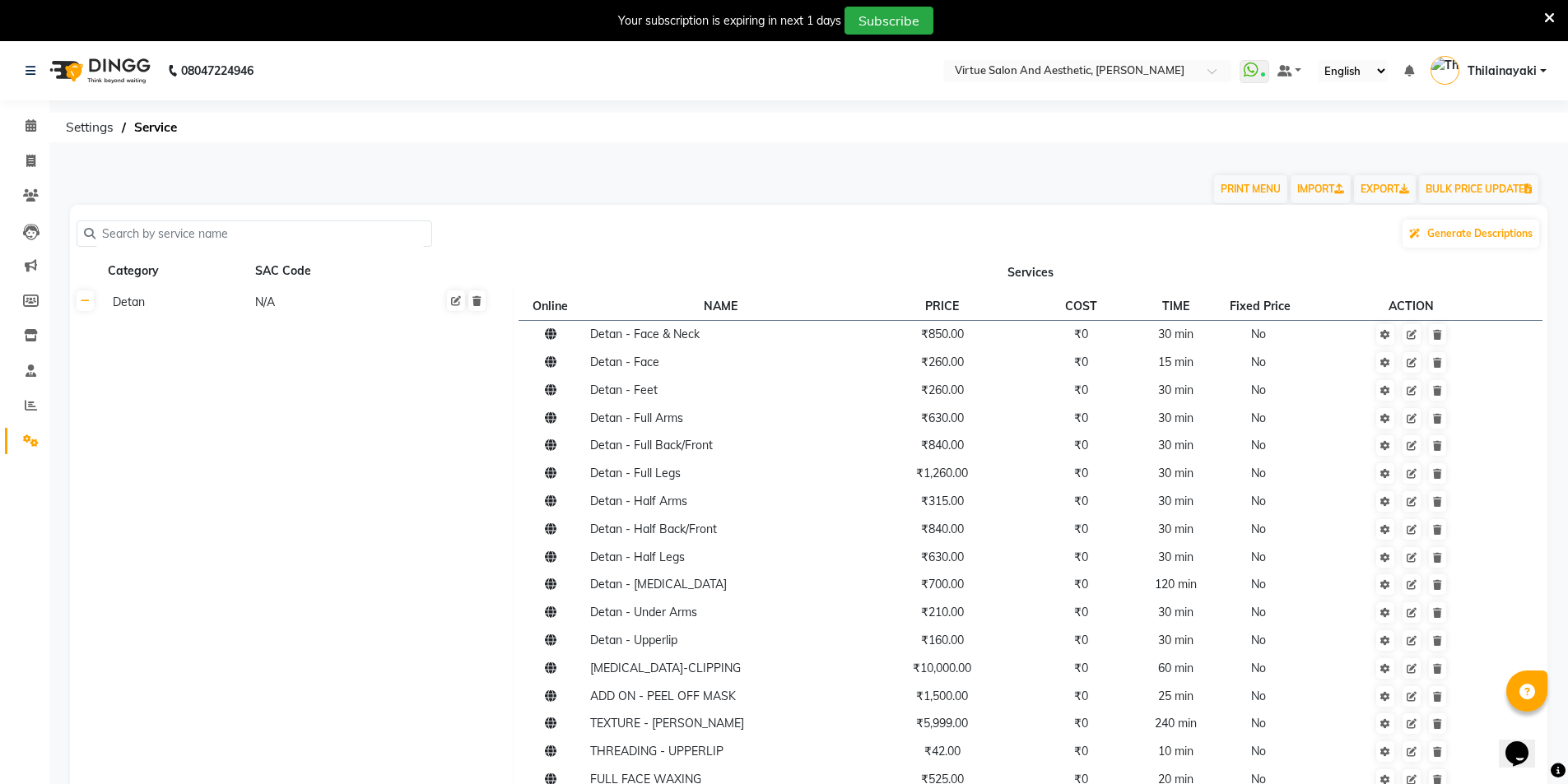
click at [90, 310] on link at bounding box center [85, 300] width 18 height 20
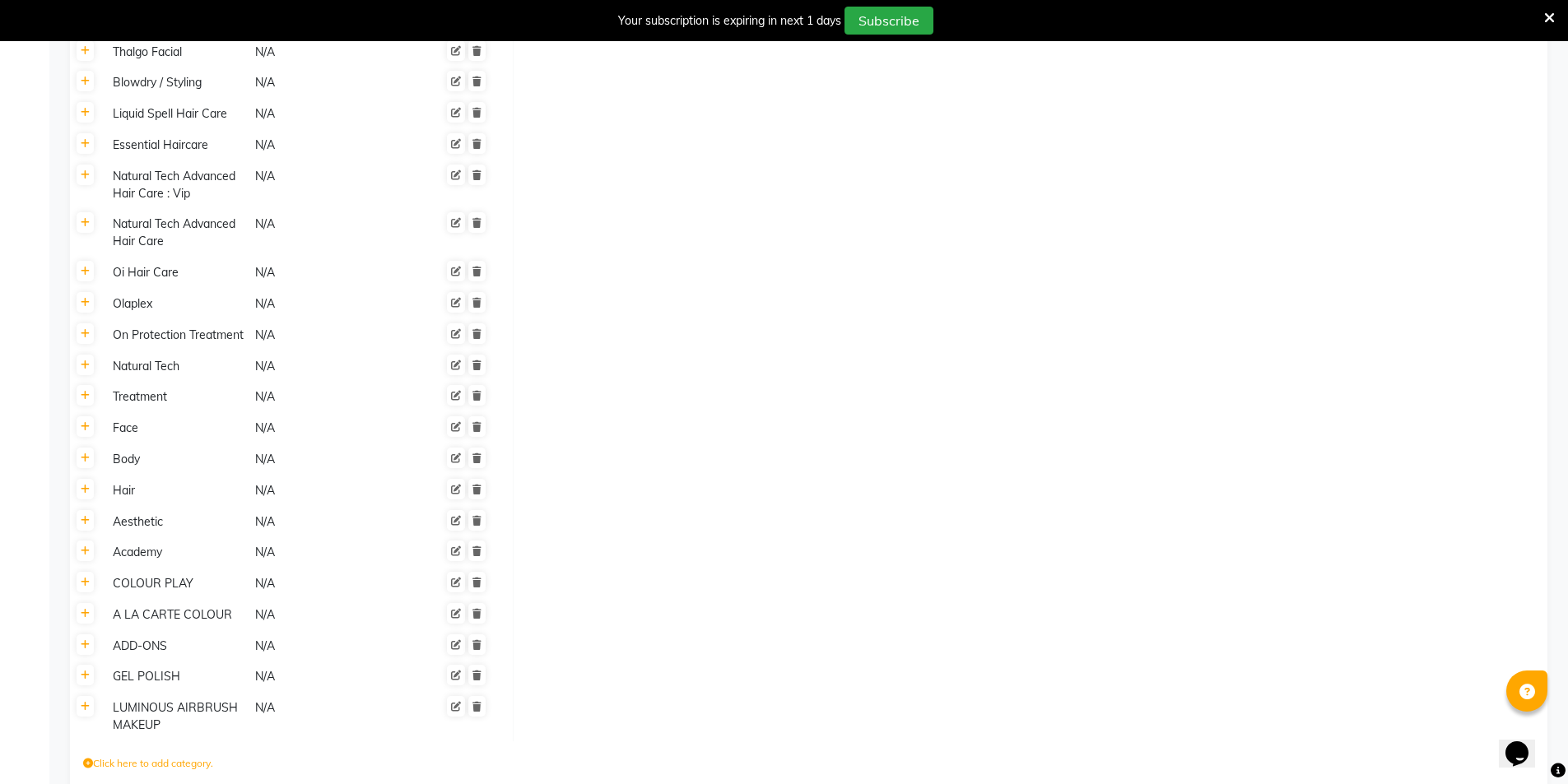
scroll to position [1002, 0]
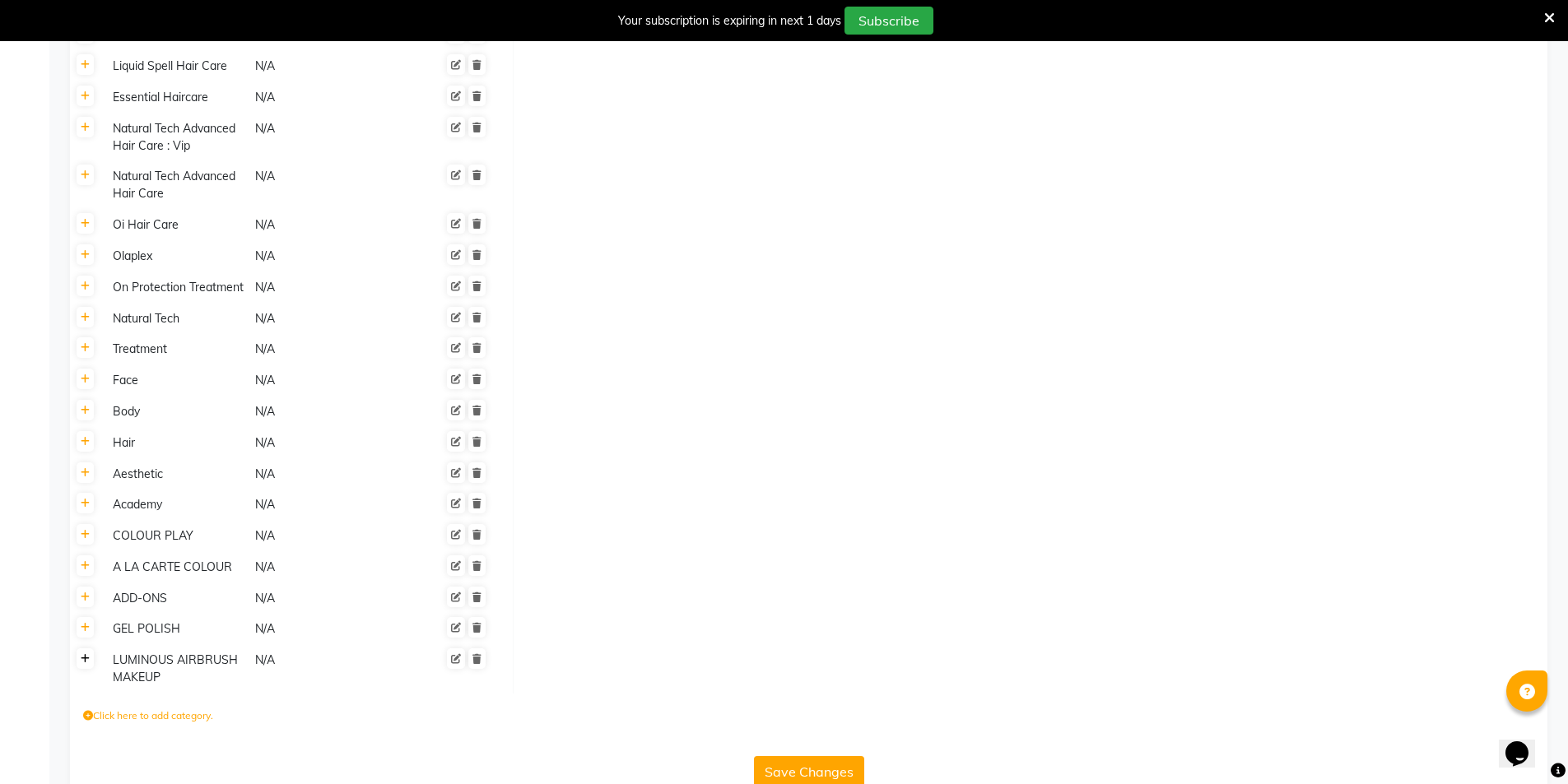
click at [90, 649] on link at bounding box center [85, 659] width 18 height 20
click at [612, 658] on label "Click here to add service" at bounding box center [588, 665] width 127 height 15
click at [659, 657] on input at bounding box center [659, 670] width 173 height 26
paste input "Luminous Airbrush Makeup - Bride Airbrush"
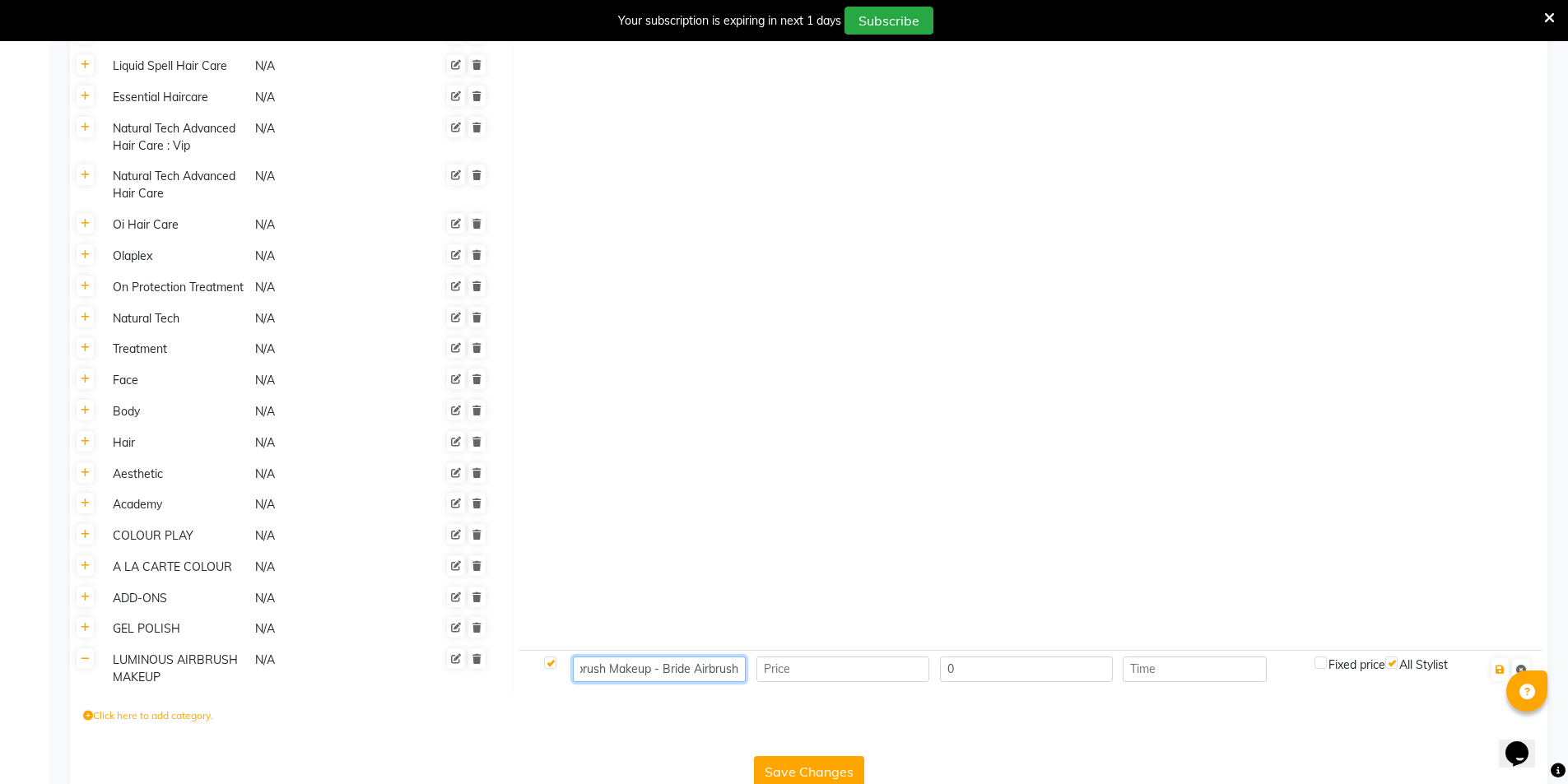
type input "Luminous Airbrush Makeup - Bride Airbrush"
click at [793, 657] on input "number" at bounding box center [843, 670] width 173 height 26
type input "18900"
type input "60"
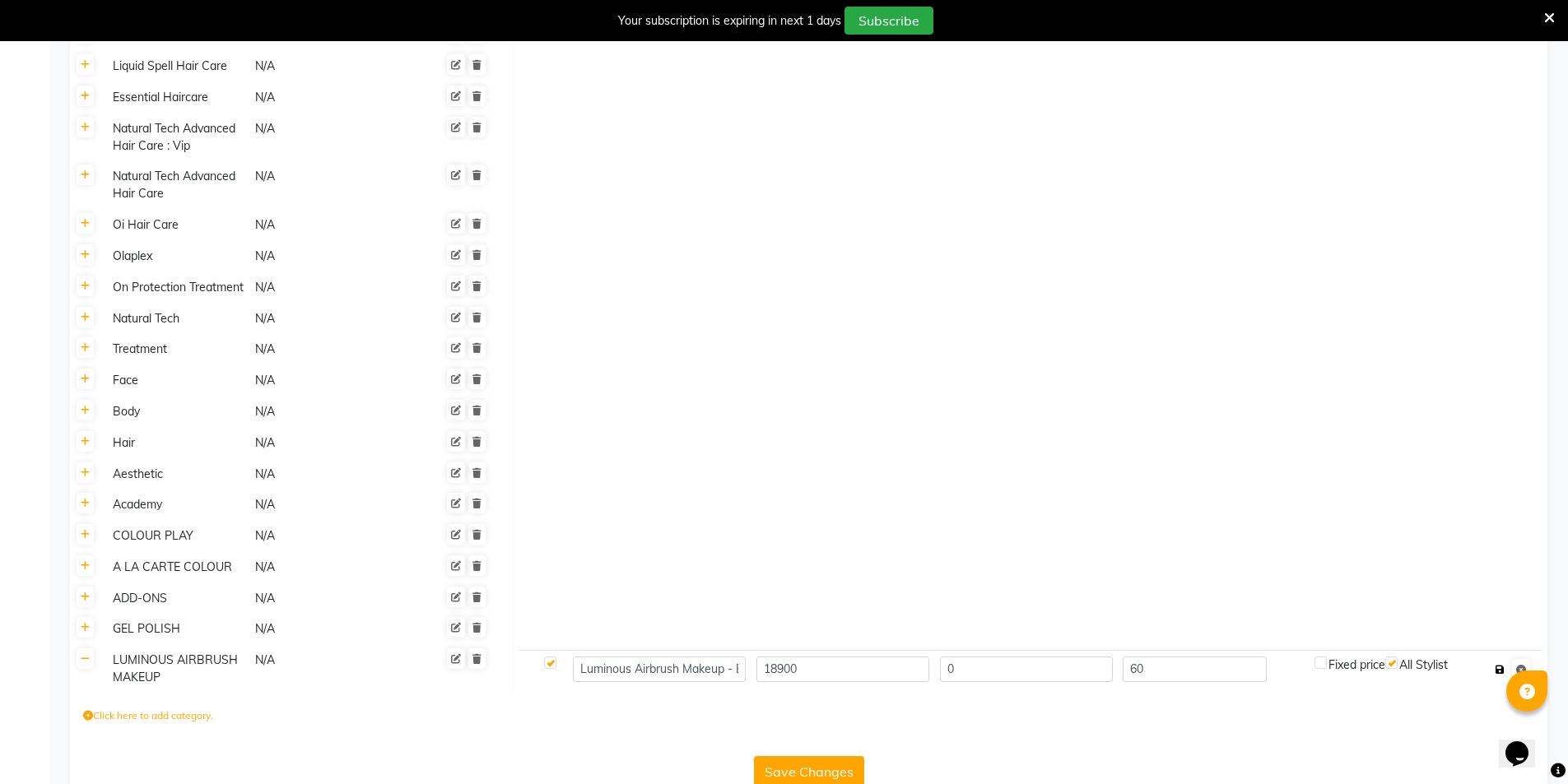
click at [1502, 664] on icon "button" at bounding box center [1500, 669] width 9 height 10
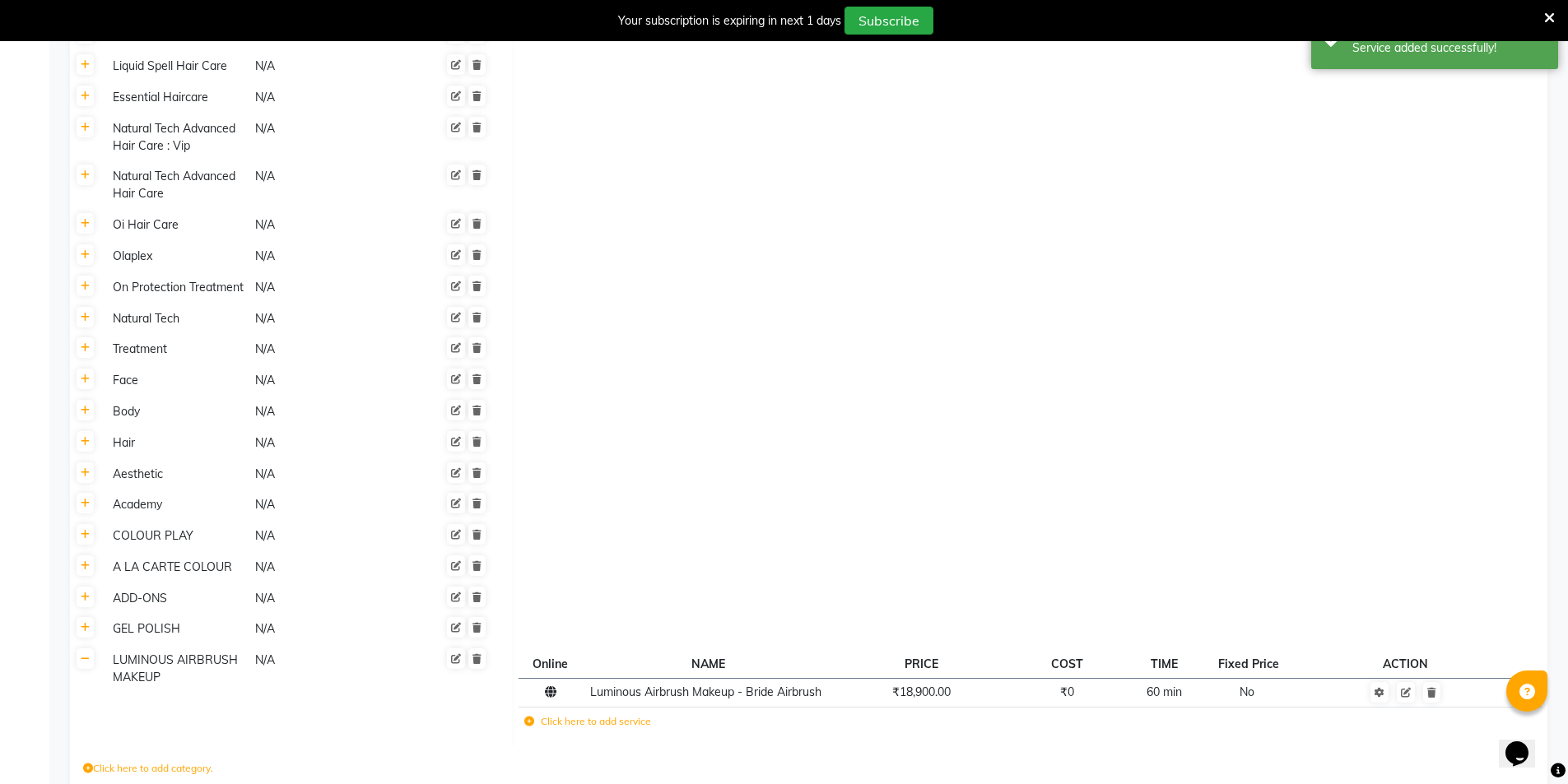
click at [526, 717] on icon at bounding box center [529, 721] width 10 height 10
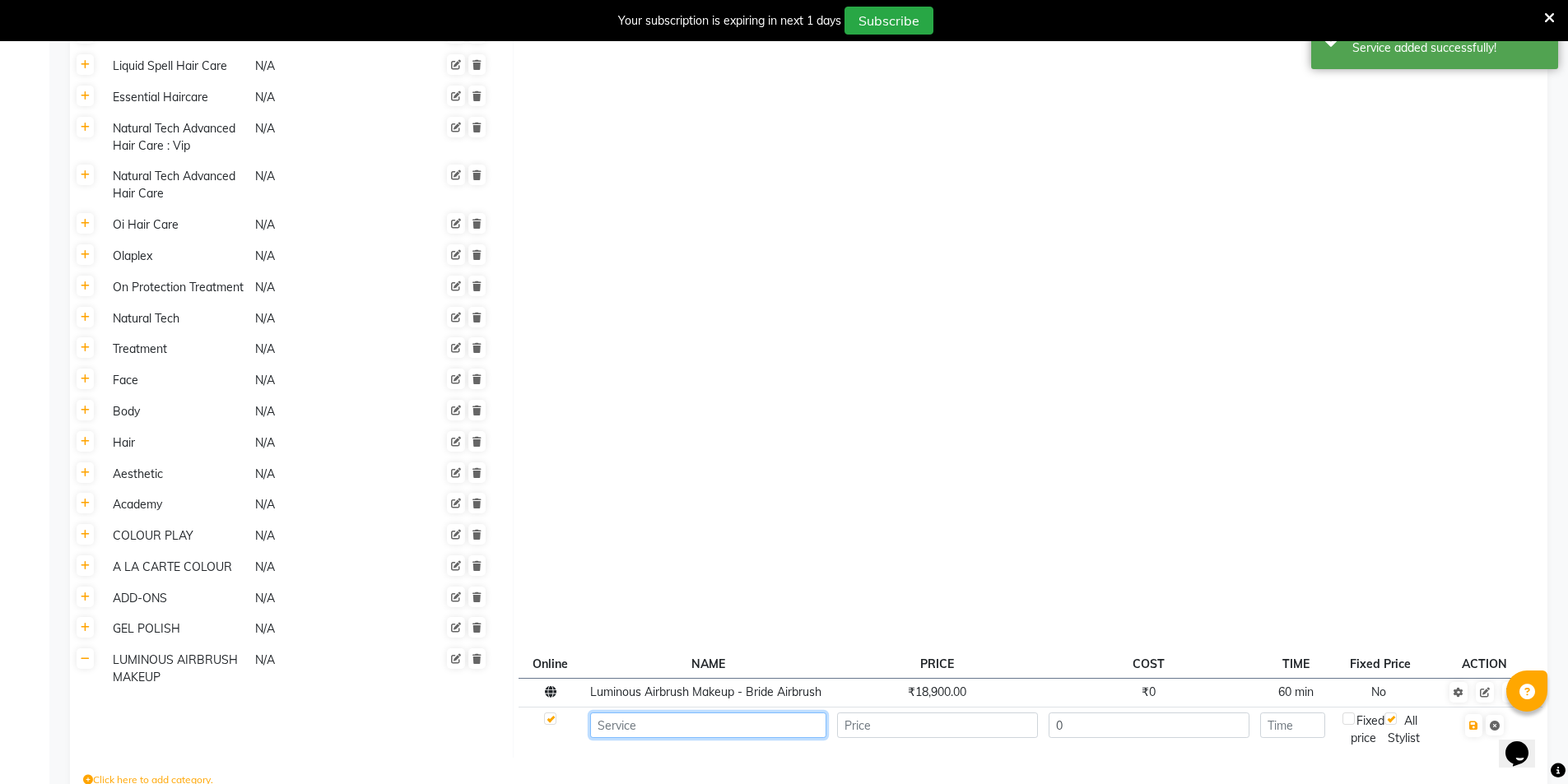
click at [606, 712] on input at bounding box center [708, 725] width 236 height 26
paste input "Luminous Airbrush Makeup - Bridegroom Airbrush"
type input "Luminous Airbrush Makeup - Bridegroom Airbrush"
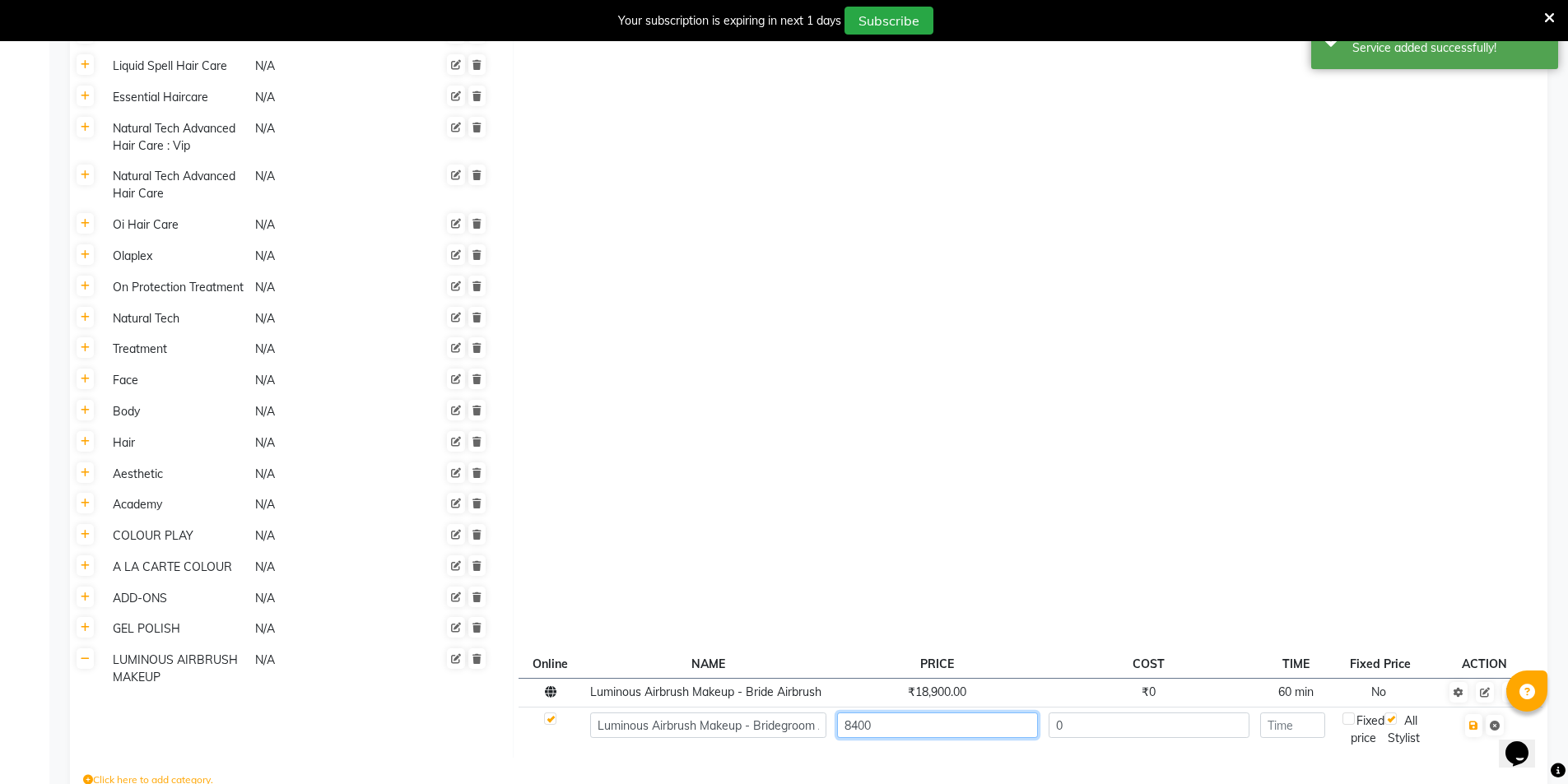
type input "8400"
type input "45"
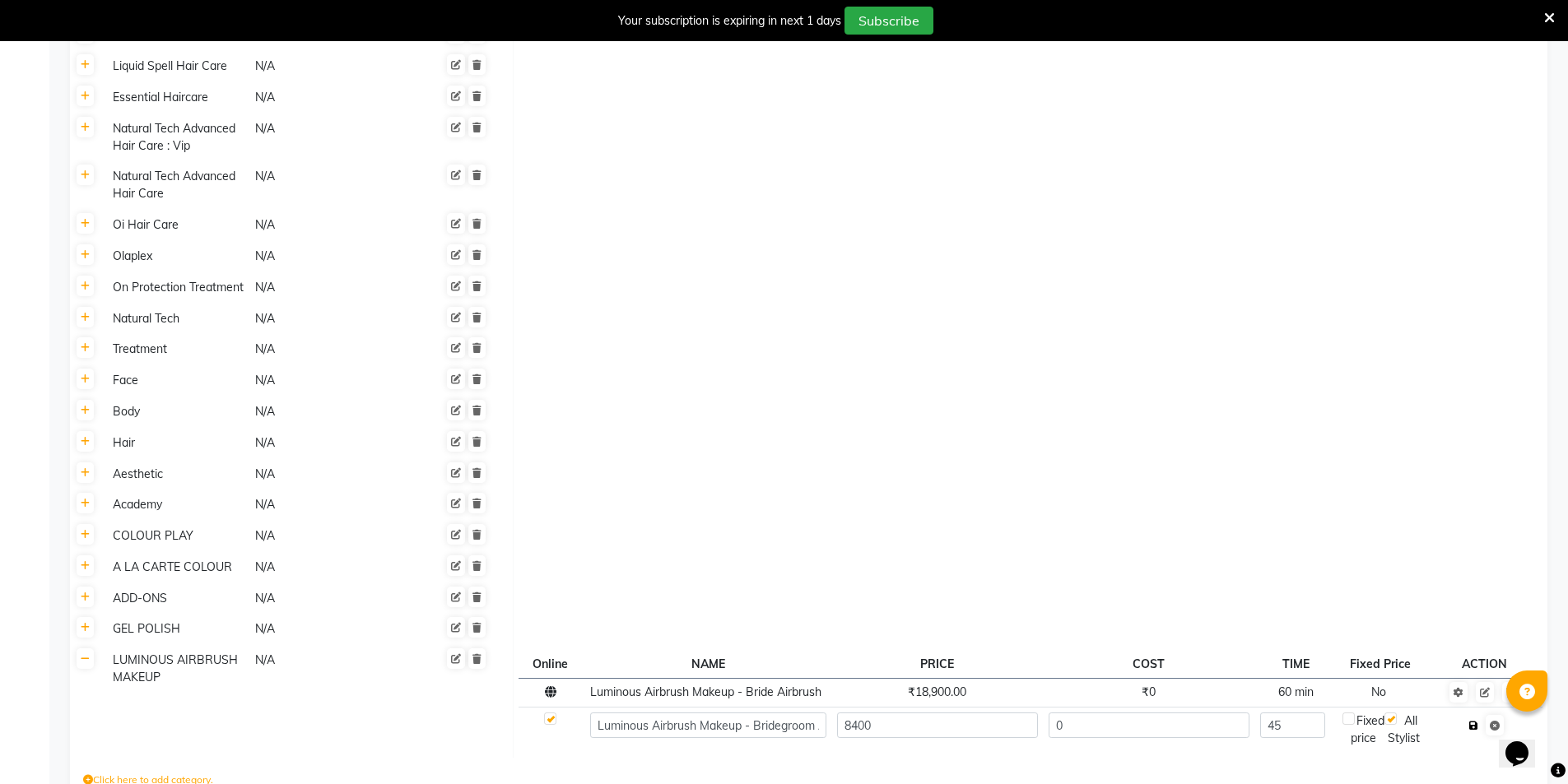
click at [1477, 714] on button "button" at bounding box center [1473, 725] width 18 height 23
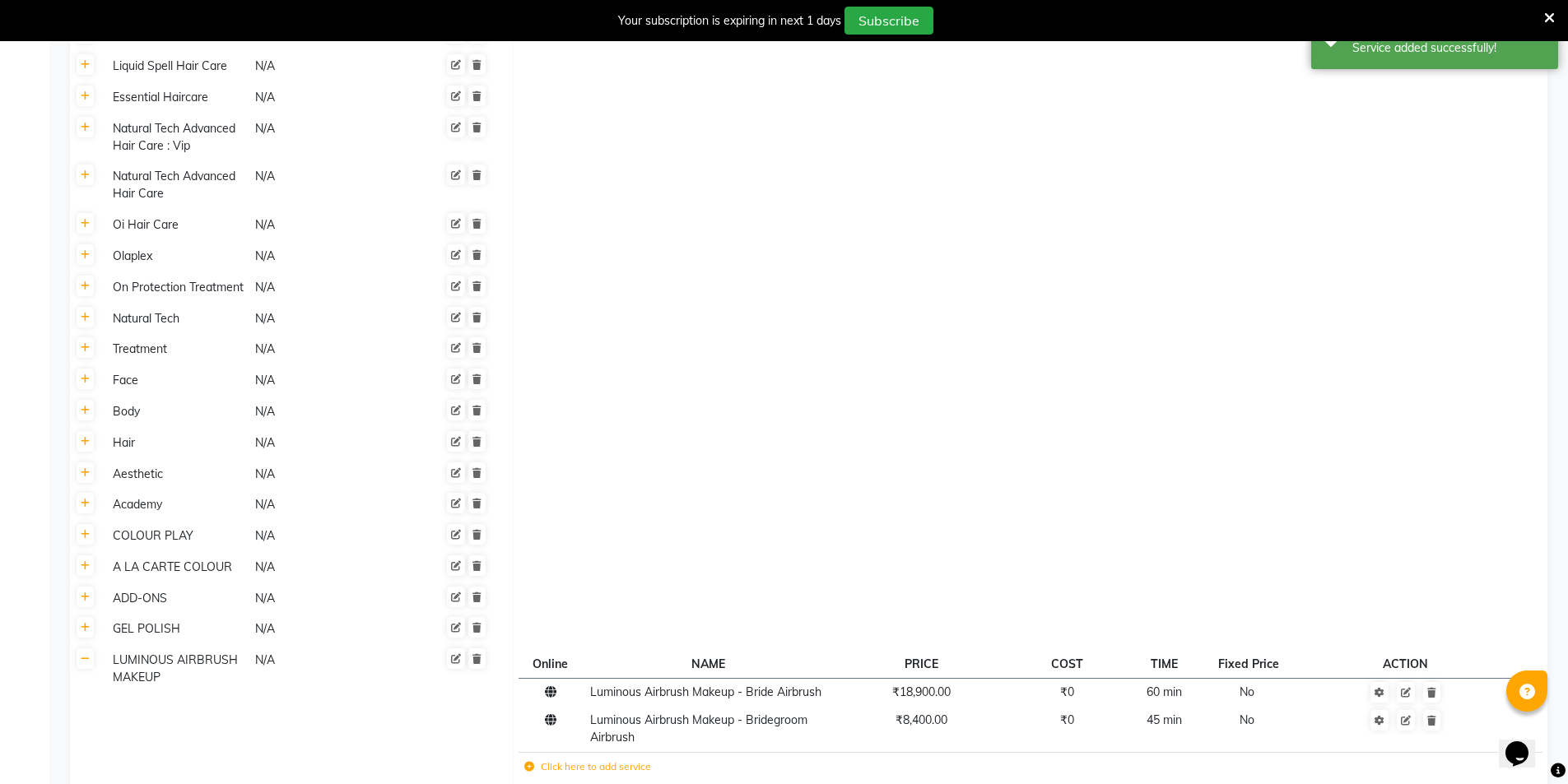
click at [526, 762] on icon at bounding box center [529, 766] width 10 height 10
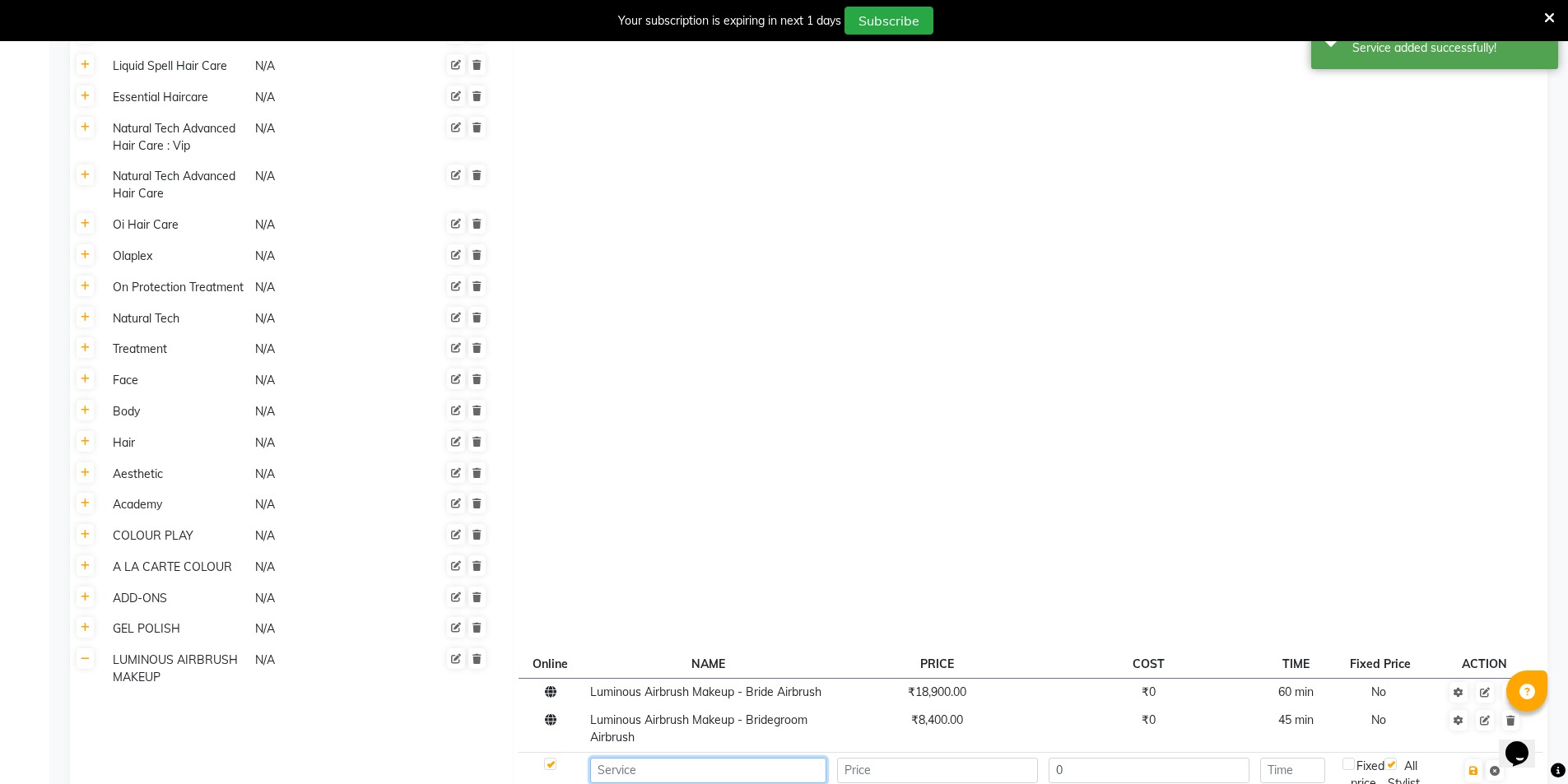
click at [686, 757] on input at bounding box center [708, 770] width 236 height 26
paste input "Luminous Airbrush Makeup - Normal Saree"
type input "Luminous Airbrush Makeup - Normal Saree"
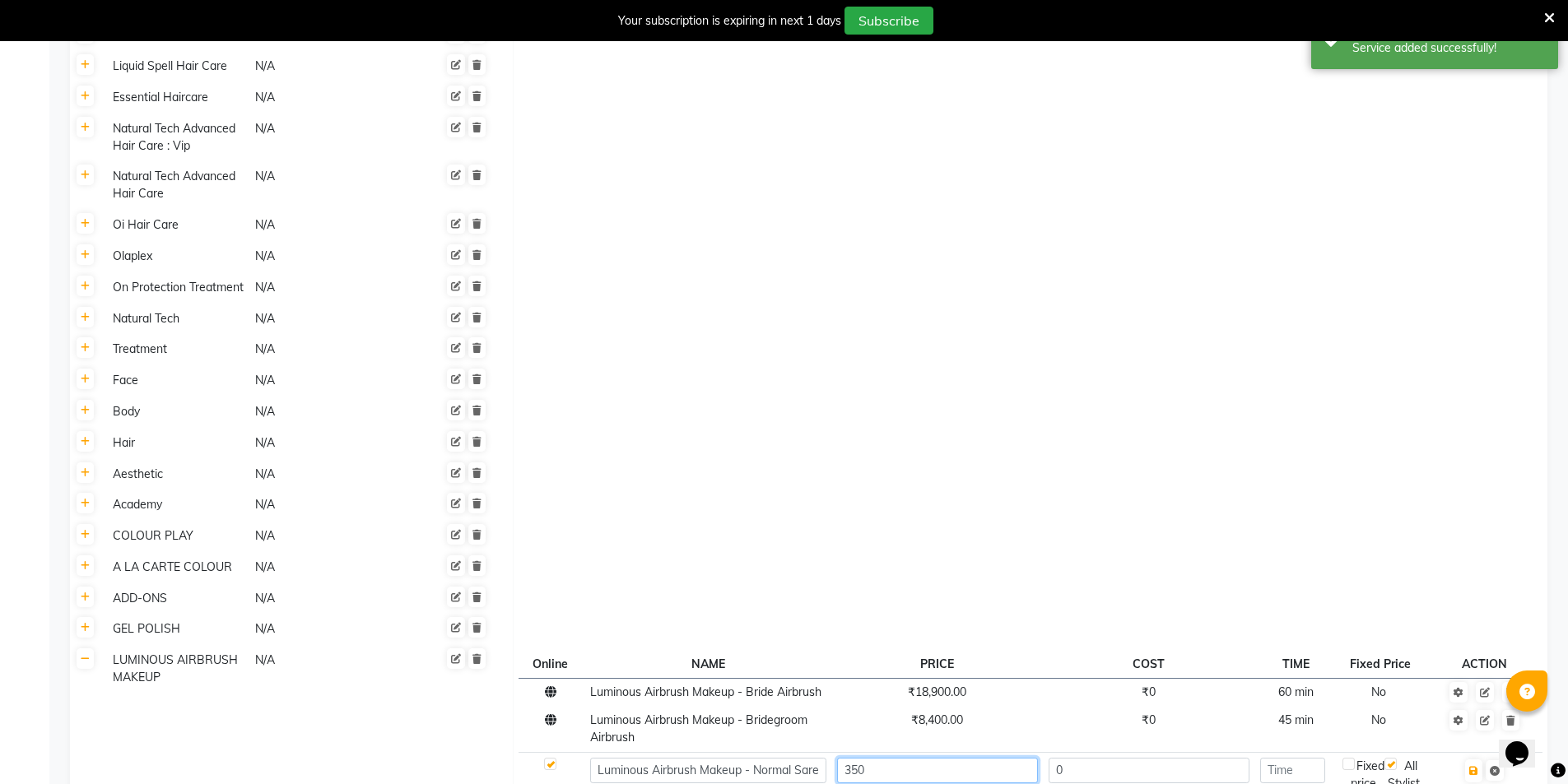
type input "350"
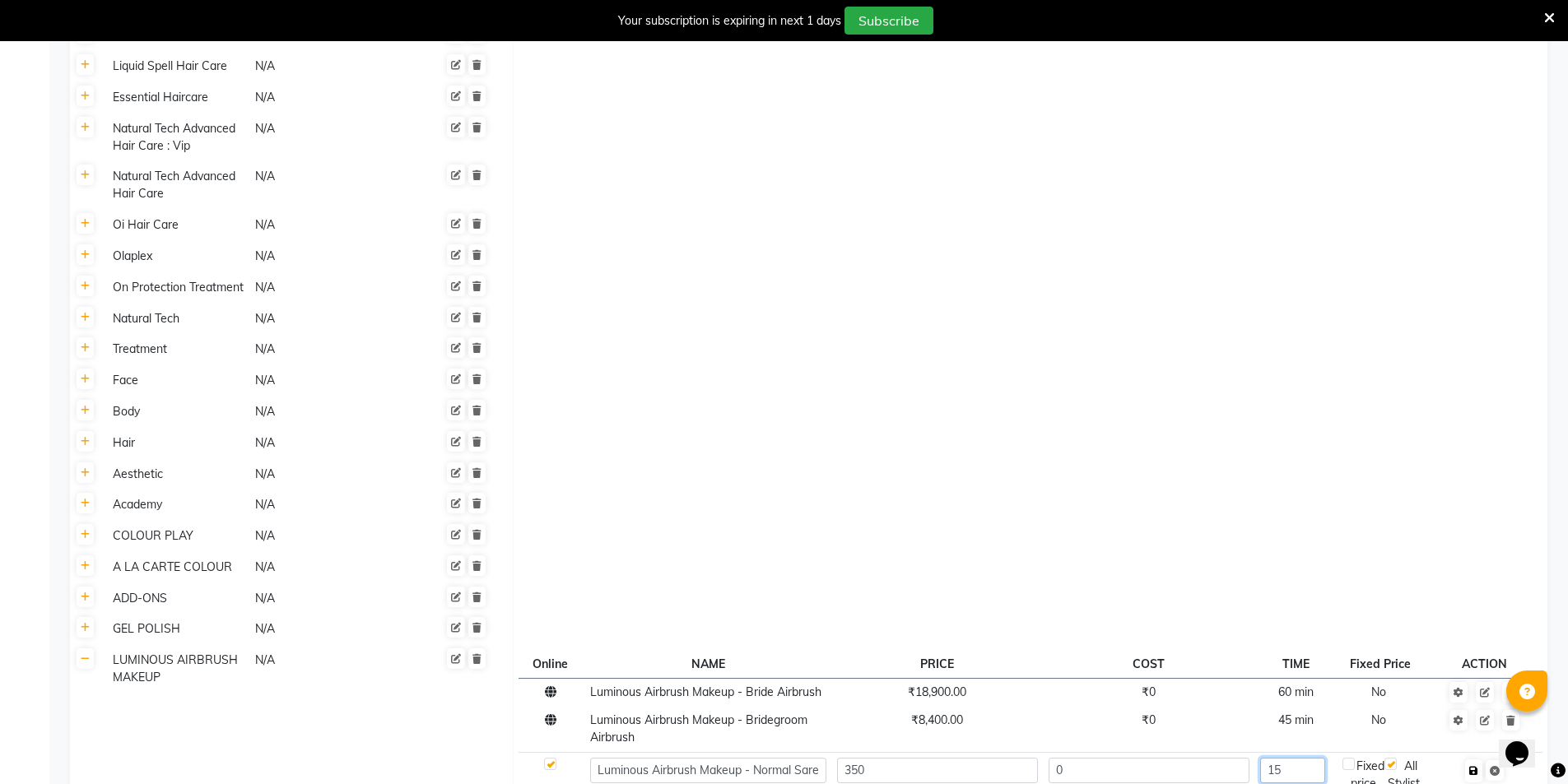
type input "15"
click at [1473, 759] on button "button" at bounding box center [1473, 770] width 18 height 23
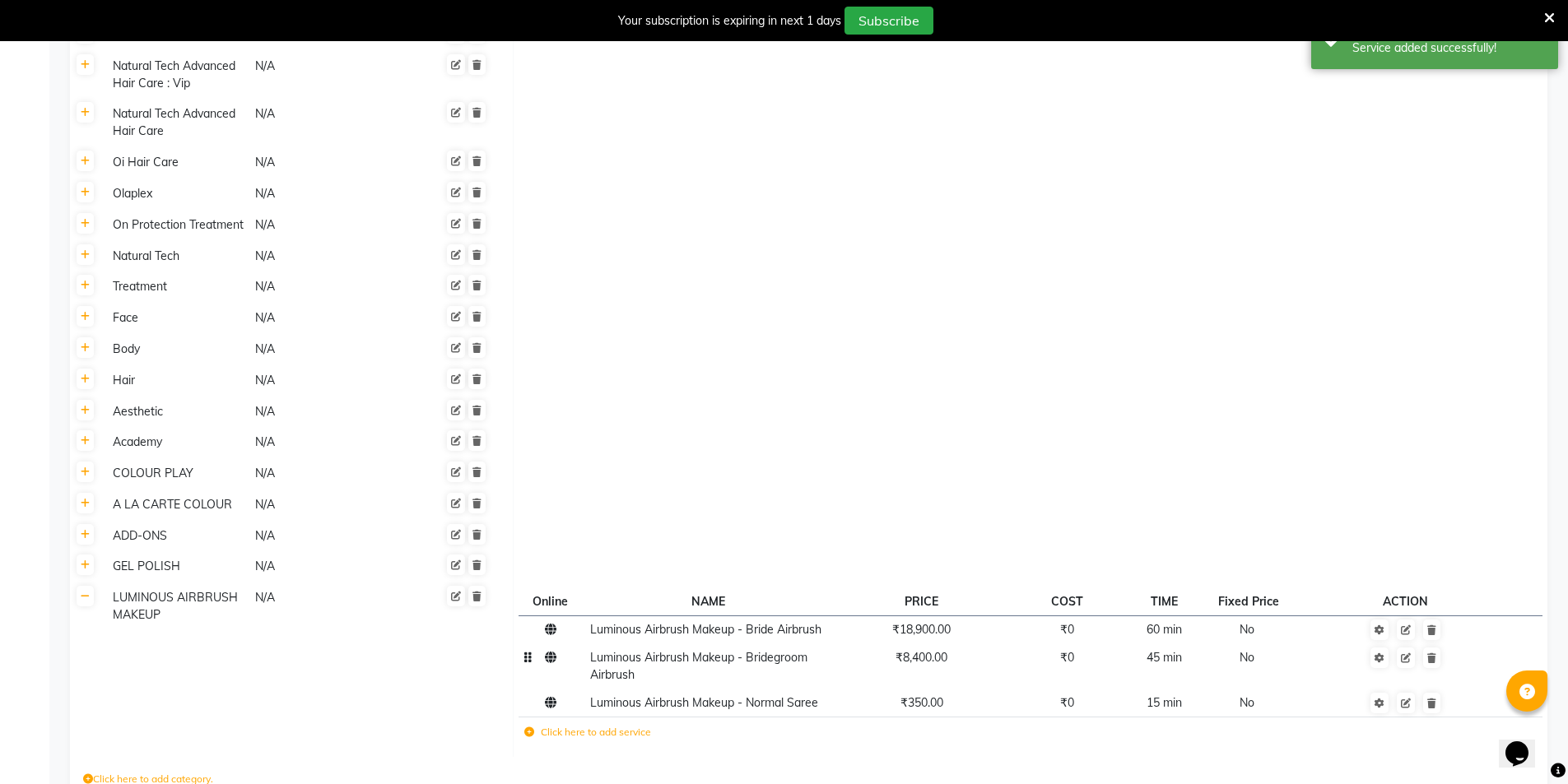
scroll to position [1129, 0]
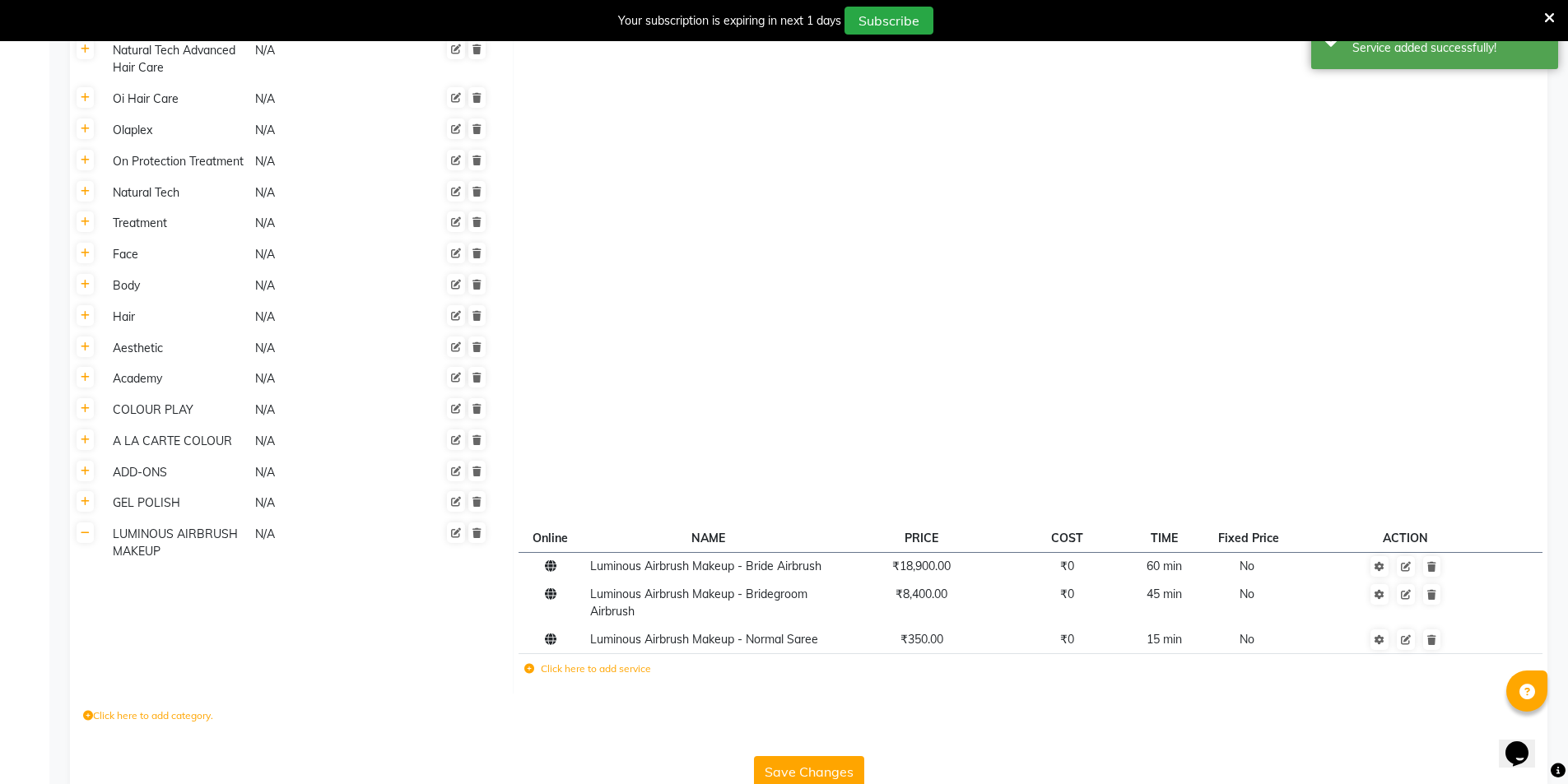
click at [527, 664] on icon at bounding box center [529, 669] width 10 height 10
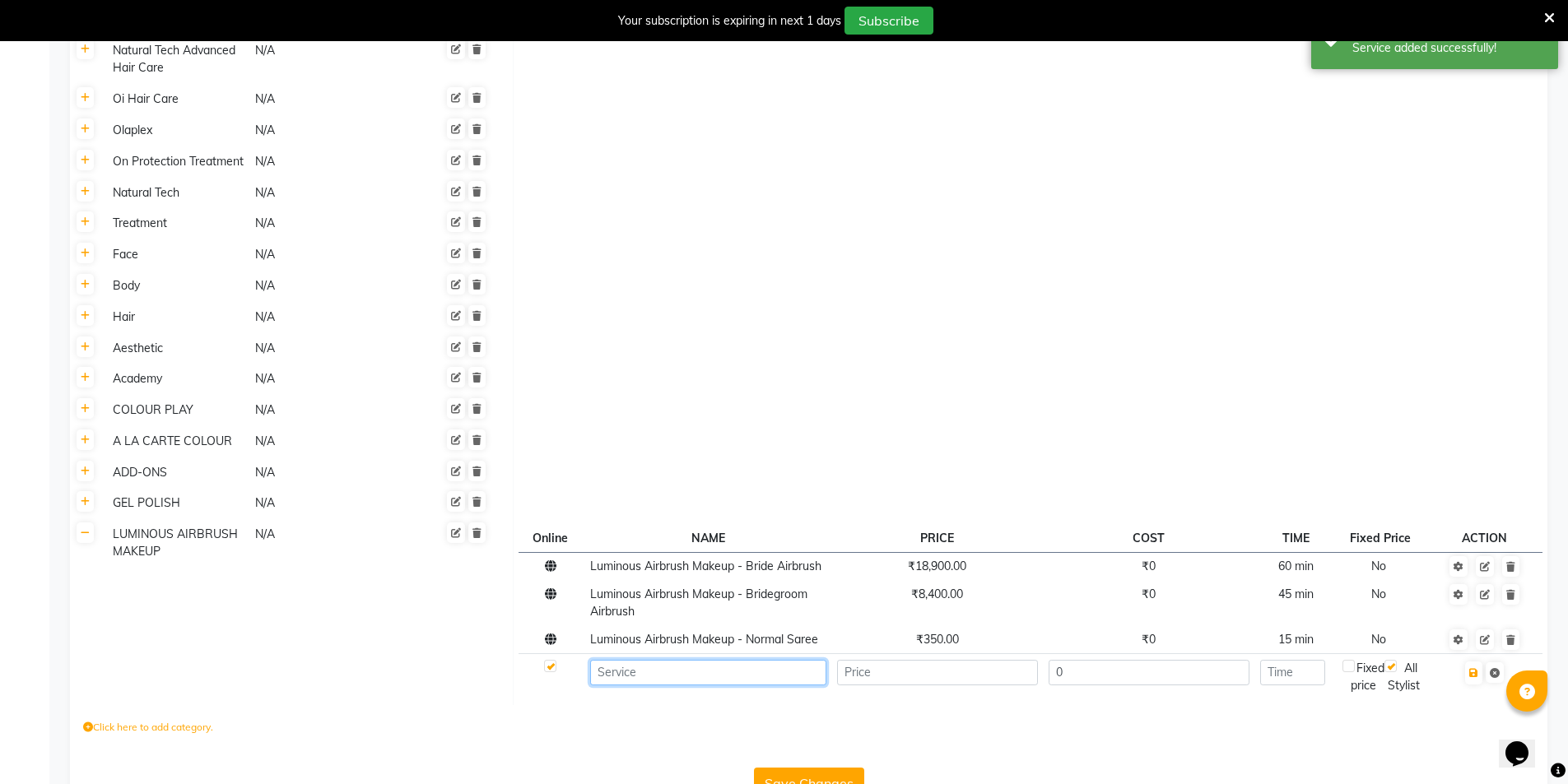
click at [635, 660] on input at bounding box center [708, 673] width 236 height 26
paste input "Luminous Airbrush Makeup - Box Pleat"
type input "Luminous Airbrush Makeup - Box Pleat"
type input "1260"
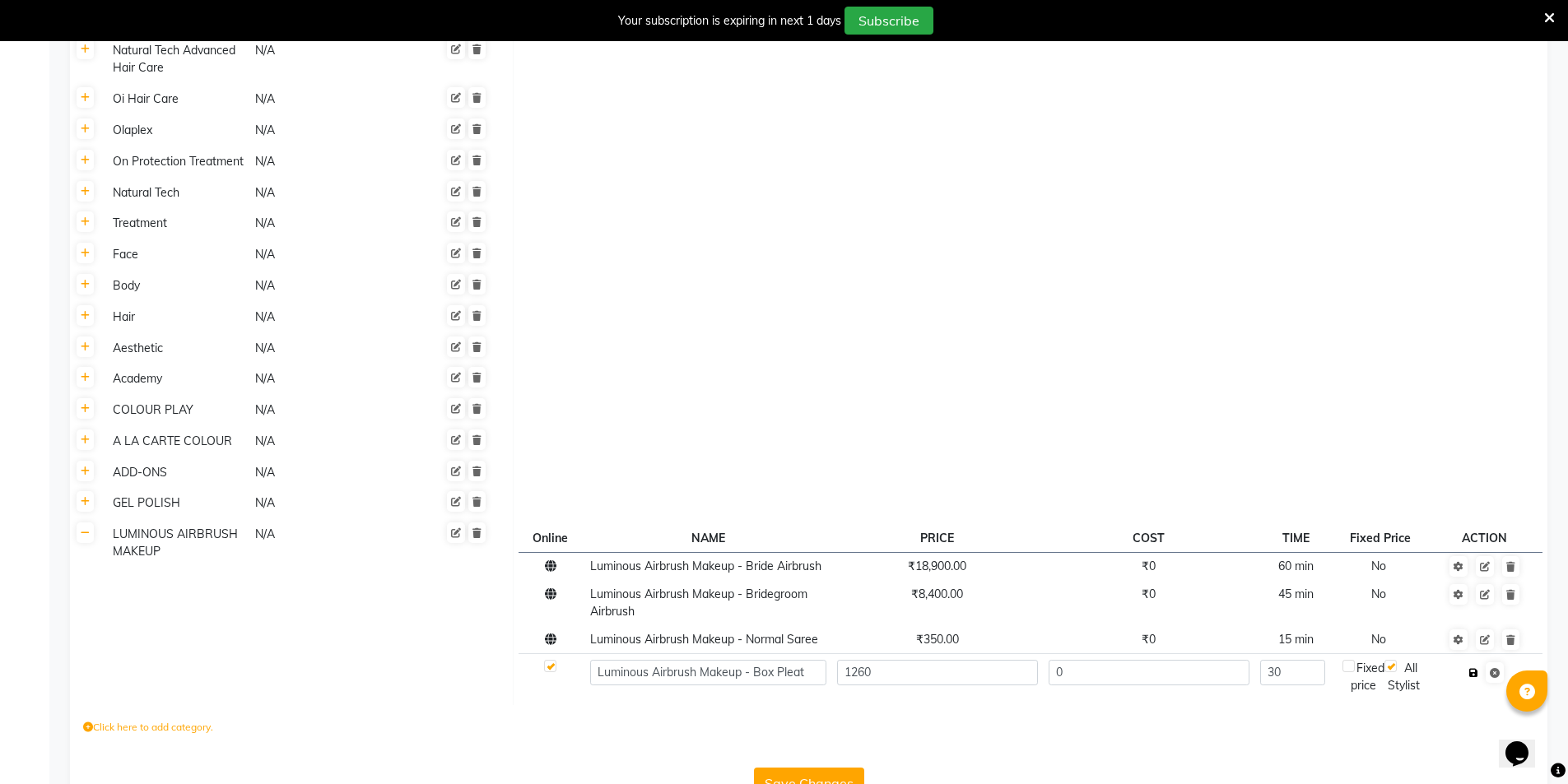
click at [1471, 668] on icon "button" at bounding box center [1474, 673] width 9 height 10
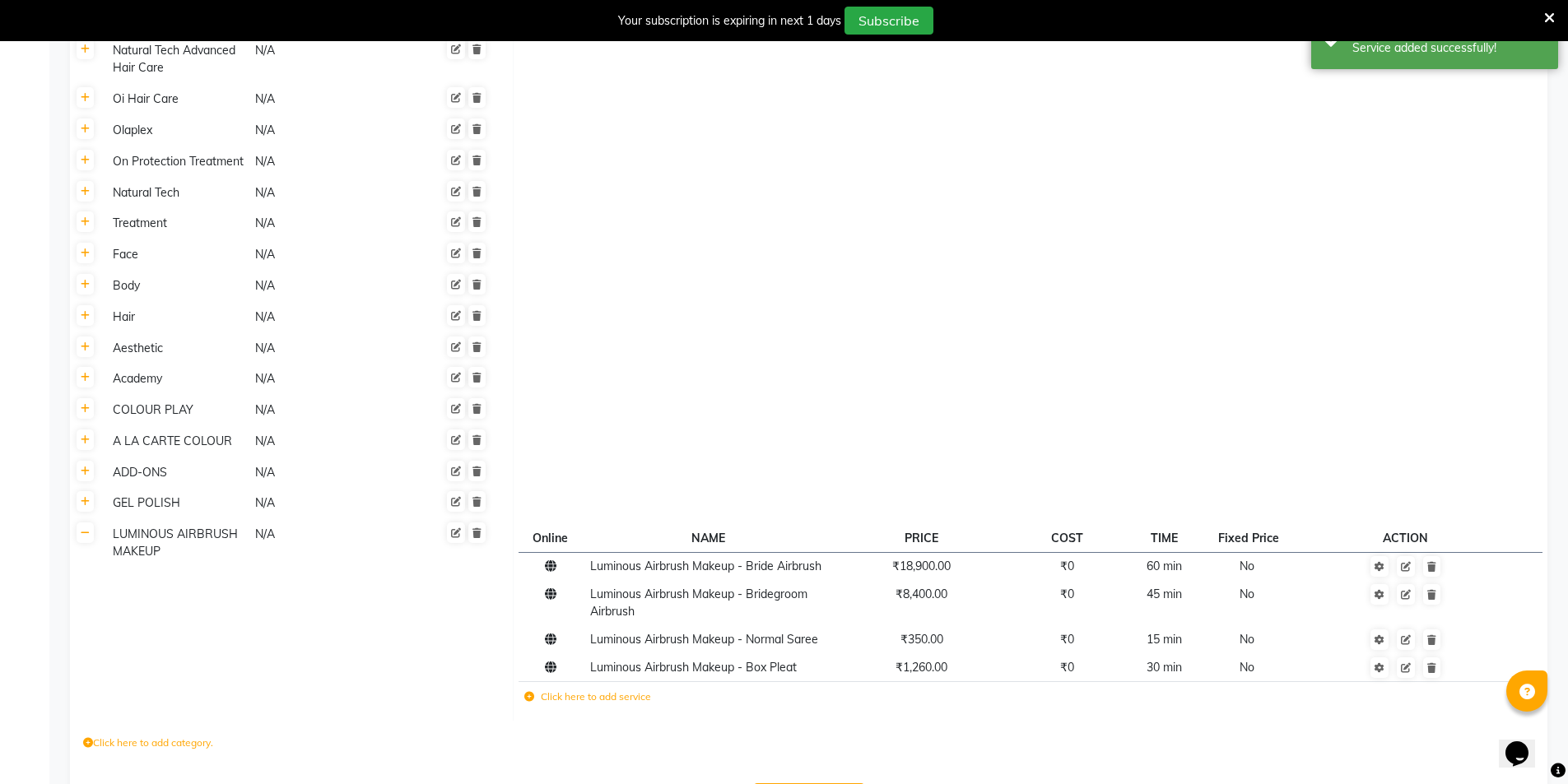
click at [526, 692] on icon at bounding box center [529, 696] width 10 height 10
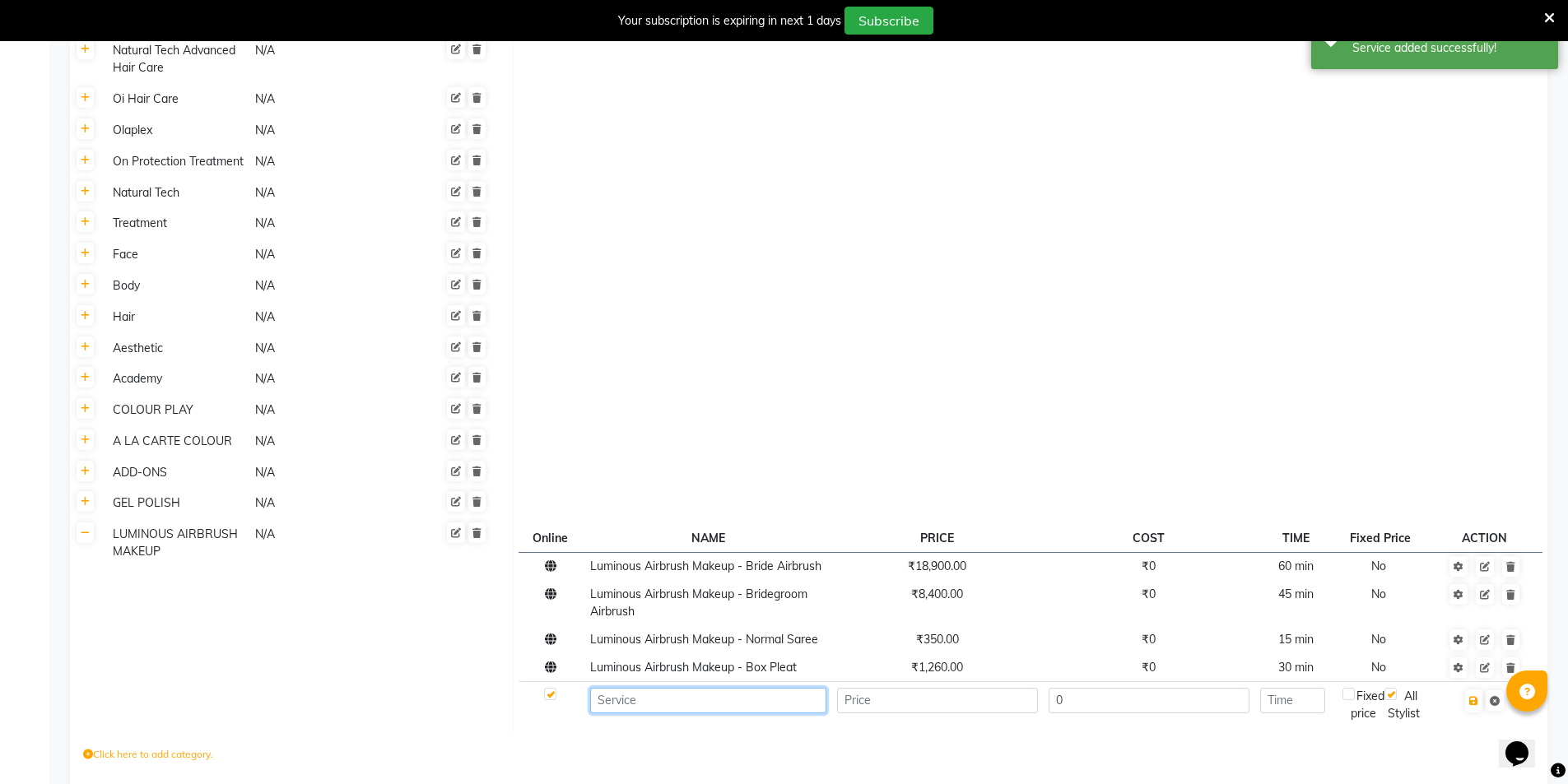
click at [640, 687] on input at bounding box center [708, 700] width 236 height 26
paste input "Luminous Airbrush Makeup - Bride Saree"
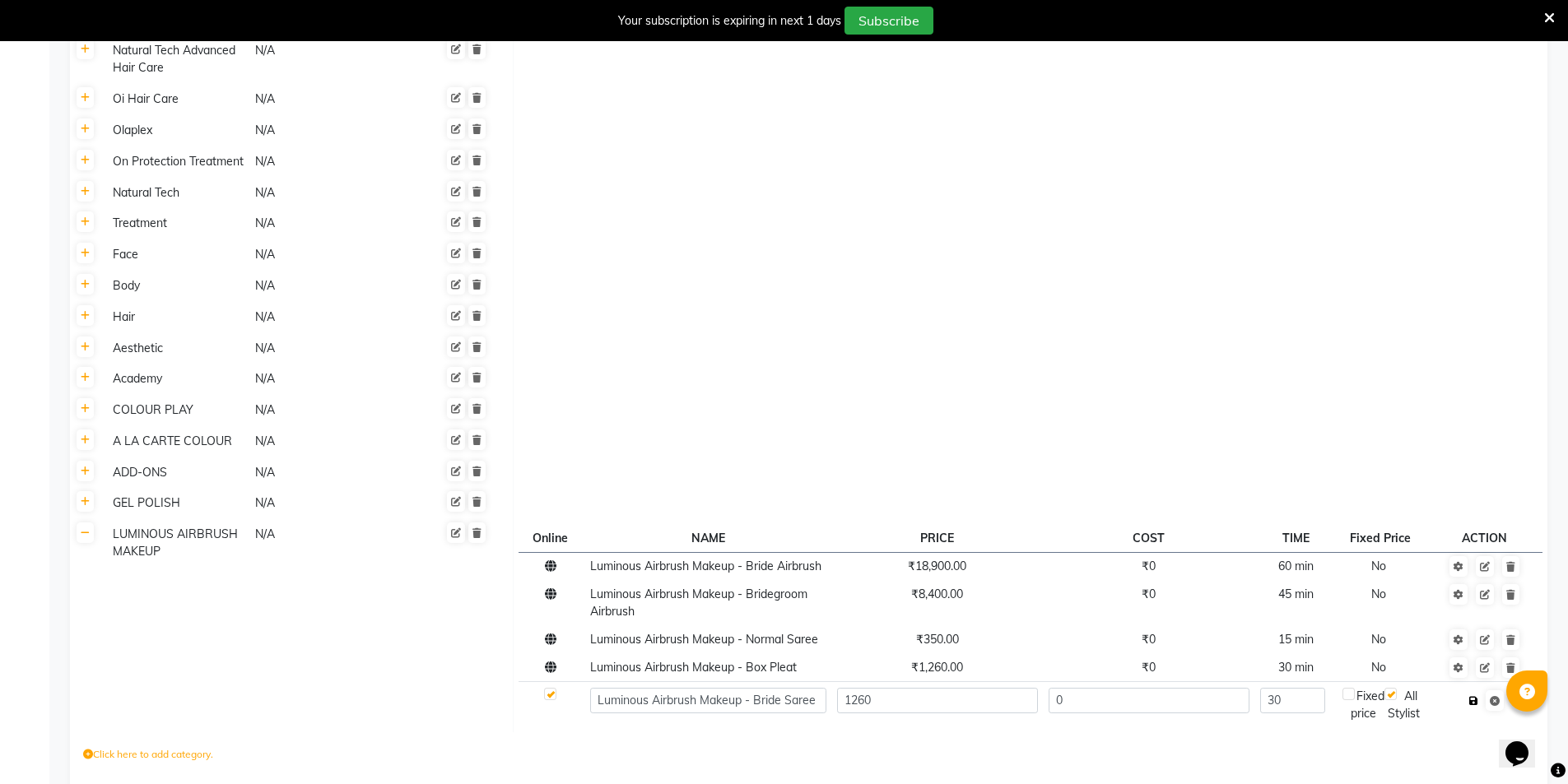
click at [1478, 696] on icon "button" at bounding box center [1474, 700] width 9 height 10
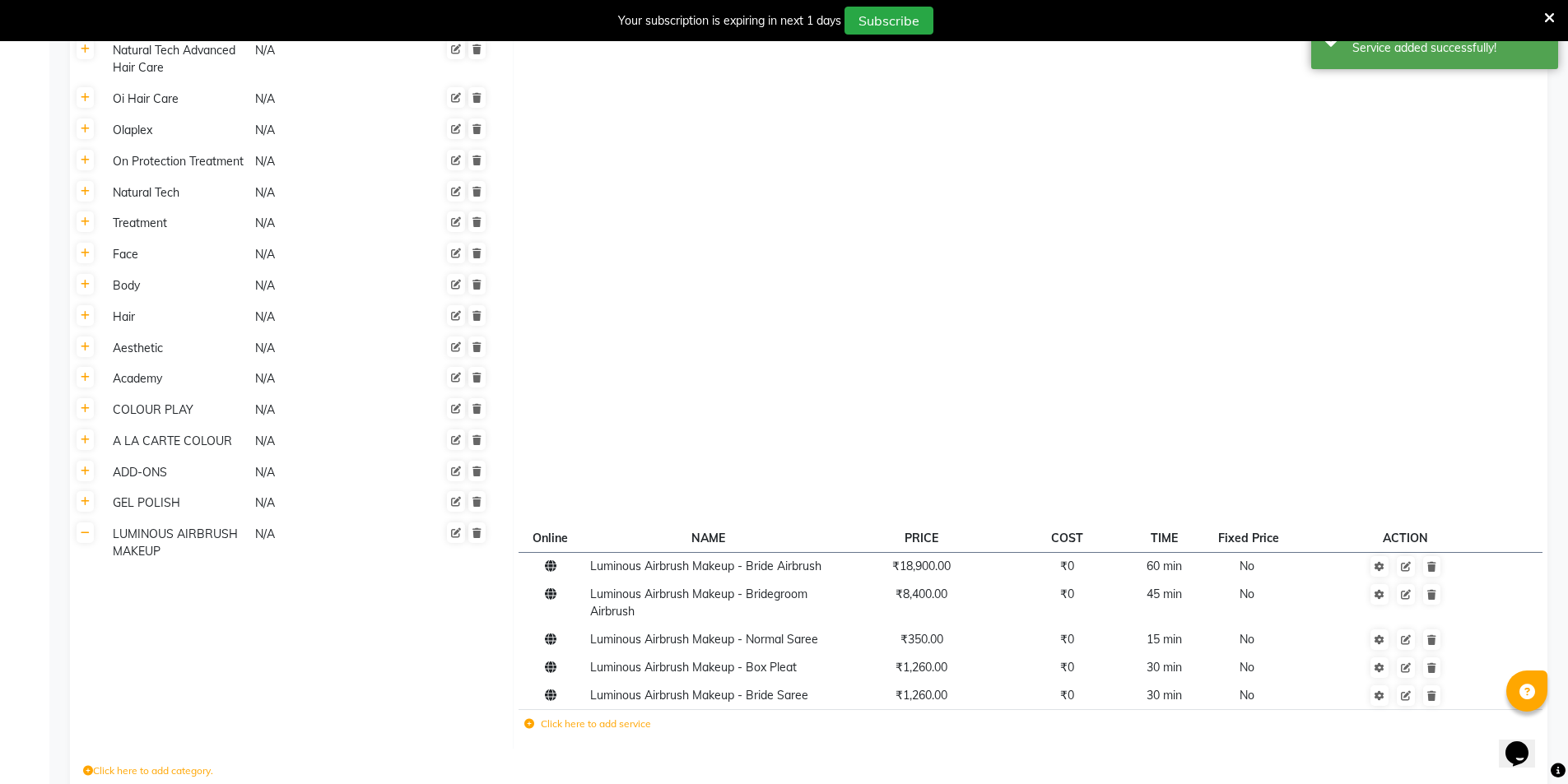
click at [528, 719] on icon at bounding box center [529, 723] width 10 height 10
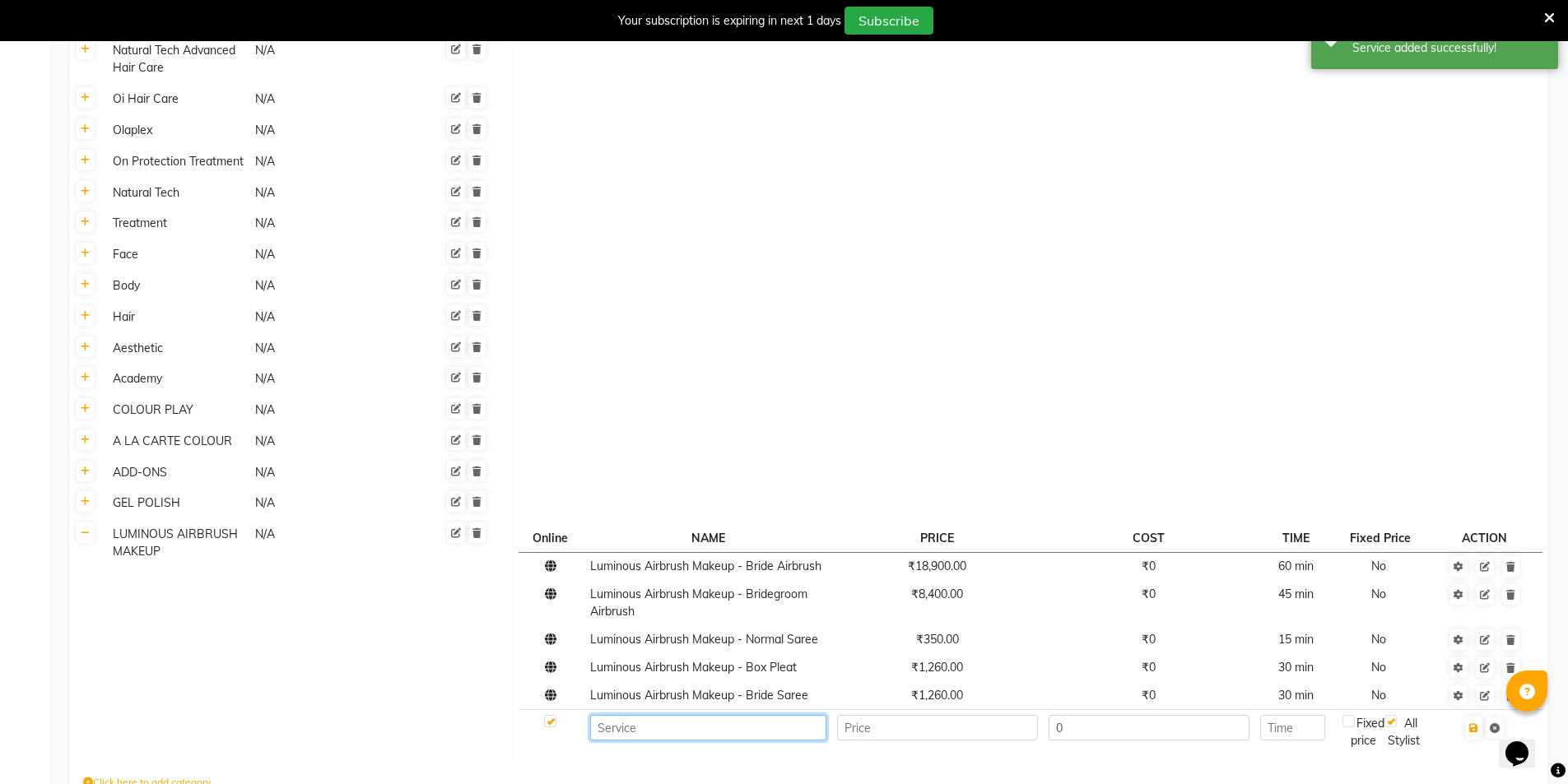
click at [674, 715] on input at bounding box center [708, 728] width 236 height 26
paste input "Luminous Airbrush Makeup -Out of Stations (onwards)"
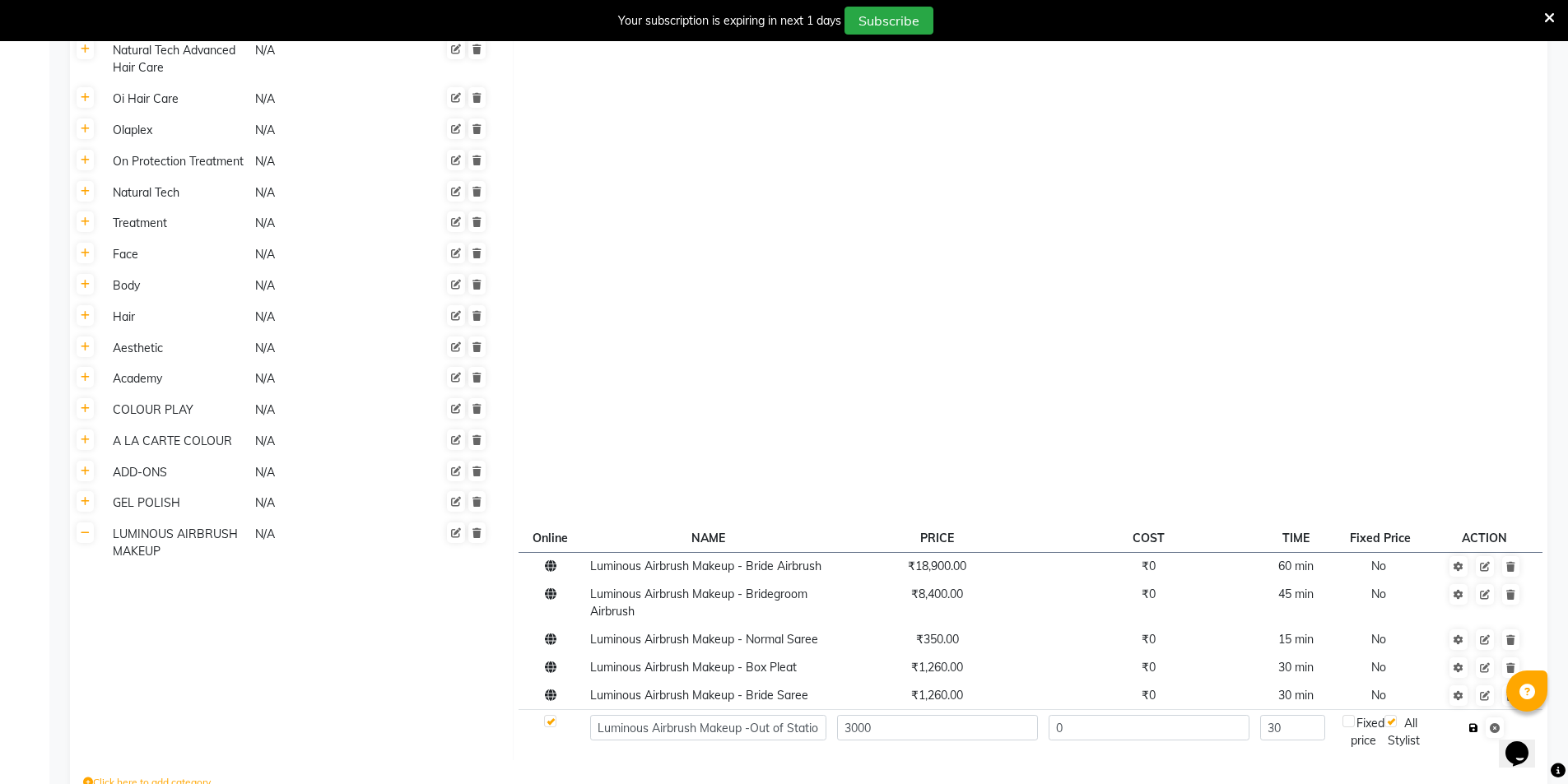
click at [1477, 723] on icon "button" at bounding box center [1474, 728] width 9 height 10
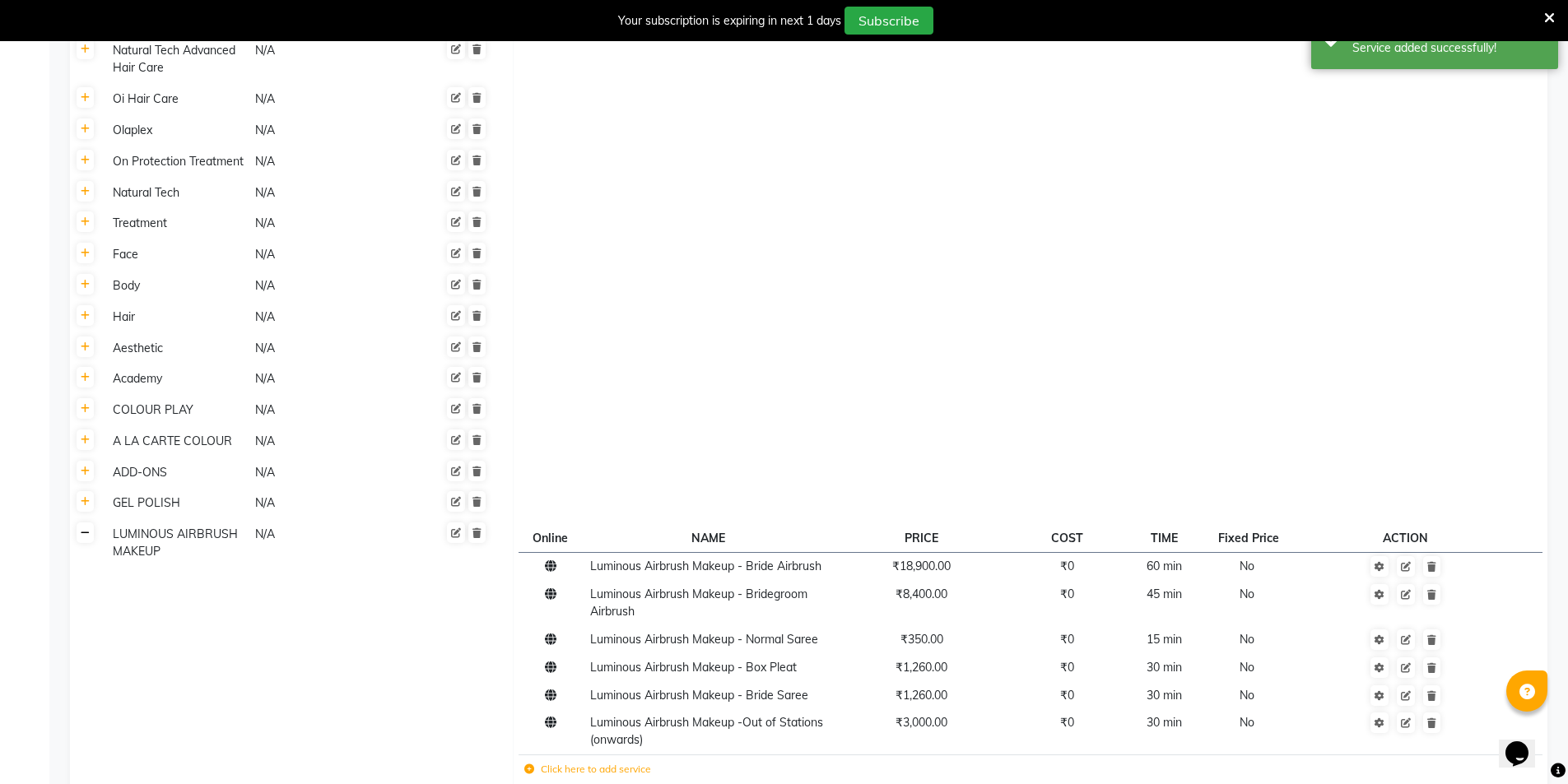
click at [84, 528] on icon at bounding box center [86, 532] width 9 height 10
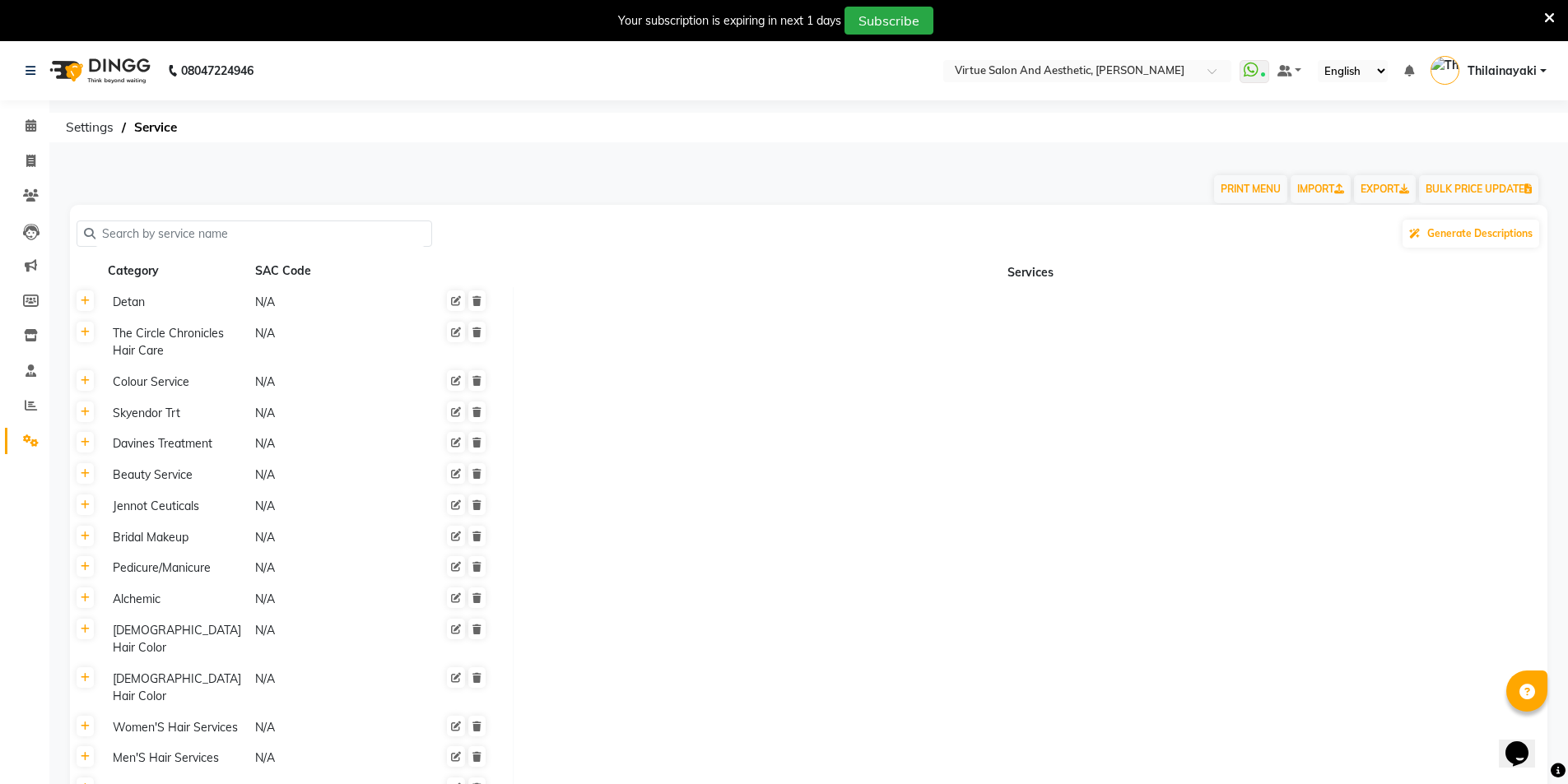
click at [150, 234] on input "text" at bounding box center [260, 234] width 329 height 26
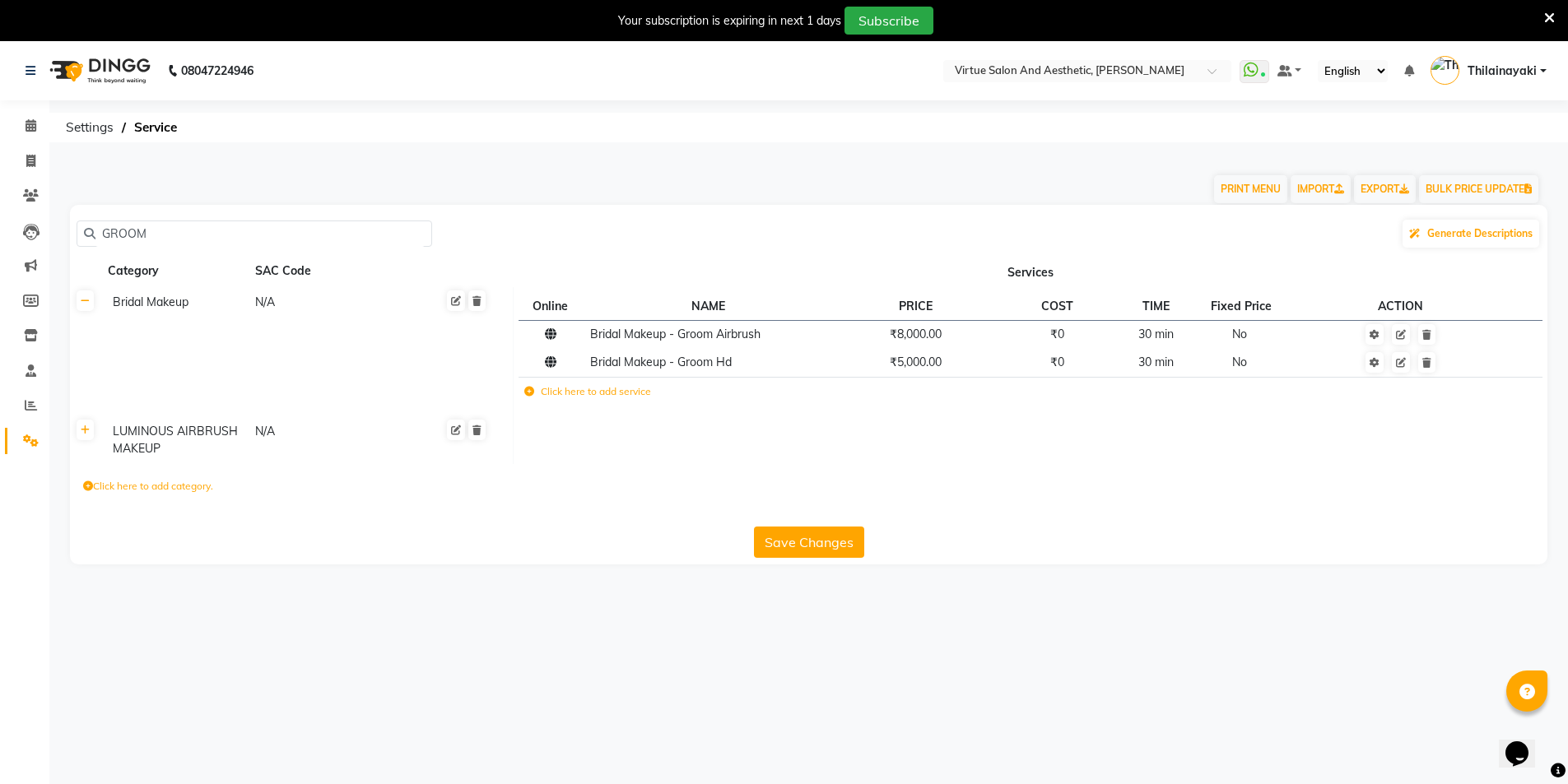
click at [529, 392] on icon at bounding box center [529, 392] width 10 height 10
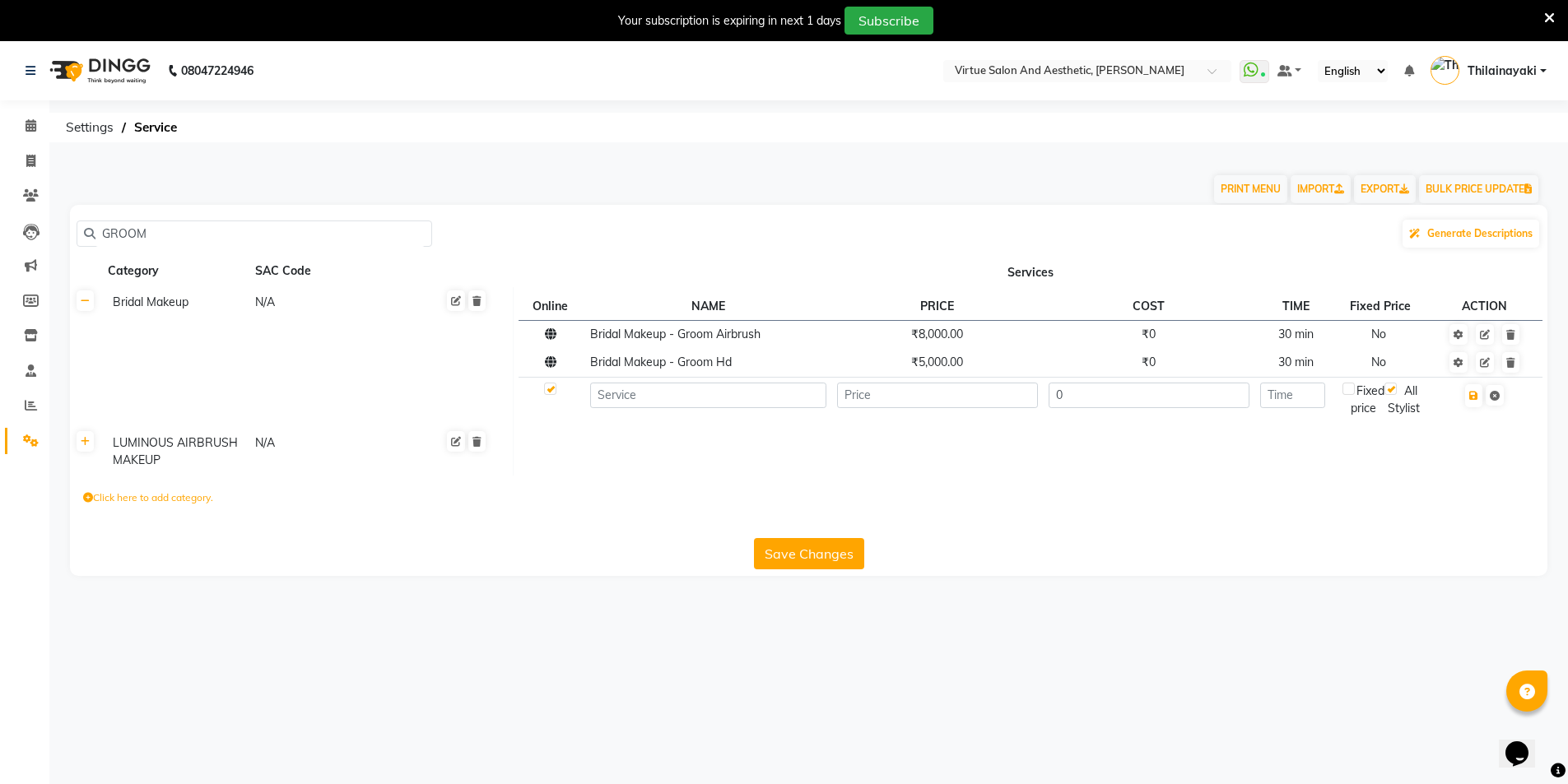
click at [629, 408] on td at bounding box center [708, 399] width 247 height 45
click at [628, 401] on input at bounding box center [708, 395] width 236 height 26
paste input ""Bride hd mac (HAIR DO, SAREE DRAPING ,POLISH)""
click at [1471, 394] on icon "button" at bounding box center [1474, 395] width 9 height 10
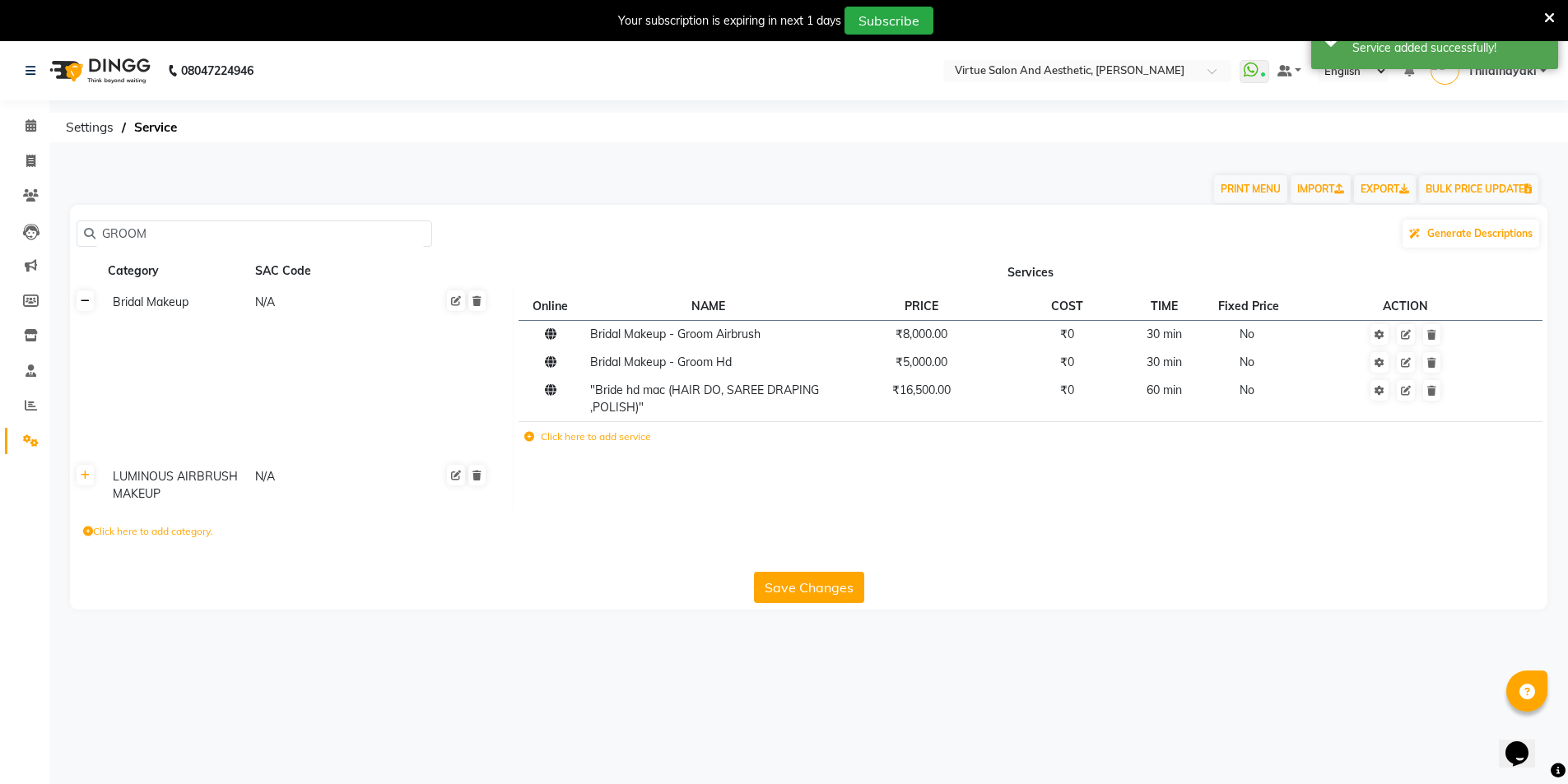
click at [91, 307] on link at bounding box center [85, 300] width 18 height 20
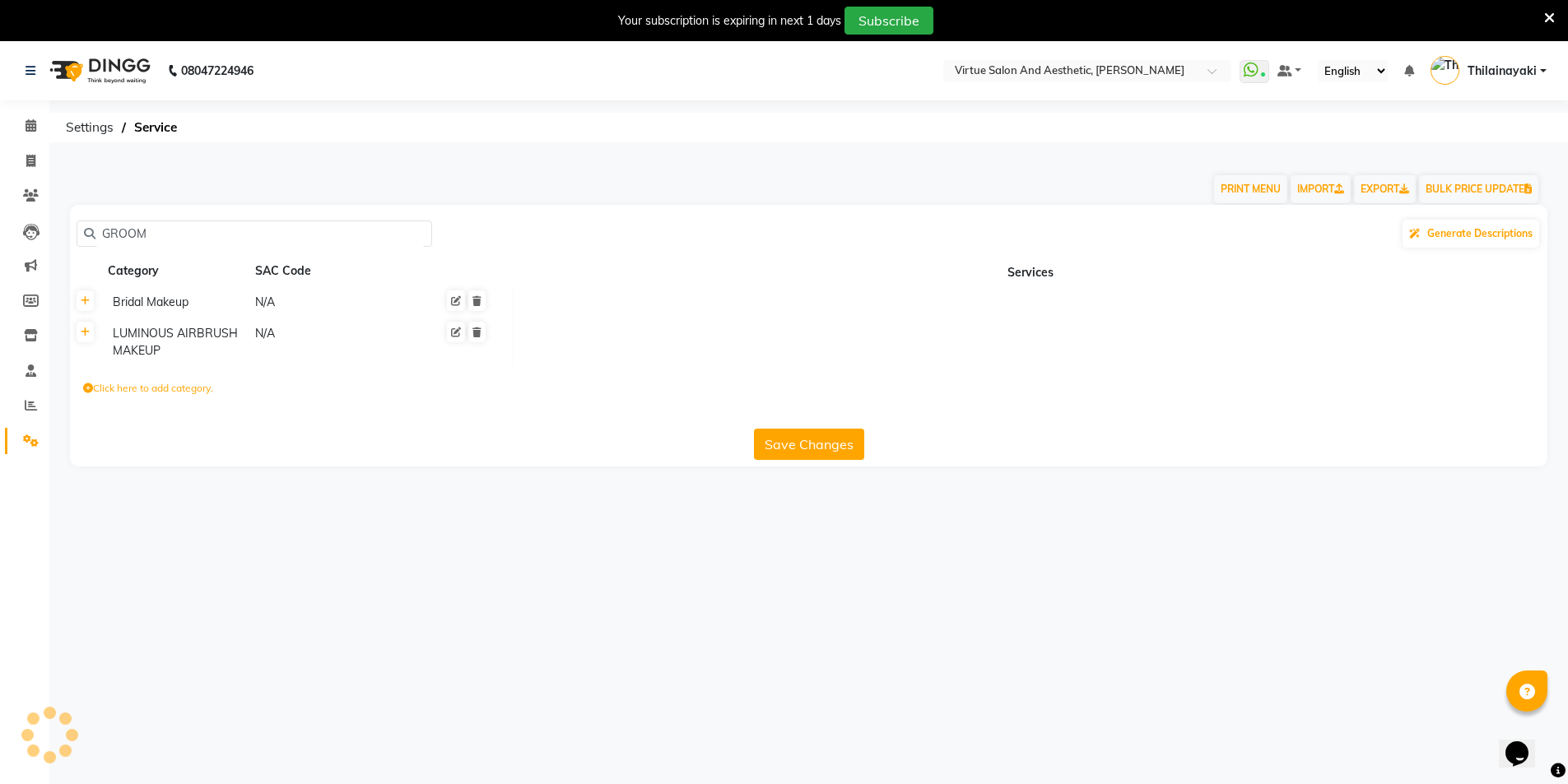
drag, startPoint x: 182, startPoint y: 237, endPoint x: 3, endPoint y: 219, distance: 179.9
click at [3, 220] on app-home "08047224946 Select Location × Virtue Salon And Aesthetic, Kolathur WhatsApp Sta…" at bounding box center [784, 266] width 1568 height 450
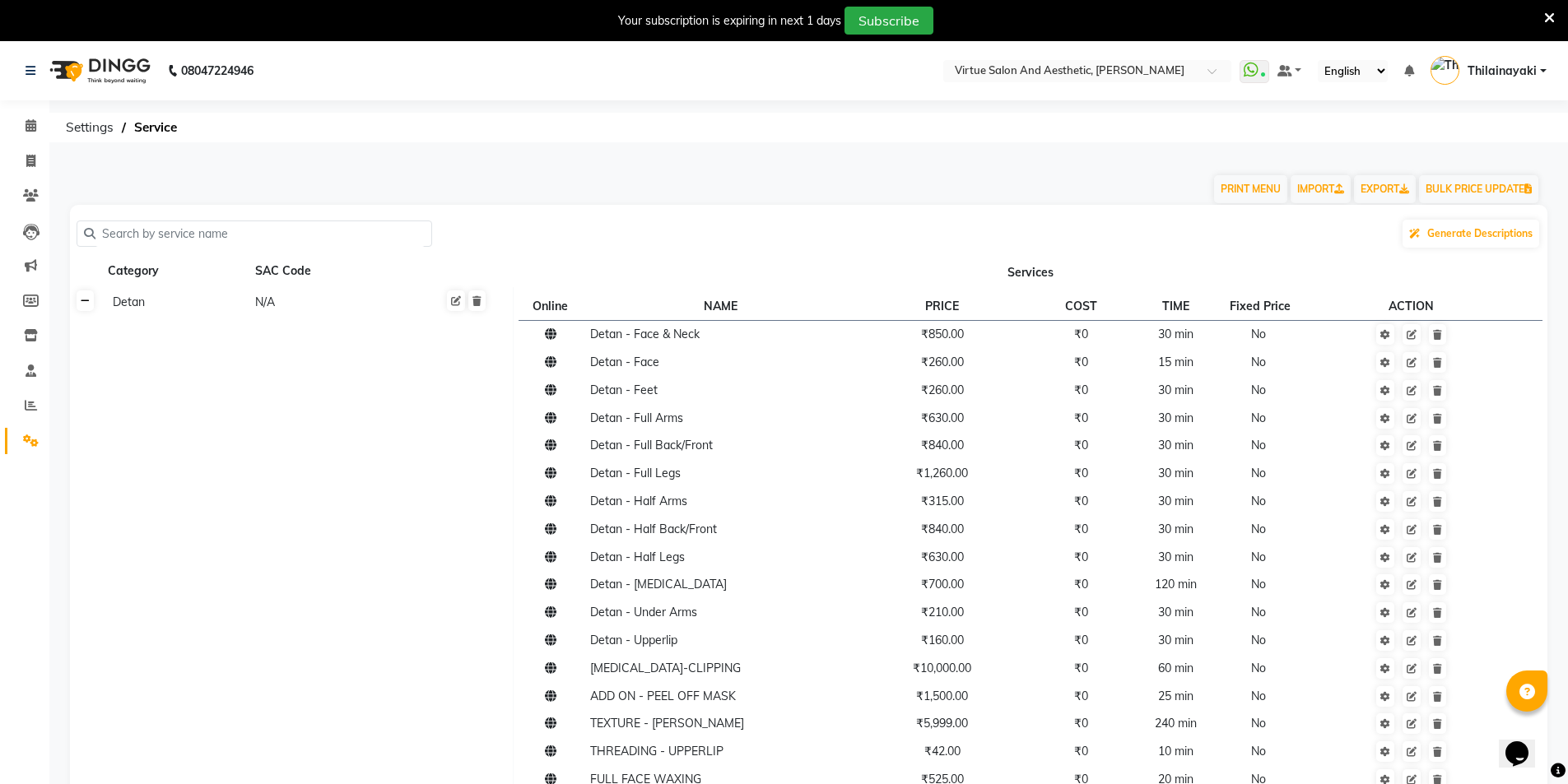
click at [88, 301] on icon at bounding box center [86, 300] width 9 height 10
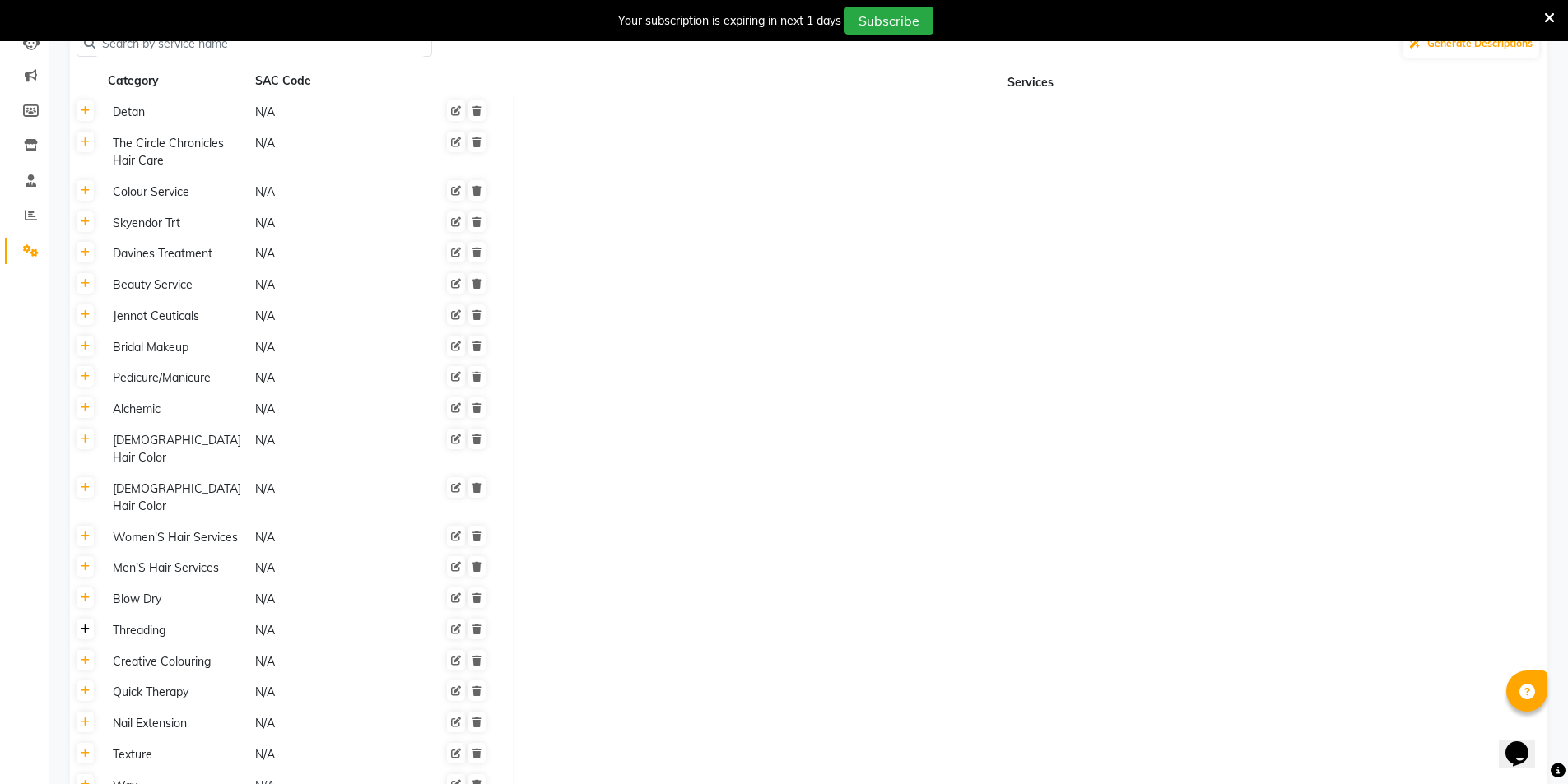
scroll to position [411, 0]
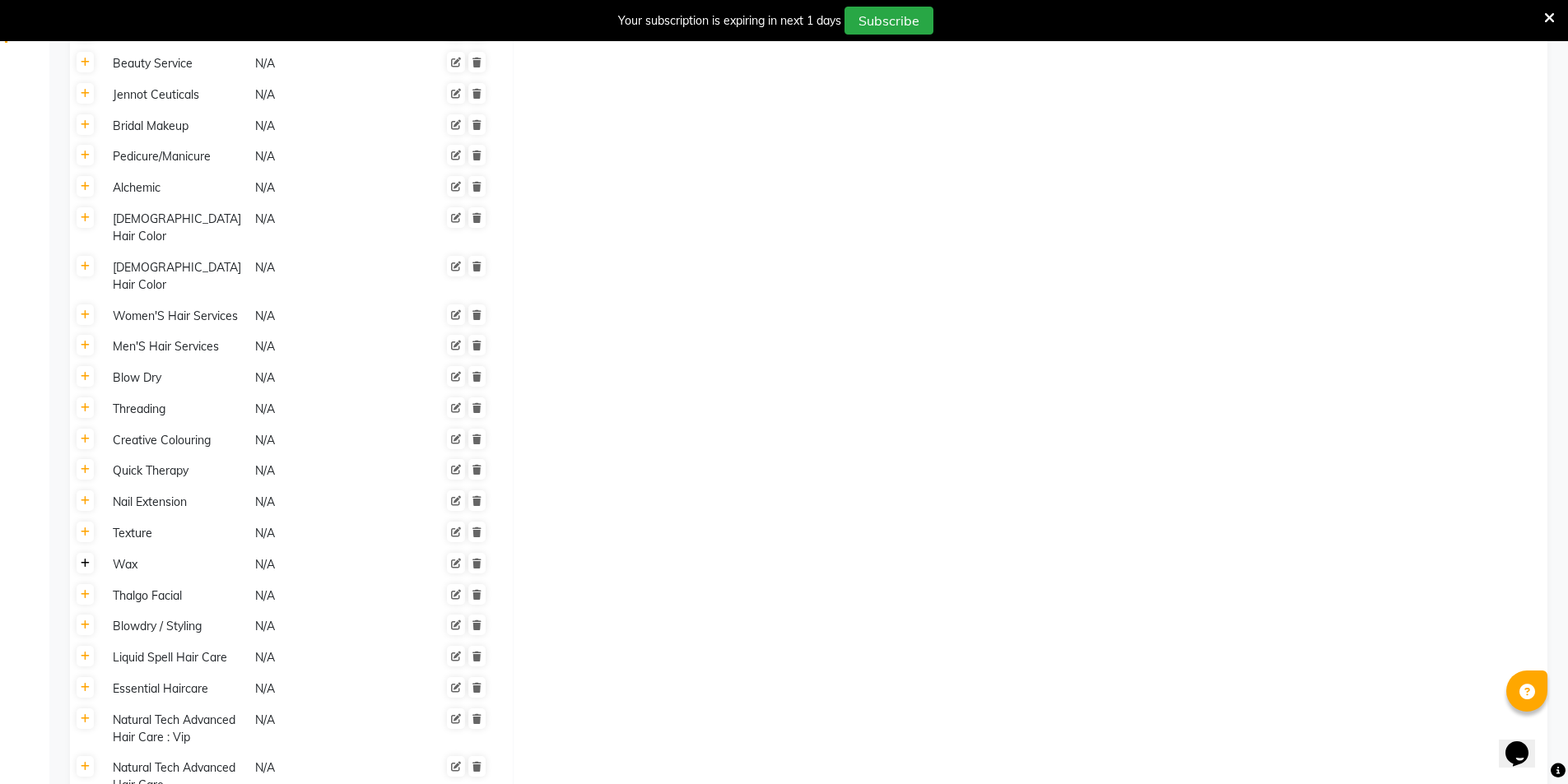
click at [88, 558] on icon at bounding box center [86, 563] width 9 height 10
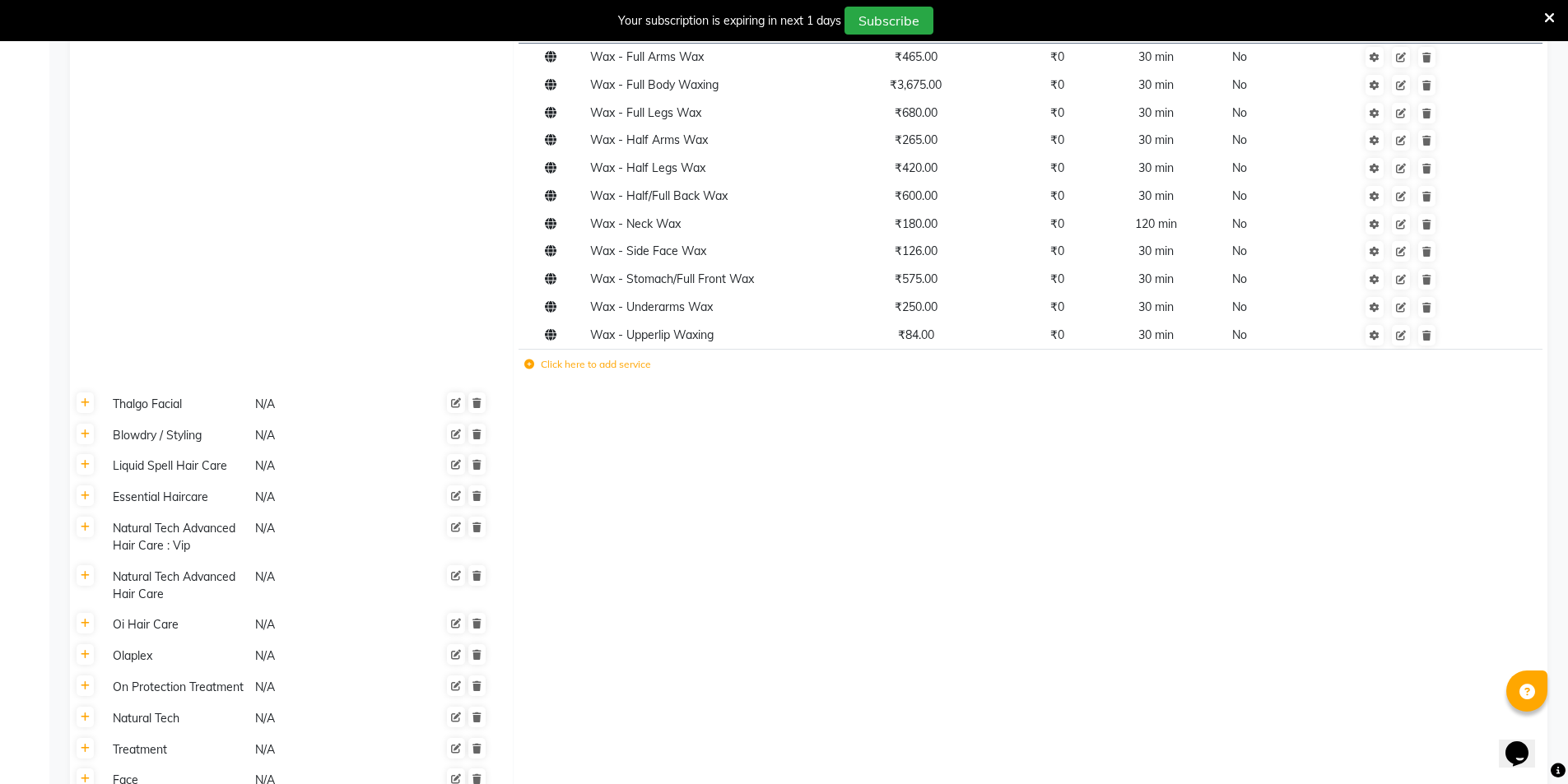
scroll to position [1070, 0]
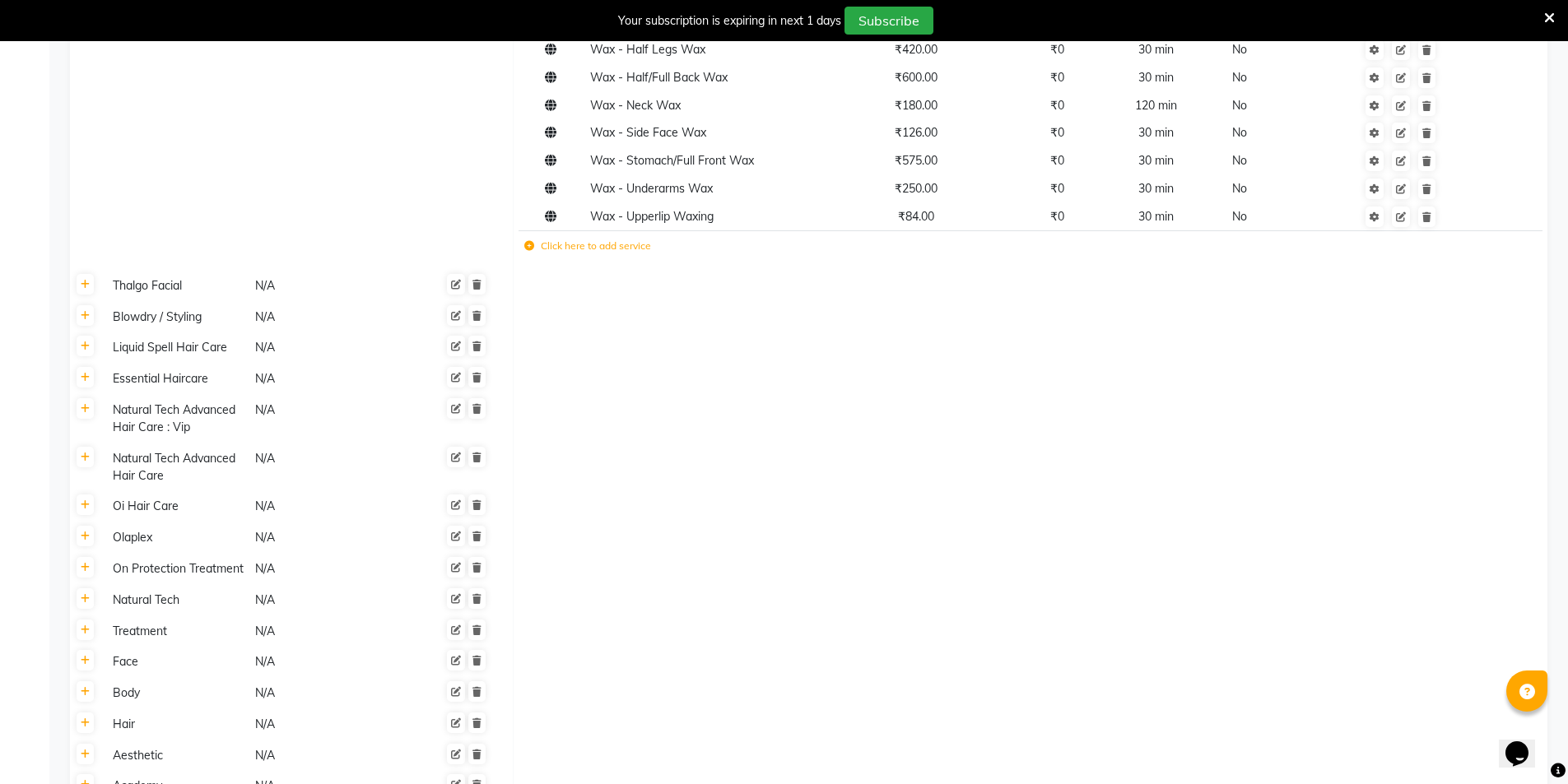
click at [529, 241] on icon at bounding box center [529, 246] width 10 height 10
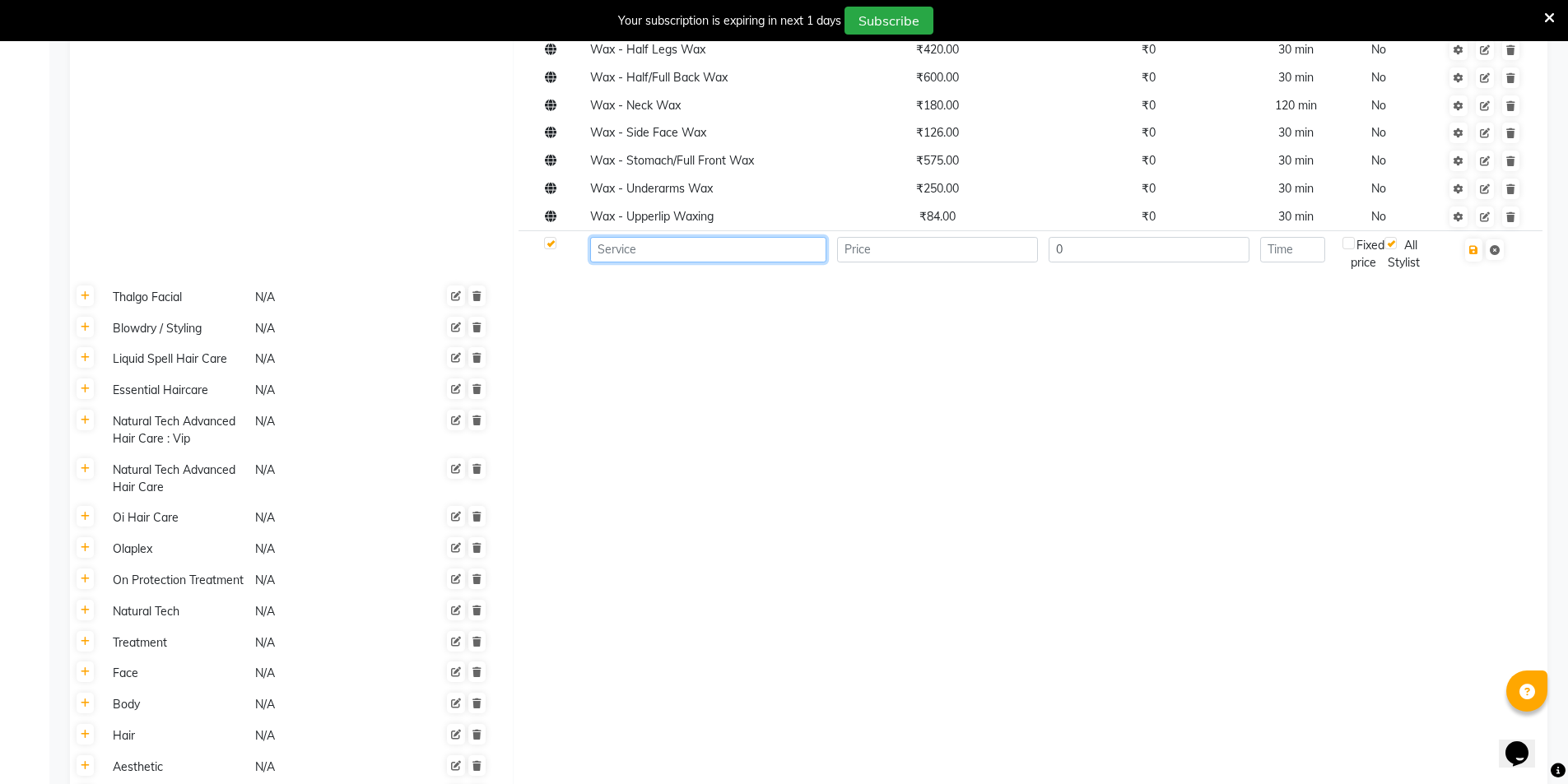
click at [637, 237] on input at bounding box center [708, 250] width 236 height 26
paste input "Midriff/Half Back"
click at [598, 237] on input "Midriff/Half Back" at bounding box center [708, 250] width 236 height 26
click at [909, 237] on input "number" at bounding box center [937, 250] width 201 height 26
click at [1474, 245] on icon "button" at bounding box center [1474, 250] width 9 height 10
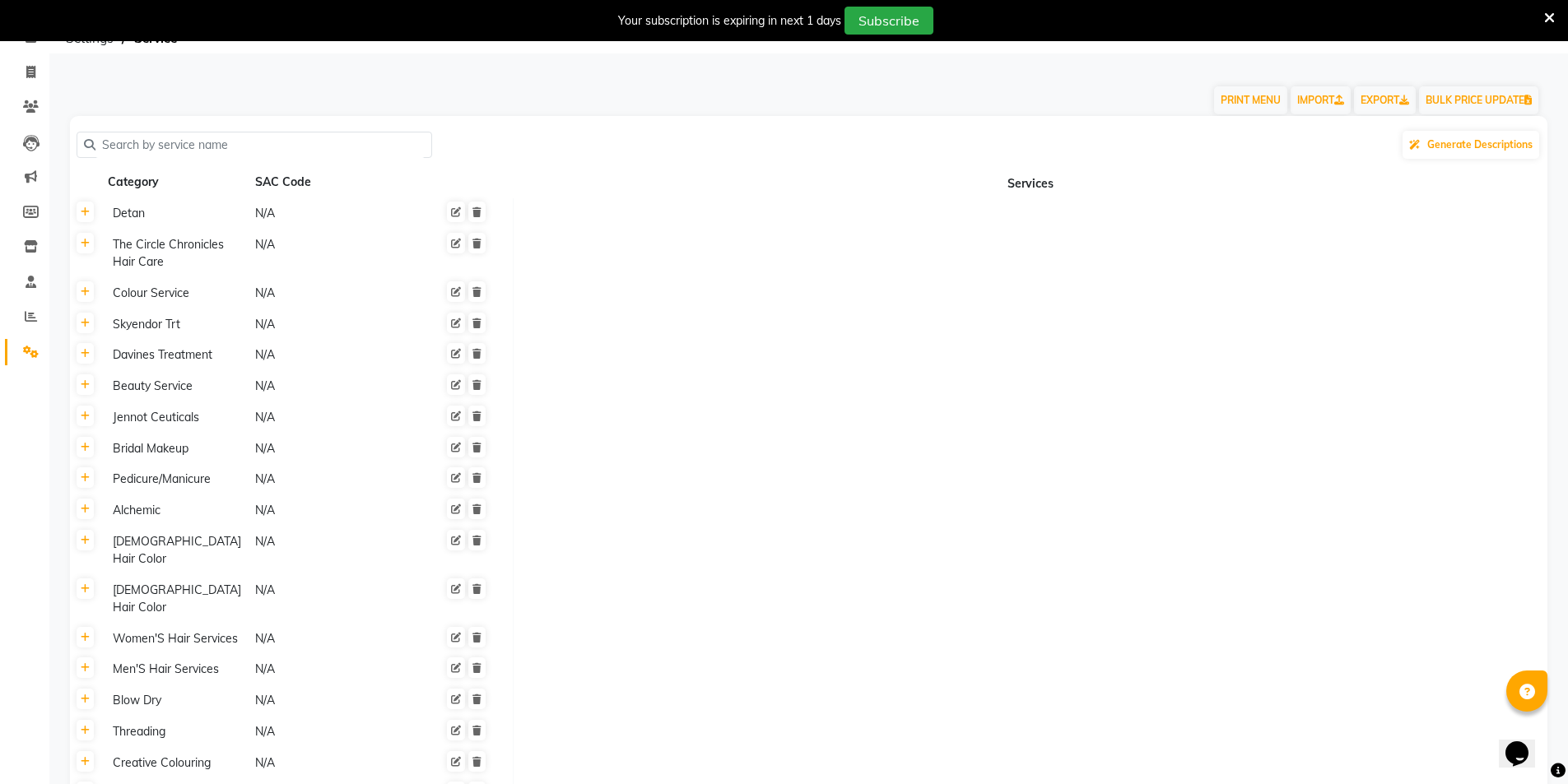
scroll to position [0, 0]
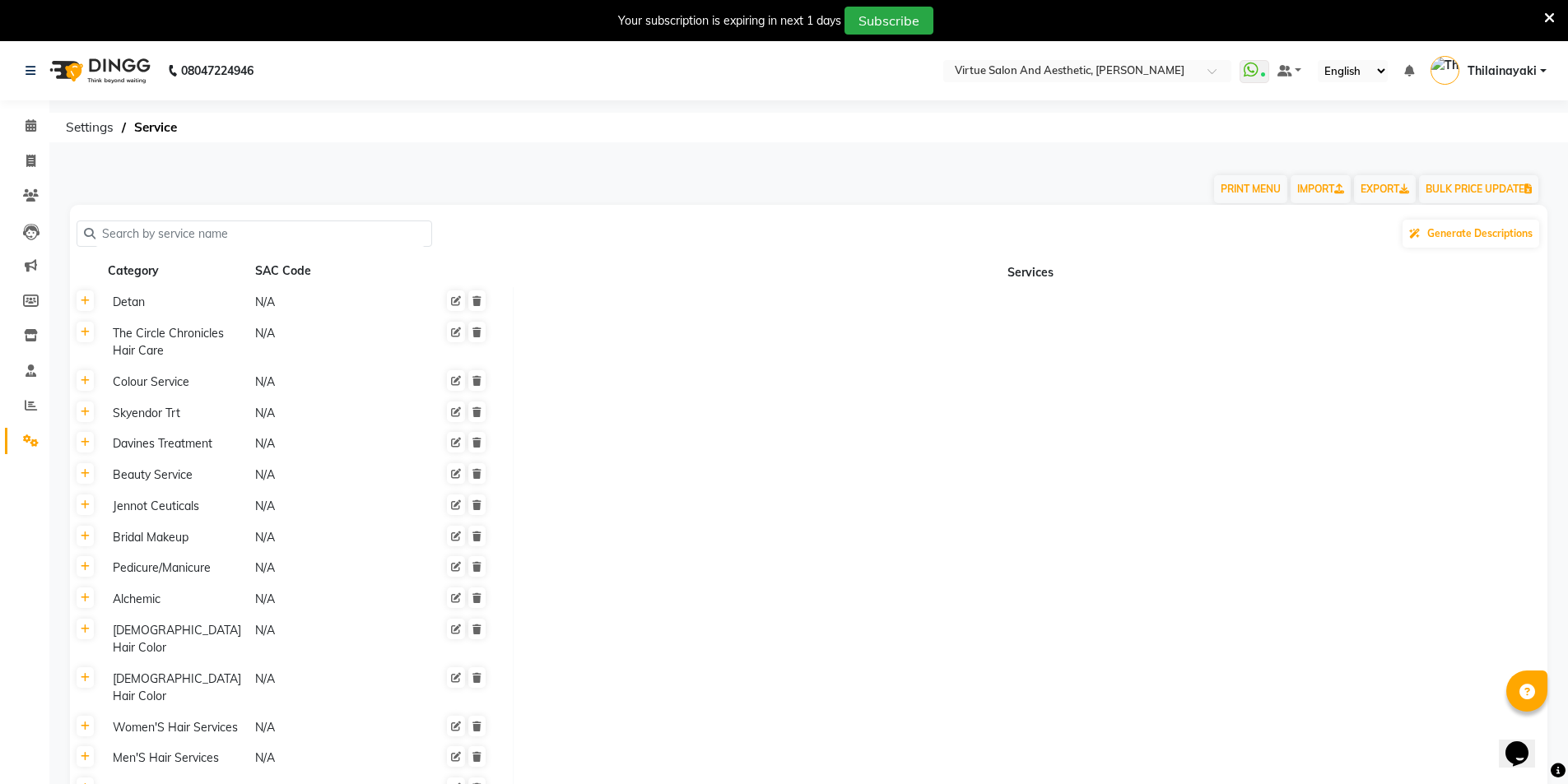
click at [118, 233] on input "text" at bounding box center [260, 234] width 329 height 26
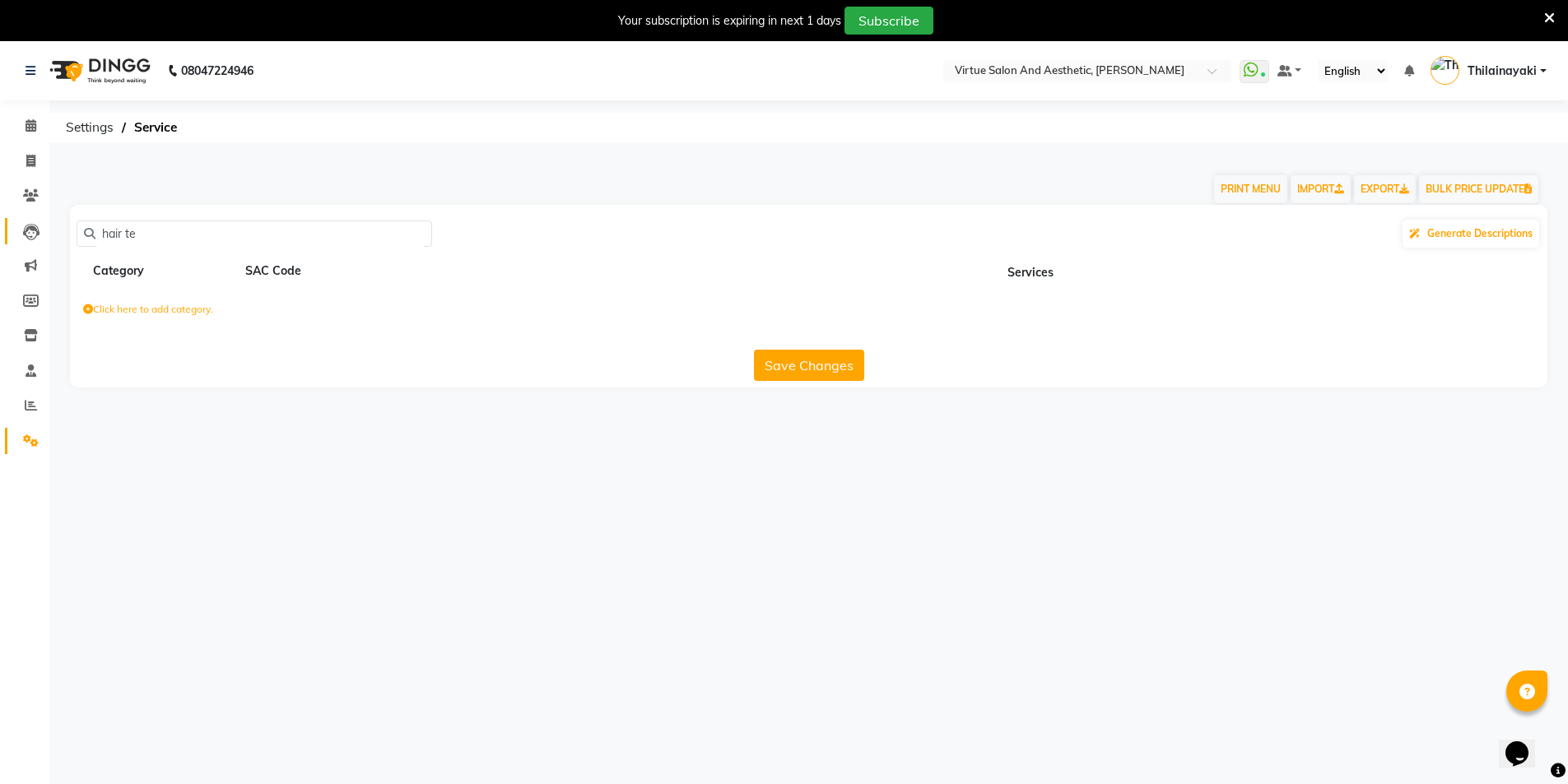
drag, startPoint x: 171, startPoint y: 232, endPoint x: 11, endPoint y: 228, distance: 160.0
click at [11, 228] on app-home "08047224946 Select Location × Virtue Salon And Aesthetic, Kolathur WhatsApp Sta…" at bounding box center [784, 227] width 1568 height 371
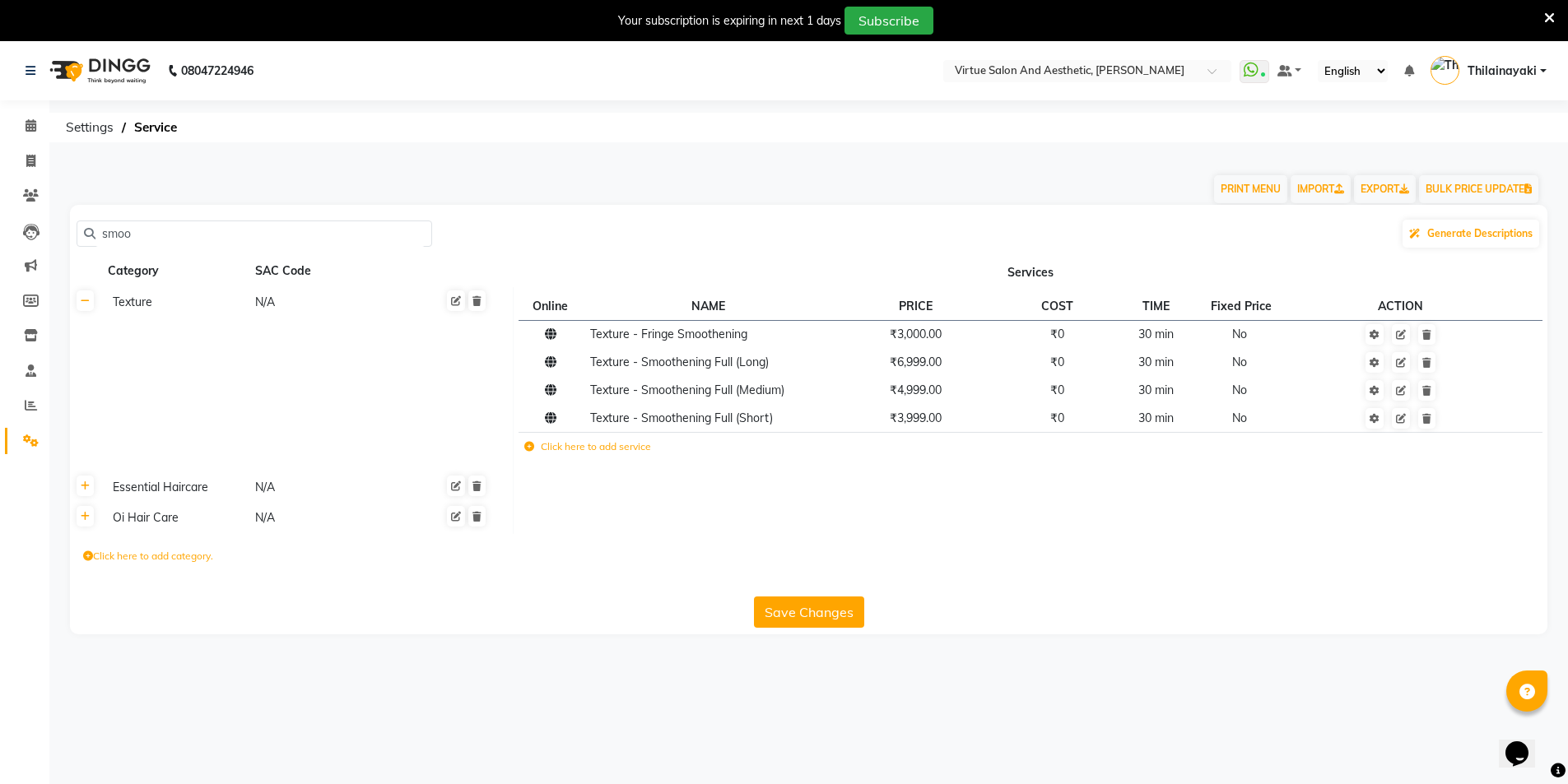
click at [530, 447] on icon at bounding box center [529, 446] width 10 height 10
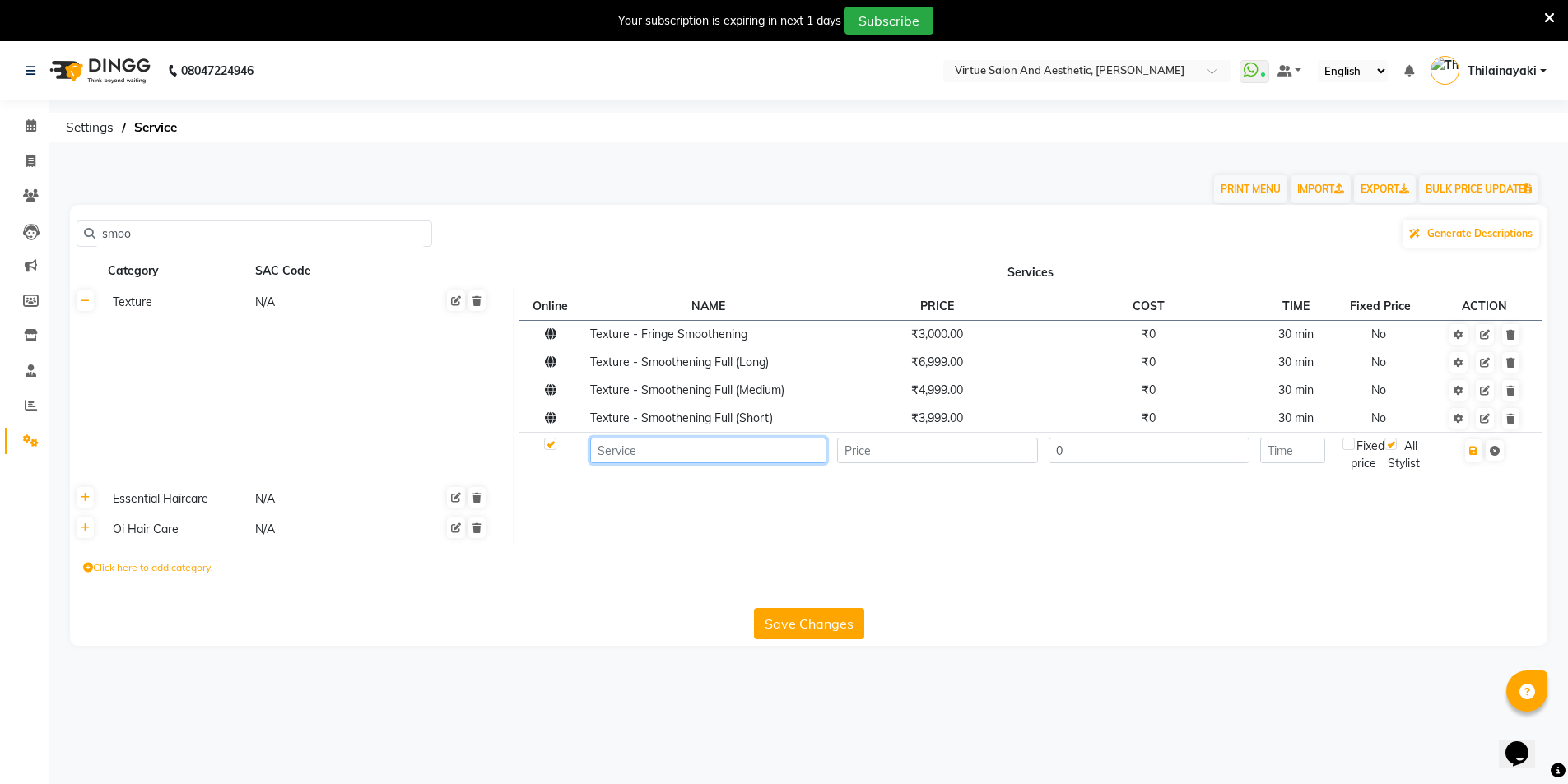
click at [654, 455] on input at bounding box center [708, 451] width 236 height 26
paste input "Virtue's Keradoux (onwards)"
click at [1479, 450] on icon "button" at bounding box center [1474, 451] width 9 height 10
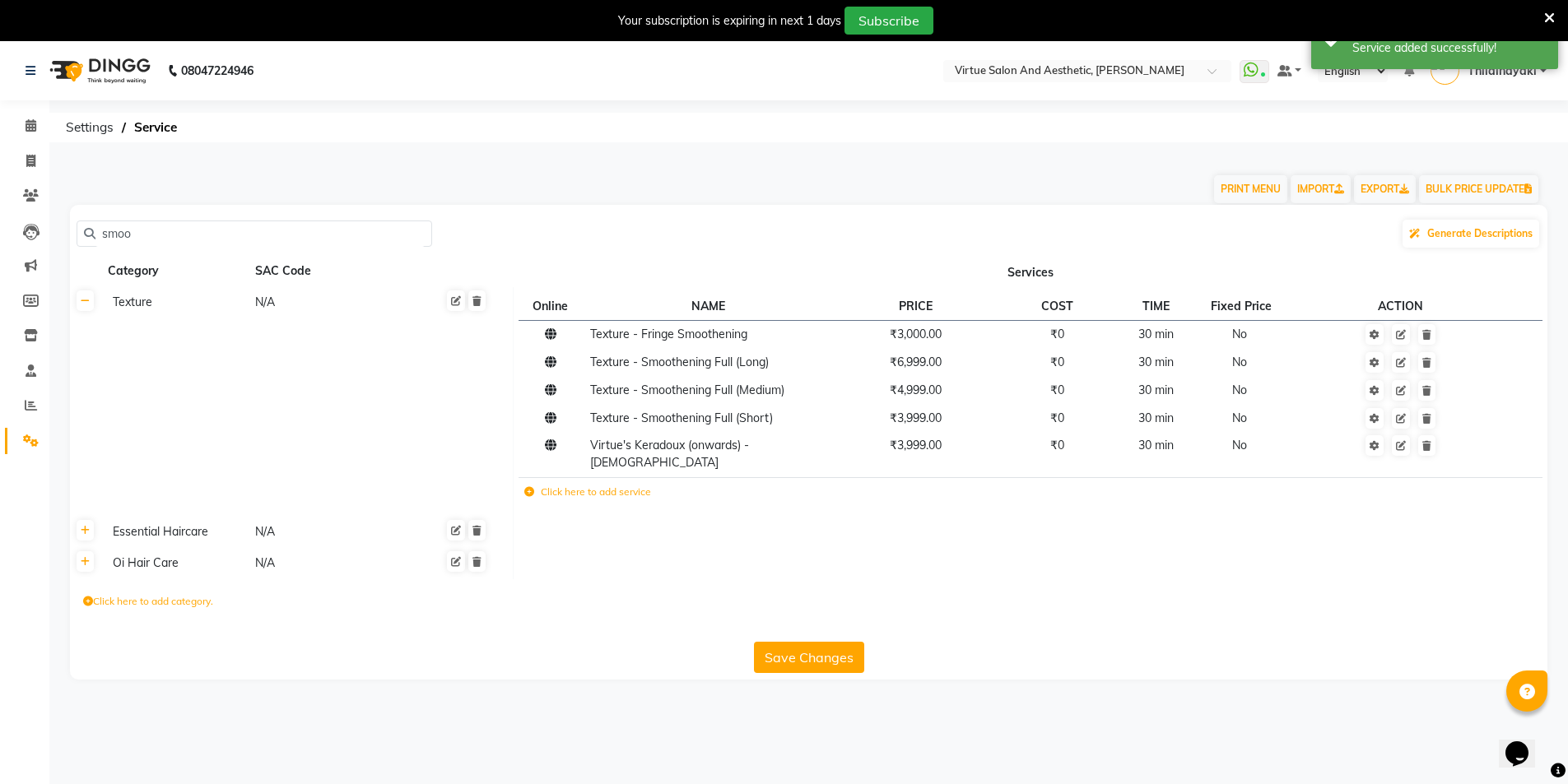
click at [531, 487] on icon at bounding box center [529, 492] width 10 height 10
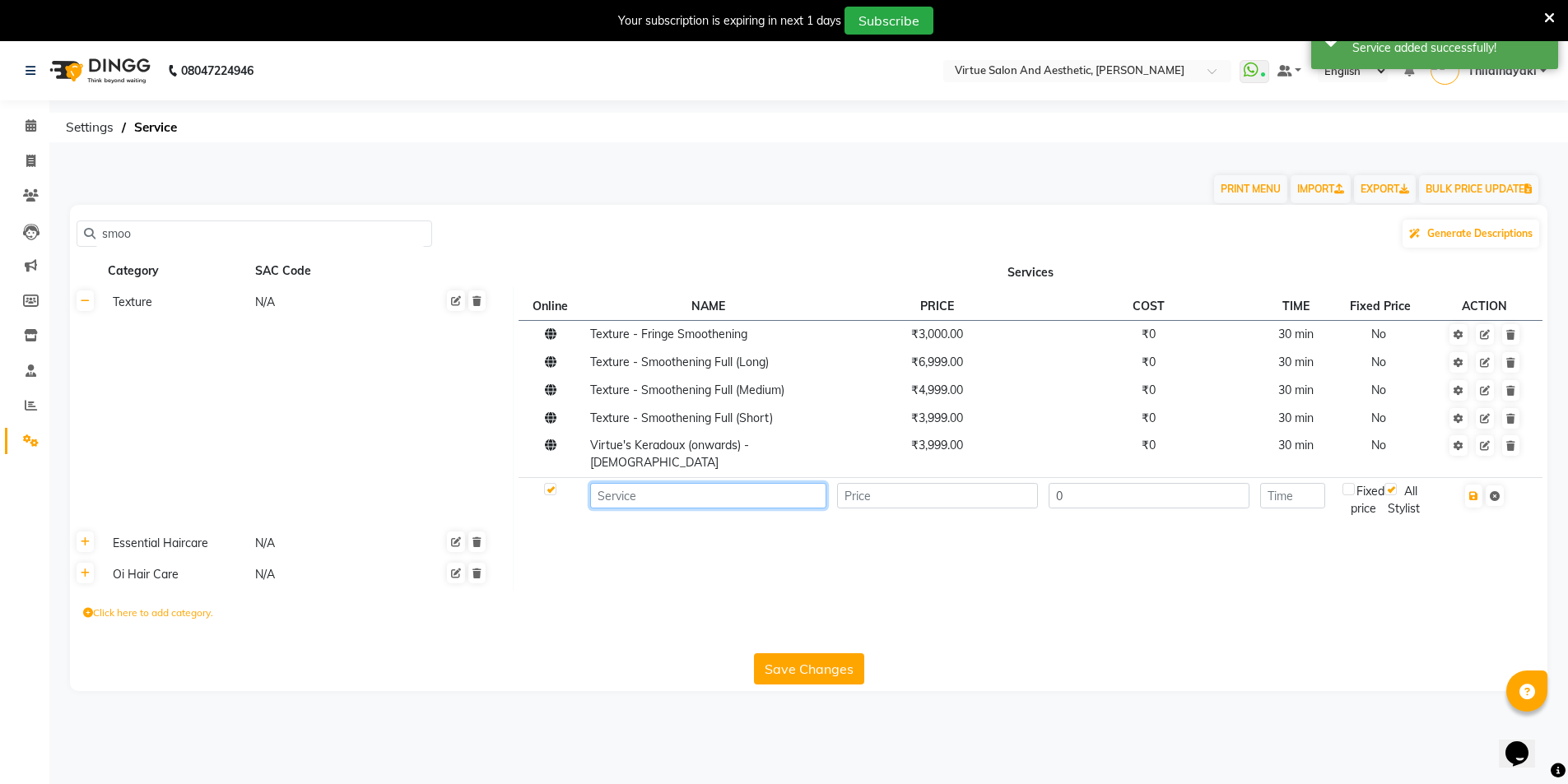
click at [636, 488] on input at bounding box center [708, 496] width 236 height 26
paste input "Tanino [MEDICAL_DATA] (onwards)"
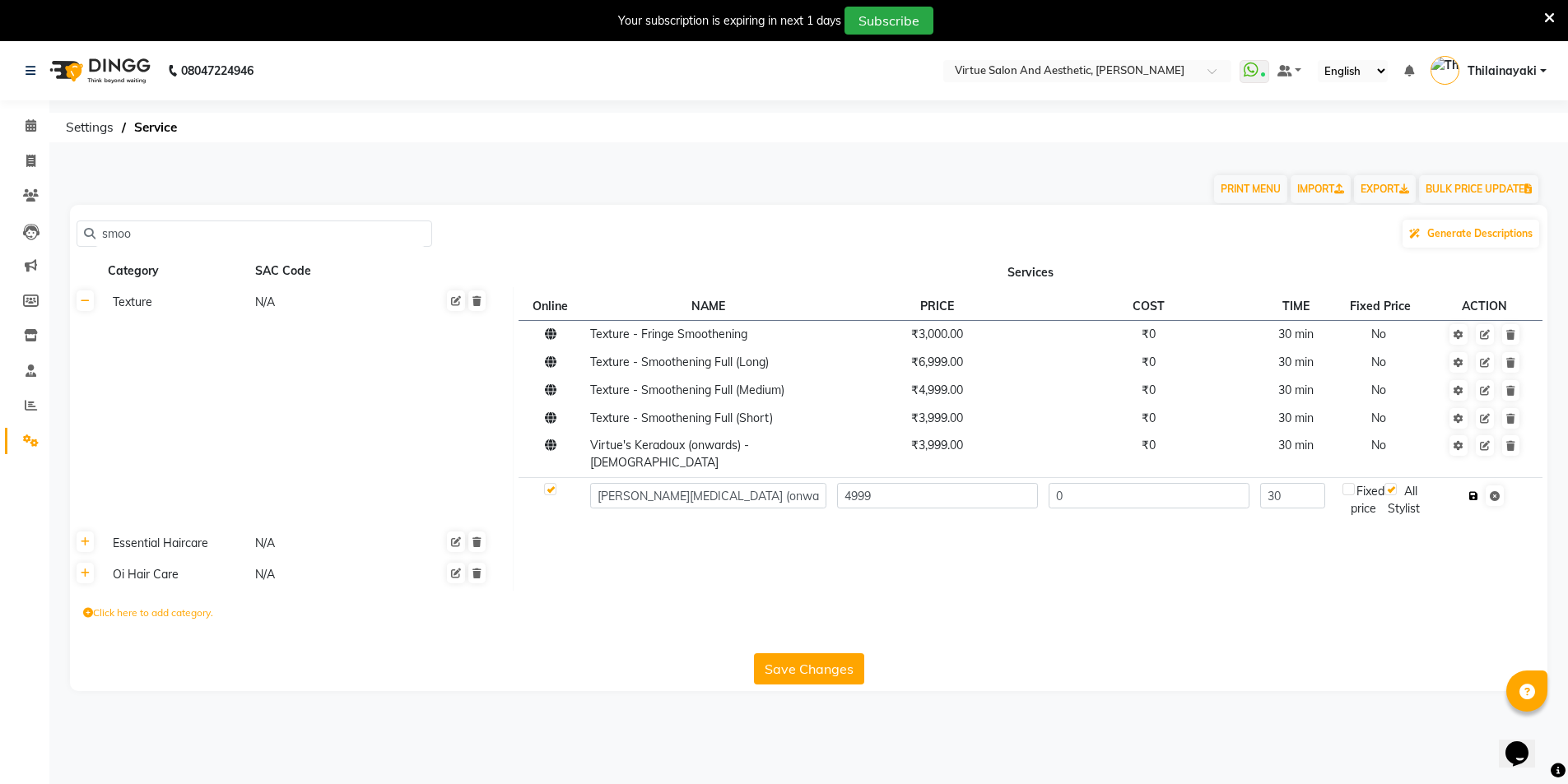
click at [1475, 491] on icon "button" at bounding box center [1474, 496] width 9 height 10
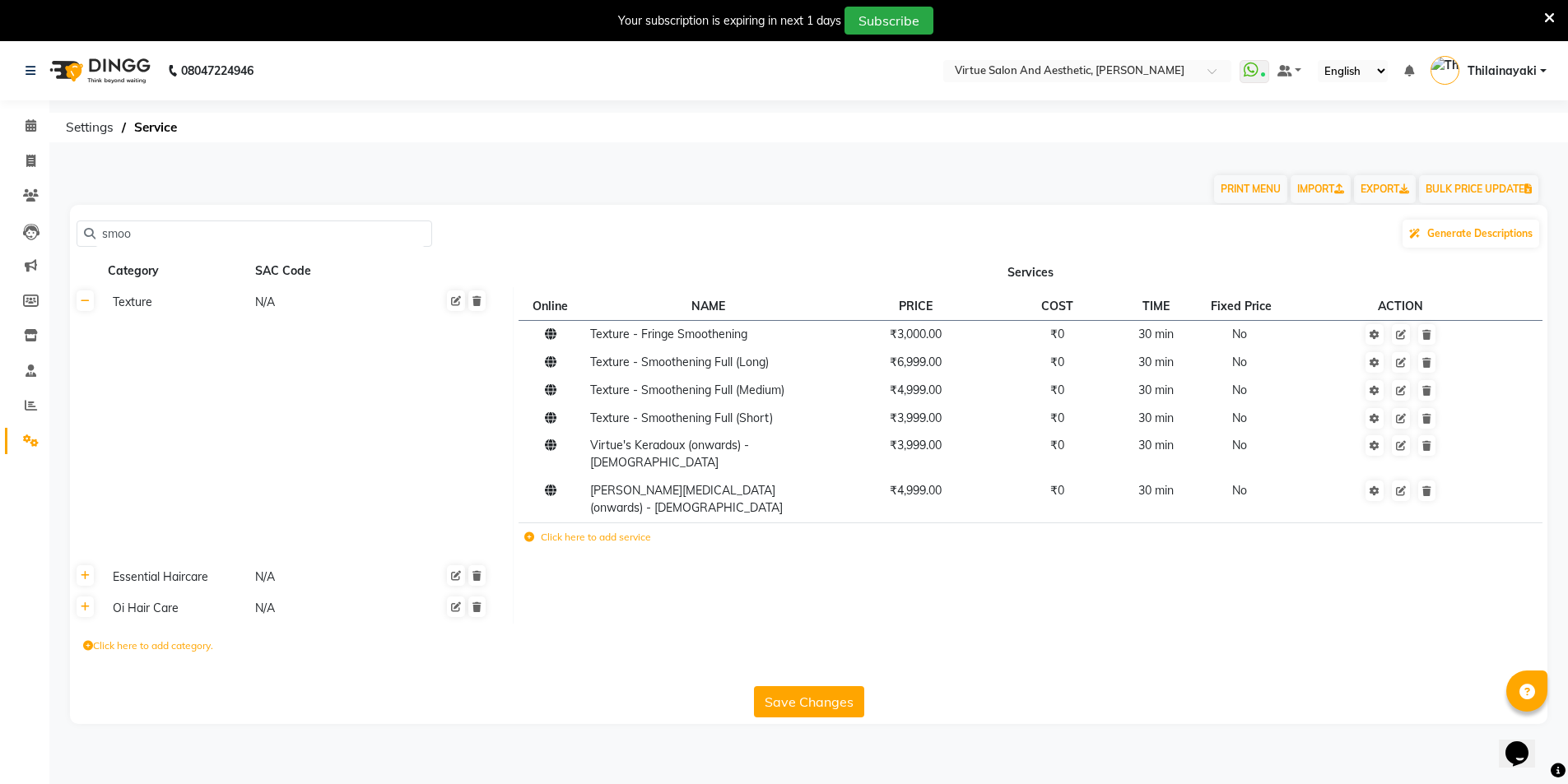
click at [530, 532] on icon at bounding box center [529, 537] width 10 height 10
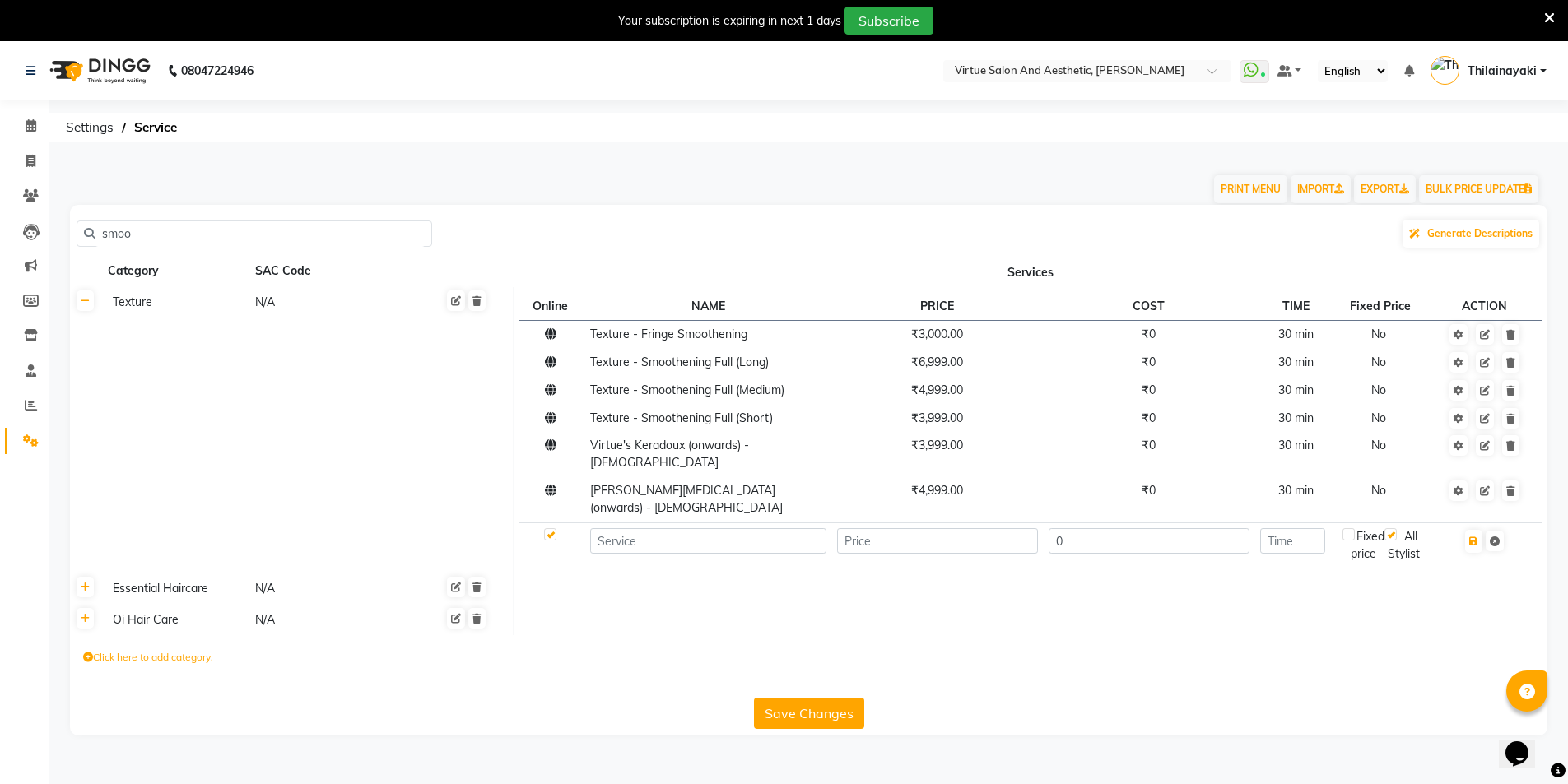
click at [657, 522] on td at bounding box center [708, 544] width 247 height 45
click at [657, 528] on input at bounding box center [708, 541] width 236 height 26
paste input "Smoothening Treatment (onwards)"
click at [1474, 536] on icon "button" at bounding box center [1474, 541] width 9 height 10
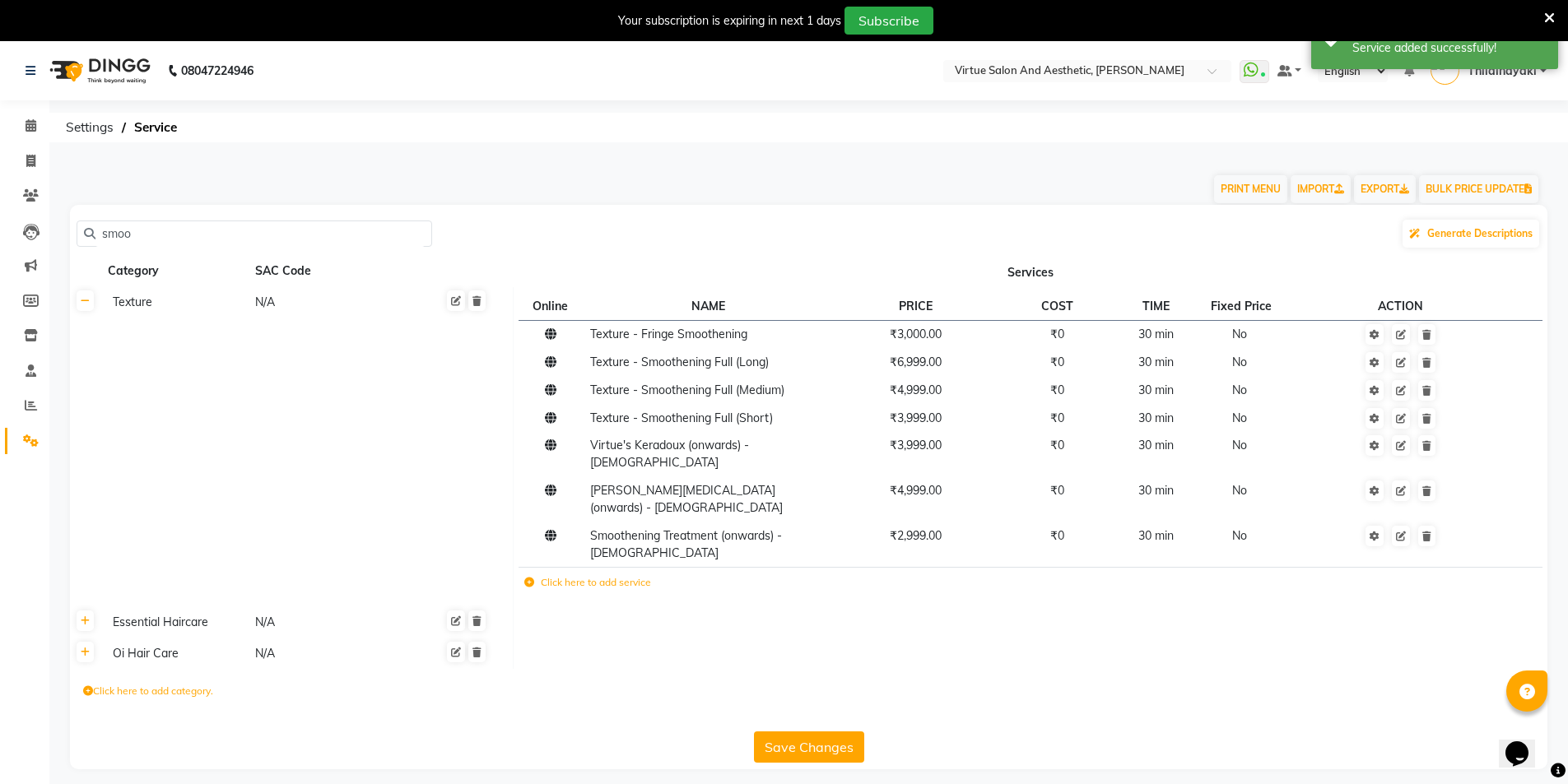
click at [533, 575] on label "Click here to add service" at bounding box center [588, 582] width 127 height 15
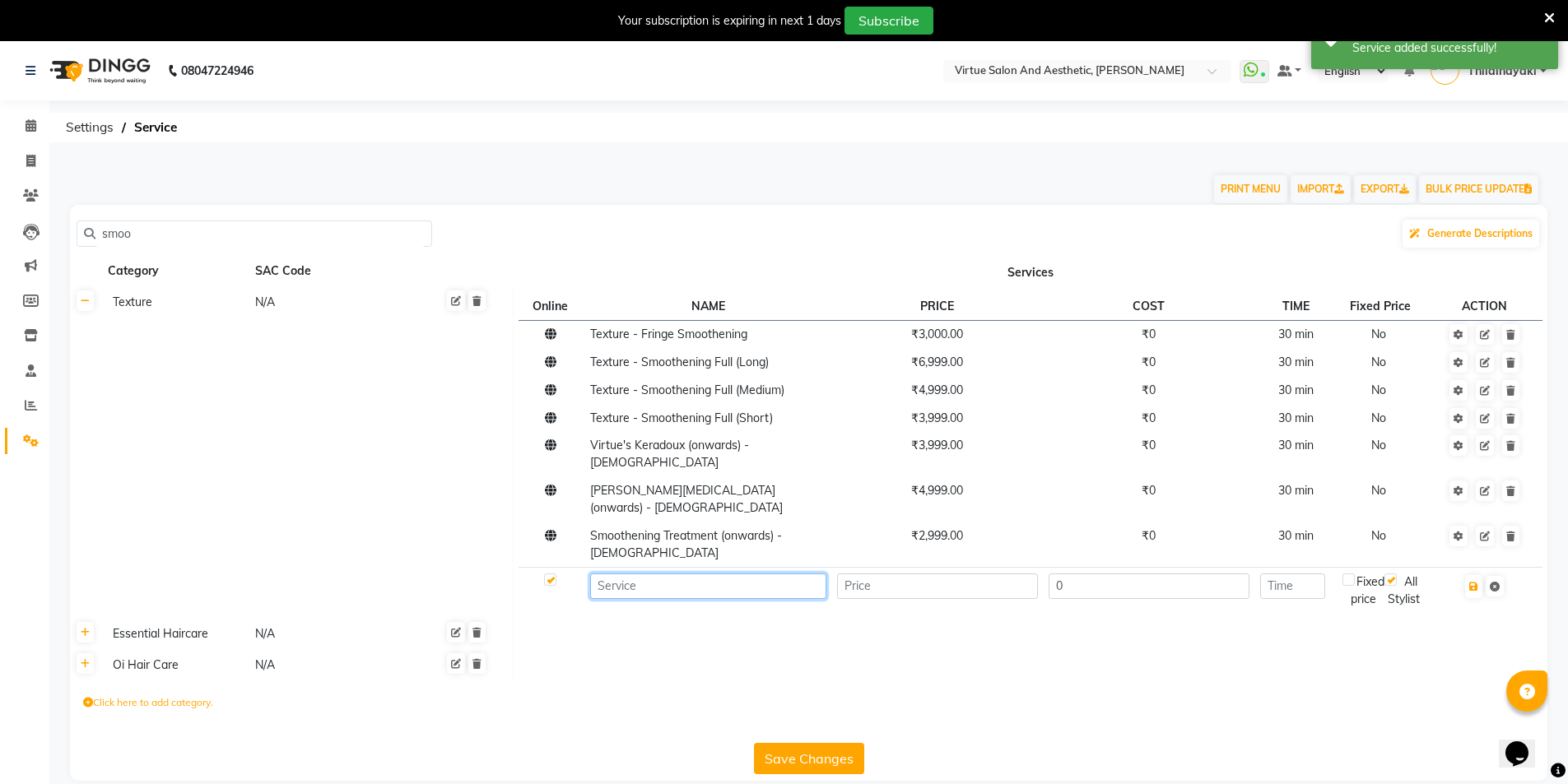
click at [642, 573] on input at bounding box center [708, 586] width 236 height 26
paste input "Virtue's Keradoux (onwards)"
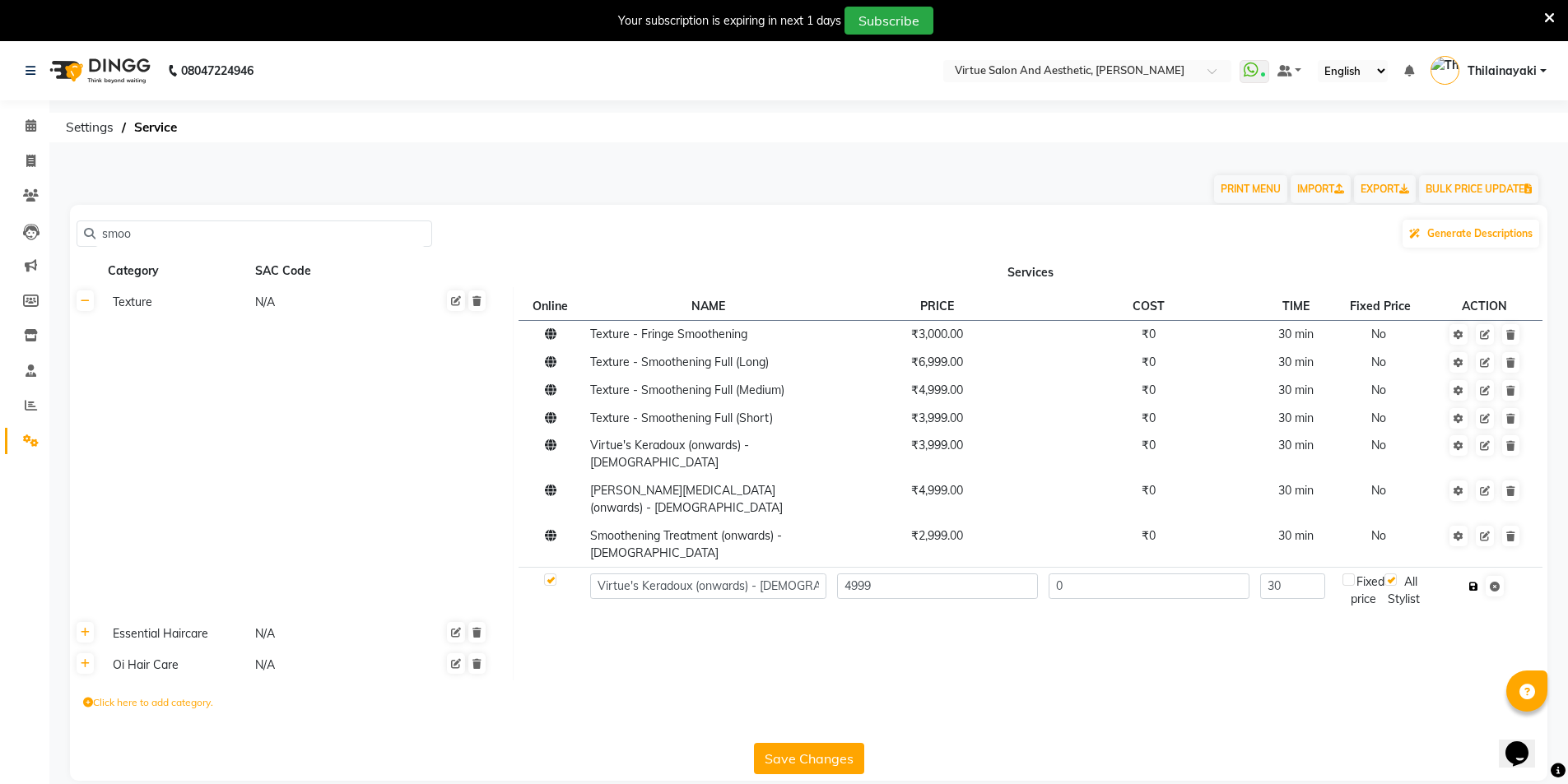
click at [1478, 581] on icon "button" at bounding box center [1474, 586] width 9 height 10
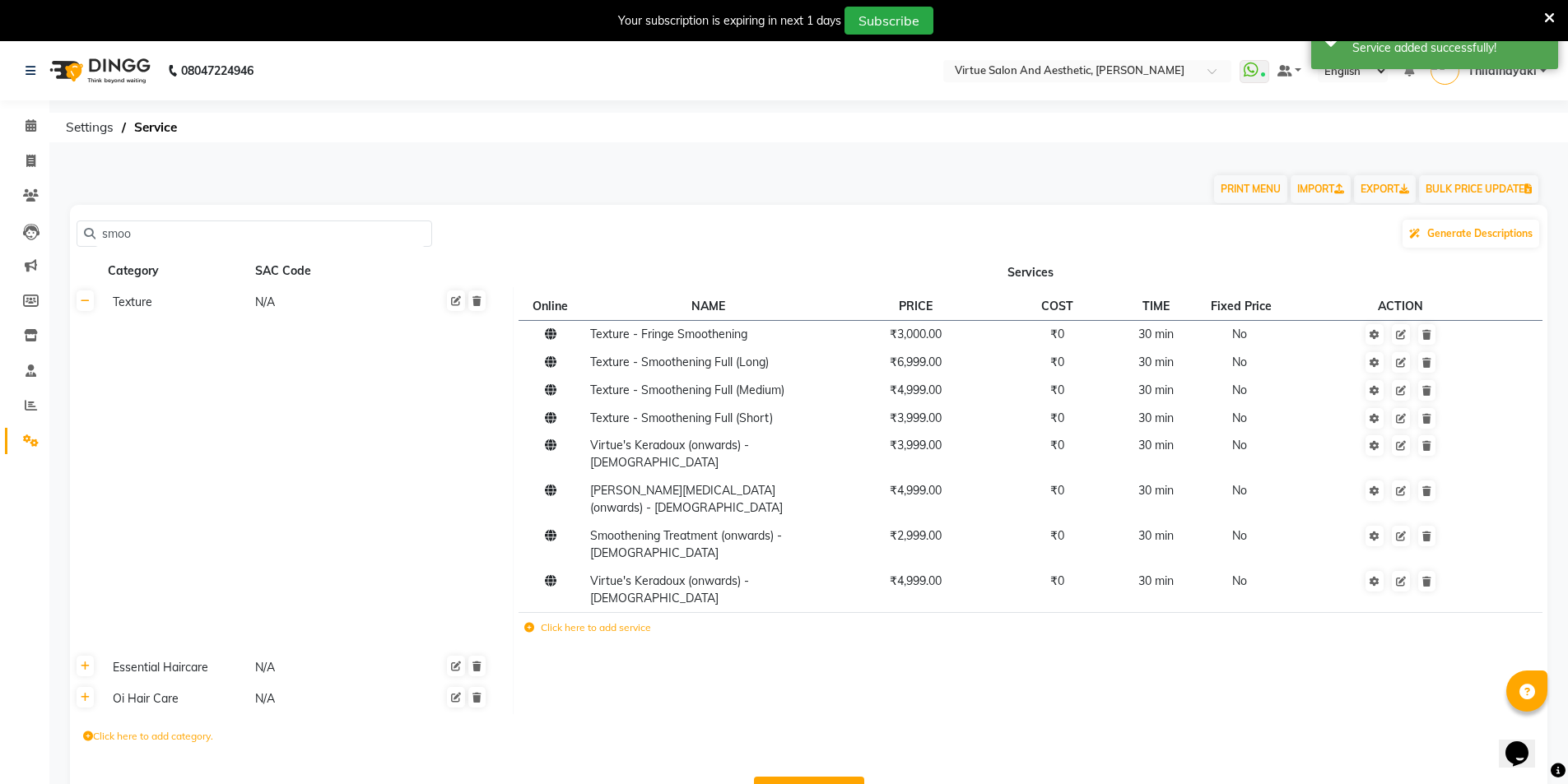
click at [529, 623] on icon at bounding box center [529, 627] width 10 height 10
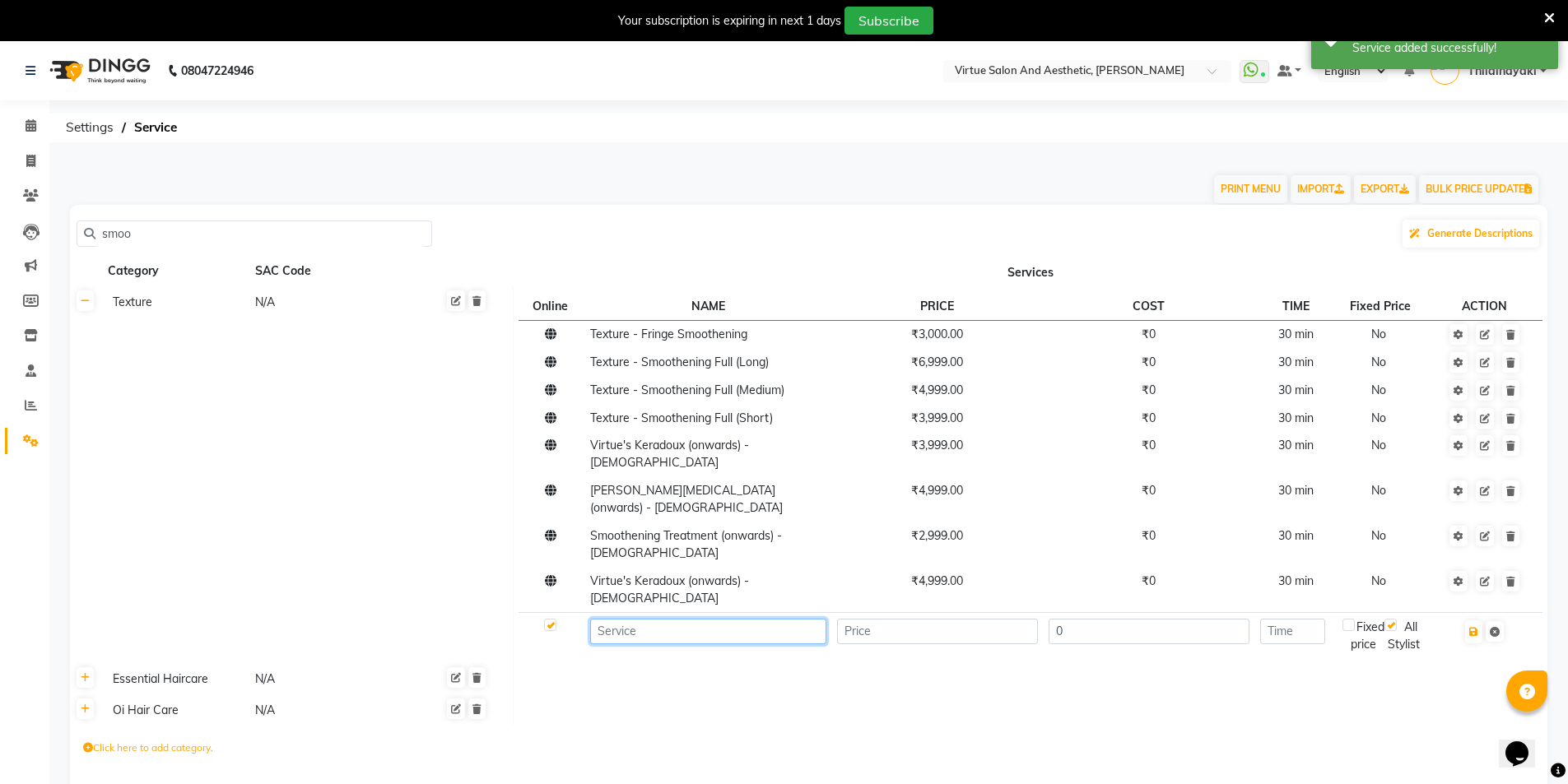
click at [626, 618] on input at bounding box center [708, 631] width 236 height 26
paste input "Tanino [MEDICAL_DATA] (onwards)"
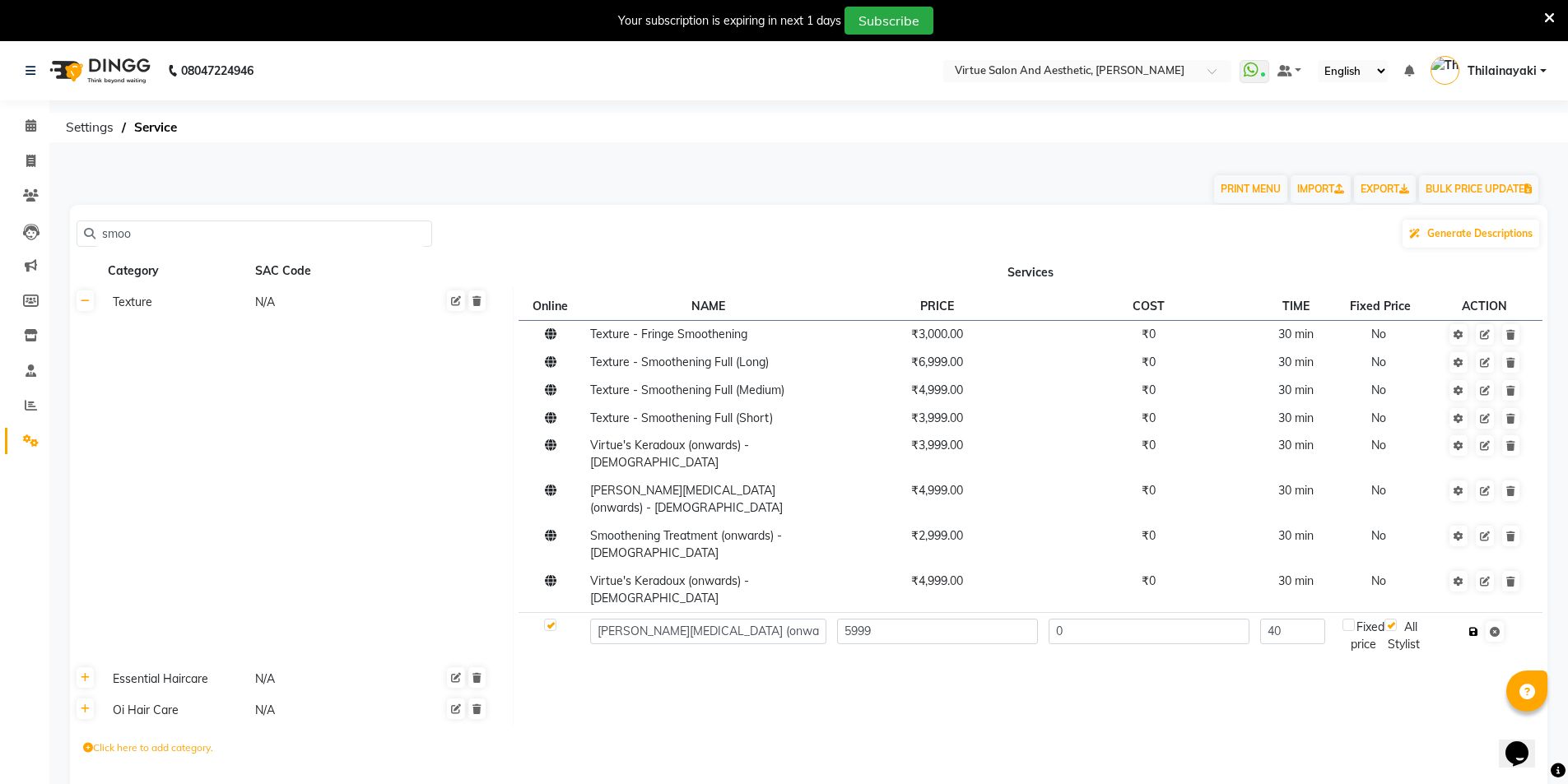
click at [1479, 626] on icon "button" at bounding box center [1474, 631] width 9 height 10
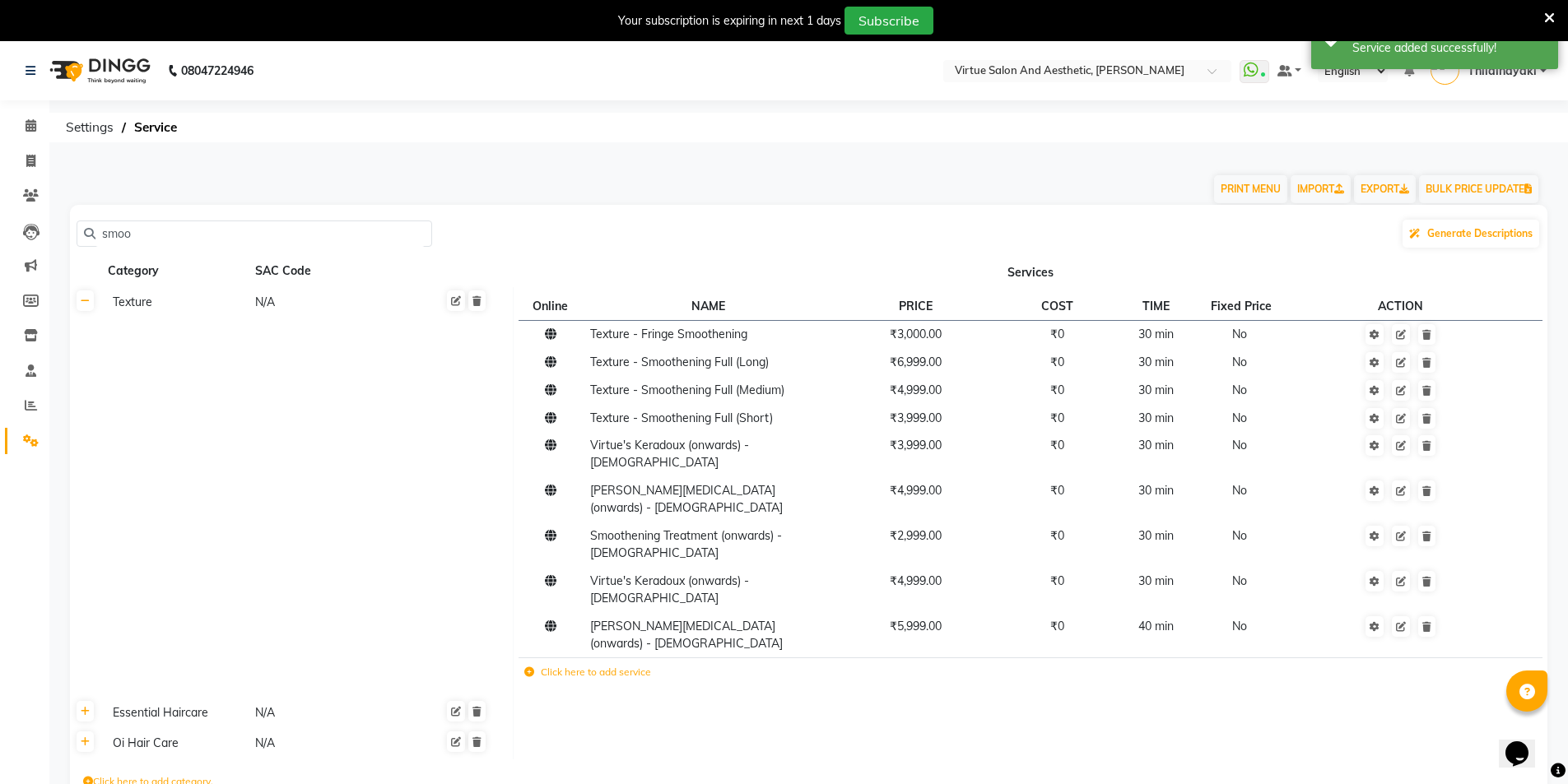
click at [88, 303] on icon at bounding box center [86, 300] width 9 height 10
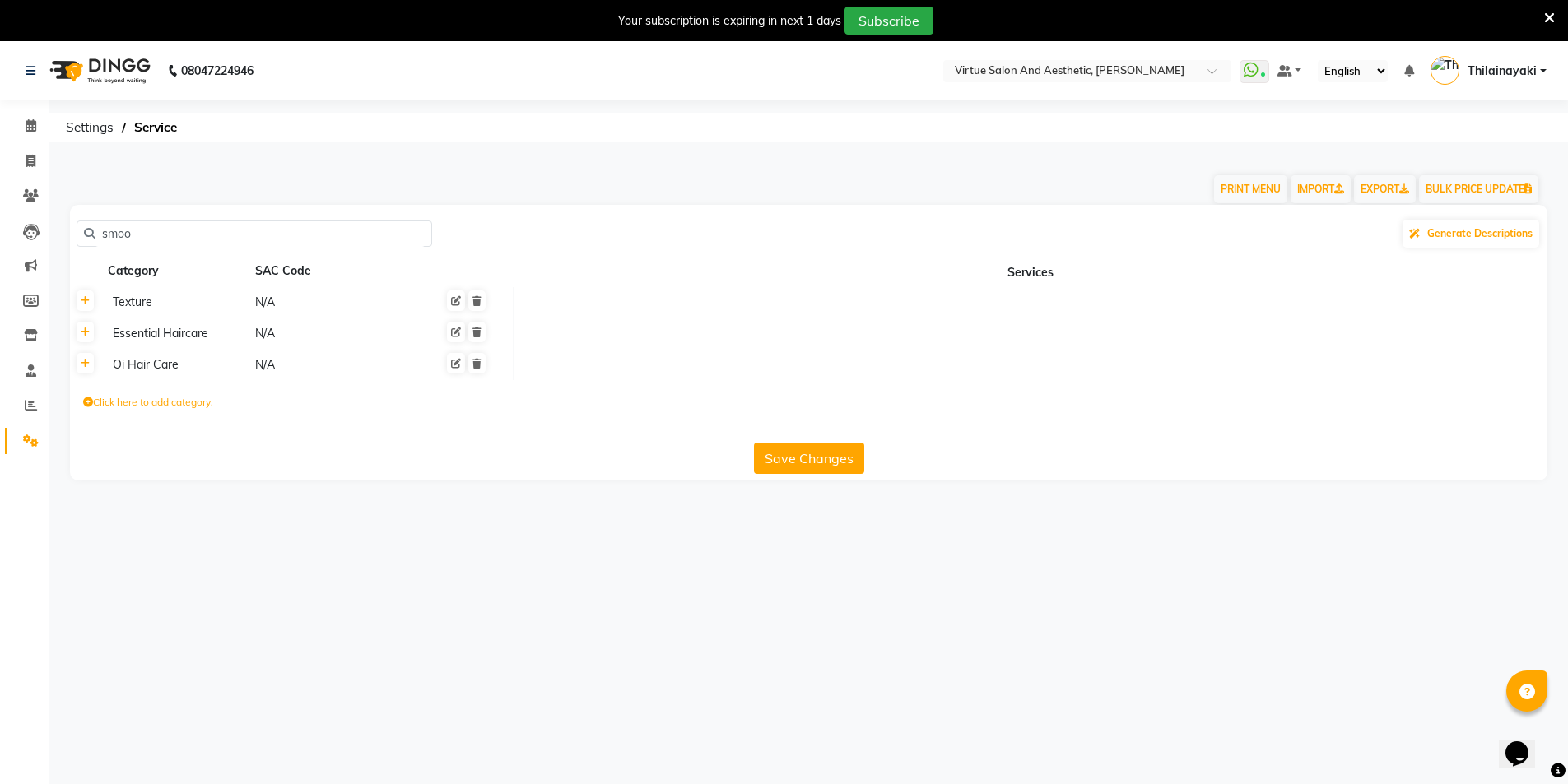
drag, startPoint x: 142, startPoint y: 236, endPoint x: 53, endPoint y: 229, distance: 89.3
click at [53, 229] on main "PRINT MENU IMPORT EXPORT BULK PRICE UPDATE smoo Generate Descriptions Category …" at bounding box center [808, 330] width 1518 height 349
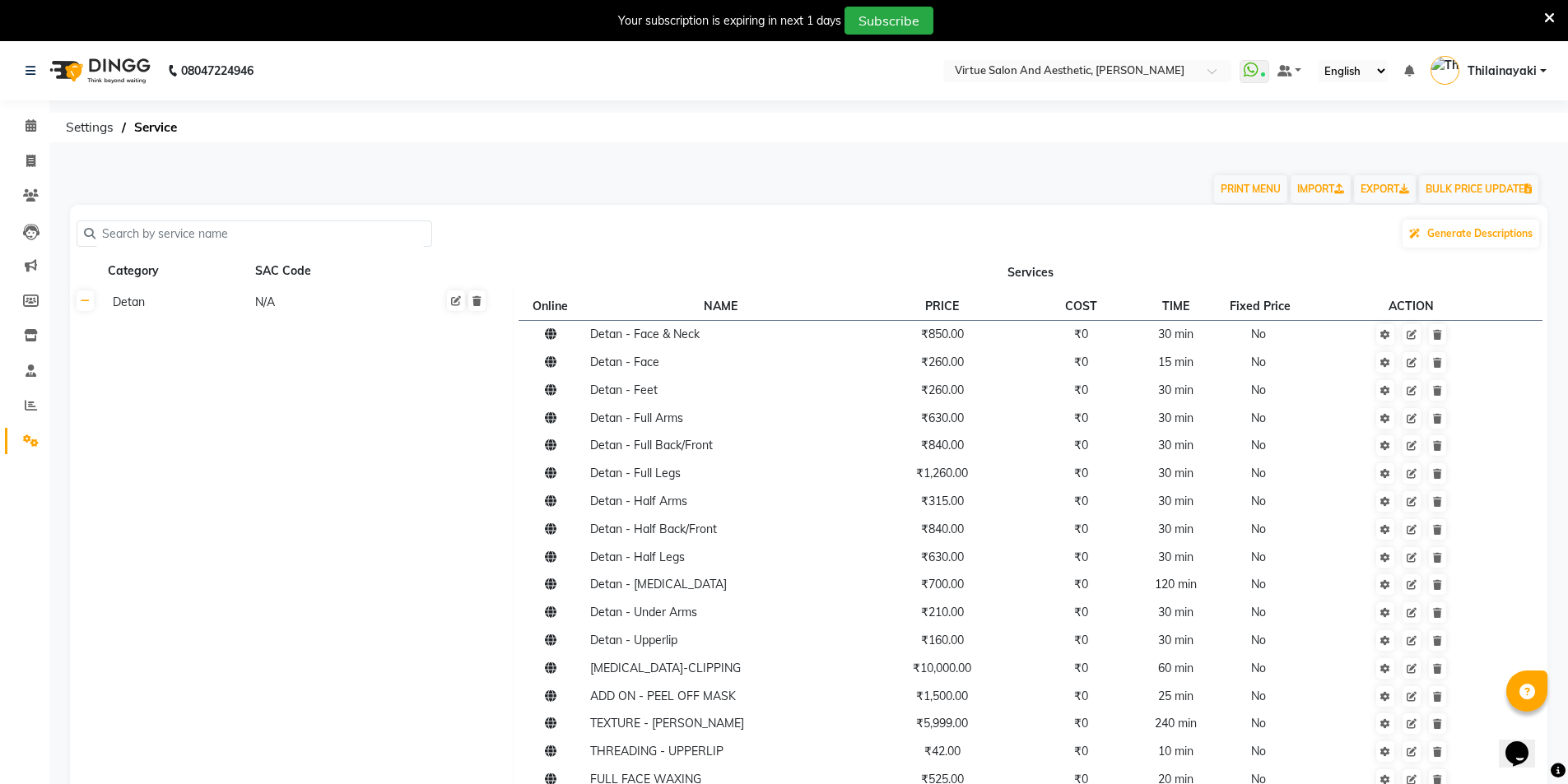
click at [88, 307] on link at bounding box center [85, 300] width 18 height 20
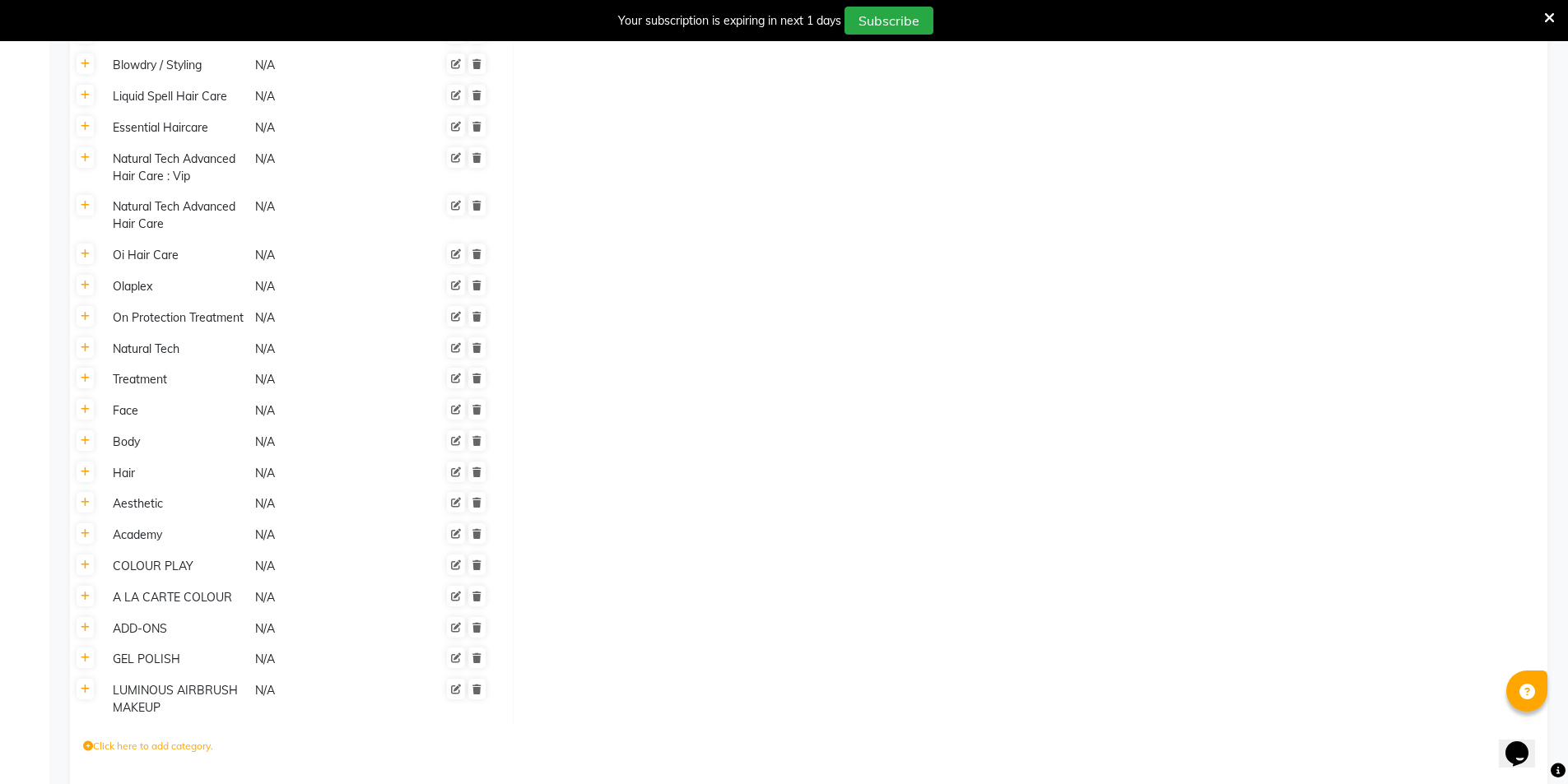
scroll to position [1378, 0]
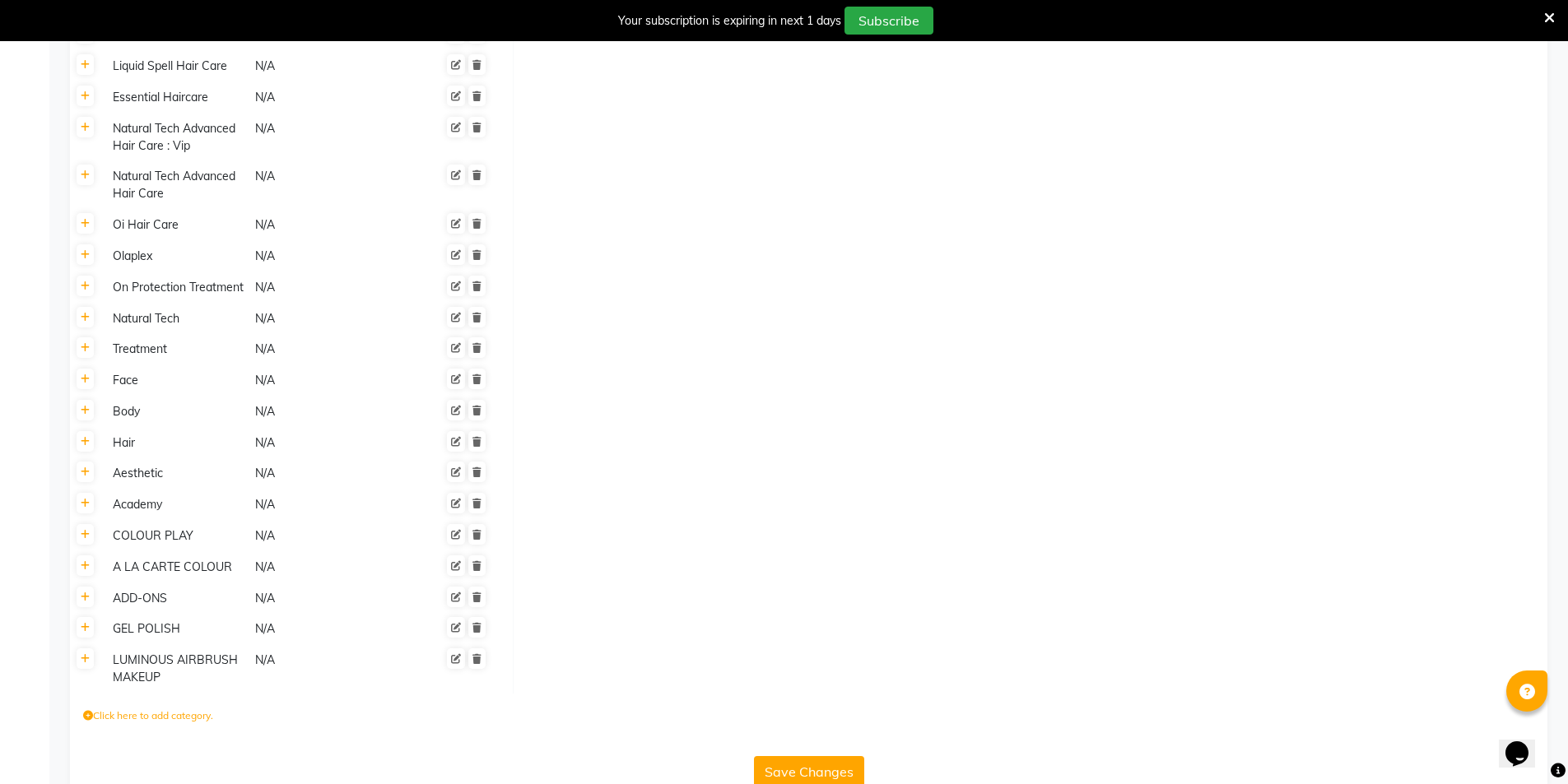
click at [88, 710] on icon at bounding box center [88, 715] width 10 height 10
click at [152, 707] on input at bounding box center [155, 720] width 144 height 26
click at [183, 707] on input at bounding box center [155, 720] width 144 height 26
paste input "PLEX TREATMENT"
paste input "Schwarzkopf Fibre Clinix"
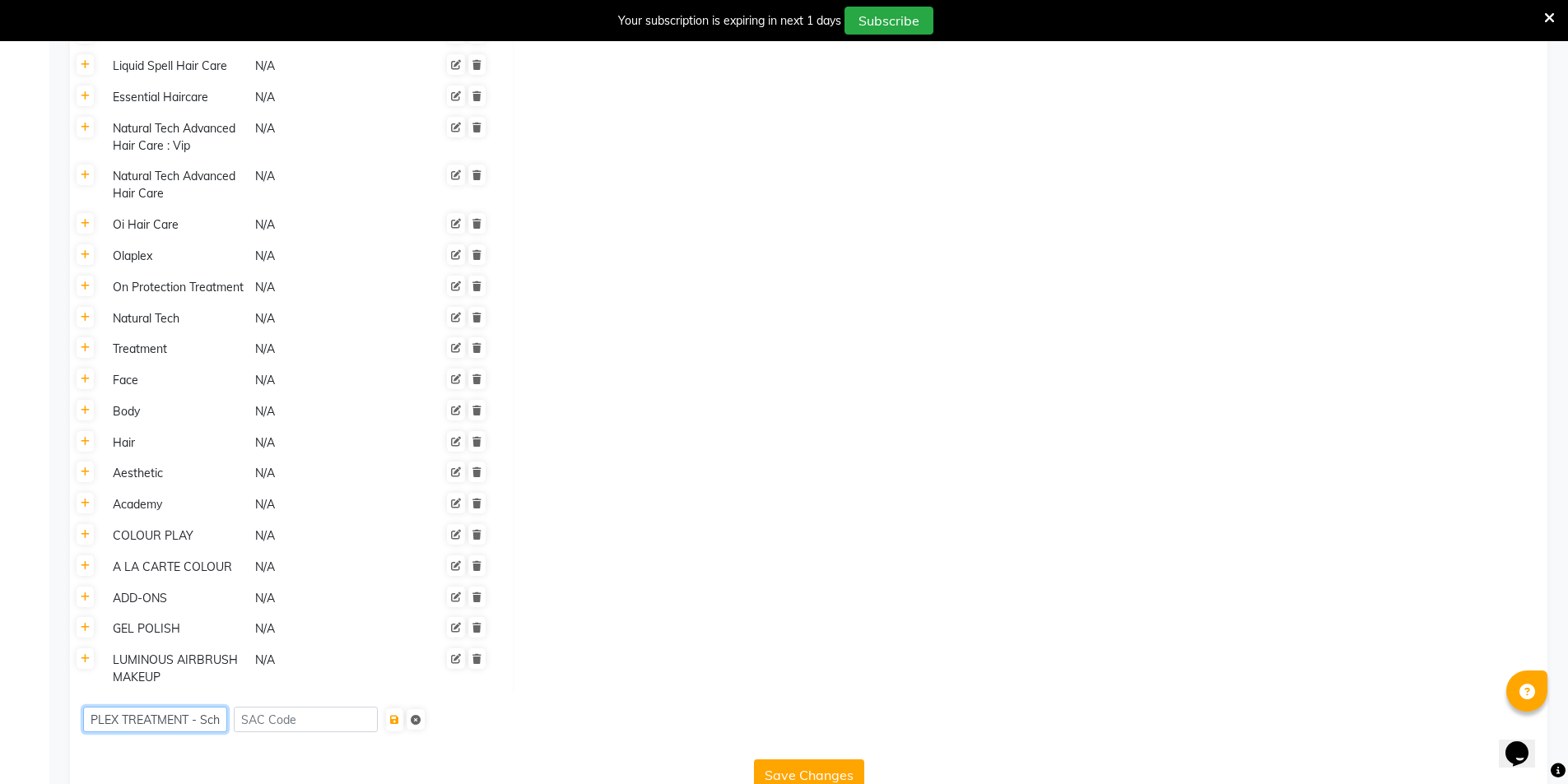
scroll to position [0, 106]
click at [401, 708] on button "submit" at bounding box center [395, 720] width 18 height 23
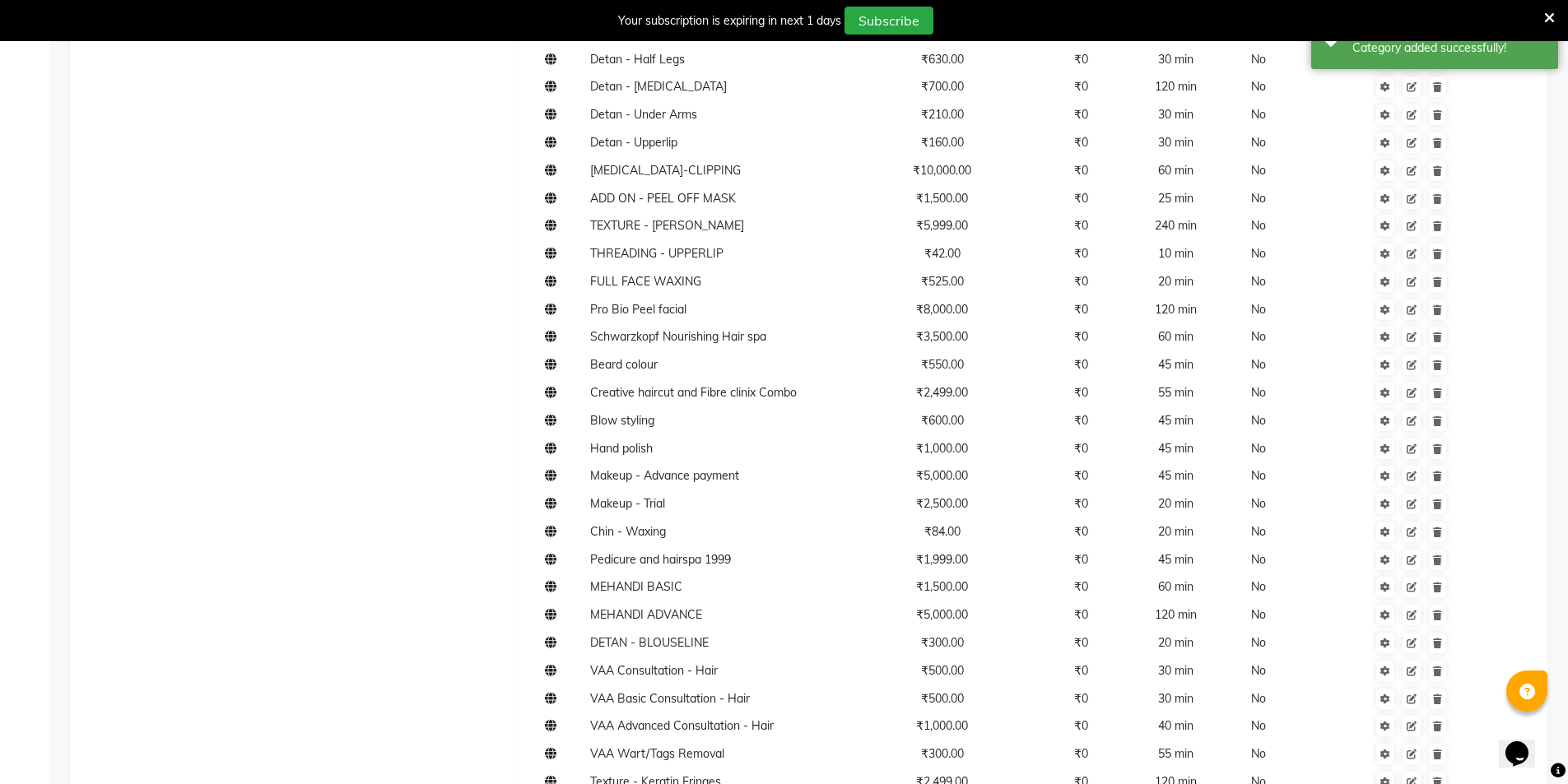
scroll to position [227, 0]
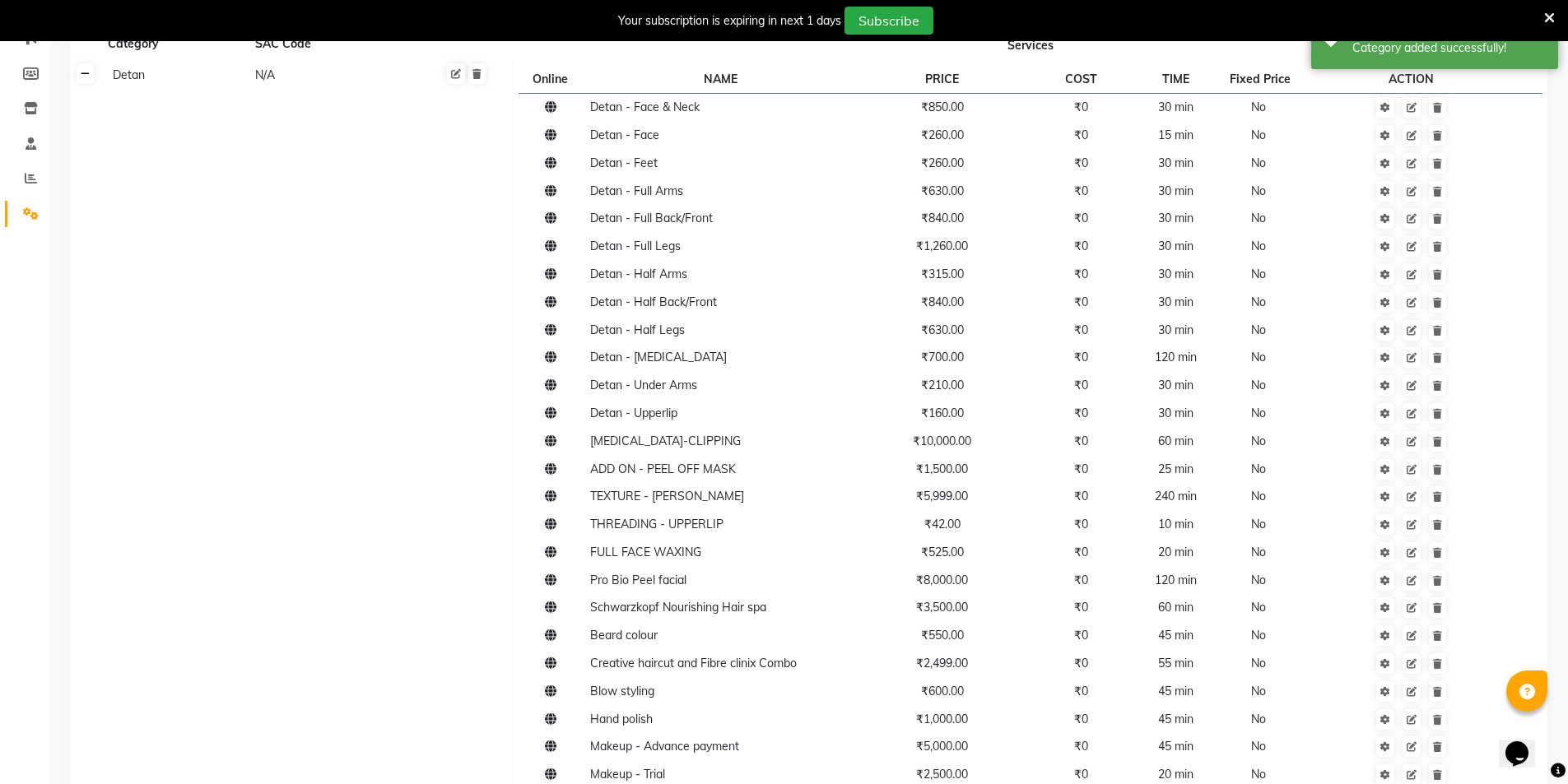
click at [84, 73] on icon at bounding box center [86, 74] width 9 height 10
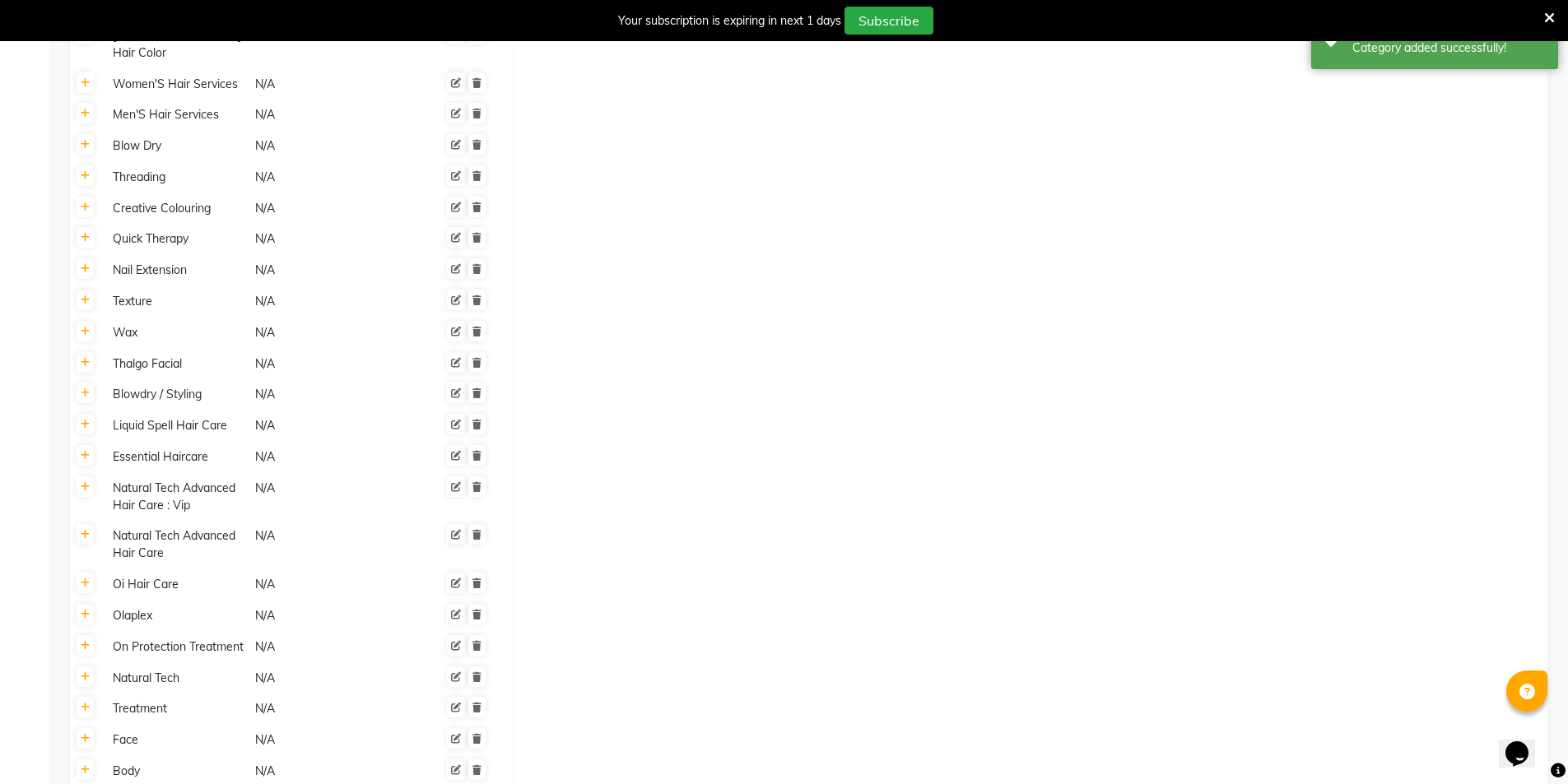
scroll to position [1050, 0]
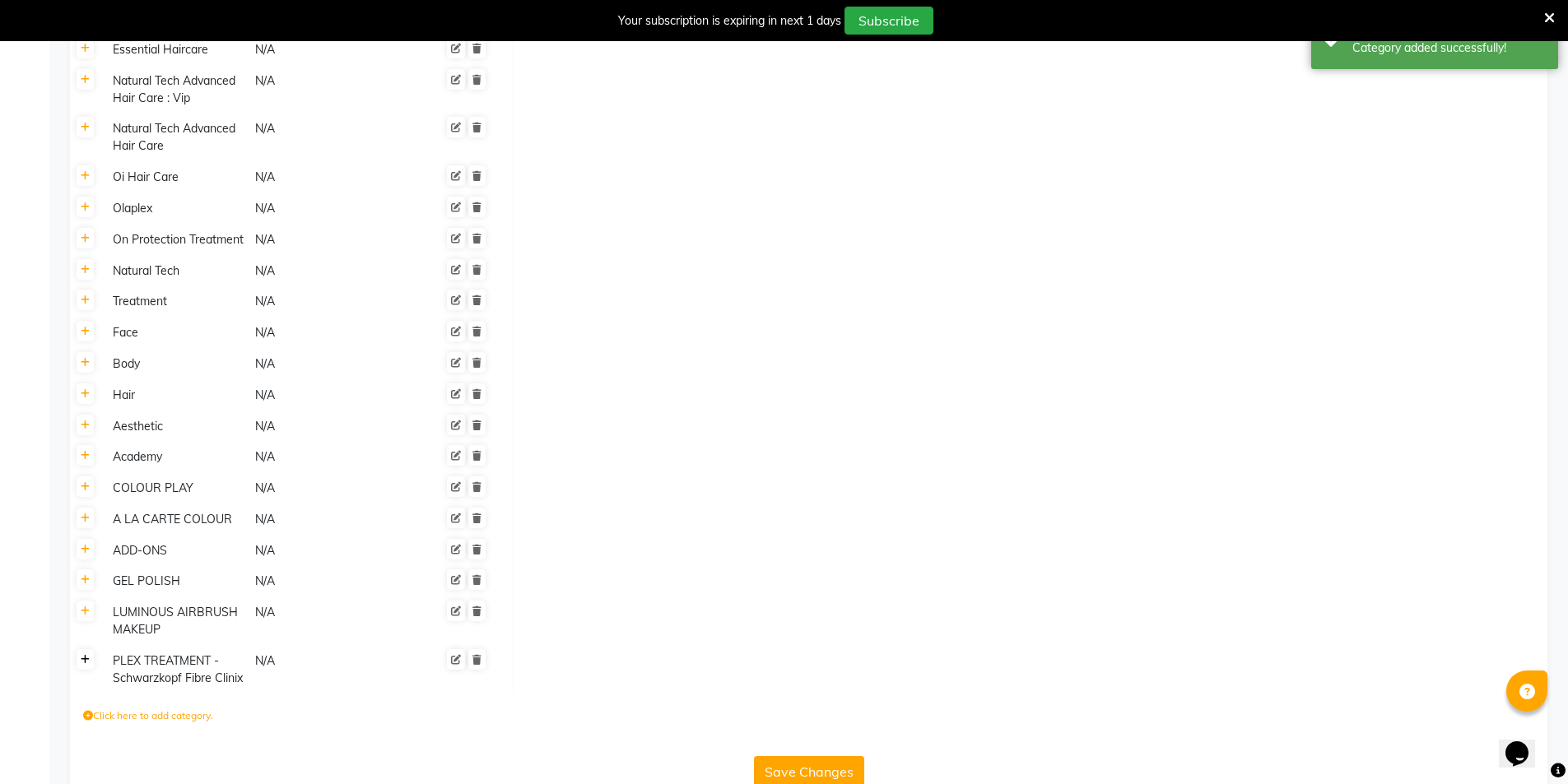
click at [88, 655] on icon at bounding box center [86, 660] width 9 height 10
click at [569, 658] on label "Click here to add service" at bounding box center [588, 665] width 127 height 15
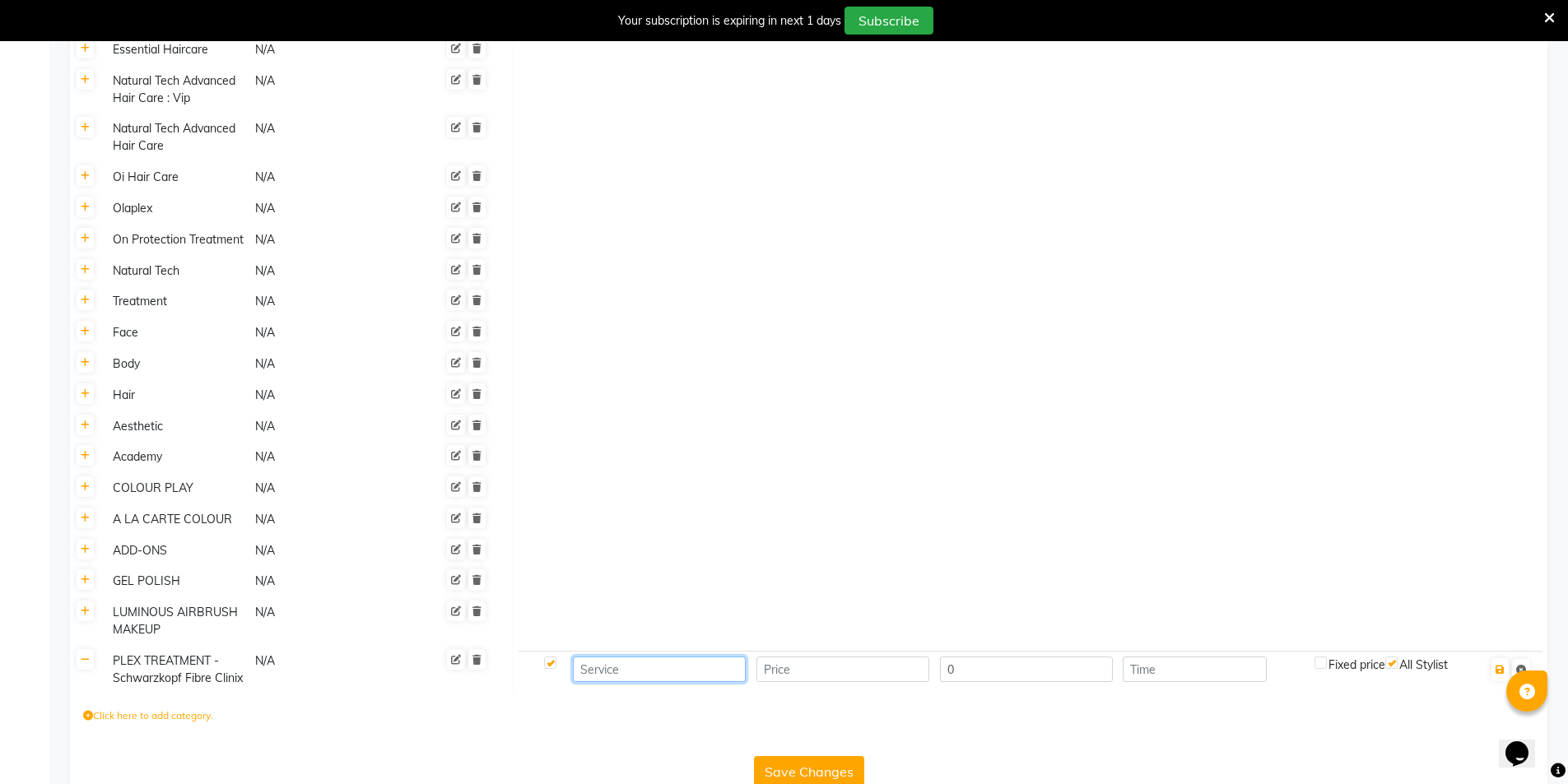
click at [670, 657] on input at bounding box center [659, 670] width 173 height 26
paste input "Tri-bond Treatment"
click at [1501, 664] on icon "button" at bounding box center [1500, 669] width 9 height 10
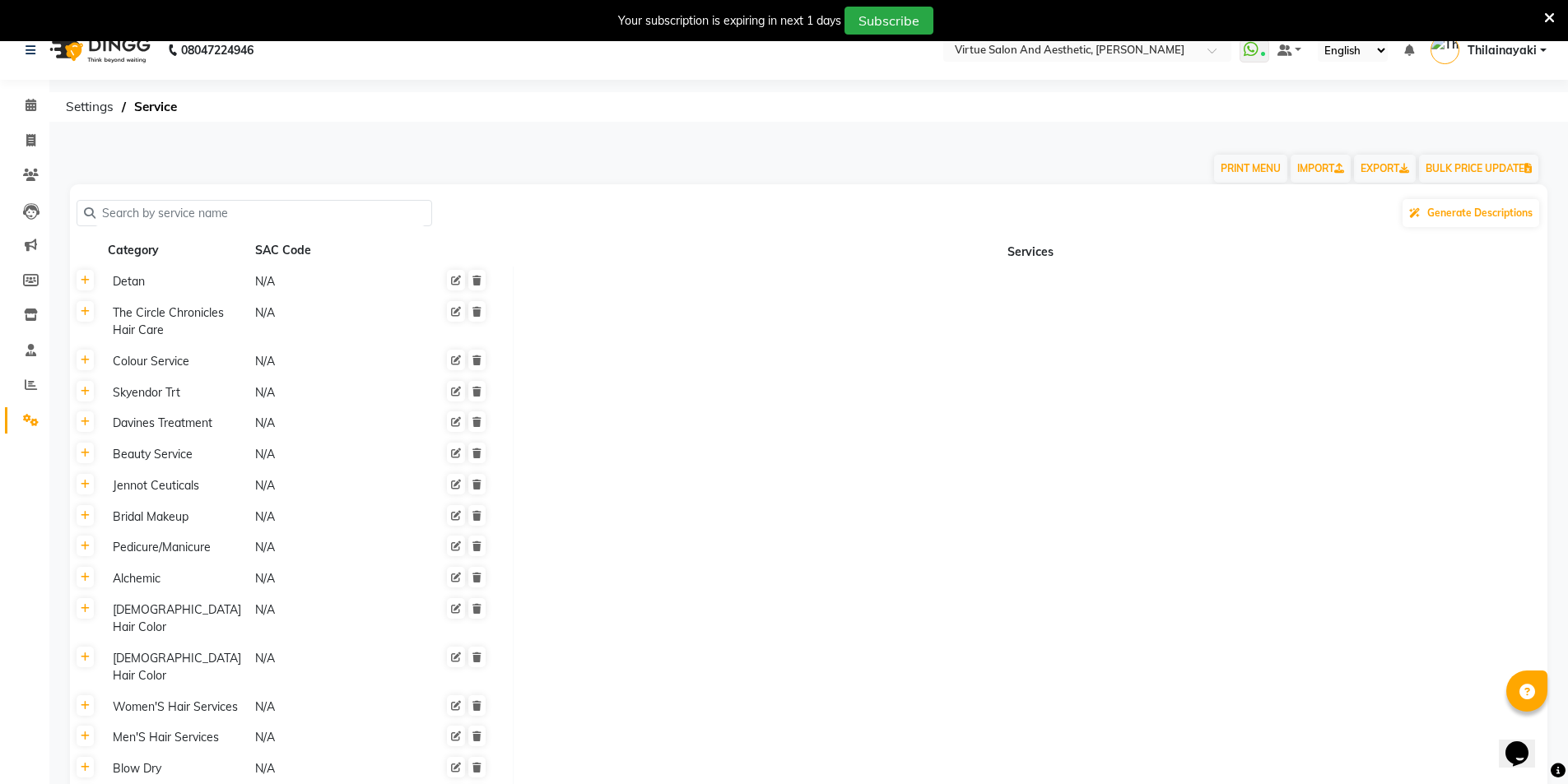
scroll to position [0, 0]
